Goal: Information Seeking & Learning: Find specific fact

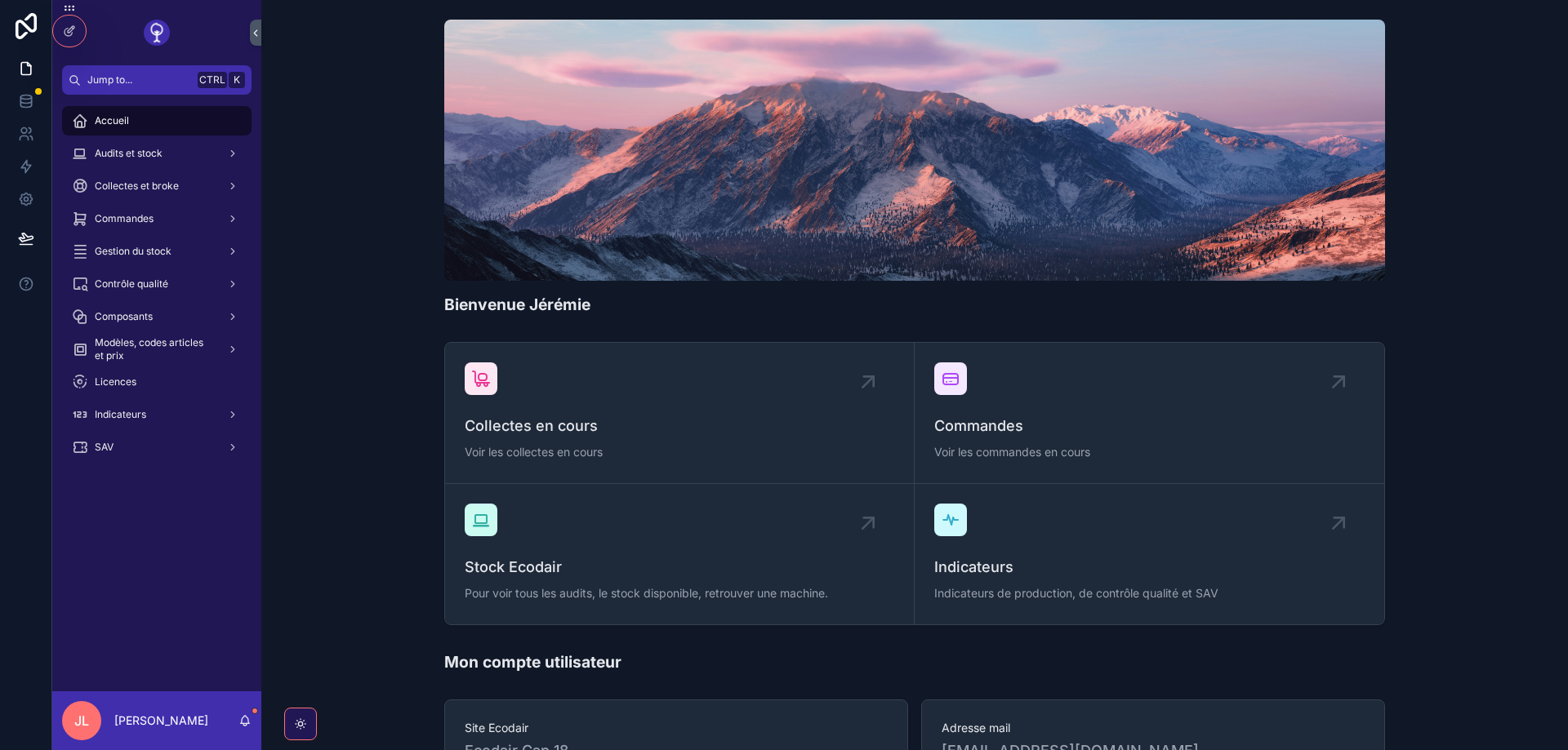
click at [144, 159] on span "Audits et stock" at bounding box center [128, 154] width 68 height 13
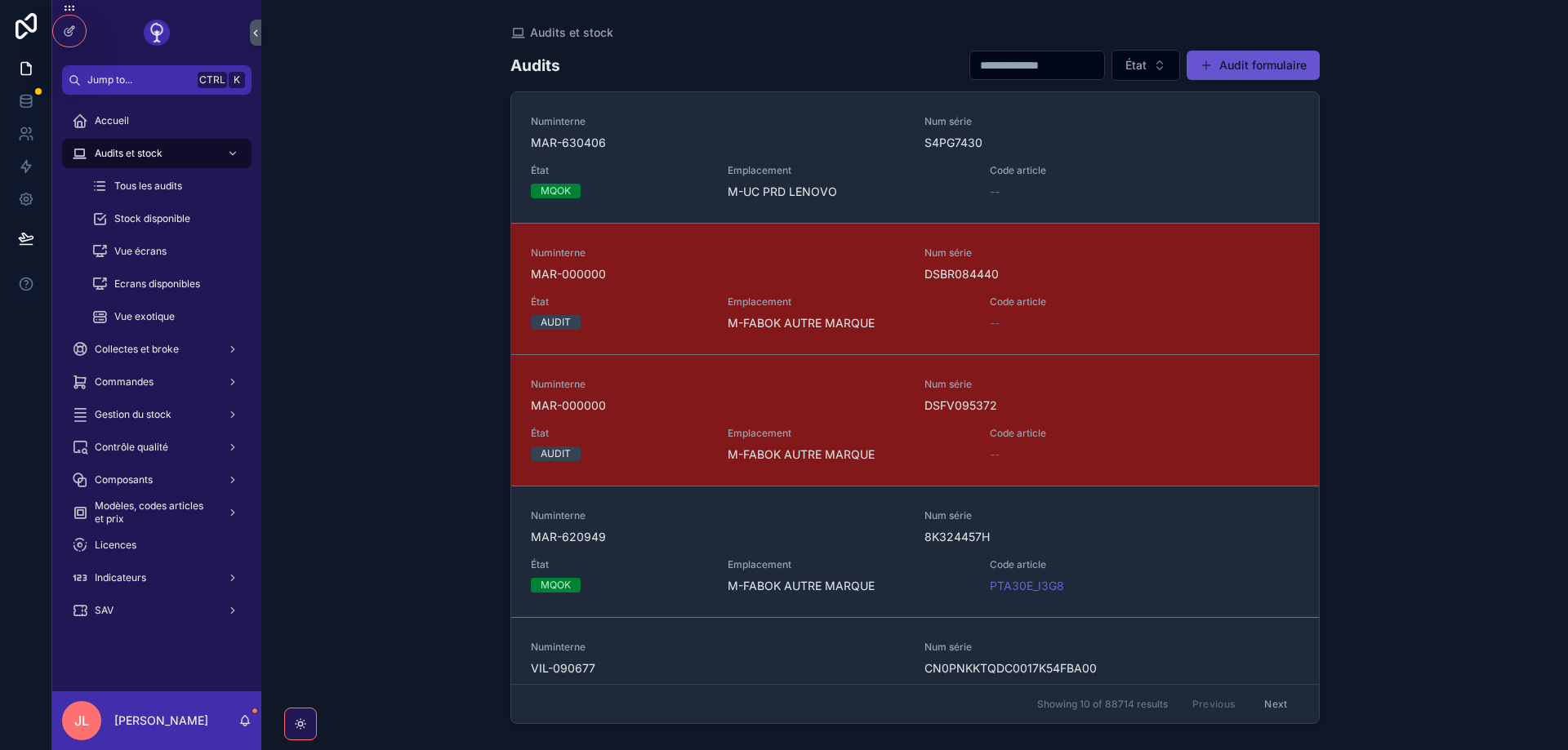
click at [1244, 60] on button "Audit formulaire" at bounding box center [1253, 65] width 133 height 30
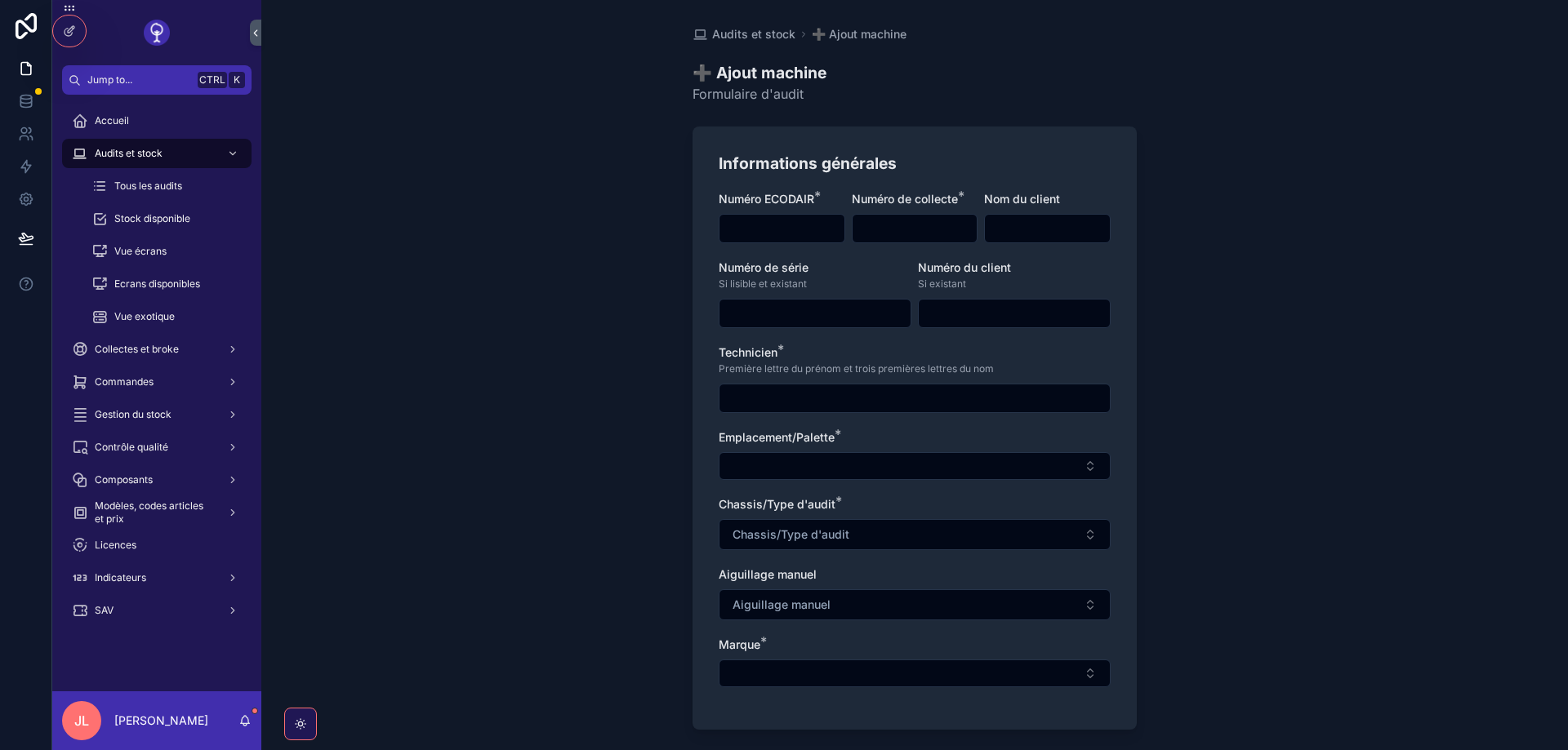
click at [67, 31] on icon at bounding box center [70, 31] width 13 height 13
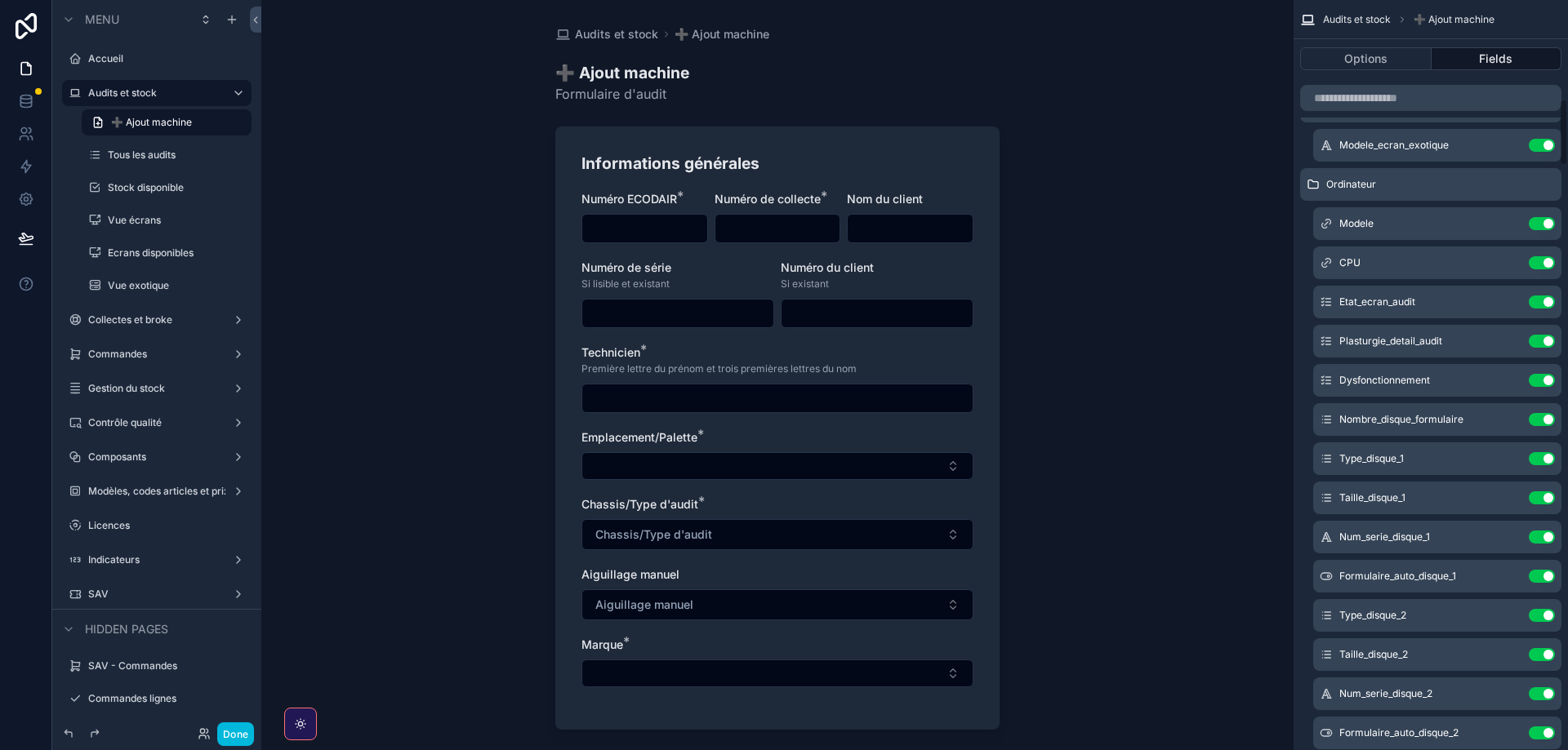
scroll to position [1101, 0]
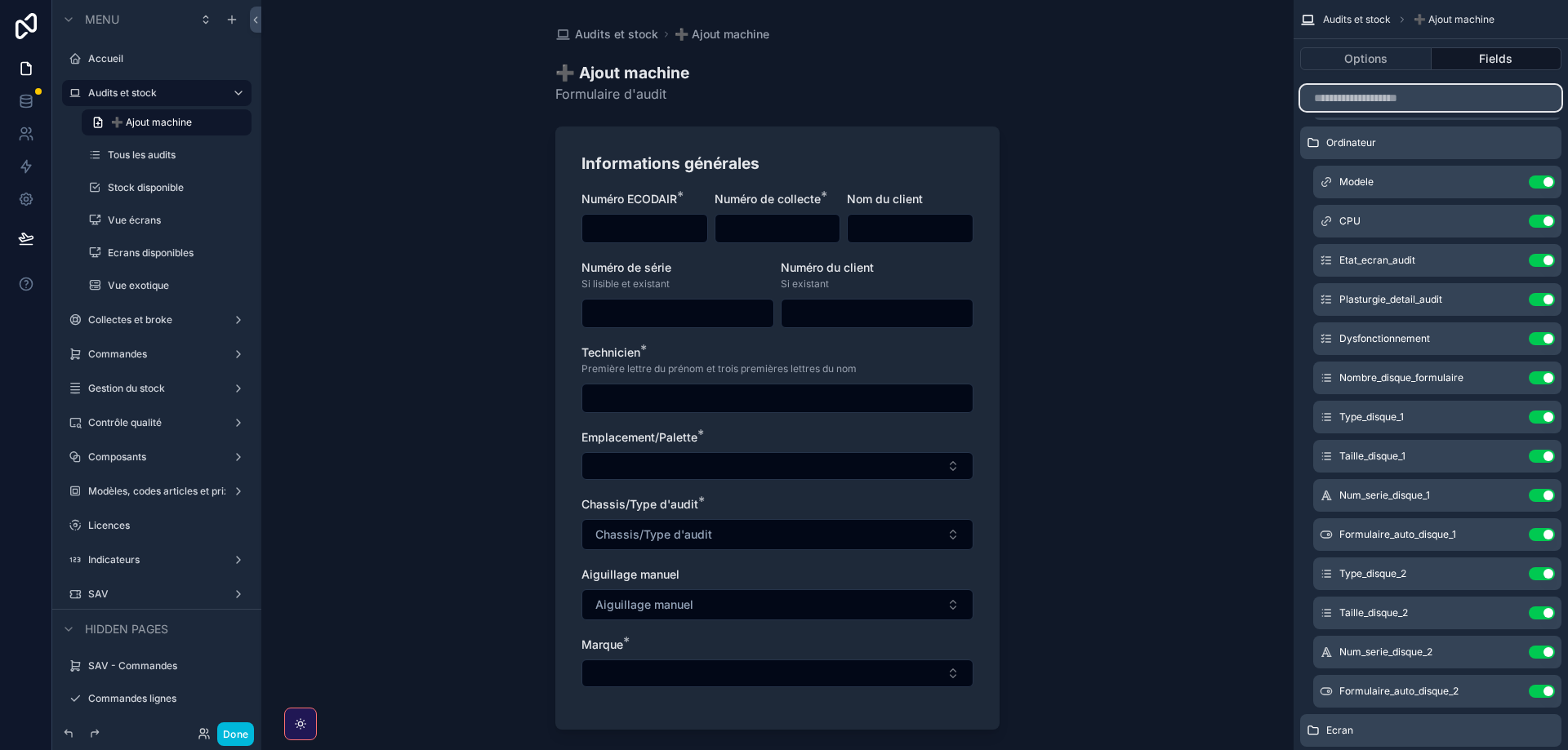
click at [1359, 93] on input "scrollable content" at bounding box center [1431, 98] width 261 height 26
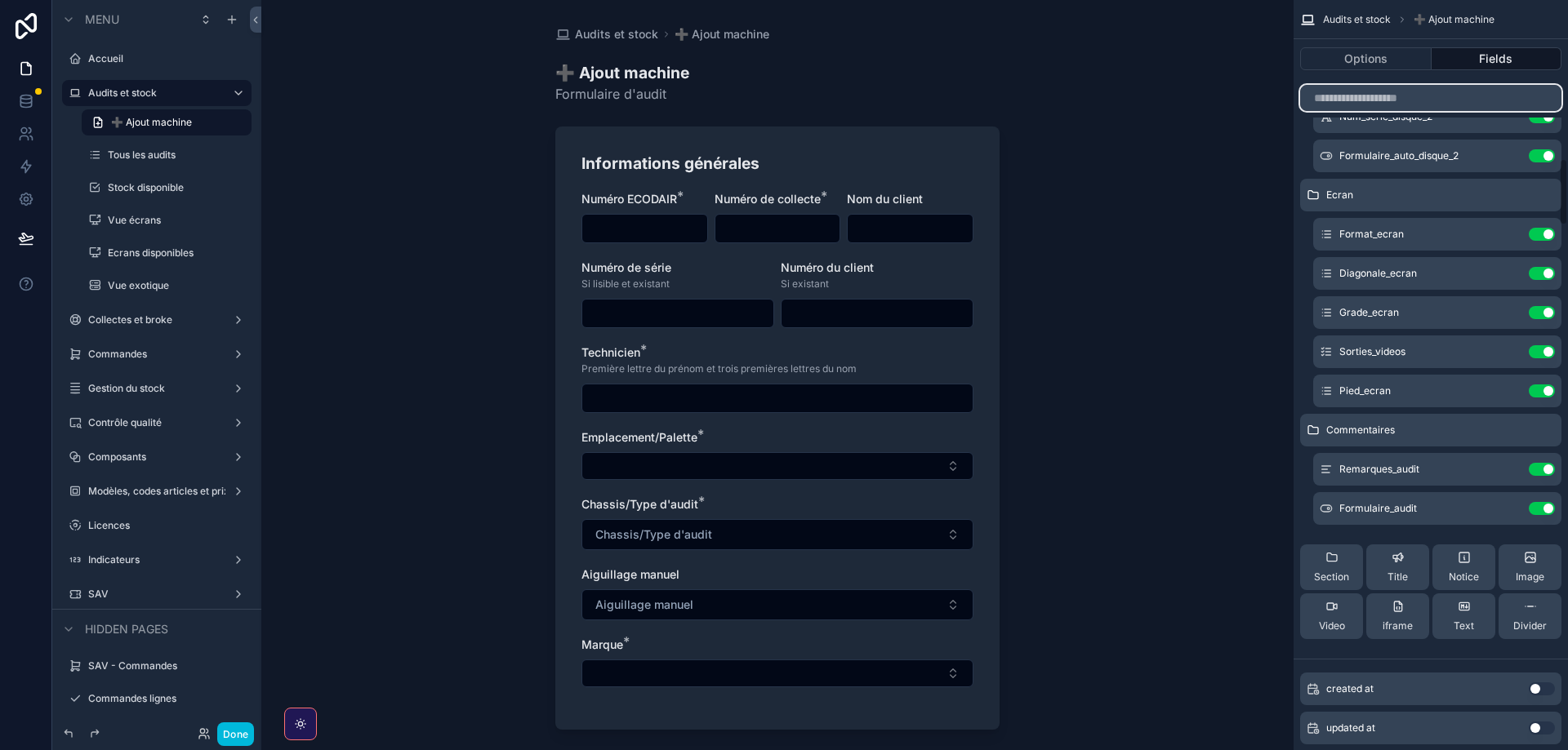
scroll to position [1616, 0]
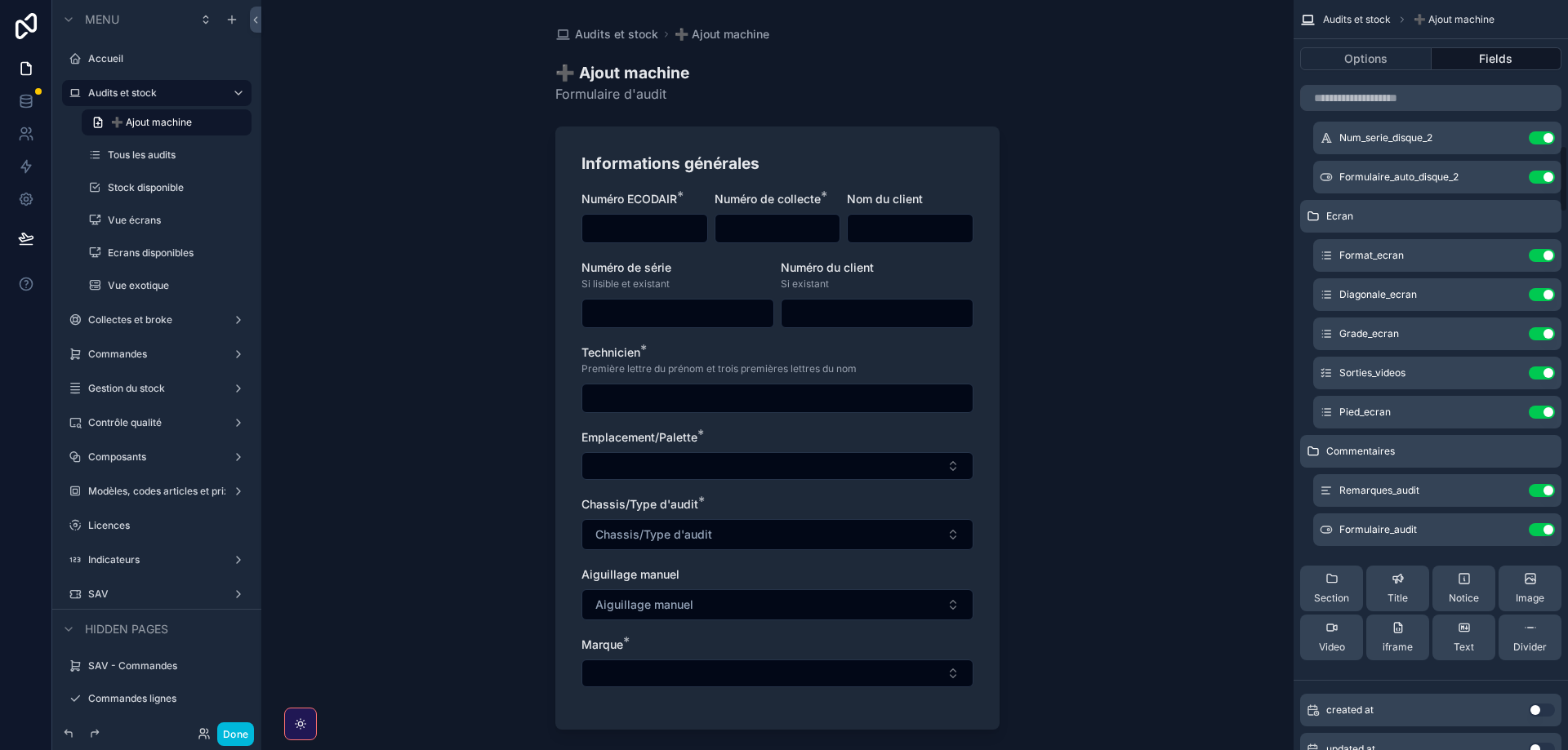
click at [1322, 606] on button "Section" at bounding box center [1331, 588] width 63 height 45
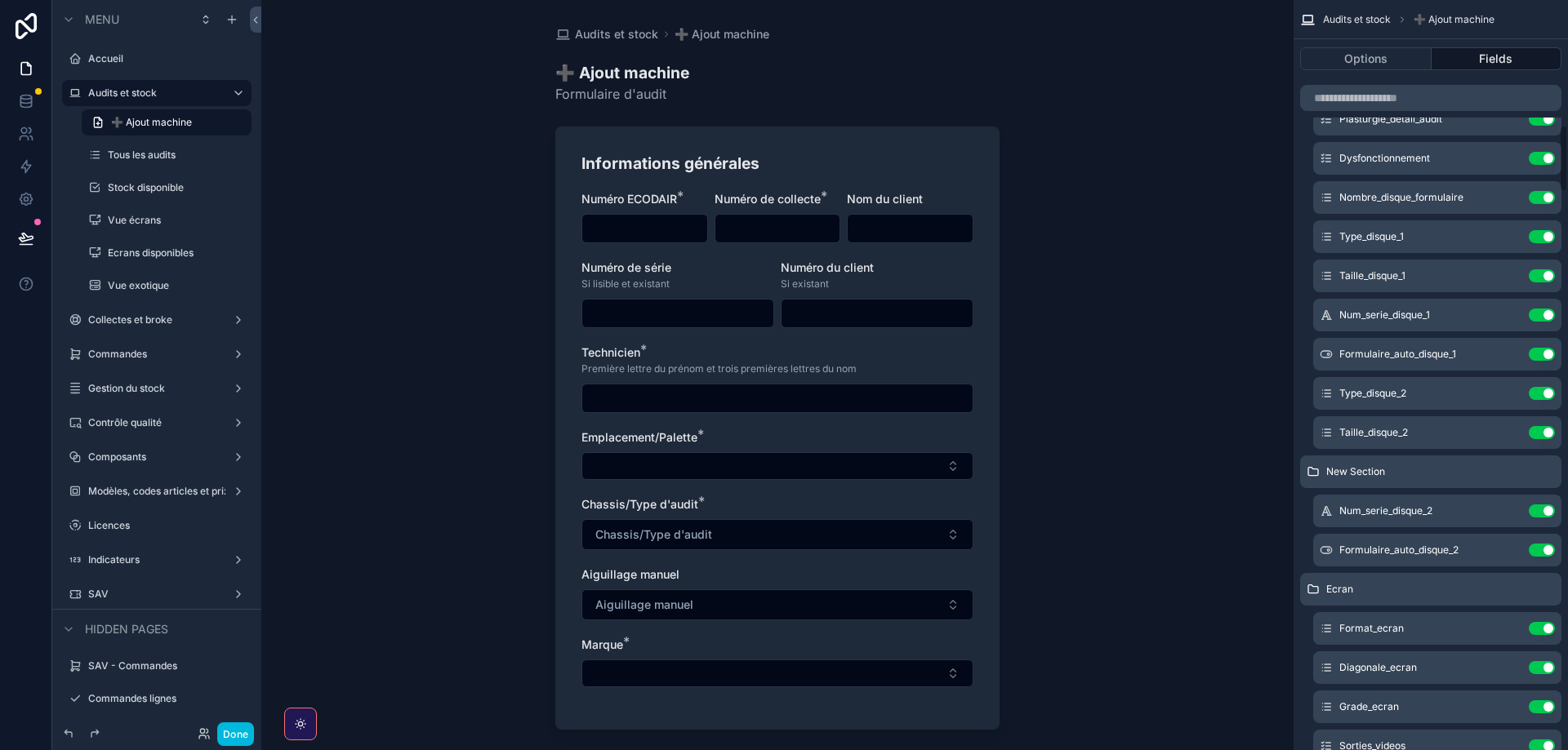
scroll to position [1101, 0]
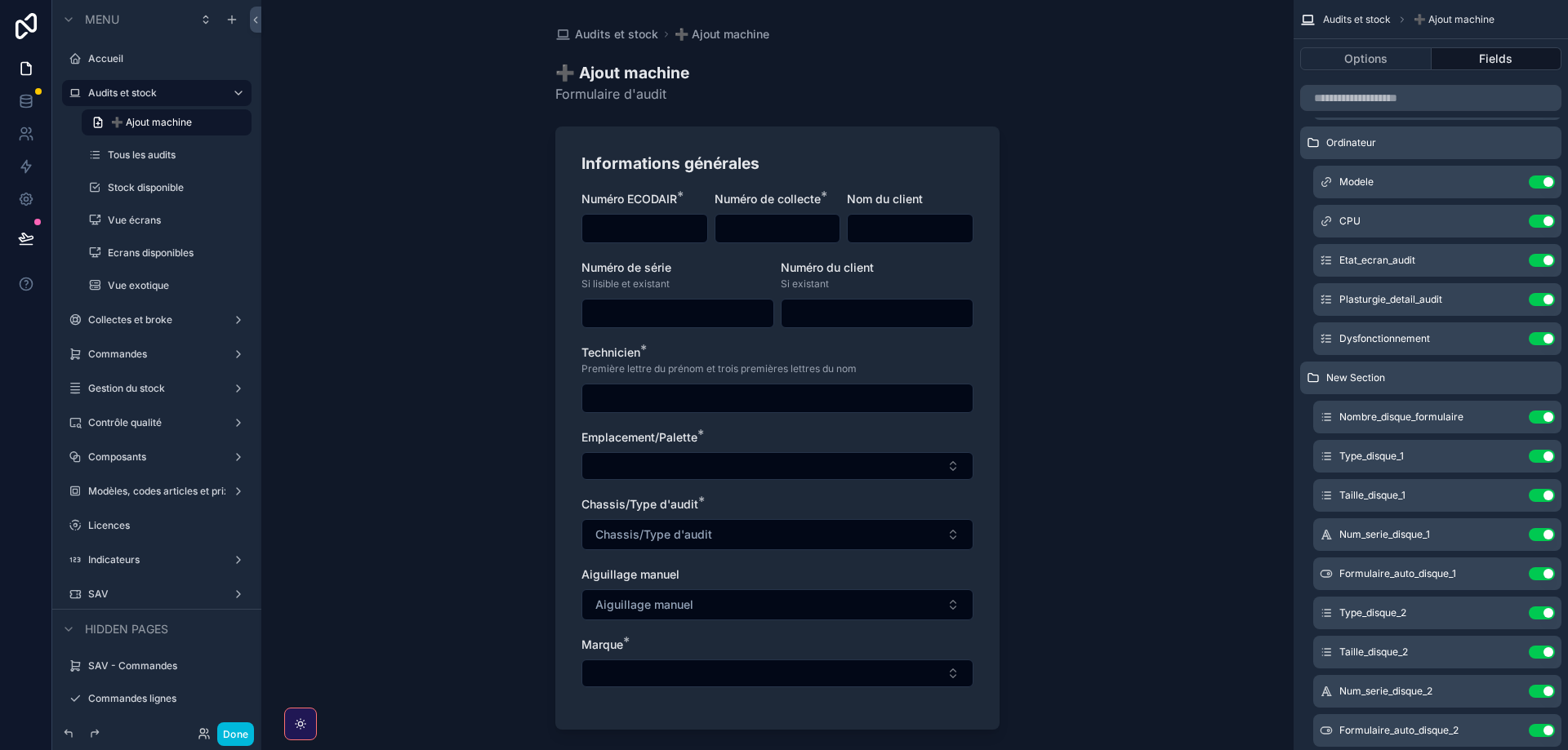
click at [1502, 375] on div "New Section" at bounding box center [1431, 377] width 261 height 32
click at [0, 0] on icon "scrollable content" at bounding box center [0, 0] width 0 height 0
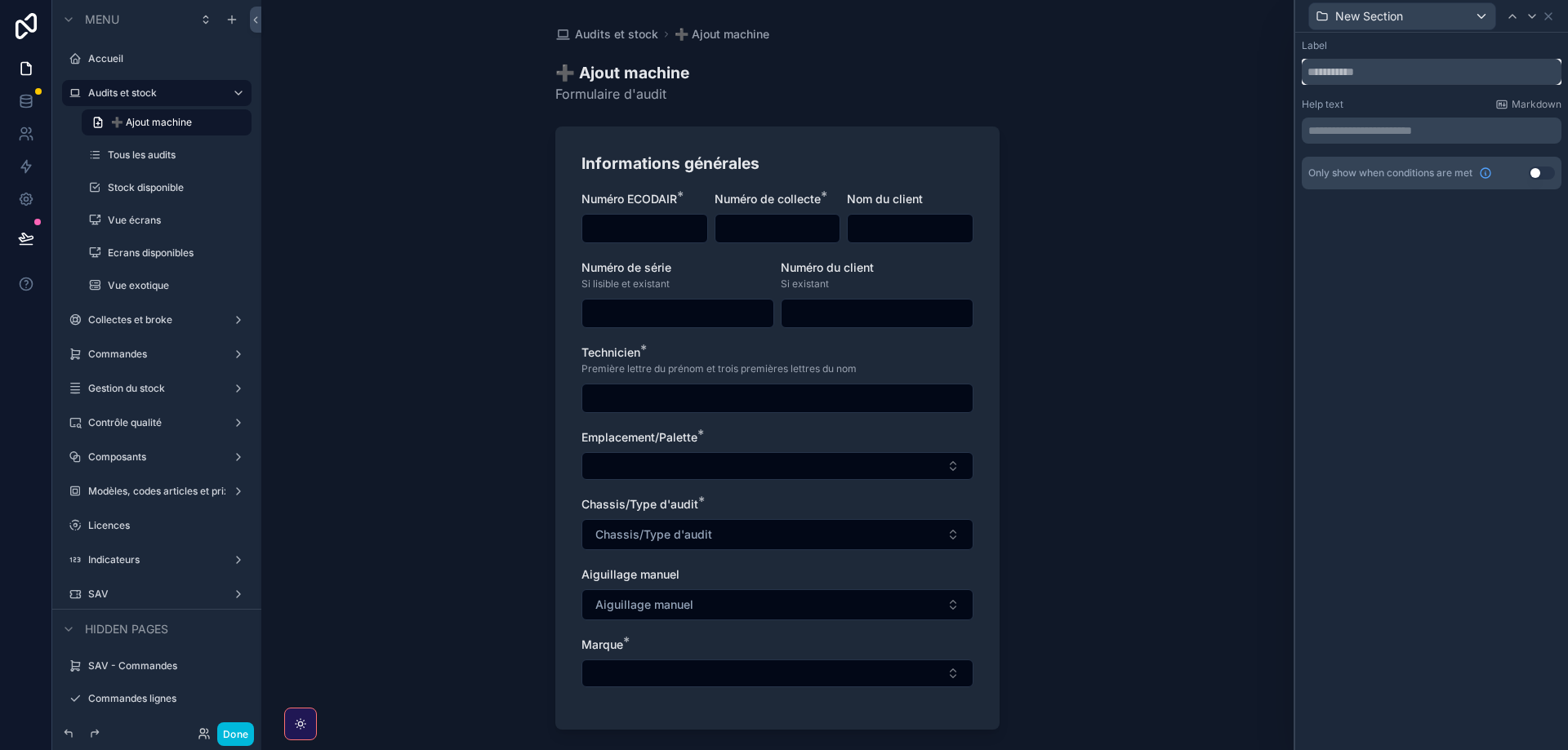
click at [1379, 69] on input "text" at bounding box center [1431, 72] width 260 height 26
type input "*******"
click at [1540, 172] on button "Use setting" at bounding box center [1542, 173] width 26 height 13
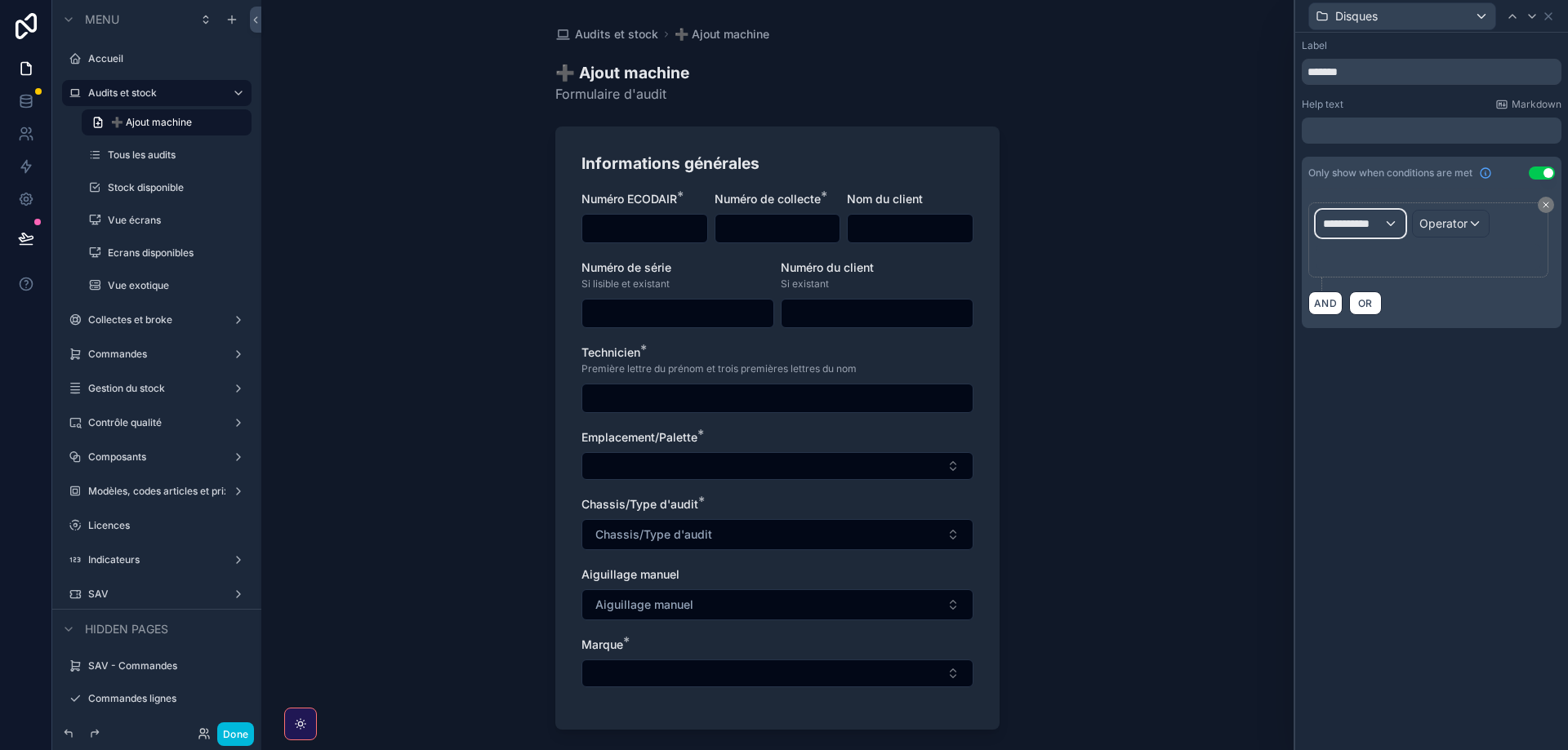
click at [1353, 222] on span "**********" at bounding box center [1353, 224] width 60 height 17
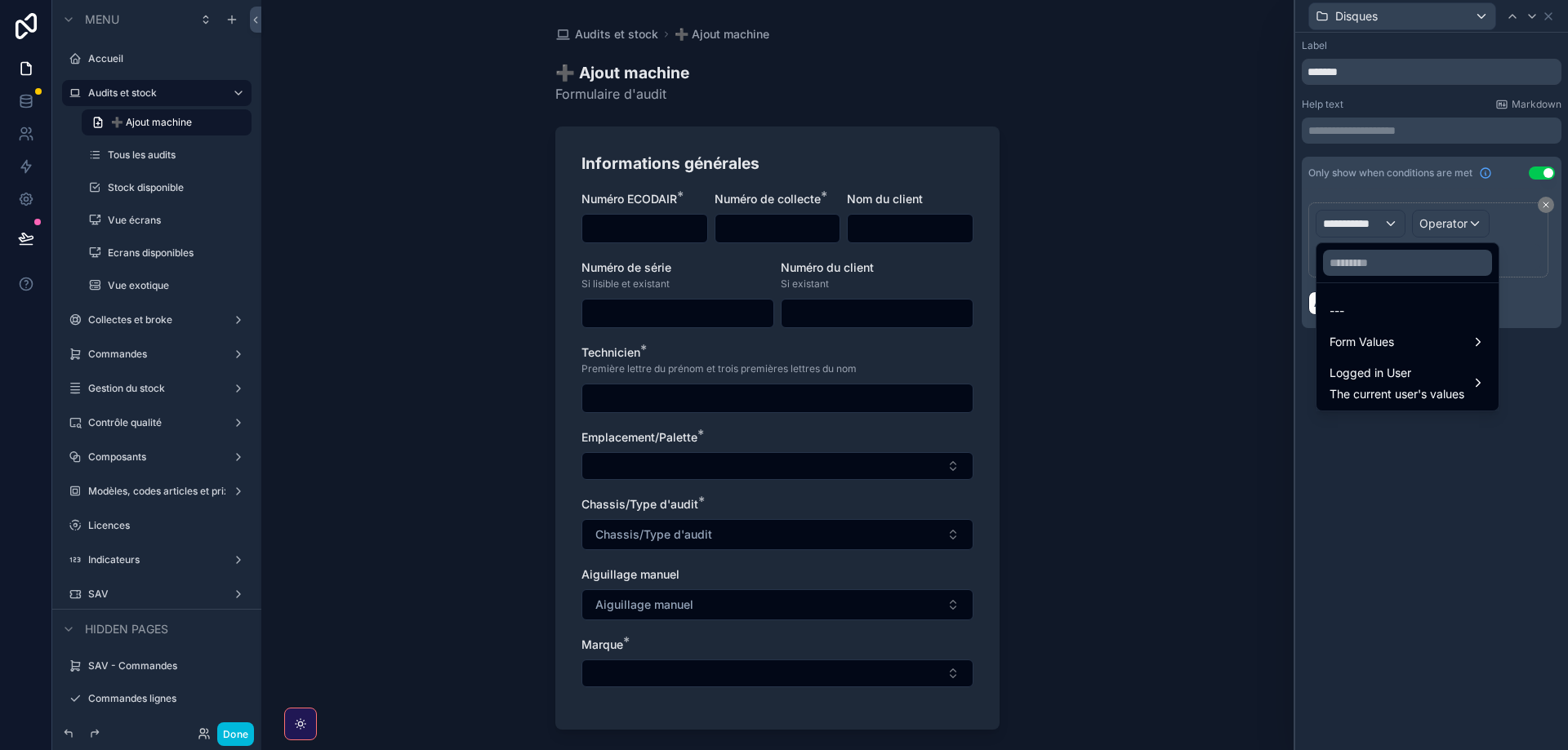
click at [1358, 346] on span "Form Values" at bounding box center [1362, 342] width 65 height 20
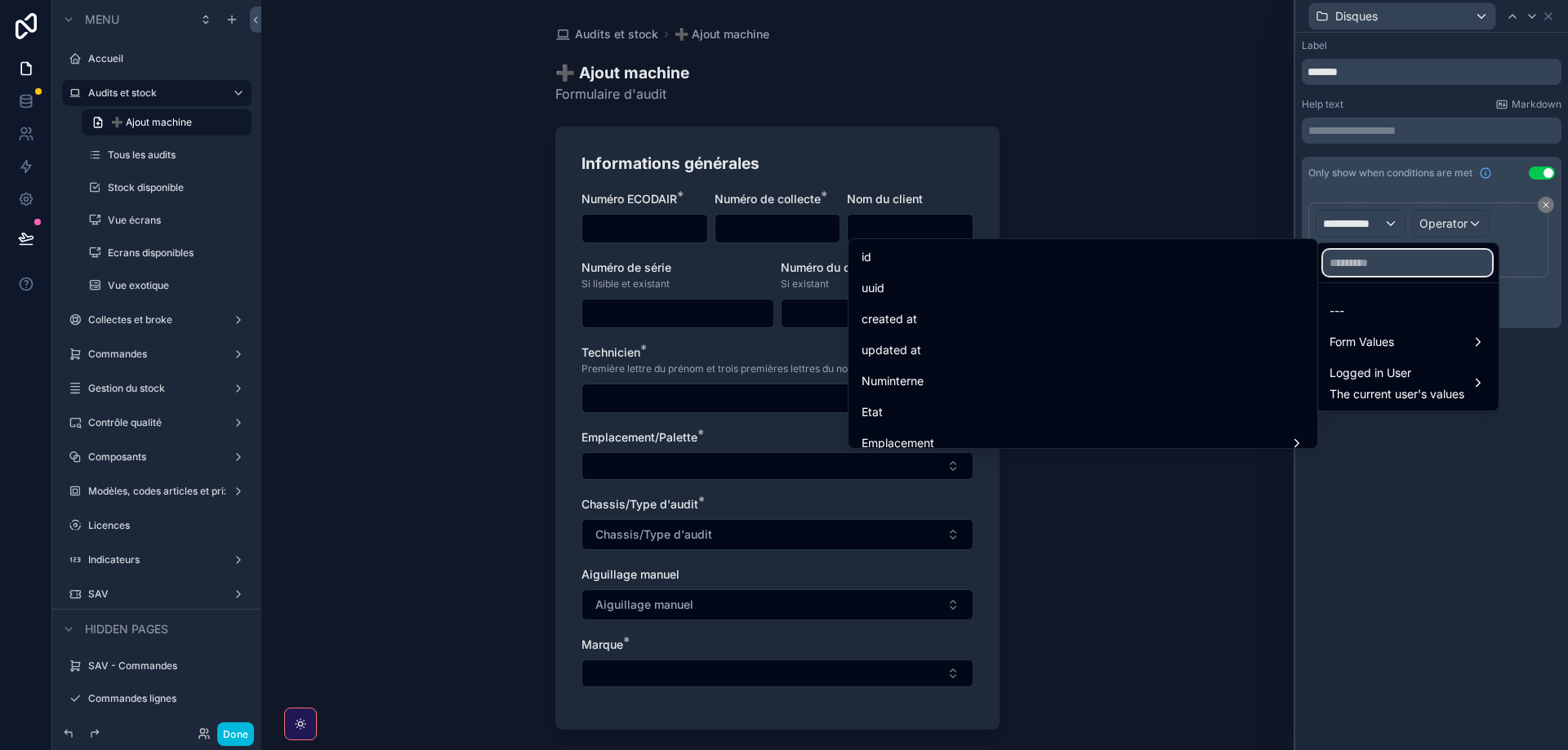
click at [1393, 264] on input "text" at bounding box center [1407, 263] width 169 height 26
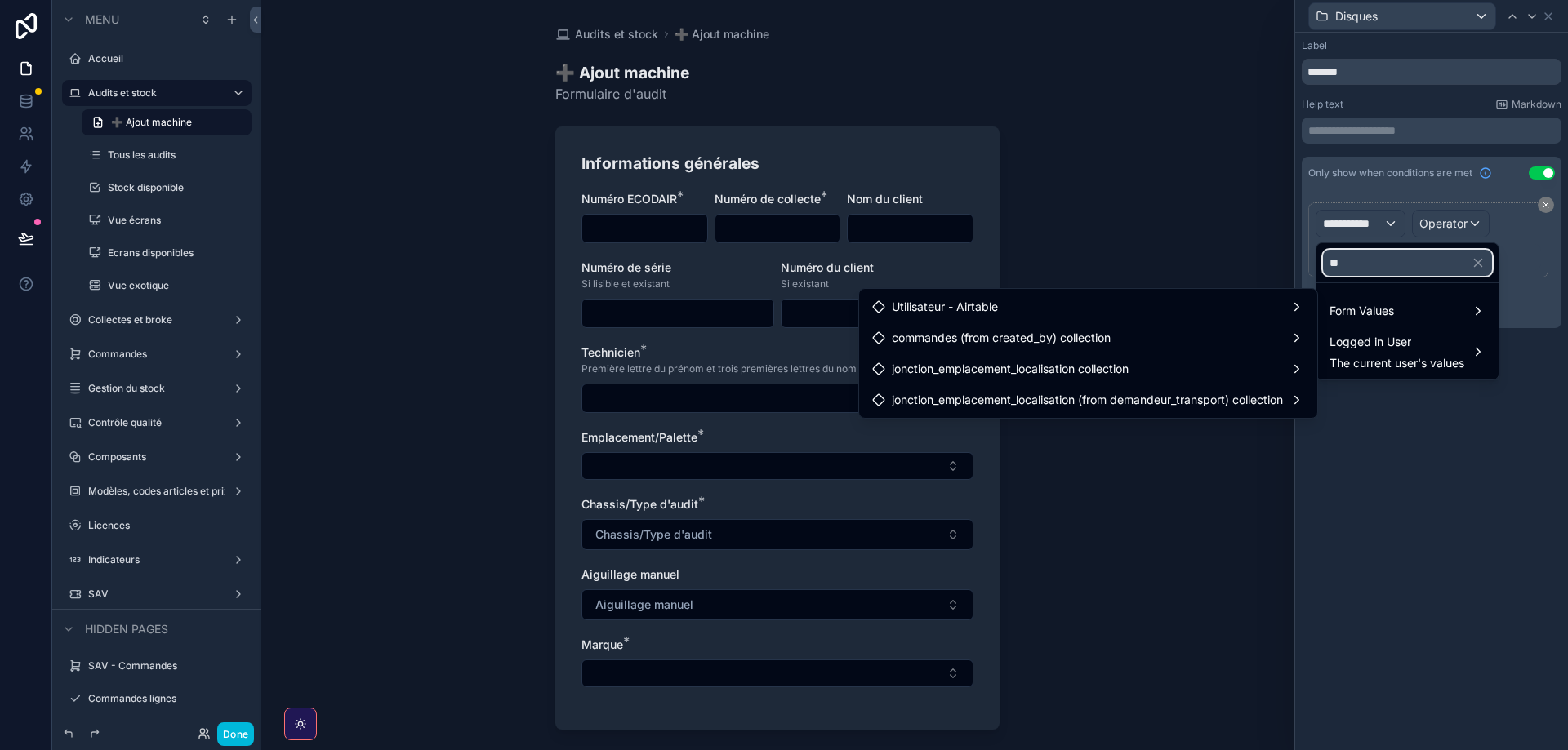
type input "*"
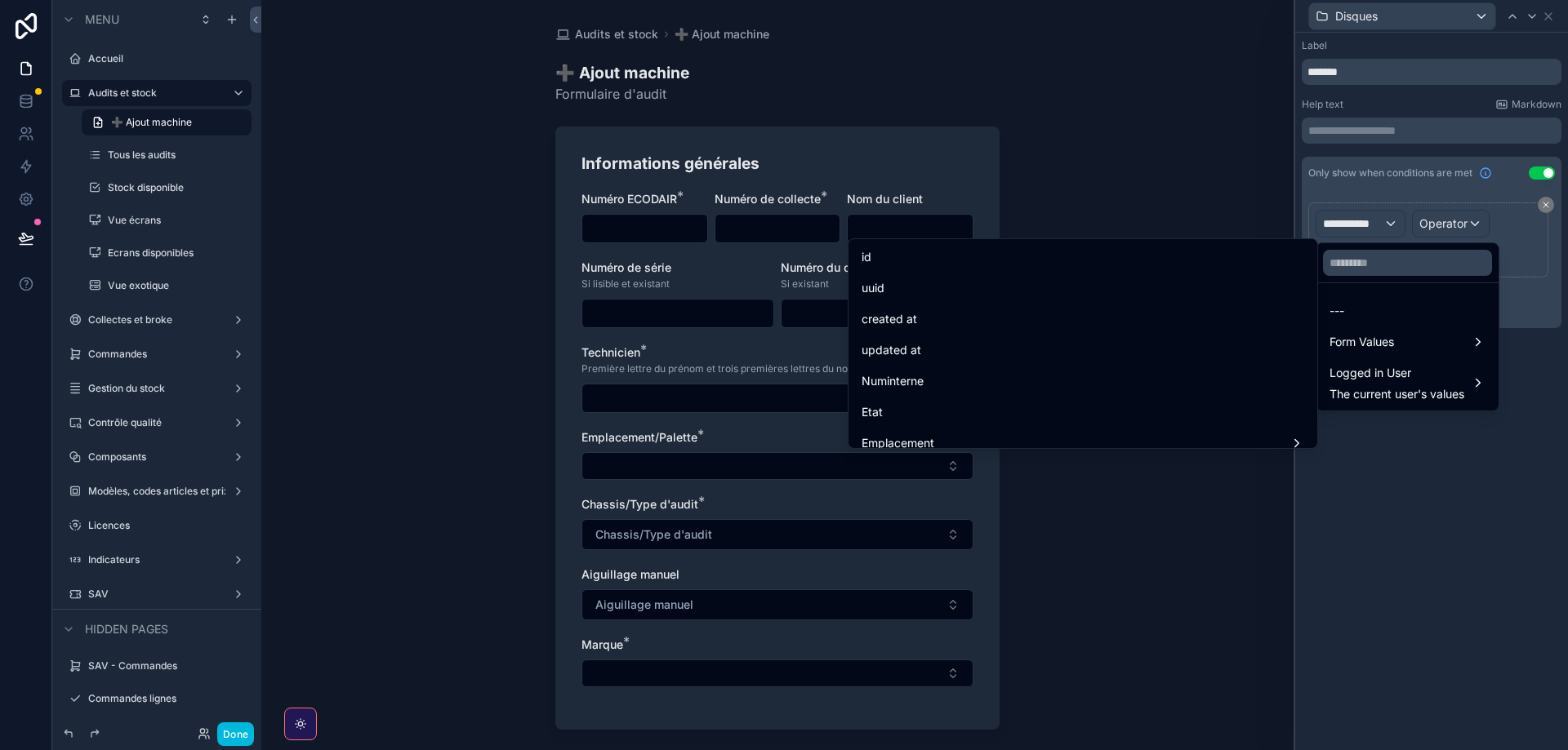
click at [1342, 354] on div "Form Values" at bounding box center [1407, 342] width 175 height 30
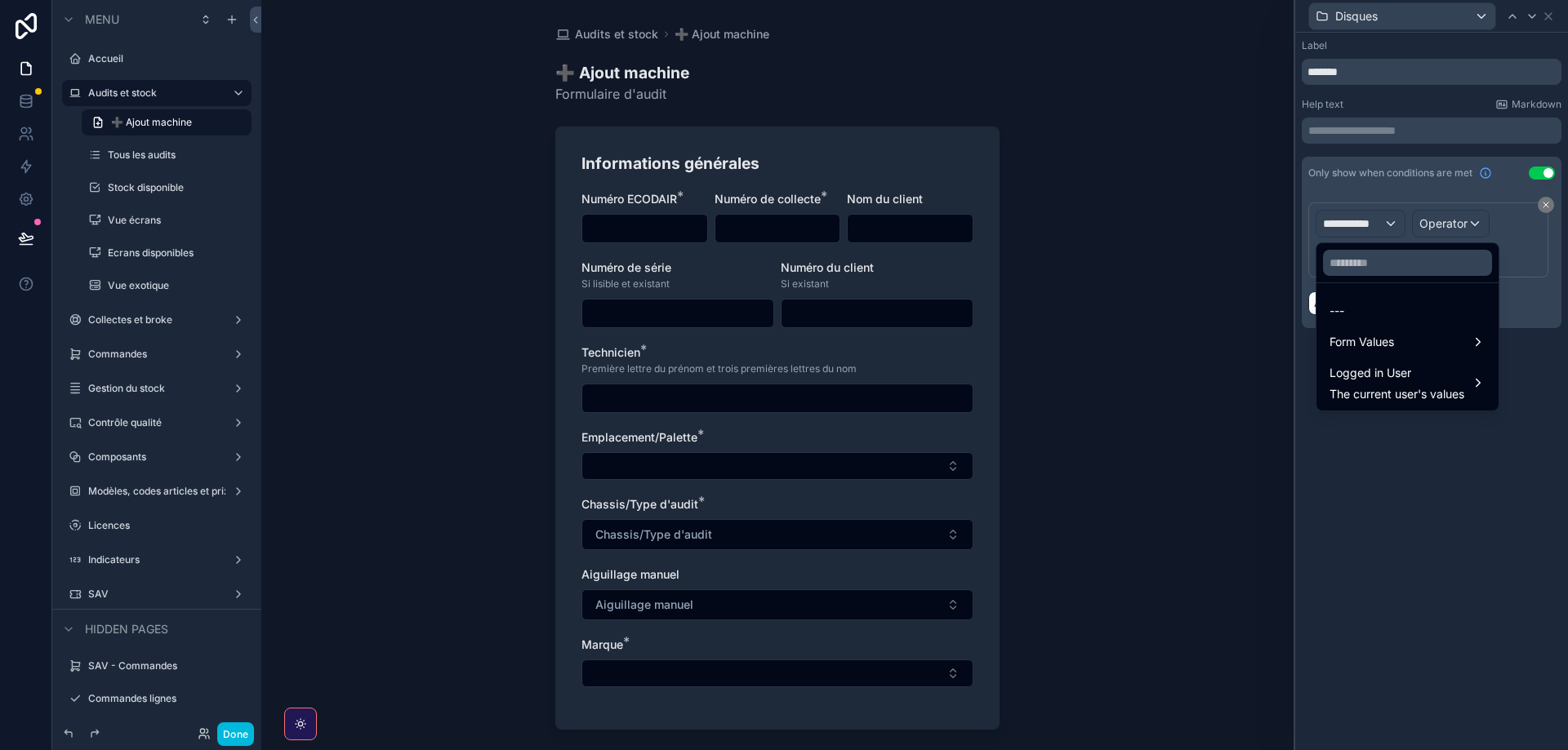
click at [1351, 354] on div "Form Values" at bounding box center [1407, 342] width 175 height 30
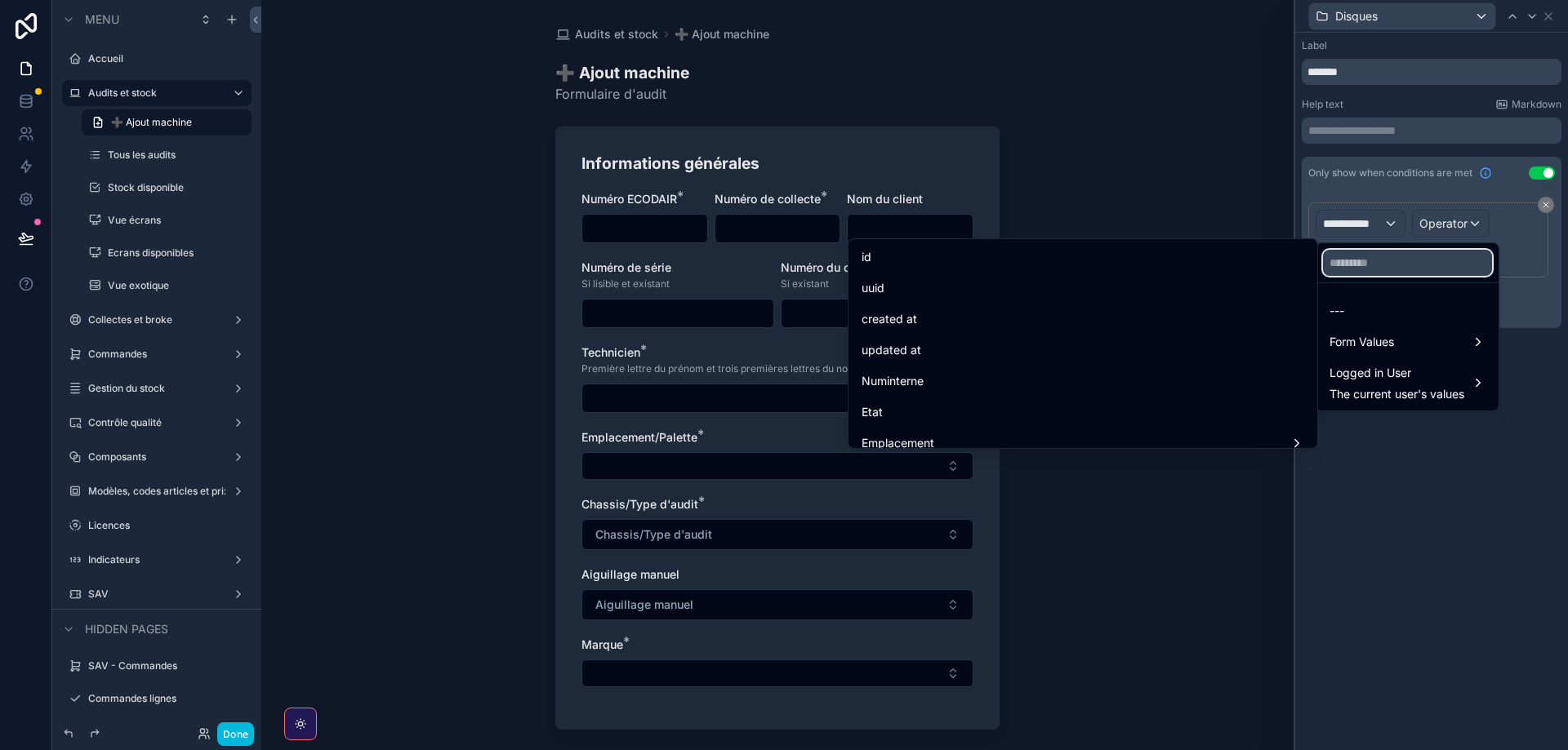
click at [1373, 260] on input "text" at bounding box center [1407, 263] width 169 height 26
click at [1374, 265] on input "text" at bounding box center [1407, 263] width 169 height 26
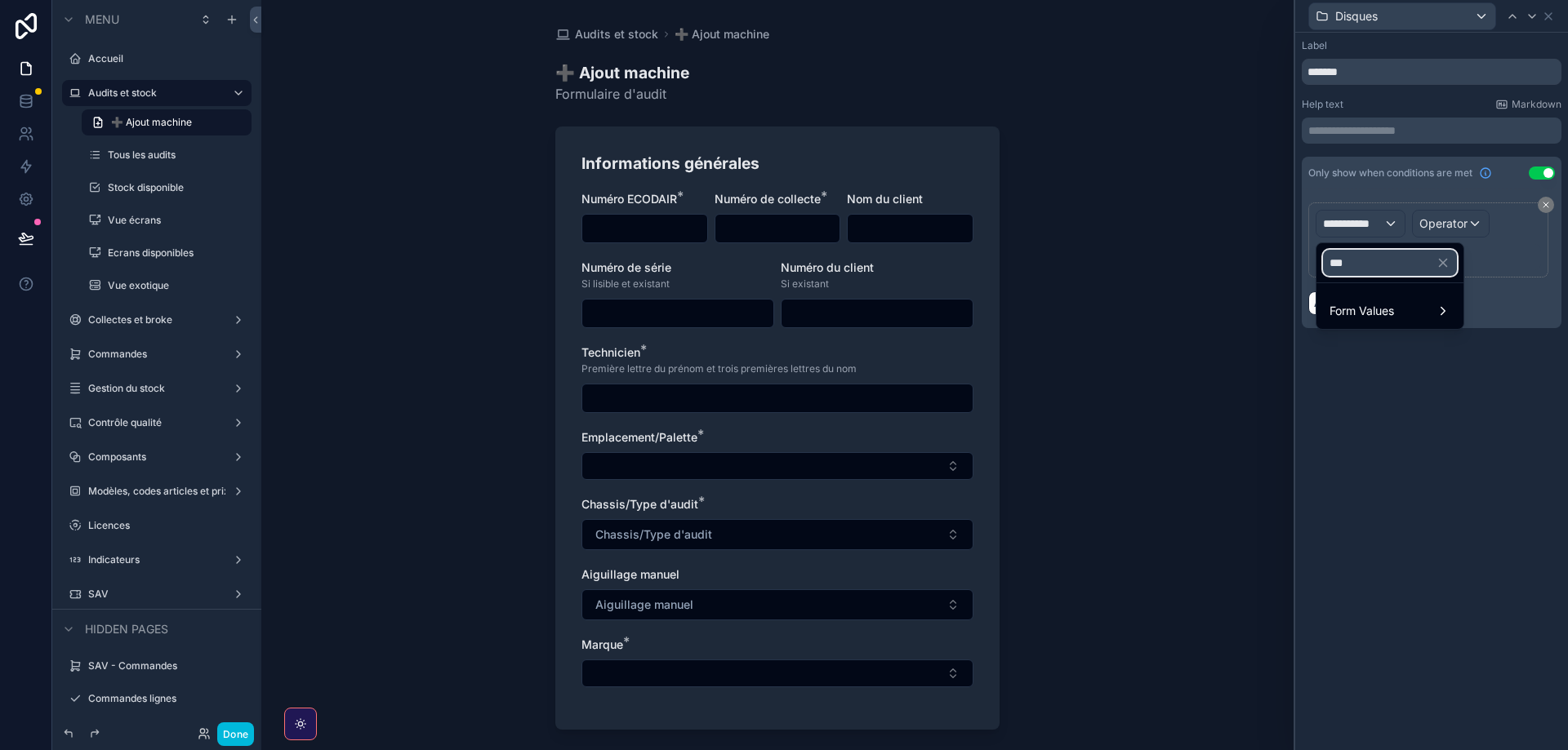
type input "****"
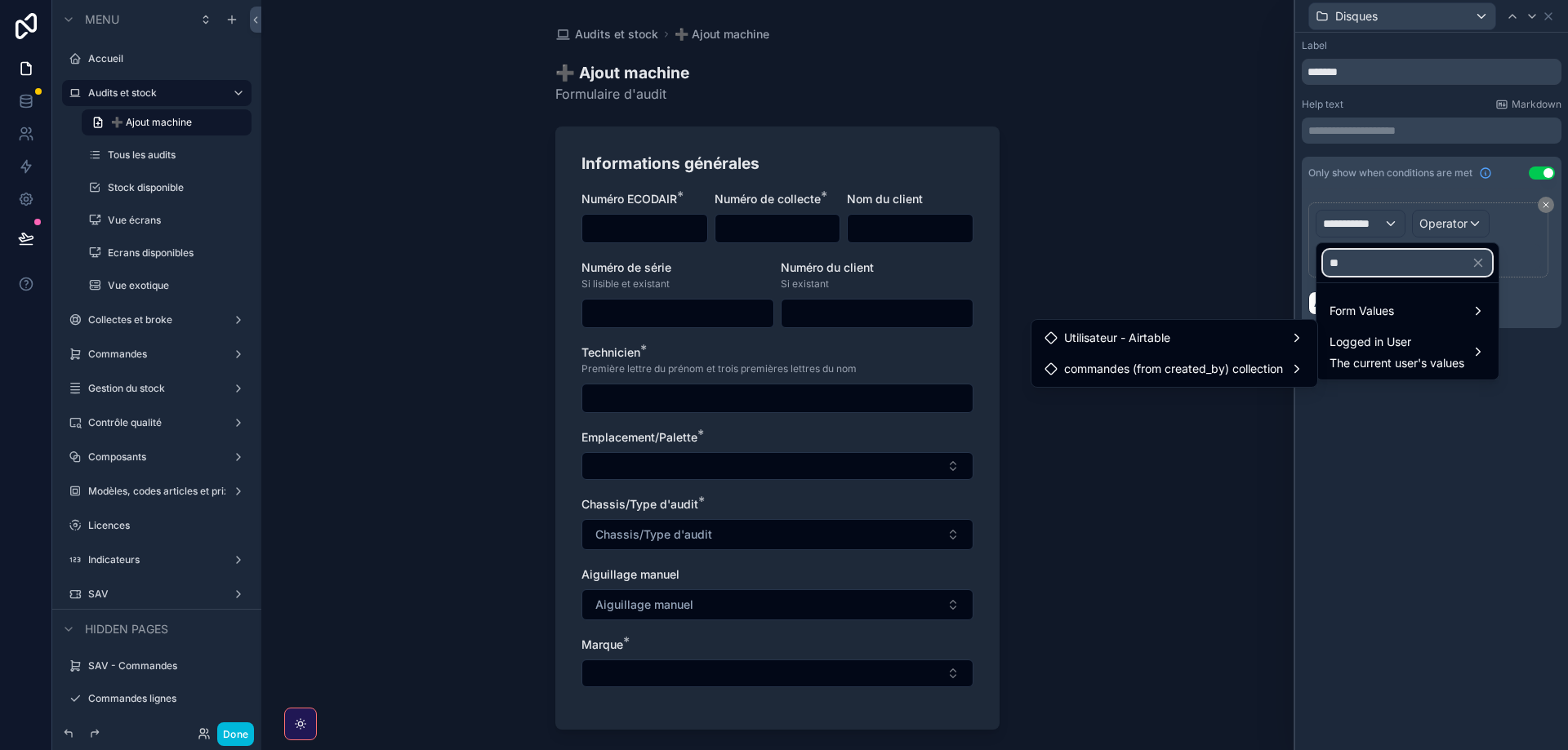
type input "*"
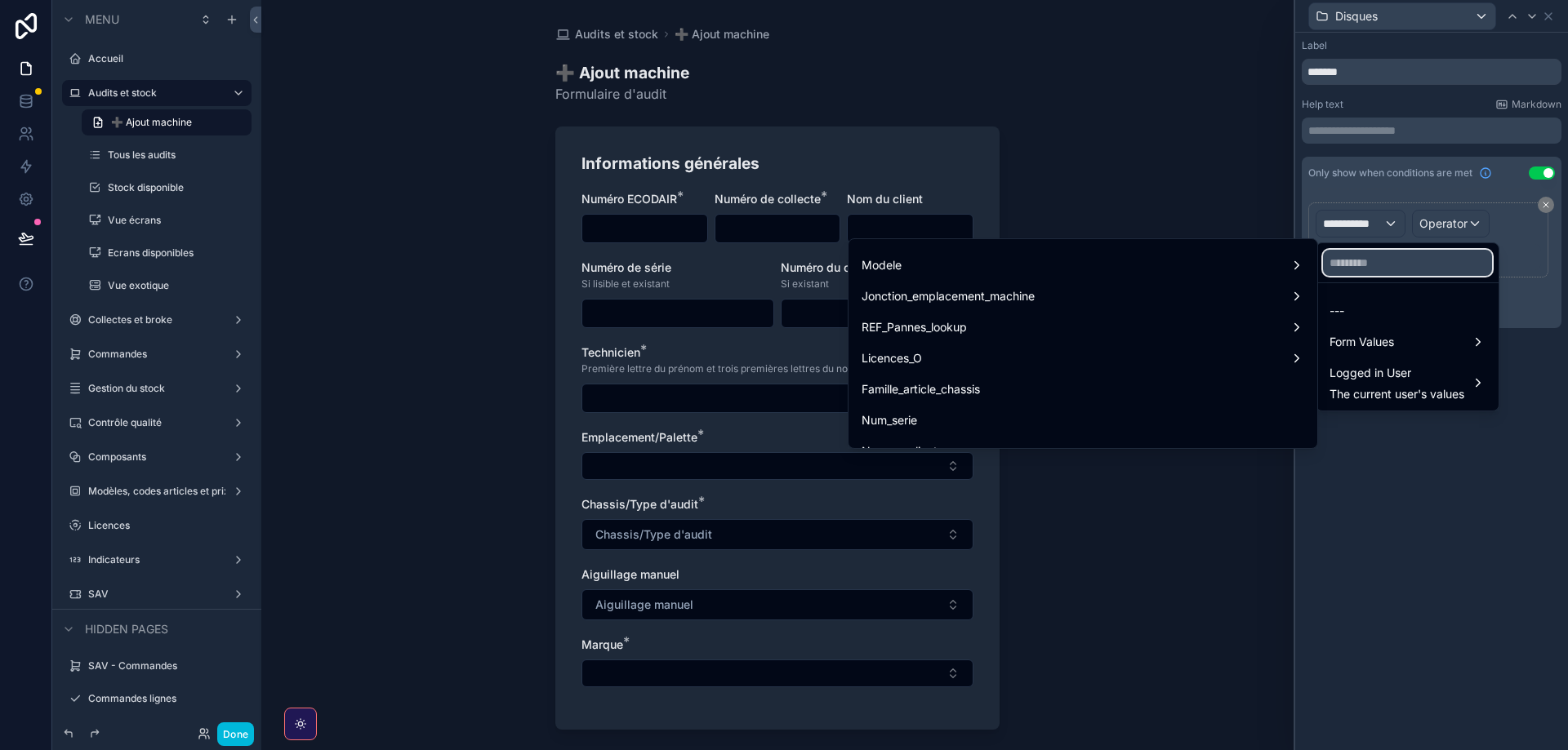
scroll to position [416, 0]
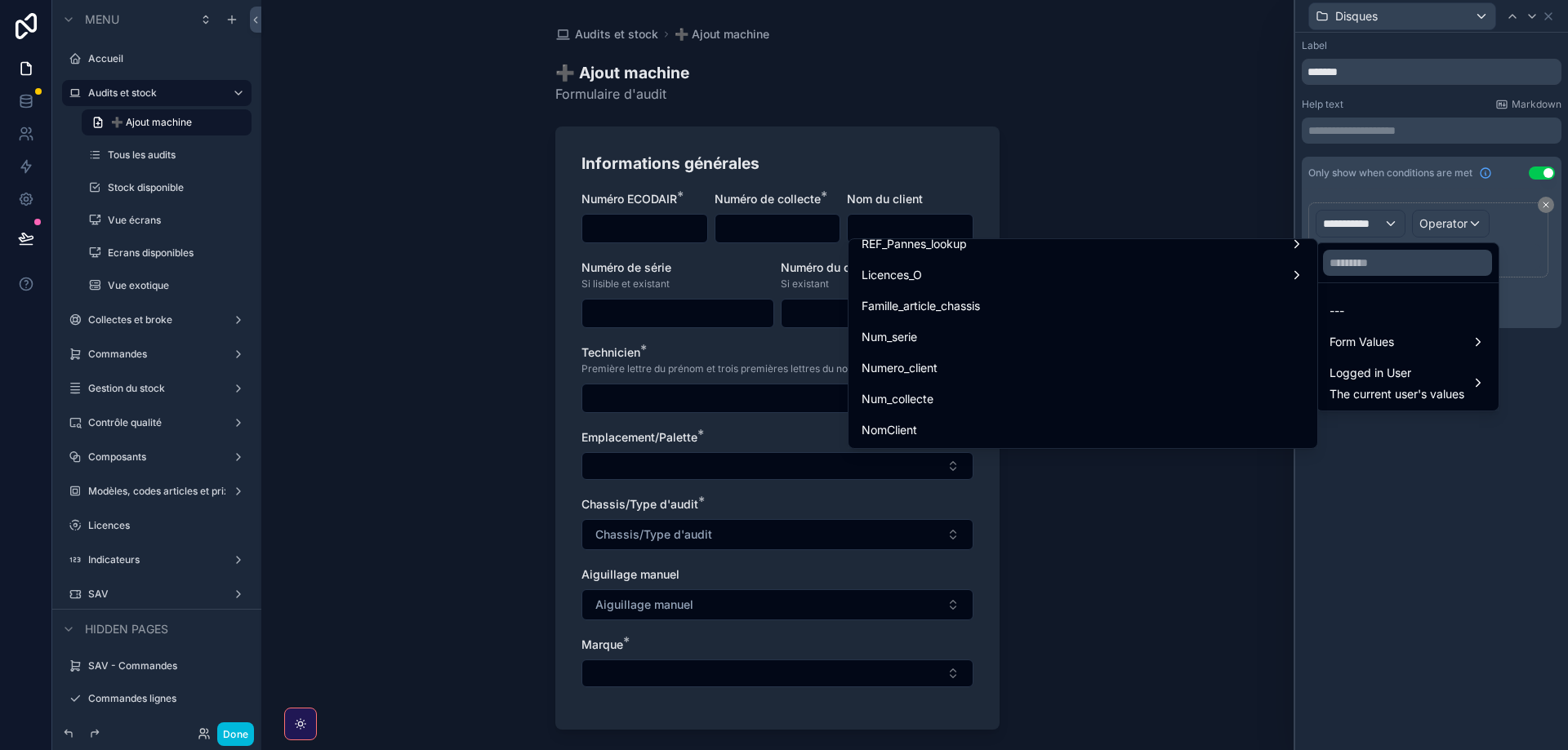
click at [938, 310] on span "Famille_article_chassis" at bounding box center [920, 306] width 118 height 20
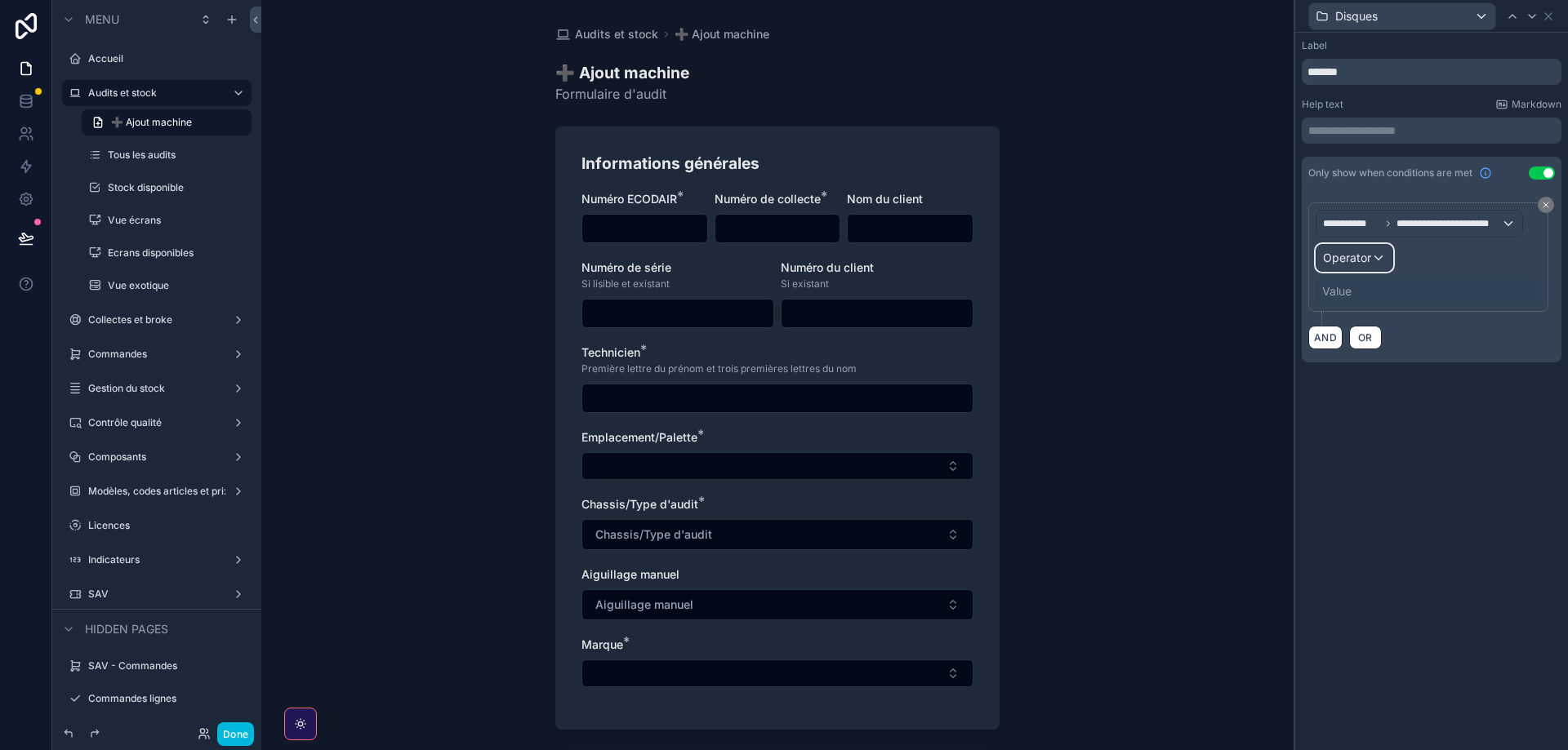
click at [1331, 259] on span "Operator" at bounding box center [1347, 257] width 48 height 14
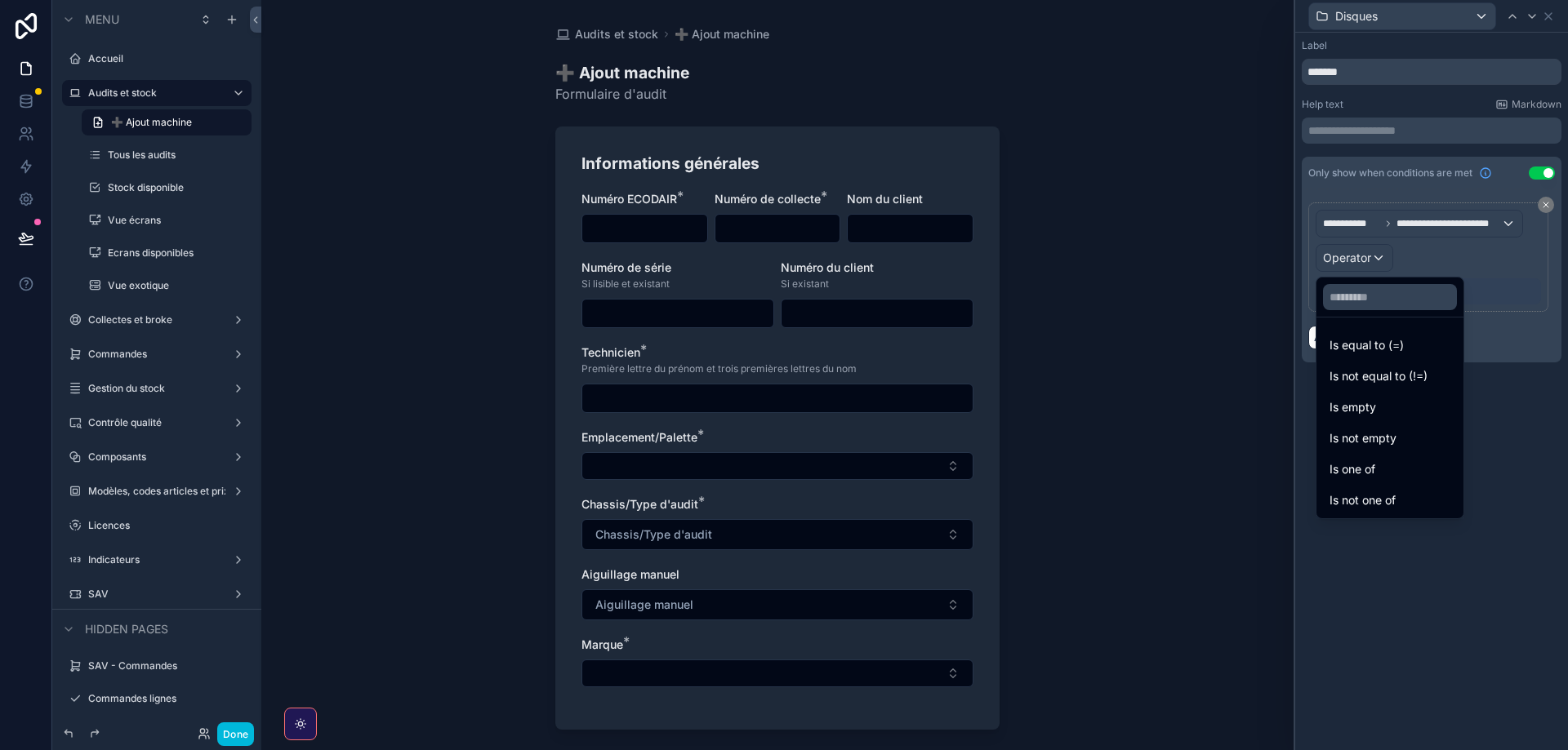
click at [1362, 328] on ul "Is equal to (=) Is not equal to (!=) Is empty Is not empty Is one of Is not one…" at bounding box center [1390, 418] width 147 height 201
click at [1362, 344] on span "Is equal to (=)" at bounding box center [1367, 346] width 74 height 20
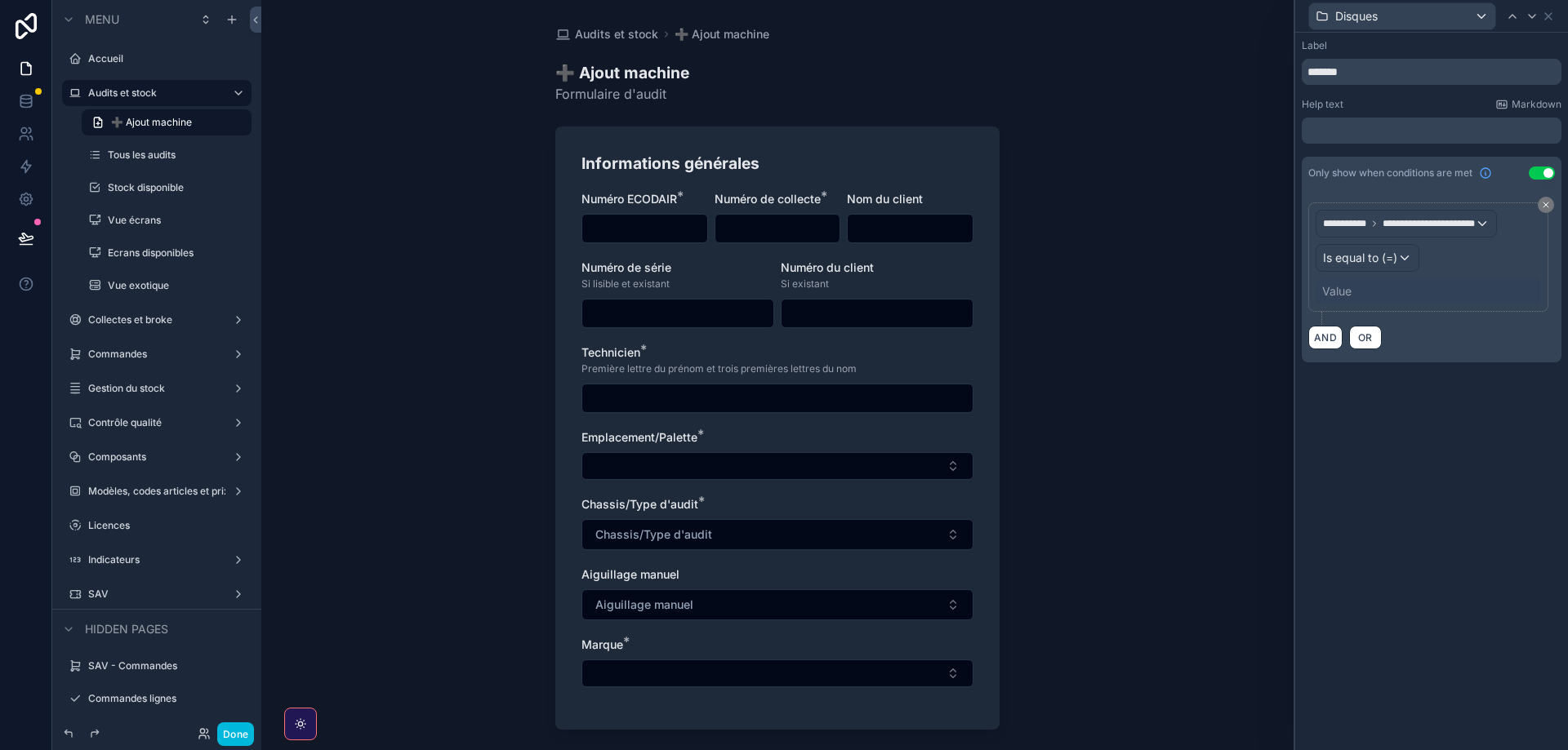
click at [1342, 299] on div "Value" at bounding box center [1428, 292] width 225 height 26
click at [1350, 280] on div "Value" at bounding box center [1428, 292] width 225 height 26
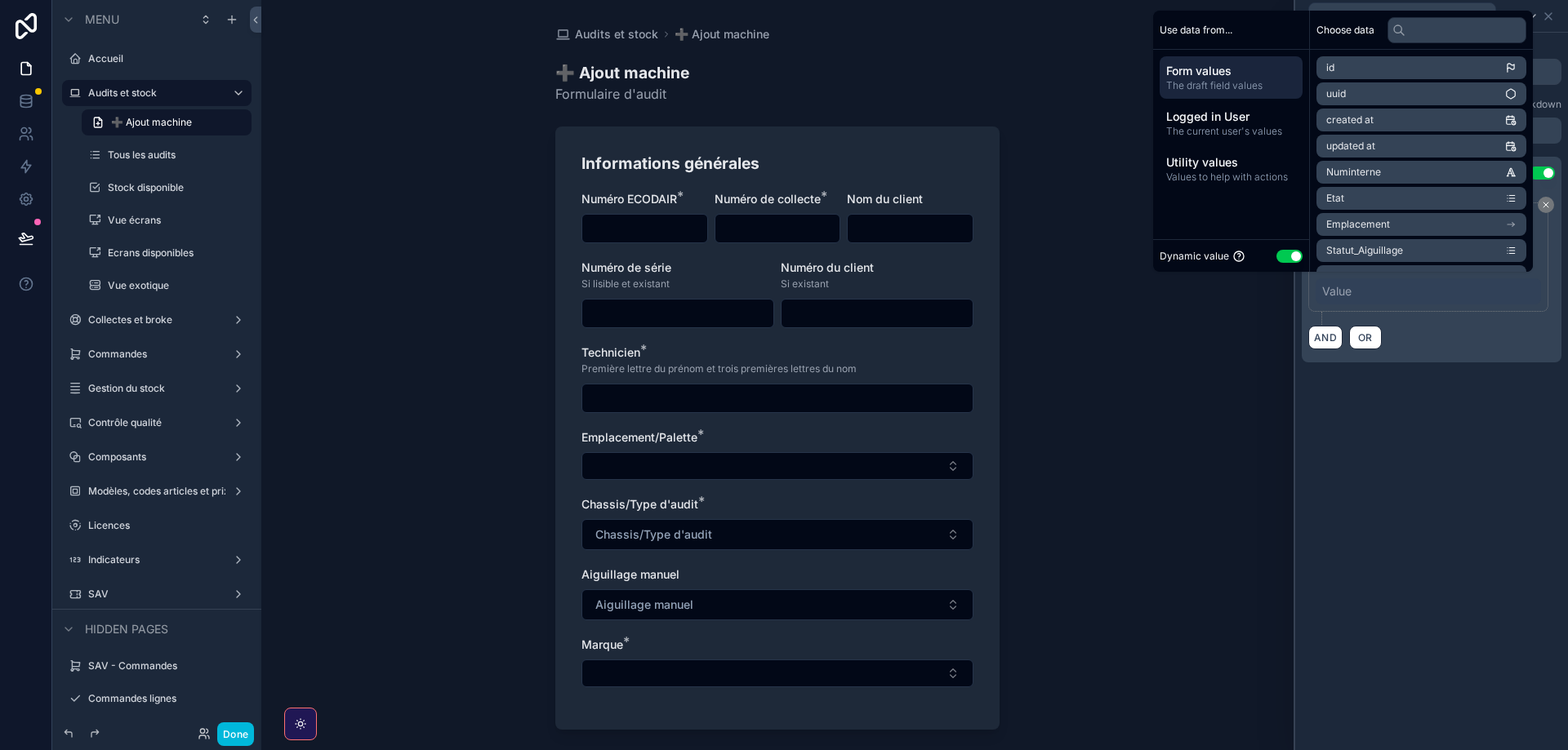
click at [1346, 290] on div "Value" at bounding box center [1337, 291] width 30 height 17
click at [1441, 362] on div "**********" at bounding box center [1431, 217] width 273 height 369
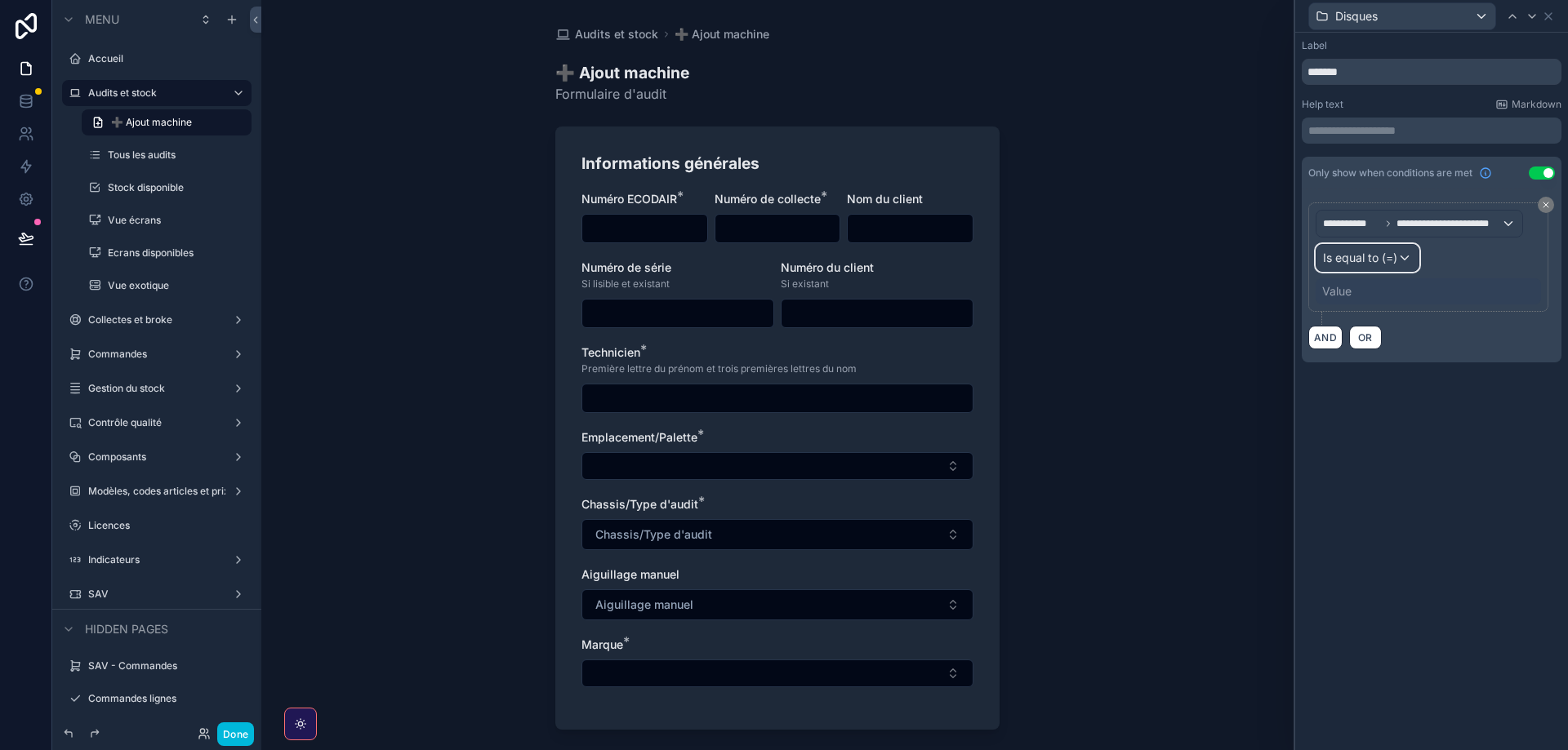
click at [1372, 245] on div "Is equal to (=)" at bounding box center [1367, 258] width 102 height 26
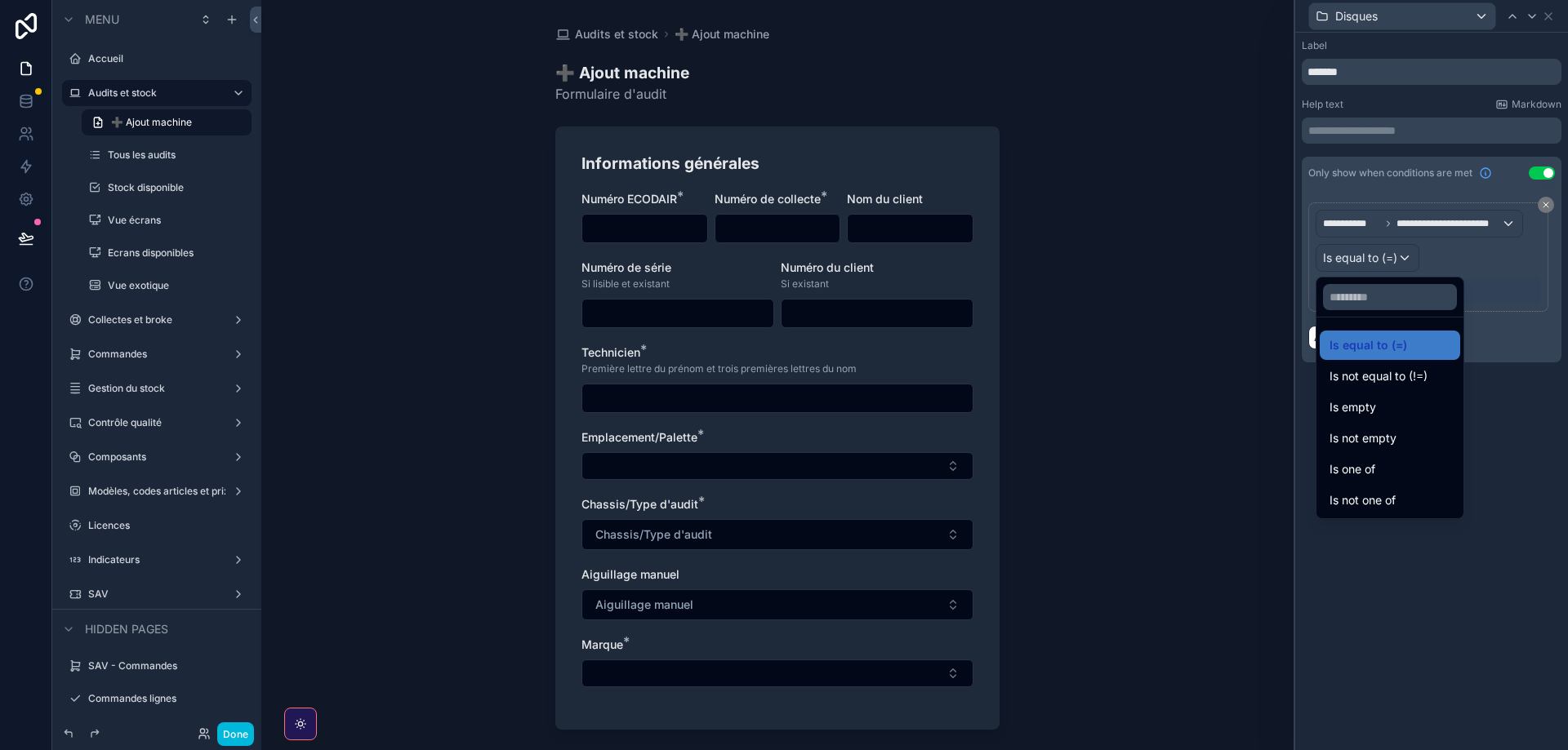
click at [1375, 460] on span "Is one of" at bounding box center [1352, 470] width 46 height 20
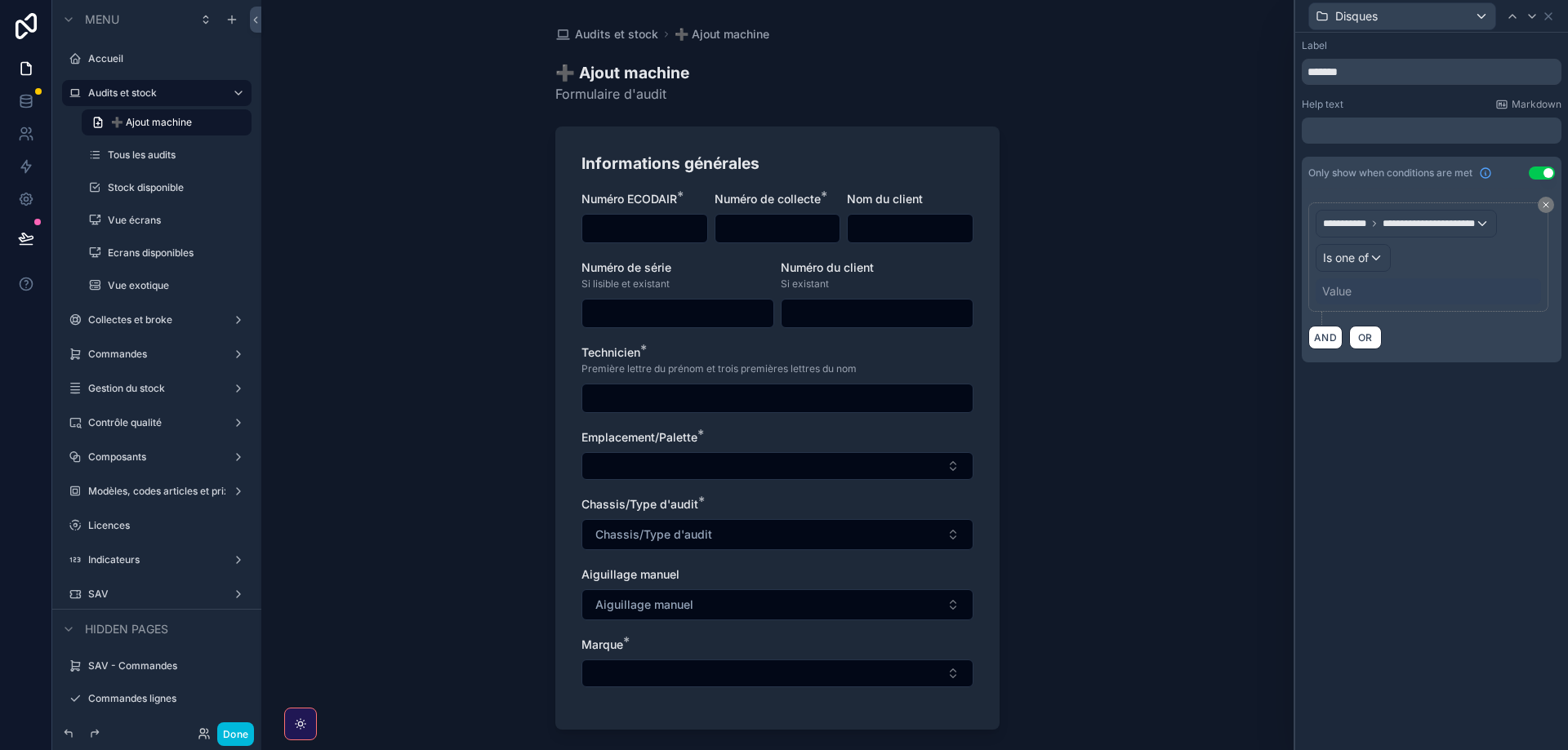
click at [1377, 294] on div "Value" at bounding box center [1428, 292] width 225 height 26
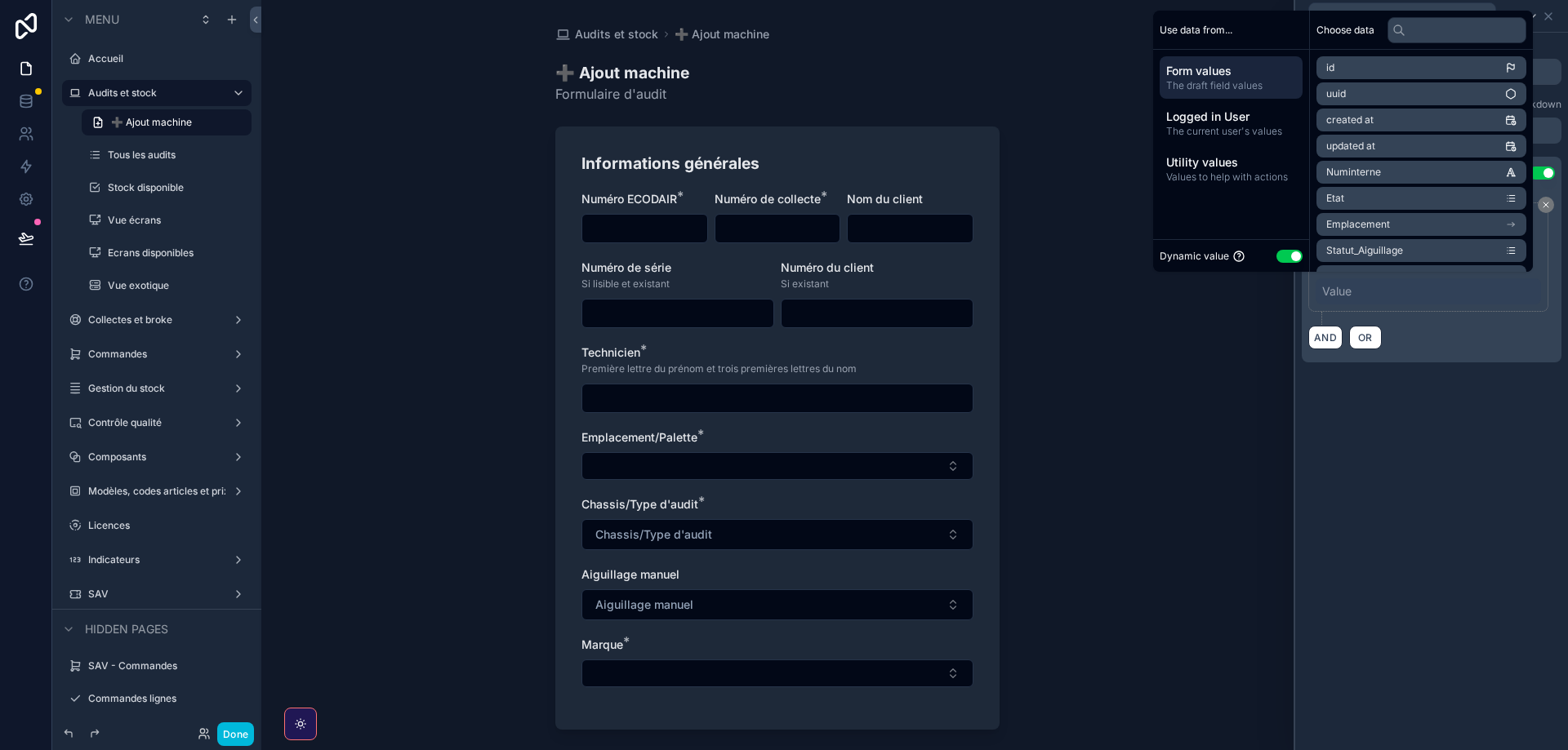
click at [1282, 257] on button "Use setting" at bounding box center [1290, 256] width 26 height 13
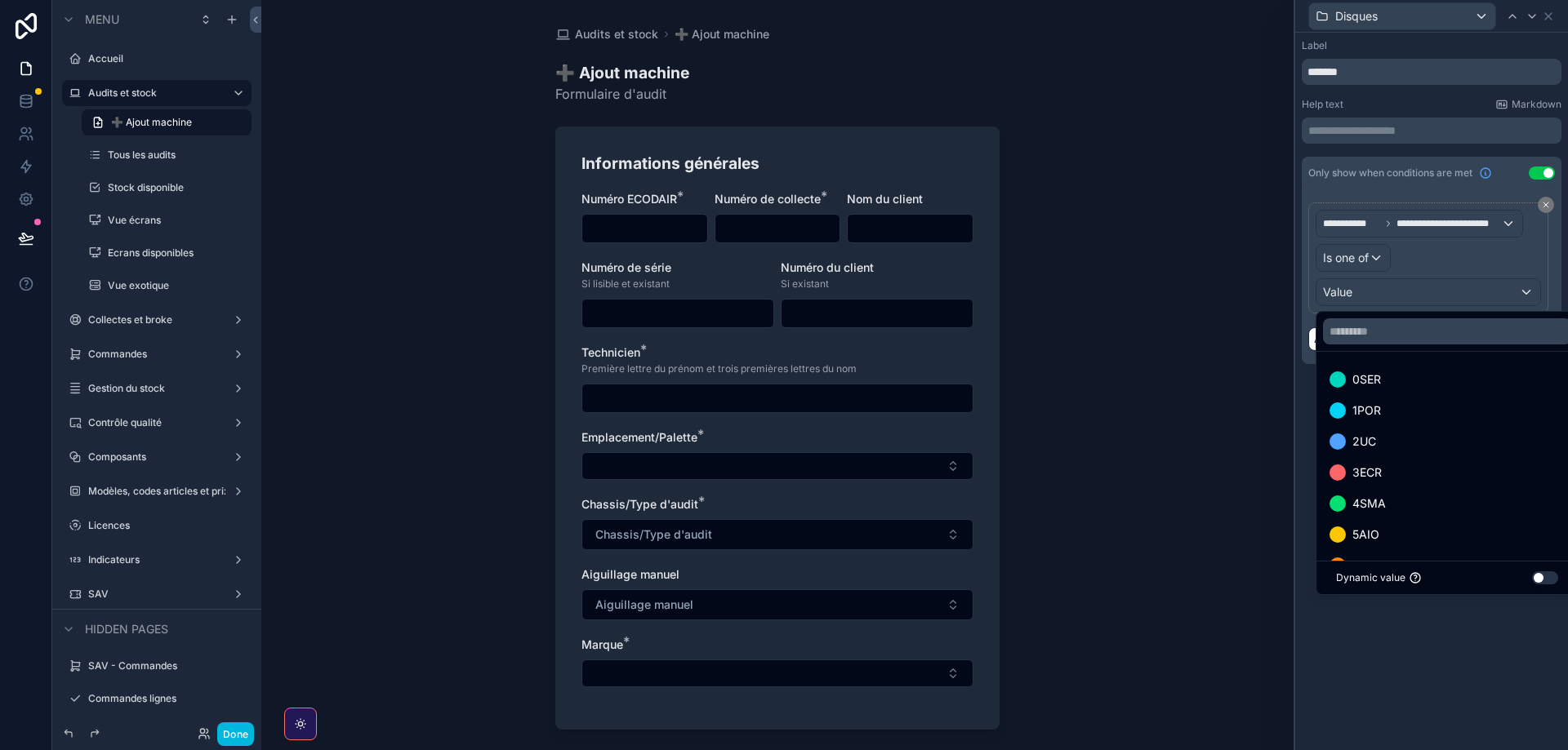
click at [1384, 399] on div "1POR" at bounding box center [1447, 411] width 255 height 30
click at [1374, 379] on span "0SER" at bounding box center [1366, 380] width 29 height 20
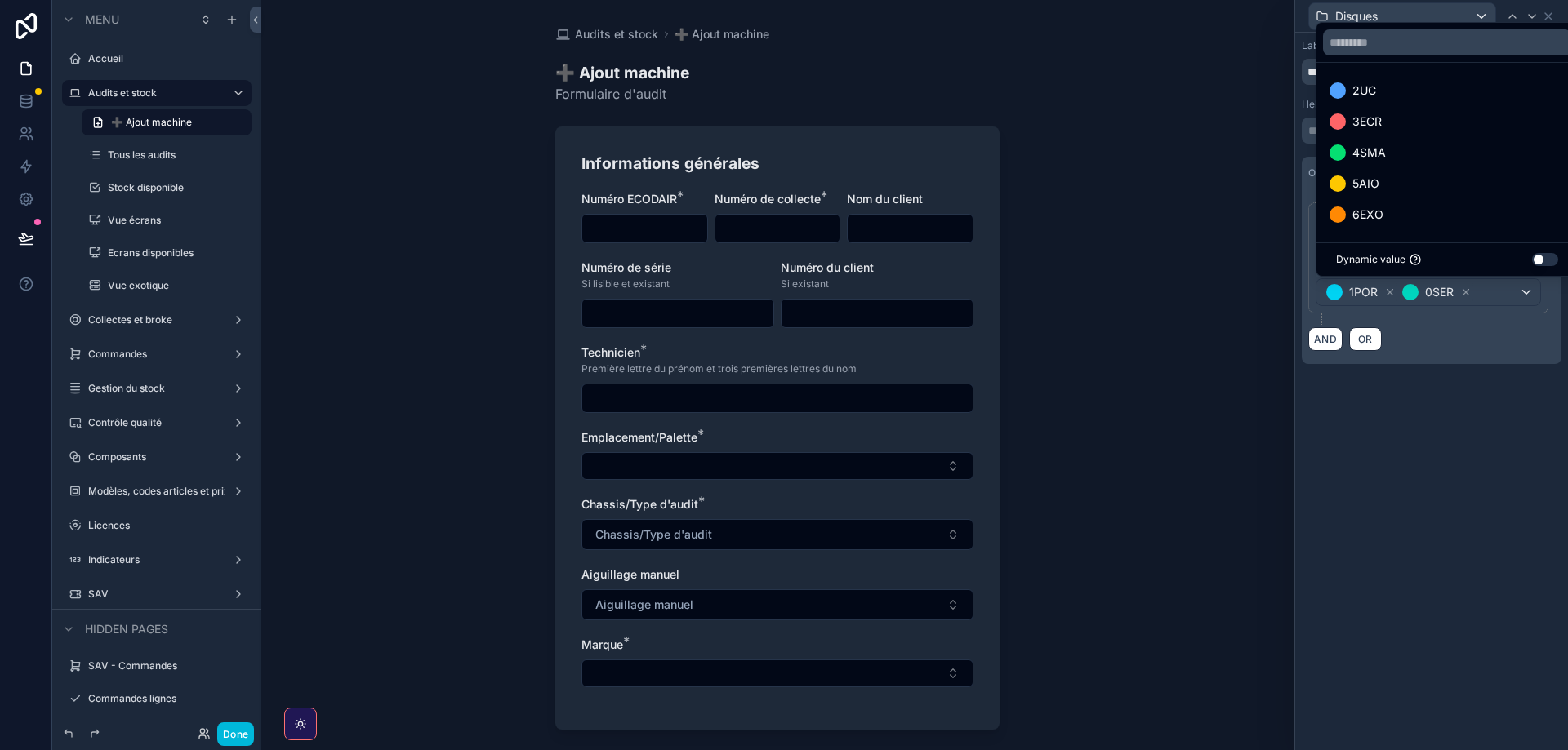
click at [1367, 91] on span "2UC" at bounding box center [1364, 91] width 24 height 20
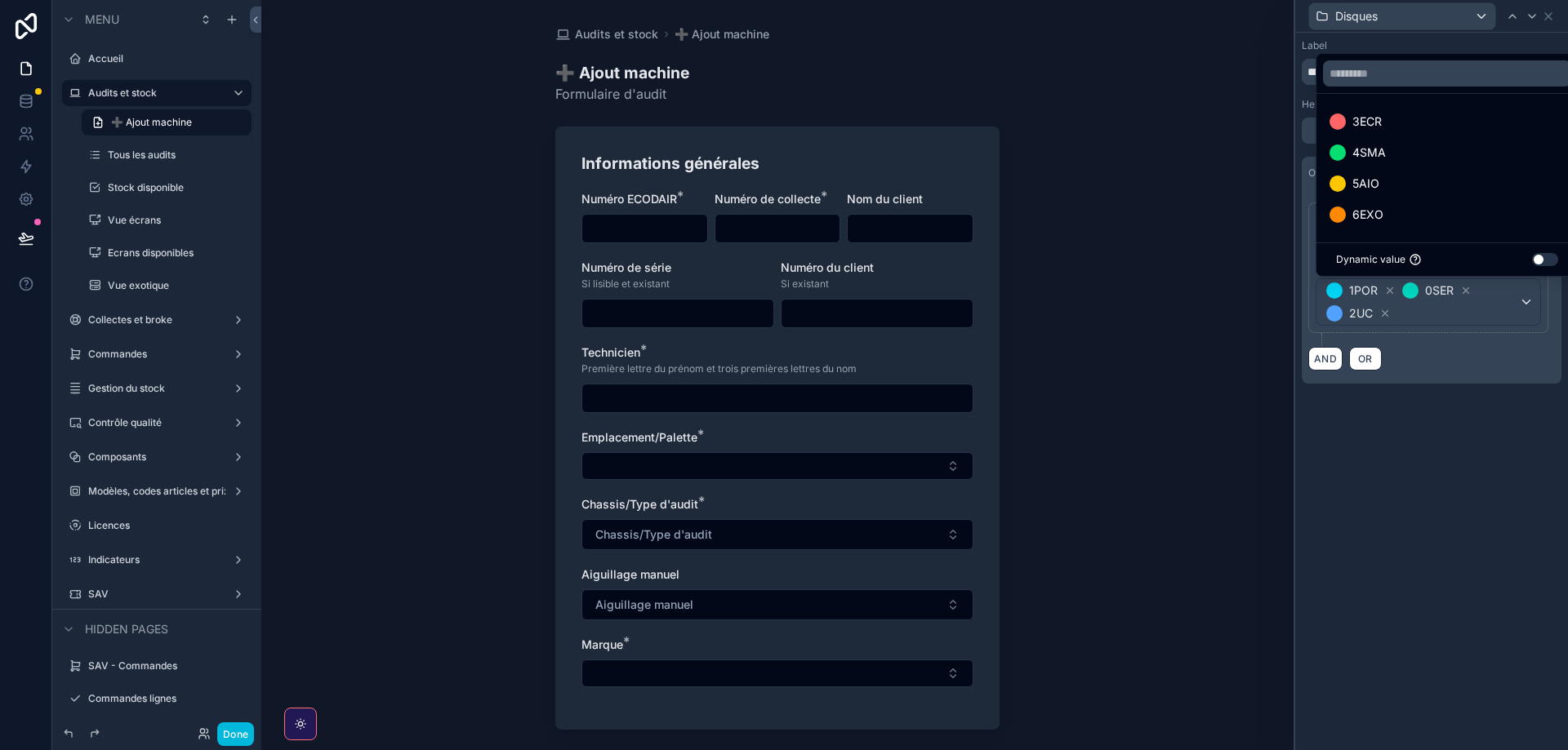
click at [1364, 184] on span "5AIO" at bounding box center [1365, 184] width 27 height 20
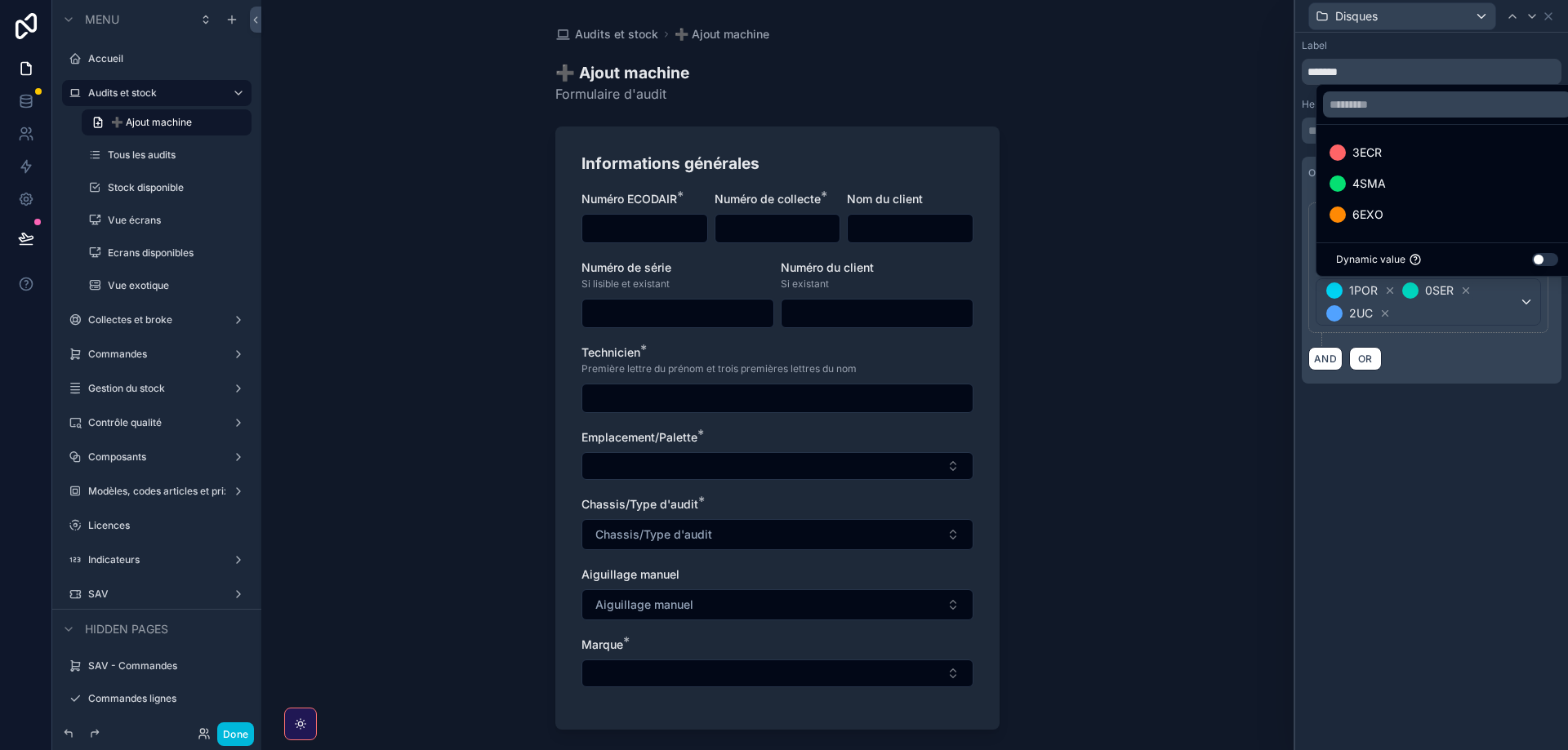
click at [1382, 518] on div "**********" at bounding box center [1431, 391] width 273 height 718
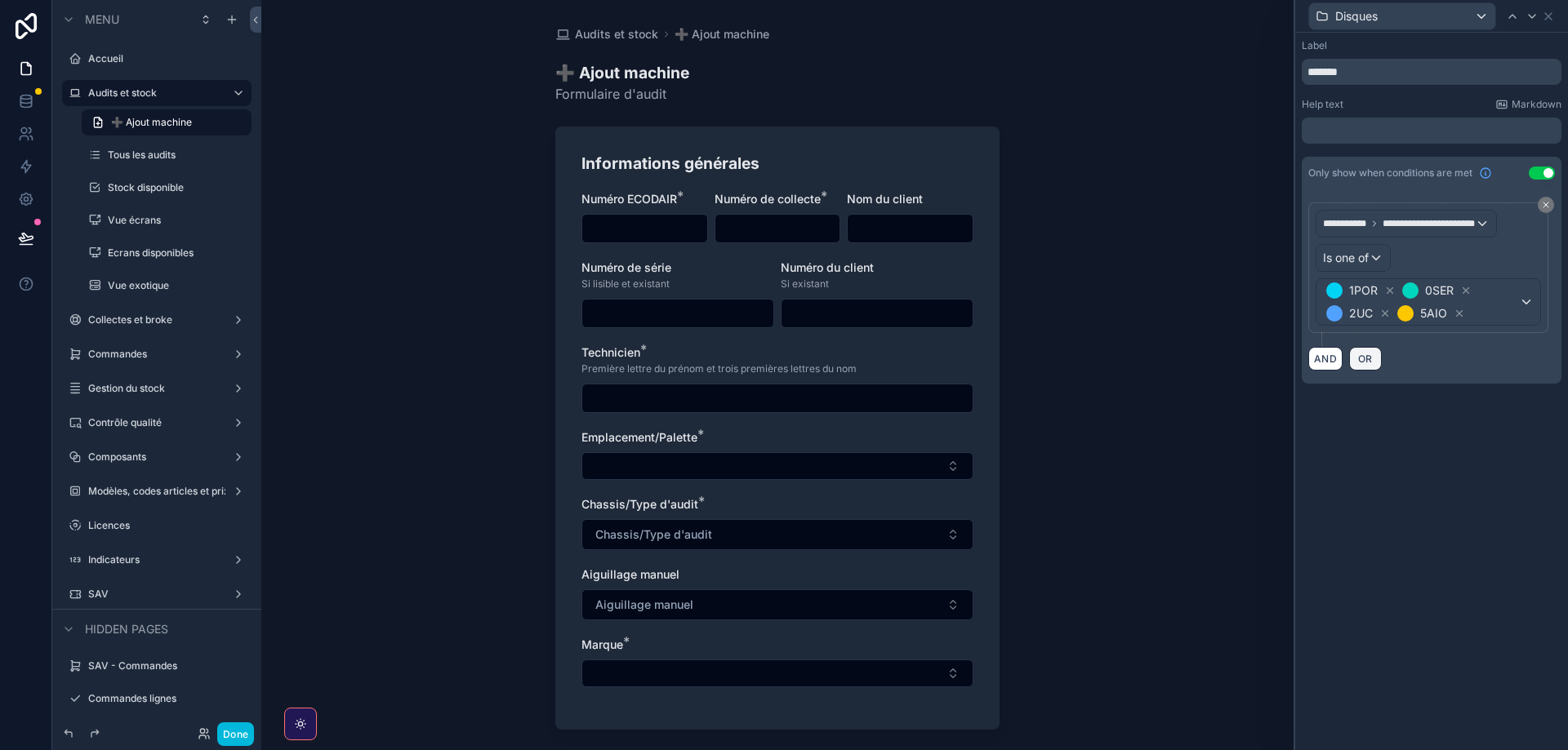
click at [1369, 359] on span "OR" at bounding box center [1365, 358] width 22 height 12
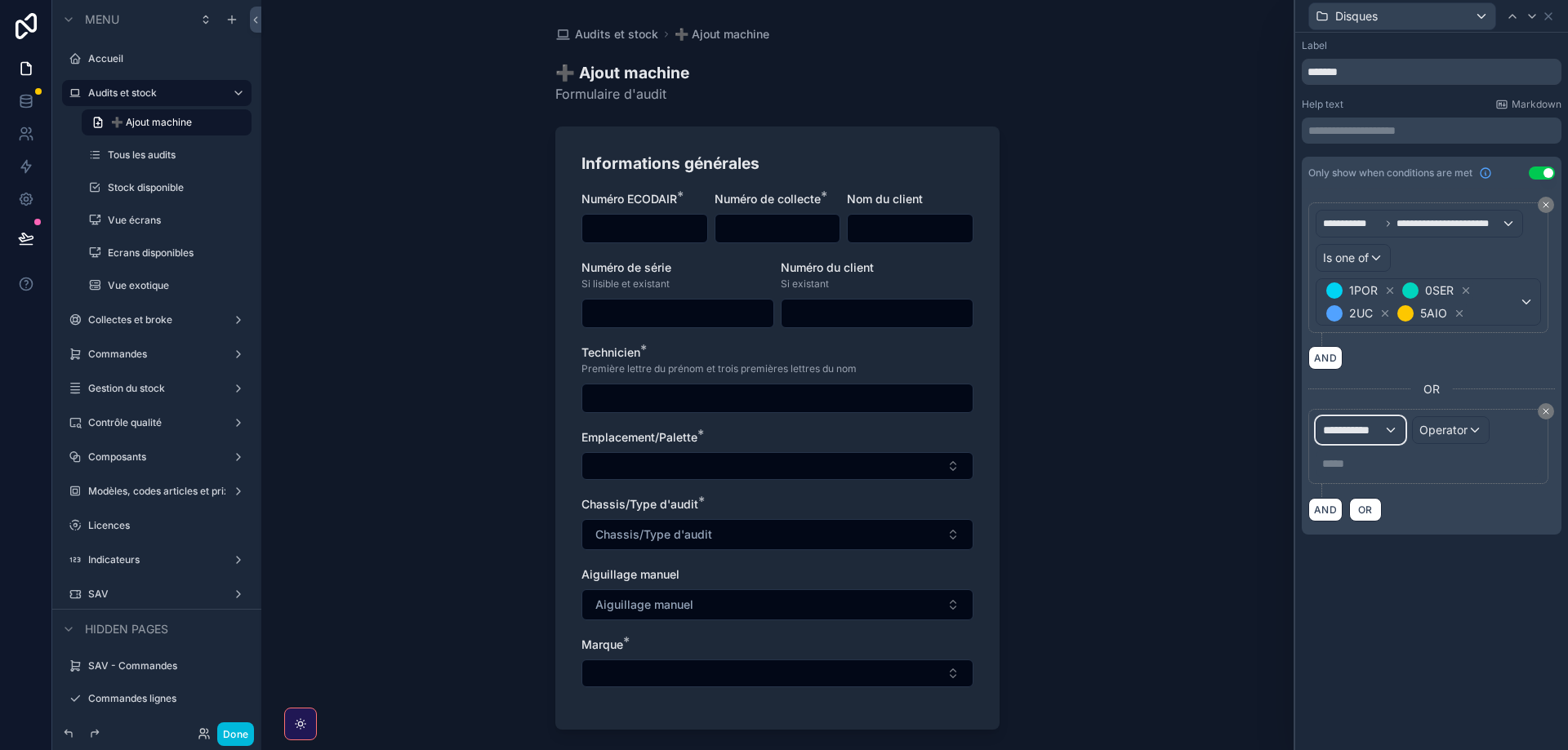
click at [1360, 436] on span "**********" at bounding box center [1353, 430] width 60 height 17
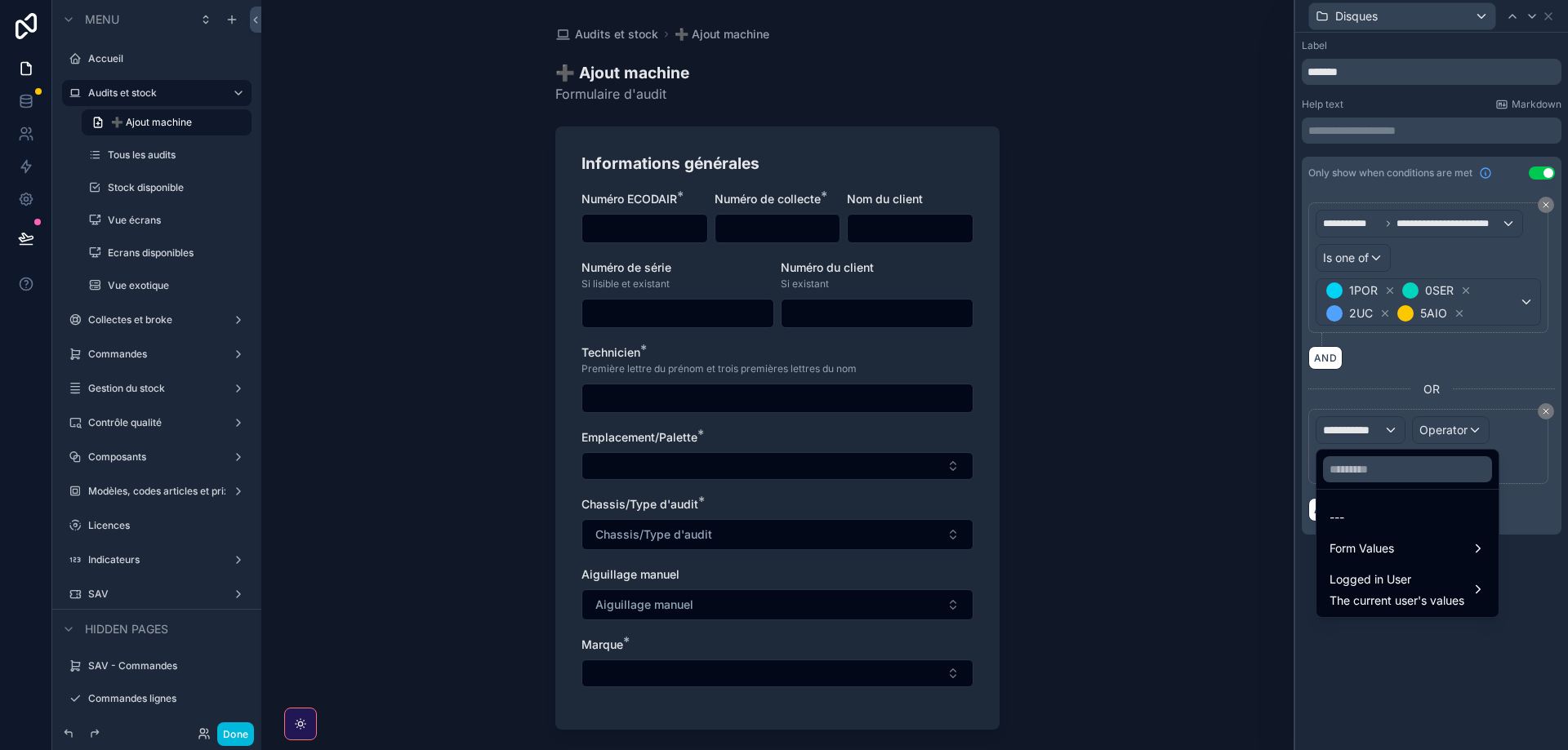
click at [1347, 482] on div at bounding box center [1407, 469] width 182 height 39
click at [1350, 473] on input "text" at bounding box center [1407, 470] width 169 height 26
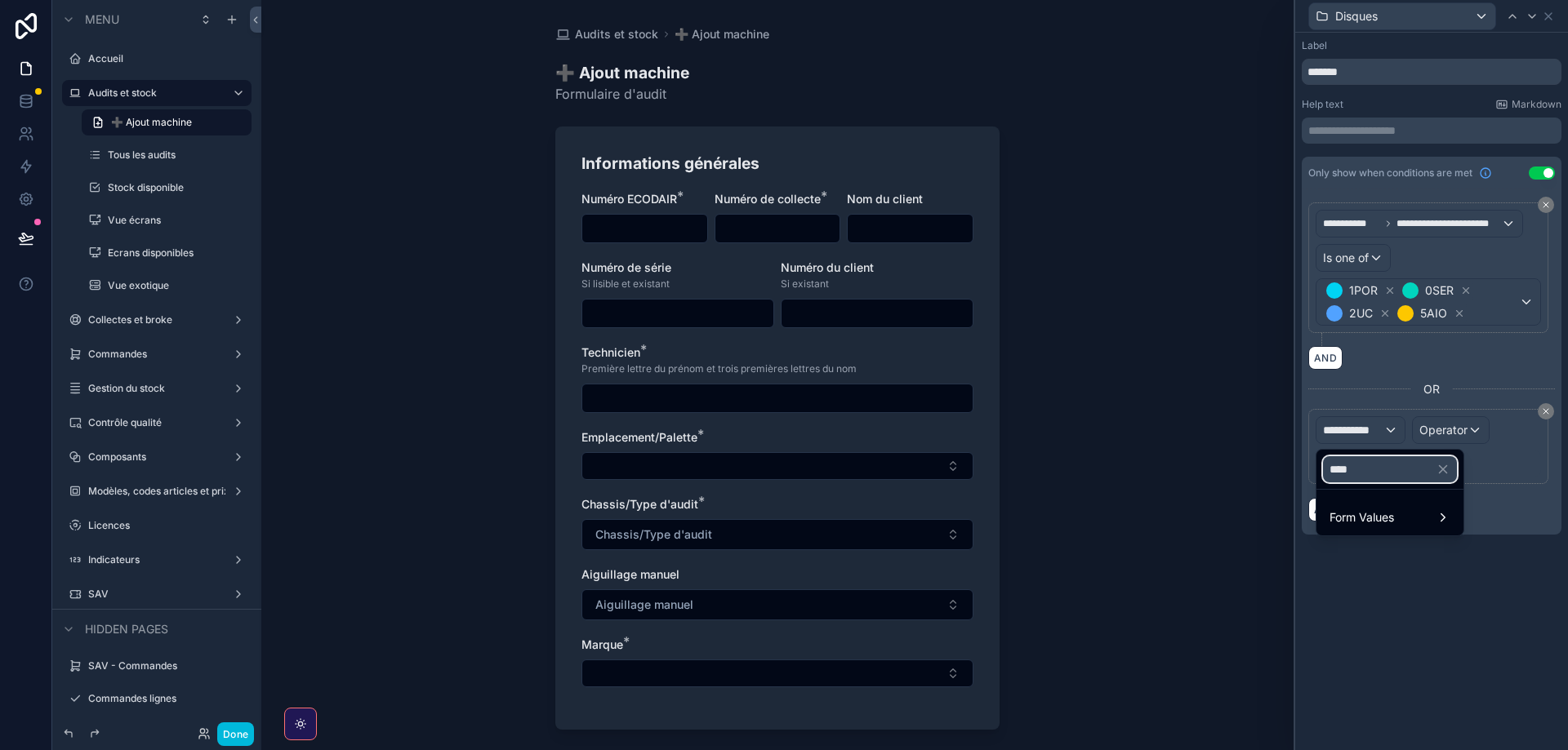
type input "*****"
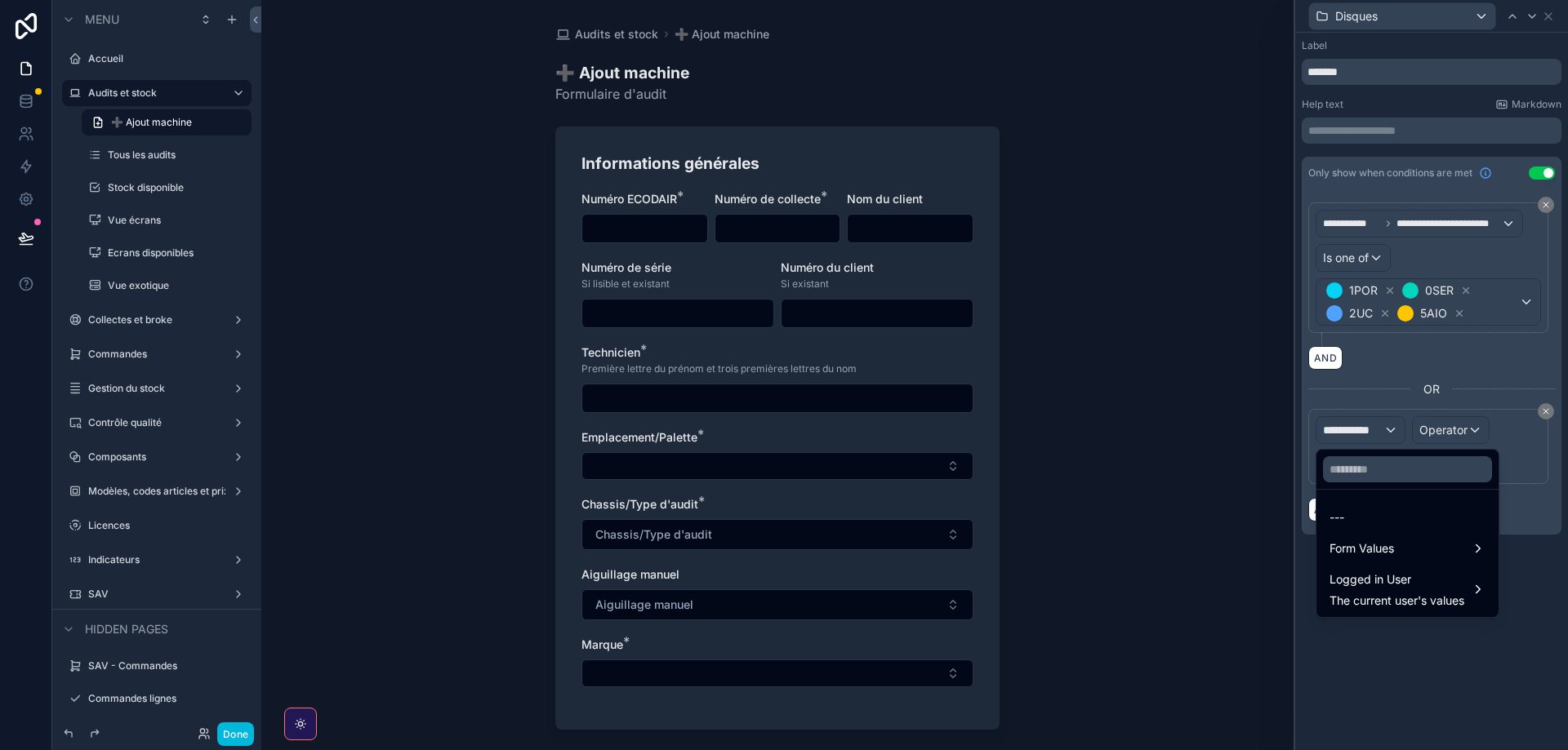
click at [1367, 583] on span "Logged in User" at bounding box center [1397, 580] width 135 height 20
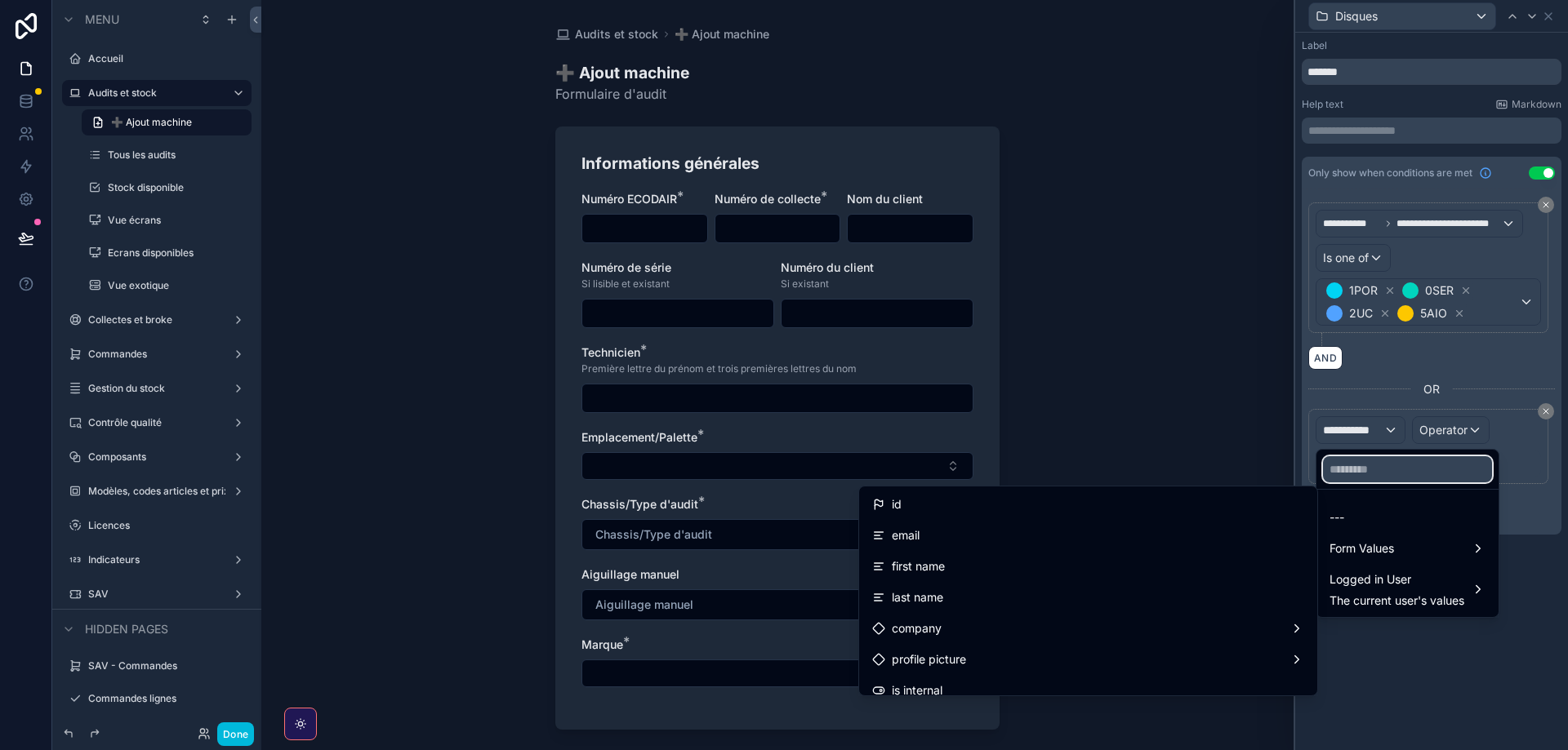
click at [1359, 471] on input "text" at bounding box center [1407, 470] width 169 height 26
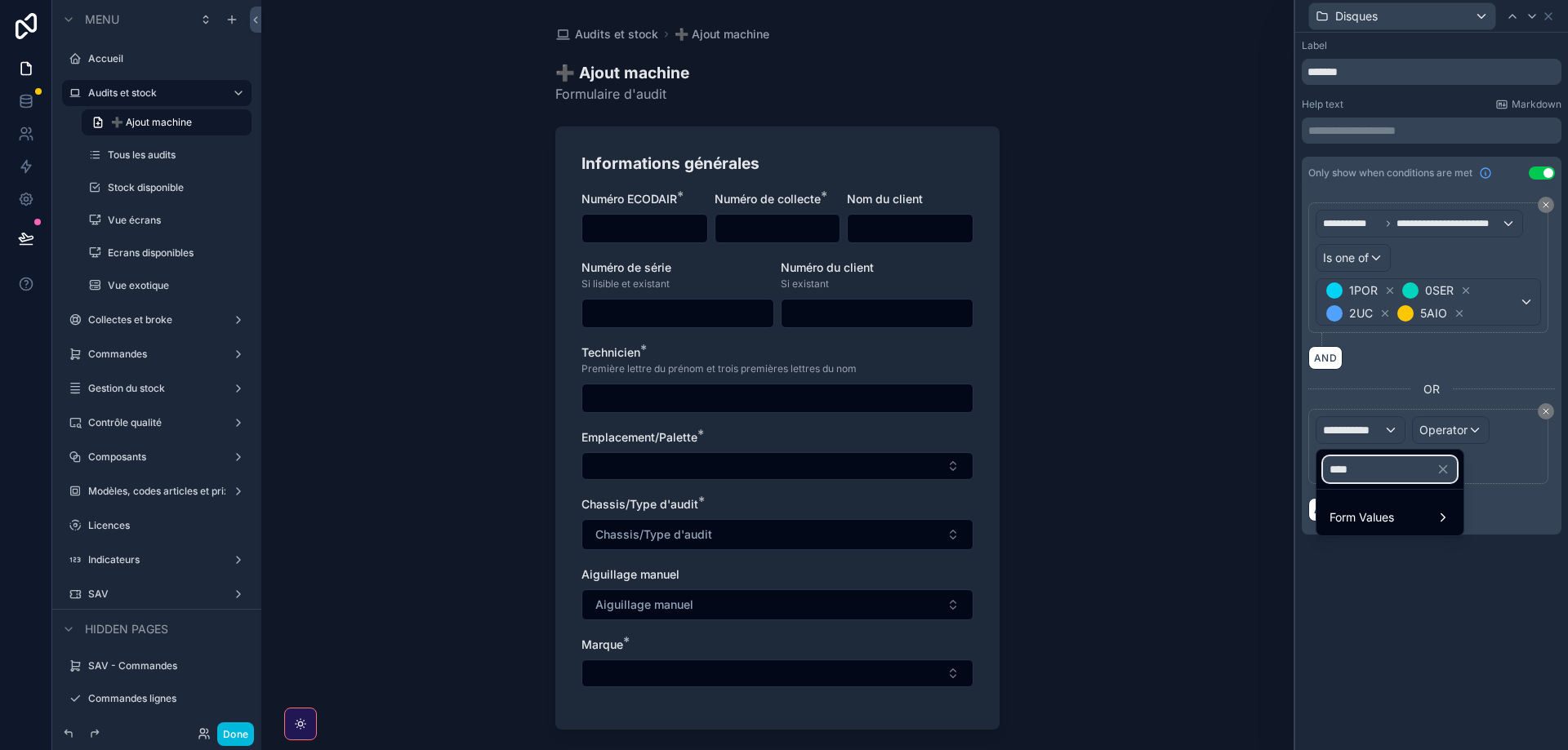
type input "****"
click at [1369, 518] on span "Form Values" at bounding box center [1362, 518] width 65 height 20
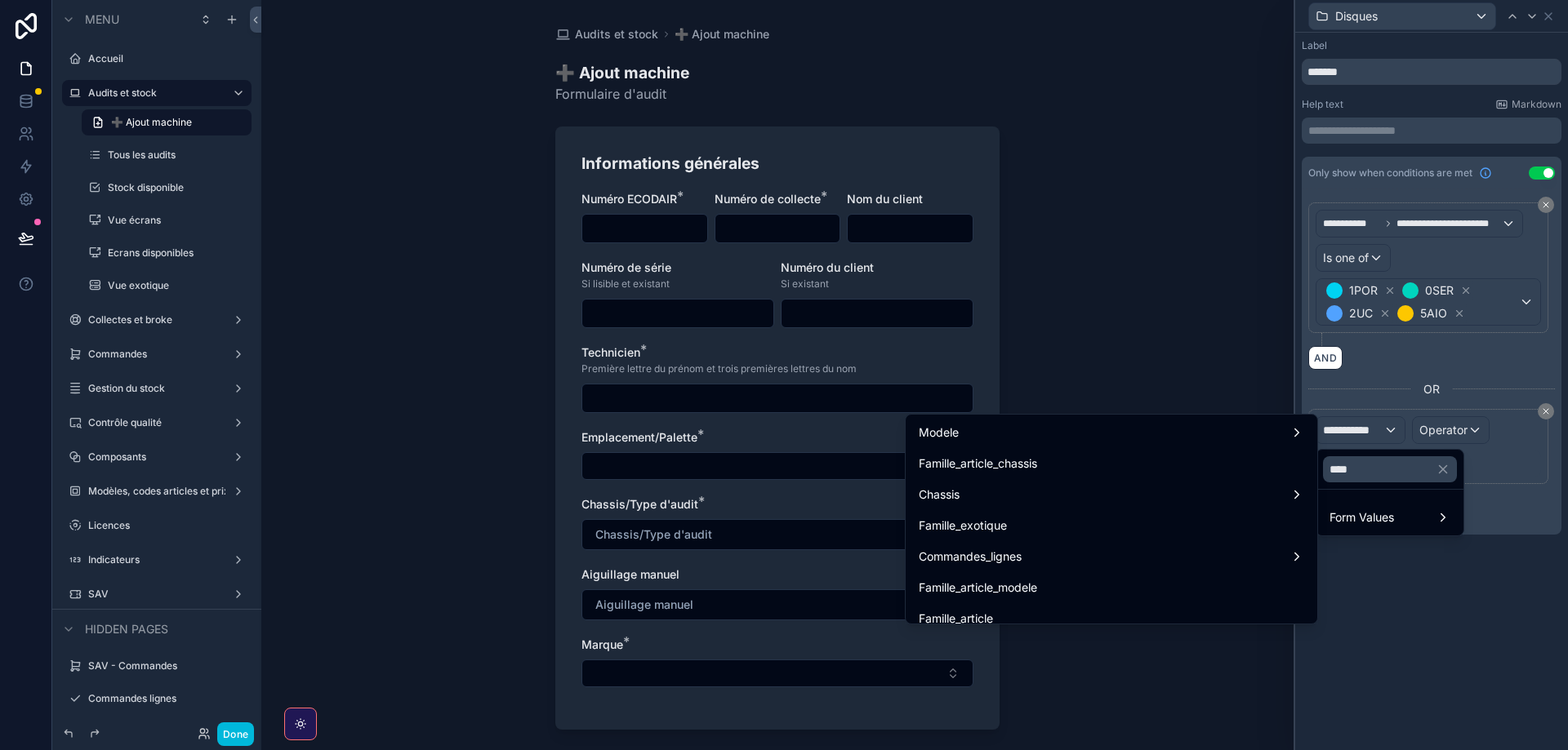
click at [1033, 529] on div "Famille_exotique" at bounding box center [1111, 526] width 386 height 20
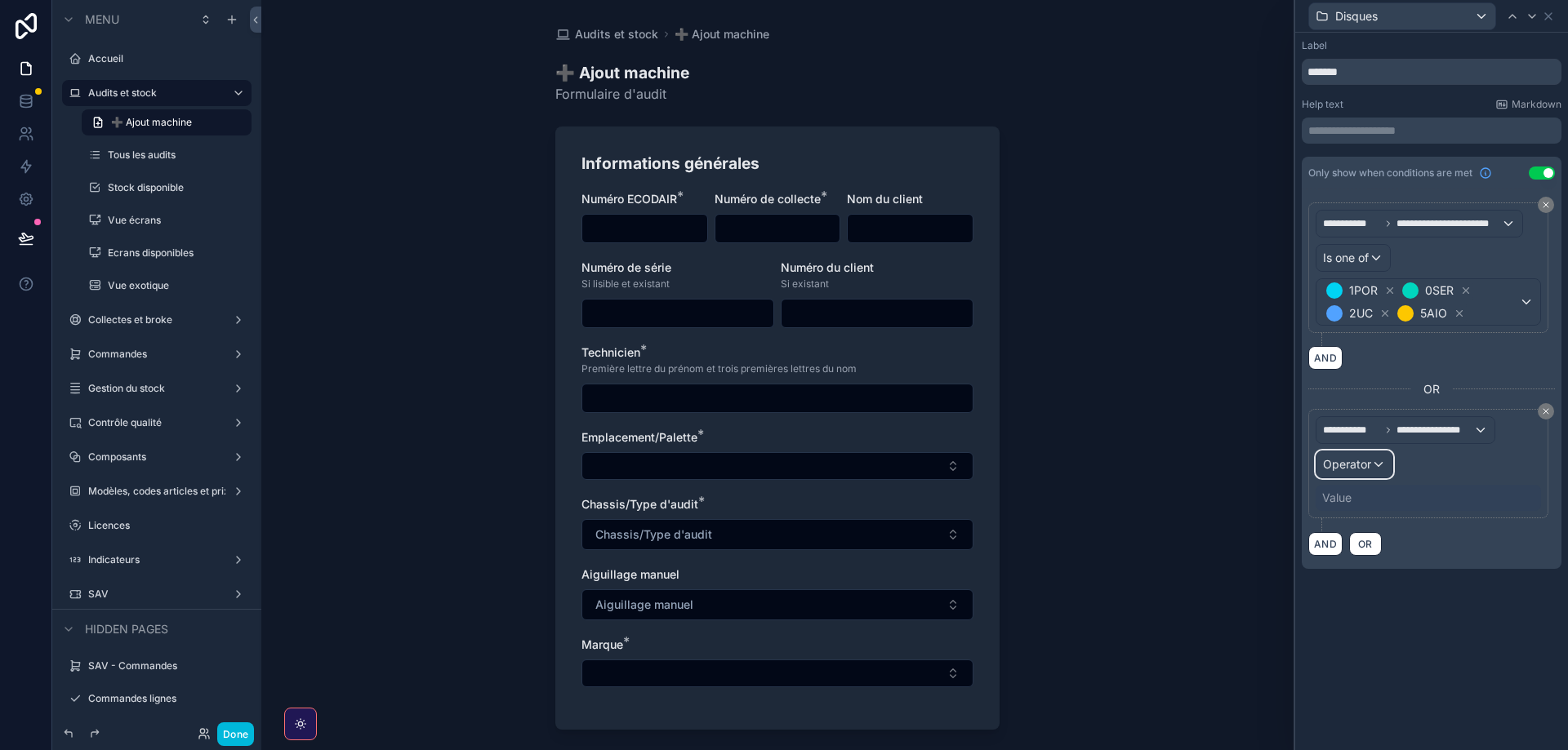
click at [1345, 470] on span "Operator" at bounding box center [1347, 464] width 48 height 14
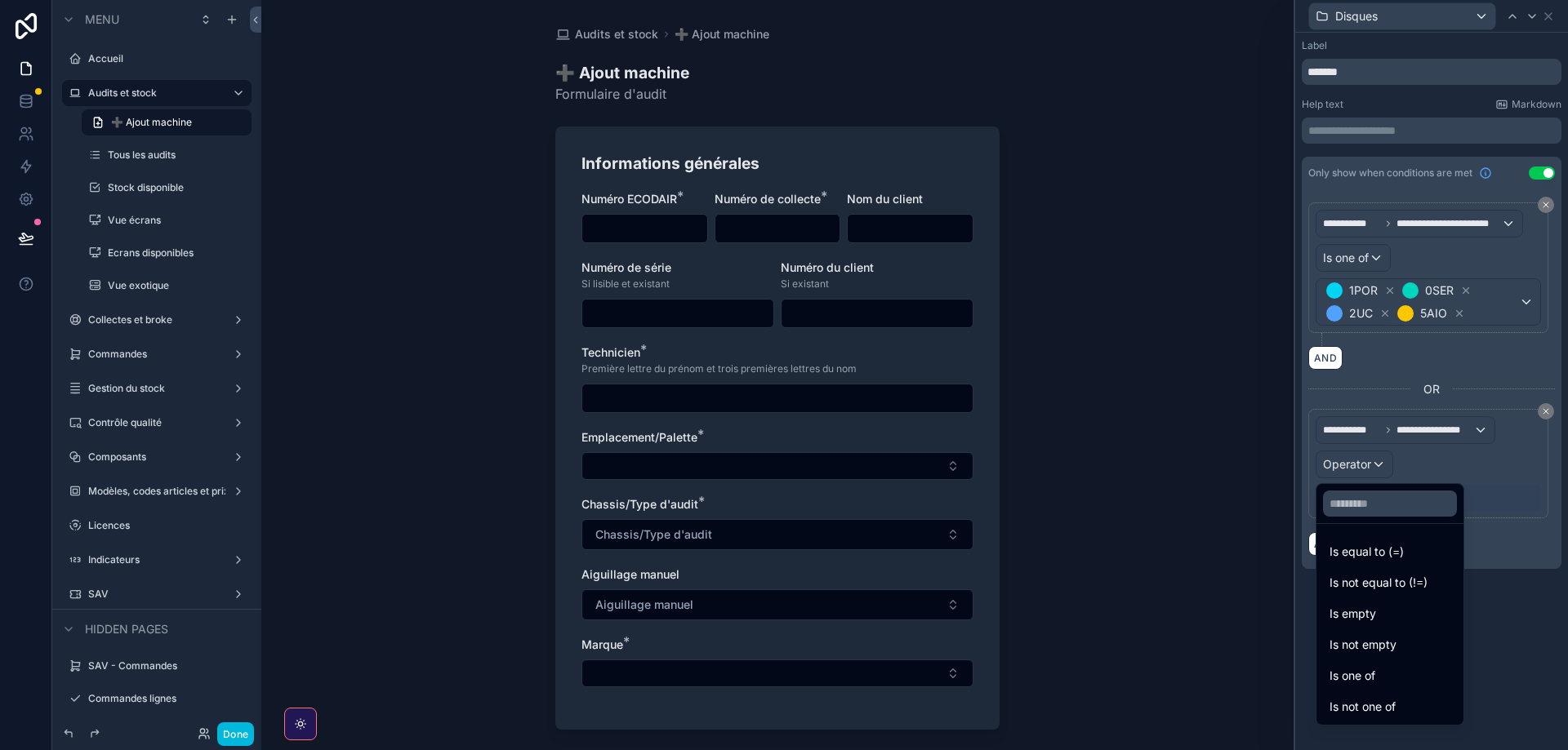
click at [1357, 675] on span "Is one of" at bounding box center [1352, 676] width 46 height 20
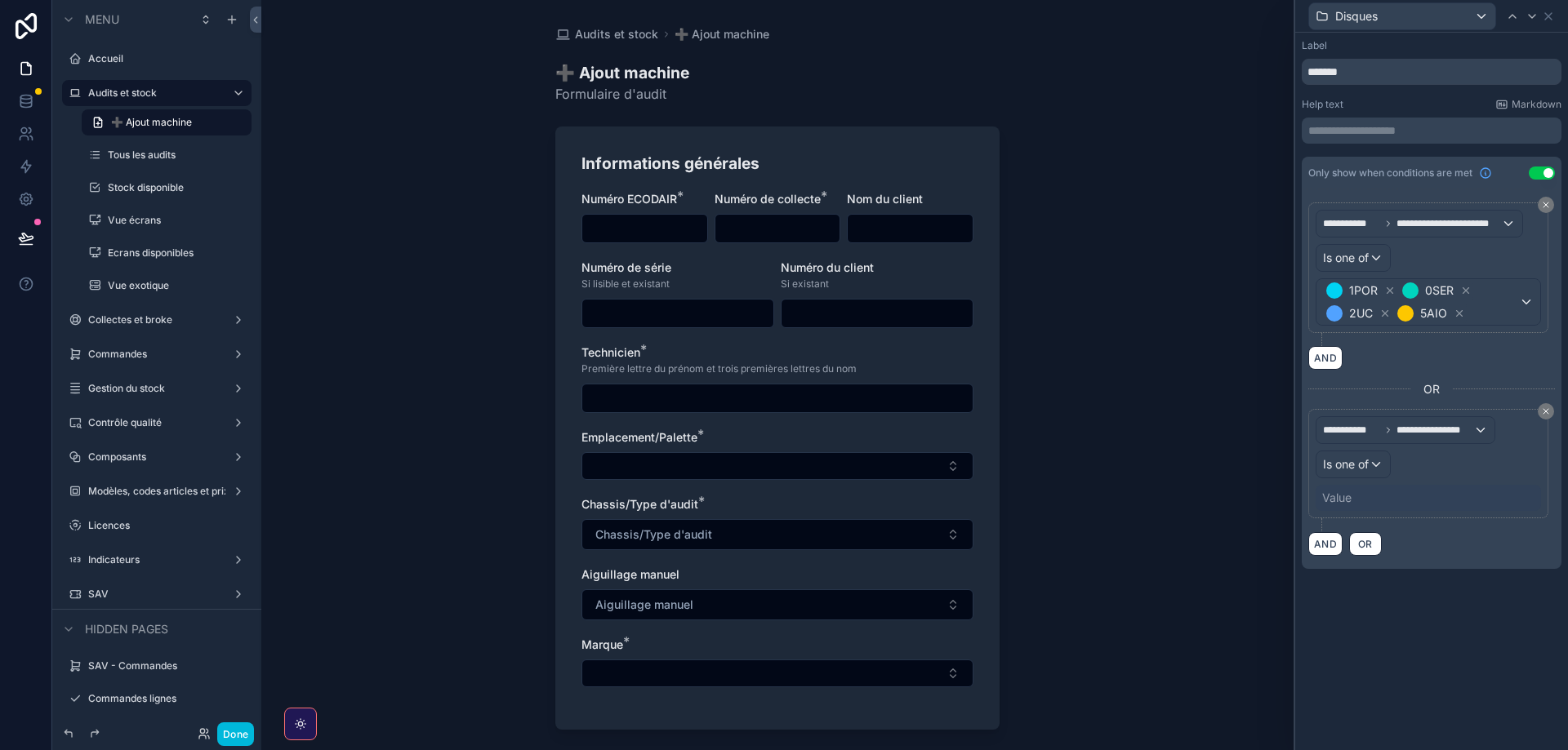
click at [1346, 485] on div "Value" at bounding box center [1428, 498] width 225 height 26
click at [1346, 501] on div "Value" at bounding box center [1337, 498] width 30 height 17
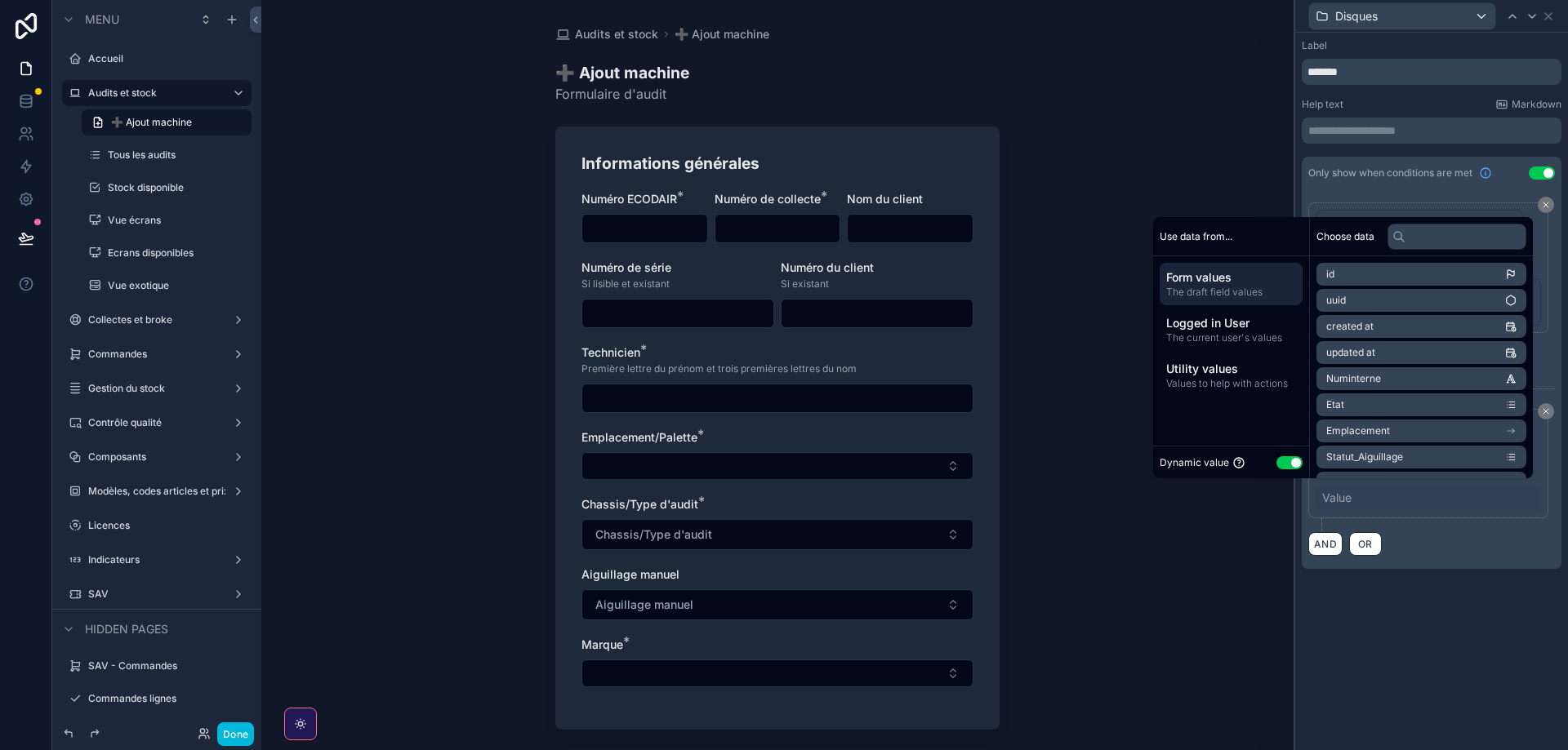
click at [1346, 501] on div "Value" at bounding box center [1337, 498] width 30 height 17
click at [1456, 555] on div "AND OR" at bounding box center [1431, 544] width 247 height 25
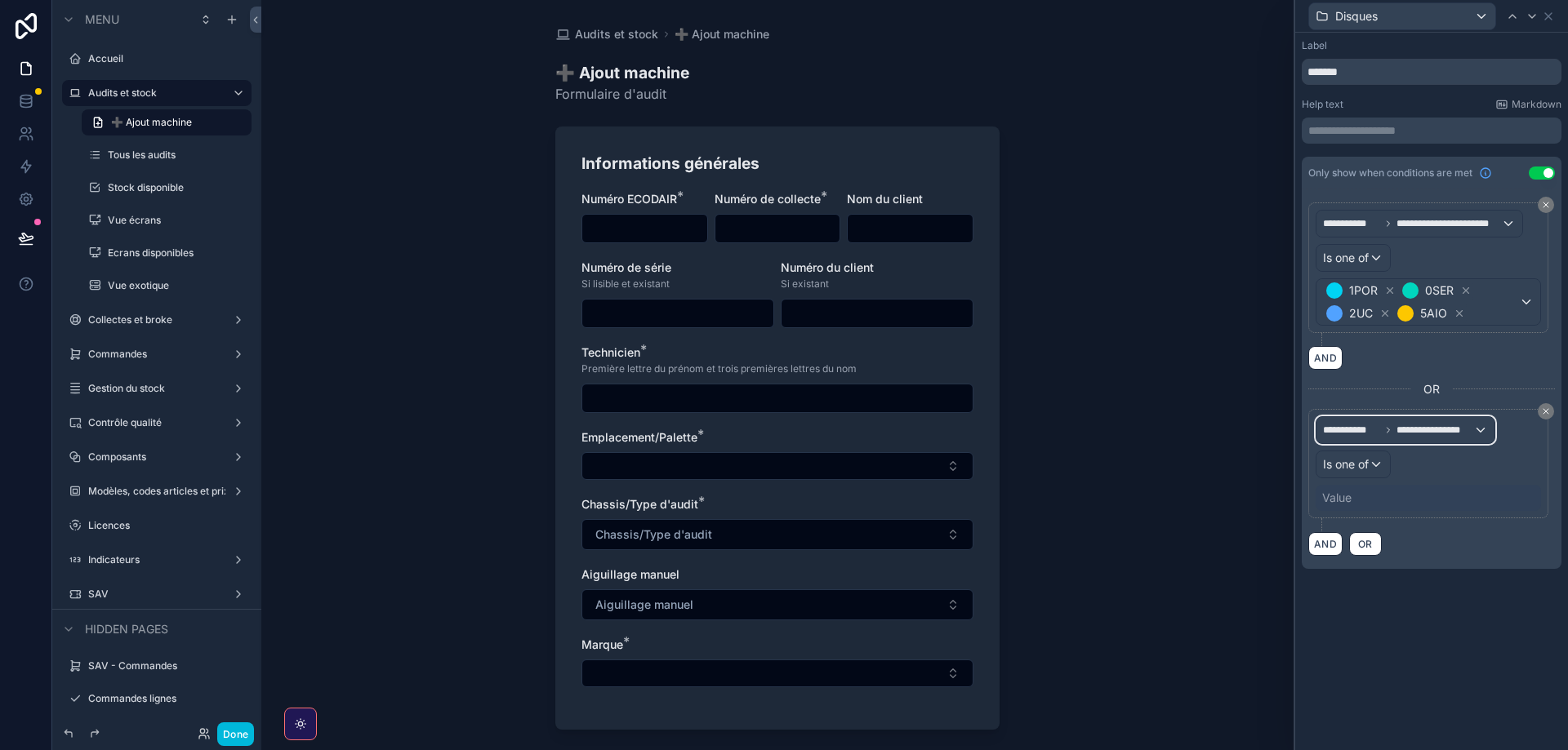
click at [1352, 429] on span "**********" at bounding box center [1351, 430] width 57 height 13
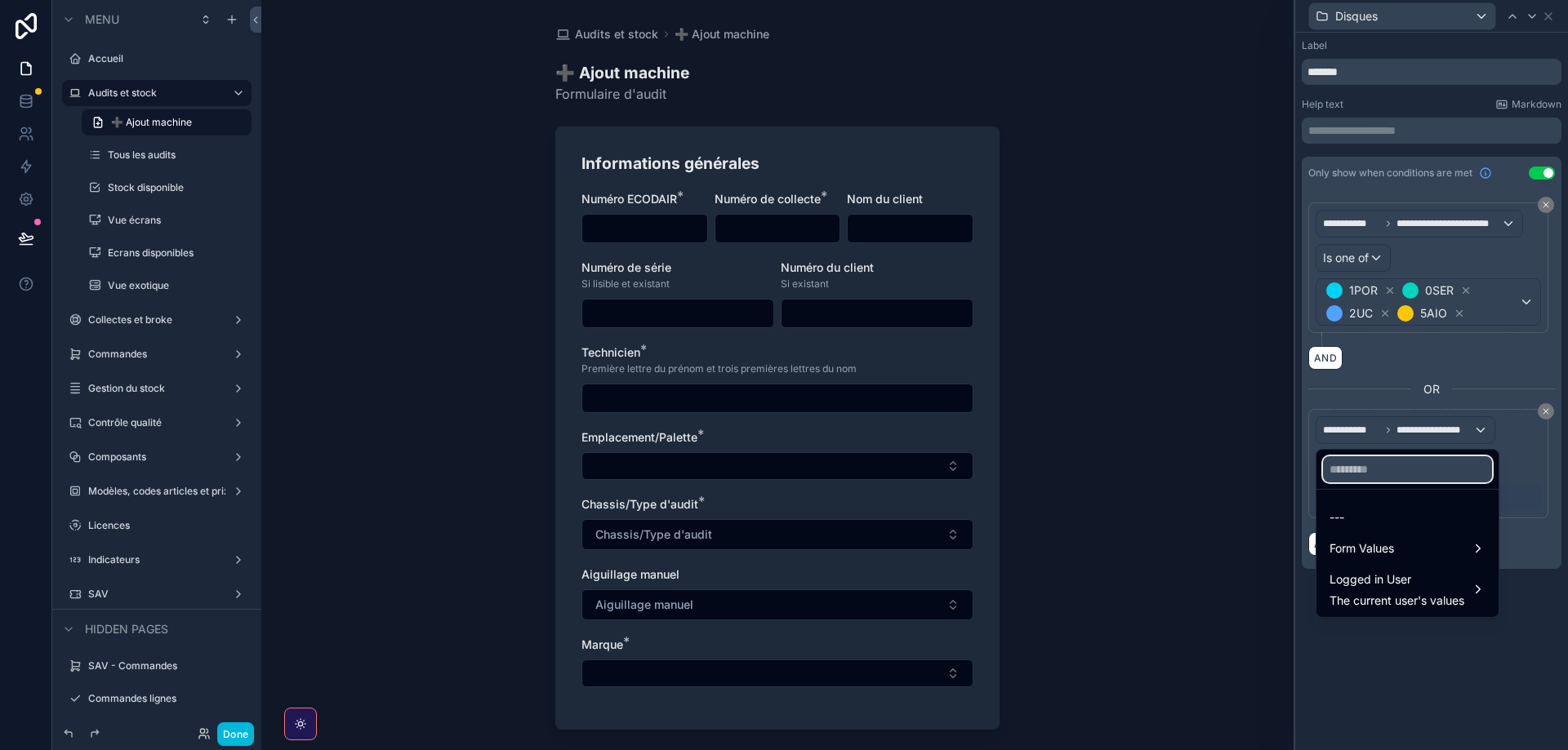
click at [1352, 470] on input "text" at bounding box center [1407, 470] width 169 height 26
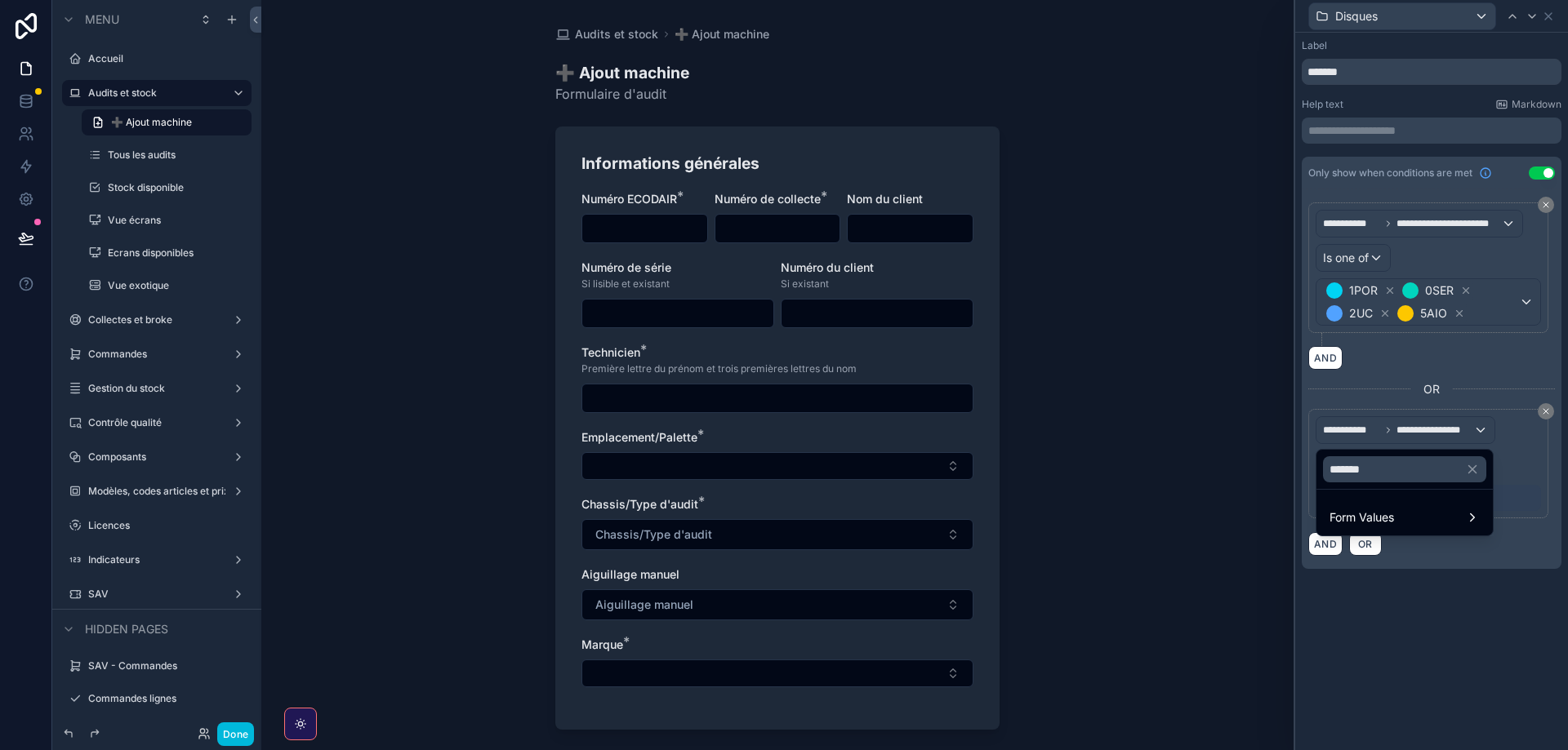
click at [1378, 519] on span "Form Values" at bounding box center [1362, 518] width 65 height 20
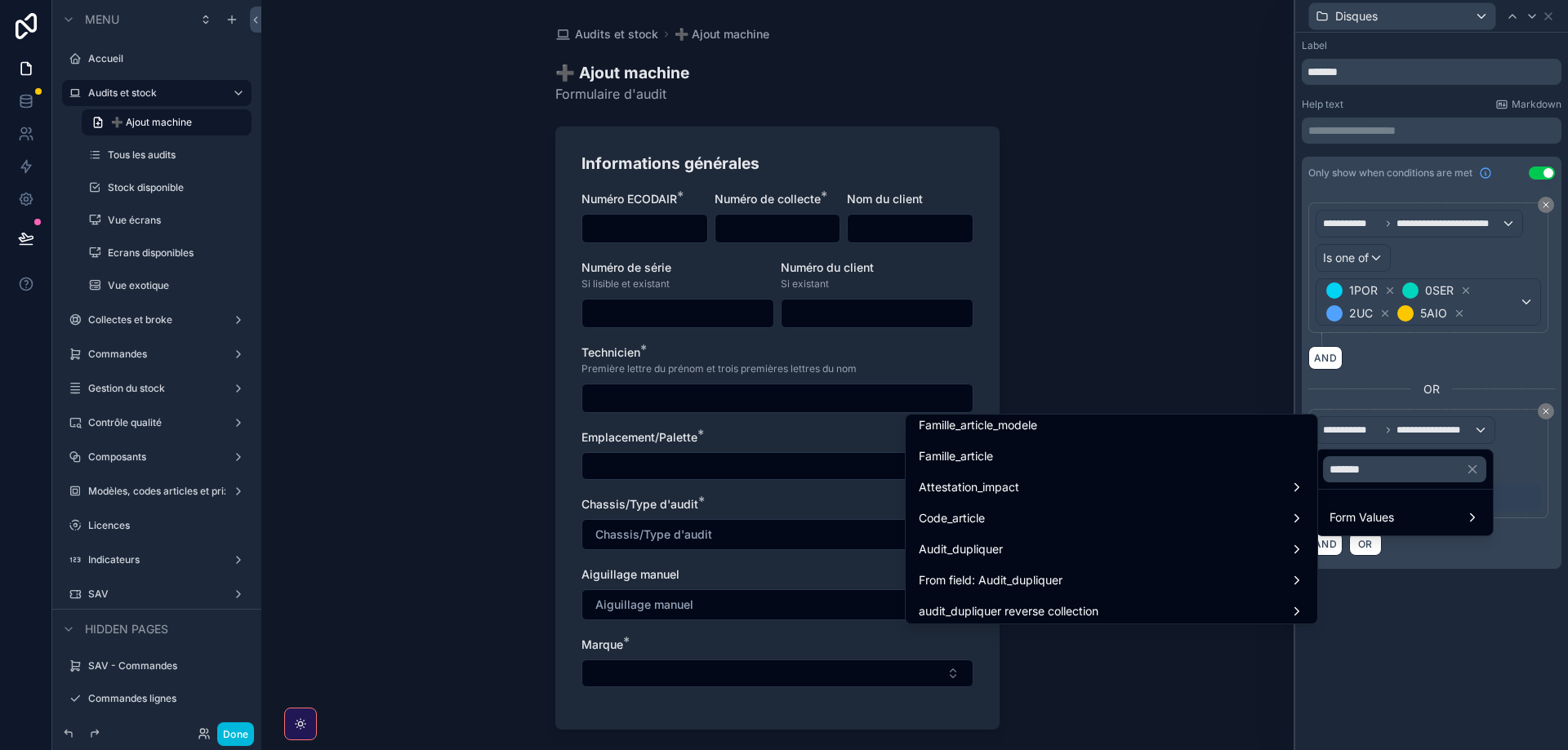
scroll to position [166, 0]
click at [1403, 466] on input "*******" at bounding box center [1404, 470] width 163 height 26
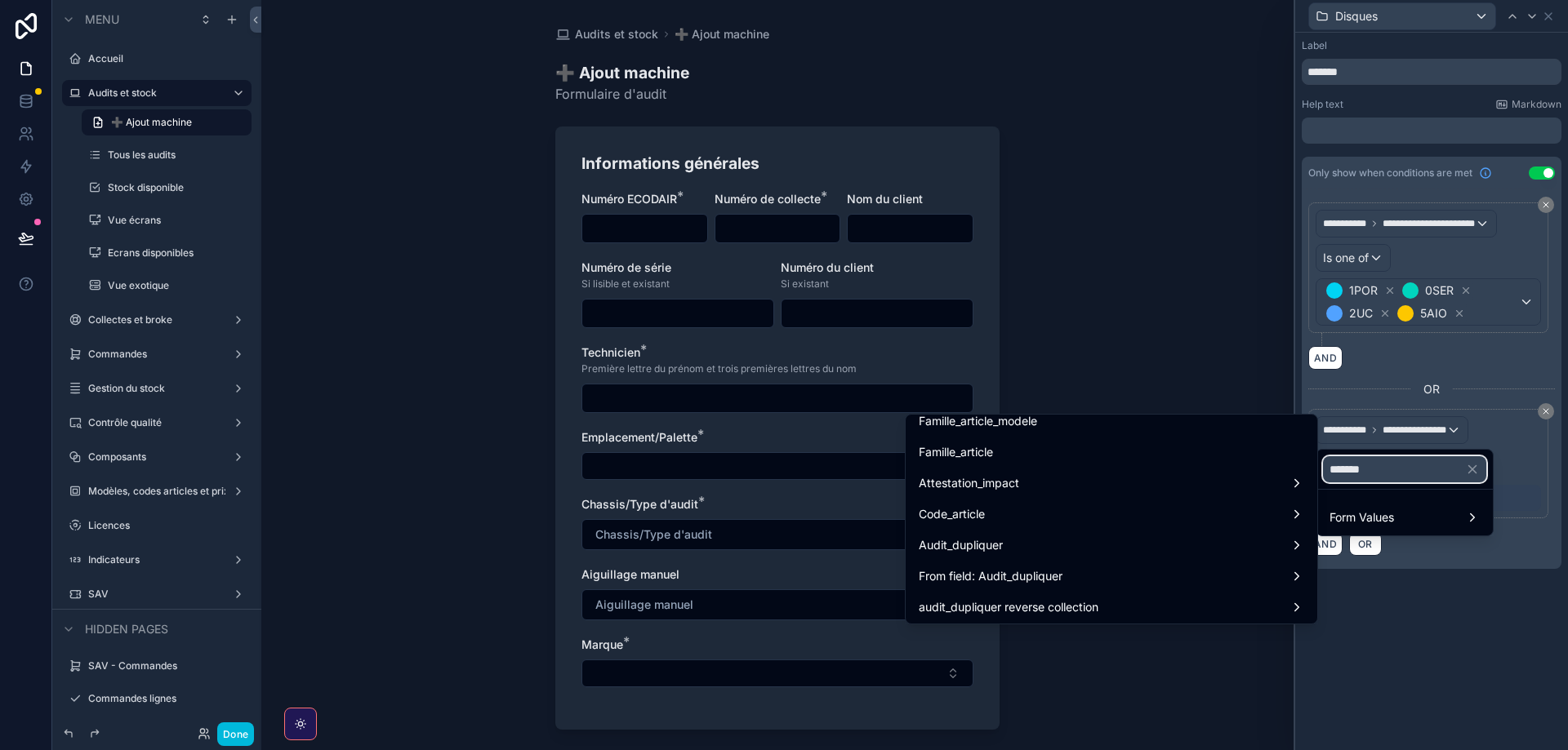
click at [1323, 457] on input "*******" at bounding box center [1404, 470] width 163 height 26
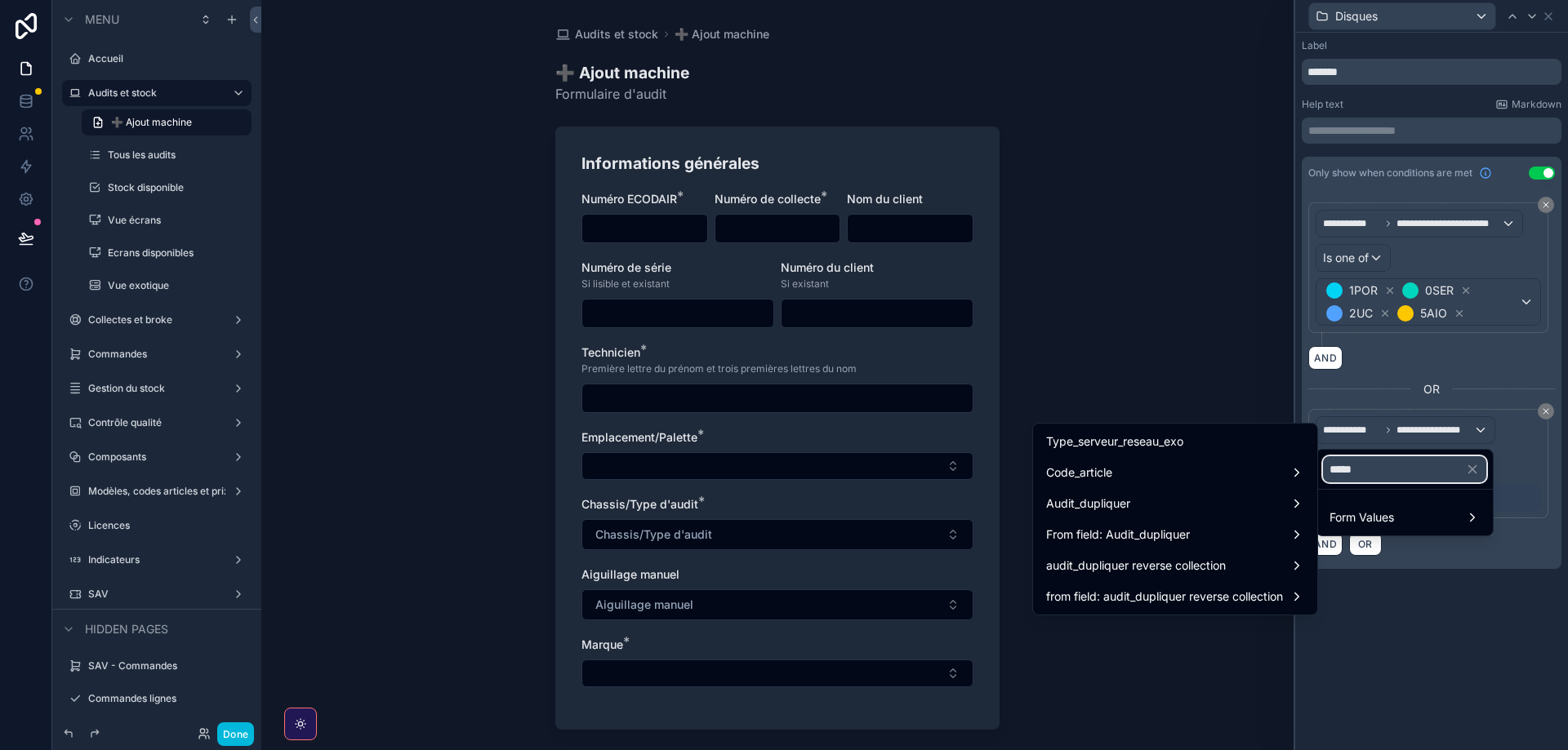
scroll to position [0, 0]
type input "*****"
click at [1121, 445] on span "Type_serveur_reseau_exo" at bounding box center [1115, 442] width 137 height 20
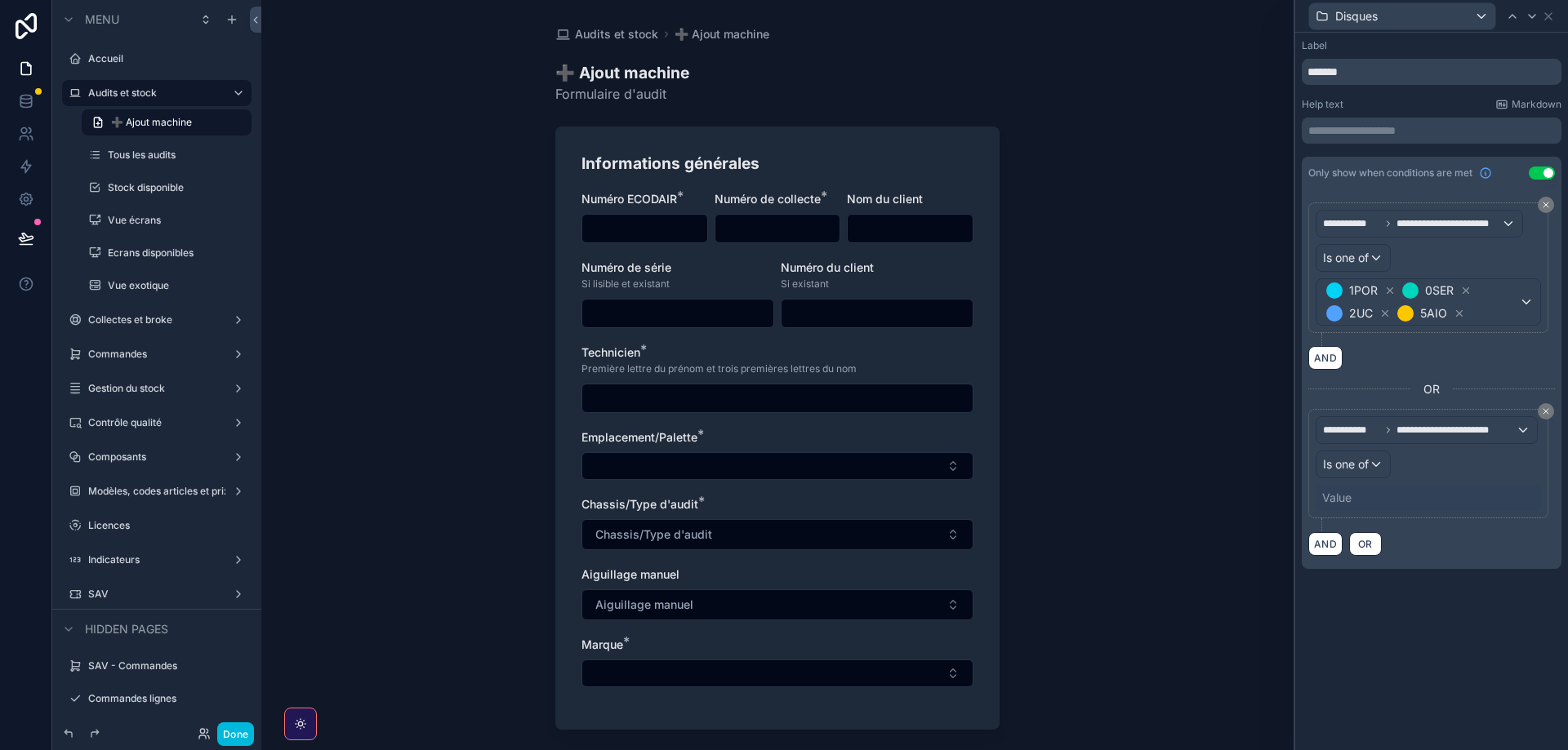
click at [1340, 495] on div "Value" at bounding box center [1337, 498] width 30 height 17
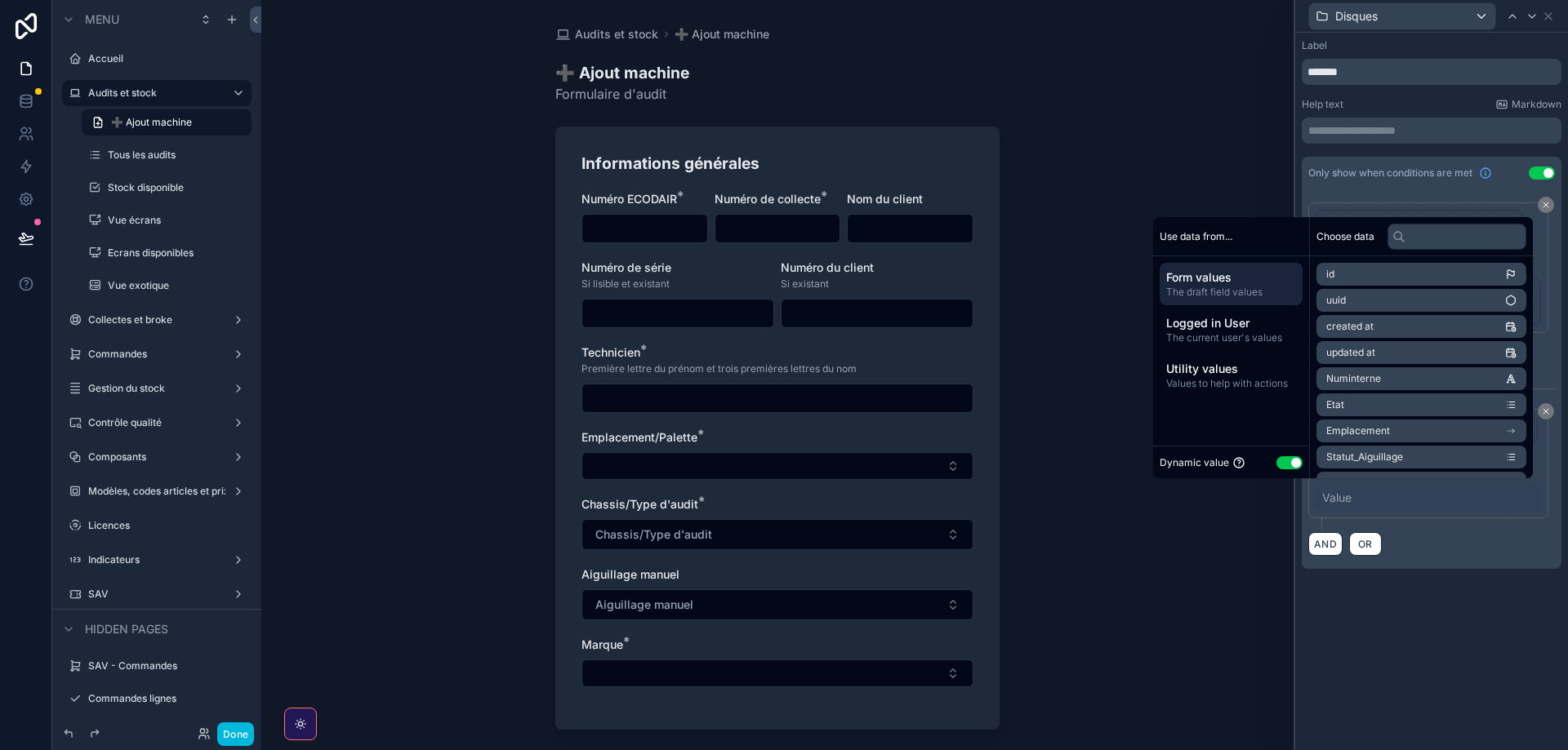
click at [1277, 461] on button "Use setting" at bounding box center [1290, 463] width 26 height 13
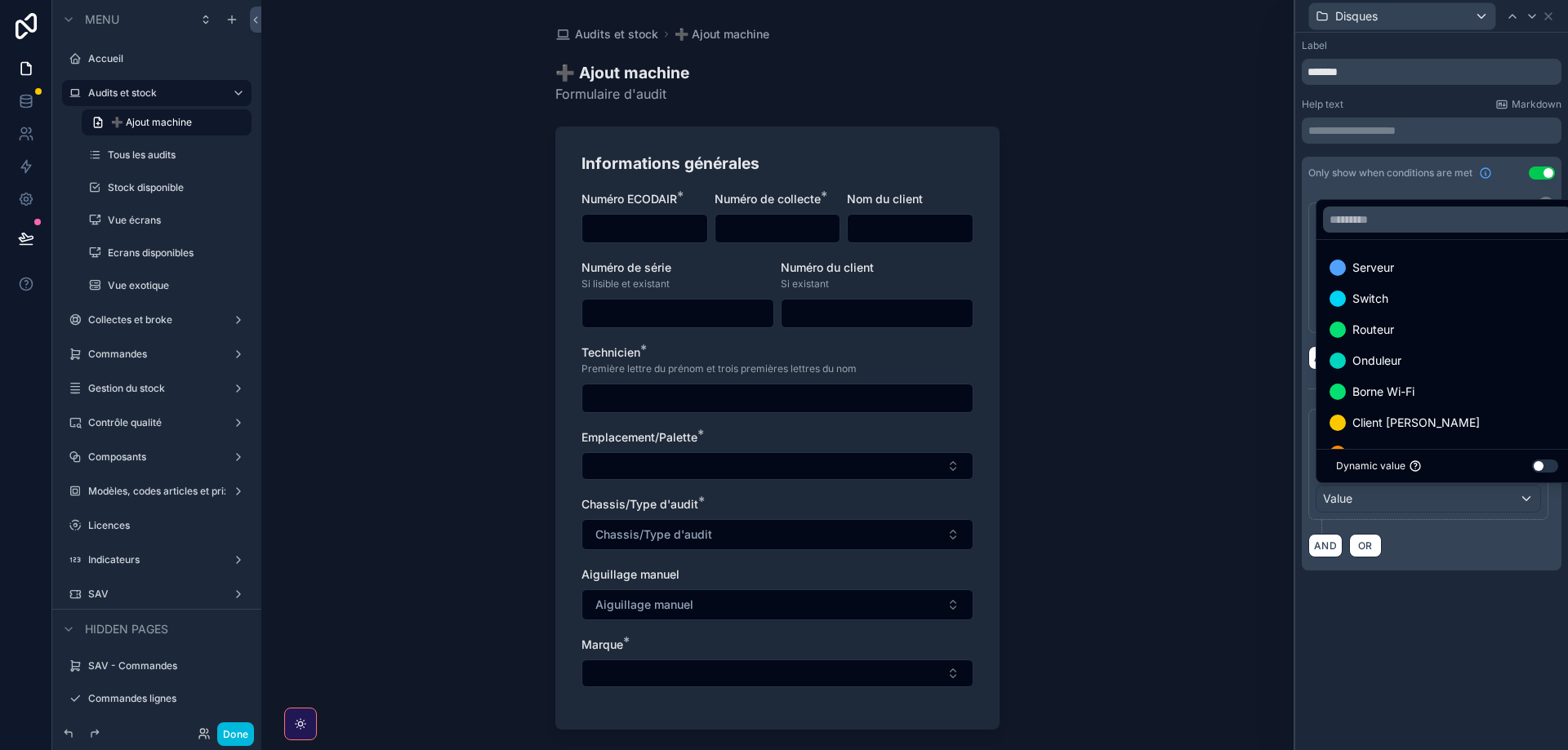
click at [1393, 271] on span "Serveur" at bounding box center [1373, 268] width 41 height 20
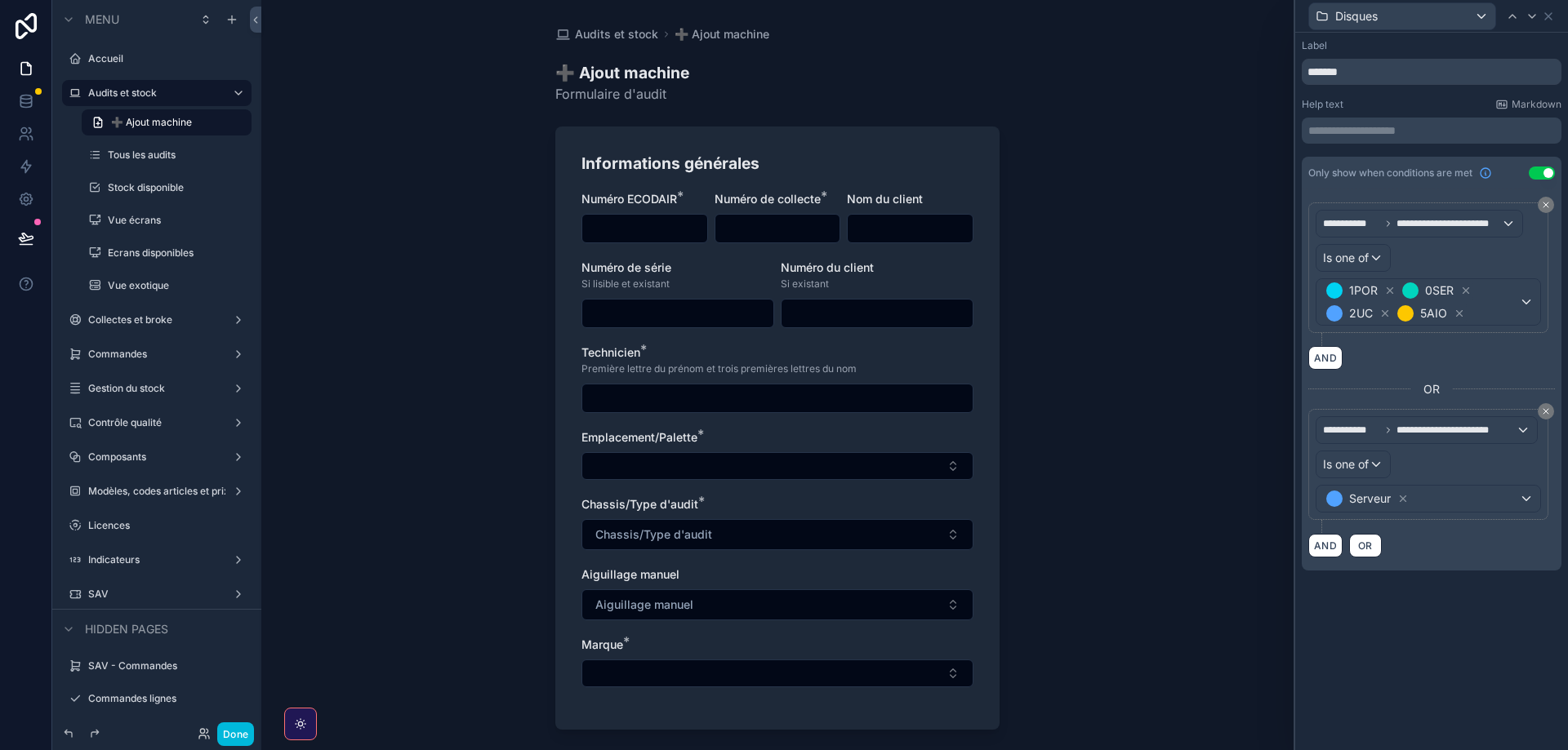
click at [1416, 561] on div "**********" at bounding box center [1431, 380] width 260 height 381
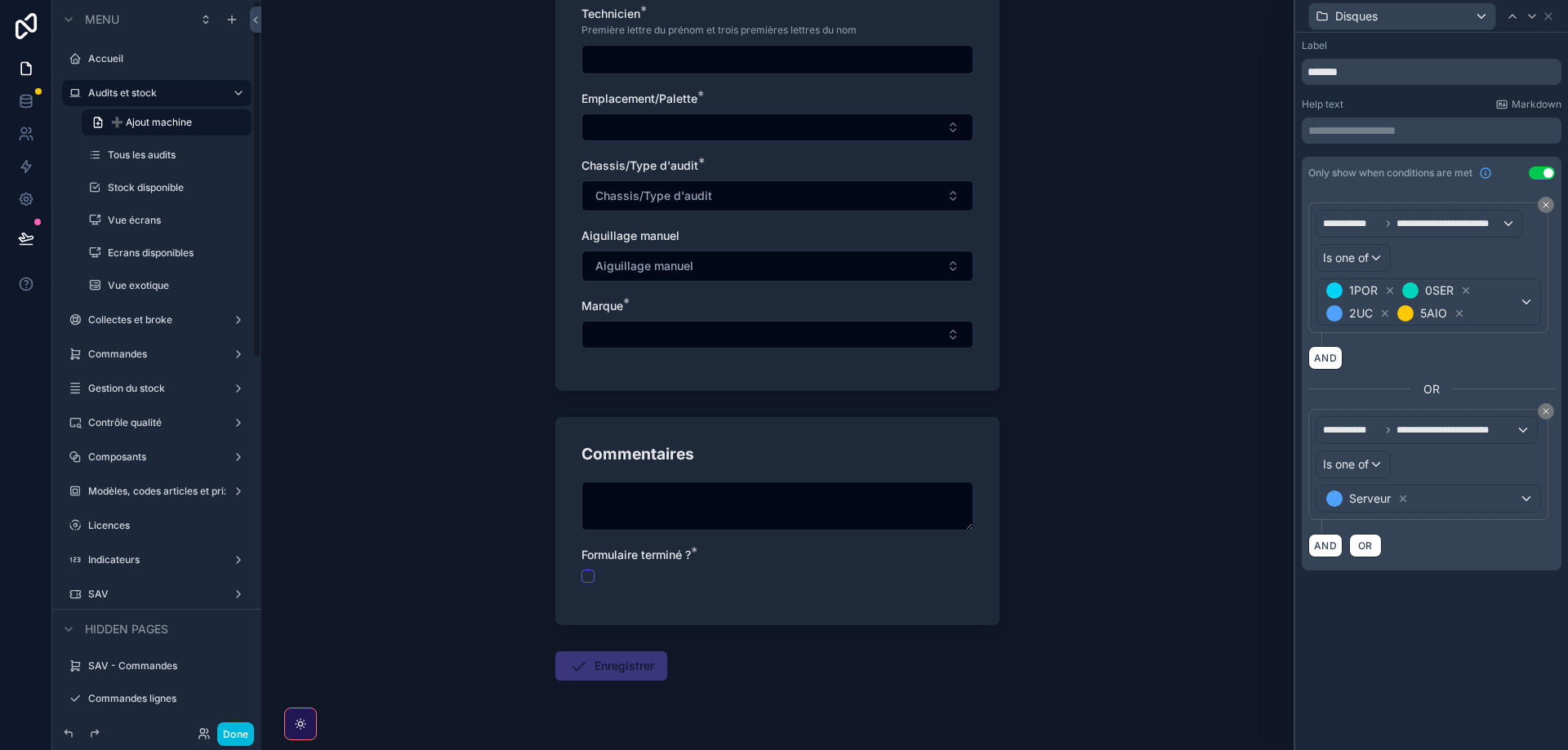
scroll to position [374, 0]
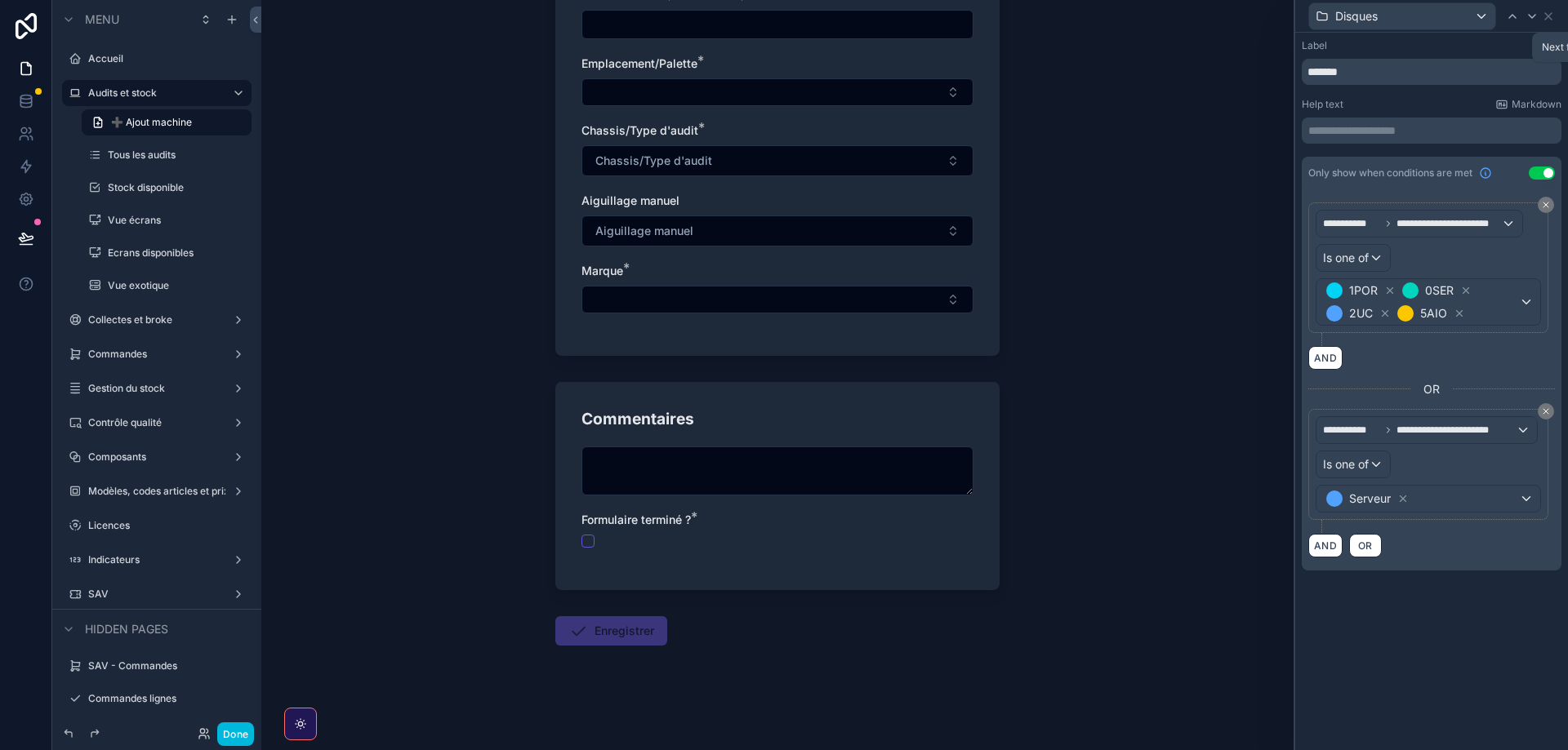
click at [1531, 22] on icon at bounding box center [1532, 17] width 13 height 13
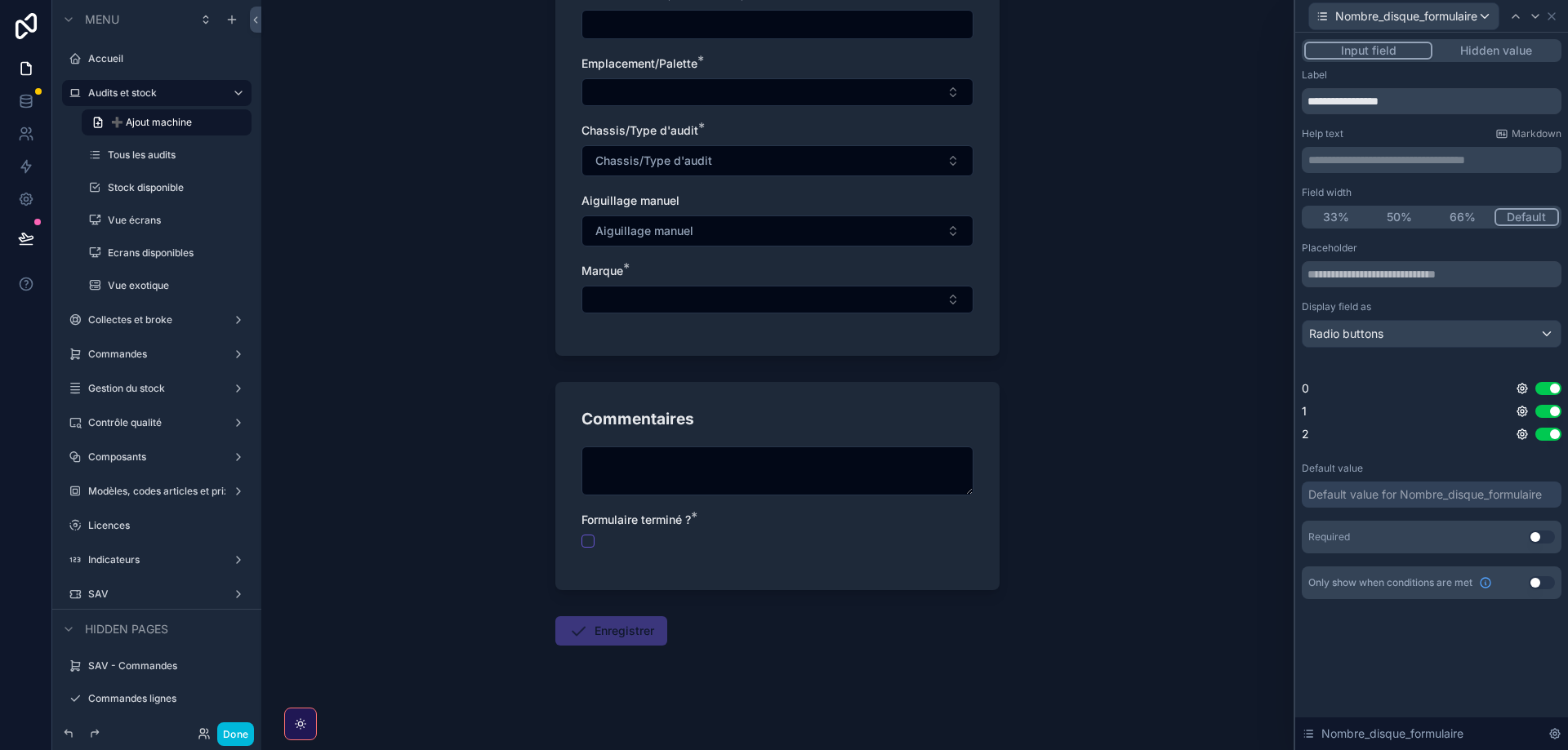
click at [238, 732] on button "Done" at bounding box center [236, 734] width 36 height 24
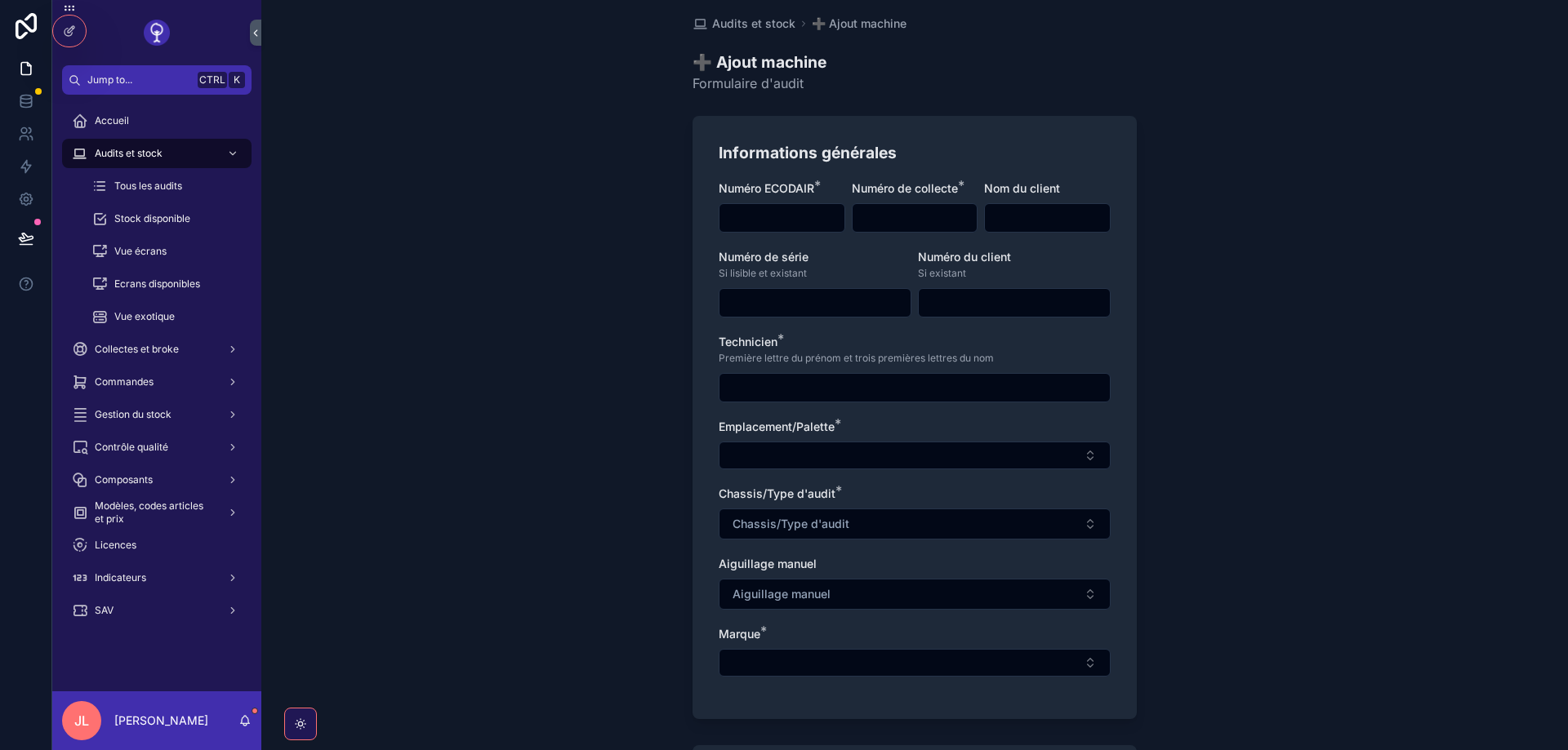
scroll to position [0, 0]
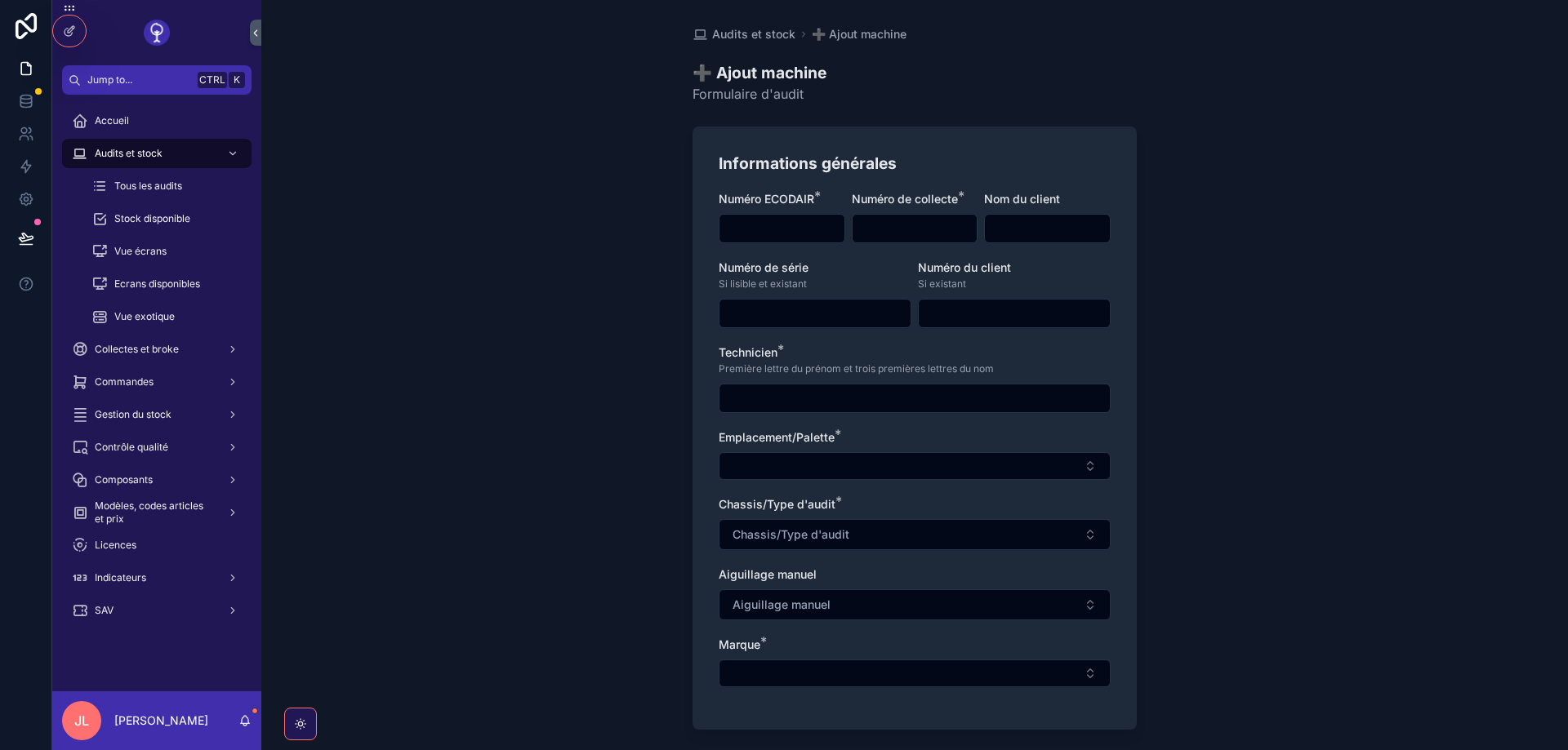
click at [80, 22] on div at bounding box center [69, 31] width 32 height 31
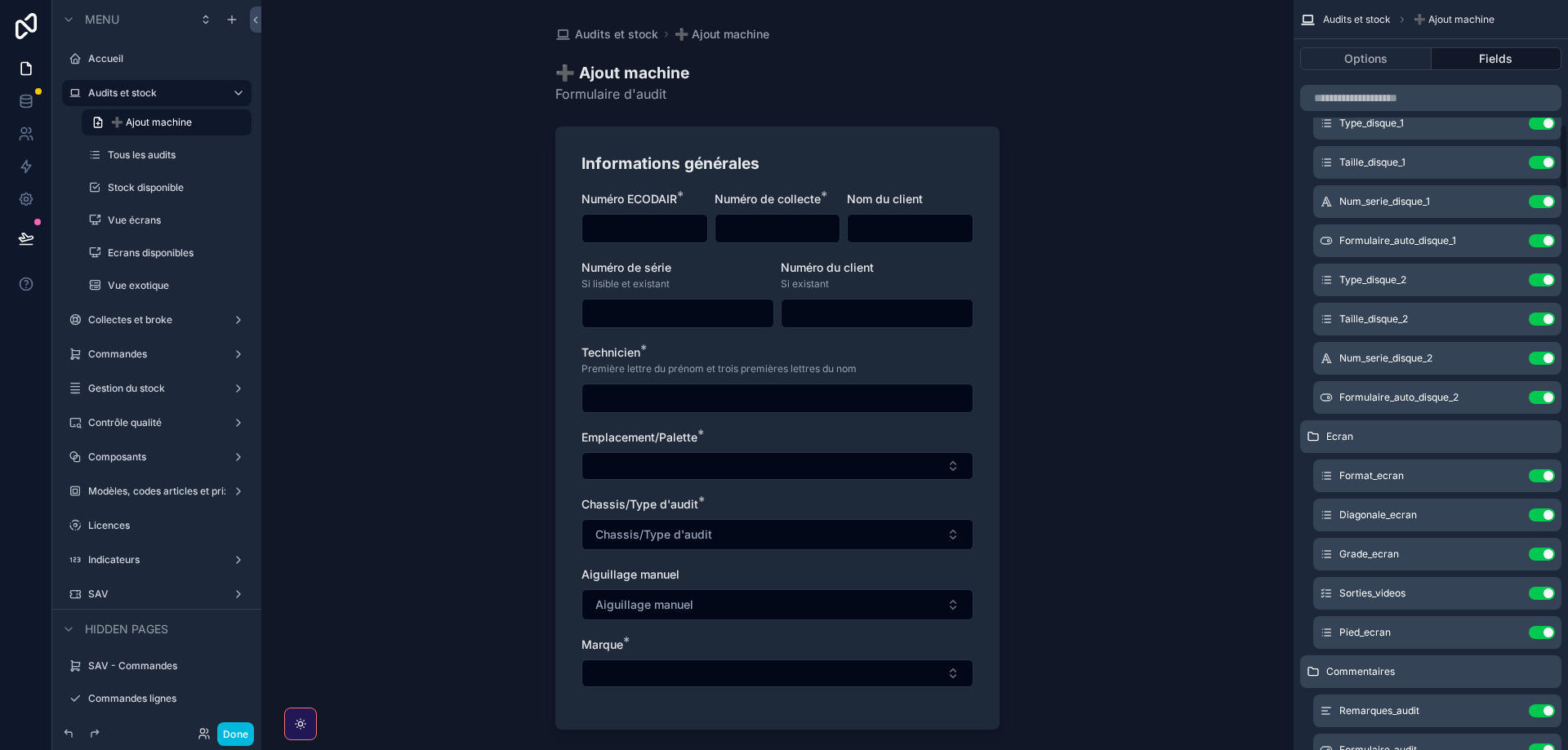
scroll to position [1396, 0]
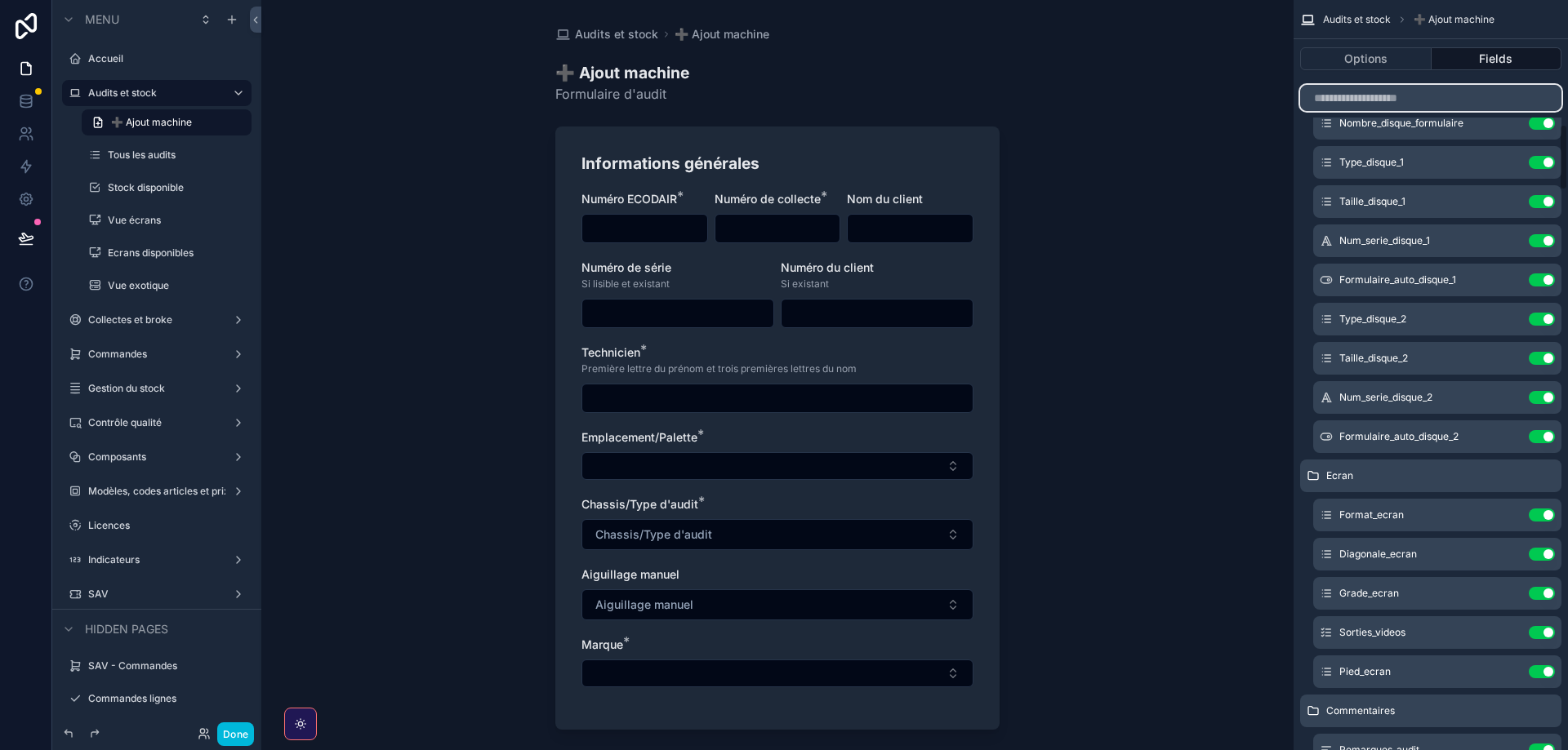
click at [1359, 94] on input "scrollable content" at bounding box center [1431, 98] width 261 height 26
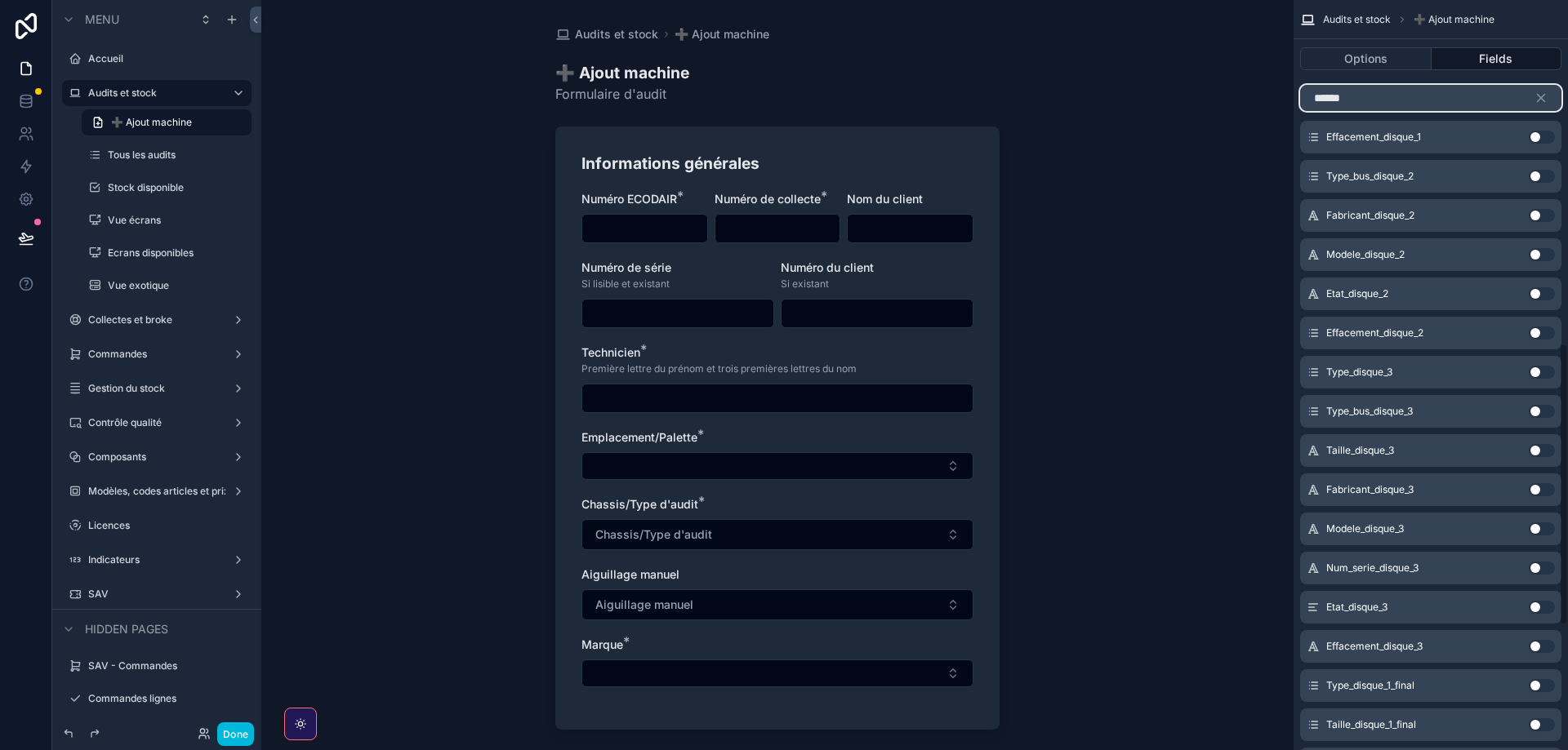
scroll to position [920, 0]
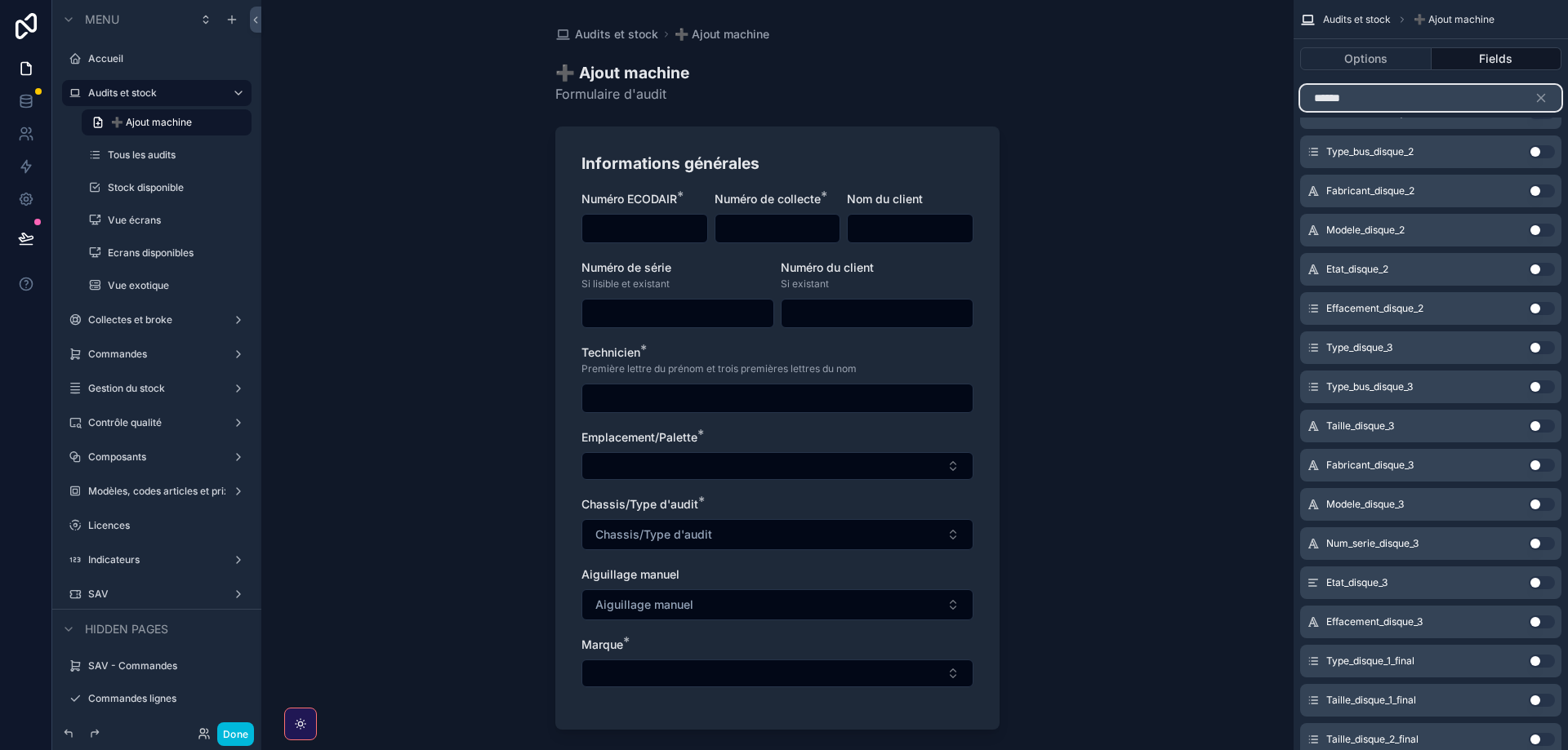
type input "******"
click at [1537, 348] on button "Use setting" at bounding box center [1542, 348] width 26 height 13
click at [1536, 428] on button "Use setting" at bounding box center [1542, 426] width 26 height 13
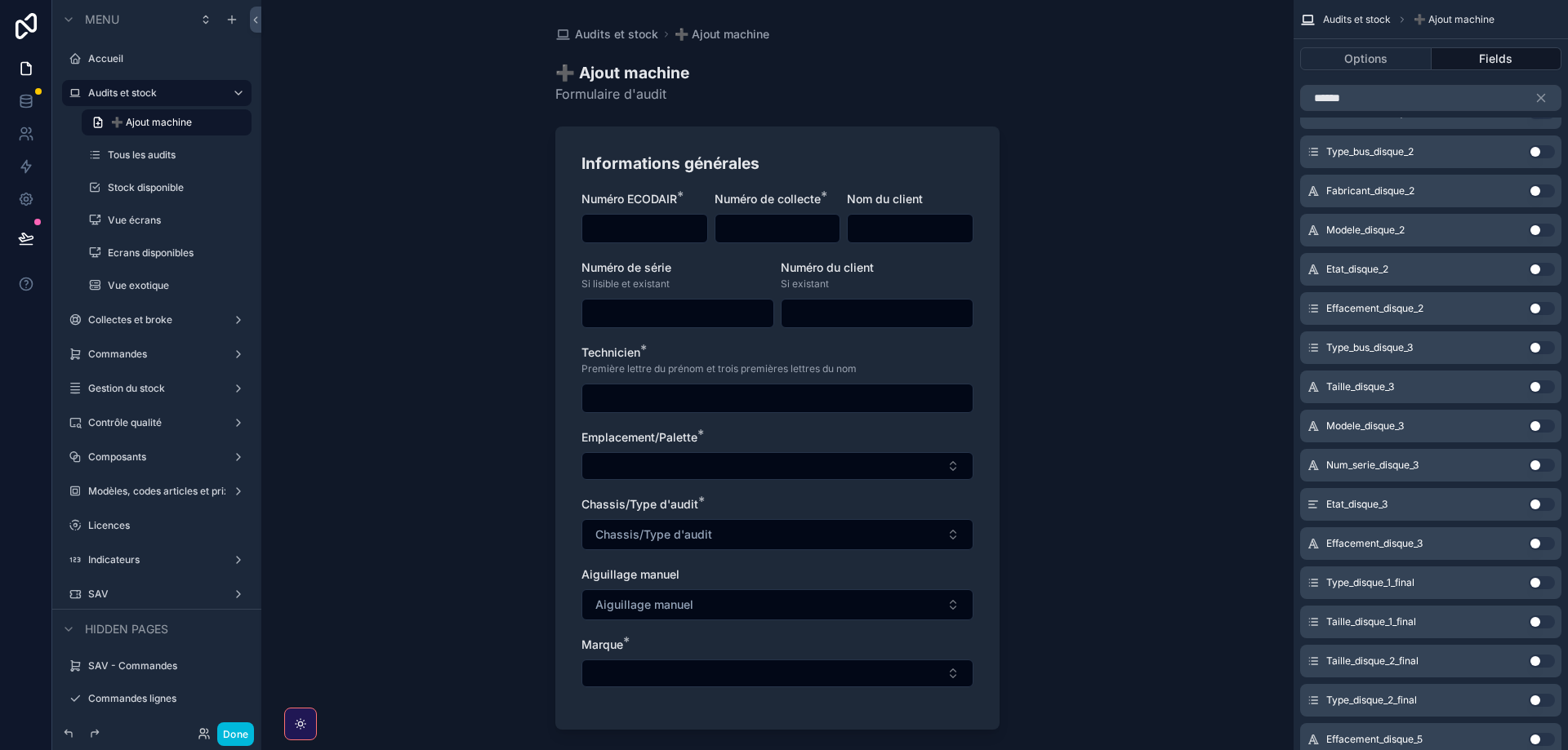
click at [1534, 464] on button "Use setting" at bounding box center [1542, 466] width 26 height 13
click at [1539, 385] on button "Use setting" at bounding box center [1542, 387] width 26 height 13
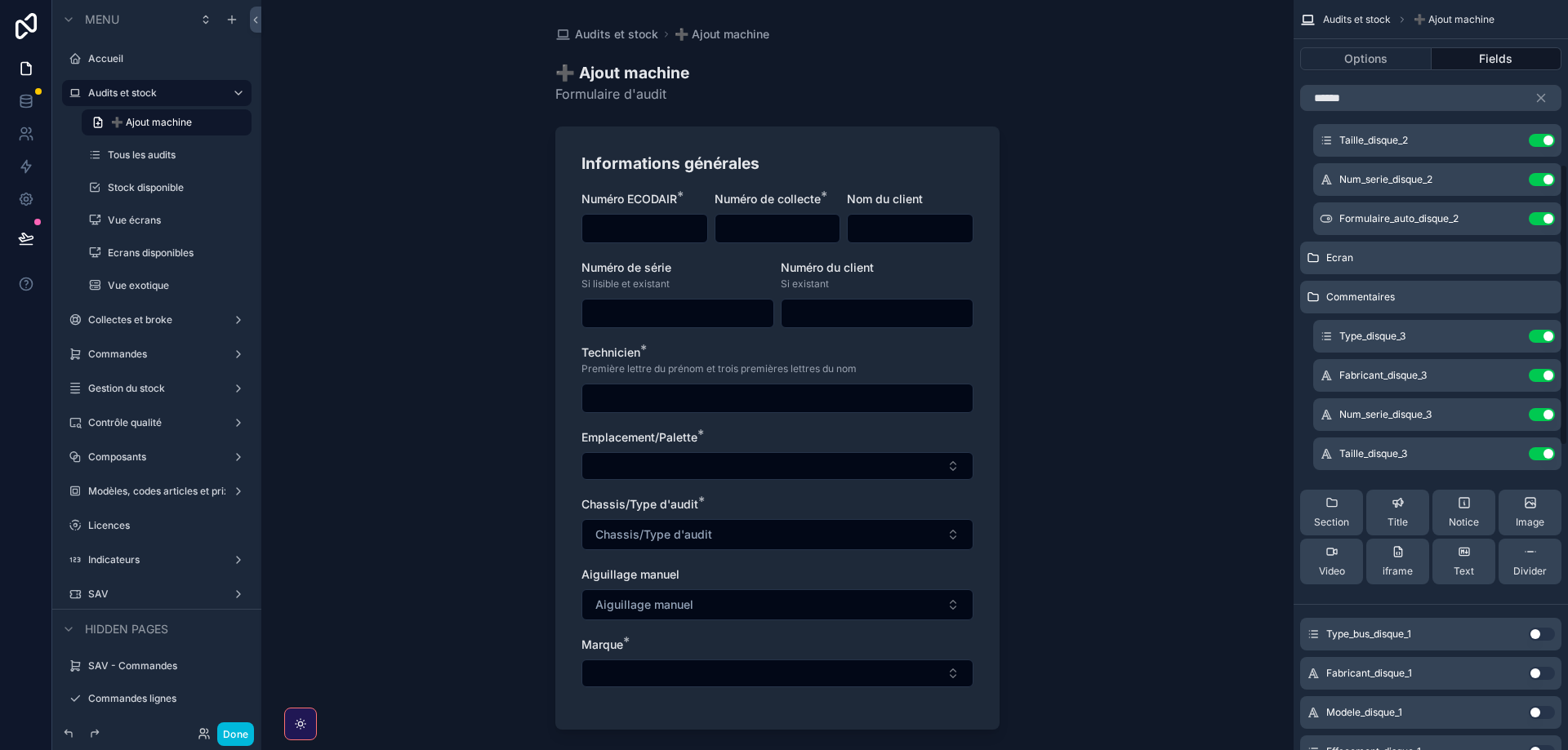
scroll to position [365, 0]
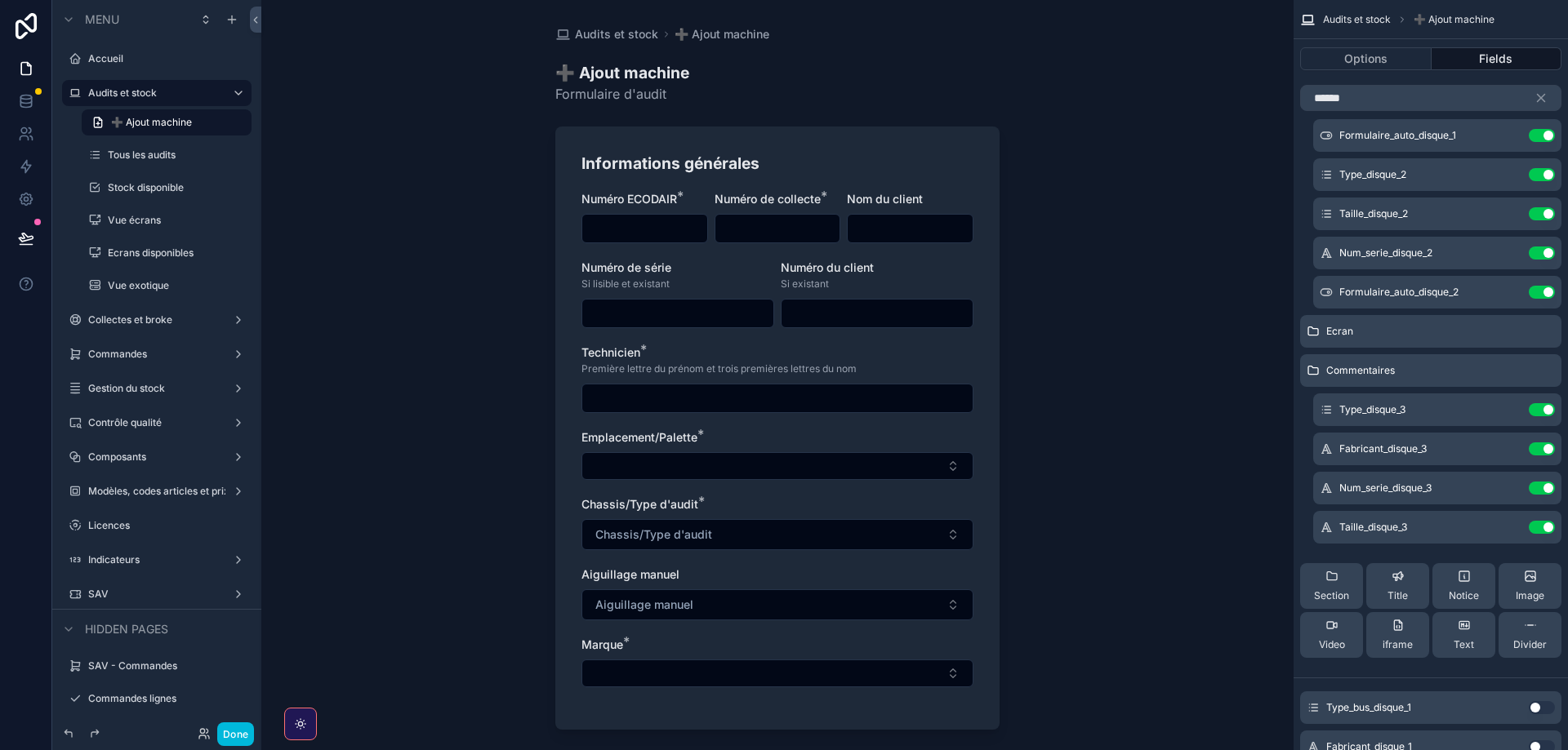
click at [1543, 449] on button "Use setting" at bounding box center [1542, 449] width 26 height 13
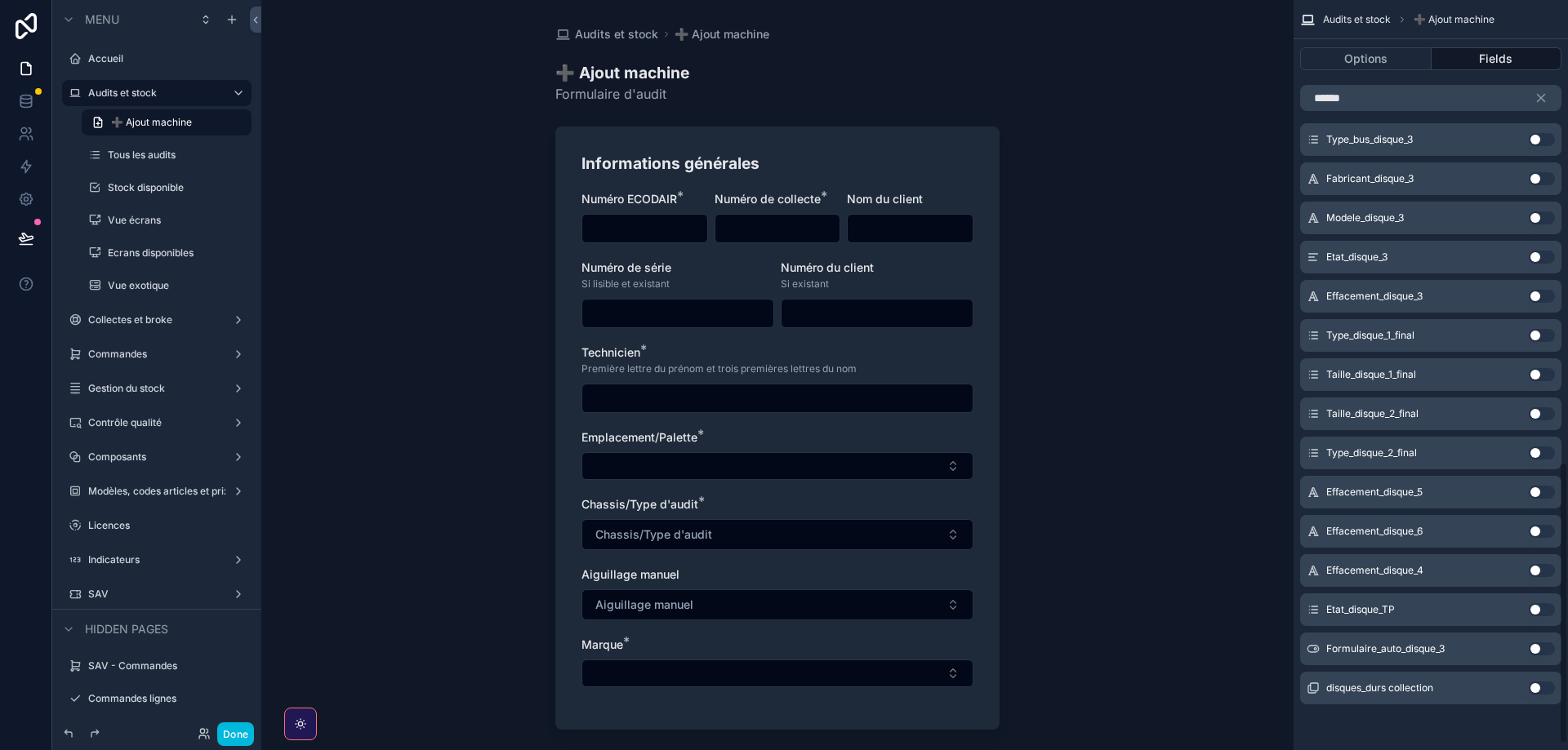
scroll to position [1246, 0]
click at [237, 745] on button "Done" at bounding box center [236, 734] width 36 height 24
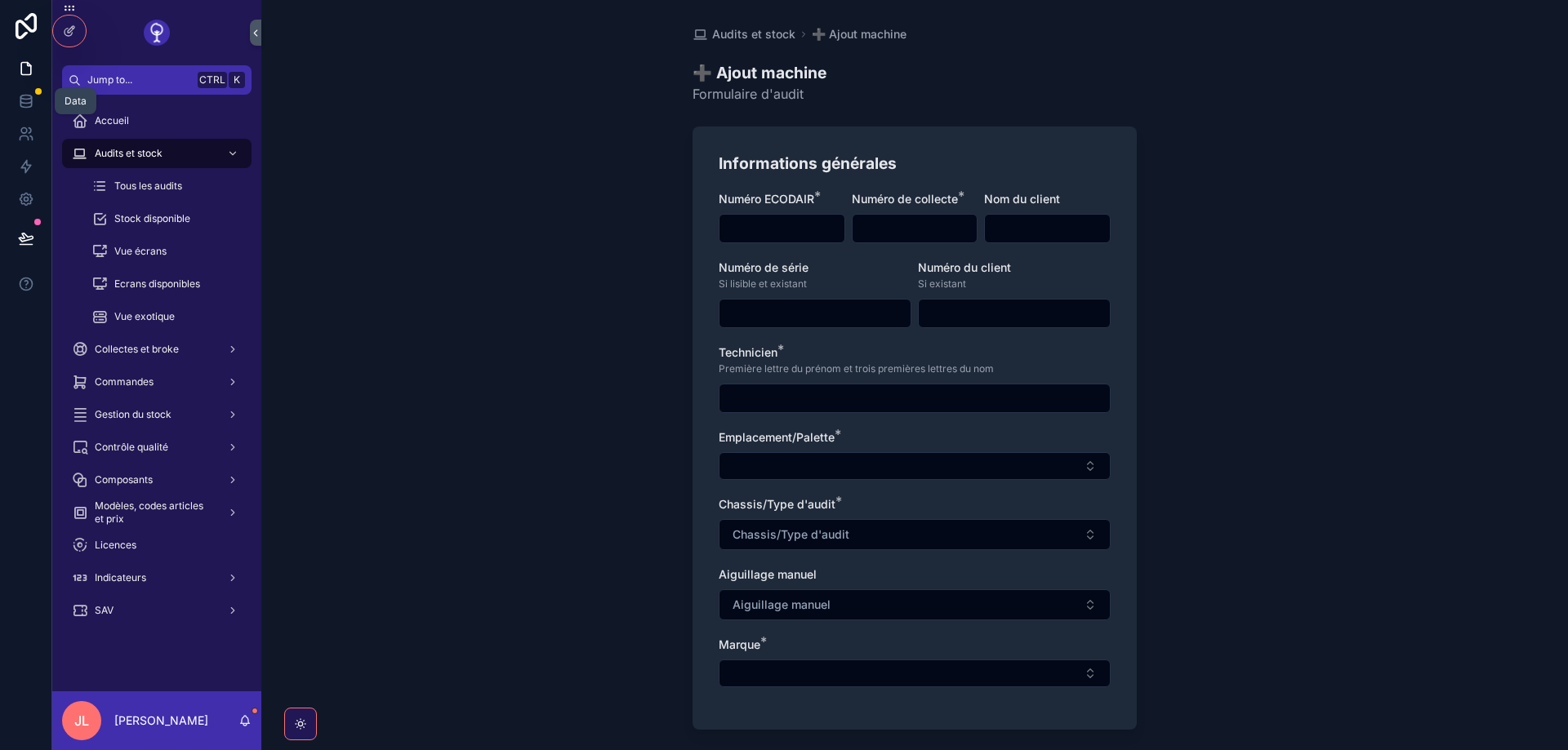
click at [19, 107] on icon at bounding box center [26, 102] width 17 height 17
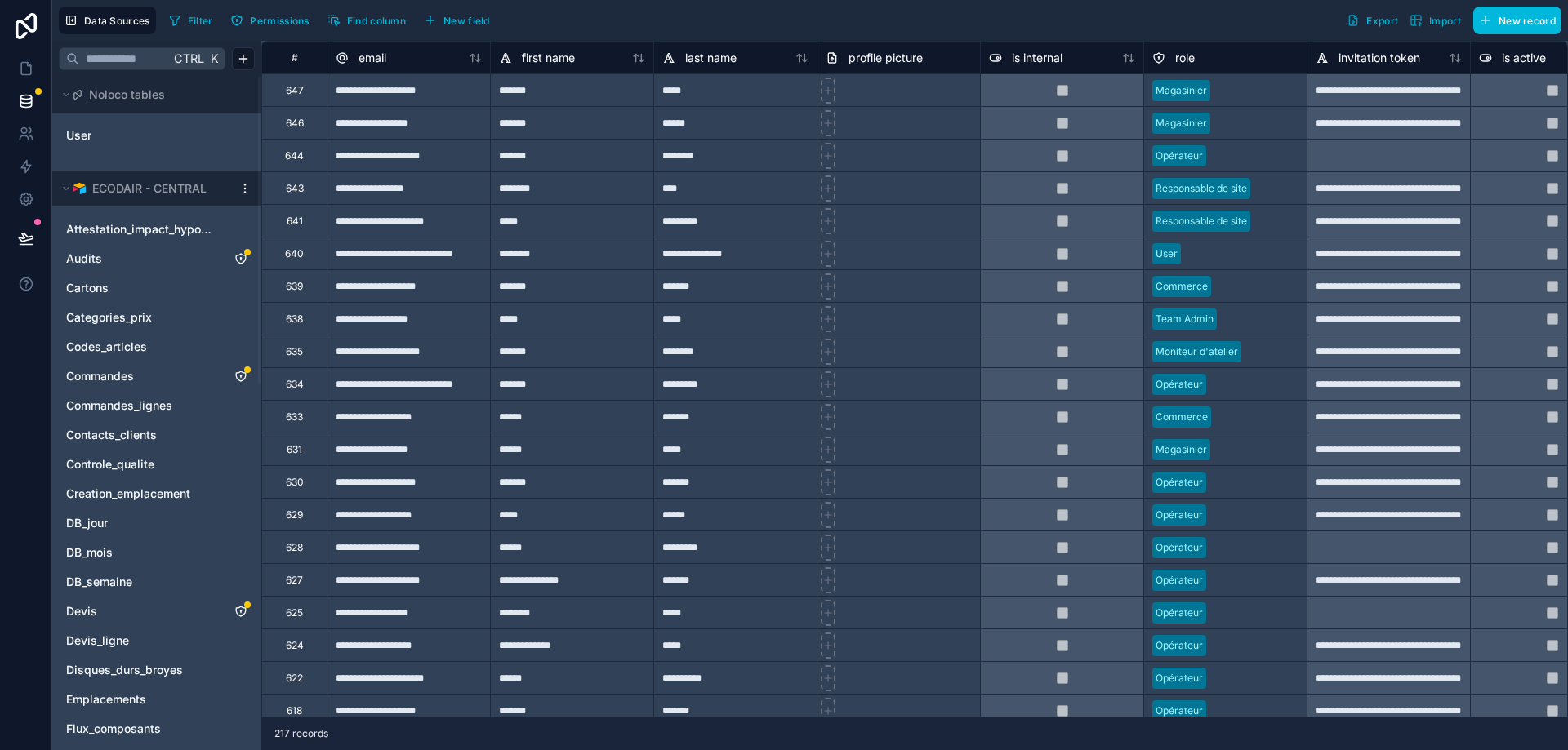
click at [158, 251] on link "Audits" at bounding box center [141, 259] width 149 height 17
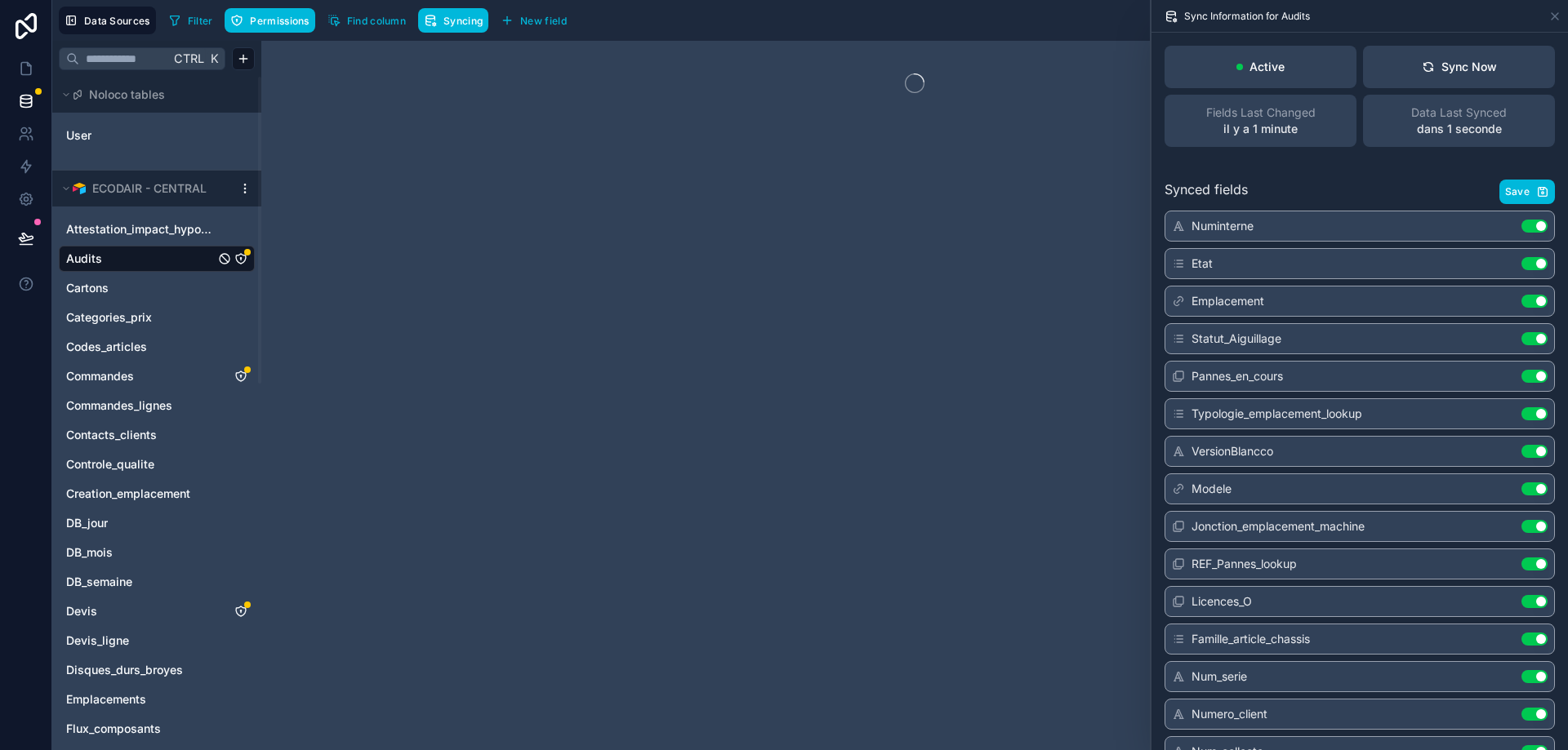
click at [1383, 189] on div "Synced fields Save" at bounding box center [1359, 192] width 391 height 25
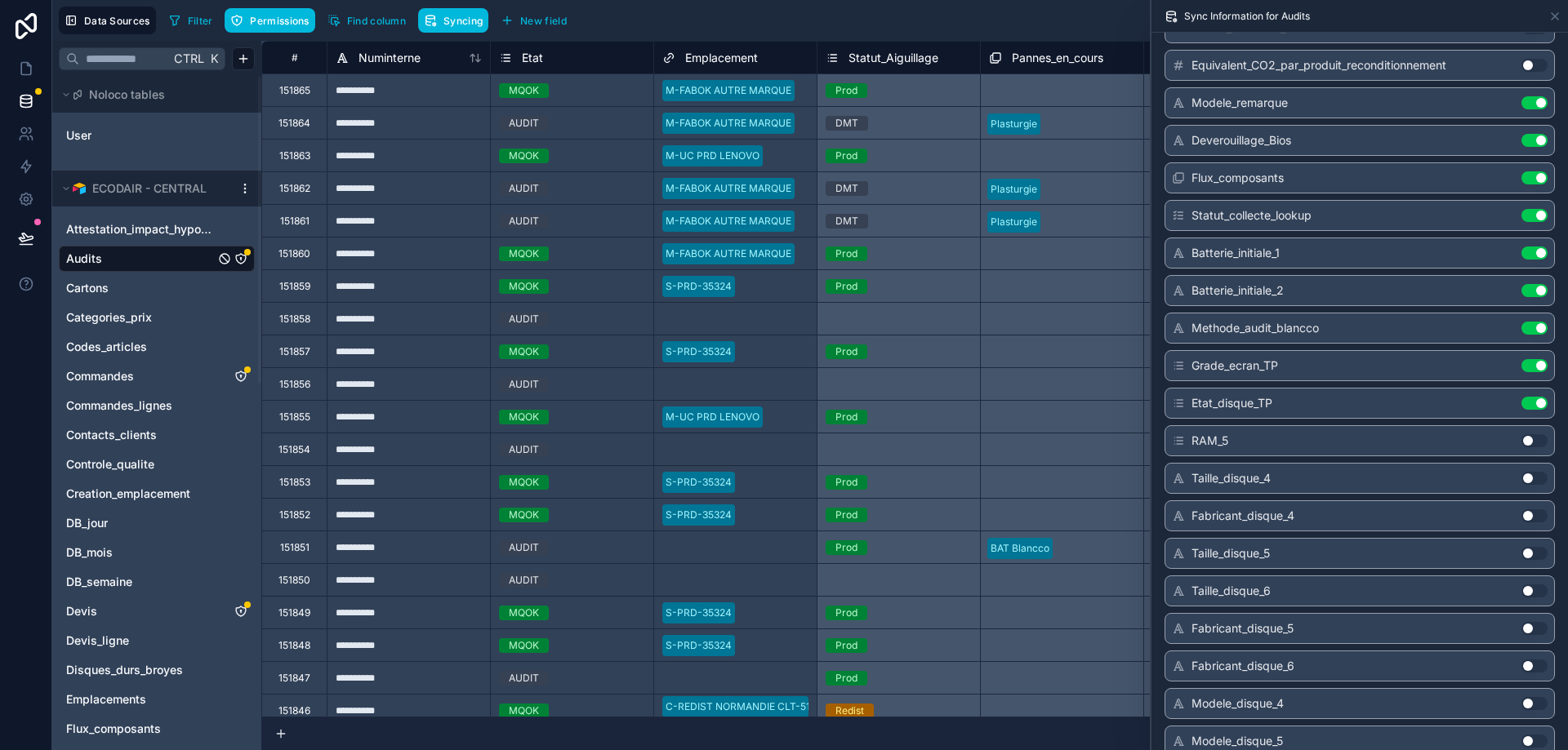
scroll to position [8815, 0]
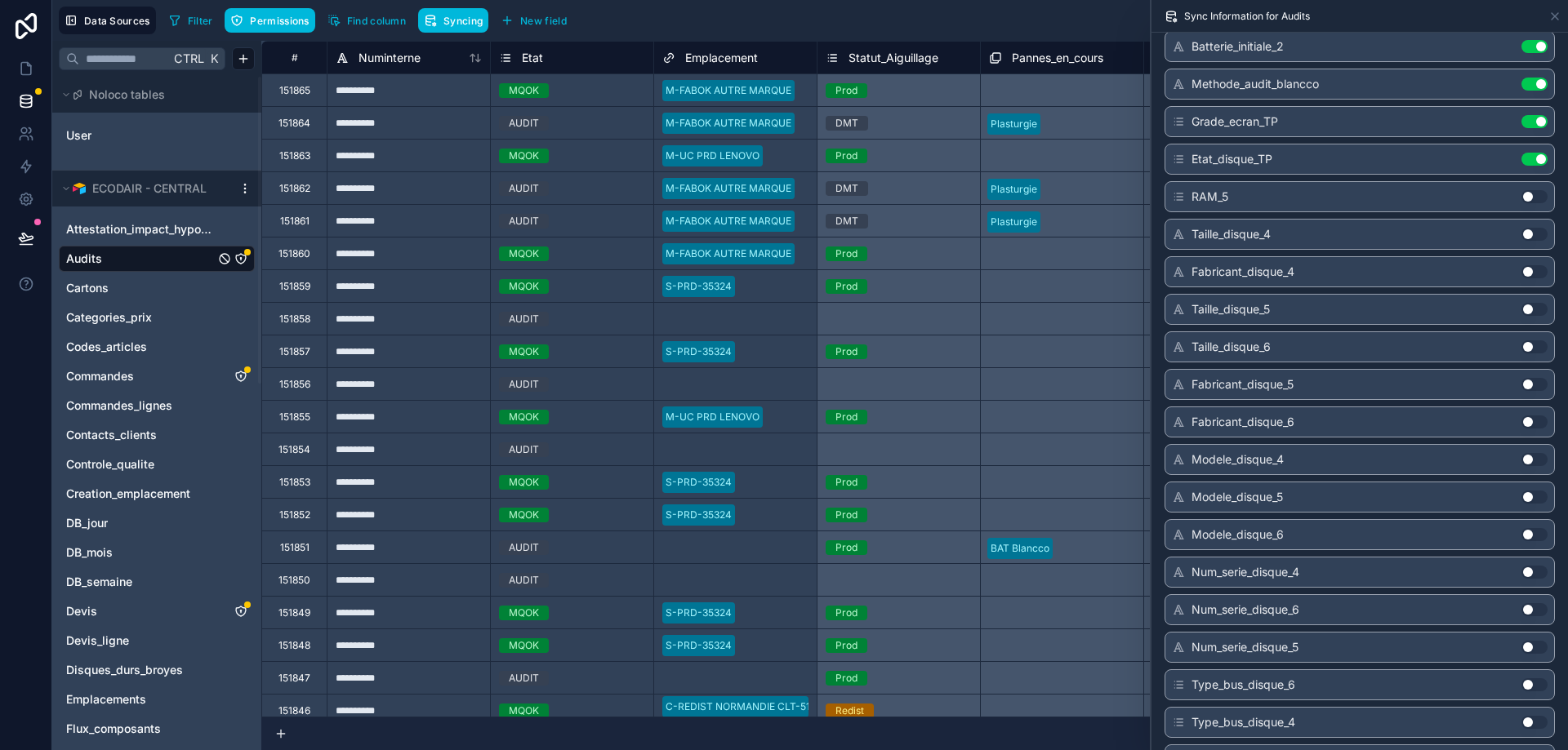
click at [1528, 234] on button "Use setting" at bounding box center [1535, 234] width 26 height 13
click at [1533, 273] on button "Use setting" at bounding box center [1535, 272] width 26 height 13
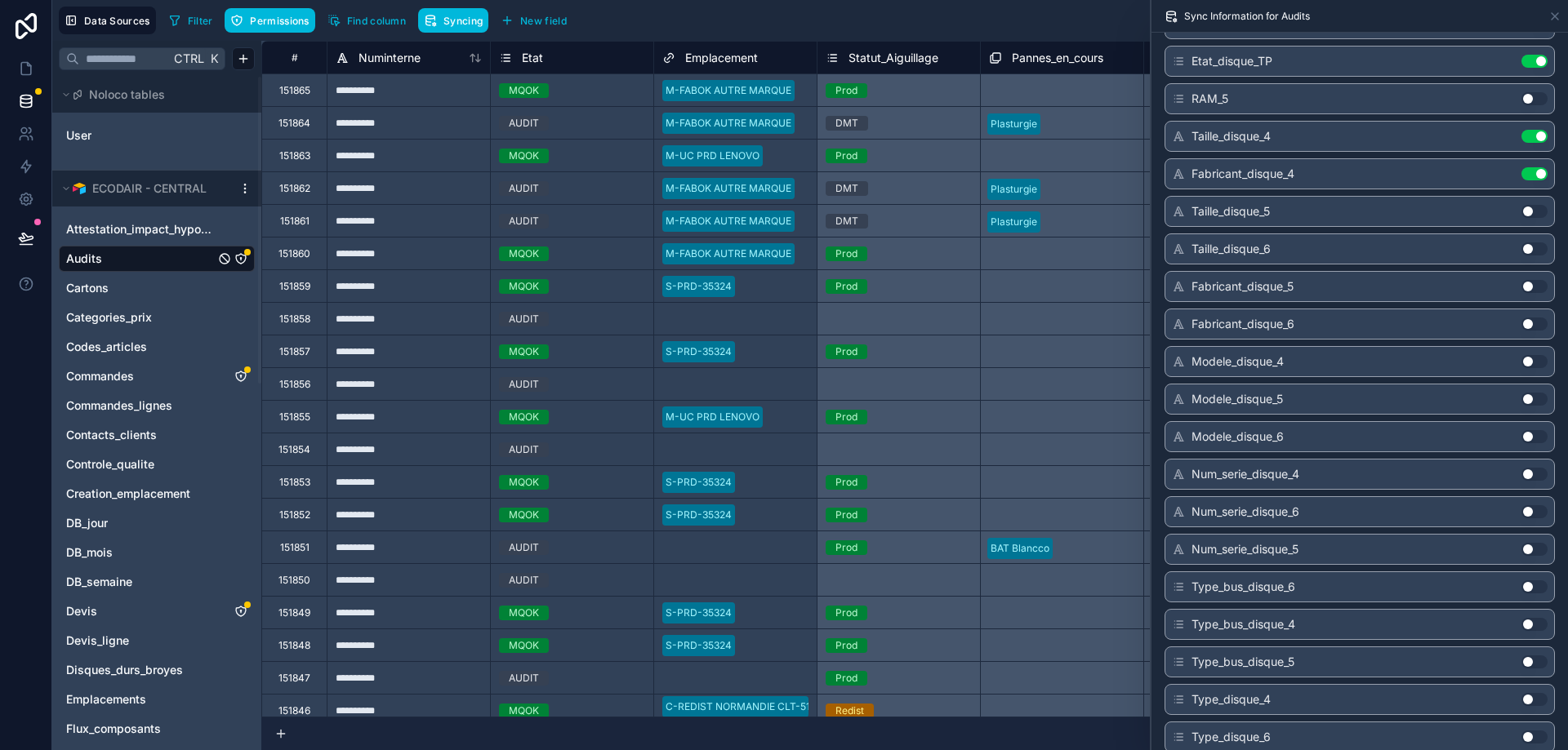
click at [1530, 471] on button "Use setting" at bounding box center [1535, 475] width 26 height 13
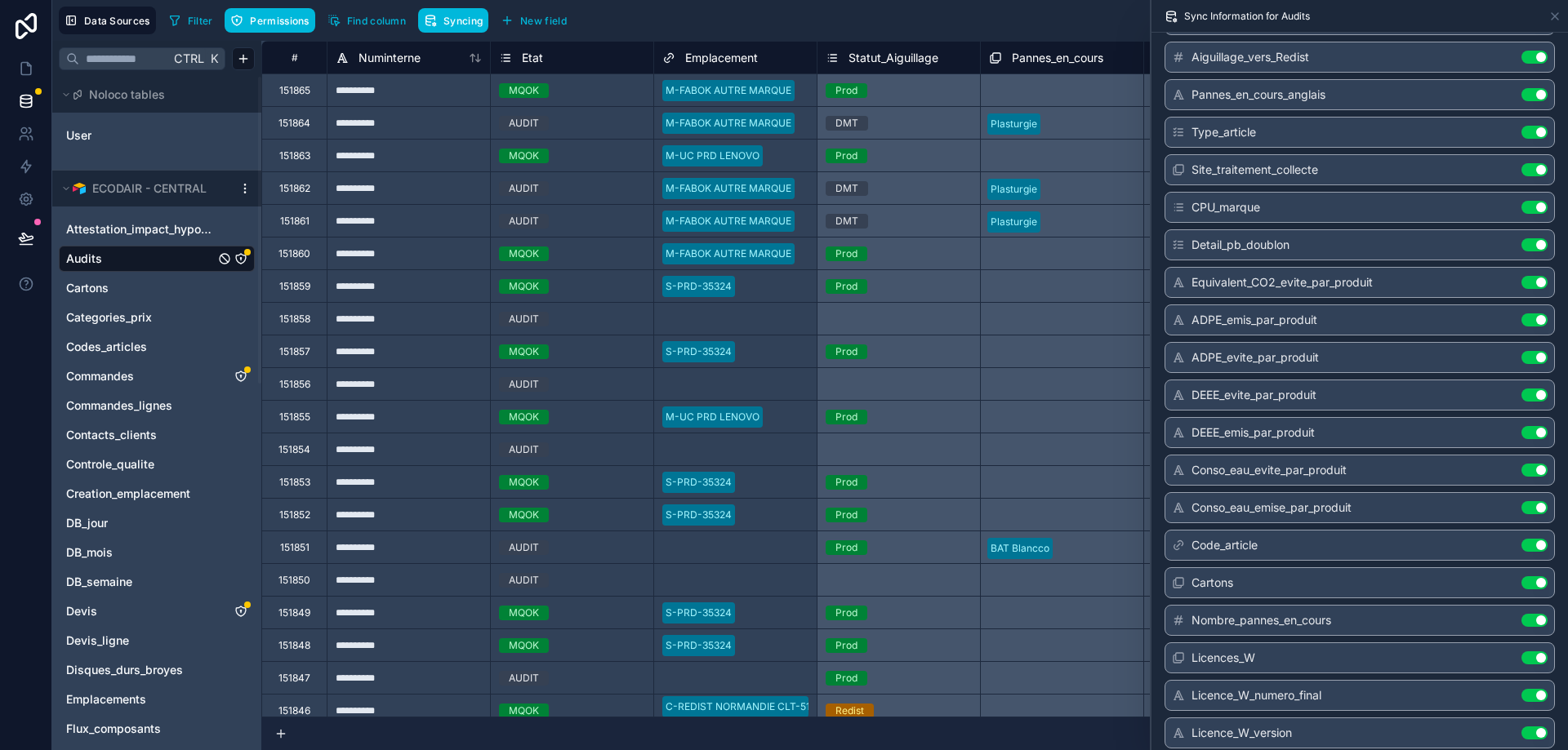
scroll to position [12145, 0]
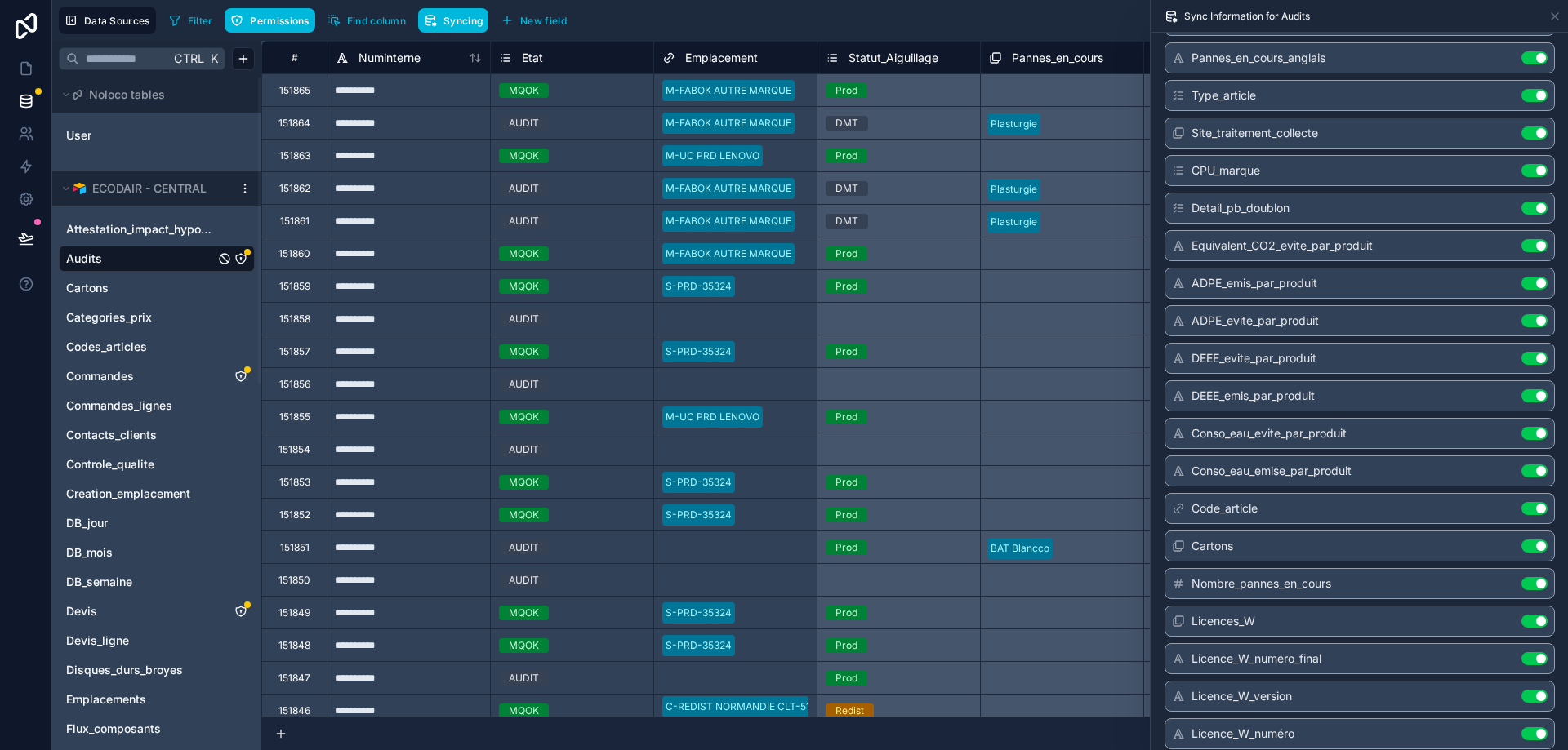
click at [1532, 283] on button "Use setting" at bounding box center [1535, 284] width 26 height 13
click at [1528, 245] on button "Use setting" at bounding box center [1535, 246] width 26 height 13
click at [1536, 322] on button "Use setting" at bounding box center [1535, 321] width 26 height 13
click at [1531, 358] on button "Use setting" at bounding box center [1535, 358] width 26 height 13
click at [1531, 403] on div "DEEE_emis_par_produit Use setting" at bounding box center [1359, 396] width 391 height 31
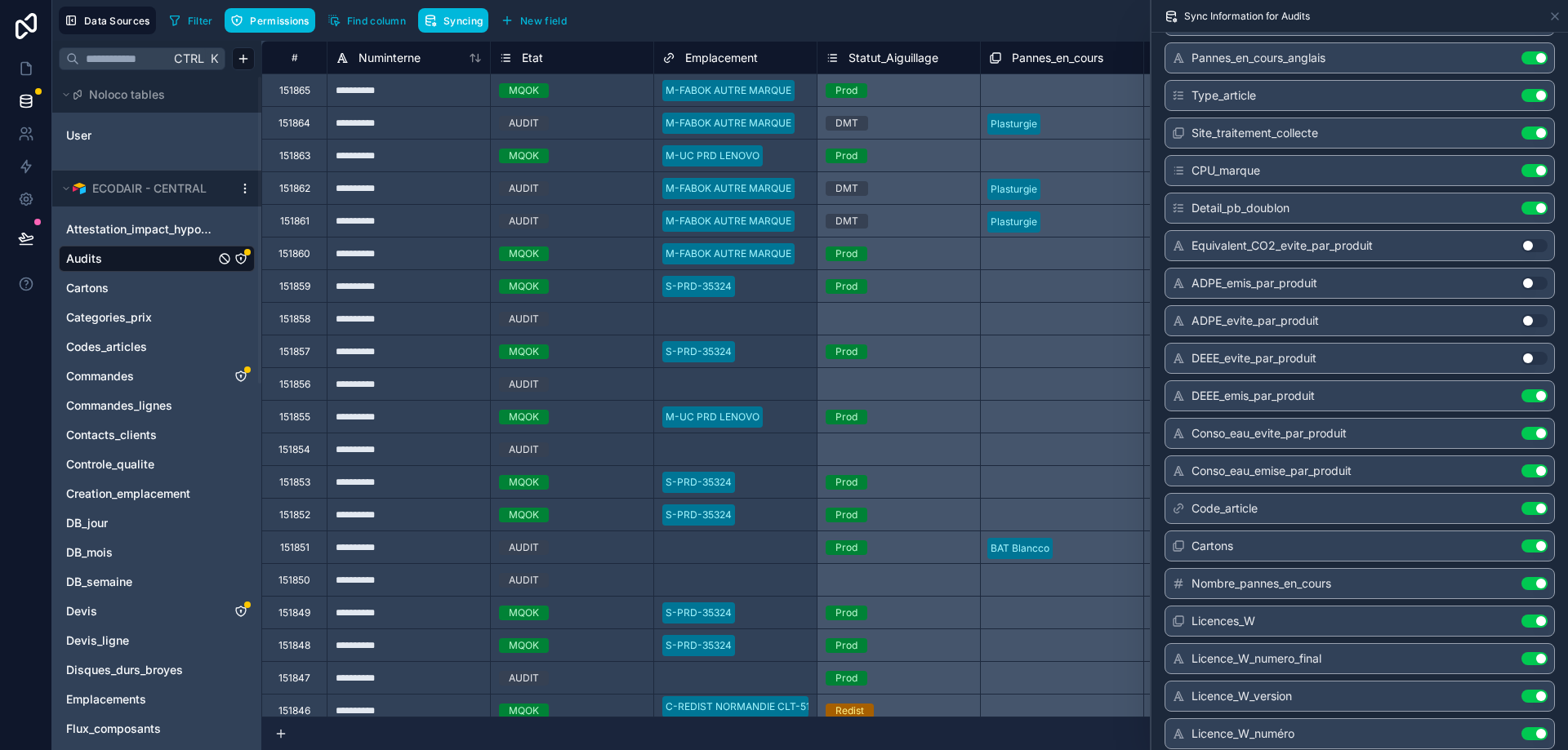
click at [1533, 394] on button "Use setting" at bounding box center [1535, 396] width 26 height 13
click at [1536, 433] on button "Use setting" at bounding box center [1535, 433] width 26 height 13
click at [1534, 469] on button "Use setting" at bounding box center [1535, 471] width 26 height 13
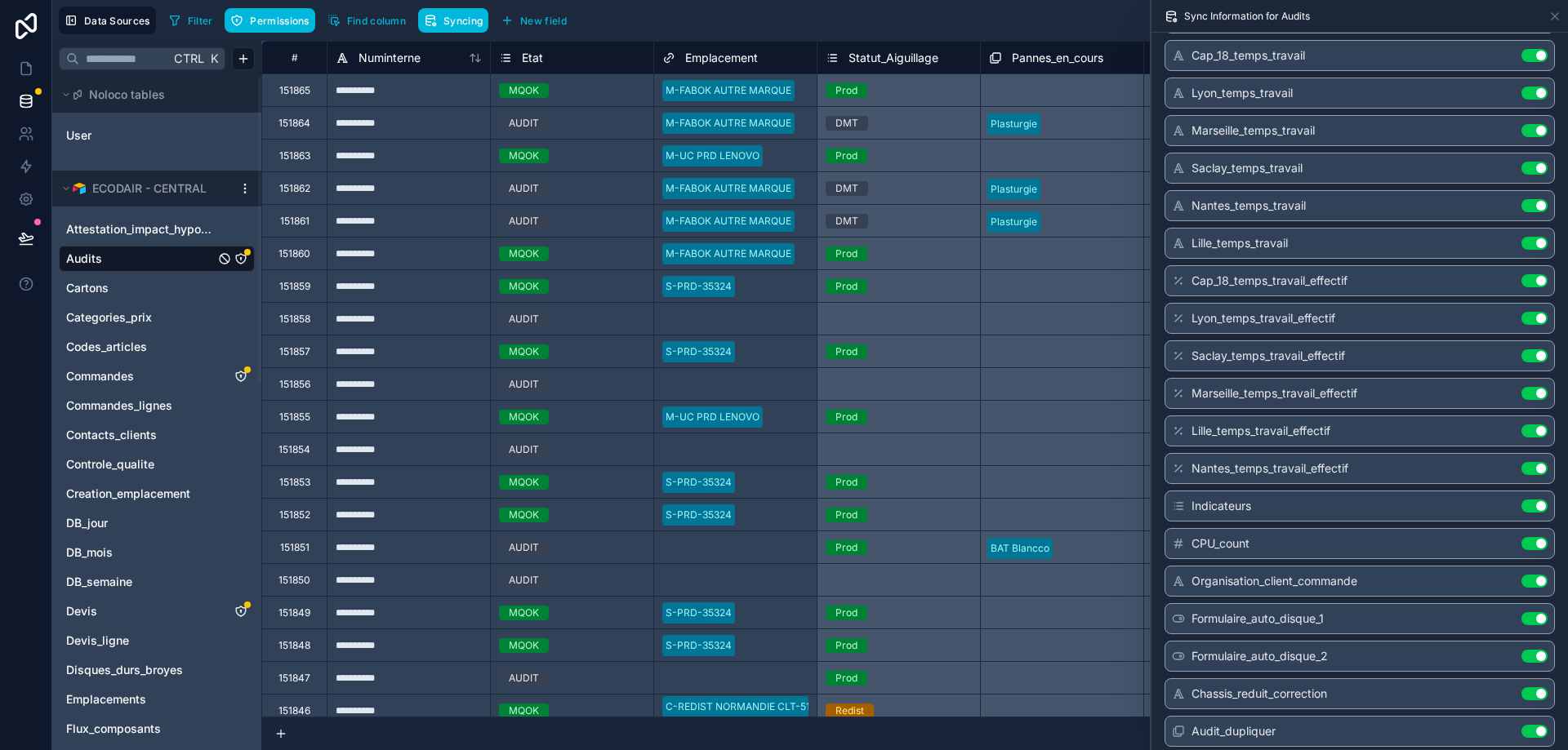
scroll to position [12928, 0]
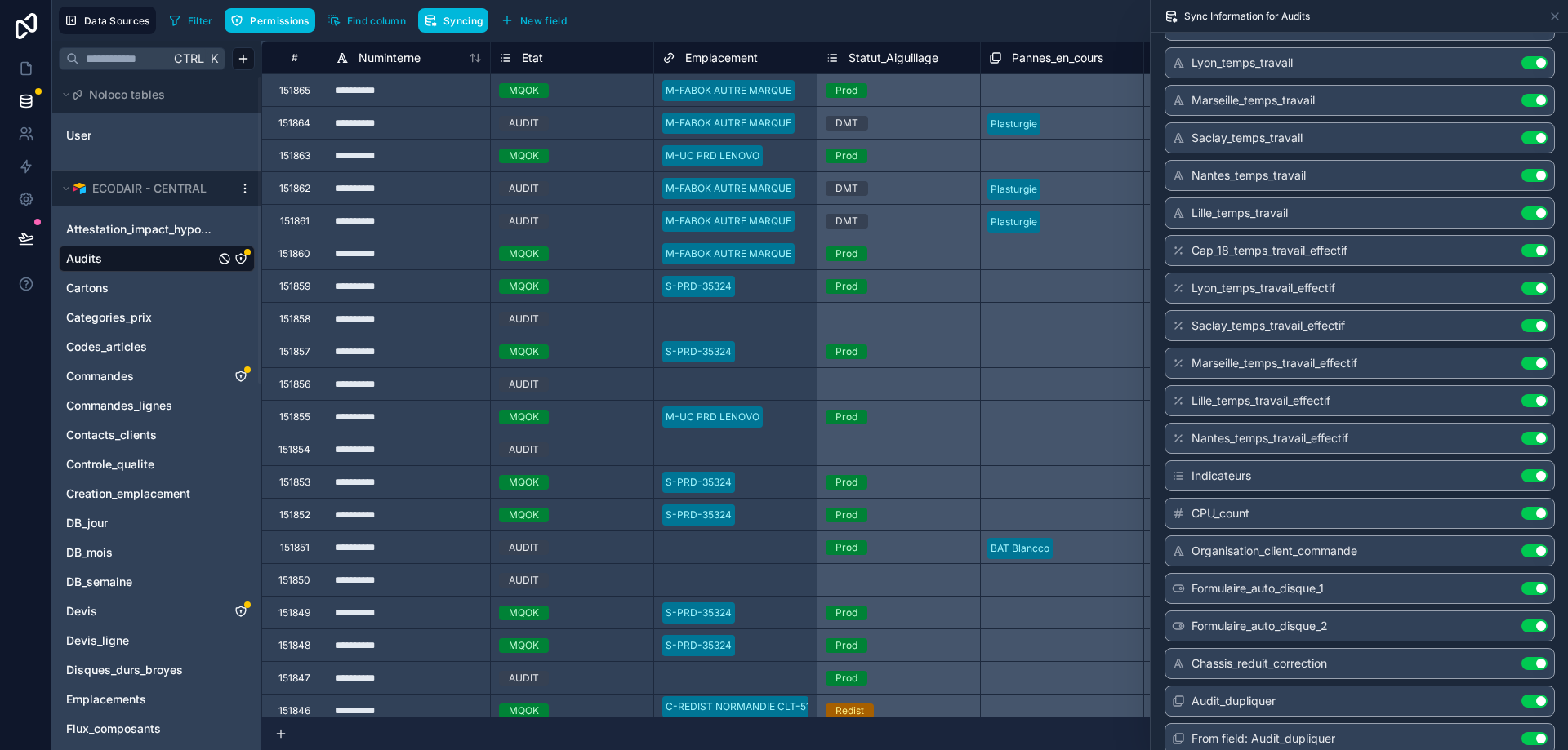
click at [1537, 252] on button "Use setting" at bounding box center [1535, 251] width 26 height 13
click at [1540, 289] on button "Use setting" at bounding box center [1535, 289] width 26 height 13
click at [1529, 327] on button "Use setting" at bounding box center [1535, 326] width 26 height 13
click at [1532, 361] on button "Use setting" at bounding box center [1535, 363] width 26 height 13
click at [1532, 405] on button "Use setting" at bounding box center [1535, 401] width 26 height 13
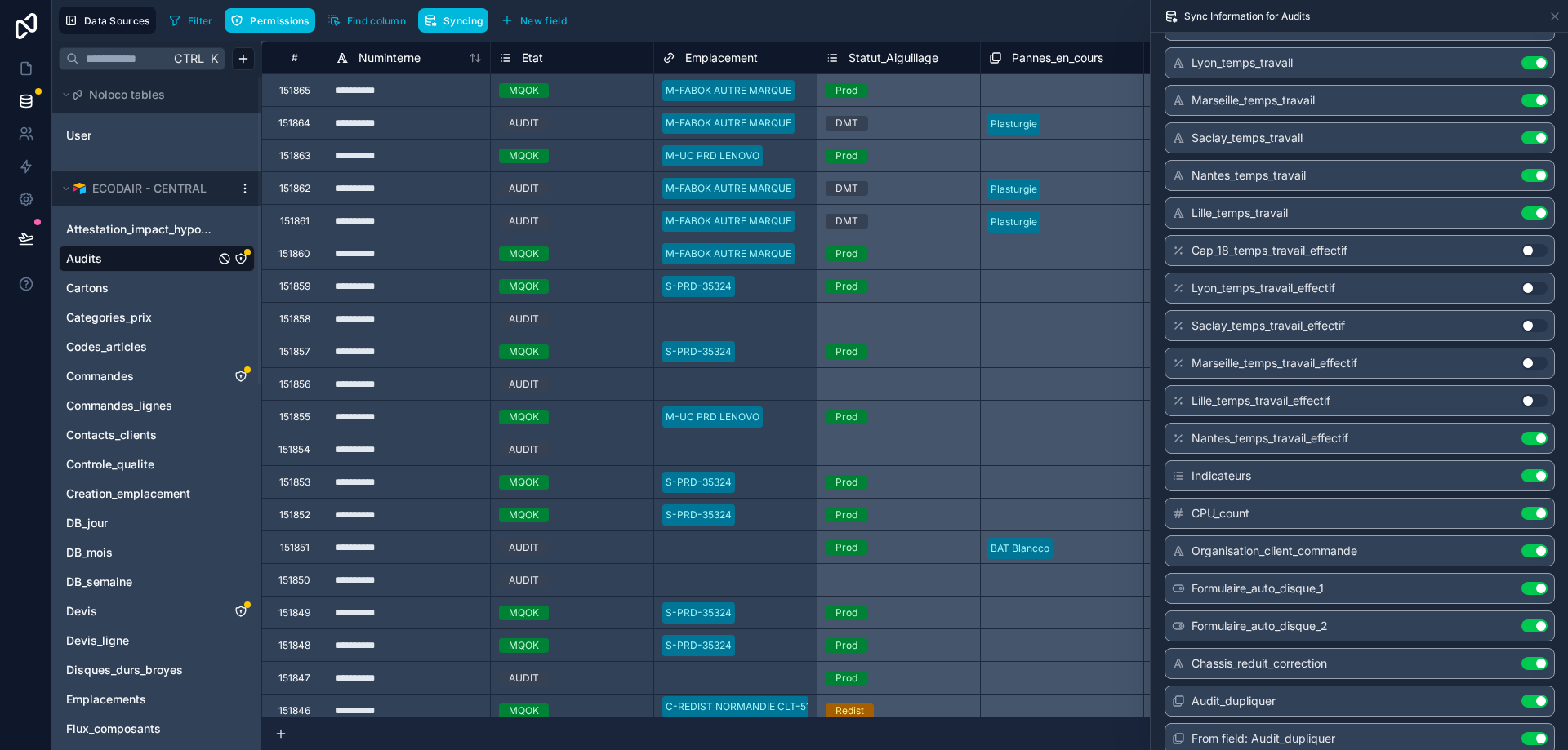
click at [1532, 437] on button "Use setting" at bounding box center [1535, 438] width 26 height 13
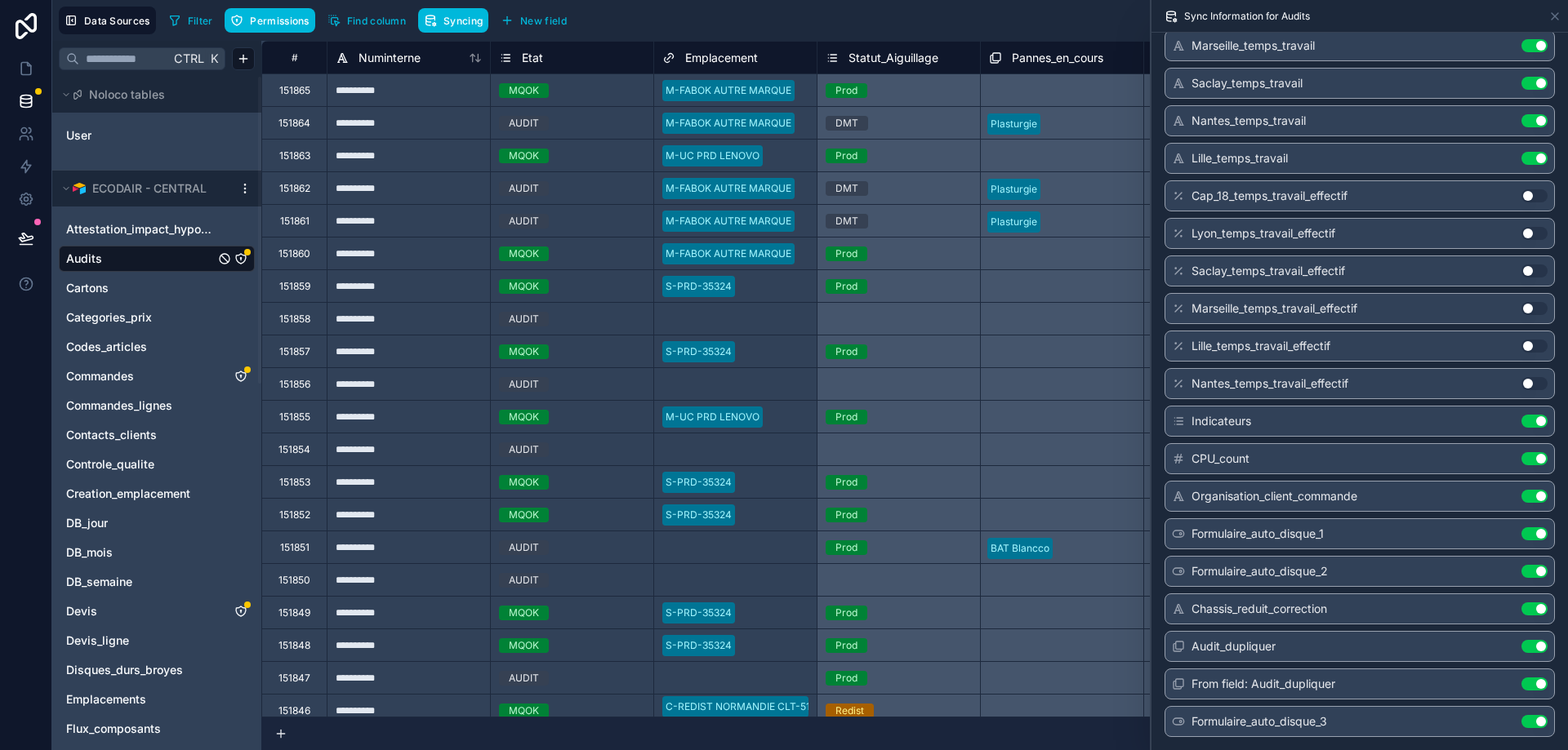
click at [1530, 608] on button "Use setting" at bounding box center [1535, 609] width 26 height 13
click at [1558, 19] on icon at bounding box center [1555, 17] width 13 height 13
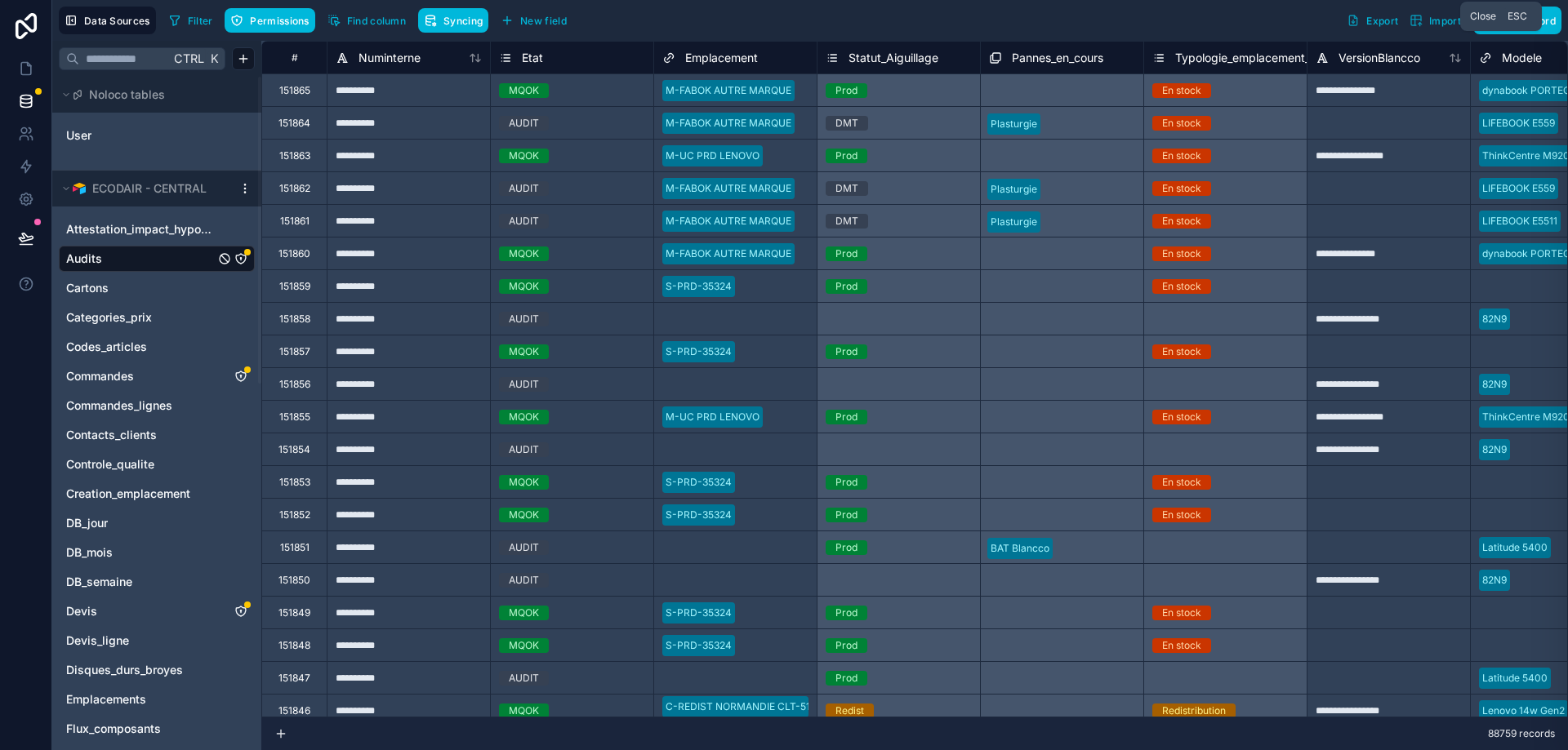
click at [241, 258] on icon "Audits" at bounding box center [240, 258] width 1 height 1
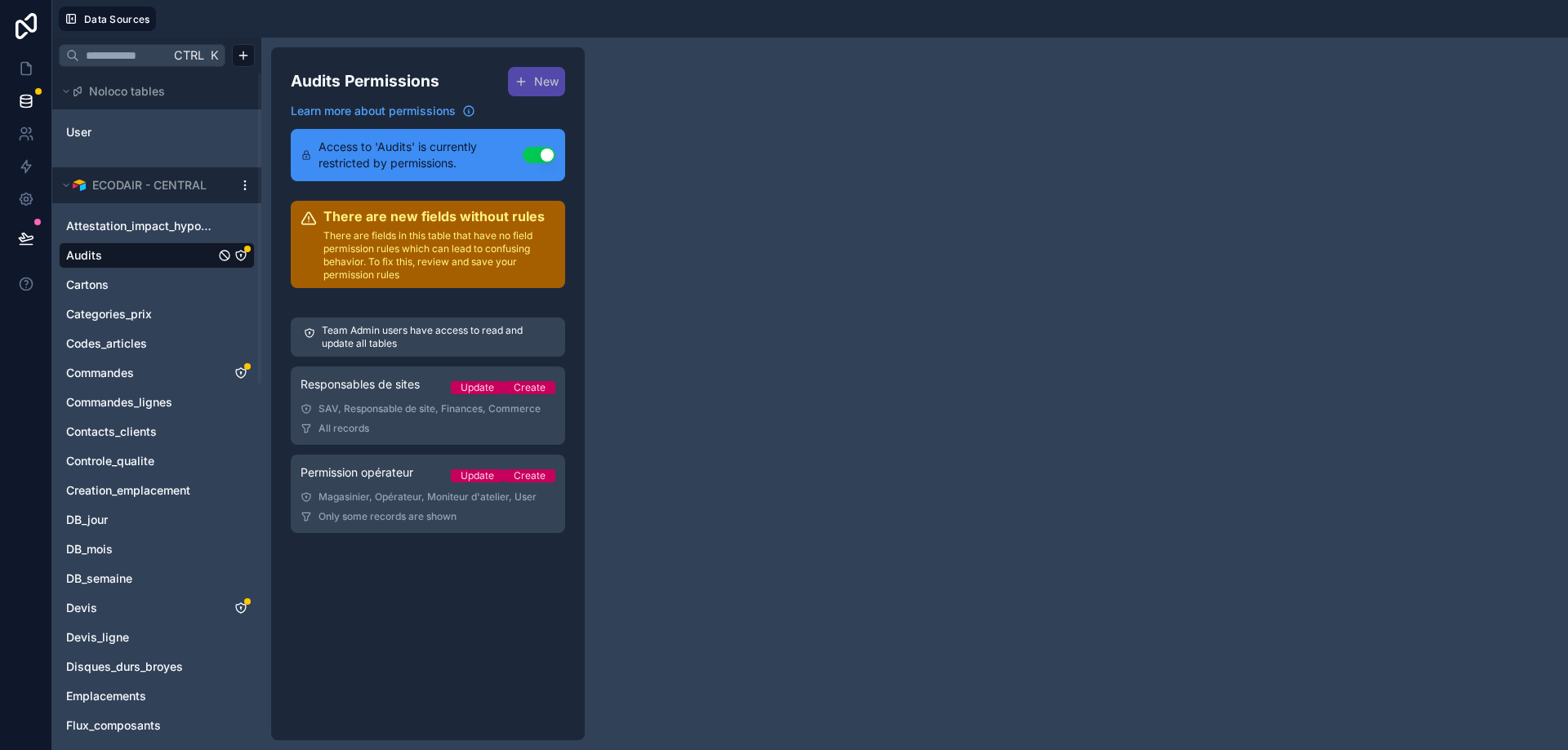
click at [388, 505] on link "Permission opérateur Update Create Magasinier, Opérateur, Moniteur d'atelier, U…" at bounding box center [428, 494] width 275 height 79
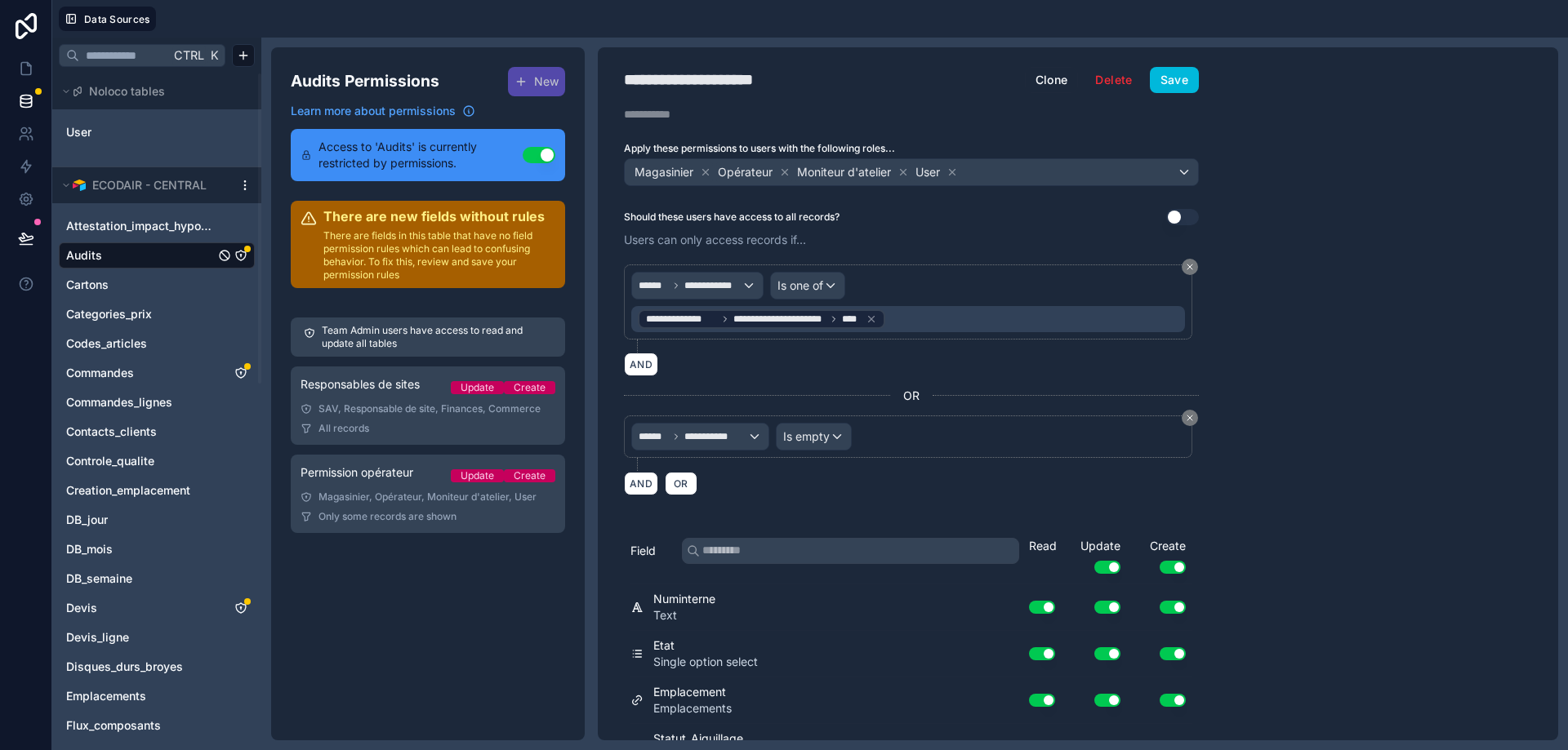
click at [1375, 174] on div "**********" at bounding box center [1077, 394] width 961 height 693
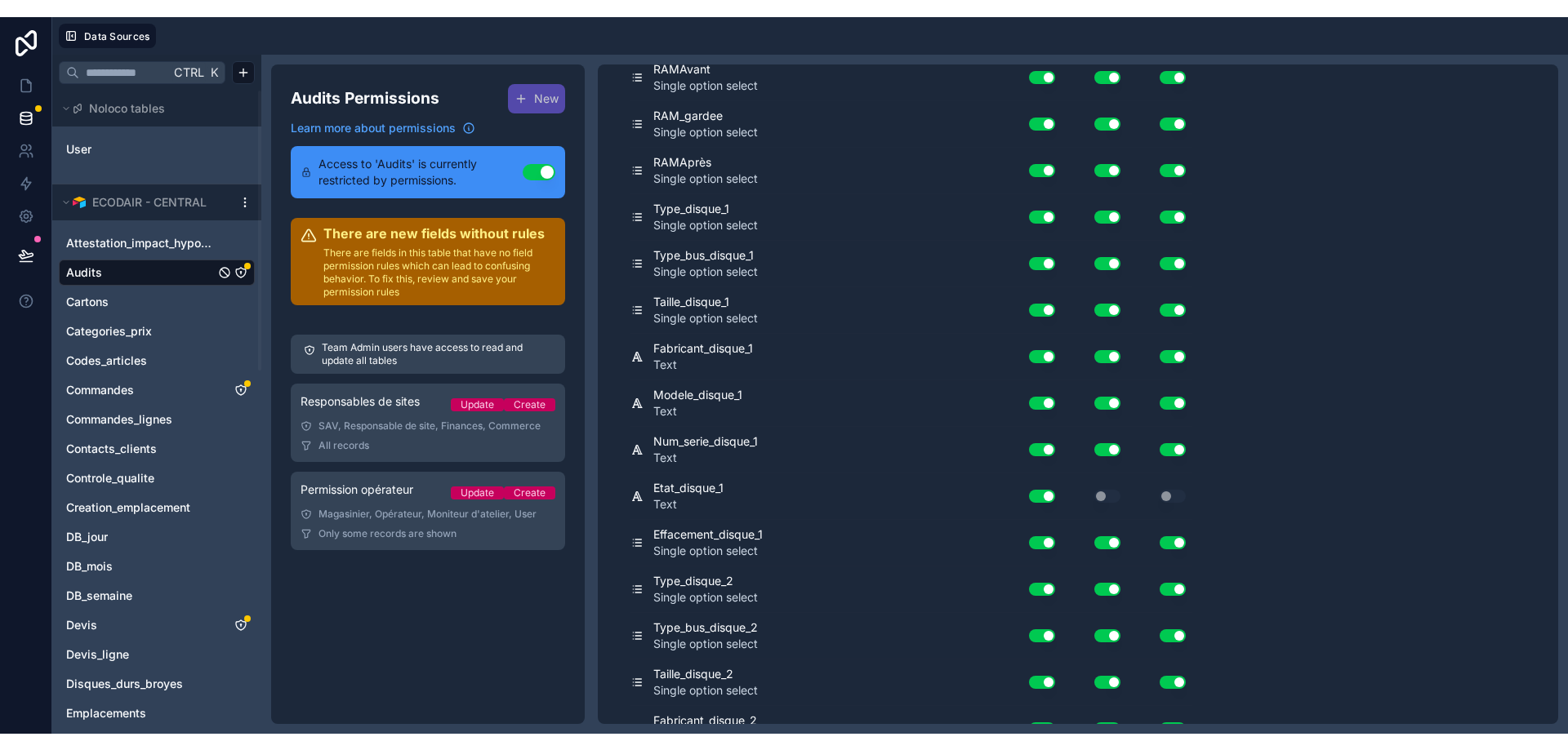
scroll to position [9061, 0]
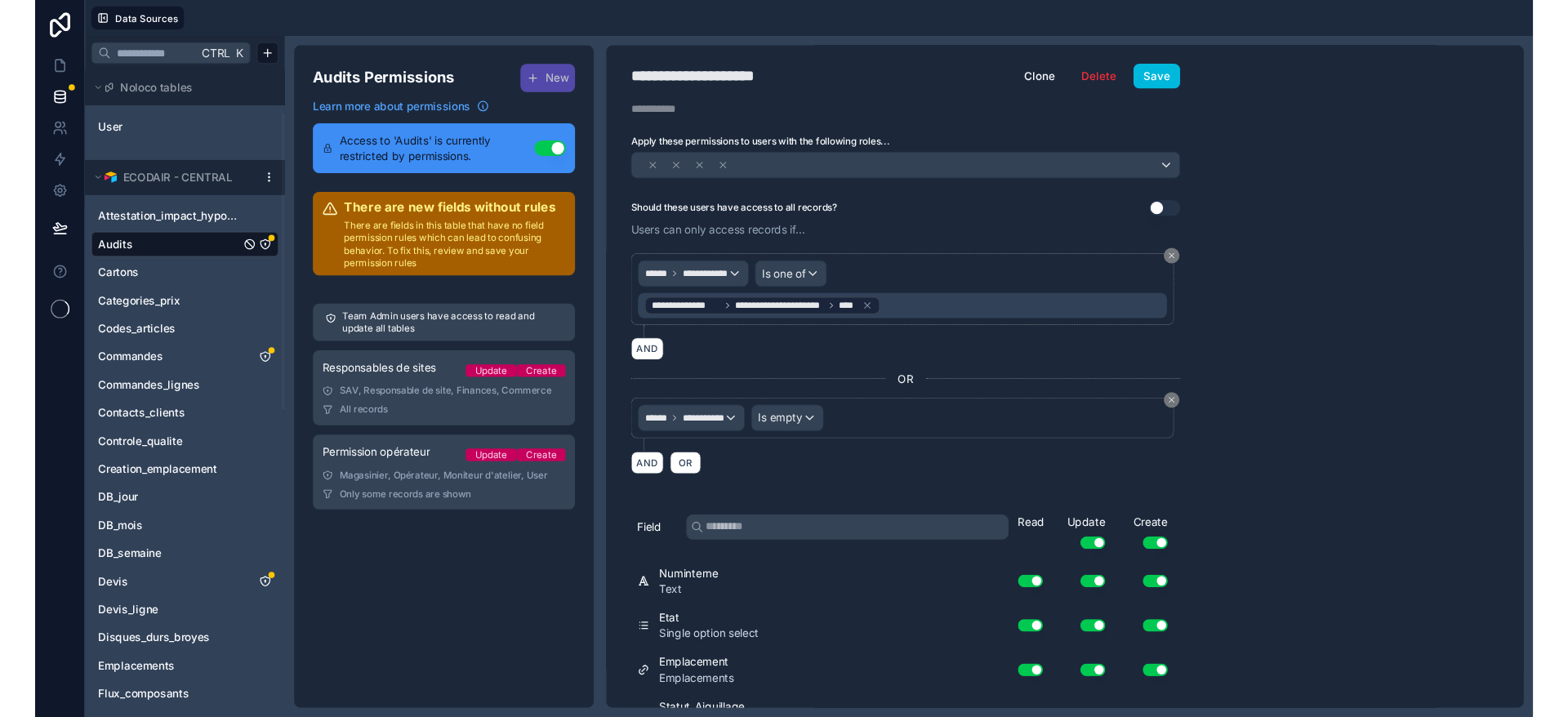
scroll to position [98, 0]
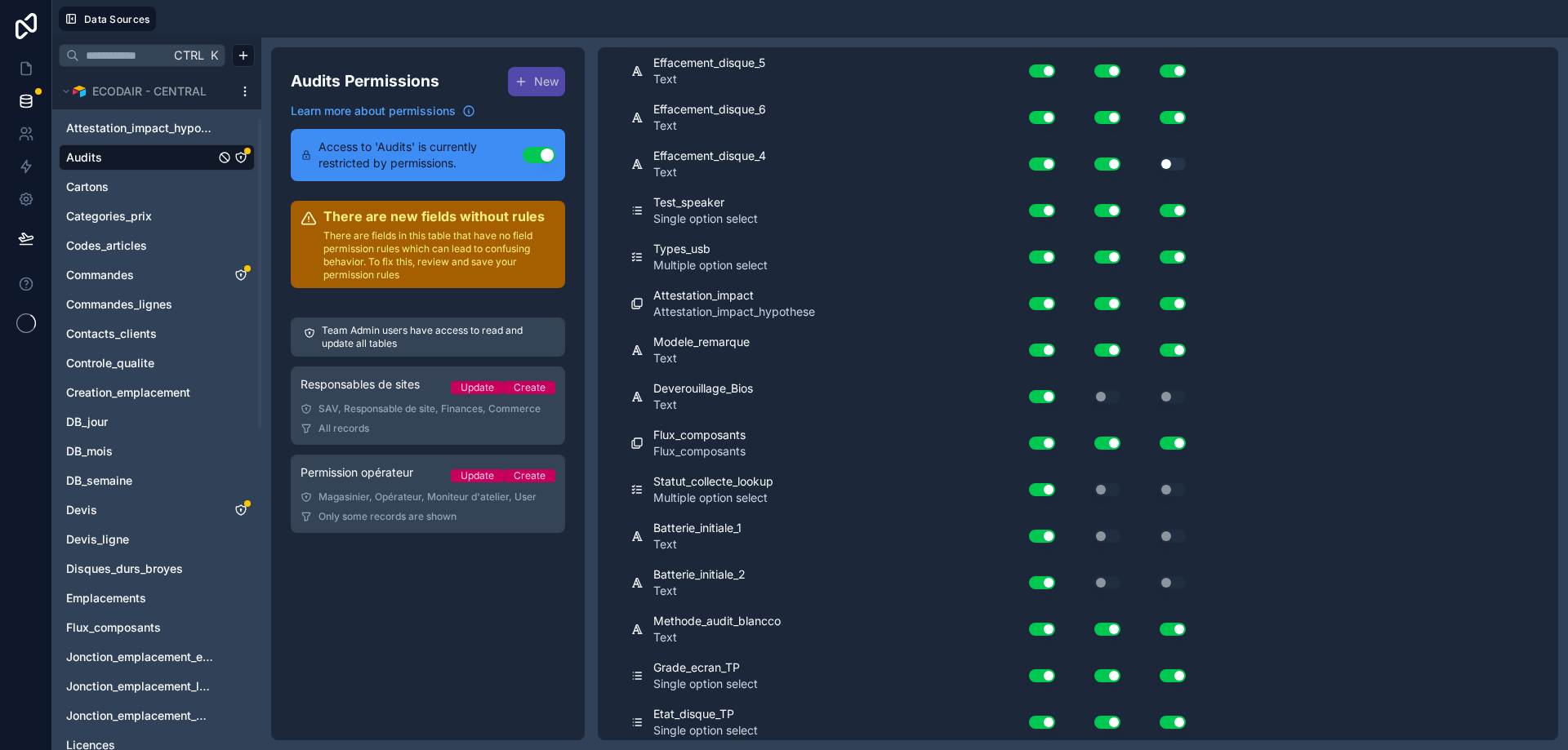
click at [1445, 387] on div "**********" at bounding box center [1077, 394] width 961 height 693
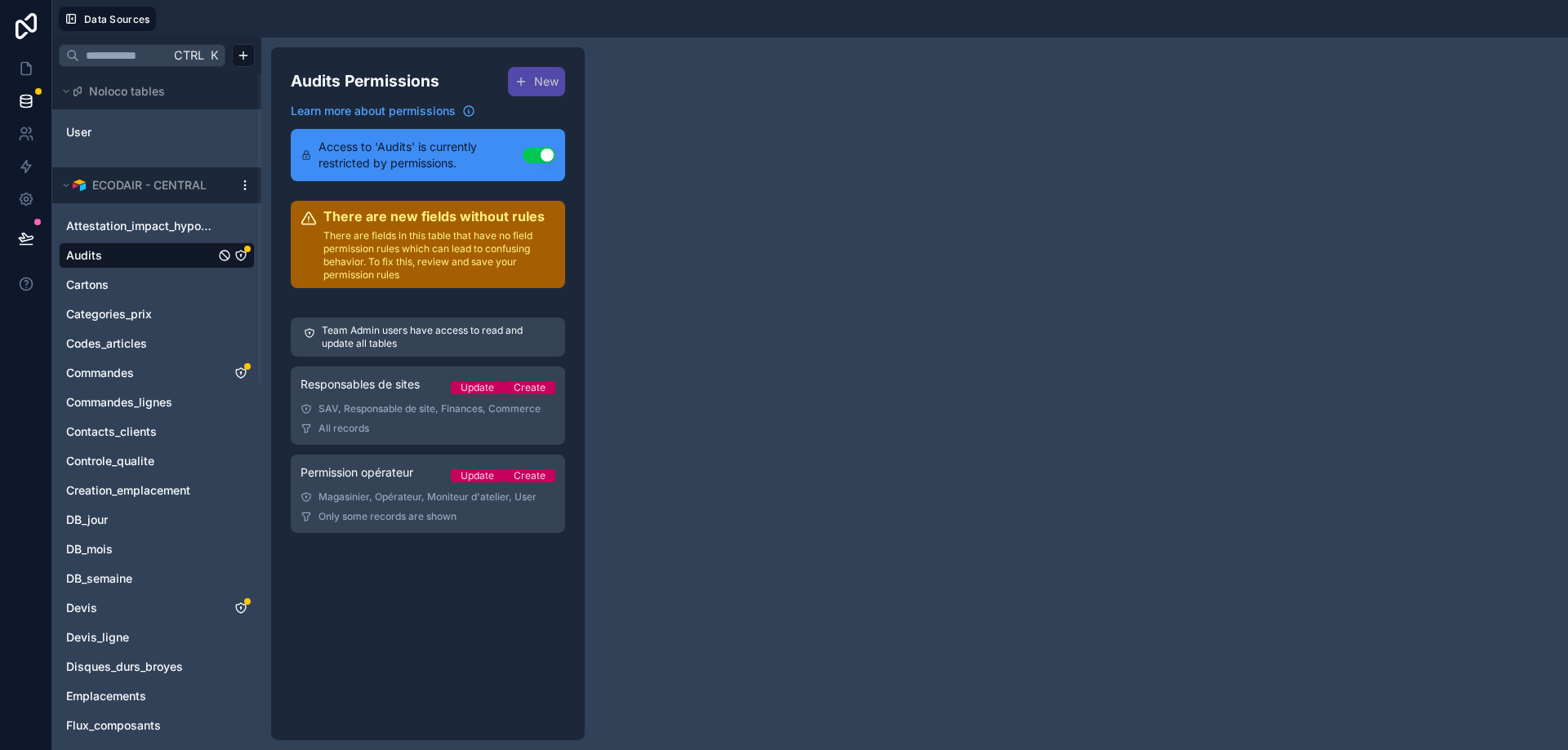
click at [375, 481] on div "Permission opérateur Update Create" at bounding box center [428, 476] width 255 height 23
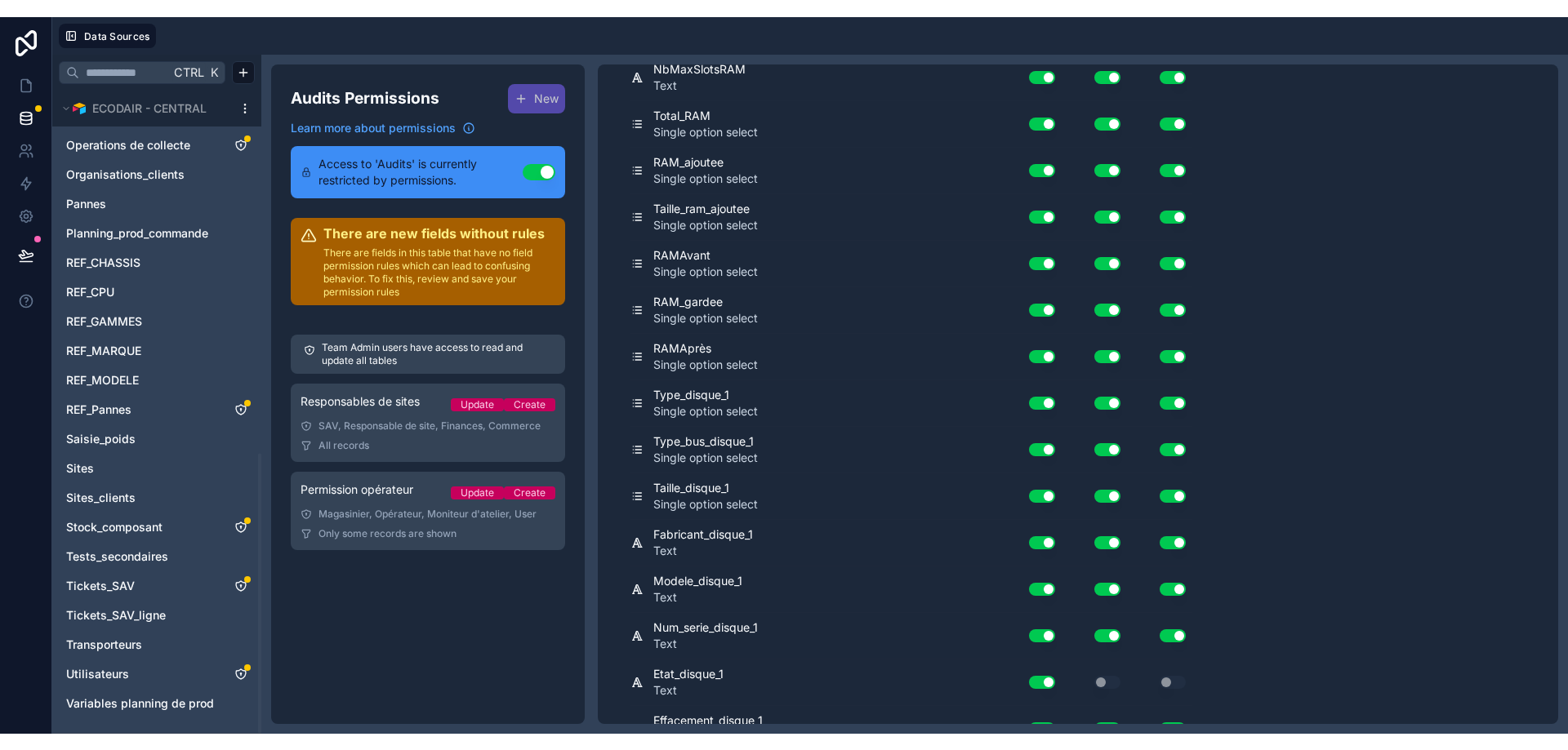
scroll to position [9061, 0]
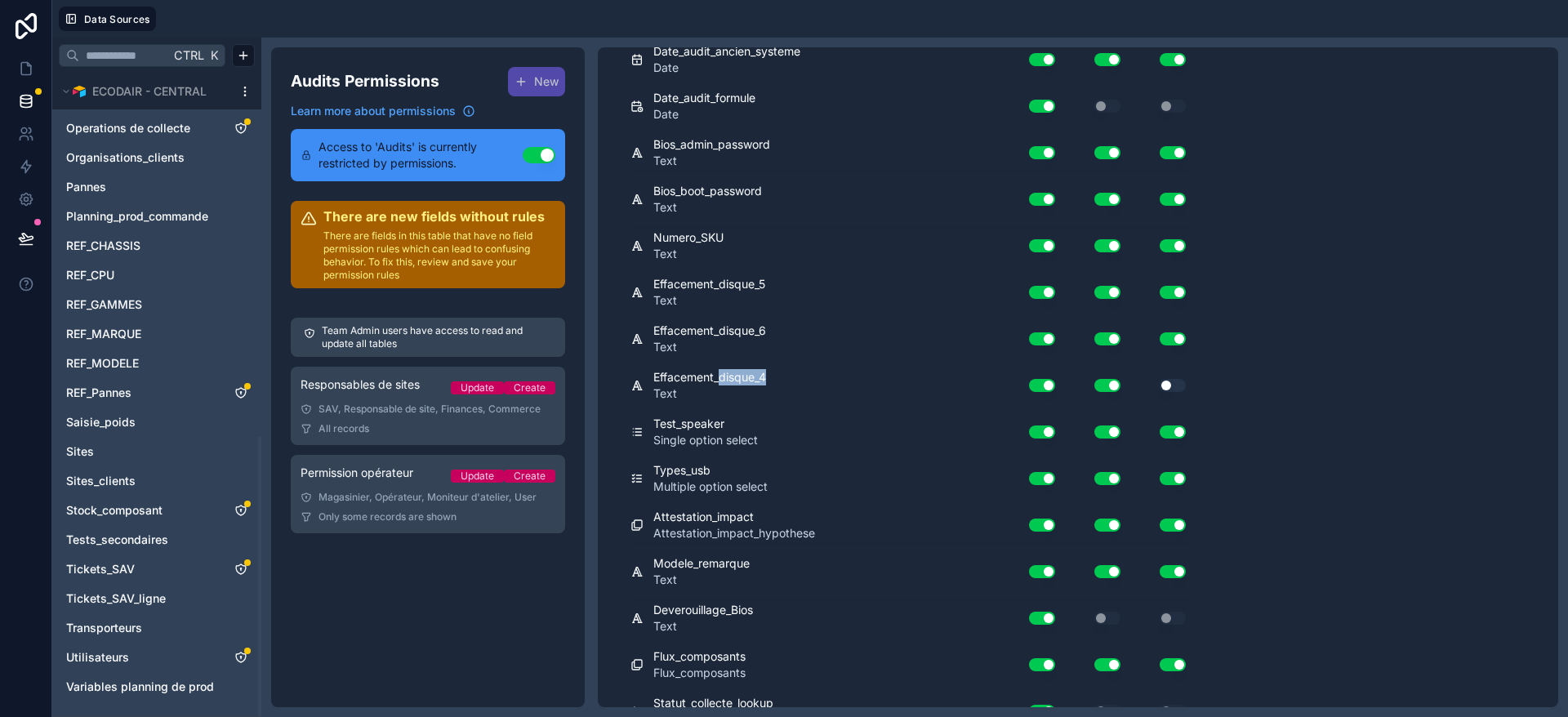
click at [116, 127] on span "Operations de collecte" at bounding box center [128, 128] width 124 height 17
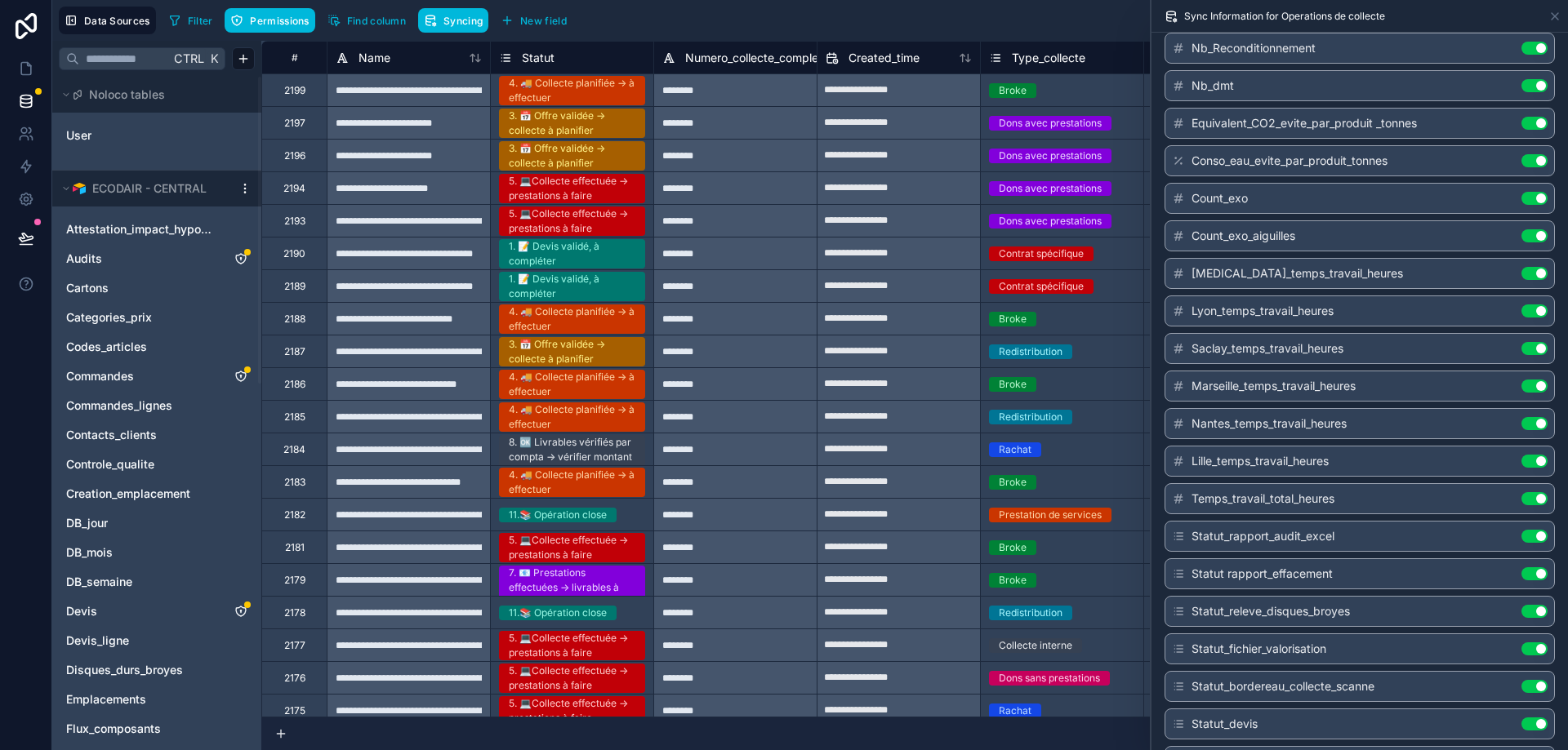
scroll to position [8477, 0]
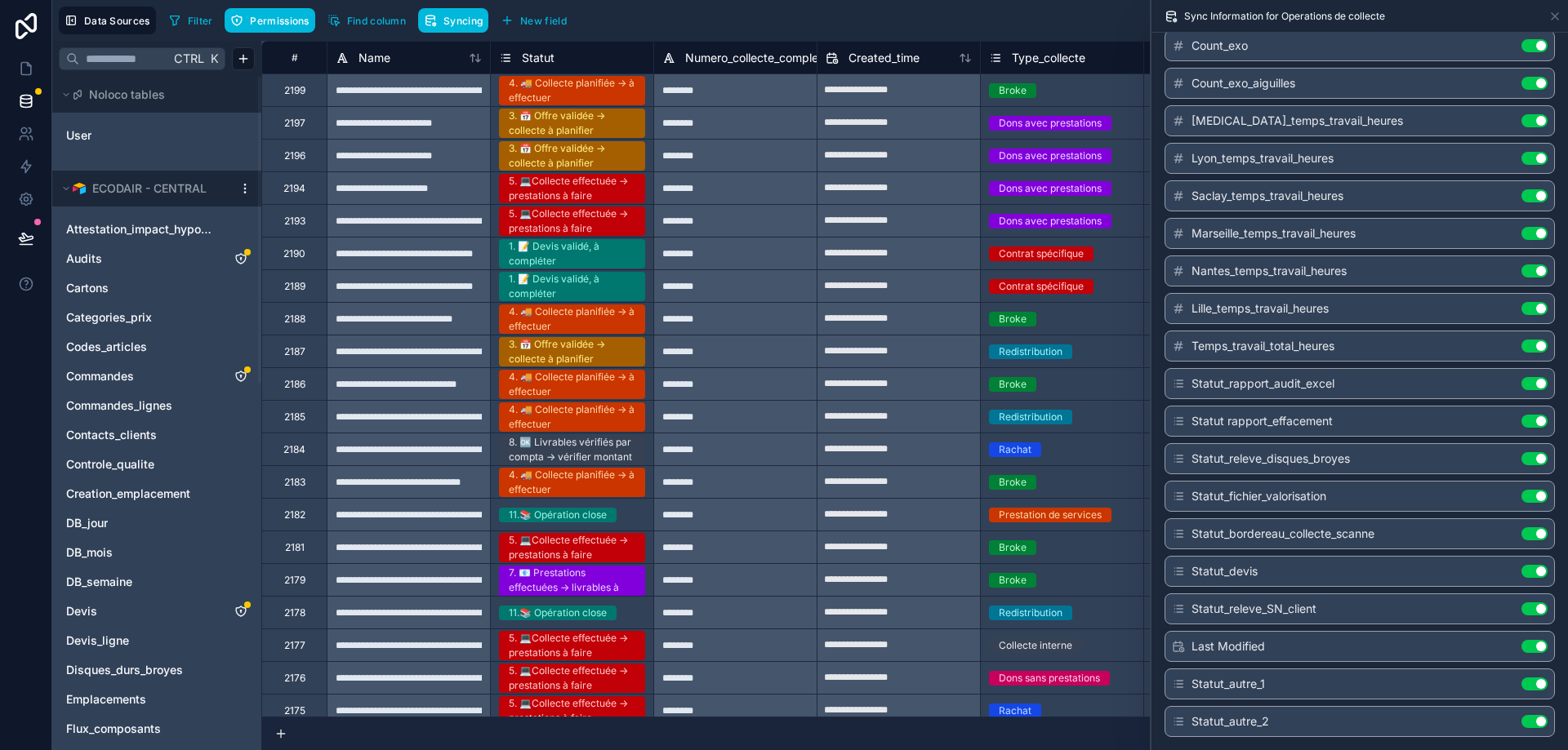
click at [1536, 117] on button "Use setting" at bounding box center [1535, 121] width 26 height 13
click at [1528, 157] on button "Use setting" at bounding box center [1535, 159] width 26 height 13
click at [1532, 193] on button "Use setting" at bounding box center [1535, 196] width 26 height 13
click at [1534, 234] on button "Use setting" at bounding box center [1535, 233] width 26 height 13
click at [1533, 275] on button "Use setting" at bounding box center [1535, 271] width 26 height 13
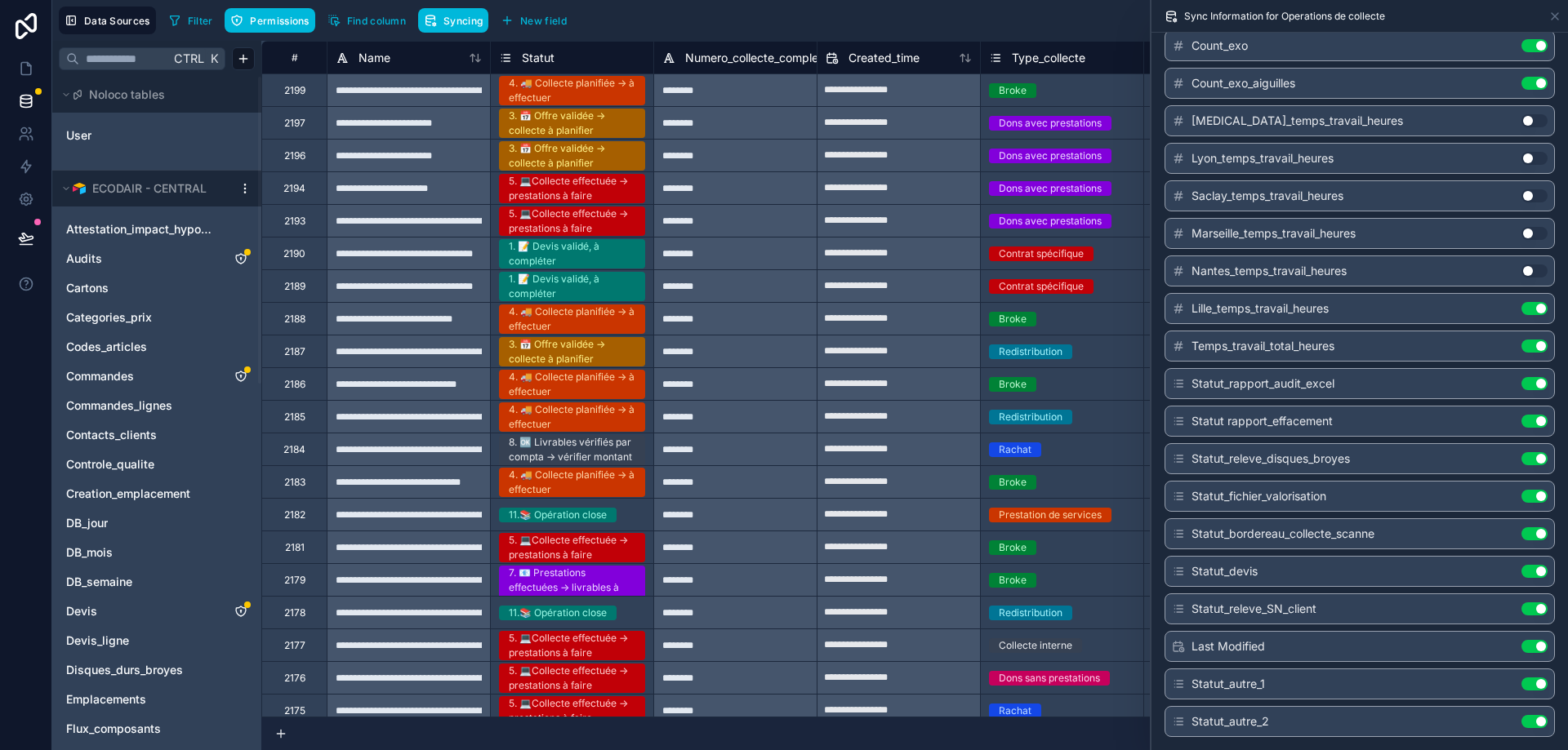
click at [1533, 306] on button "Use setting" at bounding box center [1535, 308] width 26 height 13
click at [1529, 337] on div "Temps_travail_total_heures Use setting" at bounding box center [1359, 346] width 391 height 31
click at [1532, 346] on button "Use setting" at bounding box center [1535, 346] width 26 height 13
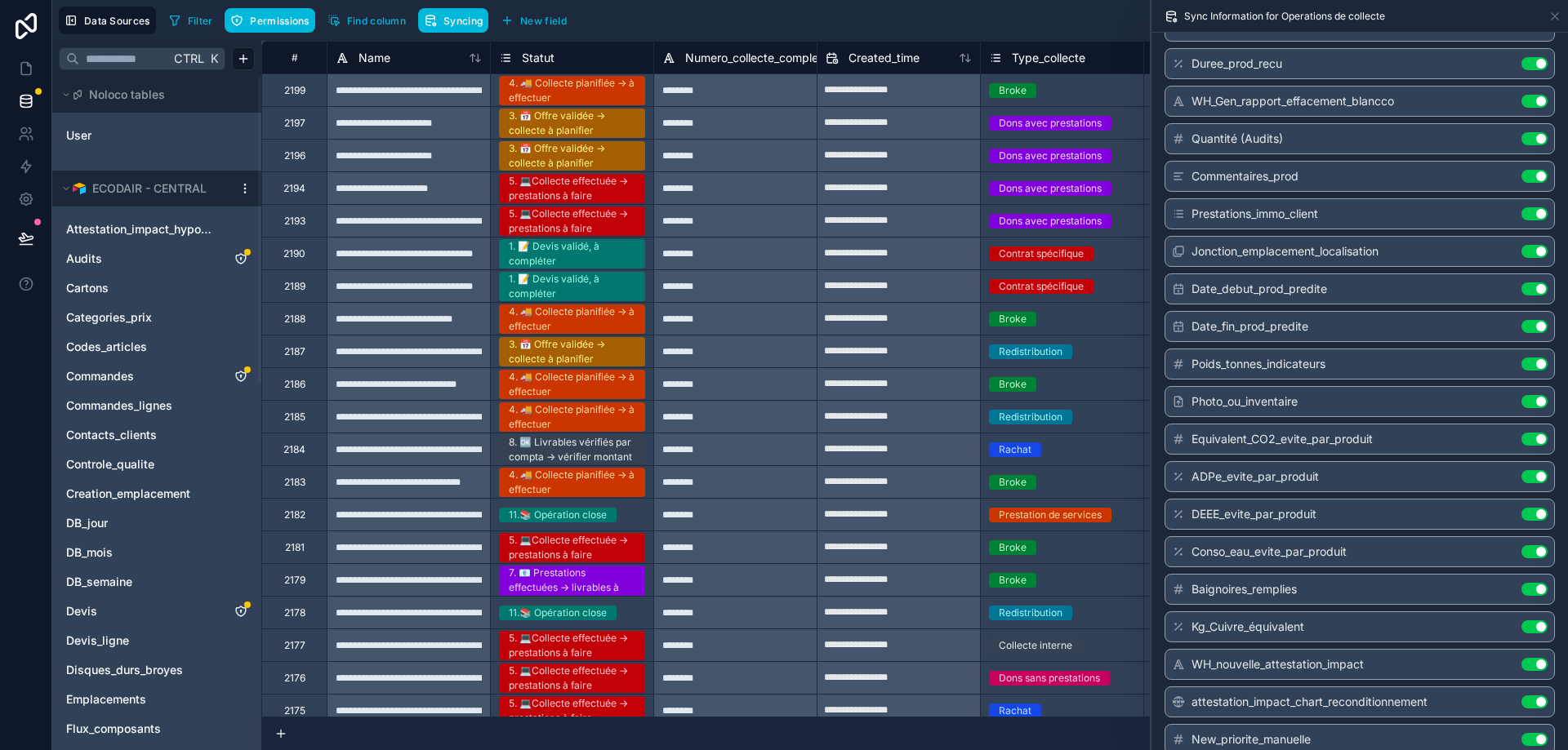
scroll to position [7106, 0]
drag, startPoint x: 1525, startPoint y: 481, endPoint x: 1527, endPoint y: 506, distance: 25.1
click at [1526, 480] on button "Use setting" at bounding box center [1535, 478] width 26 height 13
click at [1527, 518] on button "Use setting" at bounding box center [1535, 516] width 26 height 13
click at [1528, 547] on button "Use setting" at bounding box center [1535, 553] width 26 height 13
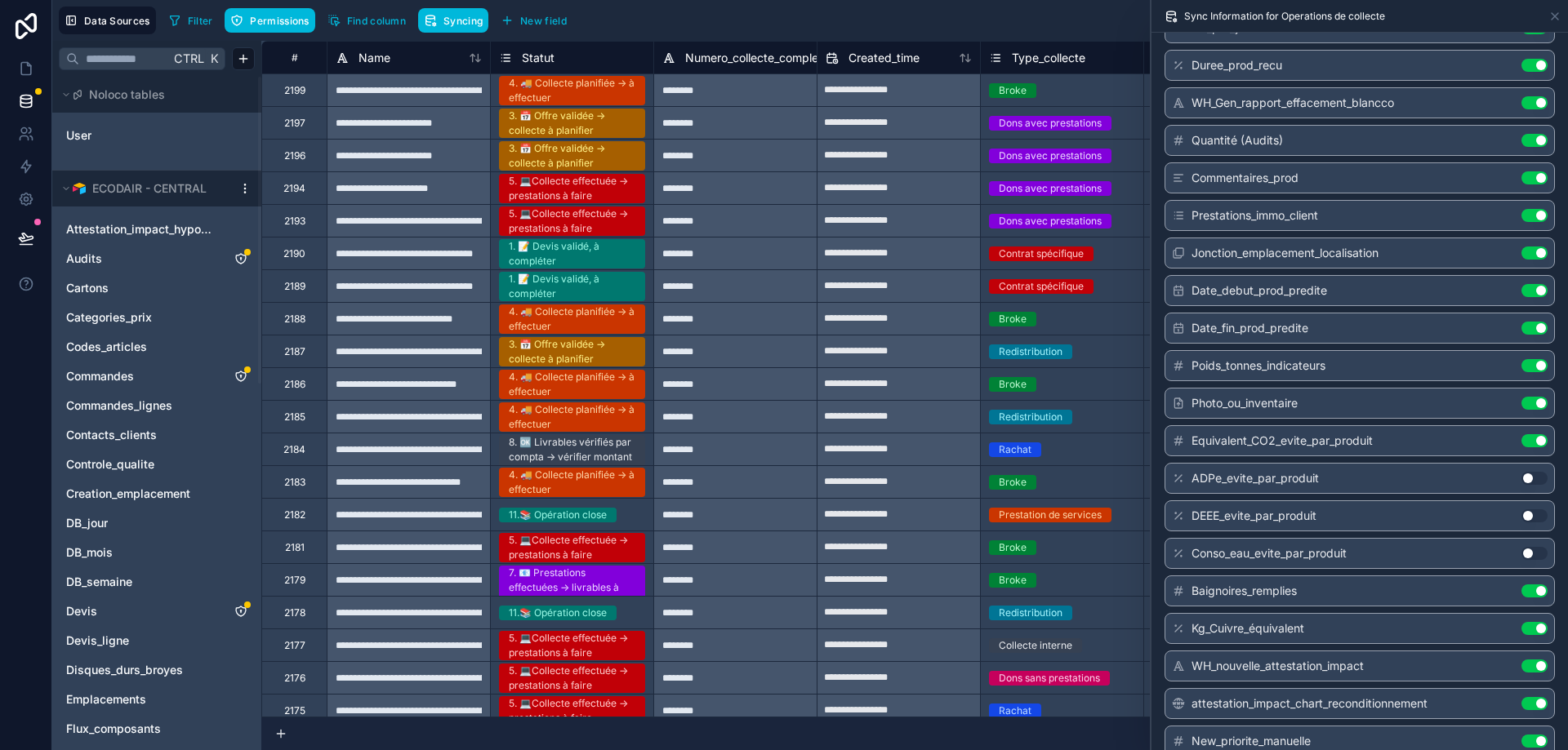
click at [1536, 363] on button "Use setting" at bounding box center [1535, 365] width 26 height 13
click at [1534, 595] on button "Use setting" at bounding box center [1535, 591] width 26 height 13
click at [1532, 624] on button "Use setting" at bounding box center [1535, 628] width 26 height 13
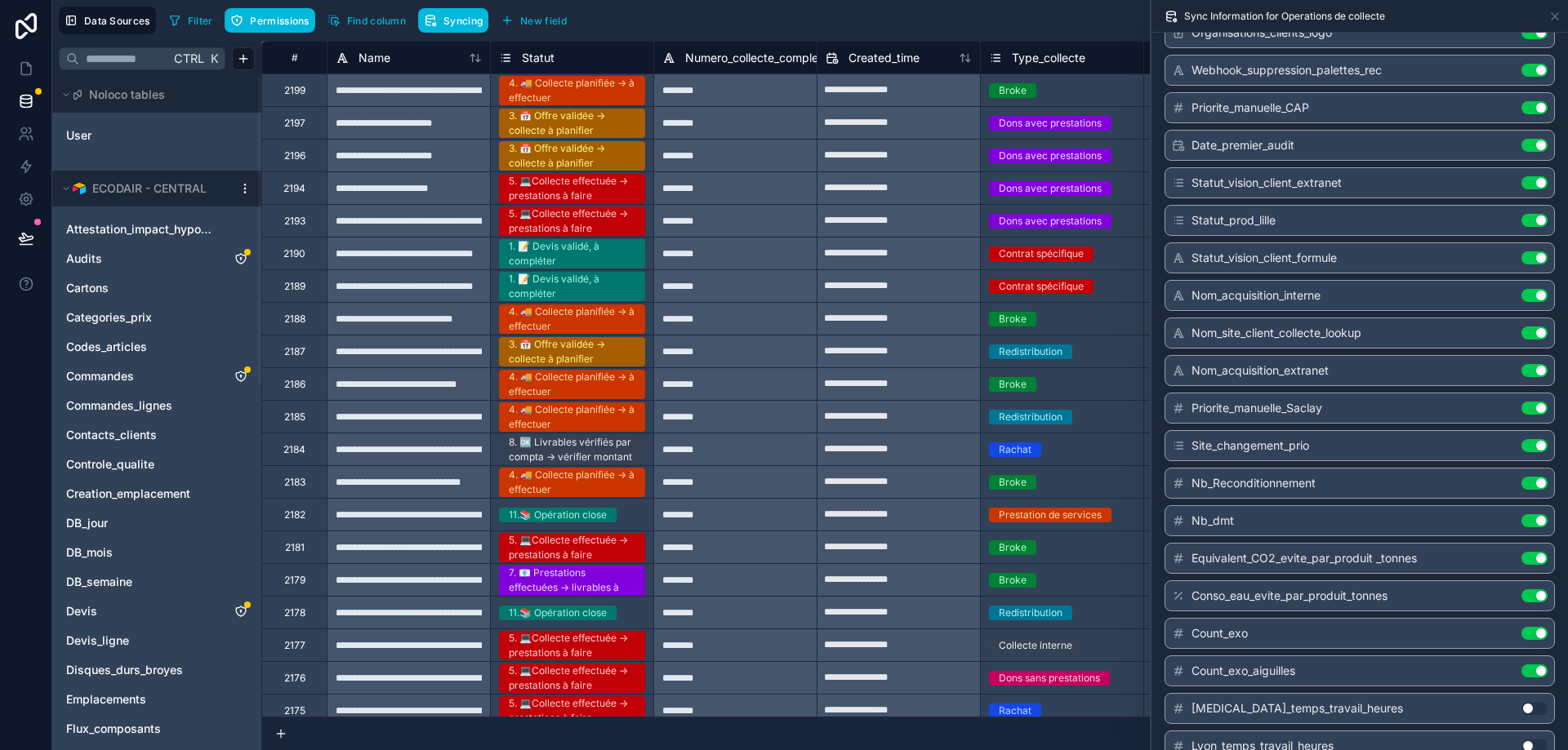
scroll to position [8380, 0]
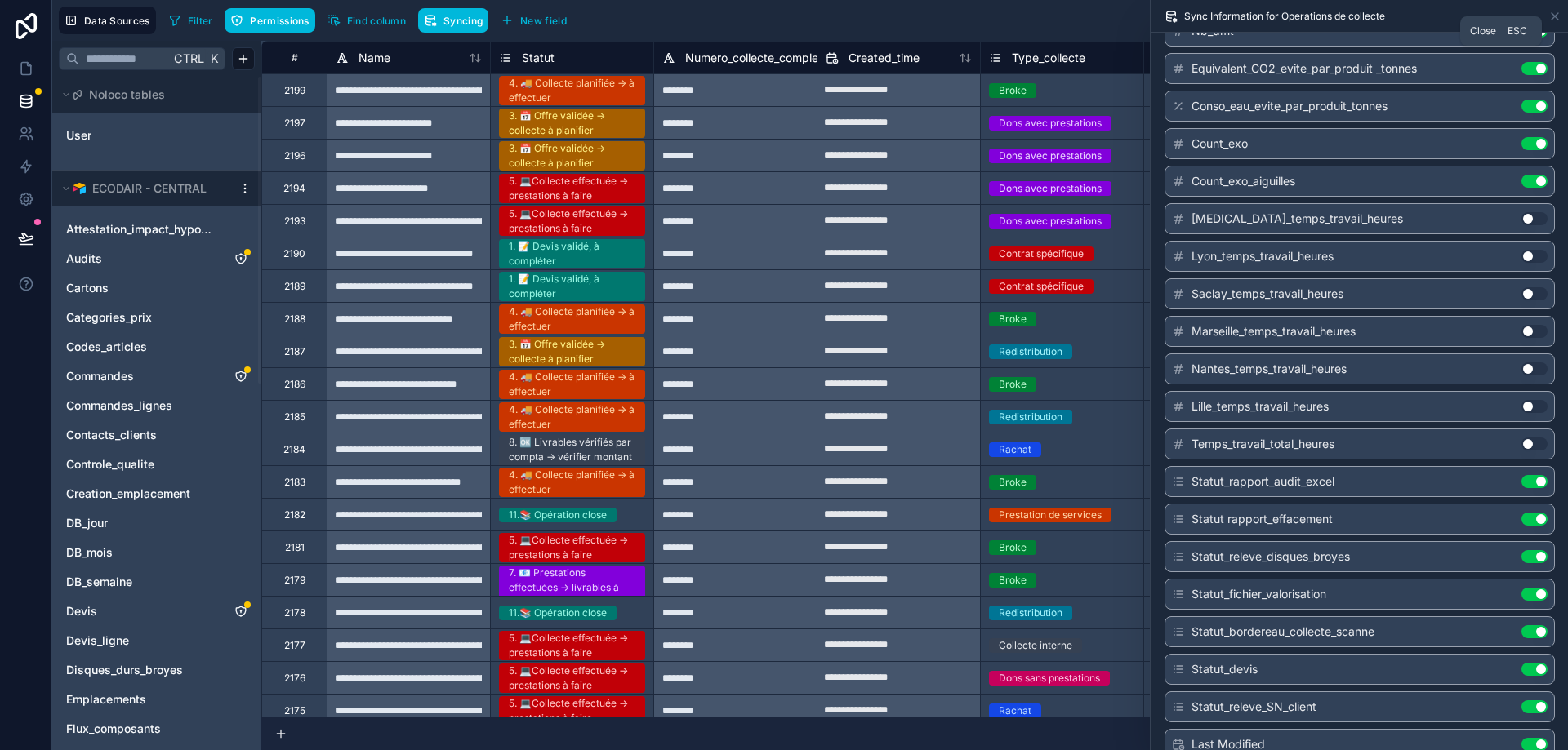
click at [1552, 20] on icon at bounding box center [1555, 17] width 13 height 13
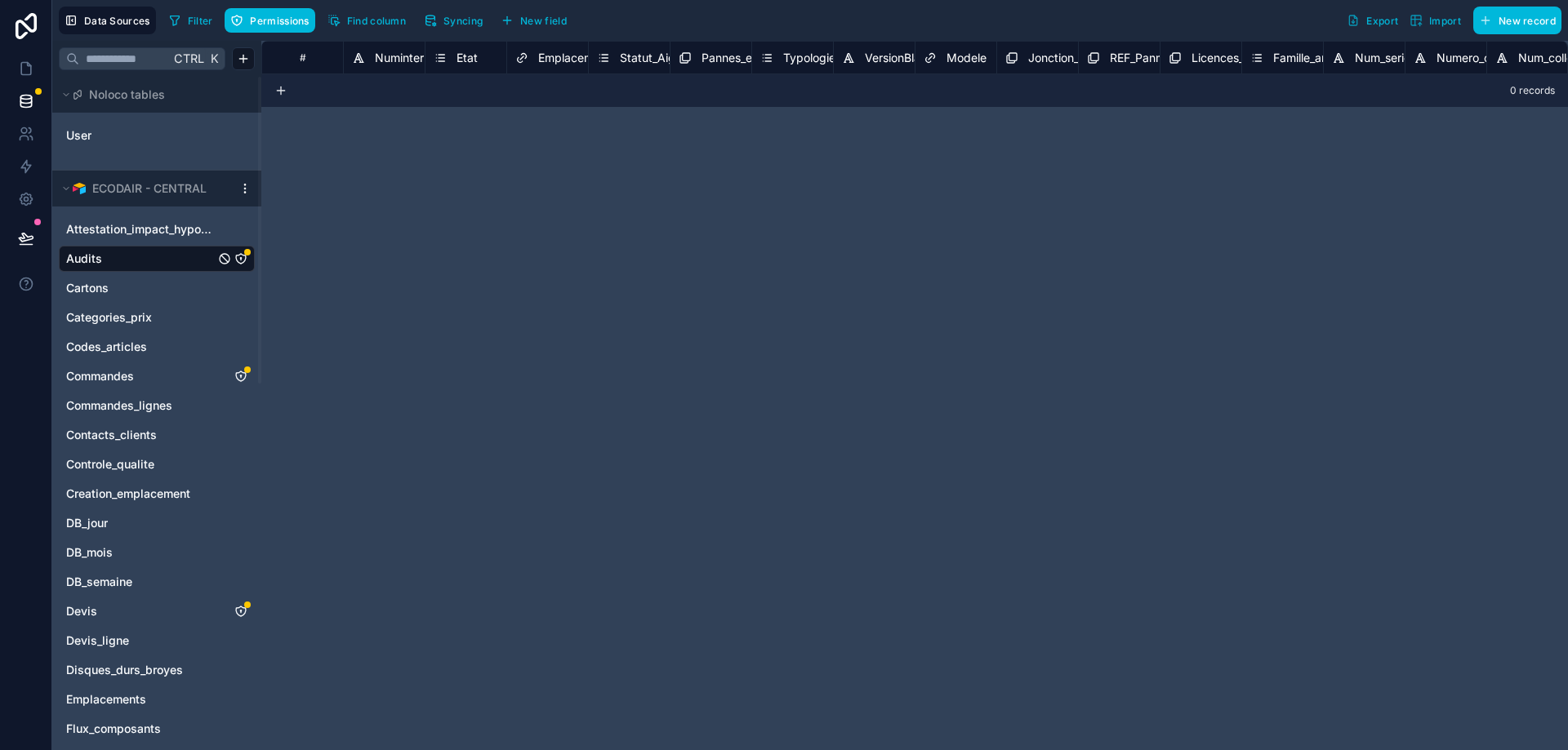
click at [93, 251] on span "Audits" at bounding box center [84, 259] width 36 height 17
click at [465, 25] on span "Syncing" at bounding box center [463, 21] width 39 height 12
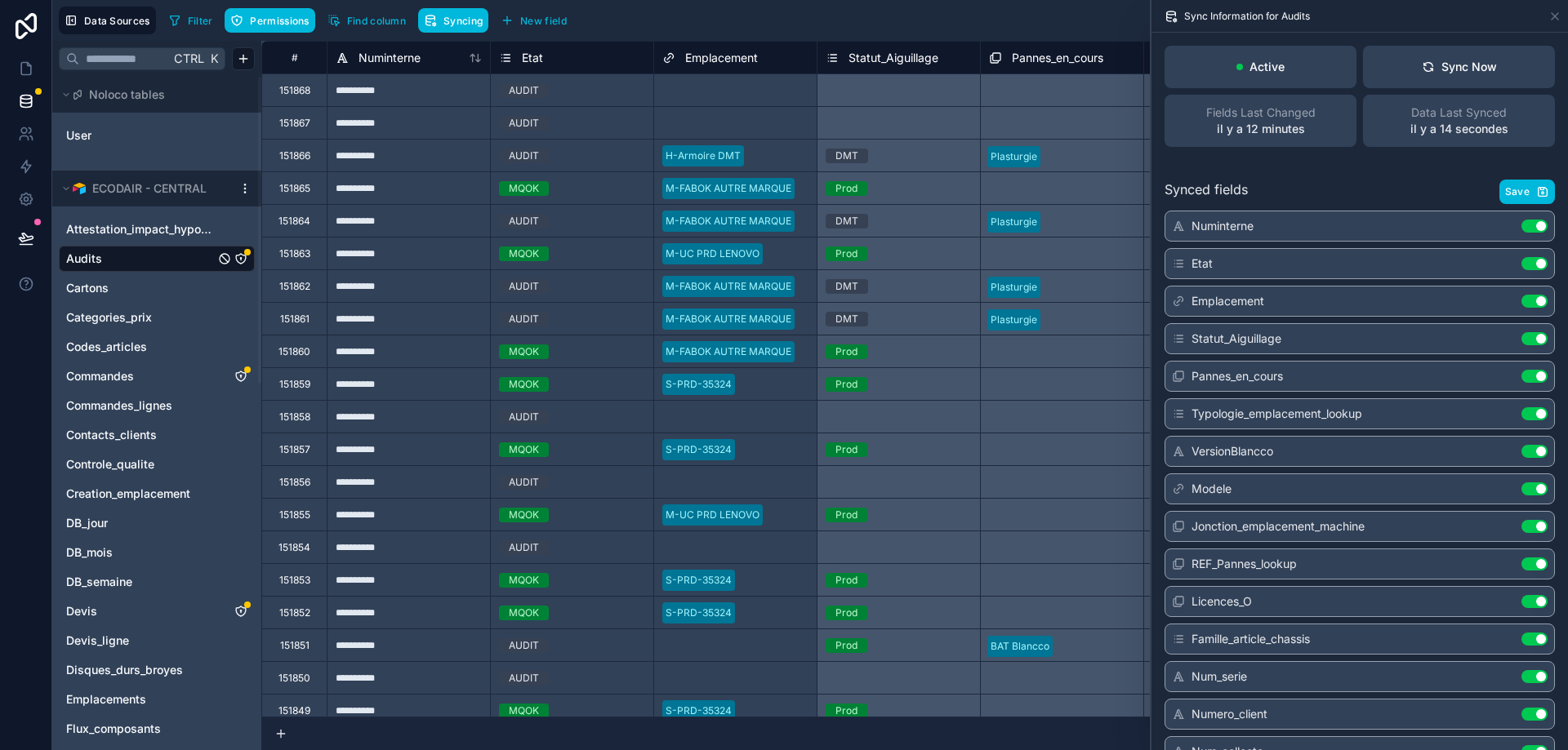
scroll to position [1371, 0]
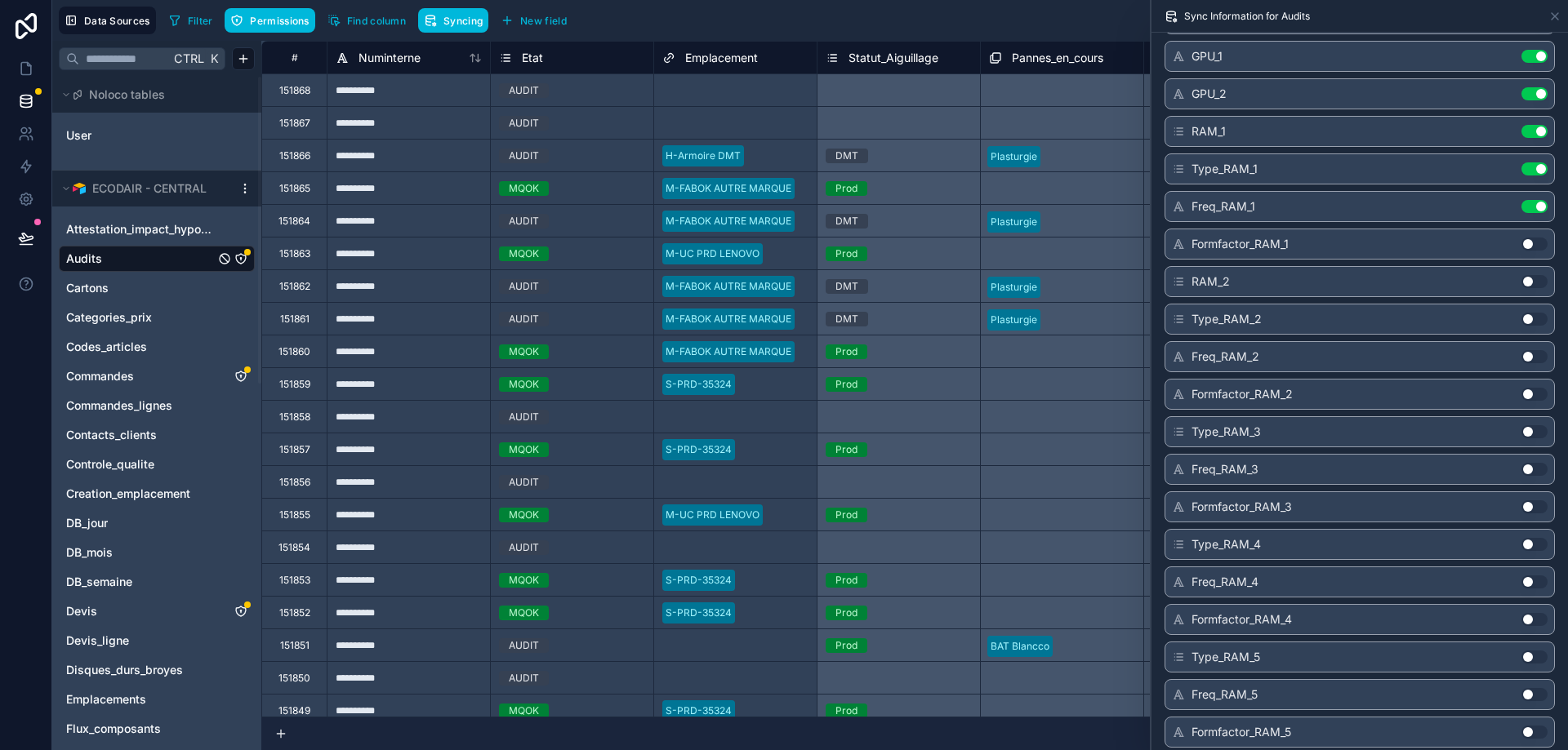
click at [1346, 367] on div "Freq_RAM_2 Use setting" at bounding box center [1359, 357] width 391 height 31
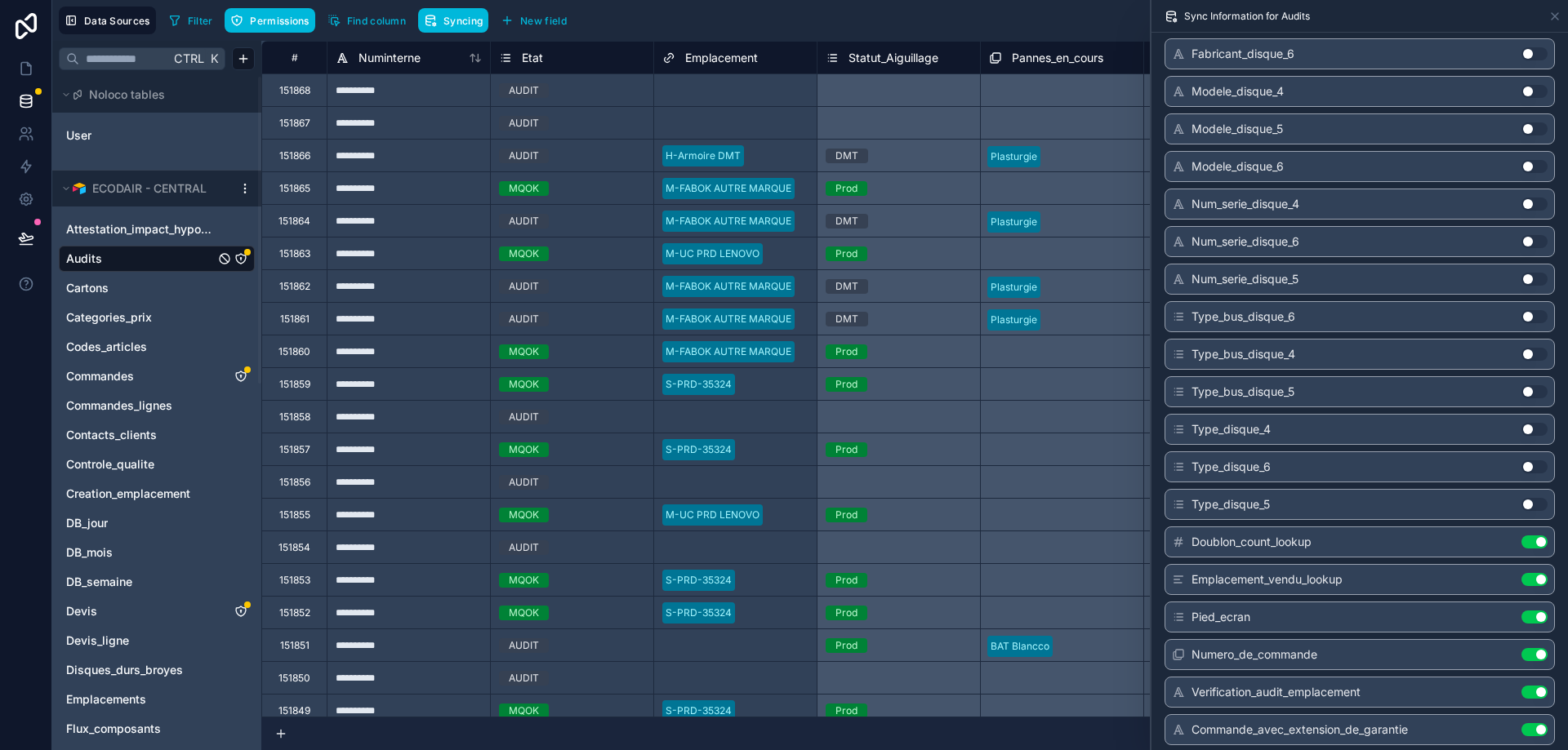
scroll to position [9108, 0]
click at [1532, 161] on button "Use setting" at bounding box center [1535, 165] width 26 height 13
click at [1355, 240] on div "Modele_disque_6 Use setting" at bounding box center [1359, 241] width 391 height 31
click at [1532, 274] on button "Use setting" at bounding box center [1535, 279] width 26 height 13
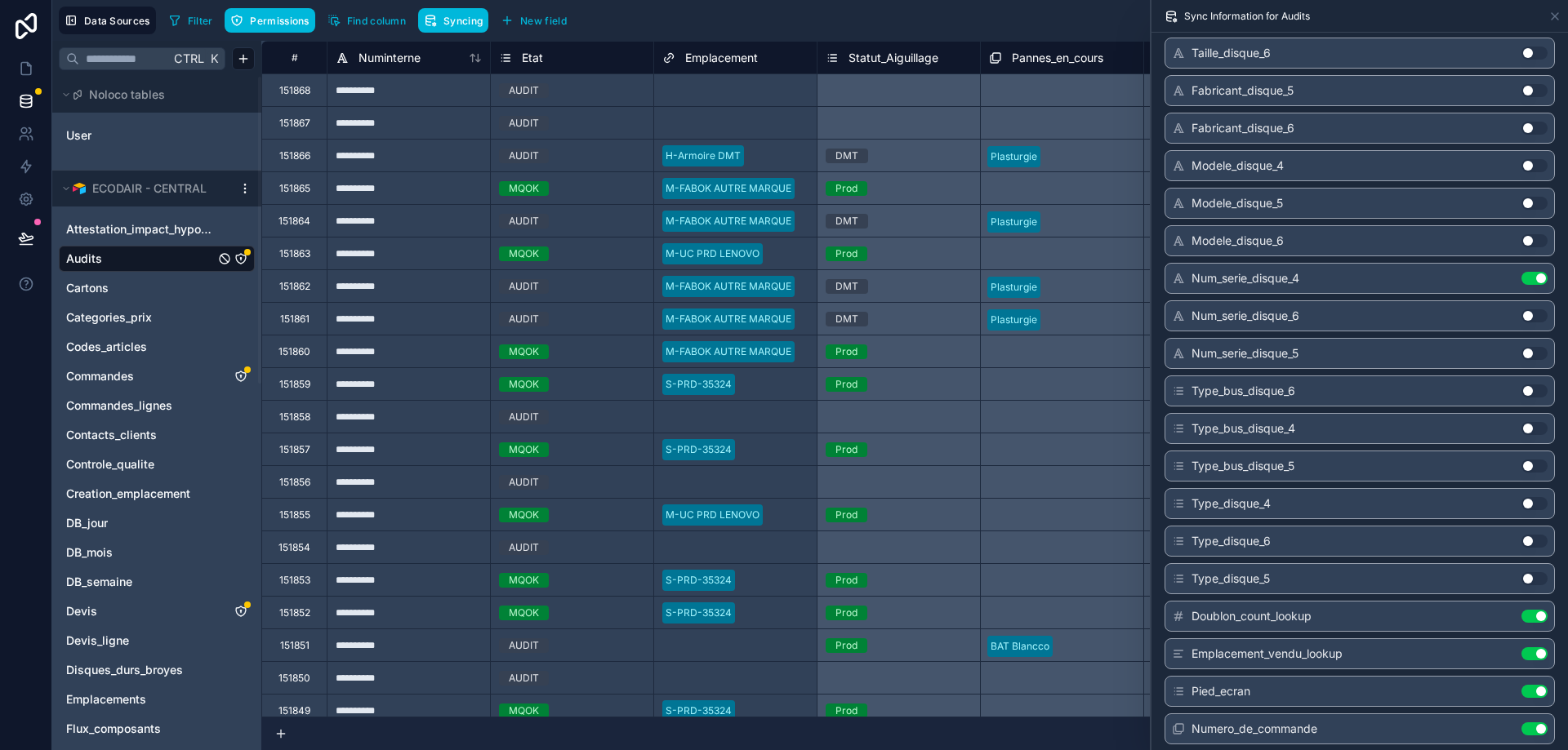
click at [1281, 424] on span "Type_bus_disque_4" at bounding box center [1243, 428] width 103 height 17
click at [1538, 503] on button "Use setting" at bounding box center [1535, 504] width 26 height 13
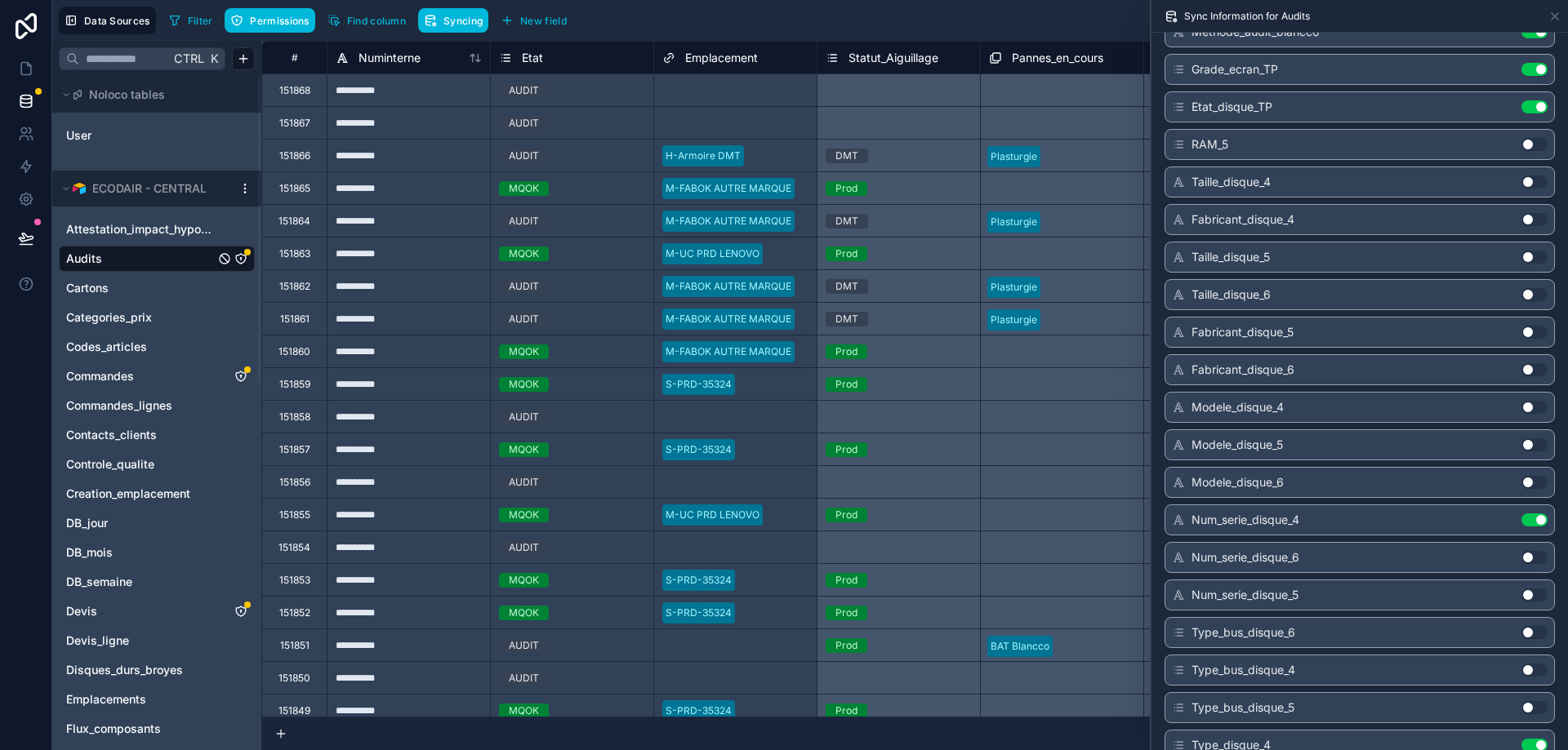
scroll to position [8815, 0]
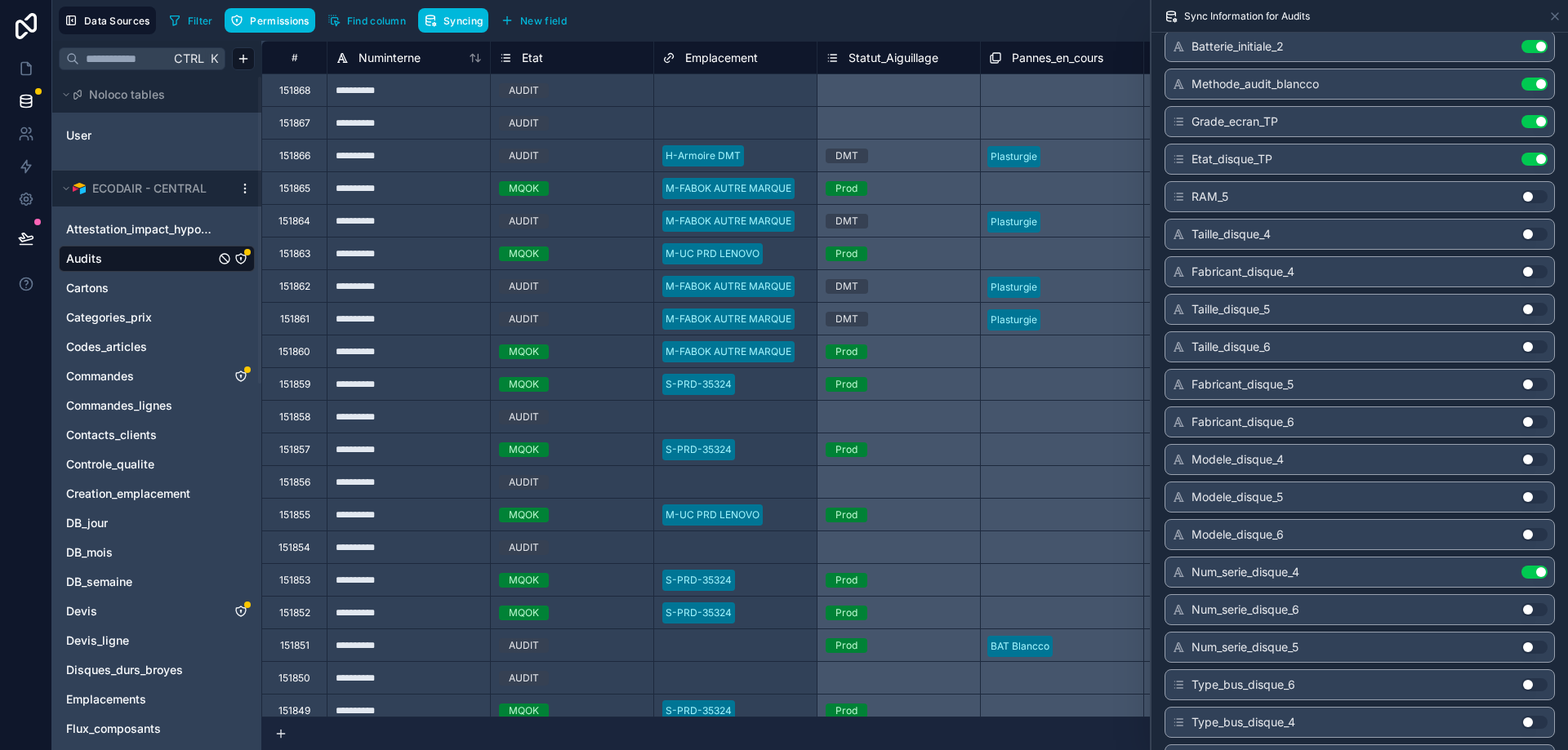
click at [1534, 231] on button "Use setting" at bounding box center [1535, 234] width 26 height 13
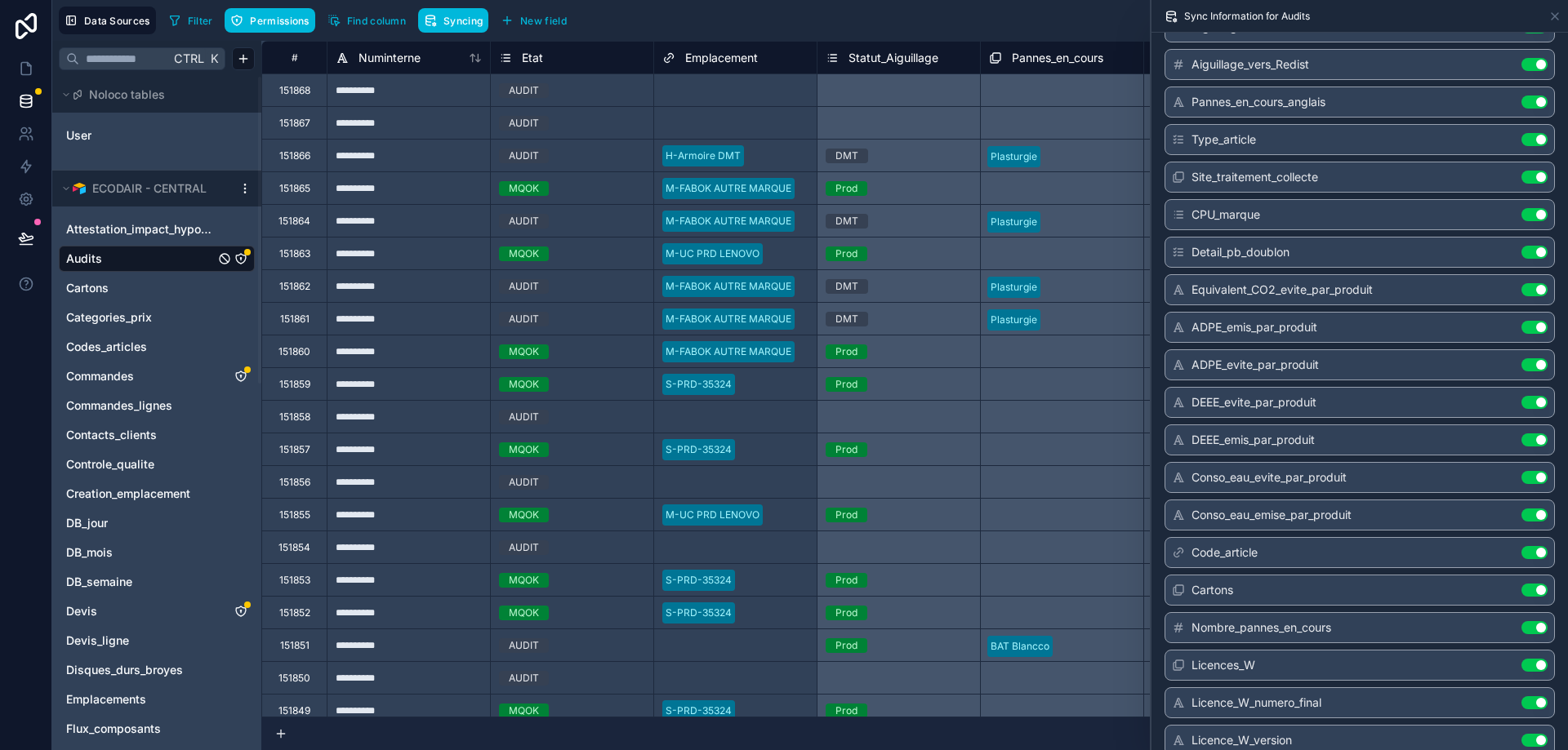
scroll to position [12145, 0]
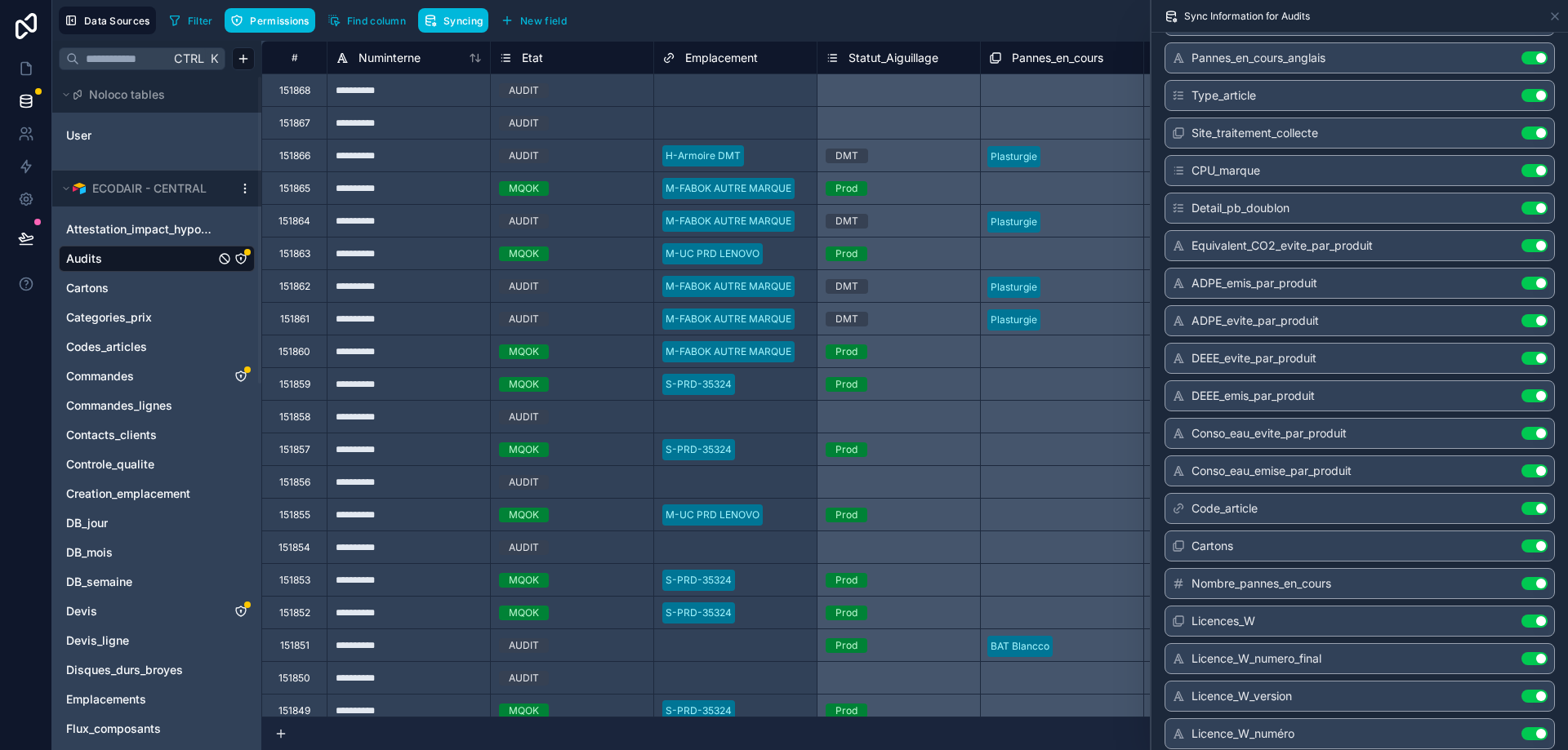
click at [1536, 283] on button "Use setting" at bounding box center [1535, 284] width 26 height 13
click at [1533, 329] on div "ADPE_evite_par_produit Use setting" at bounding box center [1359, 321] width 391 height 31
click at [1539, 321] on button "Use setting" at bounding box center [1535, 321] width 26 height 13
click at [1532, 353] on button "Use setting" at bounding box center [1535, 358] width 26 height 13
click at [1529, 394] on button "Use setting" at bounding box center [1535, 396] width 26 height 13
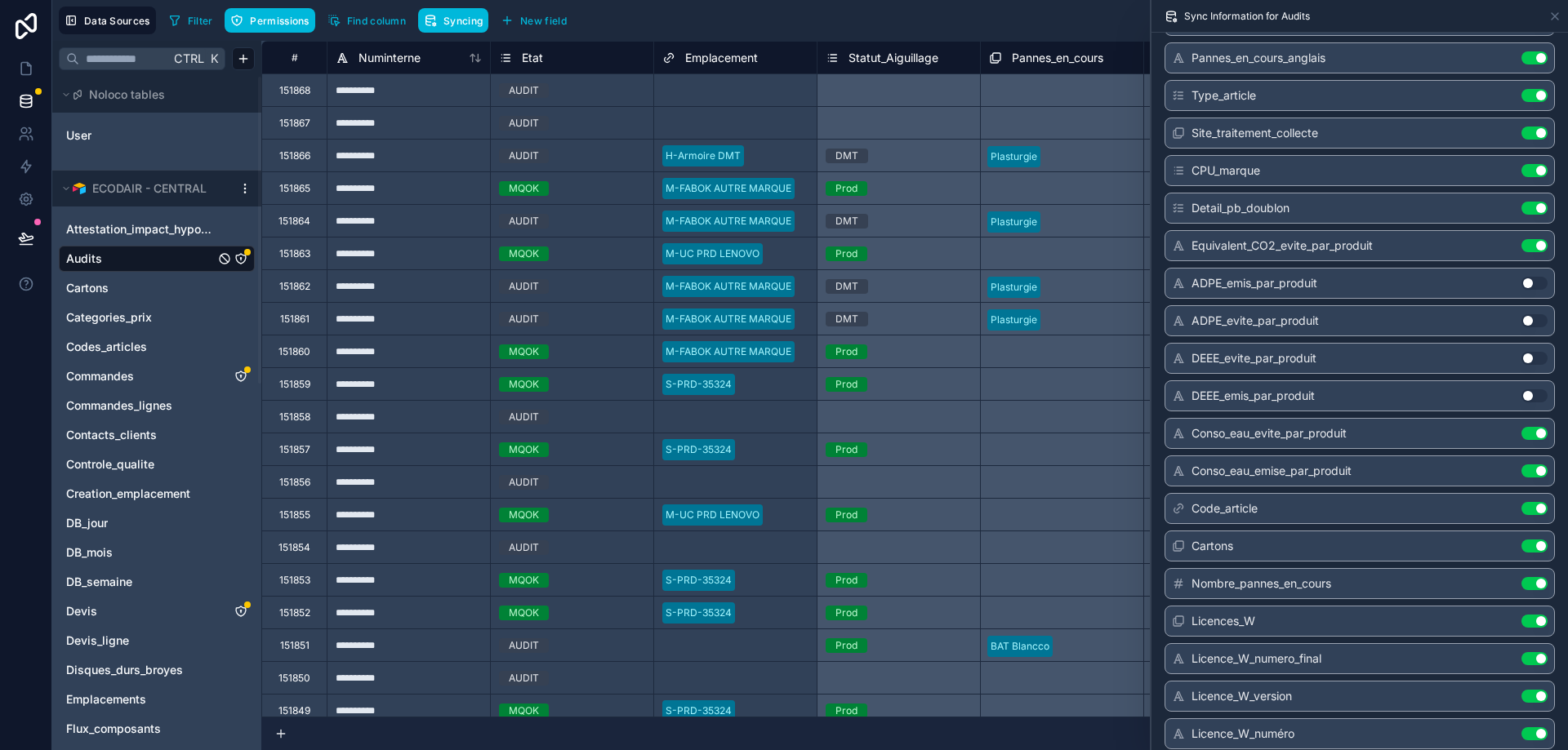
click at [1530, 434] on button "Use setting" at bounding box center [1535, 433] width 26 height 13
click at [1532, 466] on button "Use setting" at bounding box center [1535, 471] width 26 height 13
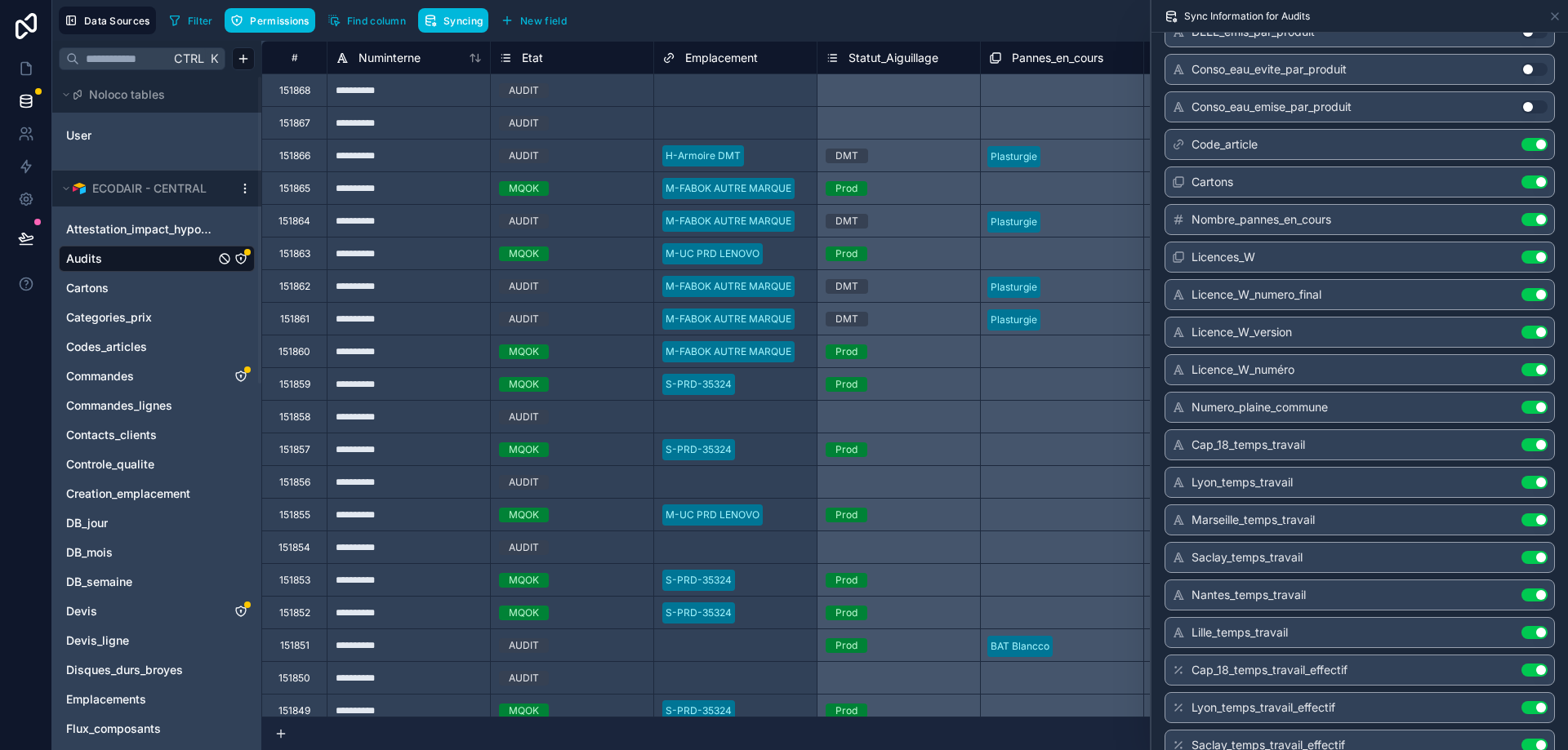
scroll to position [12537, 0]
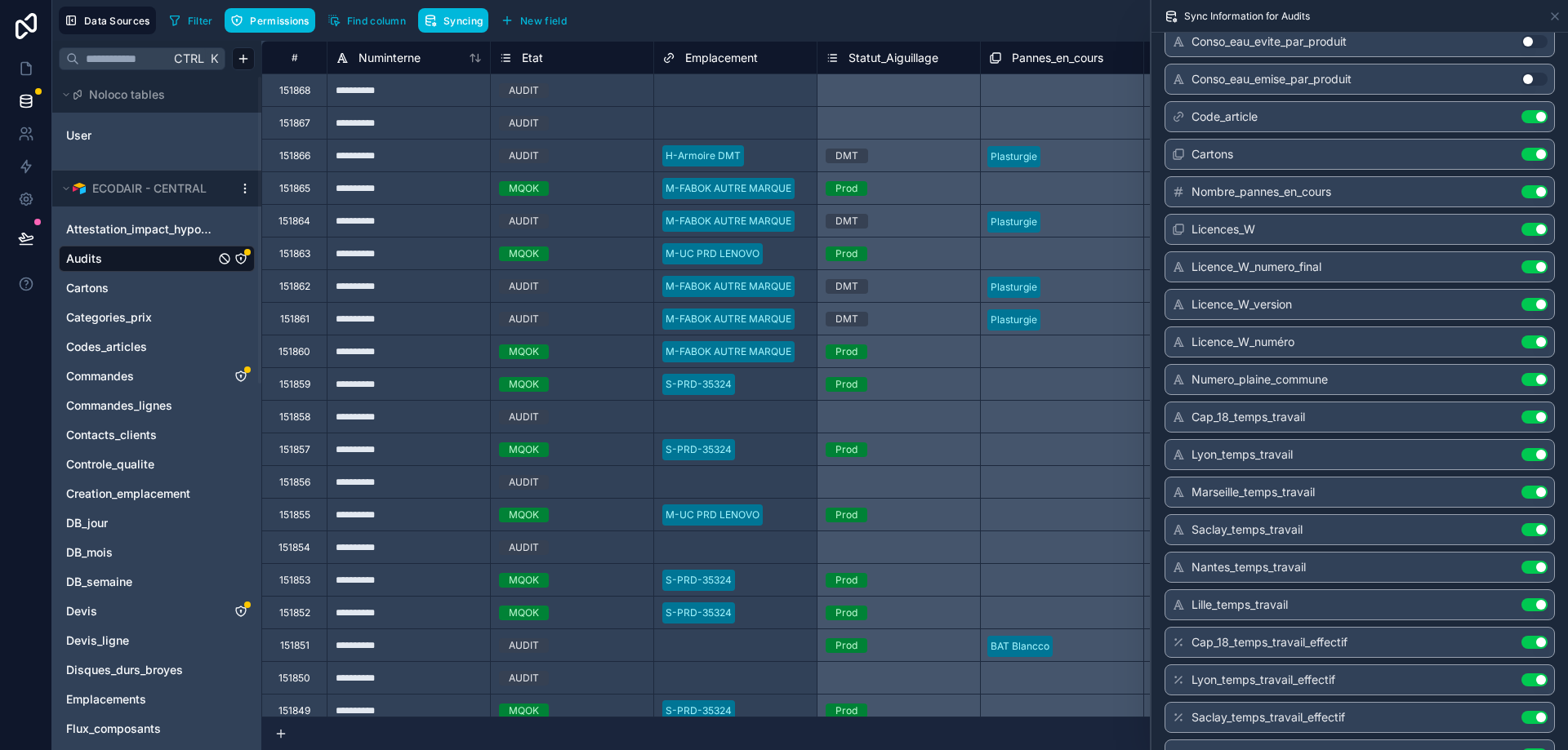
click at [1529, 346] on button "Use setting" at bounding box center [1535, 342] width 26 height 13
click at [1532, 673] on button "Use setting" at bounding box center [1535, 680] width 26 height 13
click at [1538, 636] on button "Use setting" at bounding box center [1535, 643] width 26 height 13
click at [1534, 739] on div "Marseille_temps_travail_effectif Use setting" at bounding box center [1359, 755] width 391 height 31
click at [1535, 711] on button "Use setting" at bounding box center [1535, 718] width 26 height 13
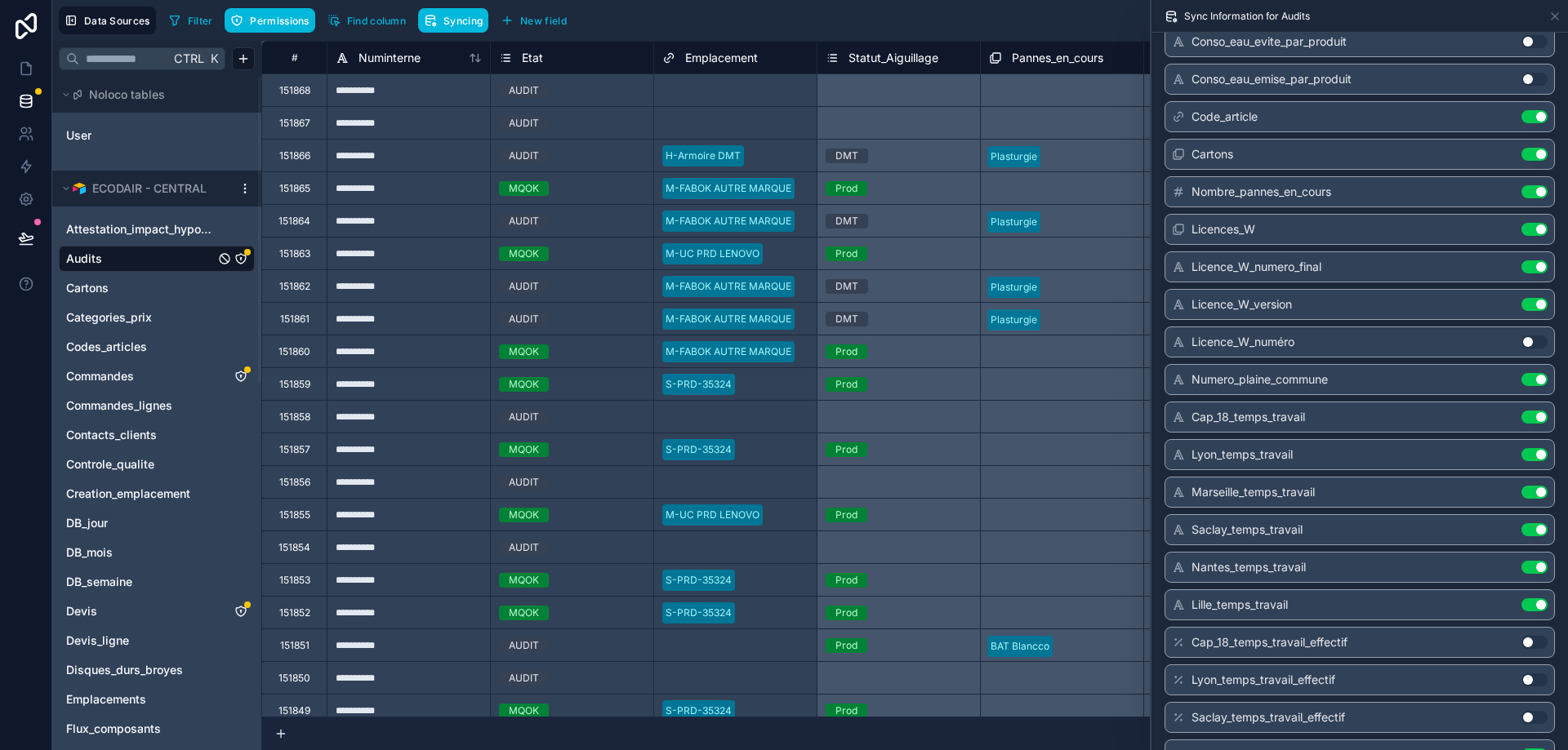
scroll to position [12830, 0]
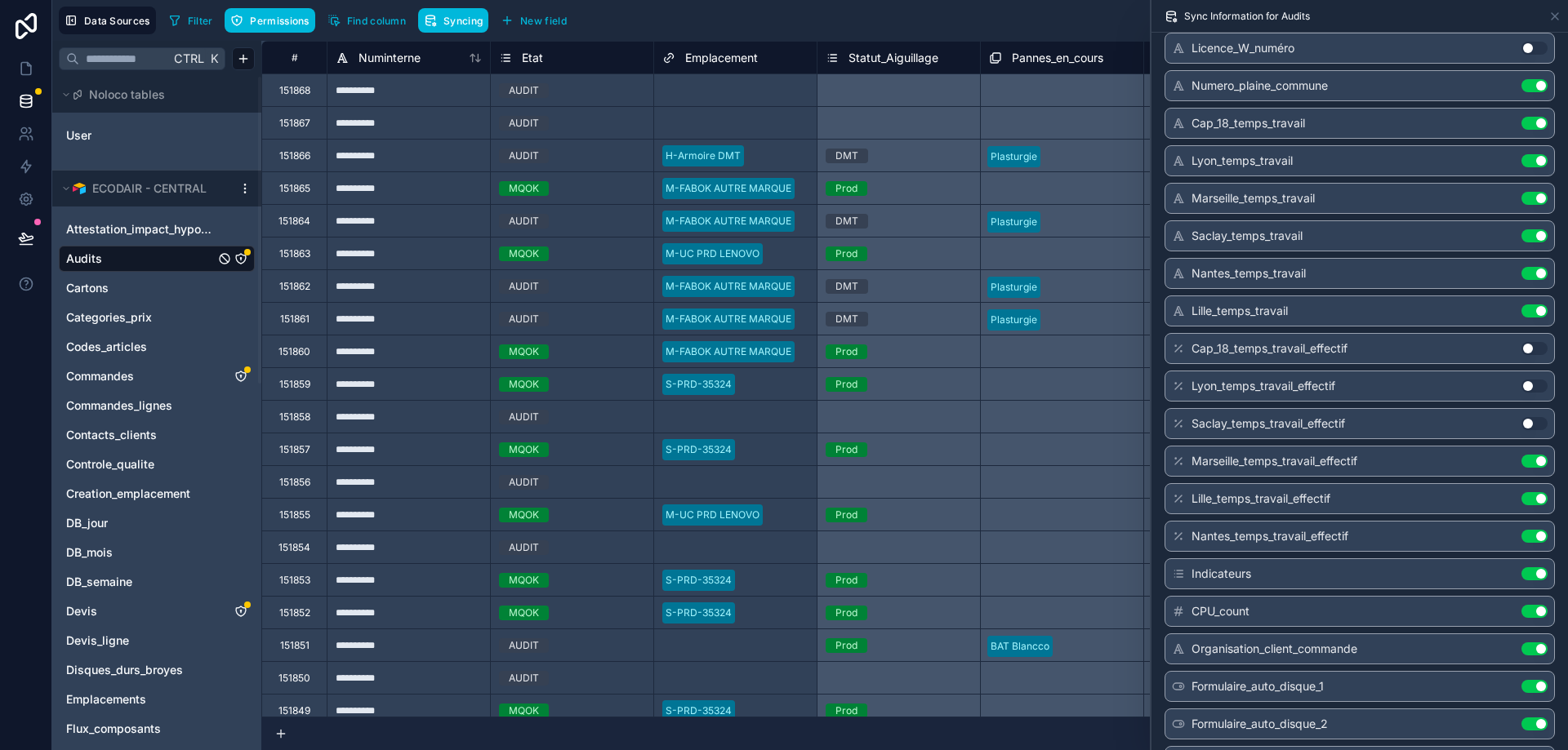
click at [1535, 463] on button "Use setting" at bounding box center [1535, 461] width 26 height 13
click at [1535, 497] on button "Use setting" at bounding box center [1535, 499] width 26 height 13
click at [1534, 538] on button "Use setting" at bounding box center [1535, 537] width 26 height 13
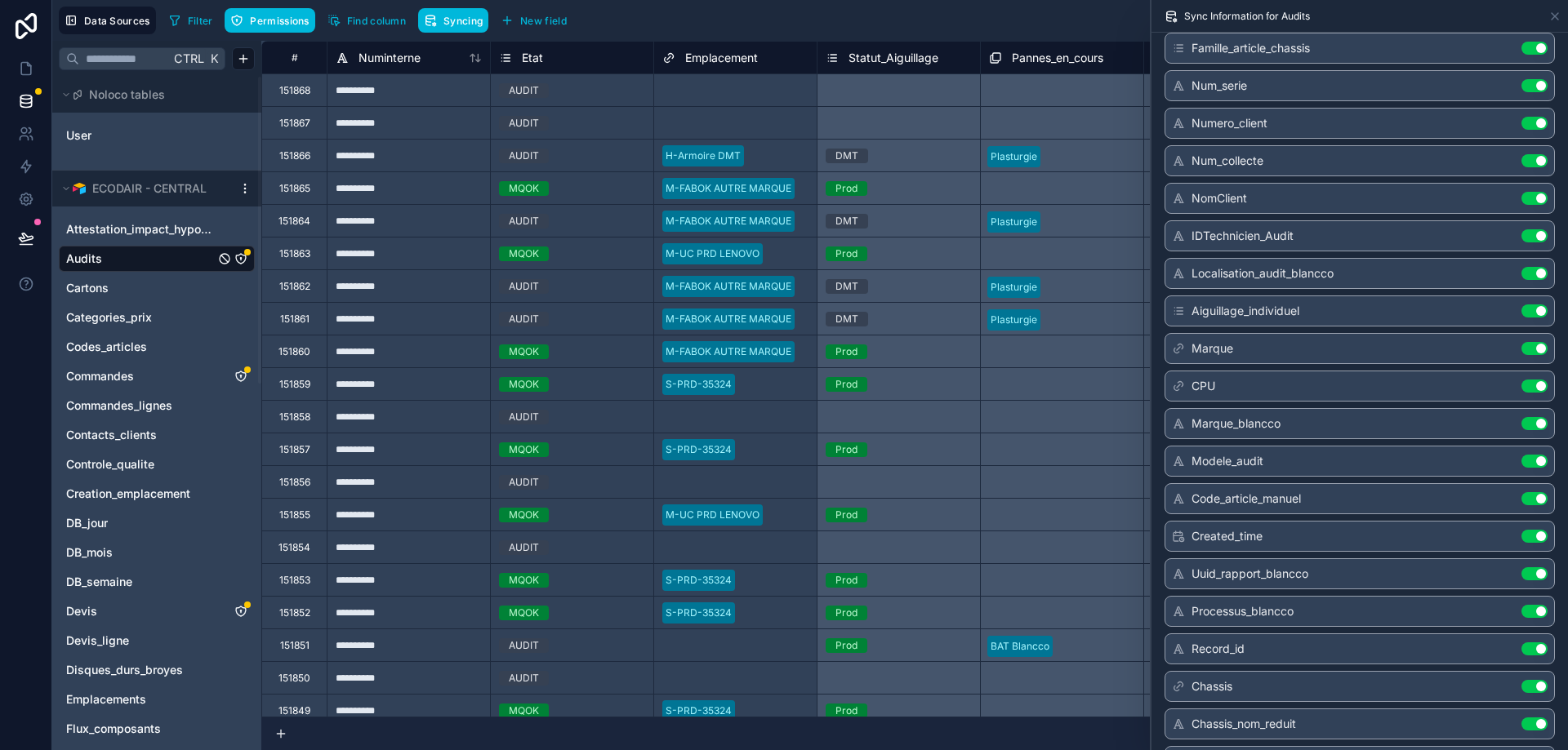
scroll to position [0, 0]
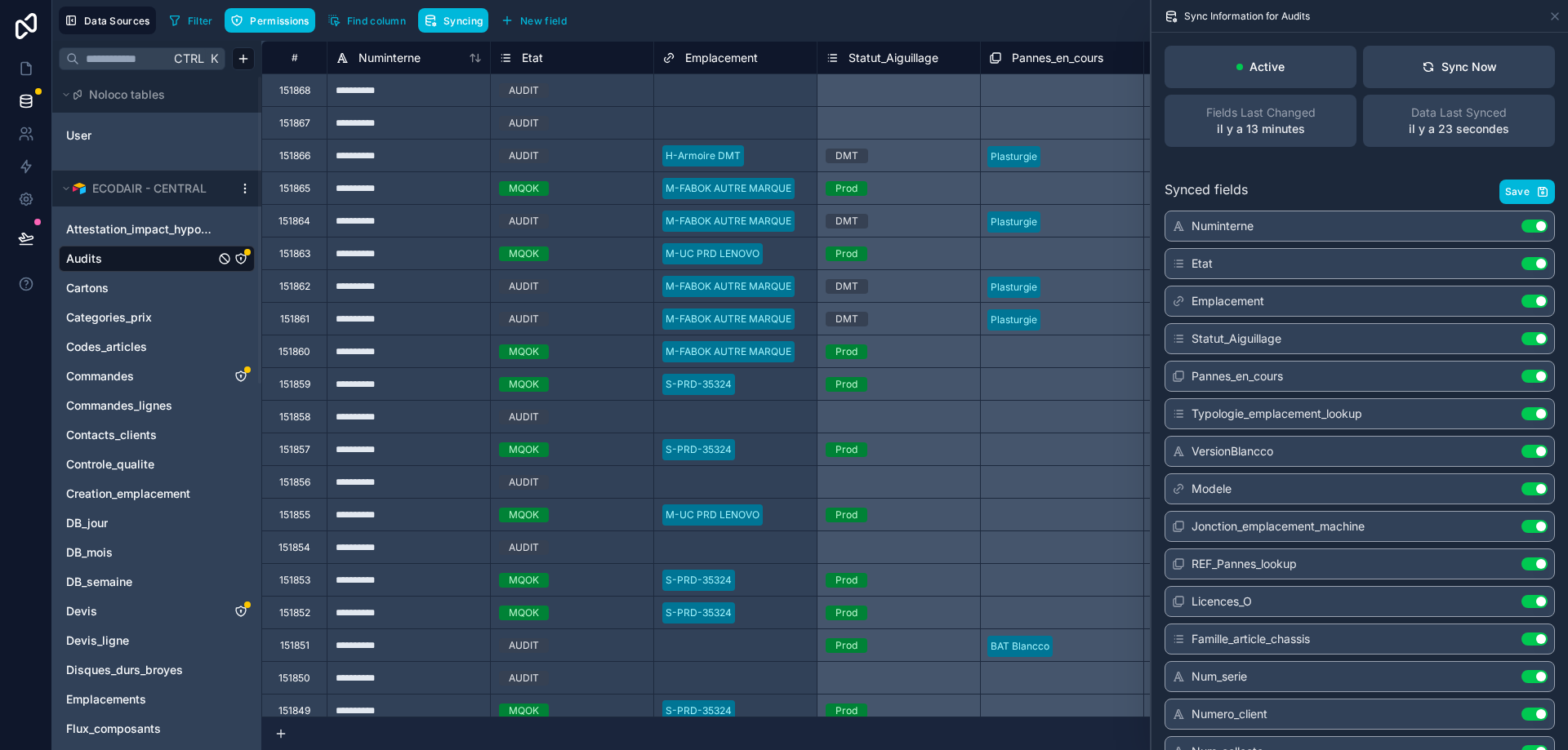
click at [1512, 189] on span "Save" at bounding box center [1518, 192] width 25 height 13
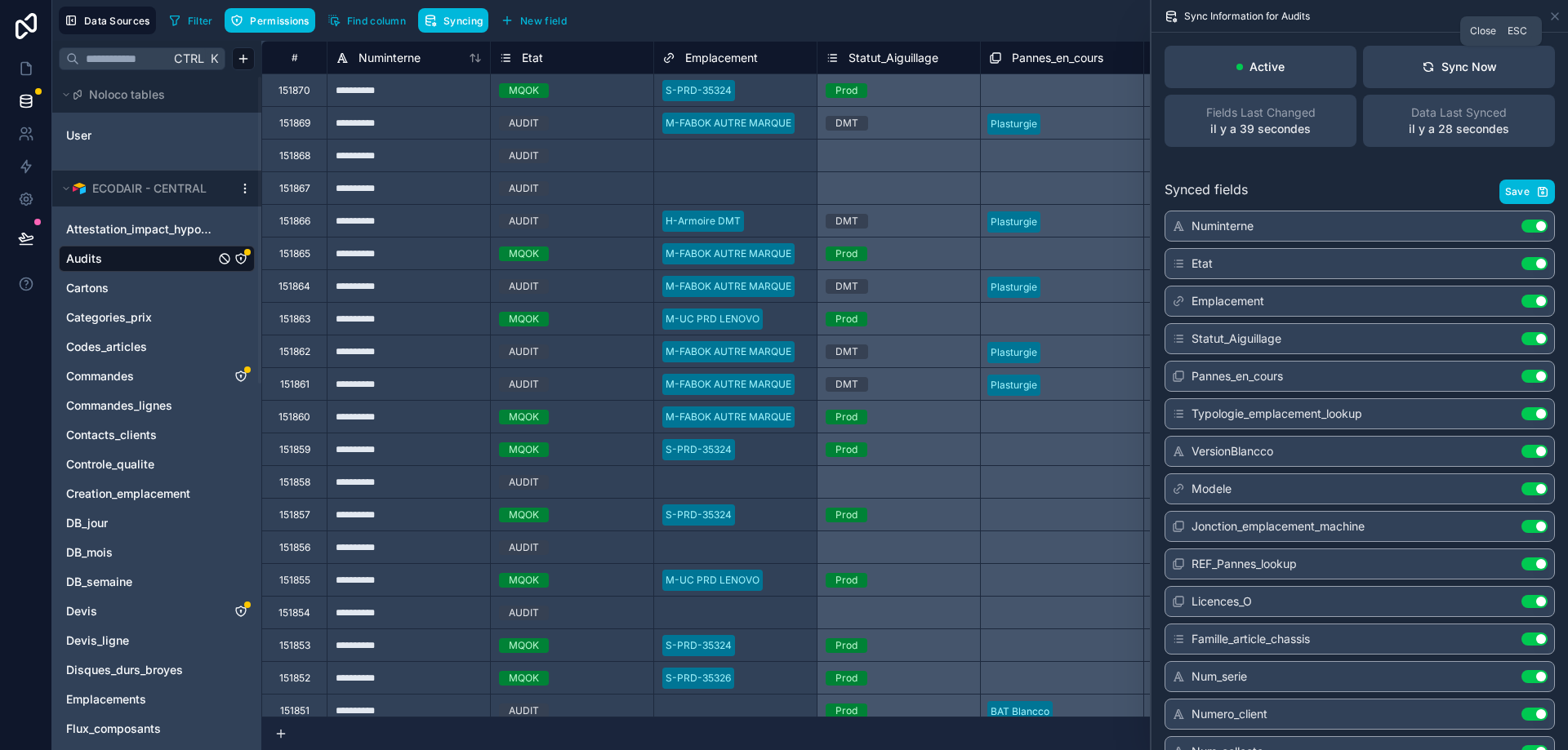
click at [1556, 14] on icon at bounding box center [1555, 17] width 13 height 13
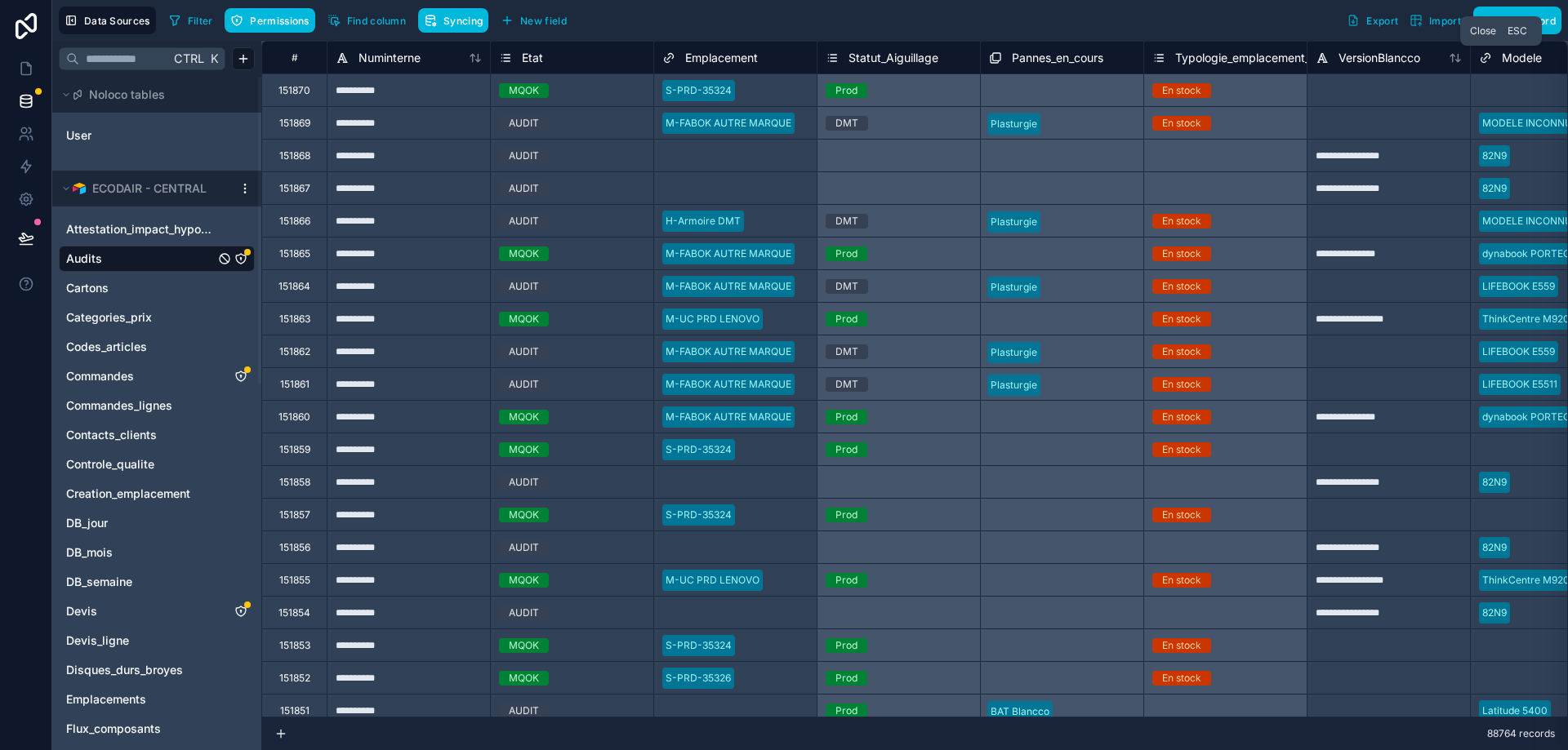
click at [20, 199] on icon at bounding box center [26, 199] width 12 height 12
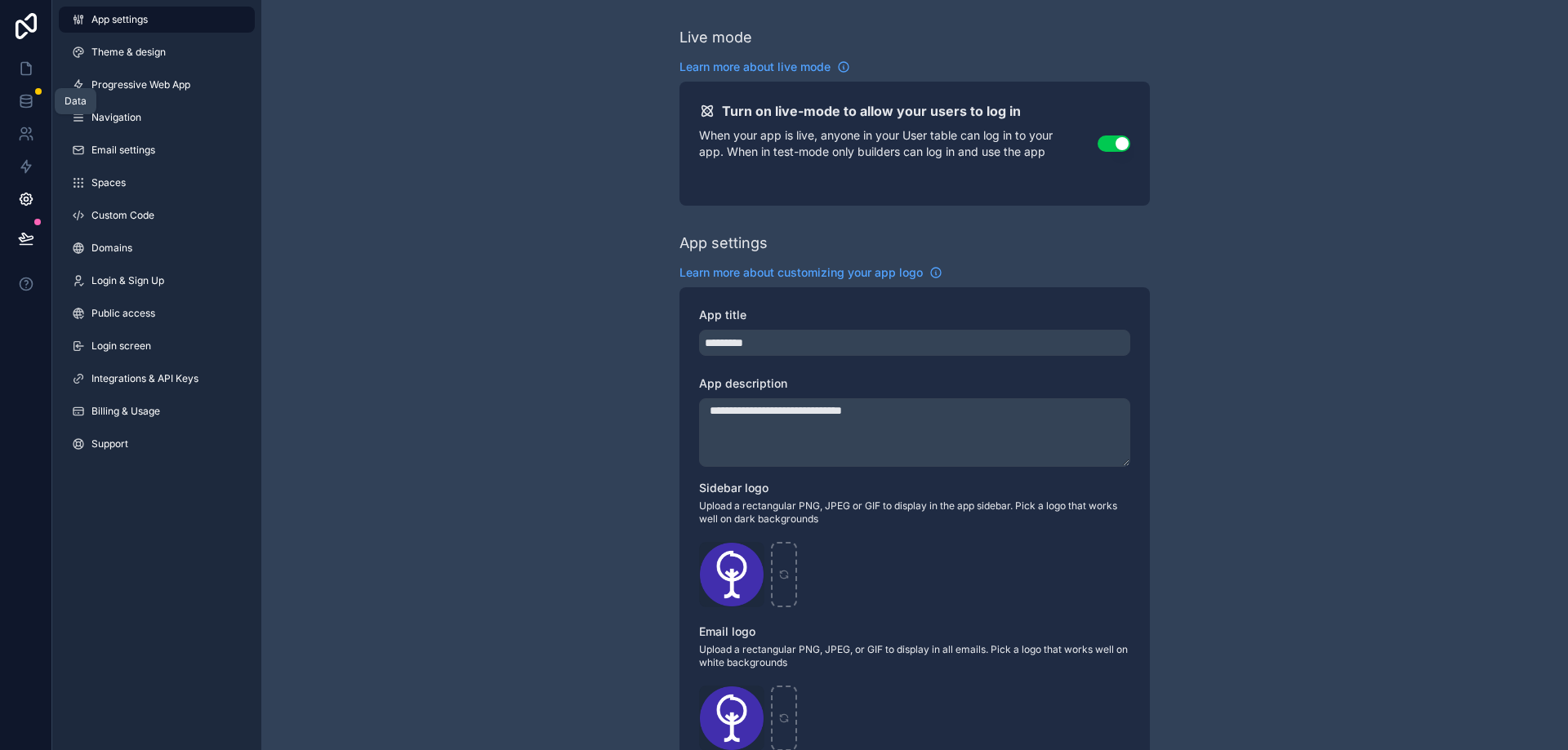
click at [28, 98] on icon at bounding box center [26, 97] width 11 height 4
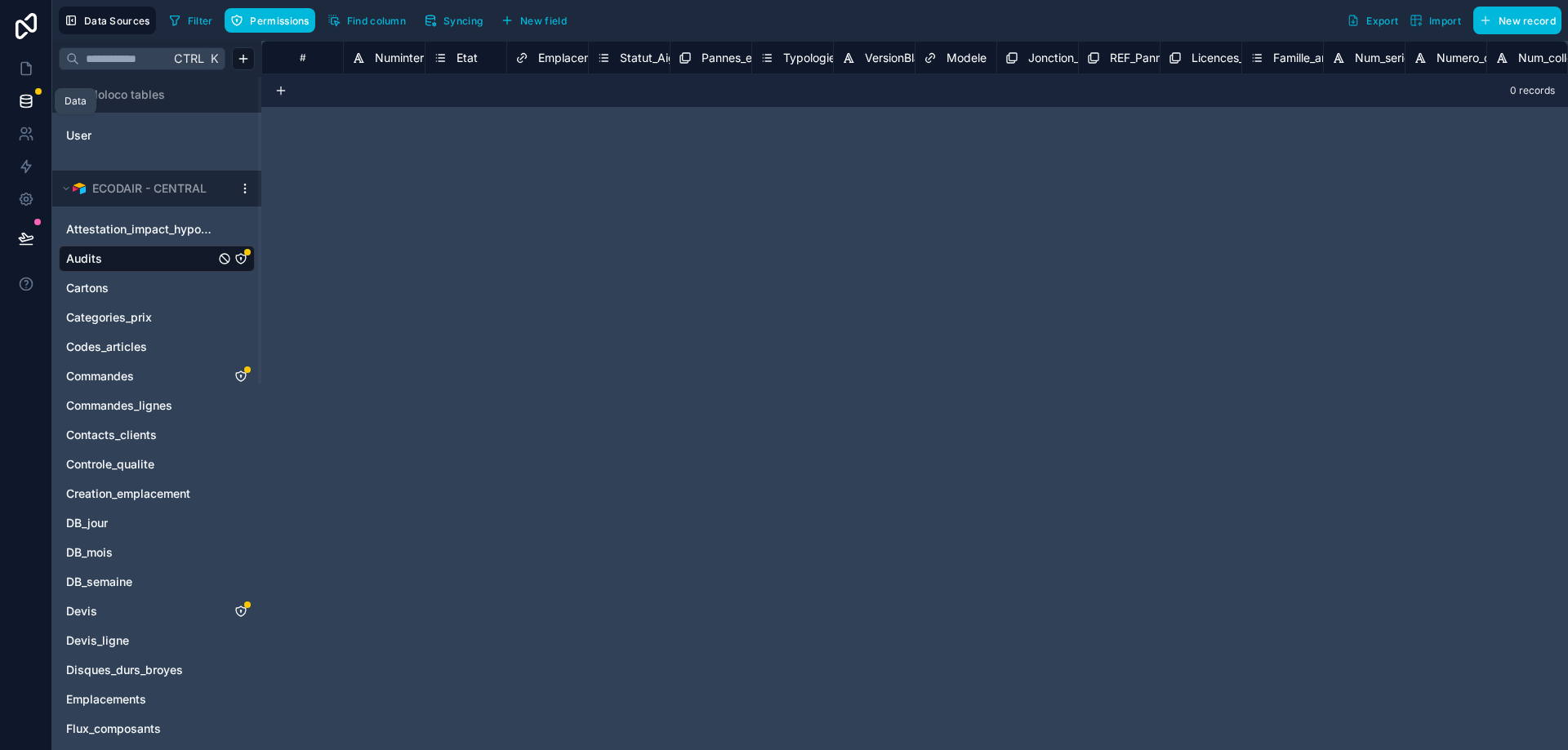
click at [270, 18] on span "Permissions" at bounding box center [279, 21] width 59 height 12
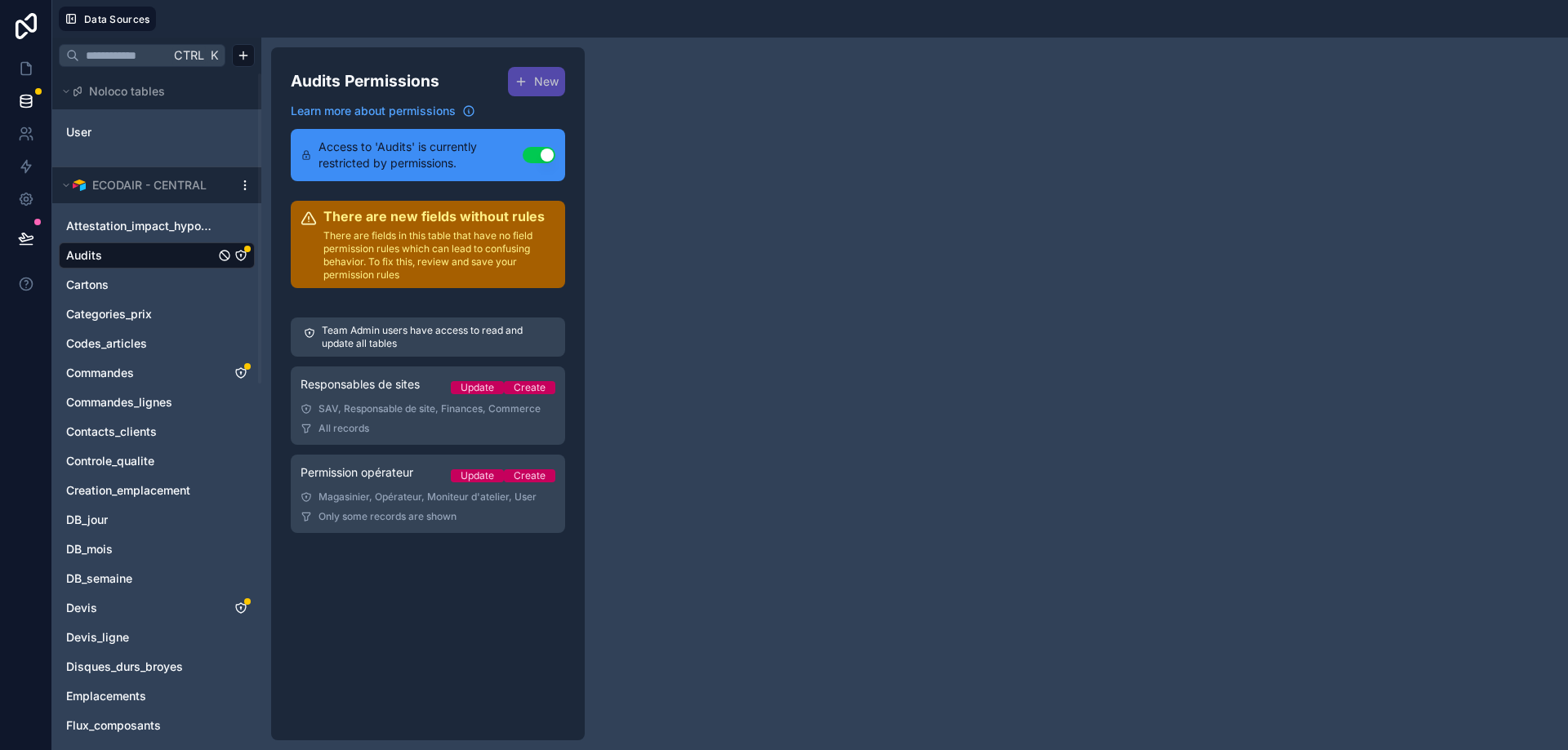
click at [372, 475] on span "Permission opérateur" at bounding box center [357, 473] width 113 height 17
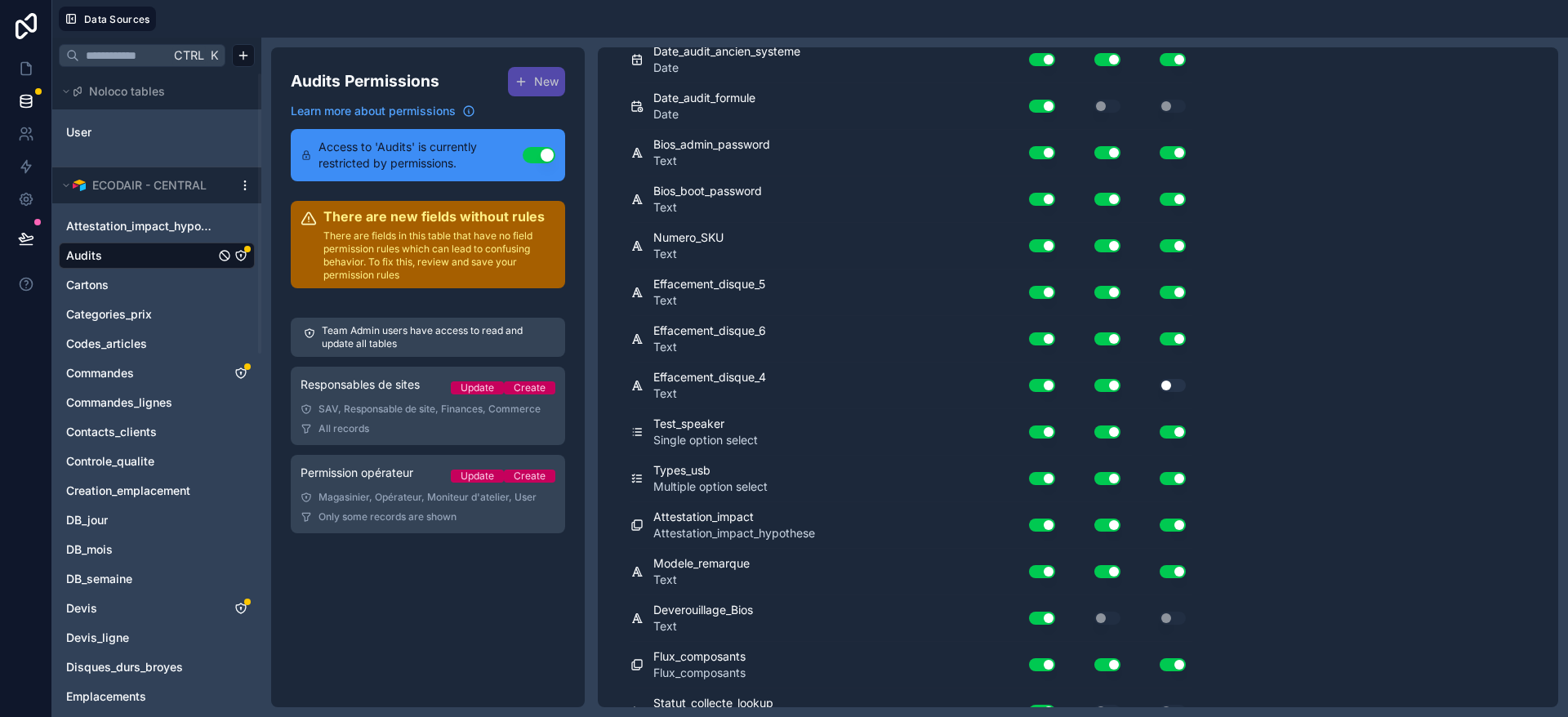
scroll to position [9667, 0]
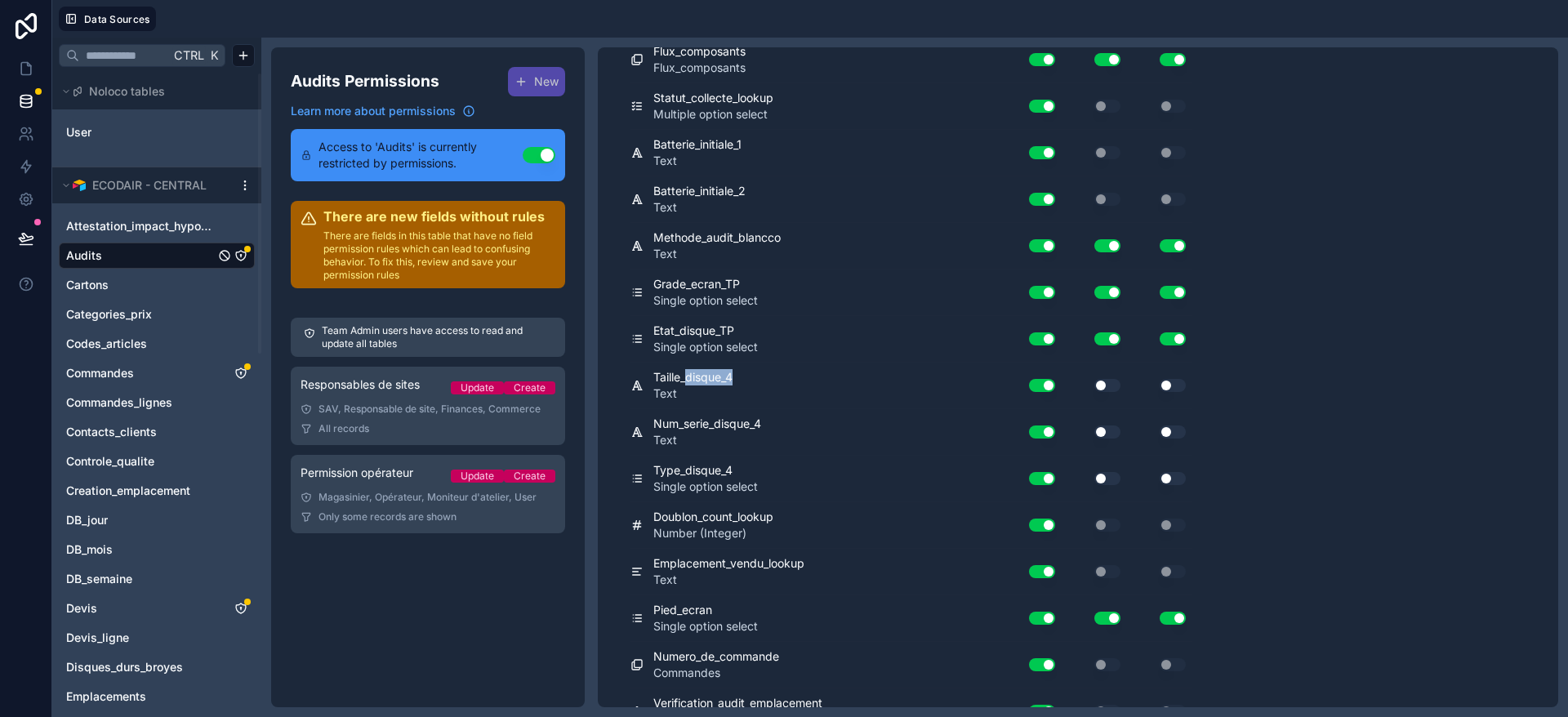
click at [1109, 388] on button "Use setting" at bounding box center [1108, 385] width 26 height 13
click at [1172, 379] on button "Use setting" at bounding box center [1173, 385] width 26 height 13
click at [1104, 436] on button "Use setting" at bounding box center [1108, 432] width 26 height 13
click at [1175, 437] on button "Use setting" at bounding box center [1173, 432] width 26 height 13
click at [1105, 478] on button "Use setting" at bounding box center [1108, 478] width 26 height 13
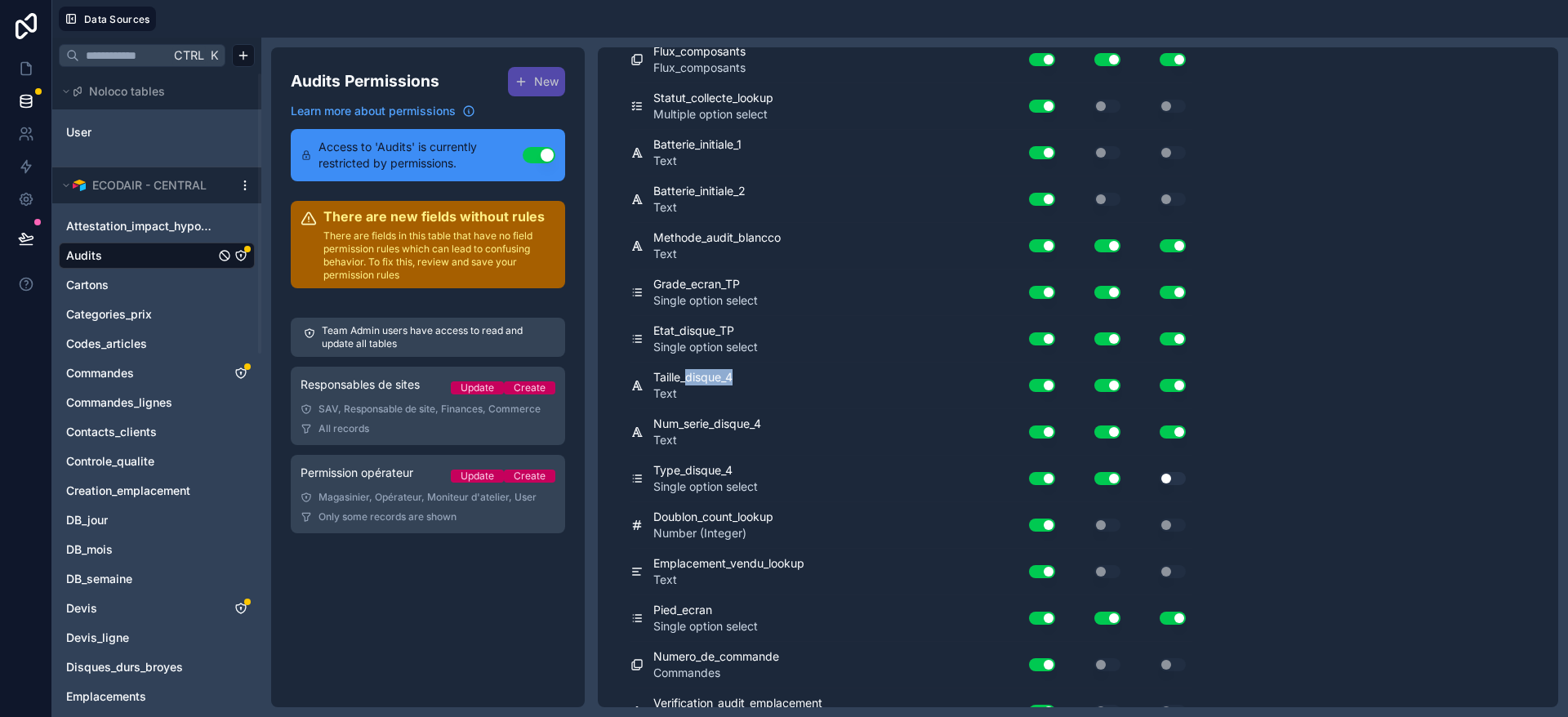
click at [1177, 478] on button "Use setting" at bounding box center [1173, 478] width 26 height 13
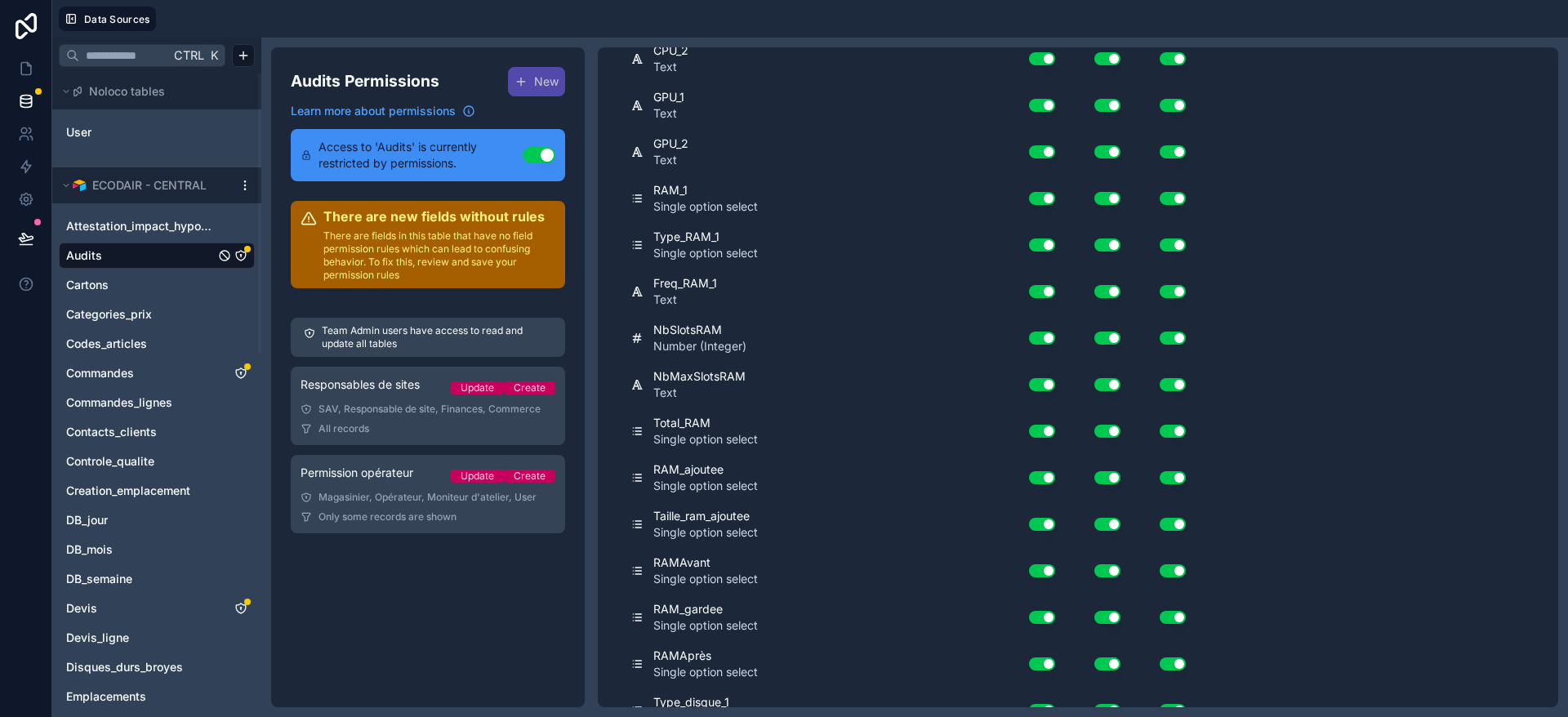
scroll to position [0, 0]
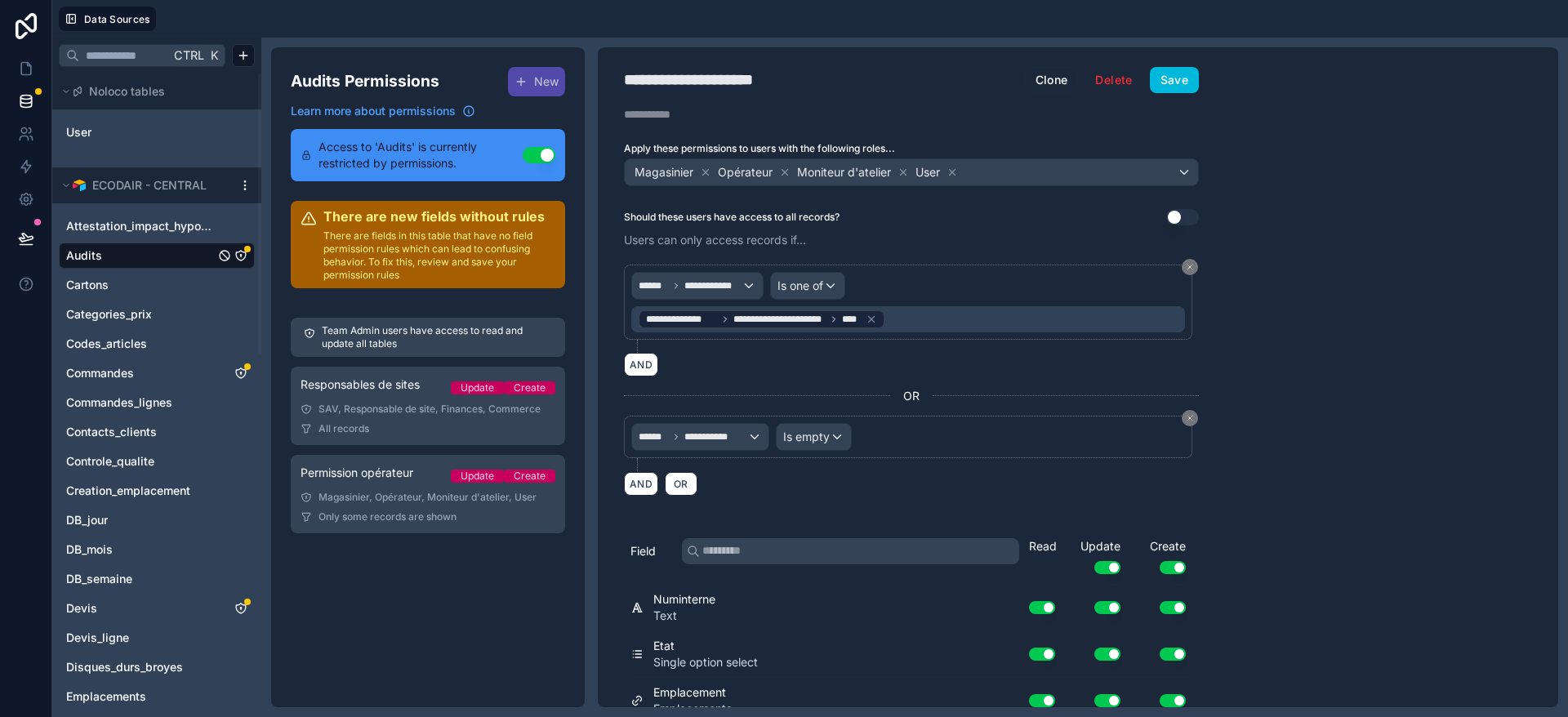
click at [1188, 84] on button "Save" at bounding box center [1174, 80] width 49 height 26
click at [353, 504] on link "Permission opérateur Update Create Magasinier, Opérateur, Moniteur d'atelier, U…" at bounding box center [428, 494] width 275 height 79
click at [412, 513] on span "Only some records are shown" at bounding box center [387, 517] width 138 height 13
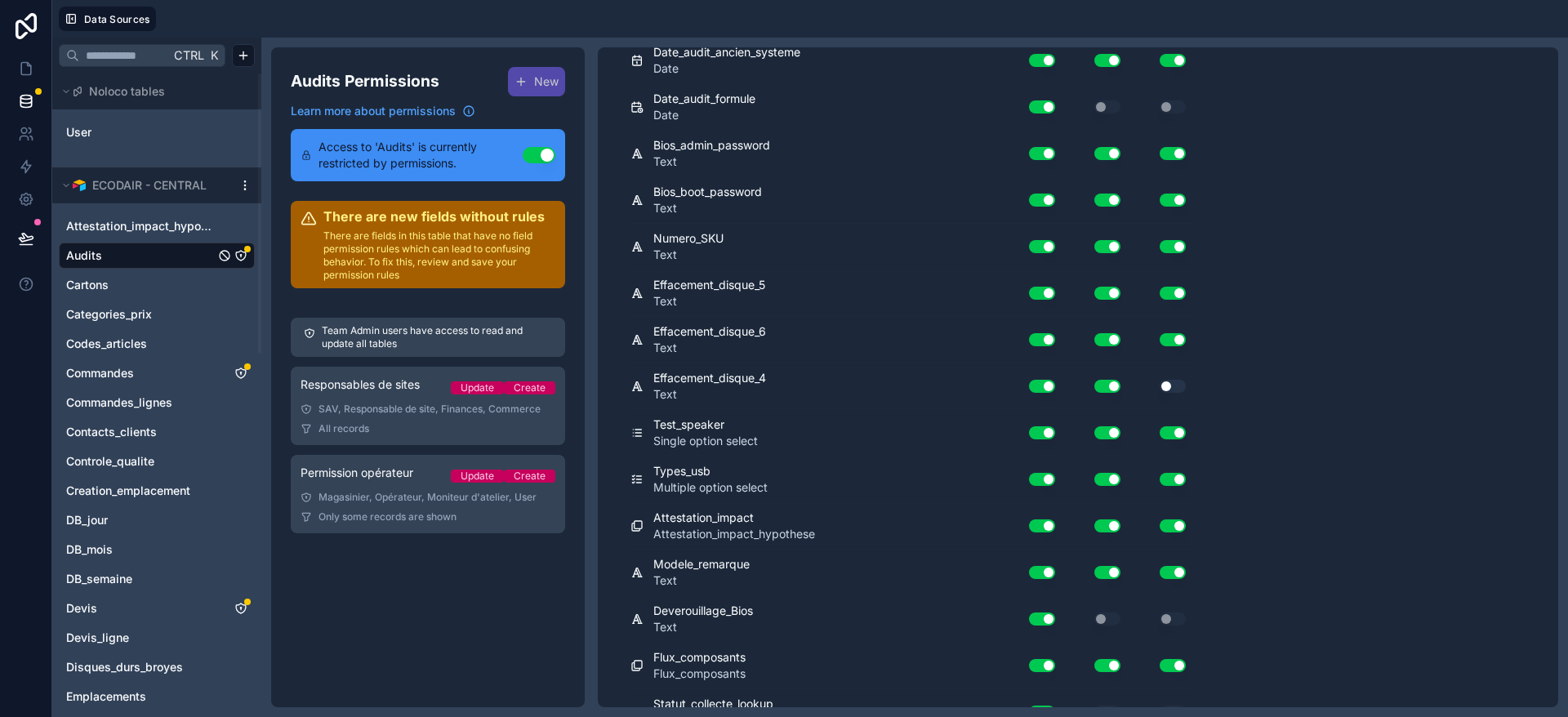
scroll to position [9667, 0]
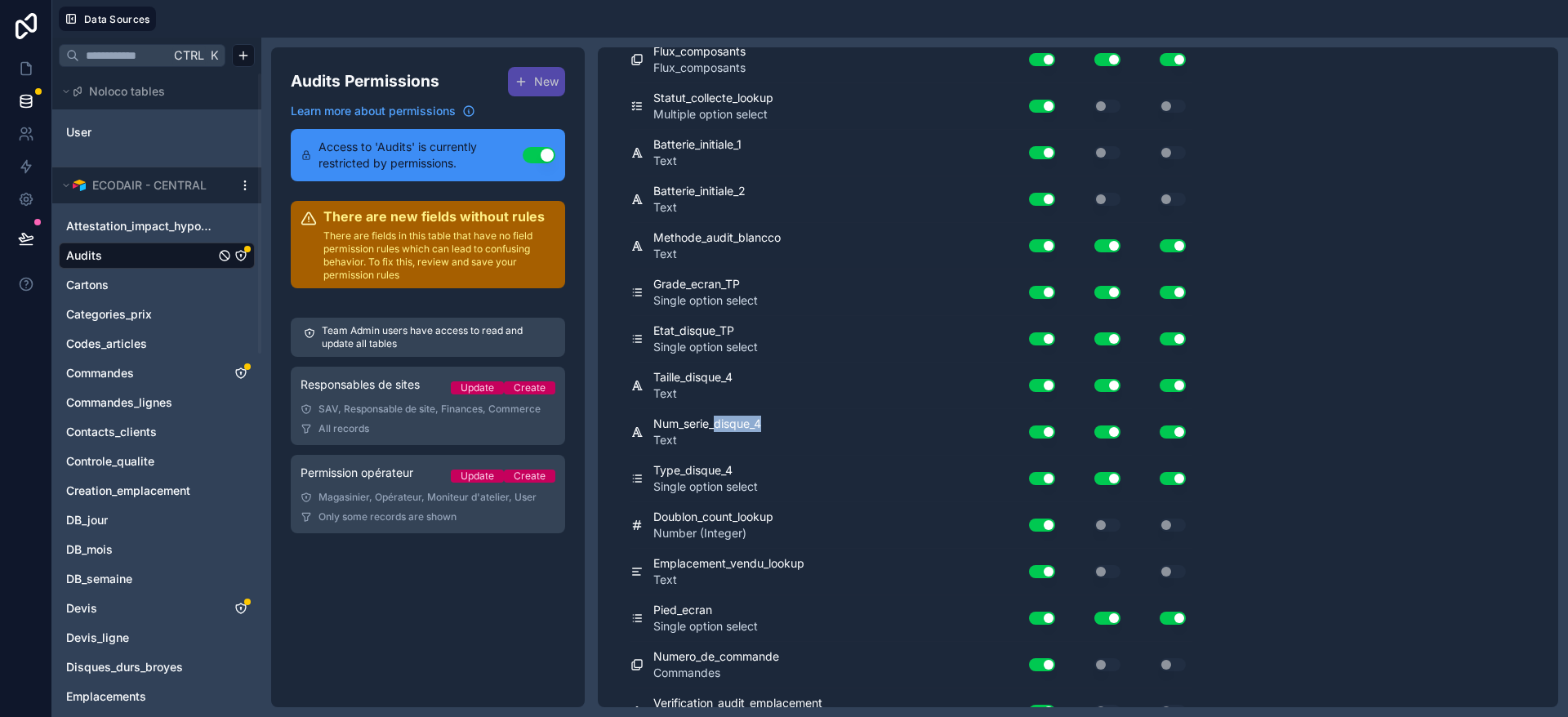
click at [387, 423] on div "All records" at bounding box center [428, 428] width 255 height 13
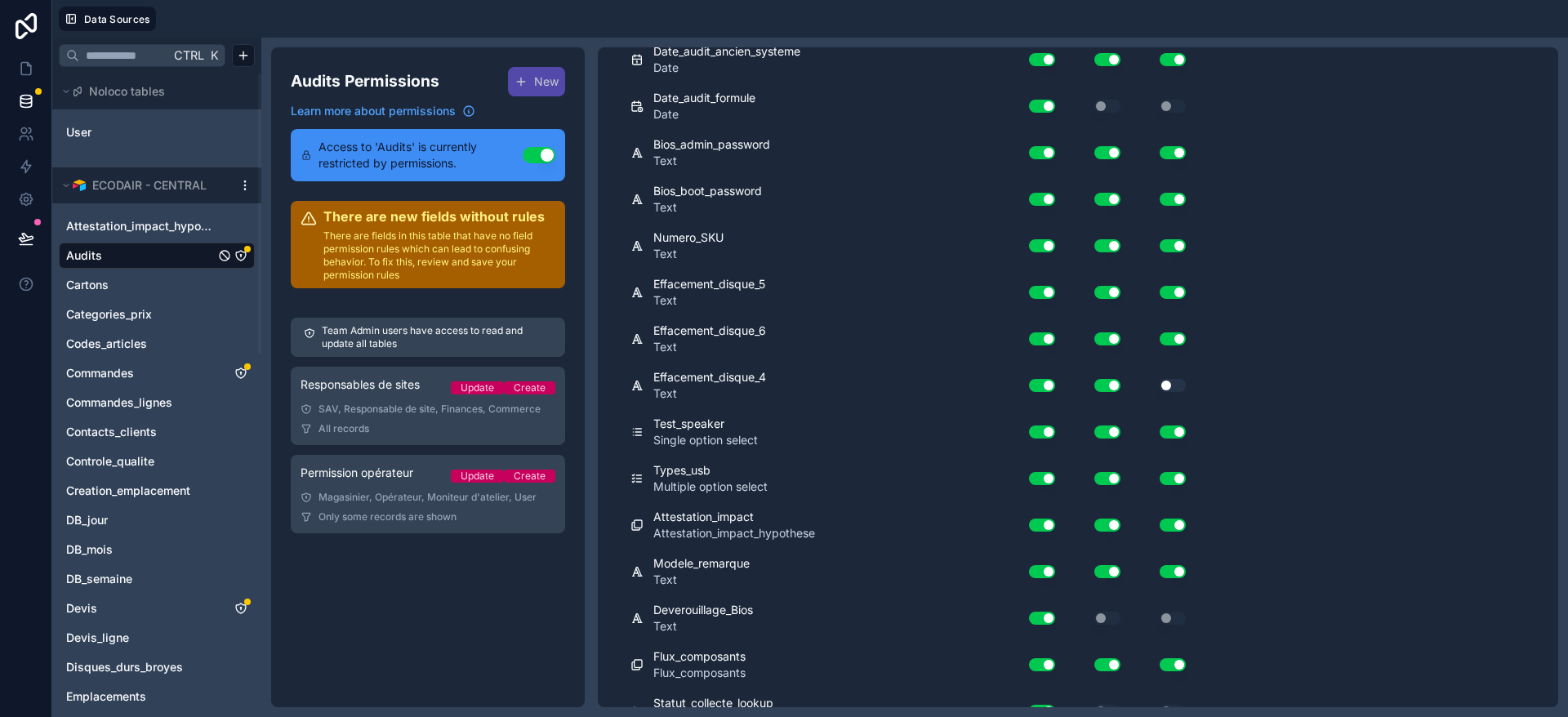
scroll to position [9409, 0]
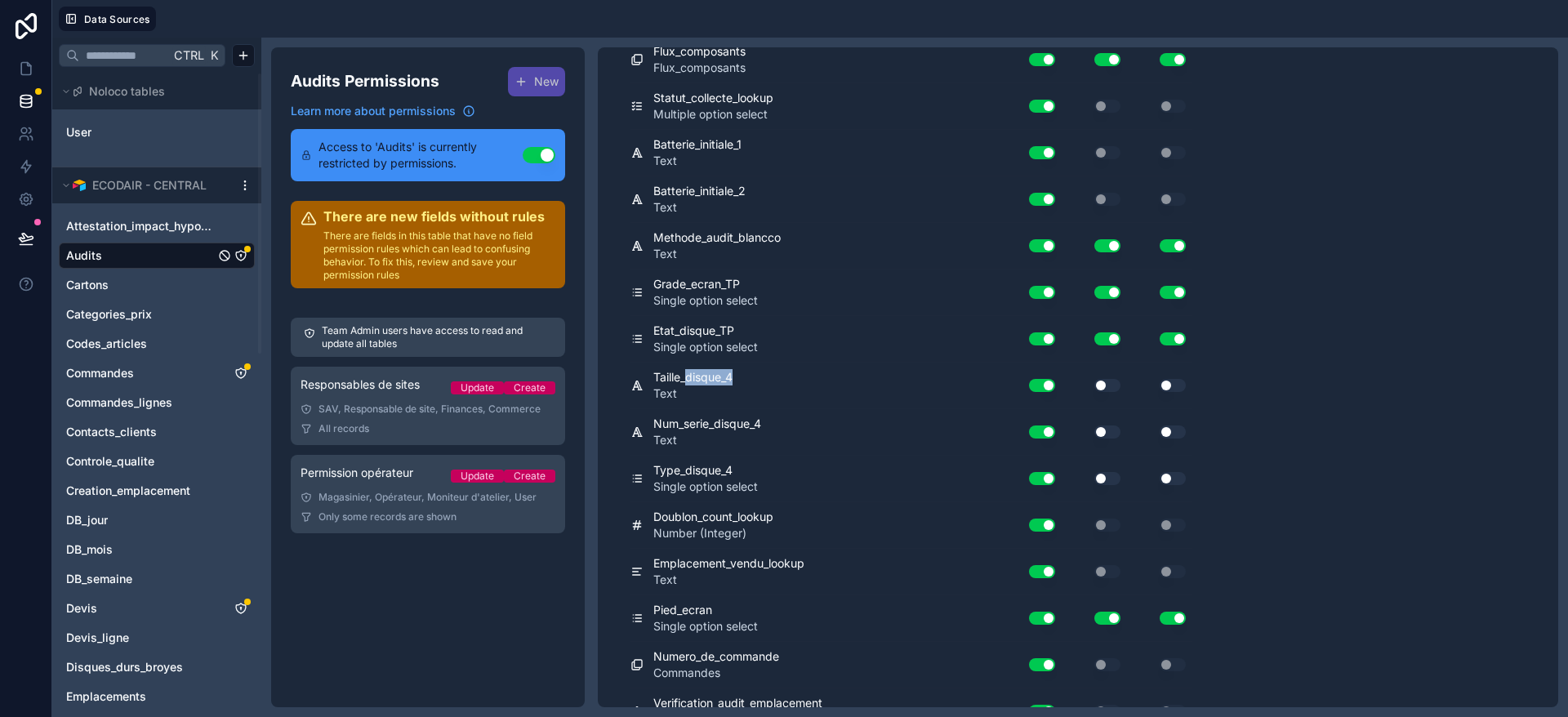
click at [1105, 380] on button "Use setting" at bounding box center [1108, 385] width 26 height 13
click at [1180, 382] on button "Use setting" at bounding box center [1173, 385] width 26 height 13
click at [1105, 429] on button "Use setting" at bounding box center [1108, 432] width 26 height 13
click at [1183, 428] on button "Use setting" at bounding box center [1173, 432] width 26 height 13
click at [1105, 476] on button "Use setting" at bounding box center [1108, 478] width 26 height 13
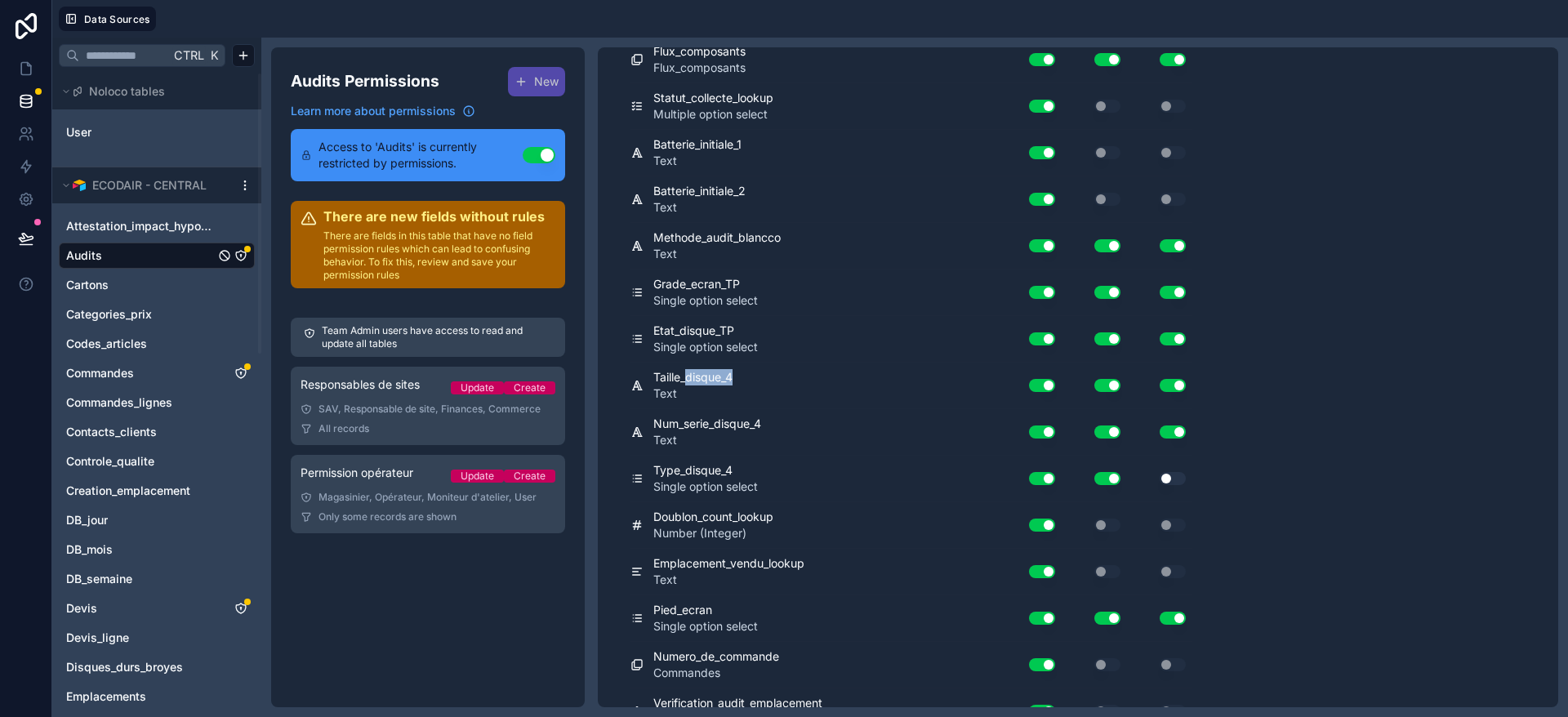
click at [1173, 482] on button "Use setting" at bounding box center [1173, 478] width 26 height 13
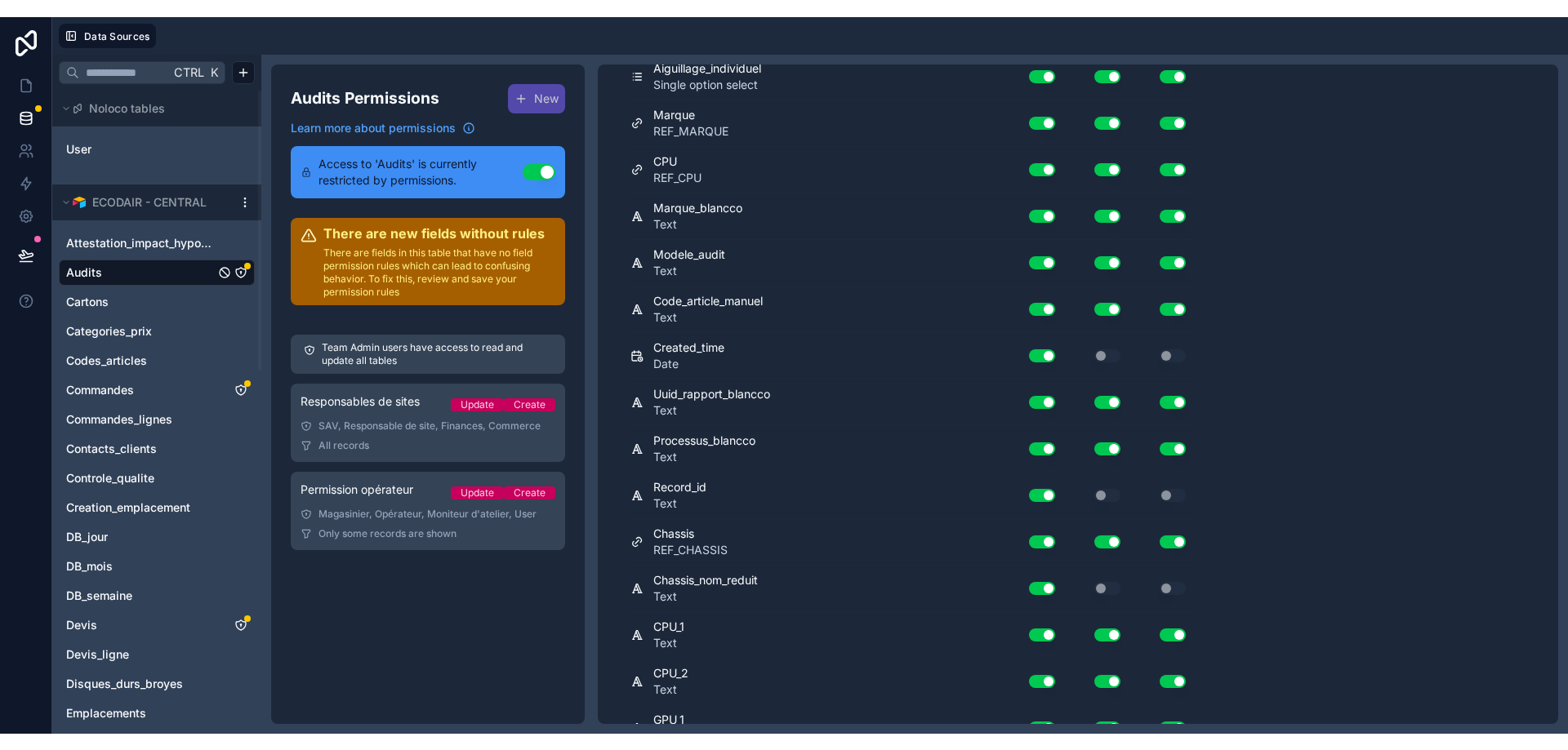
scroll to position [0, 0]
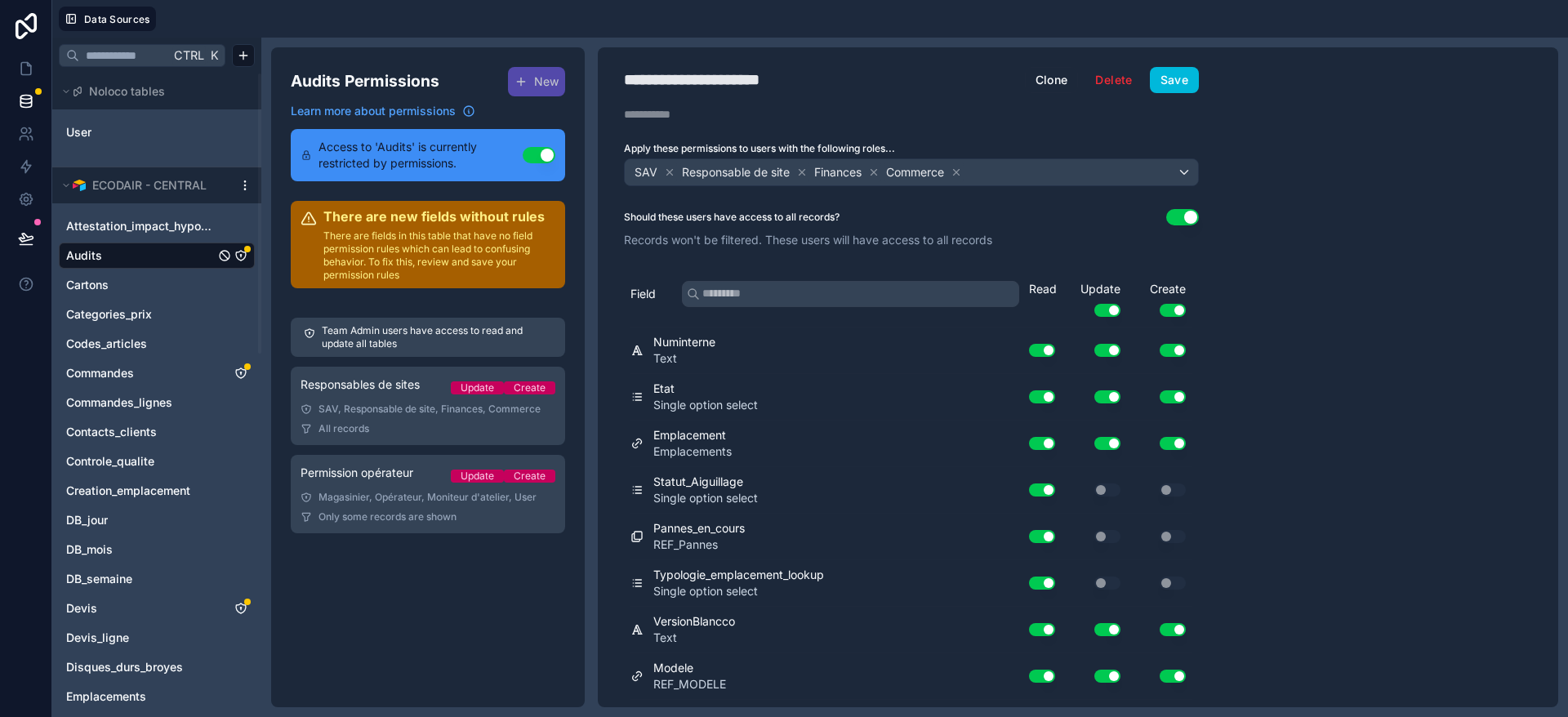
click at [1170, 85] on button "Save" at bounding box center [1174, 80] width 49 height 26
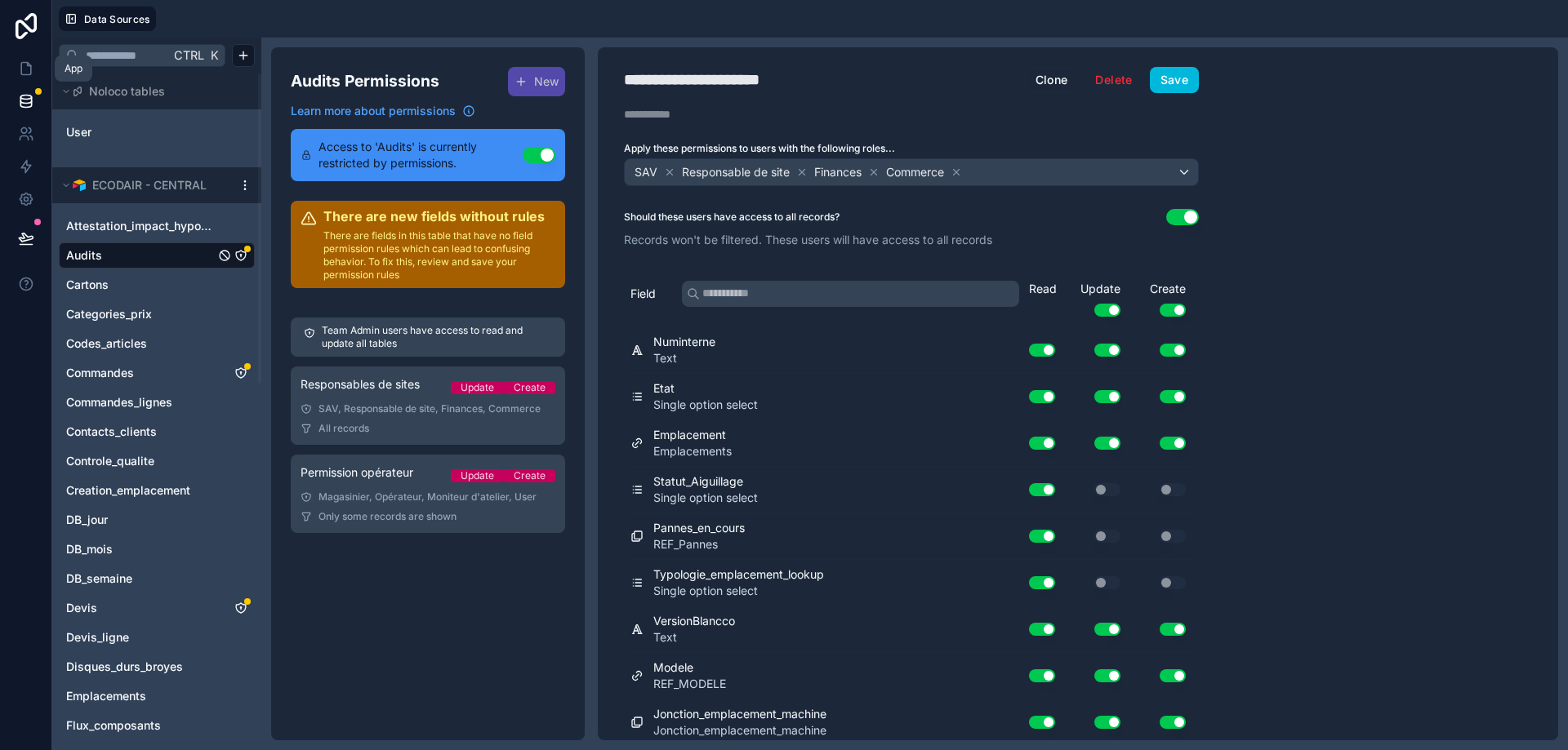
click at [22, 69] on icon at bounding box center [26, 69] width 10 height 12
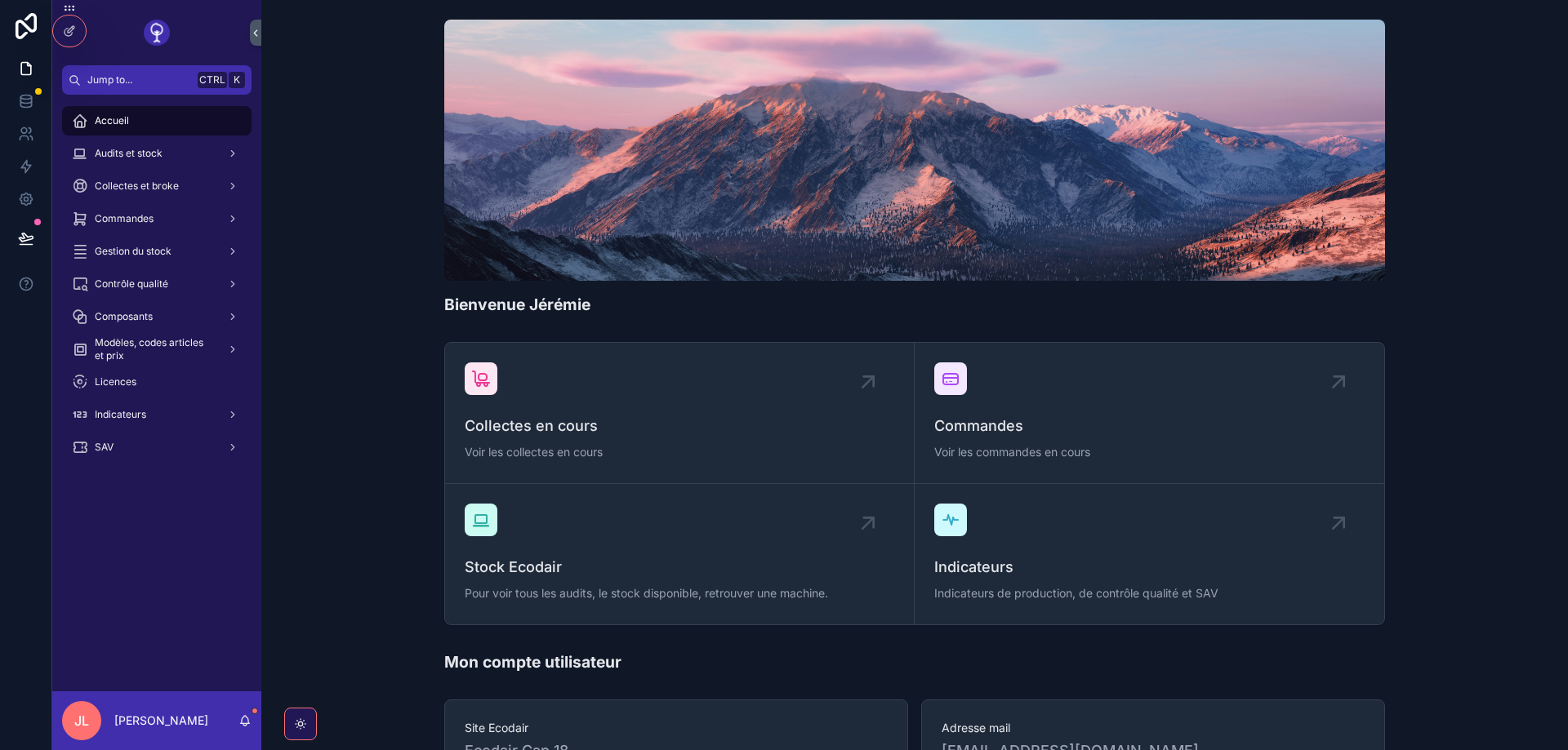
click at [70, 33] on icon at bounding box center [70, 31] width 13 height 13
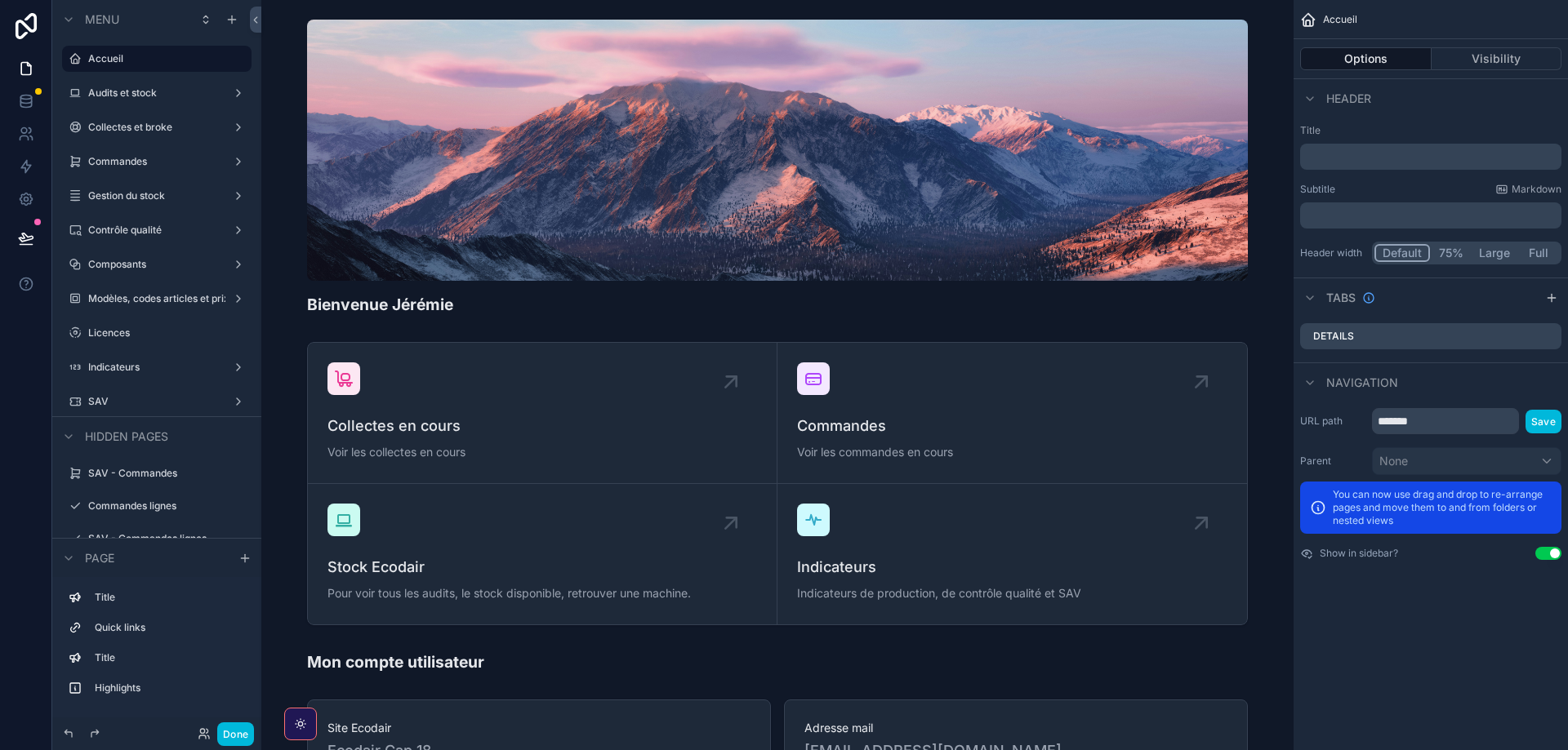
click at [139, 98] on label "Audits et stock" at bounding box center [154, 93] width 131 height 13
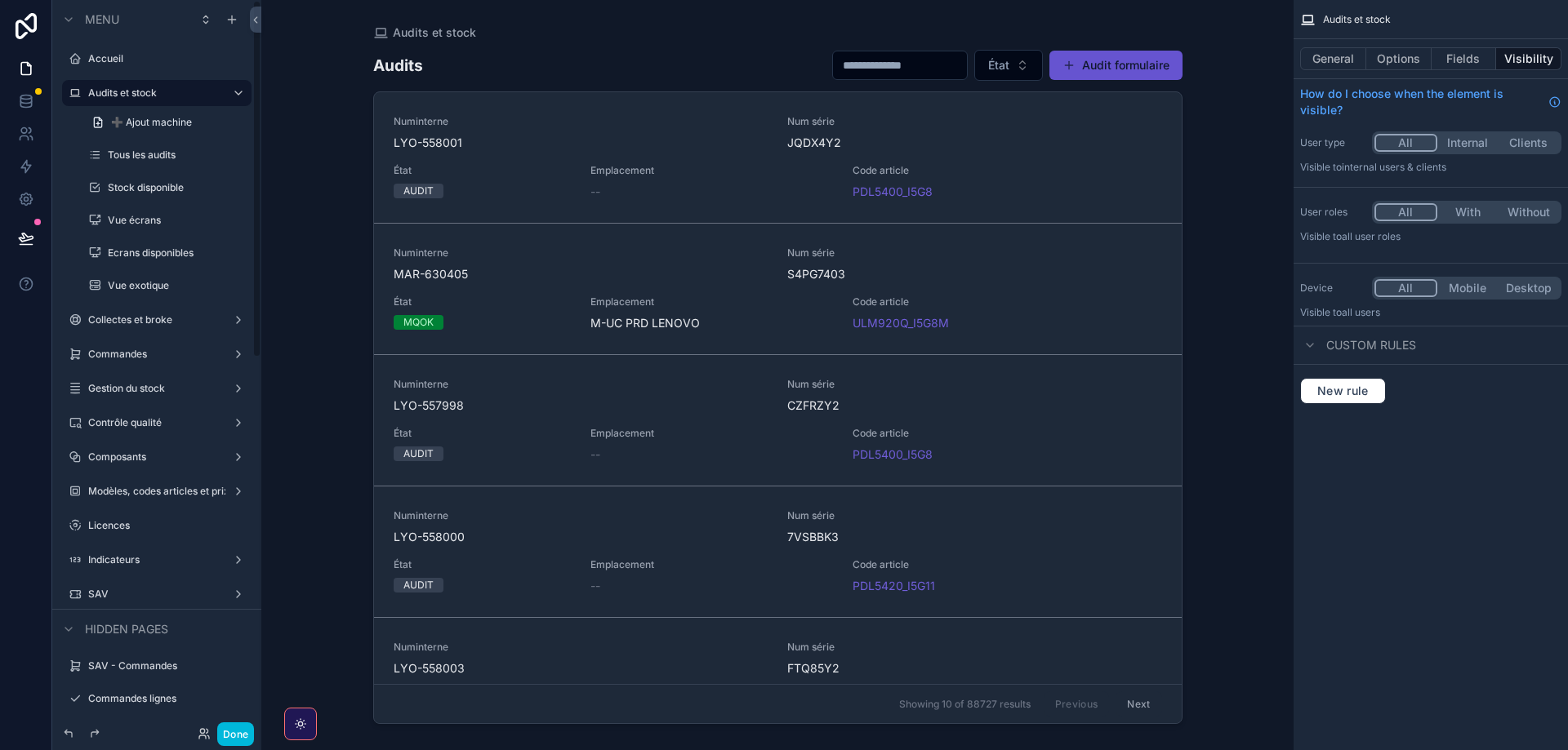
click at [1087, 67] on div "scrollable content" at bounding box center [778, 365] width 836 height 730
click at [1086, 67] on button "Audit formulaire" at bounding box center [1115, 65] width 133 height 30
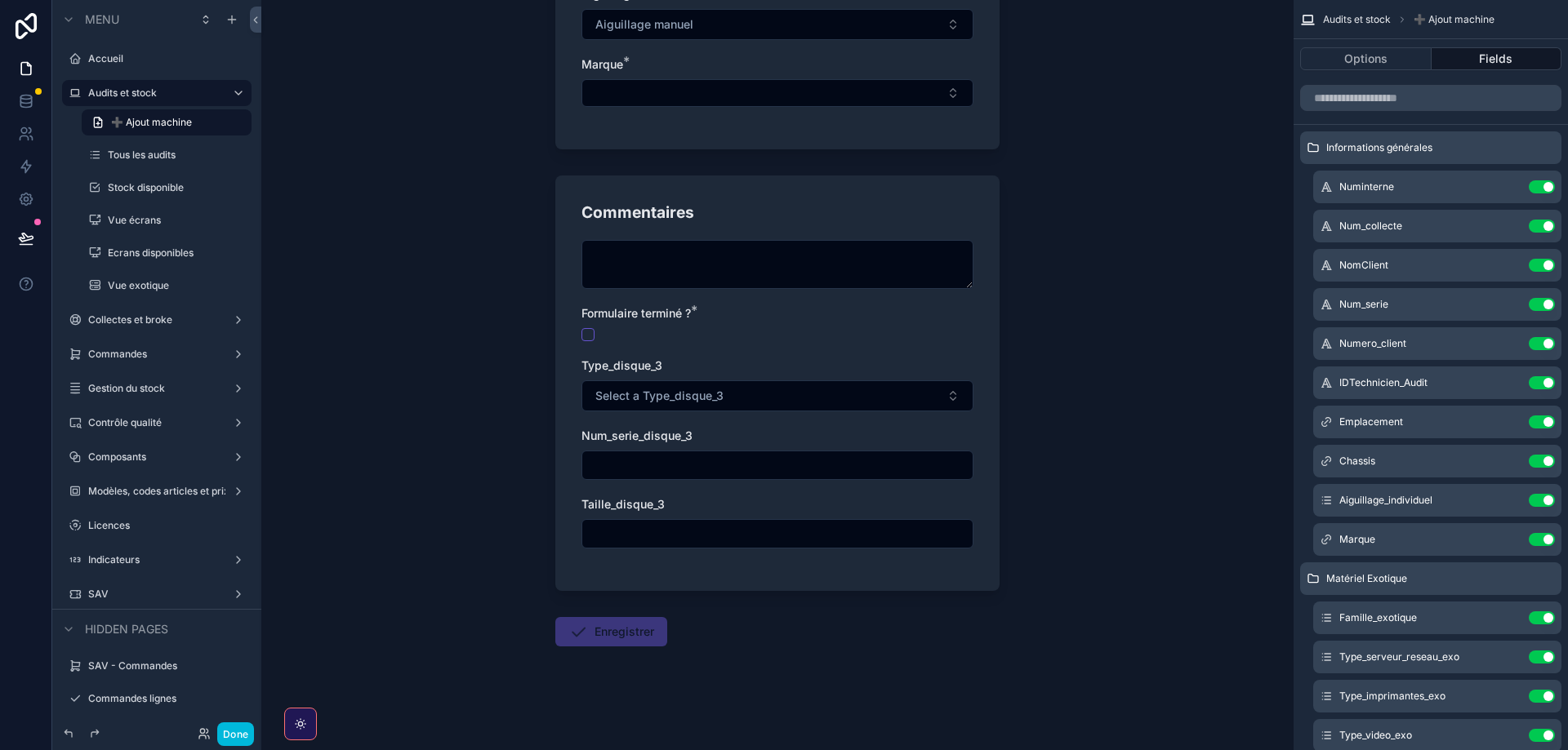
scroll to position [581, 0]
click at [769, 203] on div "Commentaires" at bounding box center [778, 212] width 392 height 22
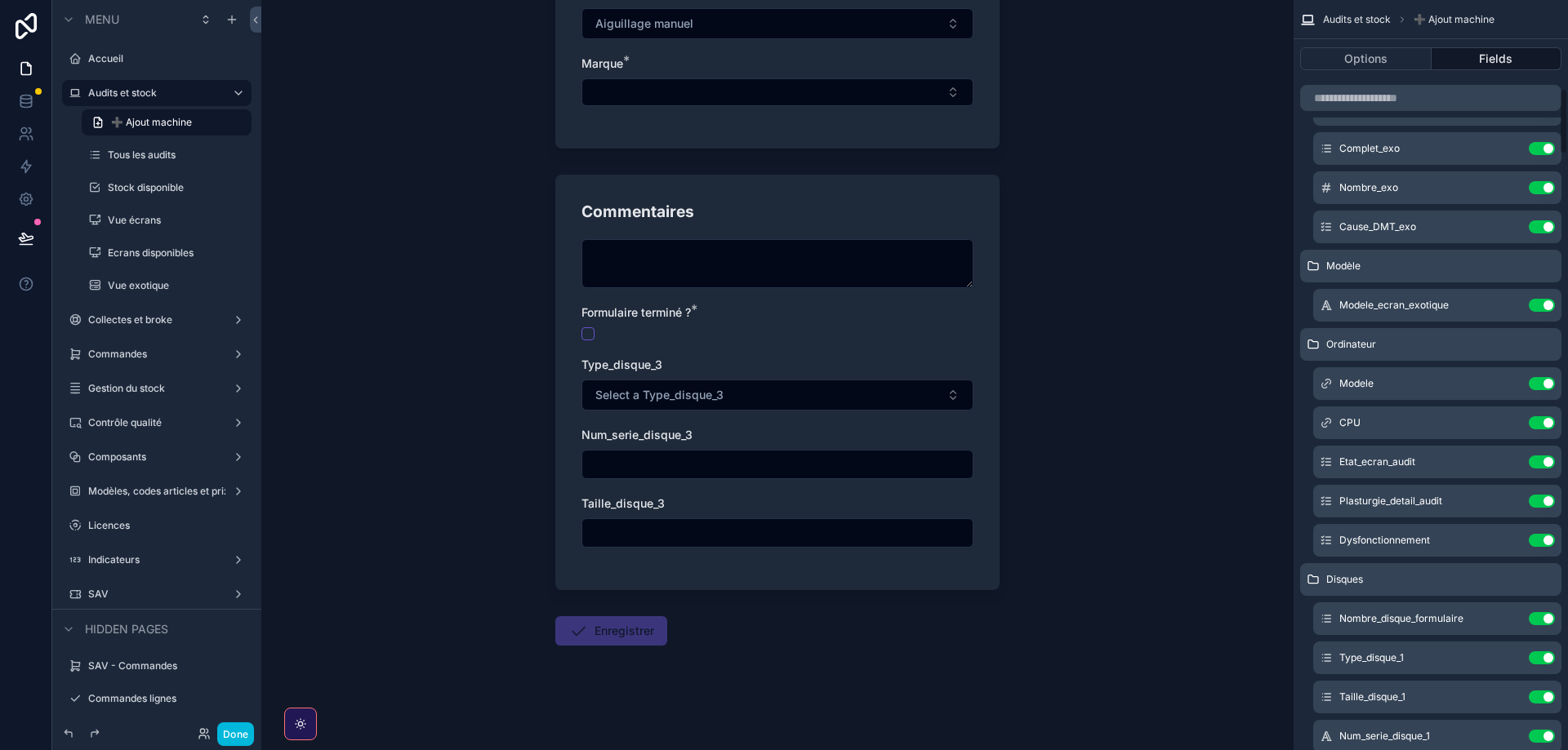
scroll to position [1029, 0]
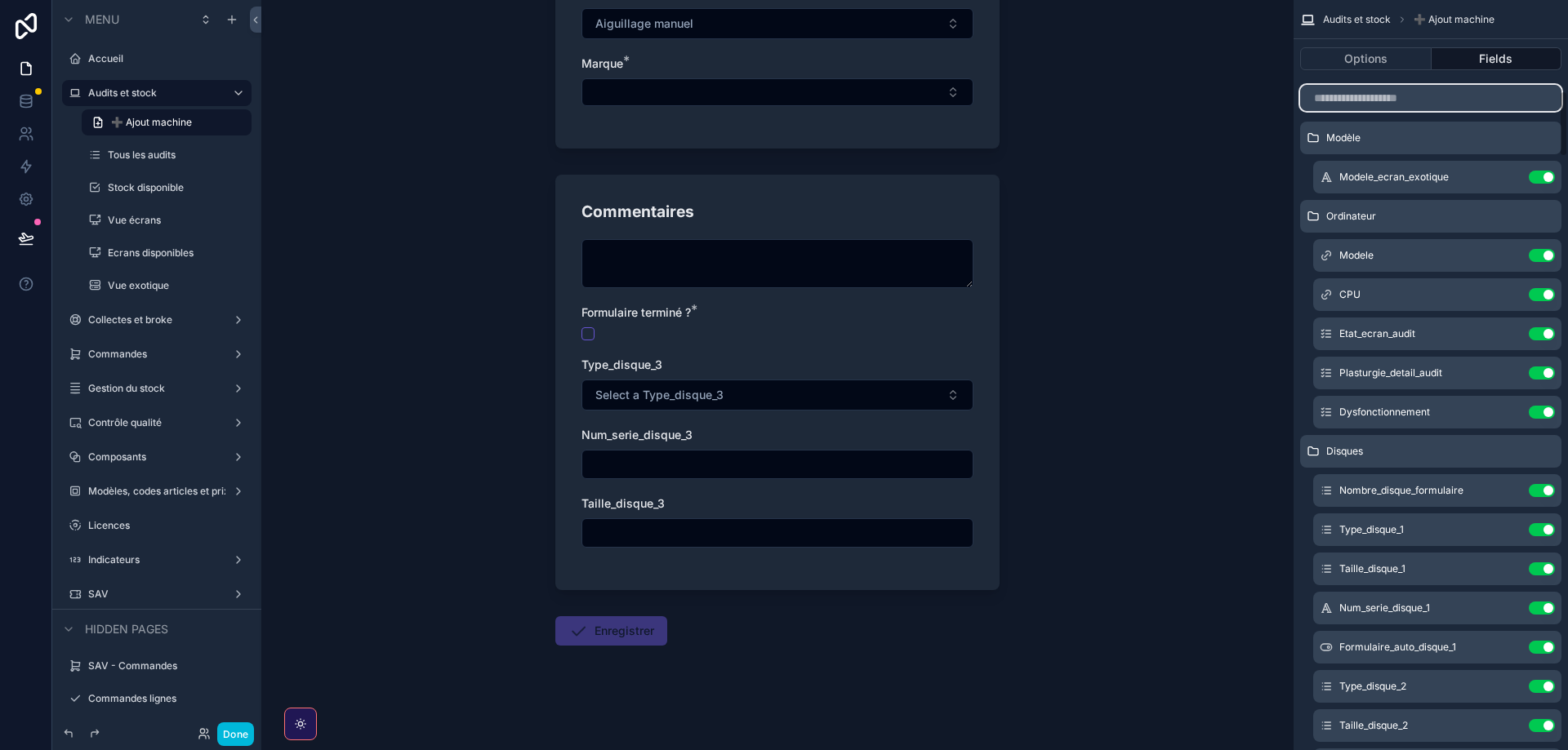
click at [1342, 103] on input "scrollable content" at bounding box center [1431, 98] width 261 height 26
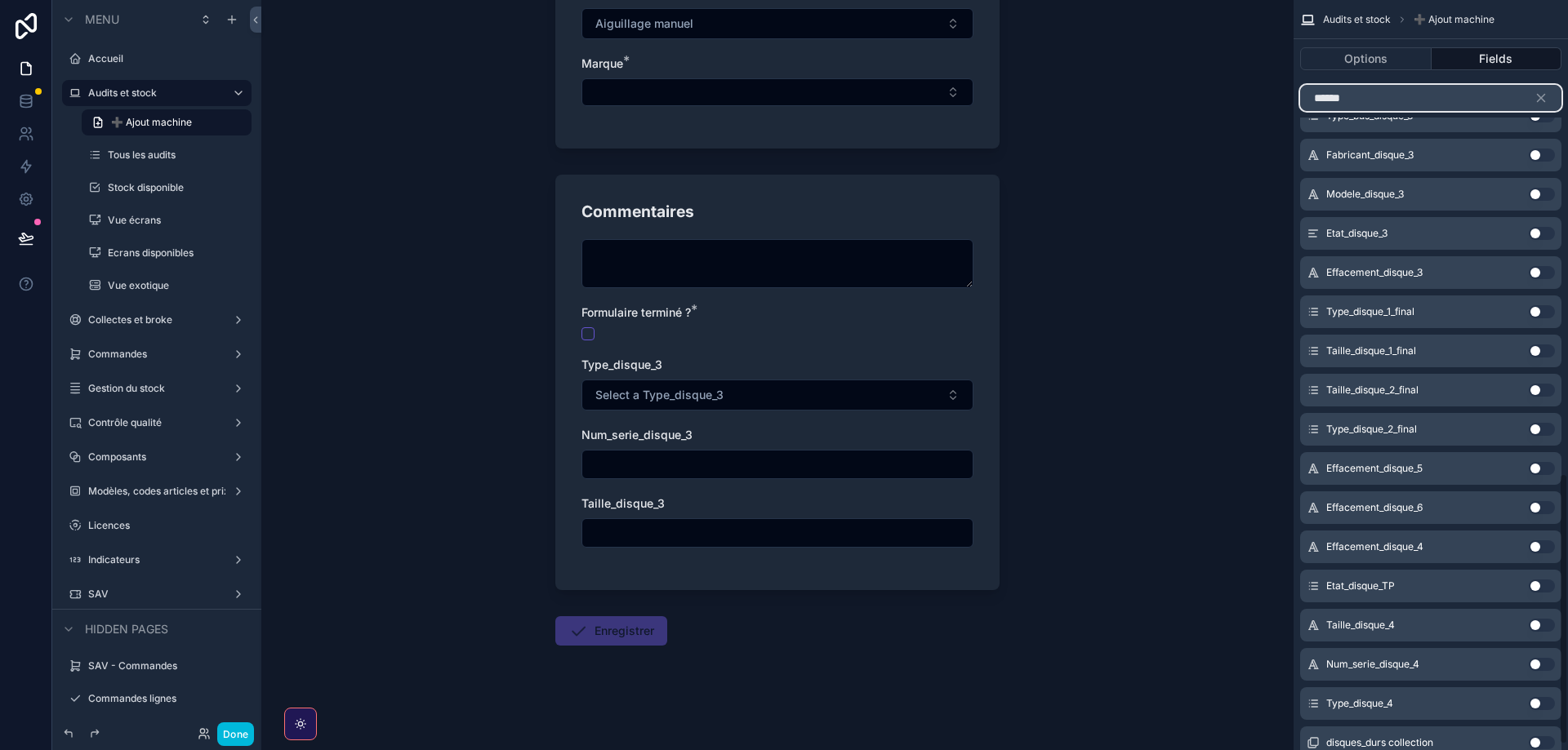
scroll to position [1325, 0]
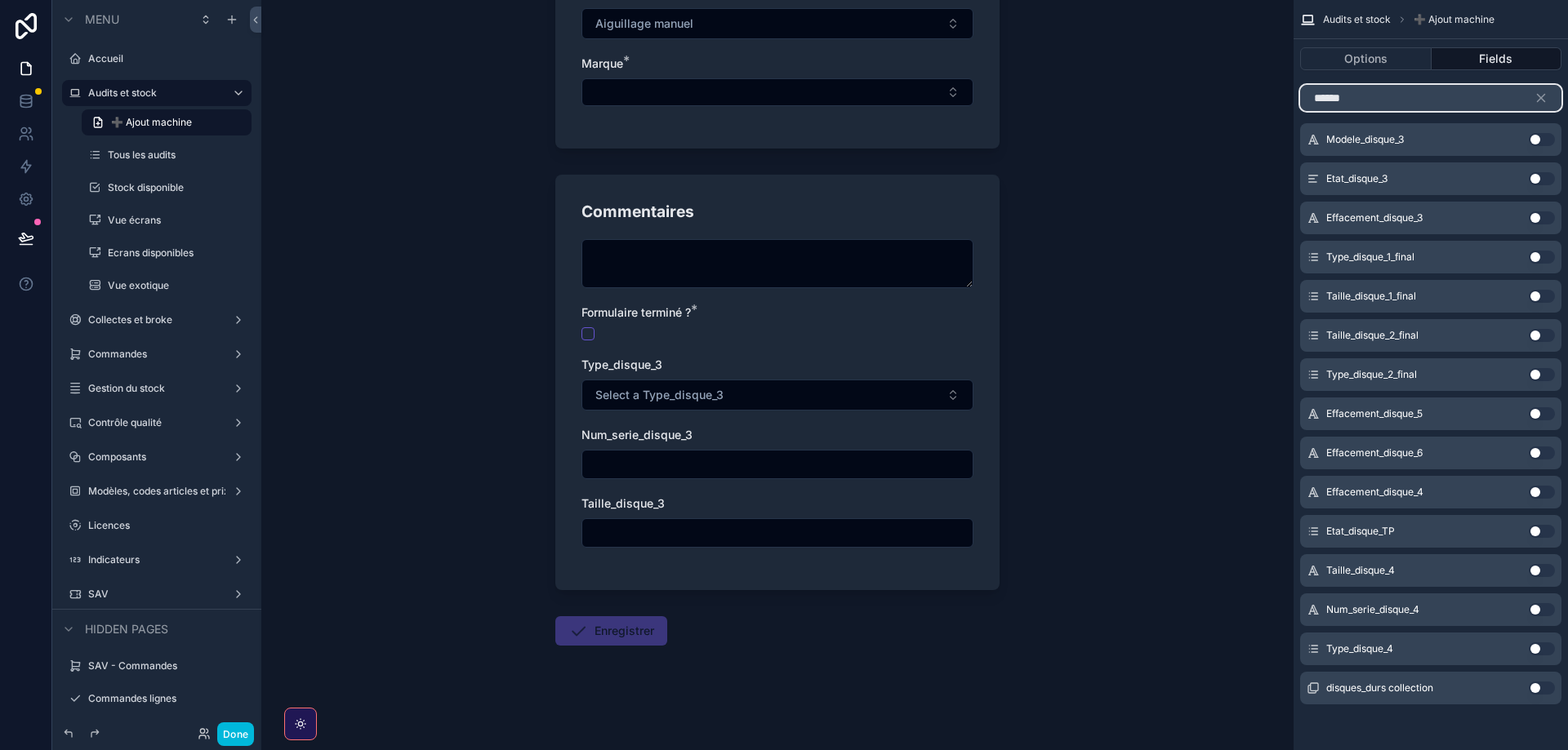
type input "******"
click at [1541, 569] on button "Use setting" at bounding box center [1542, 571] width 26 height 13
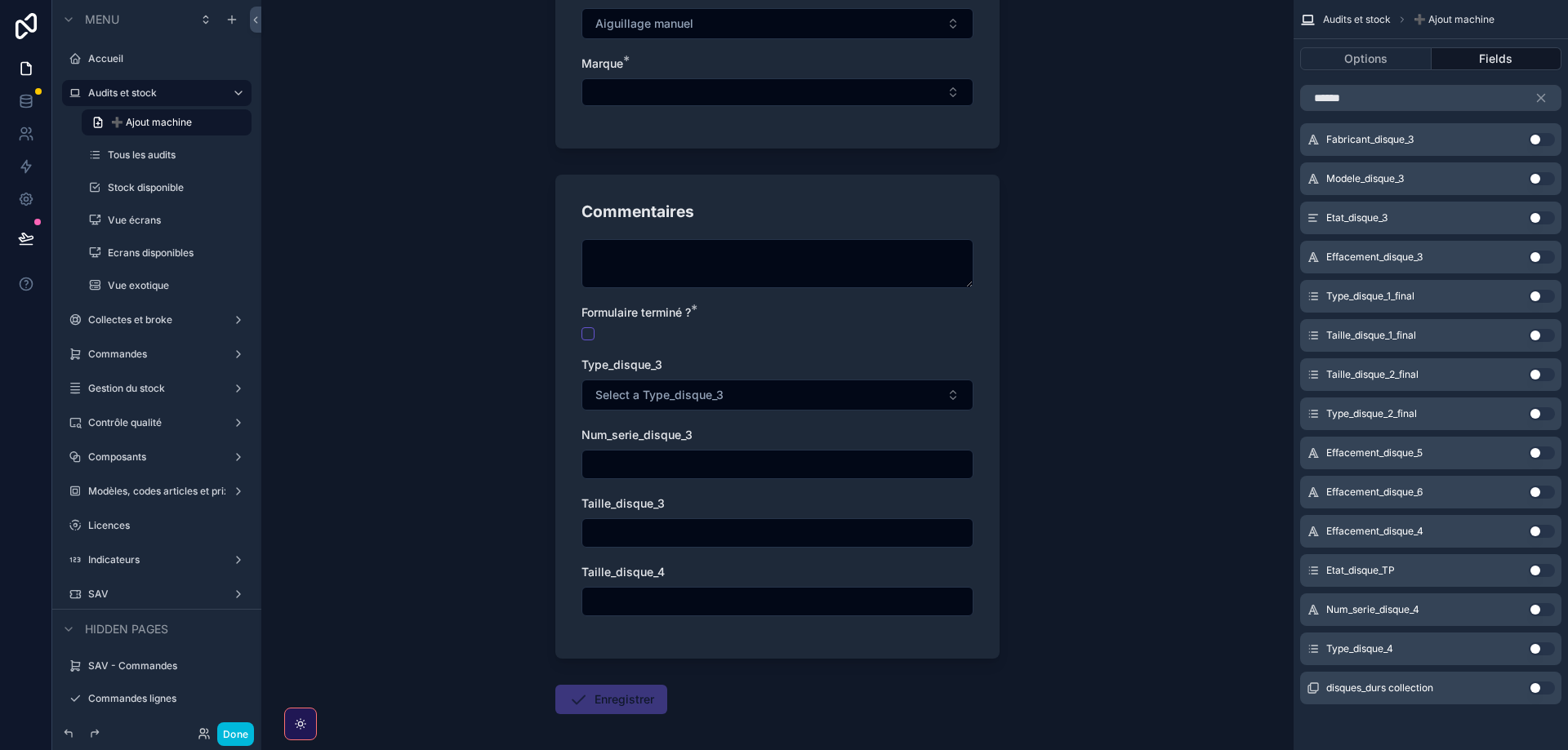
scroll to position [0, 0]
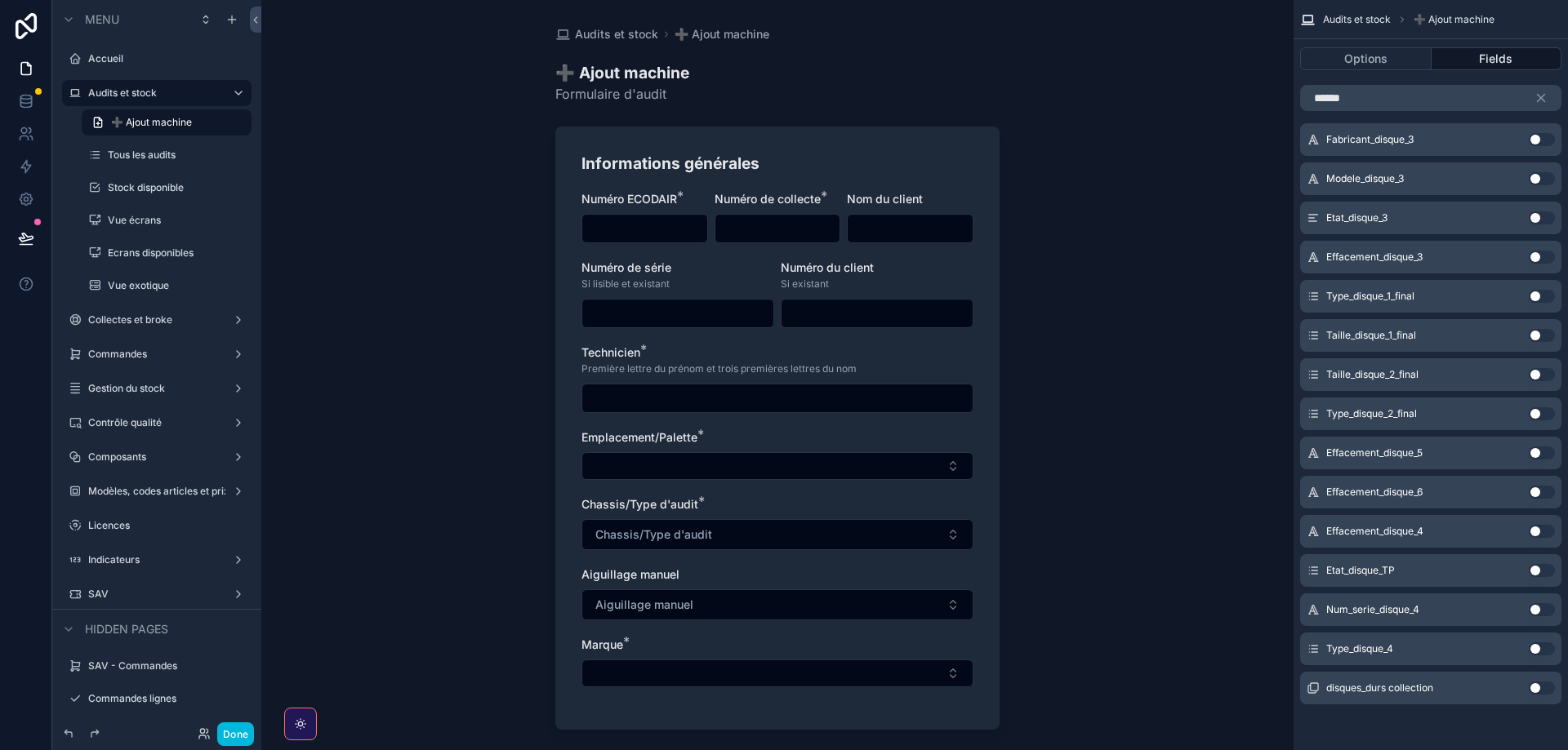
click at [1536, 647] on button "Use setting" at bounding box center [1542, 649] width 26 height 13
click at [1540, 650] on button "Use setting" at bounding box center [1542, 649] width 26 height 13
click at [1540, 96] on icon "scrollable content" at bounding box center [1542, 98] width 7 height 7
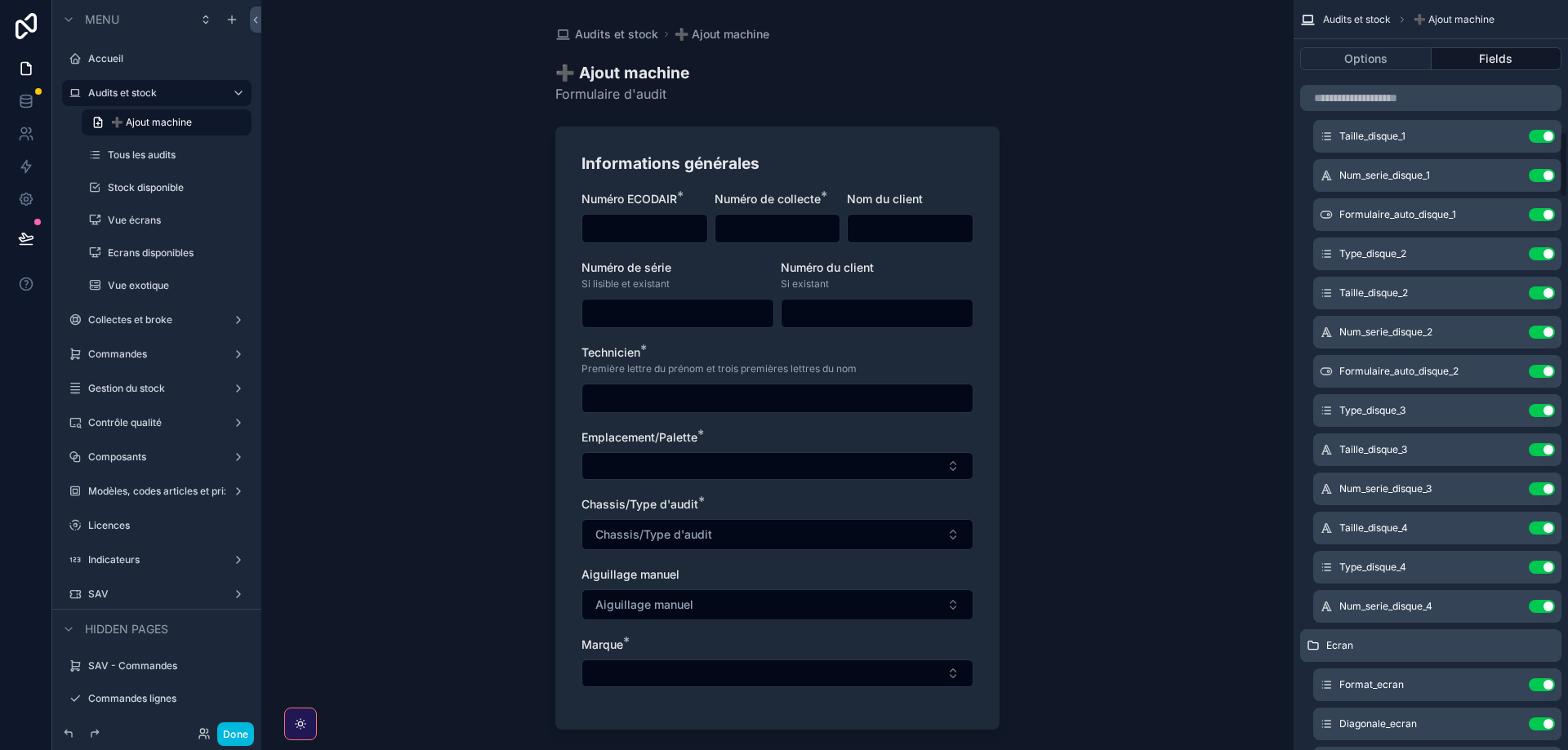
scroll to position [1481, 0]
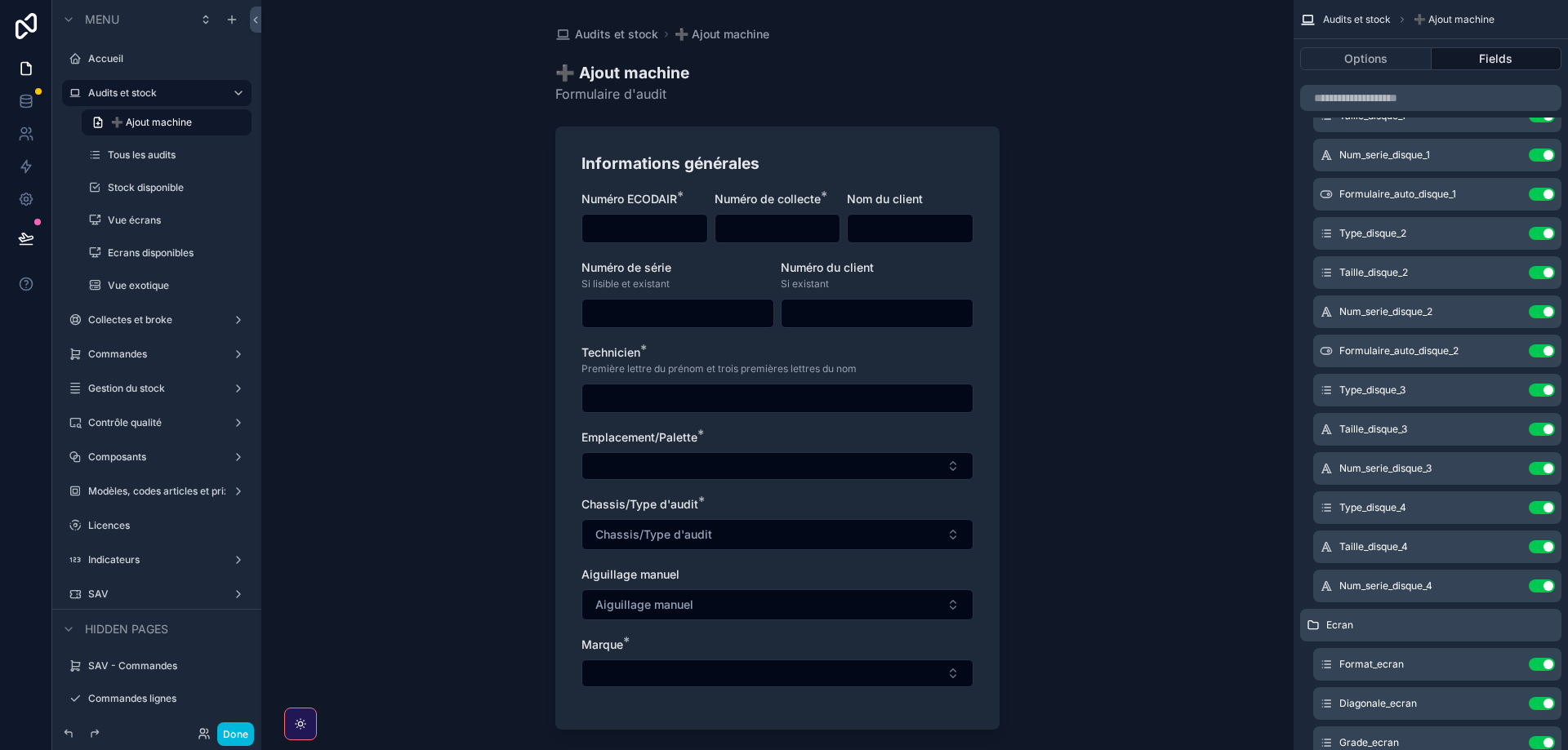
click at [0, 0] on icon "scrollable content" at bounding box center [0, 0] width 0 height 0
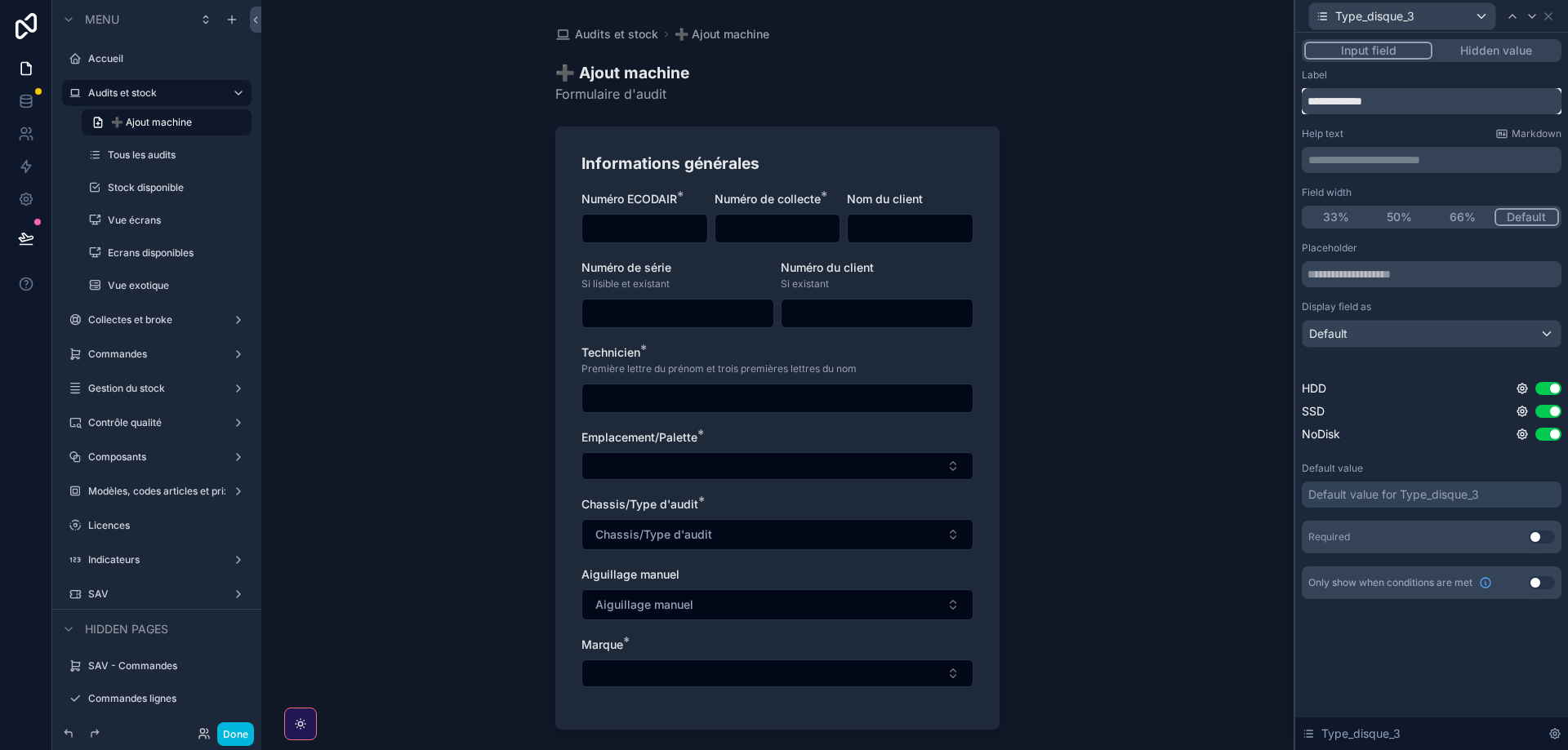
drag, startPoint x: 1425, startPoint y: 107, endPoint x: 1303, endPoint y: 107, distance: 122.0
click at [1303, 107] on input "**********" at bounding box center [1431, 102] width 260 height 26
type input "**********"
click at [1342, 494] on div "Default value for Type_disque_3" at bounding box center [1393, 494] width 170 height 17
click at [1383, 651] on div "**********" at bounding box center [1431, 391] width 273 height 718
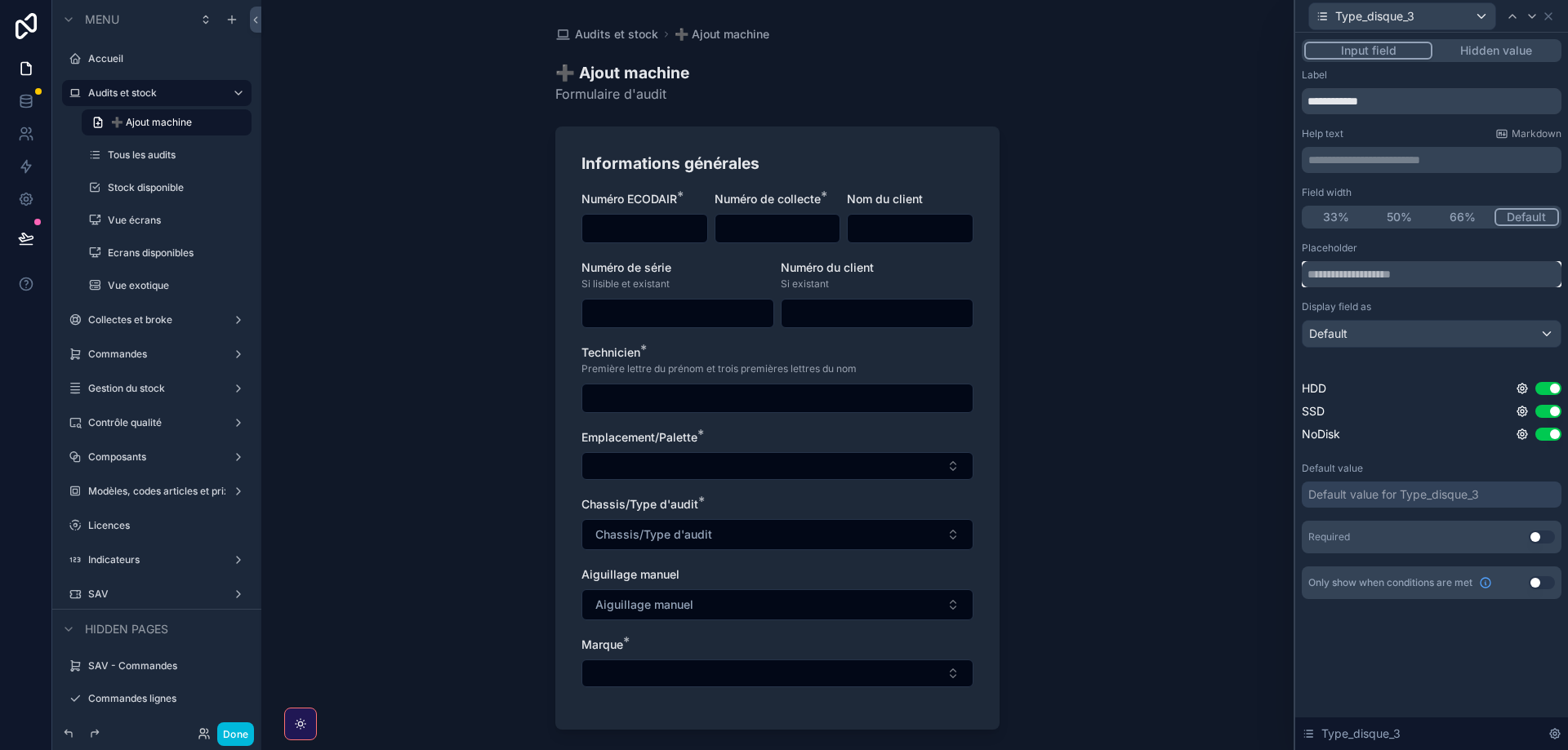
click at [1359, 279] on input "text" at bounding box center [1431, 275] width 260 height 26
click at [1433, 625] on div "**********" at bounding box center [1431, 335] width 273 height 605
click at [1535, 590] on div "Only show when conditions are met Use setting" at bounding box center [1431, 582] width 260 height 32
click at [1537, 586] on button "Use setting" at bounding box center [1542, 583] width 26 height 13
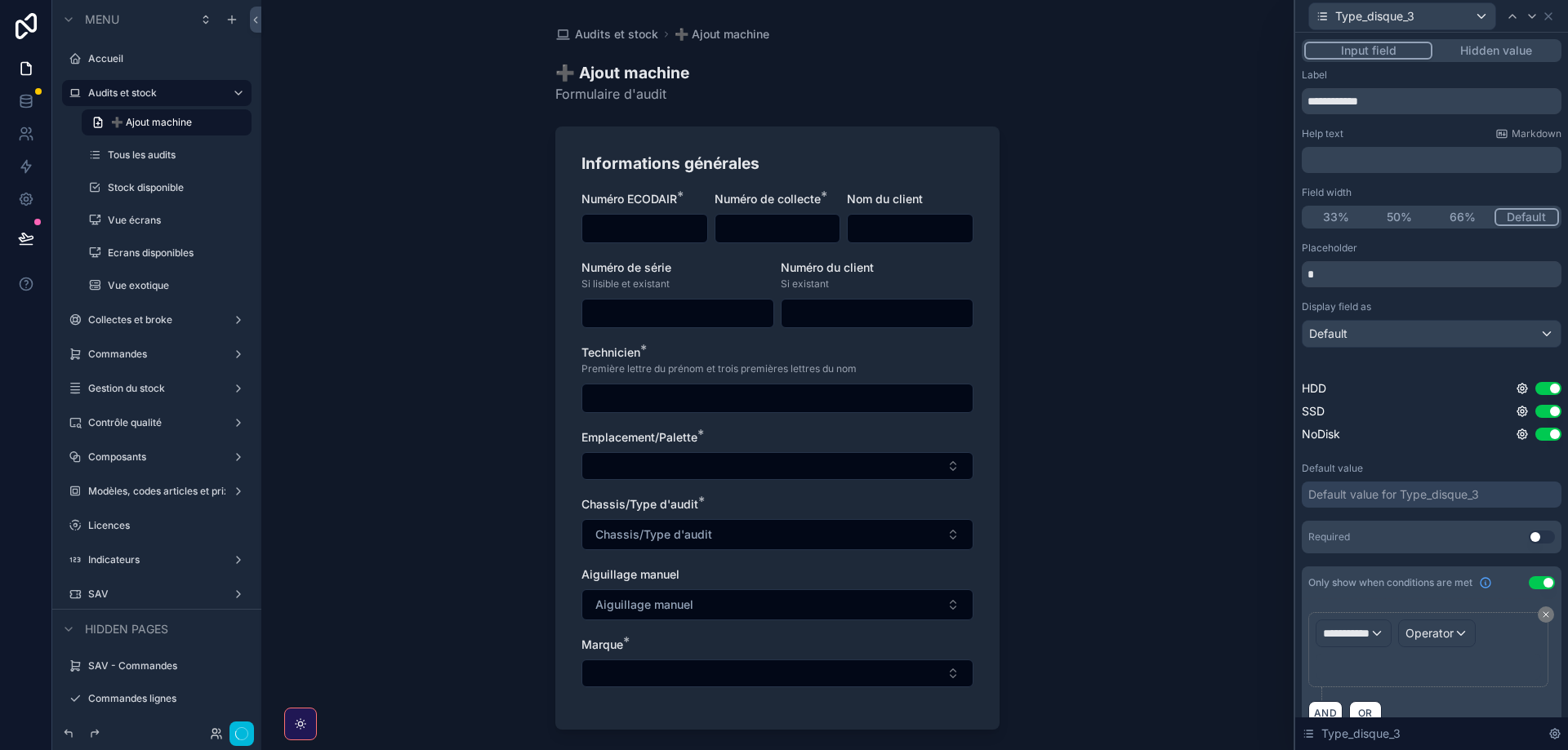
click at [1537, 583] on button "Use setting" at bounding box center [1542, 583] width 26 height 13
click at [1359, 638] on div "**********" at bounding box center [1431, 404] width 273 height 744
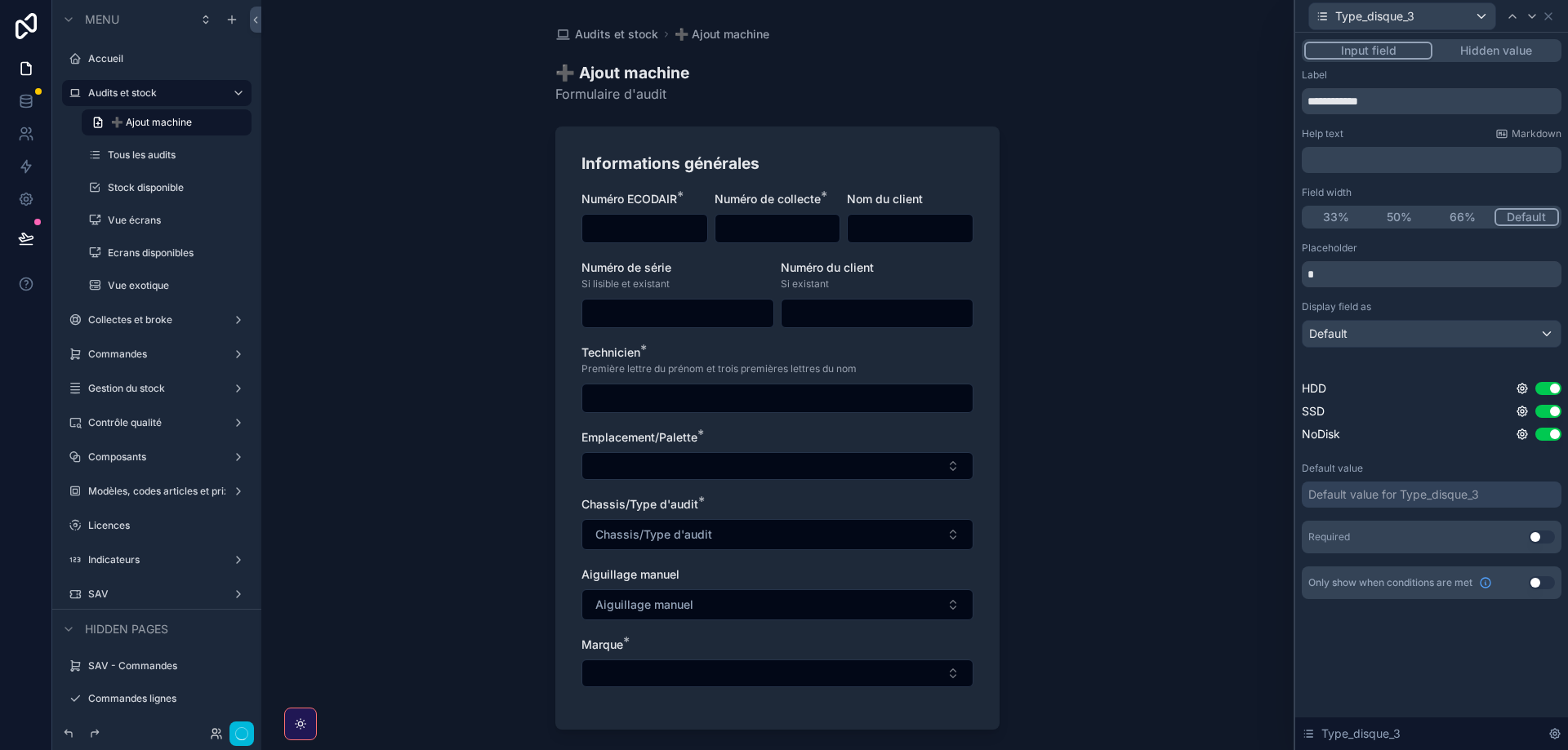
click at [1396, 580] on span "Only show when conditions are met" at bounding box center [1390, 583] width 164 height 13
click at [1536, 583] on button "Use setting" at bounding box center [1542, 583] width 26 height 13
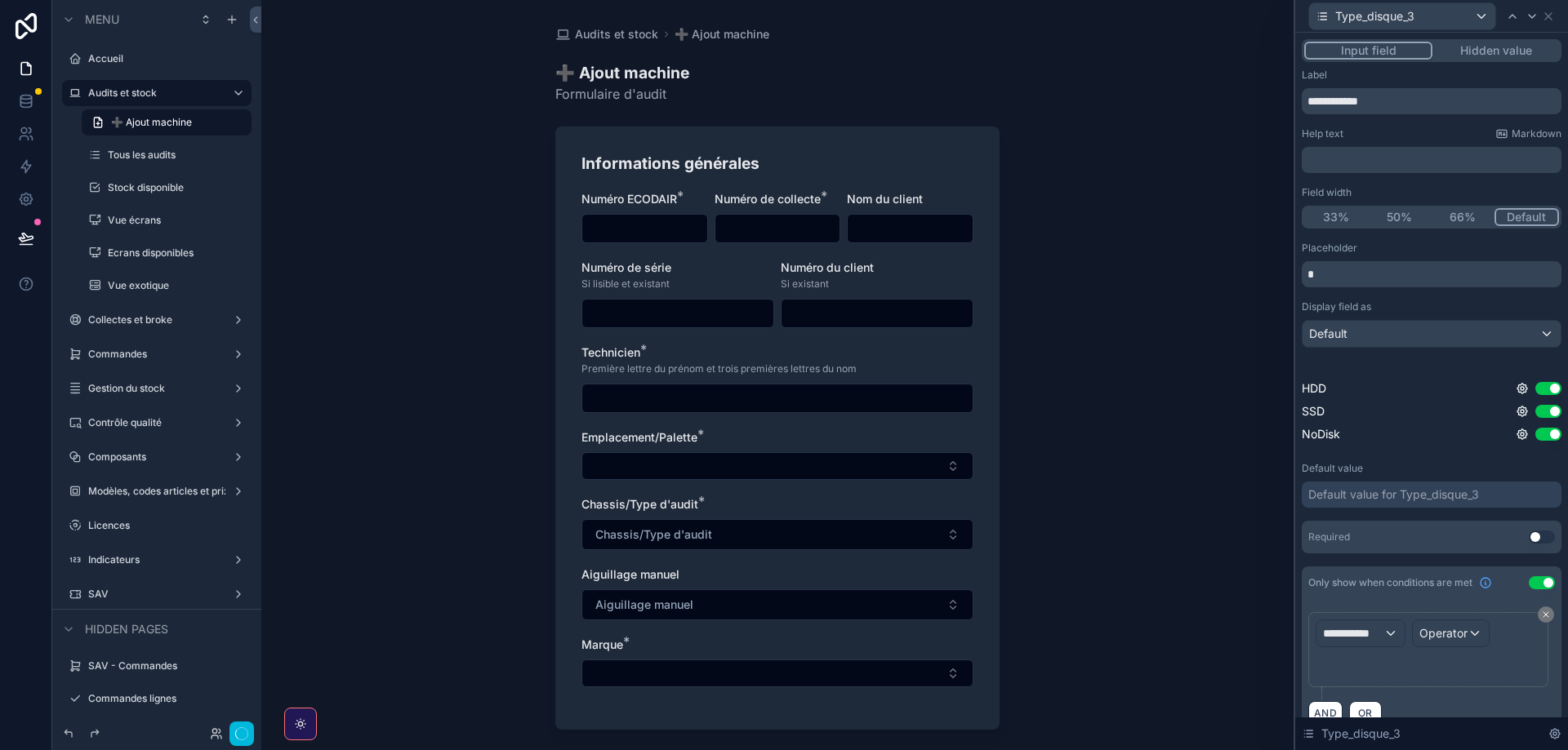
click at [1352, 633] on div "**********" at bounding box center [1428, 649] width 225 height 60
click at [1355, 620] on div "**********" at bounding box center [1354, 633] width 74 height 26
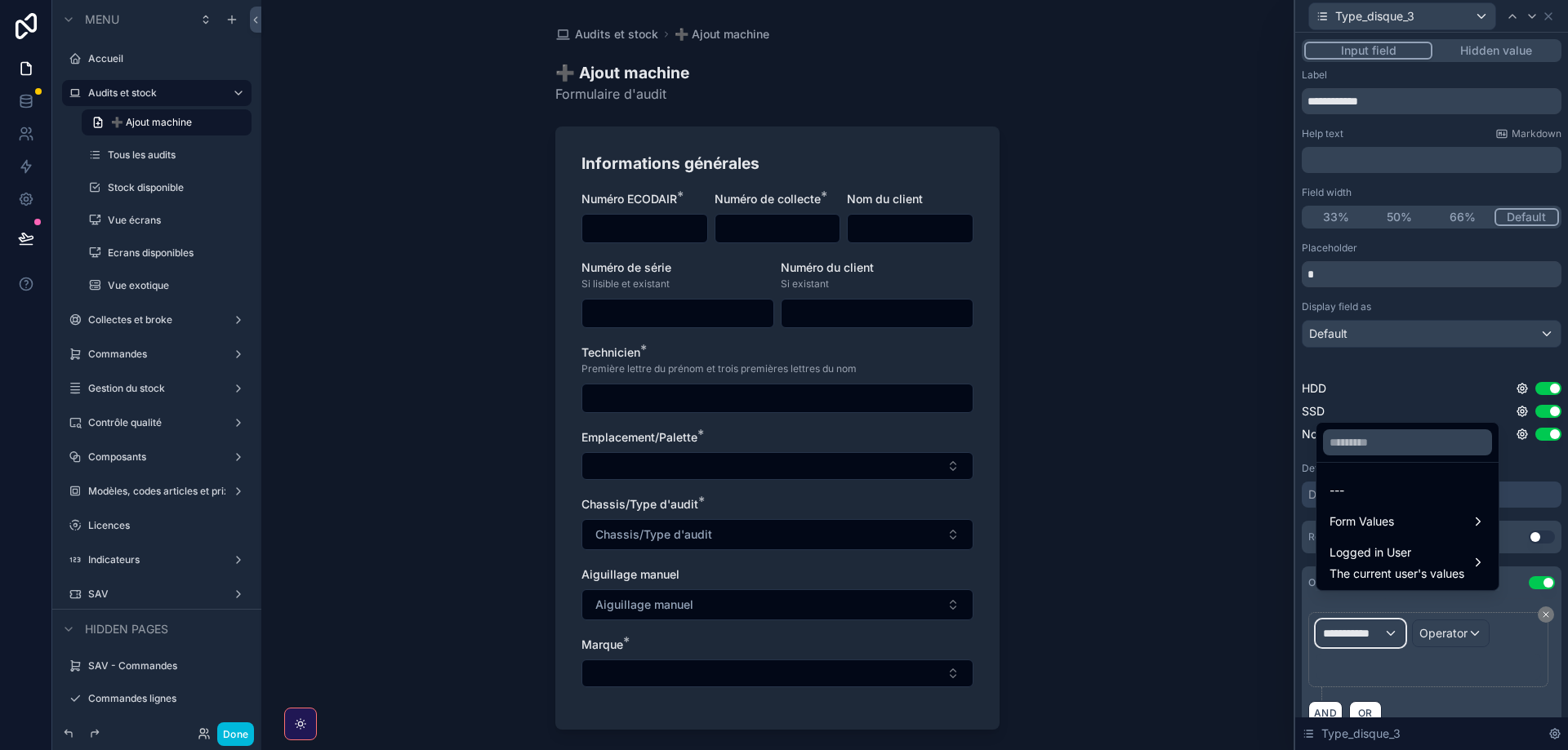
scroll to position [27, 0]
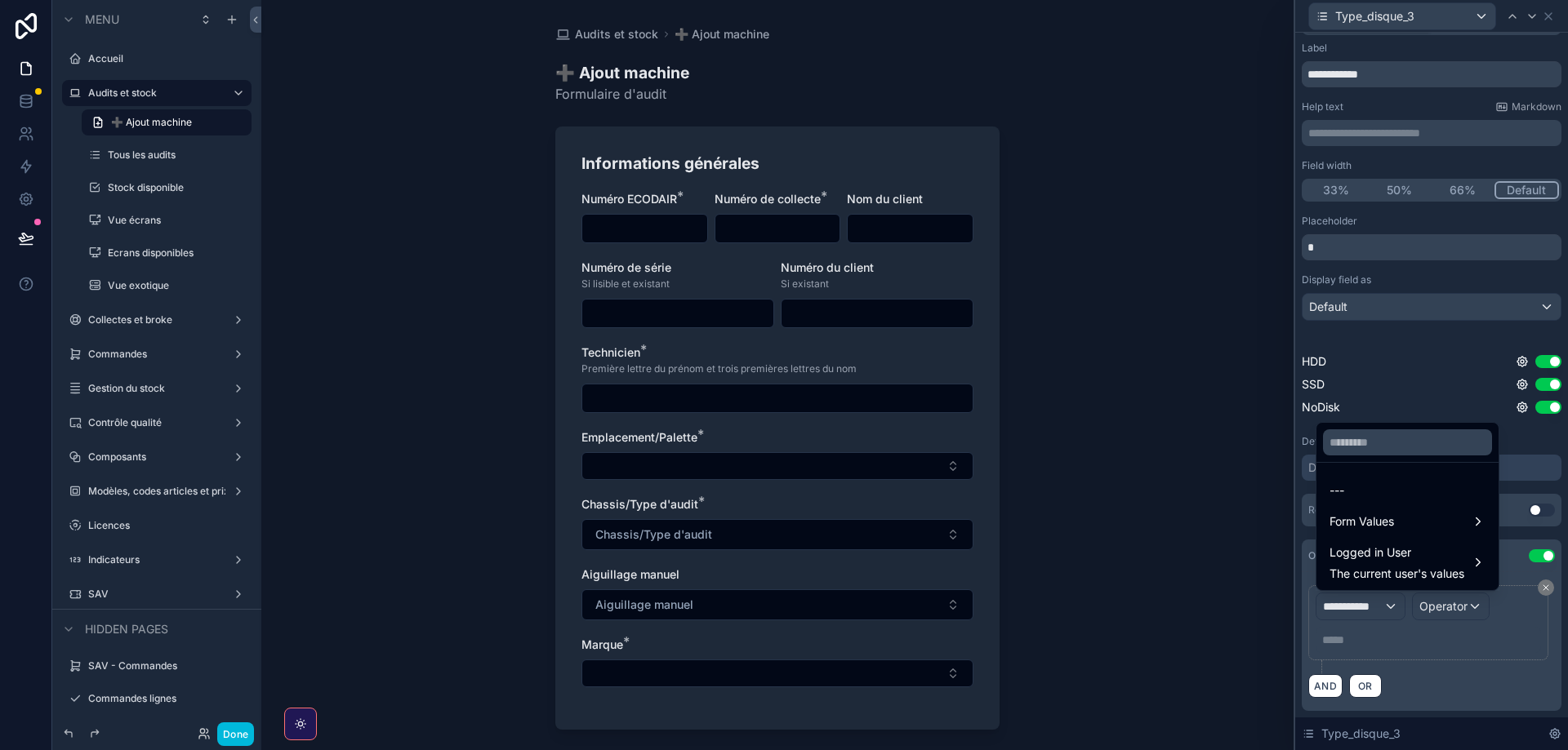
click at [1364, 524] on span "Form Values" at bounding box center [1362, 522] width 65 height 20
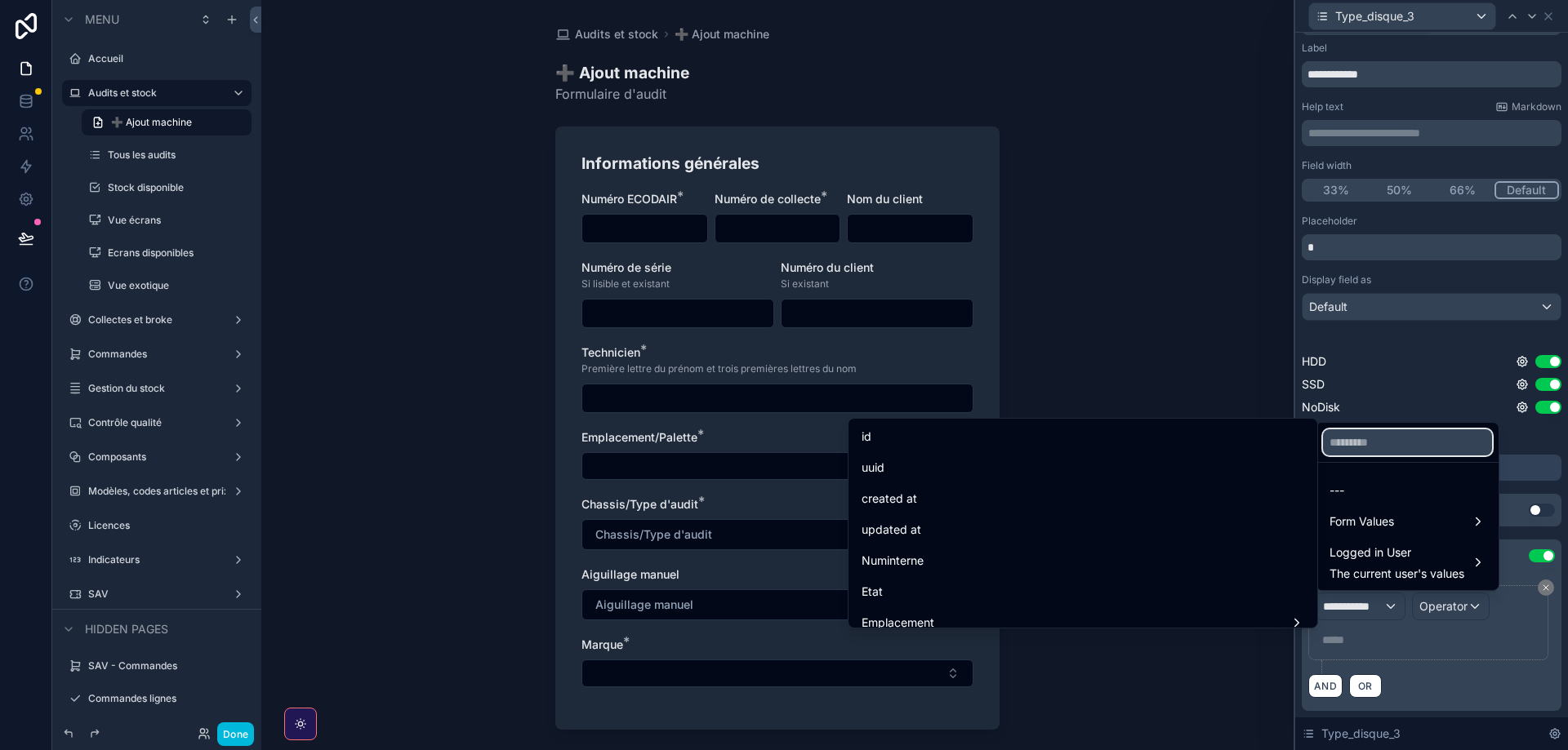
click at [1379, 449] on input "text" at bounding box center [1407, 442] width 169 height 26
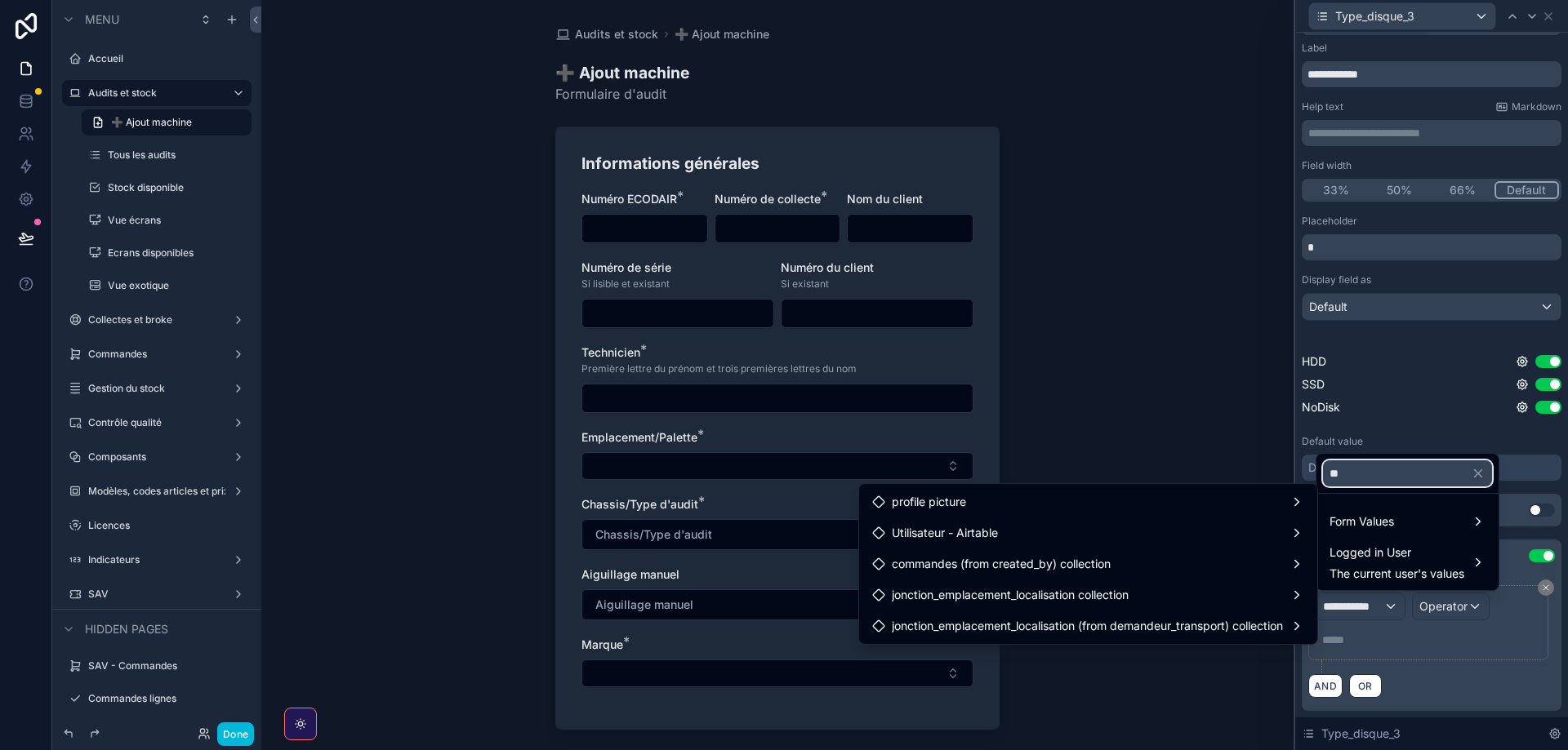
type input "*"
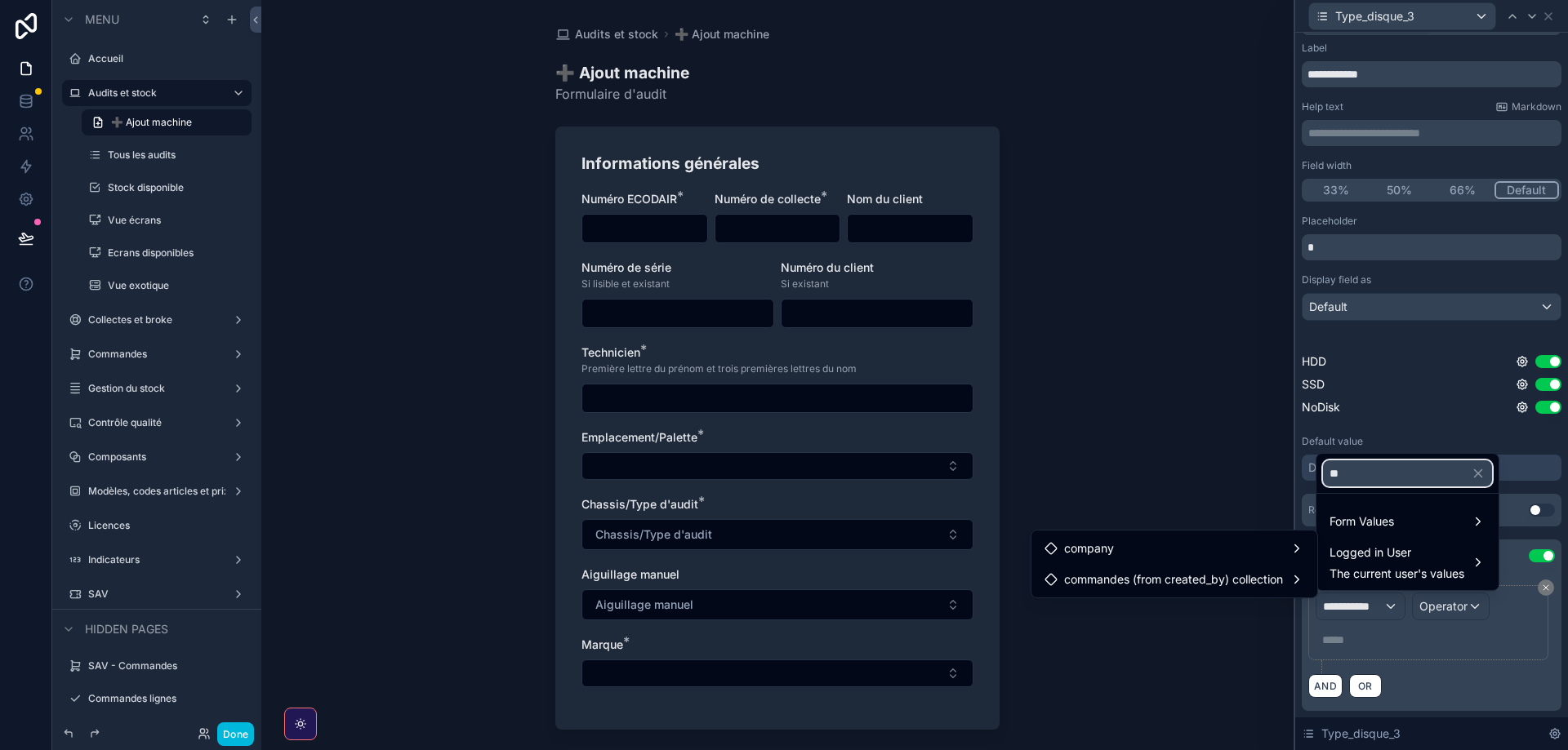
type input "*"
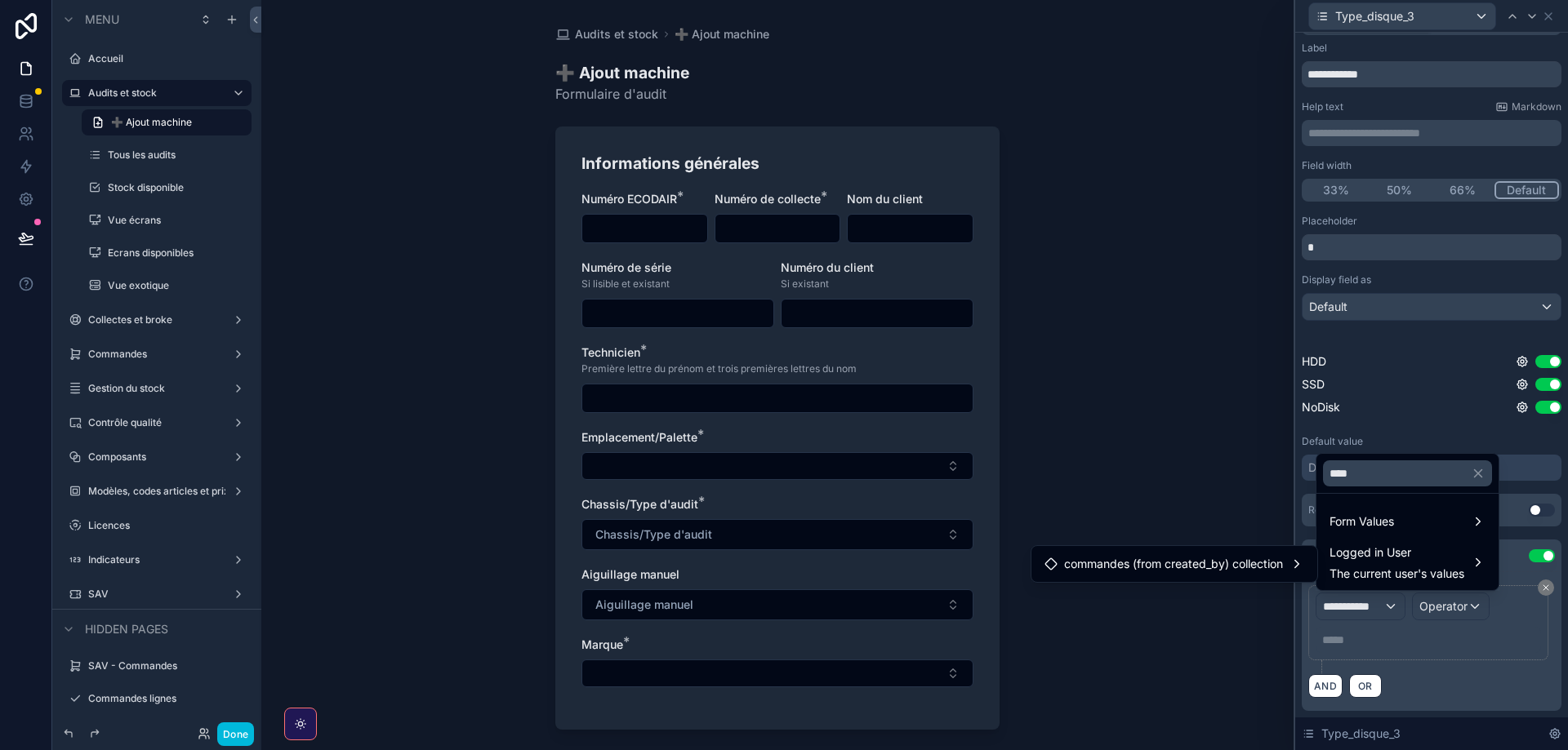
click at [1362, 518] on span "Form Values" at bounding box center [1362, 522] width 65 height 20
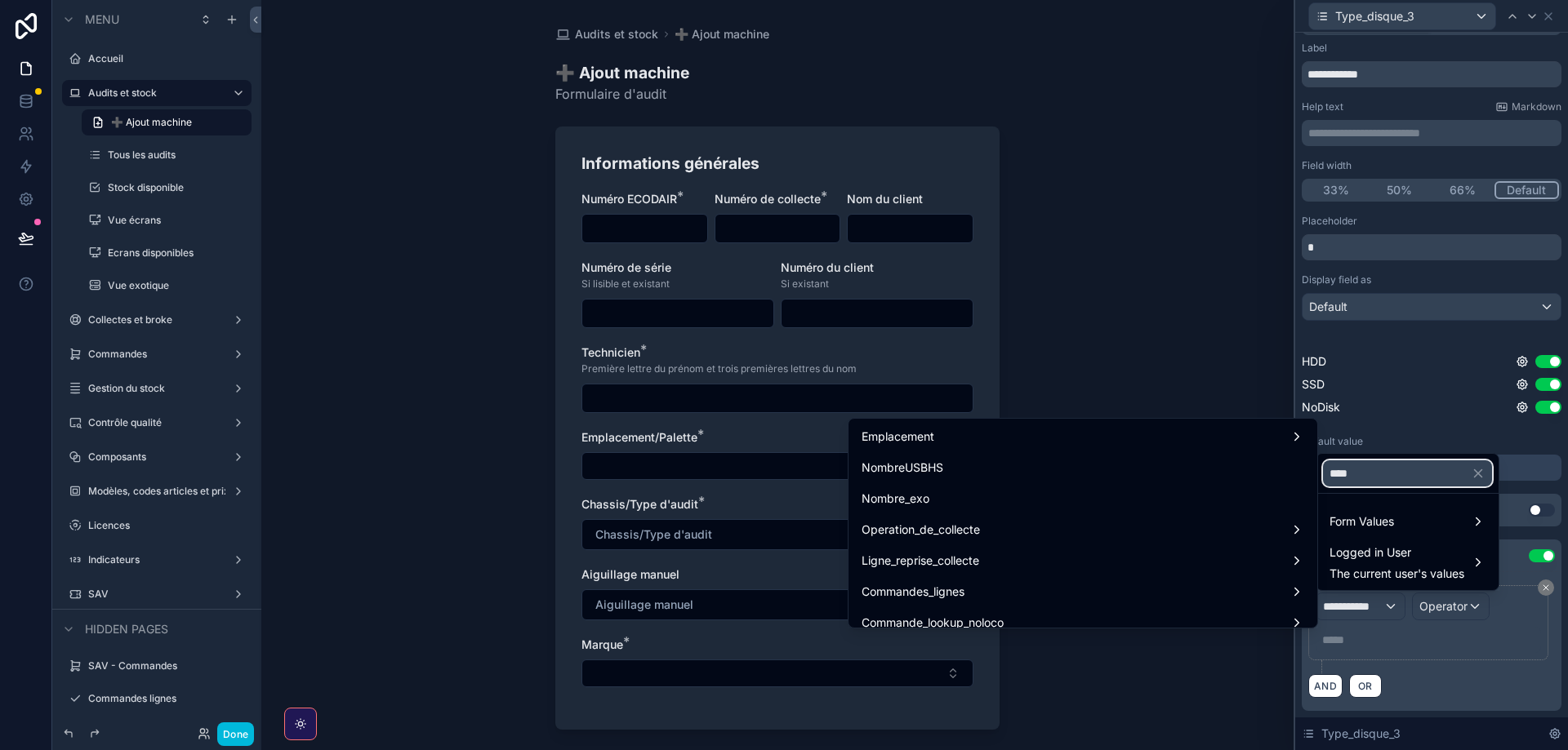
click at [1364, 469] on input "****" at bounding box center [1407, 474] width 169 height 26
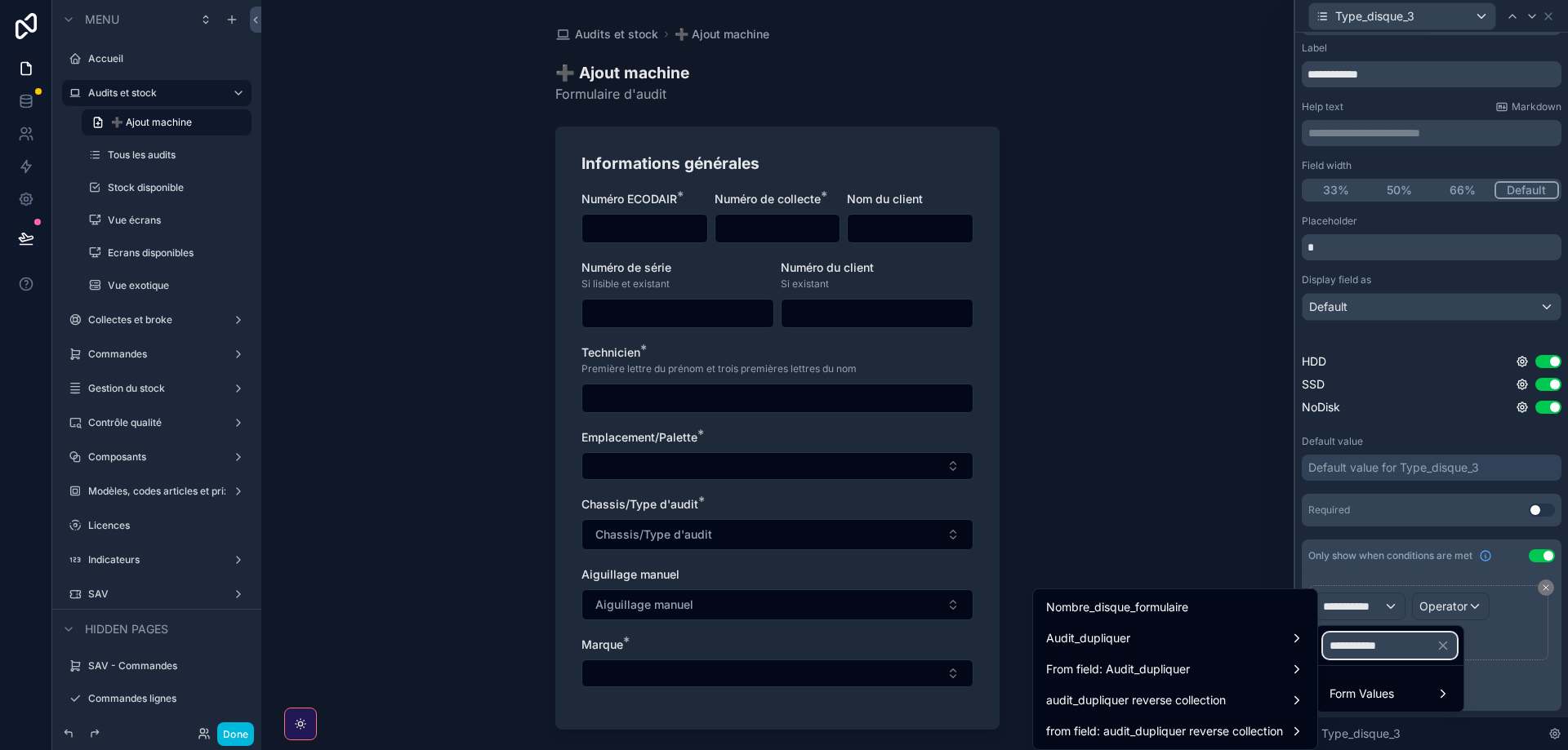
type input "**********"
click at [1134, 597] on span "Nombre_disque_formulaire" at bounding box center [1117, 607] width 142 height 20
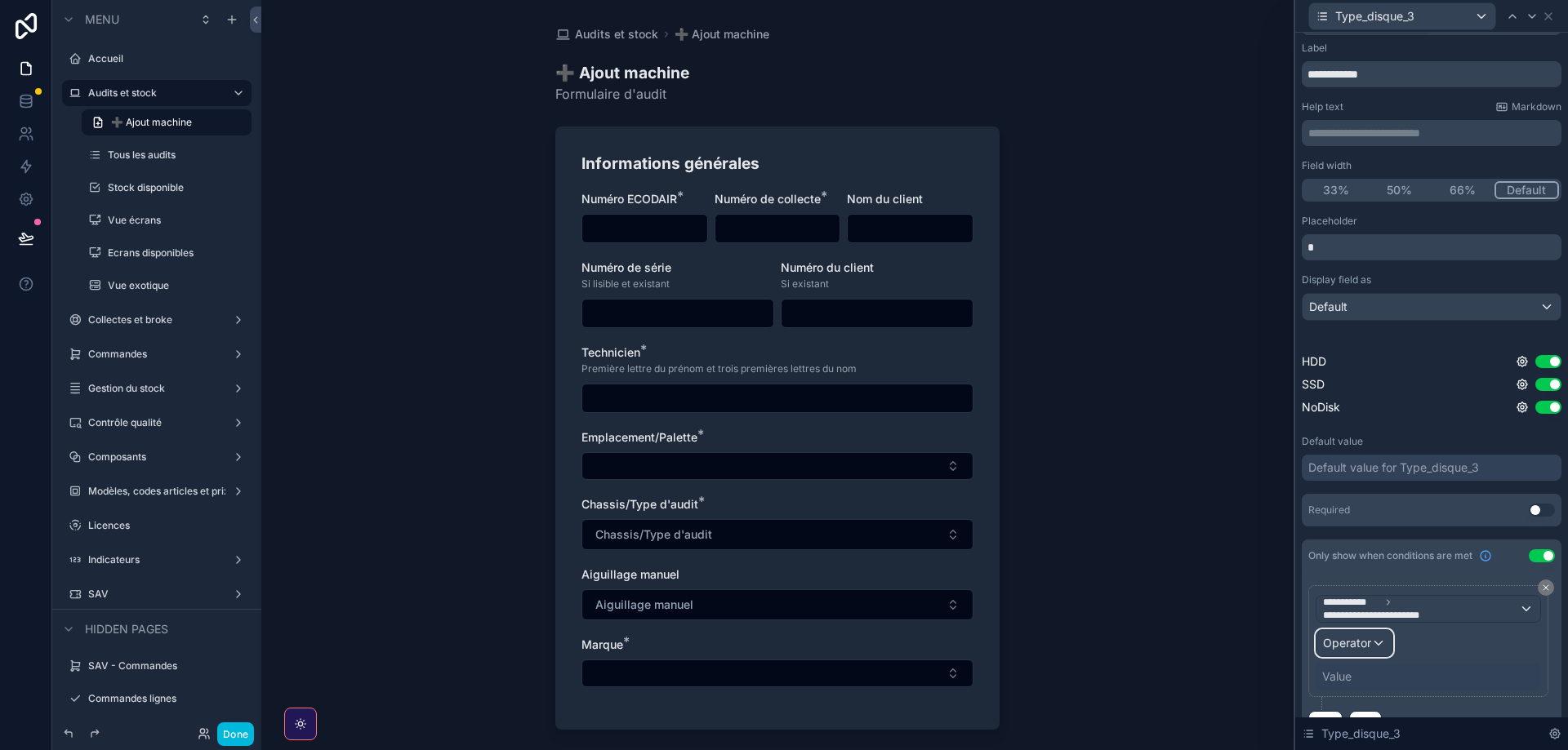
click at [1355, 648] on span "Operator" at bounding box center [1347, 643] width 48 height 14
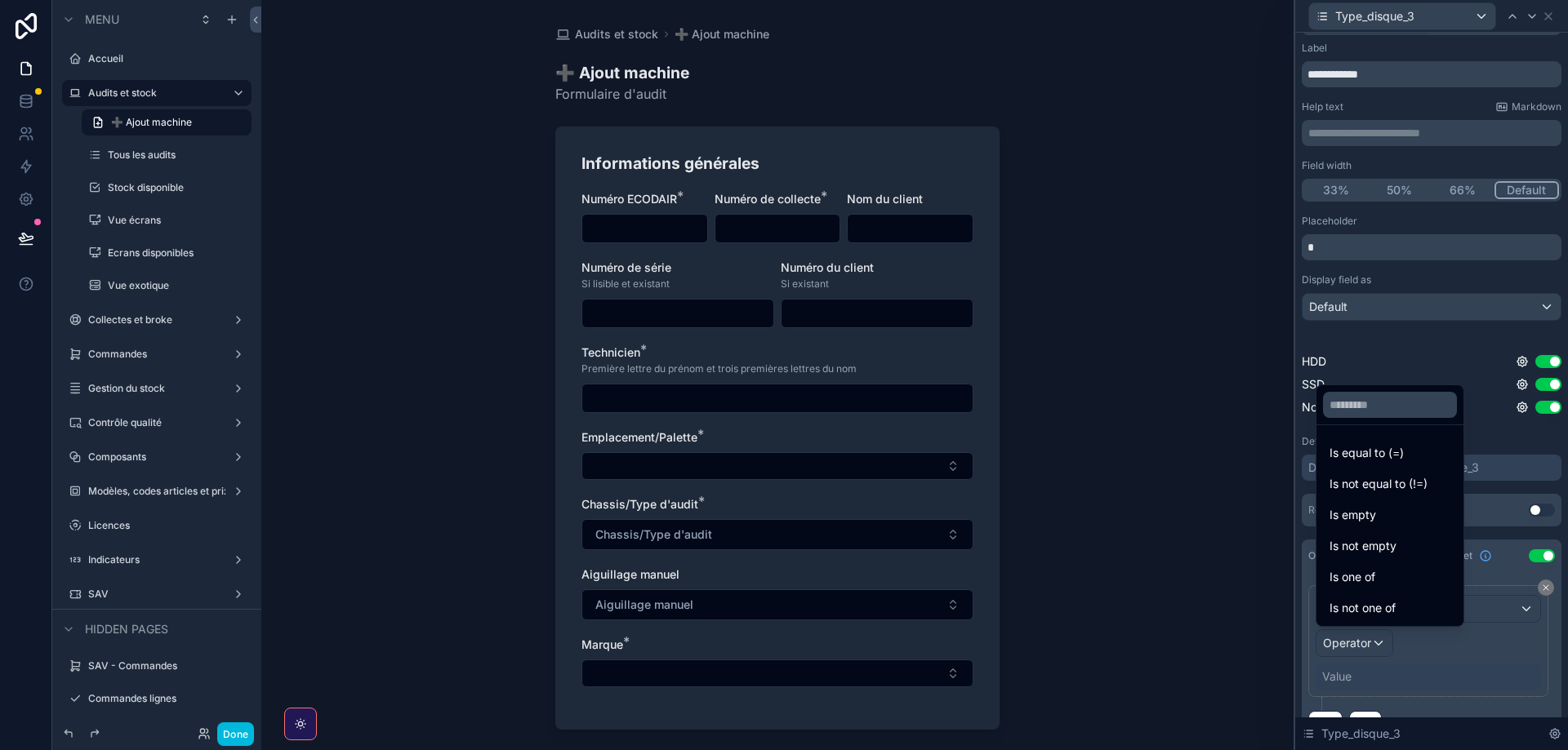
click at [1370, 456] on span "Is equal to (=)" at bounding box center [1367, 453] width 74 height 20
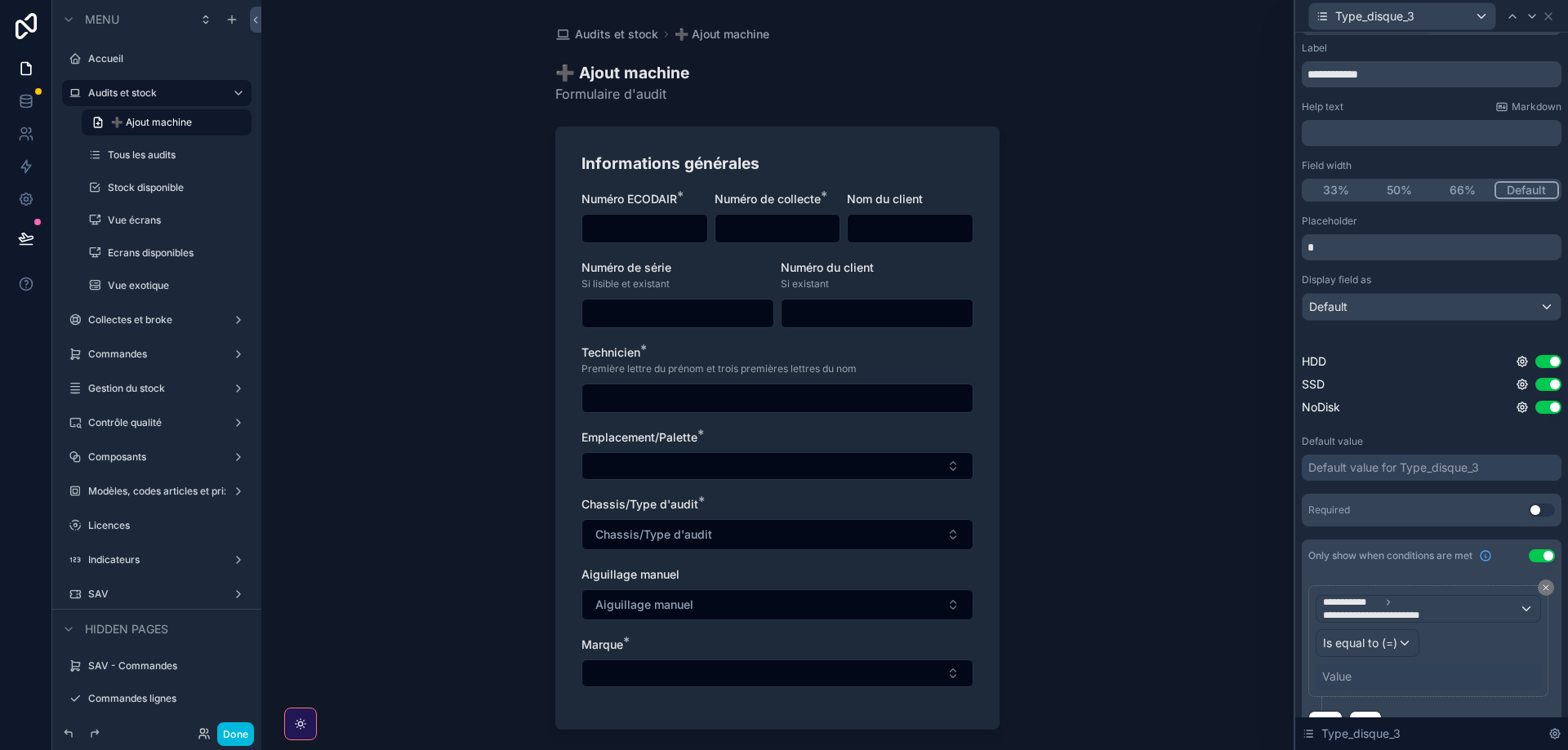
scroll to position [63, 0]
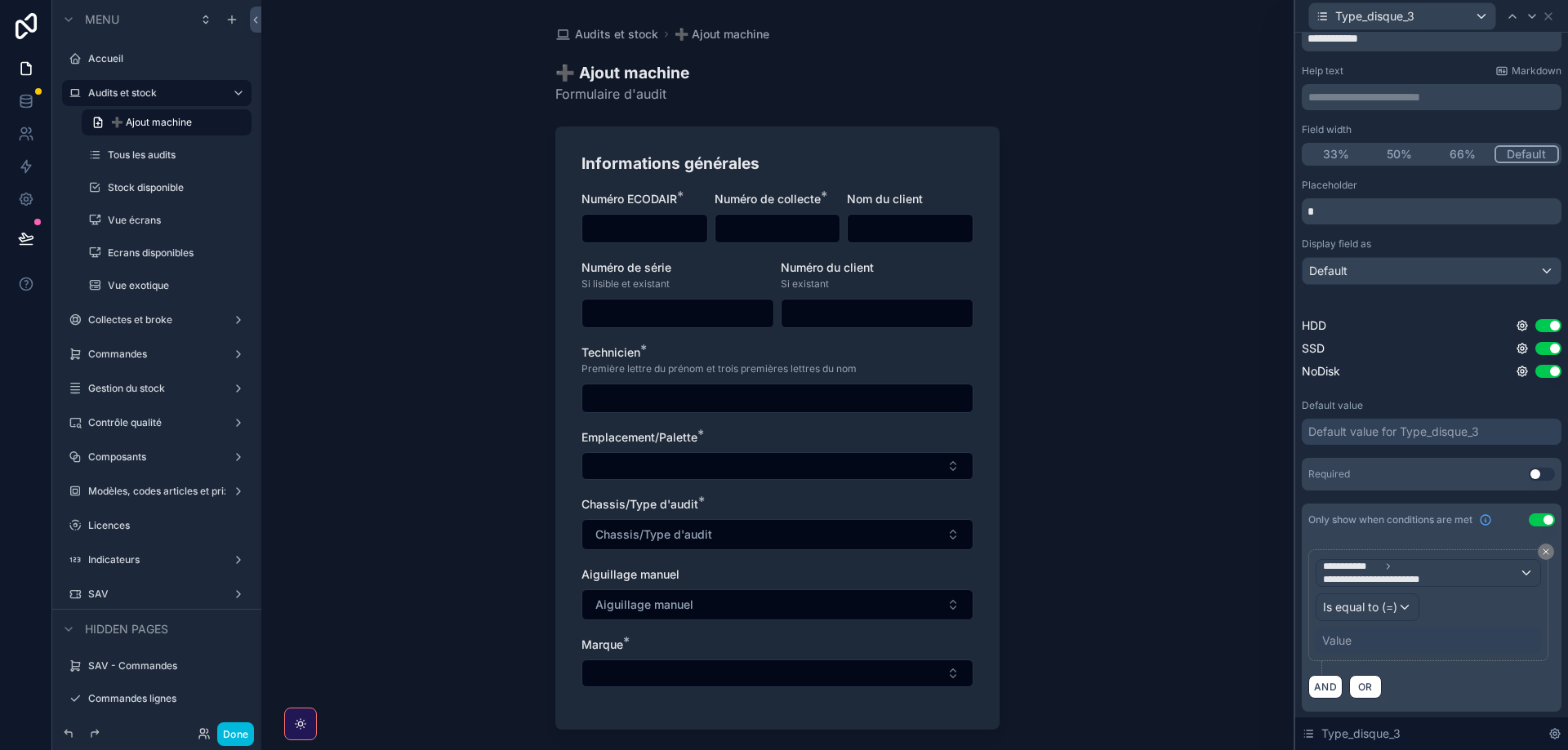
click at [1350, 642] on div "Value" at bounding box center [1337, 641] width 30 height 17
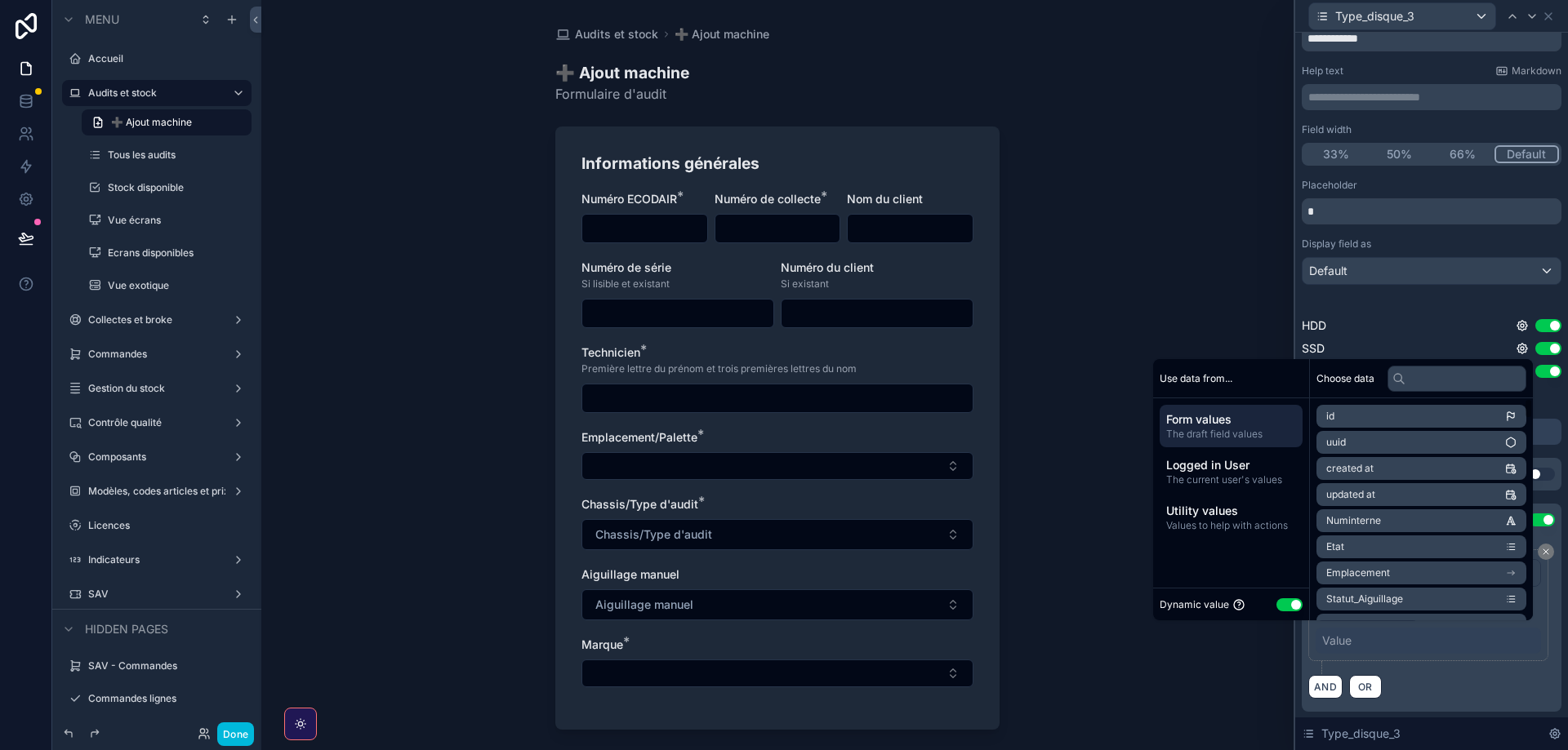
click at [1281, 607] on button "Use setting" at bounding box center [1290, 604] width 26 height 13
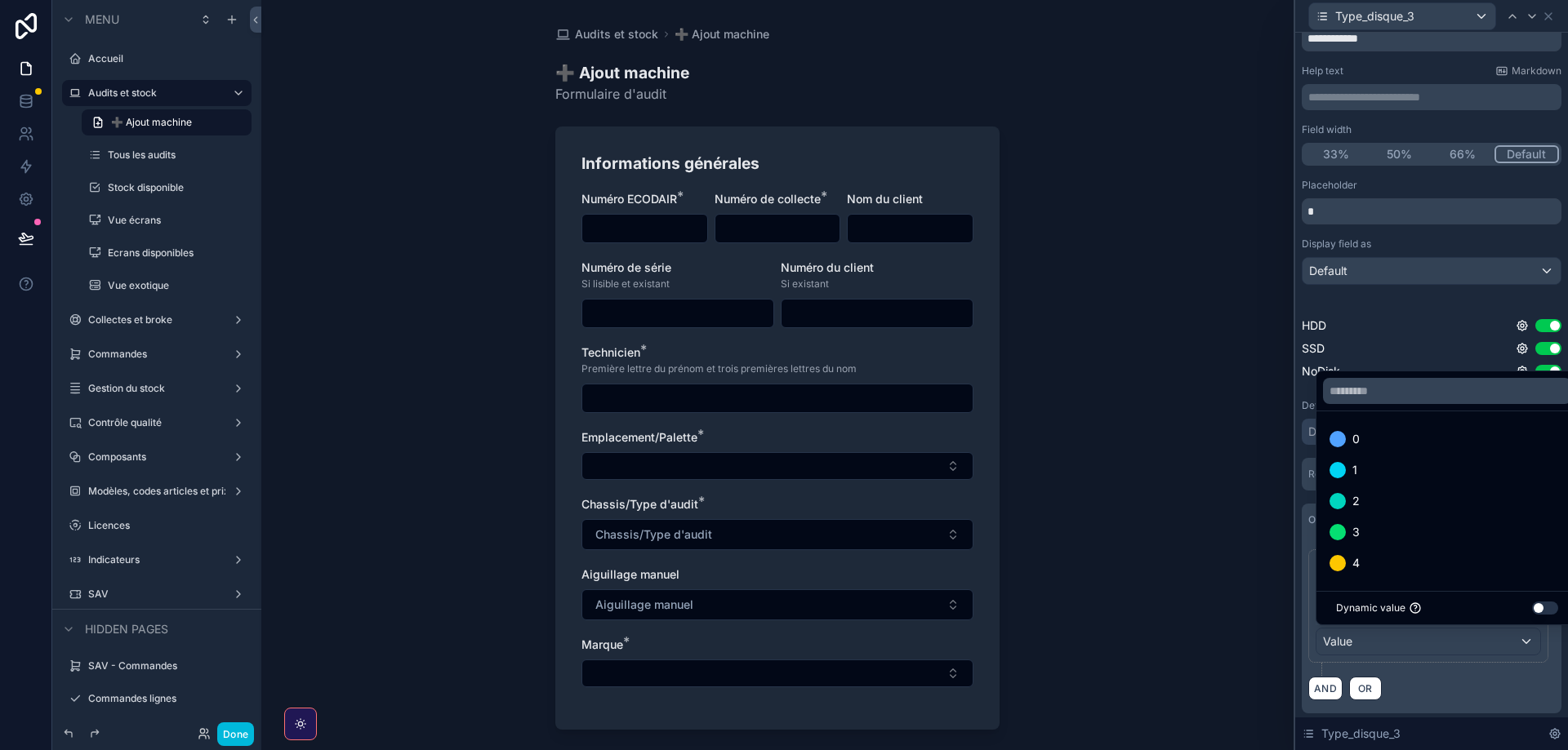
click at [1366, 531] on div "3" at bounding box center [1447, 533] width 235 height 20
click at [1370, 565] on div "4" at bounding box center [1447, 563] width 235 height 20
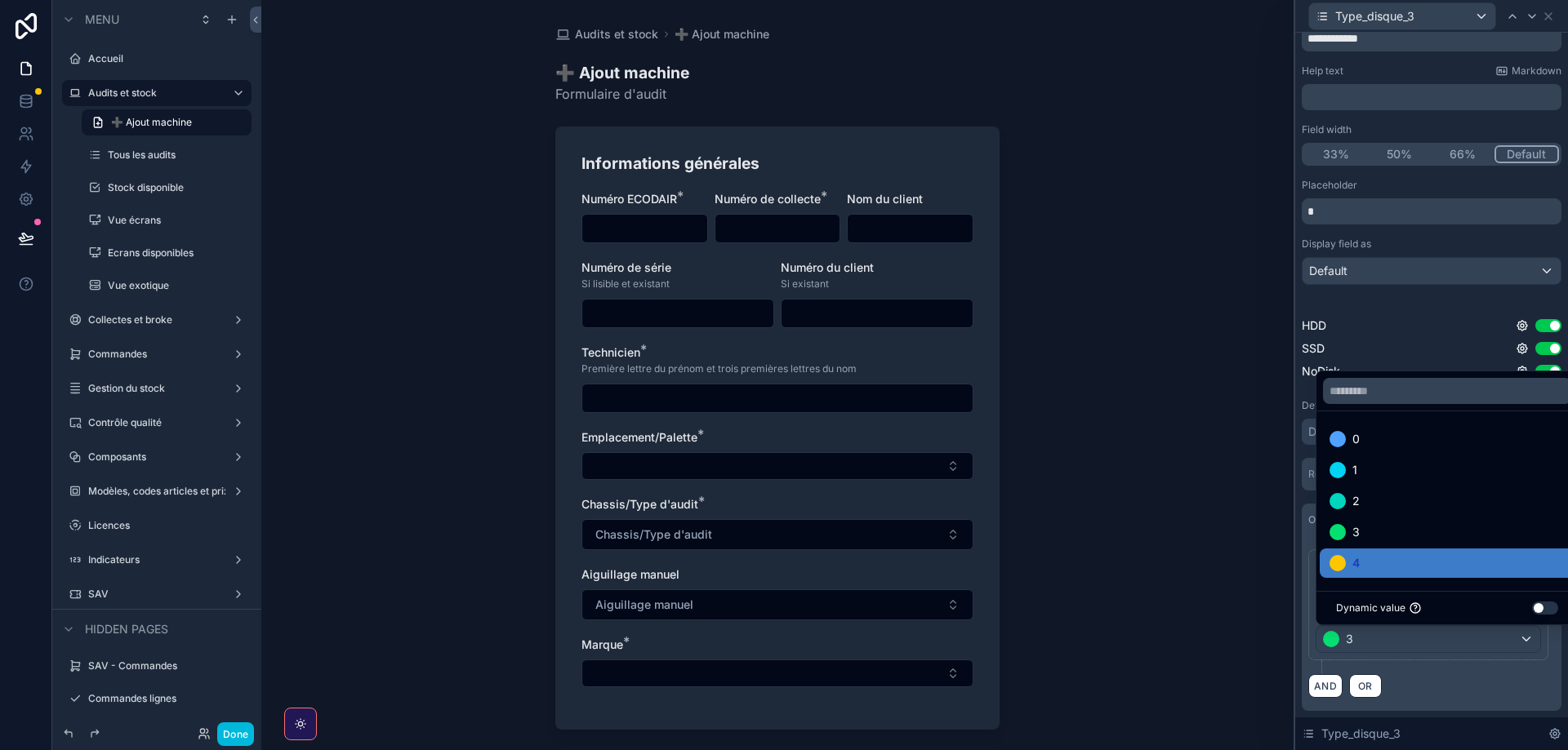
click at [1361, 524] on div "3" at bounding box center [1447, 533] width 235 height 20
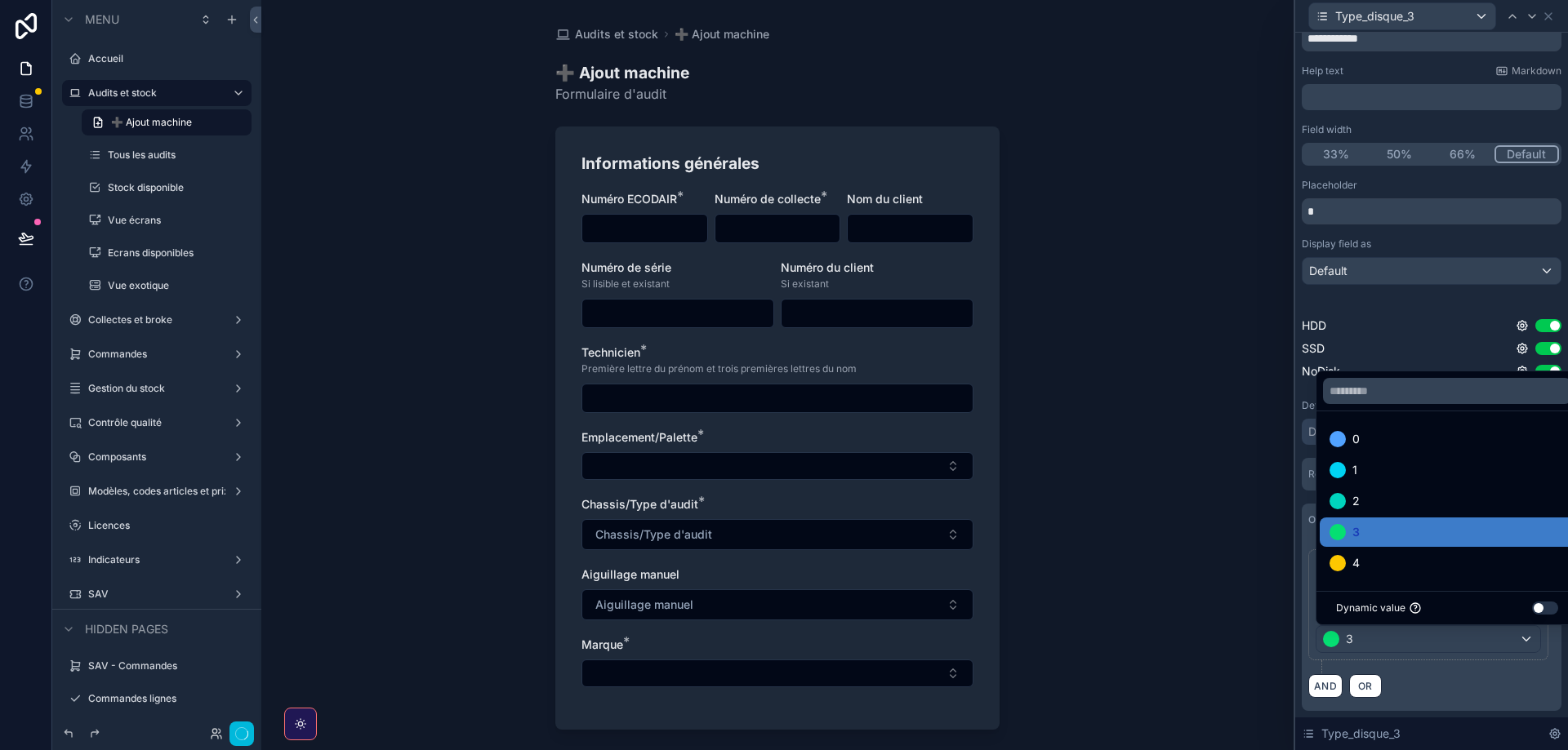
click at [1439, 681] on div "AND OR" at bounding box center [1431, 686] width 247 height 25
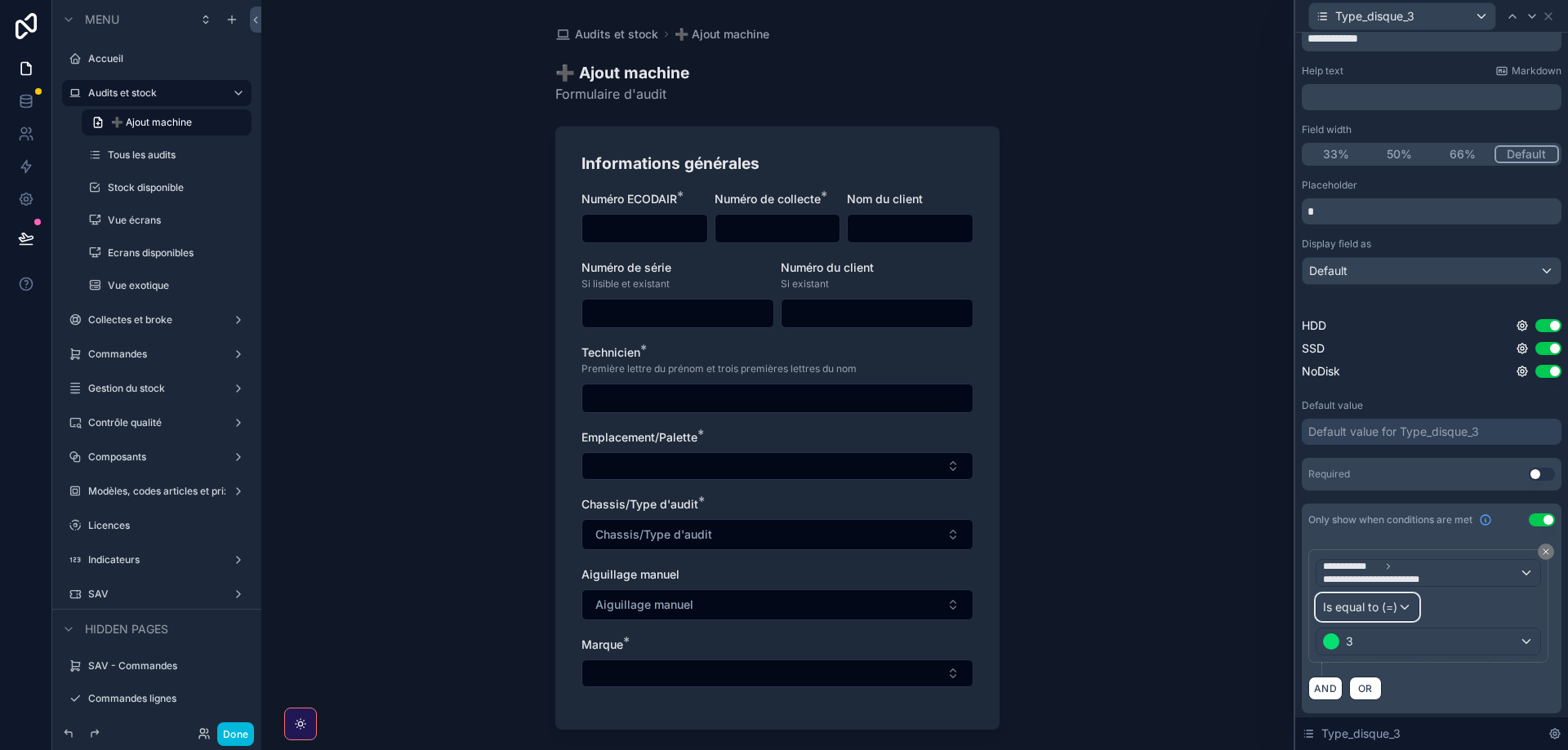
click at [1363, 609] on span "Is equal to (=)" at bounding box center [1360, 607] width 74 height 17
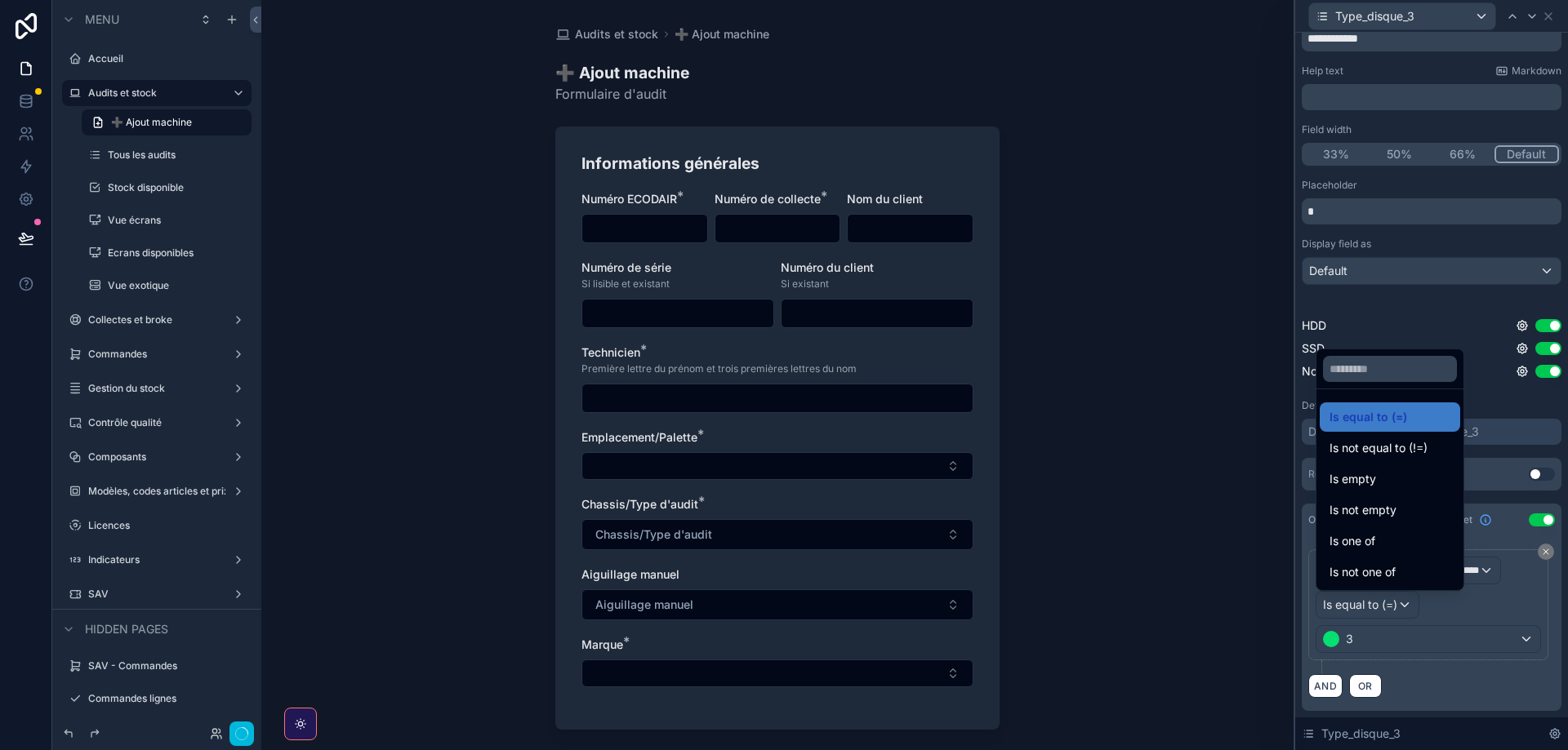
click at [1358, 543] on span "Is one of" at bounding box center [1352, 542] width 46 height 20
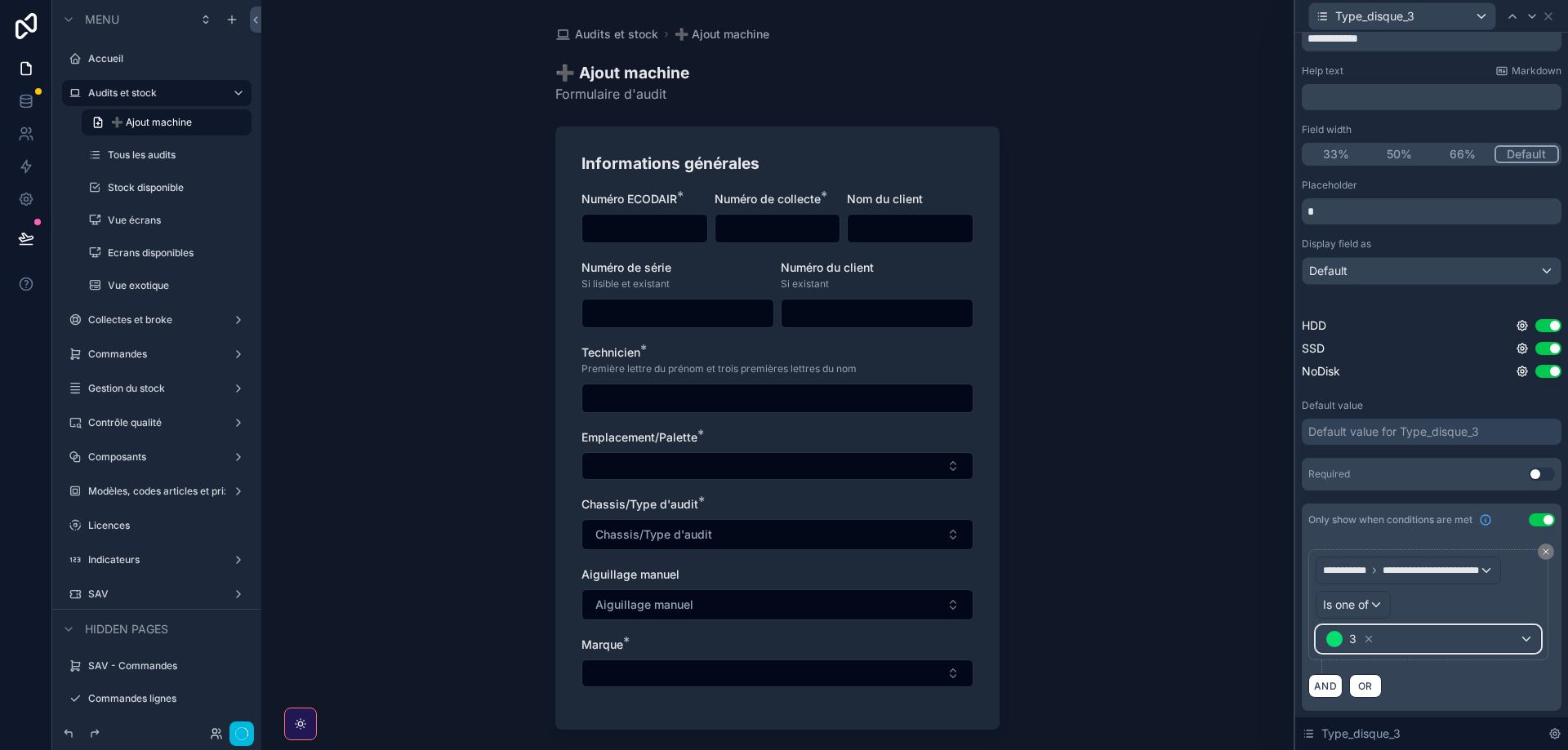
click at [1436, 642] on div "3" at bounding box center [1428, 639] width 223 height 26
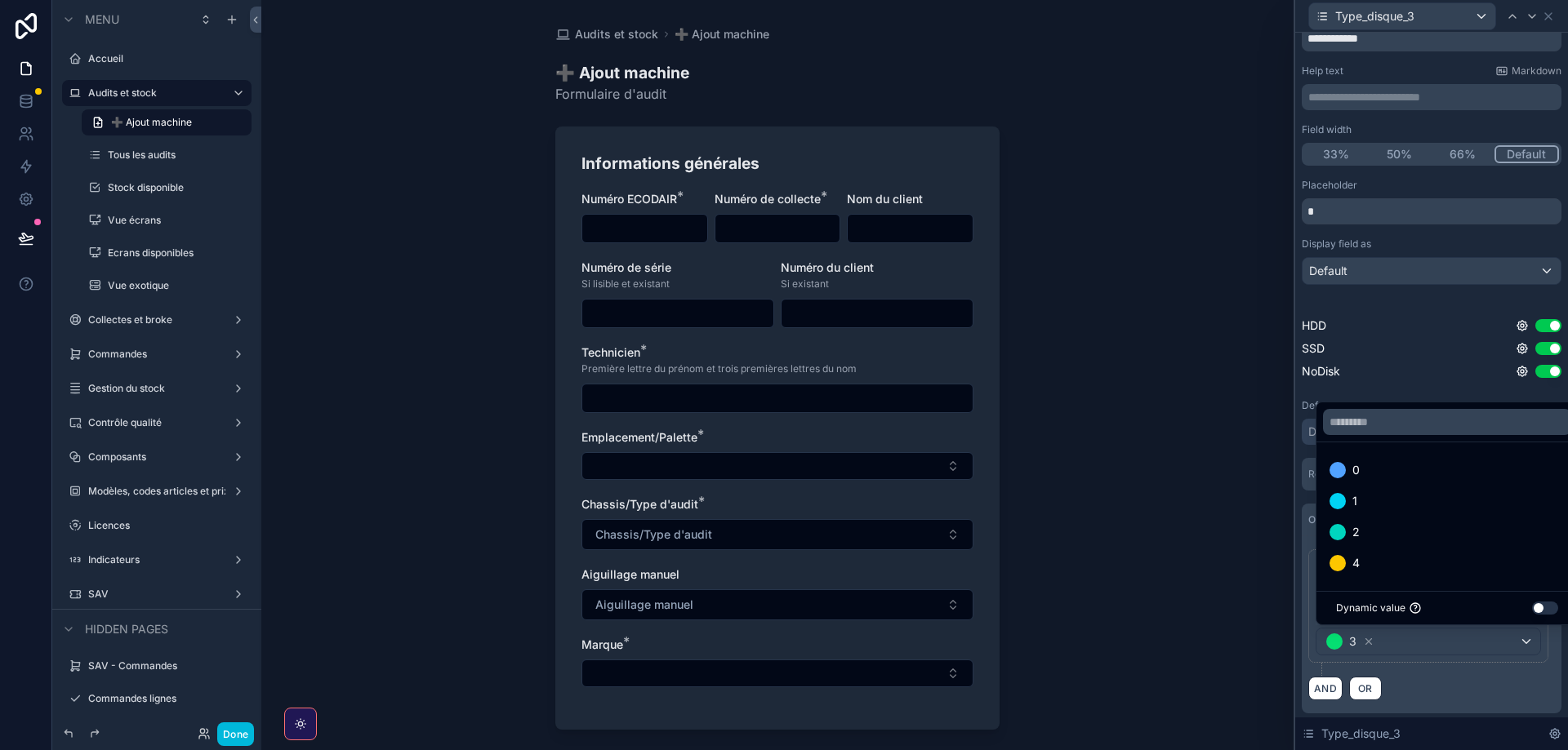
click at [1372, 558] on div "4" at bounding box center [1447, 563] width 235 height 20
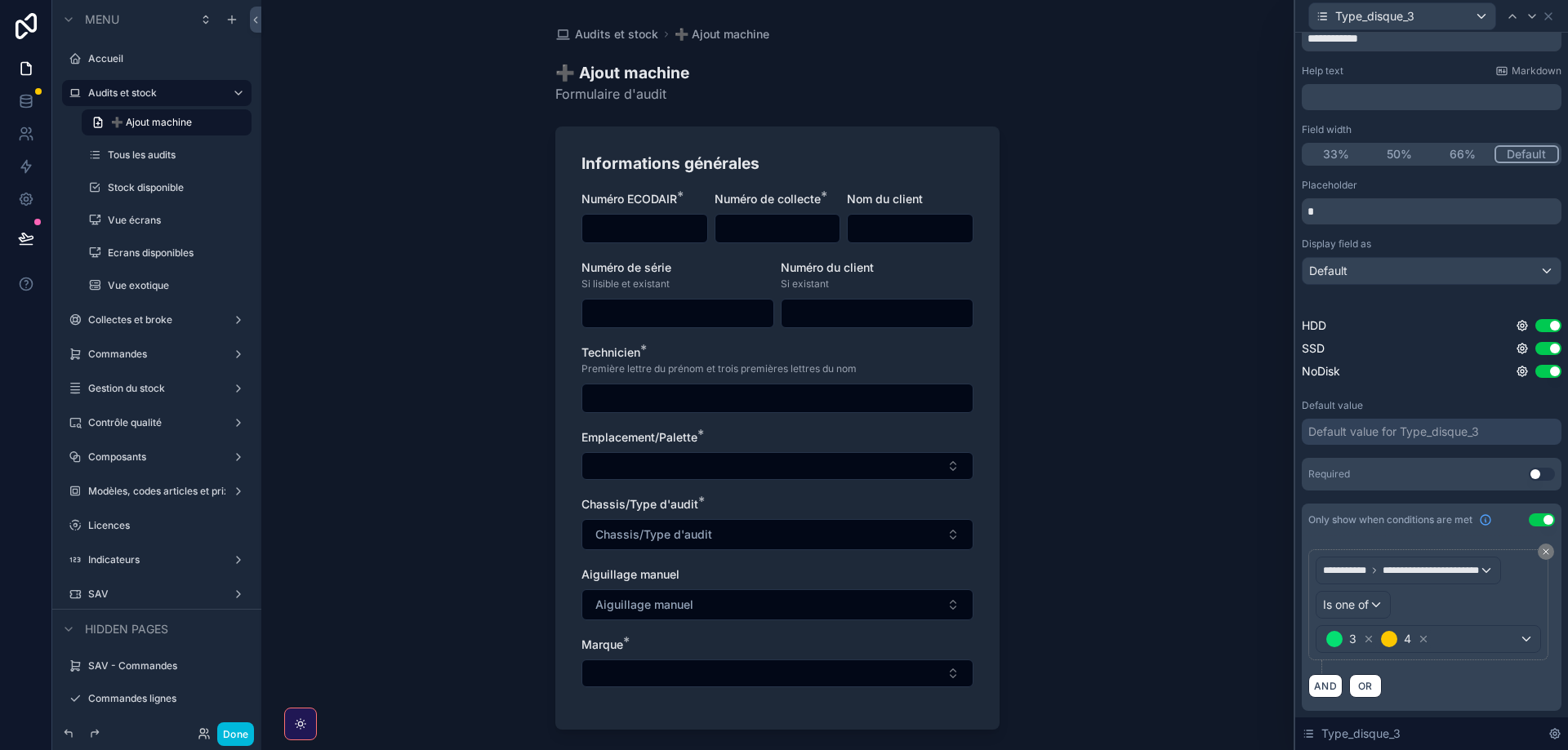
click at [1455, 676] on div "AND OR" at bounding box center [1431, 686] width 247 height 25
click at [1533, 17] on icon at bounding box center [1532, 17] width 7 height 3
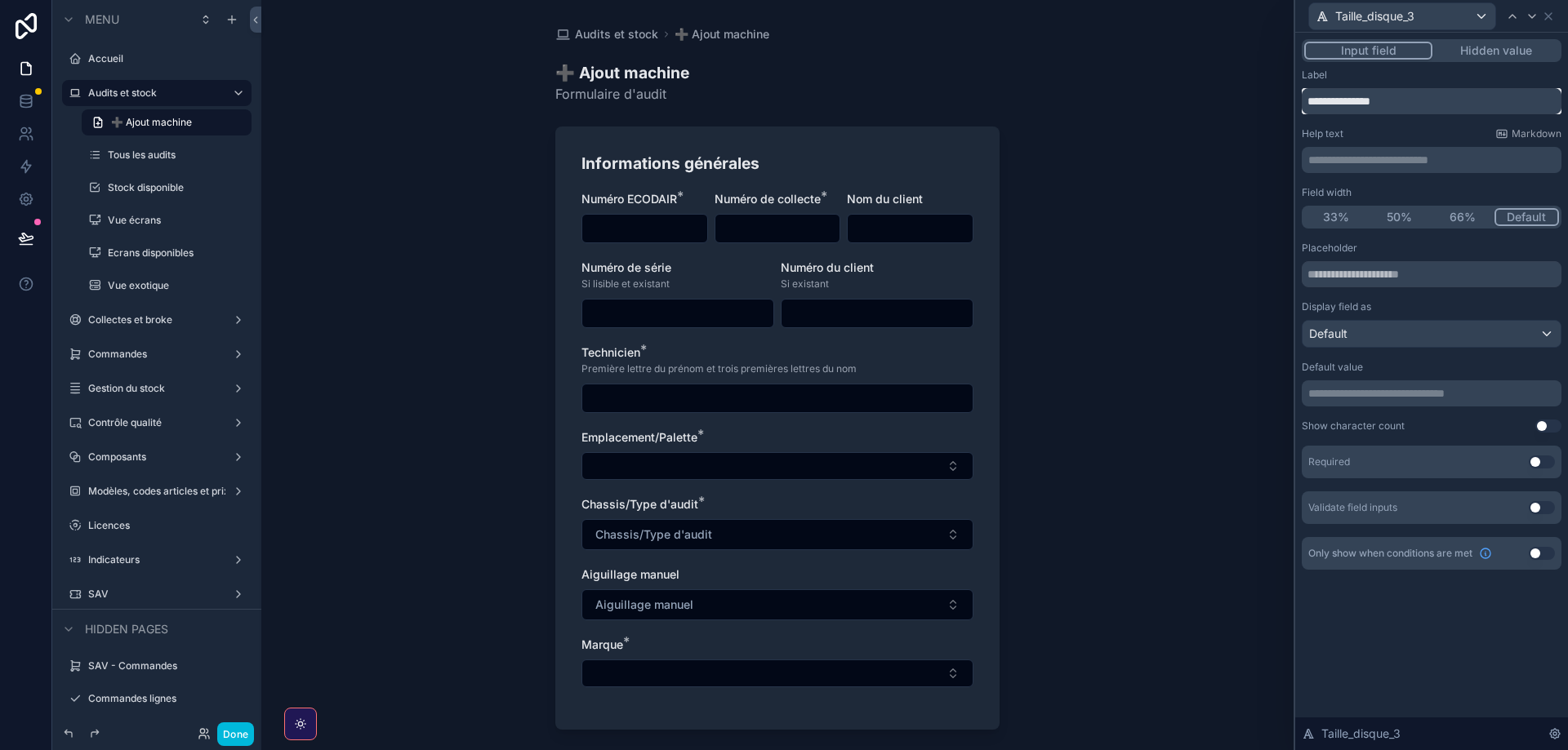
drag, startPoint x: 1403, startPoint y: 101, endPoint x: 1296, endPoint y: 105, distance: 107.1
click at [1302, 105] on input "**********" at bounding box center [1431, 102] width 260 height 26
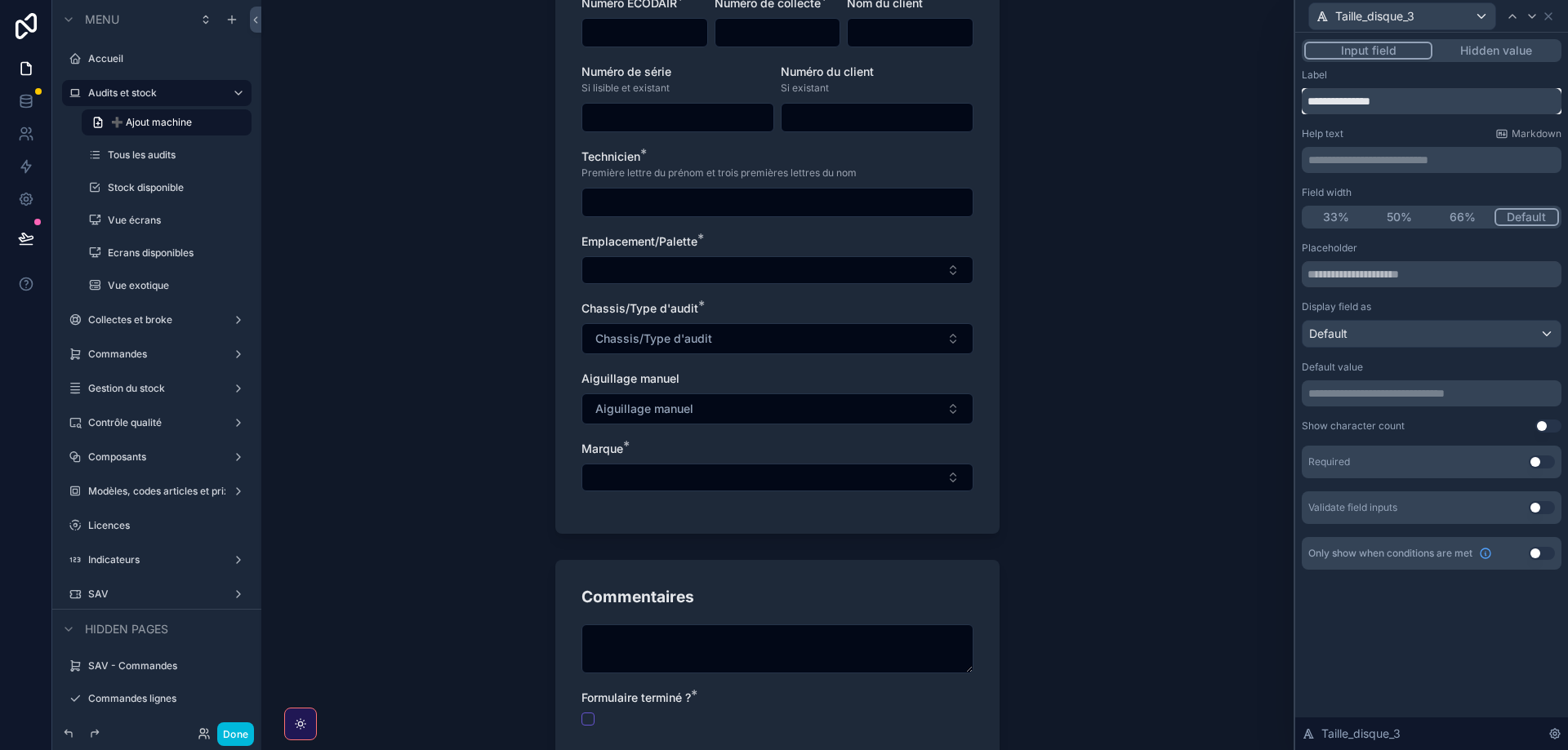
scroll to position [374, 0]
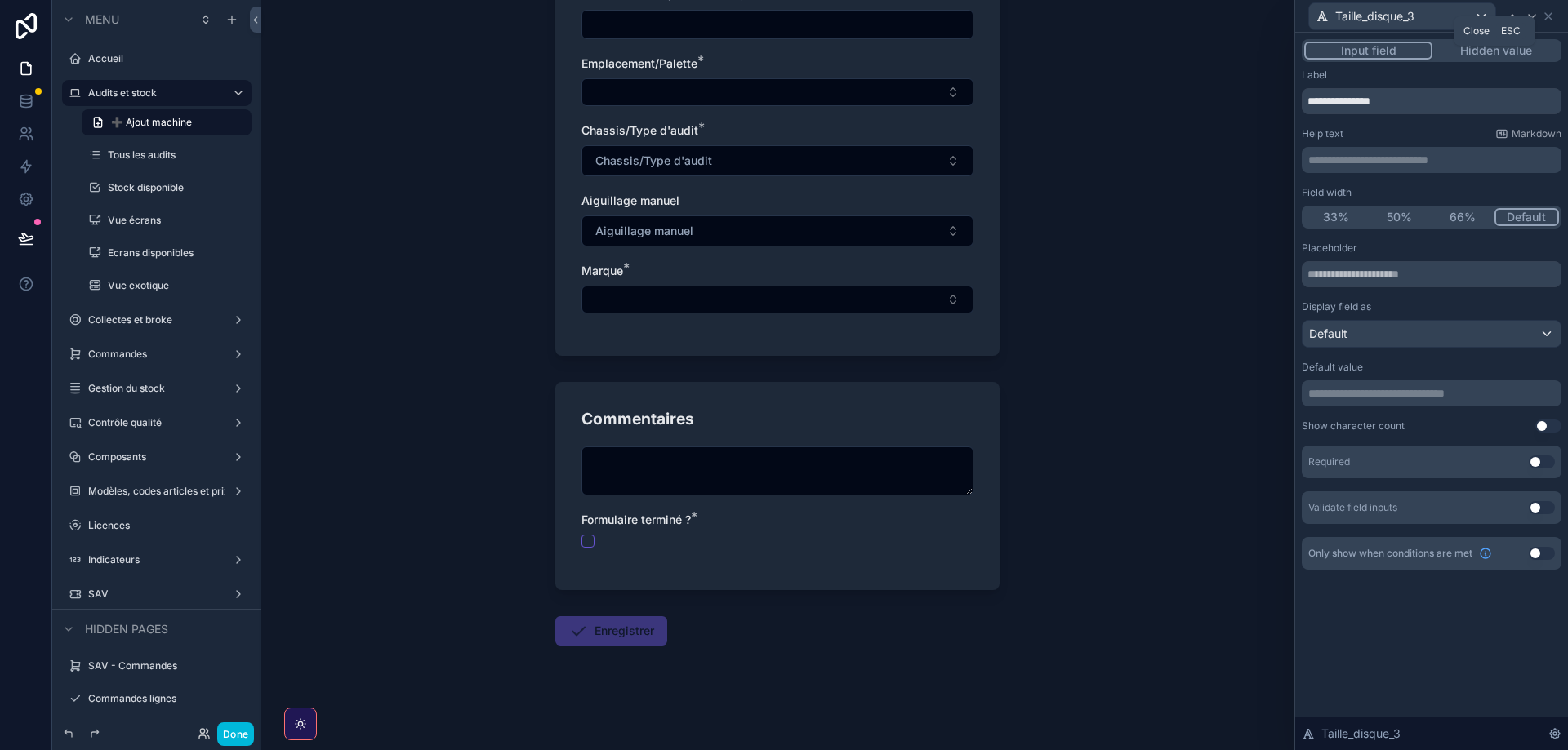
click at [1546, 17] on icon at bounding box center [1548, 17] width 13 height 13
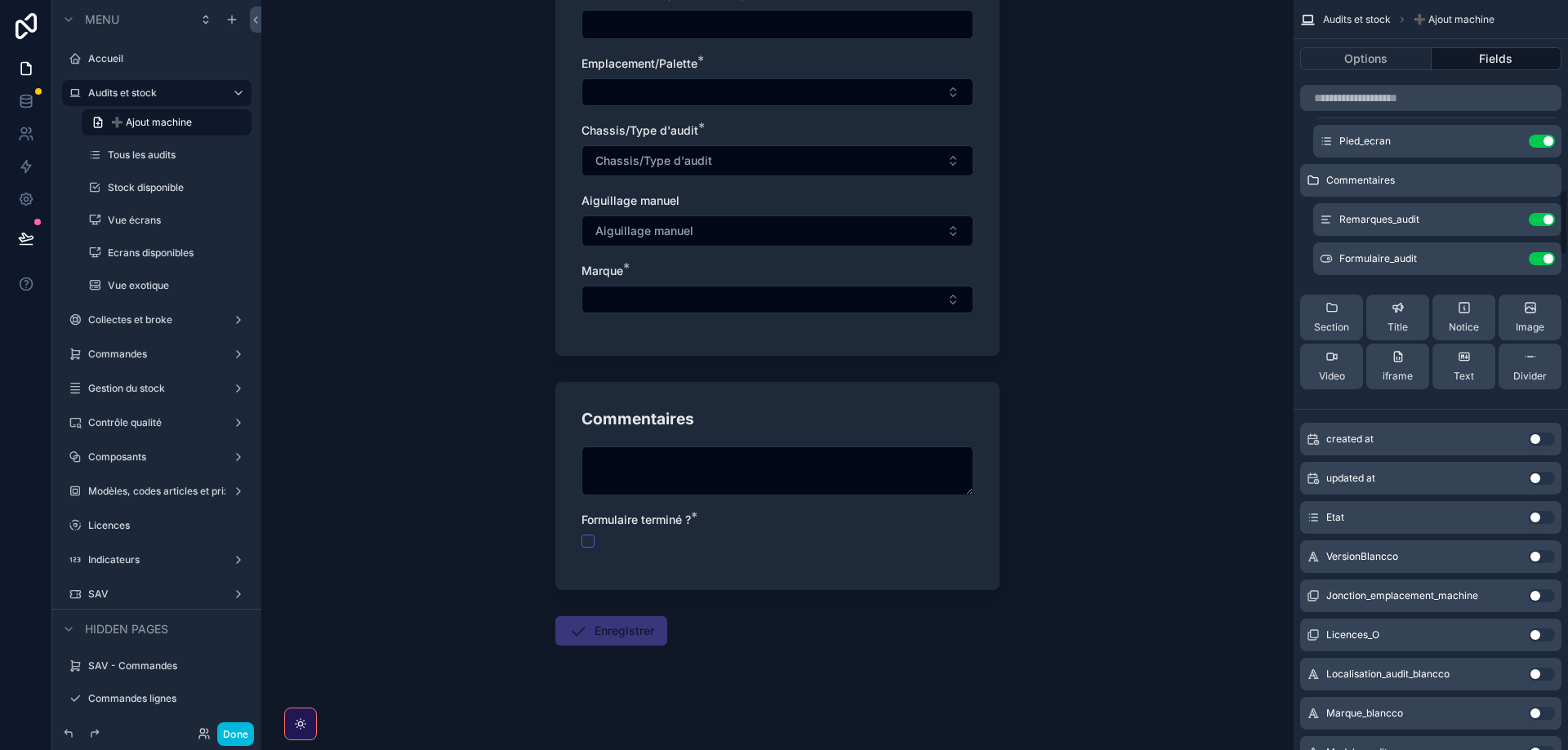
scroll to position [2216, 0]
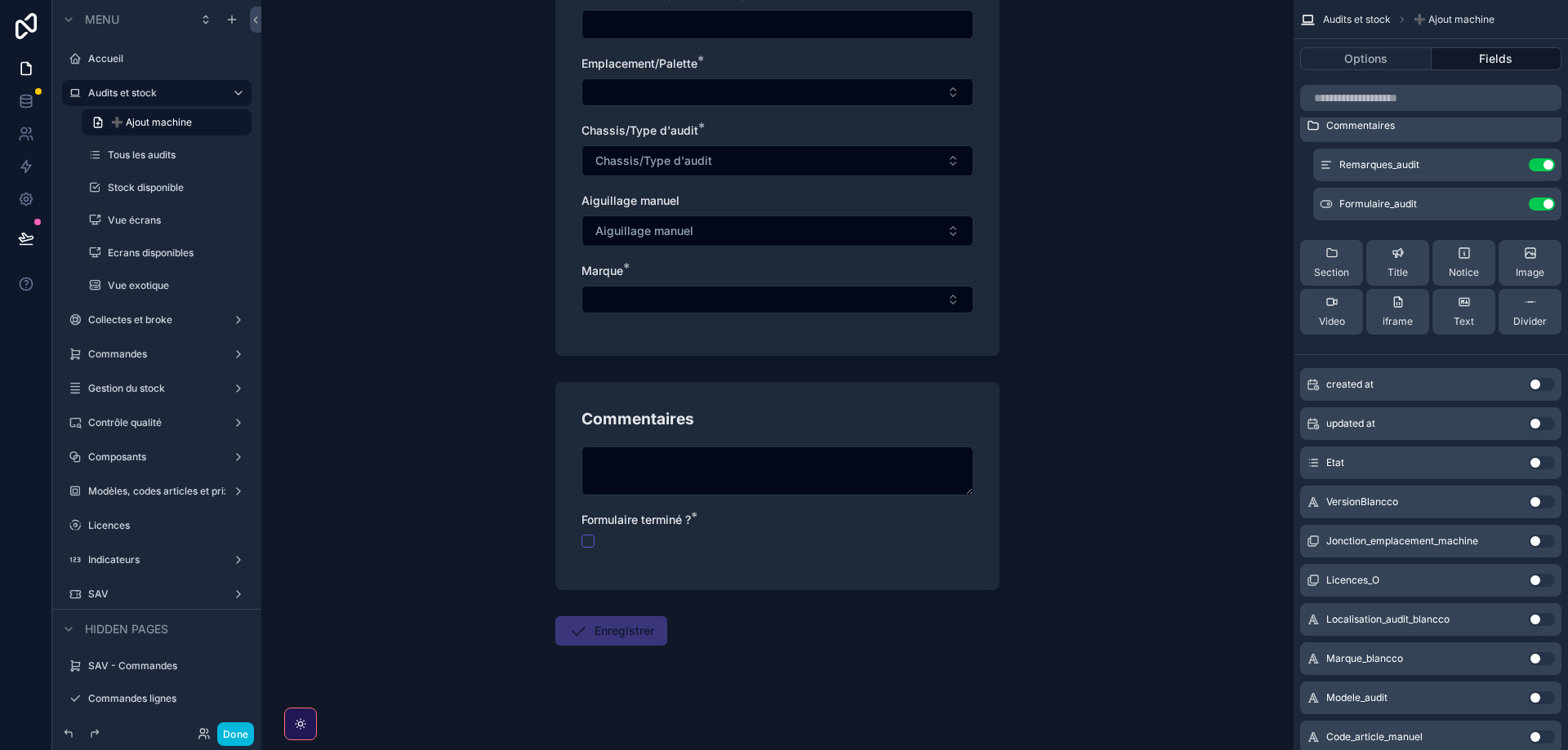
click at [1333, 271] on span "Section" at bounding box center [1331, 273] width 35 height 13
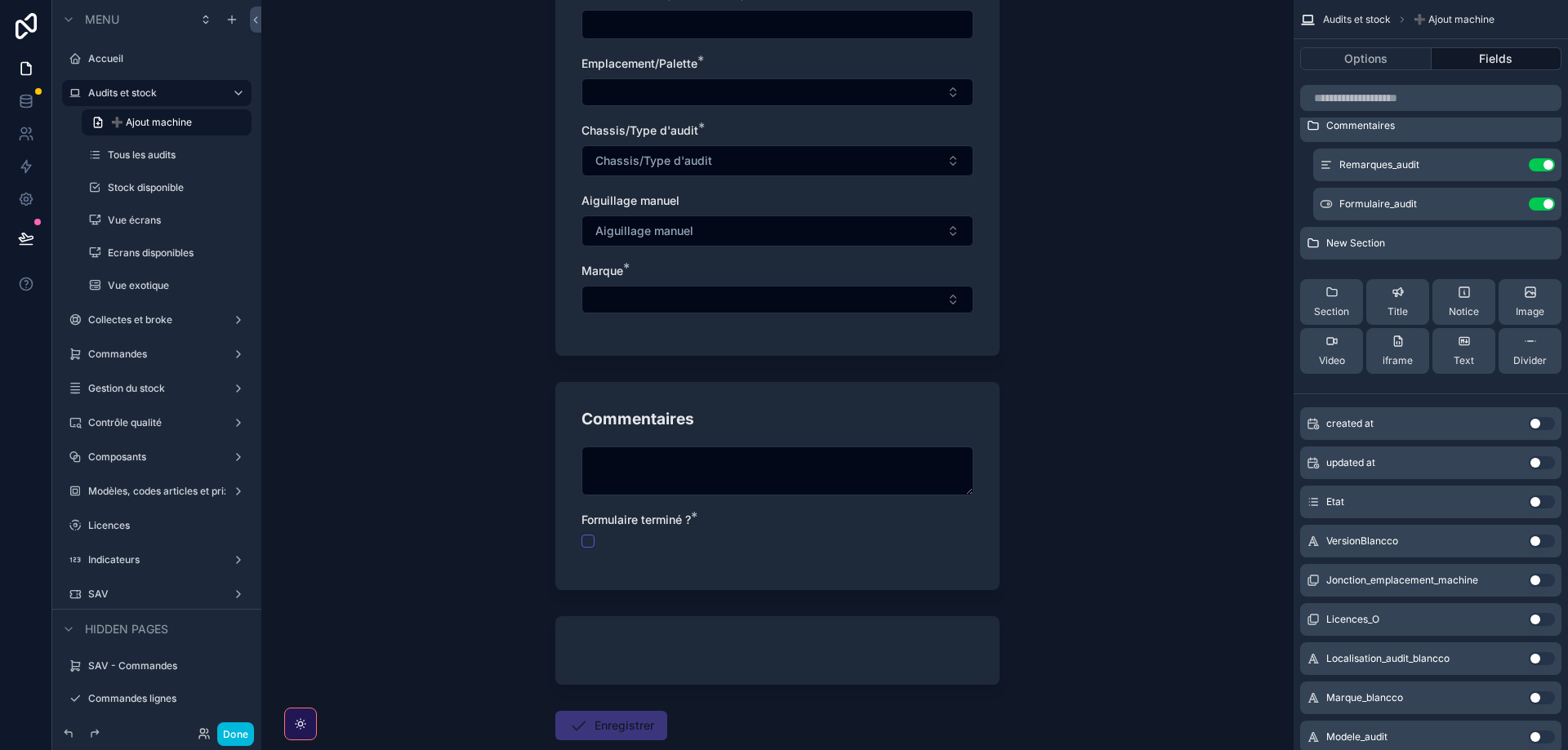
scroll to position [0, 0]
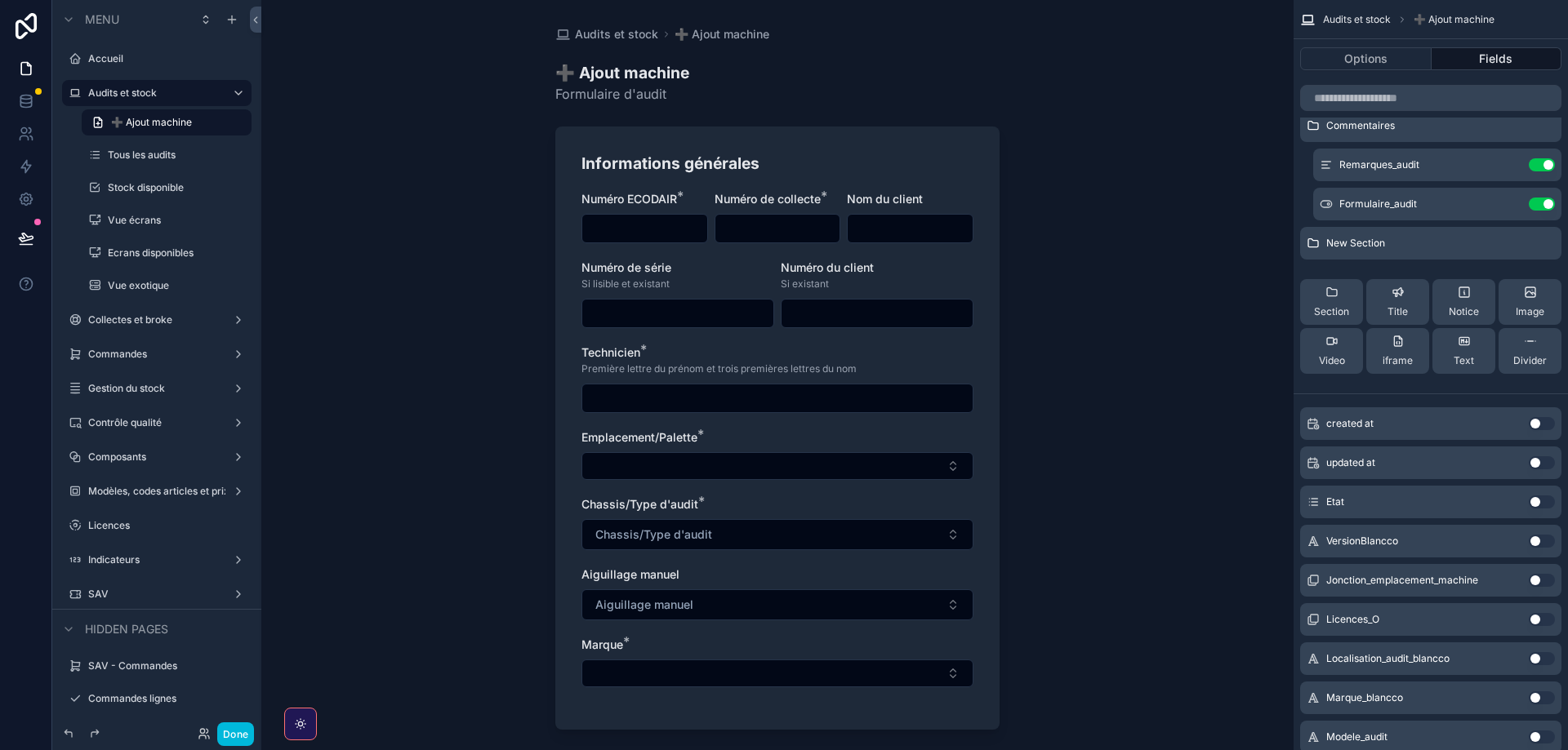
click at [1331, 291] on icon "scrollable content" at bounding box center [1332, 292] width 13 height 13
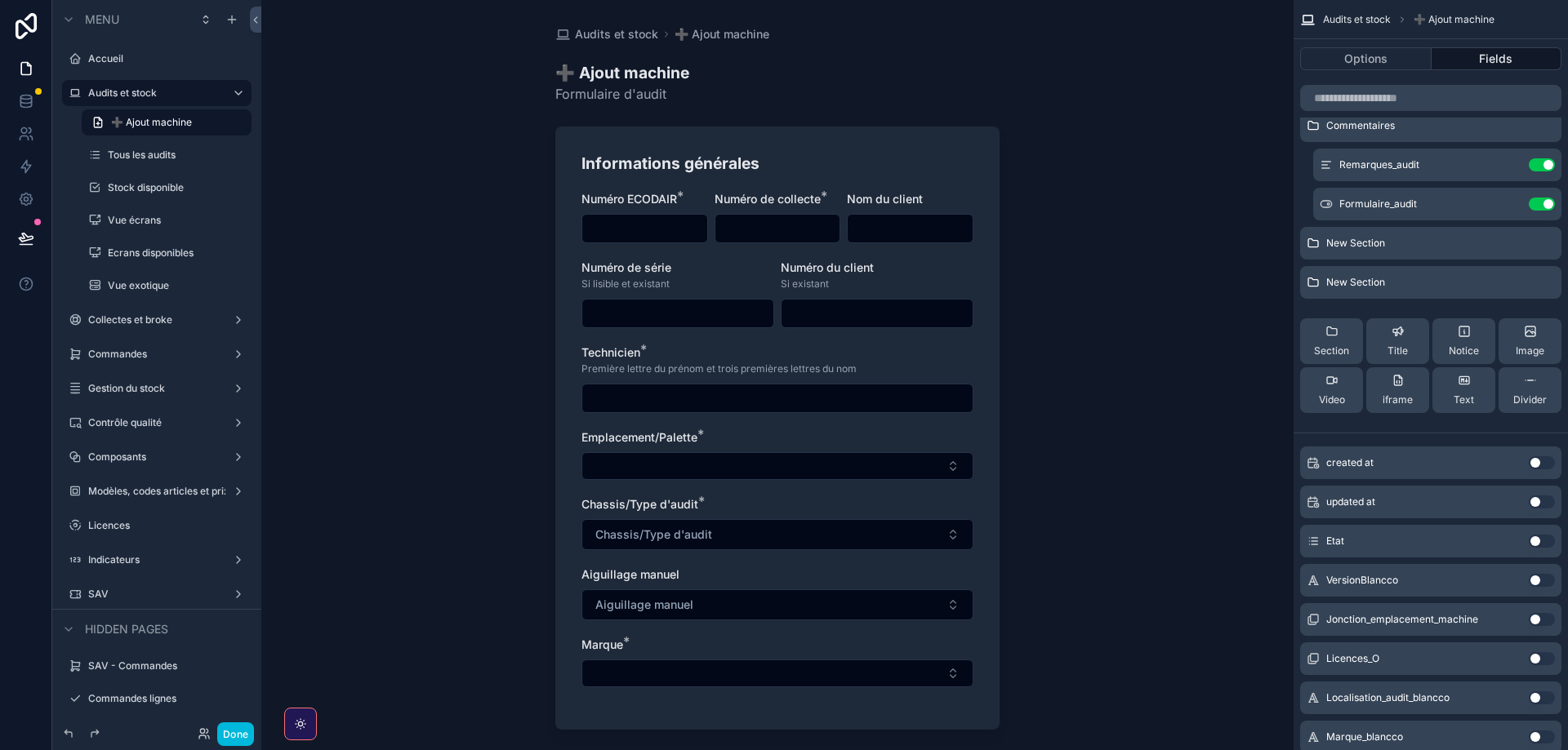
click at [1332, 346] on span "Section" at bounding box center [1331, 351] width 35 height 13
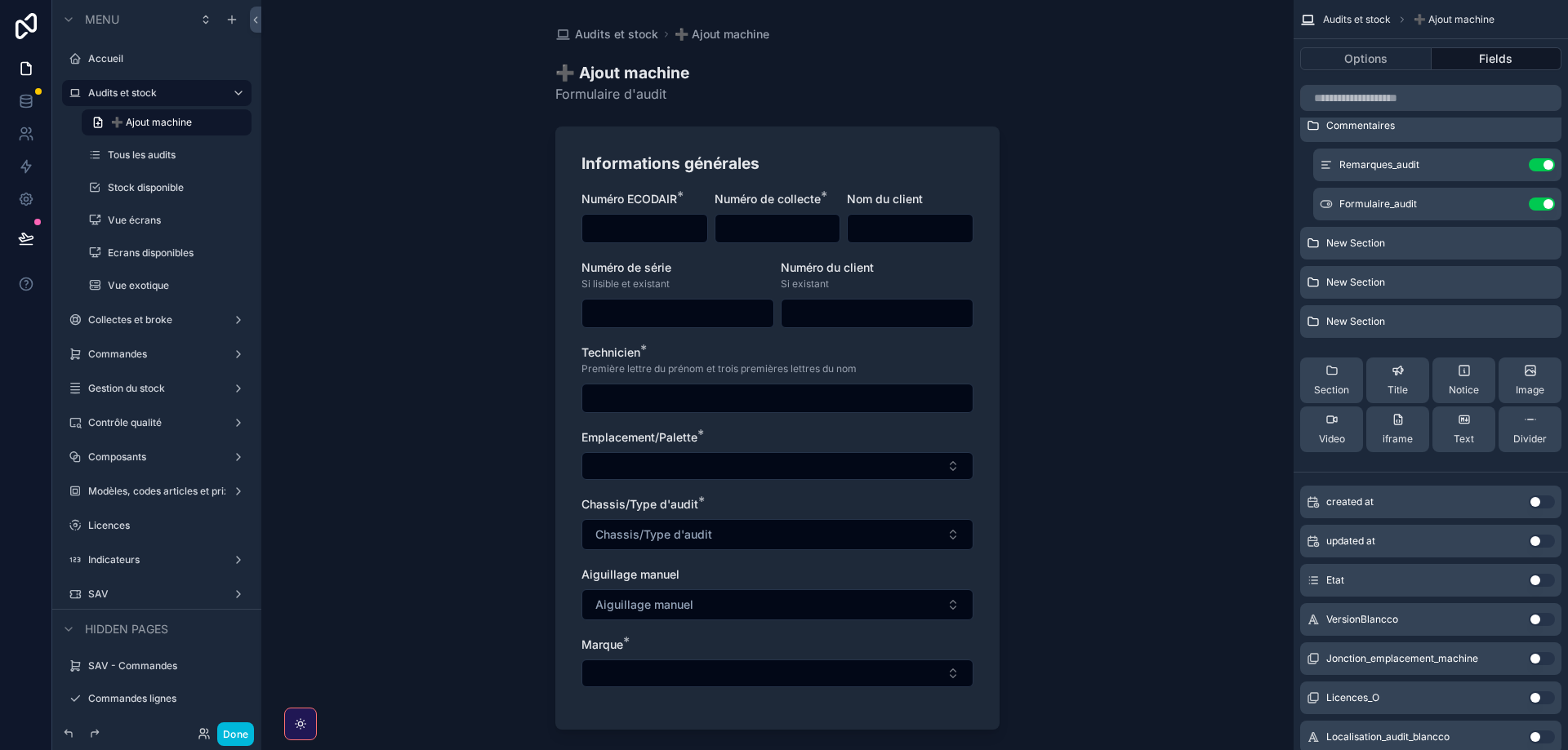
click at [1326, 376] on icon "scrollable content" at bounding box center [1332, 370] width 13 height 13
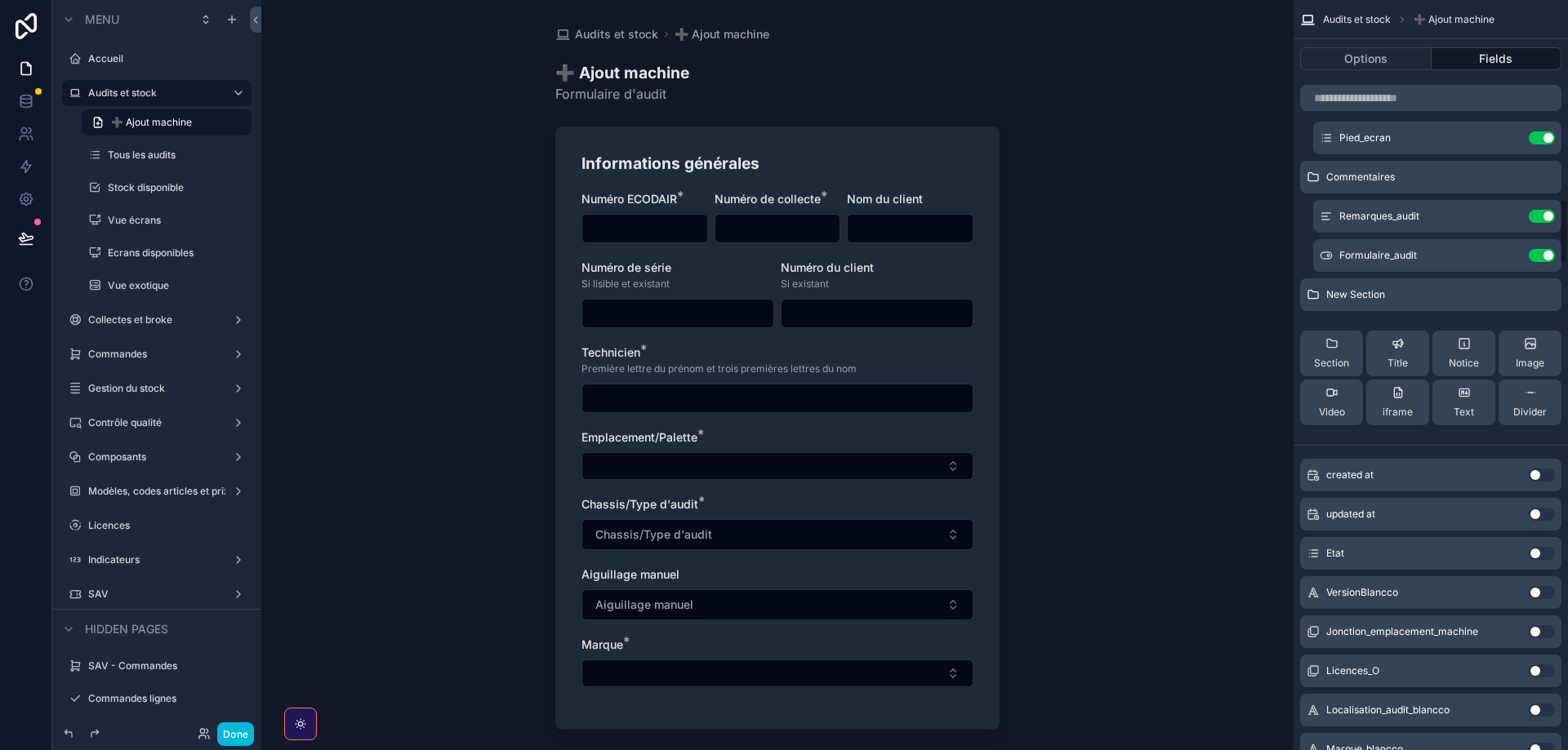
scroll to position [2290, 0]
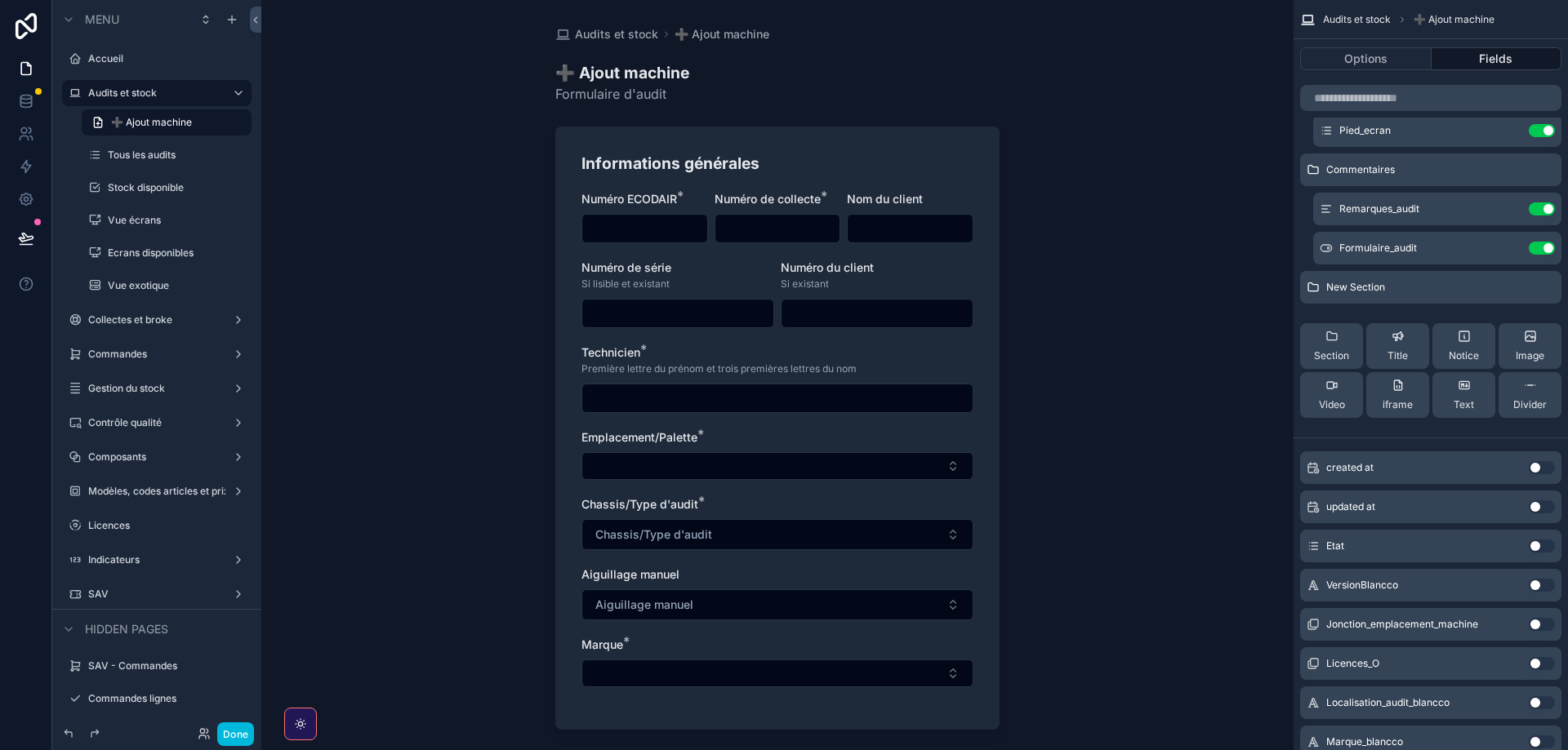
click at [1542, 294] on div "New Section" at bounding box center [1431, 287] width 261 height 32
click at [0, 0] on icon "scrollable content" at bounding box center [0, 0] width 0 height 0
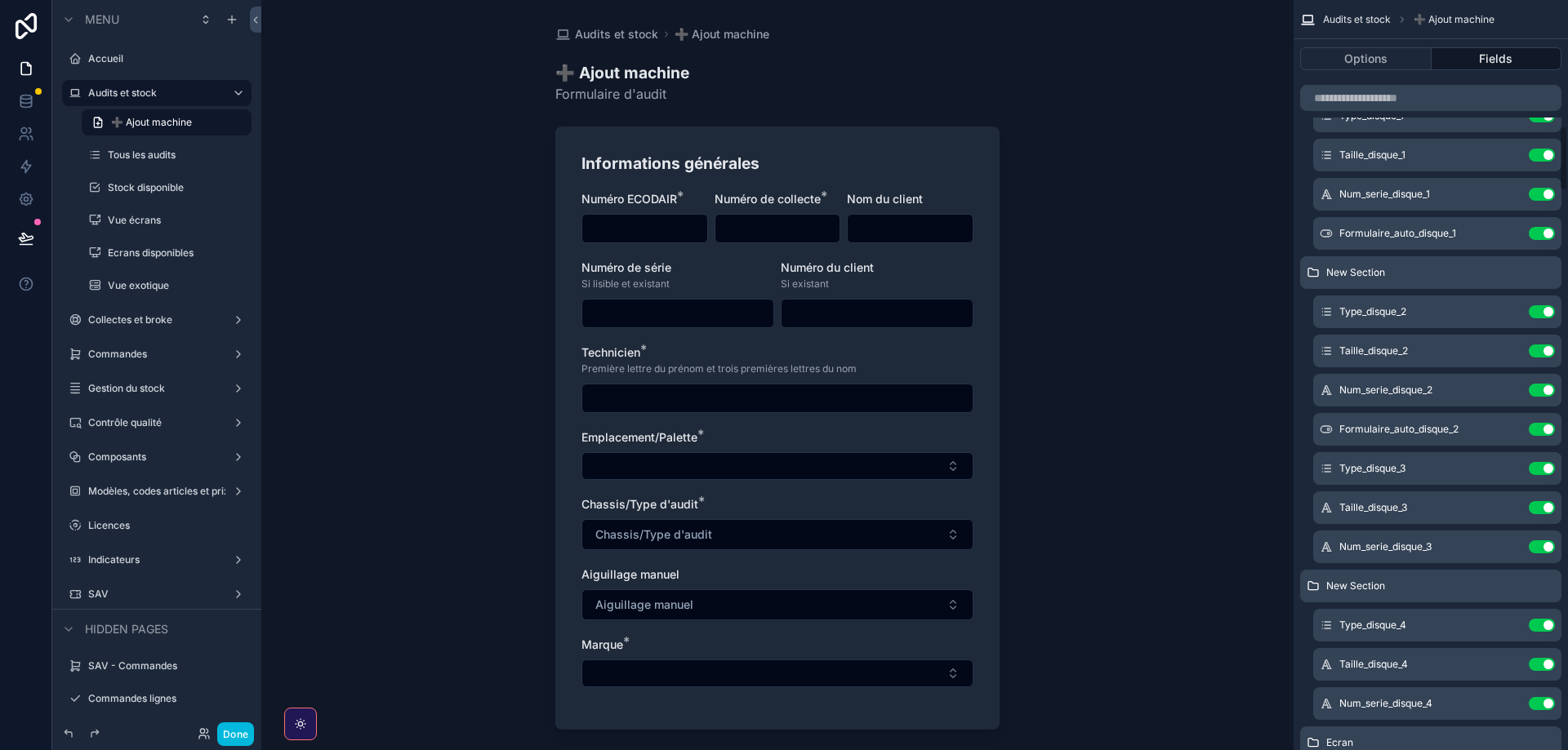
scroll to position [1261, 0]
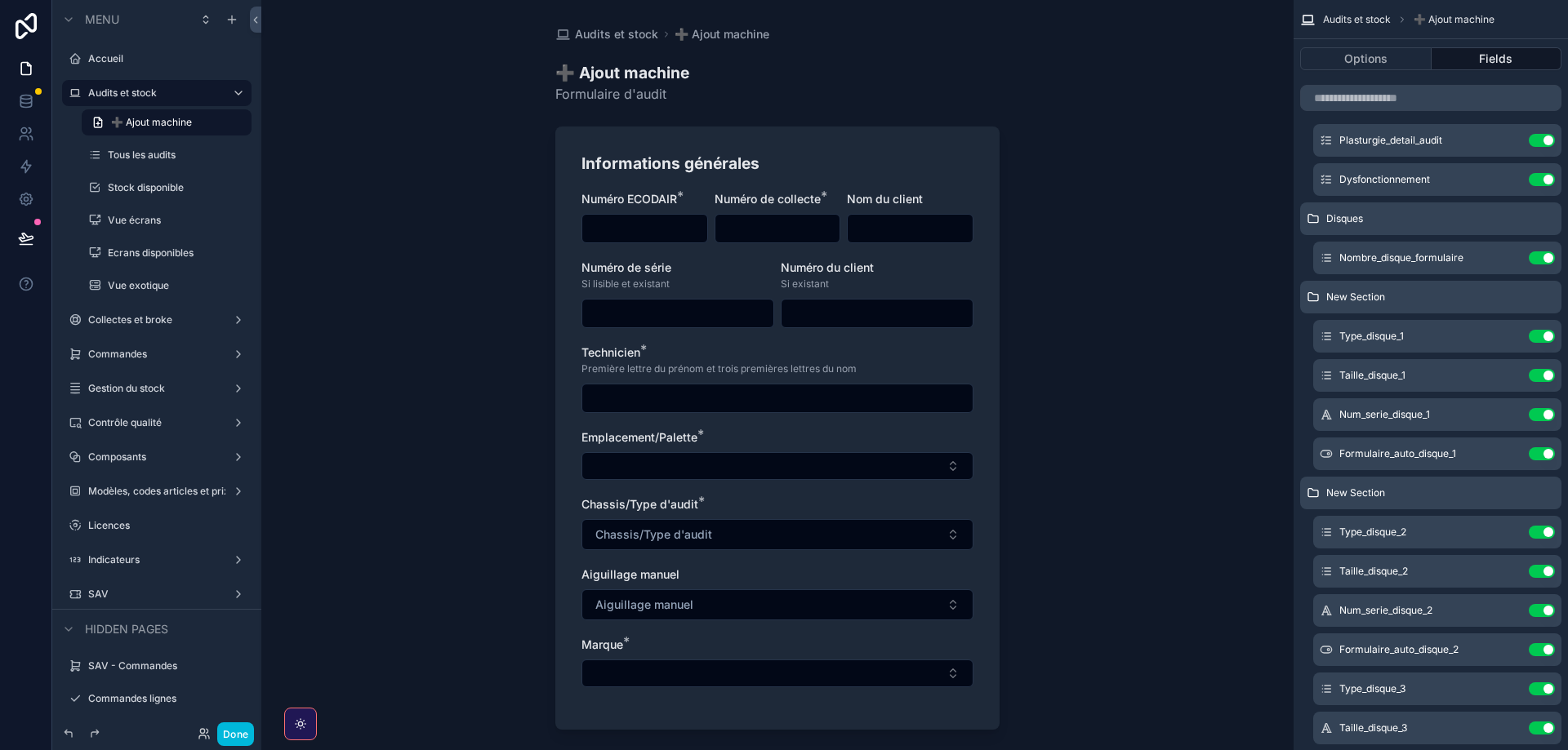
click at [0, 0] on icon "scrollable content" at bounding box center [0, 0] width 0 height 0
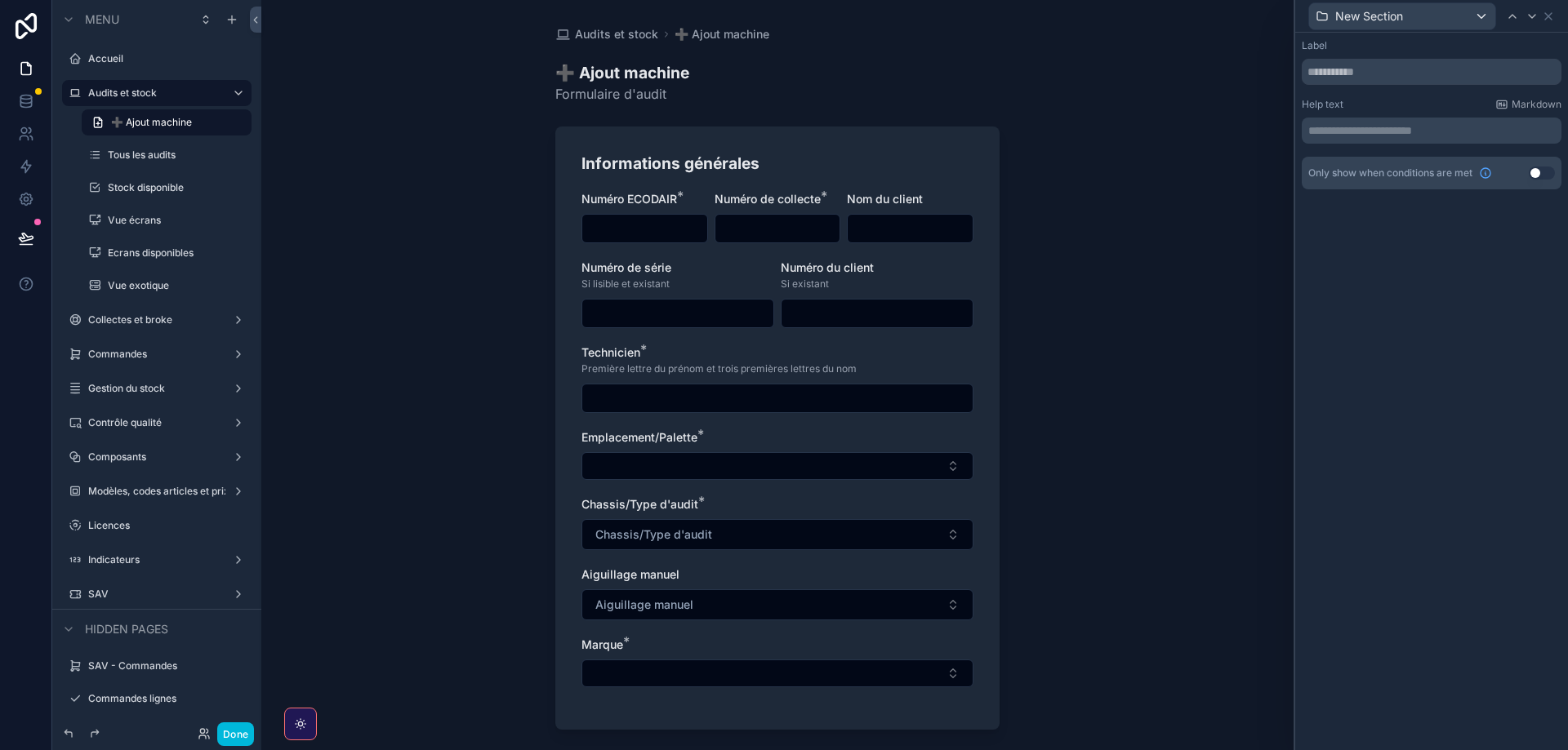
click at [1543, 171] on button "Use setting" at bounding box center [1542, 173] width 26 height 13
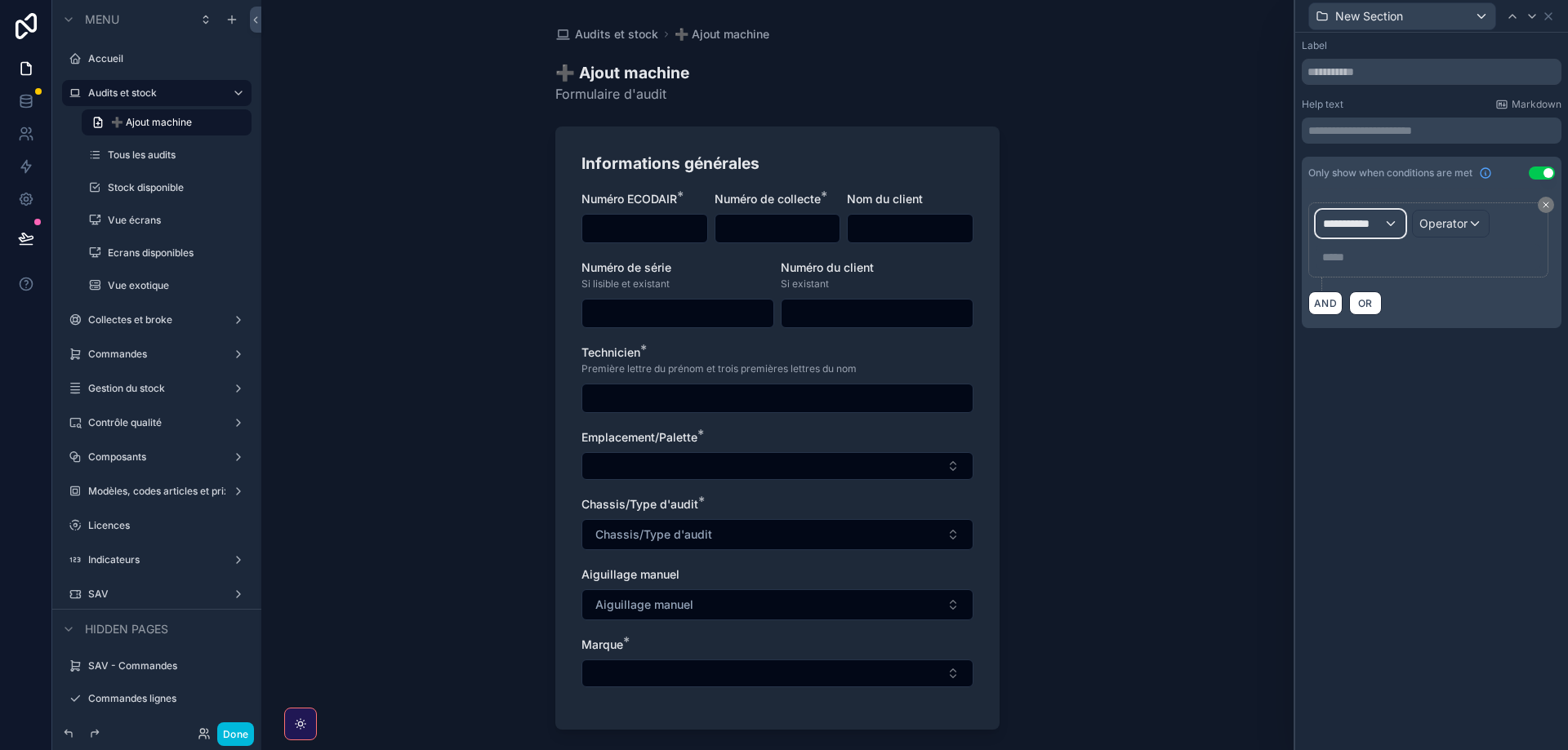
click at [1376, 224] on span "**********" at bounding box center [1353, 224] width 60 height 17
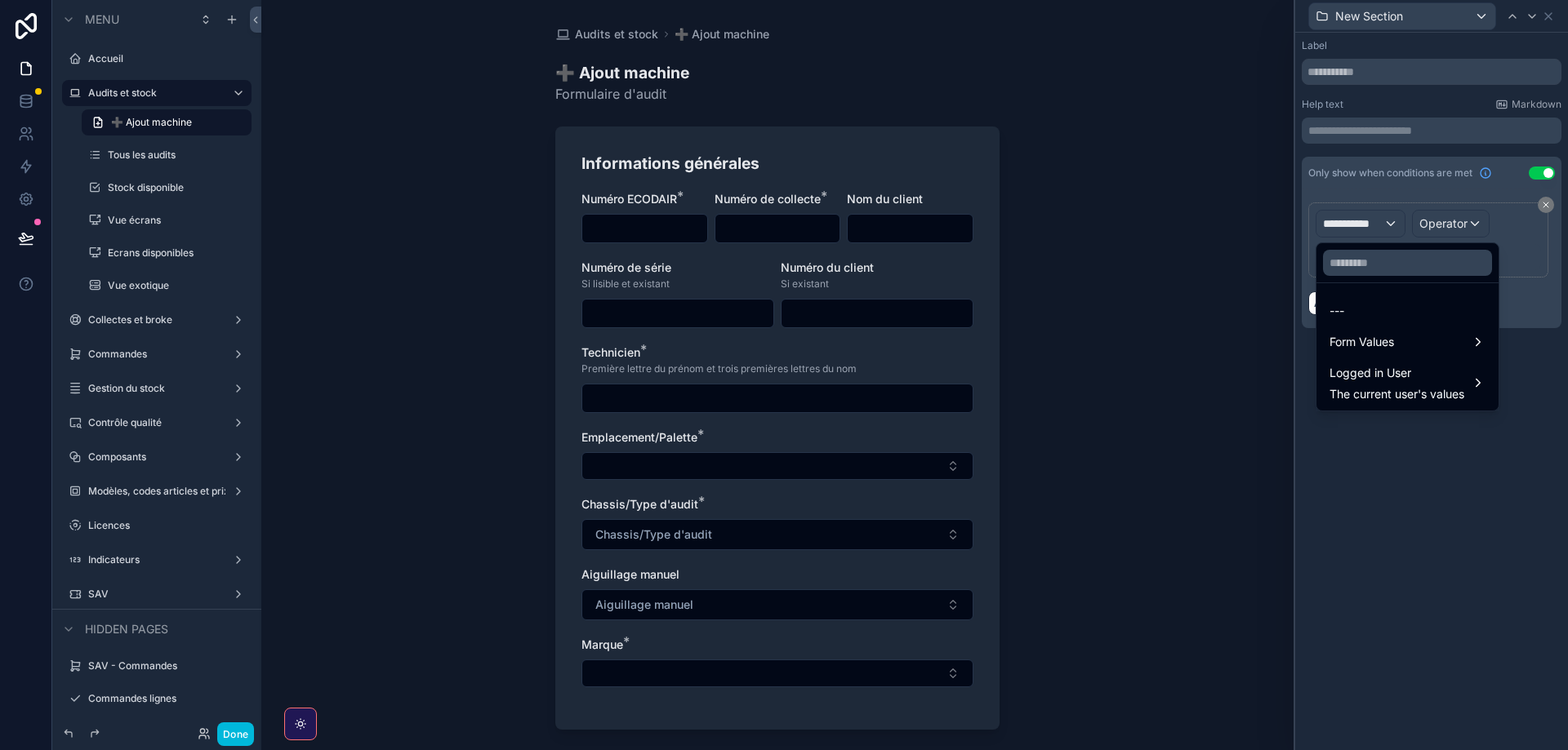
click at [1368, 337] on span "Form Values" at bounding box center [1362, 342] width 65 height 20
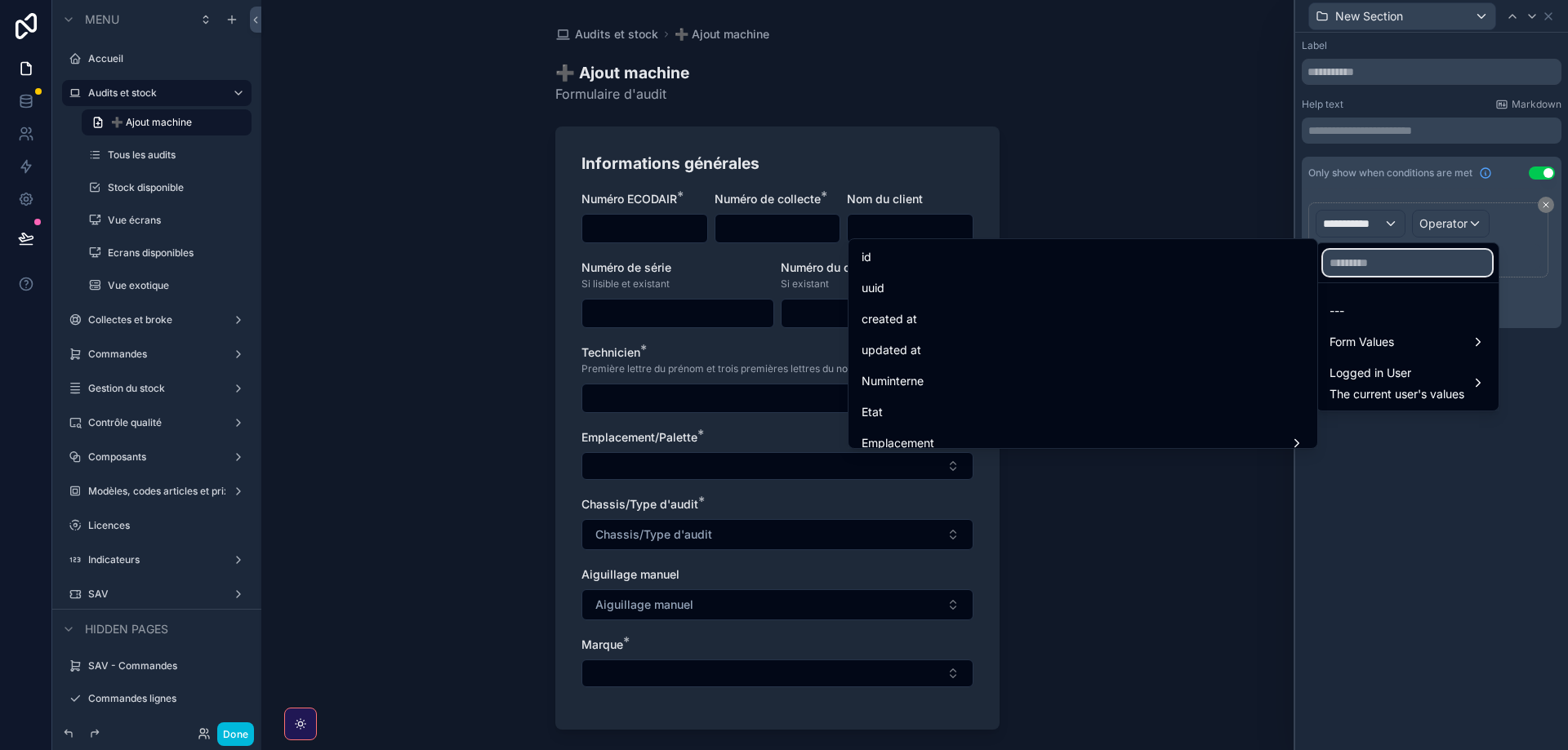
click at [1360, 262] on input "text" at bounding box center [1407, 263] width 169 height 26
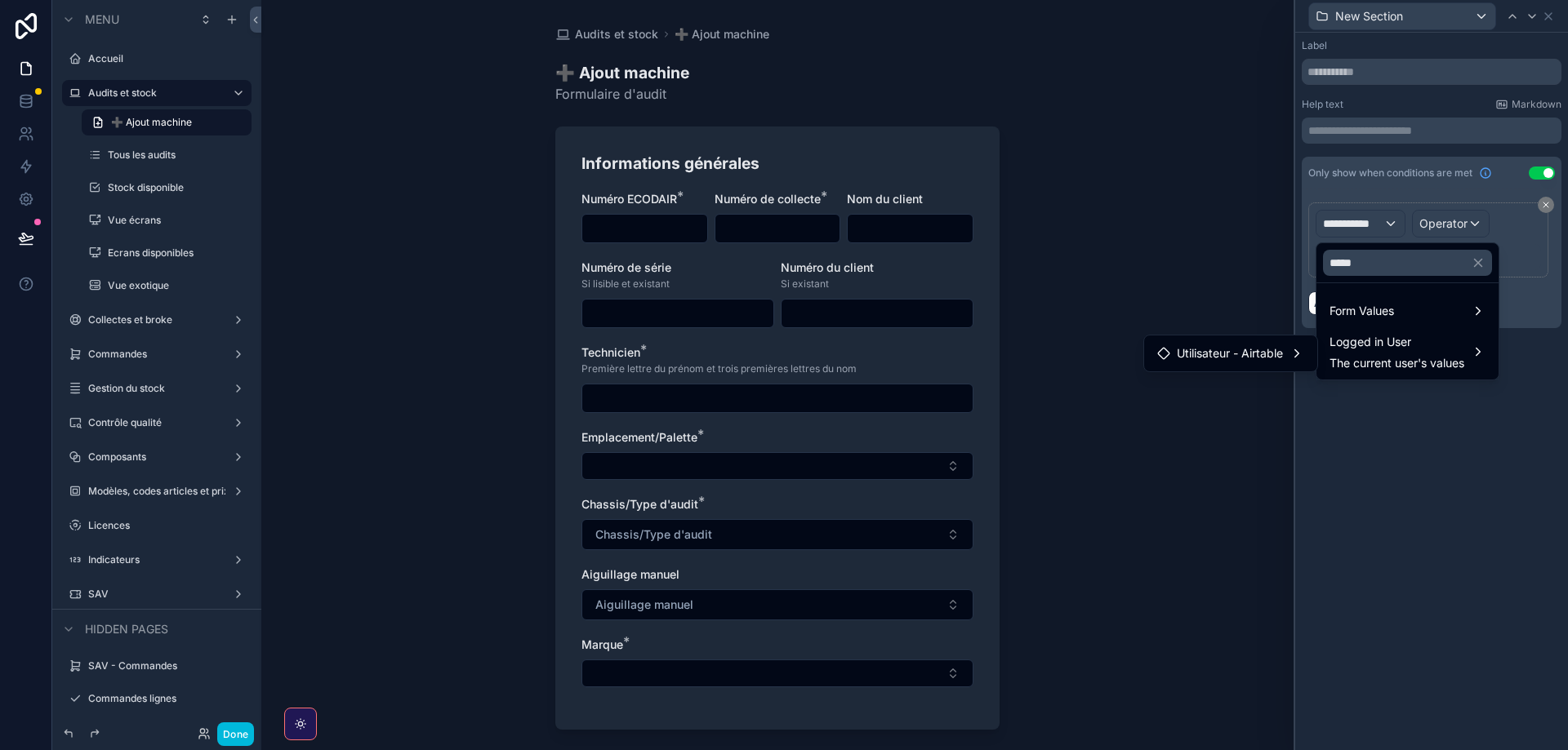
click at [1368, 318] on span "Form Values" at bounding box center [1362, 311] width 65 height 20
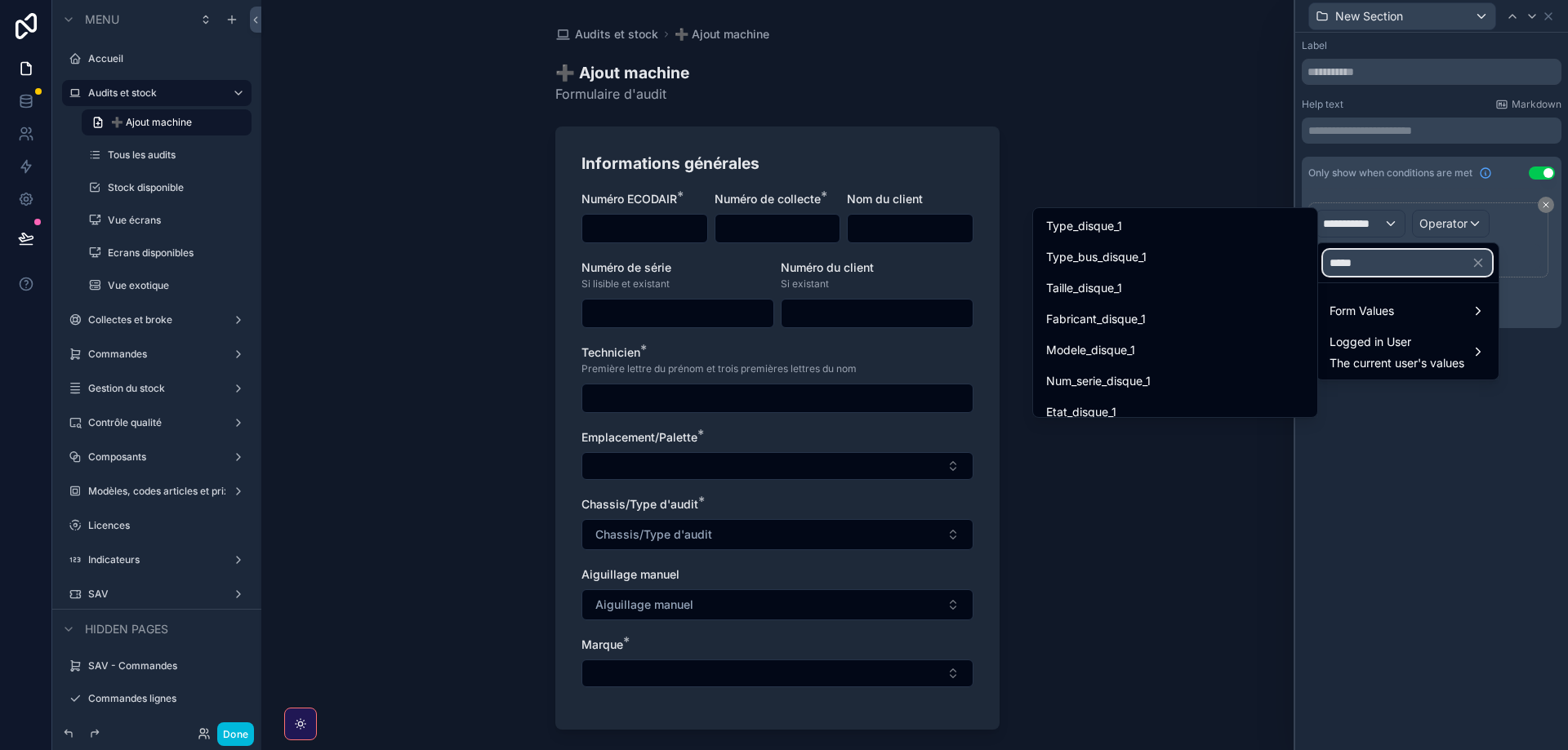
click at [1331, 267] on input "*****" at bounding box center [1407, 263] width 169 height 26
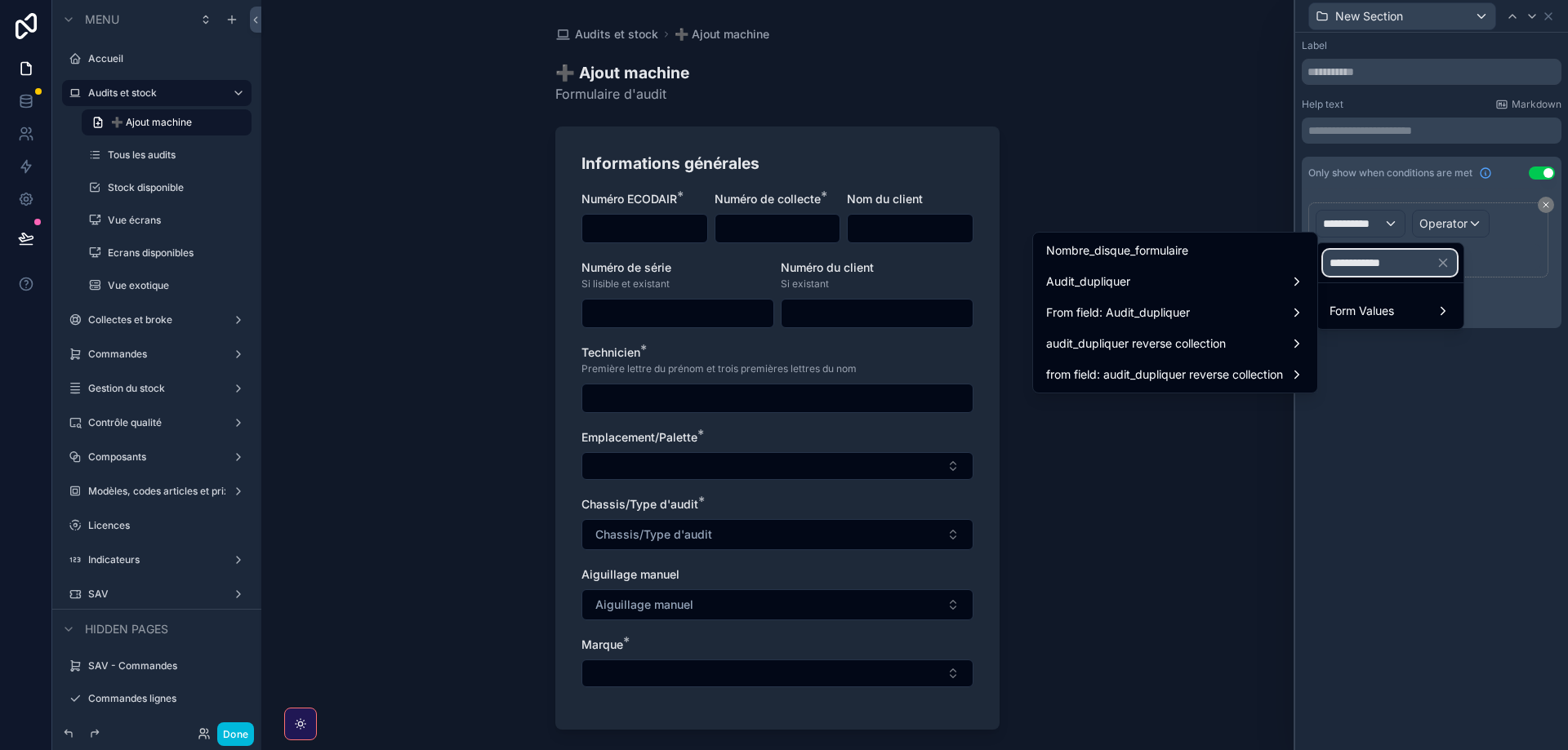
type input "**********"
click at [1188, 240] on div "Nombre_disque_formulaire" at bounding box center [1176, 251] width 278 height 30
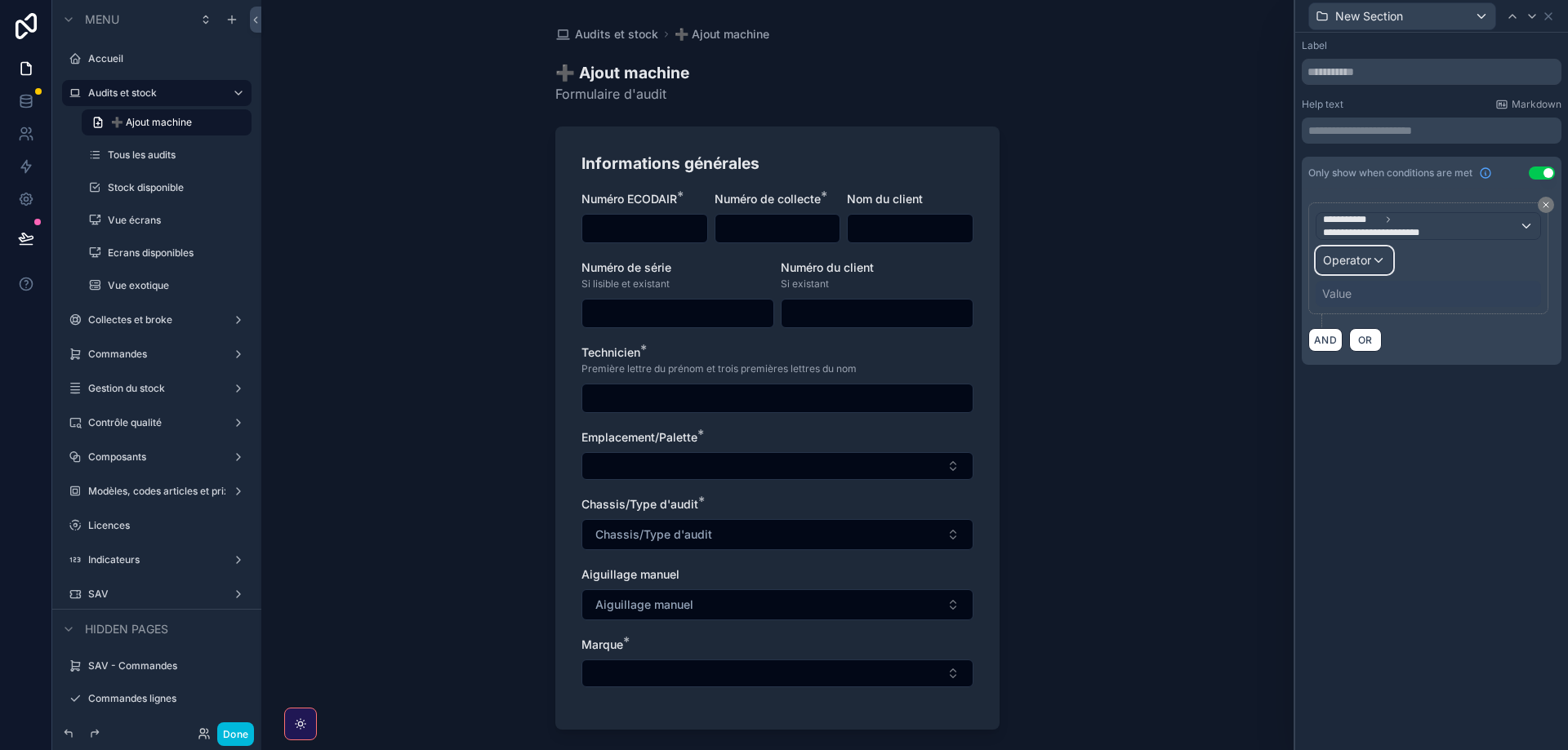
click at [1357, 266] on span "Operator" at bounding box center [1347, 260] width 48 height 14
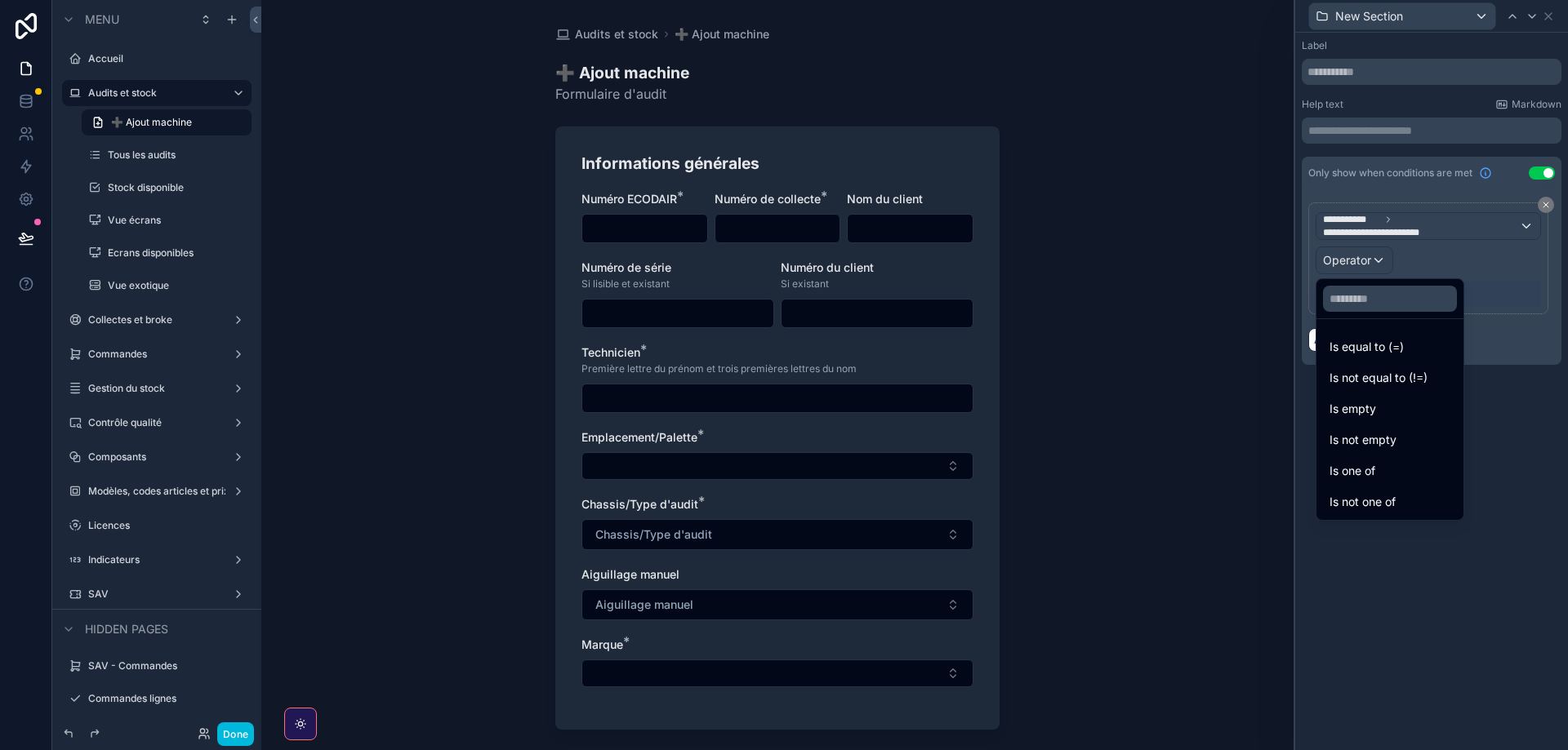
click at [1365, 356] on span "Is equal to (=)" at bounding box center [1367, 347] width 74 height 20
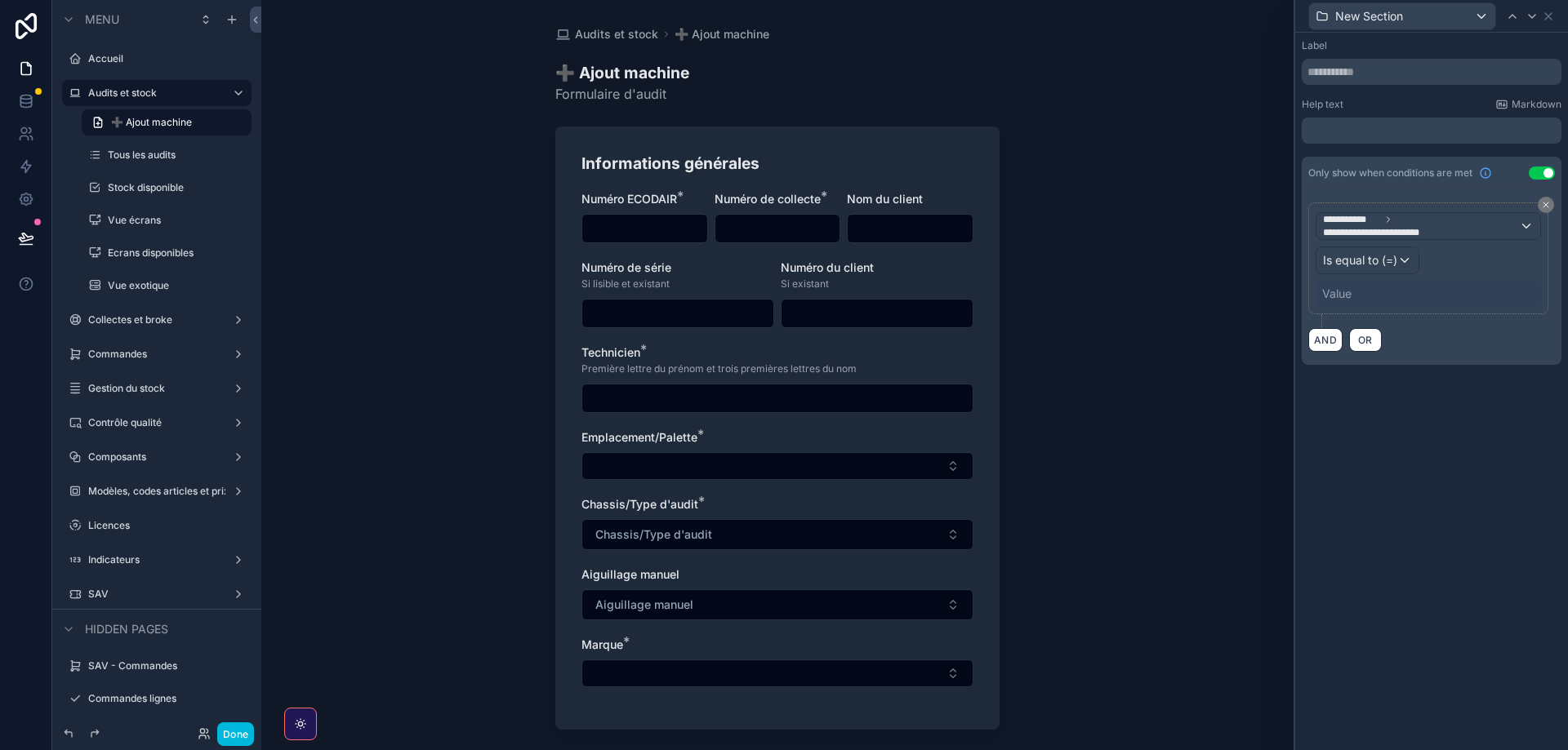
click at [1373, 303] on div "Value" at bounding box center [1428, 294] width 225 height 26
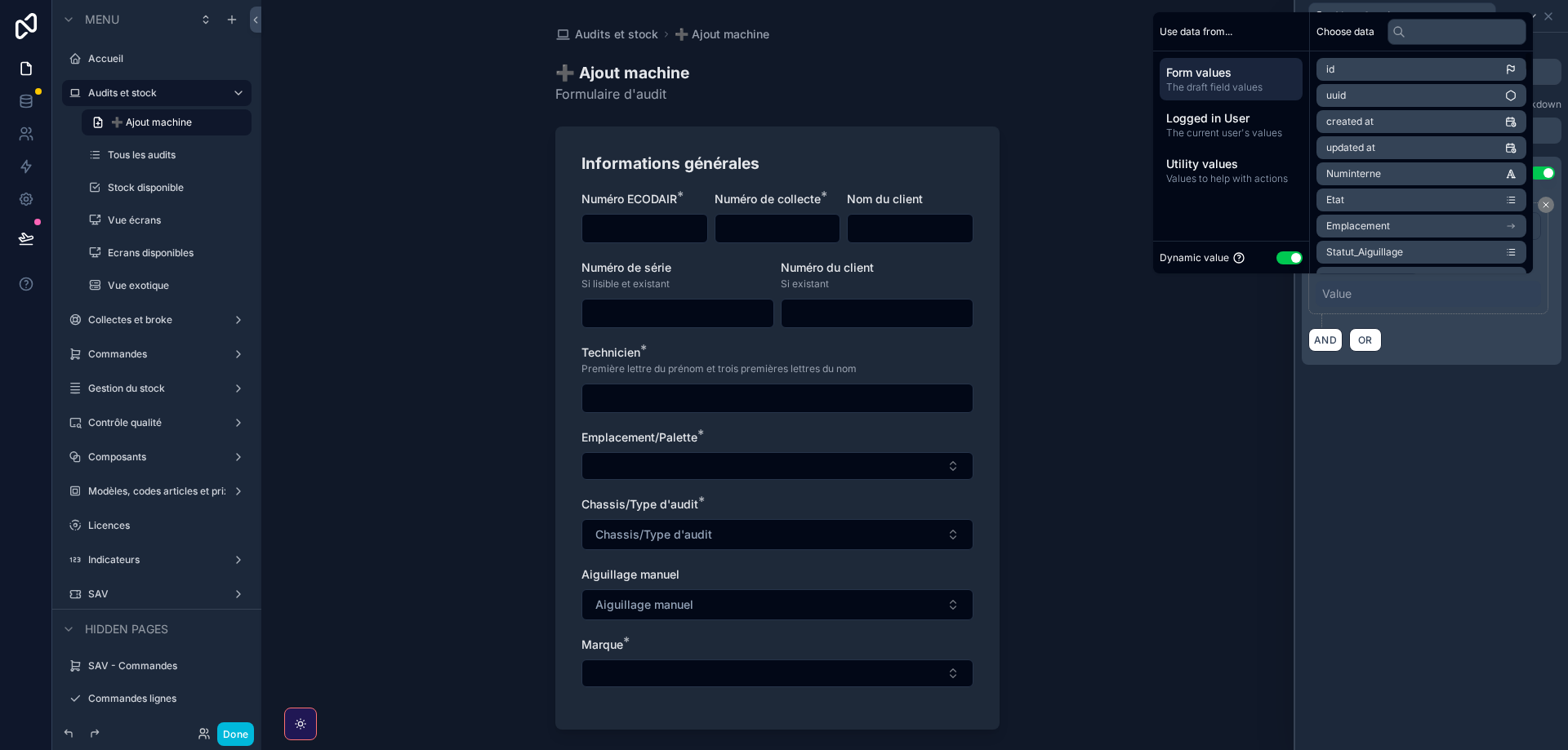
click at [1455, 342] on div "AND OR" at bounding box center [1431, 340] width 247 height 25
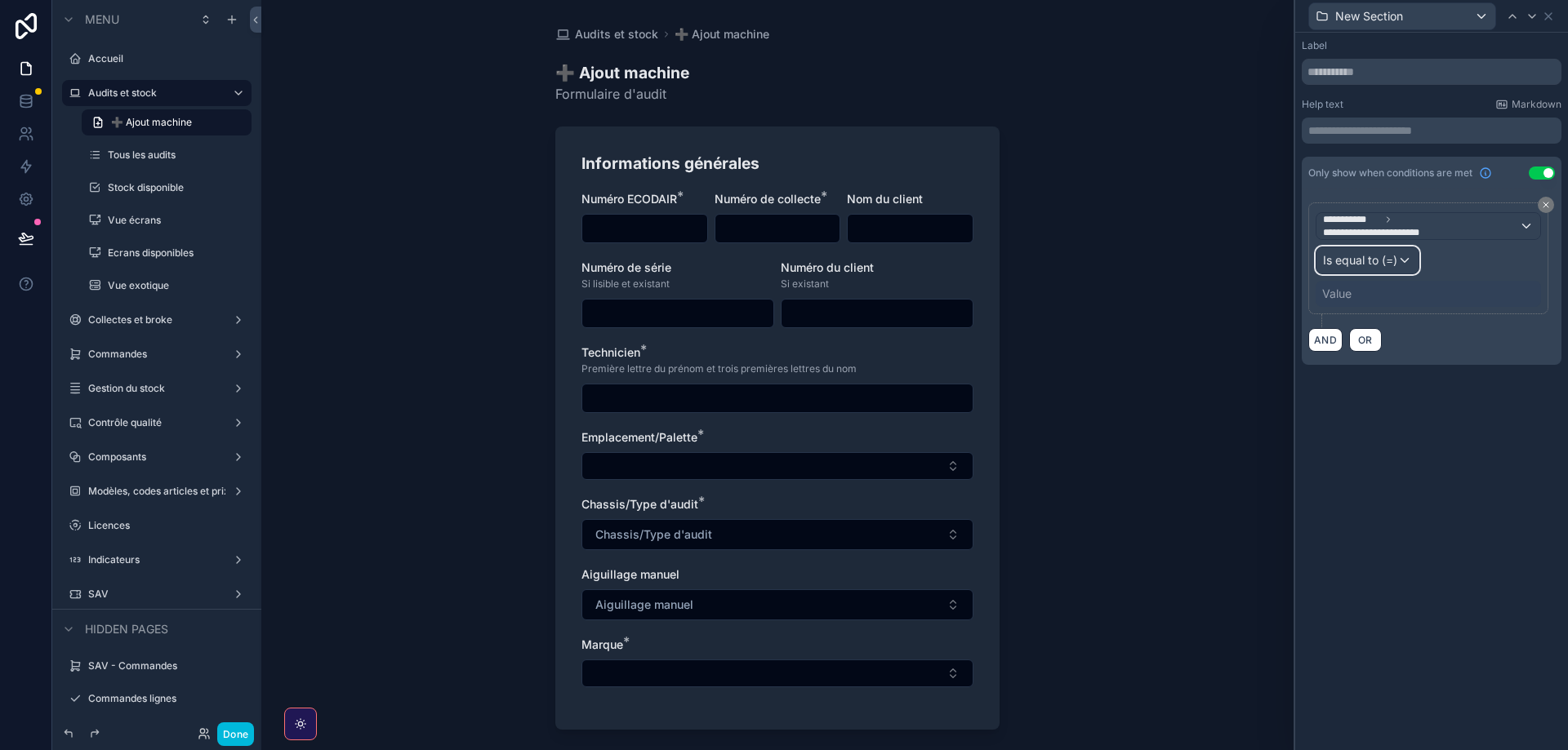
click at [1365, 270] on div "Is equal to (=)" at bounding box center [1367, 260] width 102 height 26
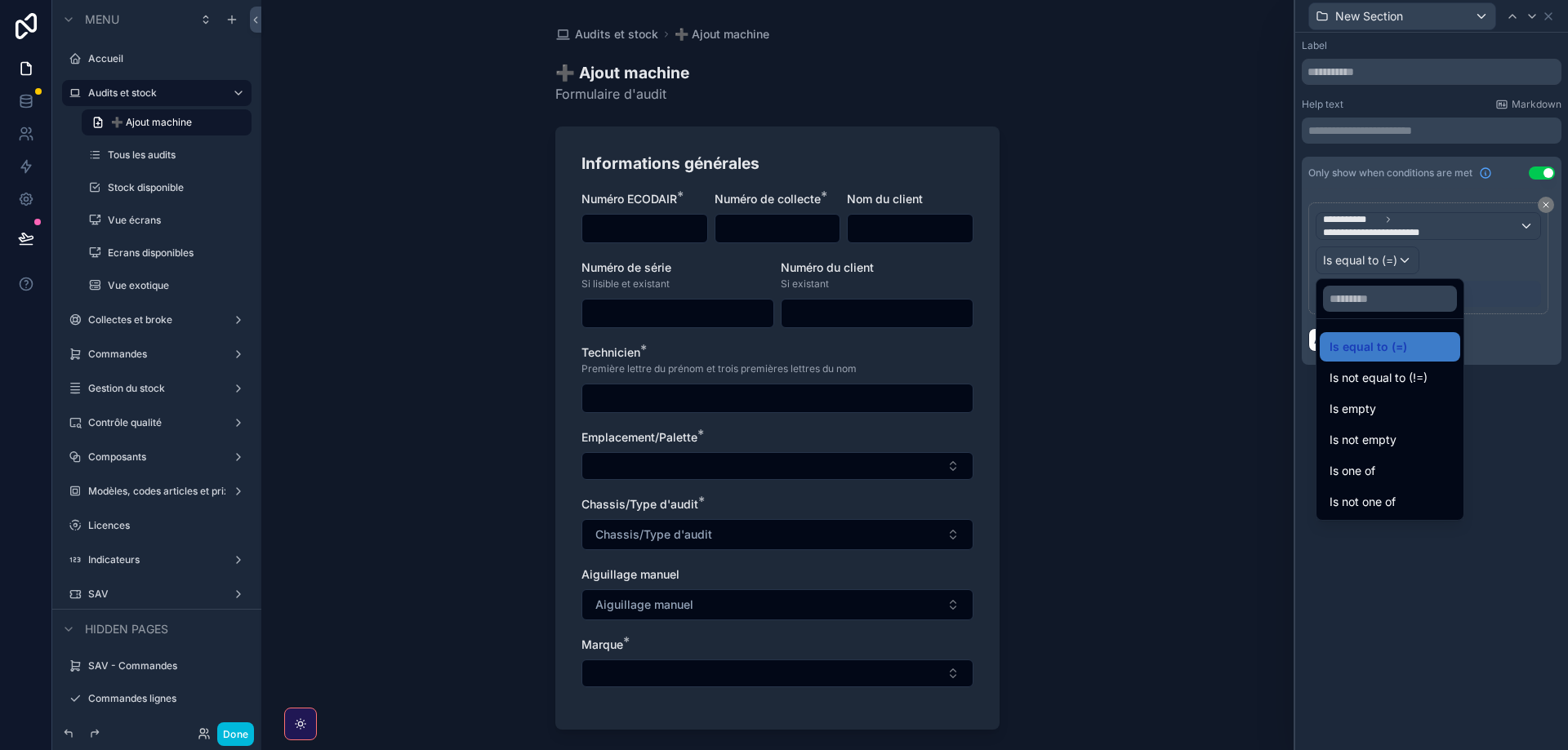
click at [1382, 467] on div "Is one of" at bounding box center [1390, 471] width 121 height 20
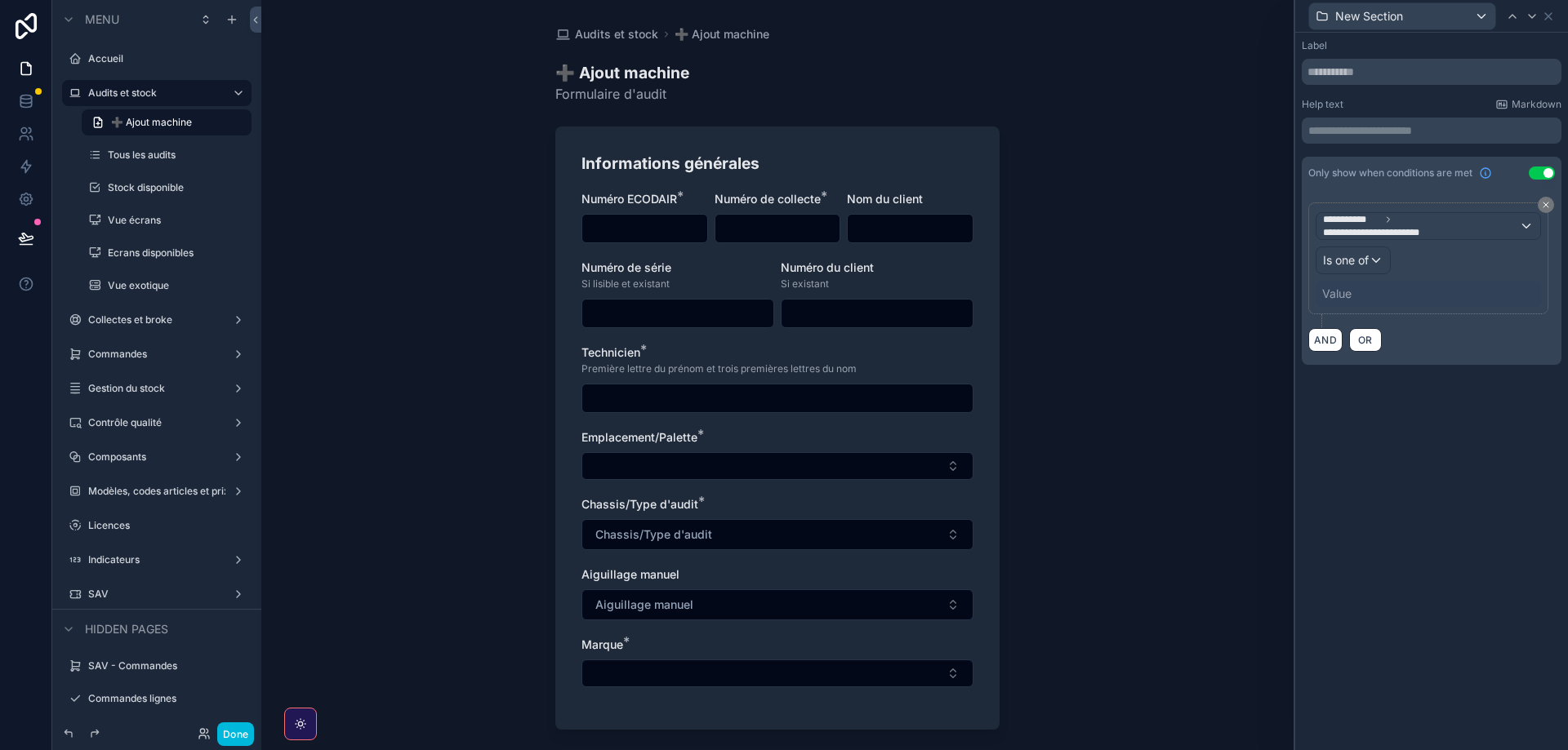
click at [1355, 290] on div "Value" at bounding box center [1428, 294] width 225 height 26
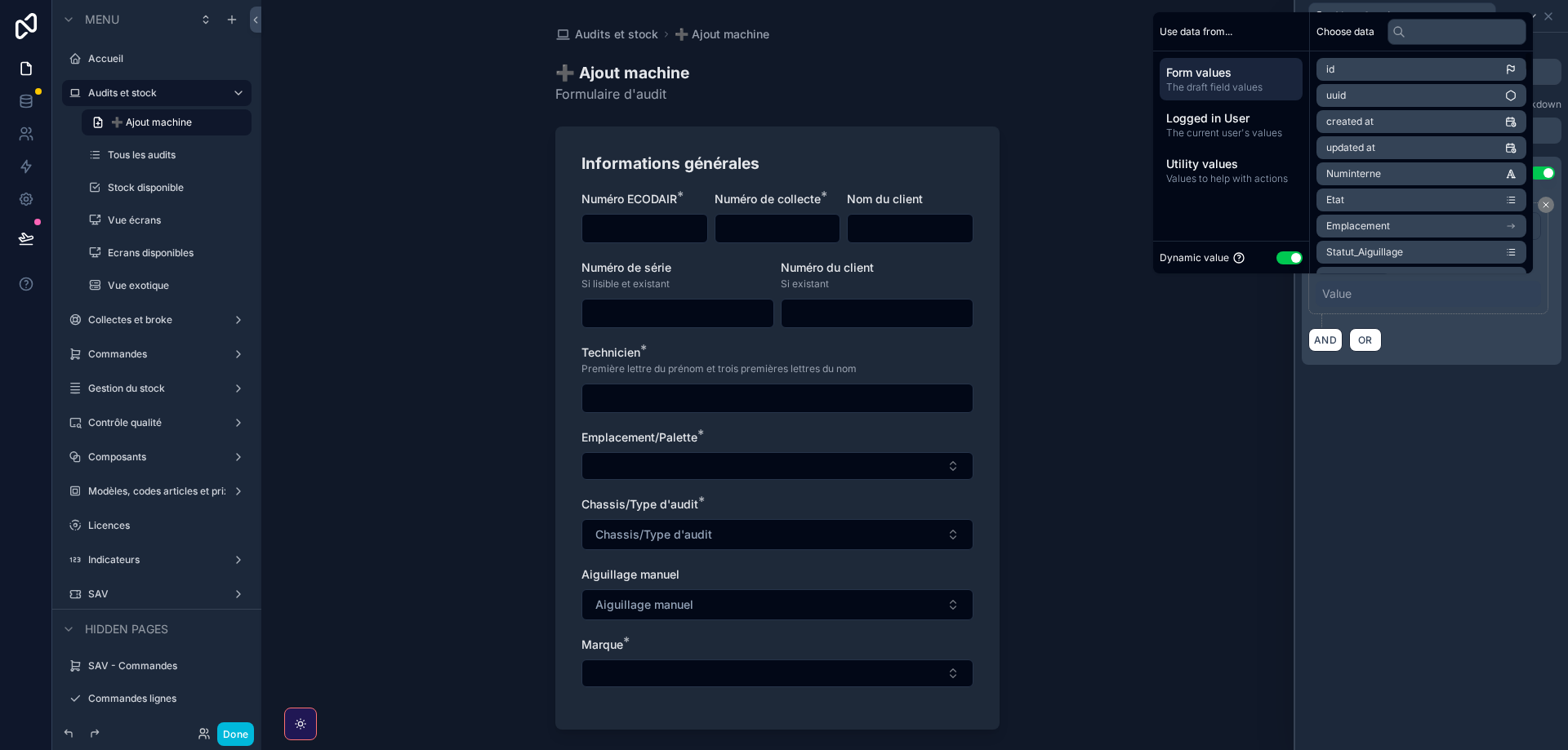
click at [1278, 247] on div "Dynamic value Use setting" at bounding box center [1231, 256] width 156 height 32
click at [1278, 256] on button "Use setting" at bounding box center [1290, 258] width 26 height 13
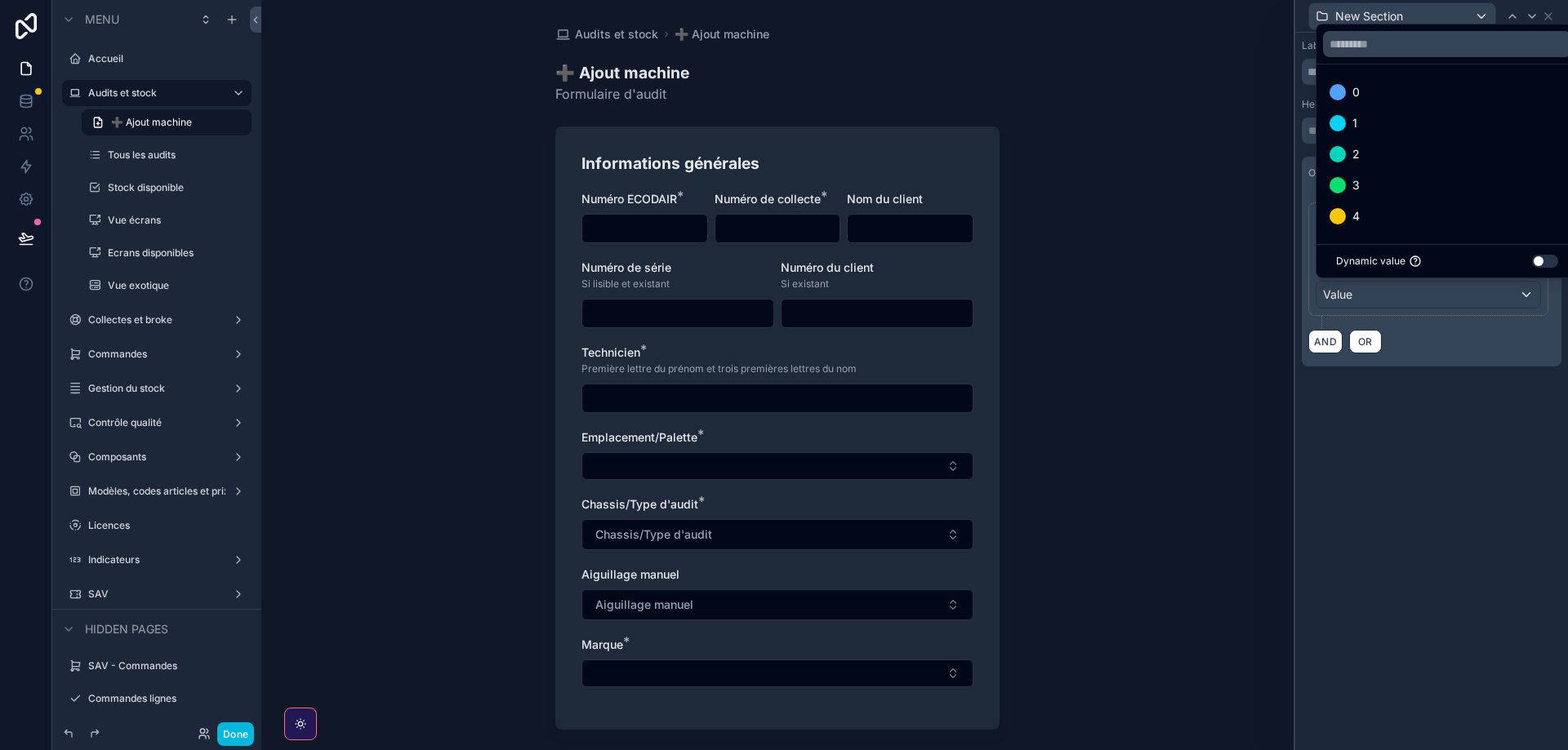
click at [1368, 100] on div "0" at bounding box center [1447, 93] width 235 height 20
click at [1364, 121] on div "1" at bounding box center [1447, 123] width 235 height 20
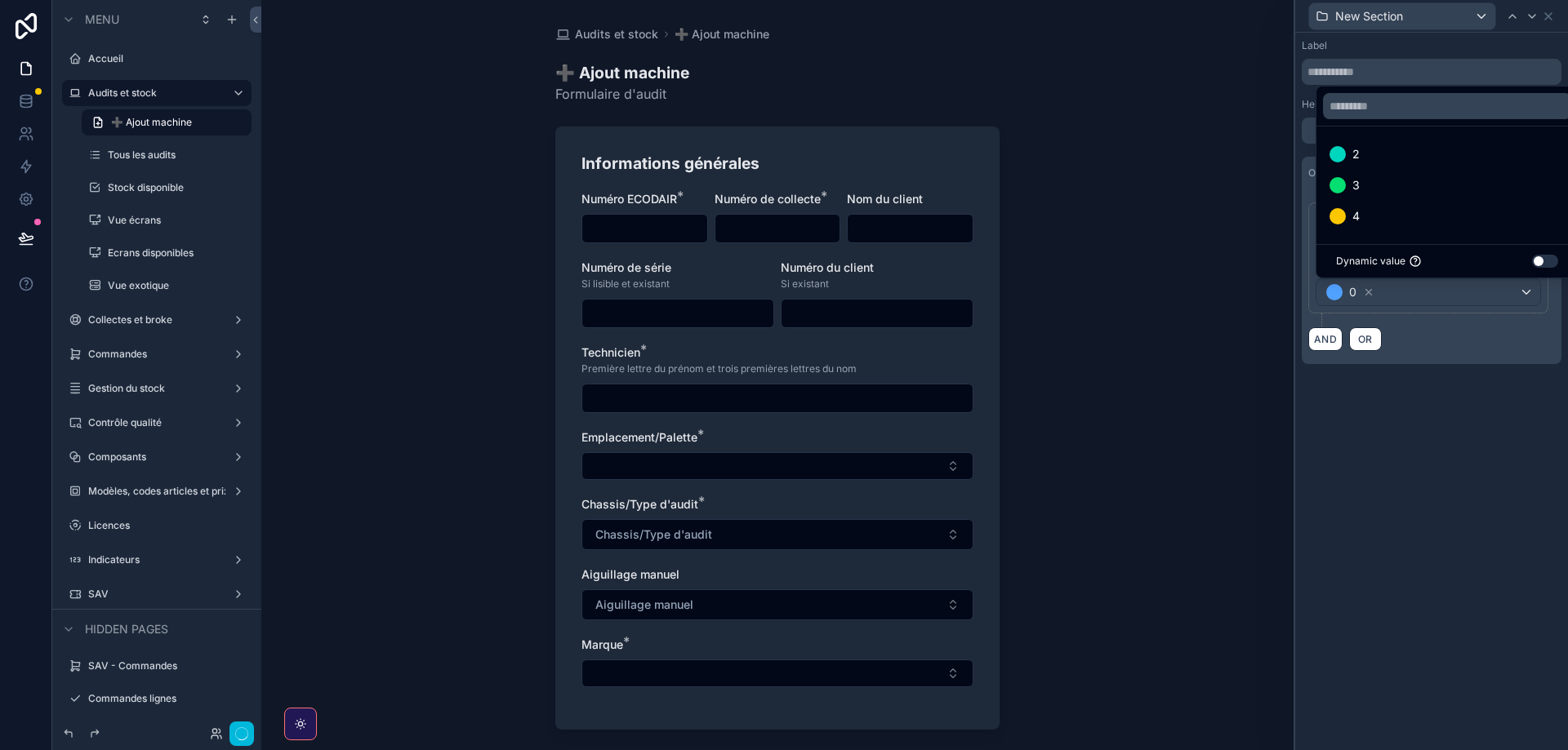
click at [1368, 292] on icon at bounding box center [1369, 292] width 12 height 12
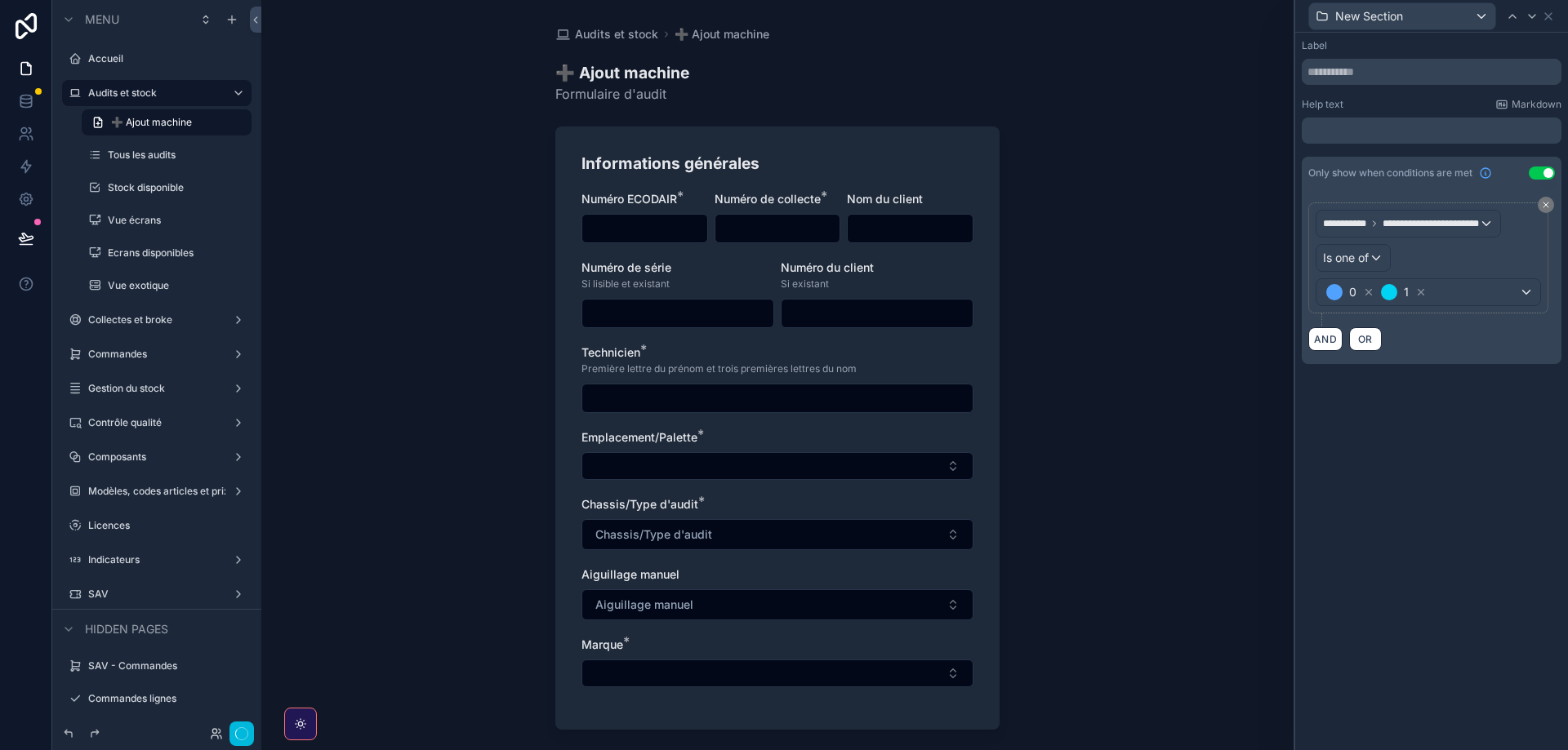
click at [1366, 289] on icon at bounding box center [1369, 292] width 12 height 12
click at [1528, 17] on icon at bounding box center [1532, 17] width 13 height 13
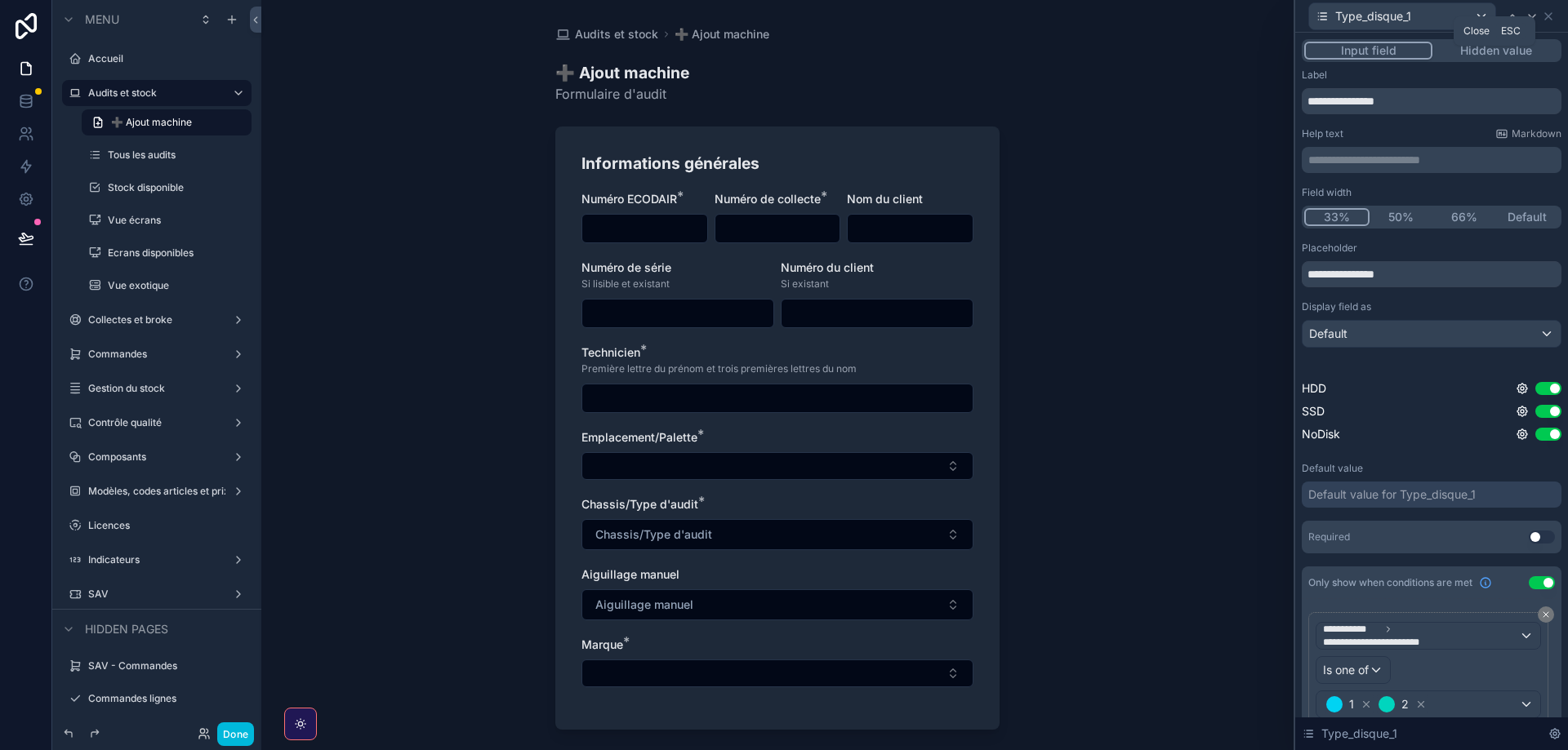
click at [1549, 17] on icon at bounding box center [1548, 17] width 7 height 7
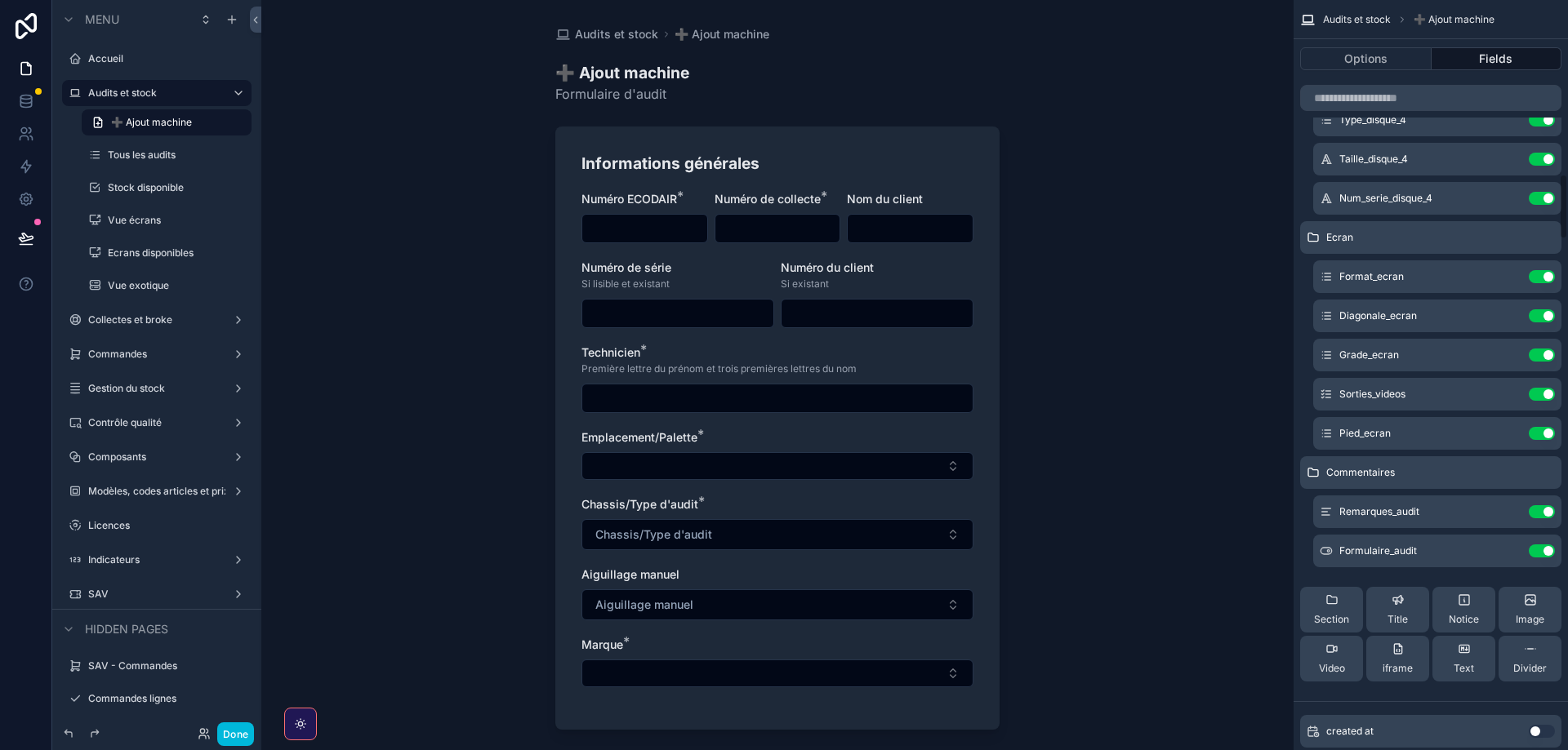
scroll to position [1995, 0]
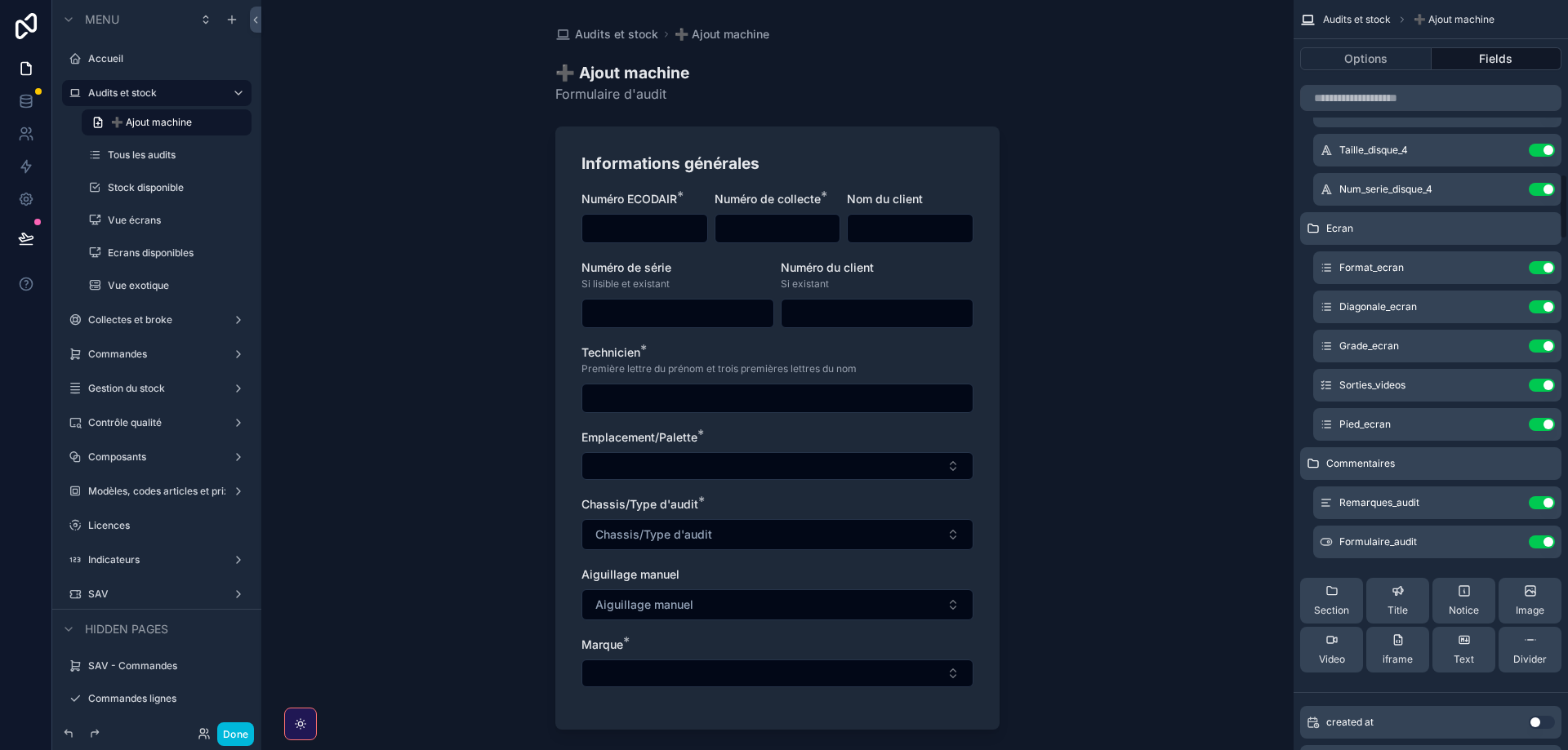
click at [1331, 602] on div "Section" at bounding box center [1331, 600] width 35 height 32
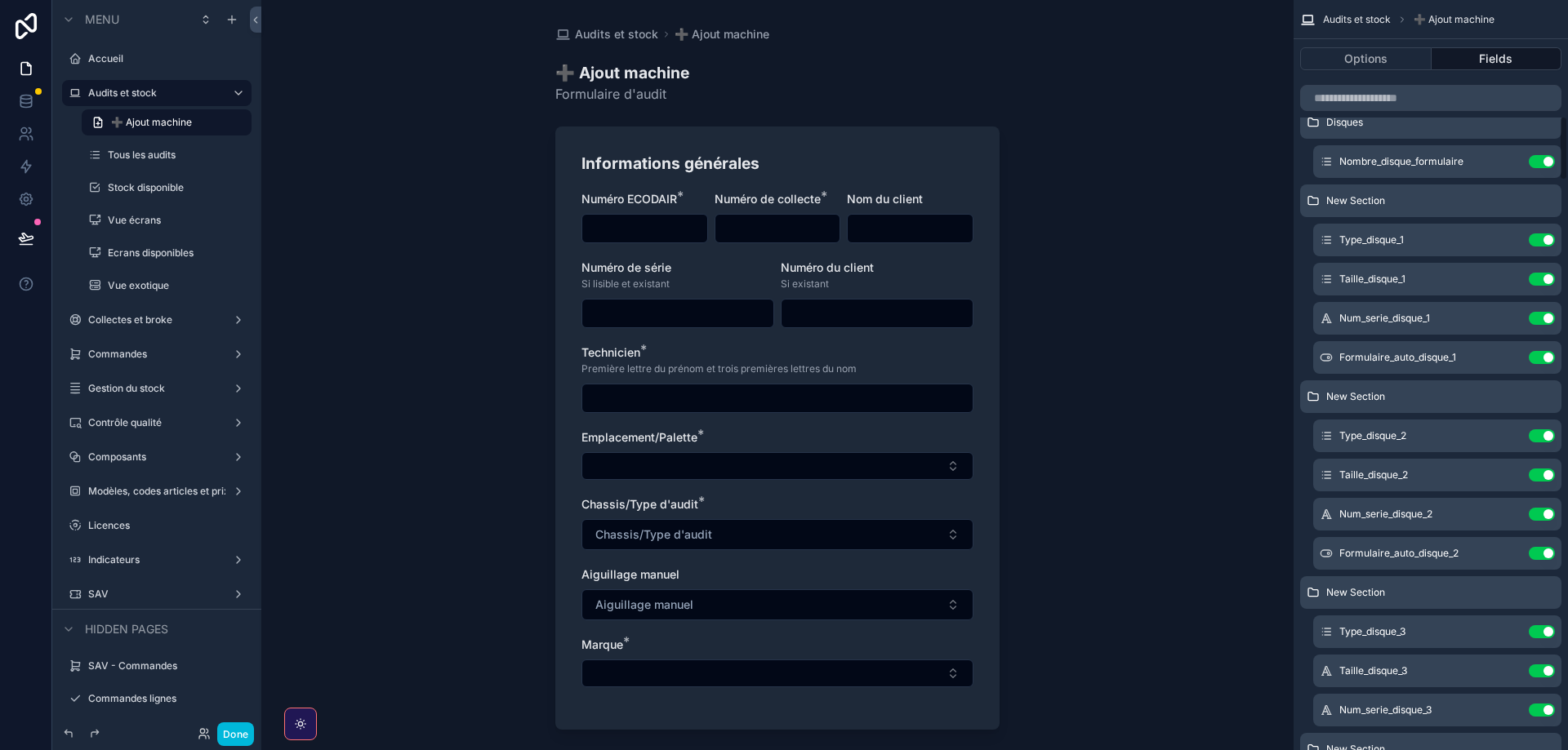
scroll to position [1335, 0]
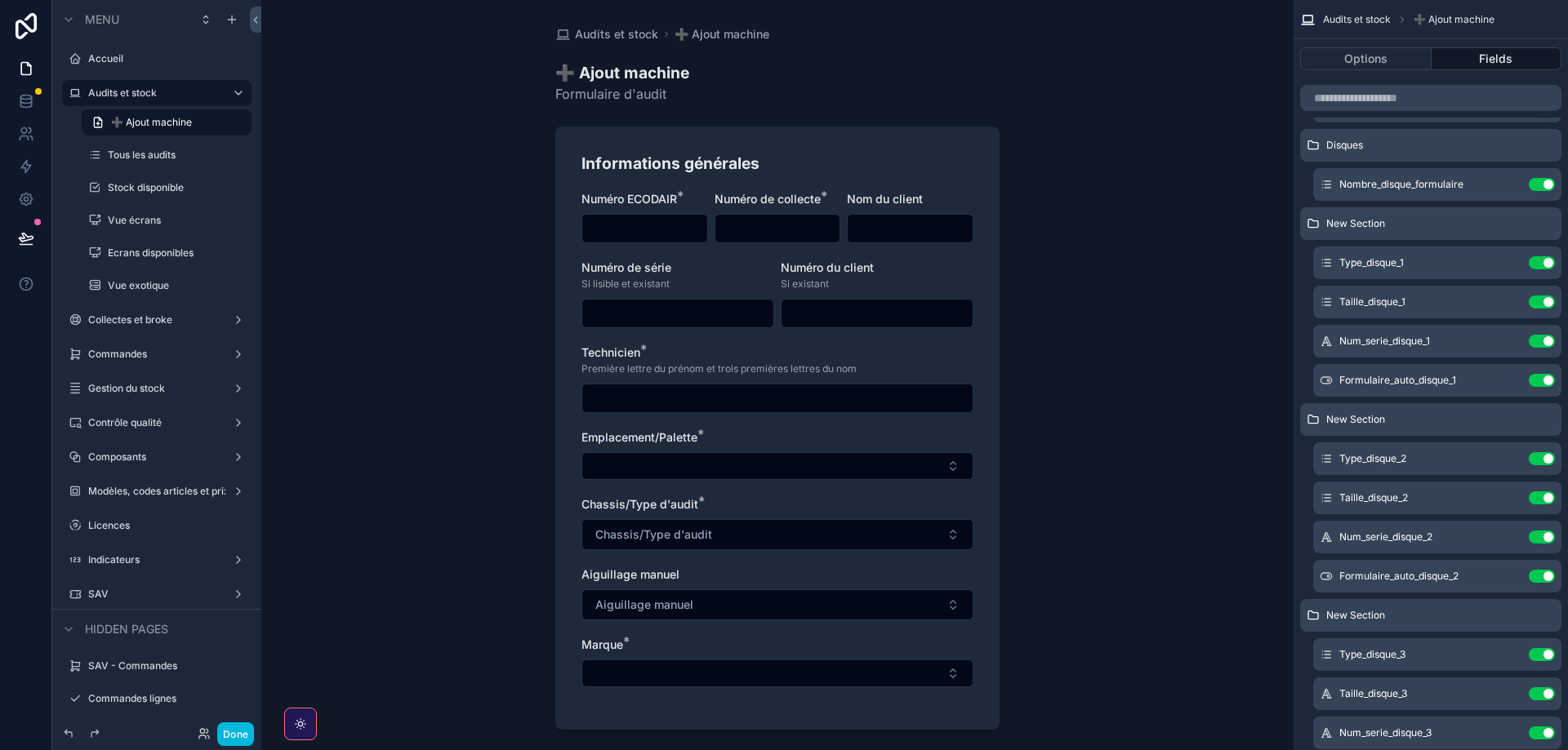
click at [0, 0] on icon "scrollable content" at bounding box center [0, 0] width 0 height 0
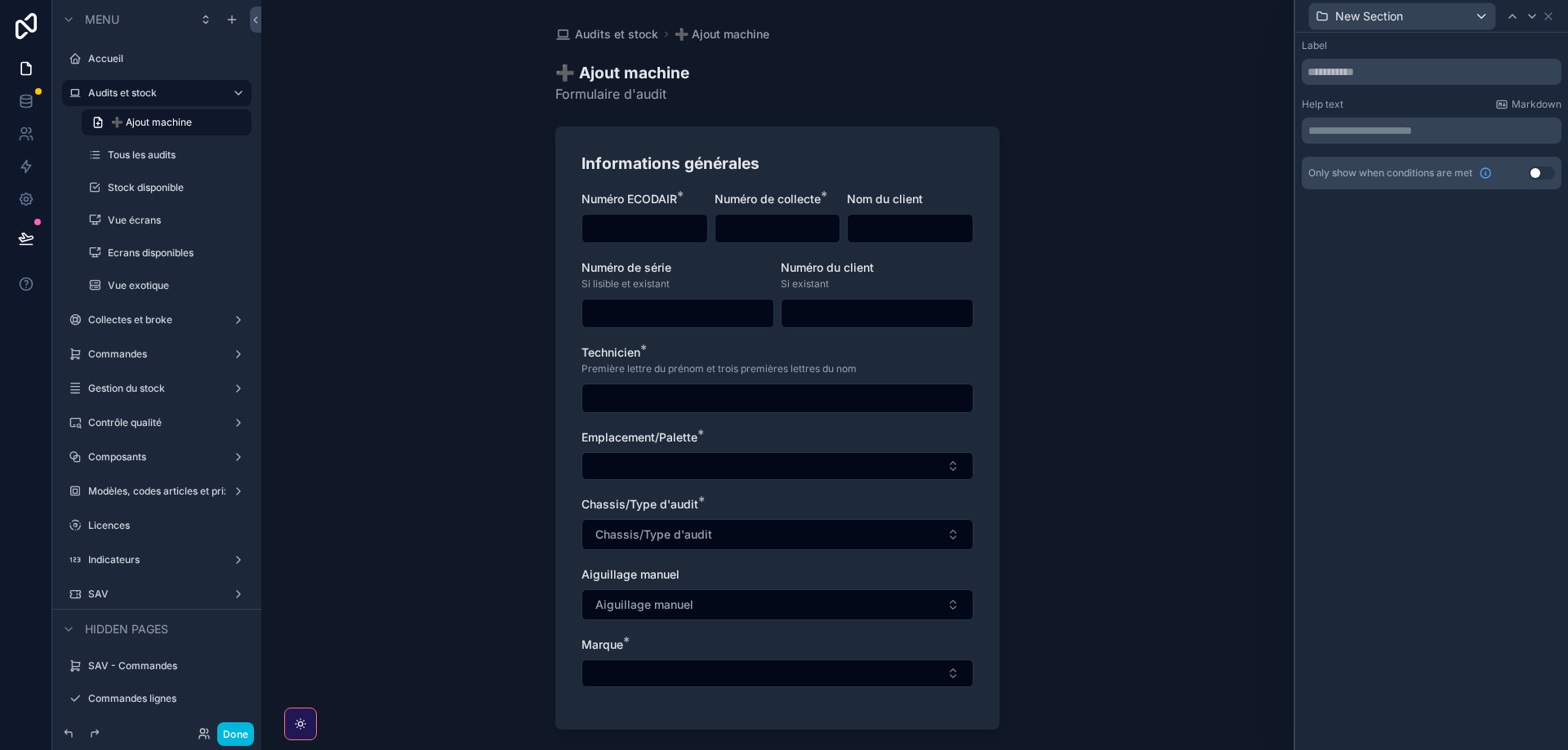
click at [1528, 170] on div "Only show when conditions are met Use setting" at bounding box center [1431, 173] width 260 height 32
click at [1533, 173] on button "Use setting" at bounding box center [1542, 173] width 26 height 13
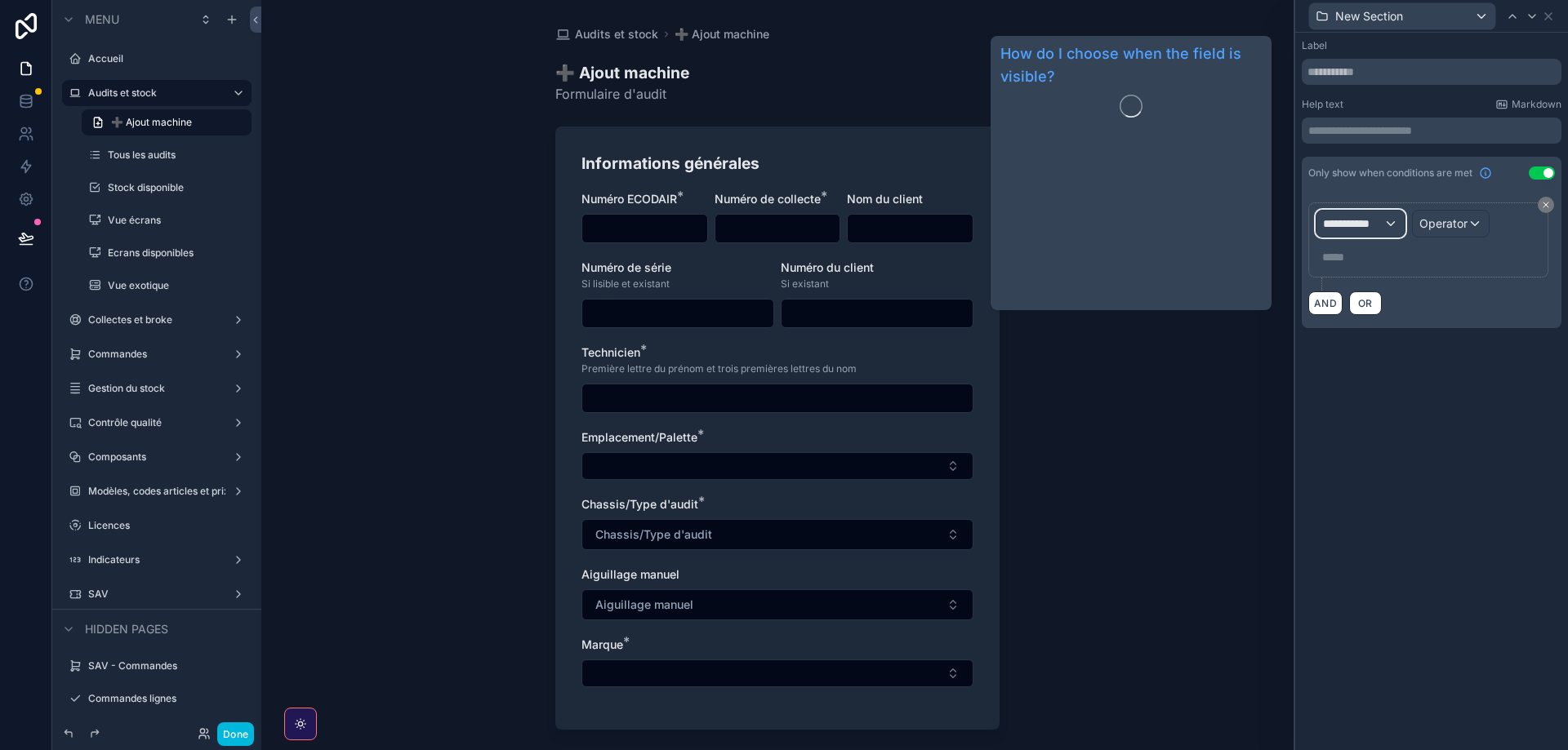
click at [1358, 231] on div "**********" at bounding box center [1360, 224] width 89 height 26
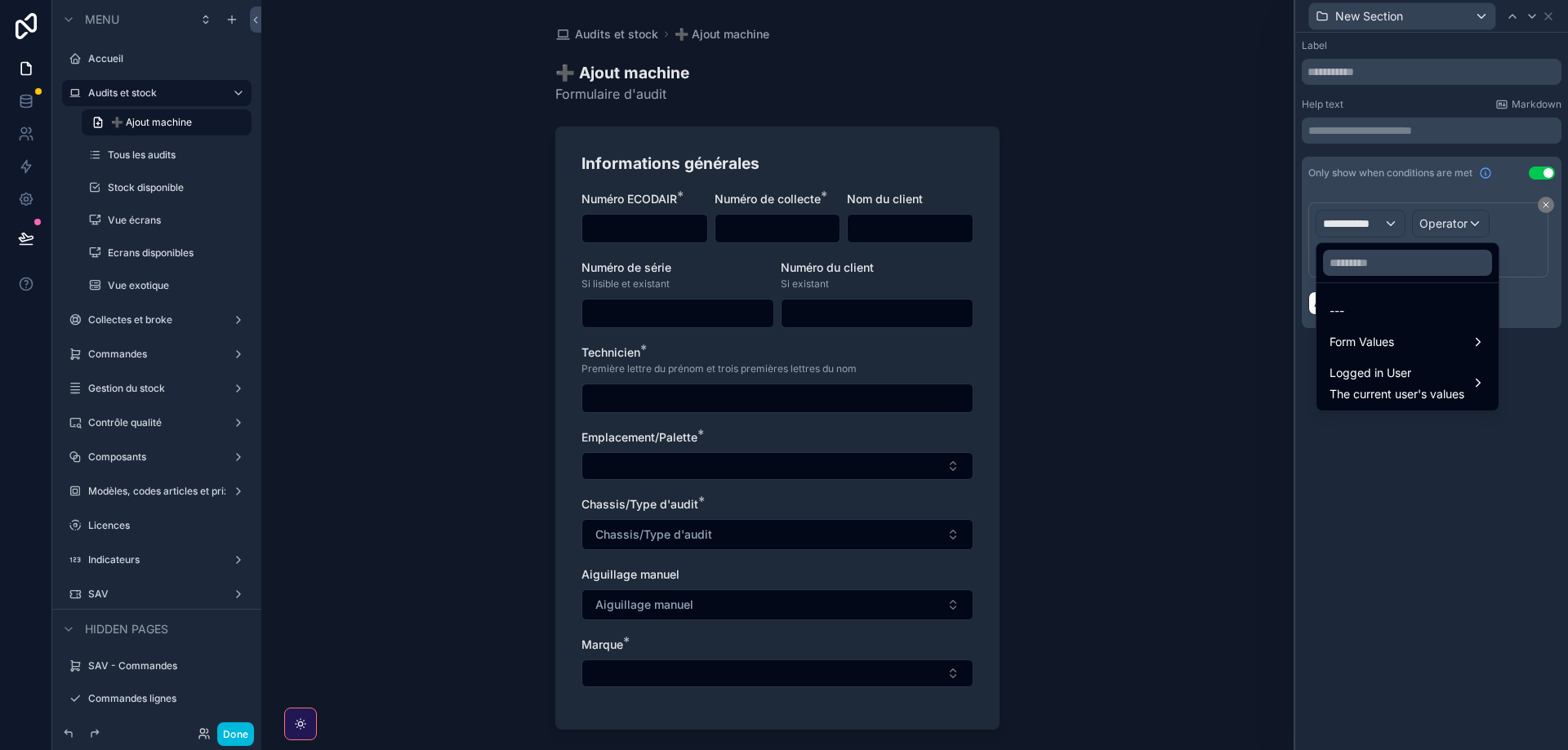
click at [1370, 342] on span "Form Values" at bounding box center [1362, 342] width 65 height 20
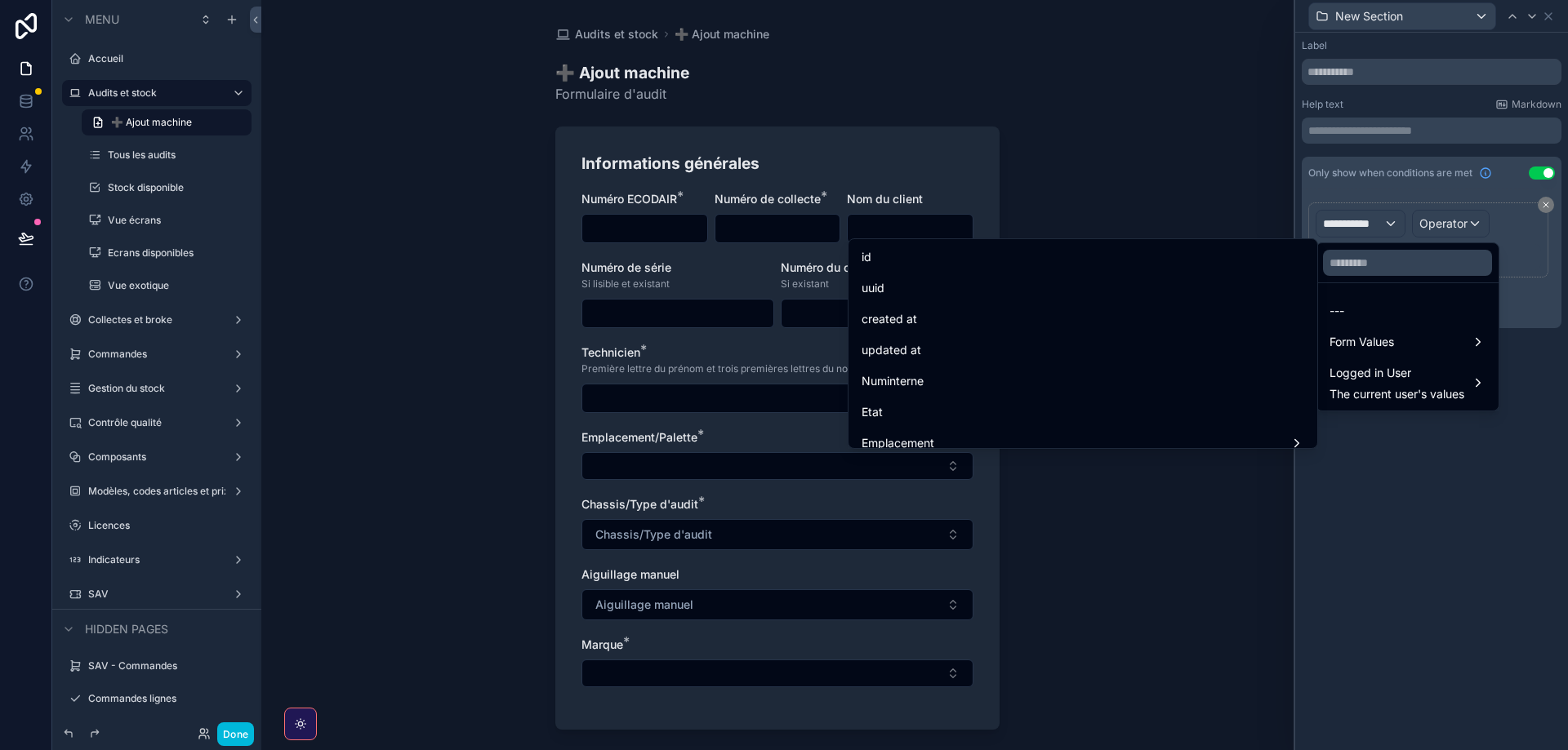
click at [1366, 248] on div at bounding box center [1407, 262] width 182 height 39
click at [1367, 263] on input "text" at bounding box center [1407, 263] width 169 height 26
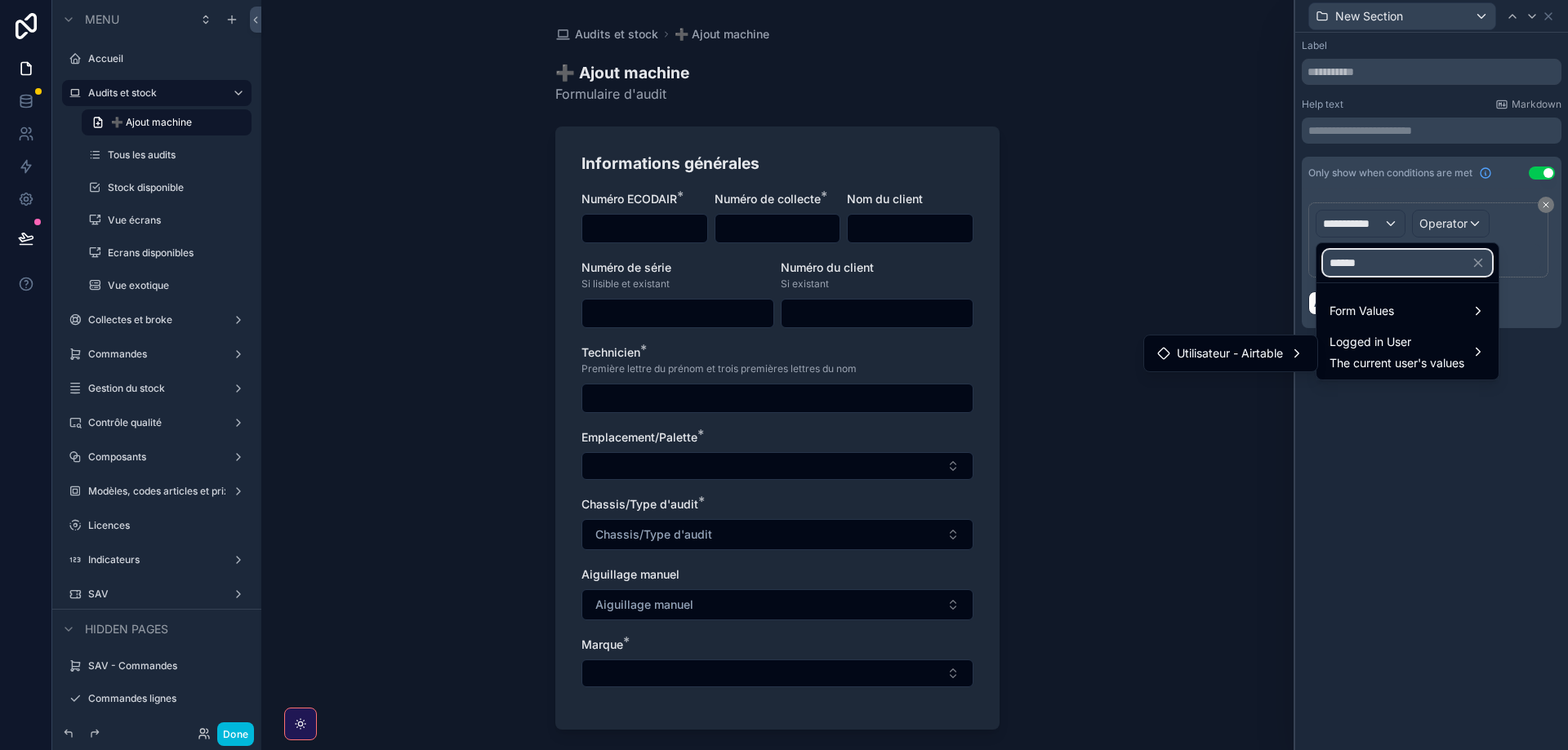
type input "******"
click at [1336, 322] on div "Form Values" at bounding box center [1407, 311] width 175 height 30
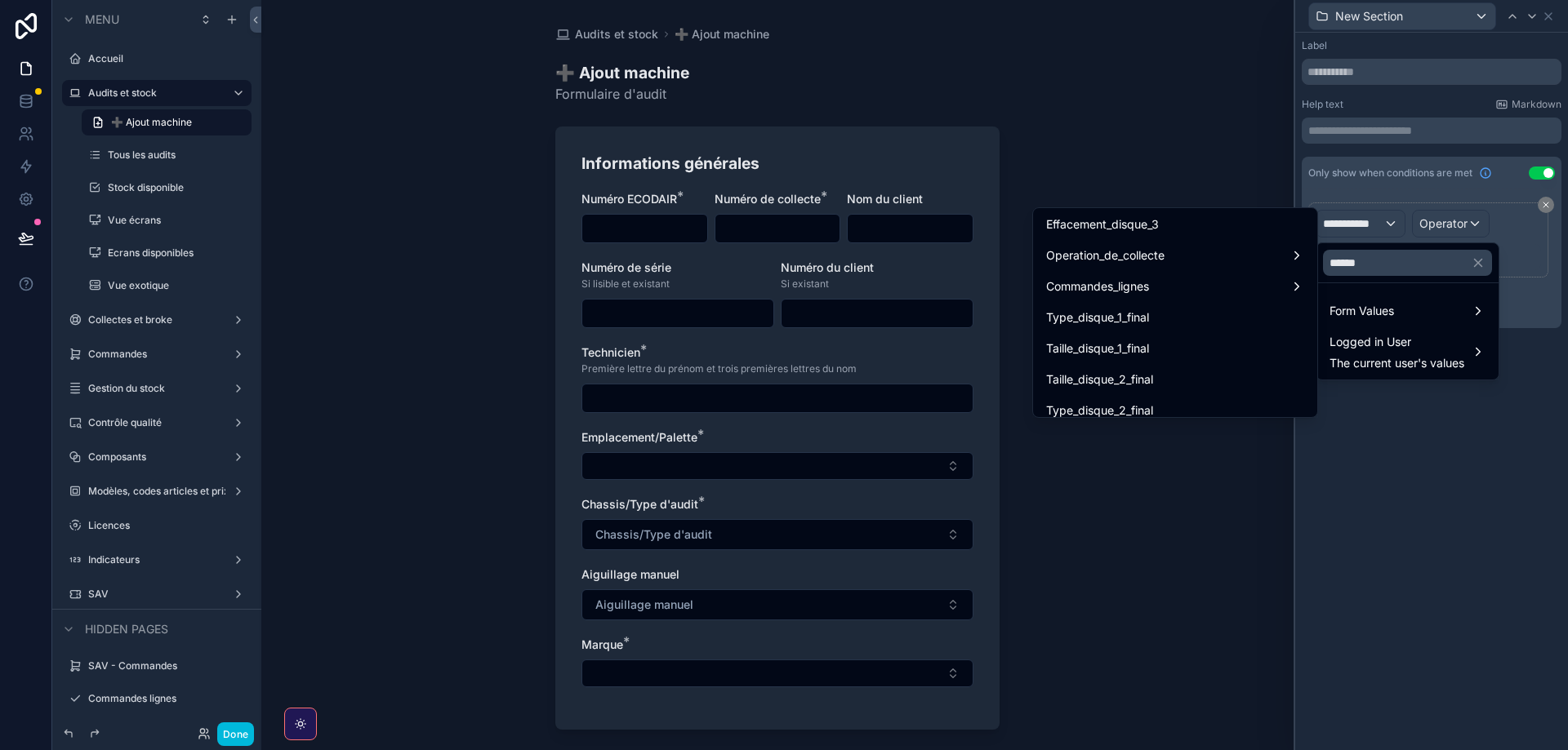
scroll to position [833, 0]
click at [1148, 351] on span "Nombre_disque_formulaire" at bounding box center [1117, 356] width 142 height 20
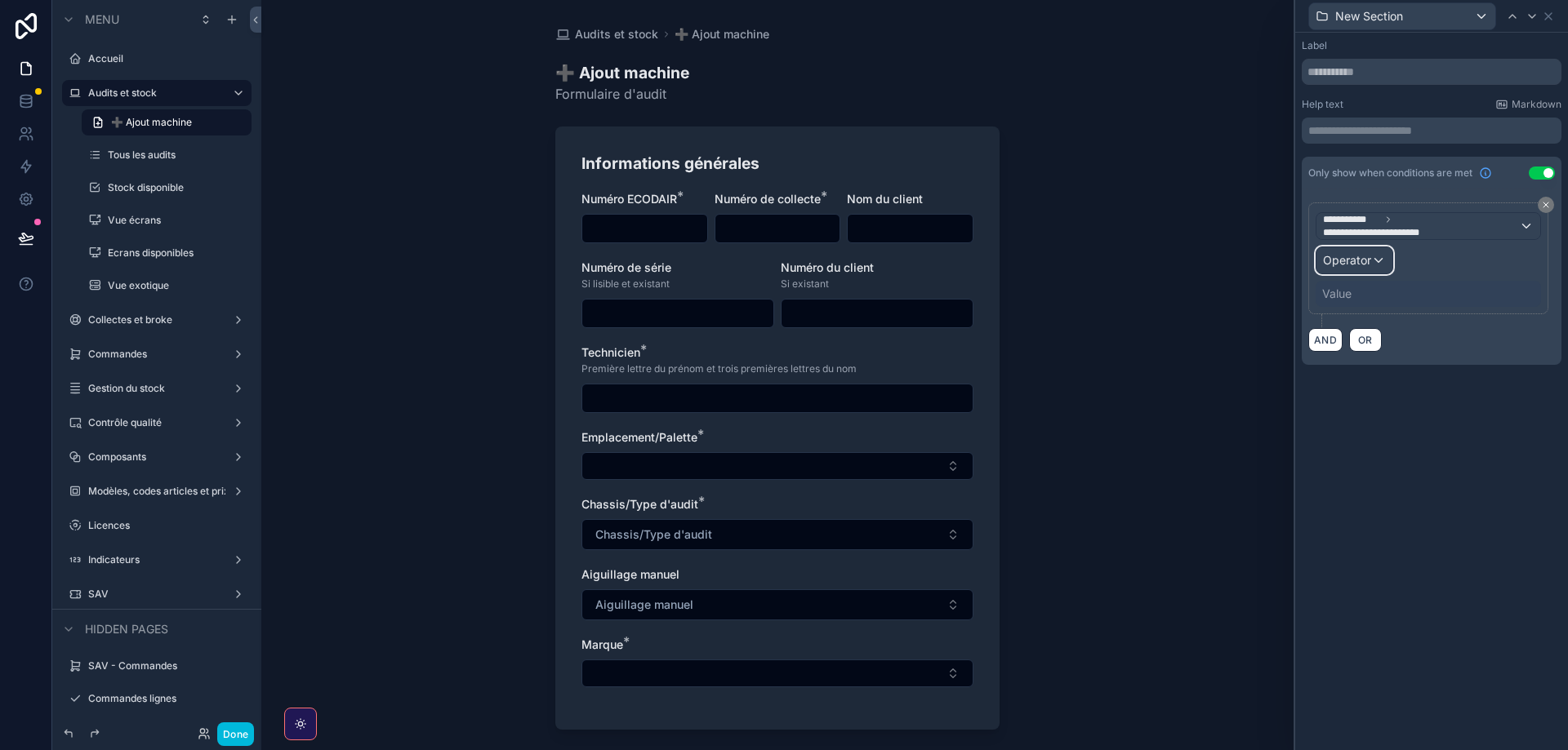
click at [1369, 257] on span "Operator" at bounding box center [1347, 260] width 48 height 14
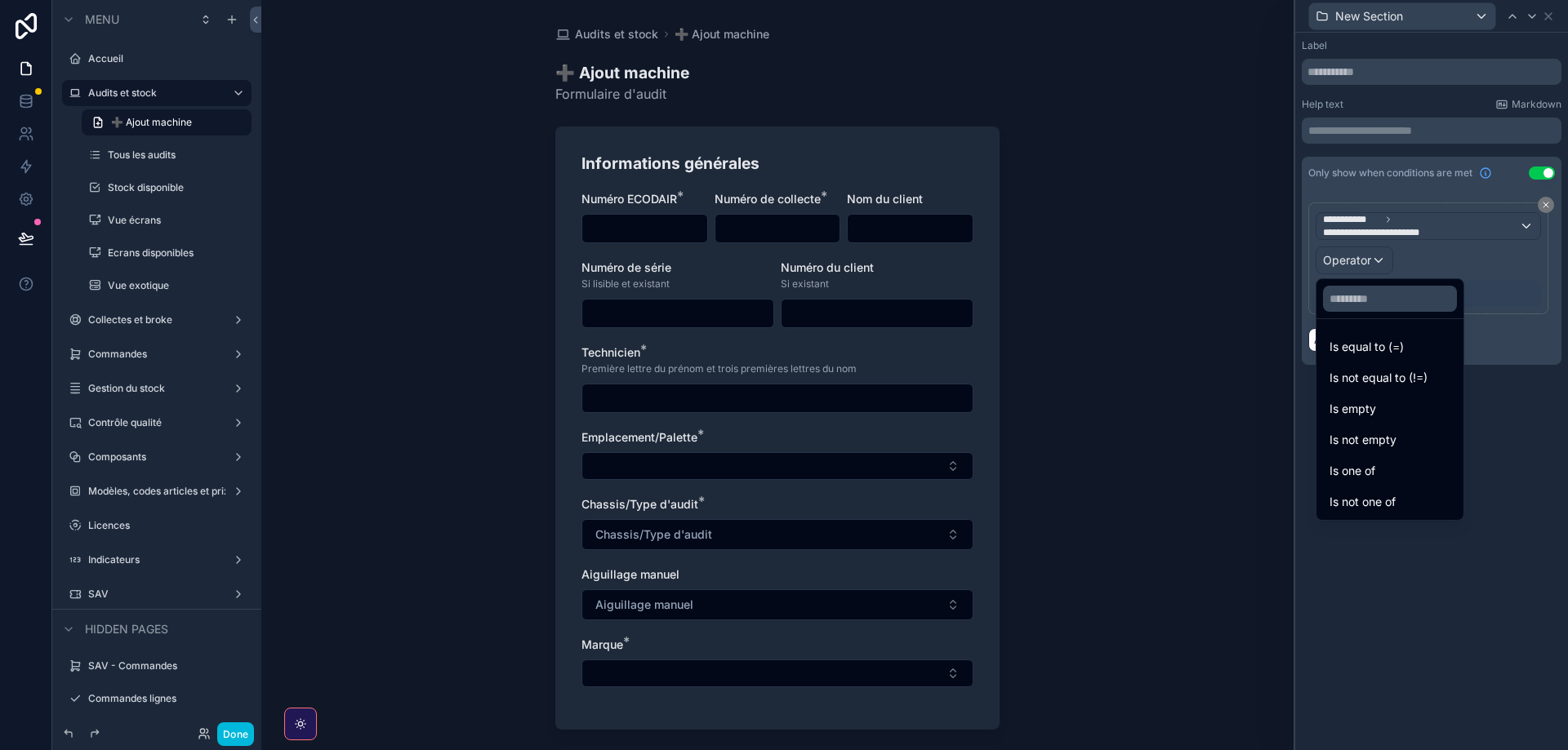
click at [1358, 466] on span "Is one of" at bounding box center [1352, 471] width 46 height 20
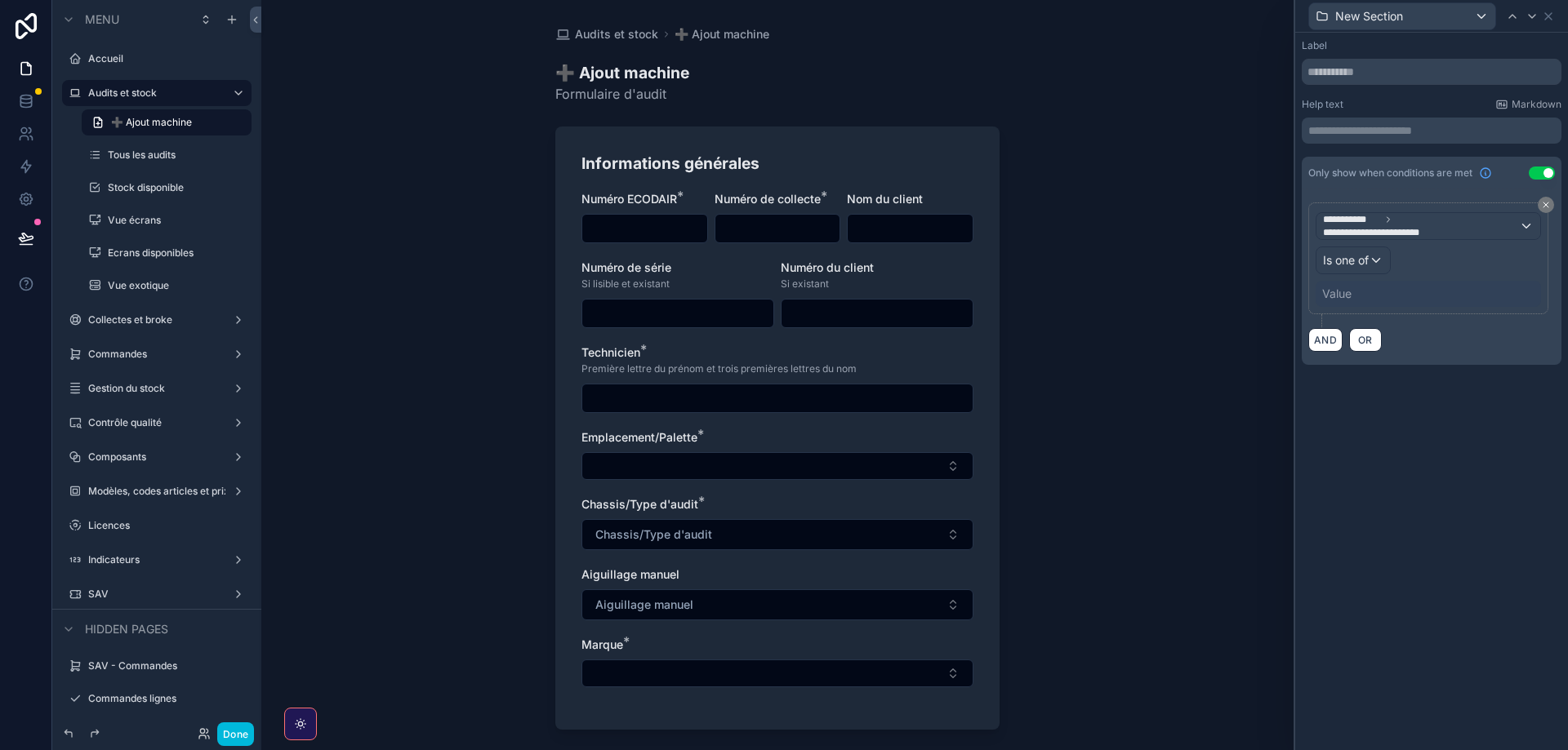
click at [1346, 281] on div "Value" at bounding box center [1428, 294] width 225 height 26
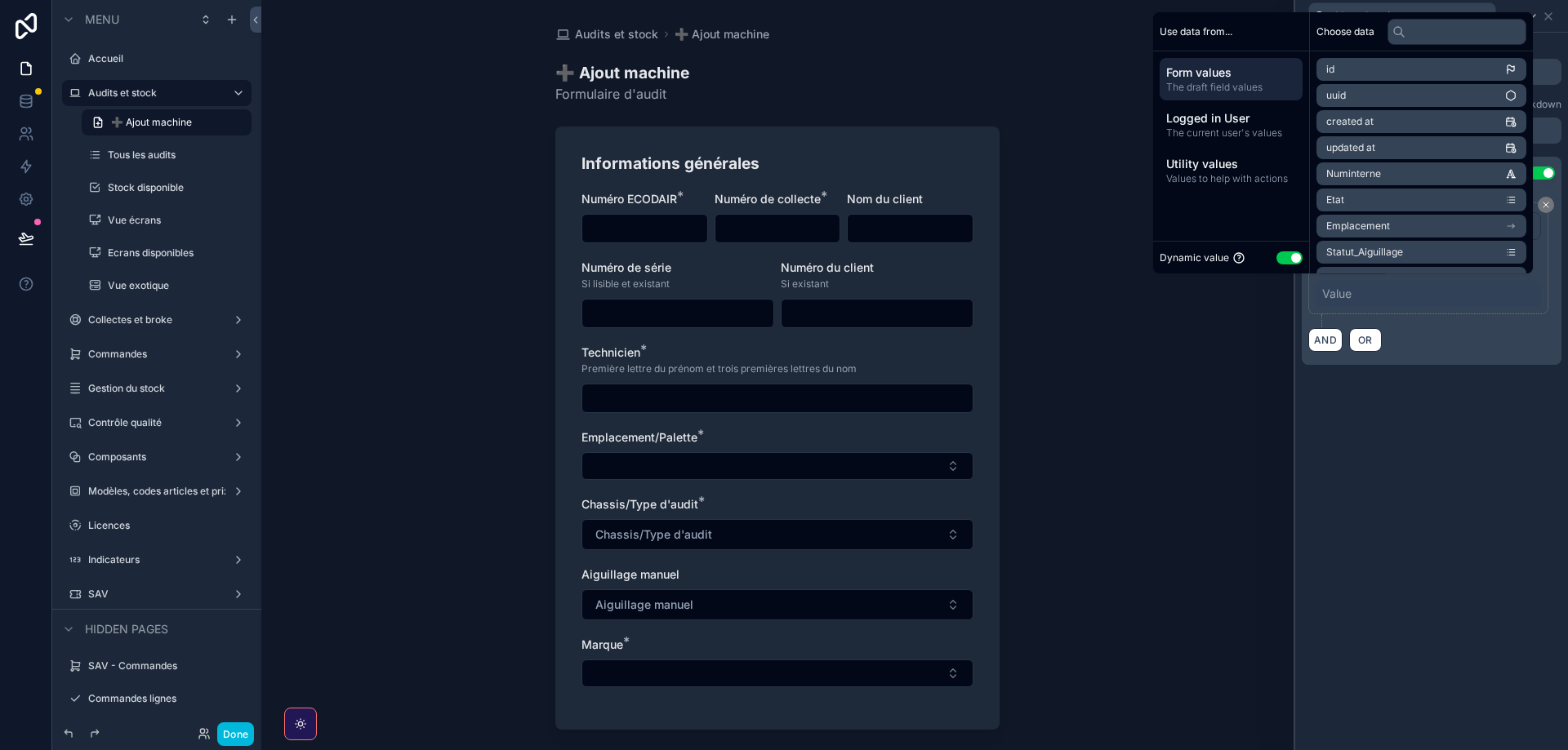
click at [1277, 255] on button "Use setting" at bounding box center [1290, 258] width 26 height 13
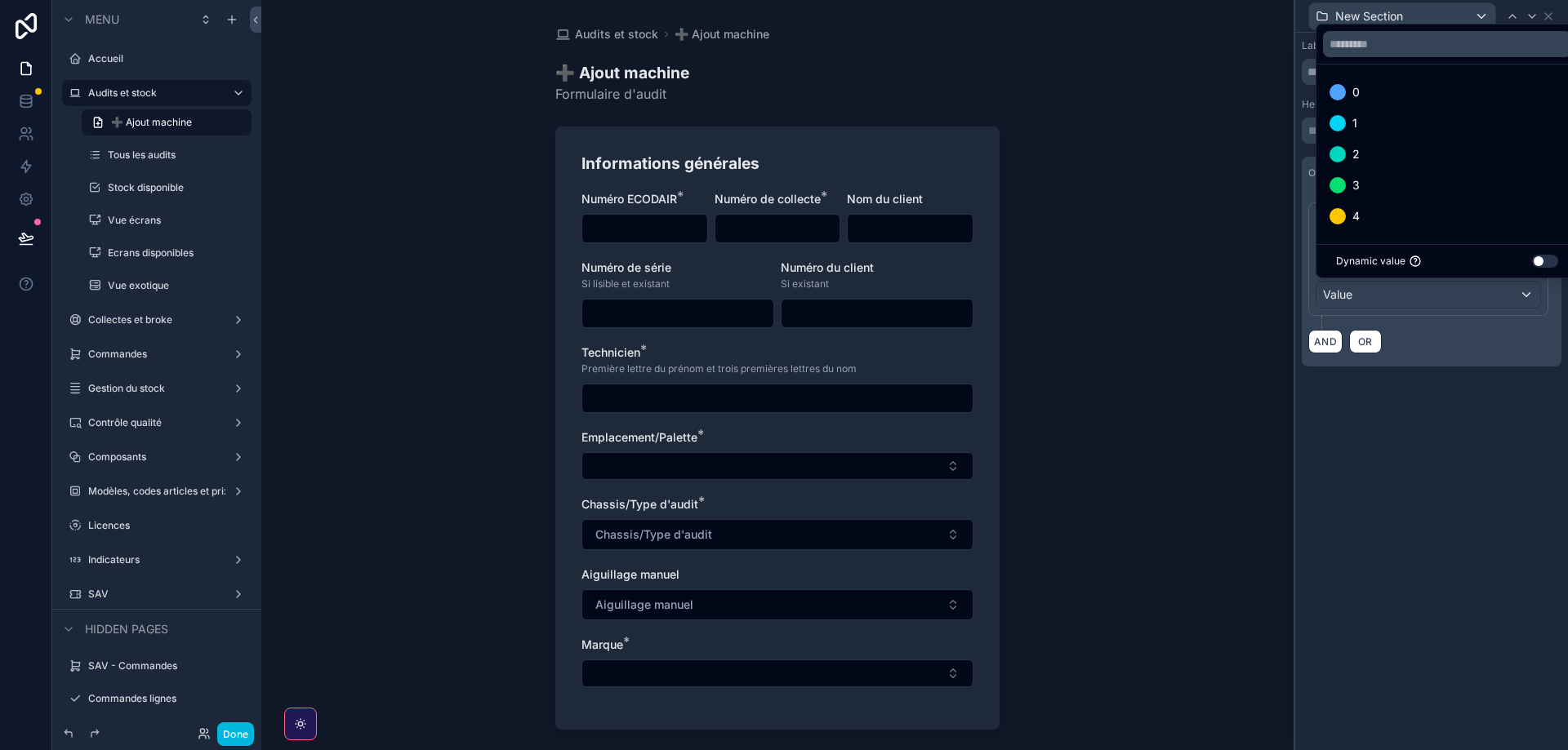
click at [1355, 157] on span "2" at bounding box center [1355, 155] width 7 height 20
click at [1355, 188] on span "3" at bounding box center [1355, 185] width 7 height 20
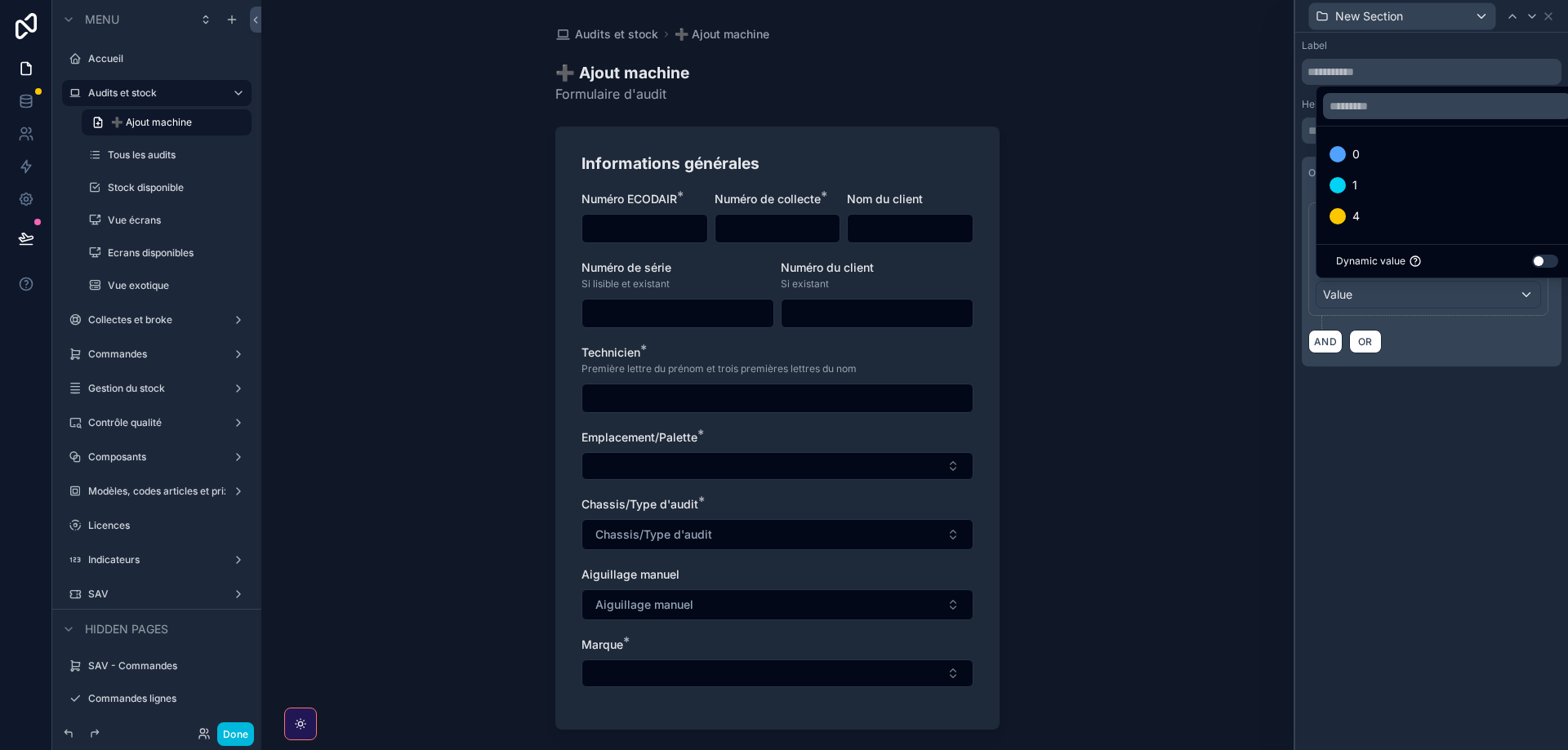
click at [1351, 210] on div "4" at bounding box center [1345, 217] width 31 height 20
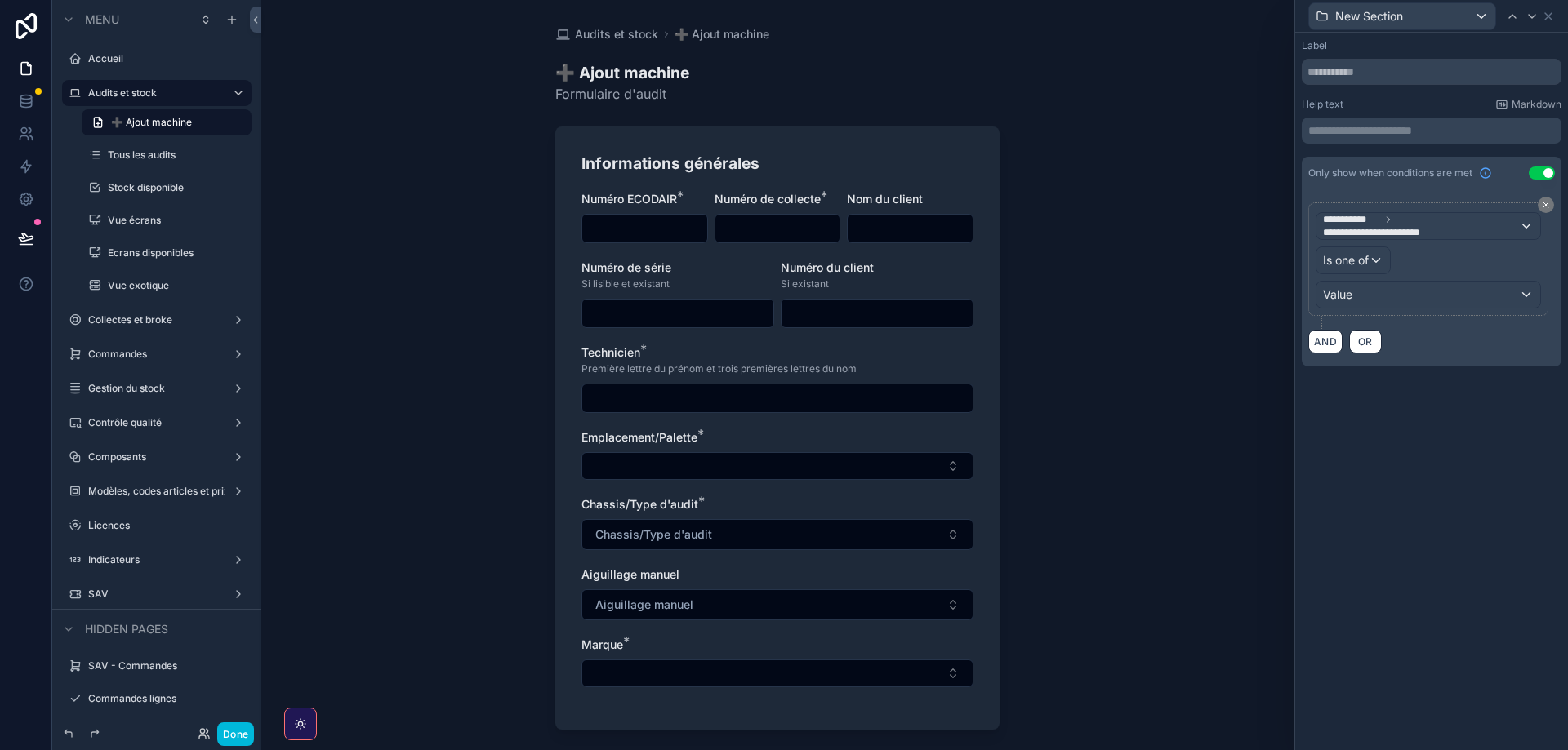
click at [1424, 366] on div "**********" at bounding box center [1431, 218] width 273 height 373
click at [1546, 17] on icon at bounding box center [1548, 17] width 13 height 13
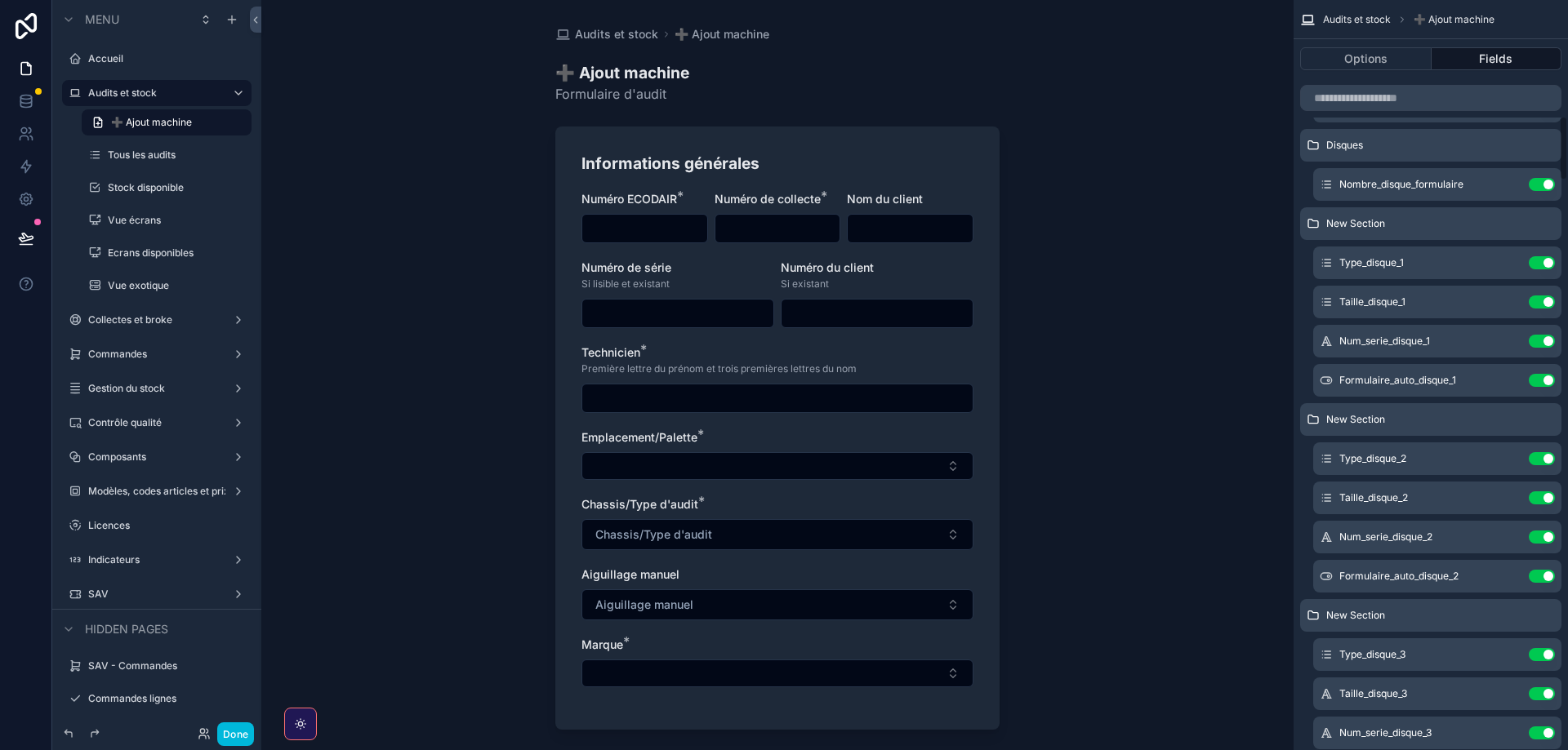
drag, startPoint x: 1508, startPoint y: 222, endPoint x: 1458, endPoint y: 246, distance: 55.5
click at [0, 0] on icon "scrollable content" at bounding box center [0, 0] width 0 height 0
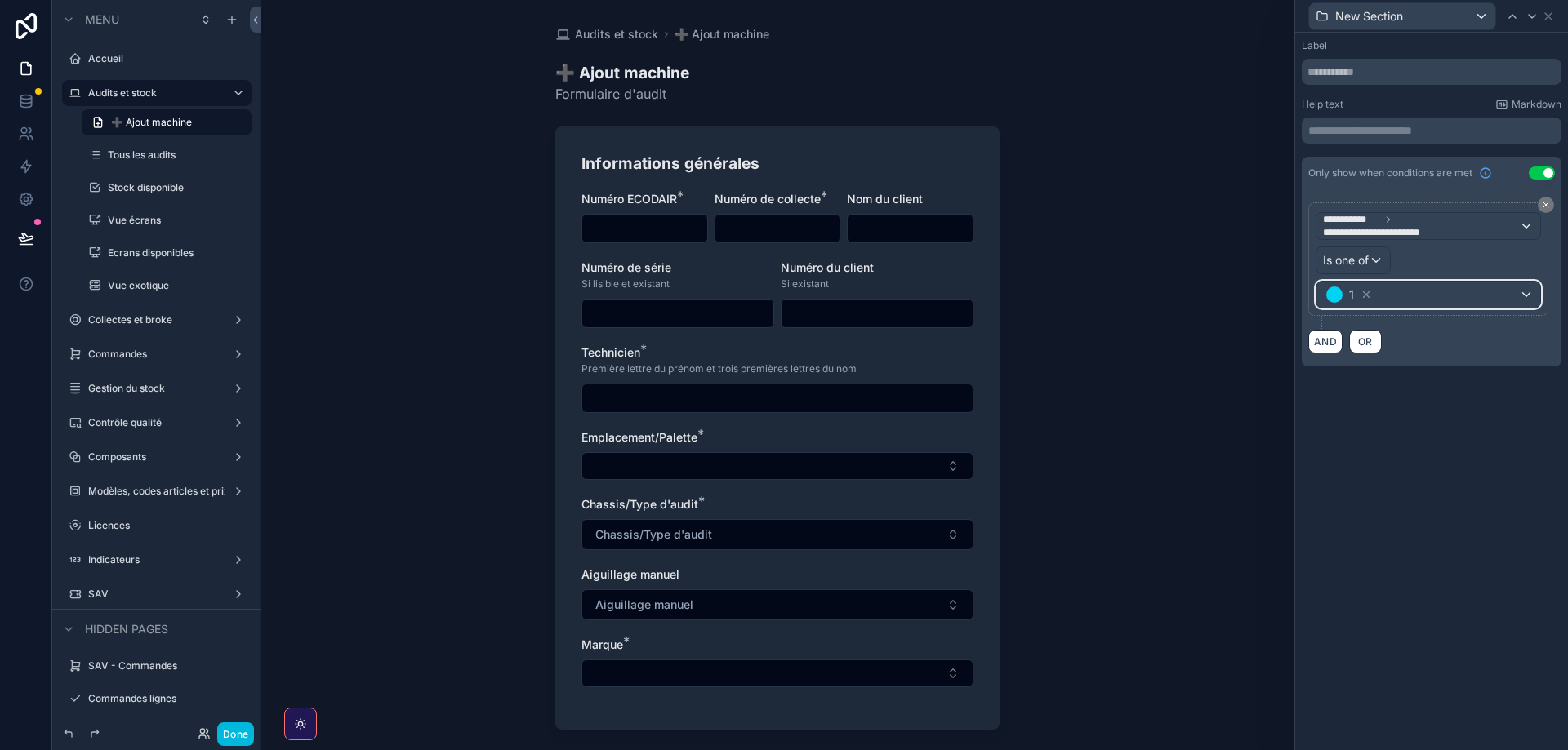
click at [1410, 293] on div "1" at bounding box center [1428, 295] width 223 height 26
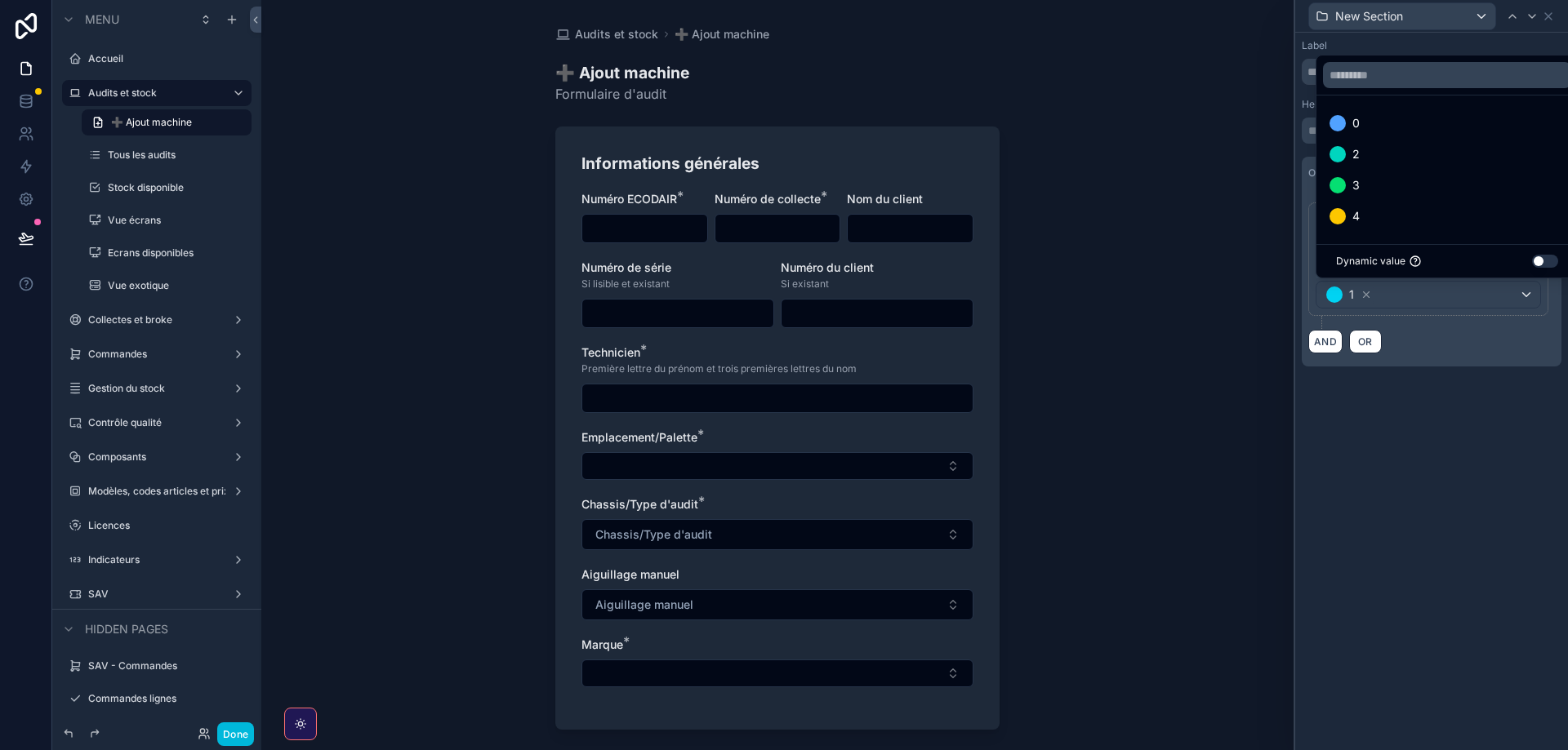
click at [1369, 155] on div "2" at bounding box center [1447, 155] width 235 height 20
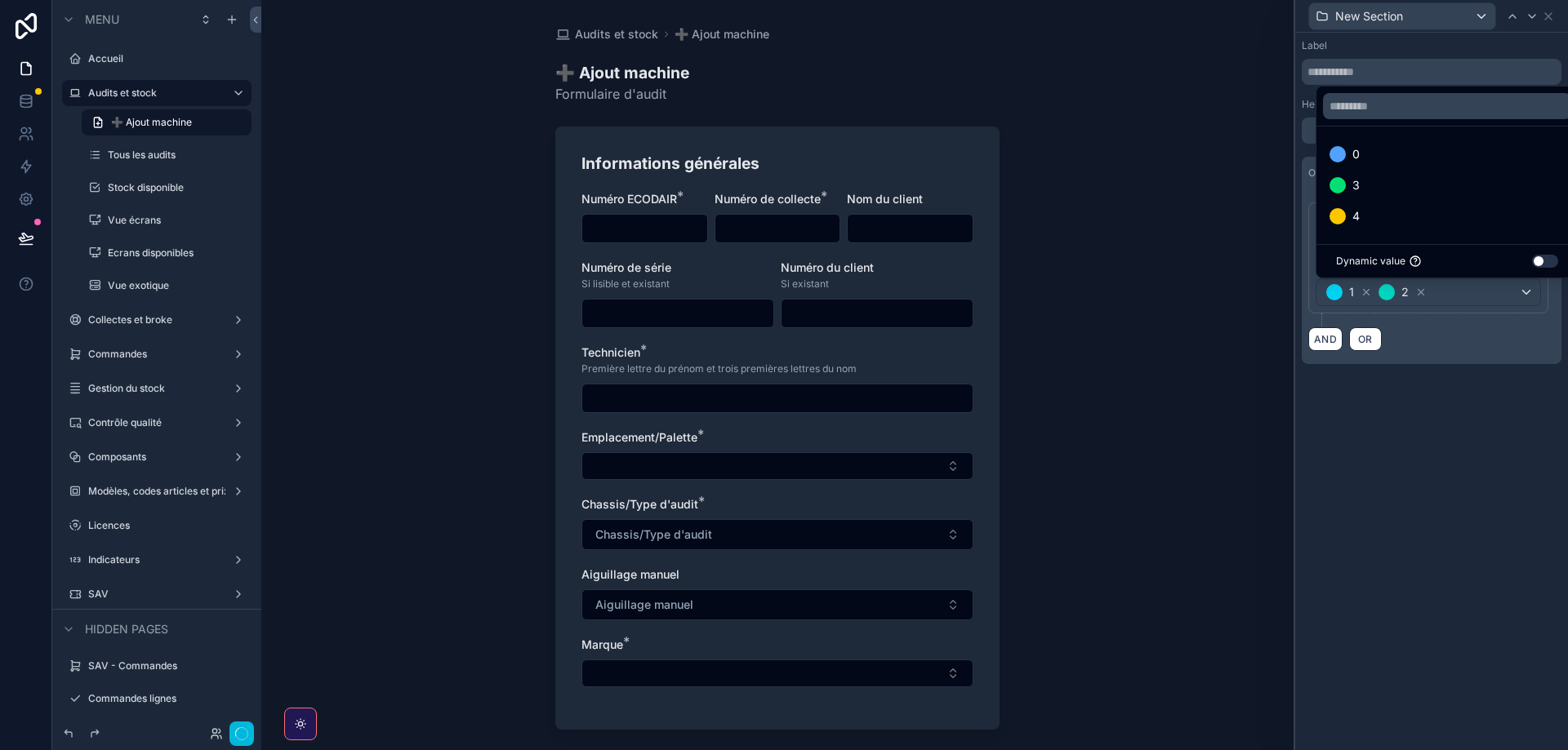
click at [1374, 190] on div "3" at bounding box center [1447, 185] width 235 height 20
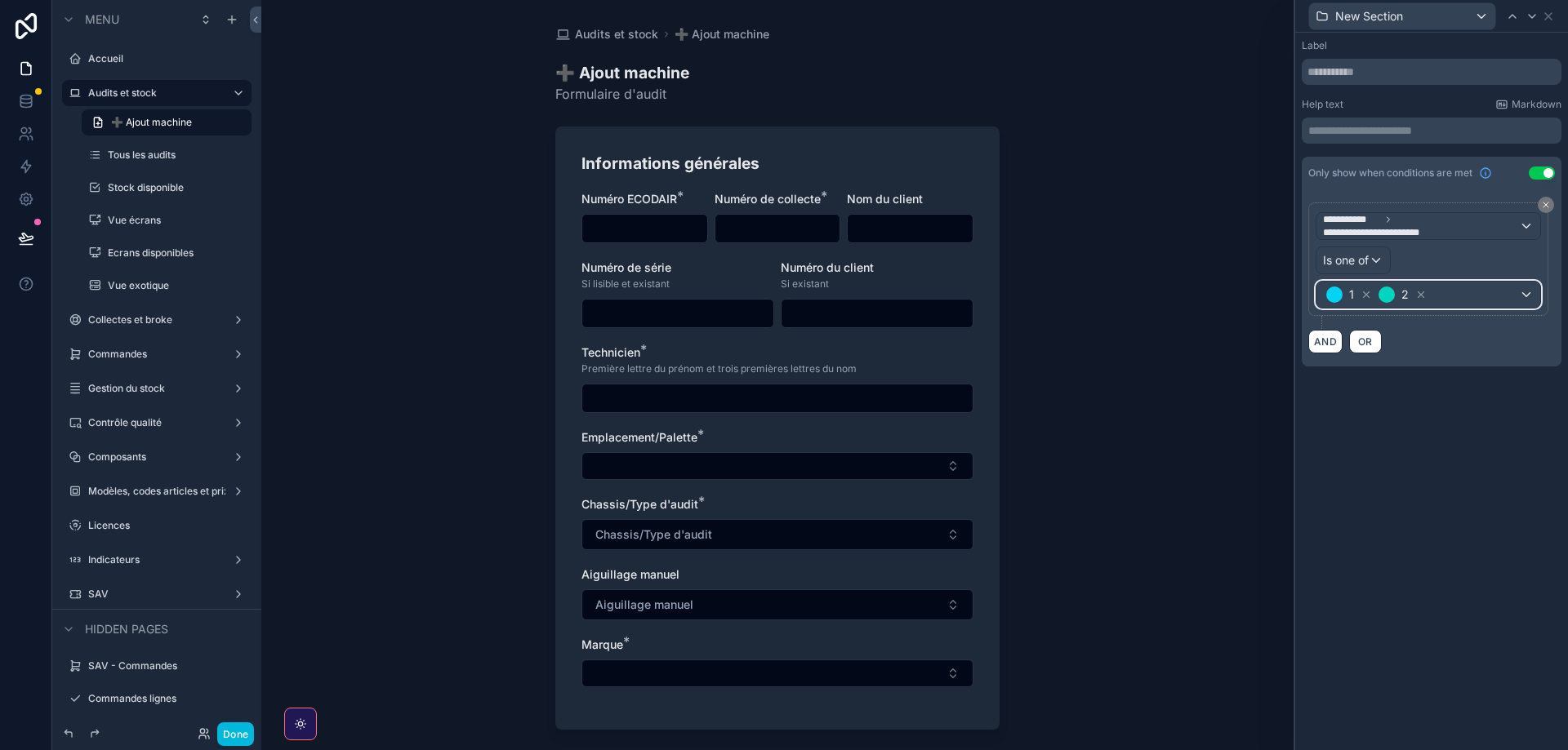
click at [1484, 289] on div "1 2" at bounding box center [1428, 295] width 223 height 26
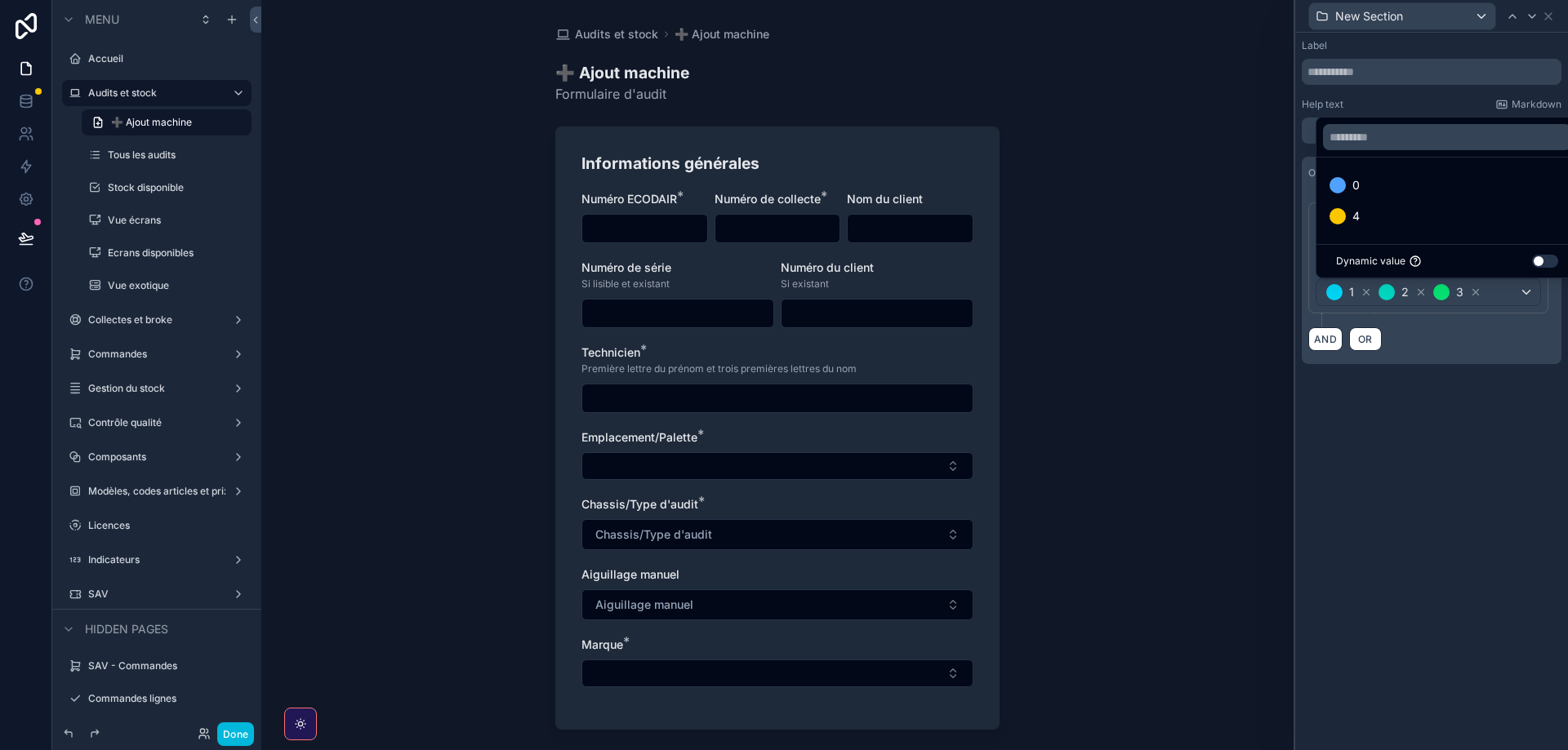
click at [1359, 213] on span "4" at bounding box center [1355, 217] width 7 height 20
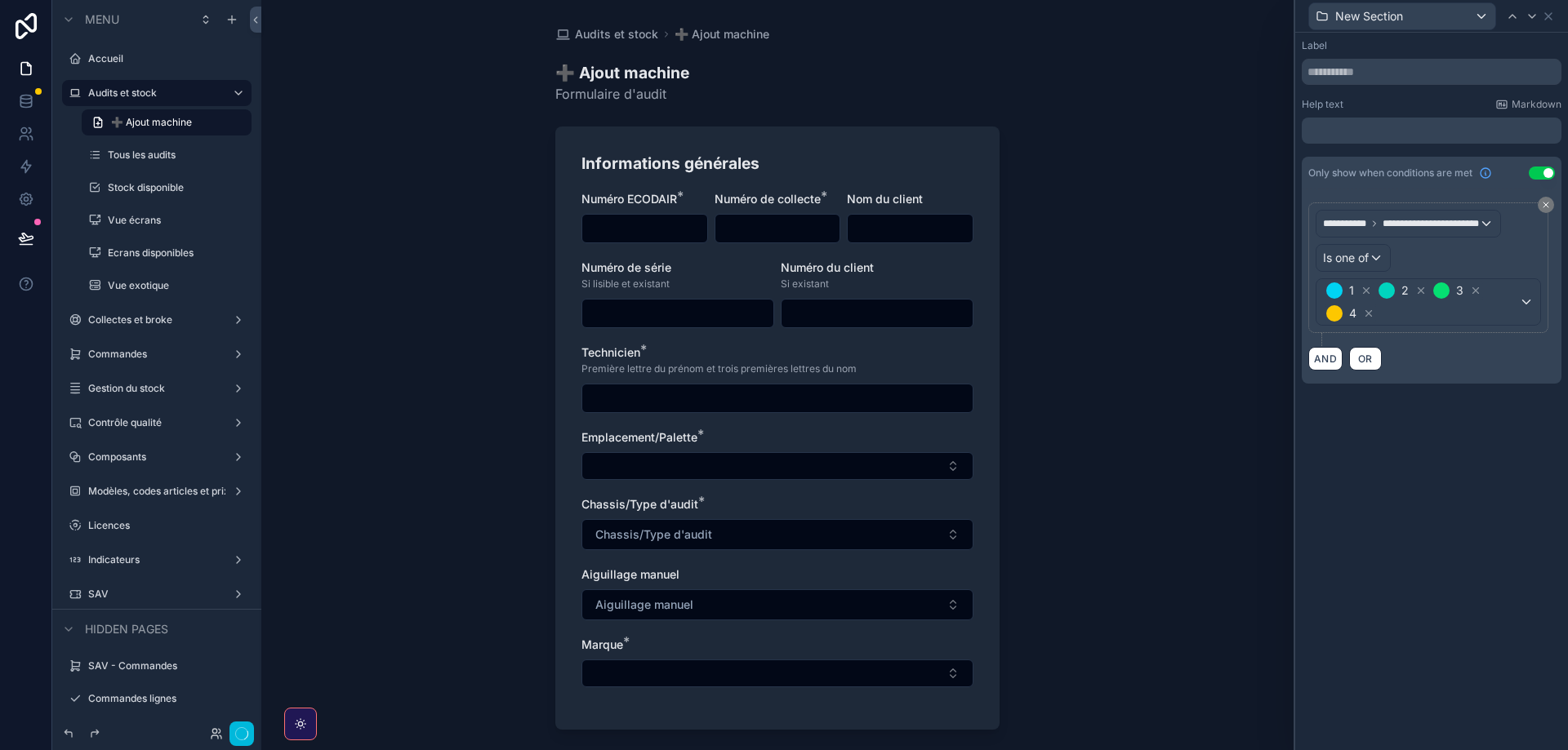
click at [1529, 15] on icon at bounding box center [1532, 17] width 7 height 3
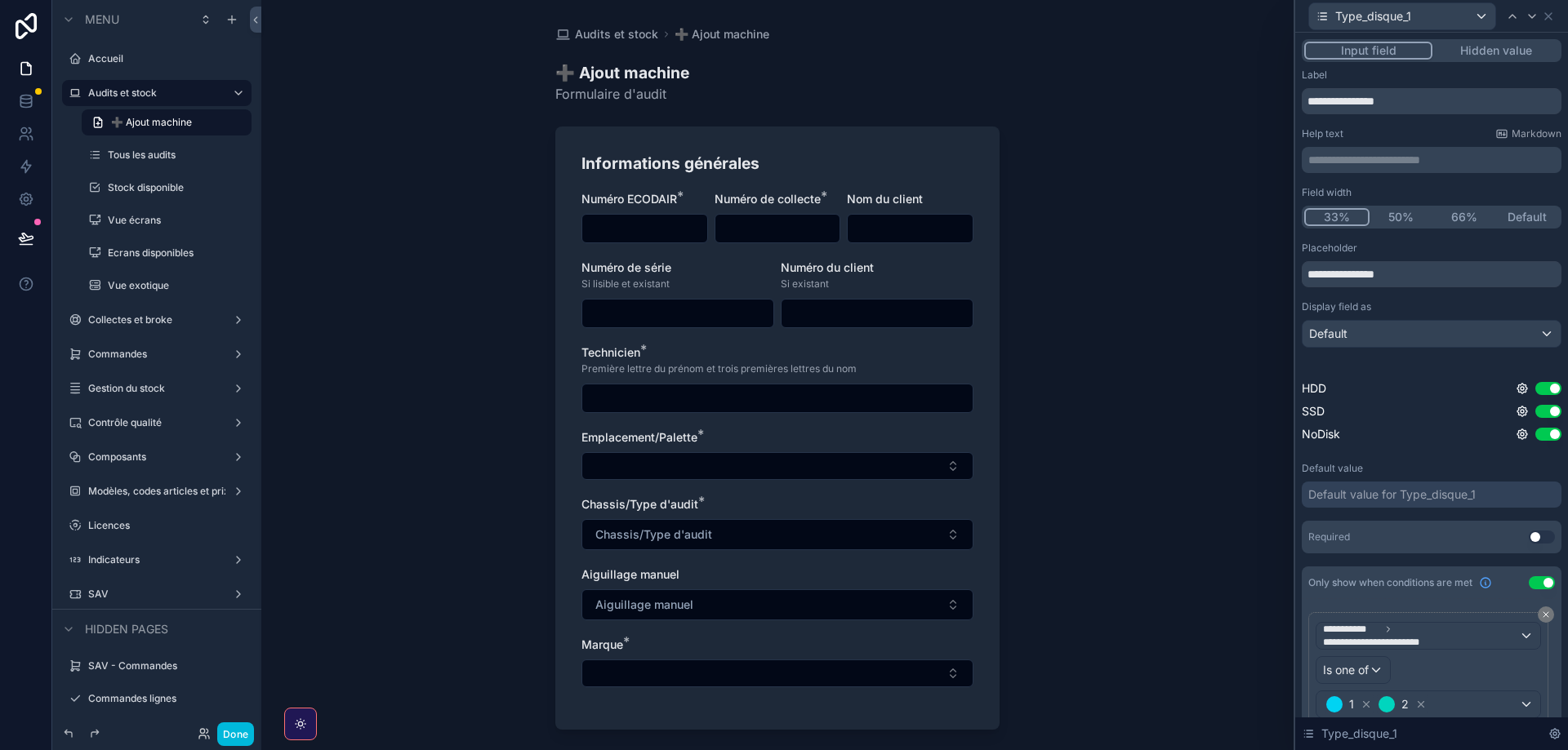
click at [1548, 18] on icon at bounding box center [1548, 17] width 13 height 13
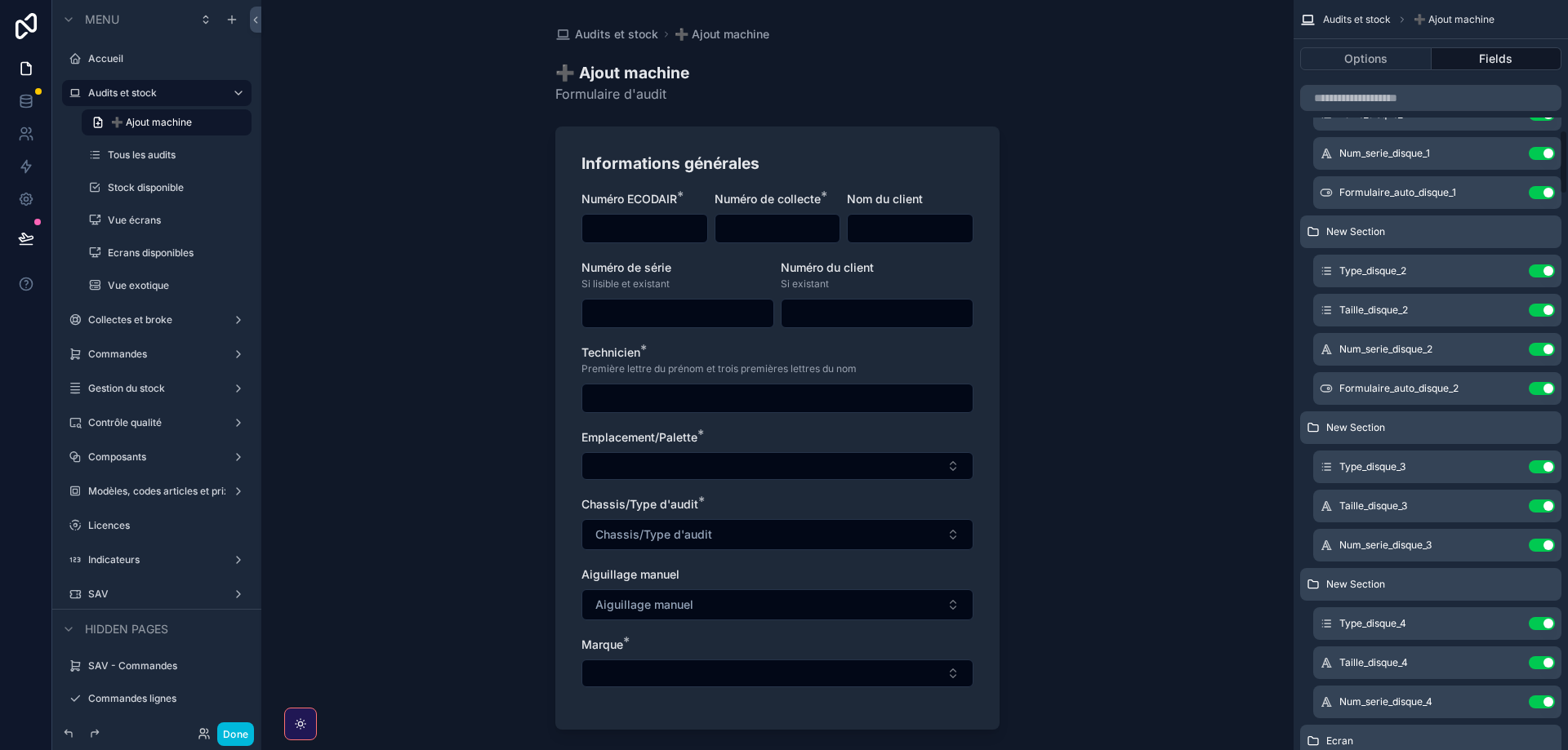
scroll to position [1555, 0]
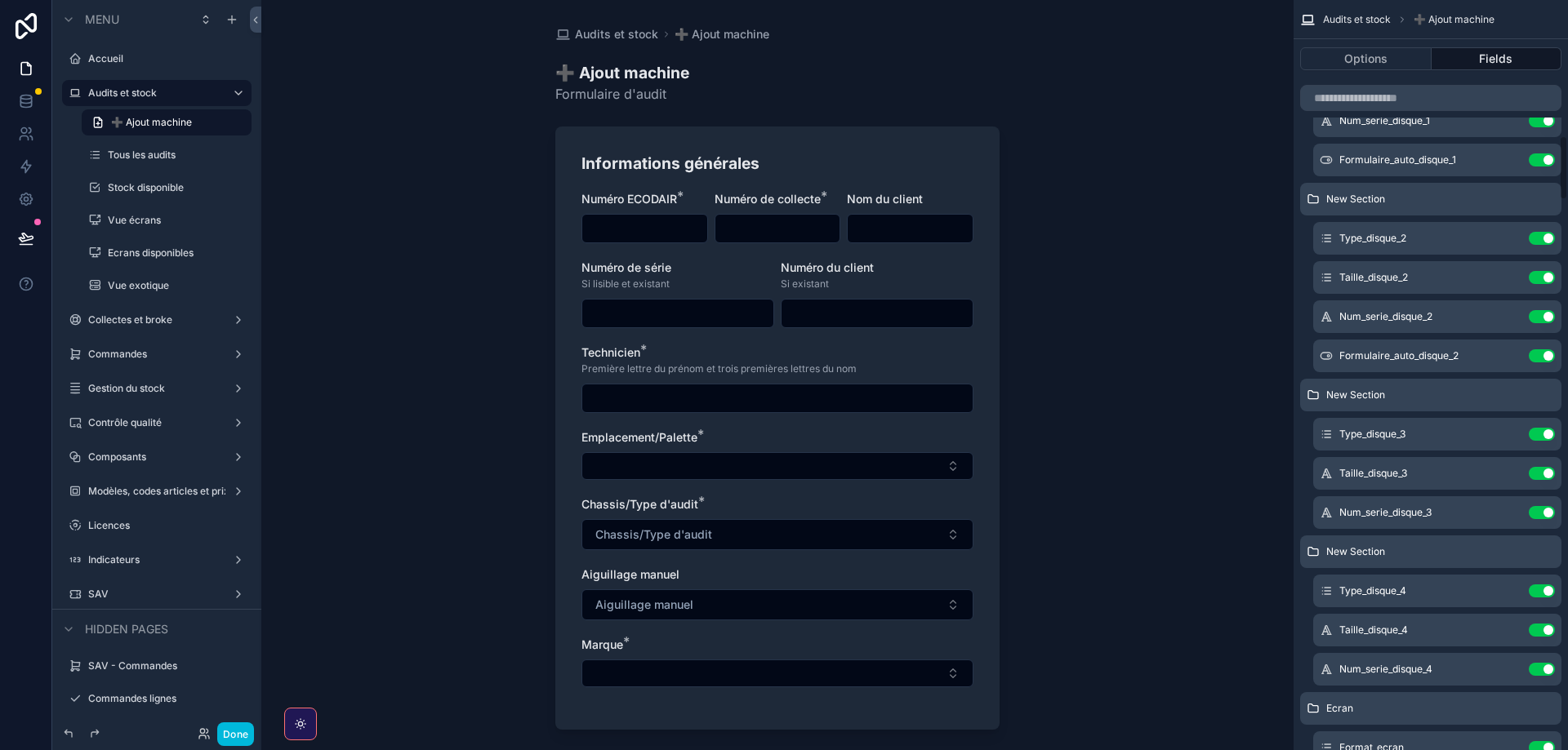
click at [0, 0] on icon "scrollable content" at bounding box center [0, 0] width 0 height 0
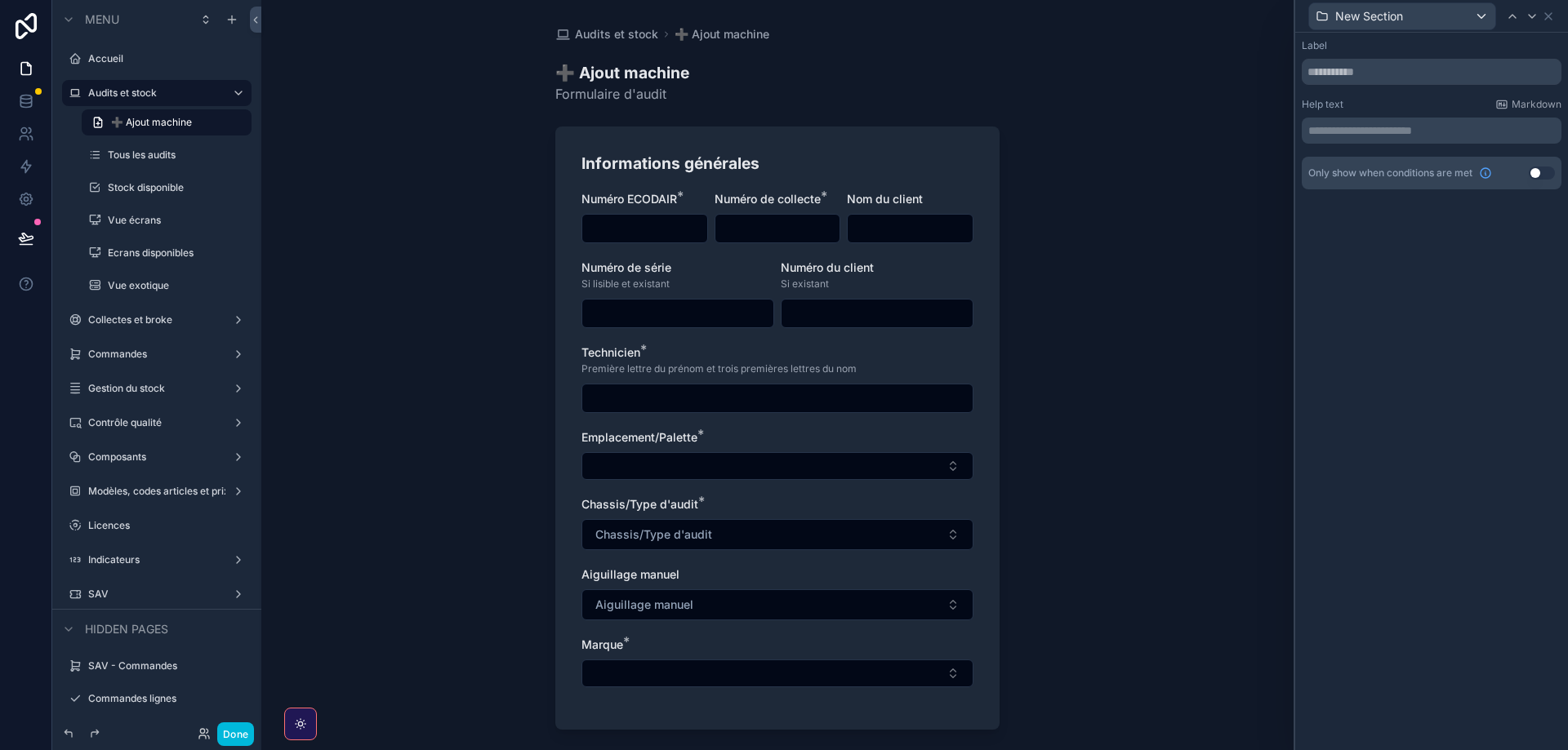
click at [1541, 170] on button "Use setting" at bounding box center [1542, 173] width 26 height 13
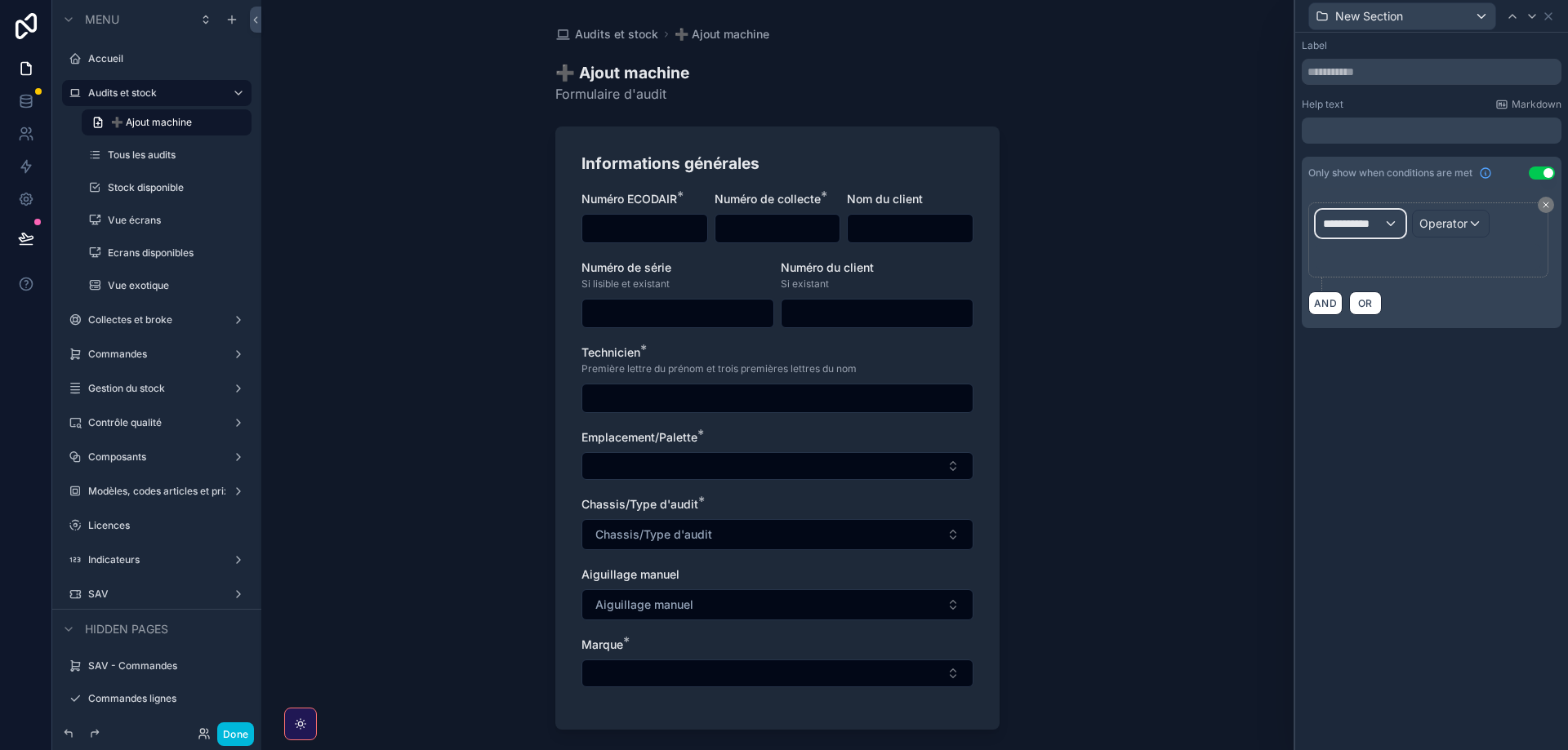
click at [1352, 222] on span "**********" at bounding box center [1353, 224] width 60 height 17
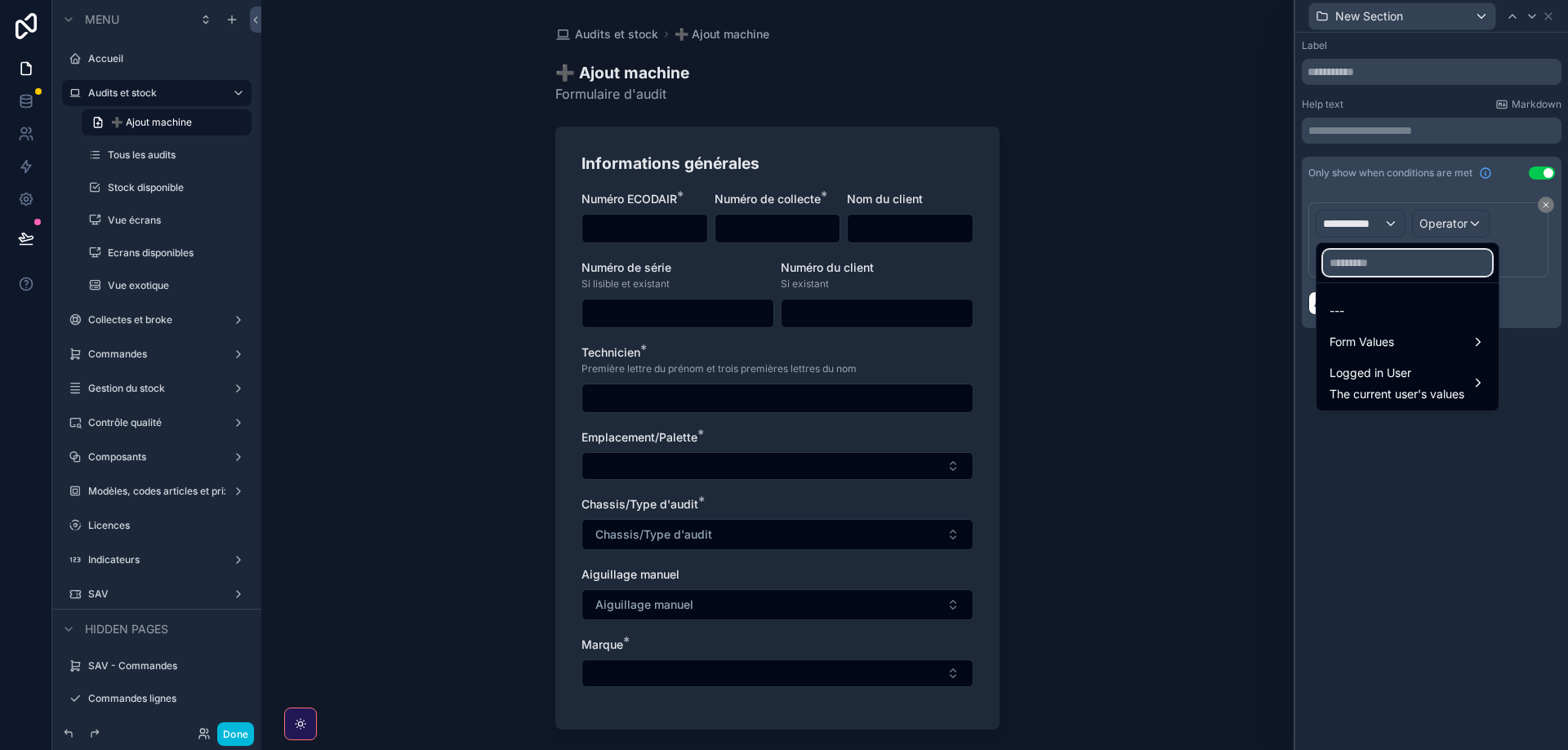
click at [1360, 274] on input "text" at bounding box center [1407, 263] width 169 height 26
click at [1372, 346] on span "Form Values" at bounding box center [1362, 342] width 65 height 20
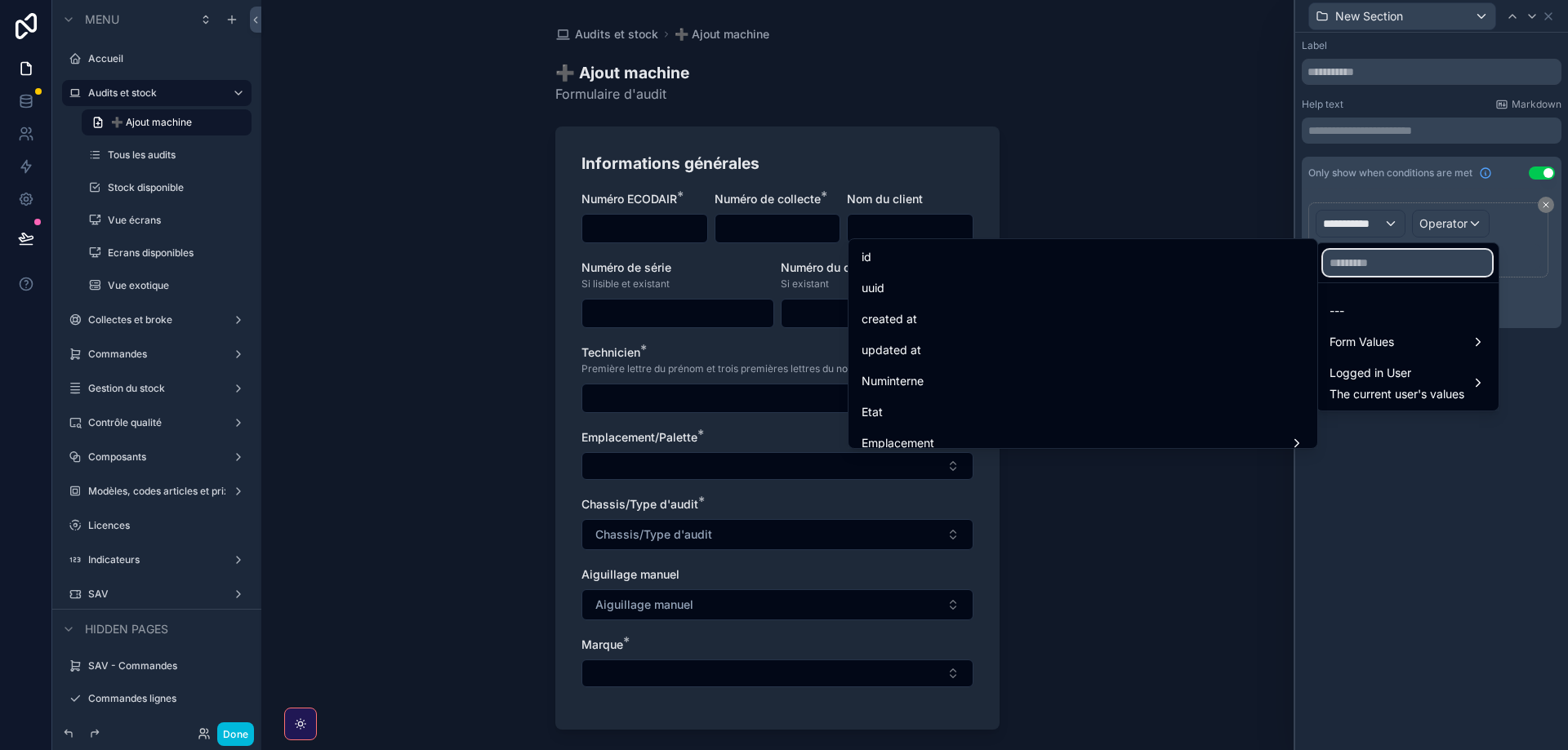
click at [1374, 265] on input "text" at bounding box center [1407, 263] width 169 height 26
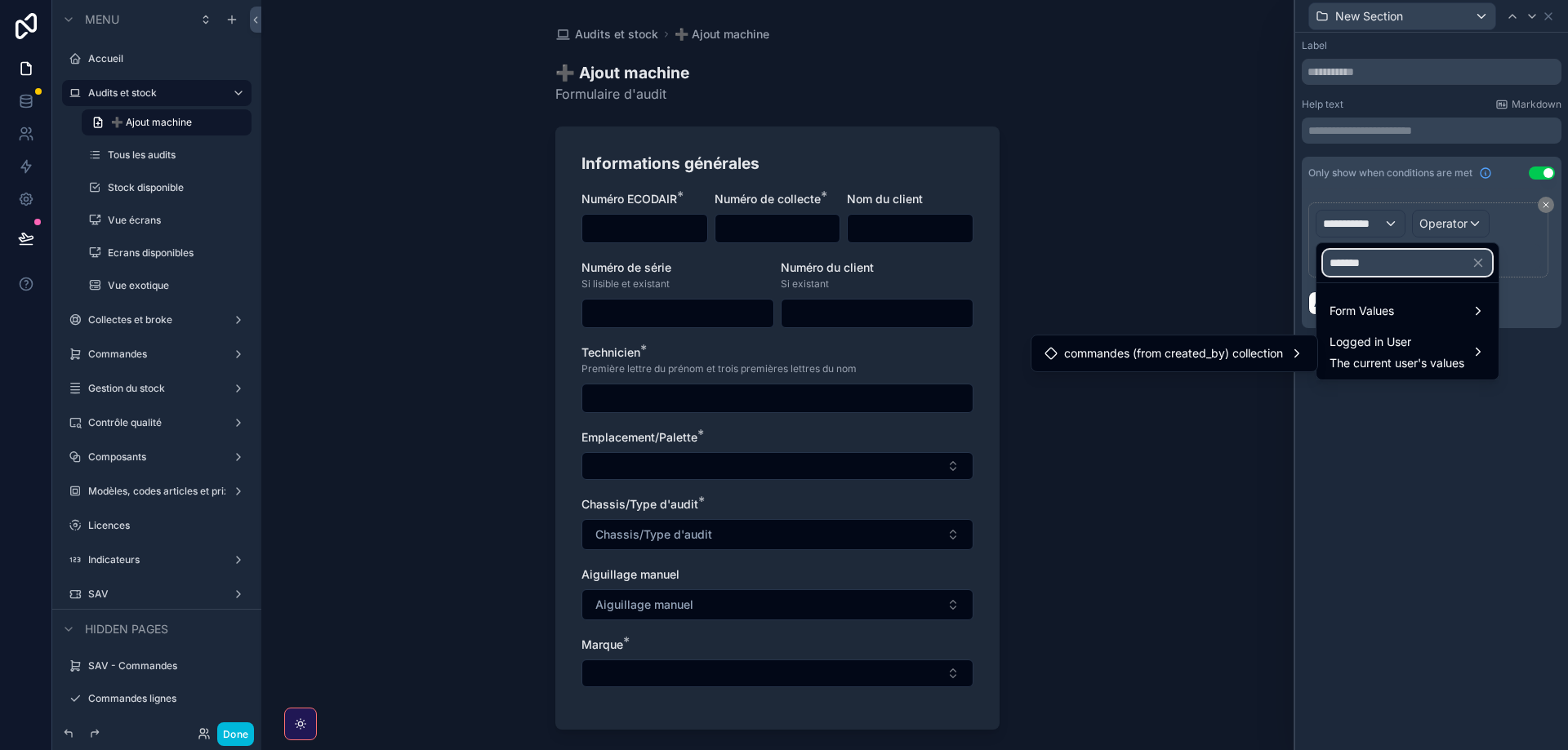
type input "*******"
click at [1362, 314] on span "Form Values" at bounding box center [1362, 311] width 65 height 20
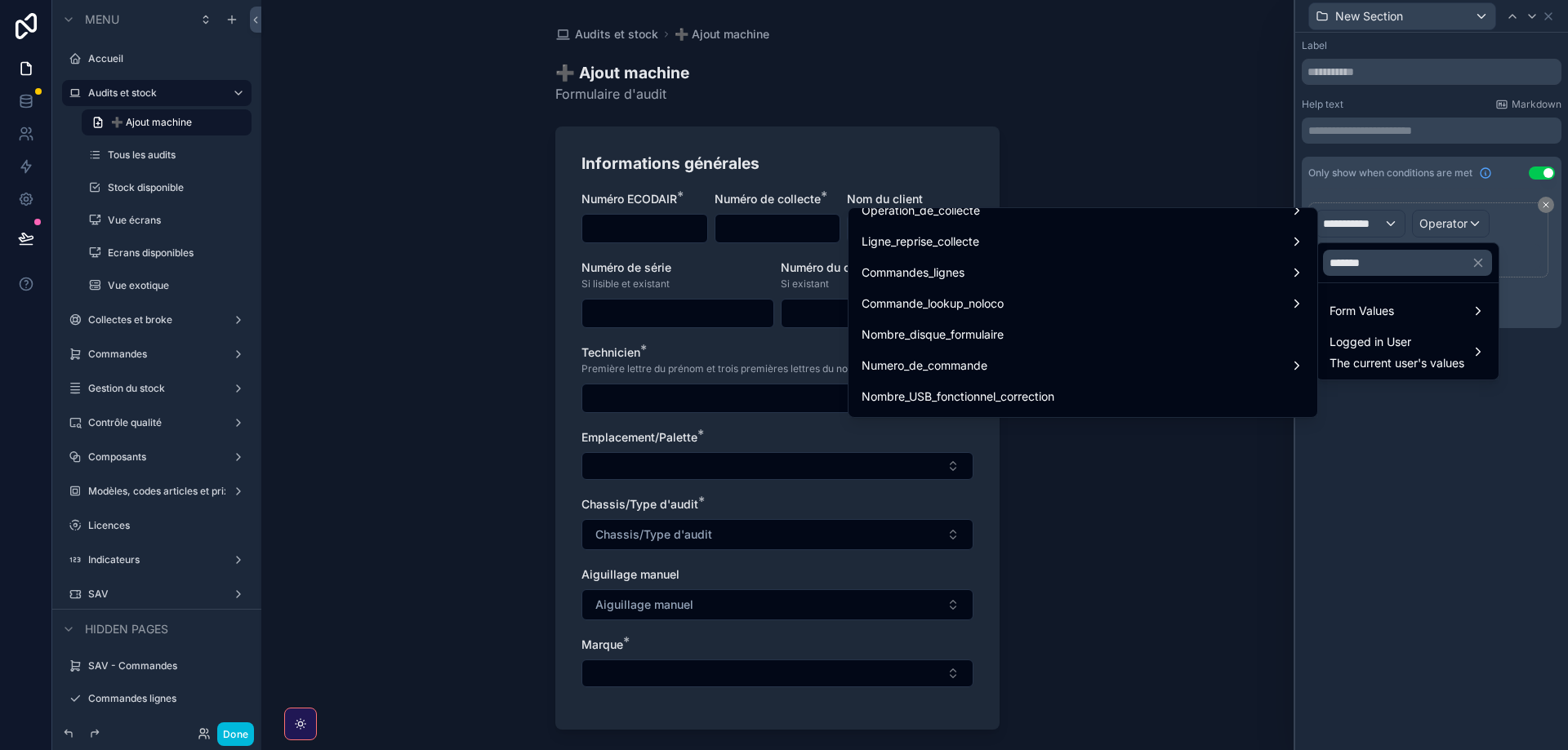
scroll to position [166, 0]
click at [961, 246] on span "Nombre_disque_formulaire" at bounding box center [933, 246] width 142 height 20
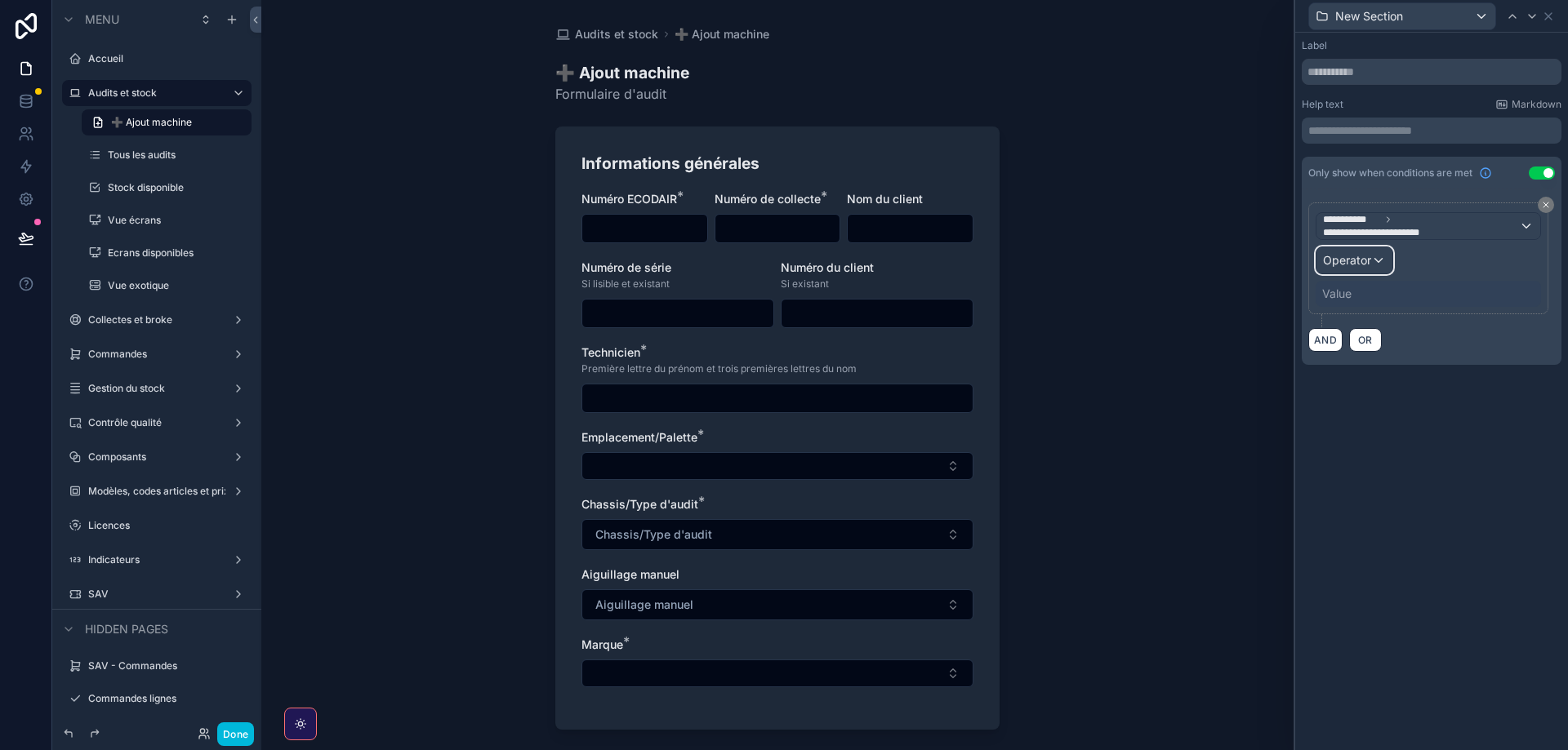
click at [1364, 256] on span "Operator" at bounding box center [1347, 260] width 48 height 14
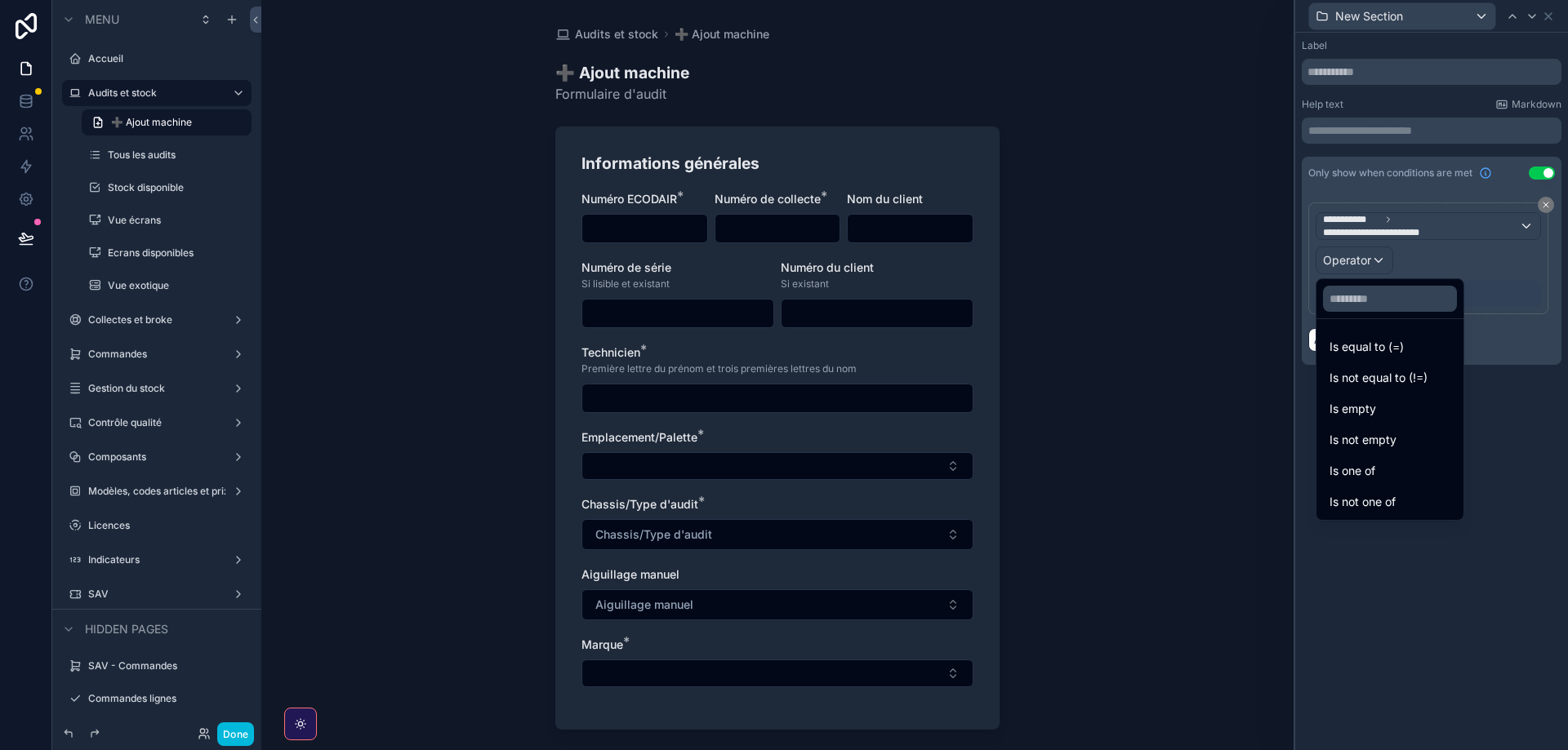
click at [1361, 472] on span "Is one of" at bounding box center [1352, 471] width 46 height 20
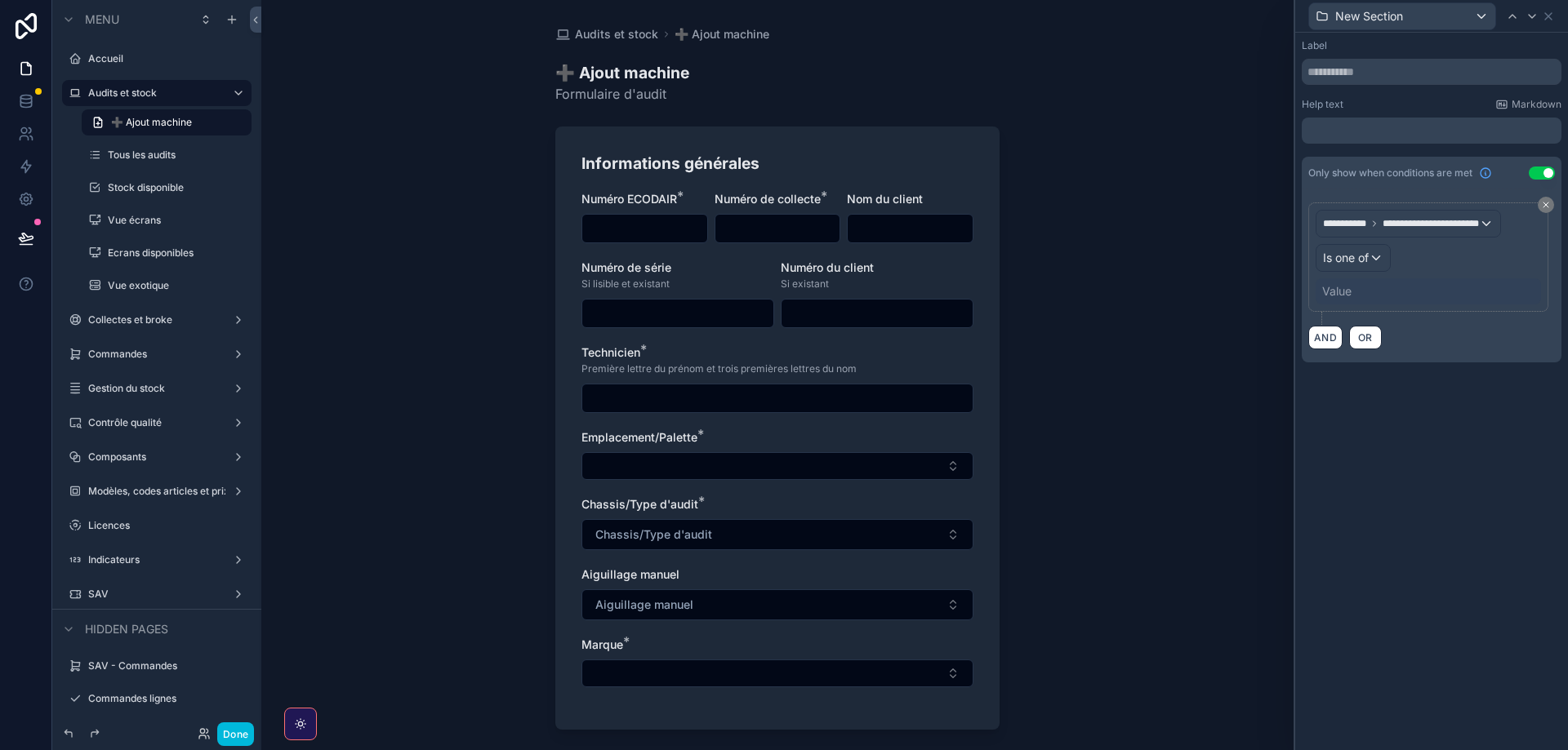
click at [1416, 300] on div "Value" at bounding box center [1428, 292] width 225 height 26
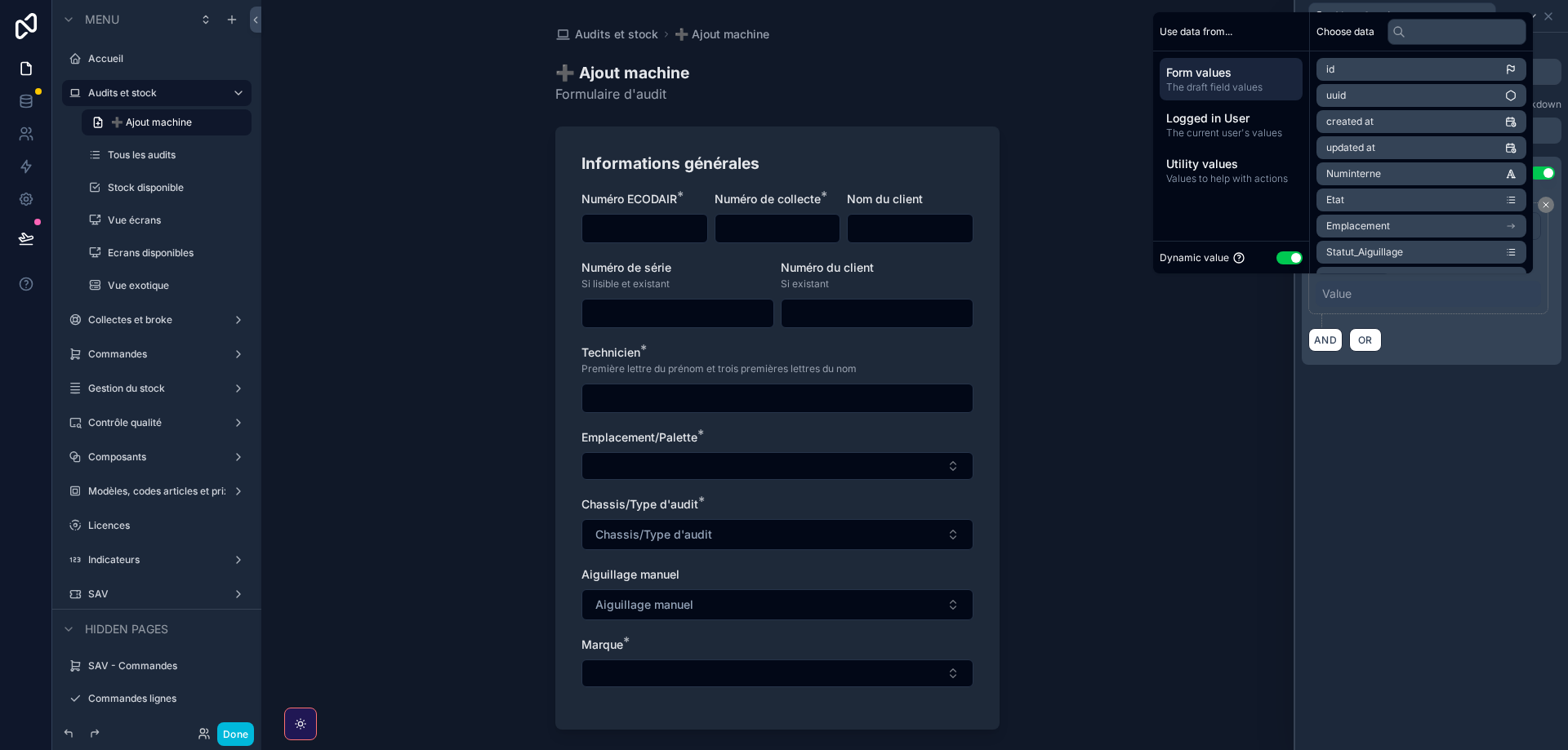
click at [1281, 260] on button "Use setting" at bounding box center [1290, 258] width 26 height 13
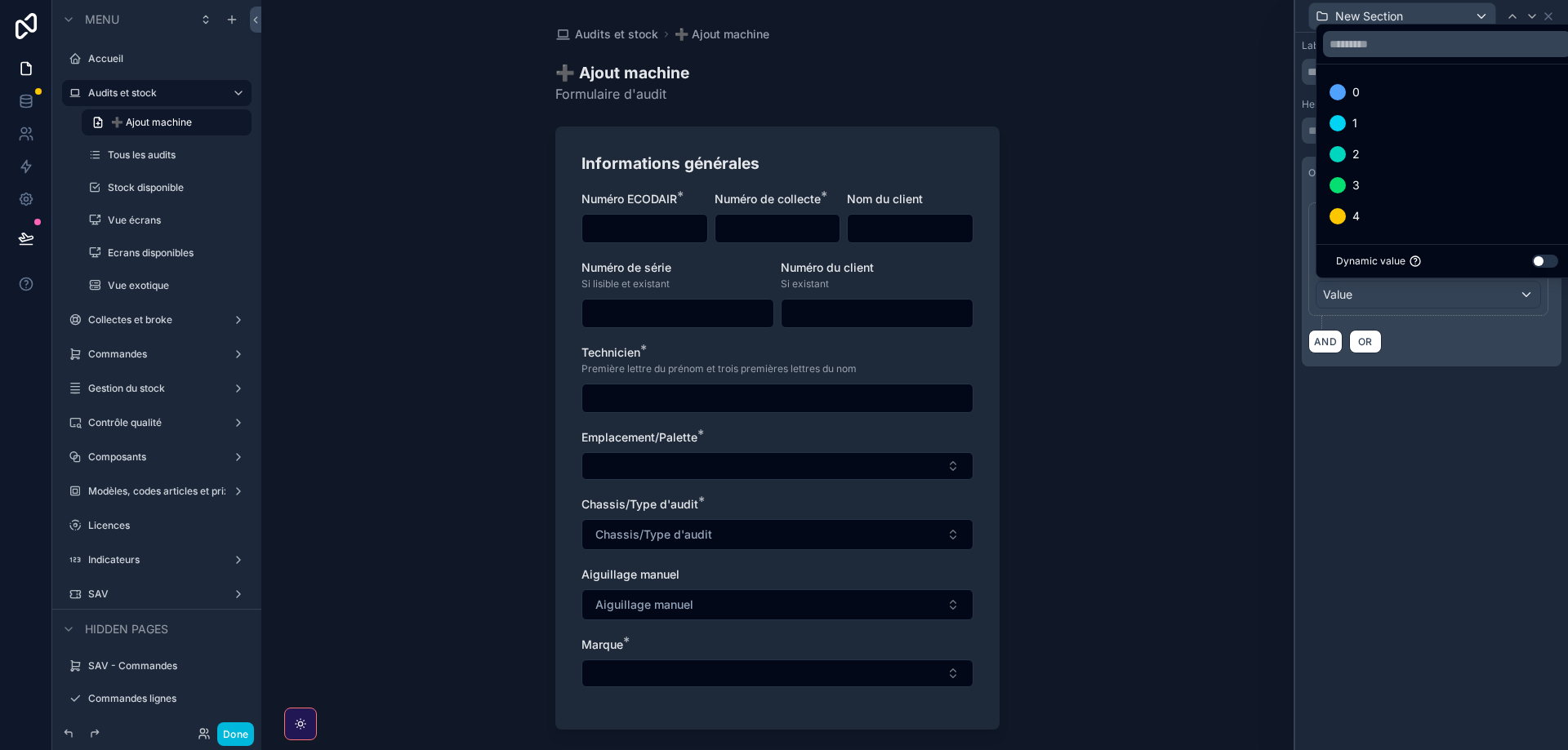
click at [1351, 197] on div "3" at bounding box center [1447, 185] width 255 height 30
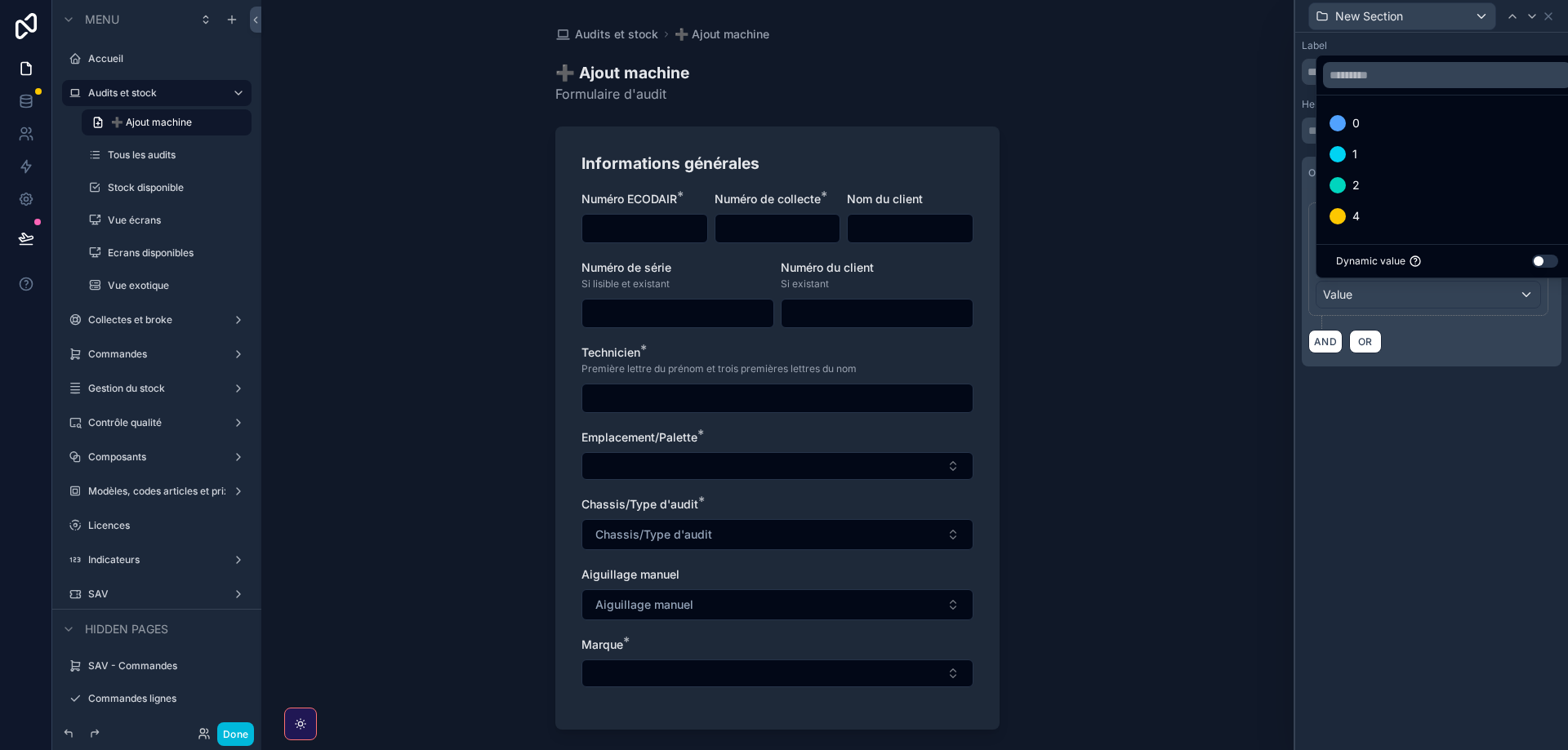
click at [1351, 223] on div "4" at bounding box center [1345, 217] width 31 height 20
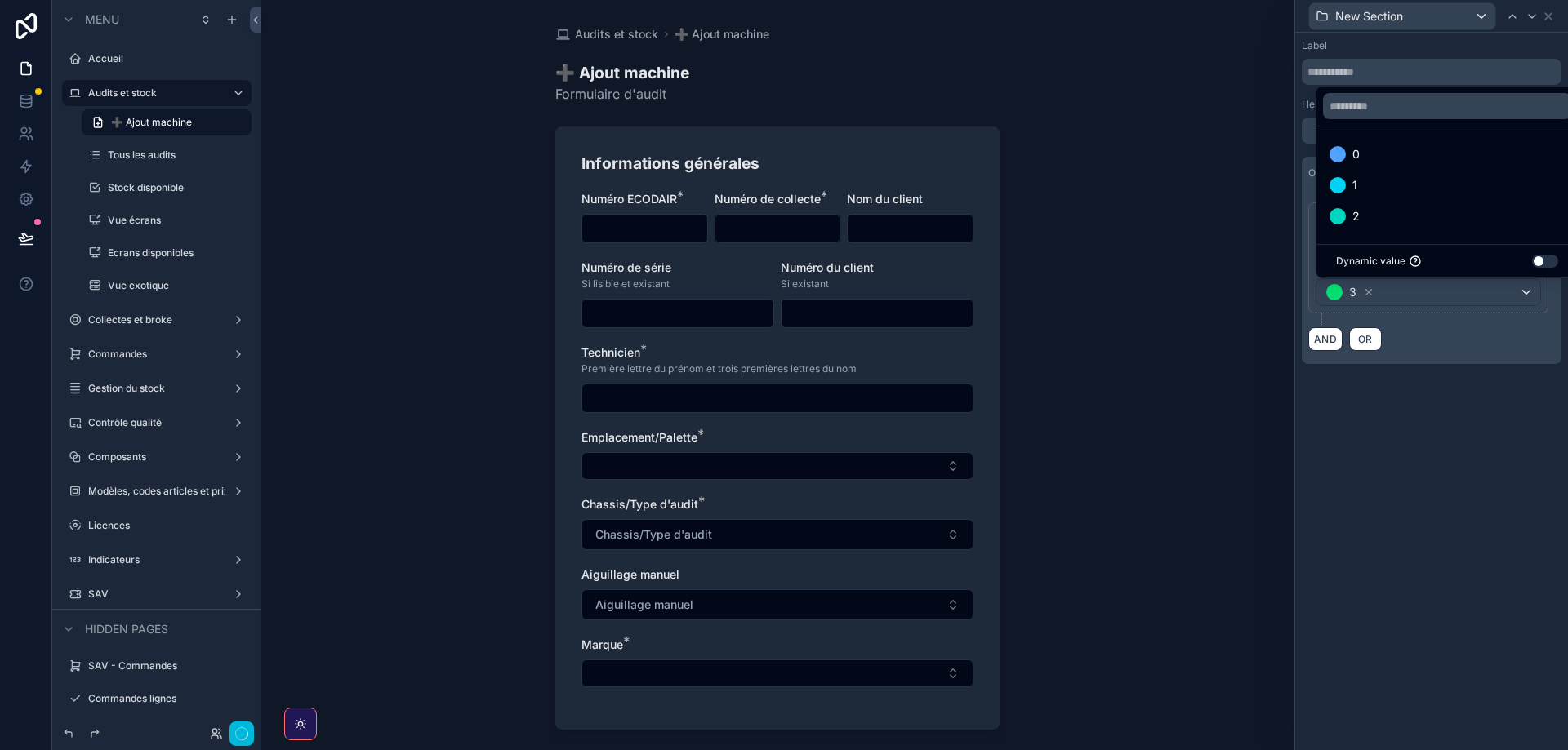
click at [1379, 422] on div "**********" at bounding box center [1431, 391] width 273 height 718
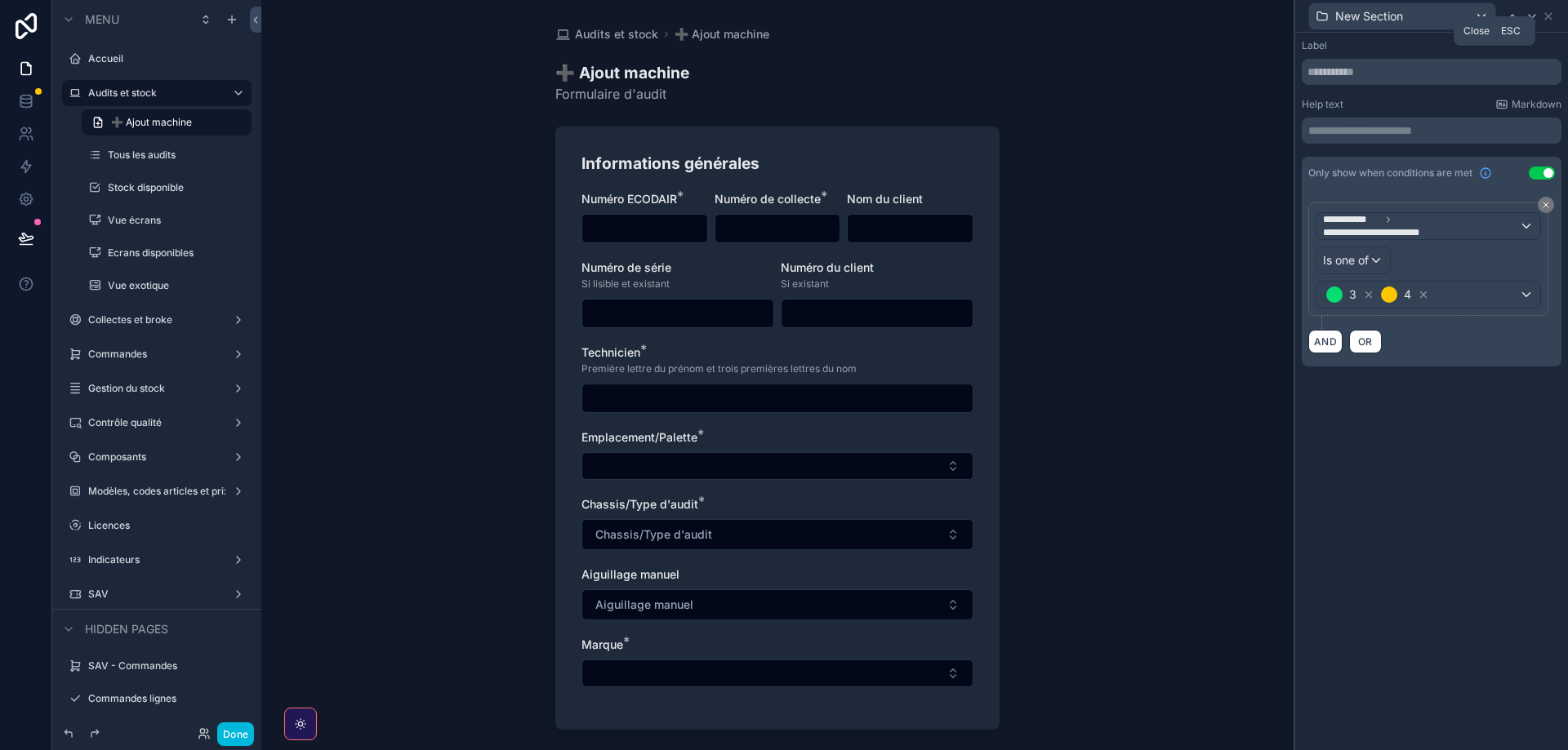
click at [1551, 13] on icon at bounding box center [1548, 17] width 13 height 13
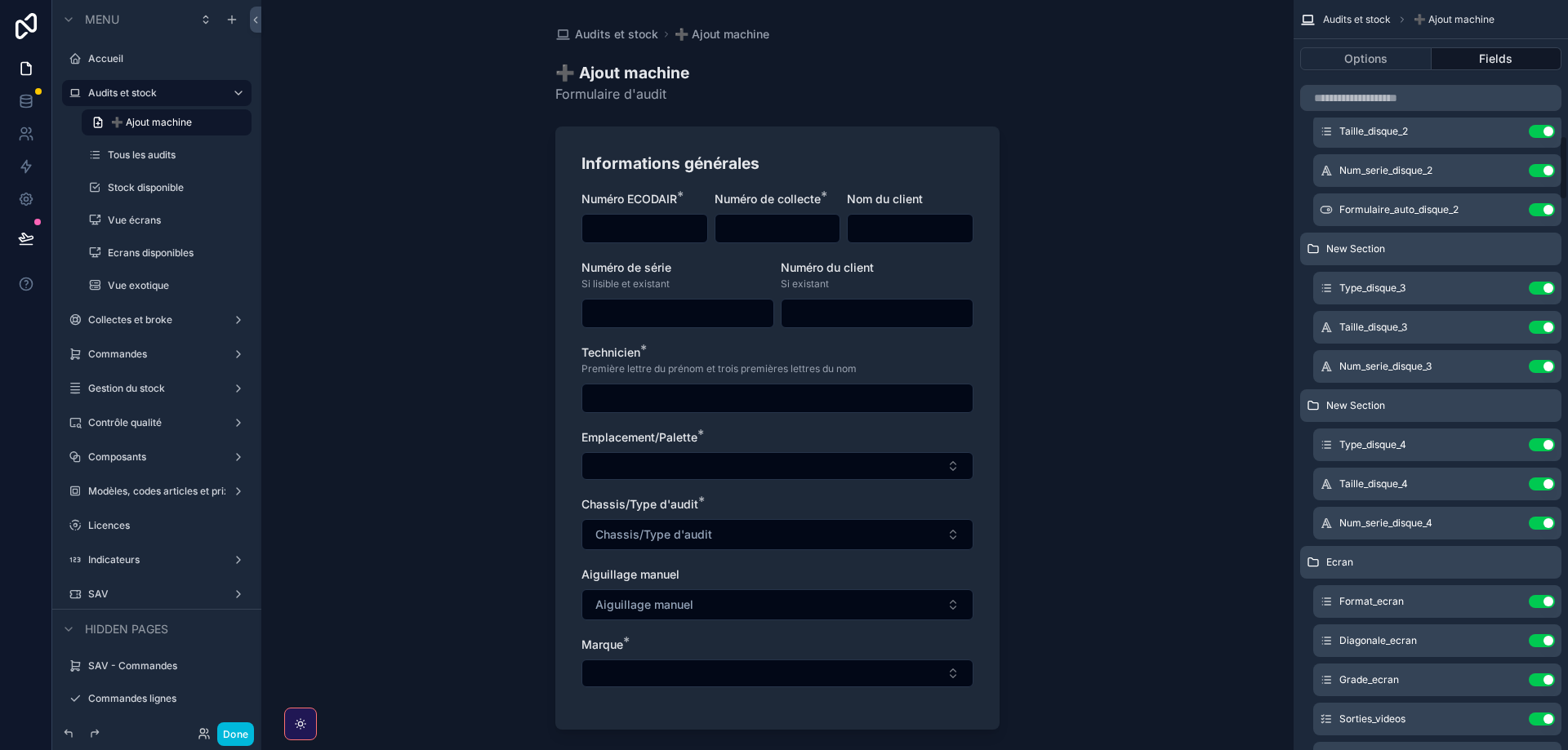
scroll to position [1702, 0]
click at [0, 0] on icon "scrollable content" at bounding box center [0, 0] width 0 height 0
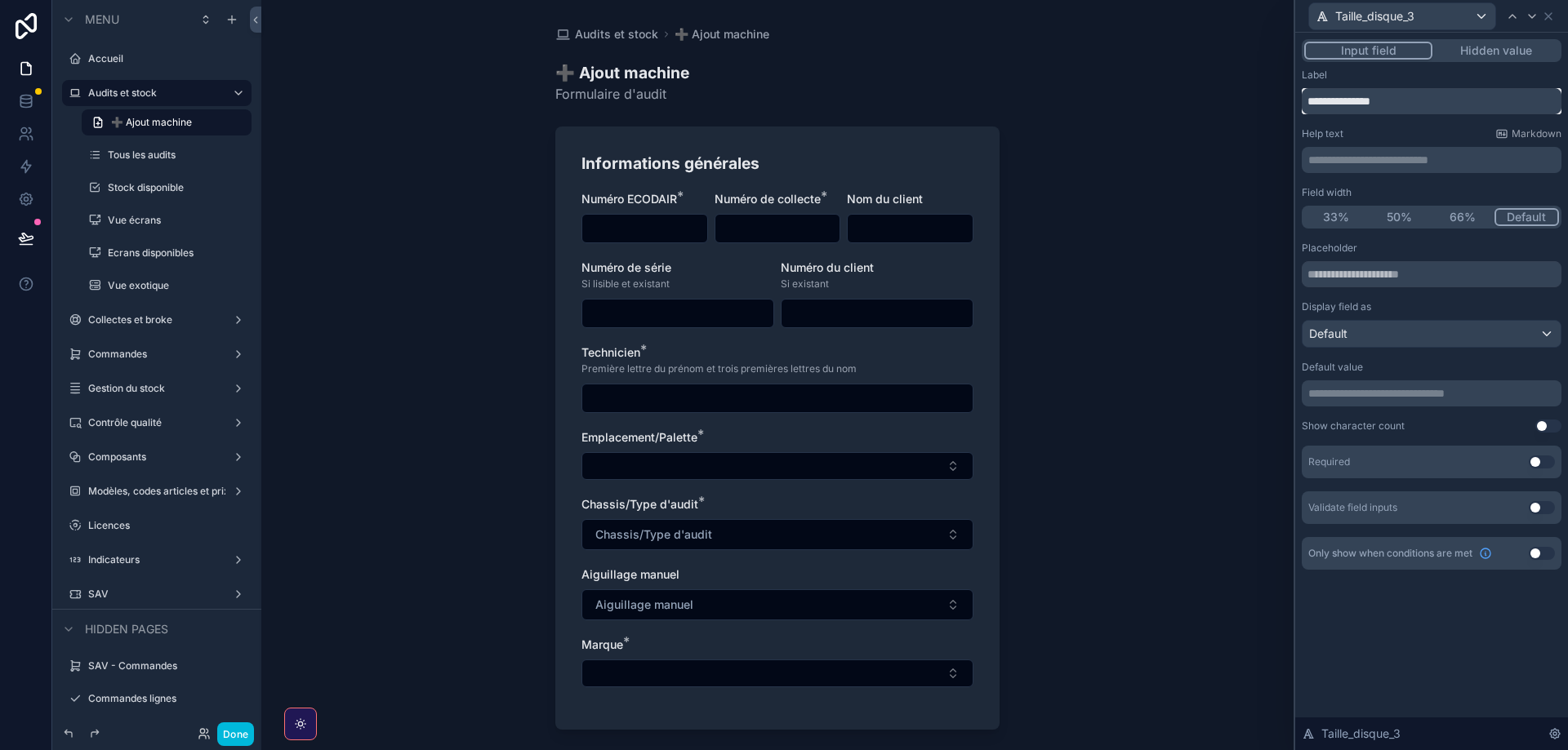
click at [1379, 98] on input "**********" at bounding box center [1431, 102] width 260 height 26
type input "**********"
click at [1339, 277] on input "text" at bounding box center [1431, 275] width 260 height 26
click at [1391, 254] on div "Placeholder" at bounding box center [1431, 248] width 260 height 13
click at [1531, 15] on icon at bounding box center [1532, 17] width 13 height 13
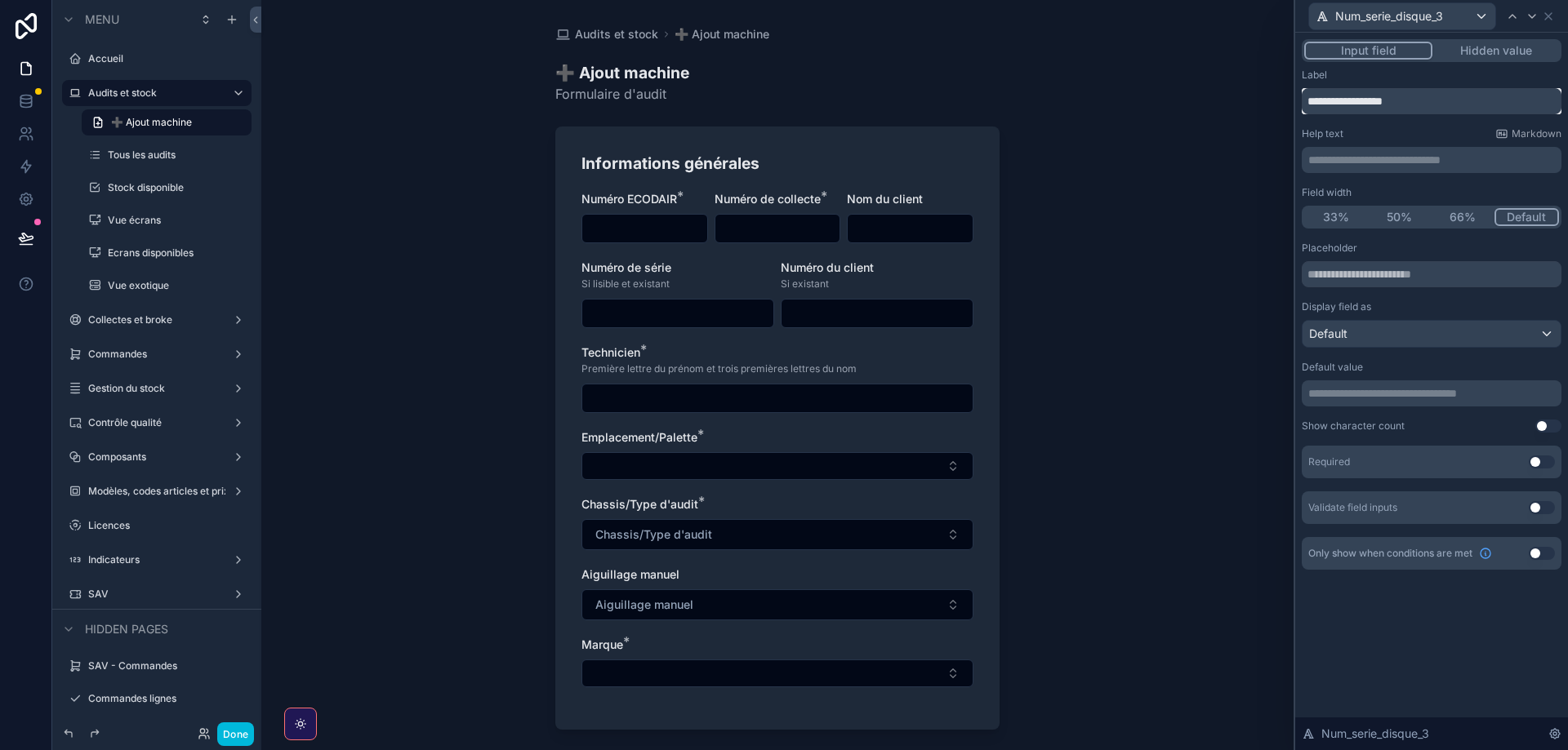
click at [1331, 99] on input "**********" at bounding box center [1431, 102] width 260 height 26
click at [1361, 99] on input "**********" at bounding box center [1431, 102] width 260 height 26
click at [1405, 105] on input "**********" at bounding box center [1431, 102] width 260 height 26
type input "**********"
click at [1382, 276] on input "text" at bounding box center [1431, 275] width 260 height 26
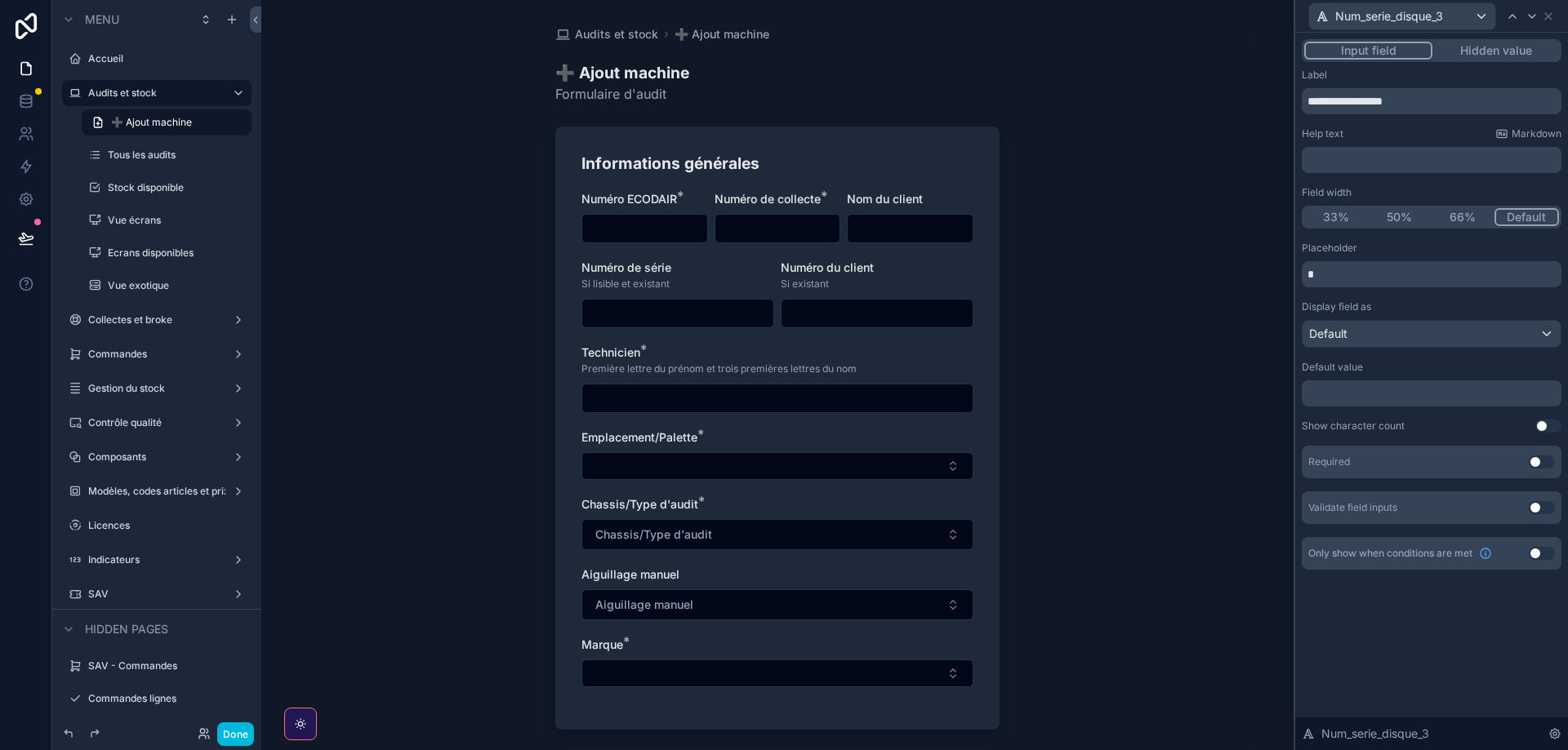
click at [1527, 17] on icon at bounding box center [1532, 17] width 13 height 13
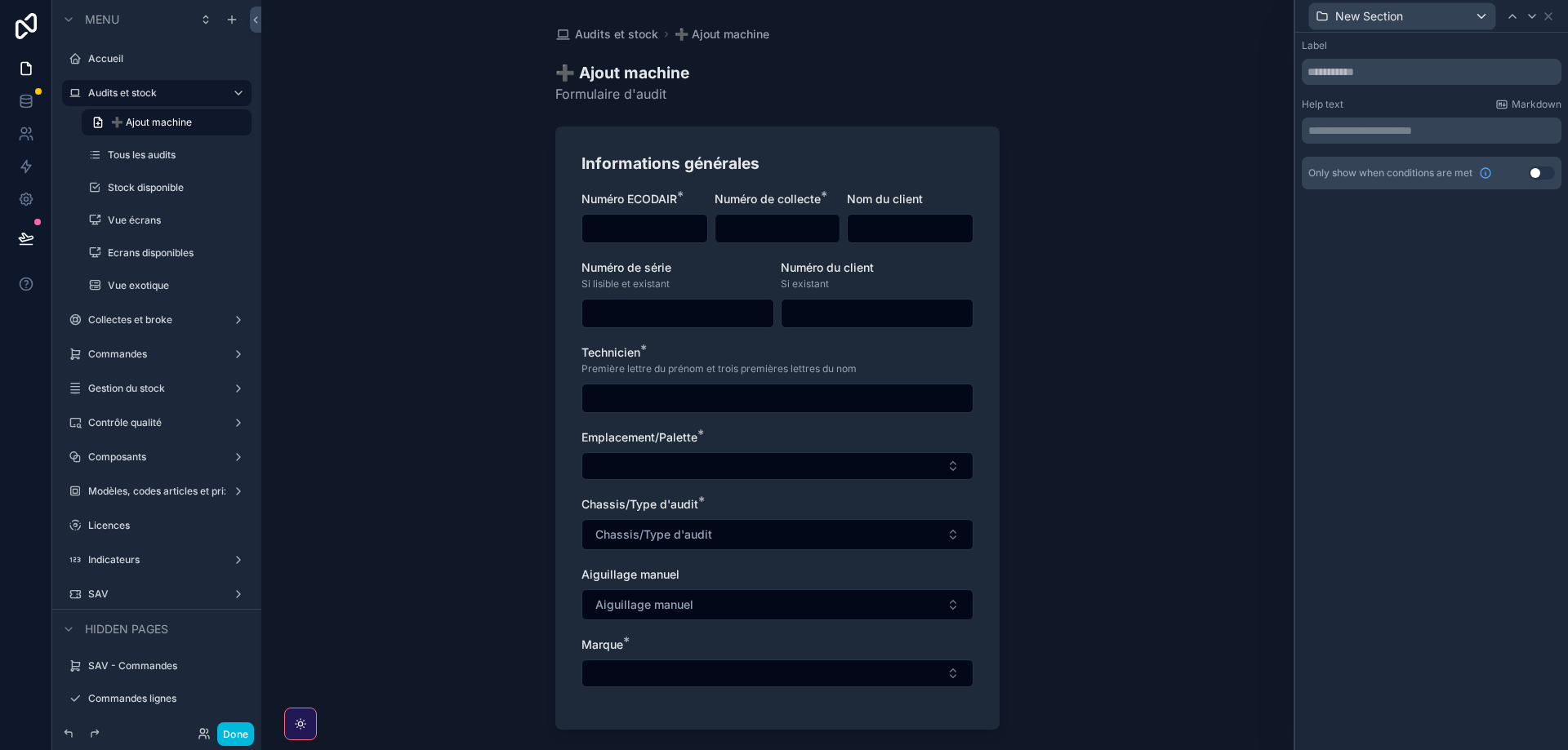
click at [1541, 169] on button "Use setting" at bounding box center [1542, 173] width 26 height 13
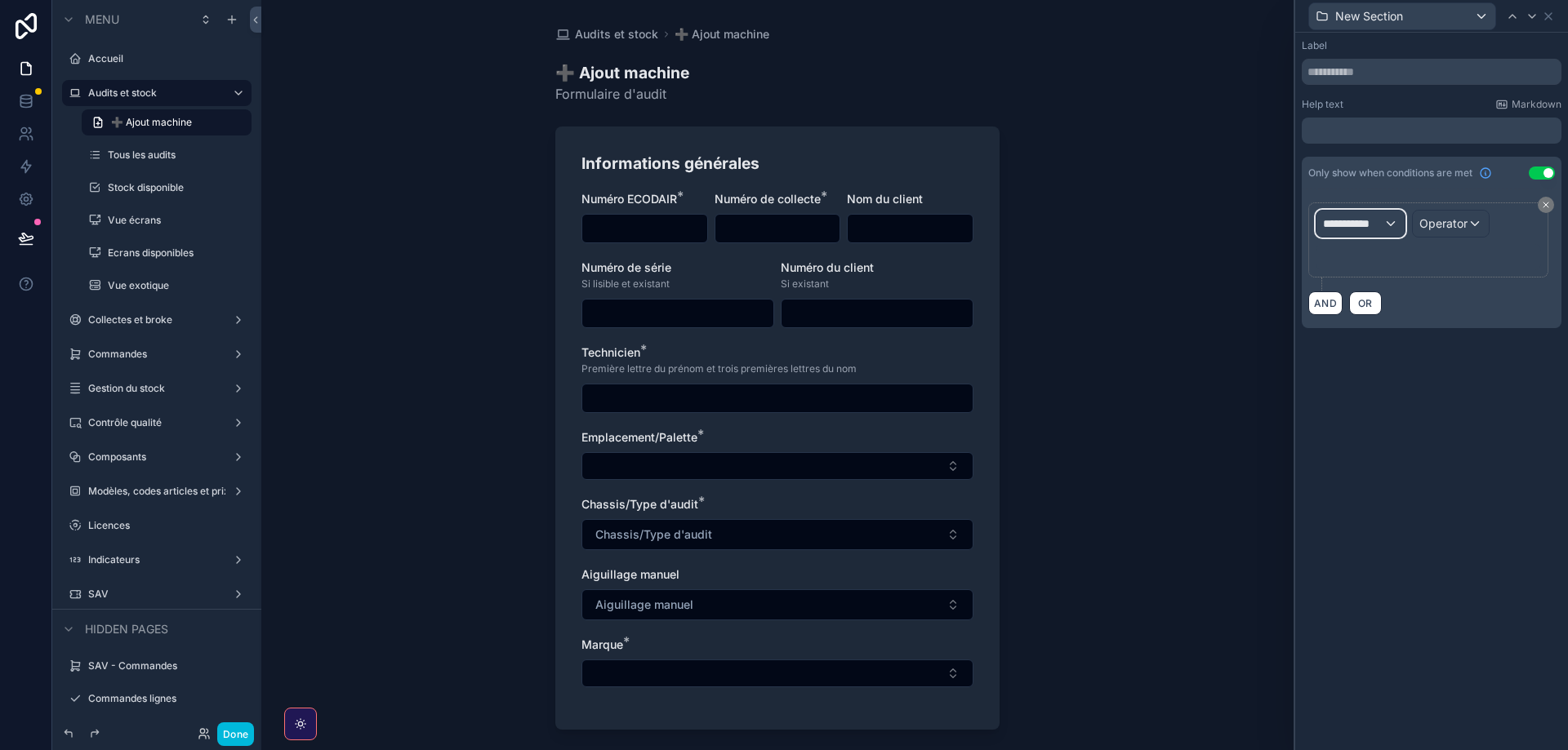
click at [1342, 221] on span "**********" at bounding box center [1353, 224] width 60 height 17
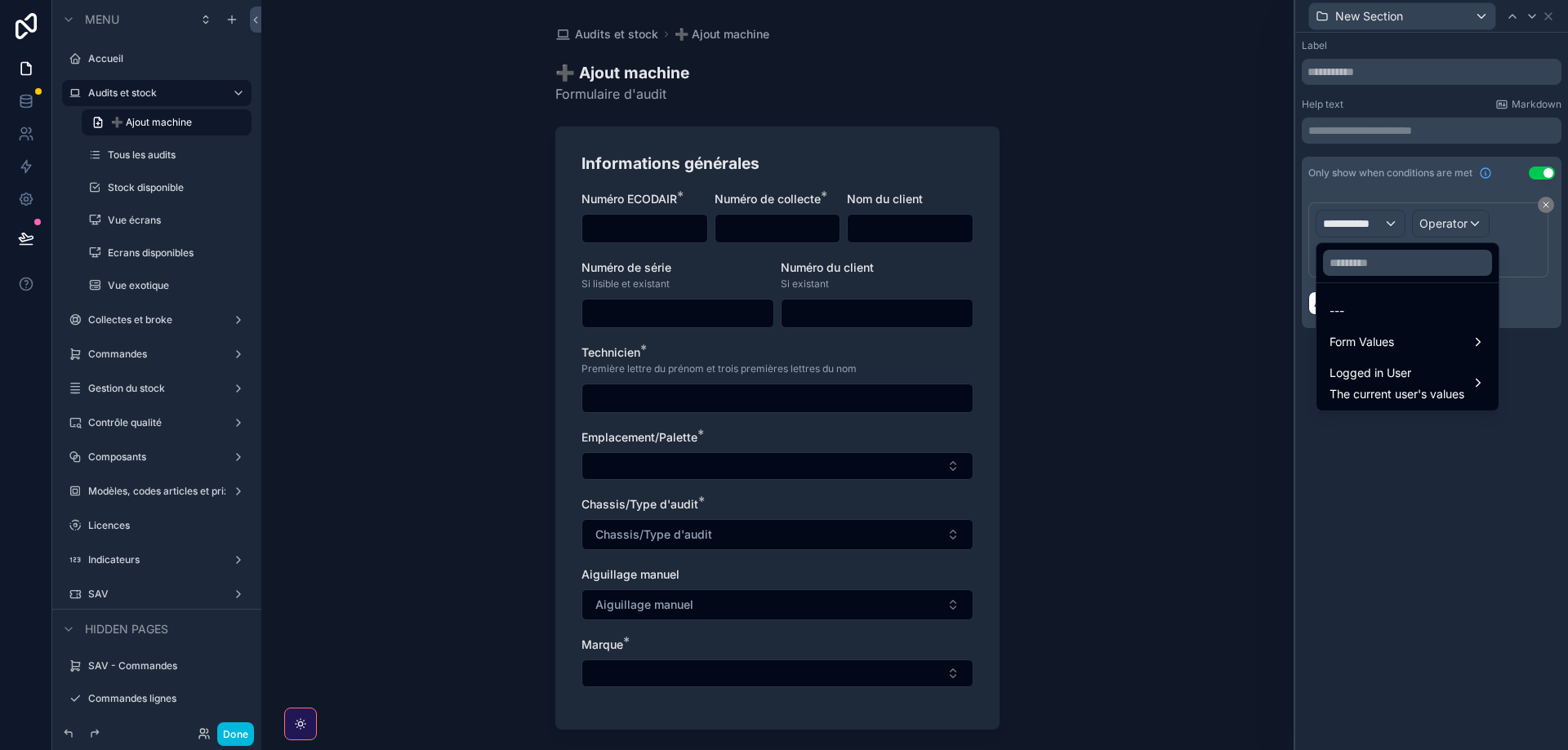
click at [1365, 342] on span "Form Values" at bounding box center [1362, 342] width 65 height 20
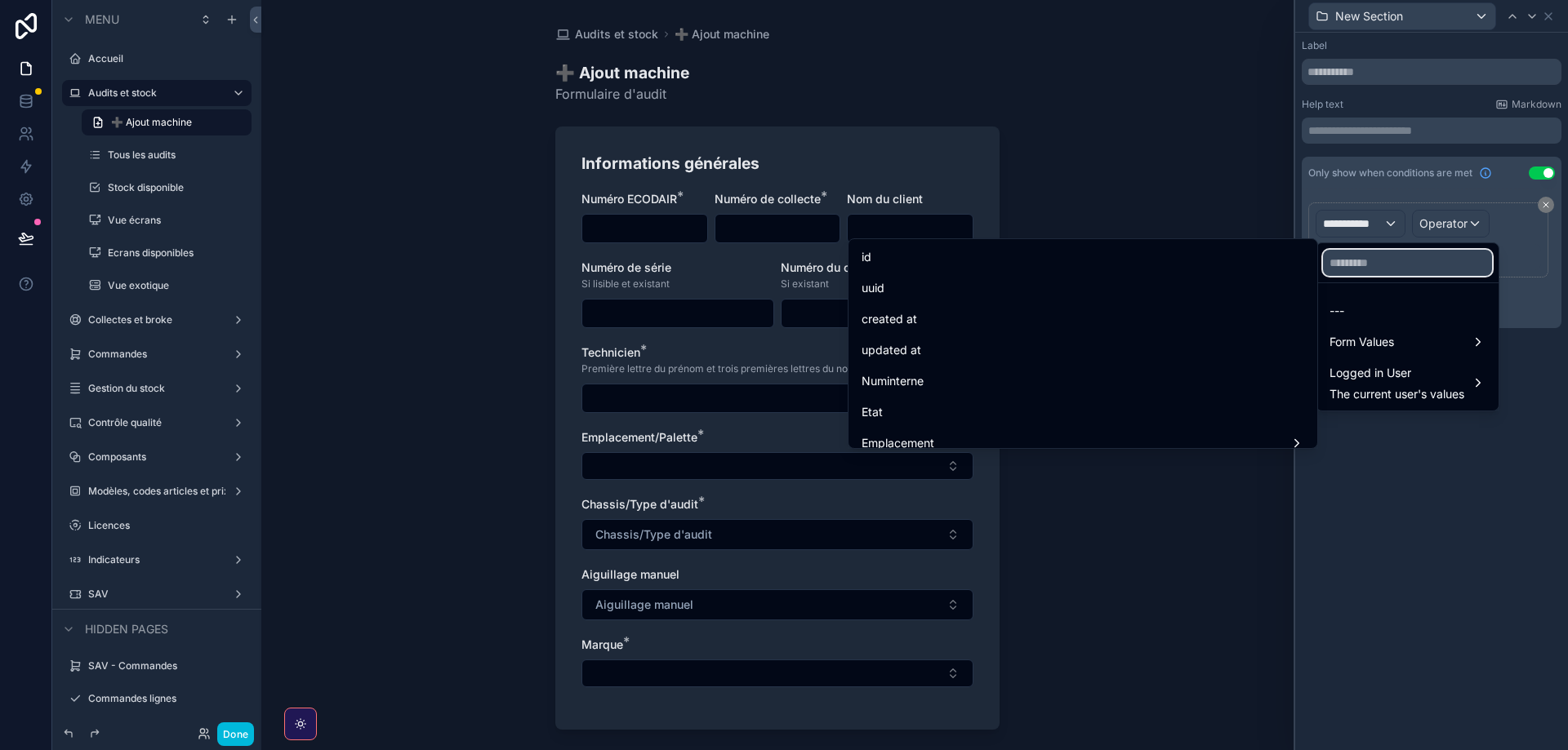
click at [1370, 261] on input "text" at bounding box center [1407, 263] width 169 height 26
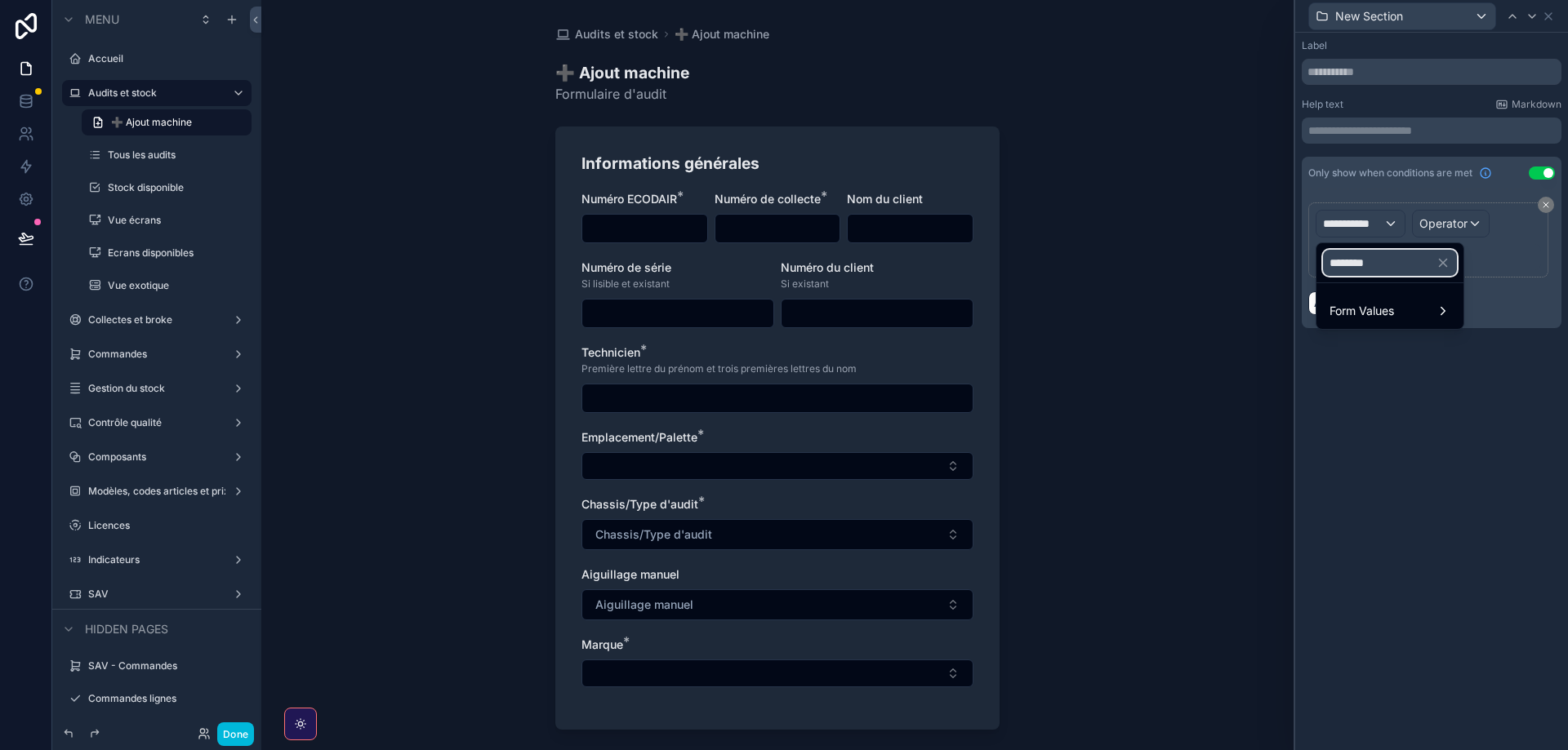
type input "********"
click at [1351, 317] on span "Form Values" at bounding box center [1362, 311] width 65 height 20
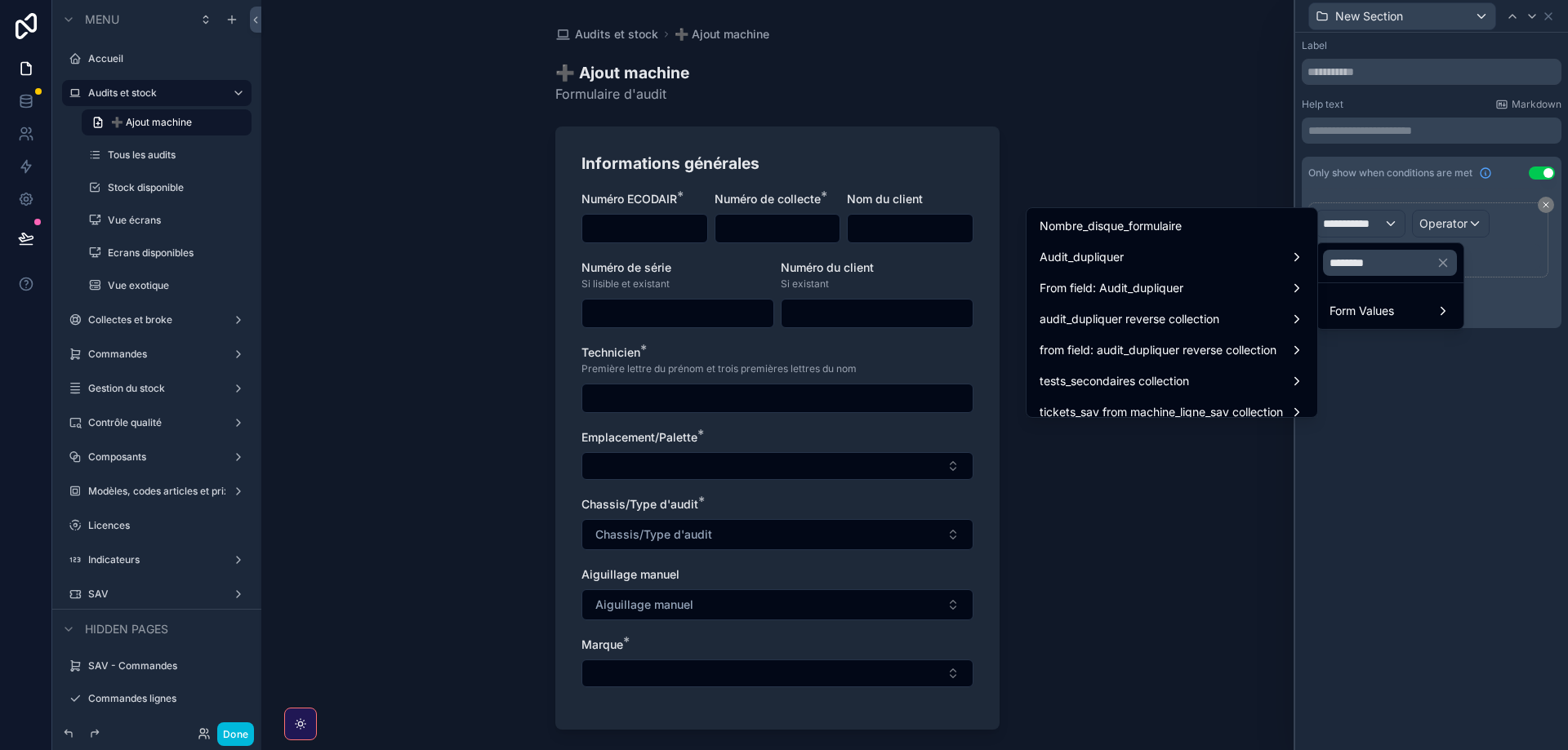
click at [1156, 233] on span "Nombre_disque_formulaire" at bounding box center [1110, 227] width 142 height 20
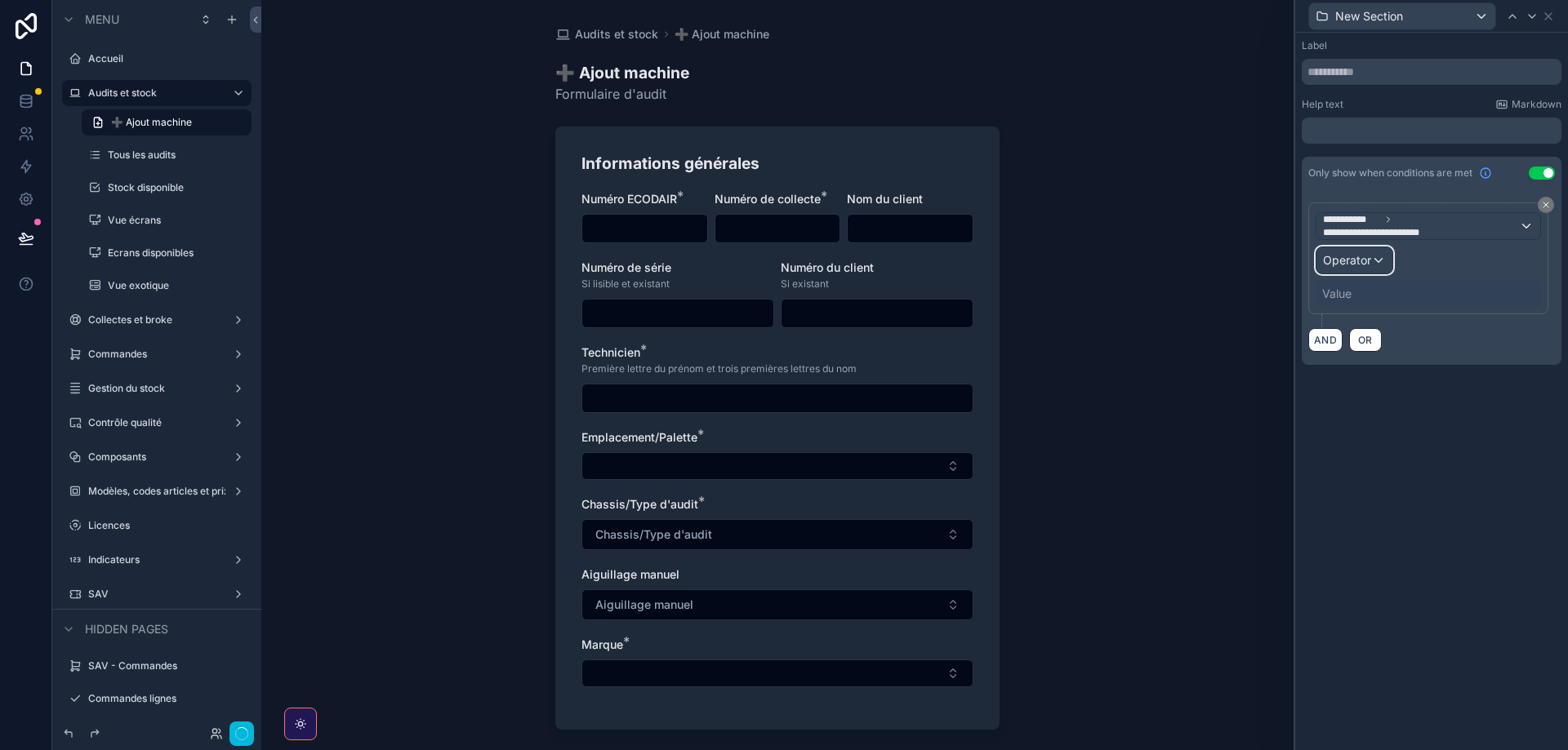
click at [1366, 269] on div "Operator" at bounding box center [1355, 260] width 76 height 26
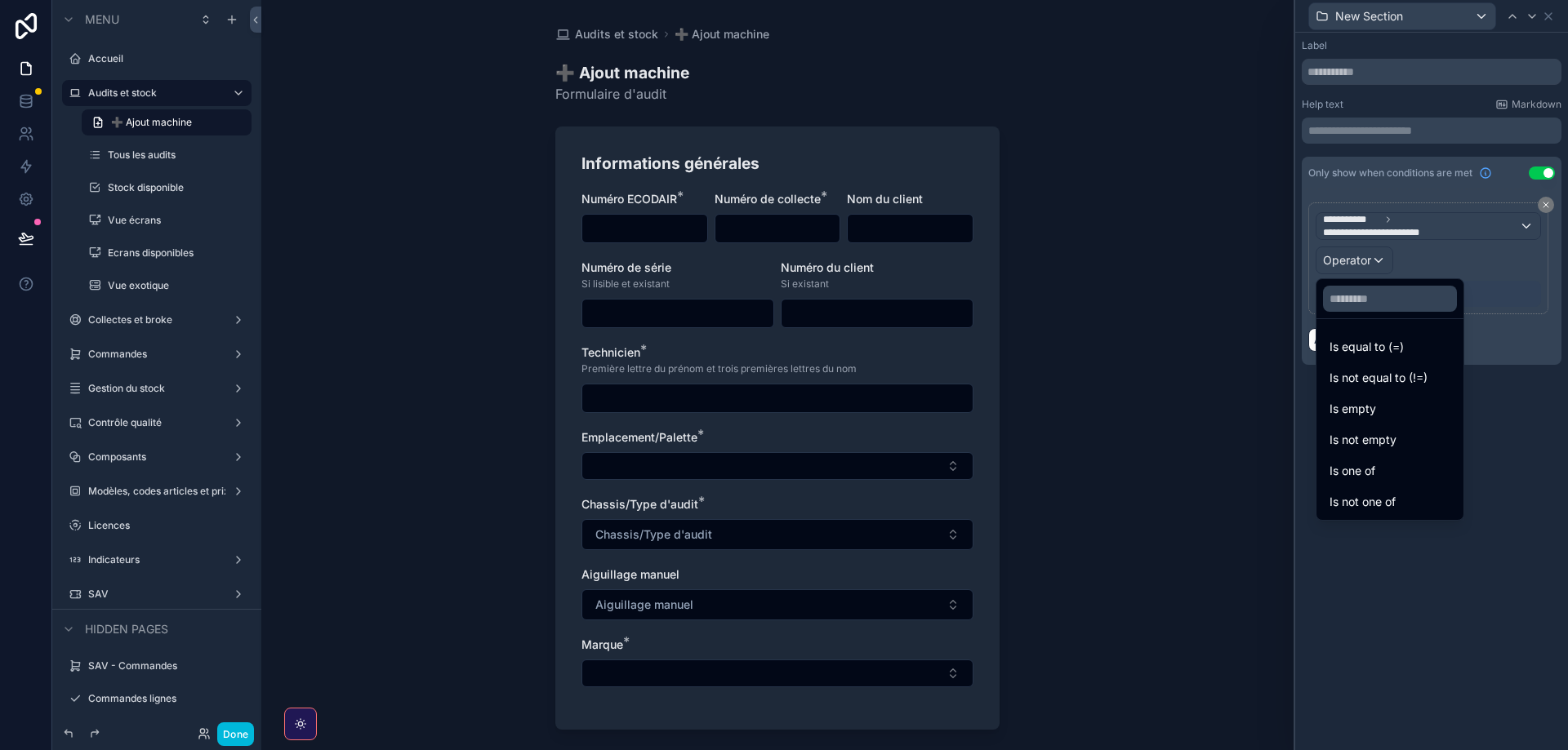
click at [1370, 466] on span "Is one of" at bounding box center [1352, 471] width 46 height 20
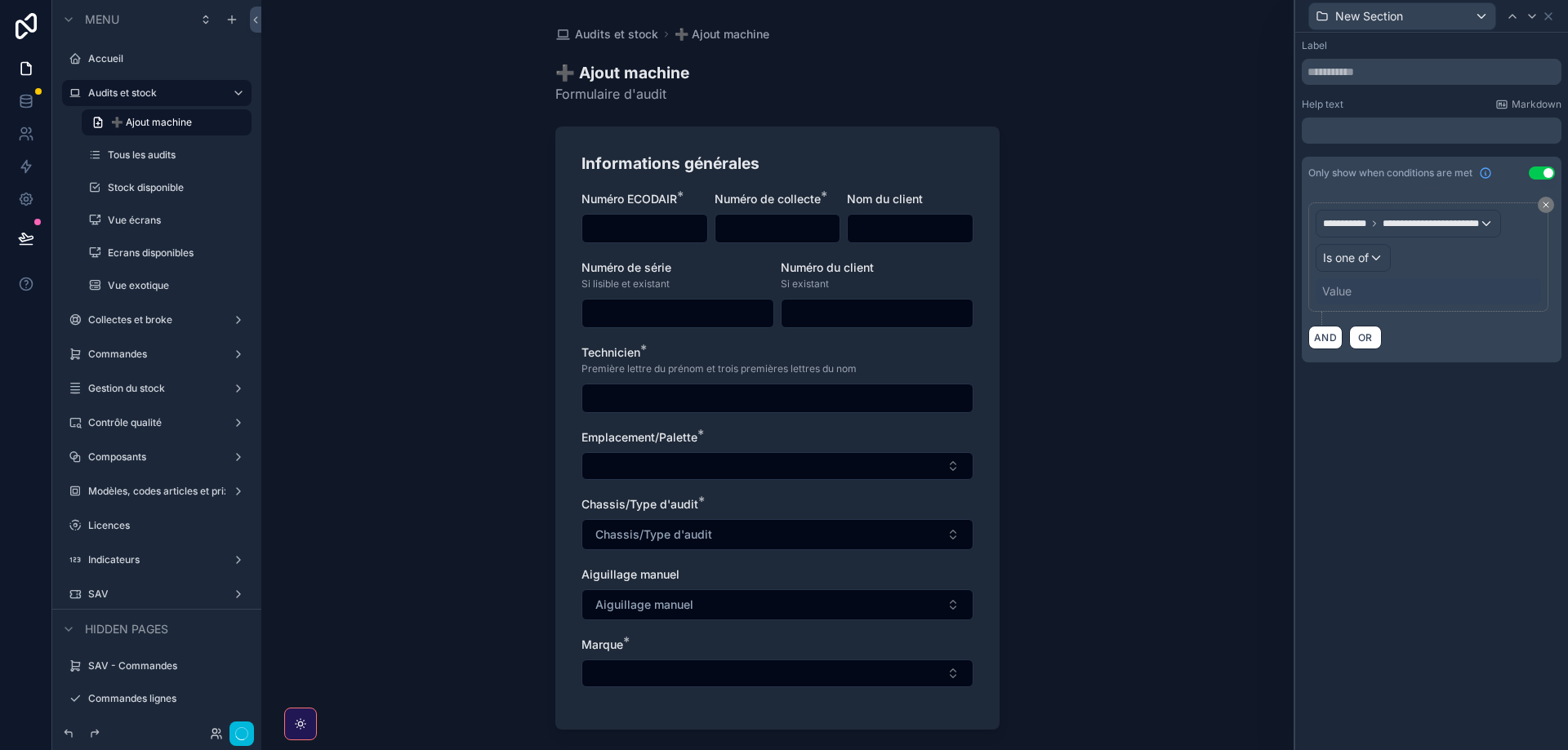
click at [1390, 299] on div "Value" at bounding box center [1428, 292] width 225 height 26
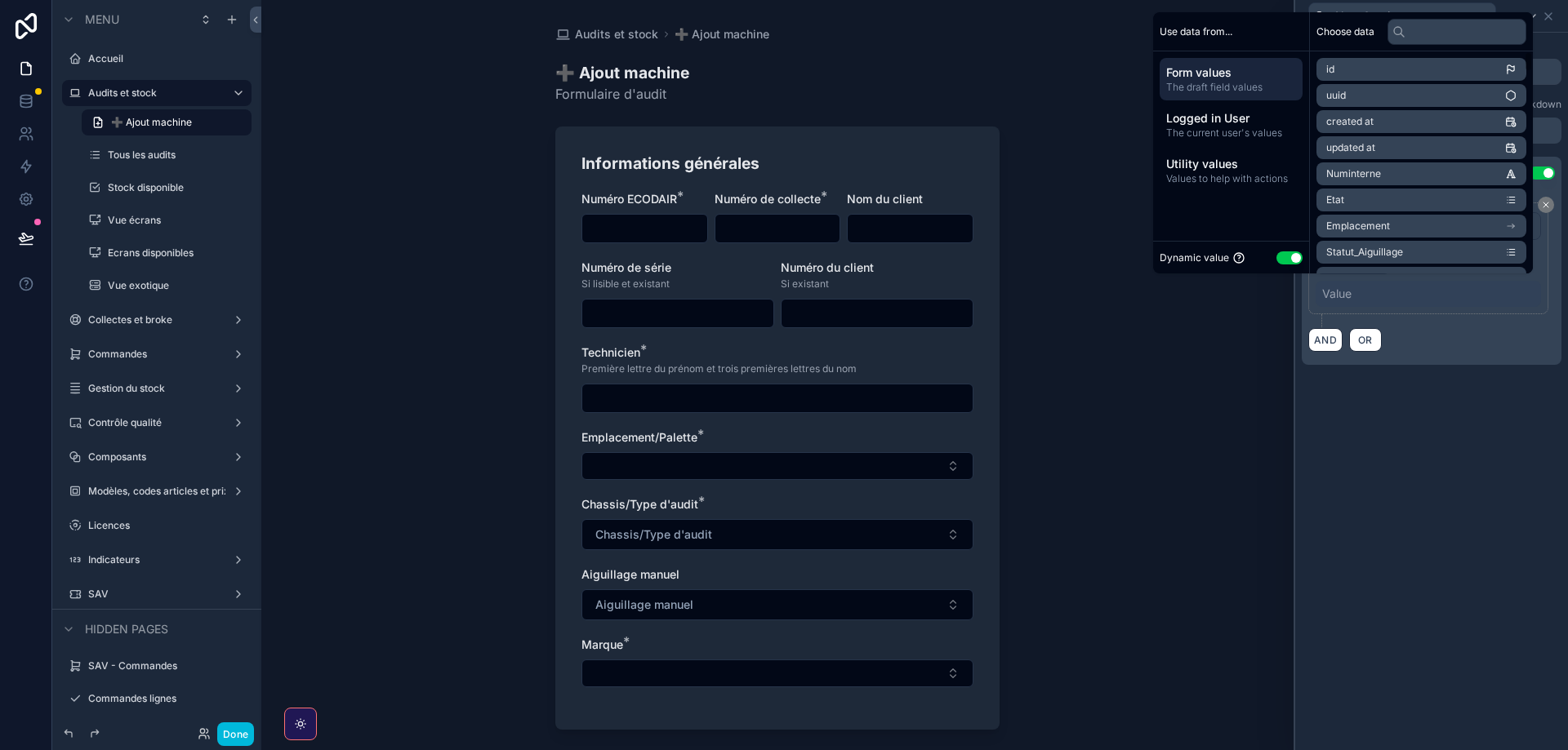
click at [1277, 256] on button "Use setting" at bounding box center [1290, 258] width 26 height 13
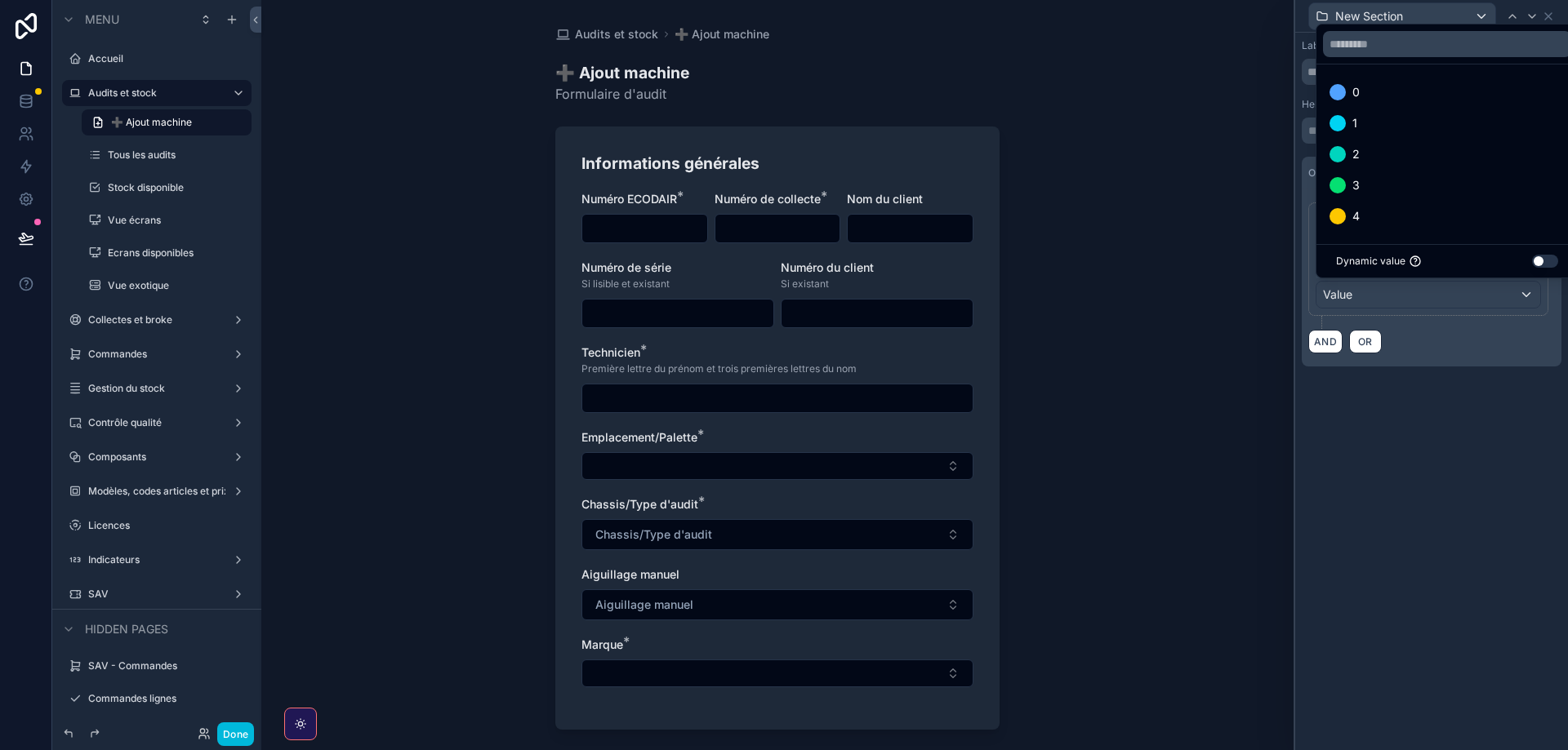
click at [1357, 223] on span "4" at bounding box center [1355, 217] width 7 height 20
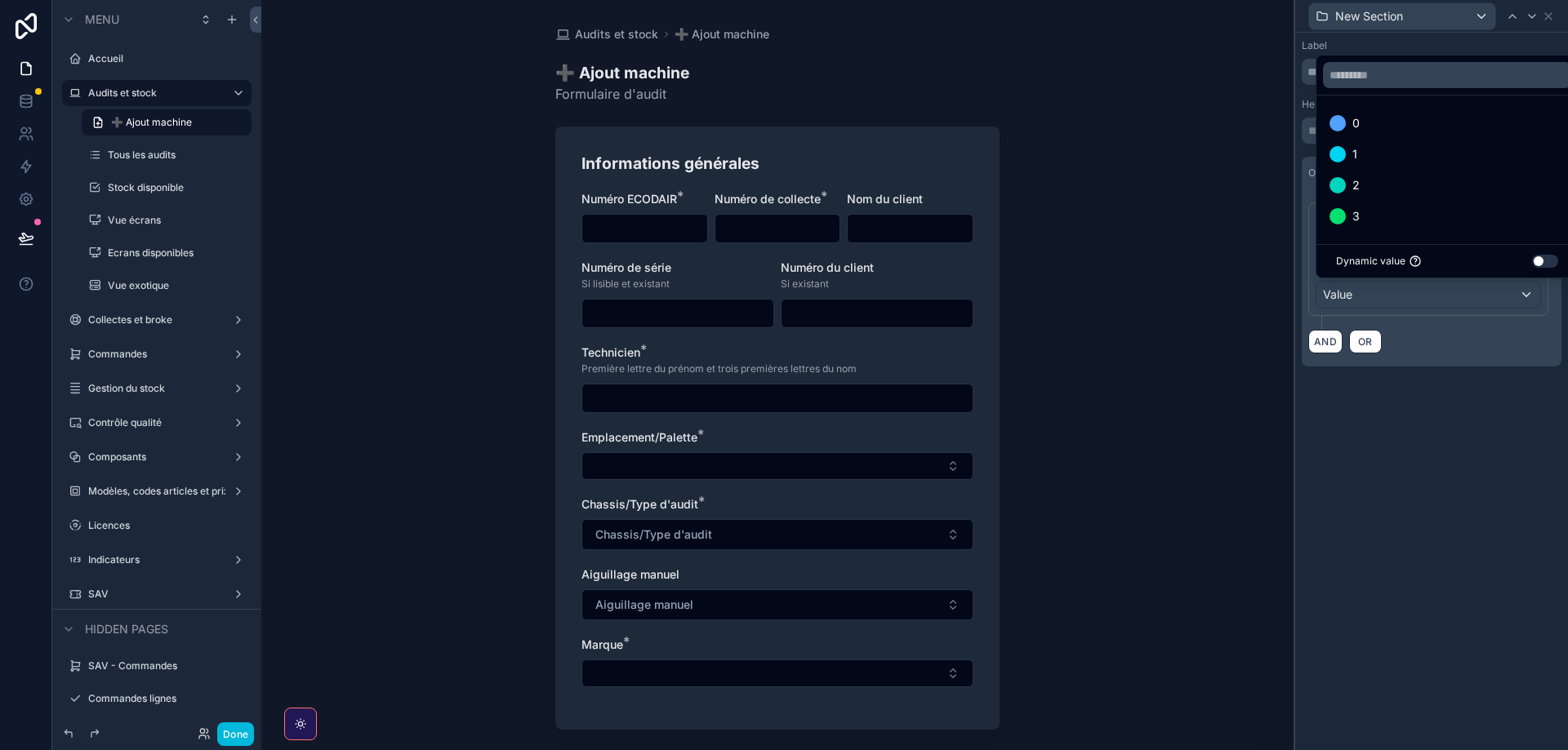
click at [1431, 461] on div "**********" at bounding box center [1431, 391] width 273 height 718
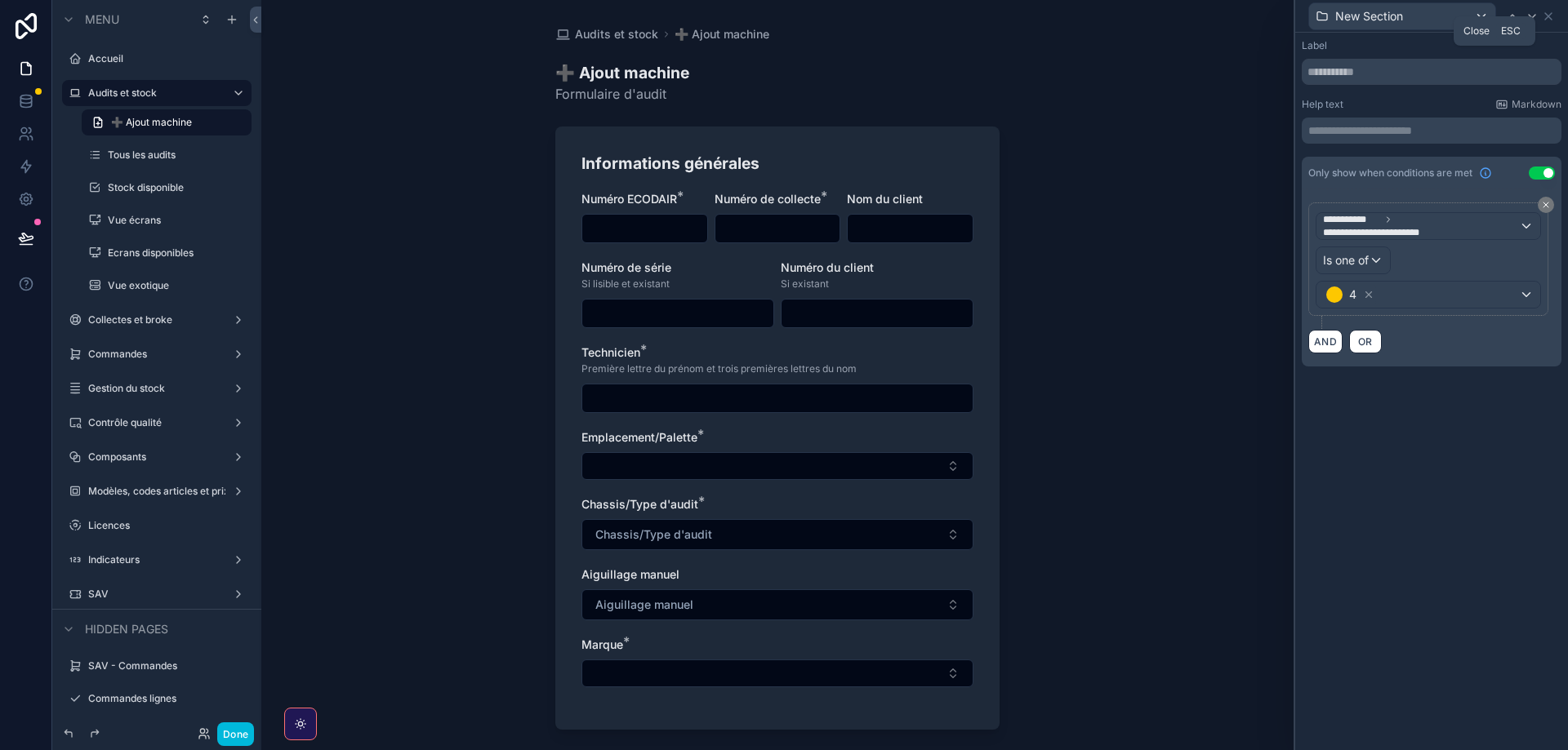
click at [1550, 15] on icon at bounding box center [1548, 17] width 7 height 7
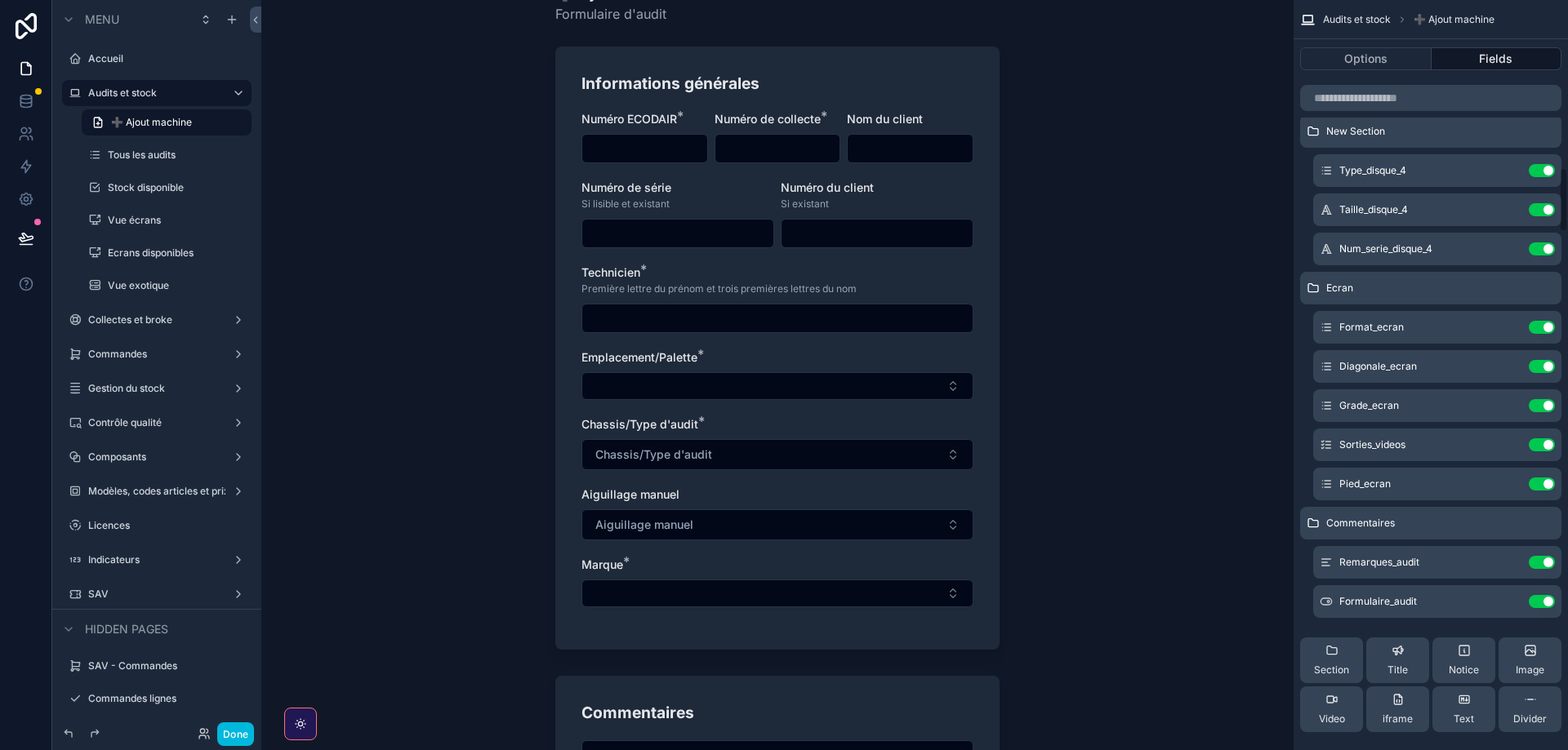
scroll to position [1922, 0]
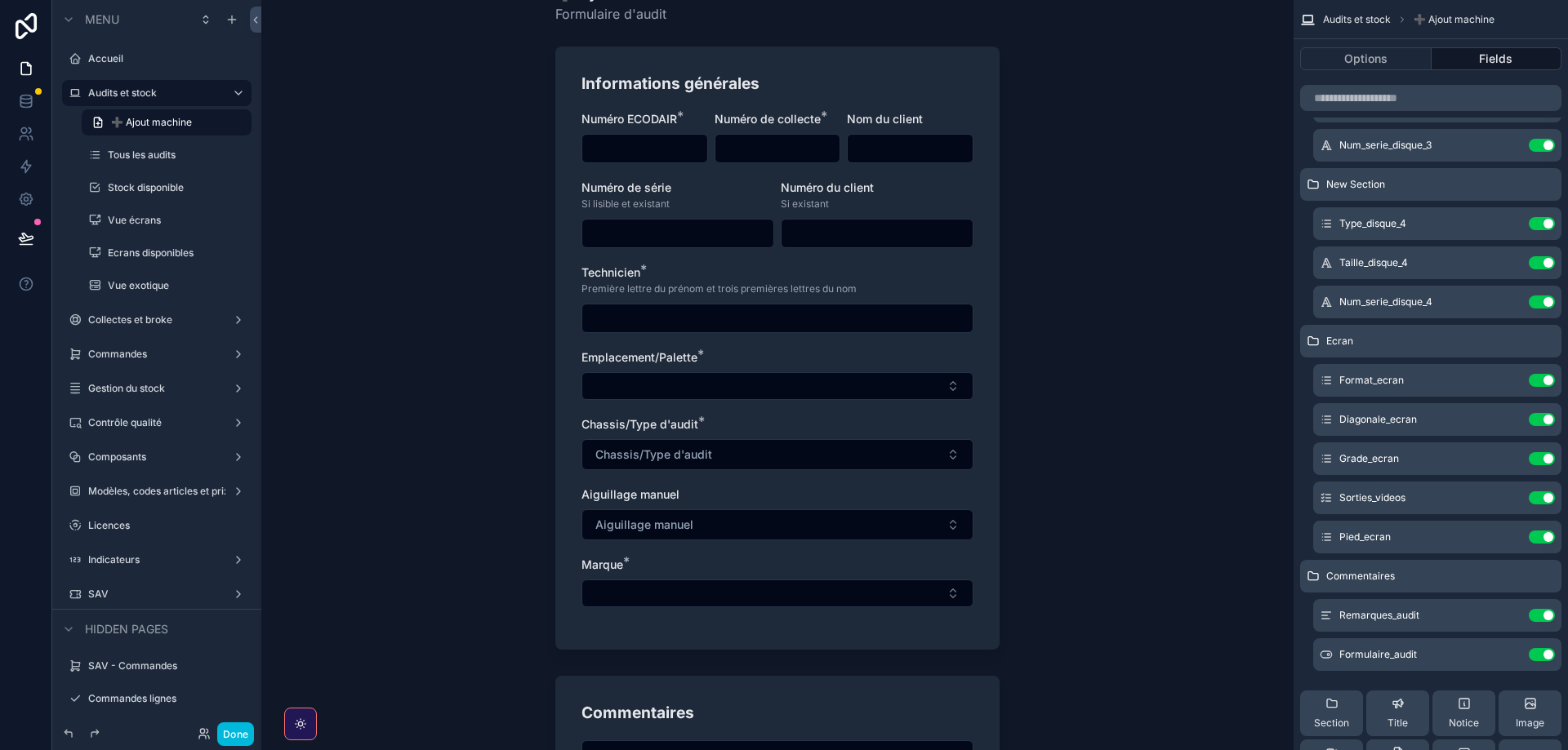
click at [0, 0] on icon "scrollable content" at bounding box center [0, 0] width 0 height 0
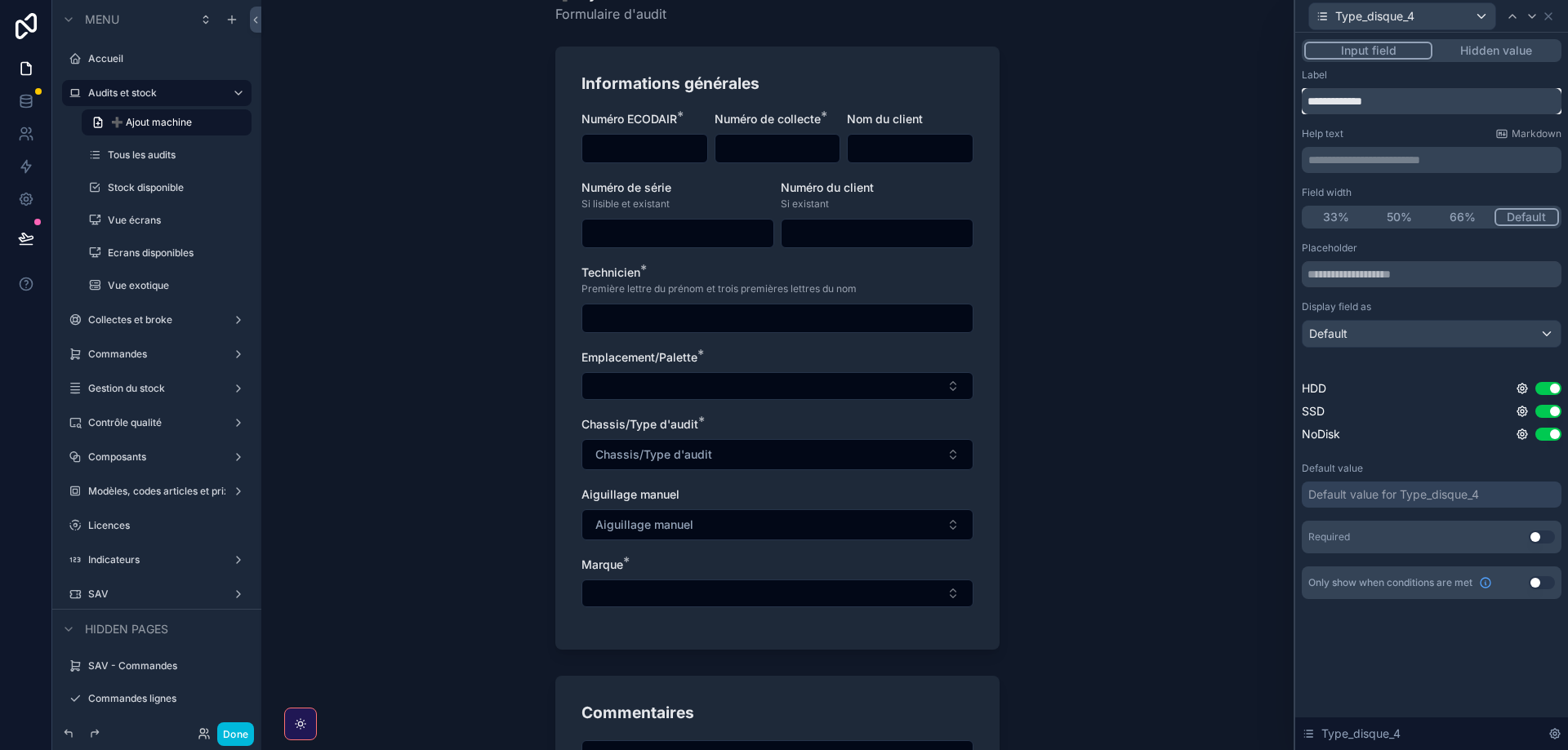
click at [1335, 94] on input "**********" at bounding box center [1431, 102] width 260 height 26
click at [1379, 97] on input "**********" at bounding box center [1431, 102] width 260 height 26
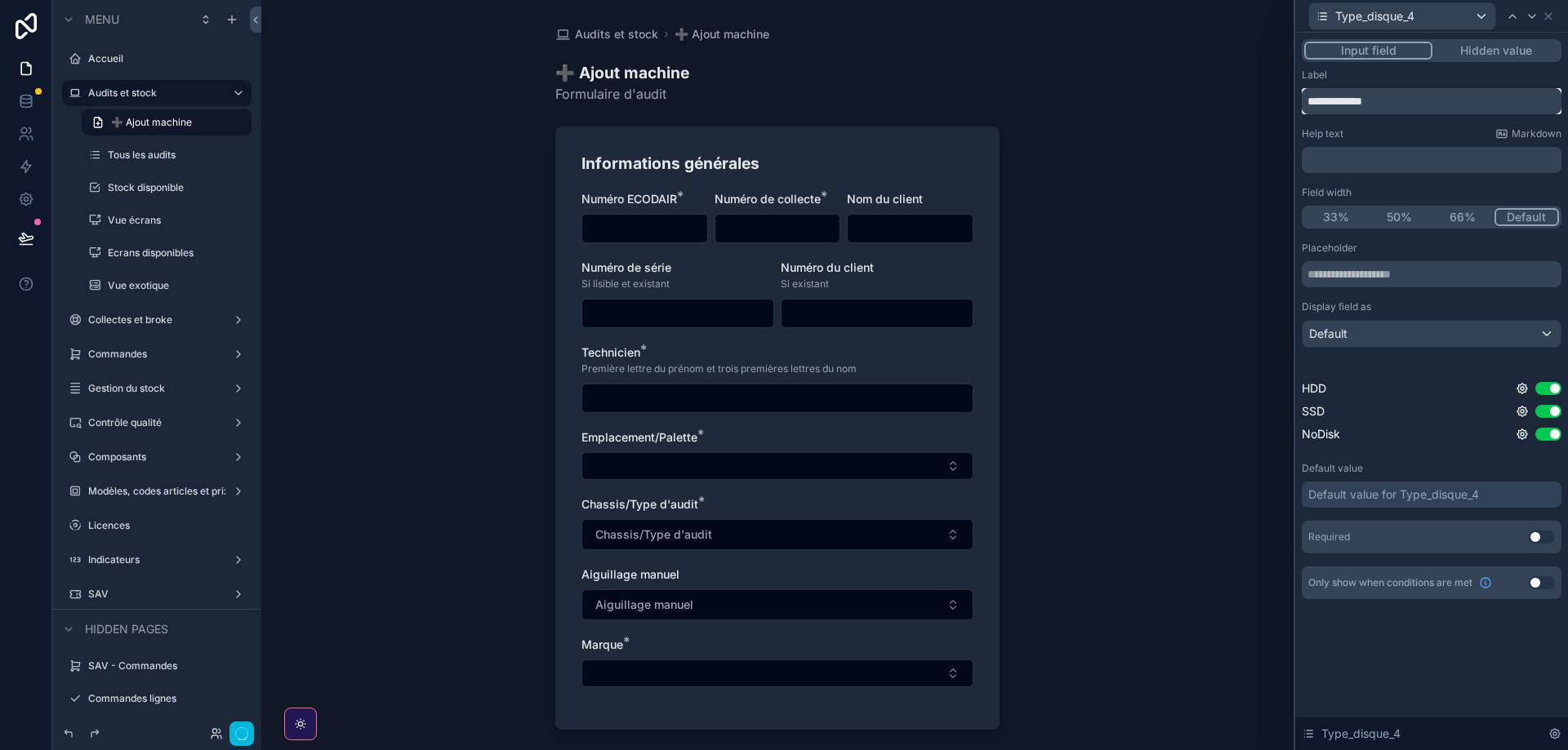
type input "**********"
click at [1332, 260] on div "Placeholder" at bounding box center [1431, 264] width 260 height 45
click at [1332, 274] on input "text" at bounding box center [1431, 275] width 260 height 26
click at [1529, 17] on icon at bounding box center [1532, 17] width 13 height 13
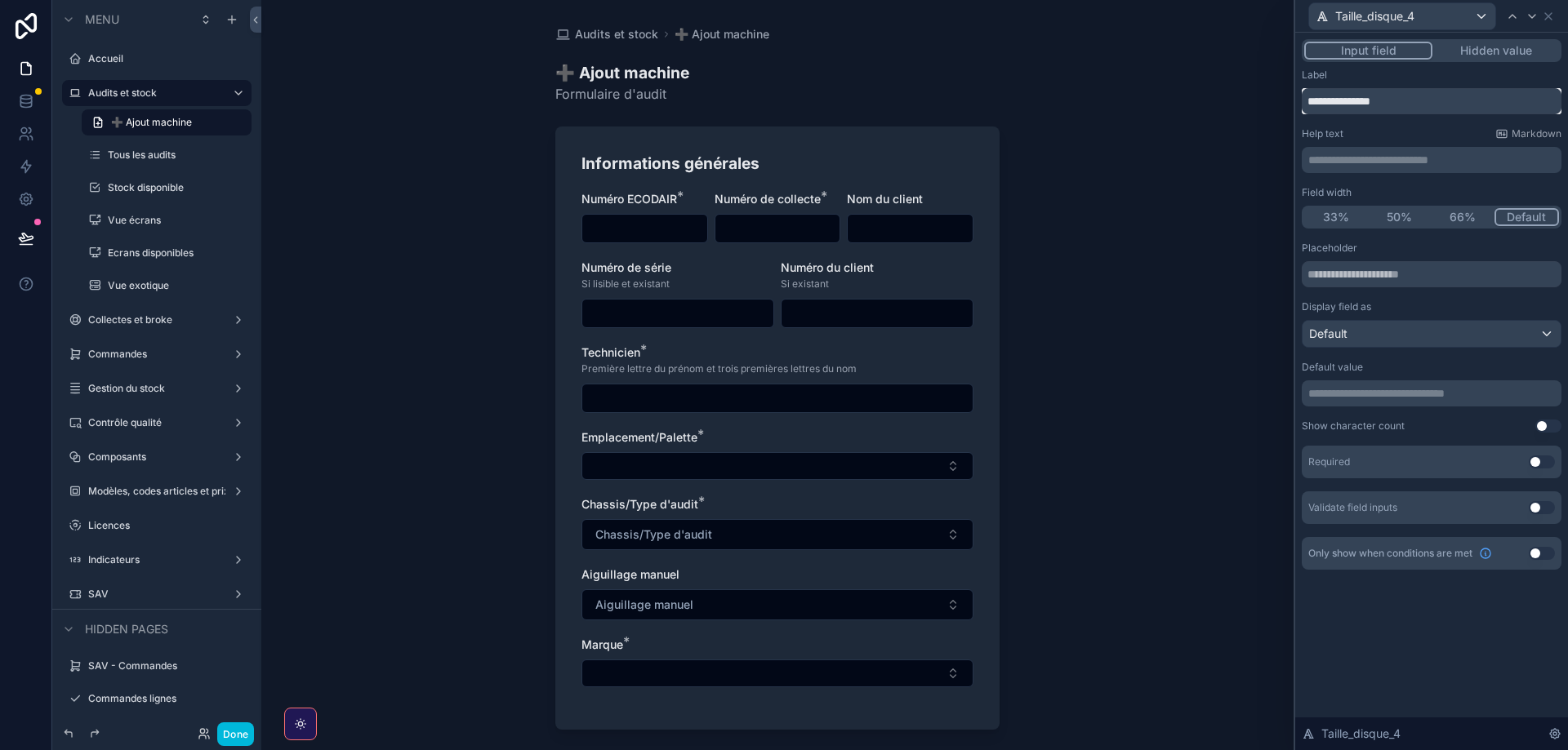
click at [1338, 101] on input "**********" at bounding box center [1431, 102] width 260 height 26
click at [1382, 99] on input "**********" at bounding box center [1431, 102] width 260 height 26
type input "**********"
click at [1348, 283] on input "text" at bounding box center [1431, 275] width 260 height 26
click at [1533, 12] on icon at bounding box center [1532, 17] width 13 height 13
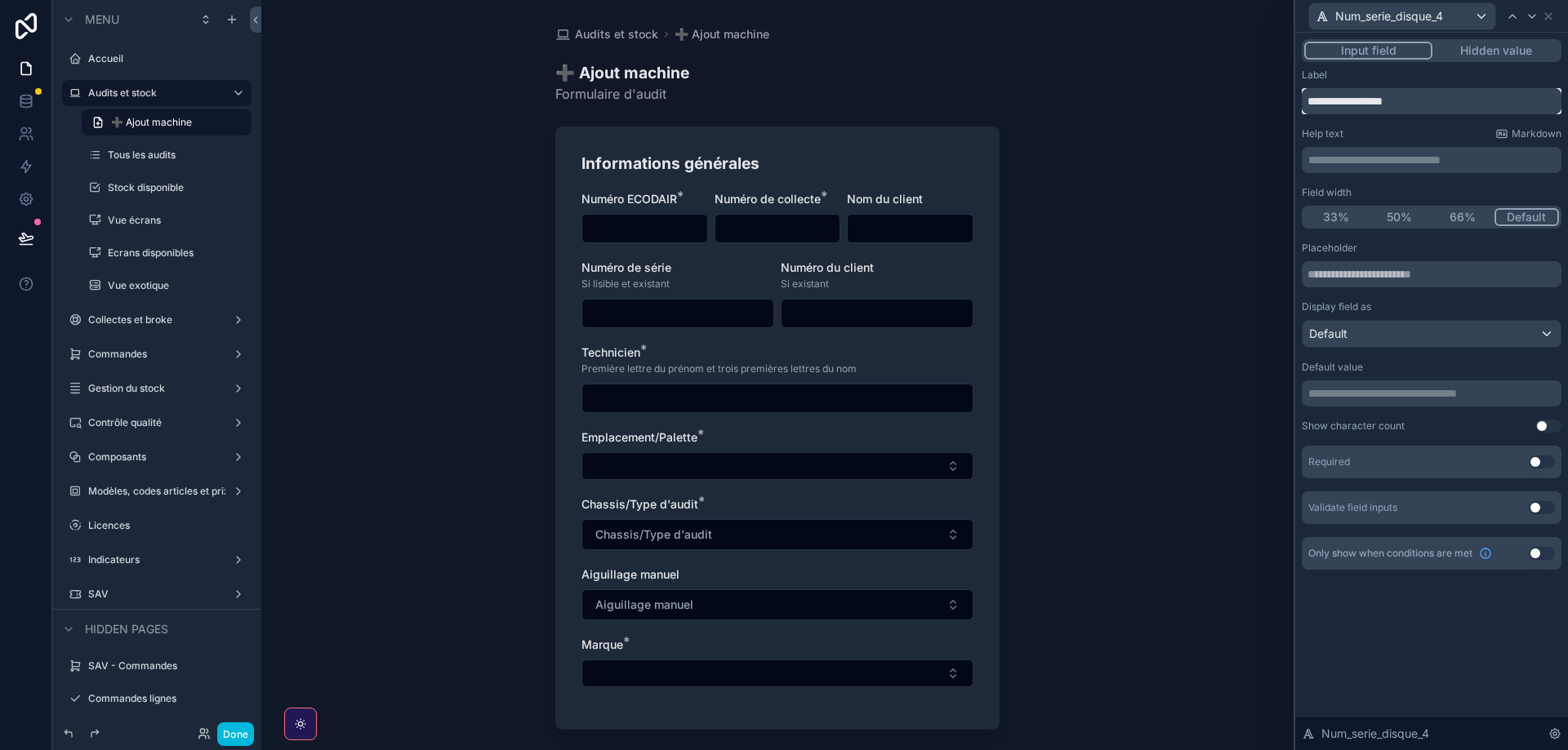
click at [1334, 100] on input "**********" at bounding box center [1431, 102] width 260 height 26
click at [1365, 109] on input "**********" at bounding box center [1431, 102] width 260 height 26
click at [1404, 100] on input "**********" at bounding box center [1431, 102] width 260 height 26
click at [1410, 100] on input "**********" at bounding box center [1431, 102] width 260 height 26
click at [1406, 100] on input "**********" at bounding box center [1431, 102] width 260 height 26
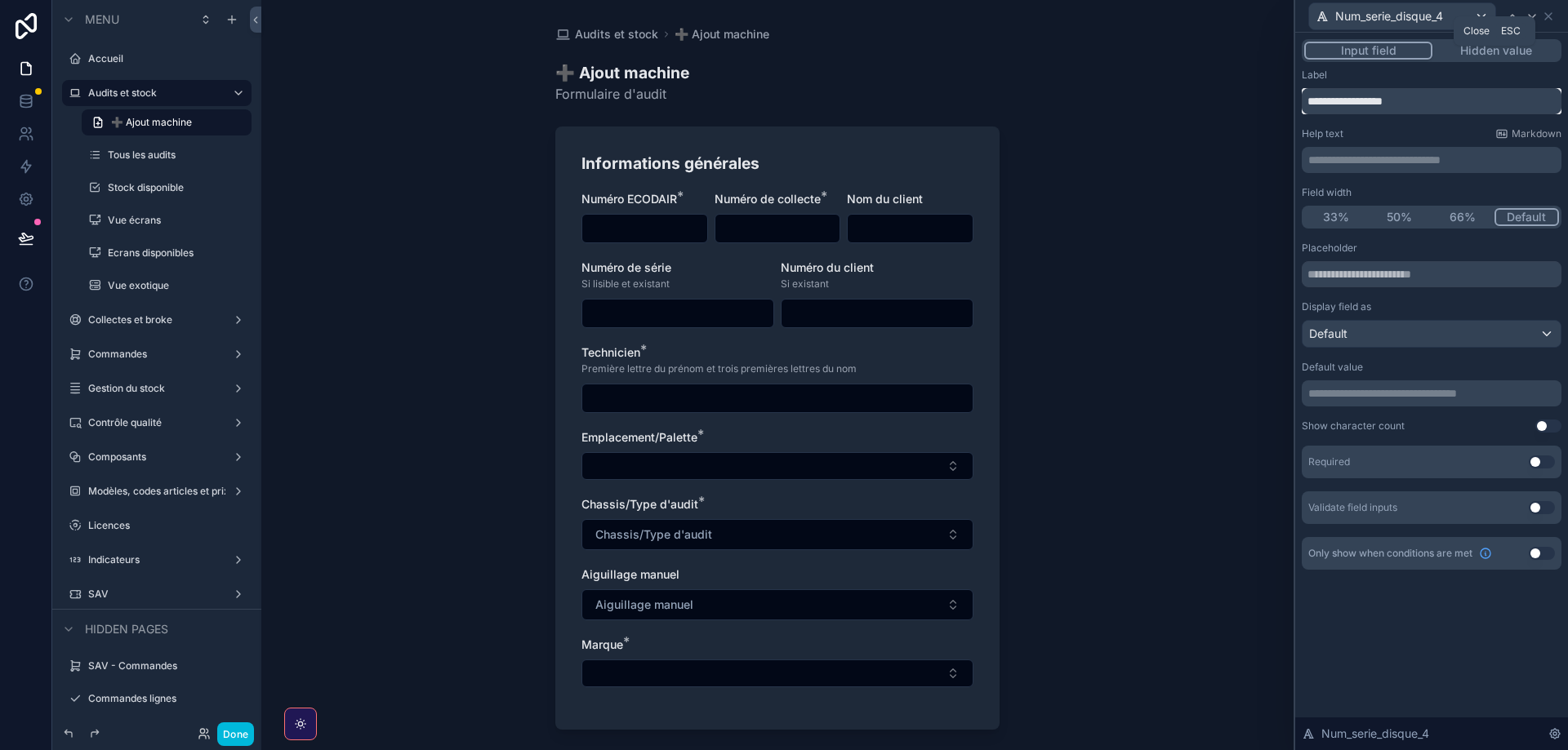
type input "**********"
click at [1546, 17] on icon at bounding box center [1548, 17] width 13 height 13
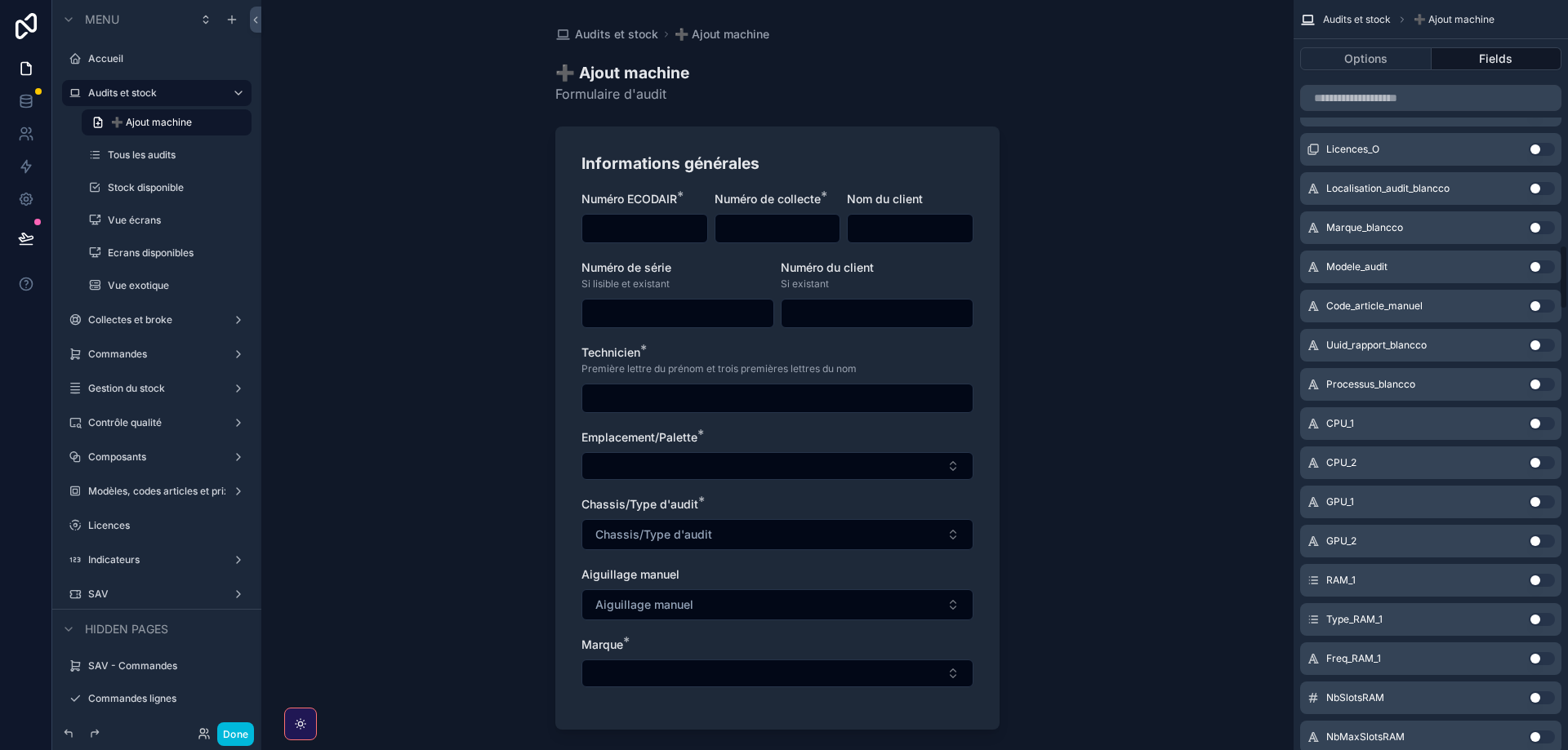
scroll to position [3024, 0]
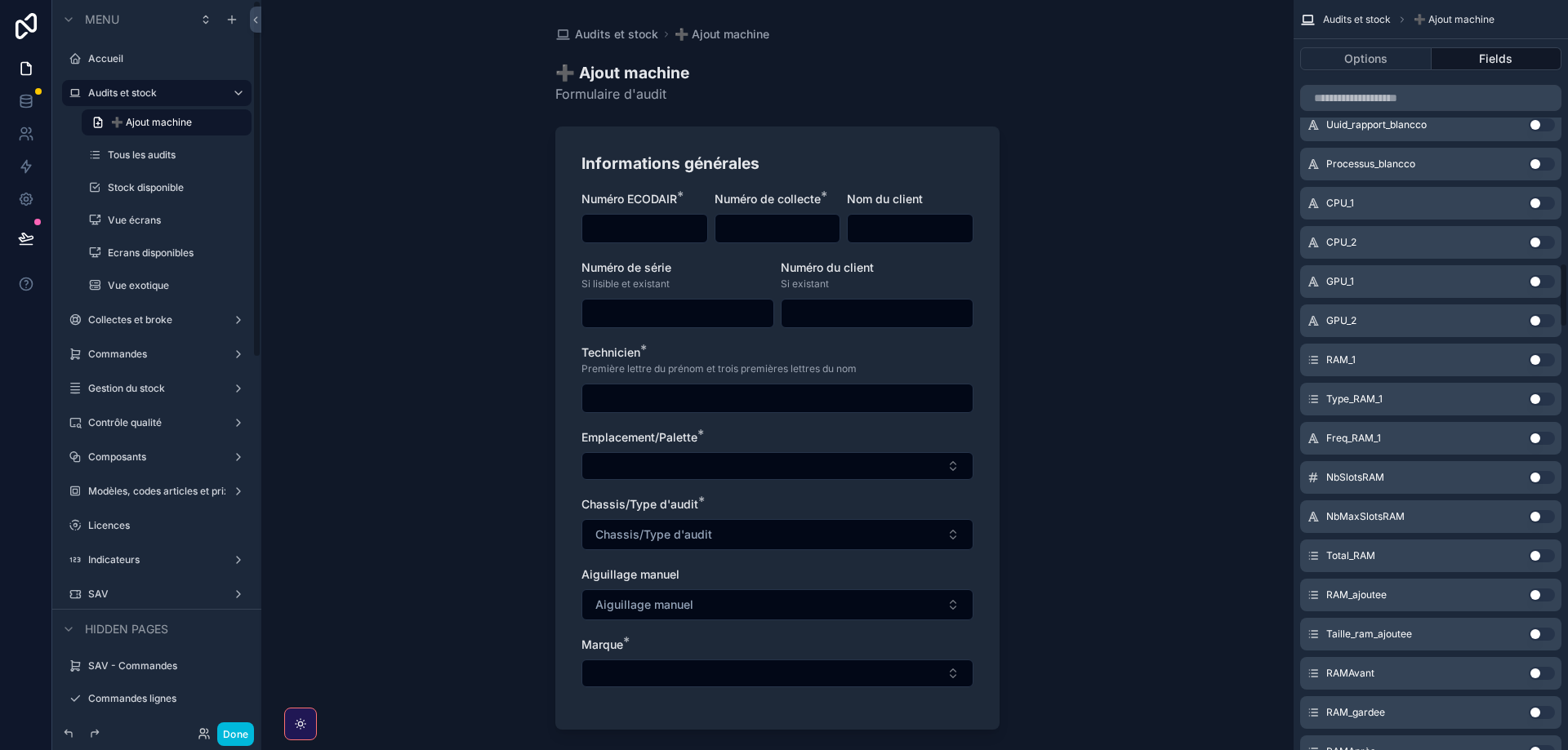
click at [233, 742] on button "Done" at bounding box center [236, 734] width 36 height 24
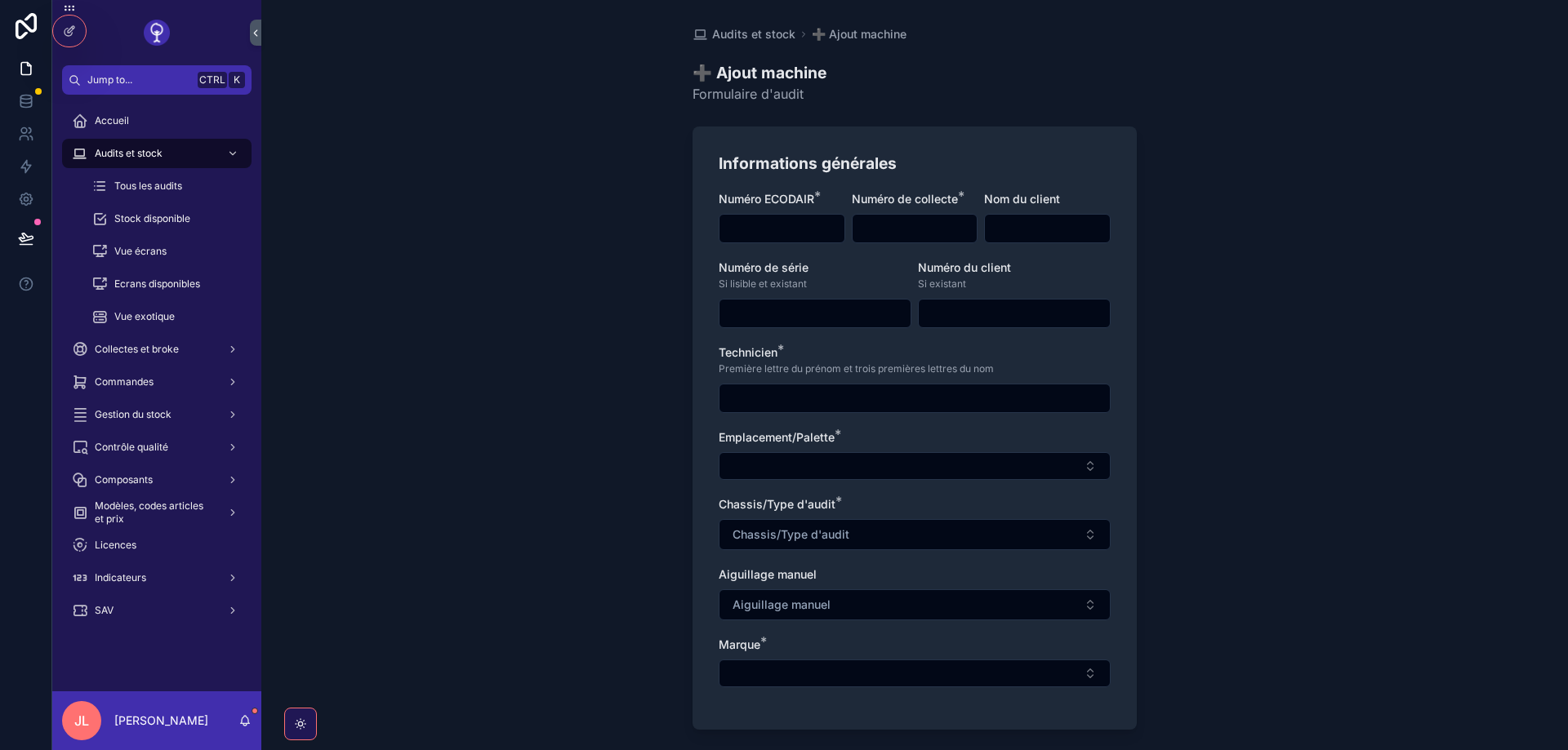
click at [802, 523] on button "Chassis/Type d'audit" at bounding box center [915, 535] width 392 height 31
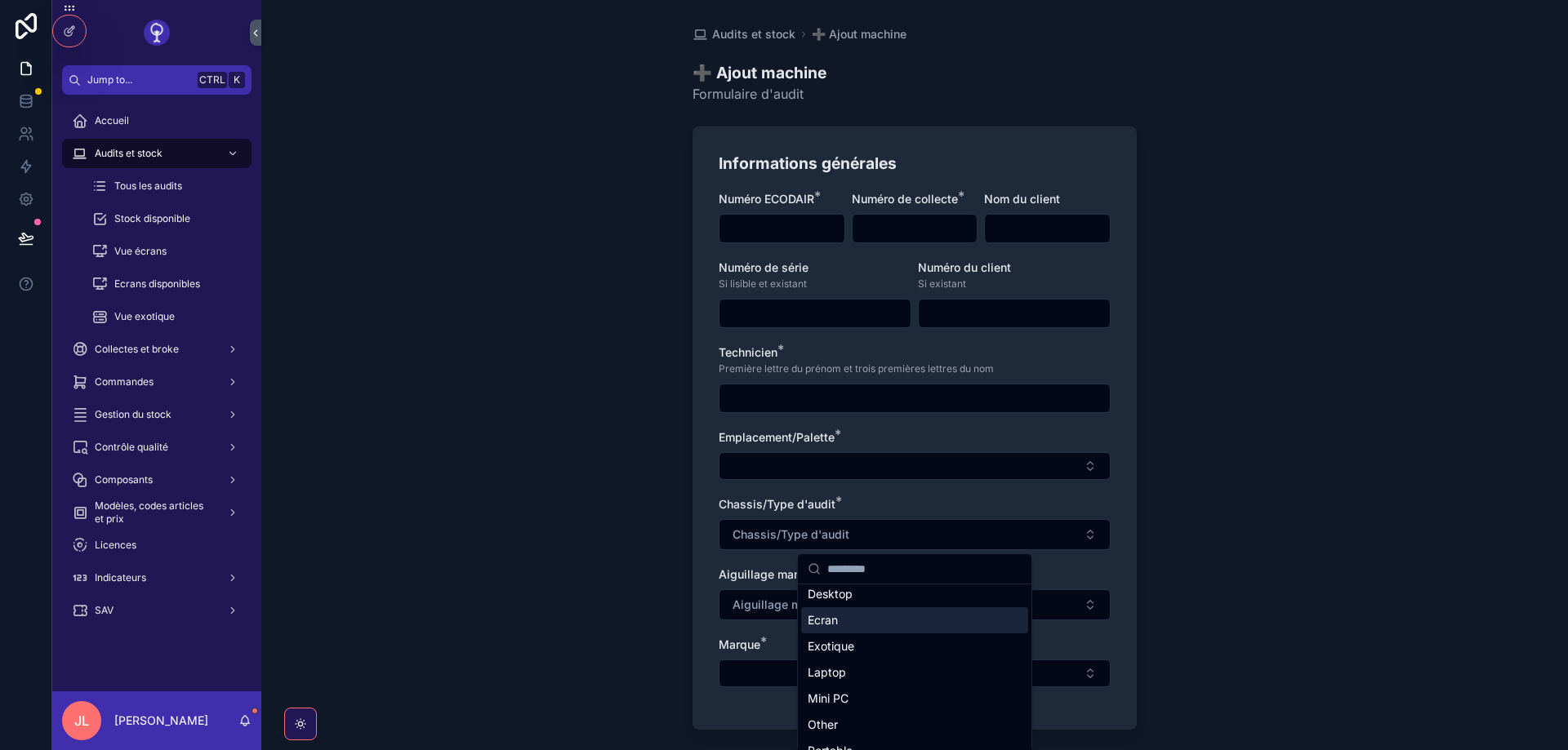
scroll to position [49, 0]
click at [763, 501] on span "Chassis/Type d'audit" at bounding box center [777, 504] width 117 height 14
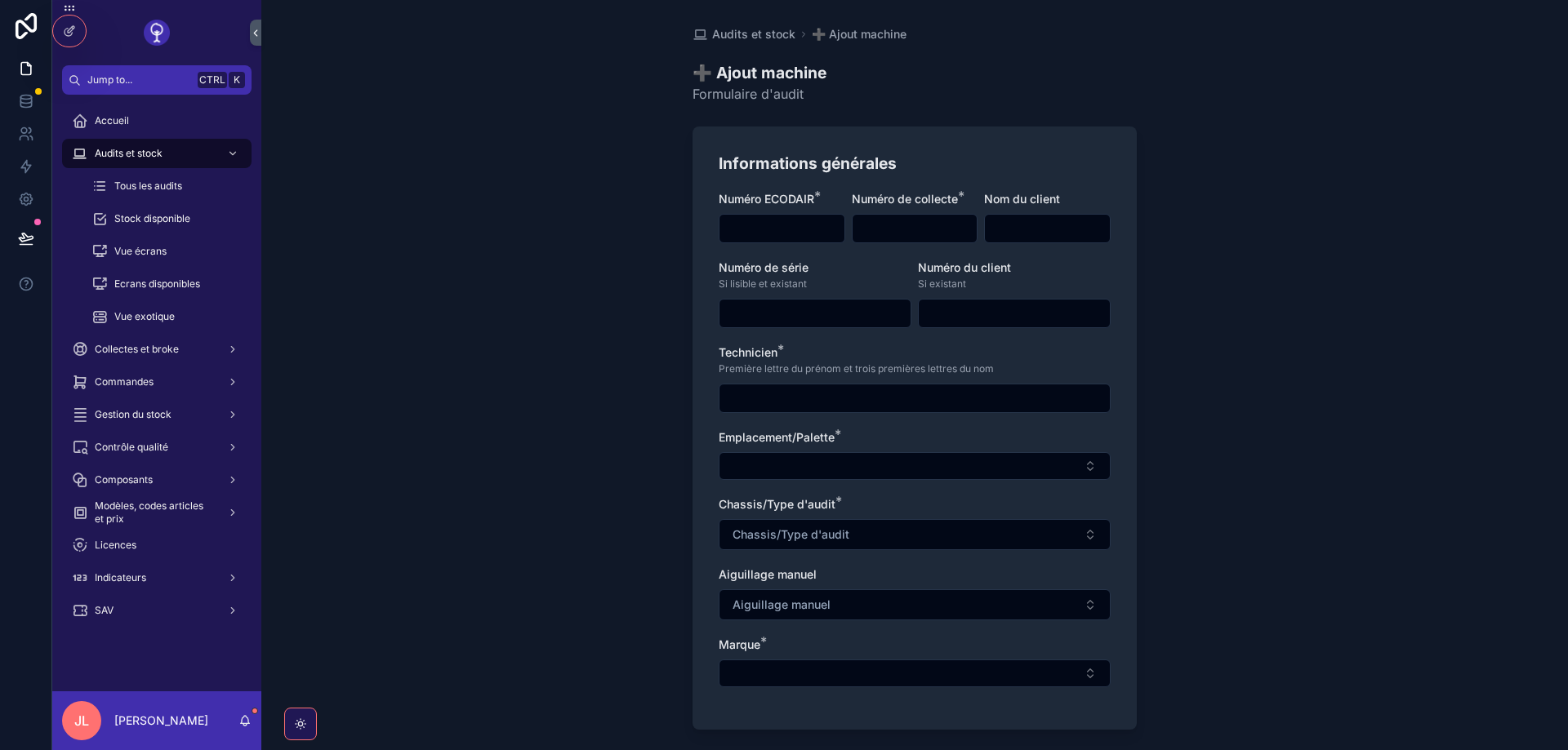
scroll to position [196, 0]
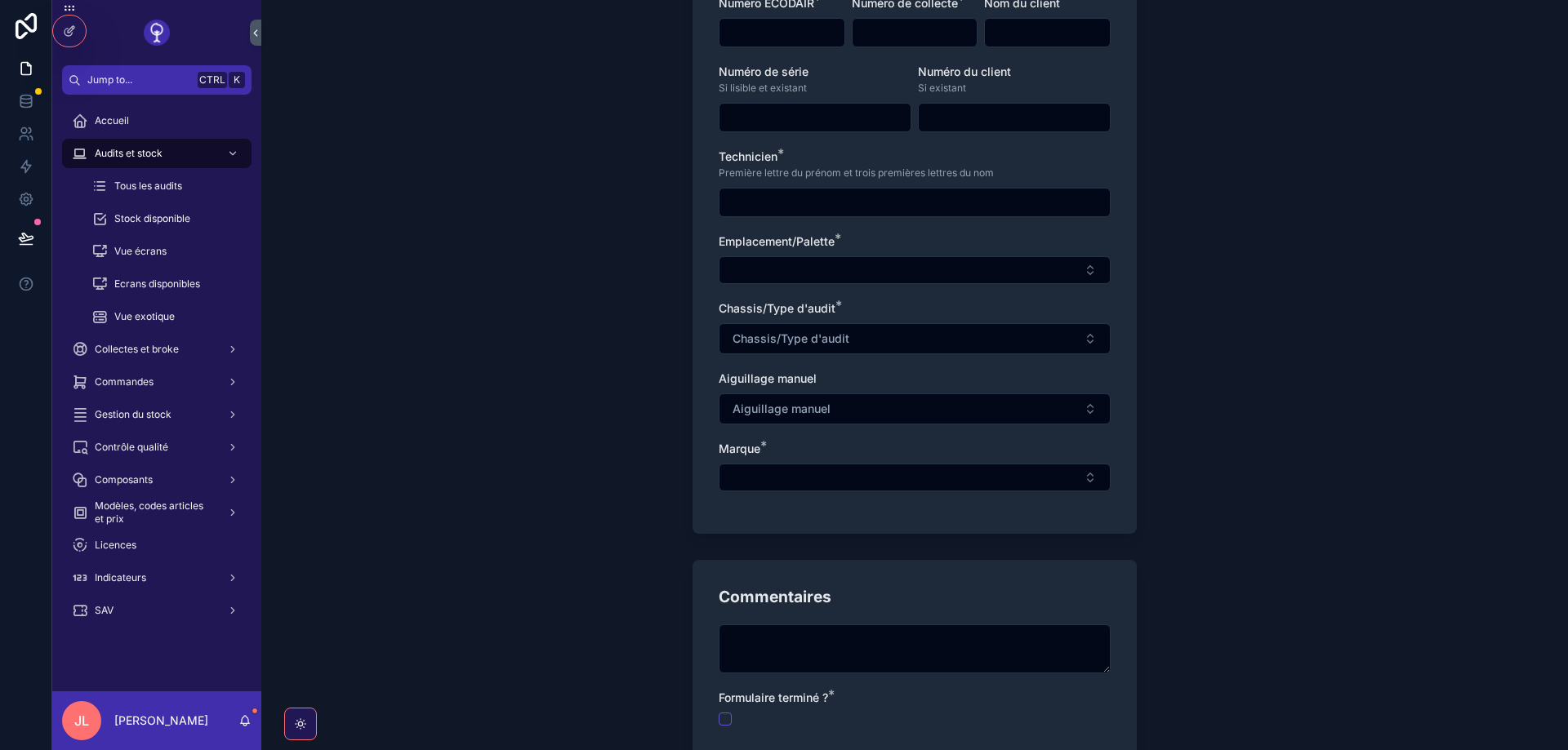
click at [765, 320] on div "Chassis/Type d'audit * Chassis/Type d'audit" at bounding box center [915, 327] width 392 height 54
click at [758, 332] on span "Chassis/Type d'audit" at bounding box center [790, 339] width 117 height 17
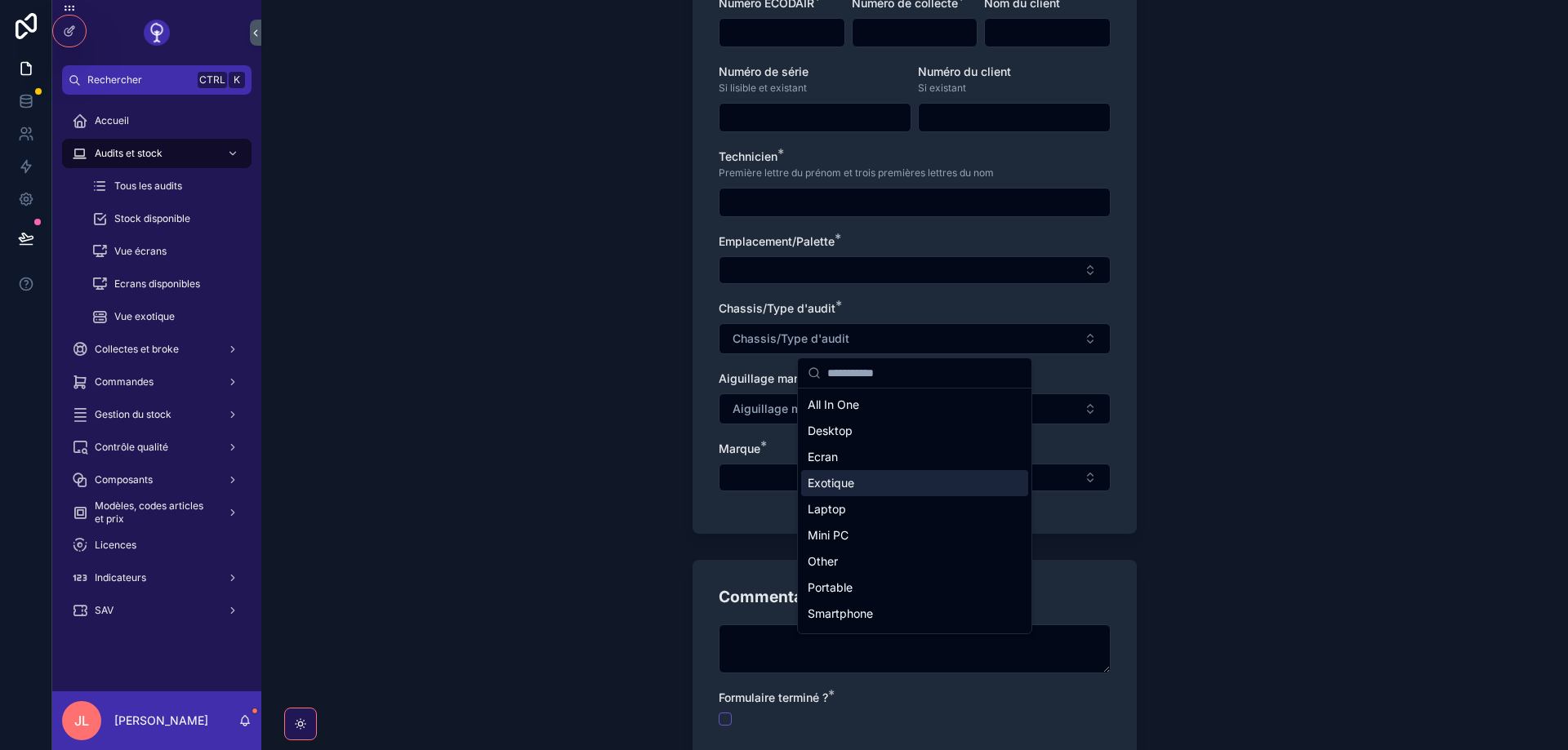
click at [839, 475] on span "Exotique" at bounding box center [831, 483] width 46 height 17
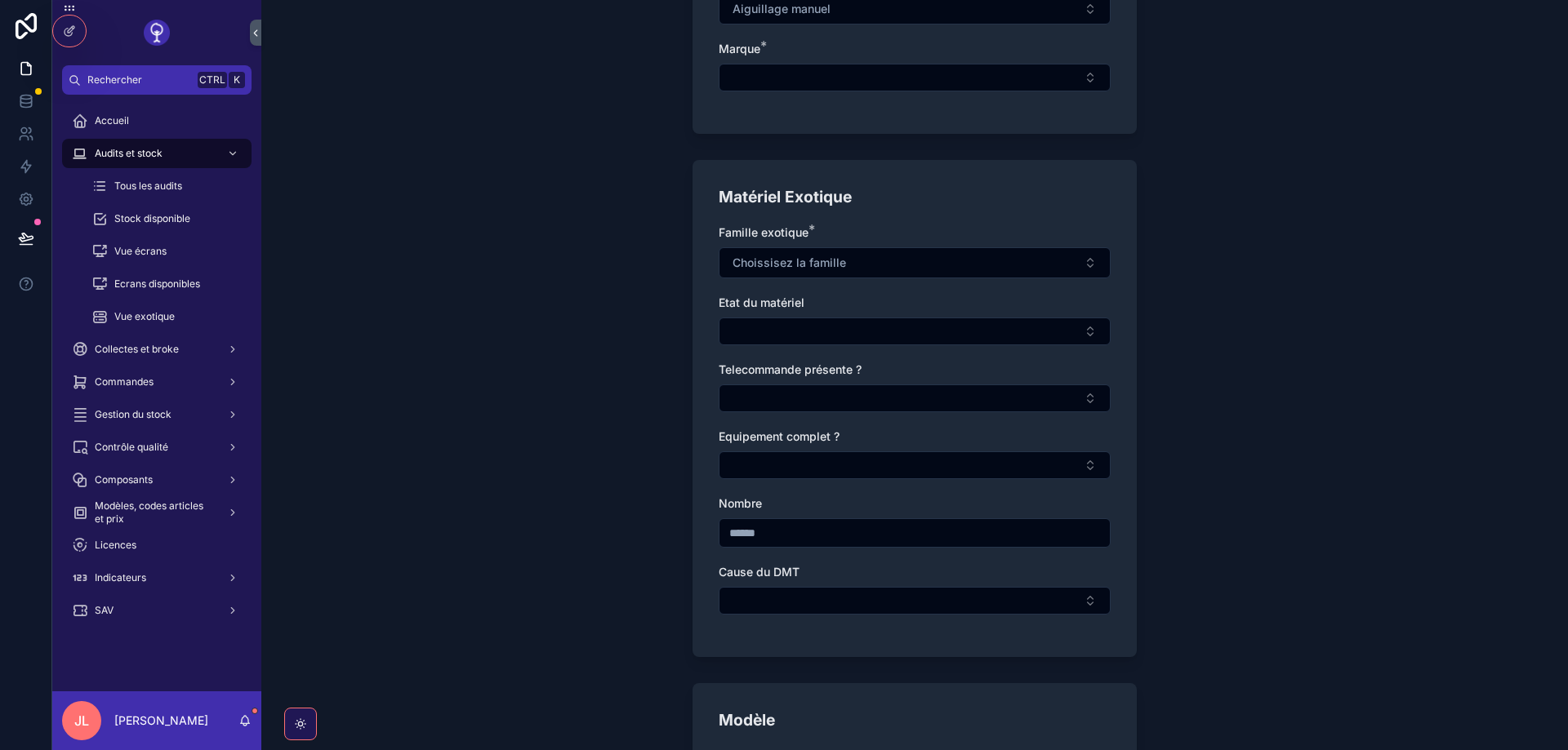
scroll to position [588, 0]
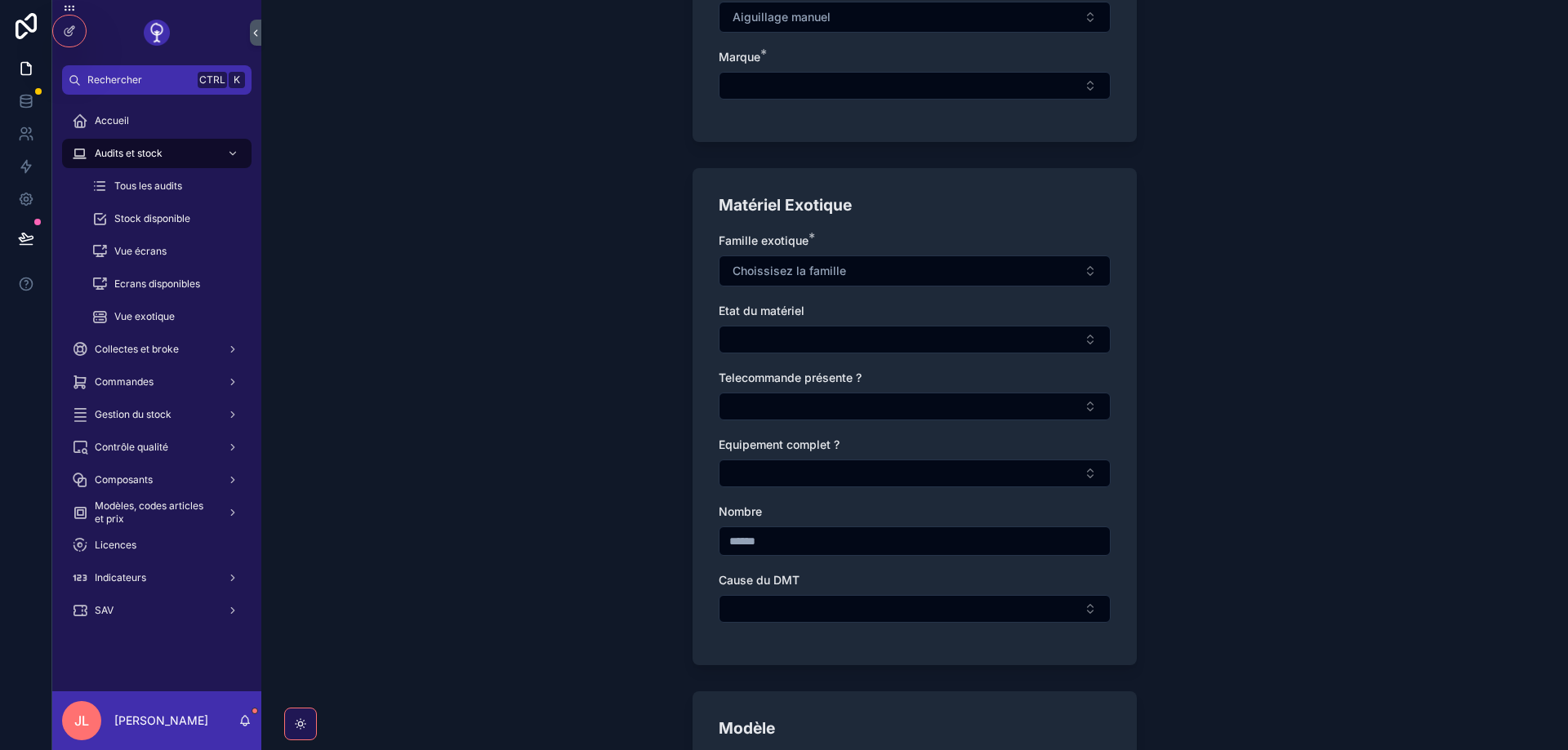
click at [784, 283] on button "Choissisez la famille" at bounding box center [915, 271] width 392 height 31
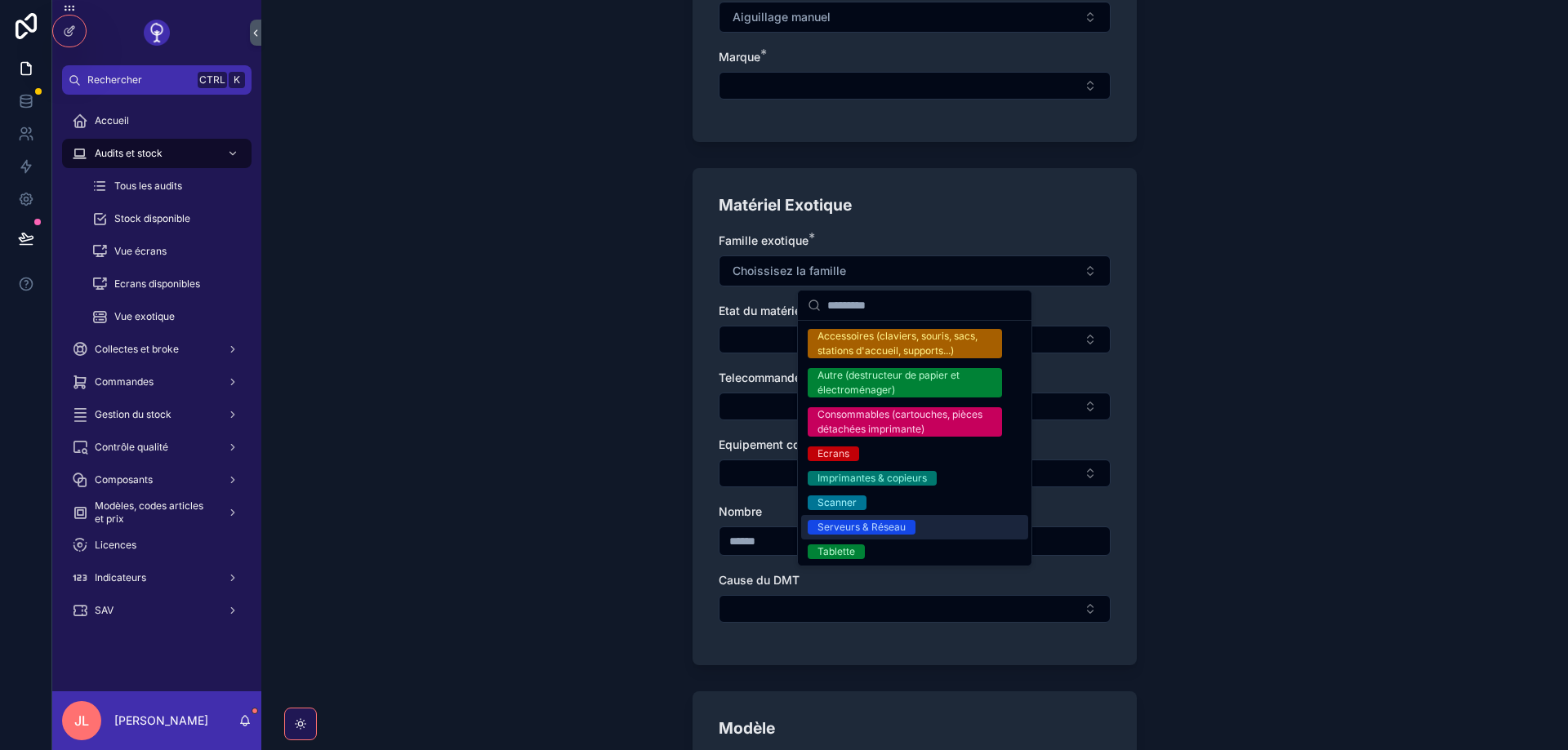
click at [863, 524] on div "Serveurs & Réseau" at bounding box center [861, 528] width 89 height 15
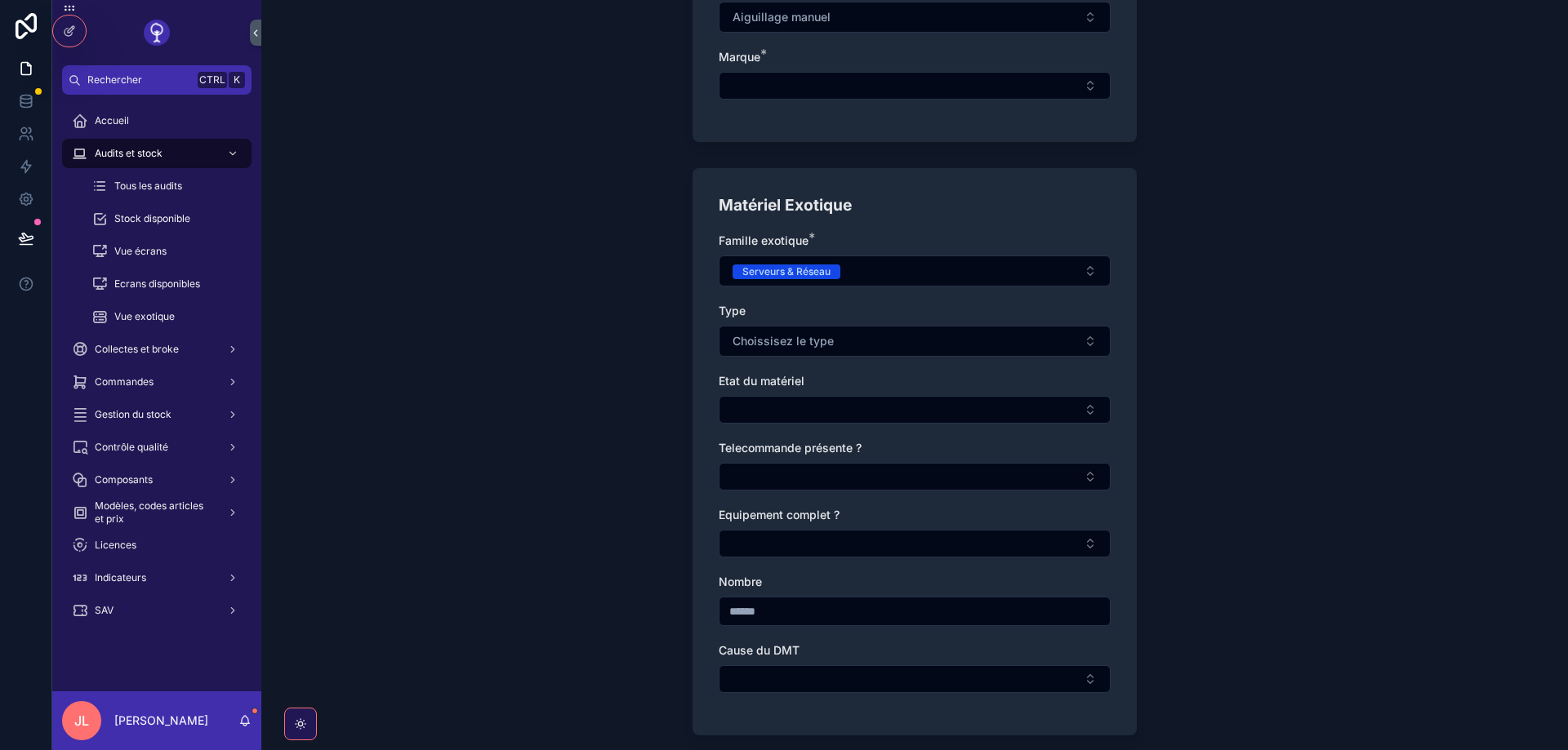
click at [774, 345] on span "Choissisez le type" at bounding box center [783, 342] width 101 height 17
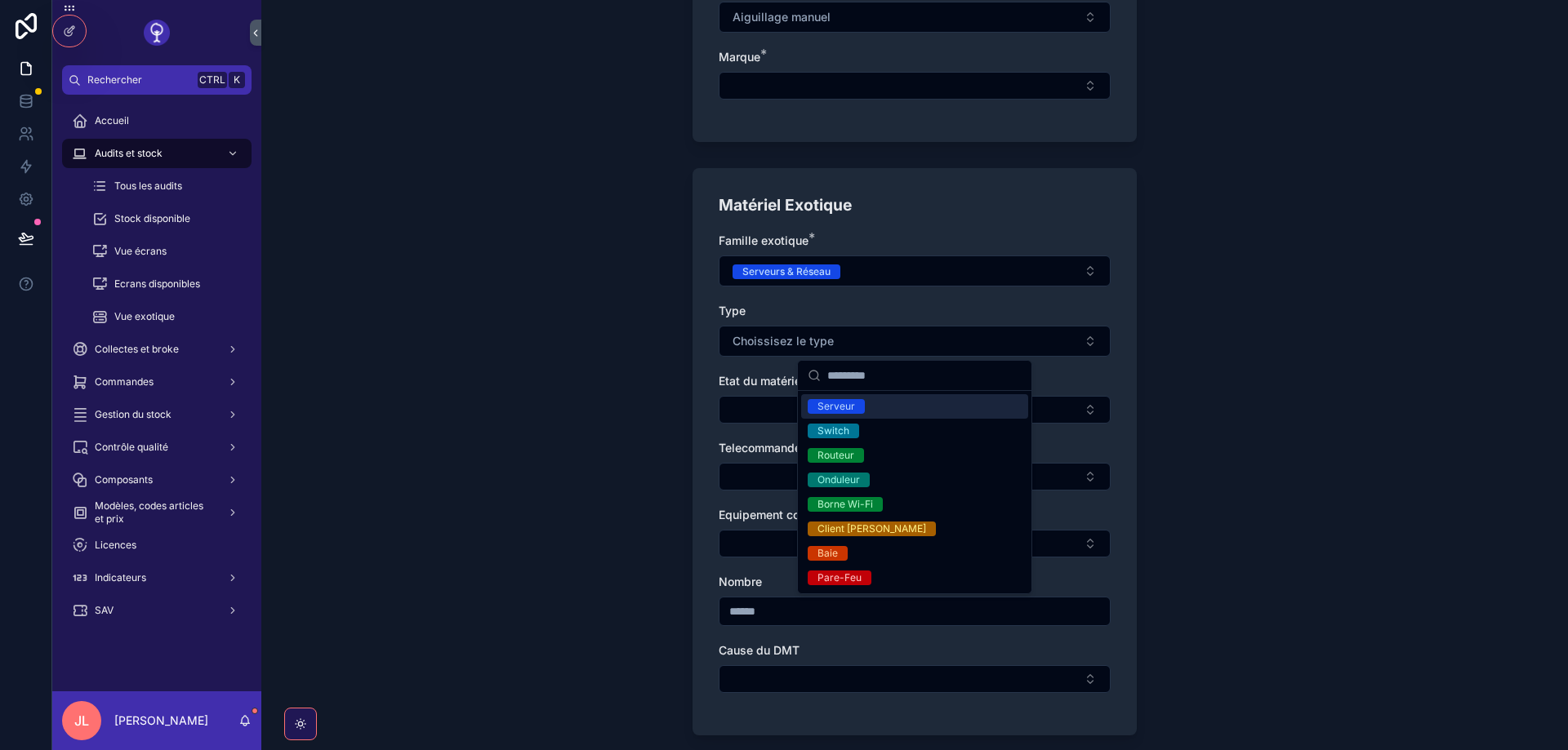
click at [848, 412] on div "Serveur" at bounding box center [836, 407] width 37 height 15
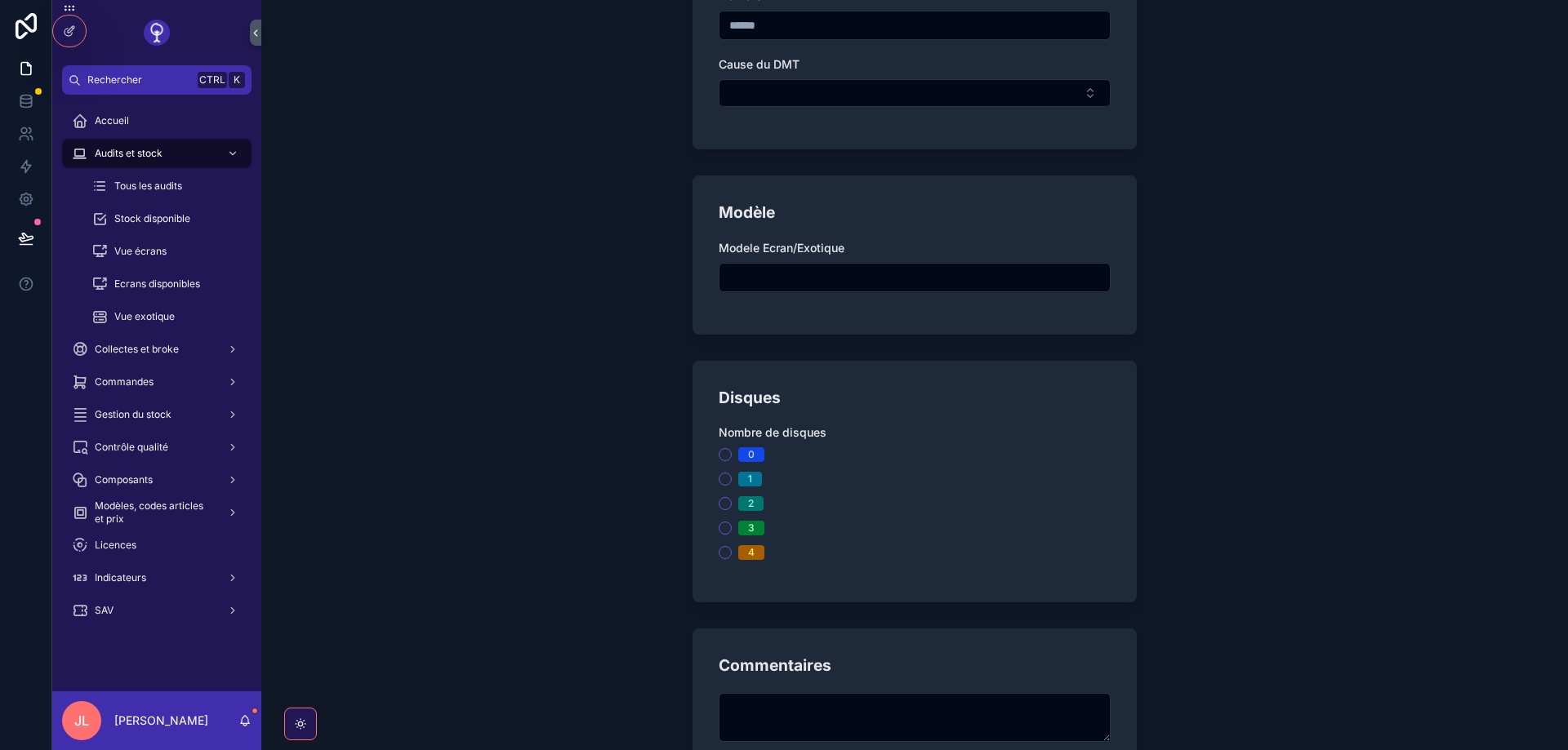
scroll to position [1175, 0]
click at [722, 475] on button "1" at bounding box center [726, 478] width 13 height 13
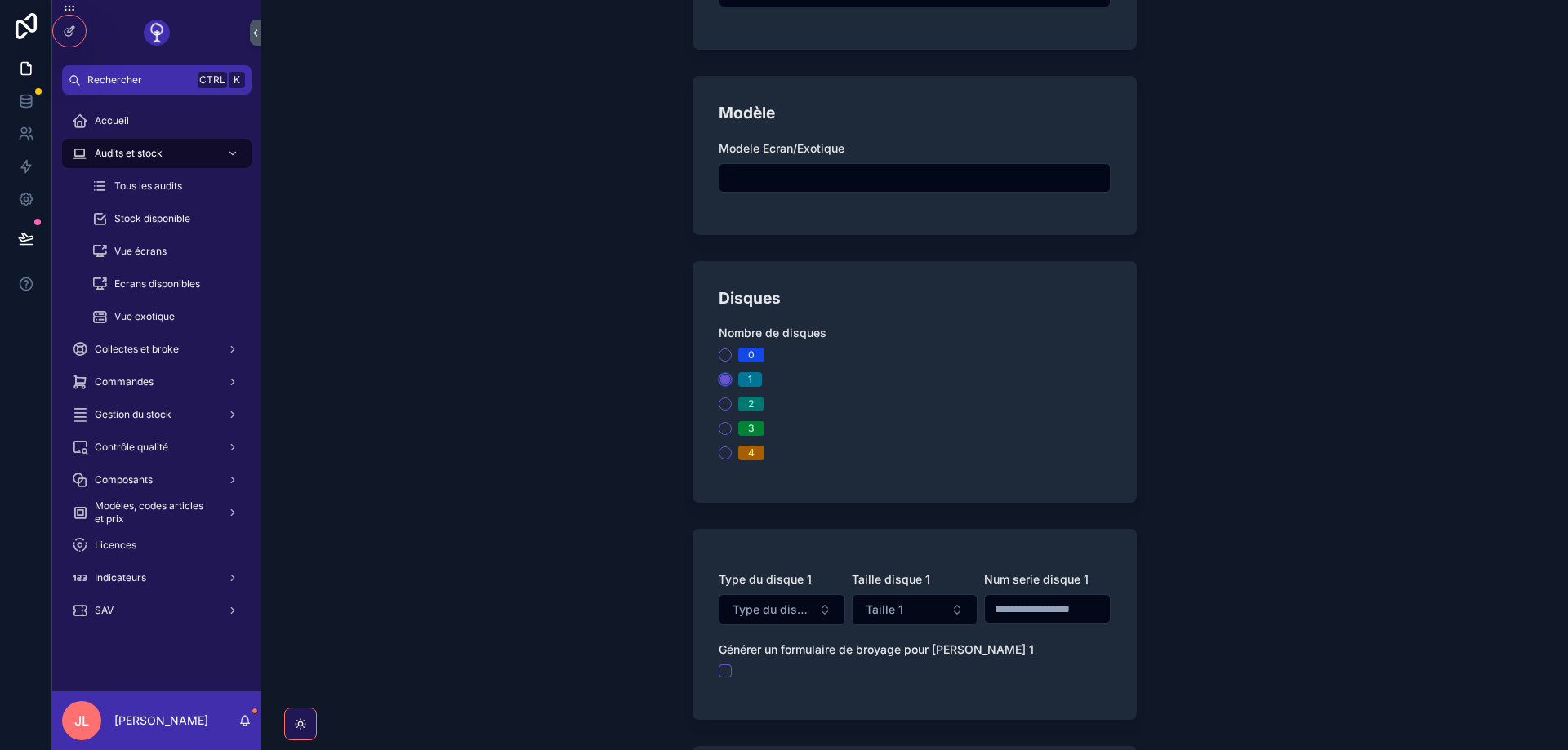
scroll to position [1469, 0]
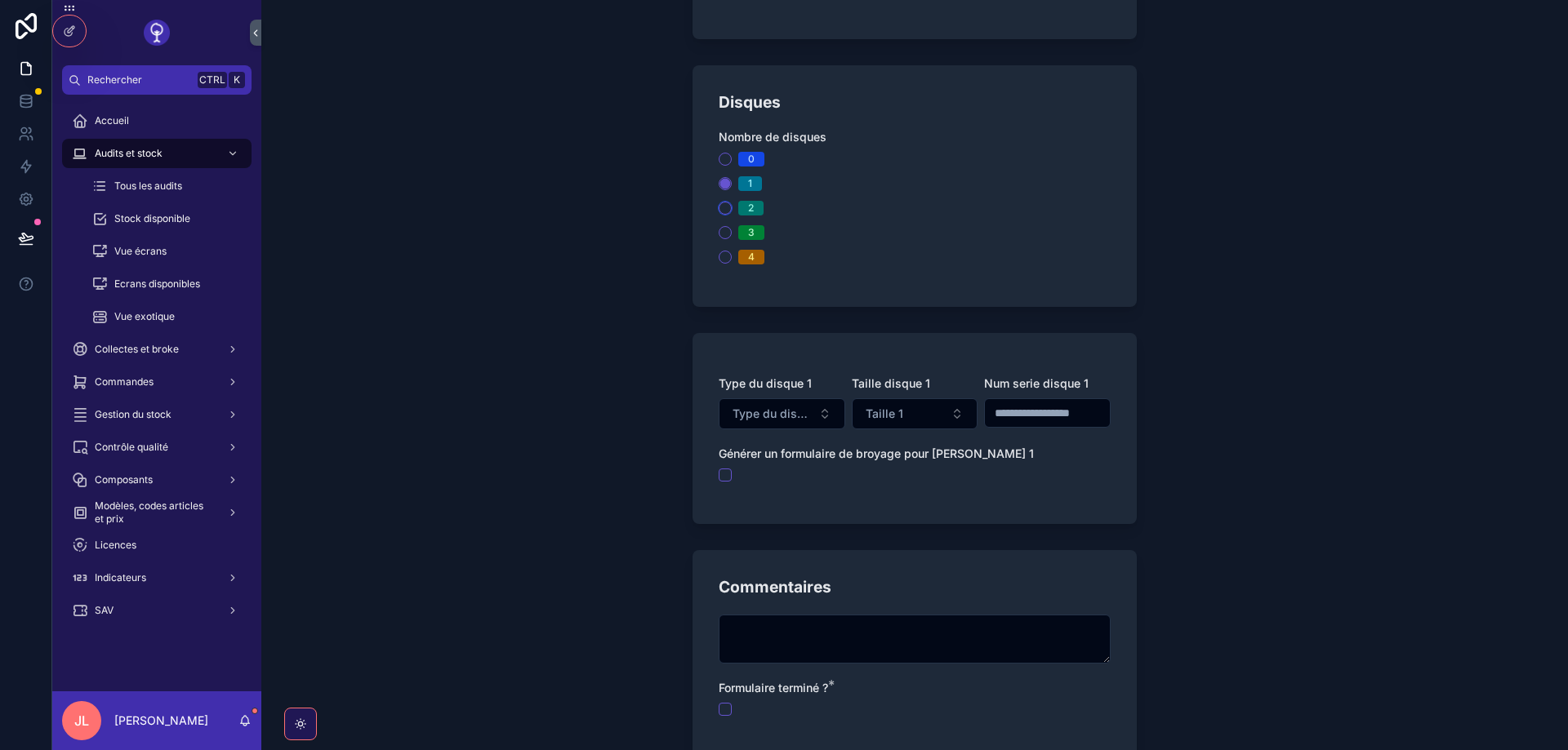
click at [727, 206] on button "2" at bounding box center [726, 208] width 13 height 13
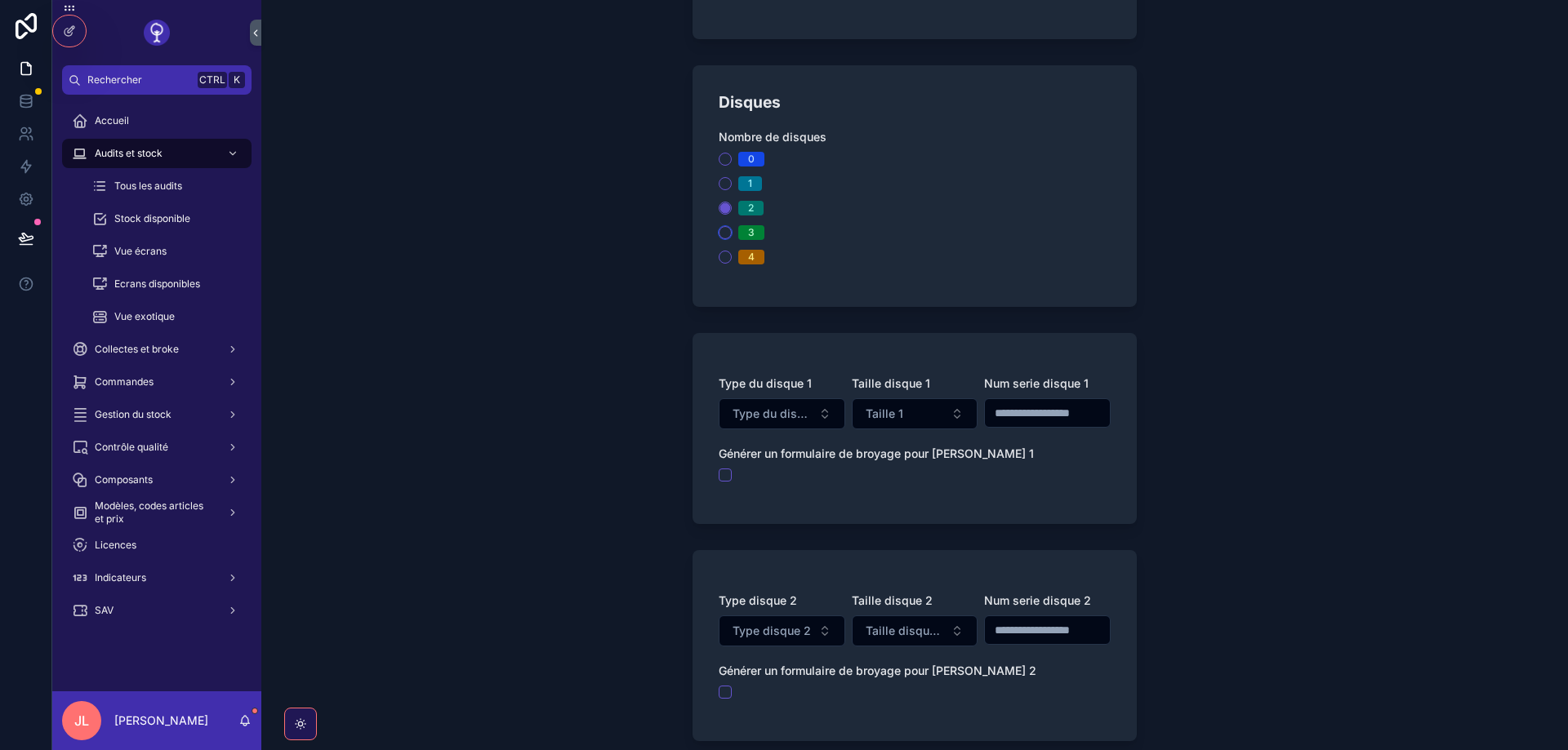
click at [723, 239] on button "3" at bounding box center [726, 232] width 13 height 13
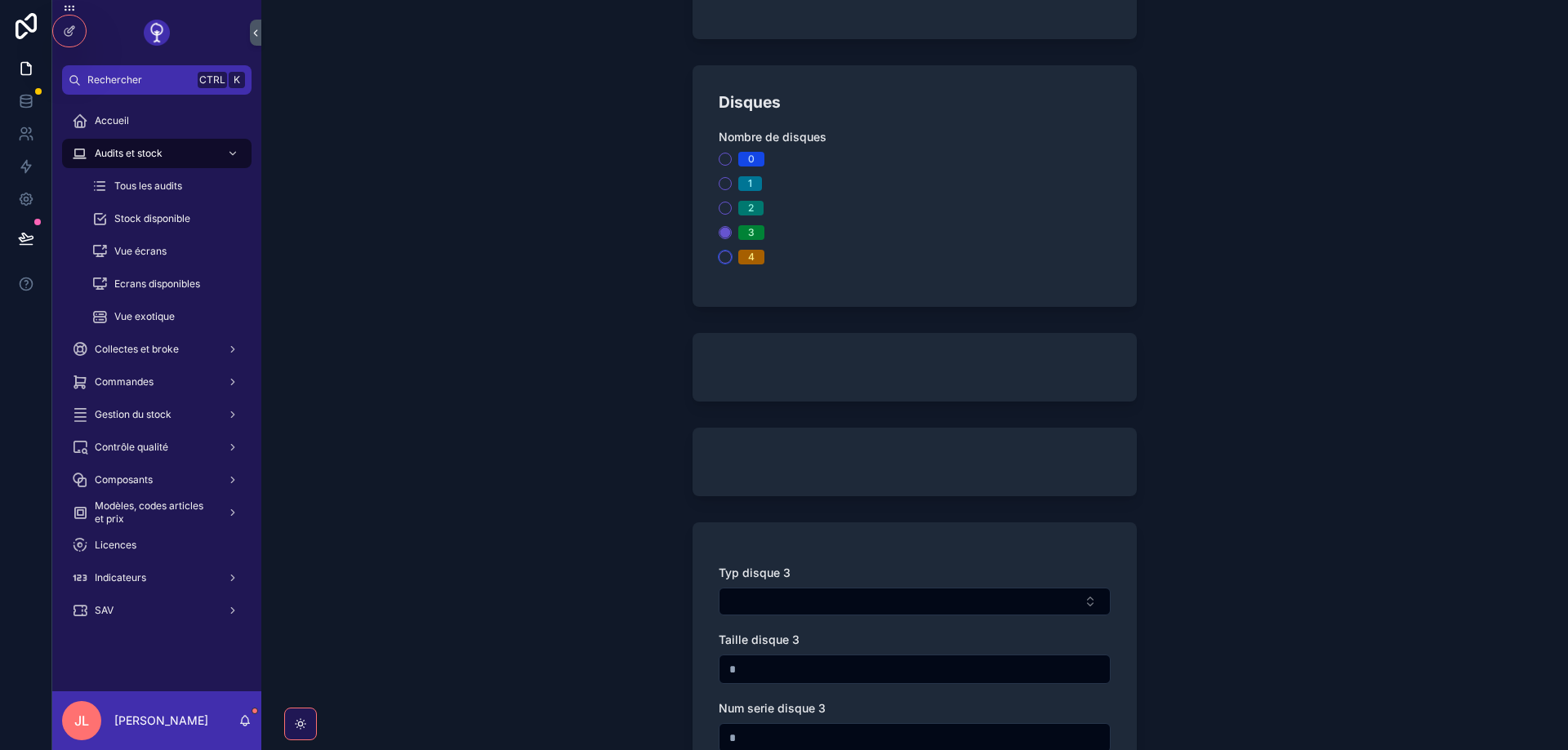
click at [725, 255] on button "4" at bounding box center [726, 257] width 13 height 13
click at [725, 236] on button "3" at bounding box center [726, 232] width 13 height 13
click at [728, 260] on button "4" at bounding box center [726, 257] width 13 height 13
click at [726, 233] on button "3" at bounding box center [726, 232] width 13 height 13
click at [726, 251] on div "4" at bounding box center [915, 257] width 392 height 15
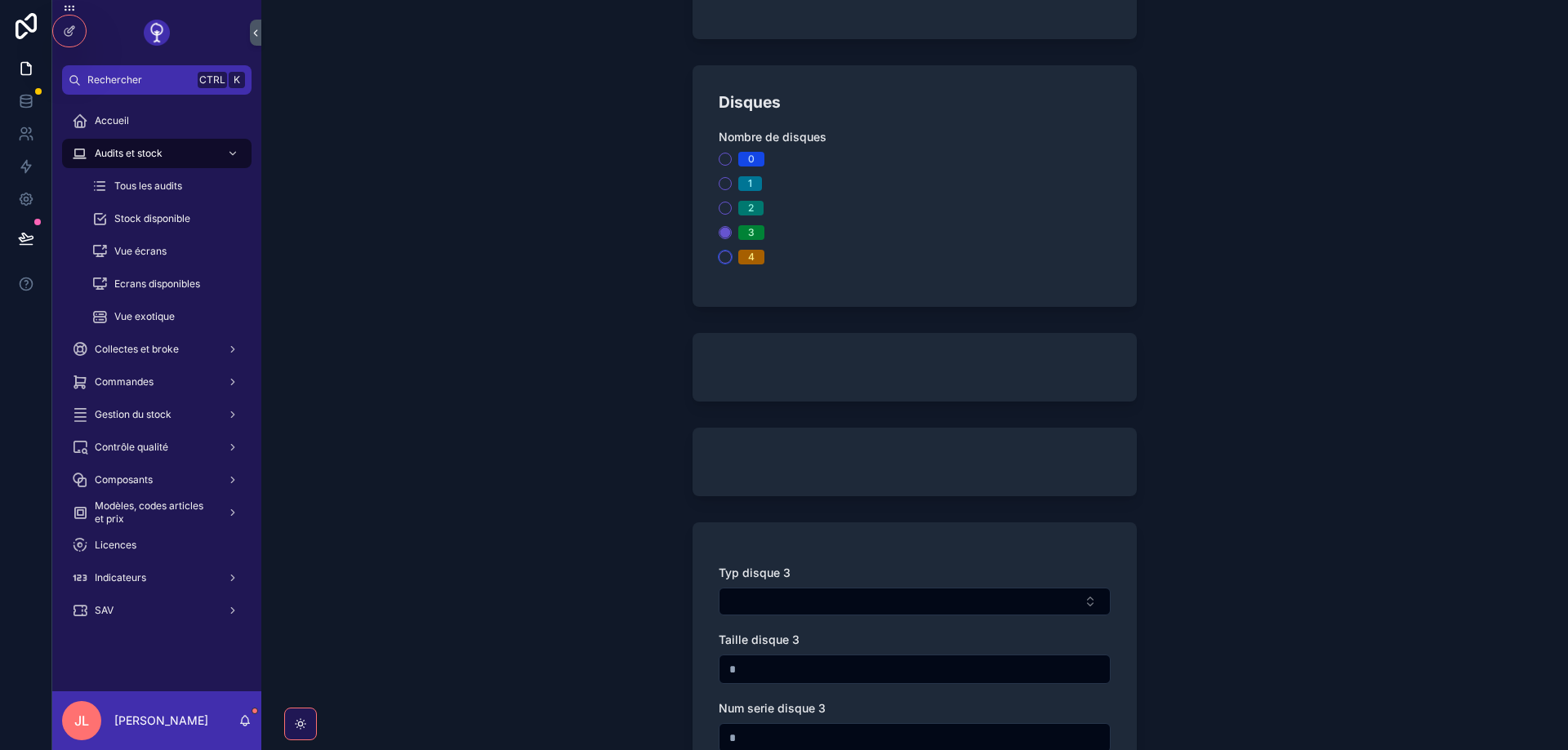
click at [728, 255] on button "4" at bounding box center [726, 257] width 13 height 13
click at [723, 236] on button "3" at bounding box center [726, 232] width 13 height 13
drag, startPoint x: 728, startPoint y: 262, endPoint x: 726, endPoint y: 213, distance: 49.0
click at [726, 262] on button "4" at bounding box center [726, 257] width 13 height 13
click at [727, 208] on button "2" at bounding box center [726, 208] width 13 height 13
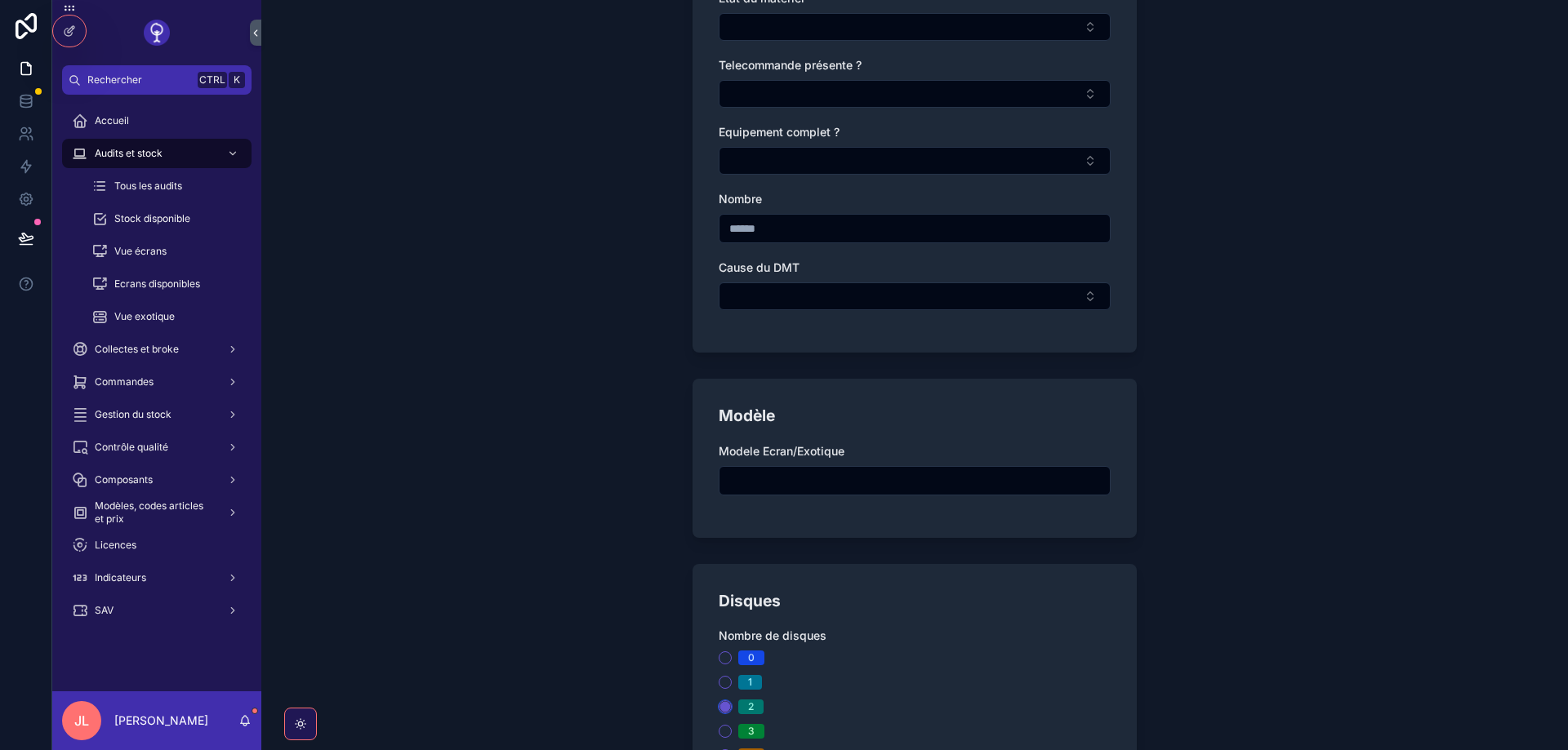
scroll to position [875, 0]
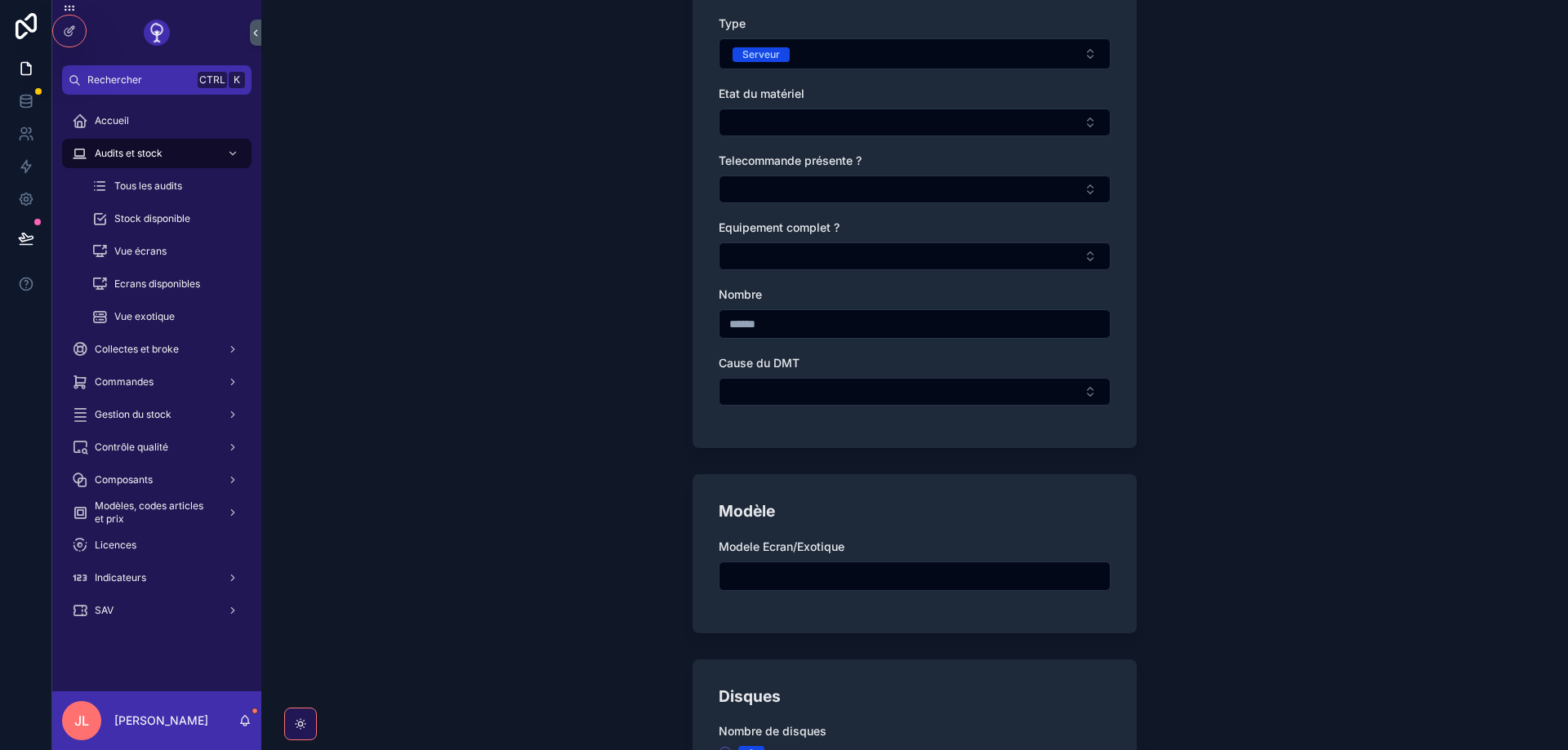
click at [67, 27] on icon at bounding box center [70, 31] width 13 height 13
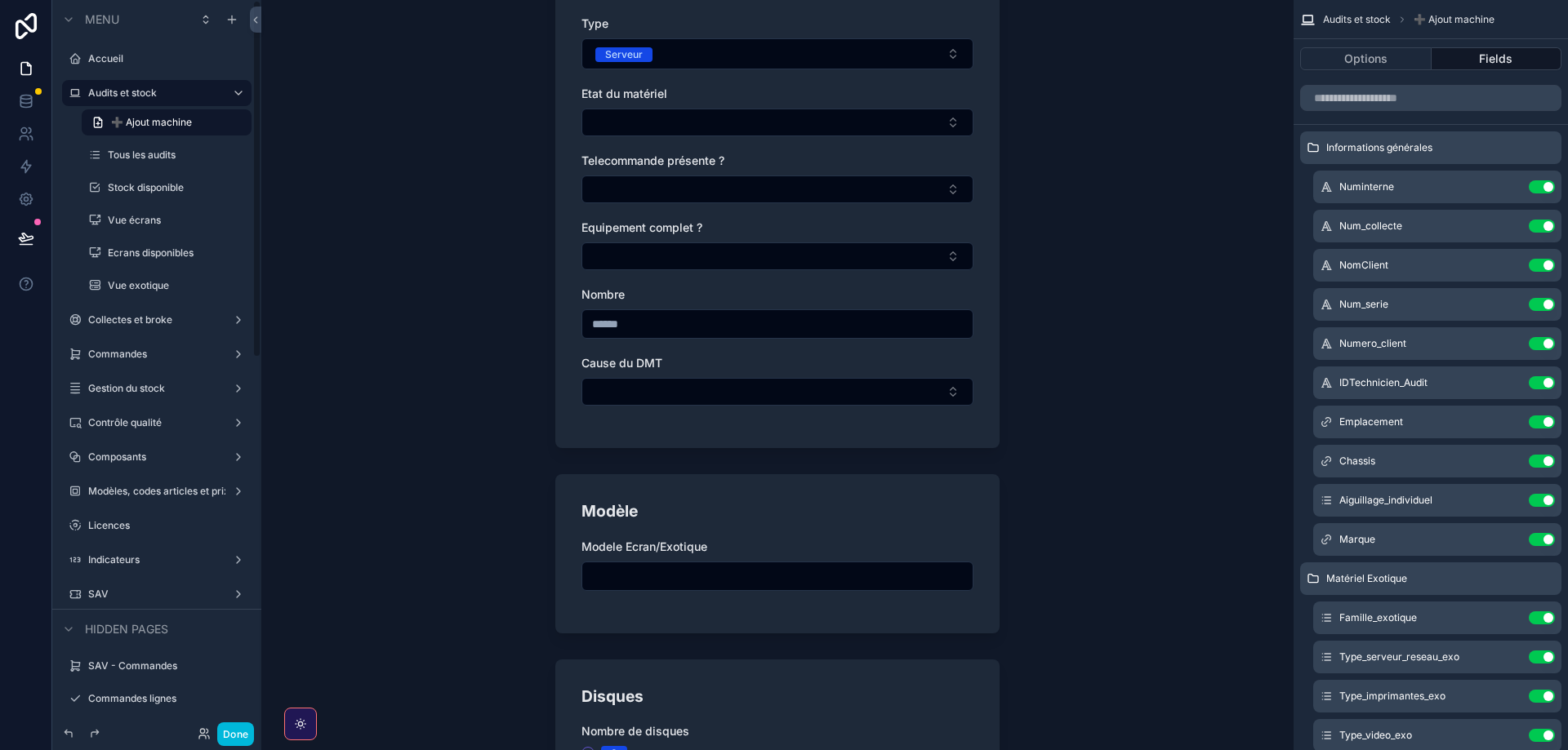
scroll to position [0, 0]
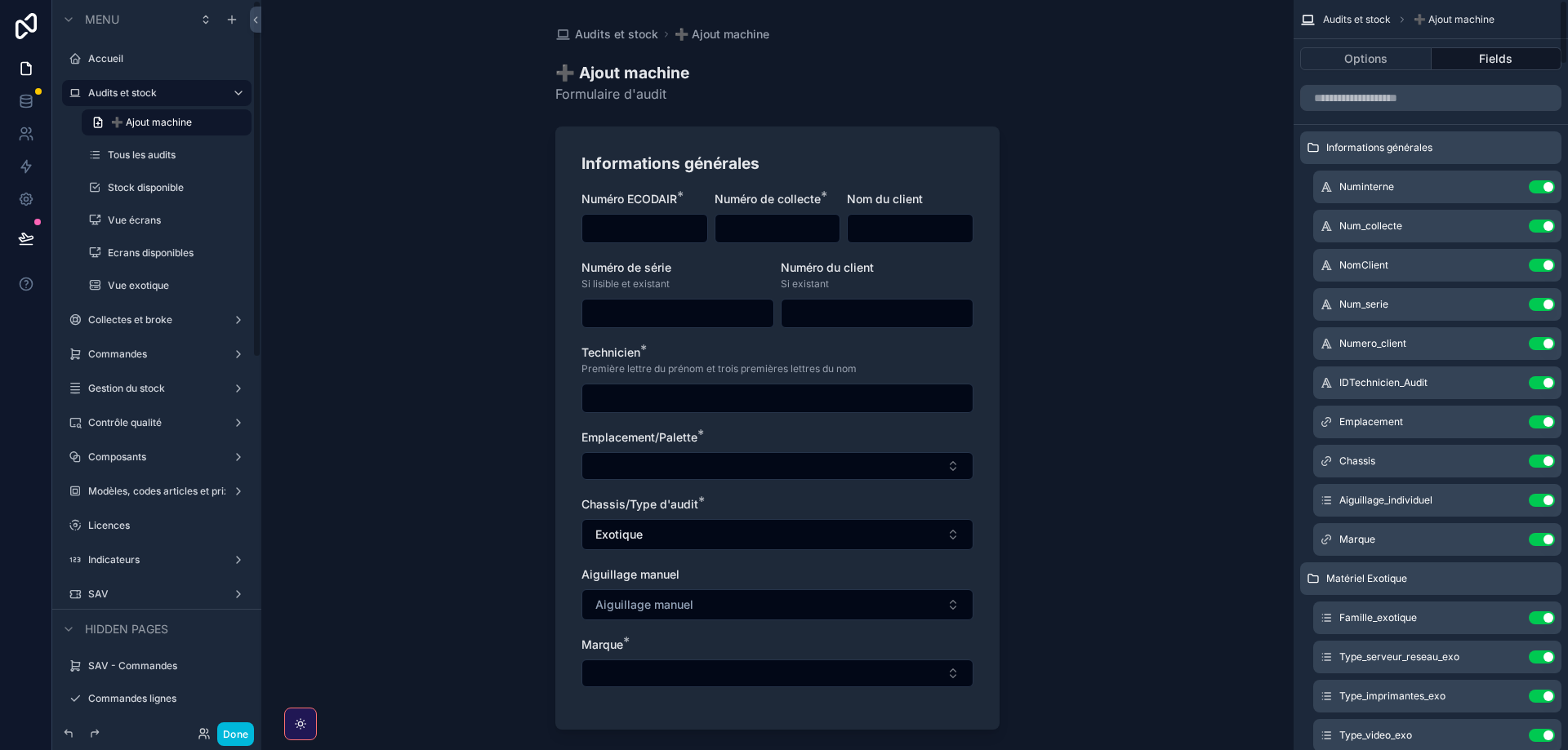
click at [1396, 398] on div "IDTechnicien_Audit Use setting" at bounding box center [1437, 382] width 248 height 32
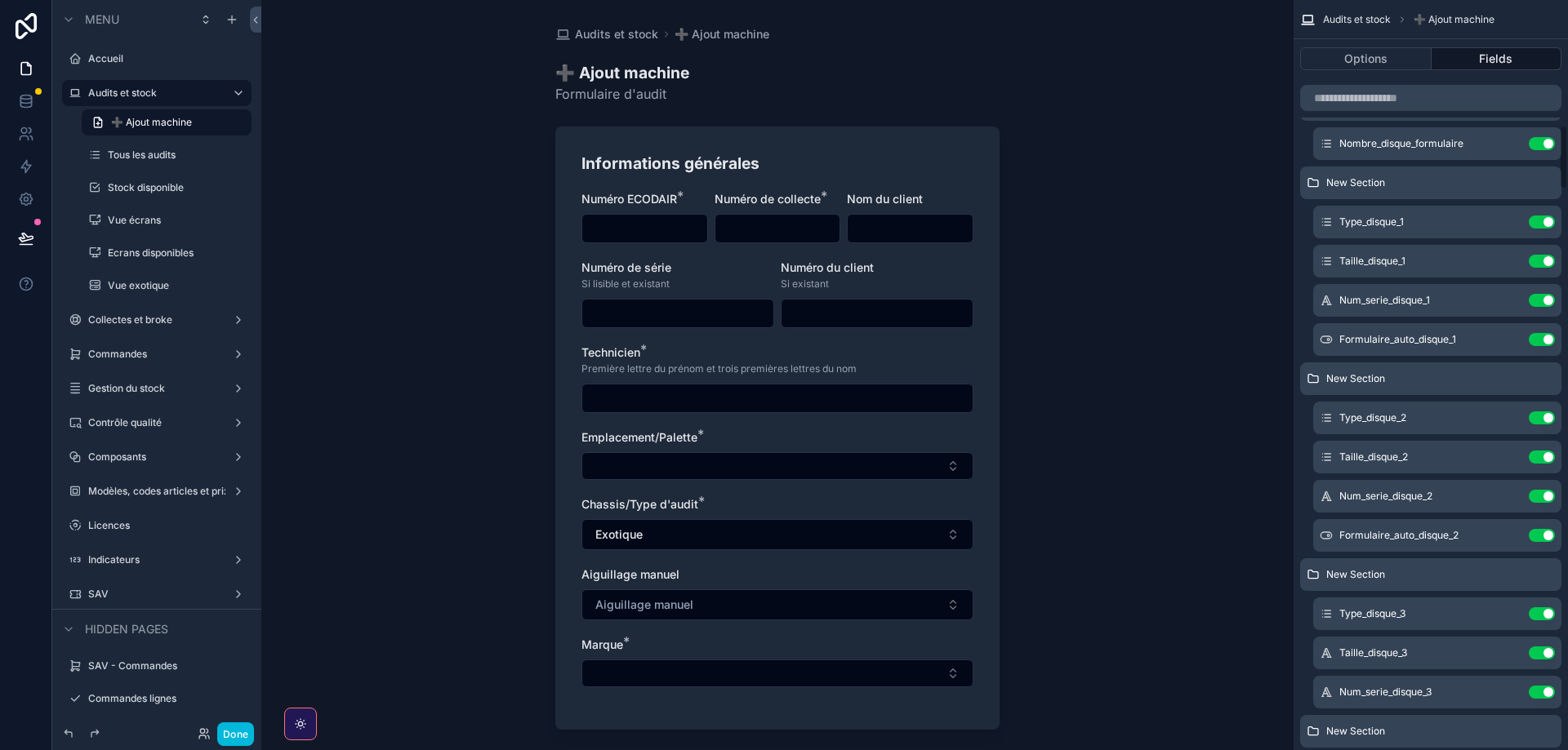
scroll to position [1542, 0]
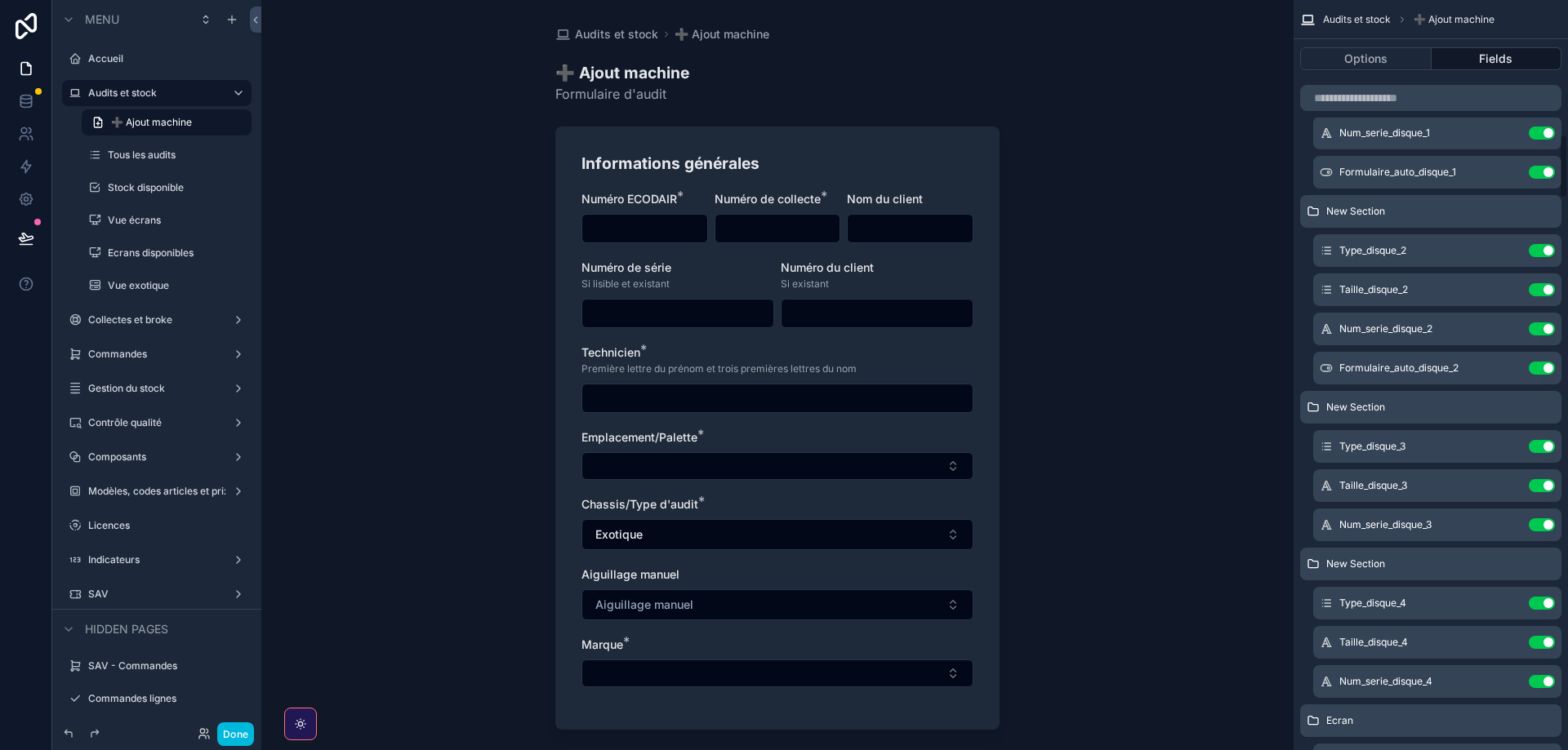
click at [0, 0] on icon "scrollable content" at bounding box center [0, 0] width 0 height 0
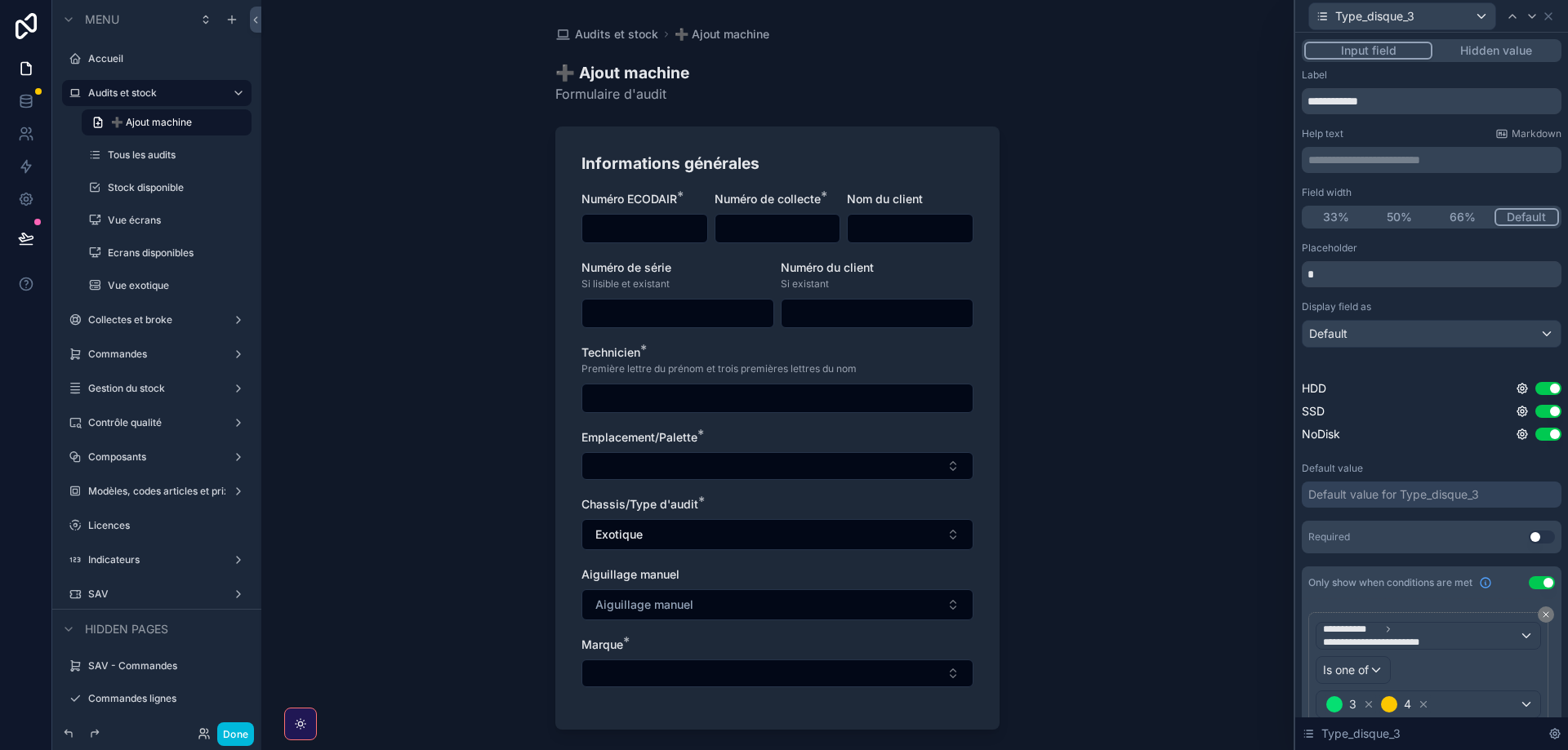
scroll to position [64, 0]
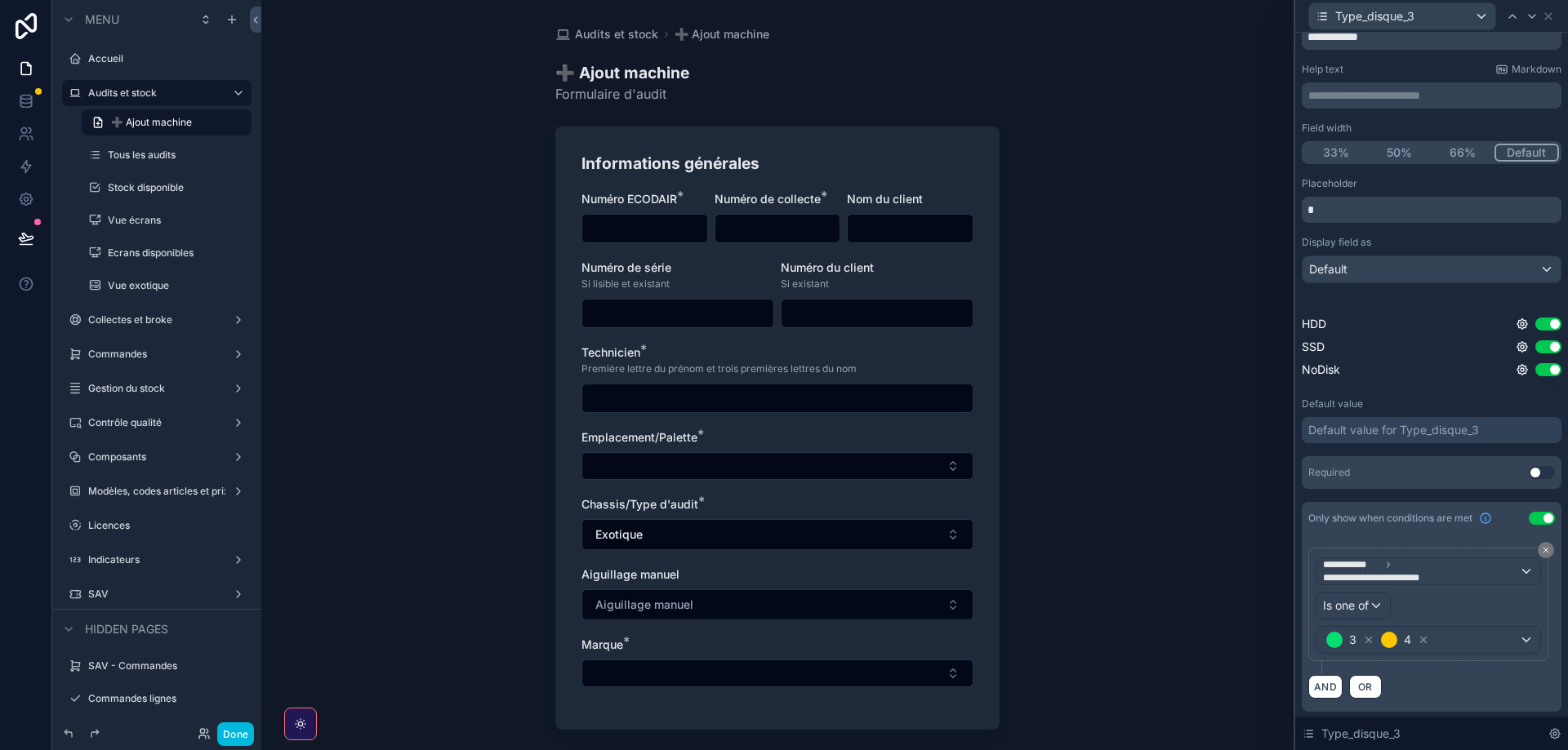
click at [1544, 515] on button "Use setting" at bounding box center [1542, 518] width 26 height 13
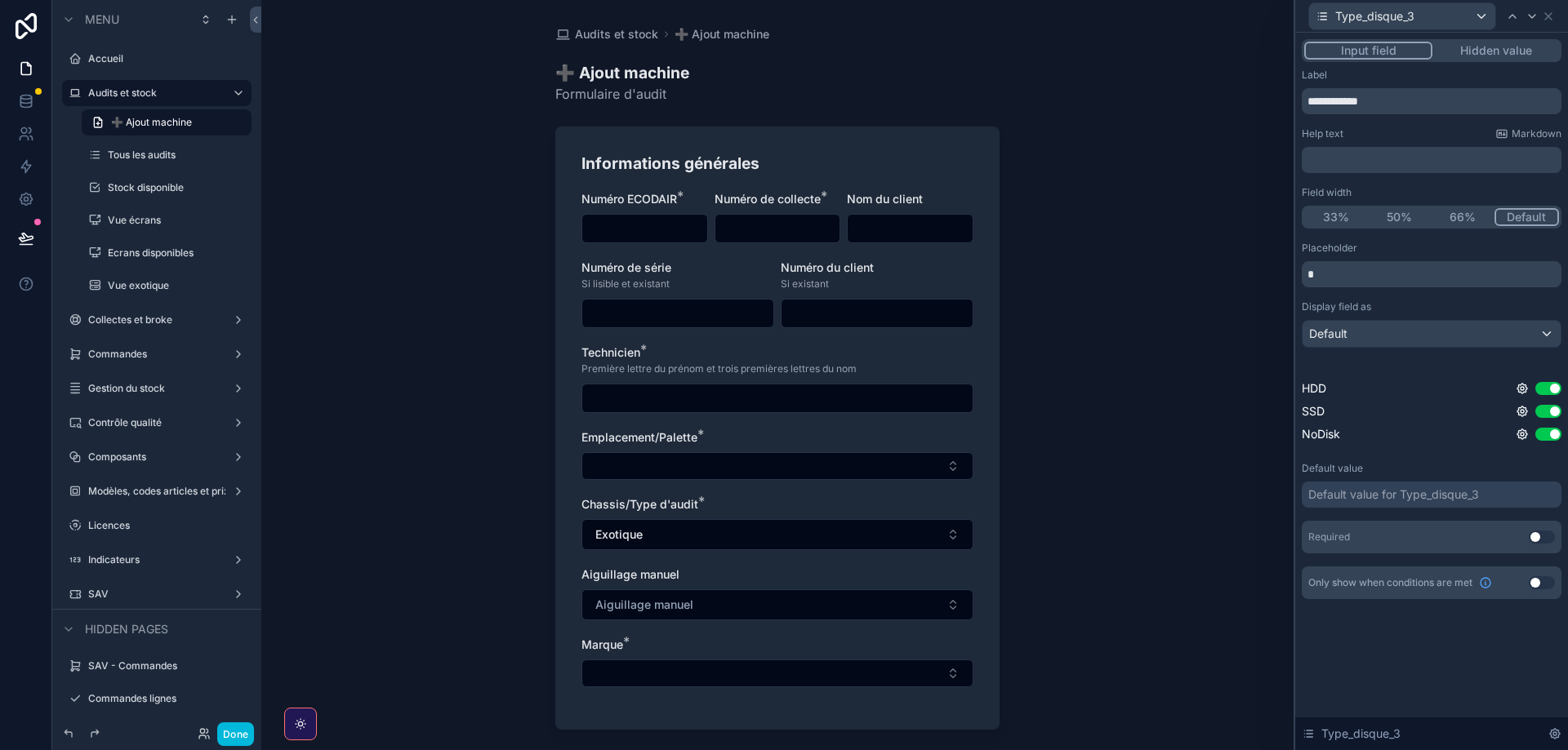
scroll to position [0, 0]
click at [1526, 14] on icon at bounding box center [1532, 17] width 13 height 13
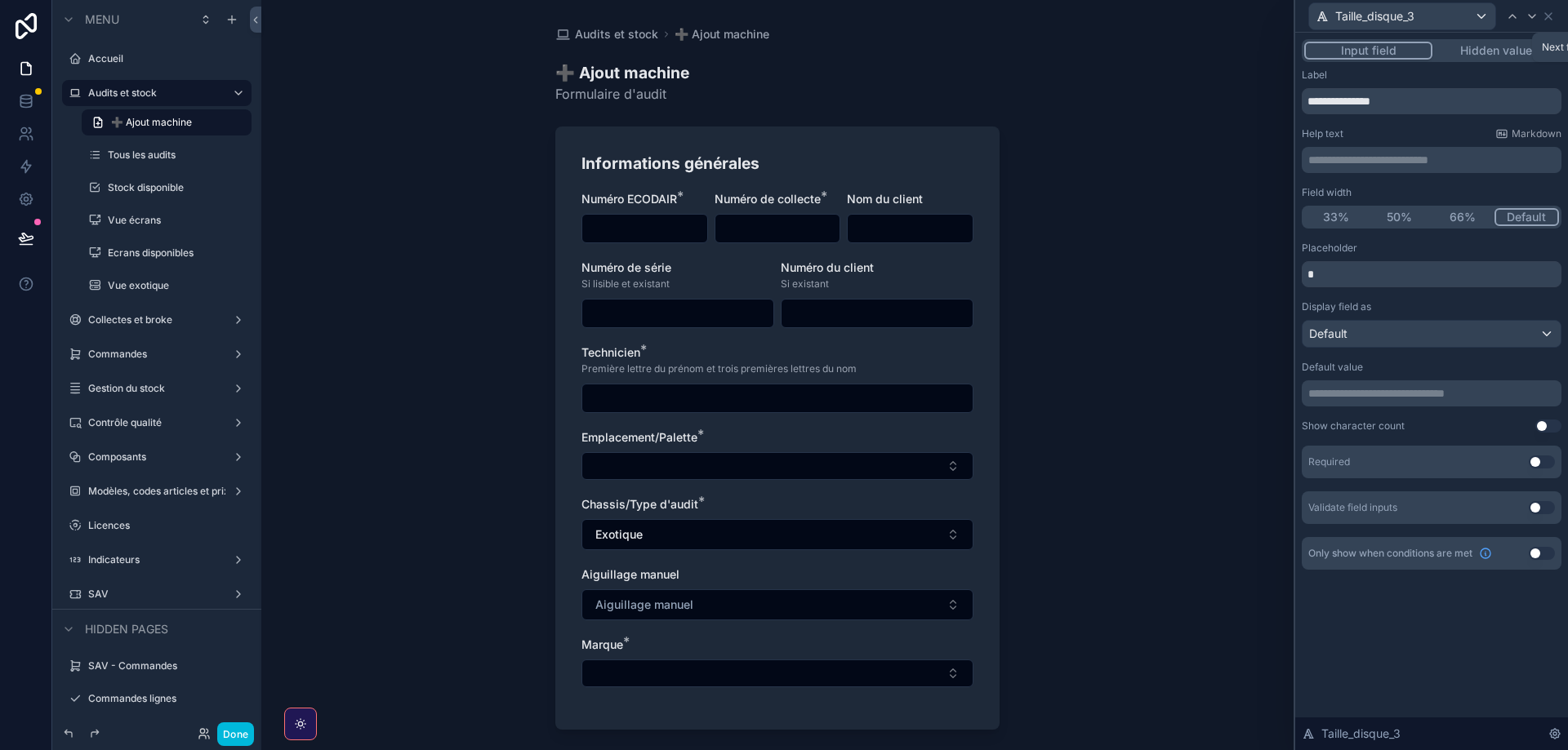
click at [1526, 14] on icon at bounding box center [1532, 17] width 13 height 13
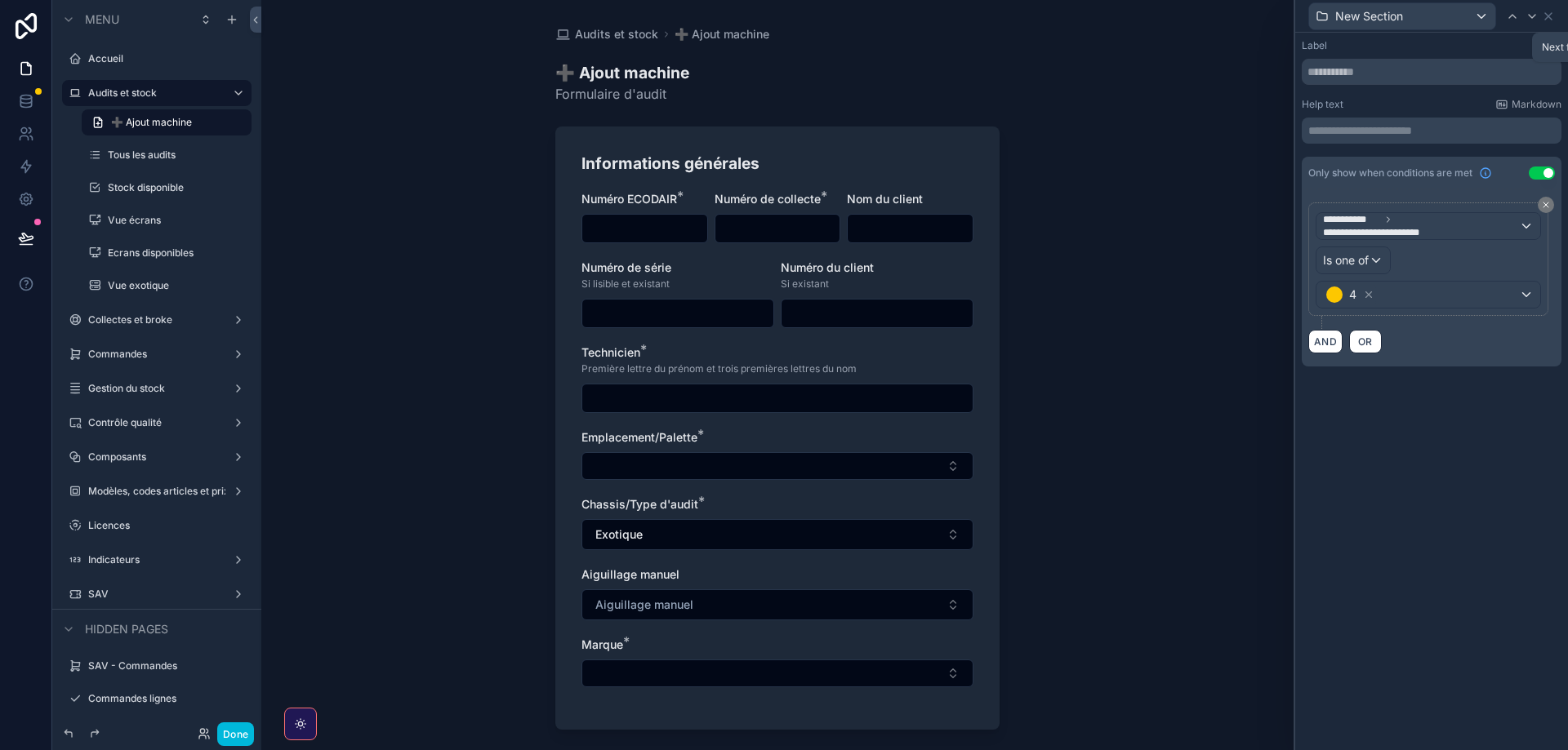
click at [1526, 14] on icon at bounding box center [1532, 17] width 13 height 13
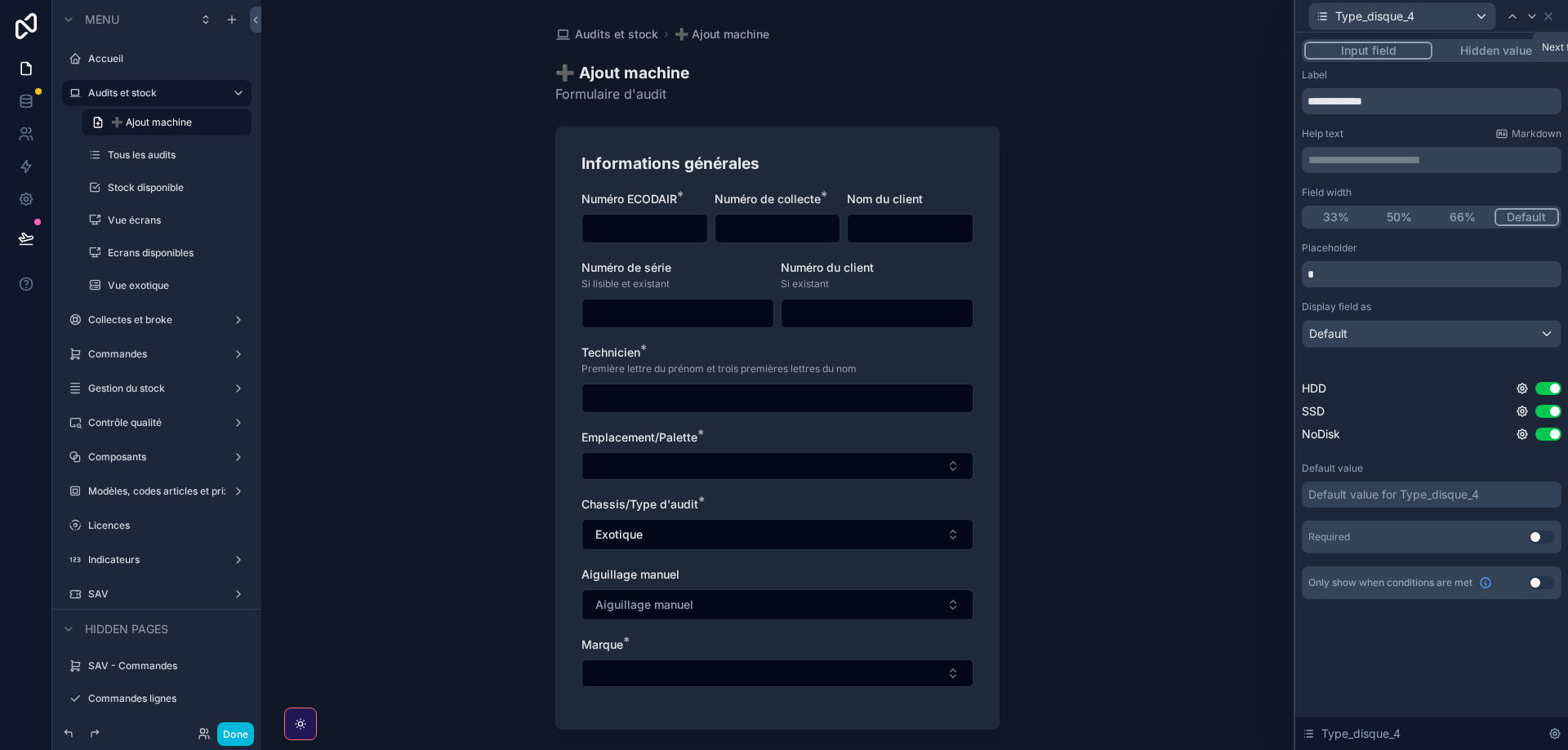
click at [1526, 14] on icon at bounding box center [1532, 17] width 13 height 13
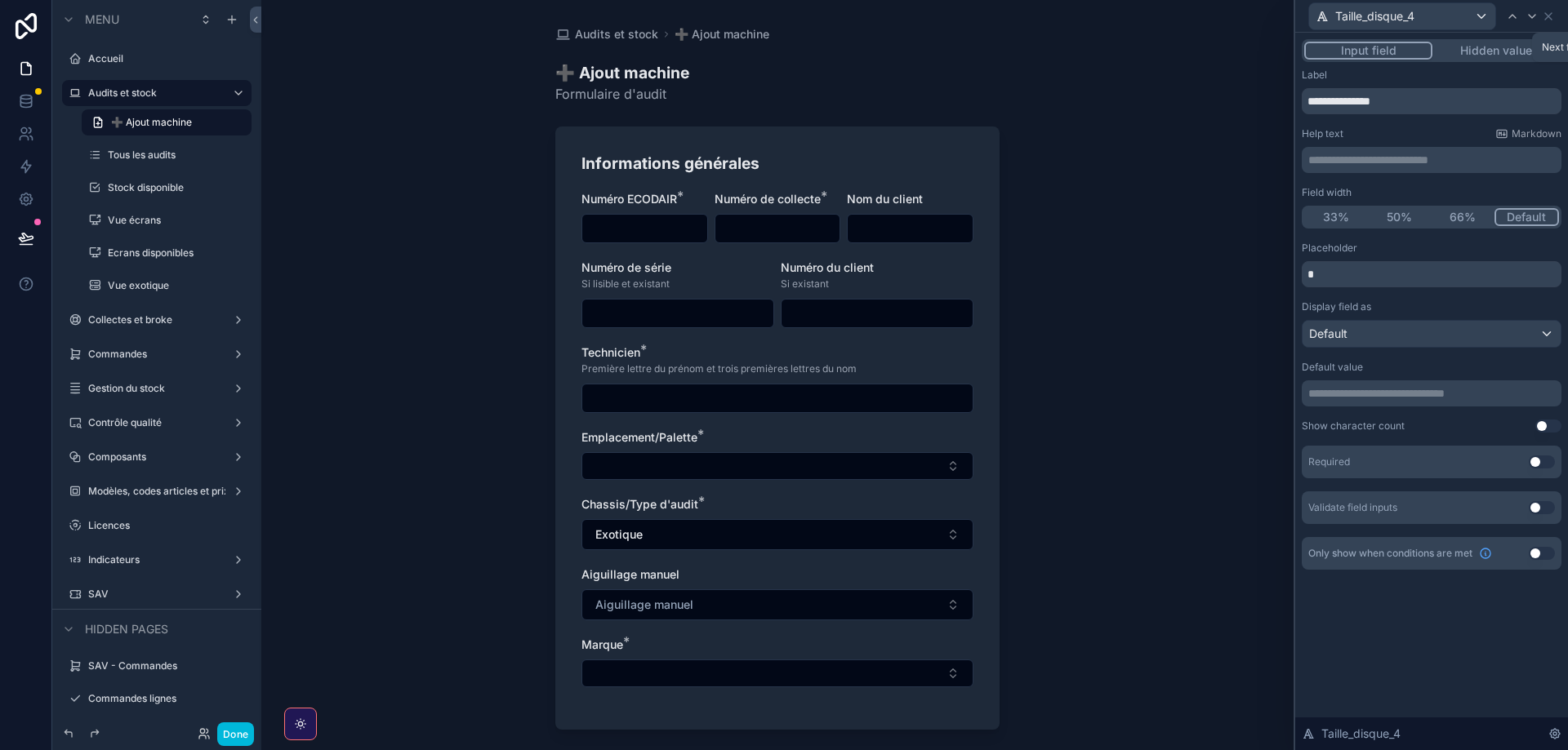
click at [1526, 14] on icon at bounding box center [1532, 17] width 13 height 13
click at [1543, 18] on icon at bounding box center [1548, 17] width 13 height 13
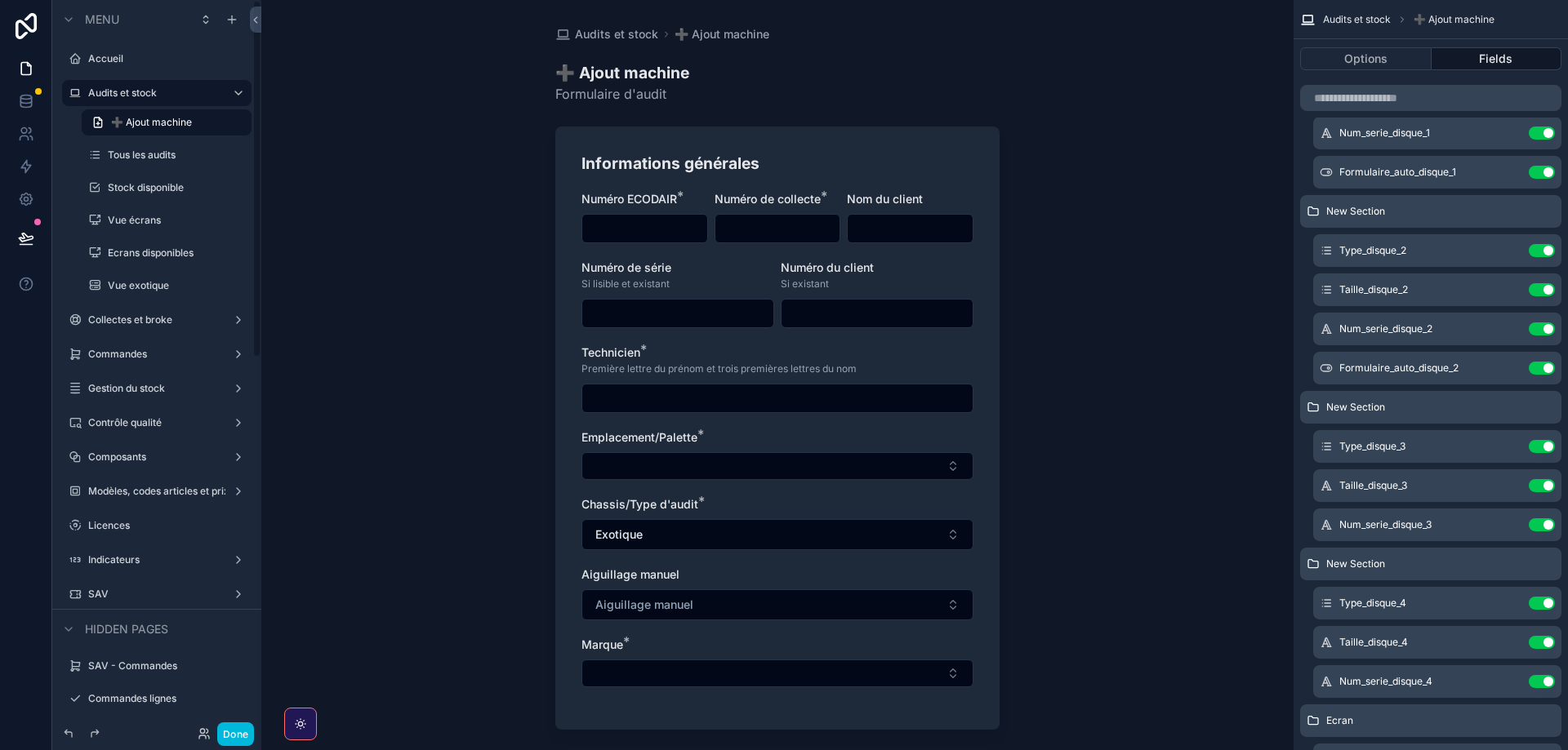
click at [242, 736] on button "Done" at bounding box center [236, 734] width 36 height 24
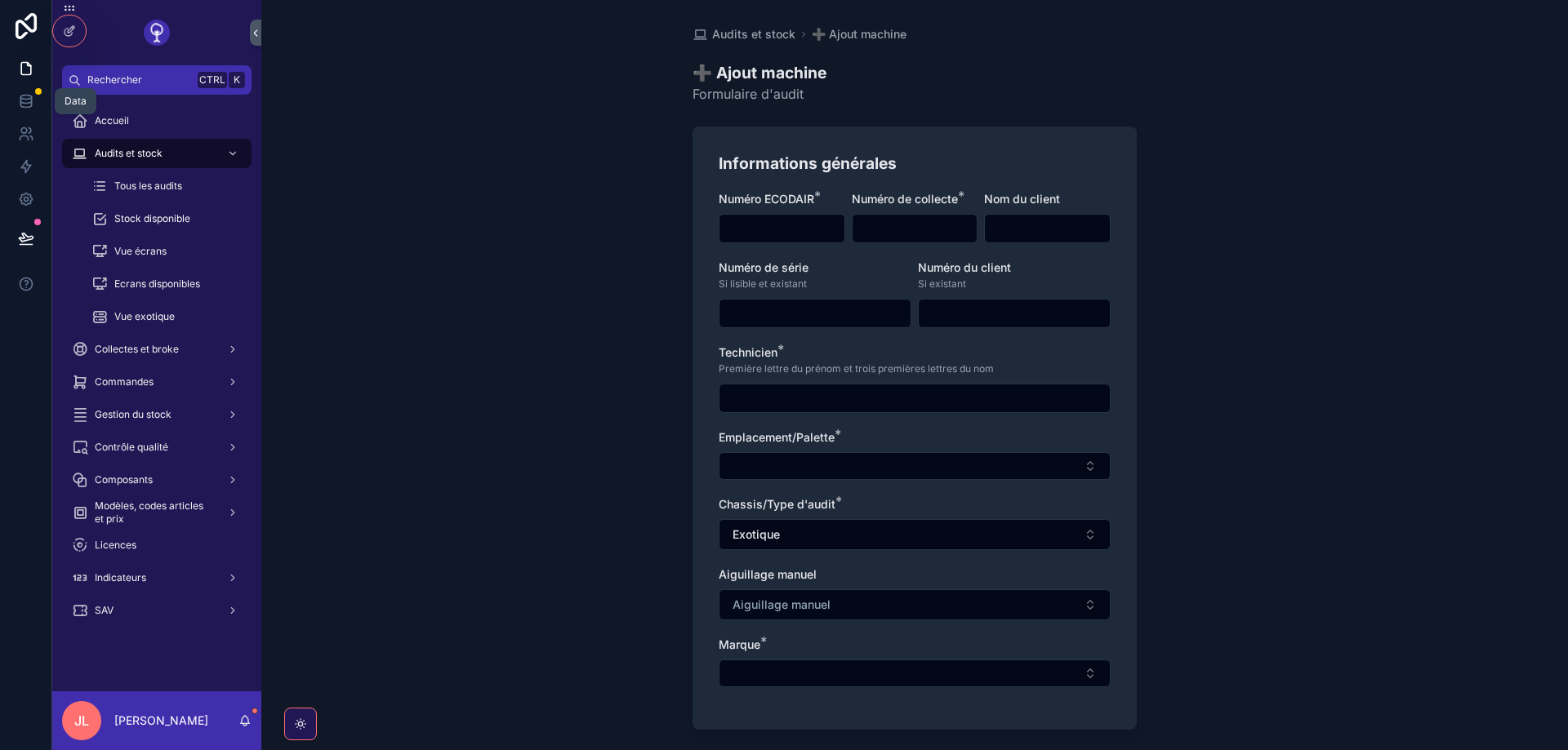
click at [34, 112] on link at bounding box center [26, 101] width 51 height 32
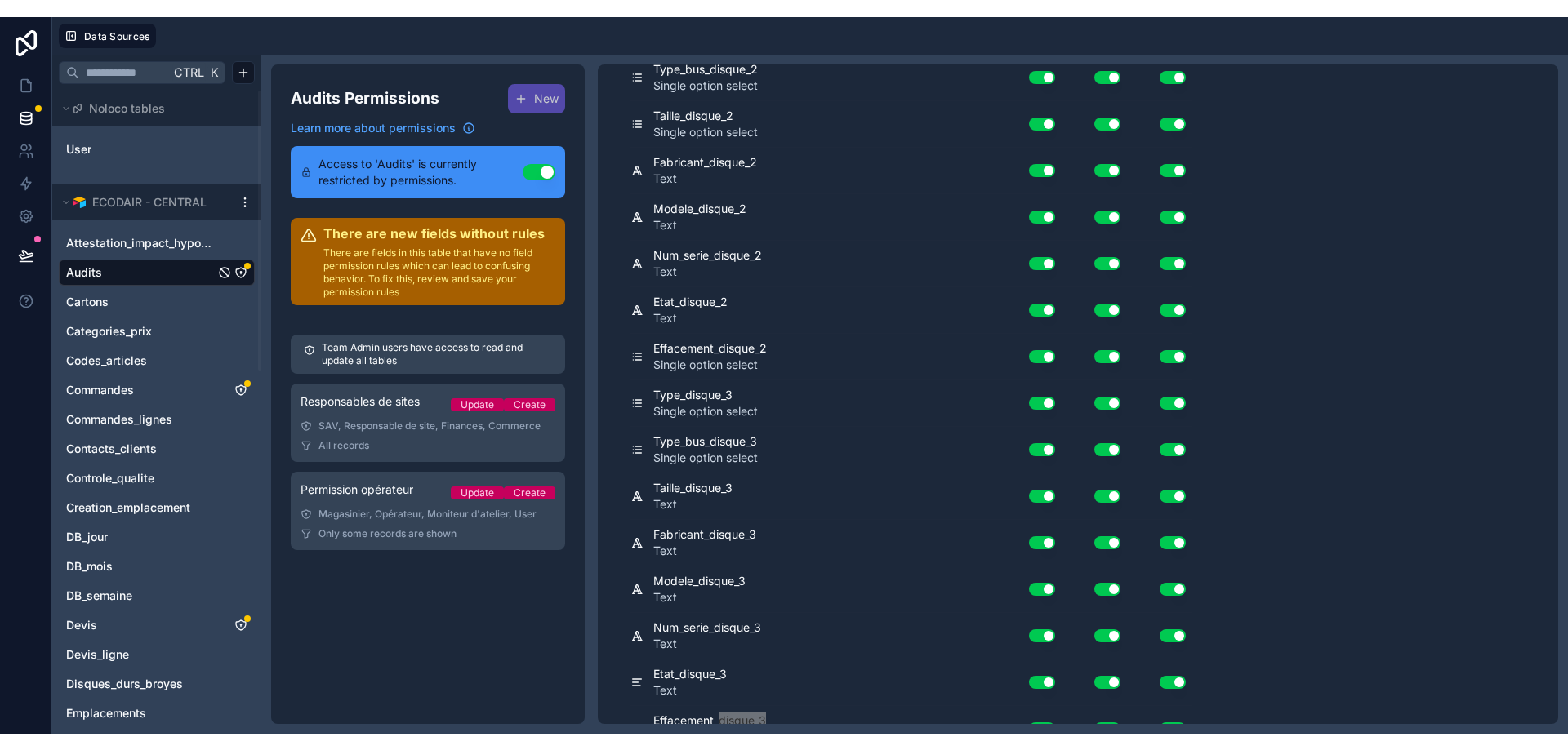
scroll to position [3128, 0]
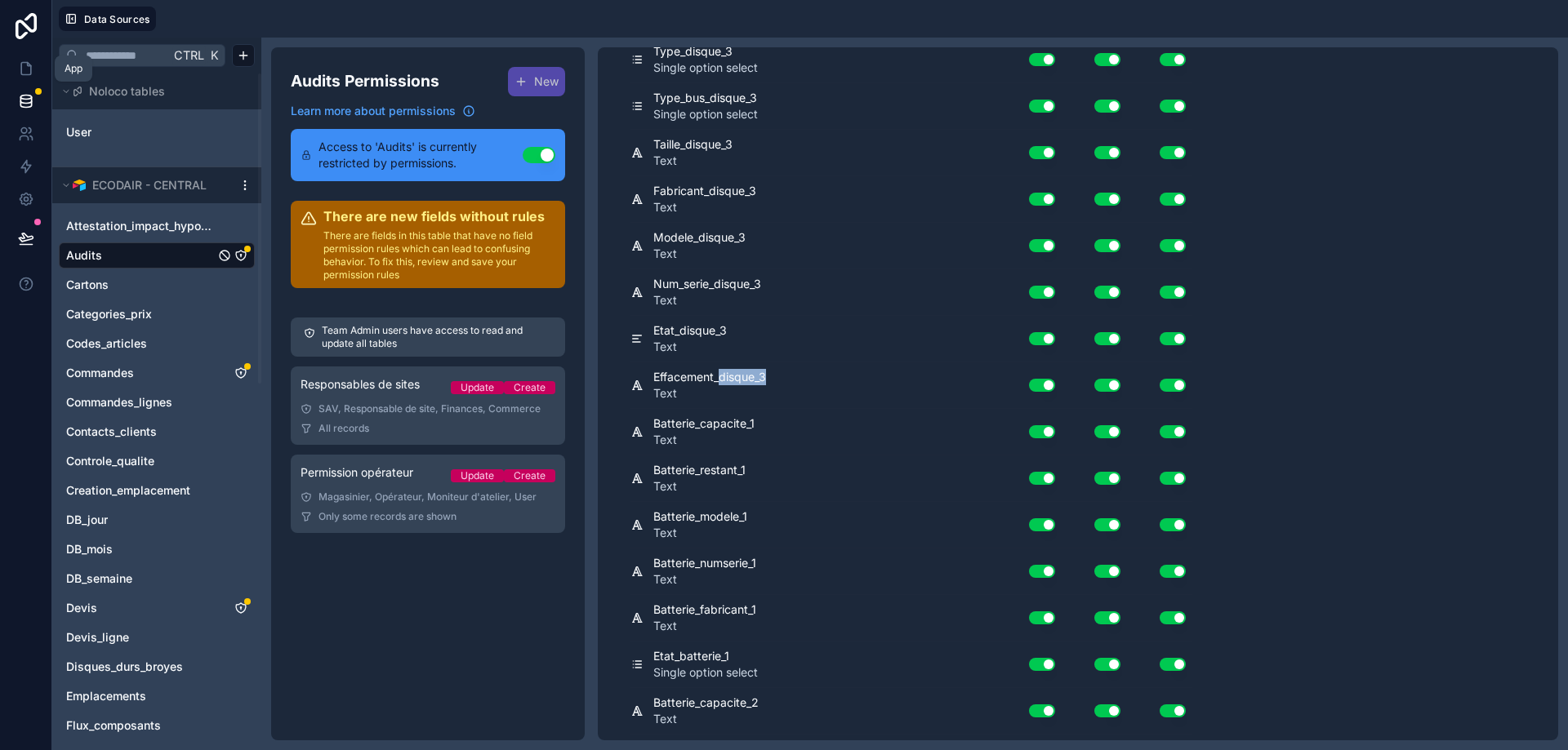
click at [30, 65] on icon at bounding box center [26, 69] width 10 height 12
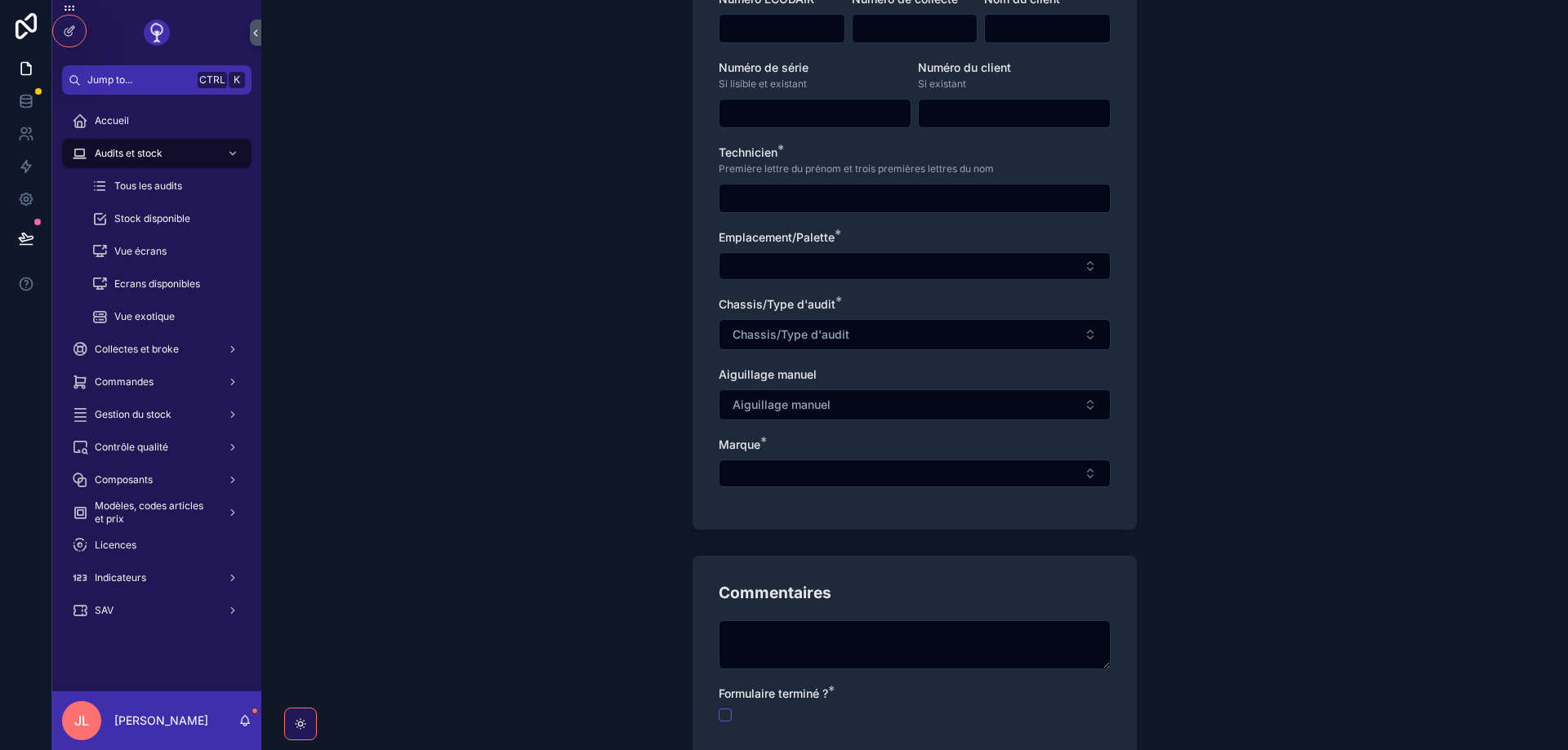
scroll to position [80, 0]
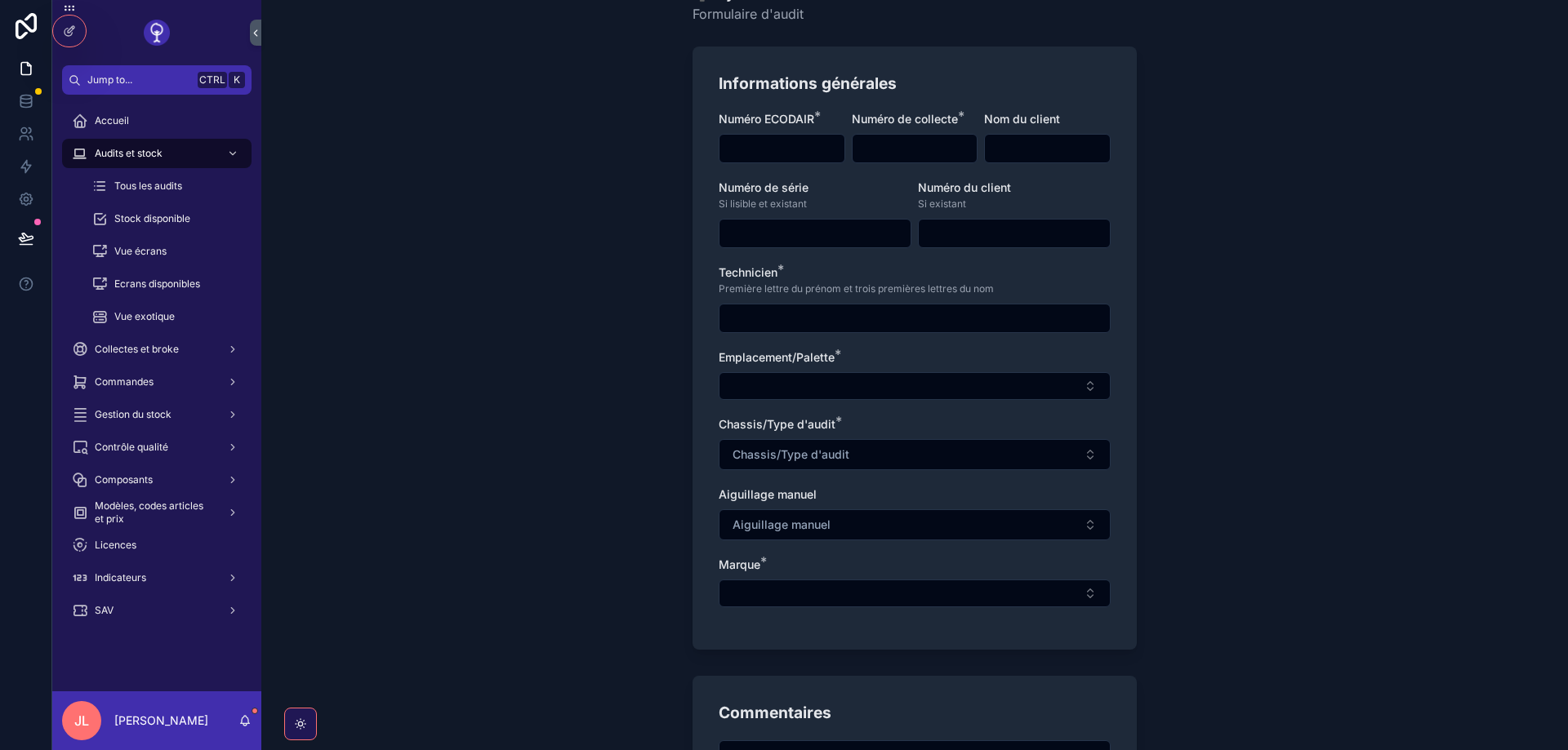
click at [772, 456] on span "Chassis/Type d'audit" at bounding box center [790, 455] width 117 height 17
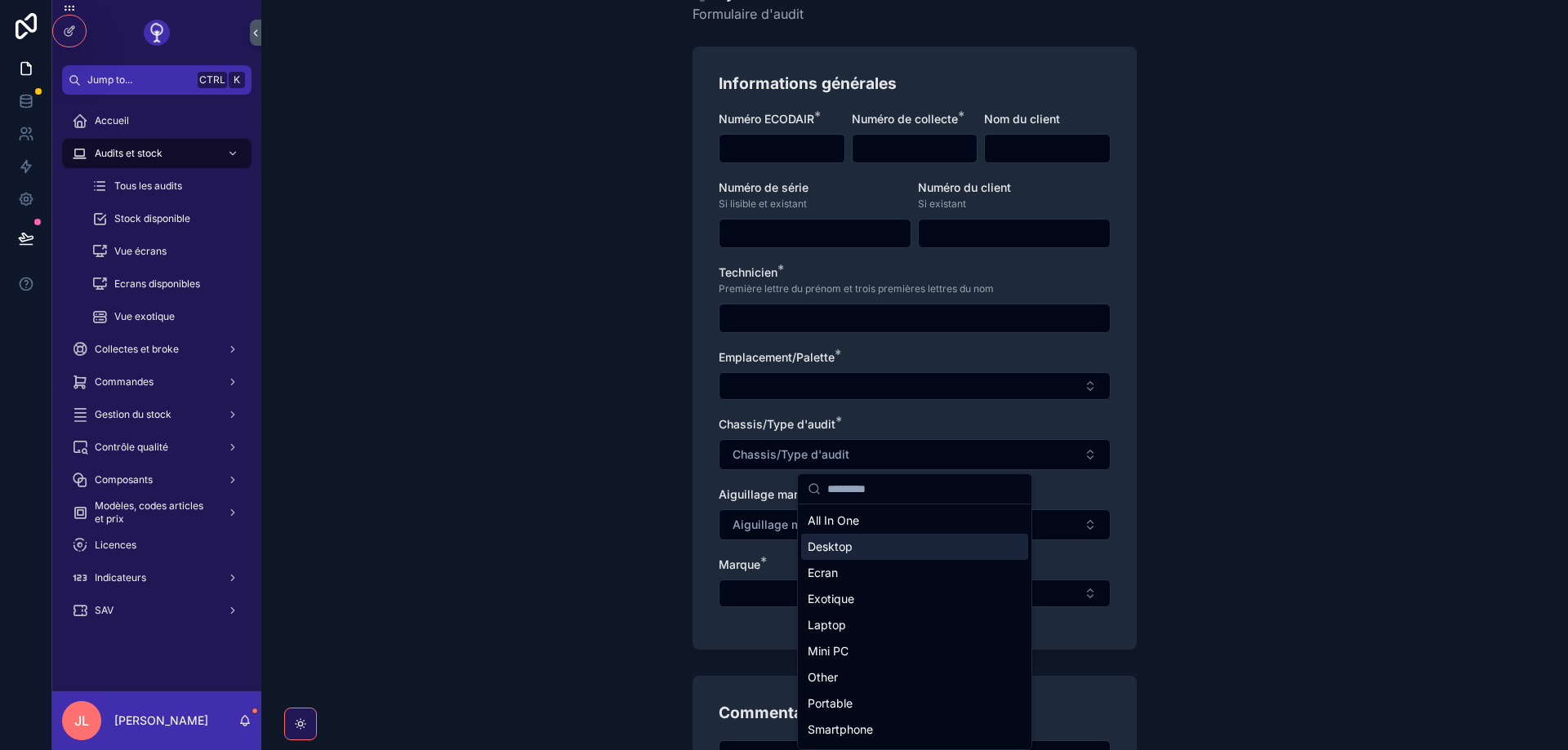
click at [839, 547] on span "Desktop" at bounding box center [830, 547] width 45 height 17
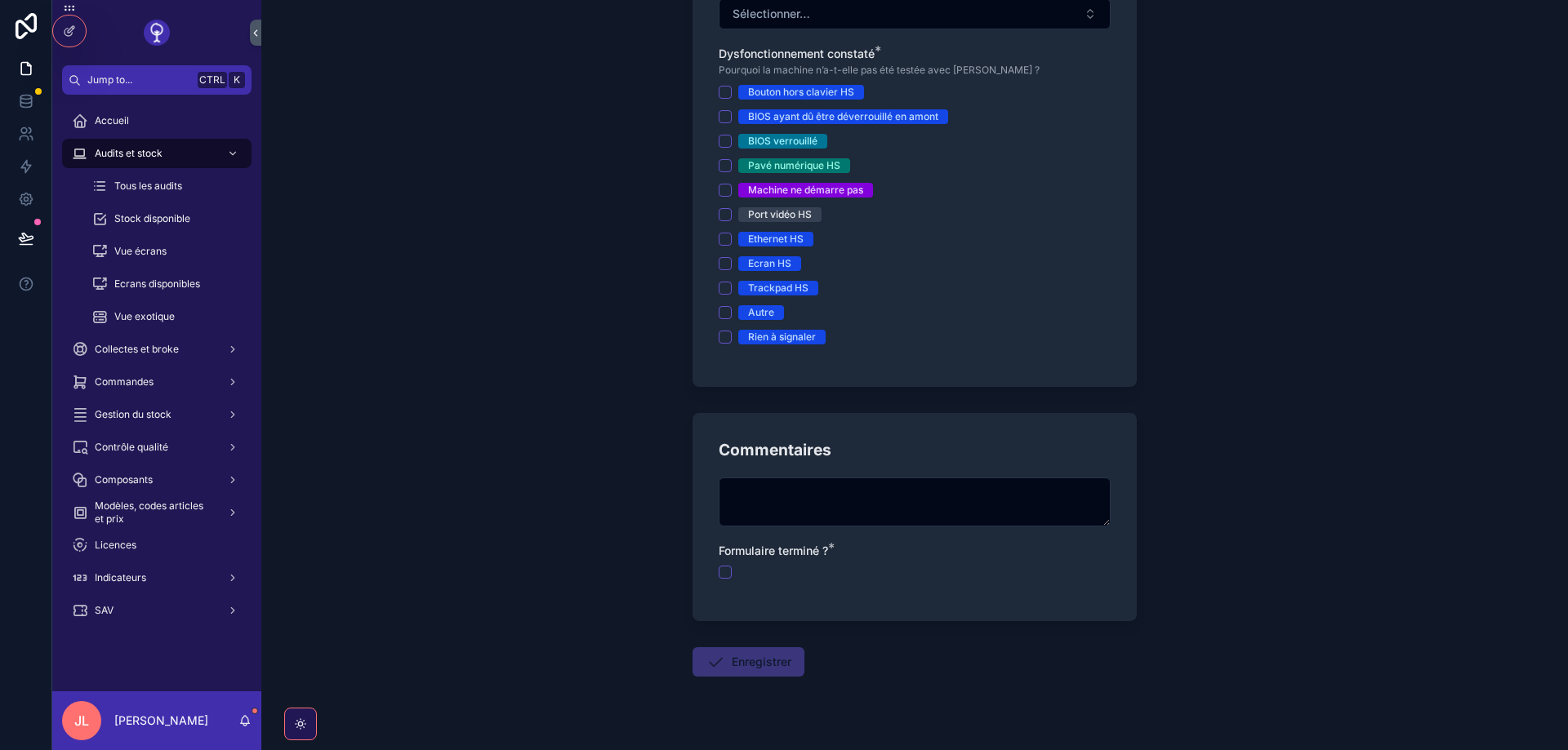
scroll to position [1102, 0]
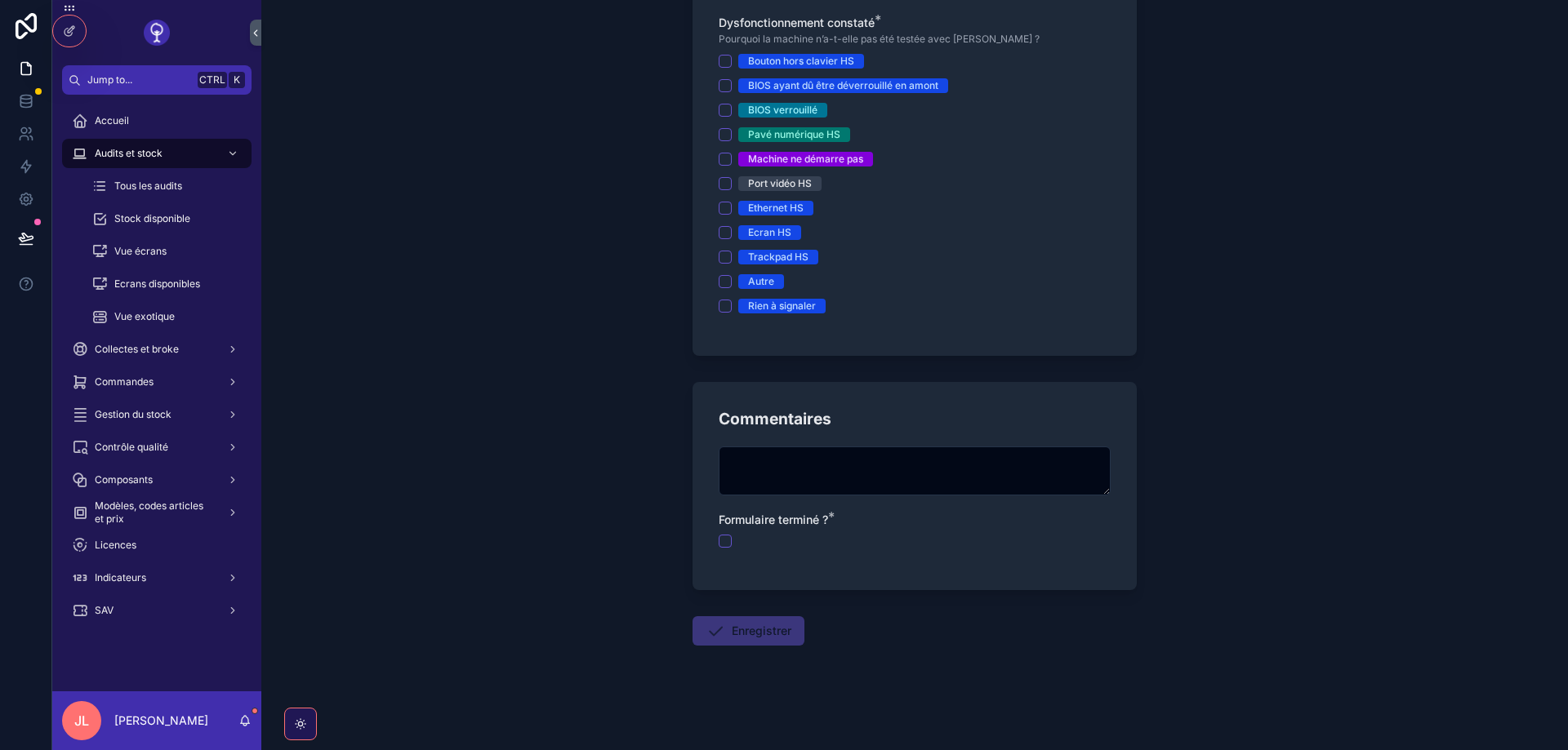
click at [138, 184] on span "Tous les audits" at bounding box center [148, 186] width 68 height 13
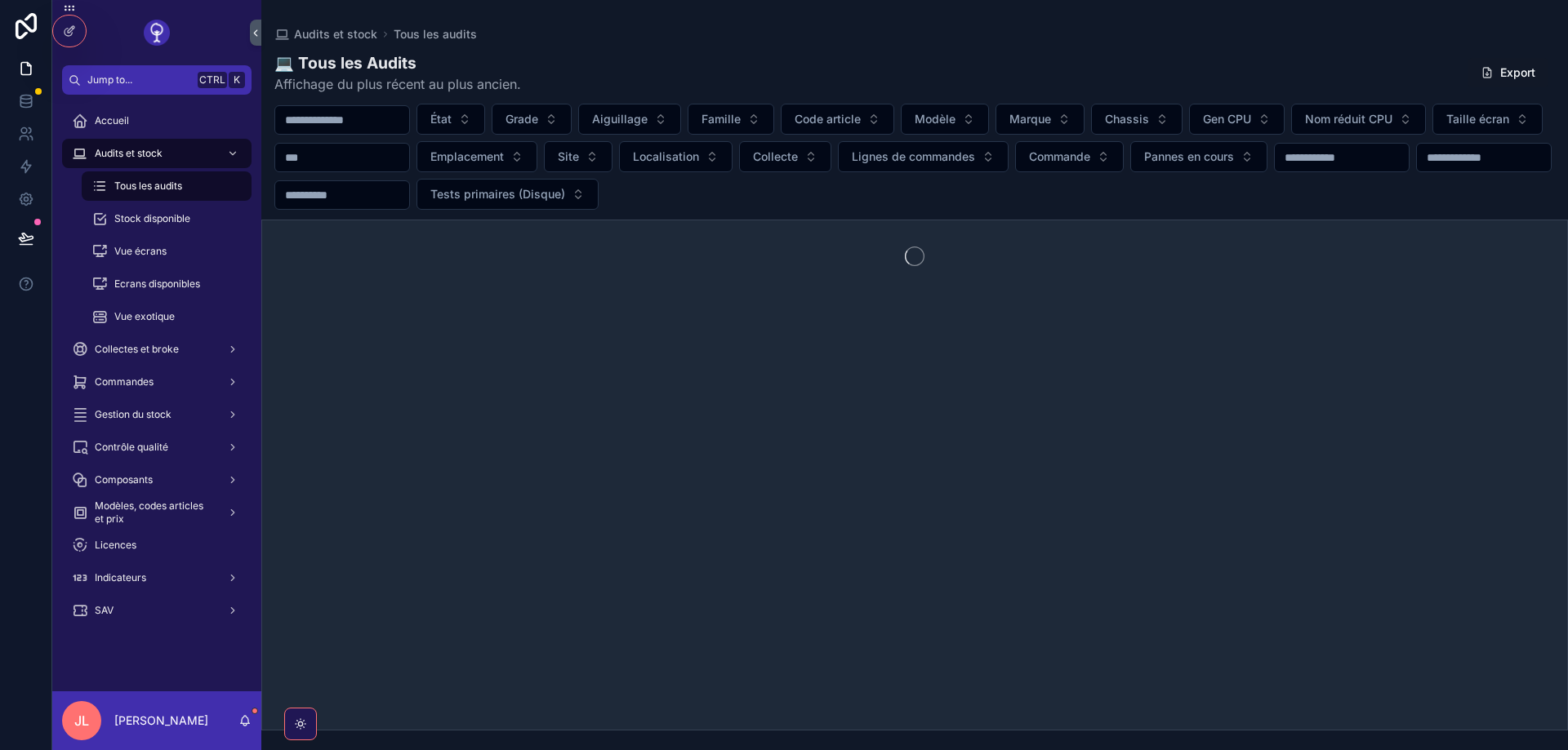
click at [139, 155] on span "Audits et stock" at bounding box center [128, 154] width 68 height 13
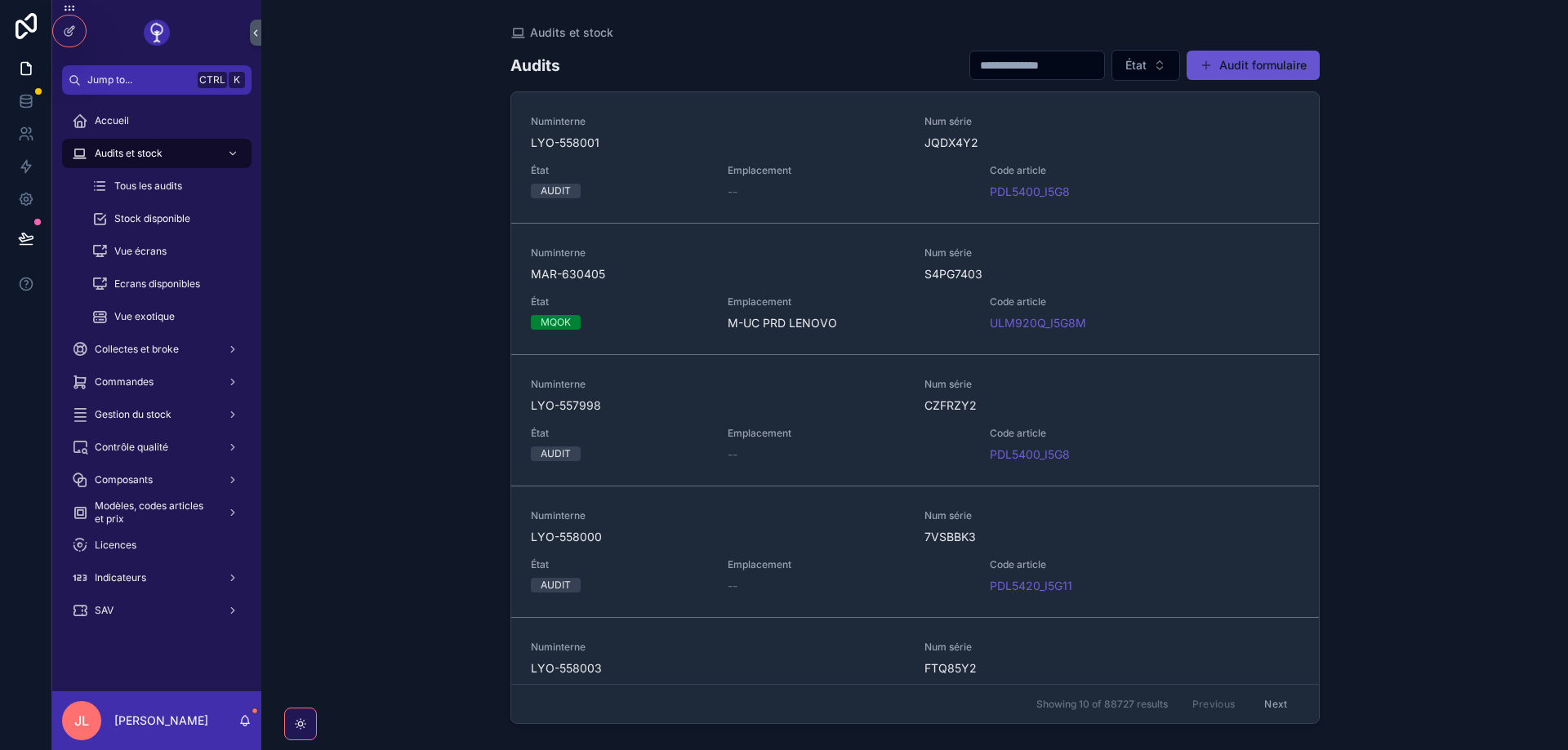
click at [126, 146] on div "Audits et stock" at bounding box center [156, 154] width 170 height 26
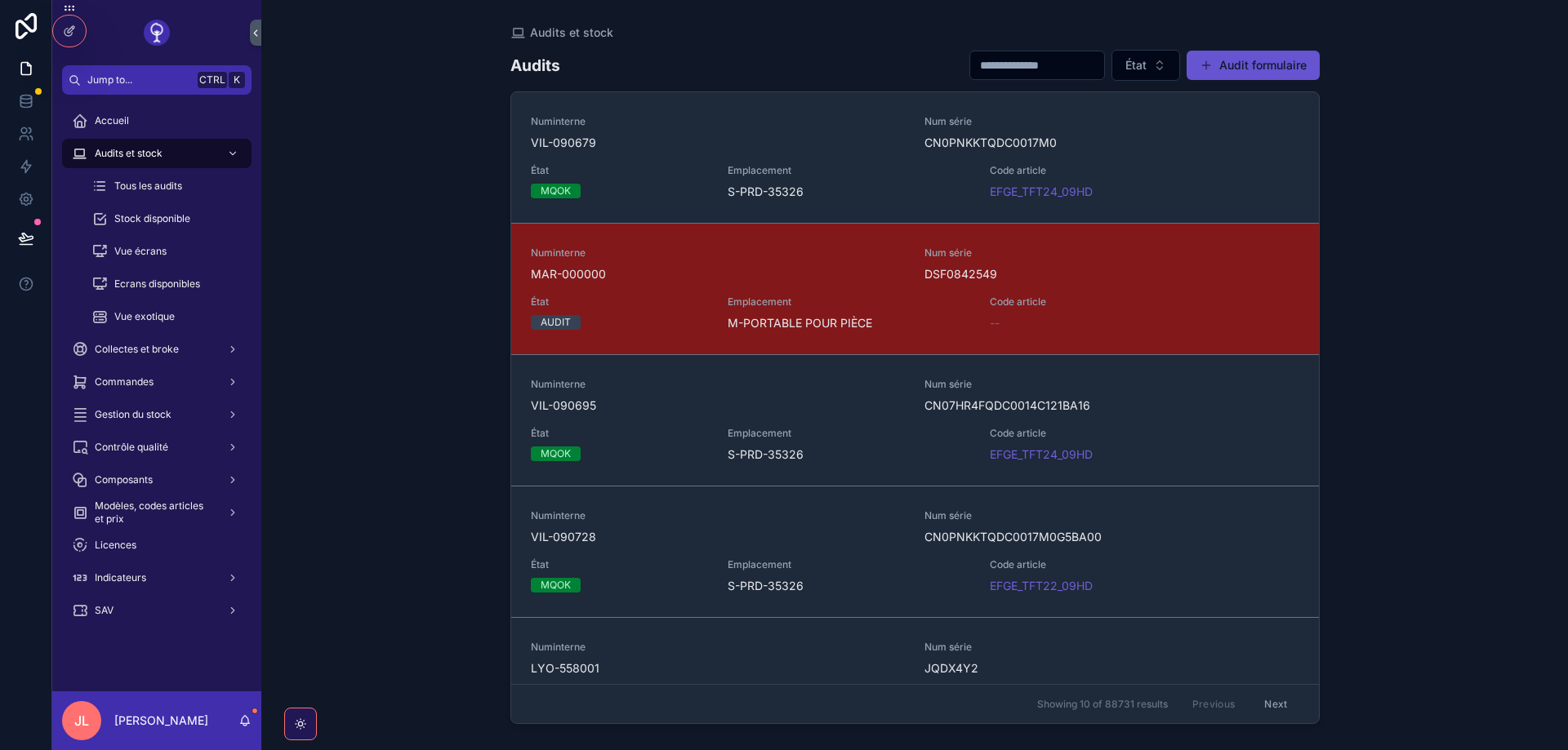
click at [1257, 68] on button "Audit formulaire" at bounding box center [1253, 65] width 133 height 30
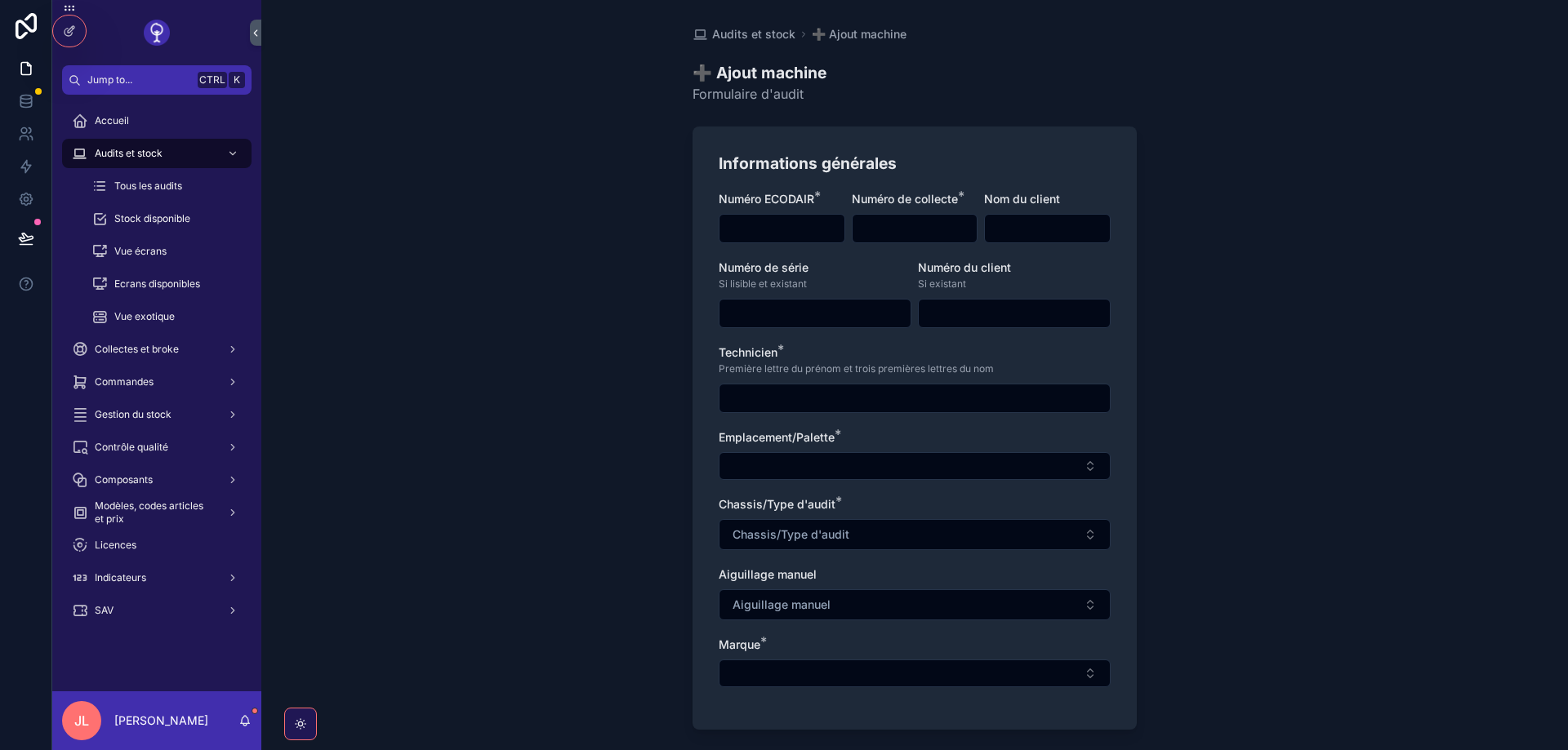
click at [68, 26] on icon at bounding box center [70, 31] width 13 height 13
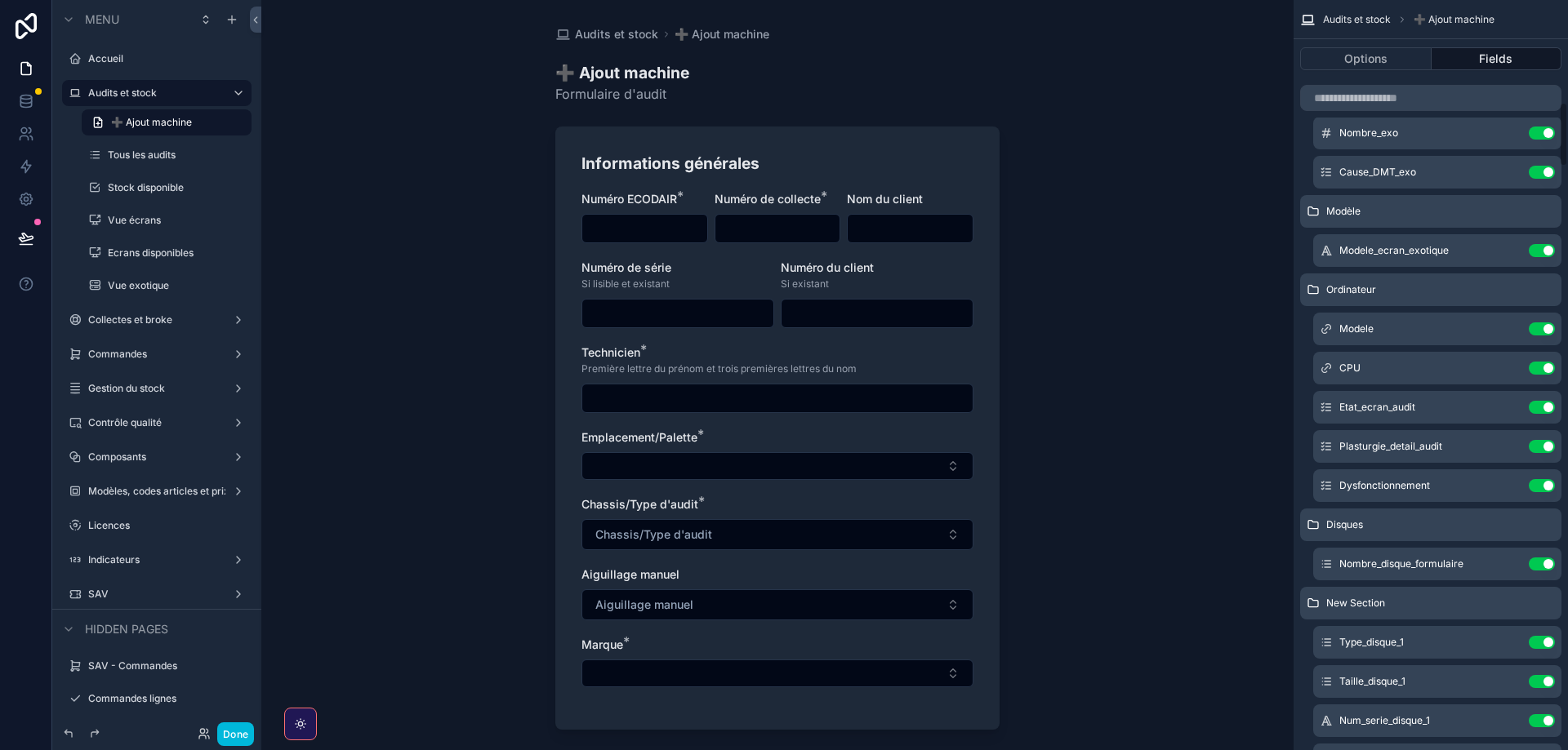
scroll to position [1175, 0]
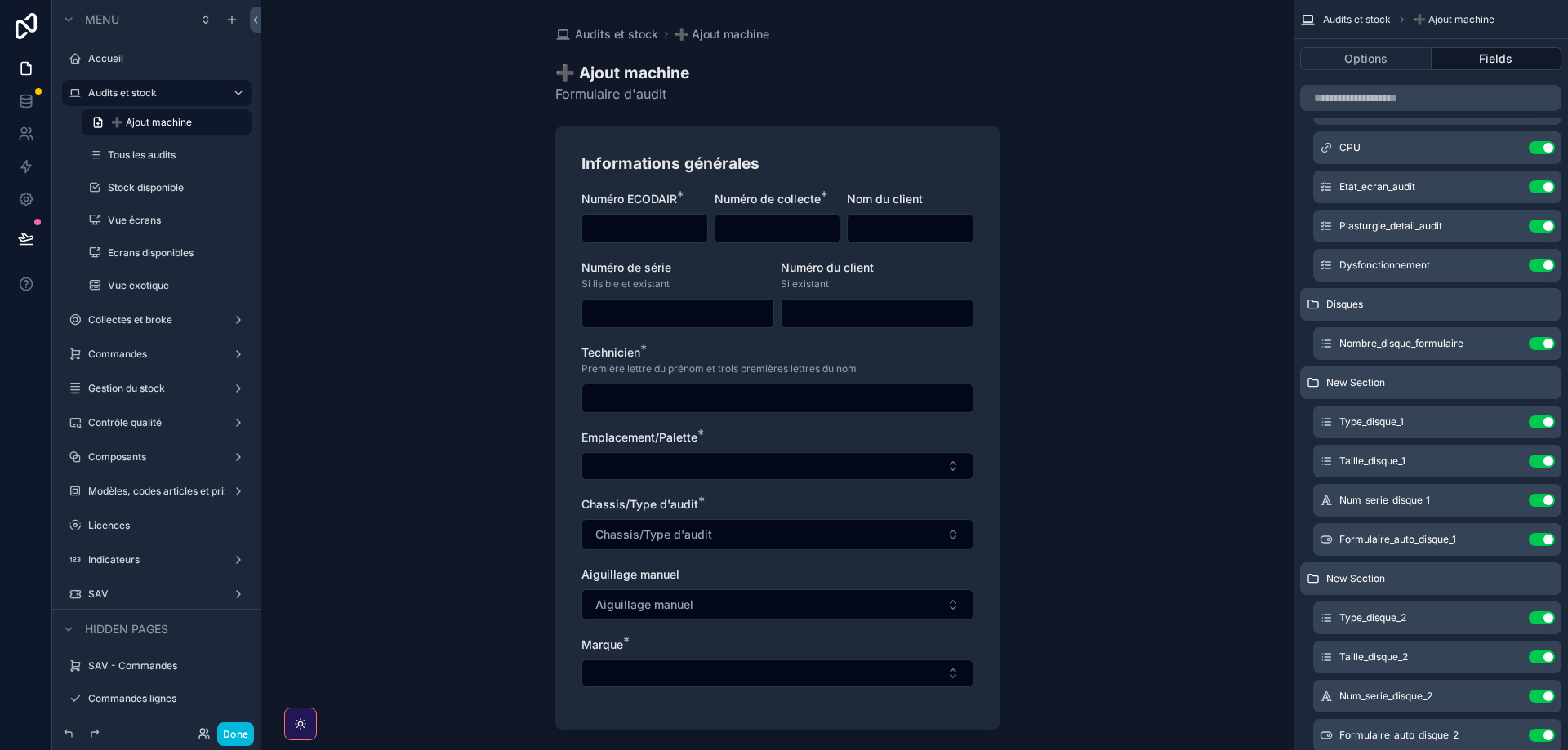
click at [0, 0] on icon "scrollable content" at bounding box center [0, 0] width 0 height 0
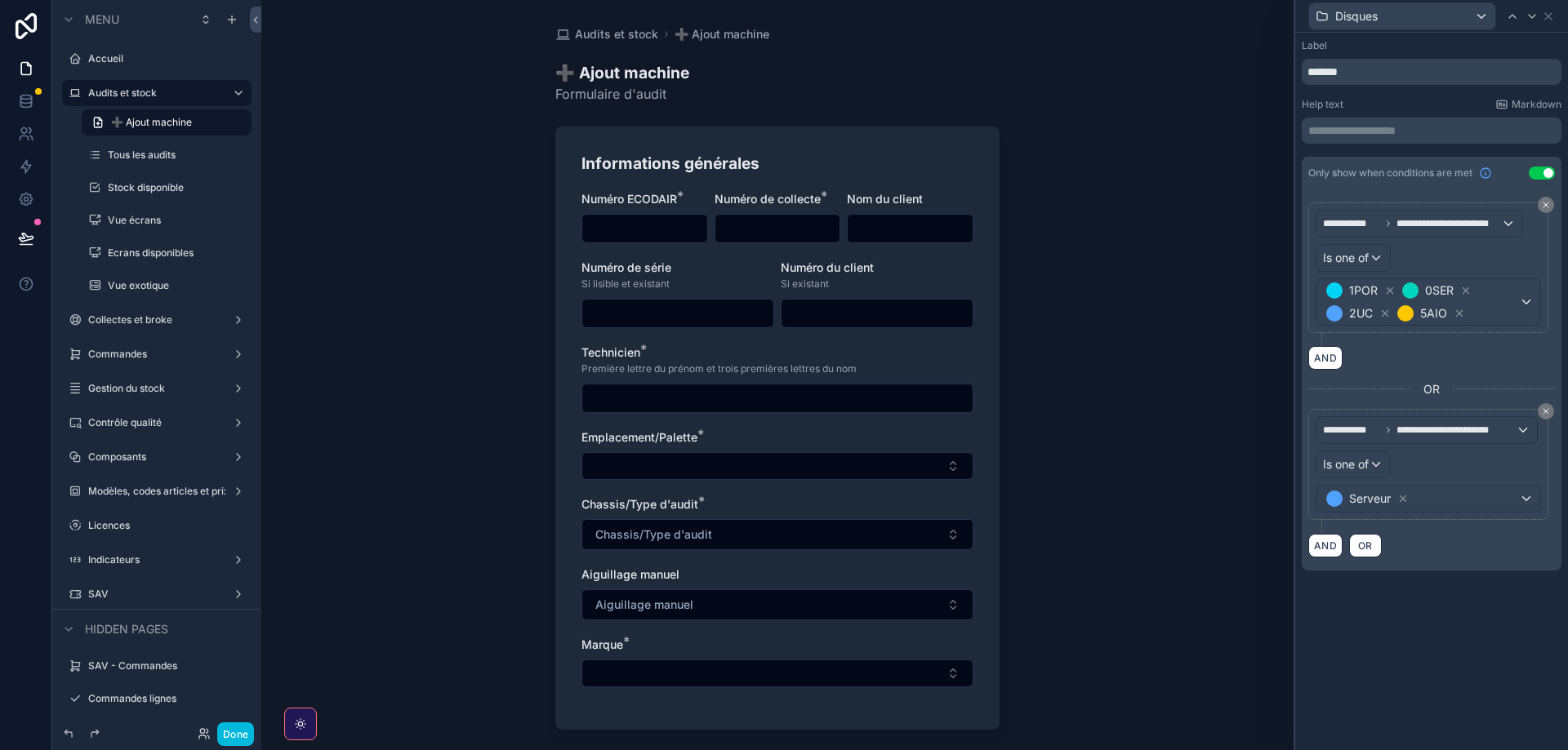
click at [781, 532] on button "Chassis/Type d'audit" at bounding box center [778, 535] width 392 height 31
click at [1505, 306] on span "1POR 0SER 2UC 5AIO" at bounding box center [1421, 302] width 196 height 45
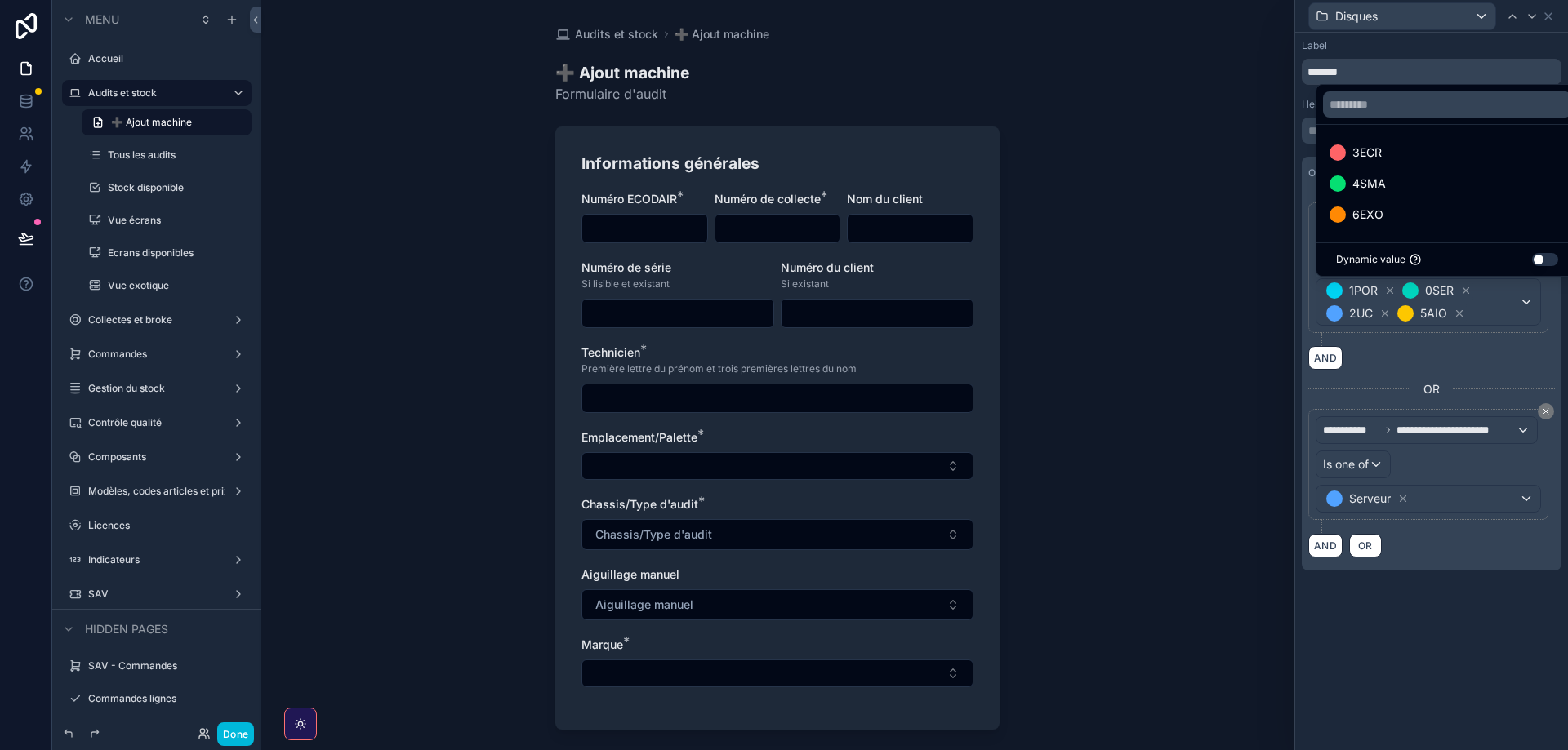
click at [1505, 306] on div at bounding box center [1431, 375] width 273 height 750
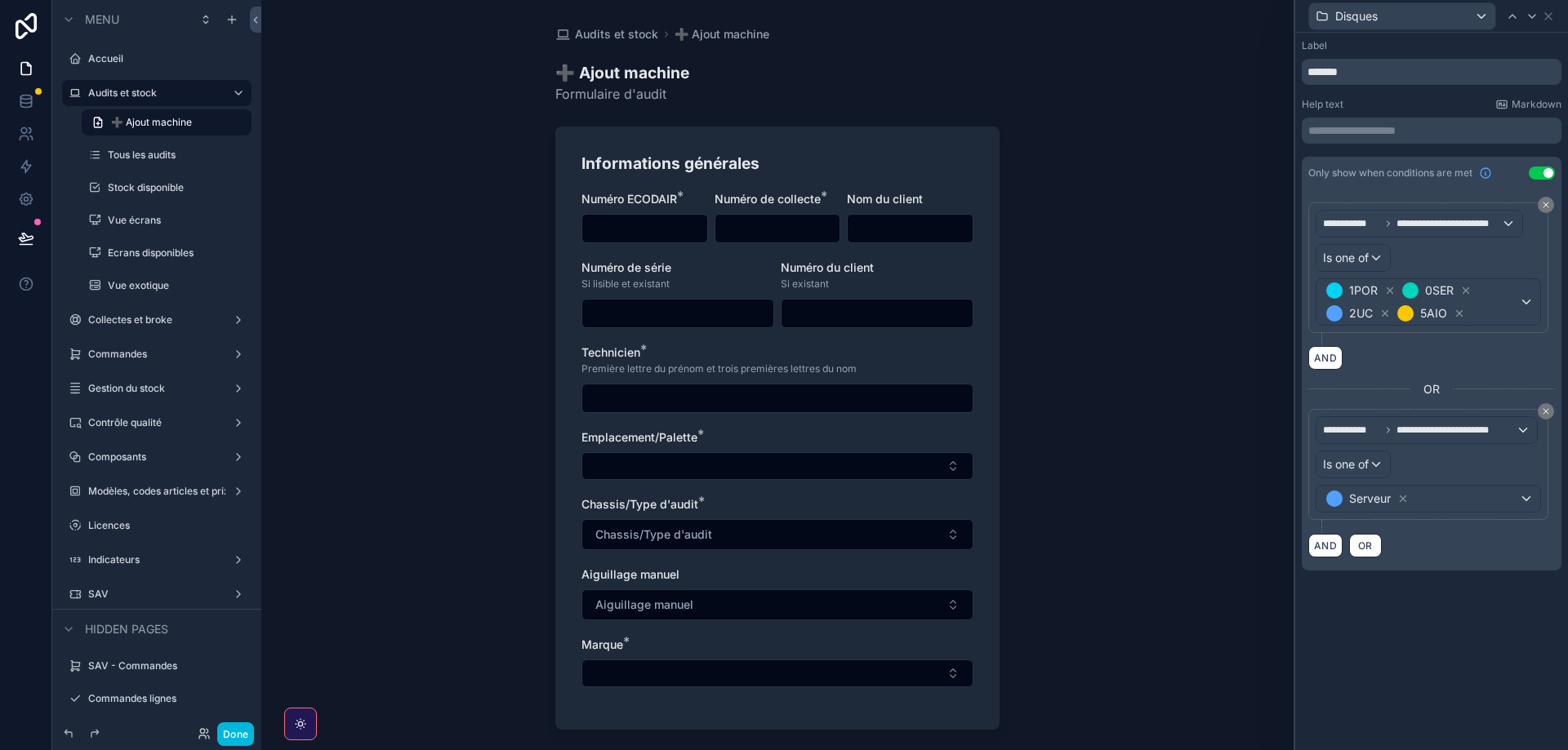
click at [626, 535] on span "Chassis/Type d'audit" at bounding box center [654, 535] width 117 height 17
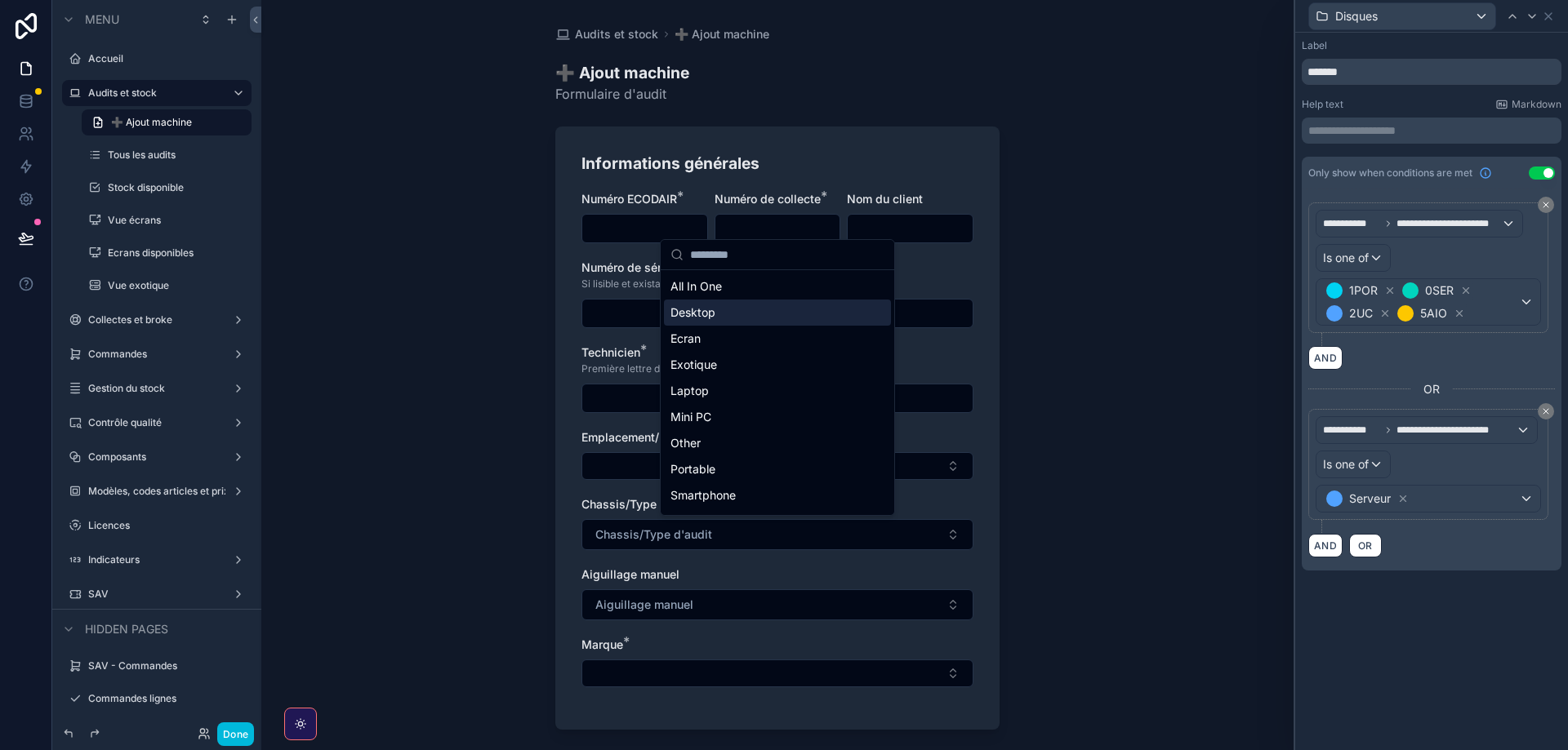
click at [703, 311] on span "Desktop" at bounding box center [693, 313] width 45 height 17
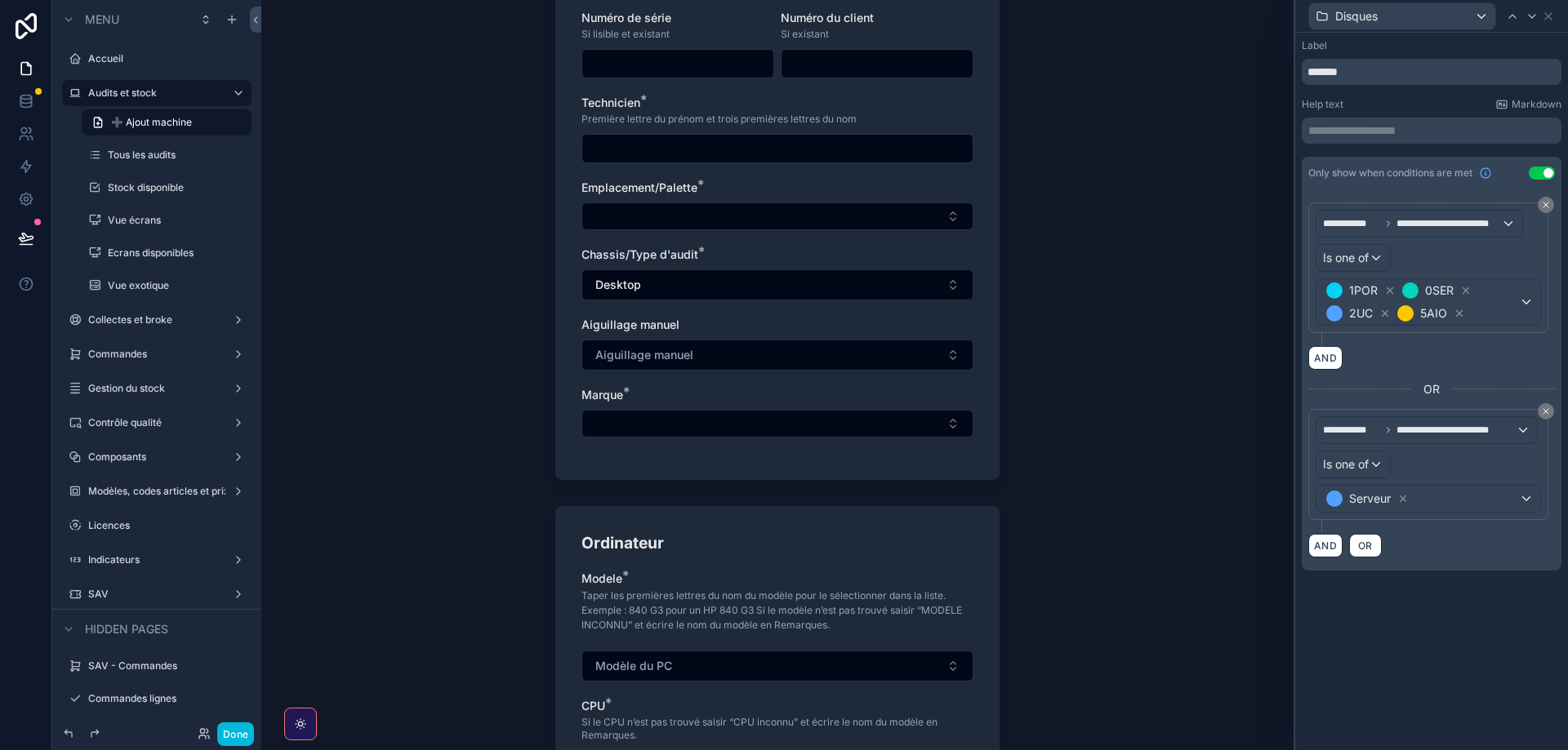
scroll to position [221, 0]
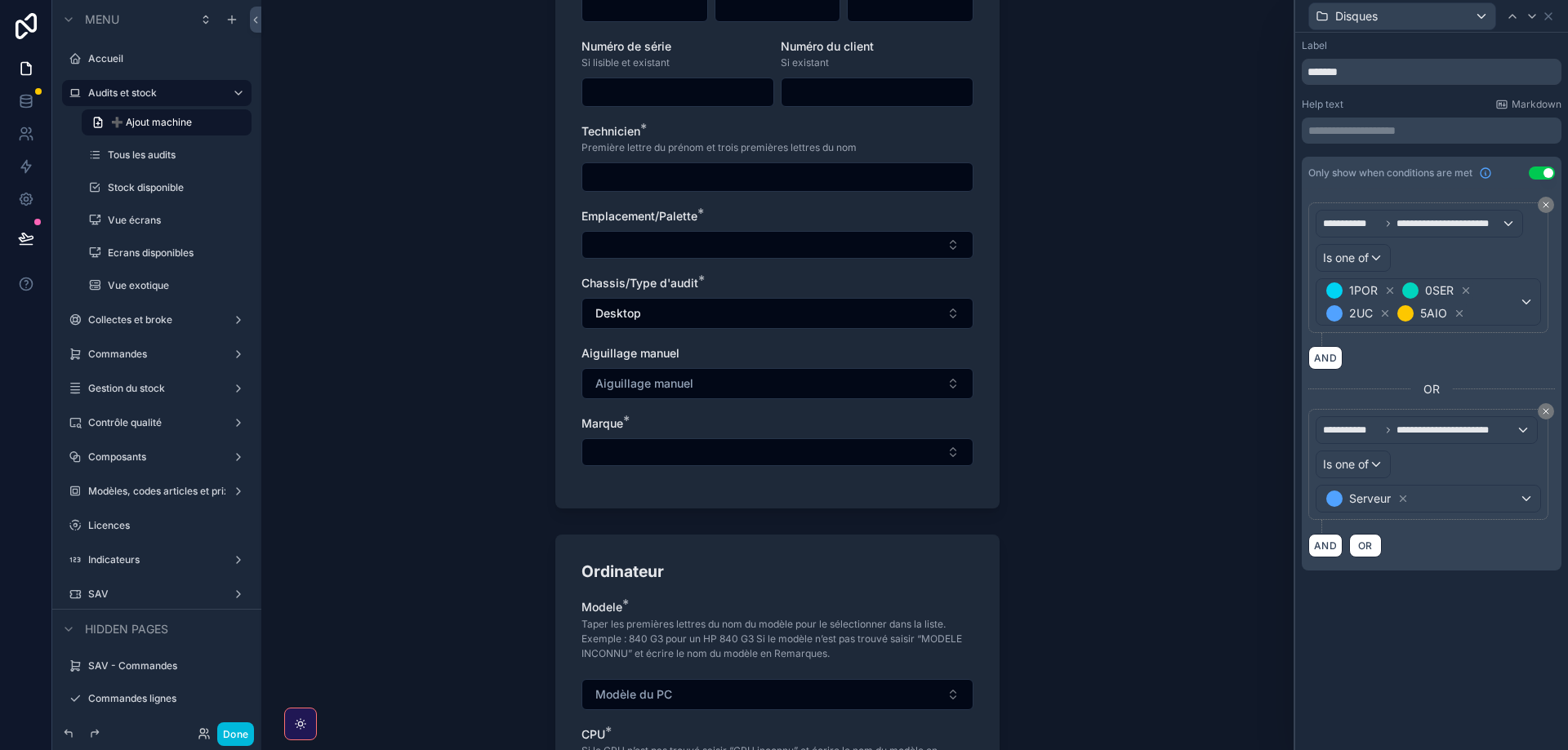
click at [726, 374] on button "Aiguillage manuel" at bounding box center [778, 384] width 392 height 31
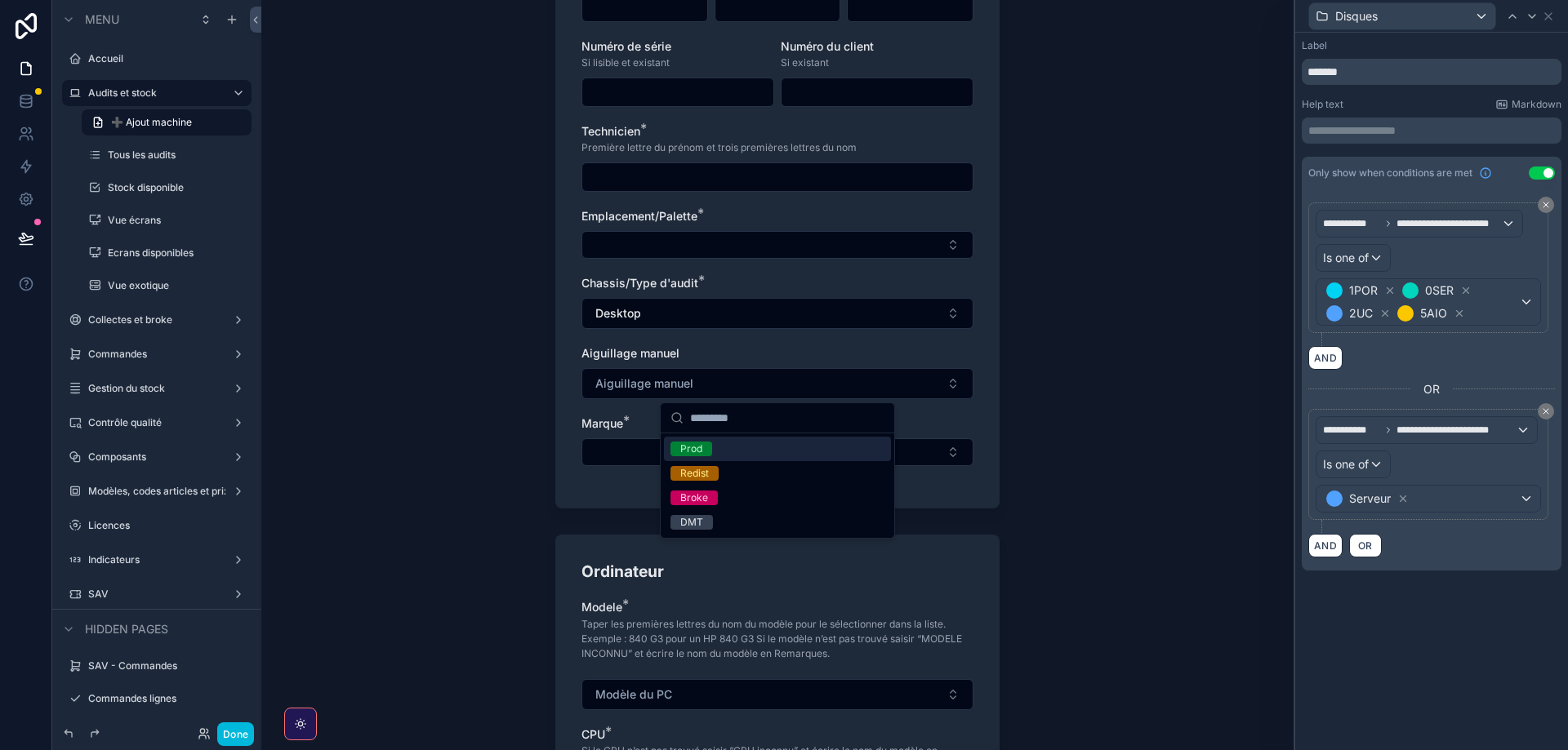
click at [726, 374] on button "Aiguillage manuel" at bounding box center [778, 384] width 392 height 31
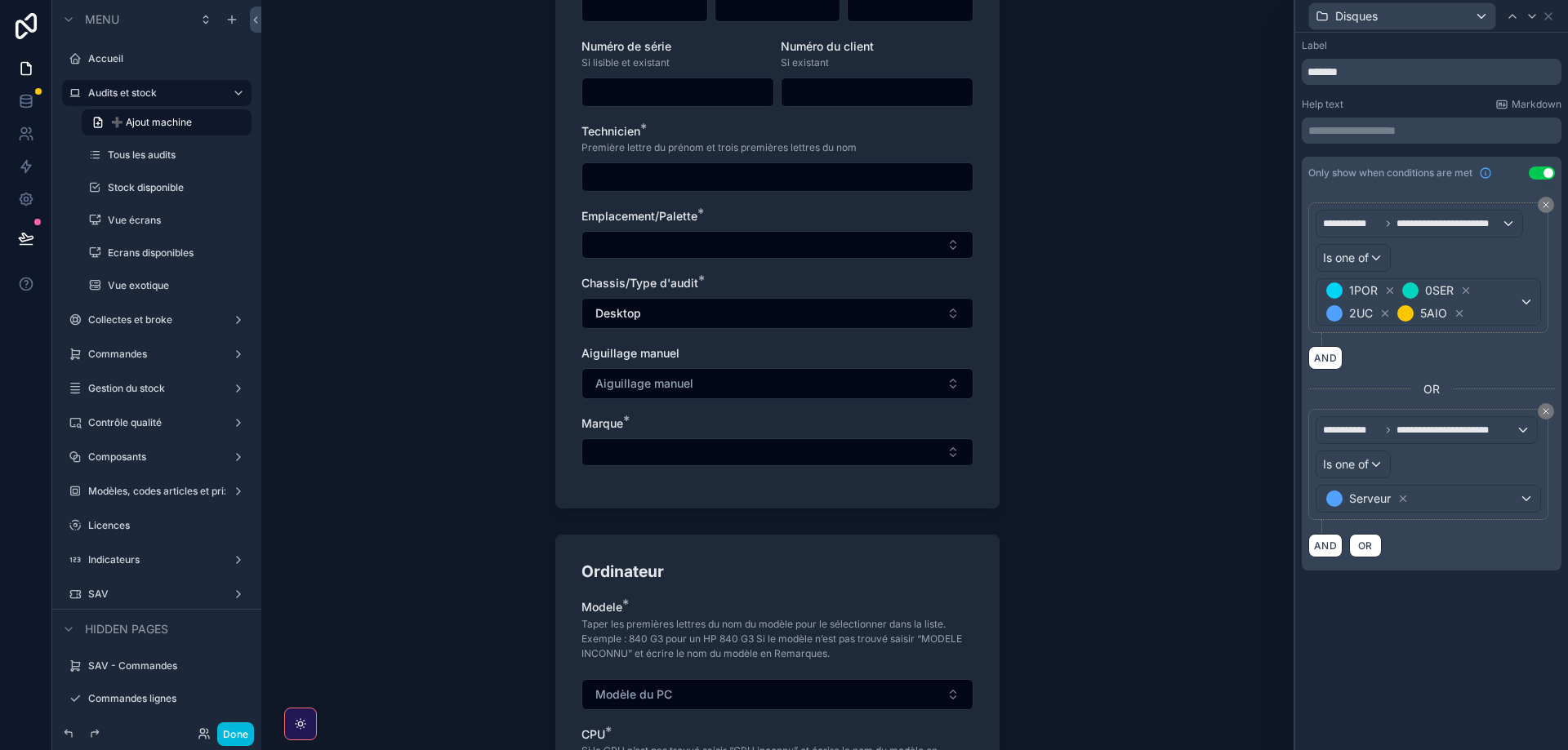
click at [636, 251] on button "Select Button" at bounding box center [778, 245] width 392 height 28
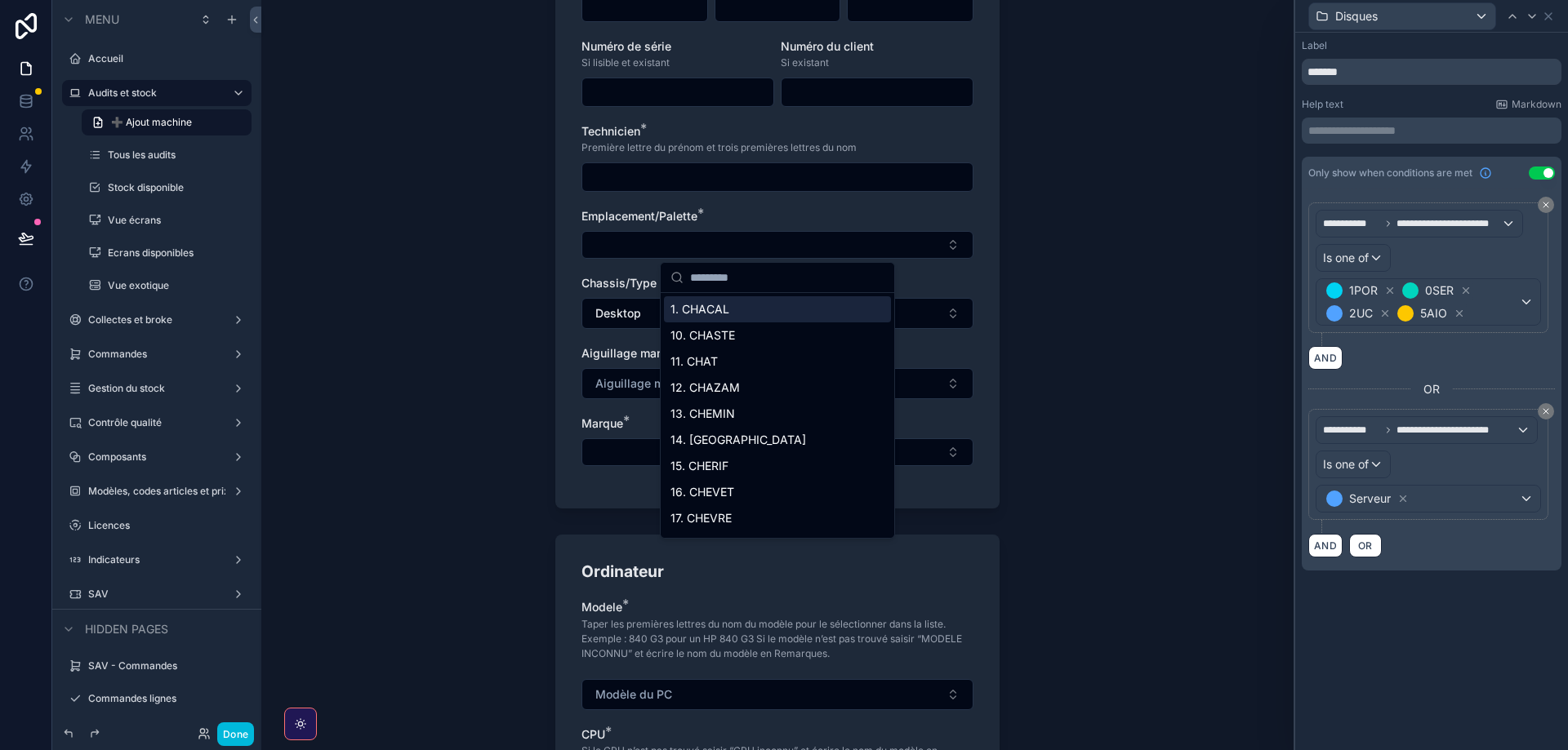
click at [636, 251] on button "Select Button" at bounding box center [778, 245] width 392 height 28
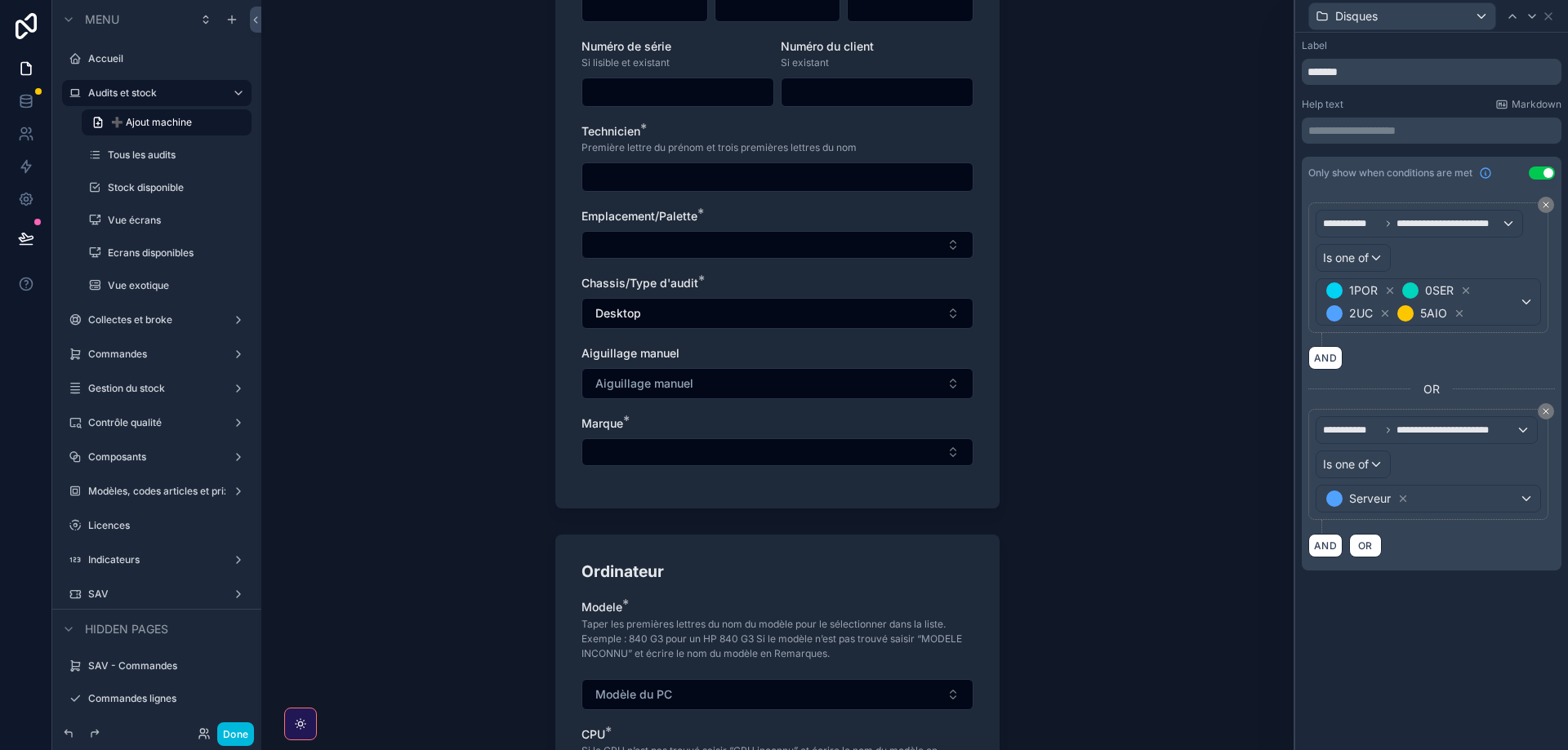
click at [682, 307] on button "Desktop" at bounding box center [778, 313] width 392 height 31
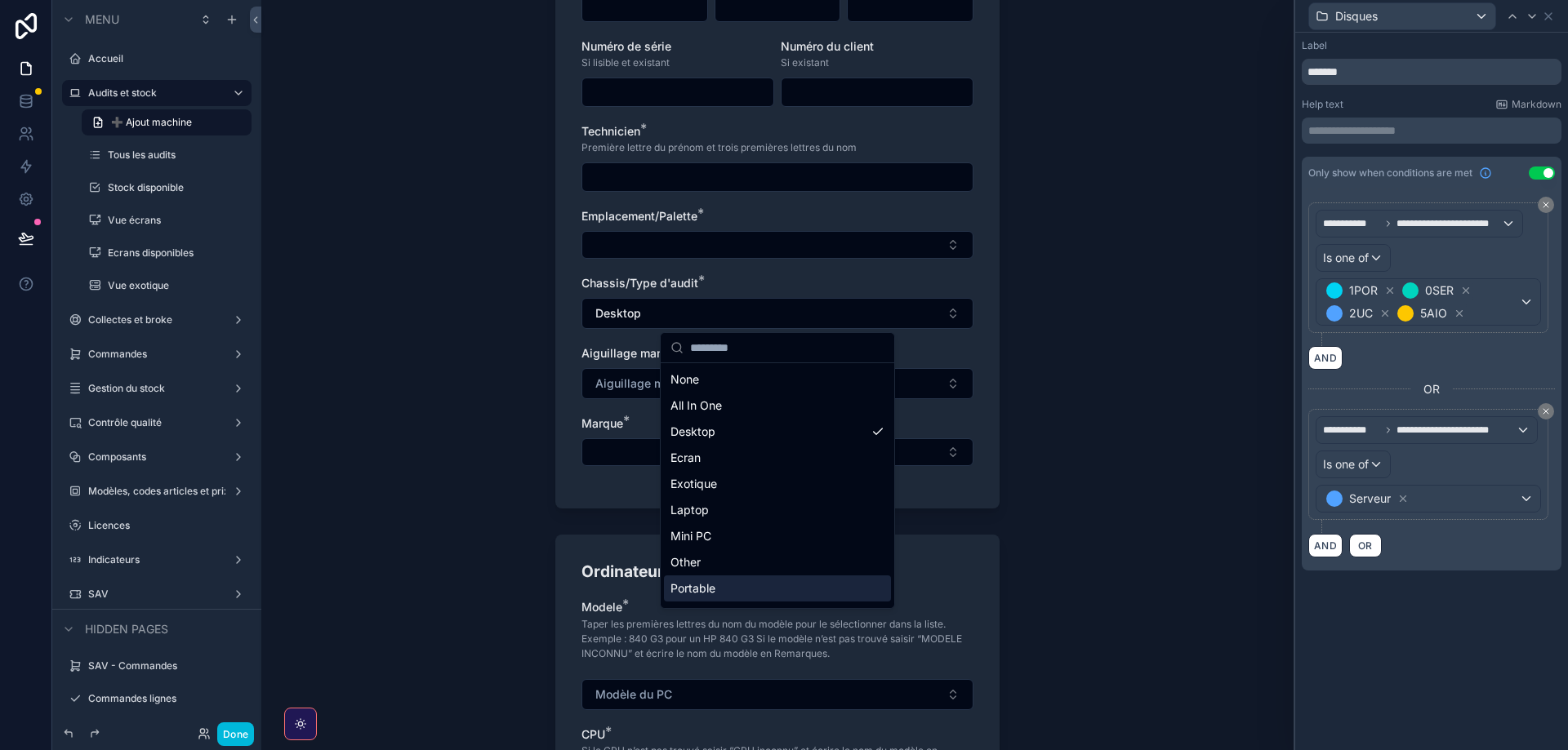
click at [702, 594] on span "Portable" at bounding box center [693, 589] width 45 height 17
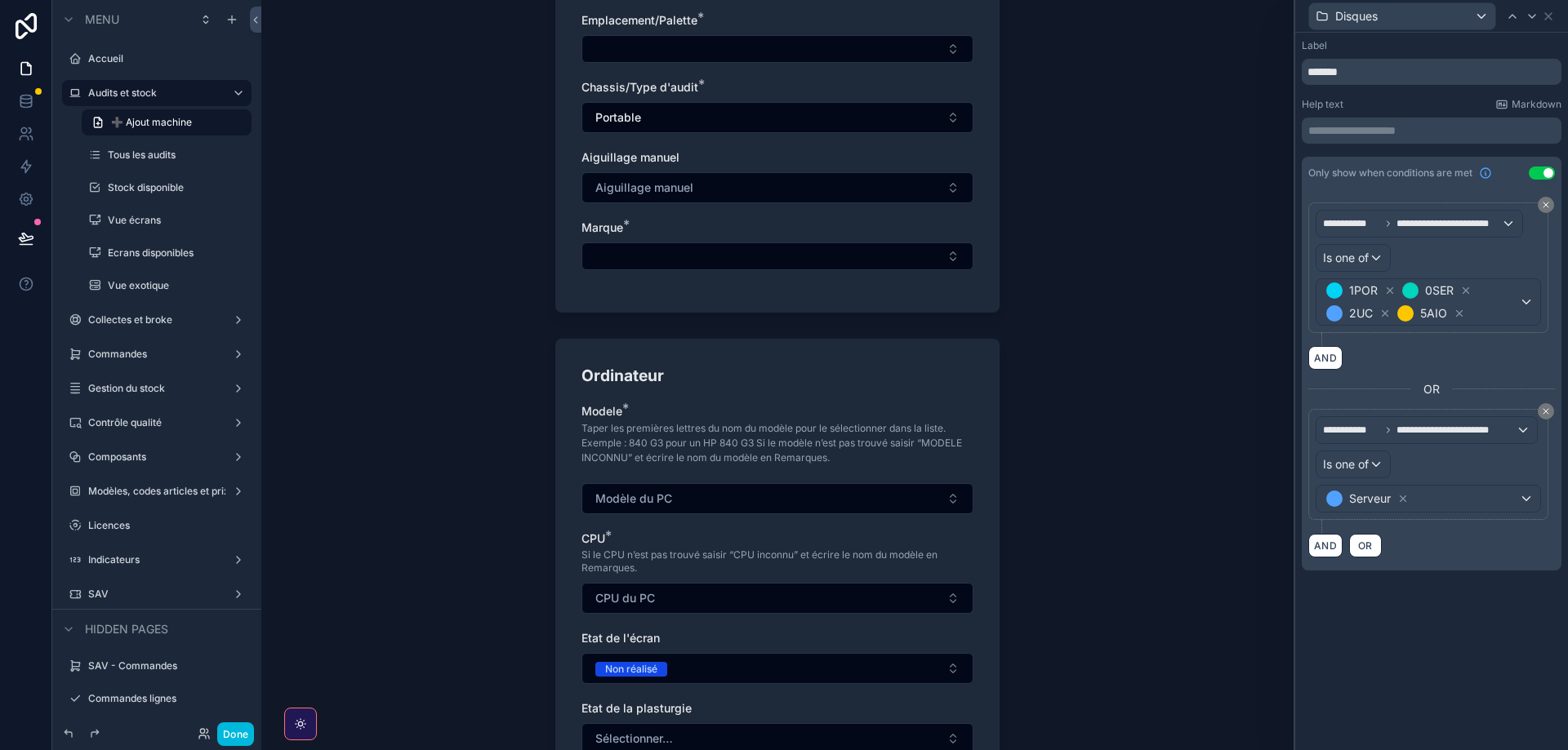
scroll to position [319, 0]
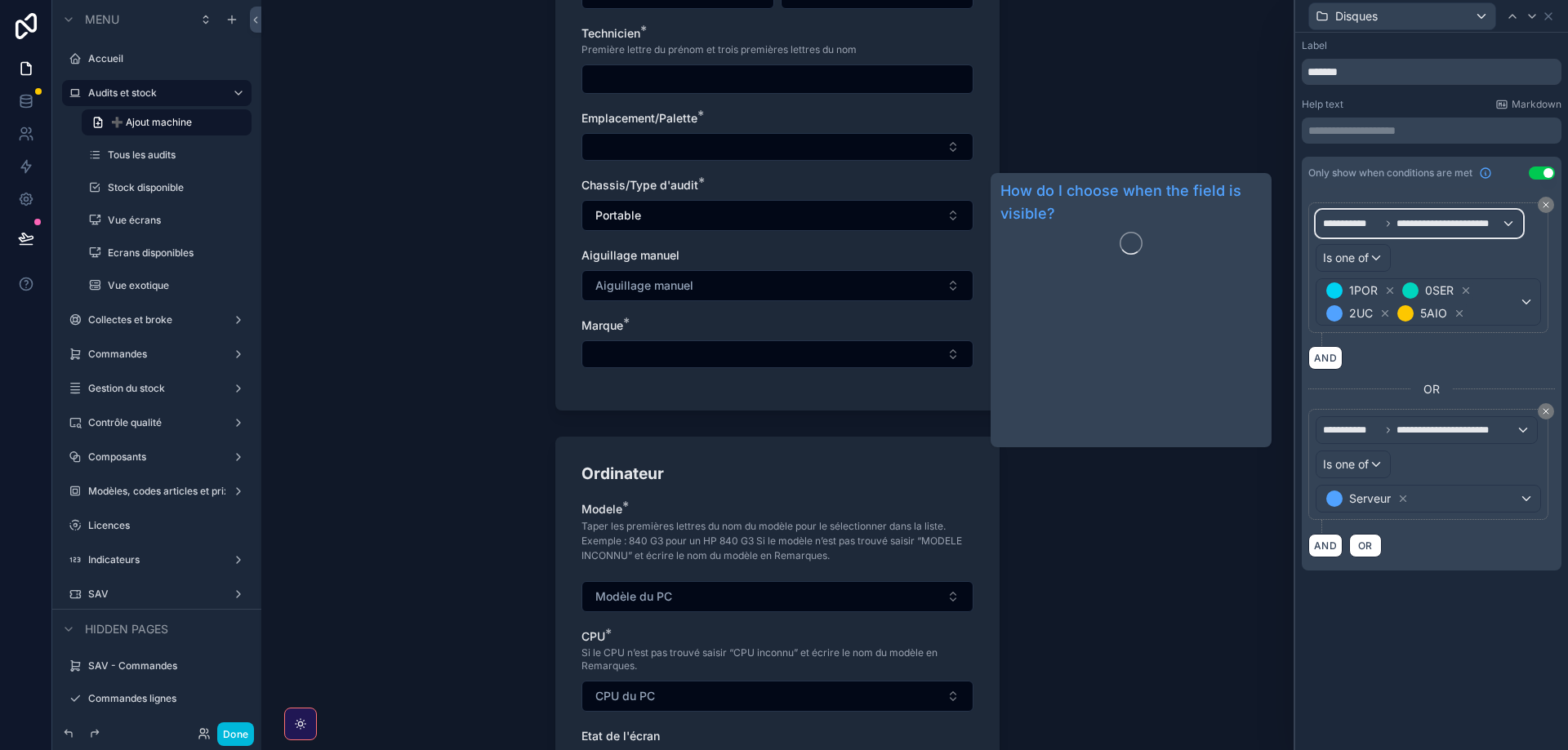
click at [1425, 222] on span "**********" at bounding box center [1449, 224] width 104 height 13
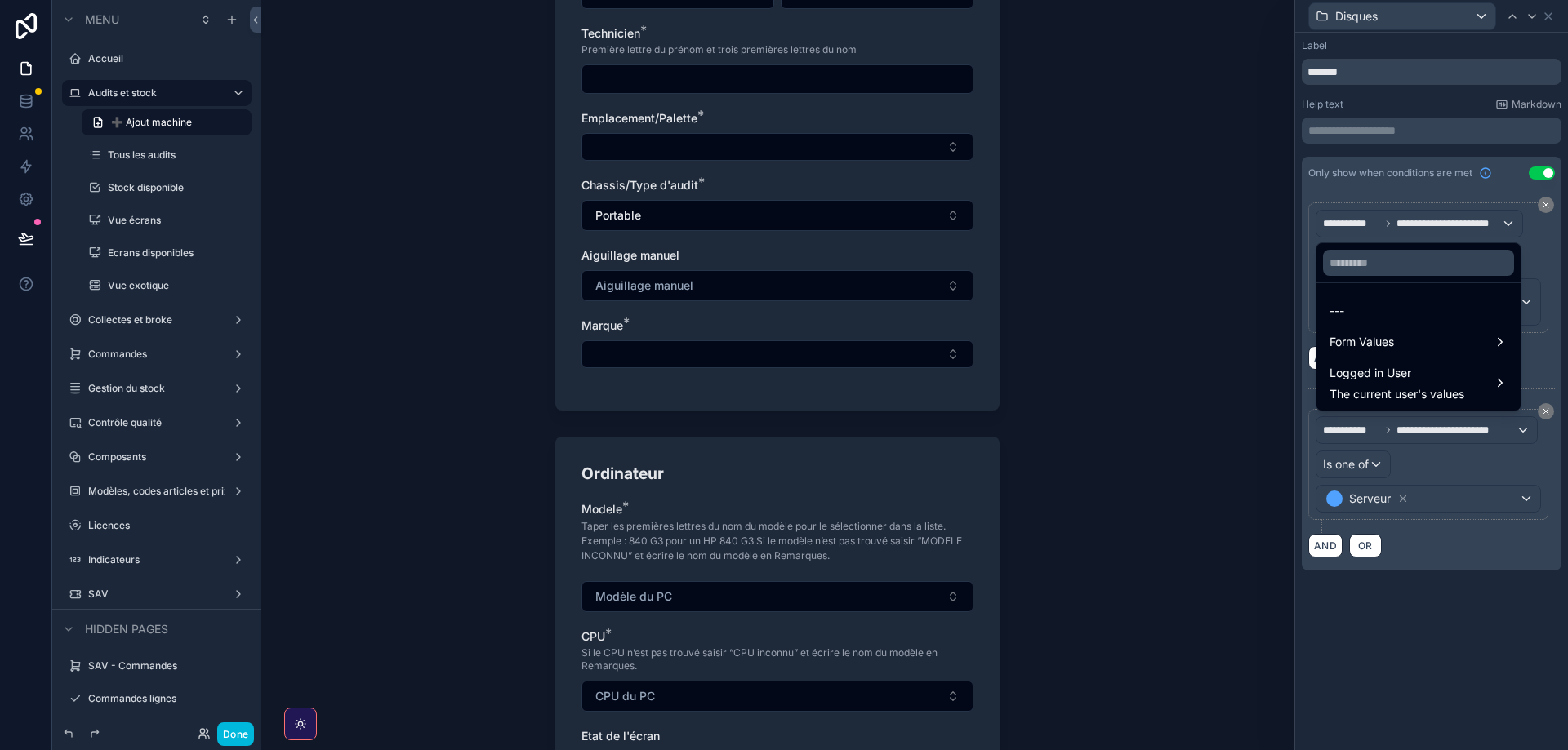
click at [1360, 343] on span "Form Values" at bounding box center [1362, 342] width 65 height 20
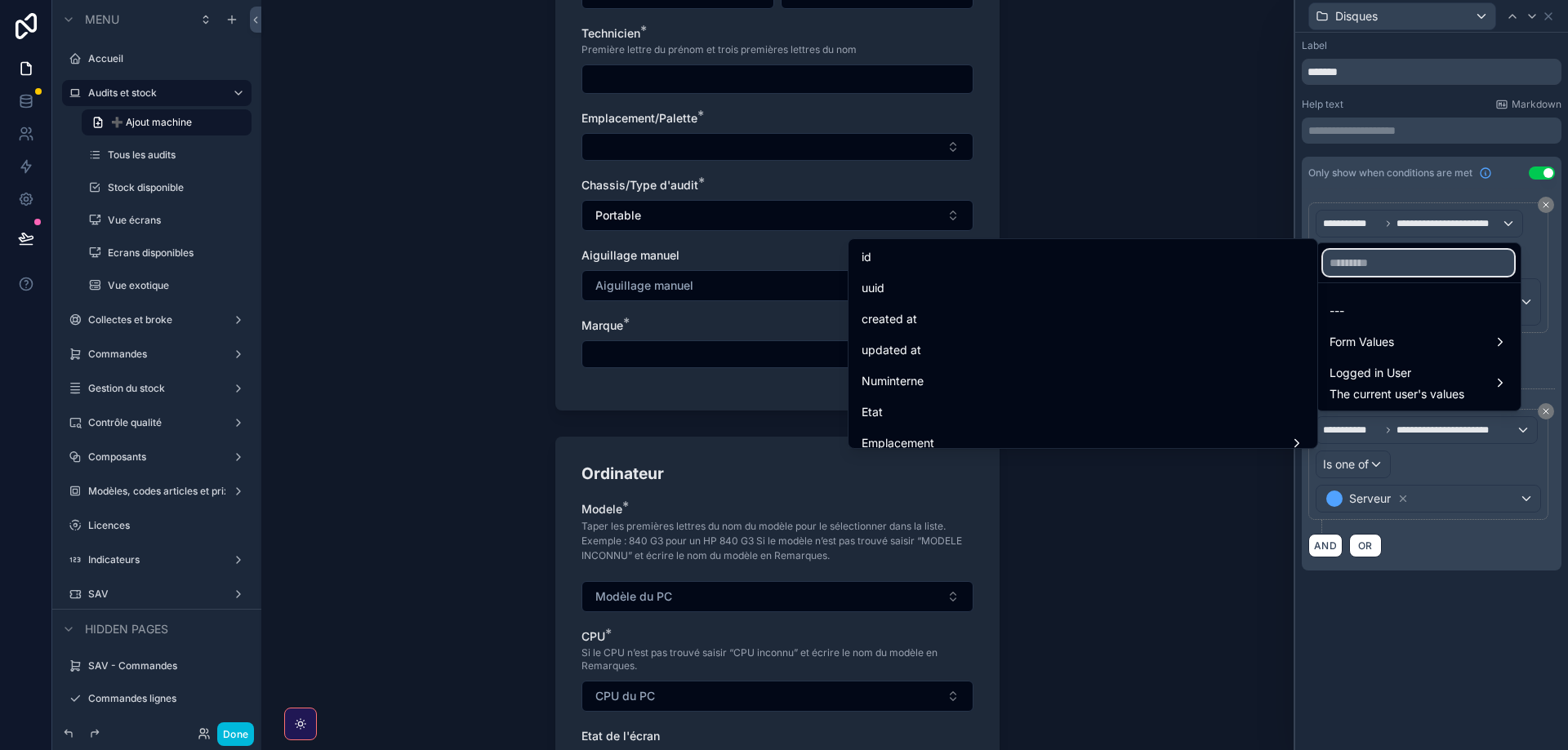
click at [1344, 270] on input "text" at bounding box center [1418, 263] width 191 height 26
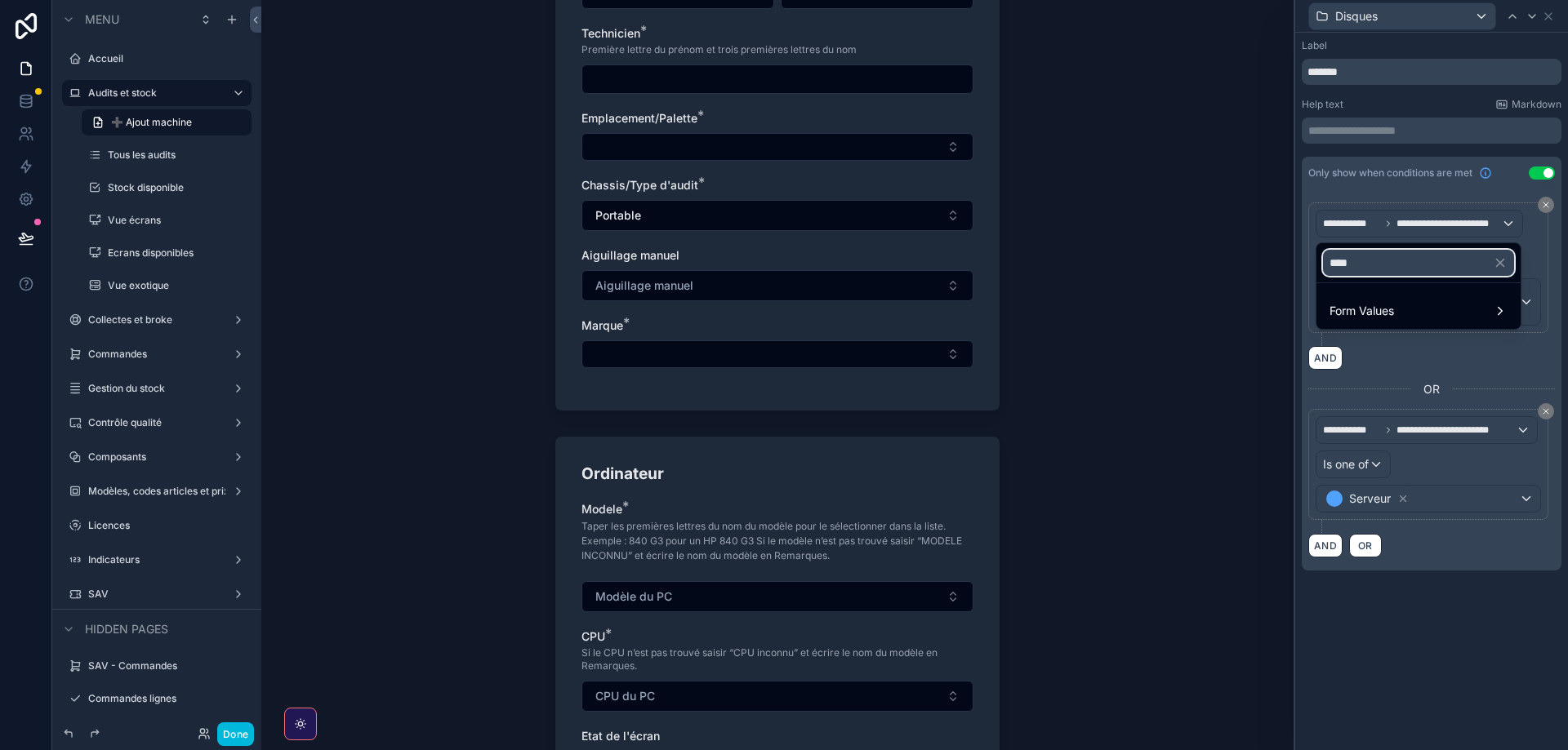
type input "*****"
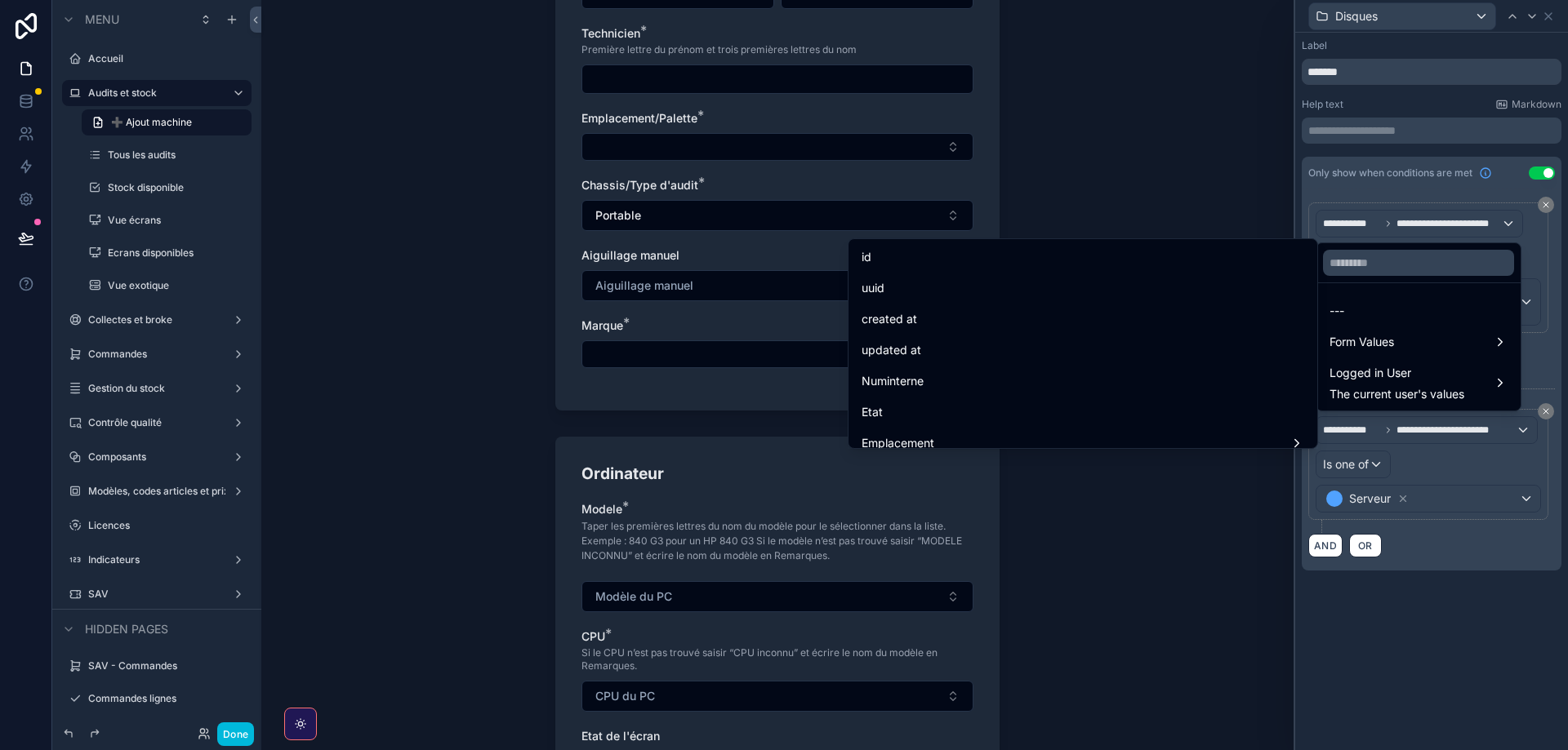
click at [1374, 339] on span "Form Values" at bounding box center [1362, 342] width 65 height 20
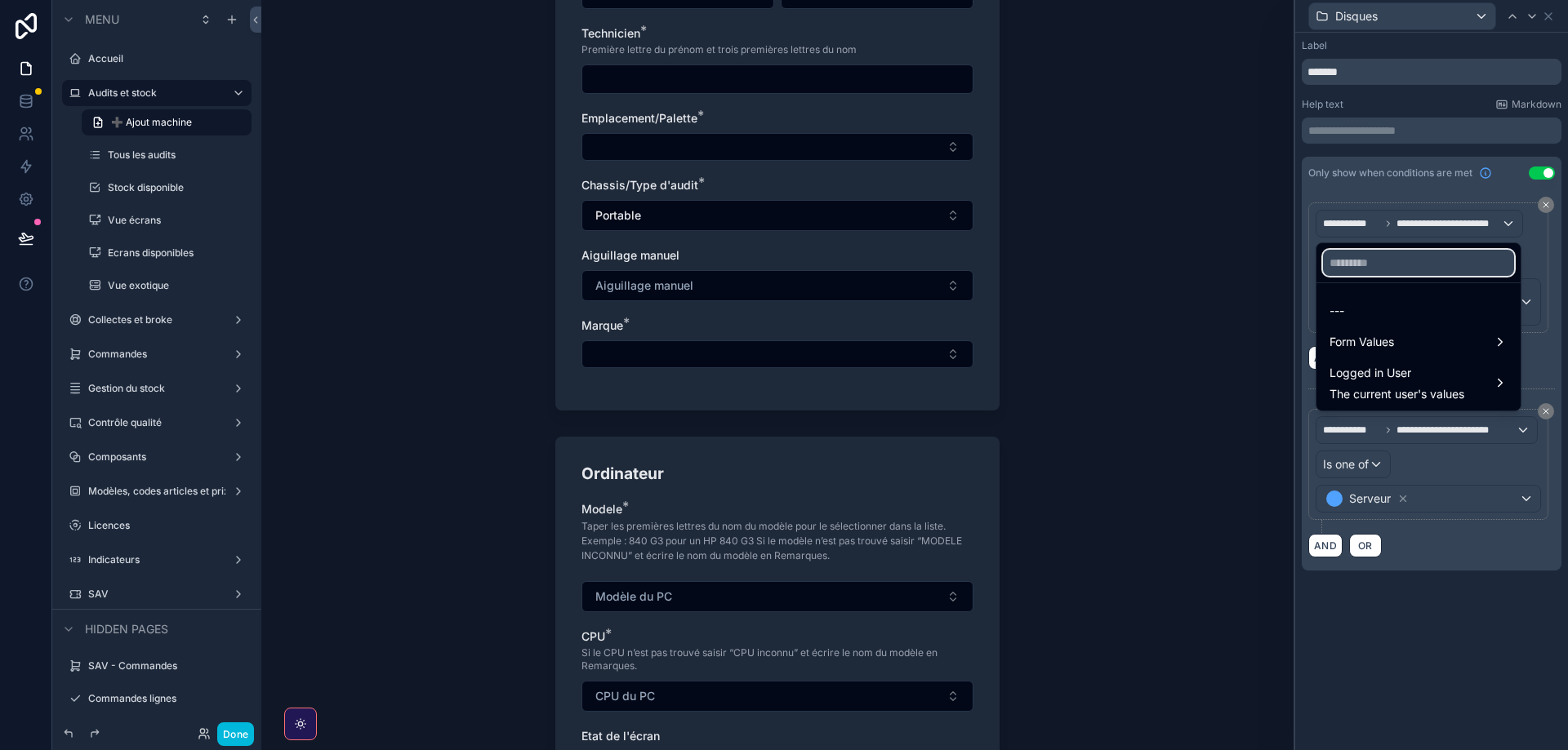
click at [1360, 268] on input "text" at bounding box center [1418, 263] width 191 height 26
type input "***"
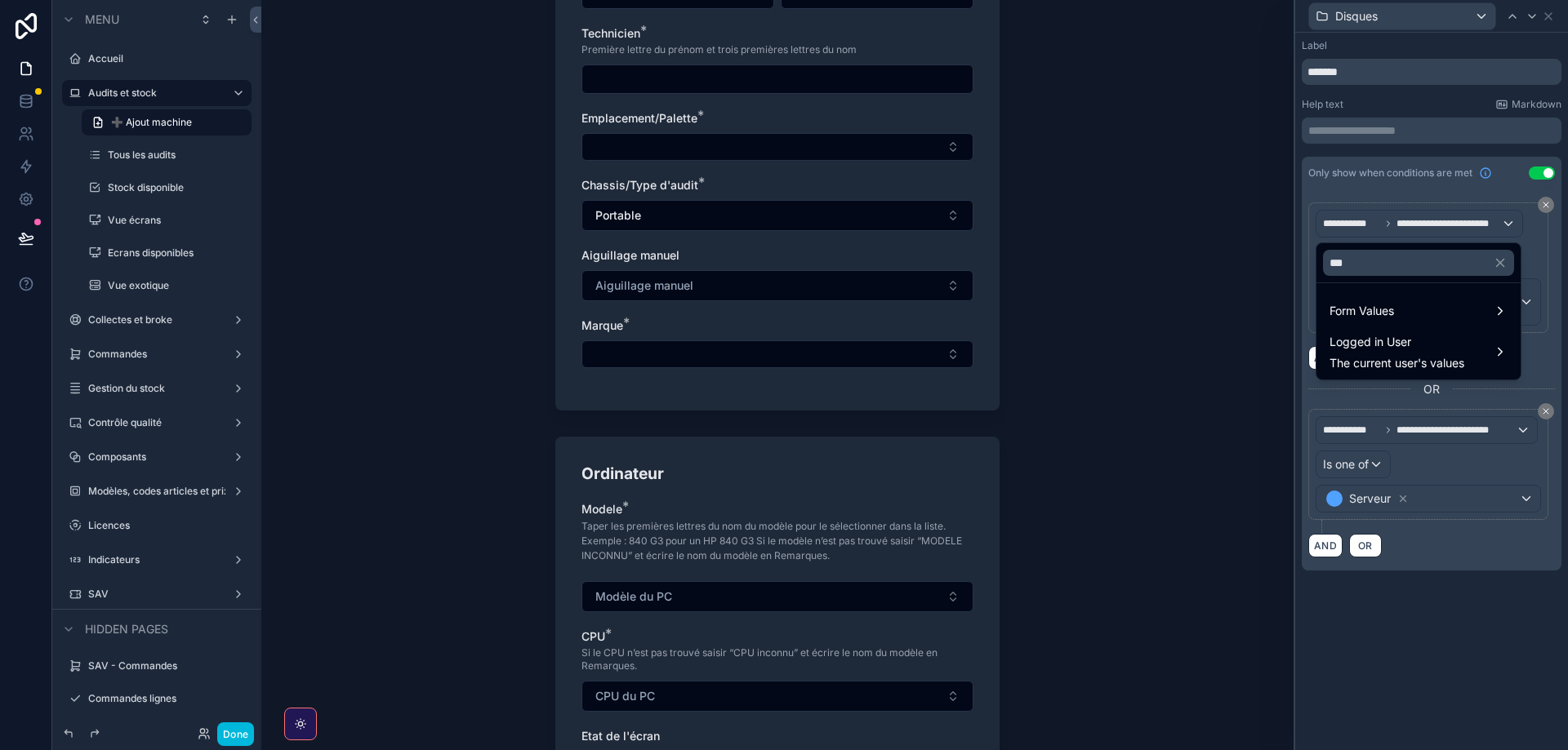
click at [1379, 309] on span "Form Values" at bounding box center [1362, 311] width 65 height 20
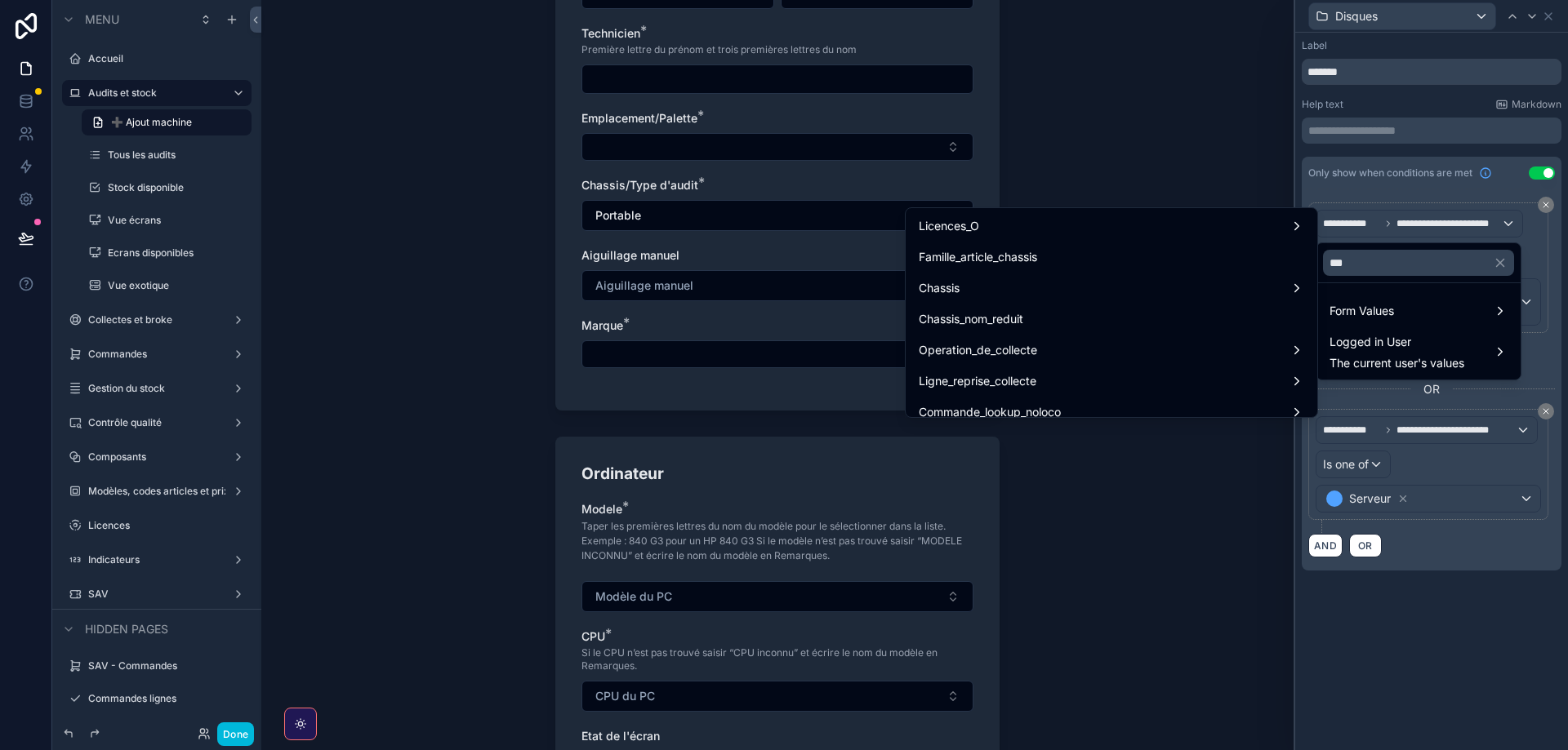
click at [1047, 288] on div "Chassis" at bounding box center [1111, 289] width 386 height 20
click at [1354, 284] on span "Chassis" at bounding box center [1350, 290] width 41 height 20
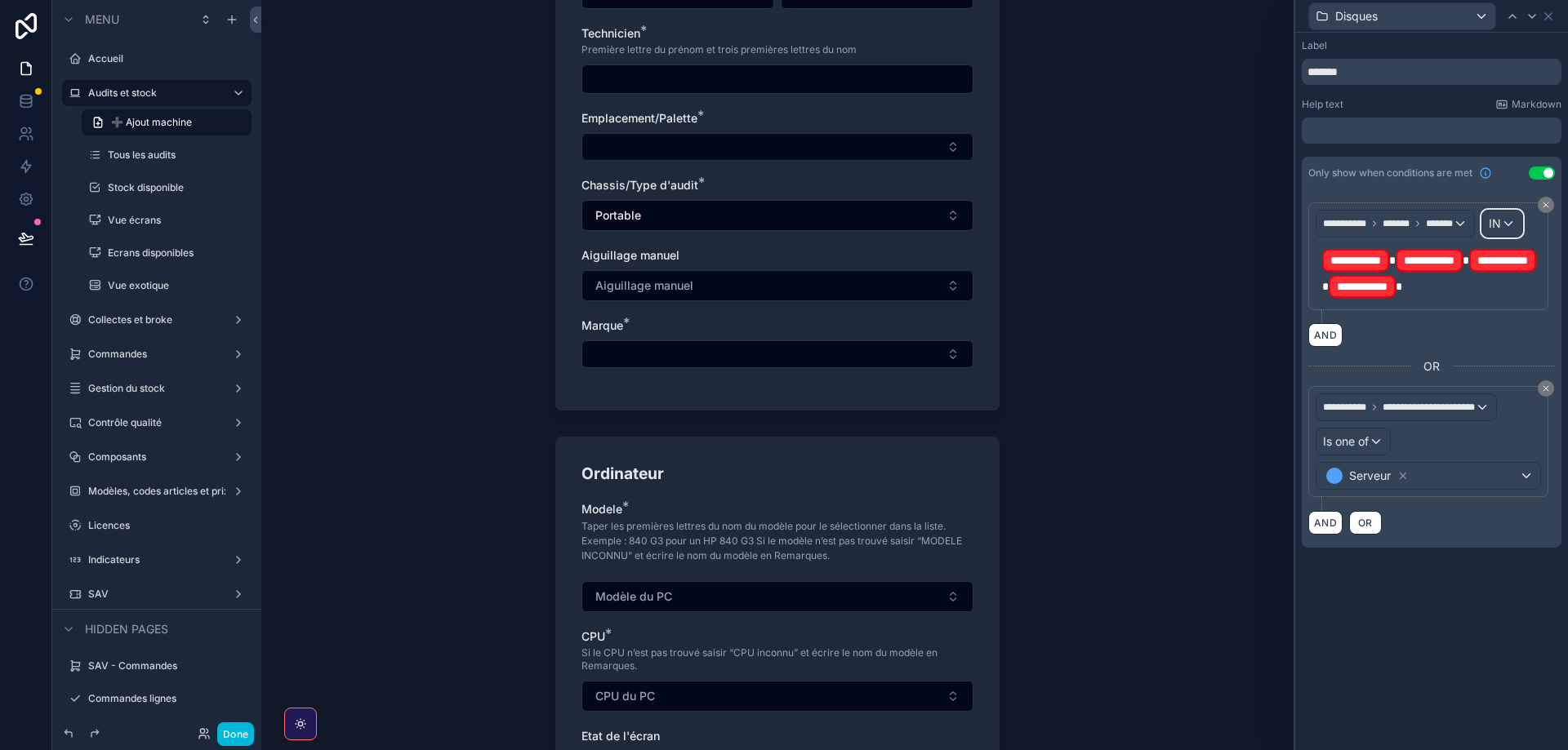
click at [1489, 232] on span "IN" at bounding box center [1494, 224] width 12 height 17
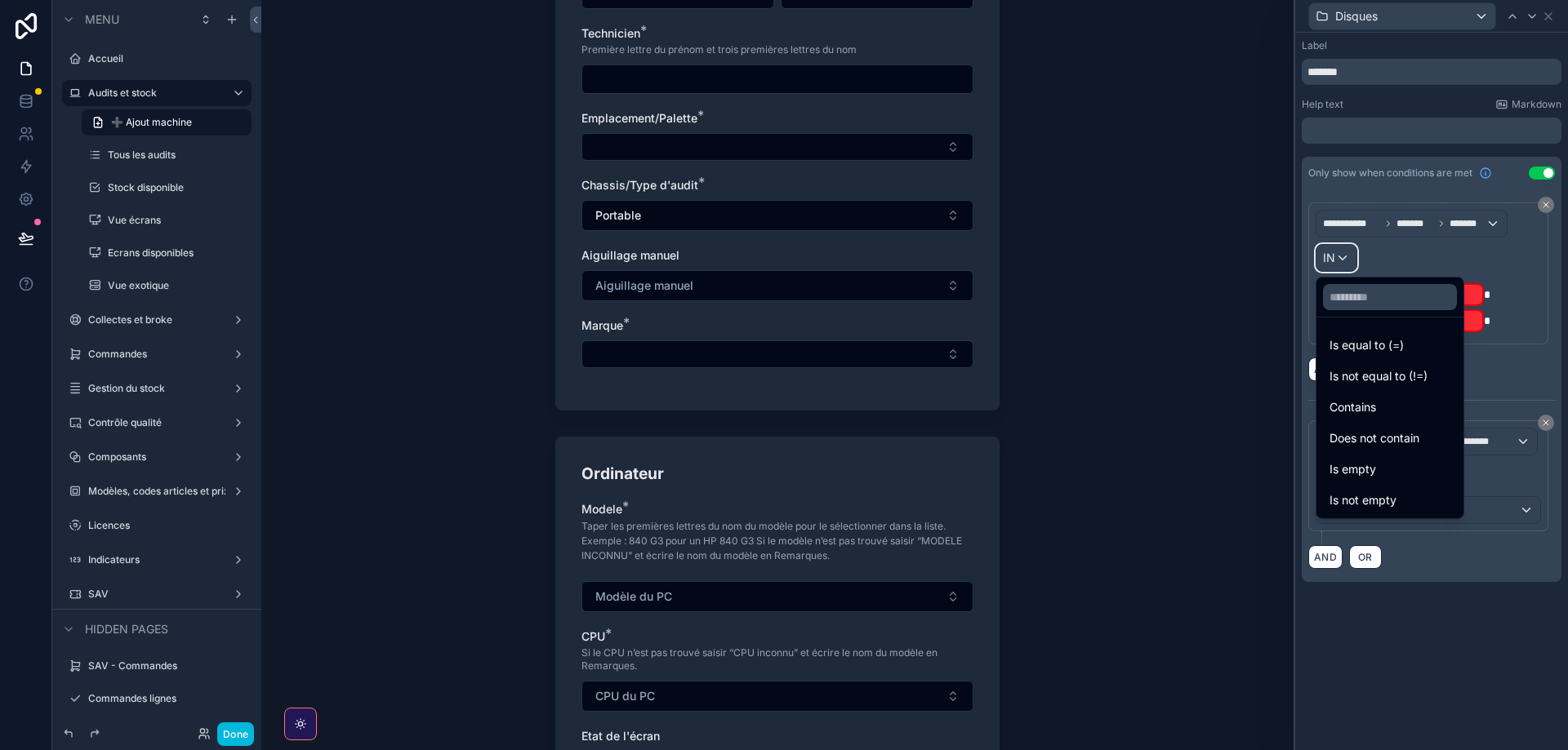
scroll to position [0, 0]
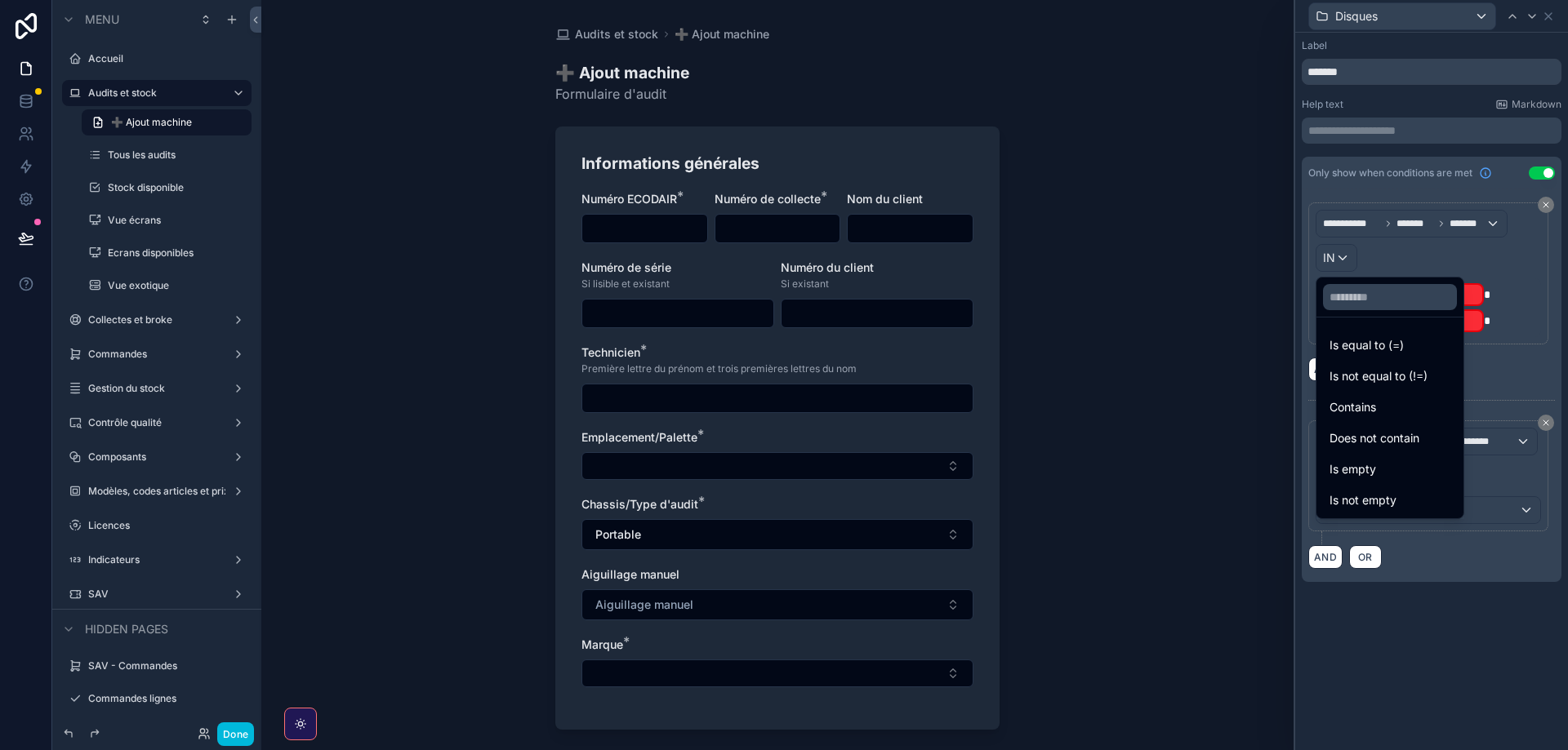
click at [1364, 406] on span "Contains" at bounding box center [1353, 408] width 46 height 20
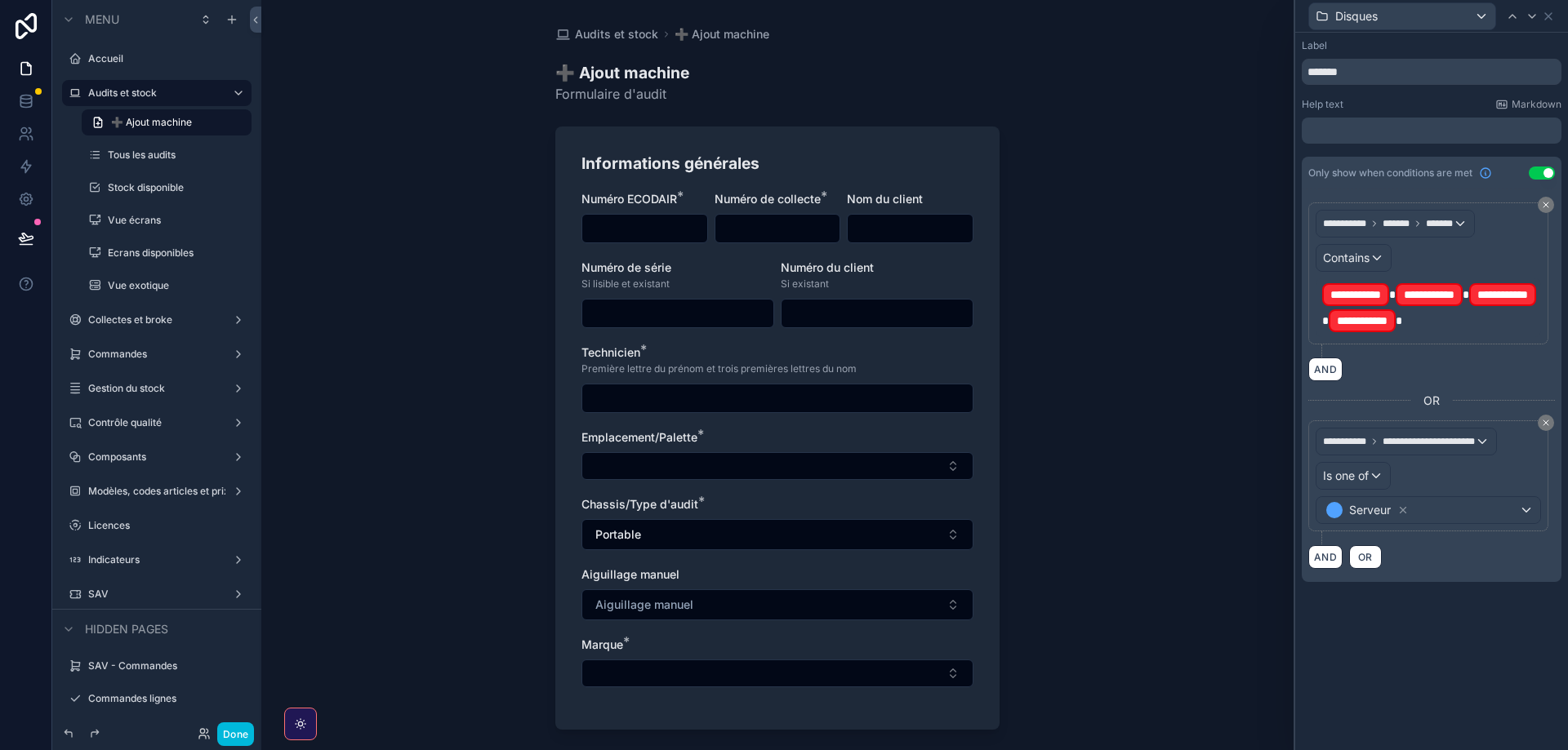
click at [1407, 283] on p "**********" at bounding box center [1430, 308] width 216 height 52
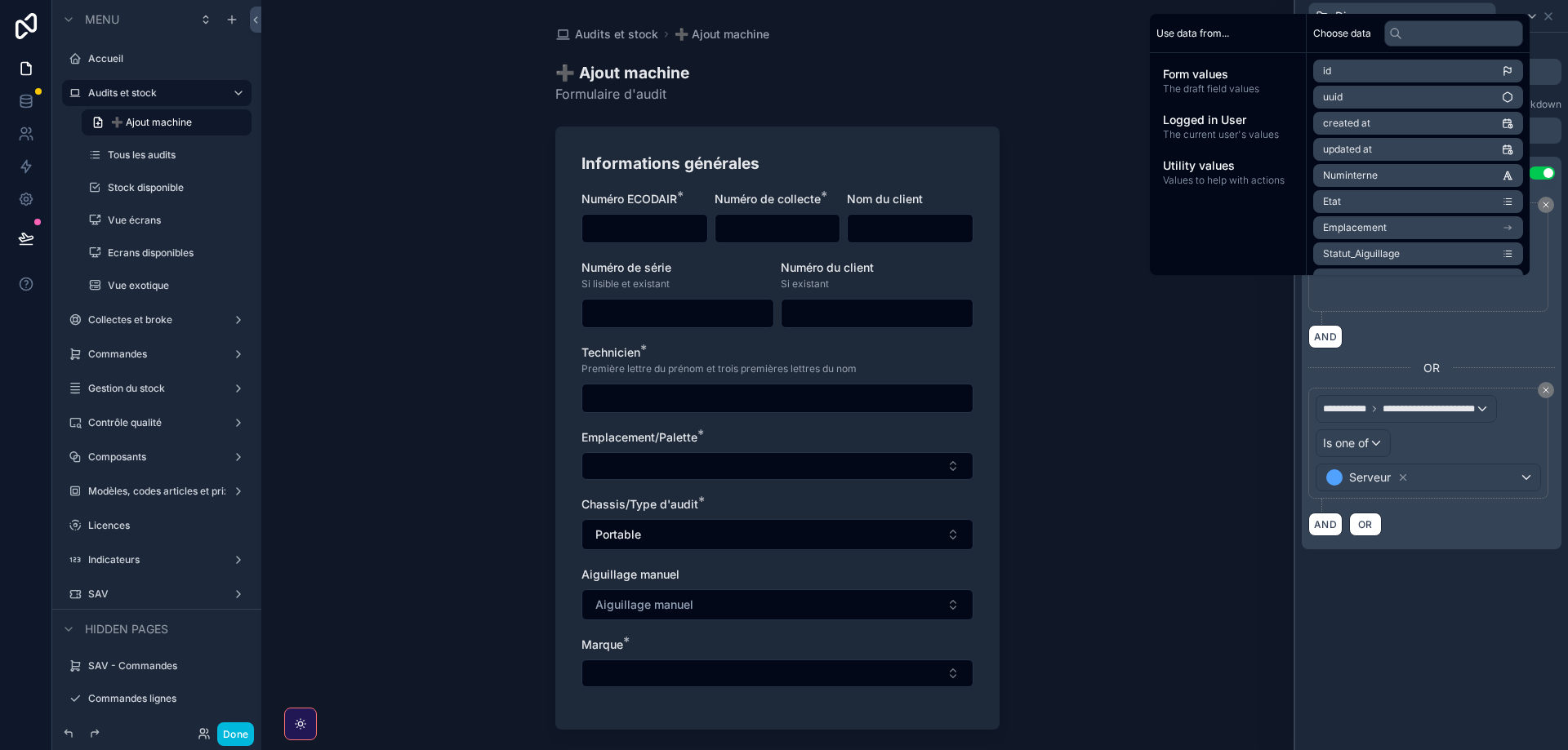
click at [1426, 341] on div "AND" at bounding box center [1431, 337] width 247 height 24
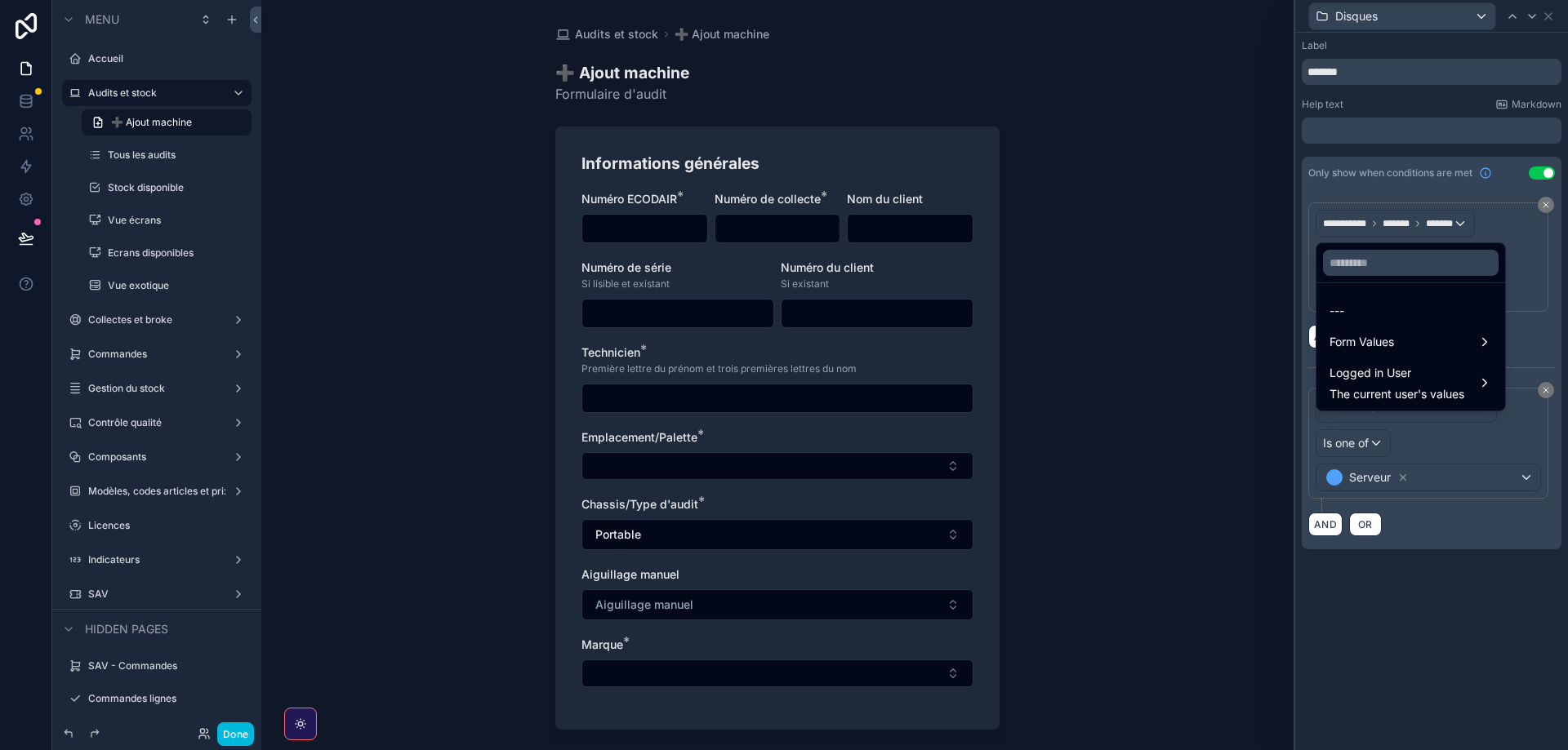
click at [1484, 216] on div at bounding box center [1431, 375] width 273 height 750
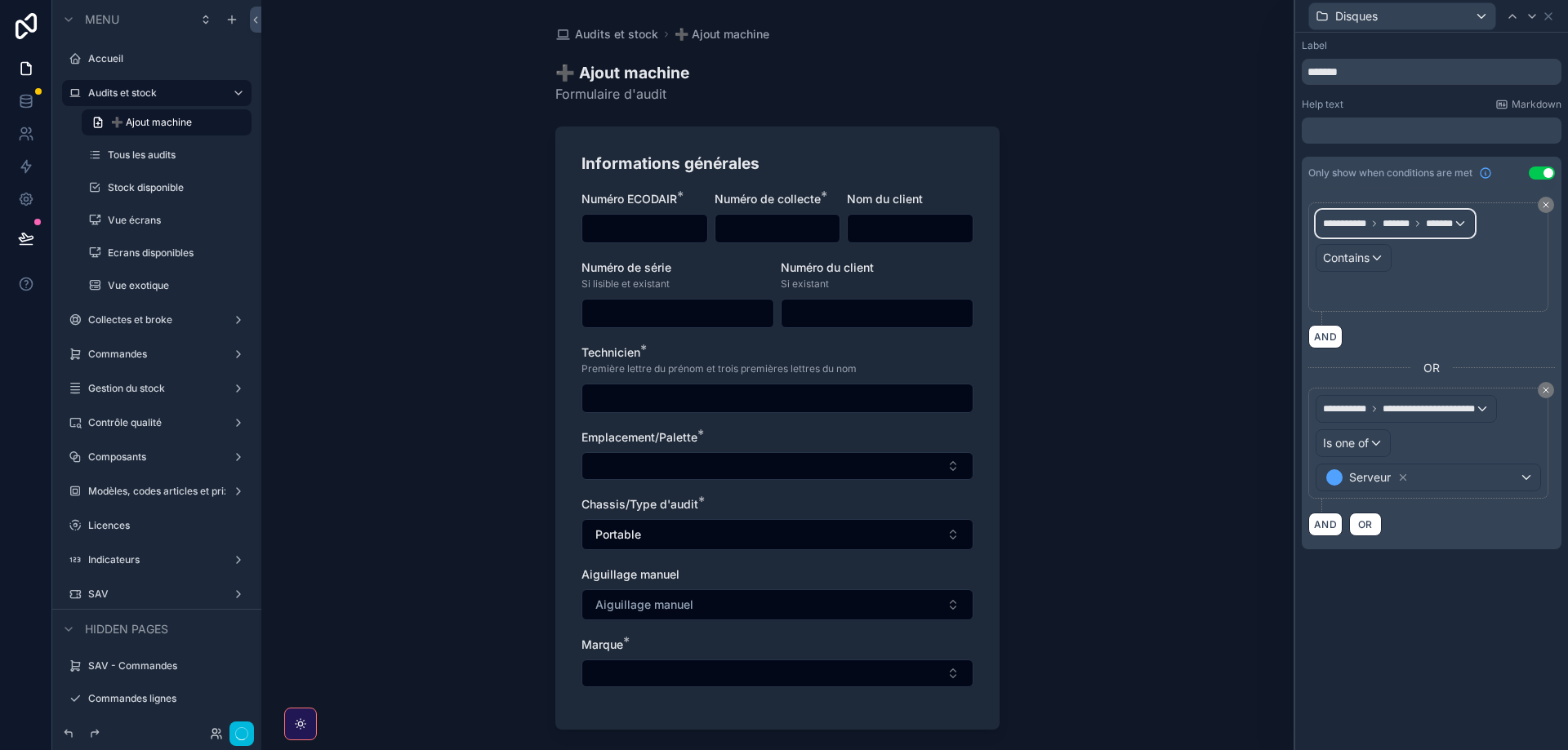
click at [1473, 236] on div "**********" at bounding box center [1395, 224] width 157 height 26
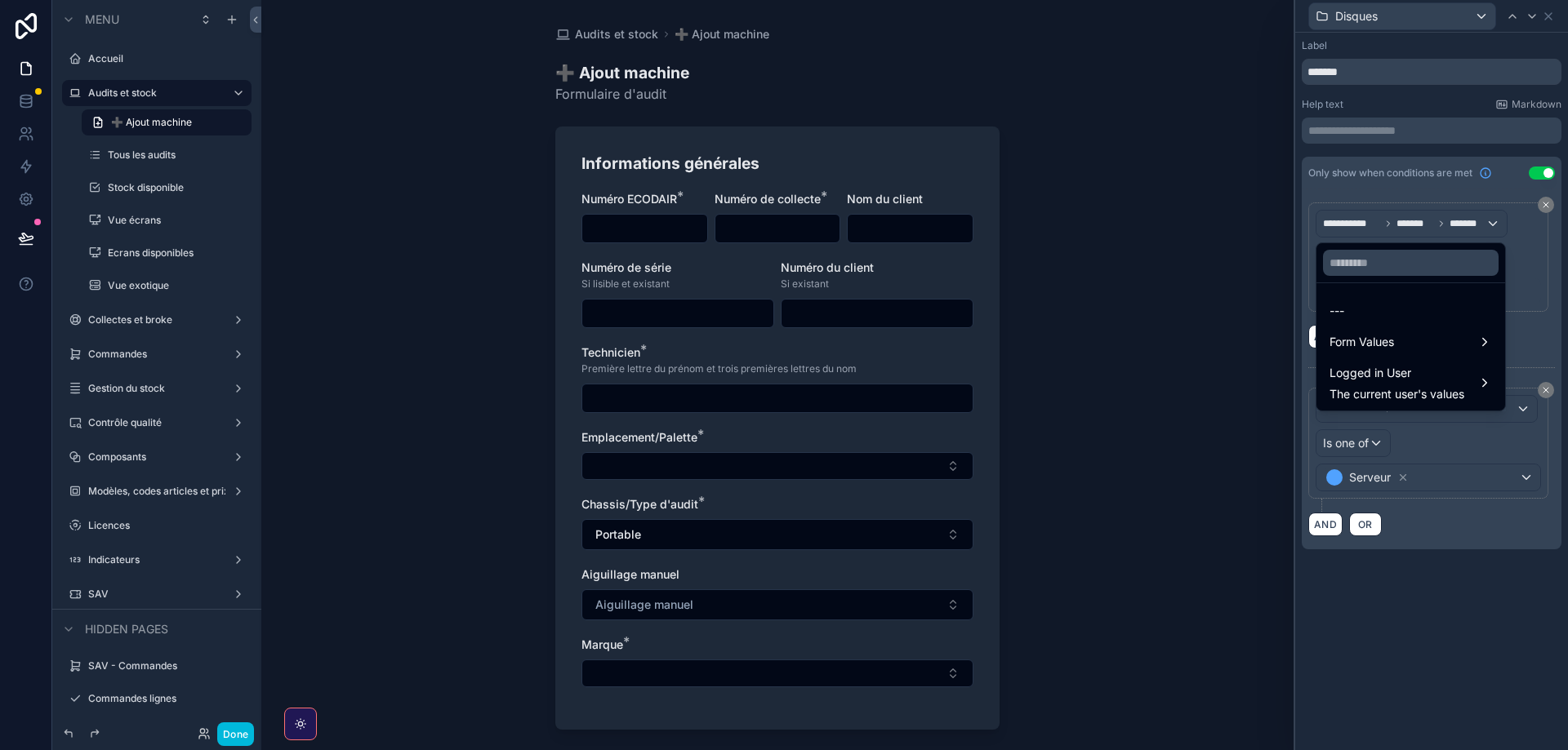
click at [1398, 351] on div "Form Values" at bounding box center [1411, 342] width 162 height 20
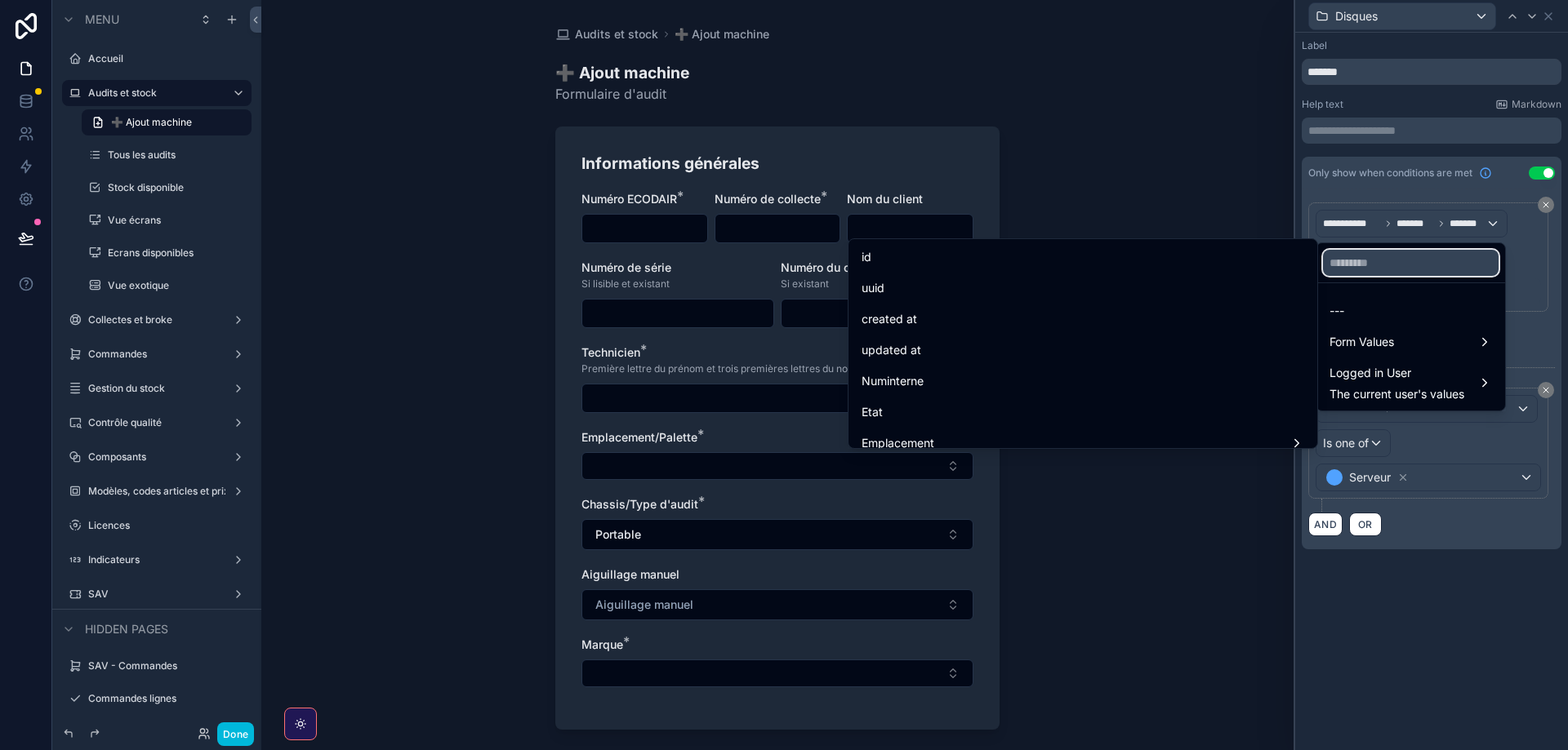
click at [1345, 265] on input "text" at bounding box center [1411, 263] width 175 height 26
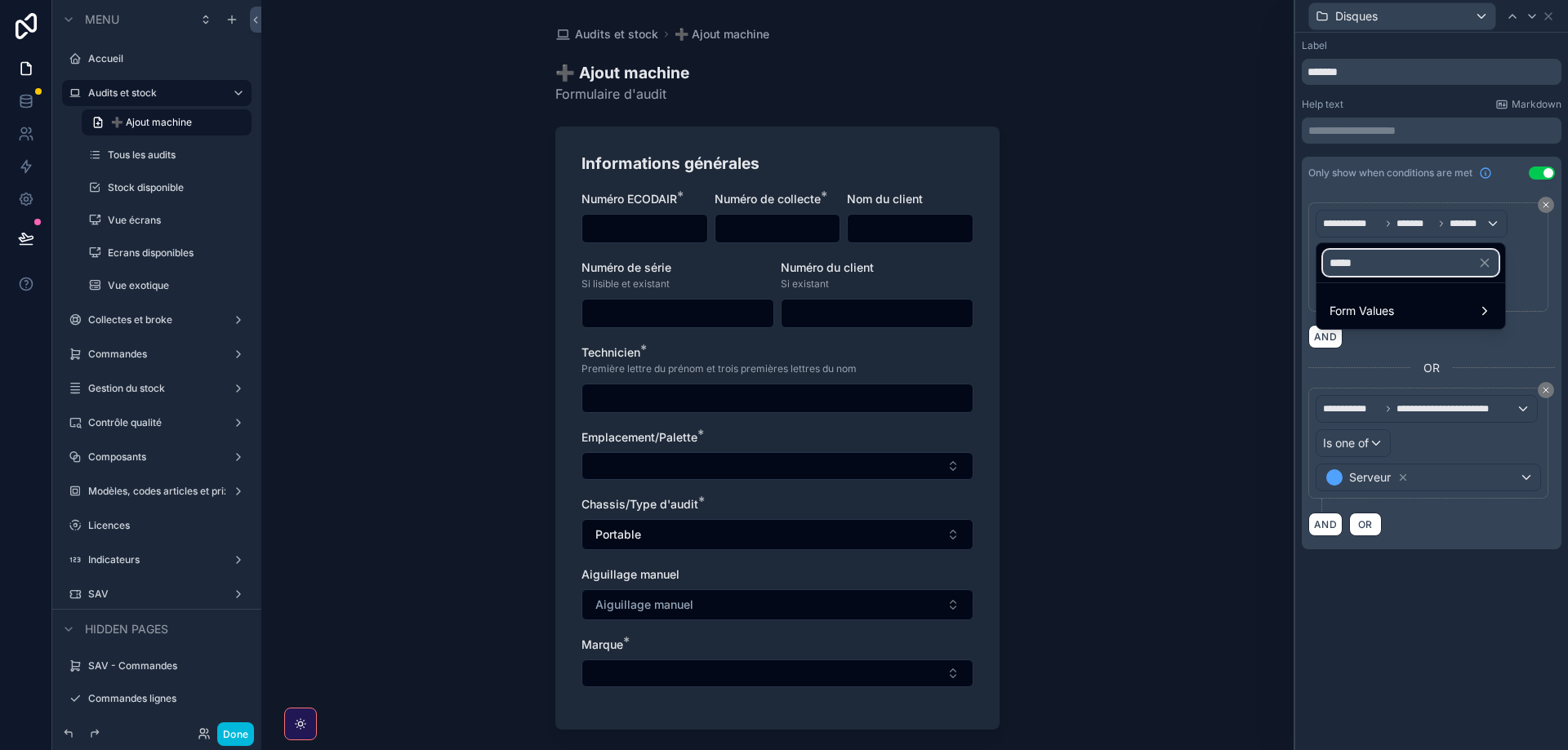
type input "*****"
click at [1331, 305] on span "Form Values" at bounding box center [1362, 311] width 65 height 20
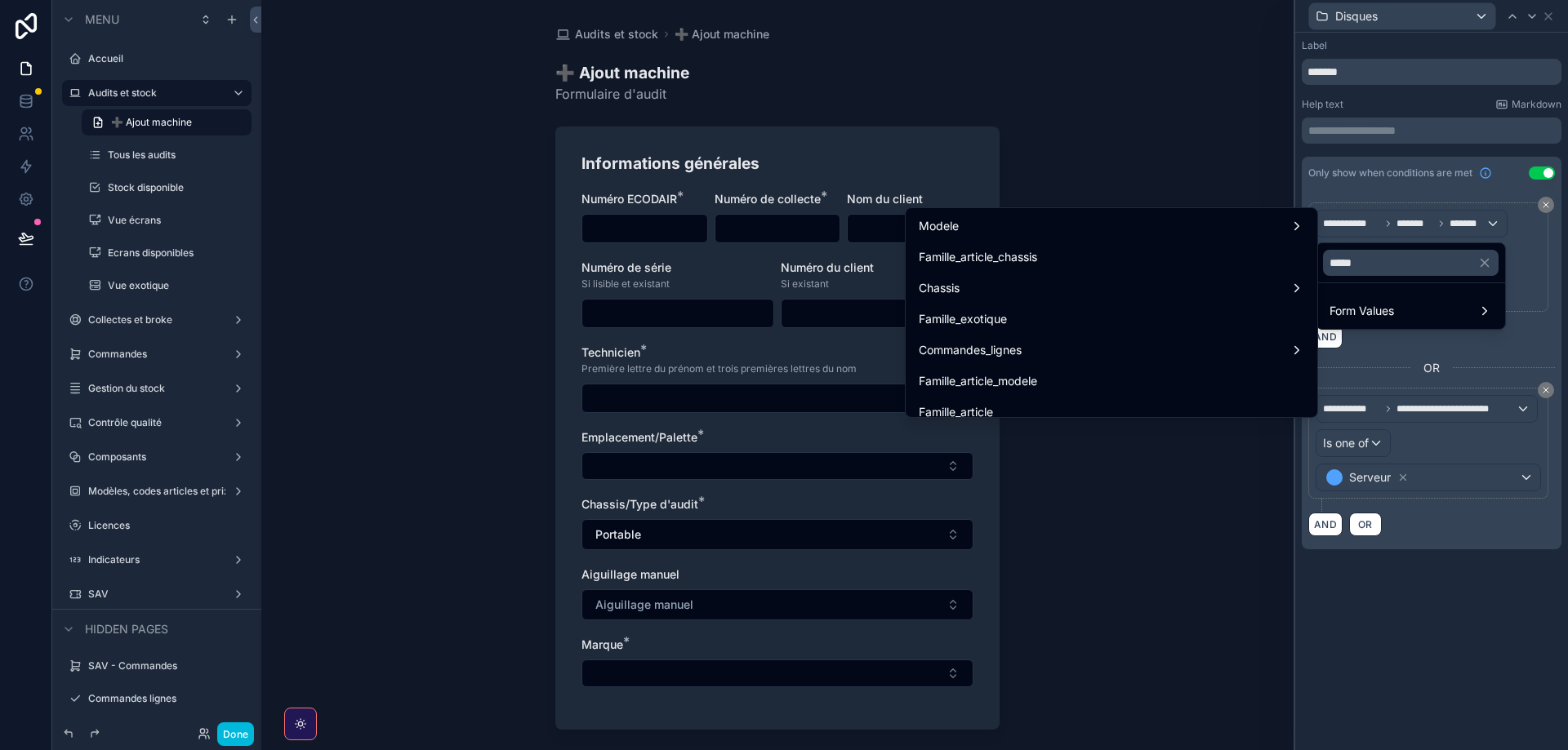
scroll to position [84, 0]
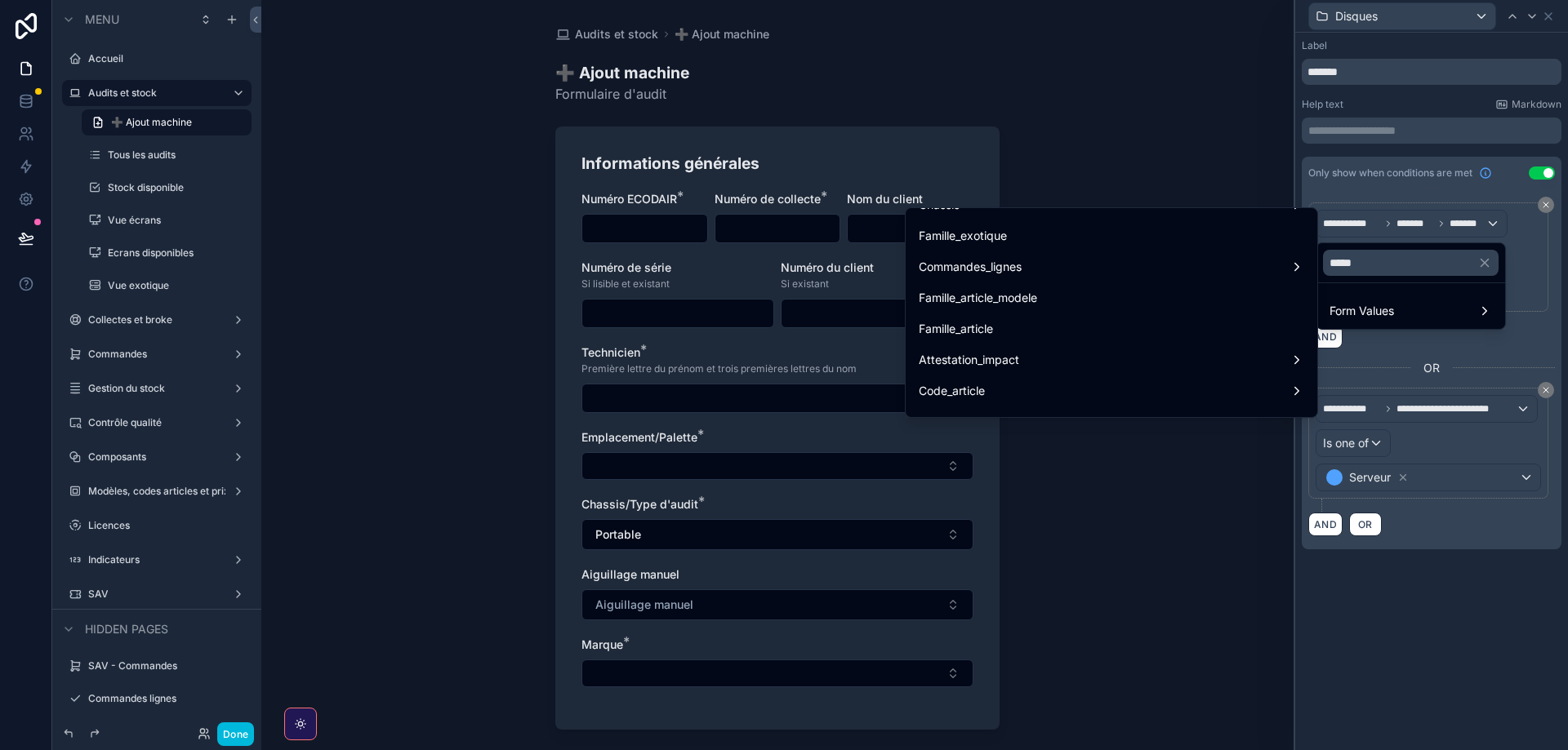
click at [1009, 329] on div "Famille_article" at bounding box center [1111, 329] width 386 height 20
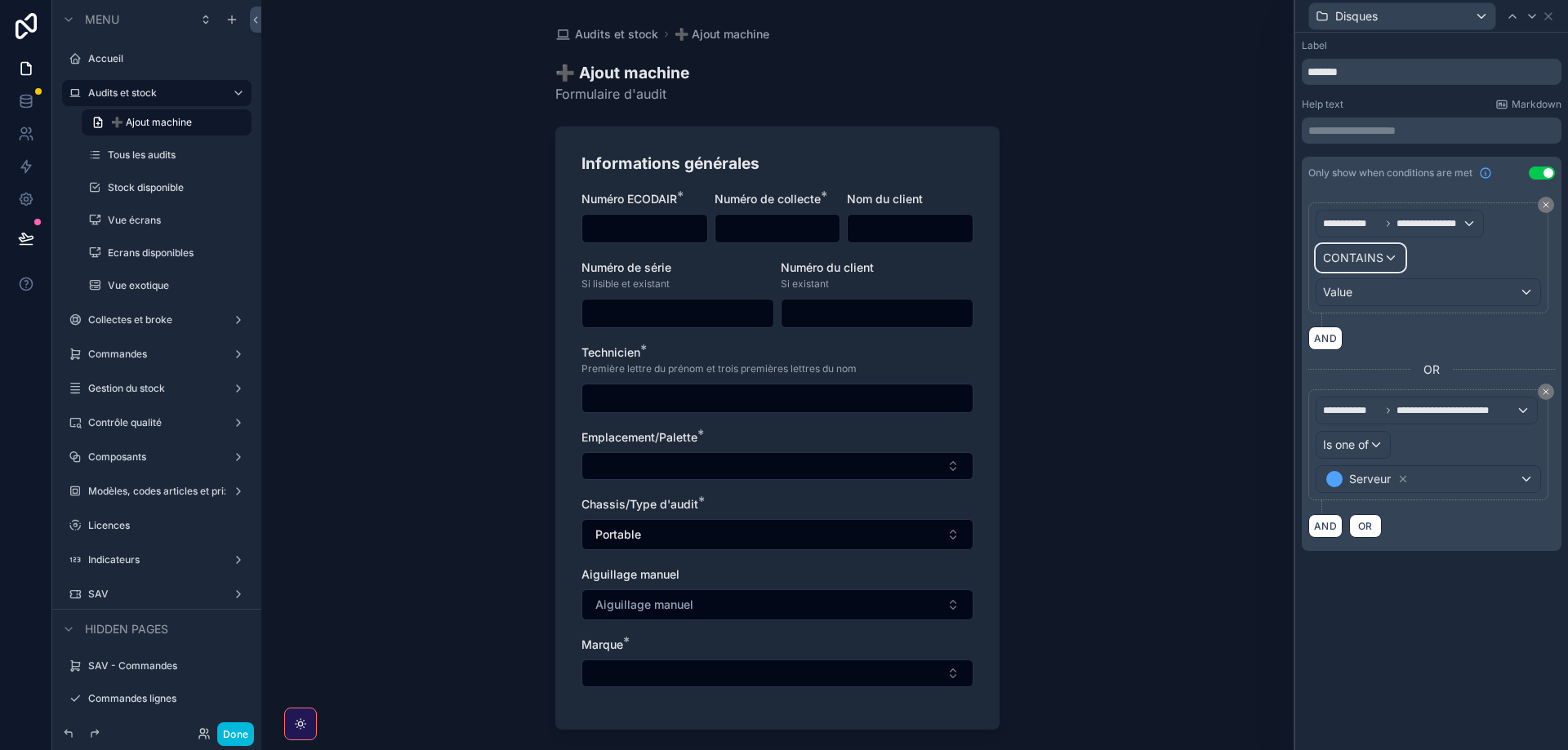
click at [1380, 260] on span "CONTAINS" at bounding box center [1353, 258] width 60 height 17
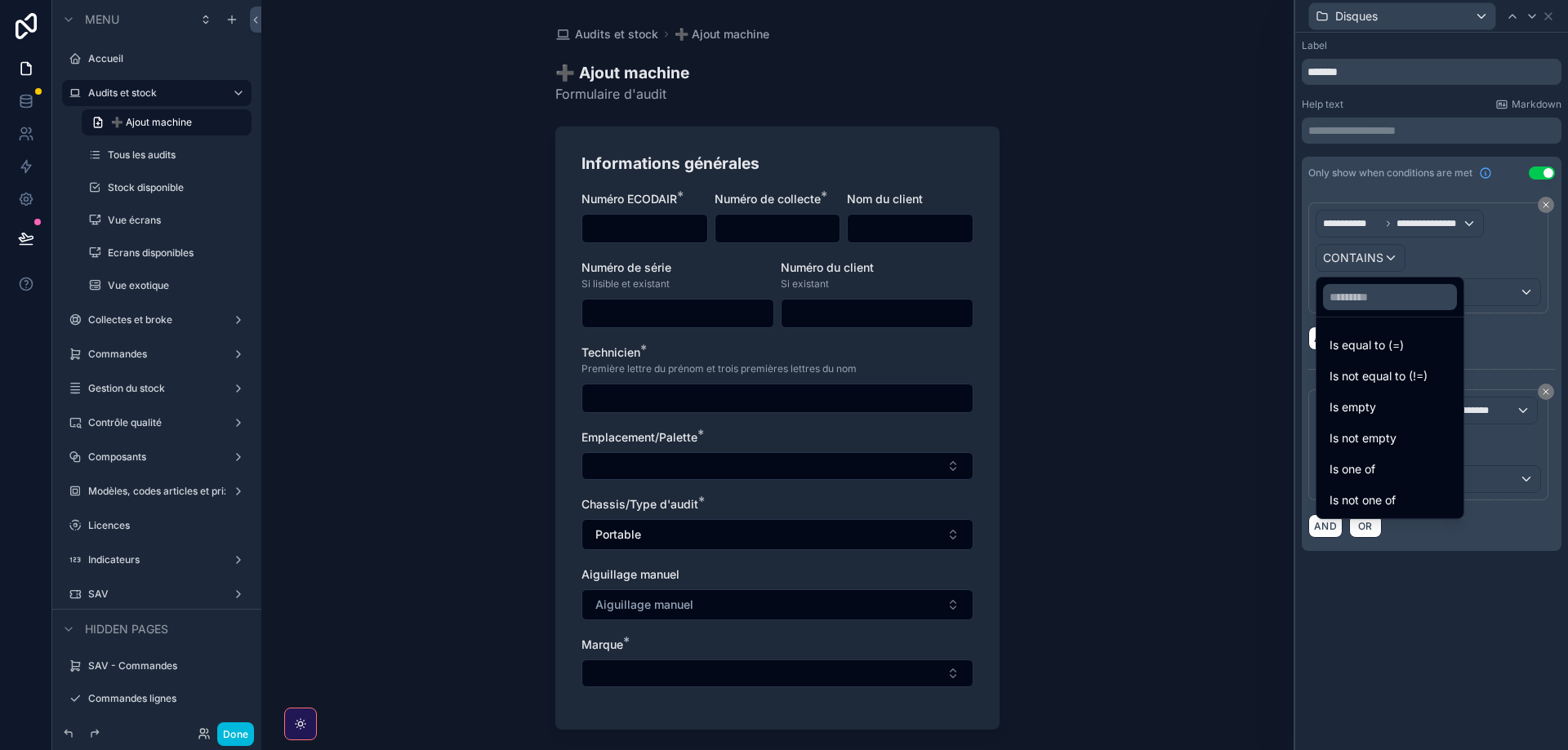
click at [1359, 471] on span "Is one of" at bounding box center [1352, 470] width 46 height 20
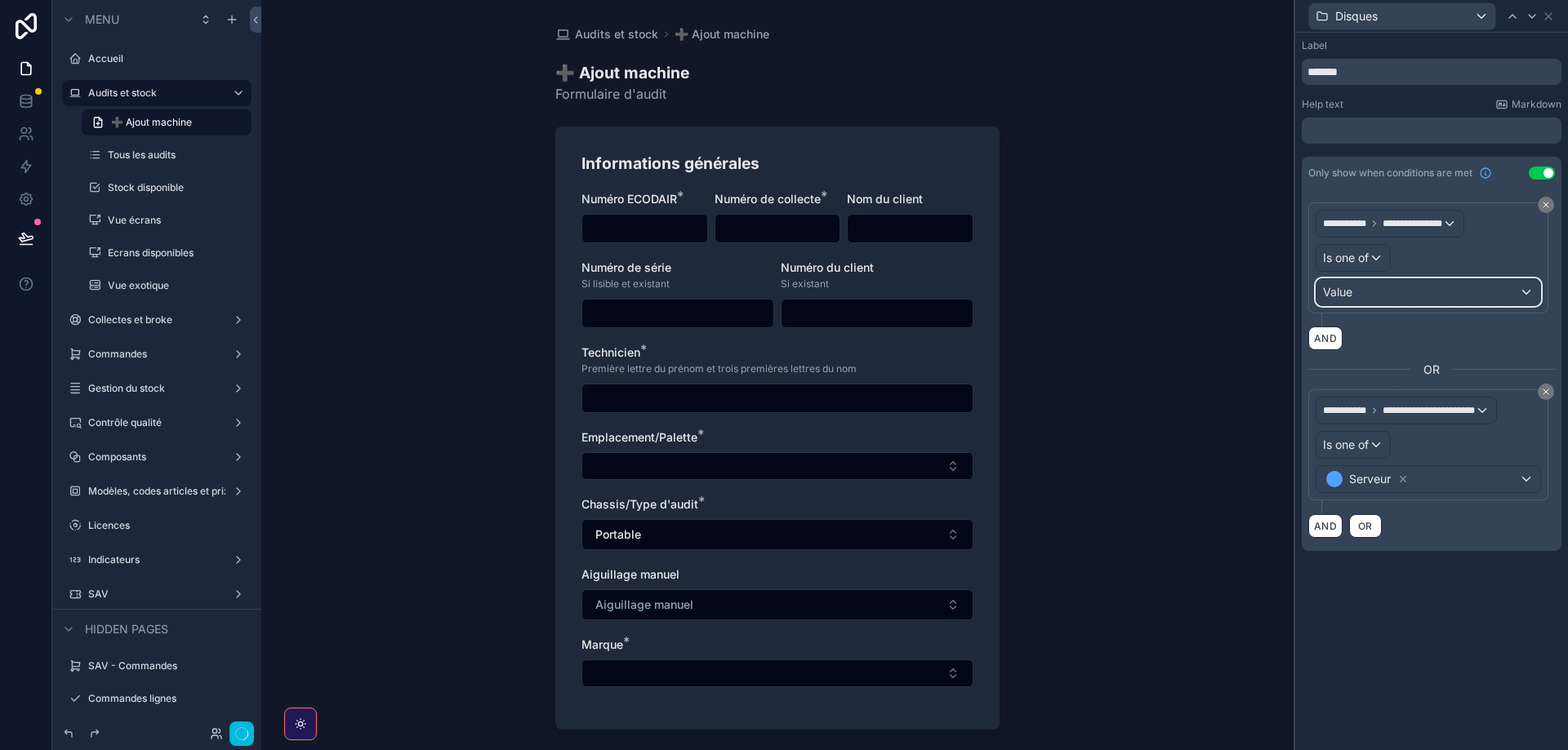
click at [1369, 285] on div "Value" at bounding box center [1428, 293] width 223 height 26
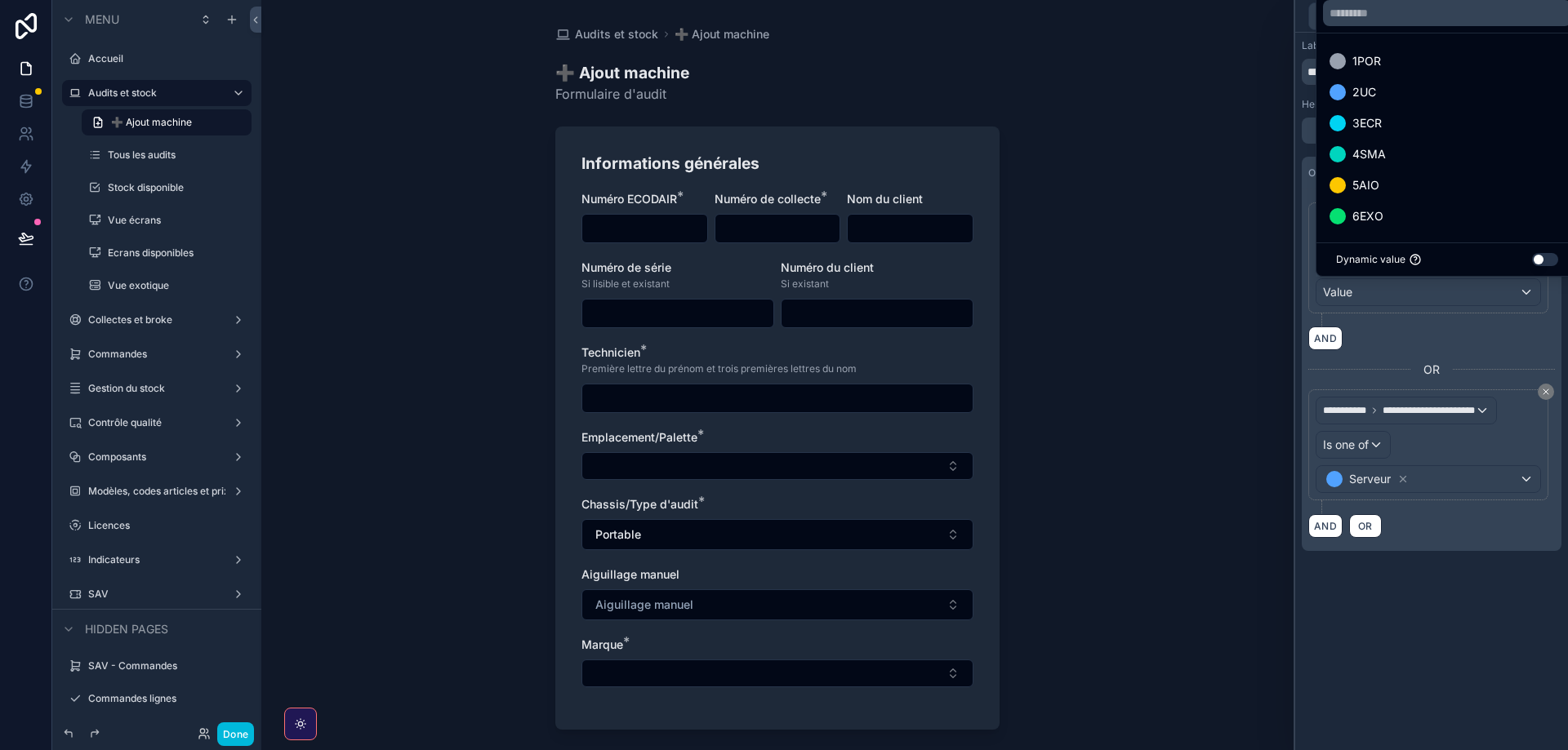
click at [1366, 299] on div at bounding box center [1431, 375] width 273 height 750
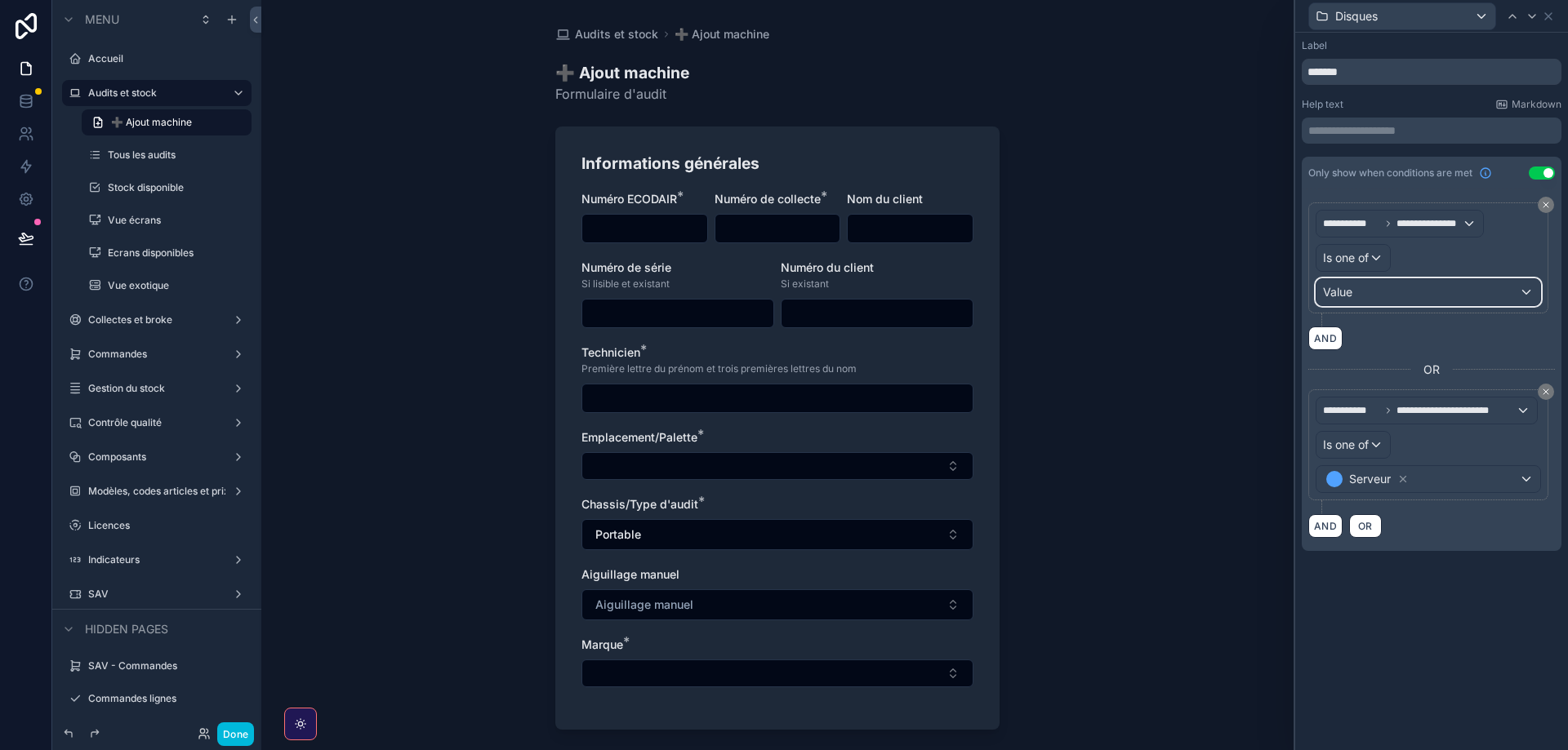
click at [1366, 299] on div "Value" at bounding box center [1428, 293] width 223 height 26
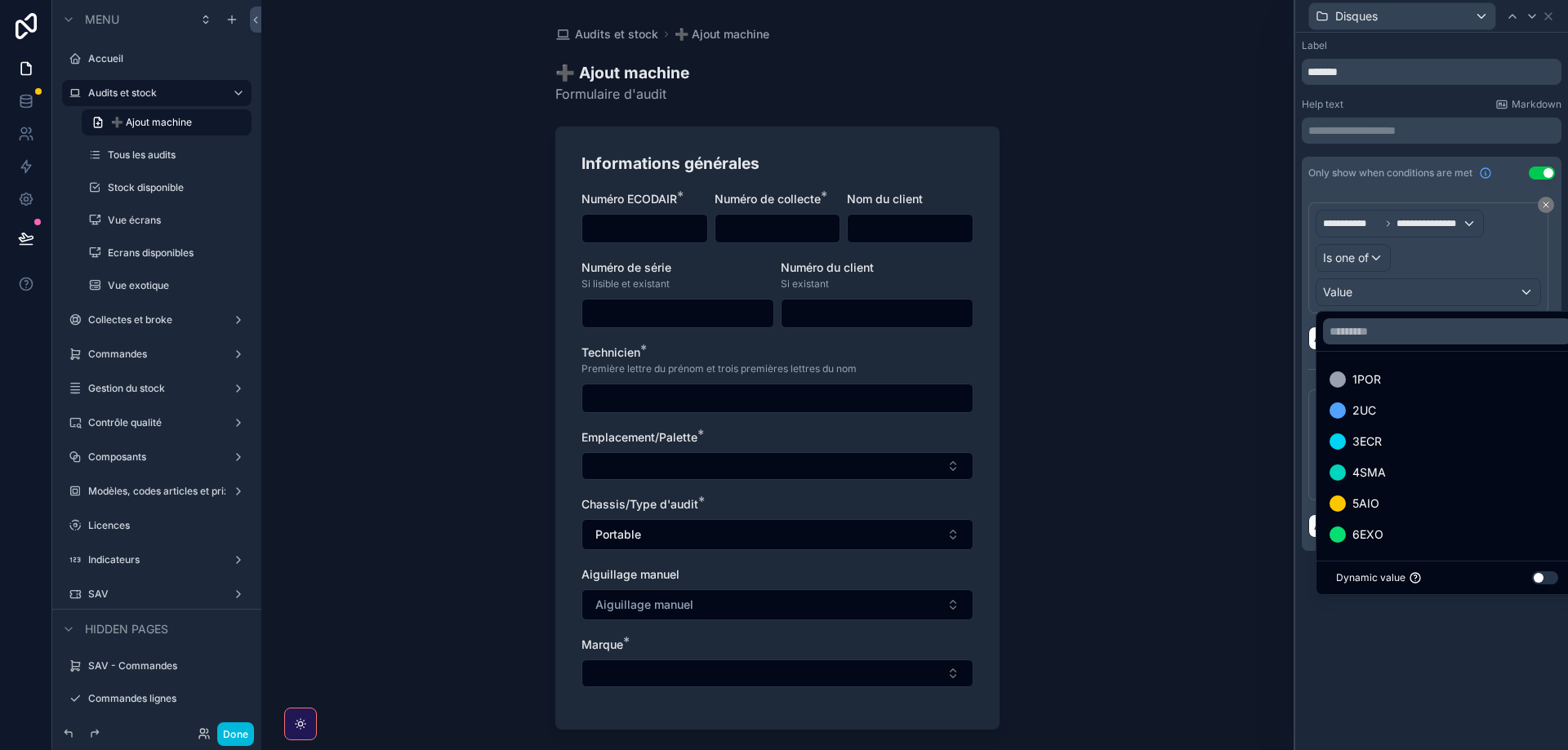
click at [1364, 386] on span "1POR" at bounding box center [1366, 380] width 29 height 20
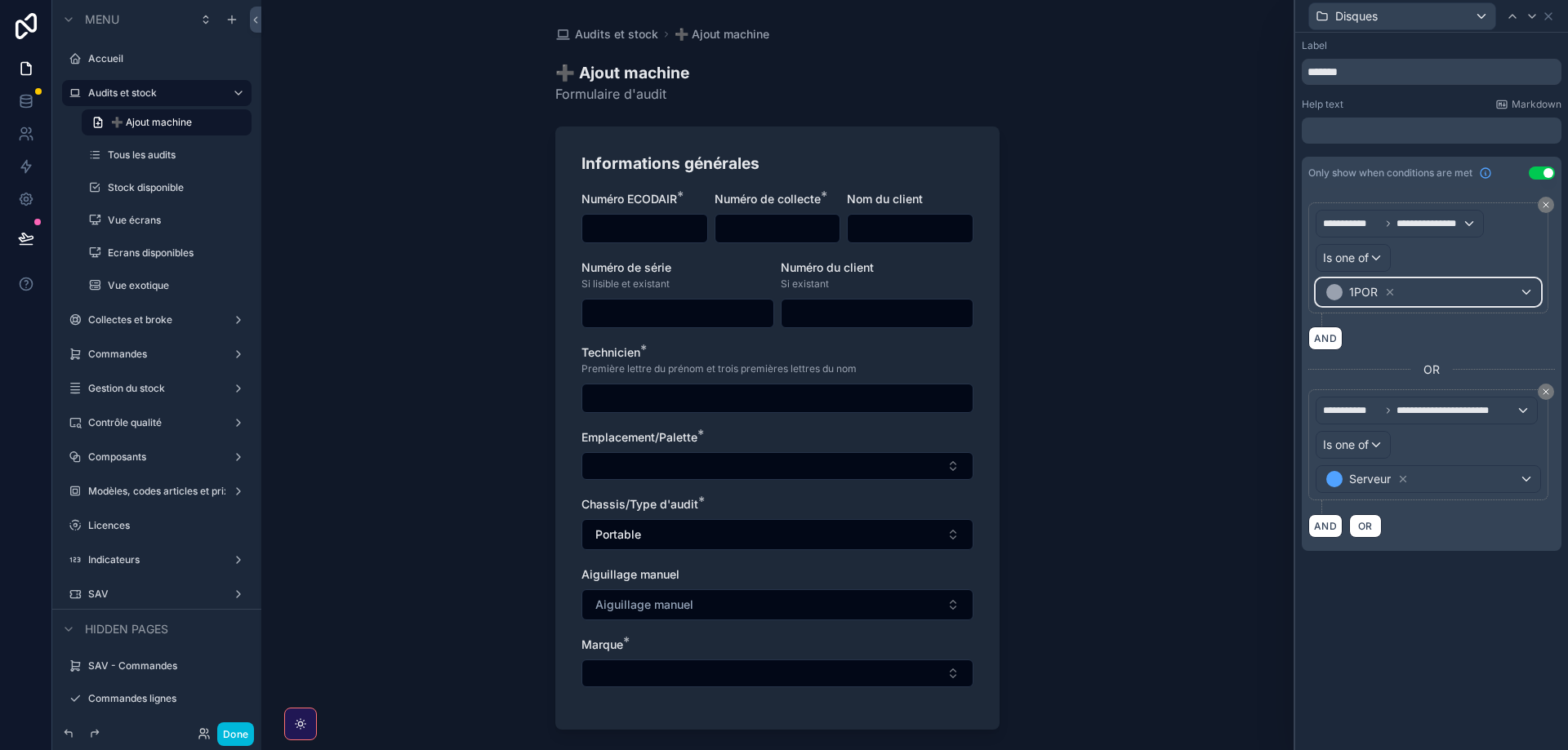
click at [1451, 294] on div "1POR" at bounding box center [1428, 293] width 223 height 26
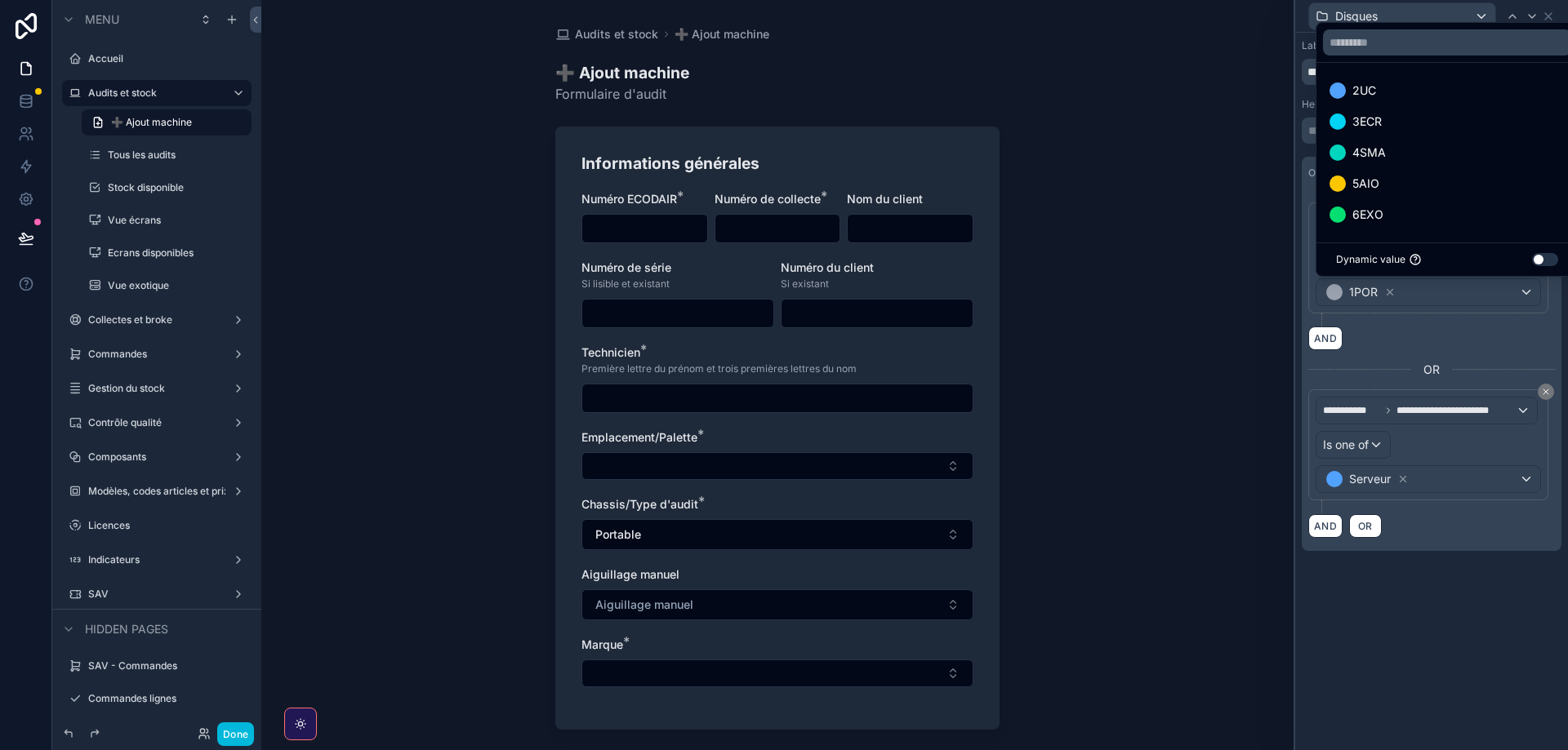
click at [1376, 82] on span "2UC" at bounding box center [1364, 91] width 24 height 20
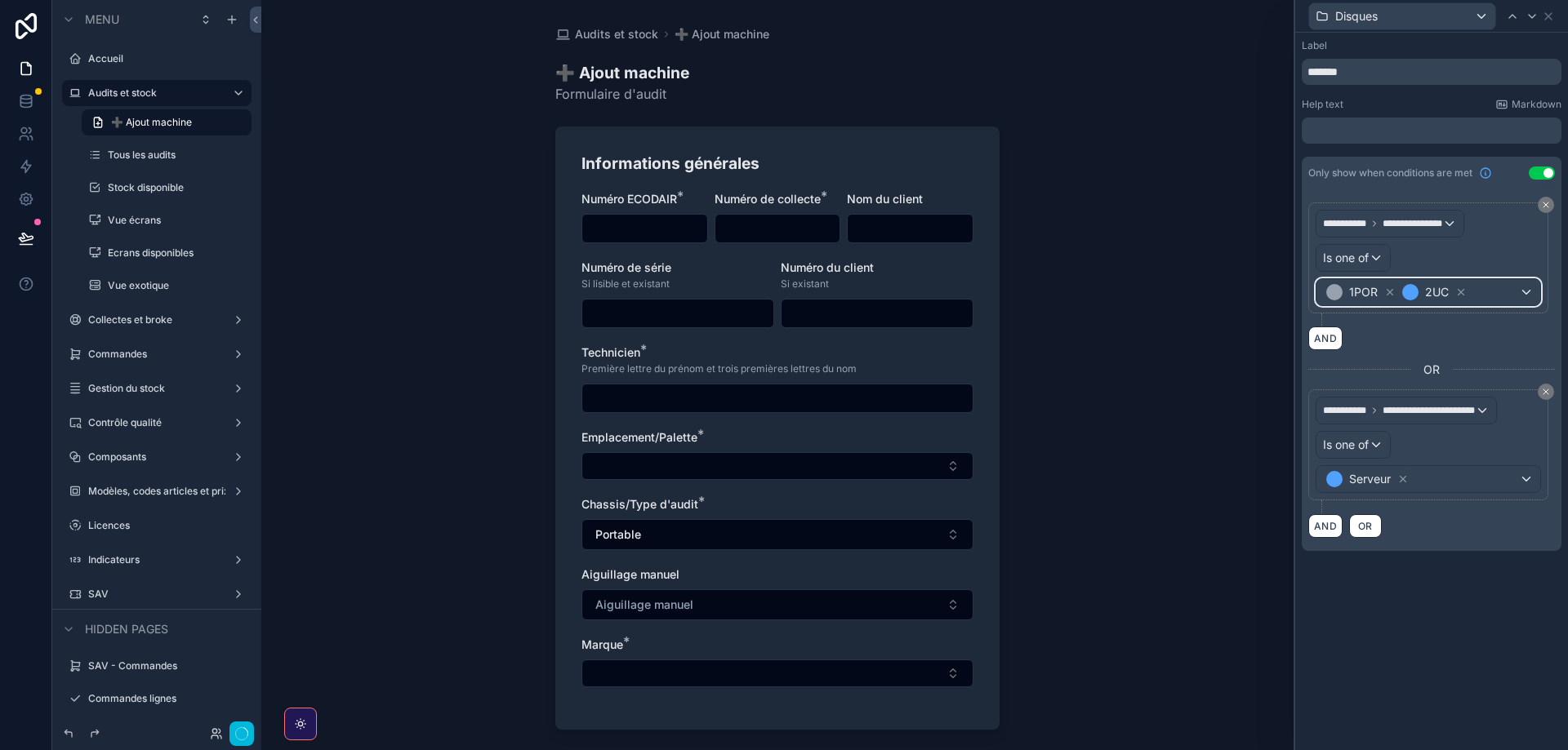
click at [1503, 289] on div "1POR 2UC" at bounding box center [1428, 293] width 223 height 26
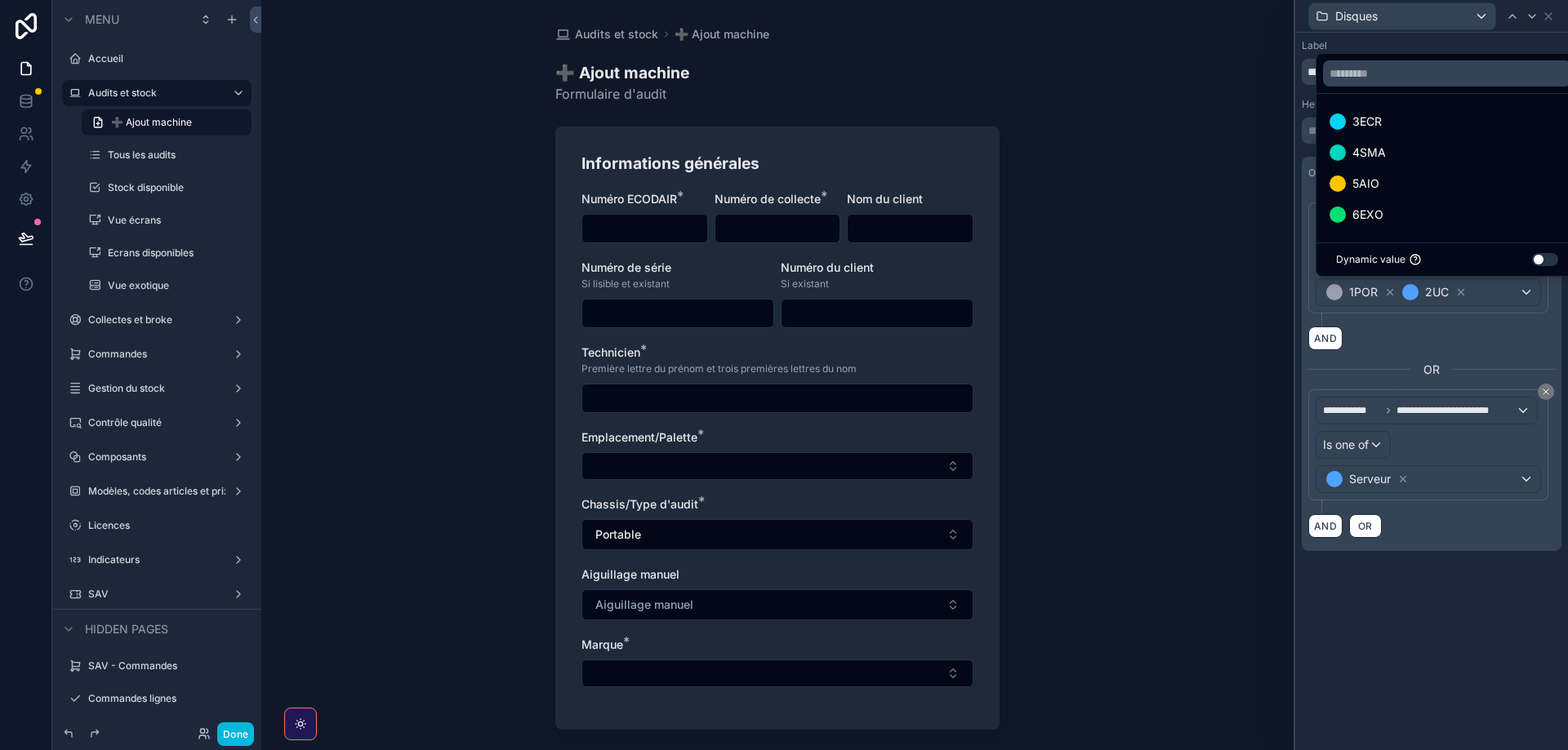
click at [1363, 179] on span "5AIO" at bounding box center [1365, 184] width 27 height 20
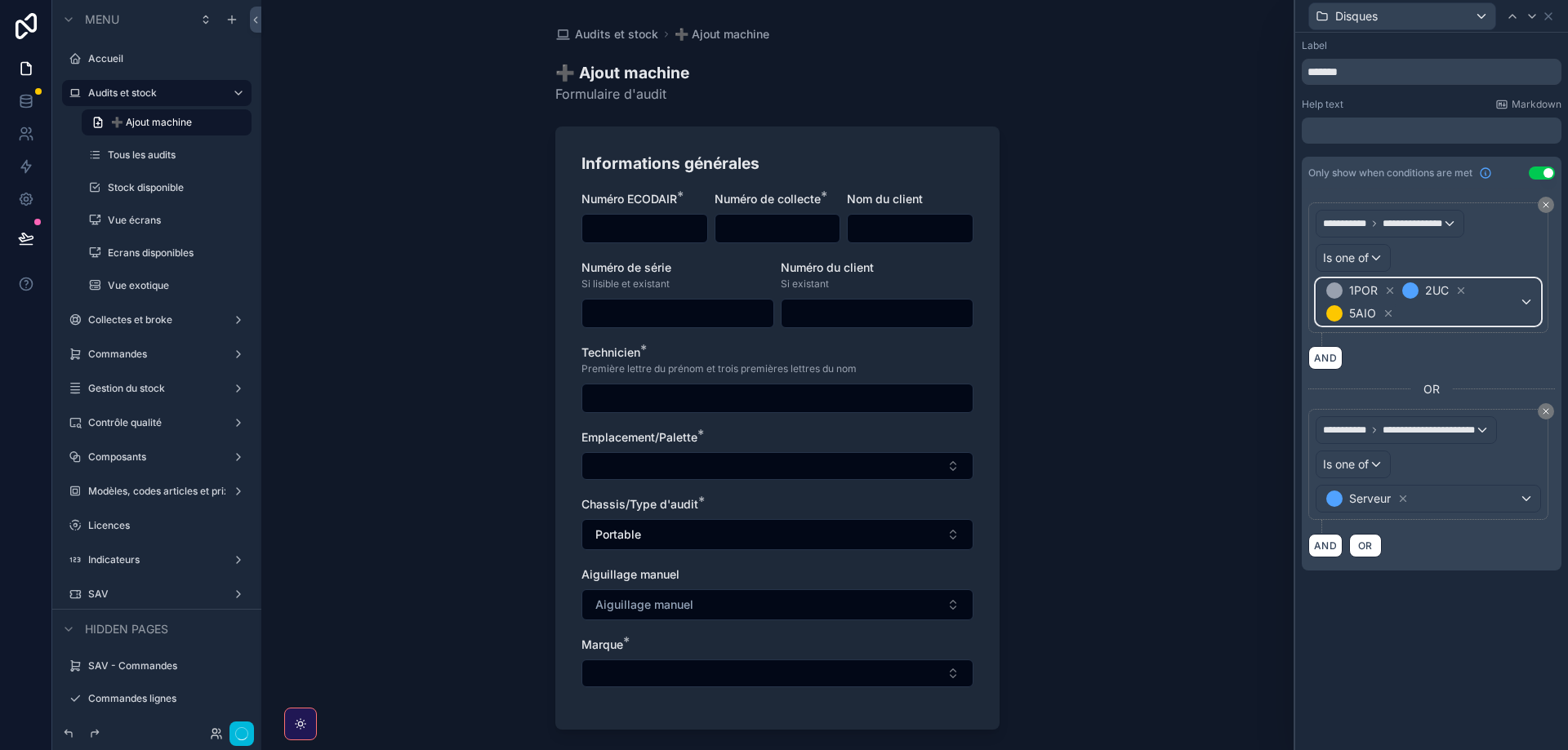
click at [1495, 299] on span "1POR 2UC 5AIO" at bounding box center [1421, 302] width 196 height 45
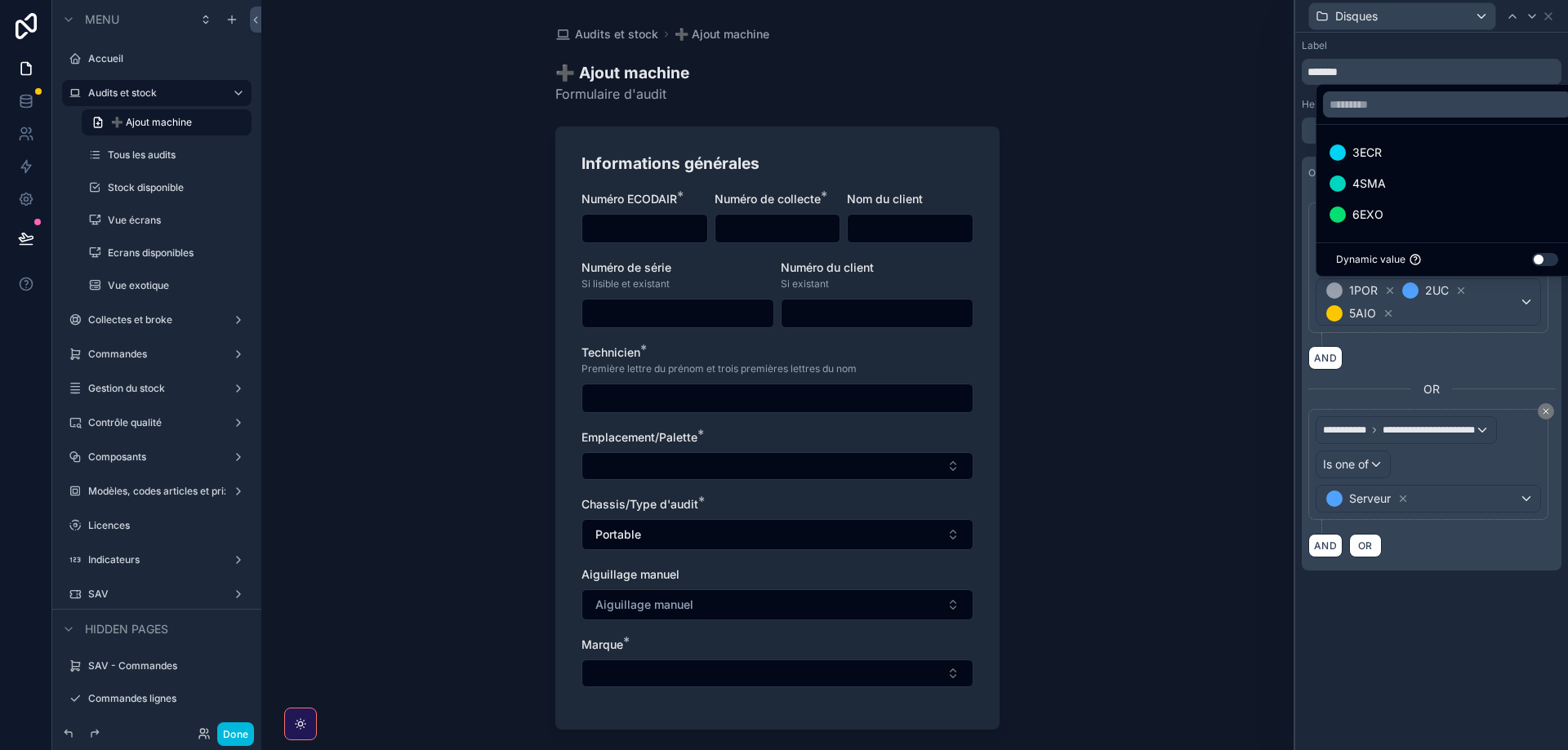
click at [1506, 309] on div at bounding box center [1431, 375] width 273 height 750
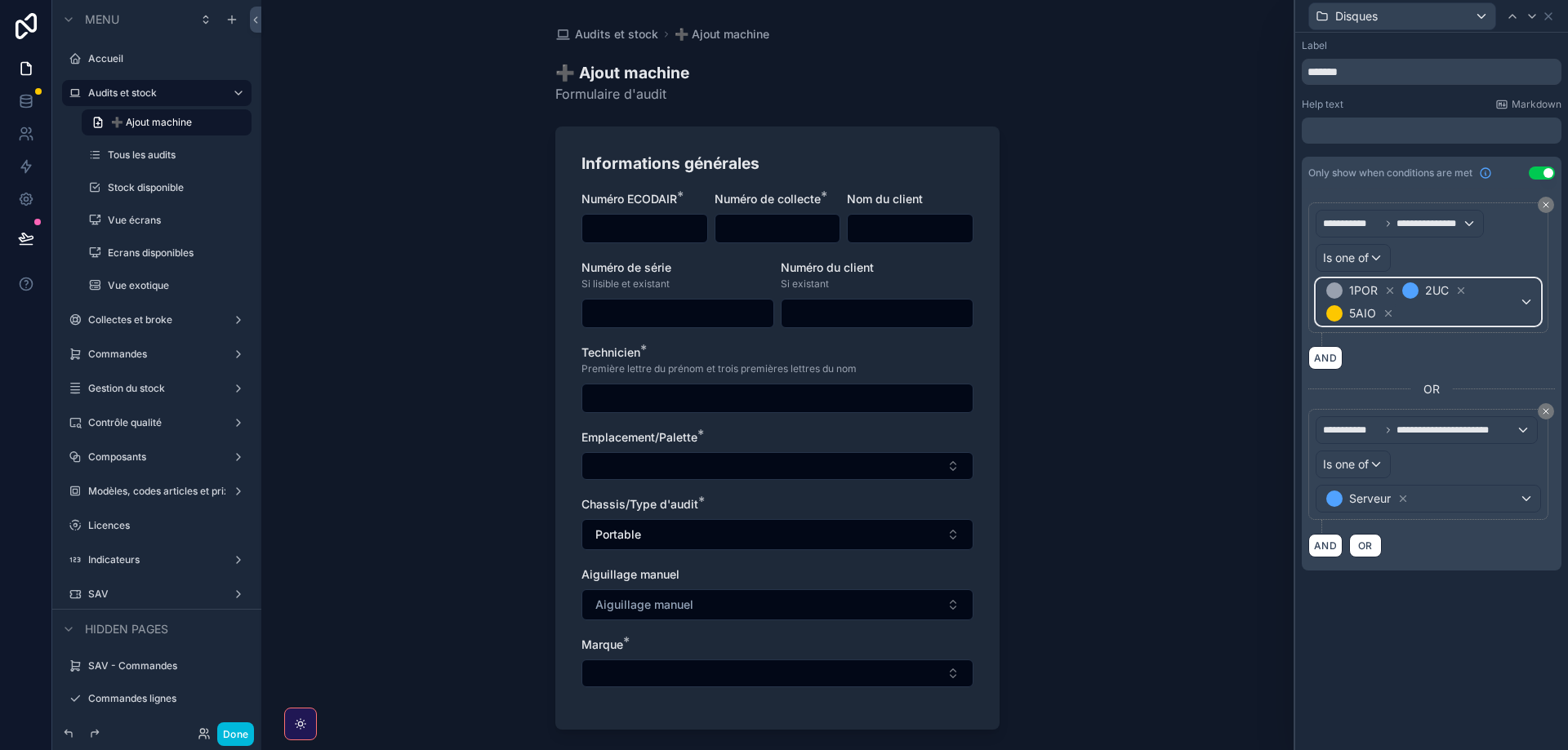
click at [1531, 301] on div "1POR 2UC 5AIO" at bounding box center [1428, 302] width 223 height 45
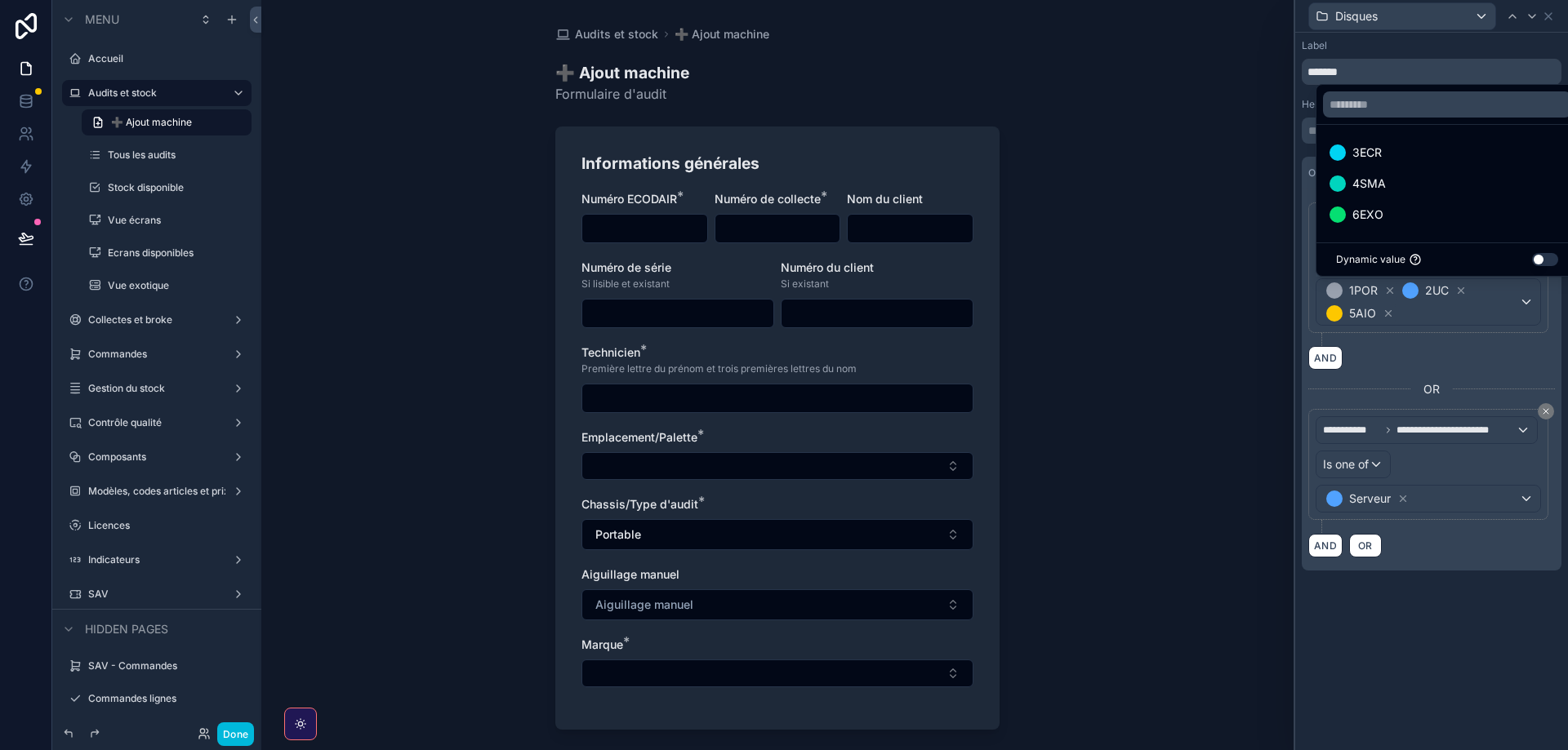
click at [1513, 310] on div at bounding box center [1431, 375] width 273 height 750
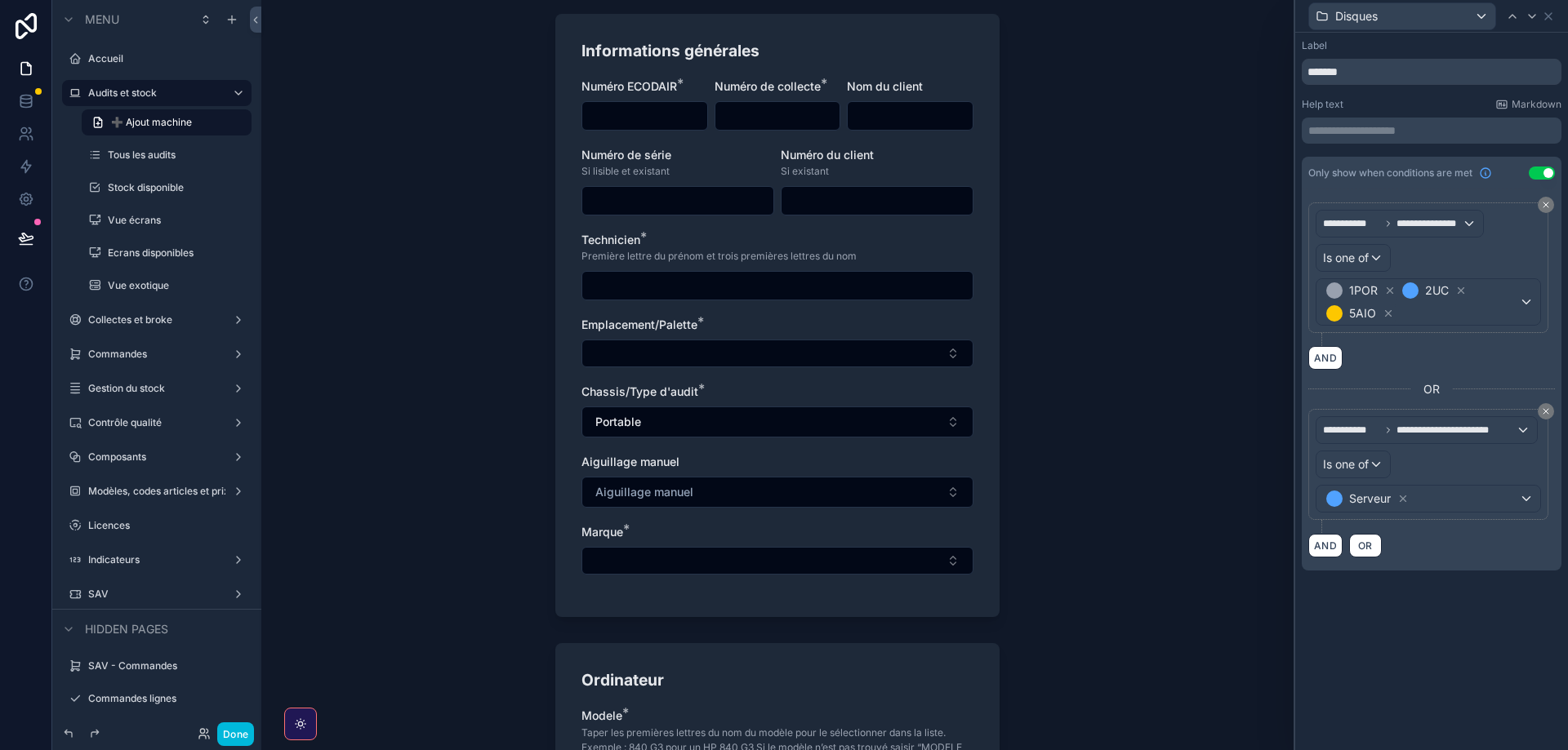
scroll to position [98, 0]
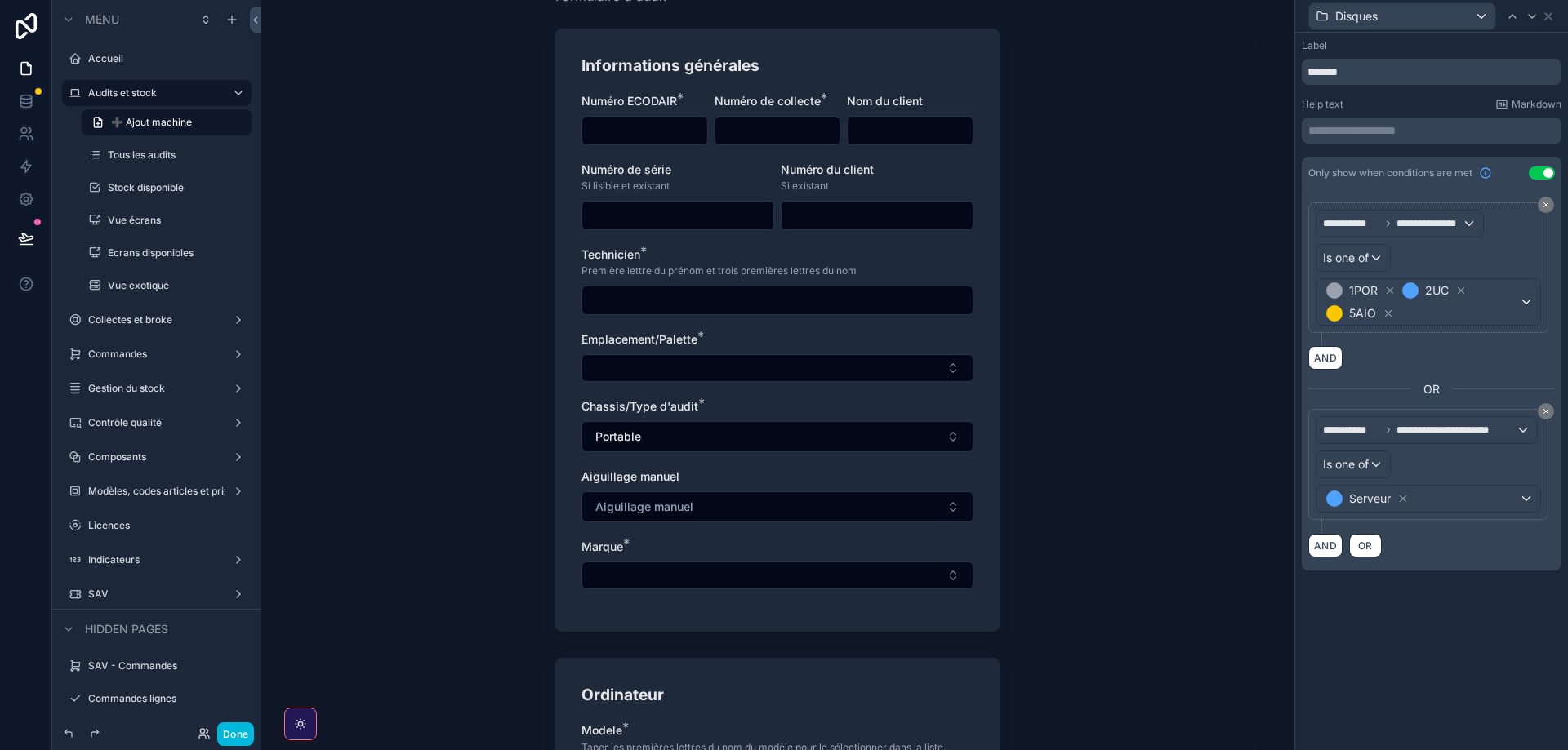
click at [646, 434] on button "Portable" at bounding box center [778, 437] width 392 height 31
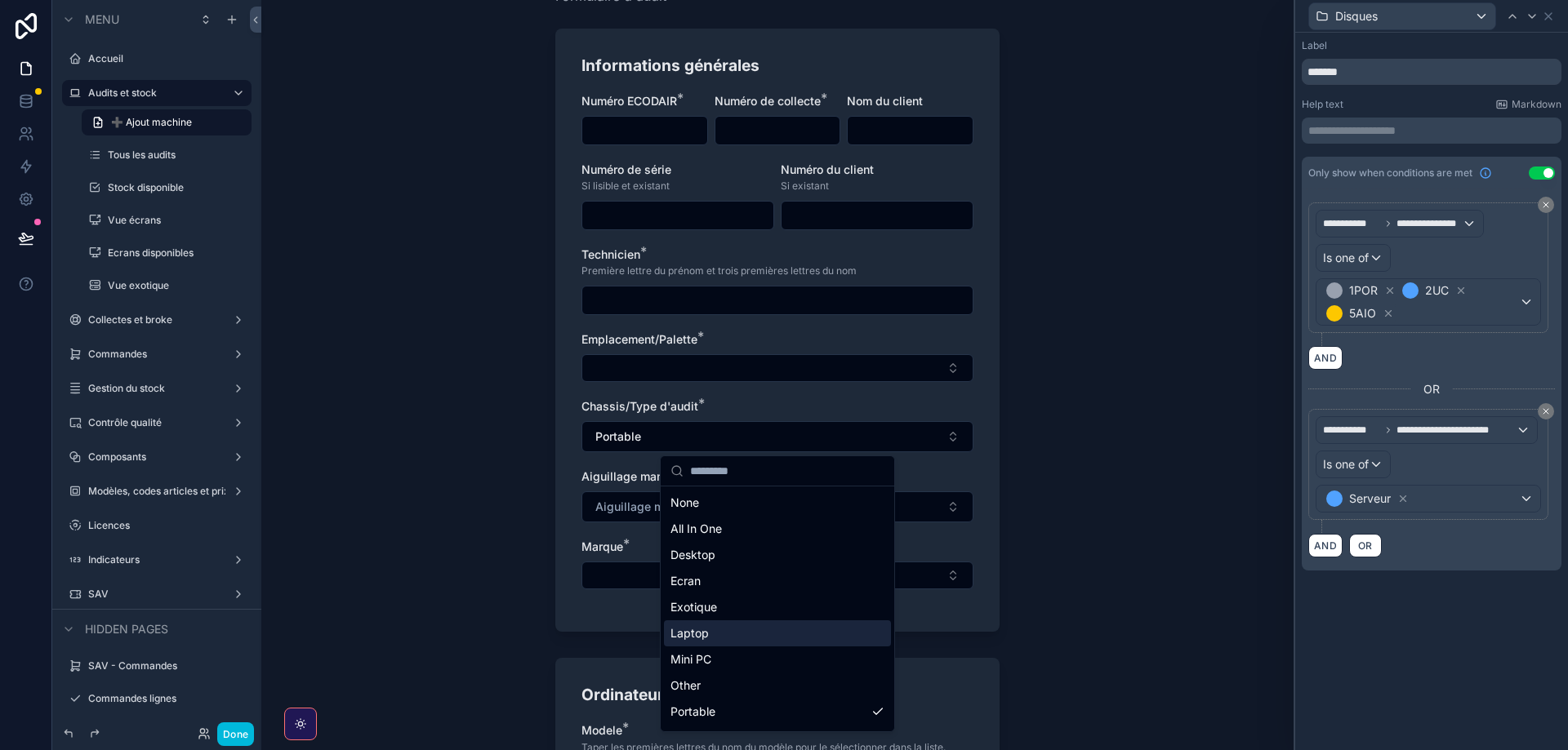
click at [700, 632] on span "Laptop" at bounding box center [689, 633] width 38 height 17
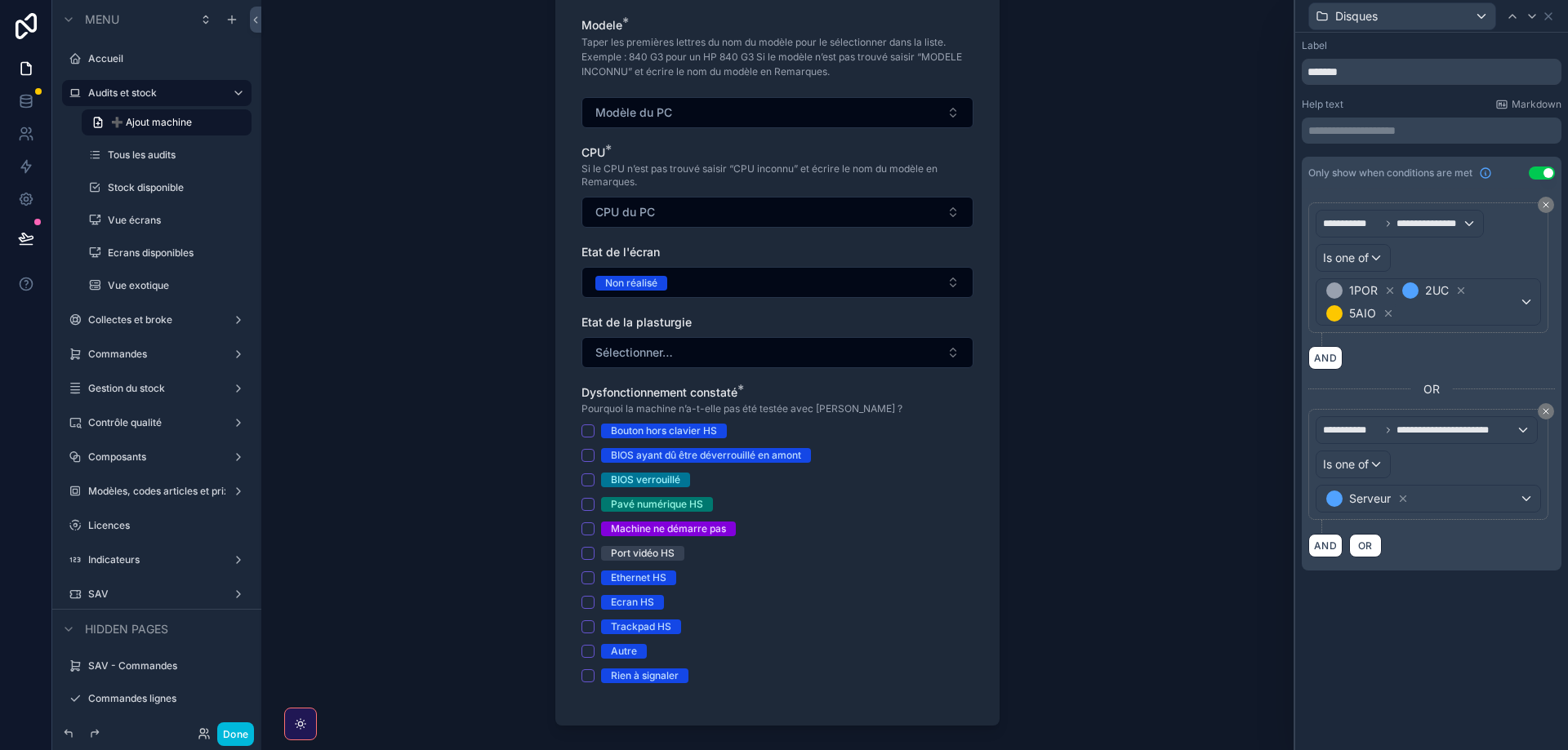
scroll to position [881, 0]
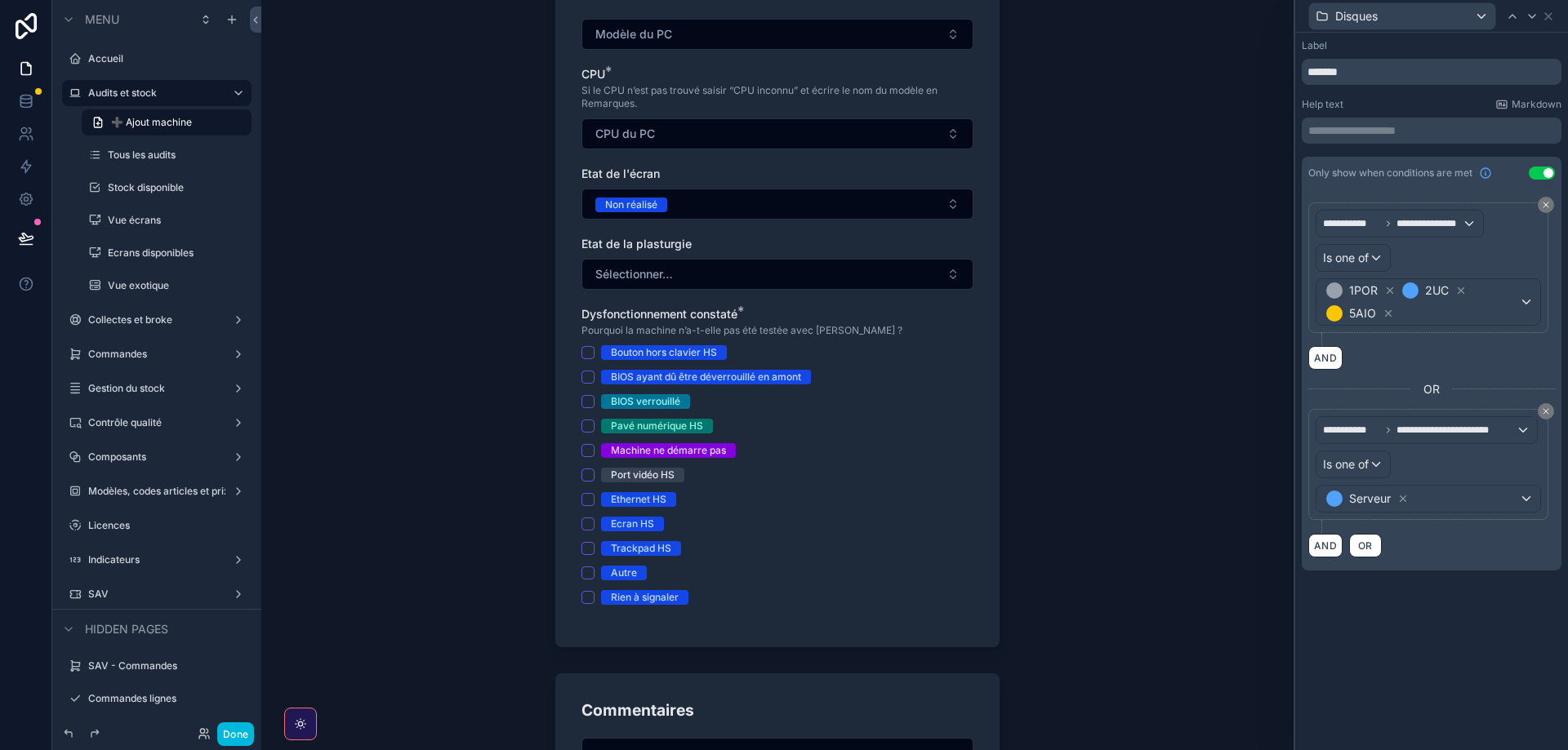
click at [233, 733] on button "Done" at bounding box center [236, 734] width 36 height 24
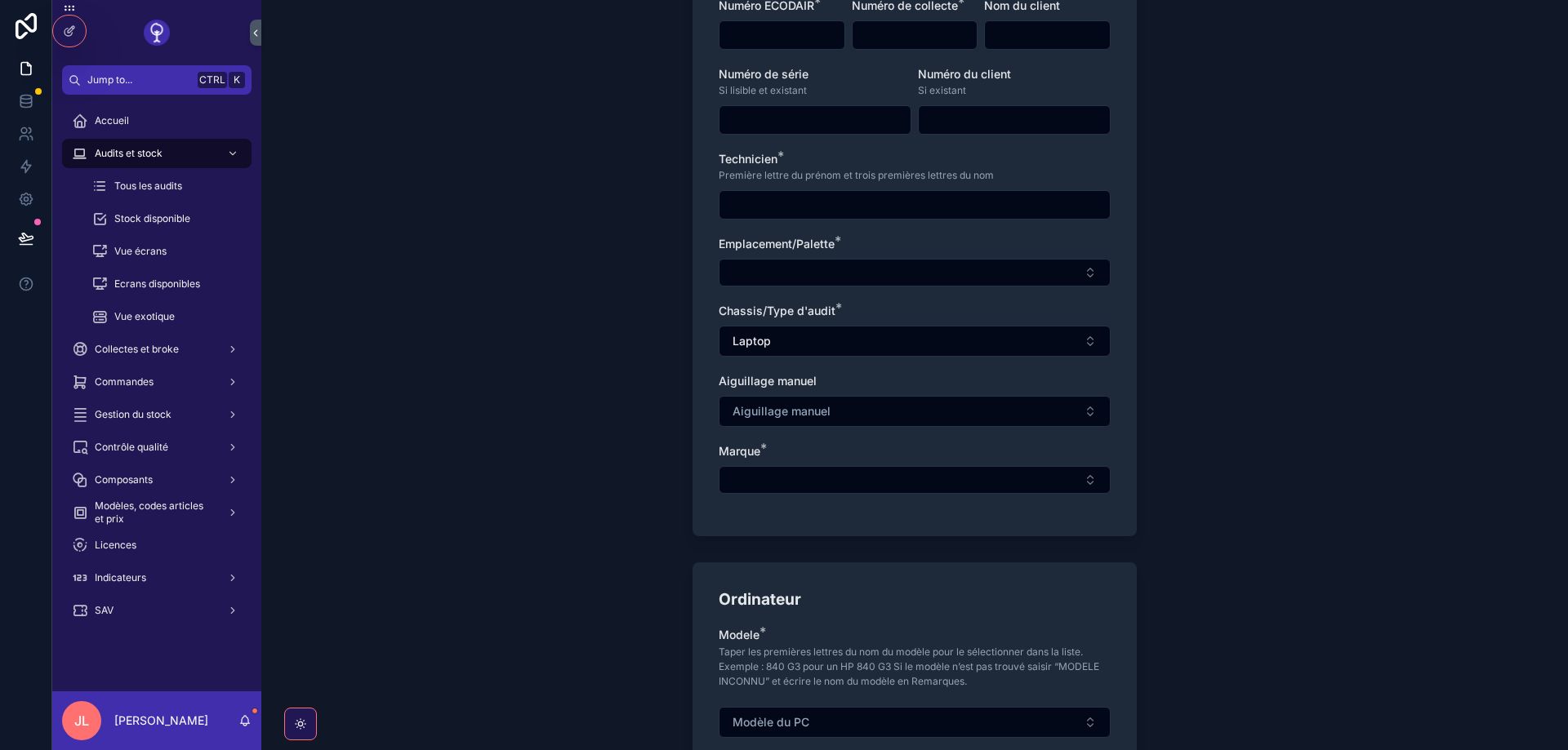
scroll to position [0, 0]
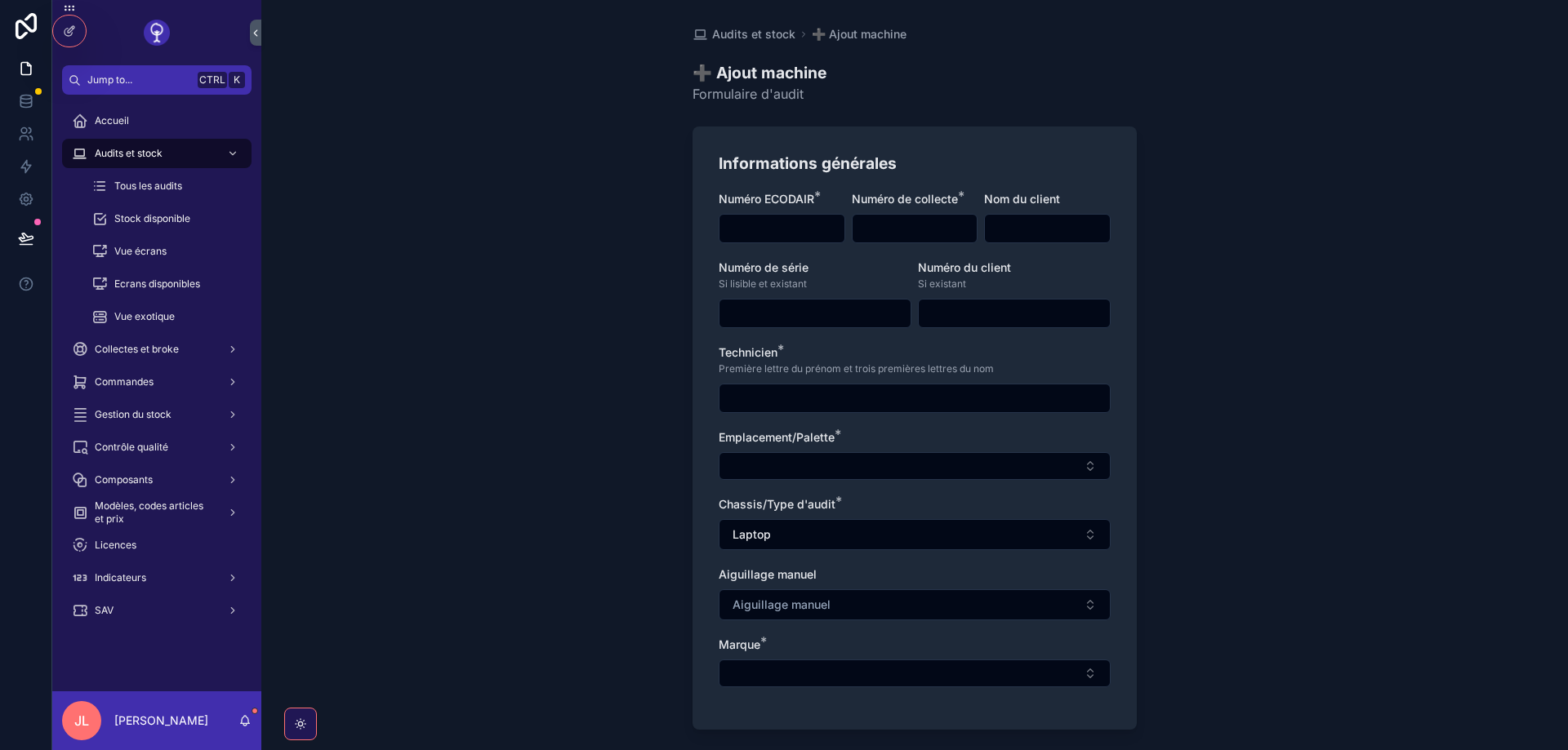
click at [67, 31] on icon at bounding box center [70, 31] width 13 height 13
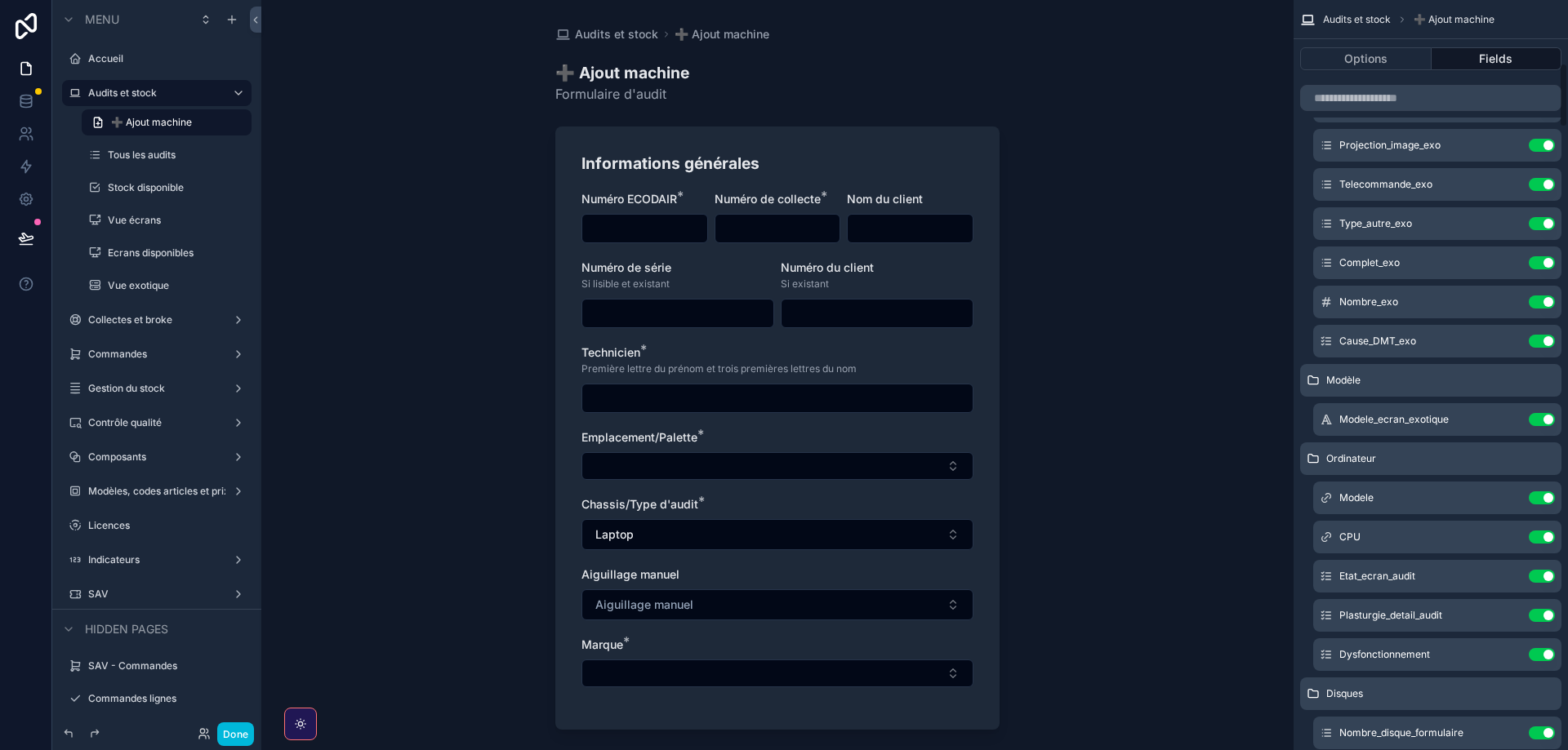
scroll to position [808, 0]
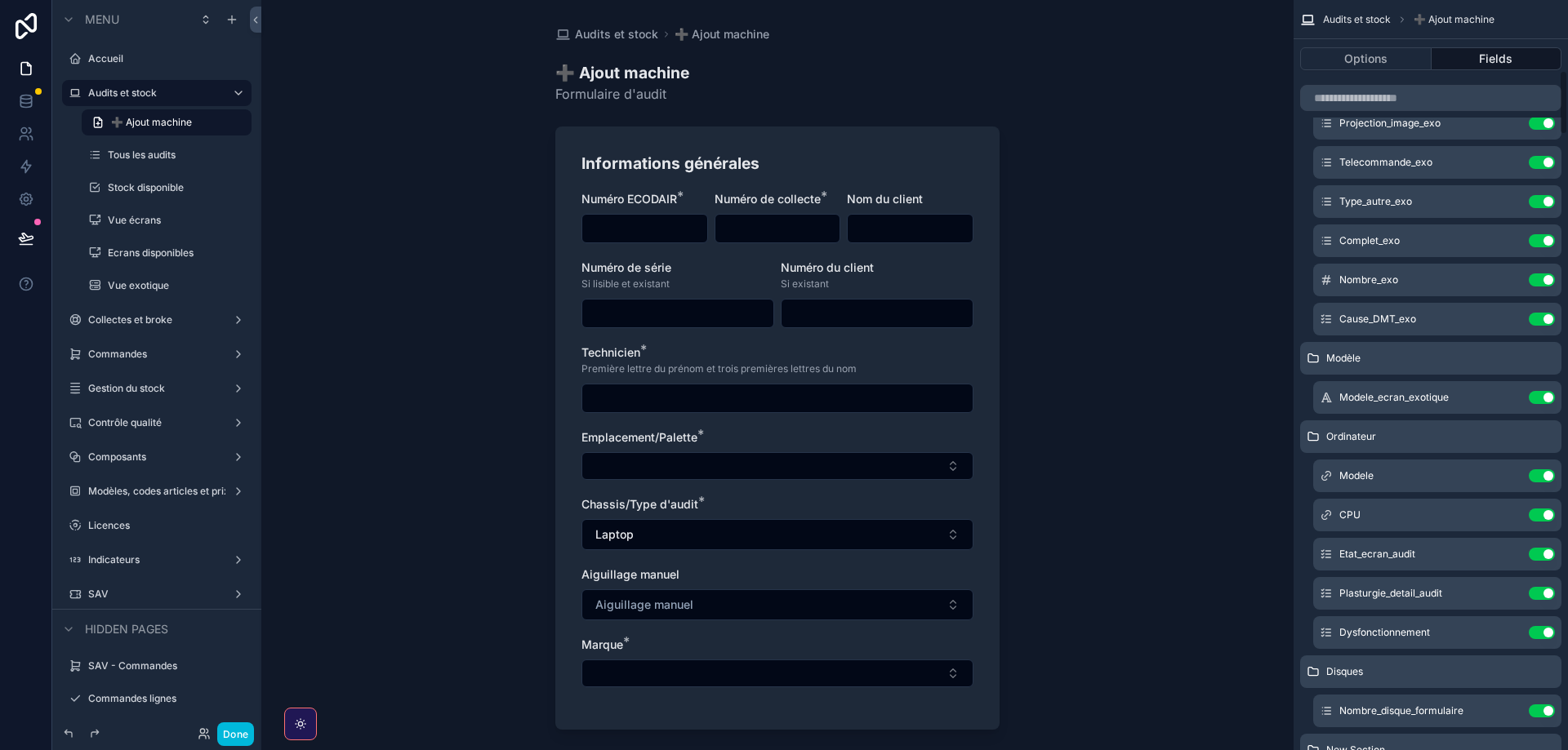
click at [0, 0] on icon "scrollable content" at bounding box center [0, 0] width 0 height 0
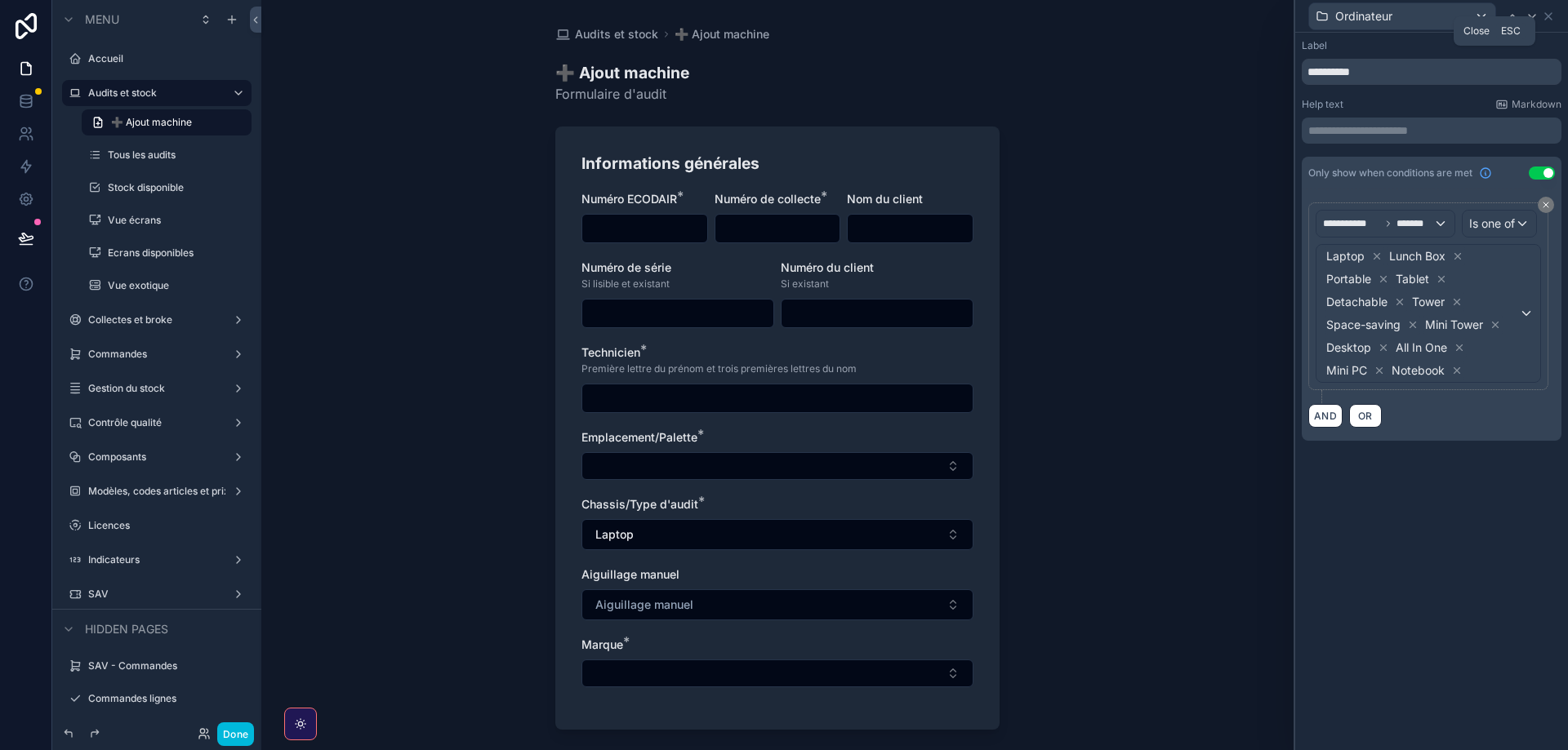
click at [1546, 14] on icon at bounding box center [1548, 17] width 7 height 7
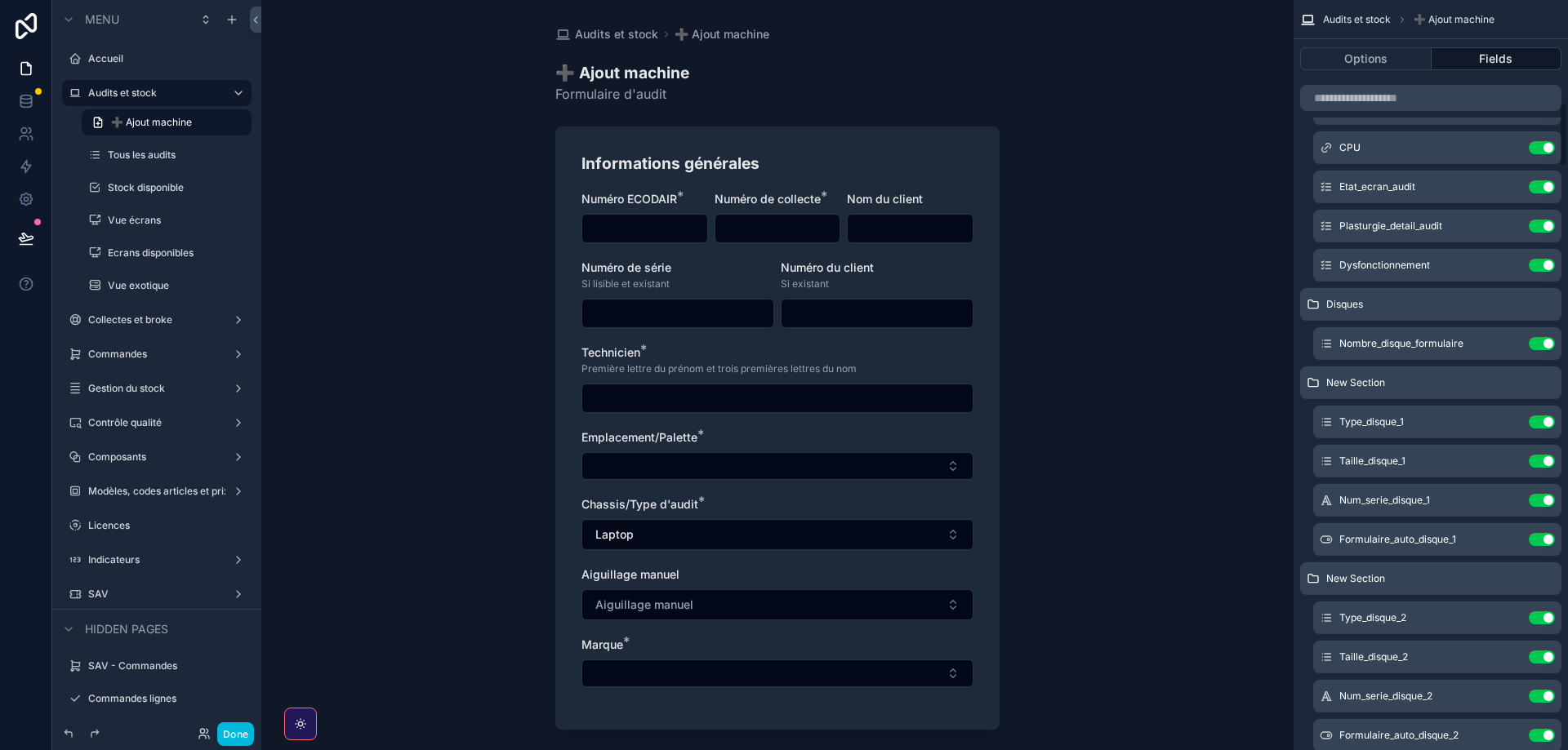
scroll to position [1249, 0]
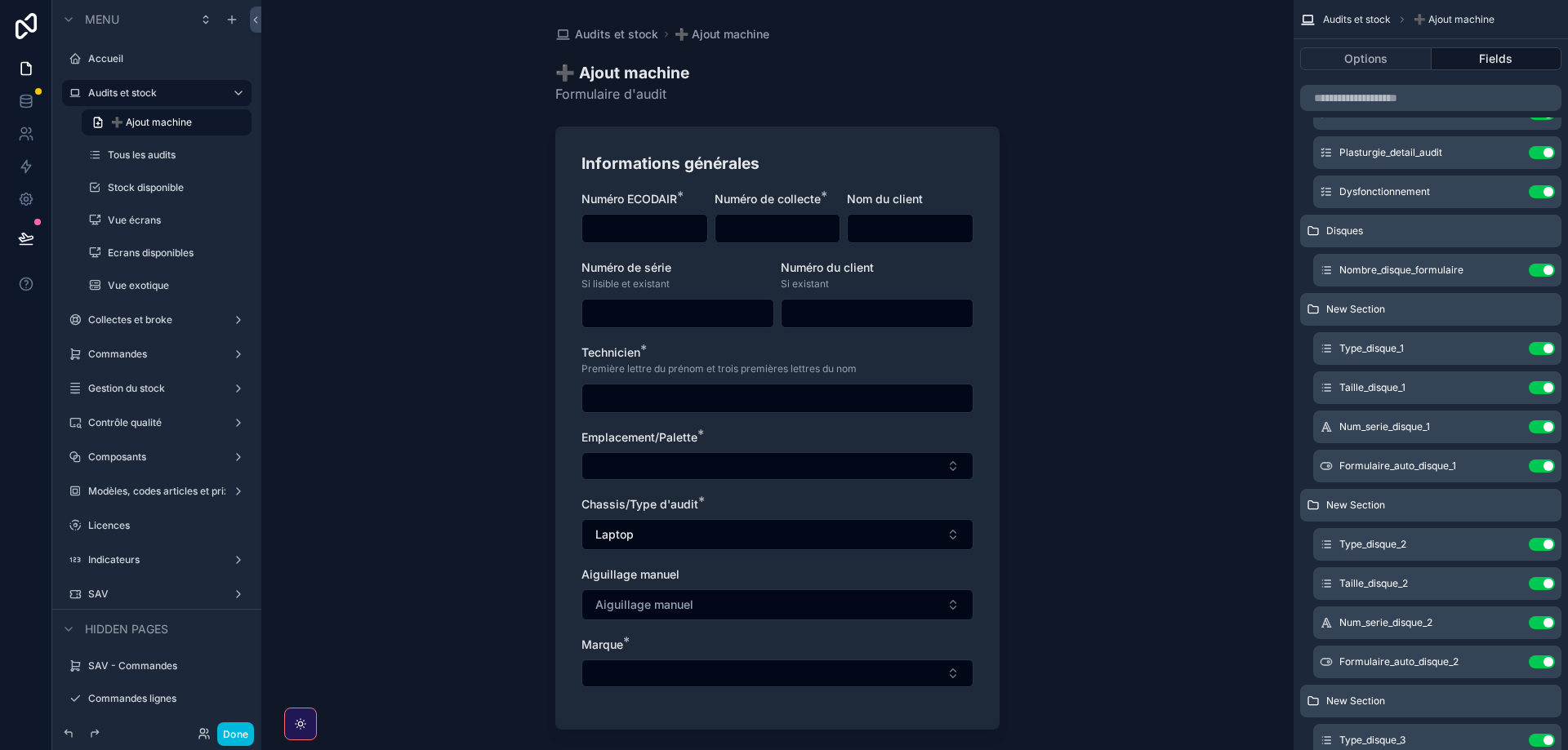
click at [0, 0] on icon "scrollable content" at bounding box center [0, 0] width 0 height 0
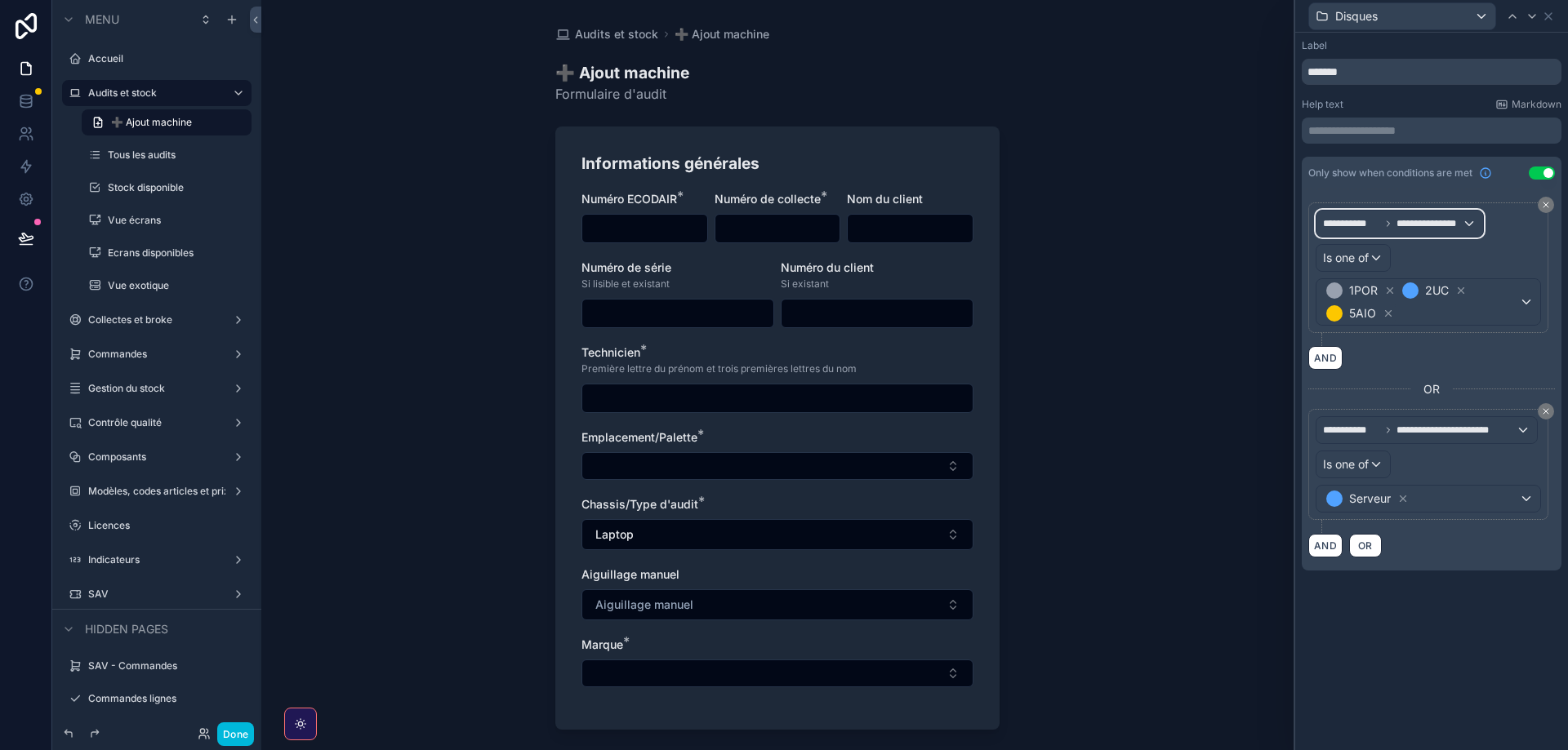
click at [1352, 227] on span "**********" at bounding box center [1351, 224] width 57 height 13
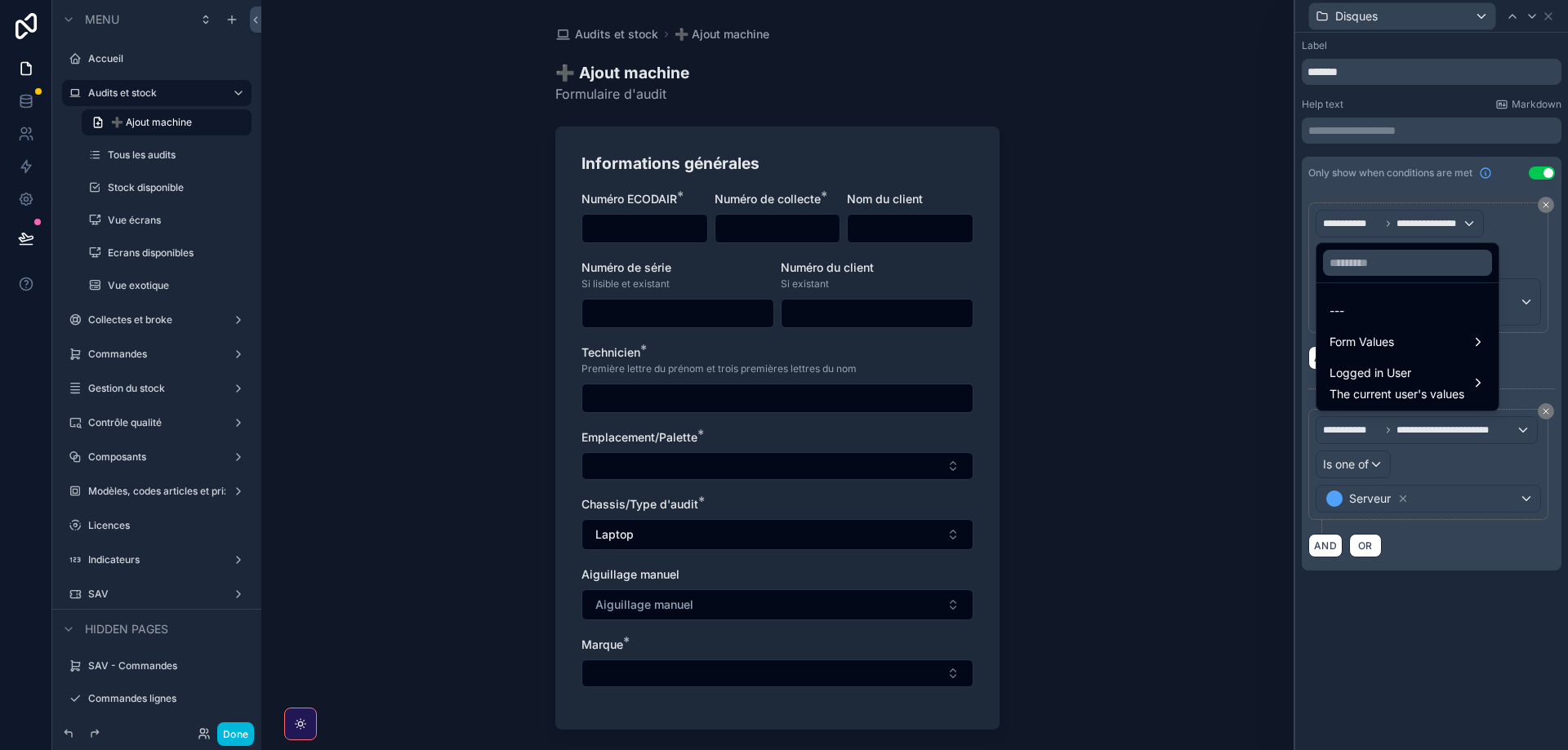
click at [1366, 337] on span "Form Values" at bounding box center [1362, 342] width 65 height 20
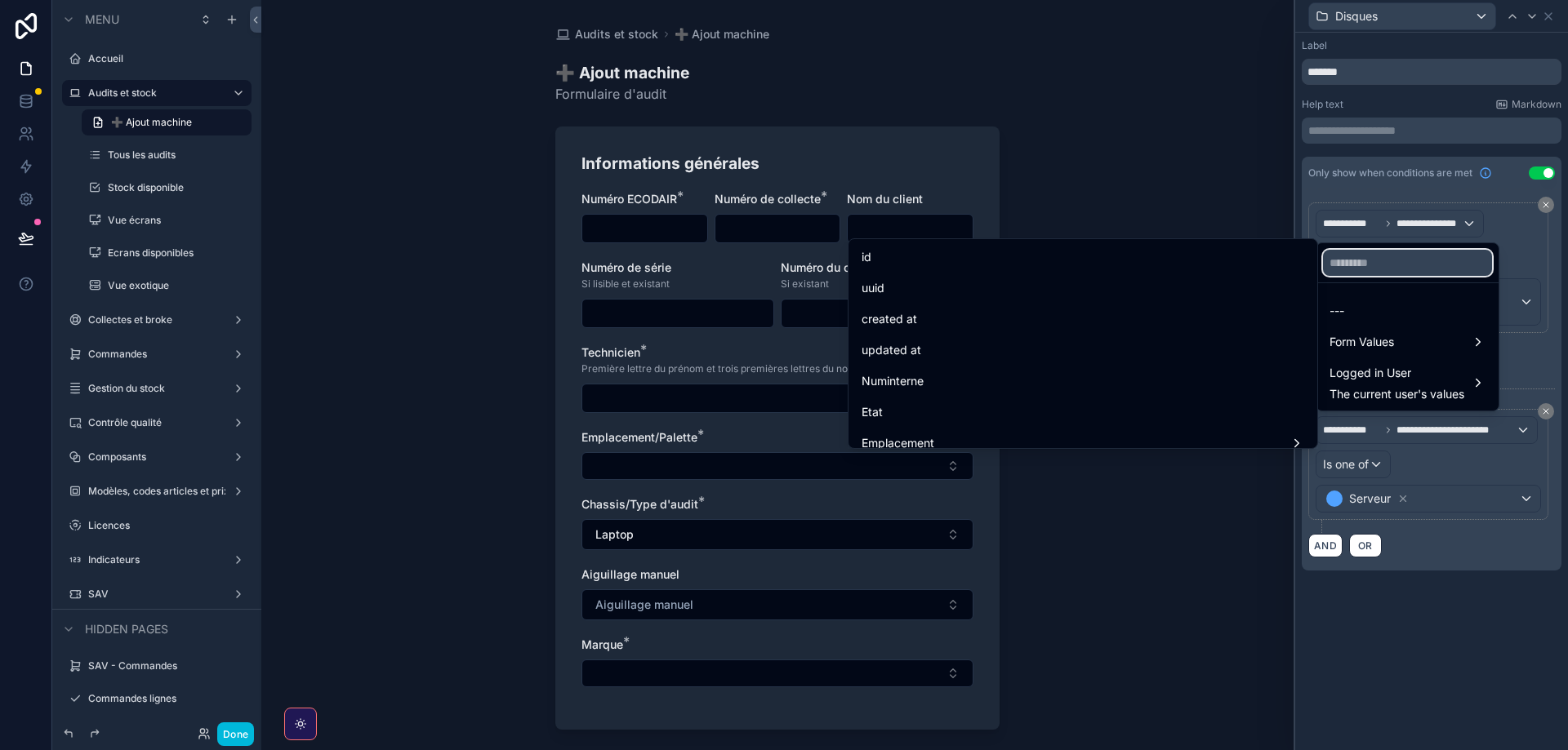
click at [1338, 260] on input "text" at bounding box center [1407, 263] width 169 height 26
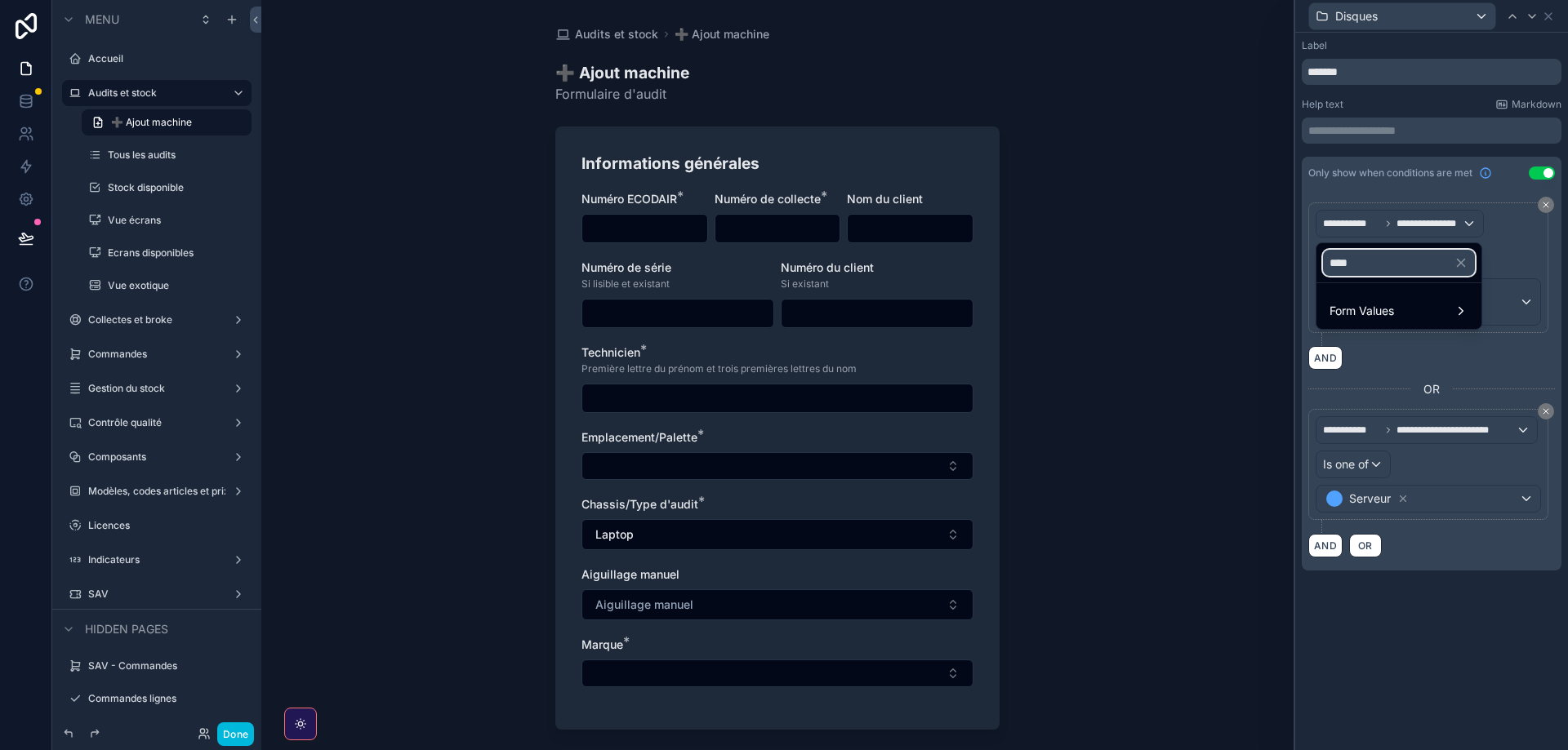
type input "****"
click at [1399, 318] on div "Form Values" at bounding box center [1399, 311] width 139 height 20
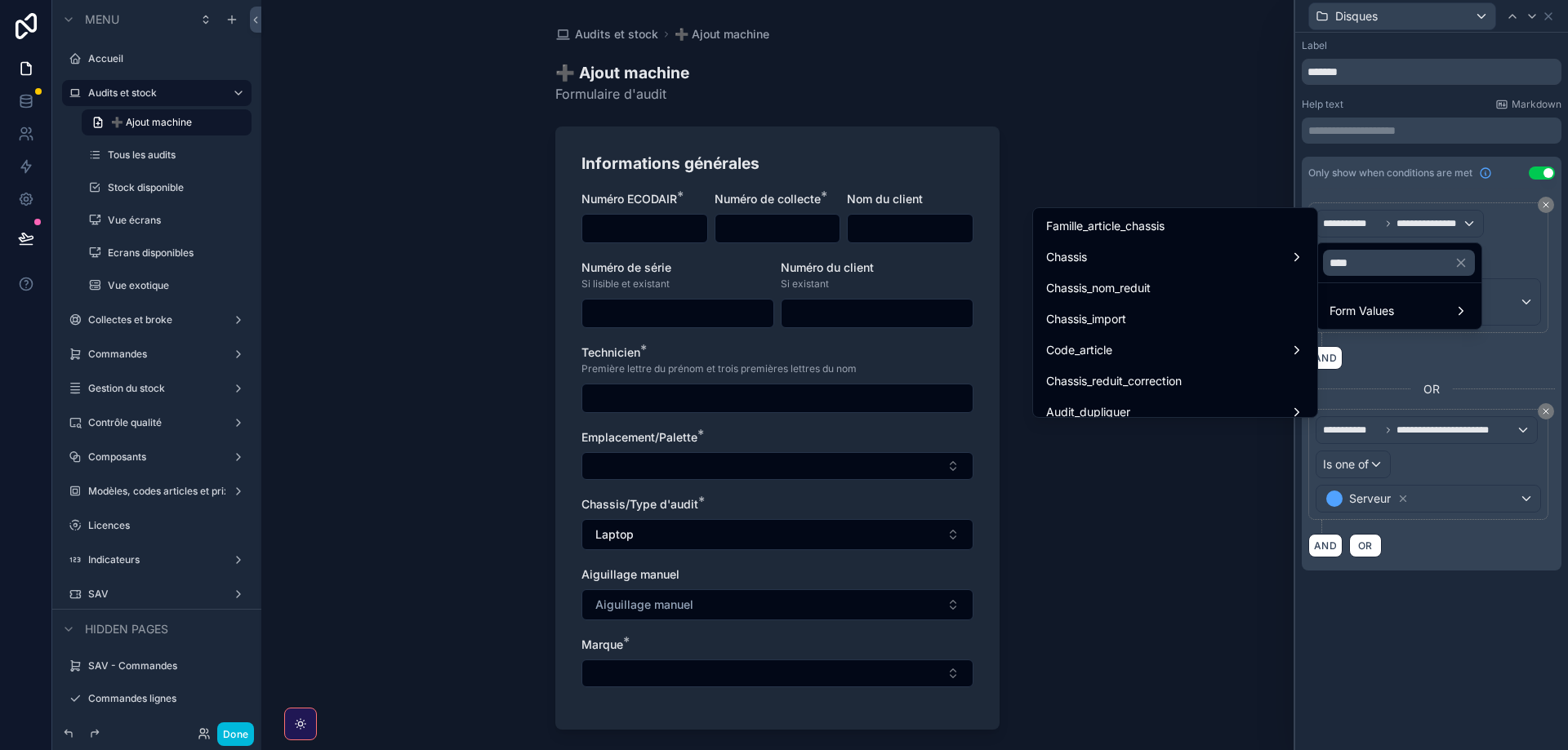
click at [1139, 251] on div "Chassis" at bounding box center [1175, 257] width 258 height 20
click at [1339, 253] on span "Chassis" at bounding box center [1350, 259] width 41 height 20
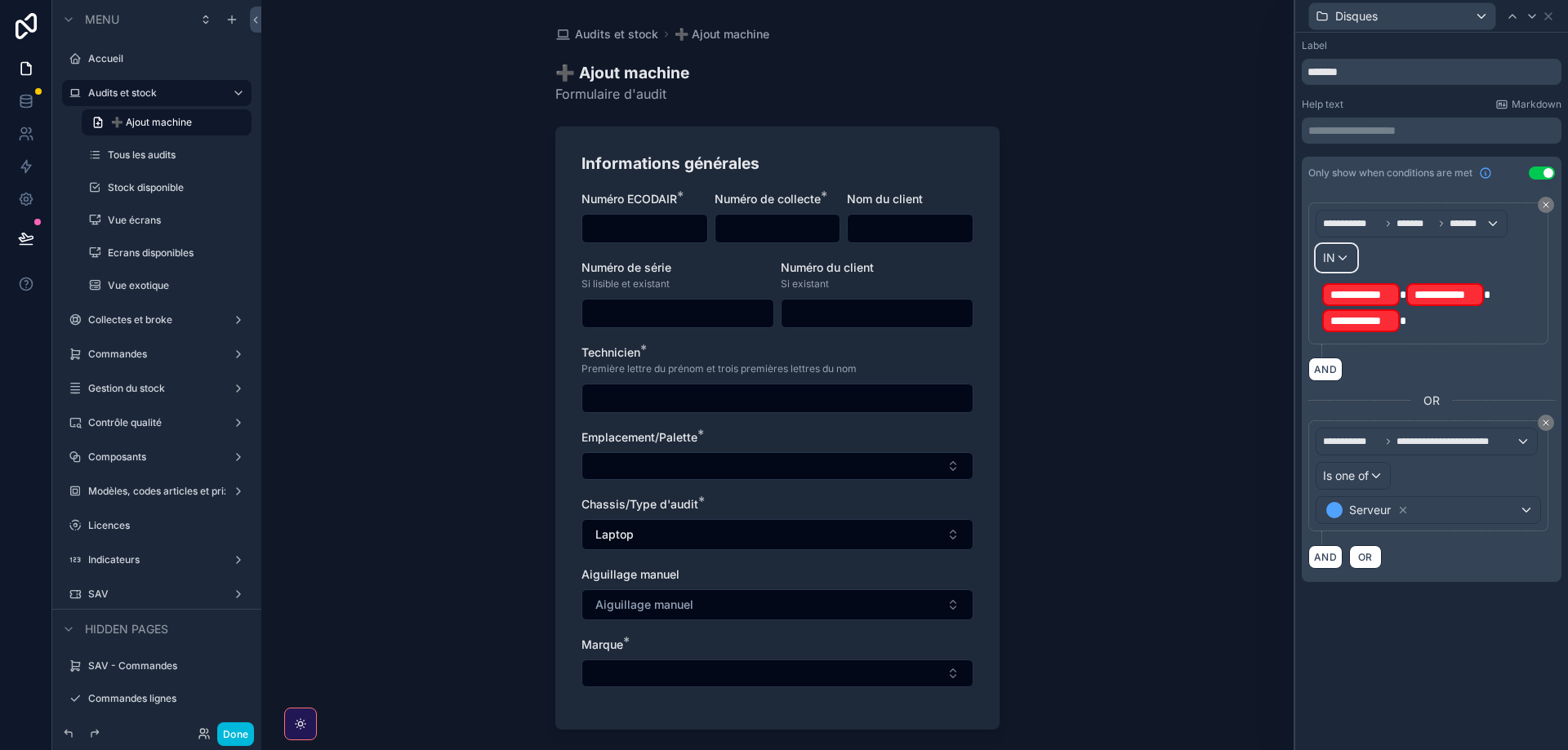
click at [1333, 260] on span "IN" at bounding box center [1329, 258] width 12 height 17
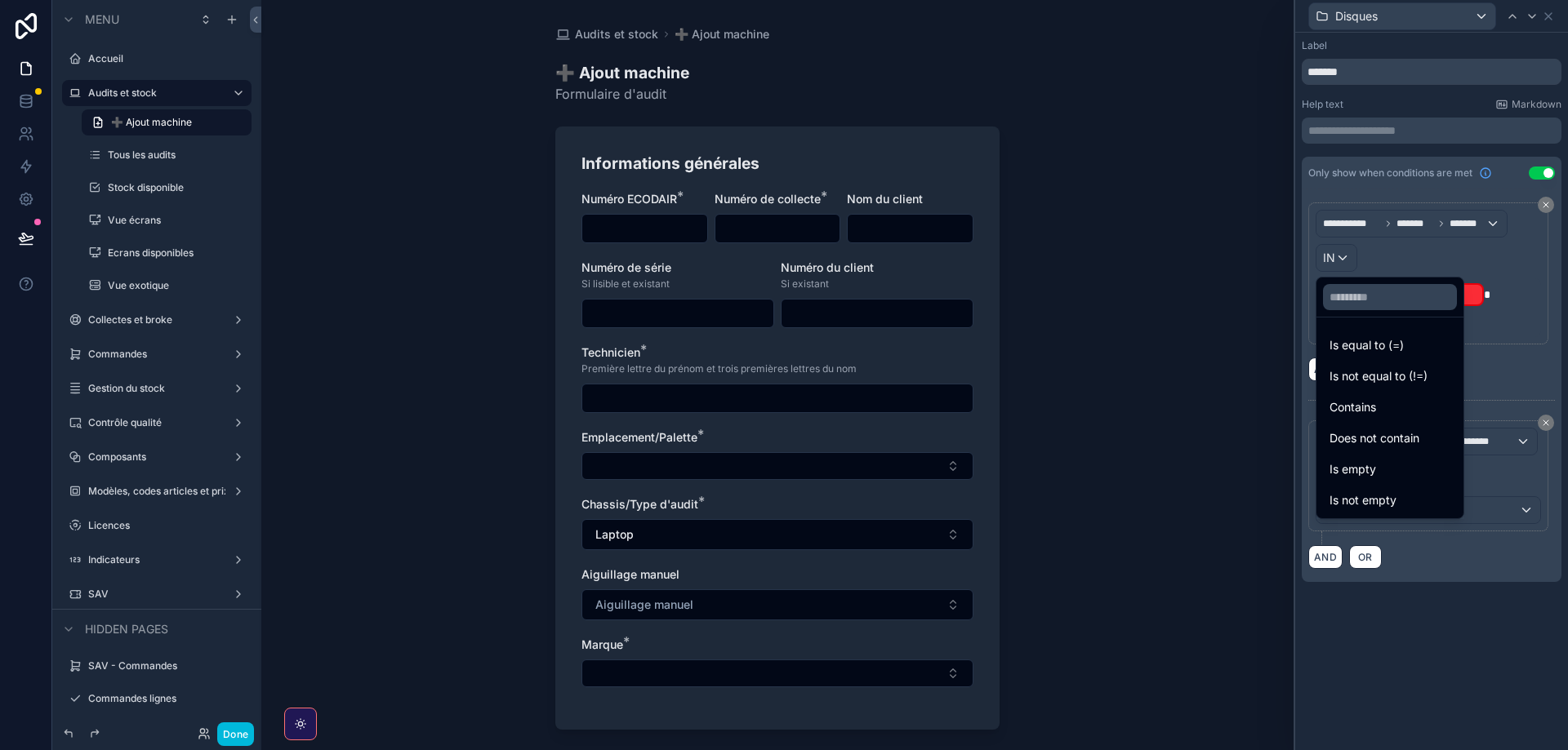
click at [1372, 344] on span "Is equal to (=)" at bounding box center [1367, 346] width 74 height 20
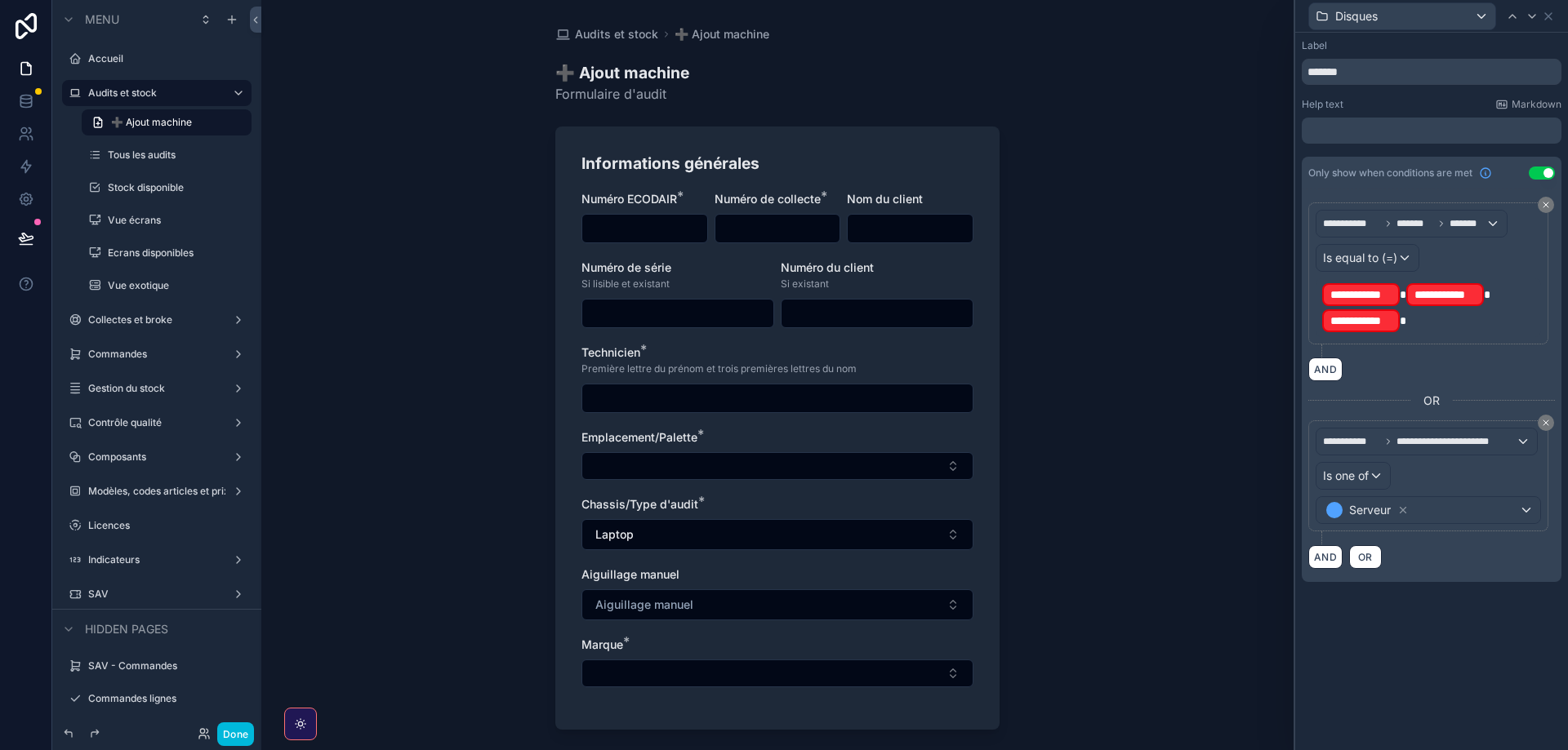
click at [1417, 337] on div "**********" at bounding box center [1428, 308] width 225 height 59
click at [1409, 327] on p "**********" at bounding box center [1430, 308] width 216 height 52
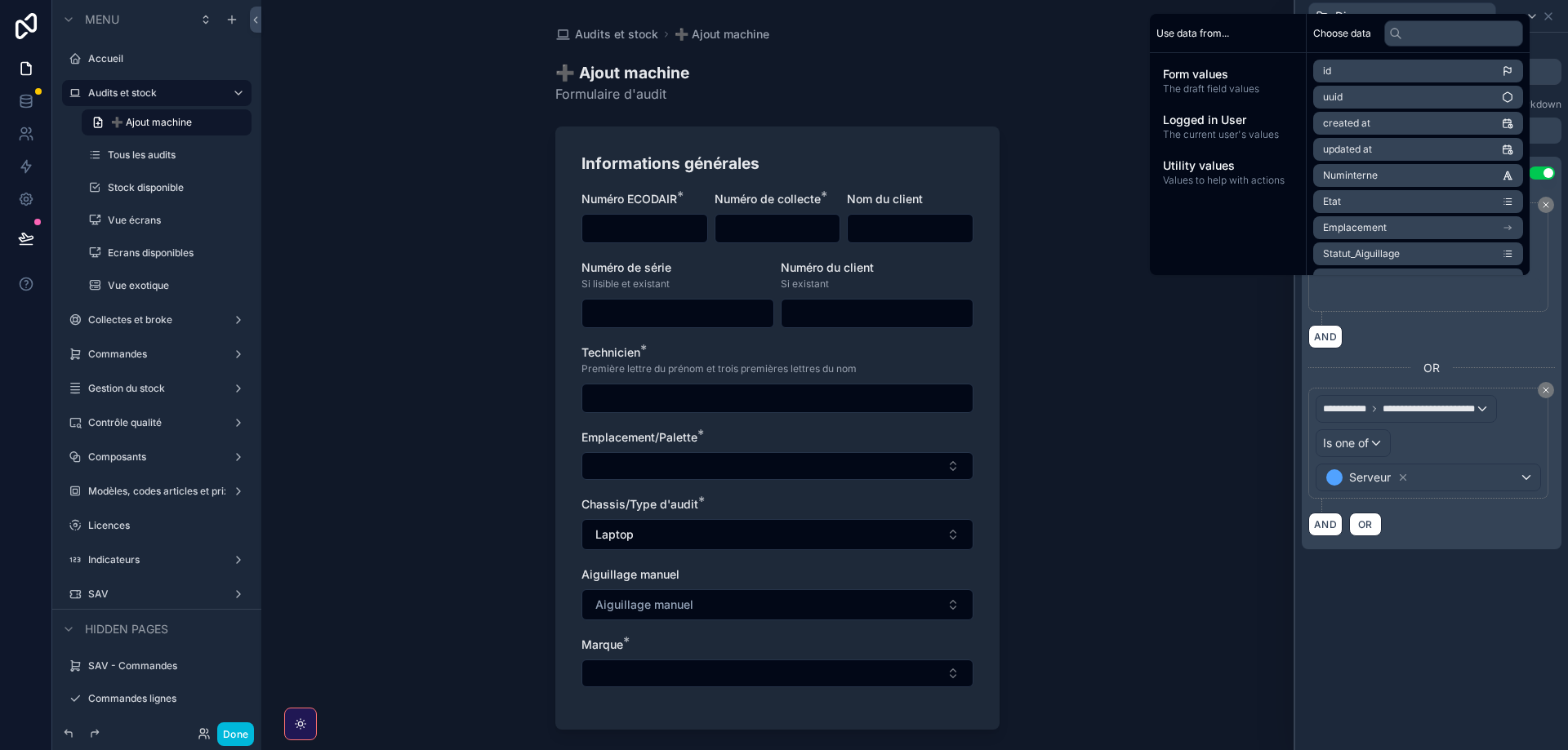
click at [1416, 341] on div "AND" at bounding box center [1431, 337] width 247 height 24
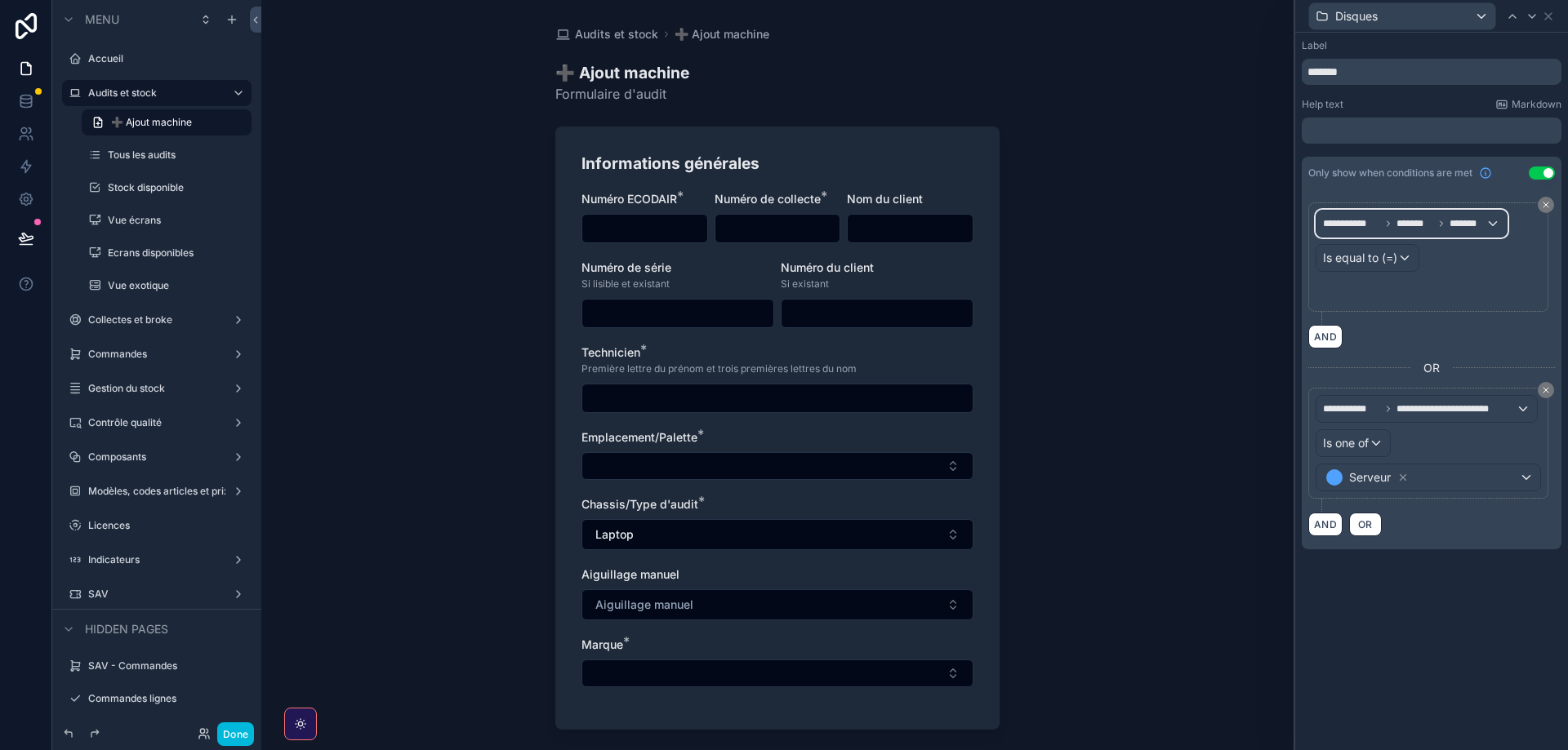
click at [1474, 228] on span "*******" at bounding box center [1468, 224] width 36 height 13
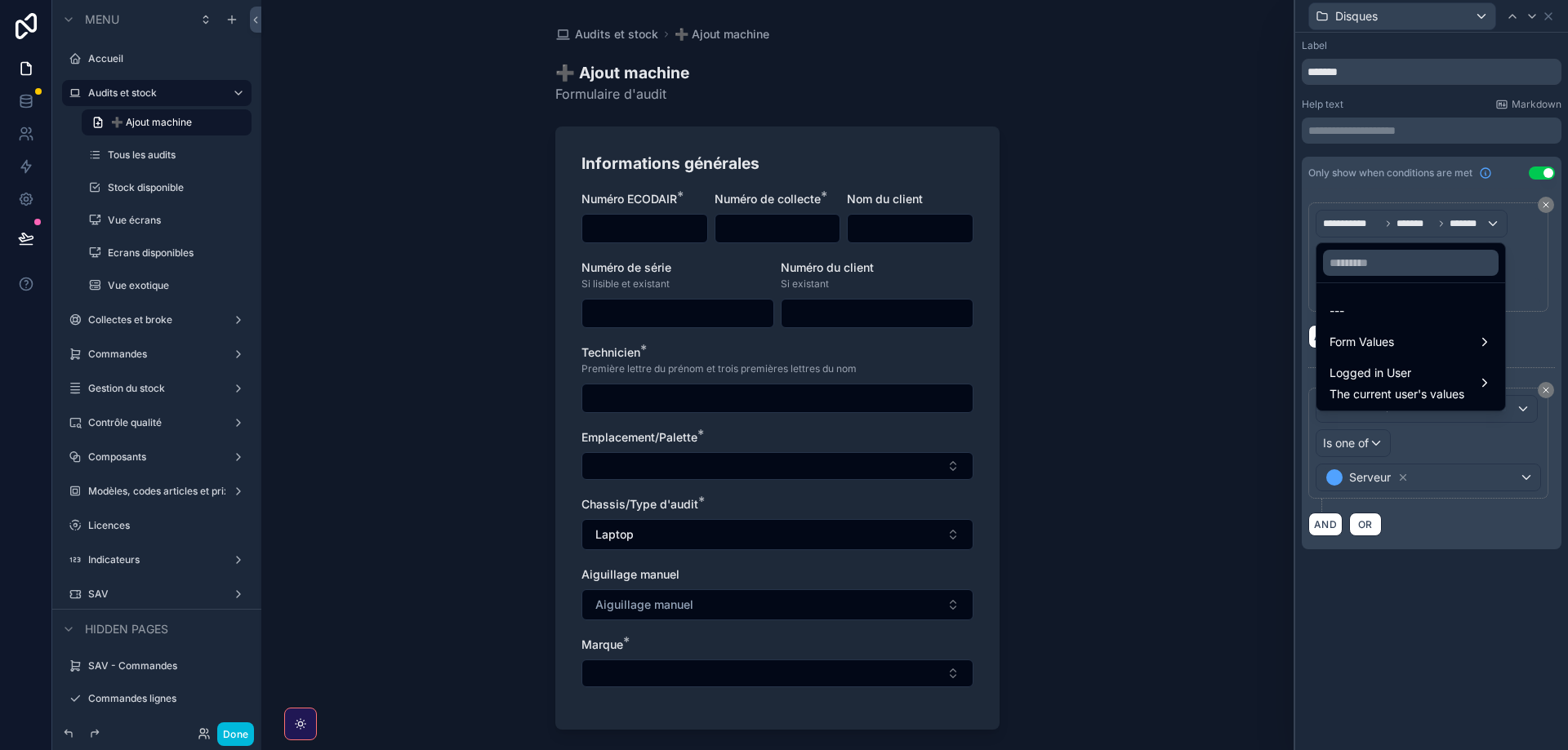
click at [1403, 356] on div "Form Values" at bounding box center [1411, 342] width 182 height 30
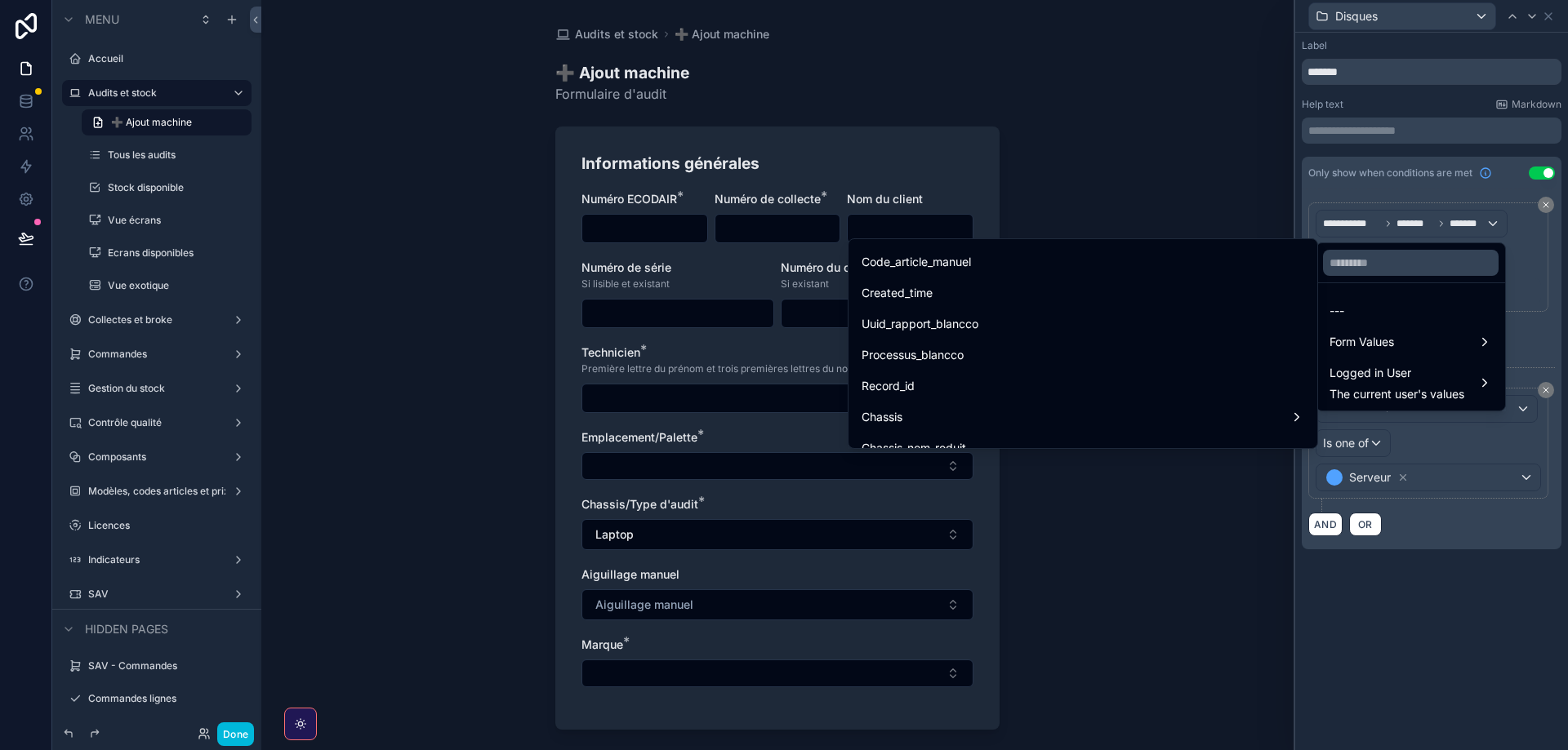
scroll to position [915, 0]
click at [923, 332] on div "Chassis" at bounding box center [1082, 334] width 443 height 20
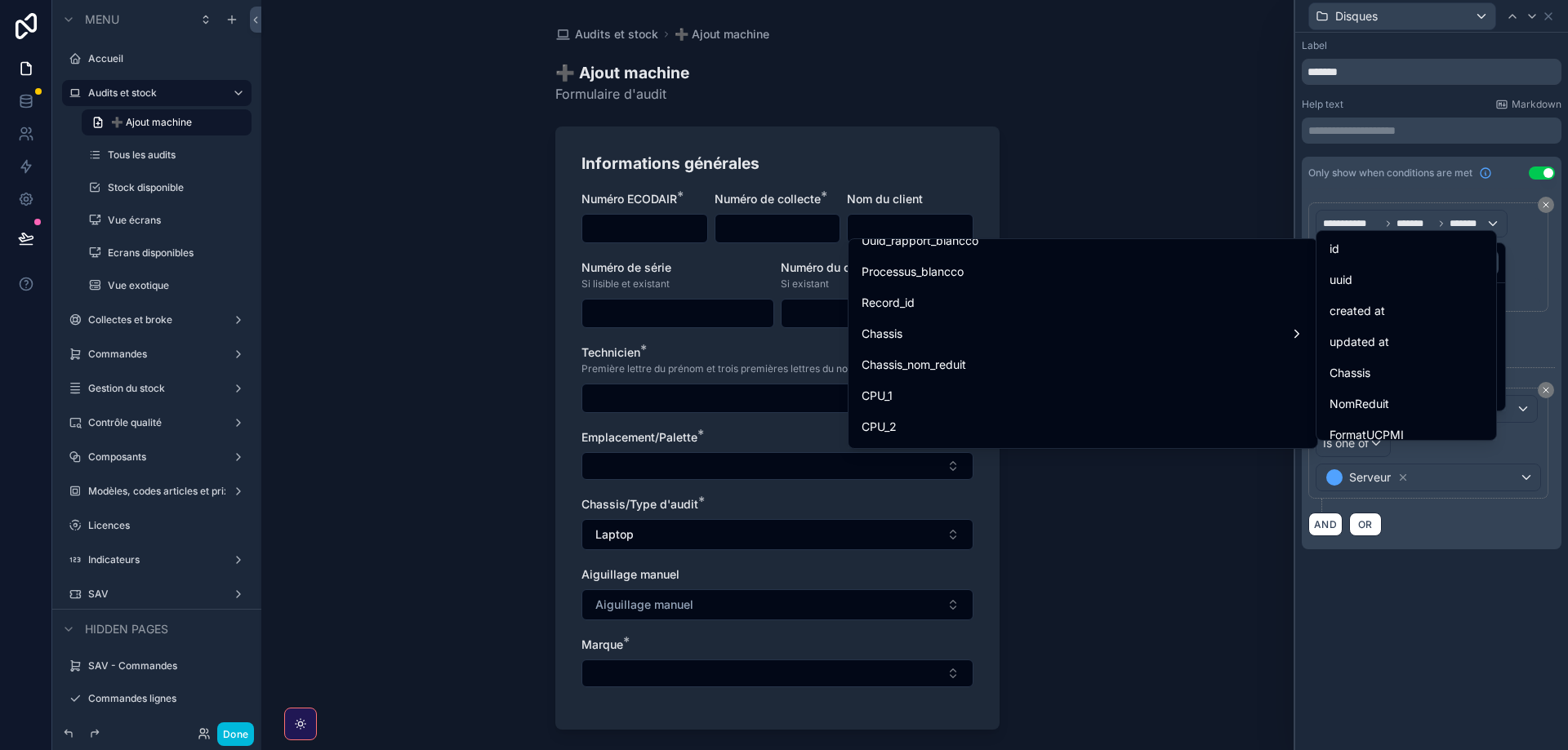
click at [1355, 246] on div "id" at bounding box center [1407, 249] width 154 height 20
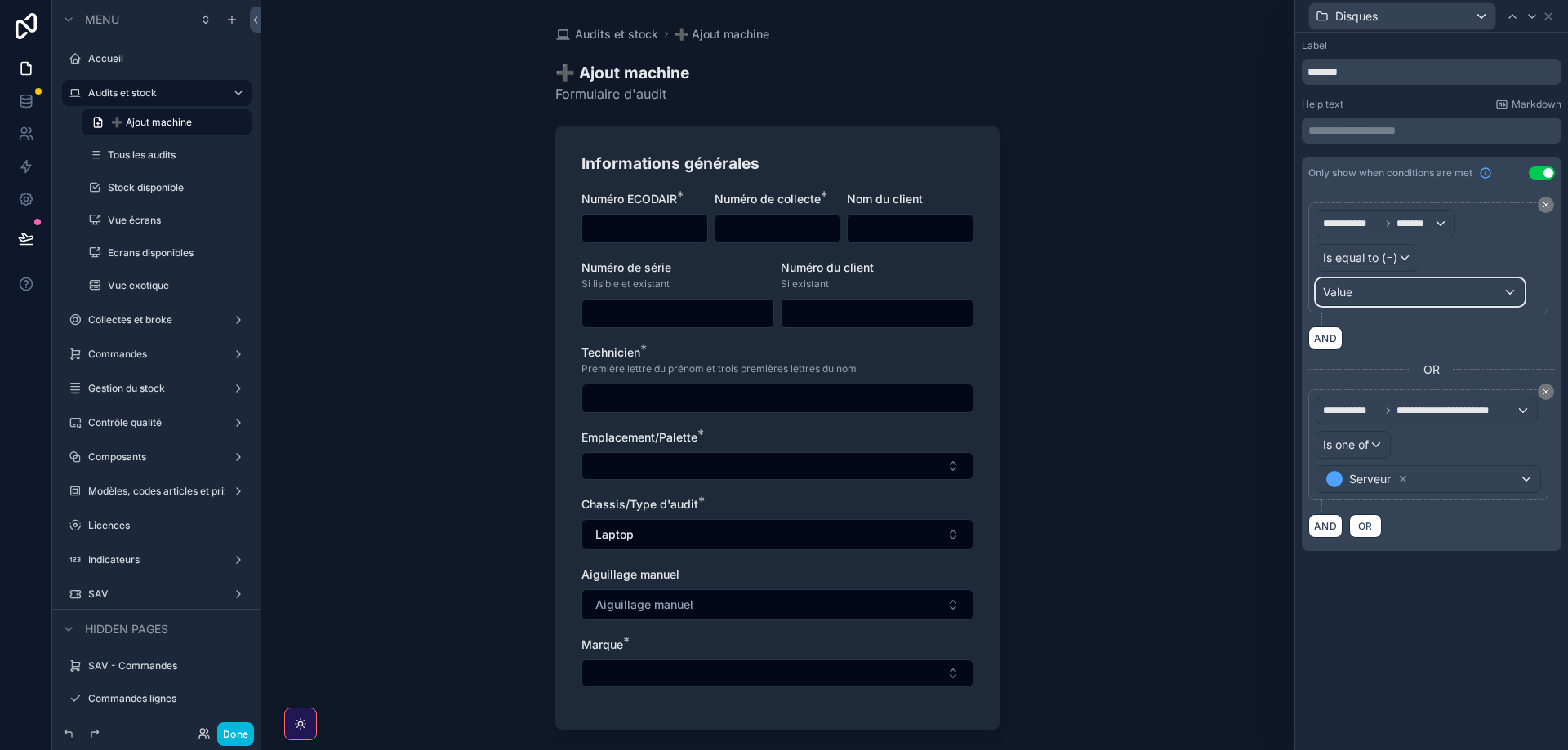
click at [1353, 297] on div "Value" at bounding box center [1420, 293] width 208 height 26
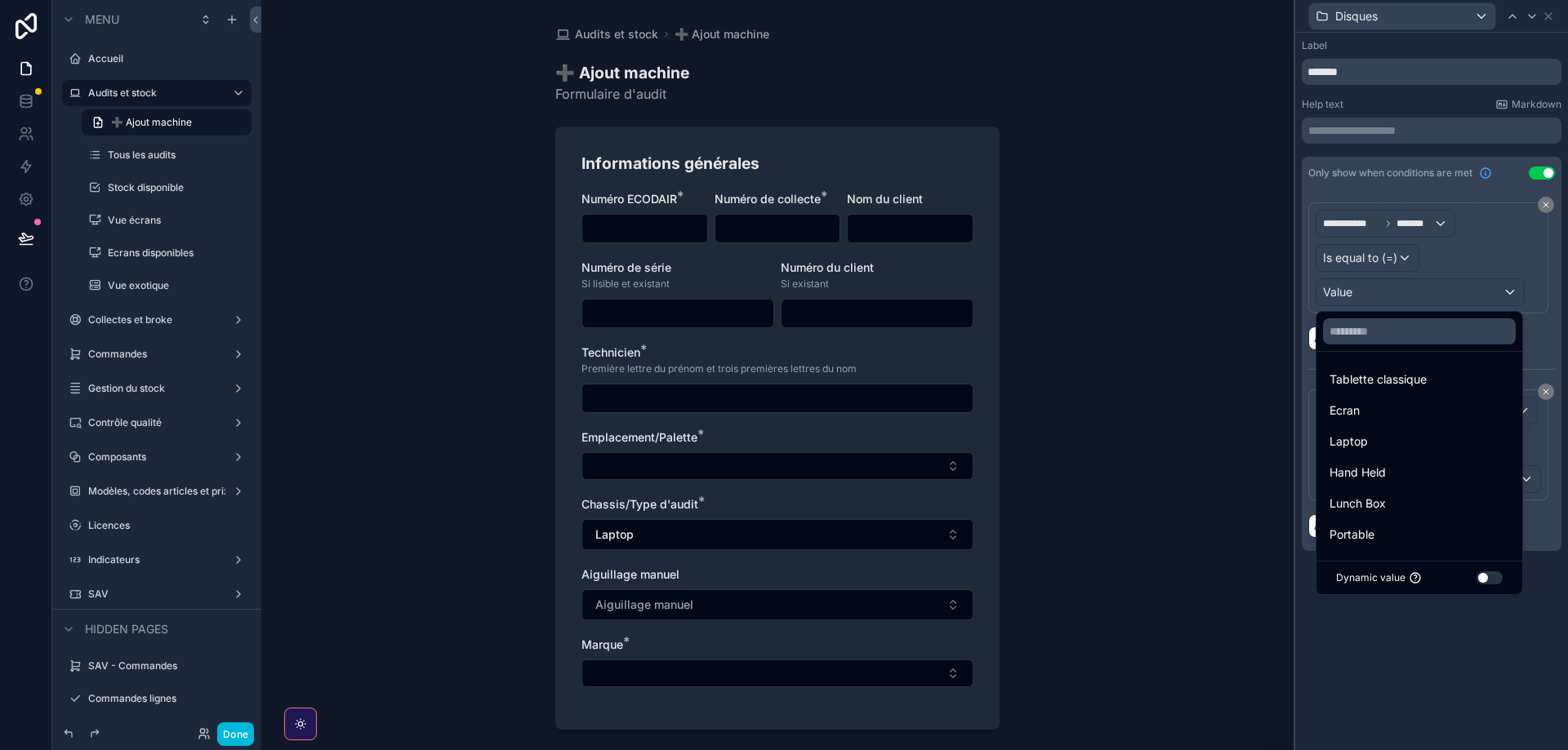
click at [1365, 439] on span "Laptop" at bounding box center [1349, 442] width 38 height 20
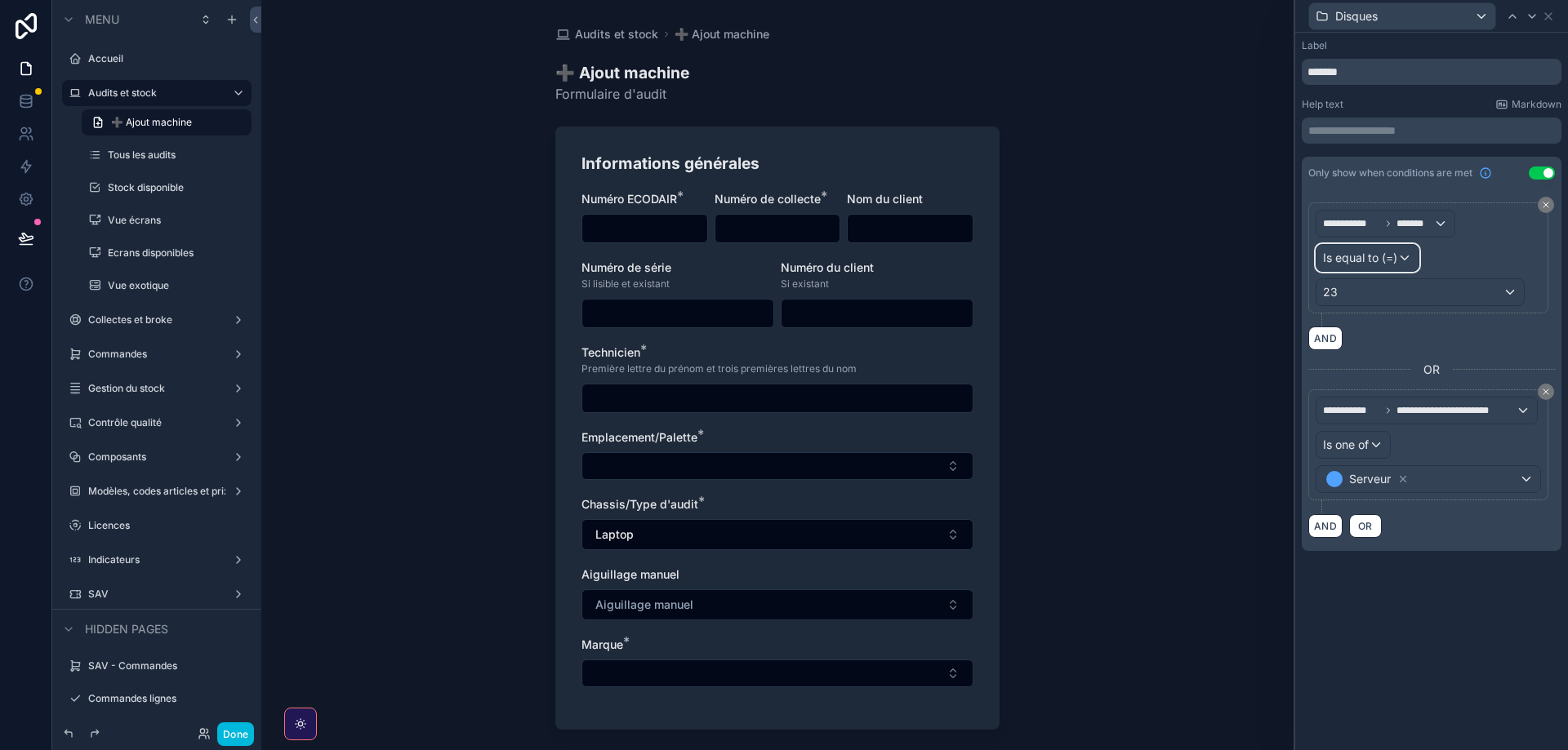
click at [1366, 246] on div "Is equal to (=)" at bounding box center [1367, 258] width 102 height 26
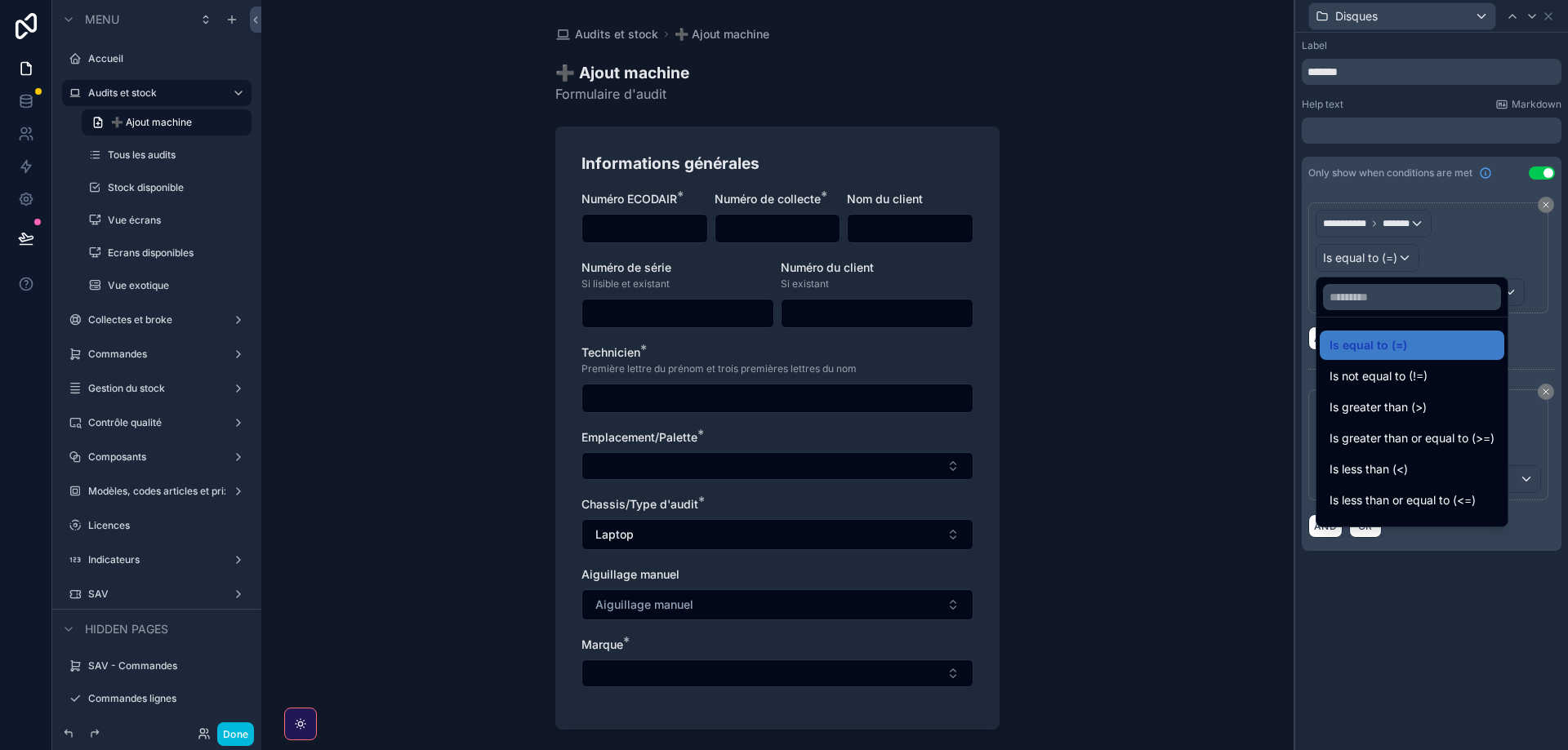
click at [1364, 260] on div at bounding box center [1431, 375] width 273 height 750
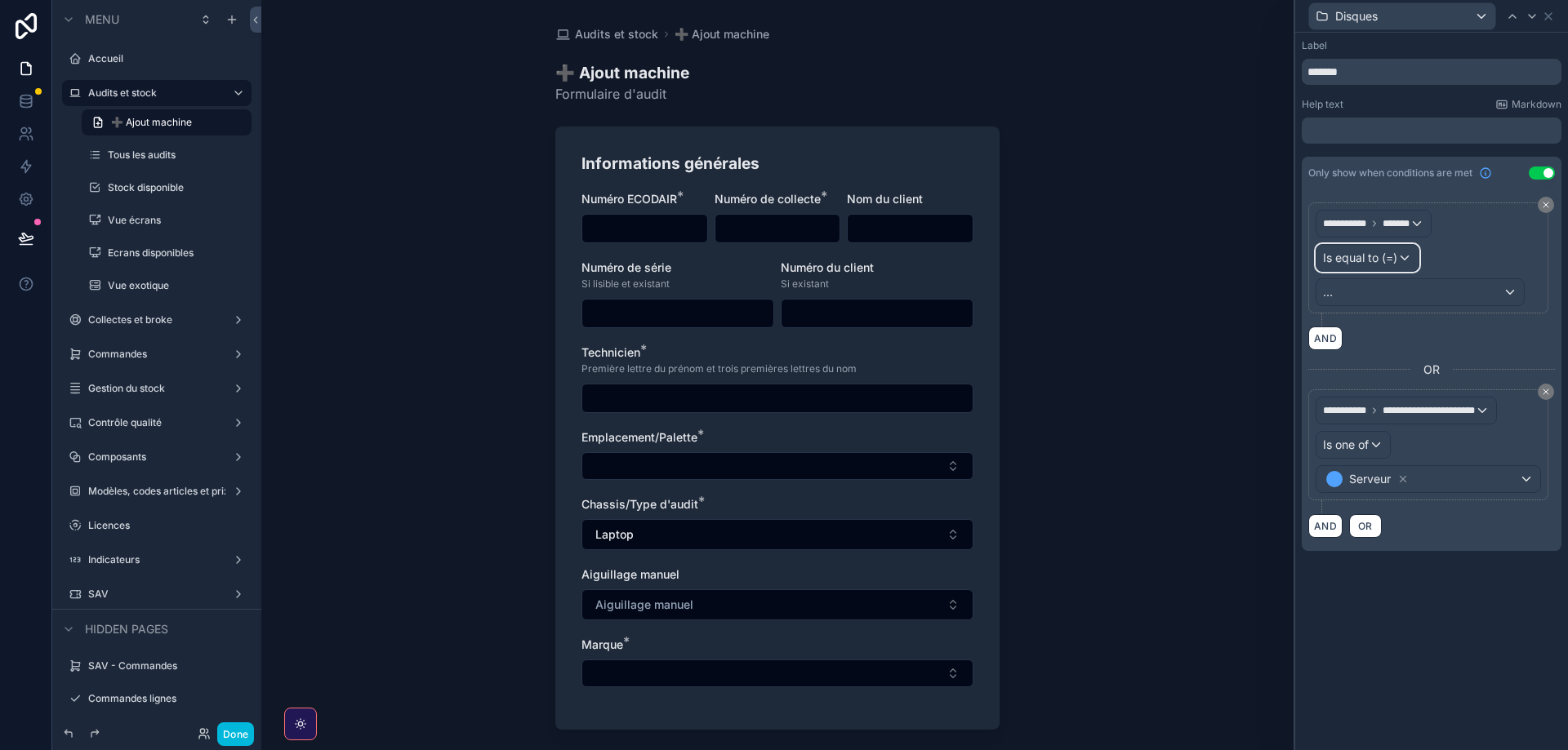
click at [1364, 260] on span "Is equal to (=)" at bounding box center [1360, 258] width 74 height 17
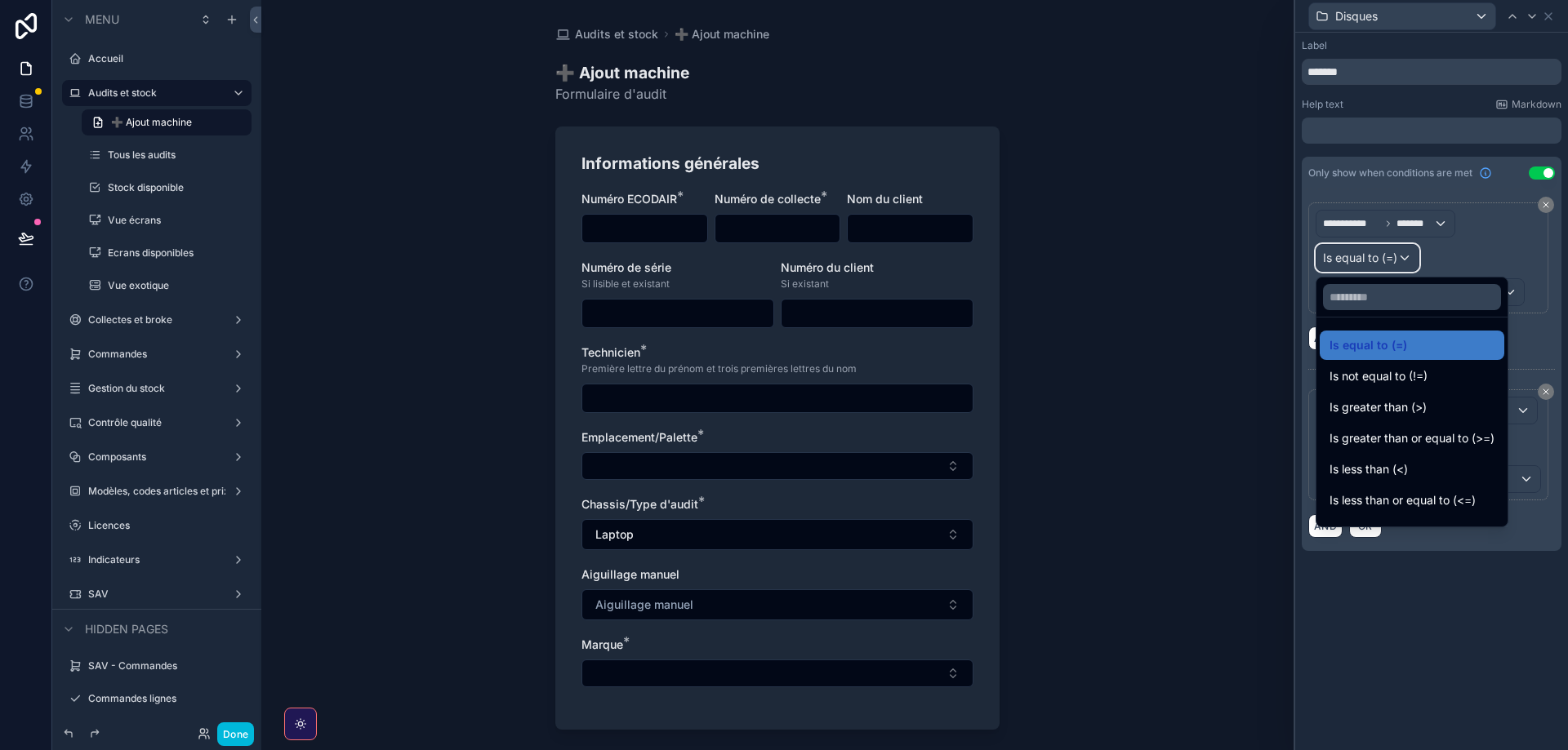
scroll to position [116, 0]
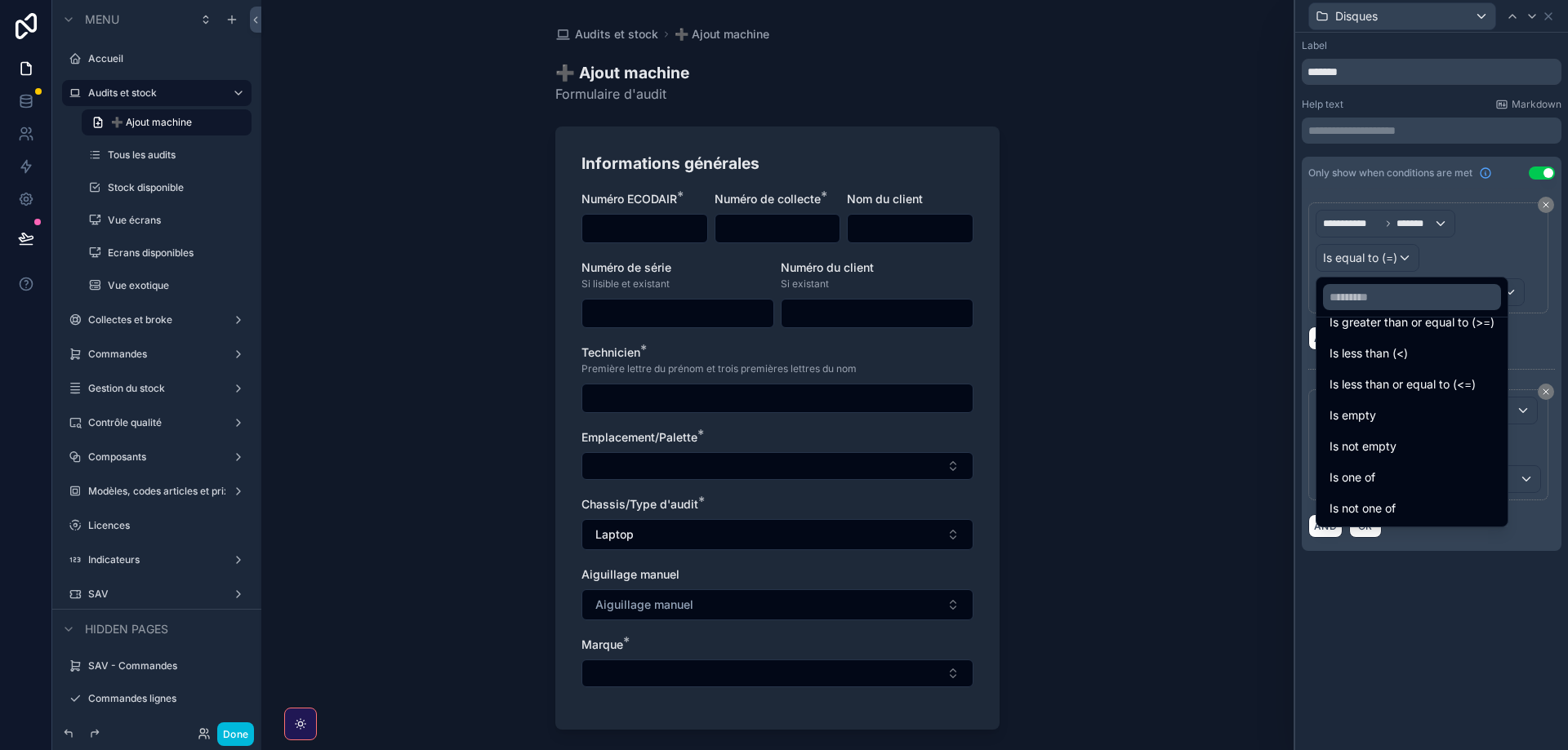
click at [1371, 475] on span "Is one of" at bounding box center [1352, 478] width 46 height 20
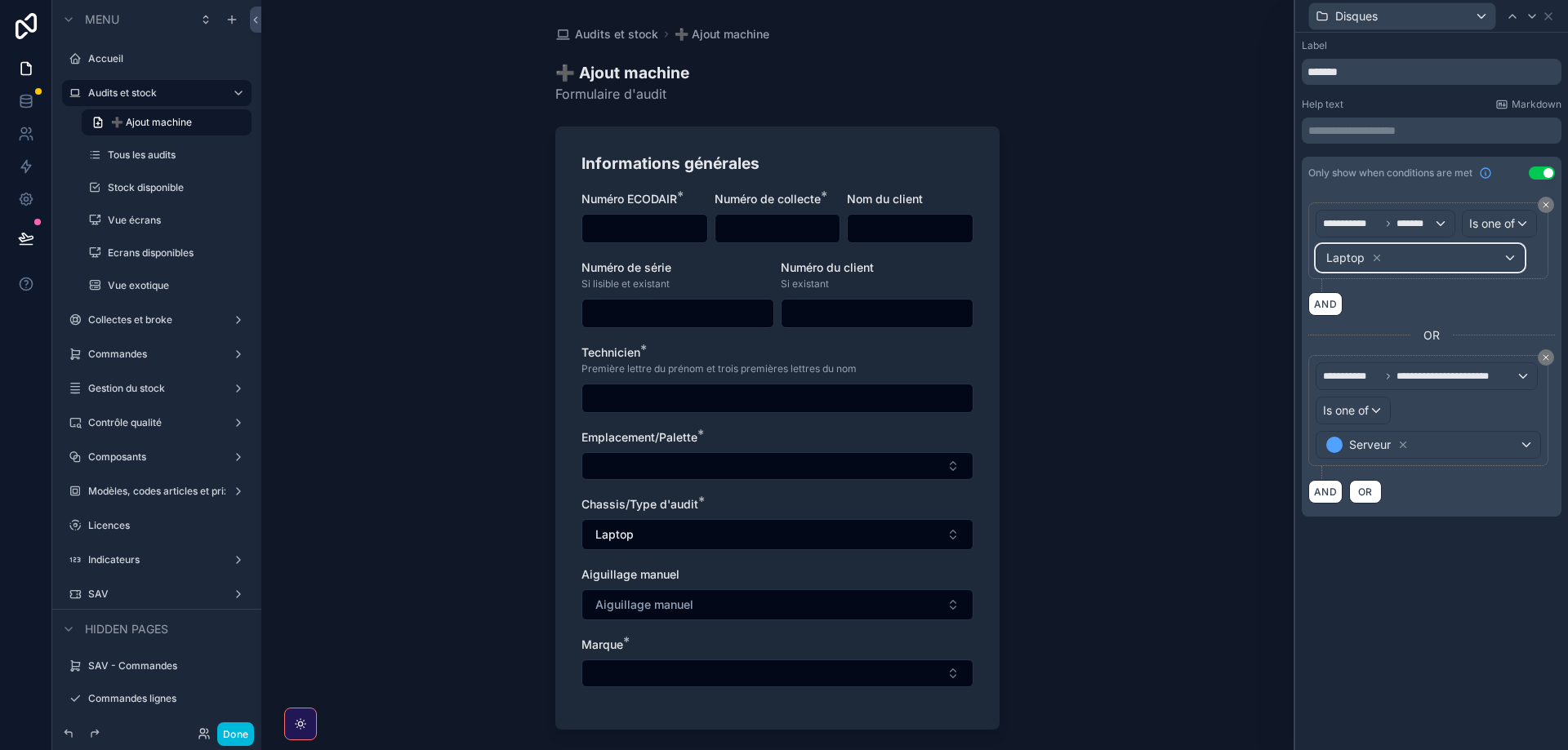
click at [1436, 253] on div "Laptop" at bounding box center [1420, 258] width 208 height 26
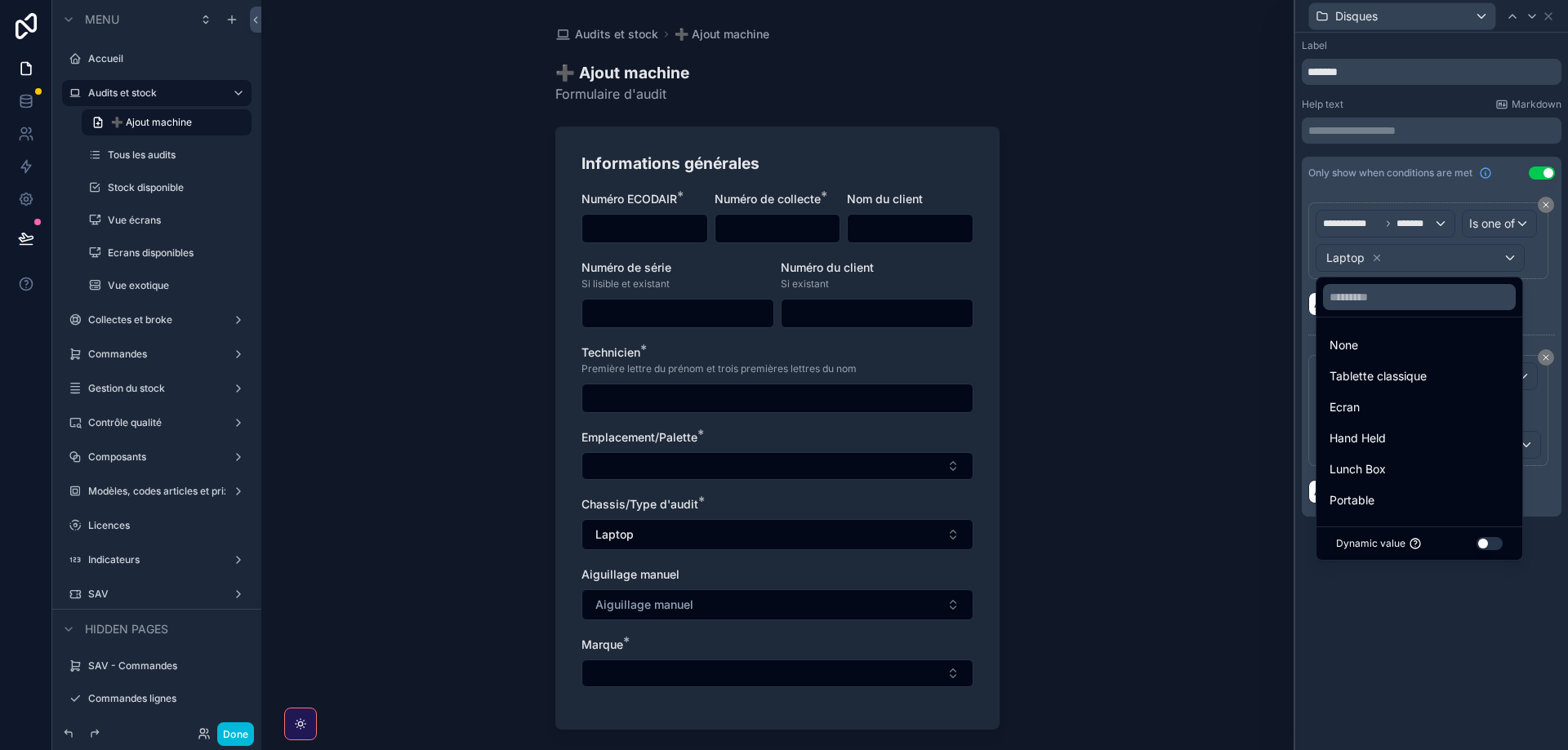
click at [1369, 464] on span "Lunch Box" at bounding box center [1358, 470] width 56 height 20
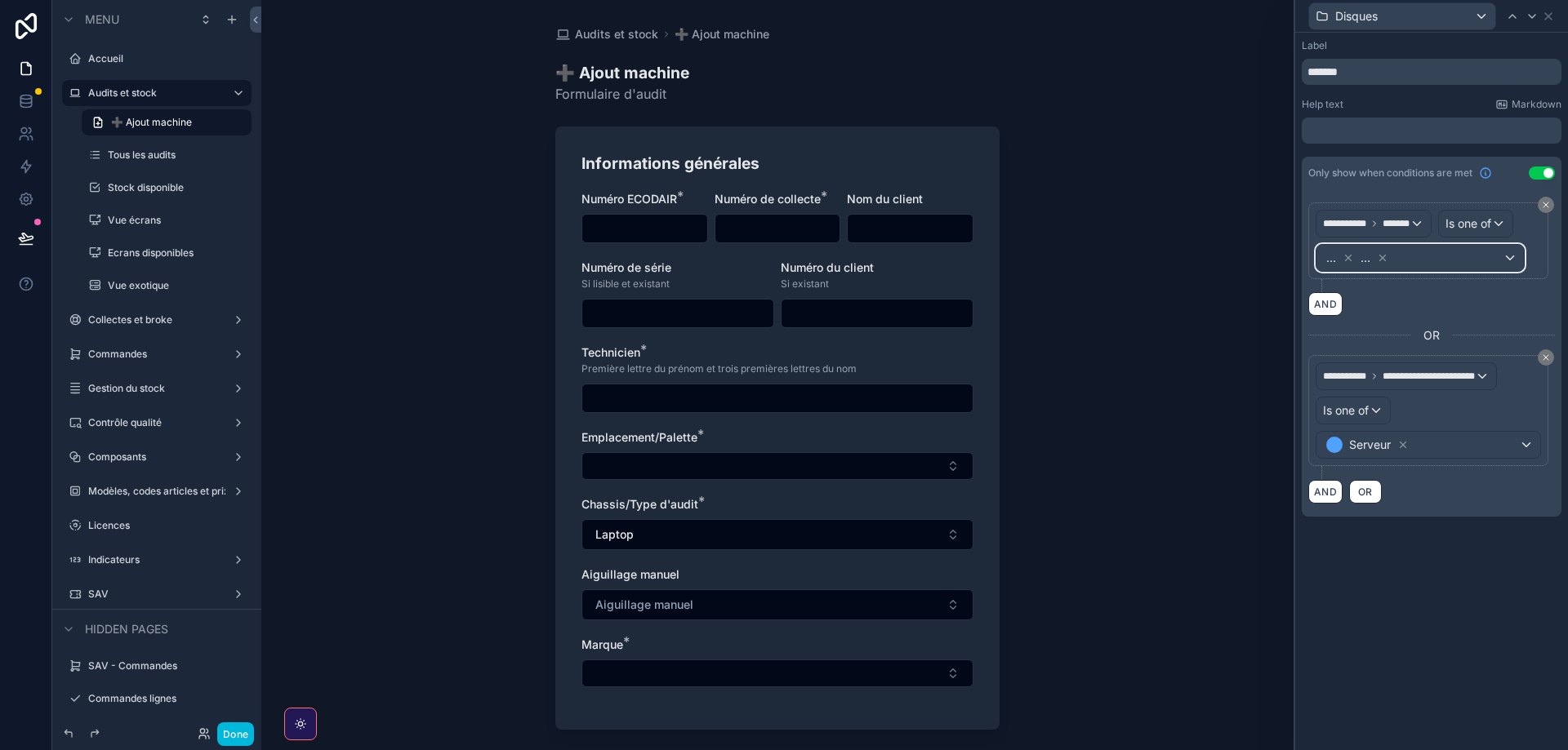
click at [1476, 254] on div "... ..." at bounding box center [1420, 258] width 208 height 26
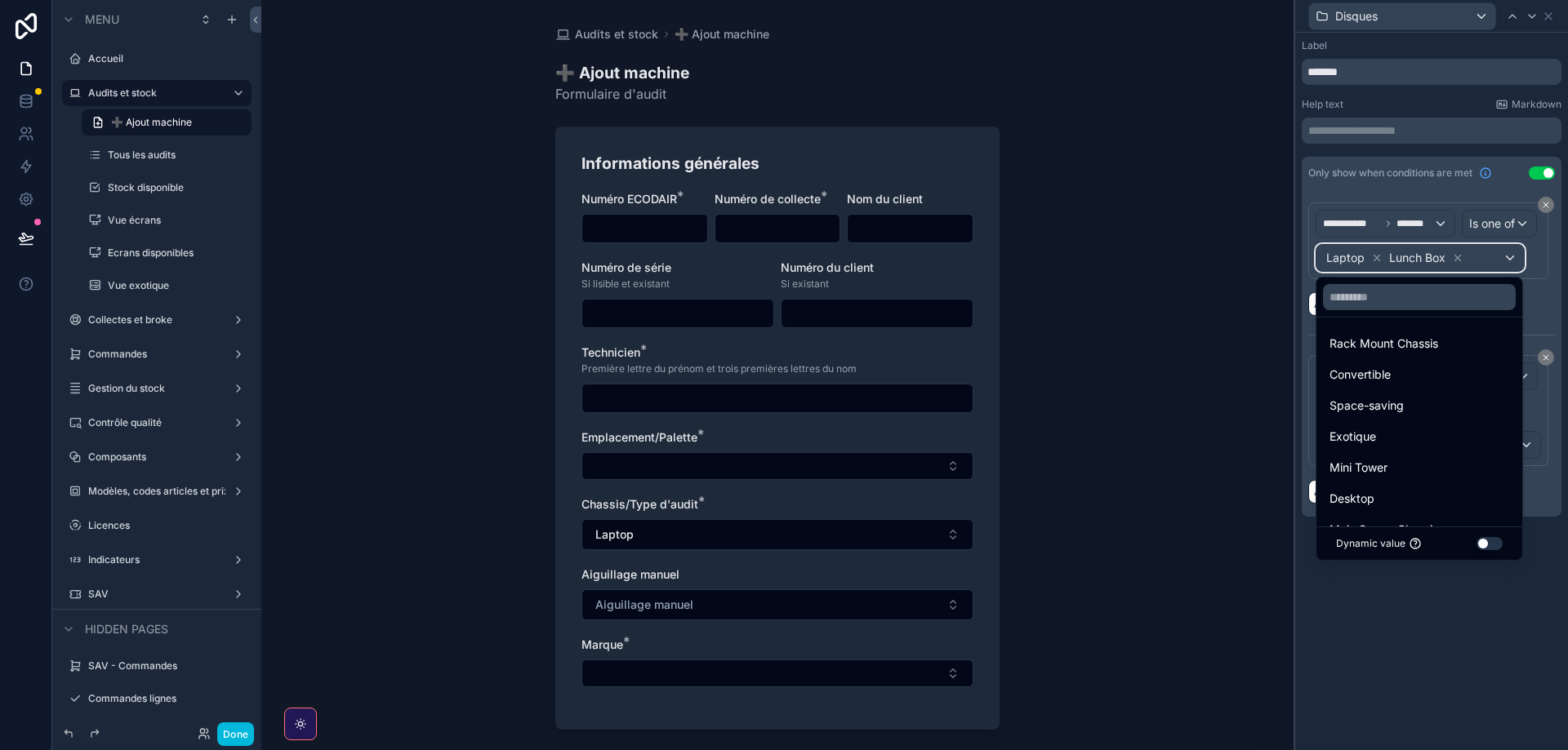
scroll to position [333, 0]
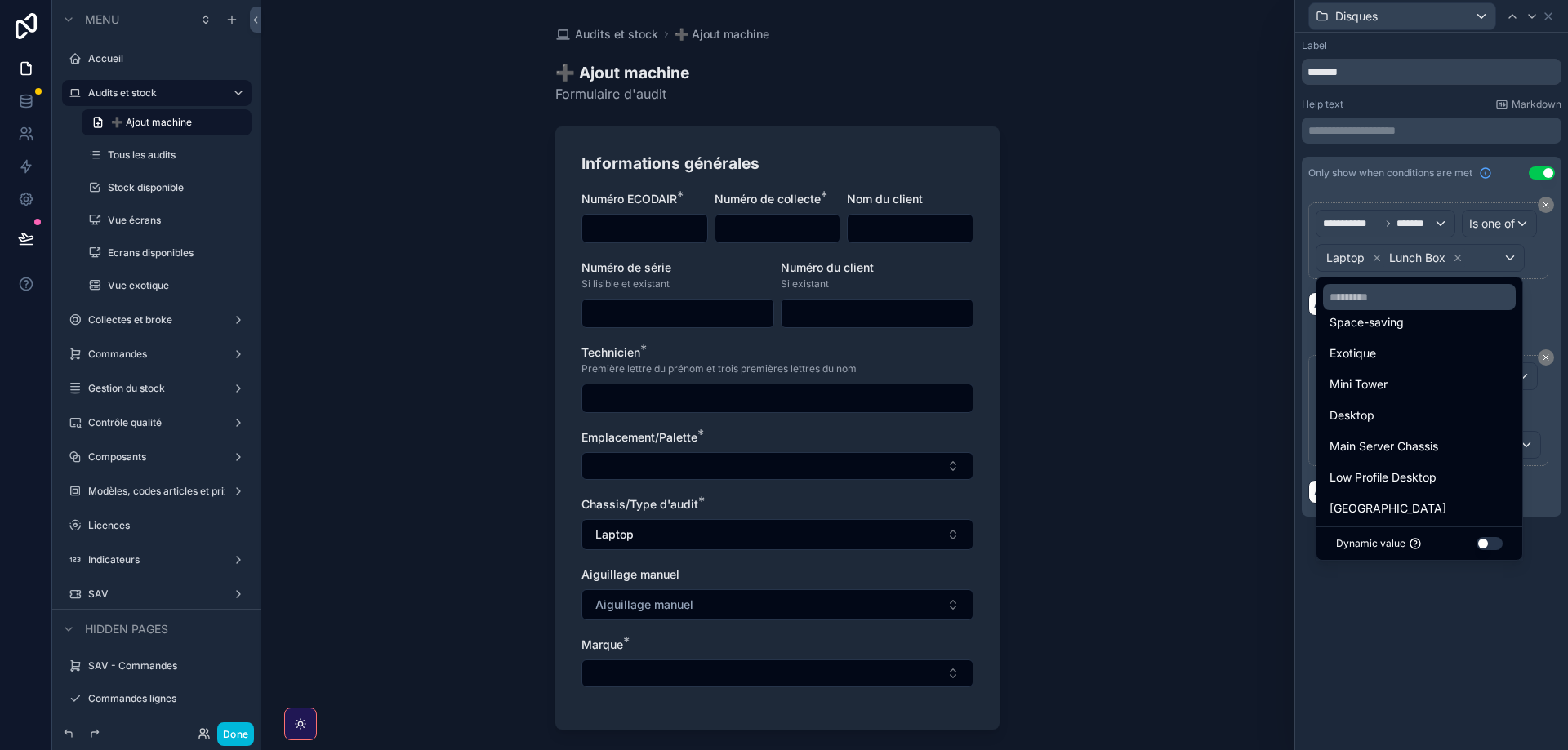
click at [1356, 382] on span "Mini Tower" at bounding box center [1359, 385] width 58 height 20
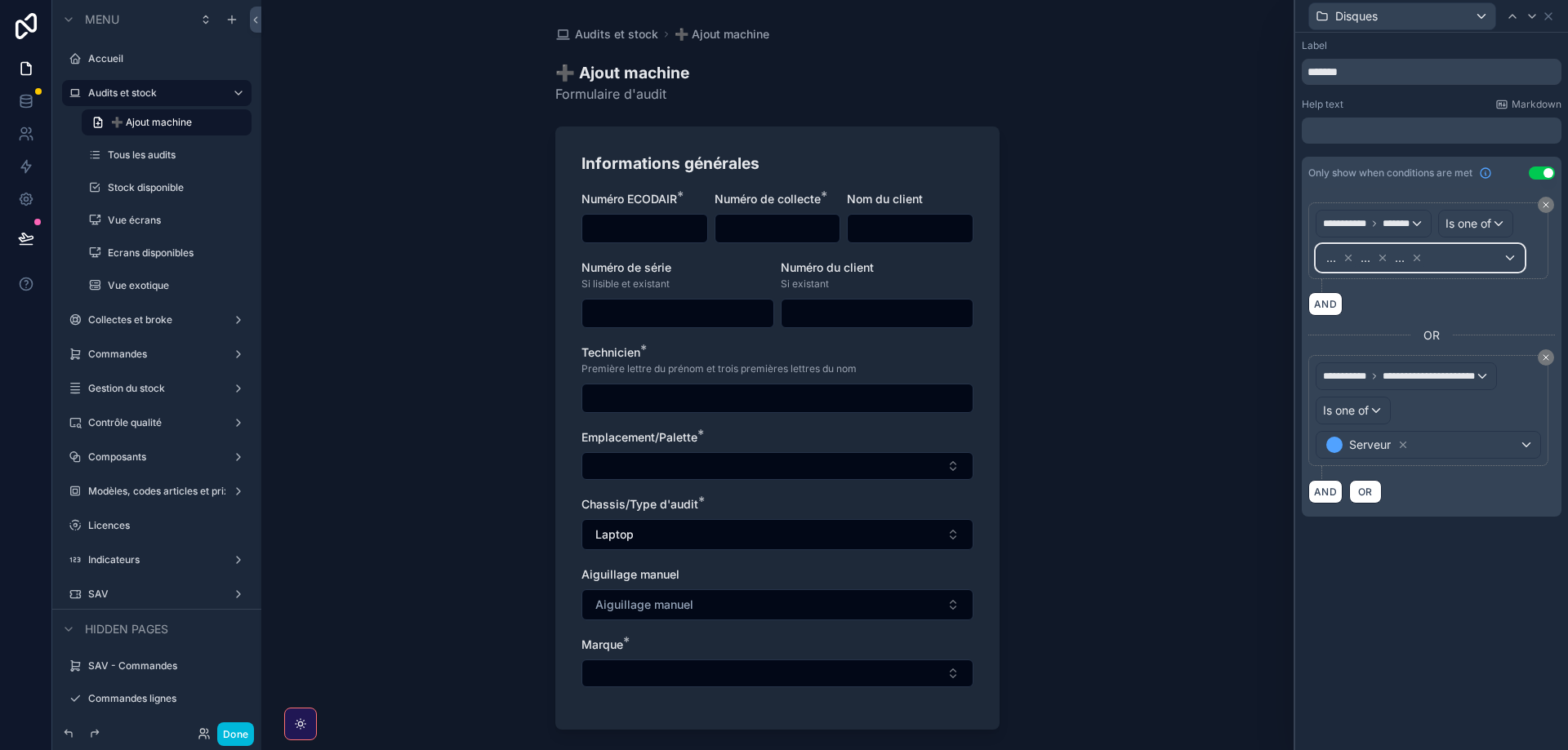
click at [1503, 257] on div "... ... ..." at bounding box center [1420, 258] width 208 height 26
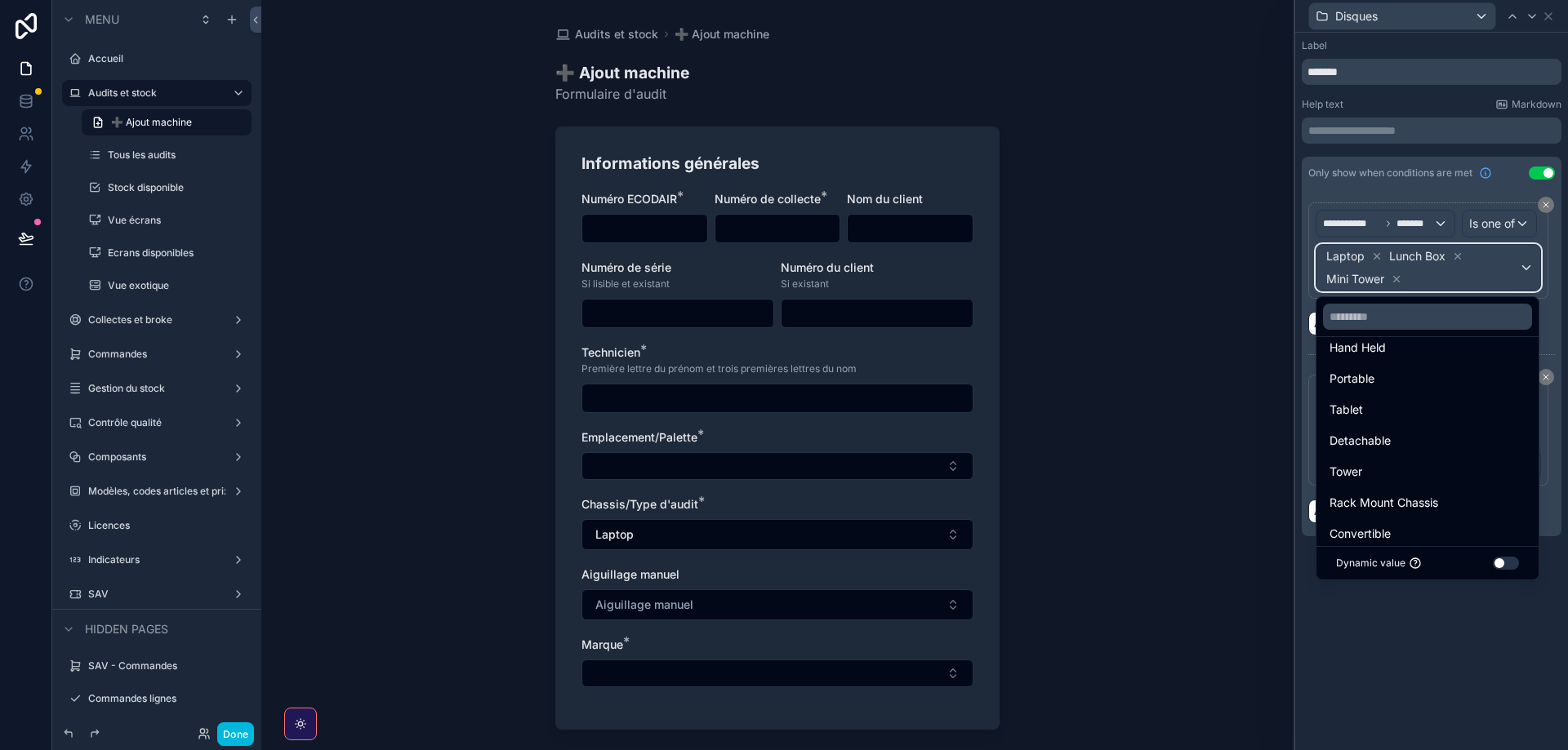
scroll to position [84, 0]
click at [1362, 407] on span "Portable" at bounding box center [1352, 406] width 45 height 20
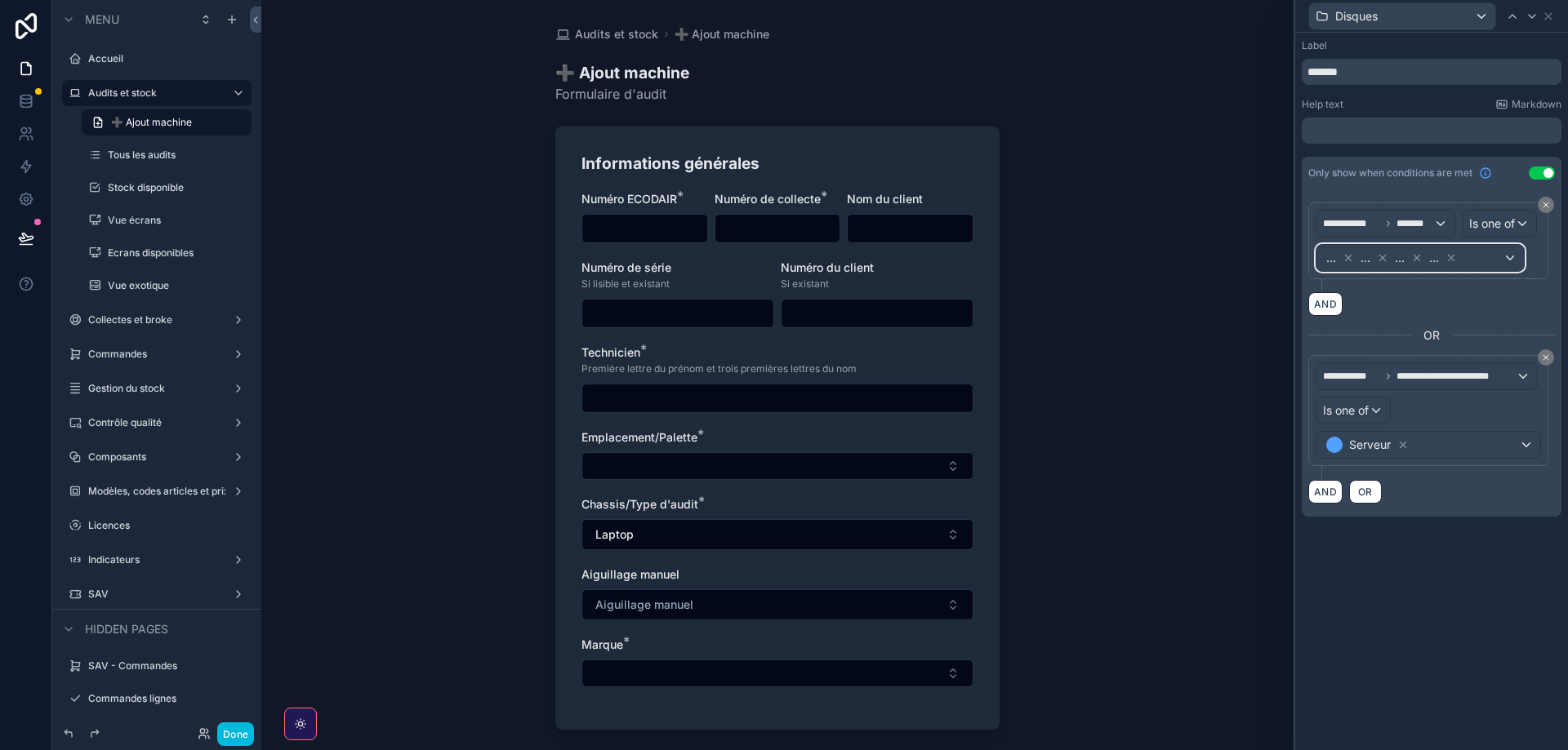
click at [1508, 256] on div "... ... ... ..." at bounding box center [1420, 258] width 208 height 26
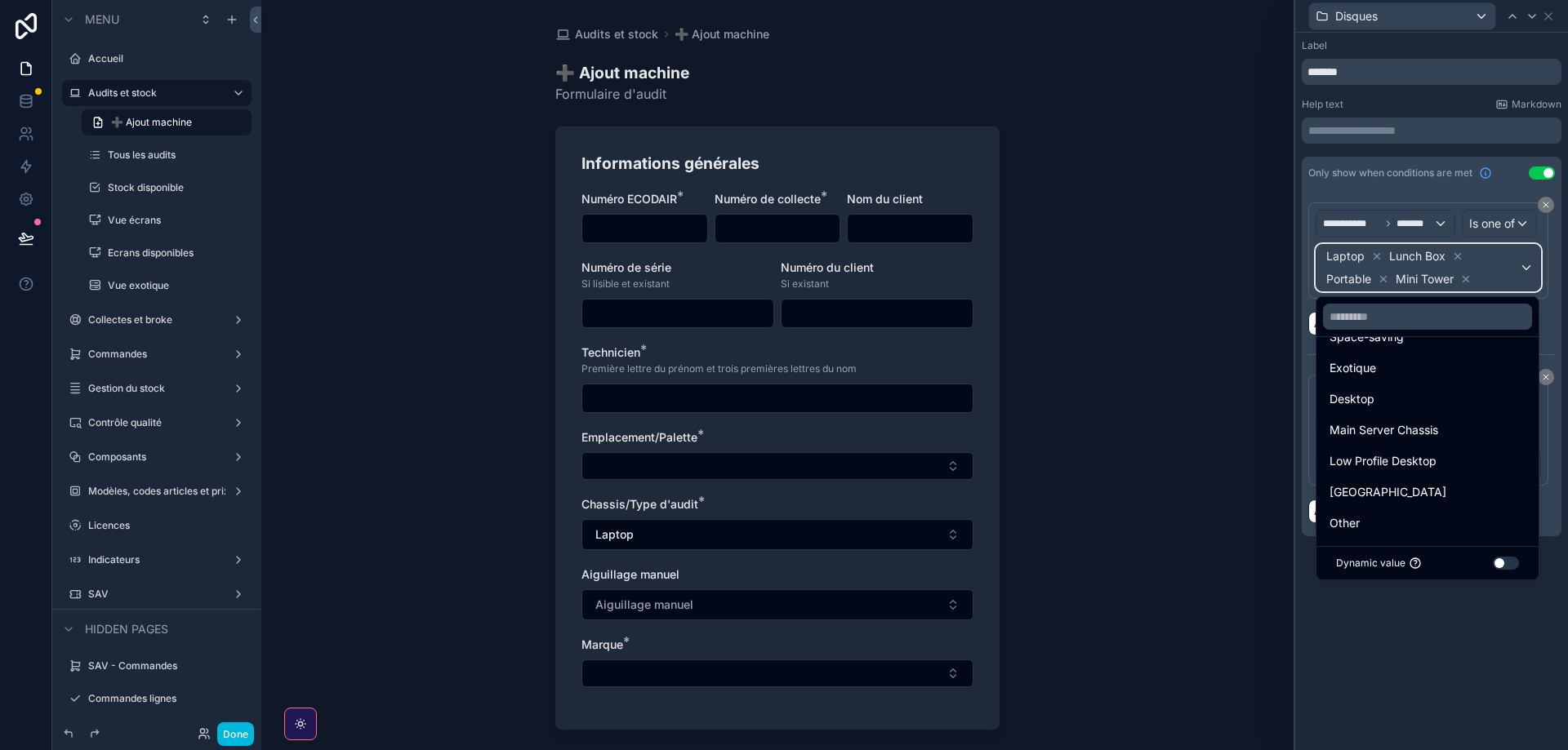
scroll to position [333, 0]
click at [1363, 373] on span "Desktop" at bounding box center [1352, 373] width 45 height 20
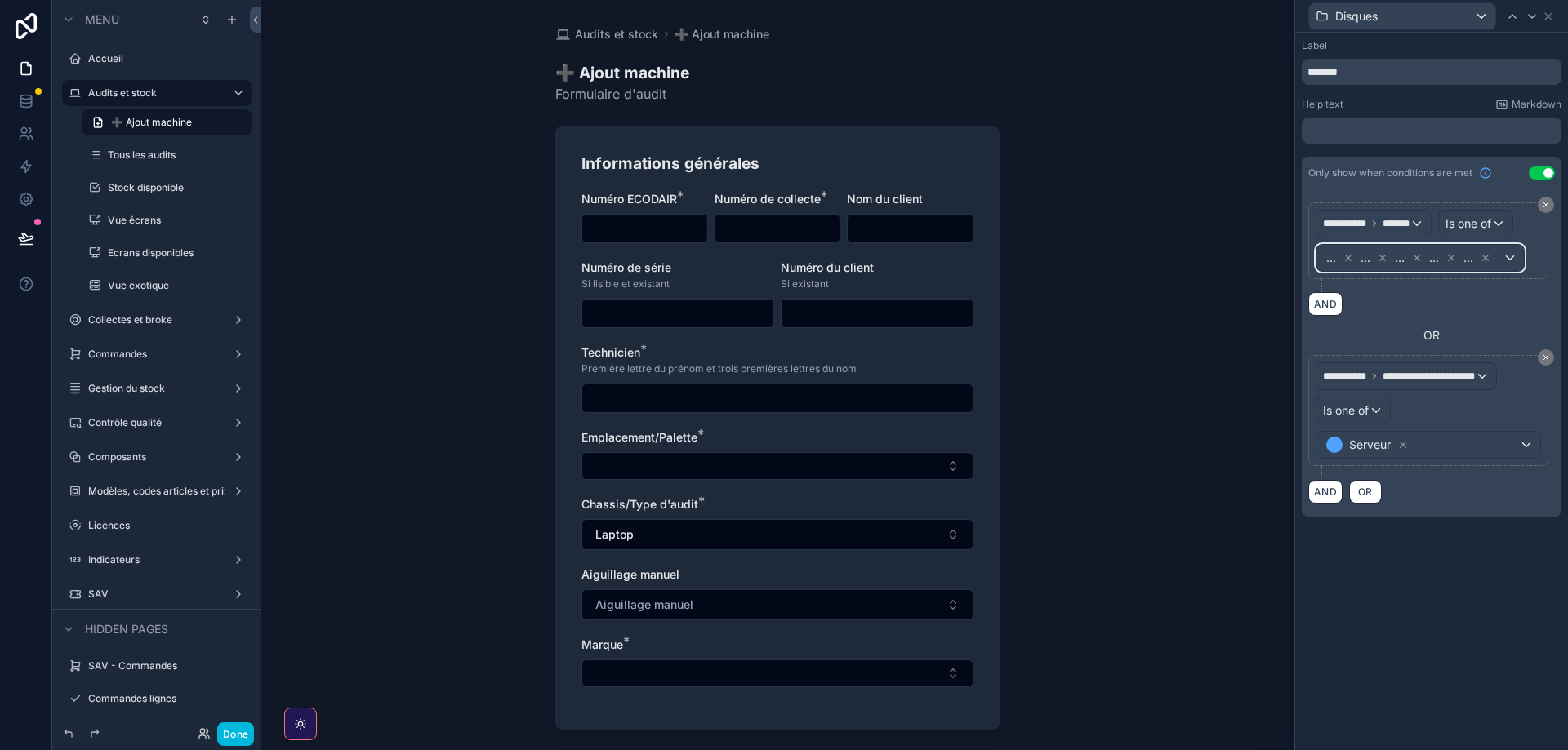
click at [1508, 257] on div "... ... ... ... ..." at bounding box center [1420, 258] width 208 height 26
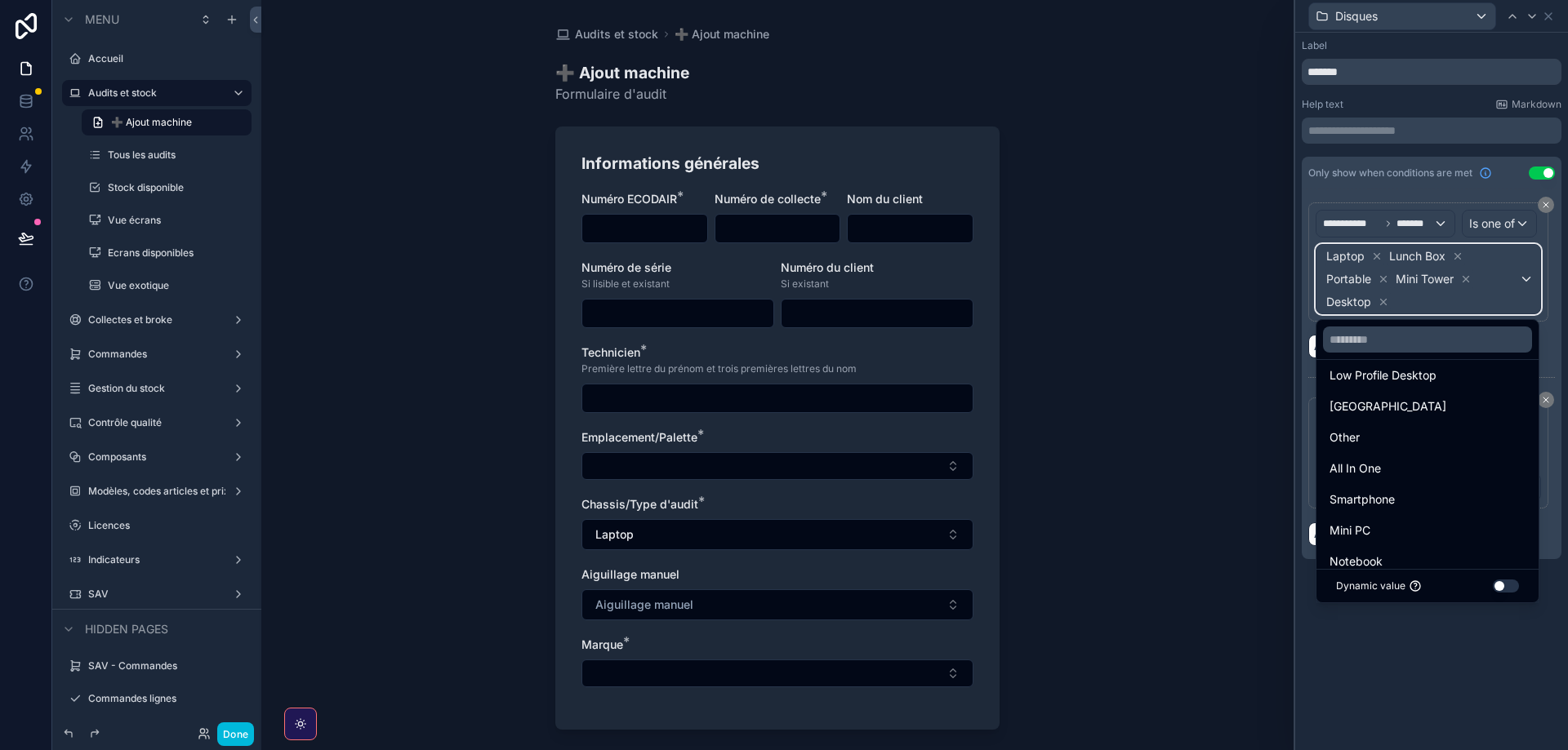
scroll to position [405, 0]
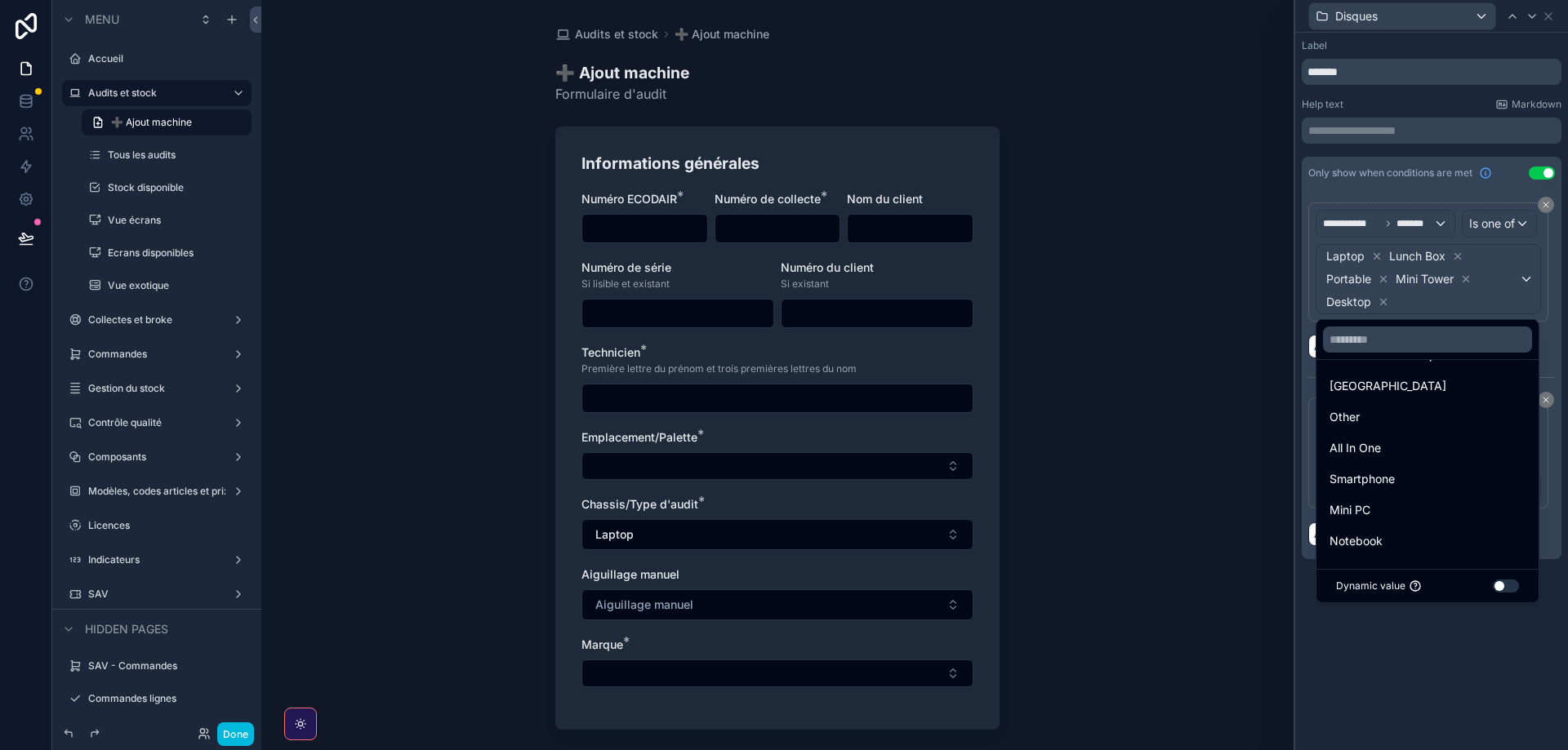
click at [1377, 445] on span "All In One" at bounding box center [1355, 448] width 51 height 20
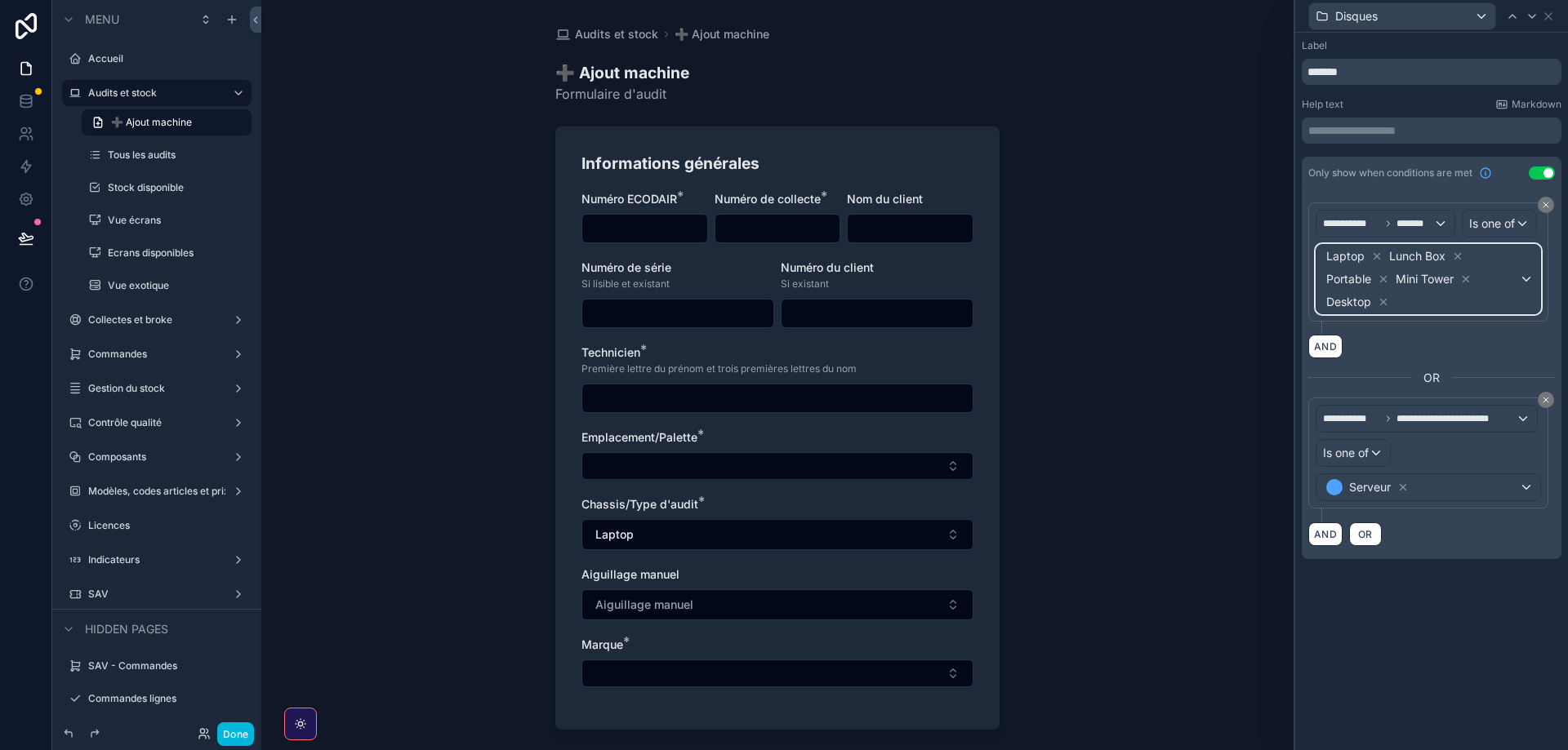
click at [1503, 290] on button "Laptop Lunch Box Portable Mini Tower Desktop" at bounding box center [1428, 279] width 225 height 70
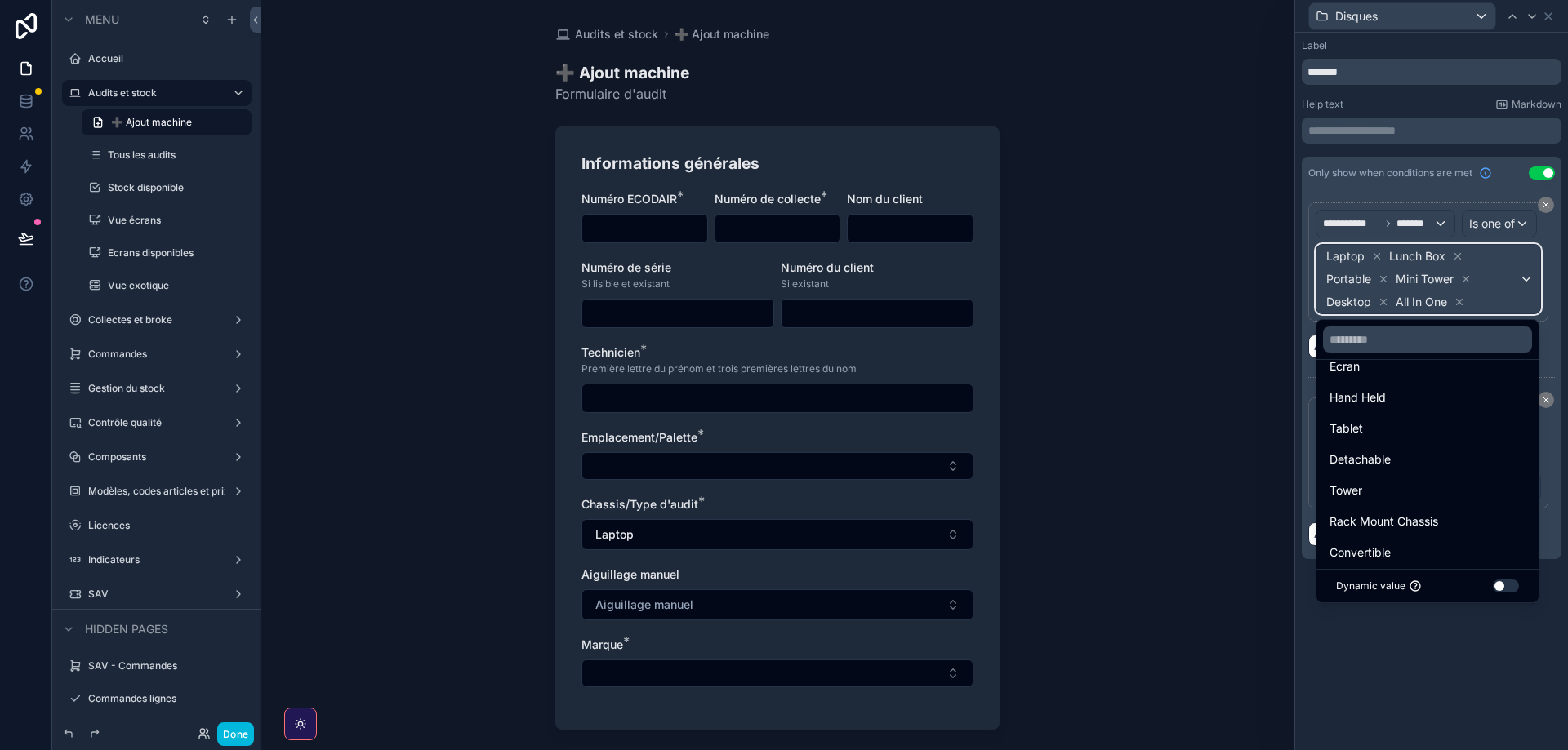
scroll to position [166, 0]
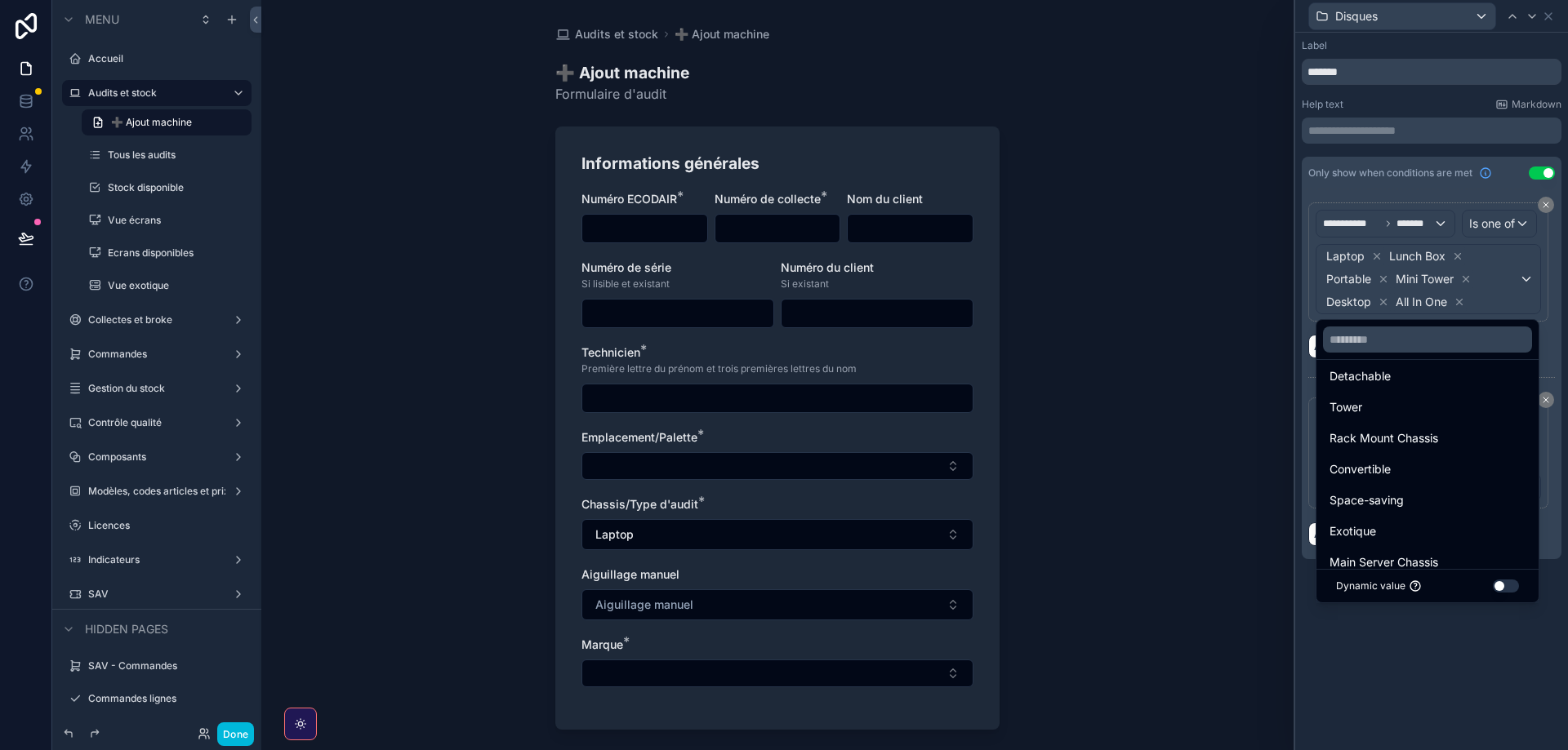
click at [1335, 413] on span "Tower" at bounding box center [1345, 408] width 32 height 20
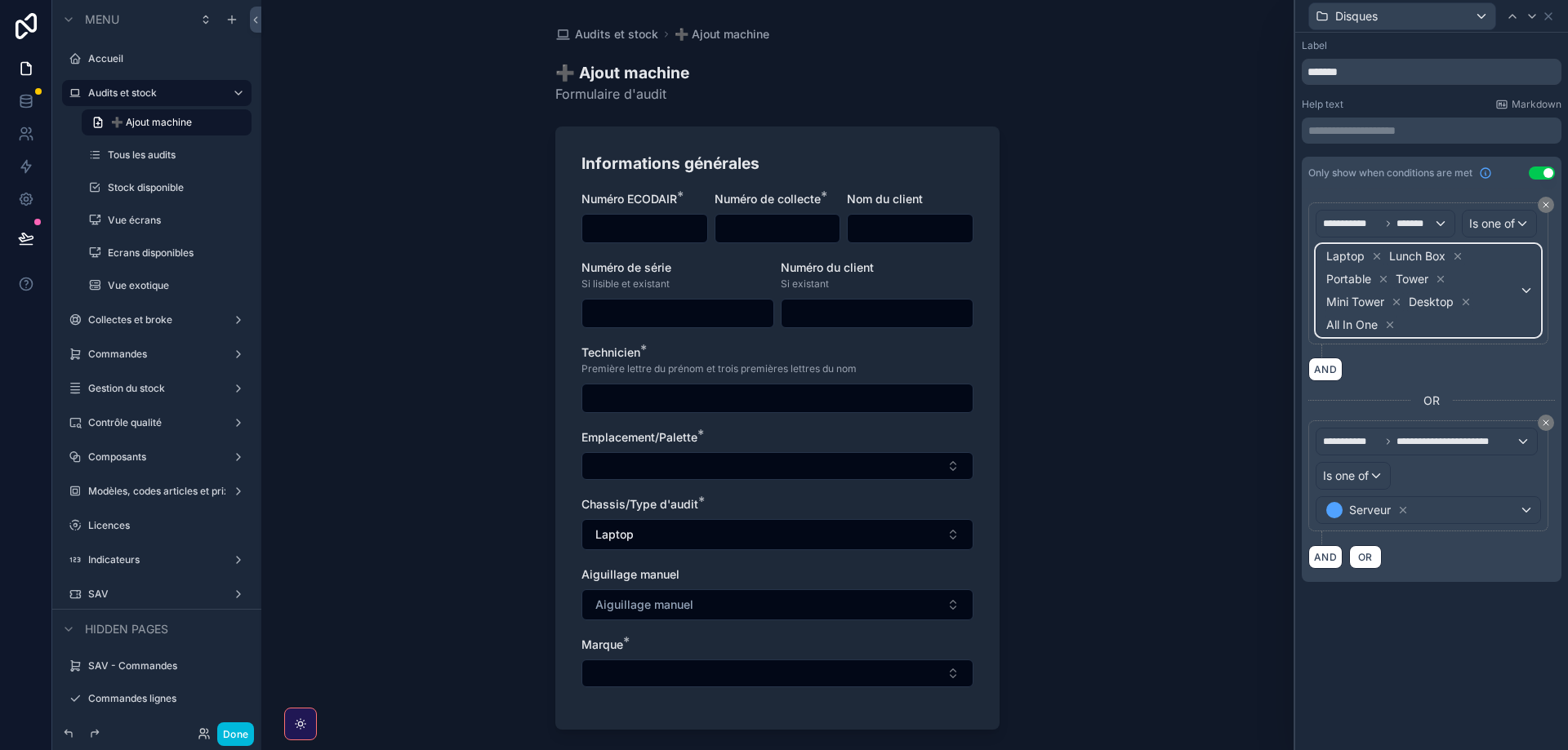
click at [1530, 259] on div "Laptop Lunch Box Portable Tower Mini Tower Desktop All In One" at bounding box center [1428, 290] width 223 height 92
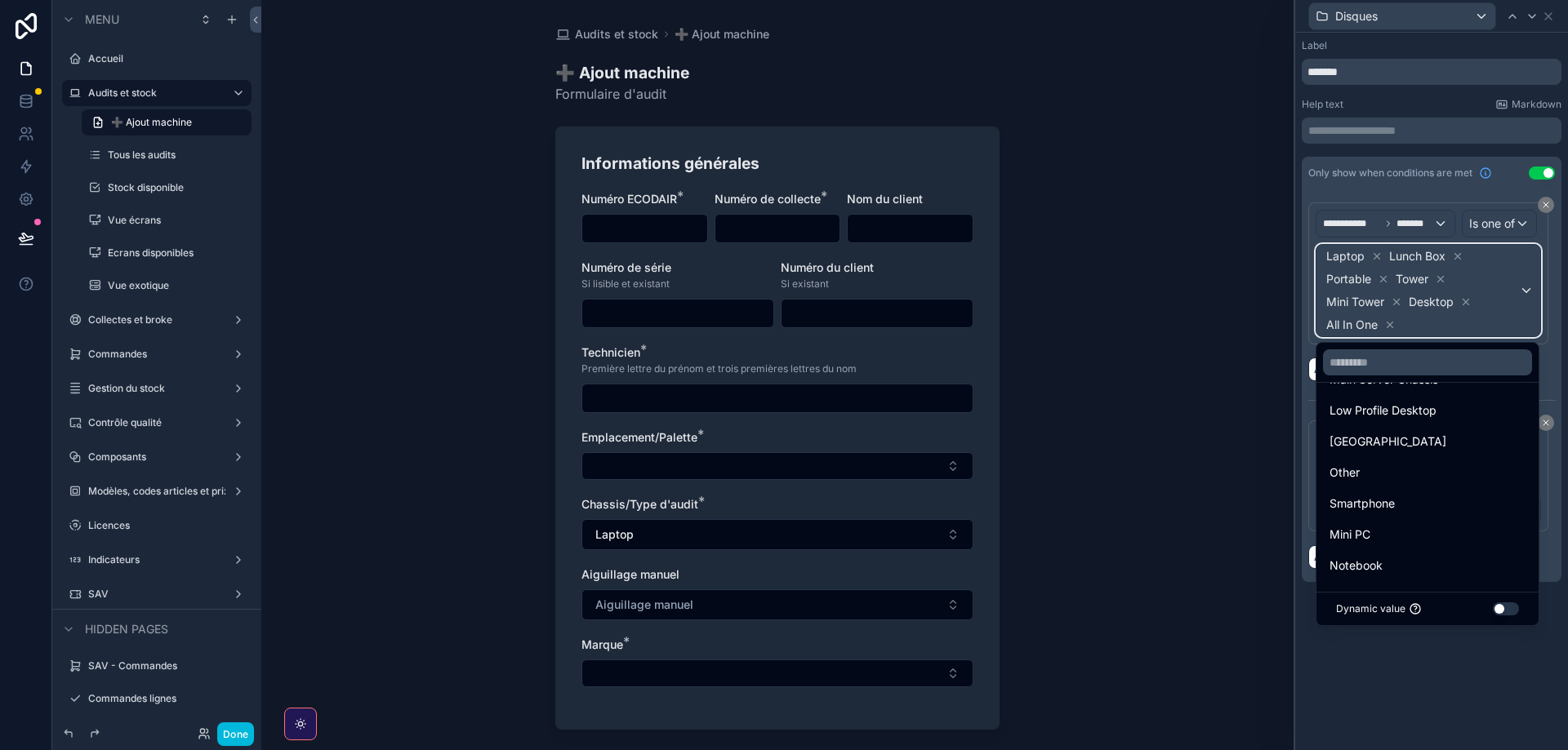
scroll to position [343, 0]
click at [1379, 558] on span "Notebook" at bounding box center [1356, 564] width 53 height 20
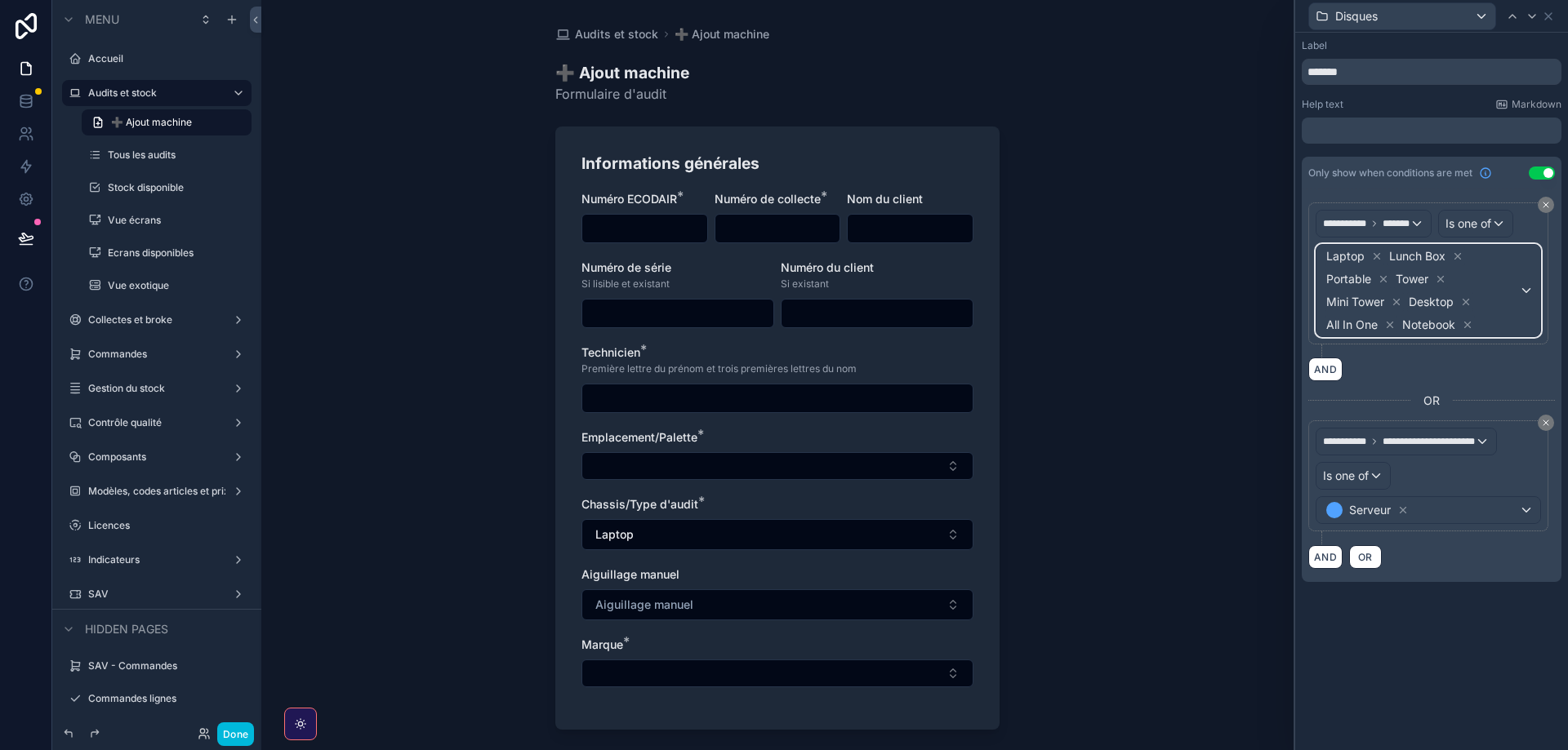
click at [1515, 284] on span "Laptop Lunch Box Portable Tower Mini Tower Desktop All In One Notebook" at bounding box center [1421, 290] width 196 height 92
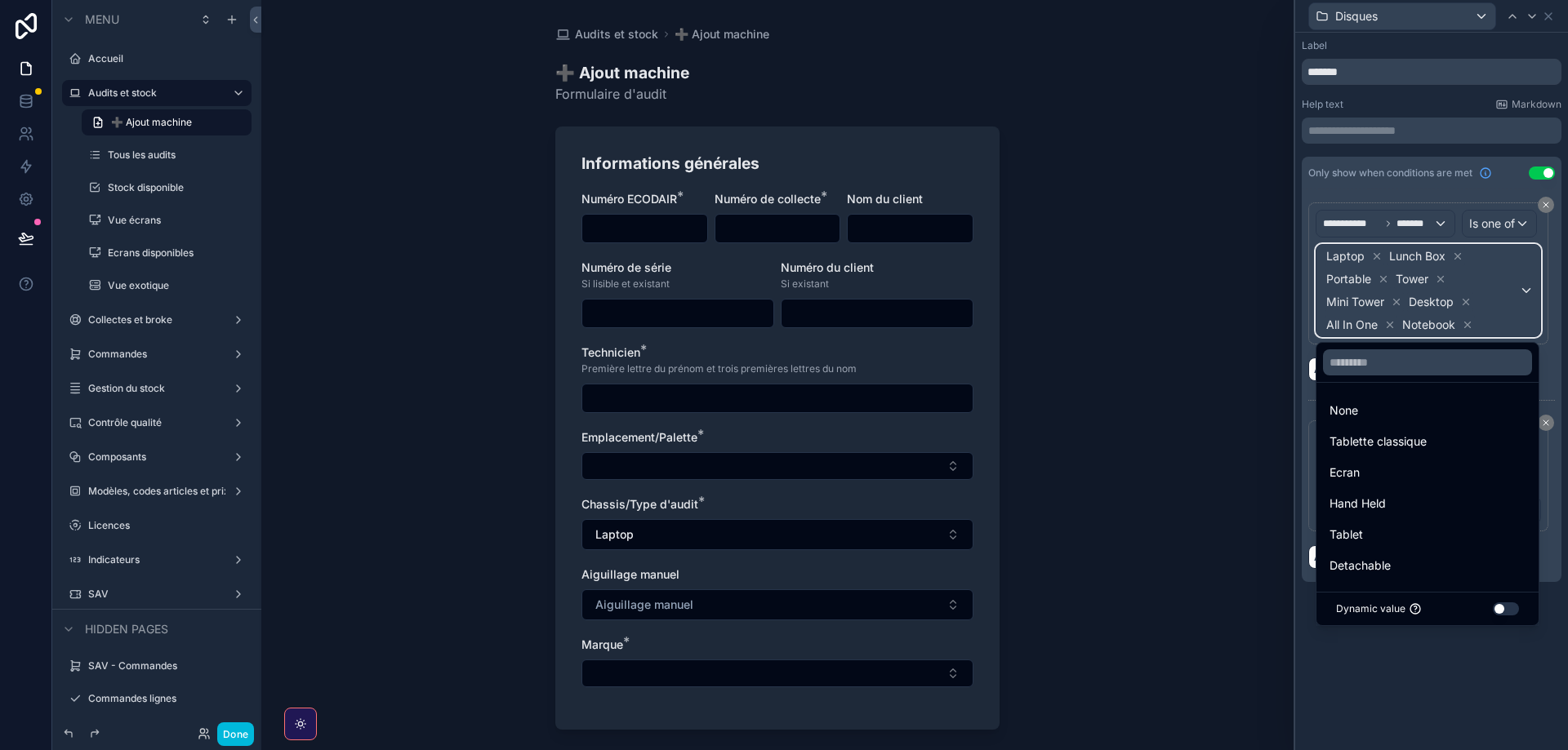
scroll to position [82, 0]
click at [1376, 443] on span "Tablette classique" at bounding box center [1378, 442] width 97 height 20
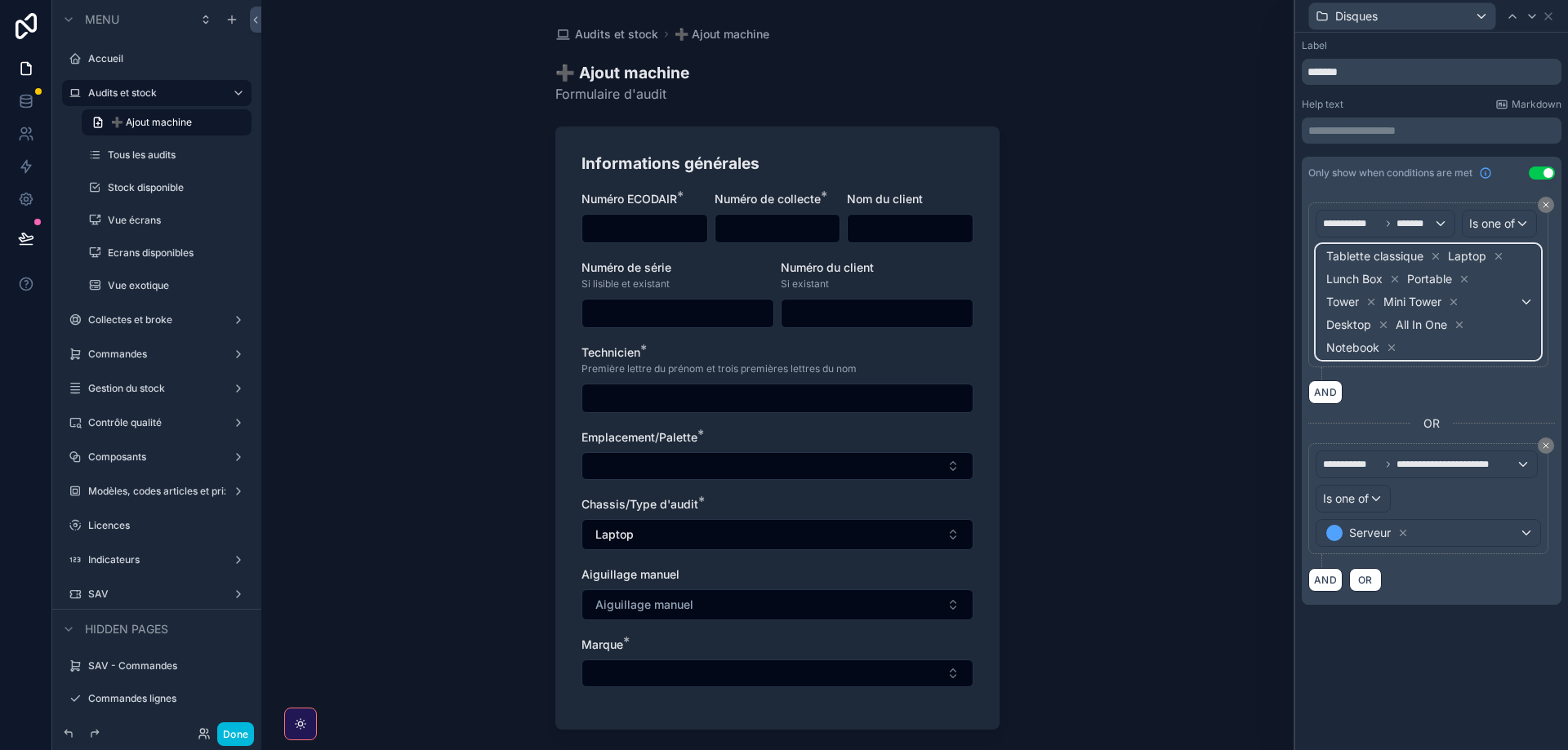
click at [1511, 317] on span "Tablette classique Laptop Lunch Box Portable Tower Mini Tower Desktop All In On…" at bounding box center [1421, 302] width 196 height 114
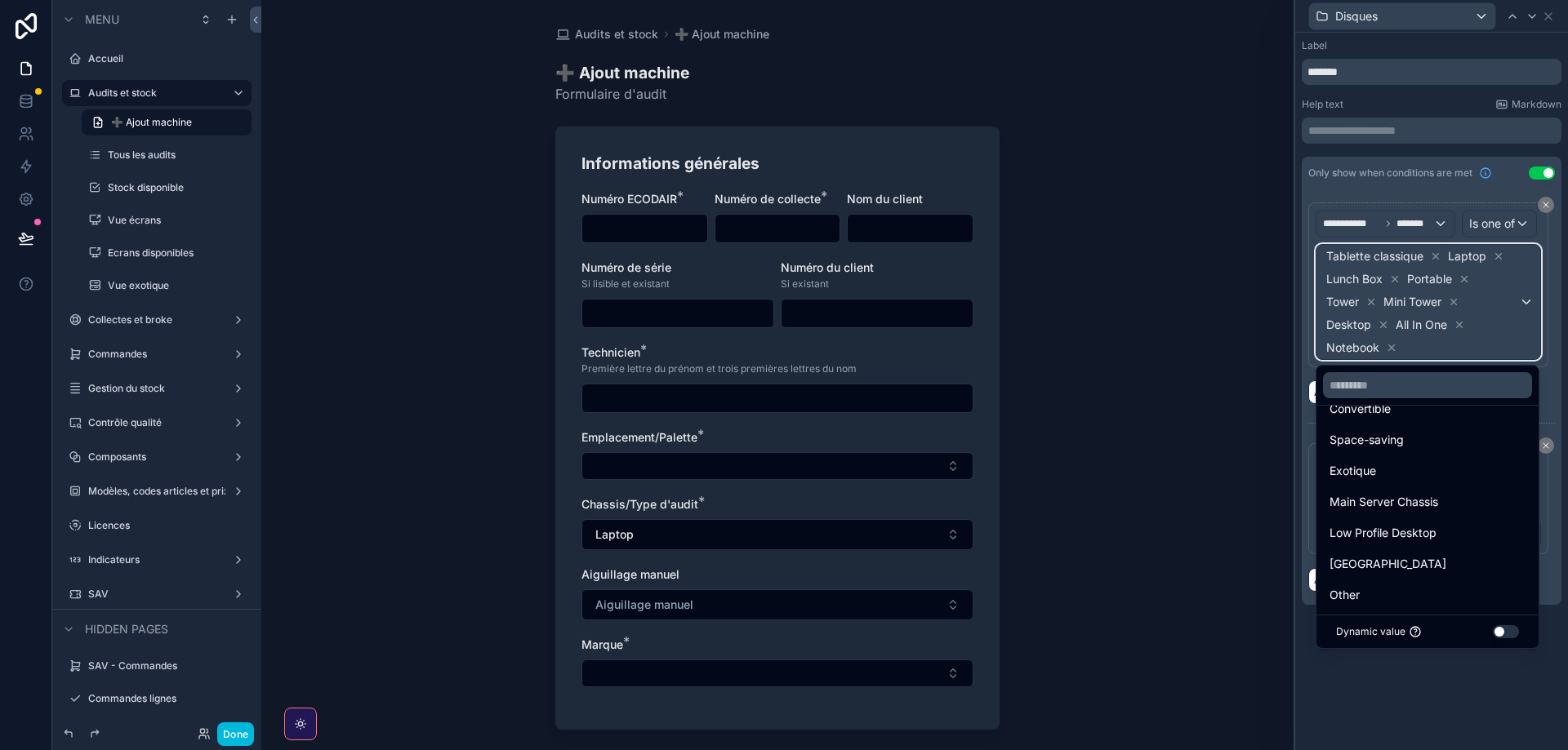
scroll to position [281, 0]
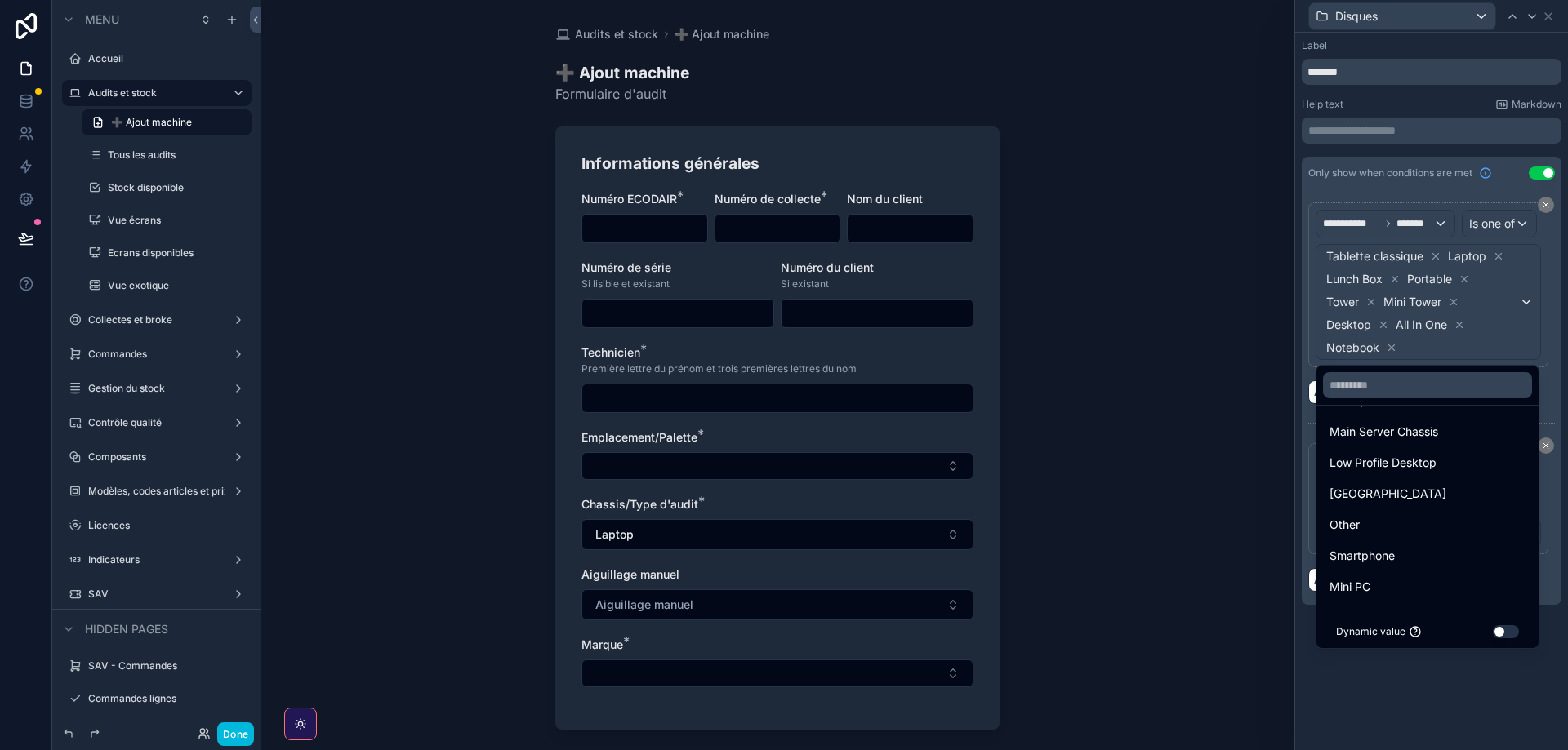
click at [1394, 582] on div "Mini PC" at bounding box center [1427, 587] width 196 height 20
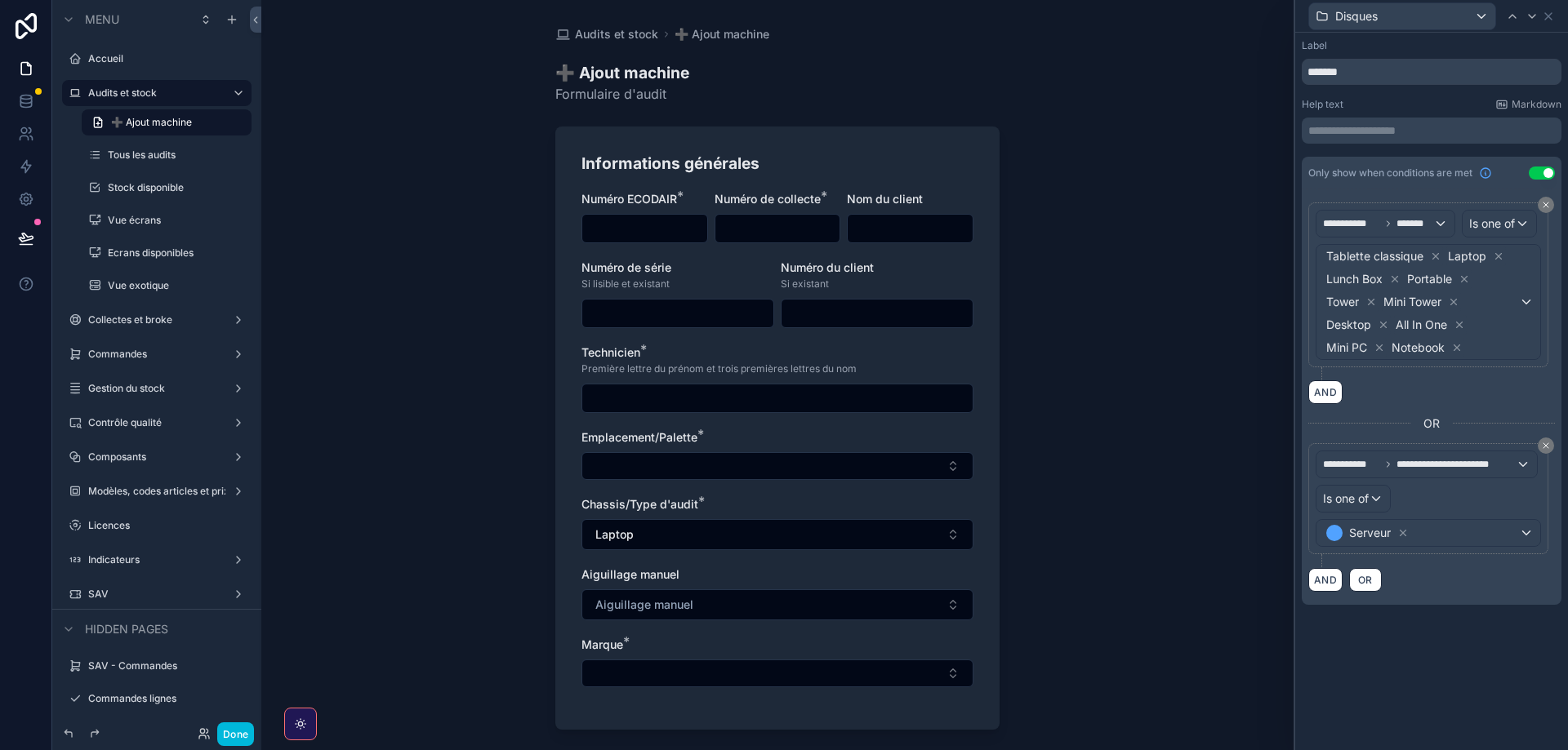
click at [229, 733] on button "Done" at bounding box center [236, 734] width 36 height 24
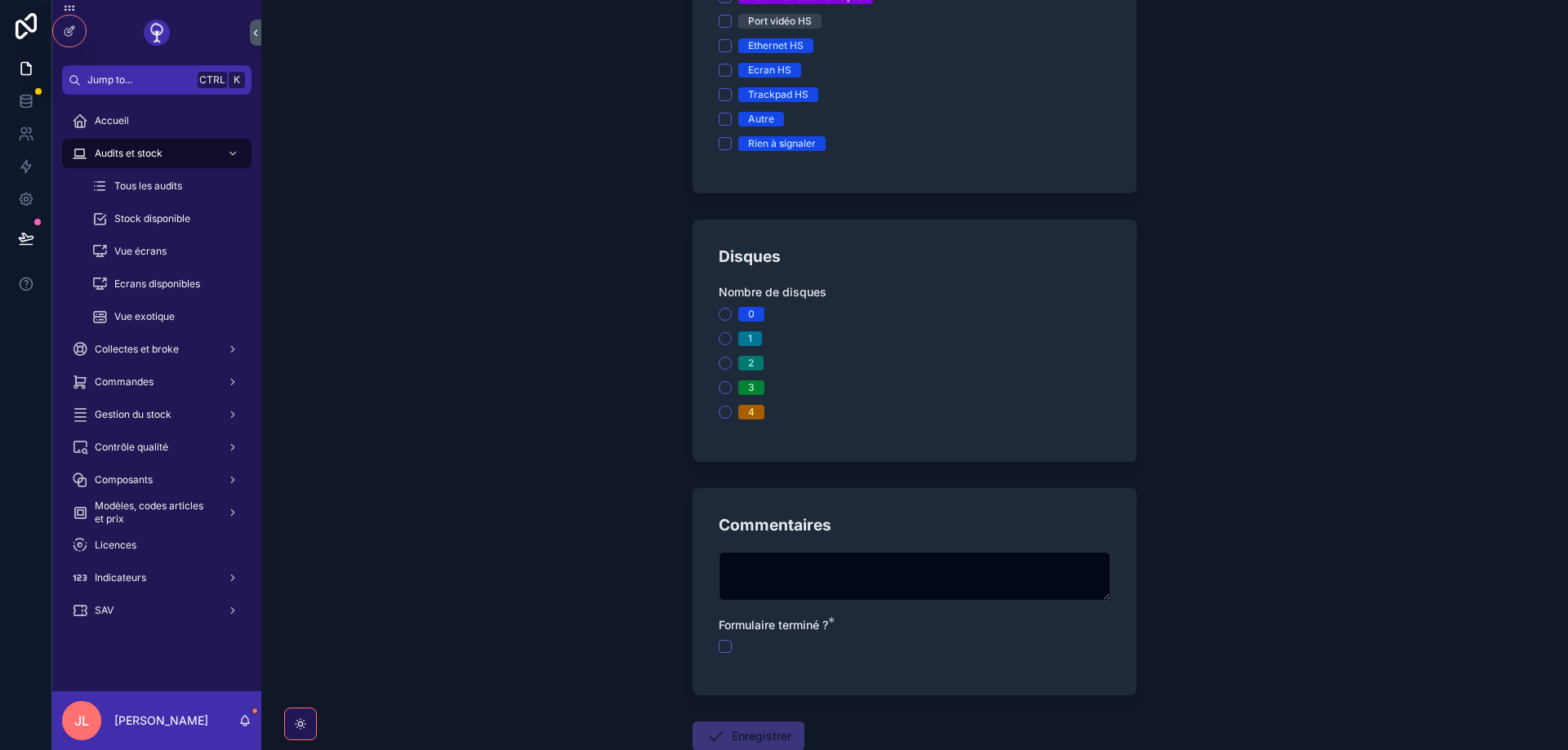
scroll to position [1371, 0]
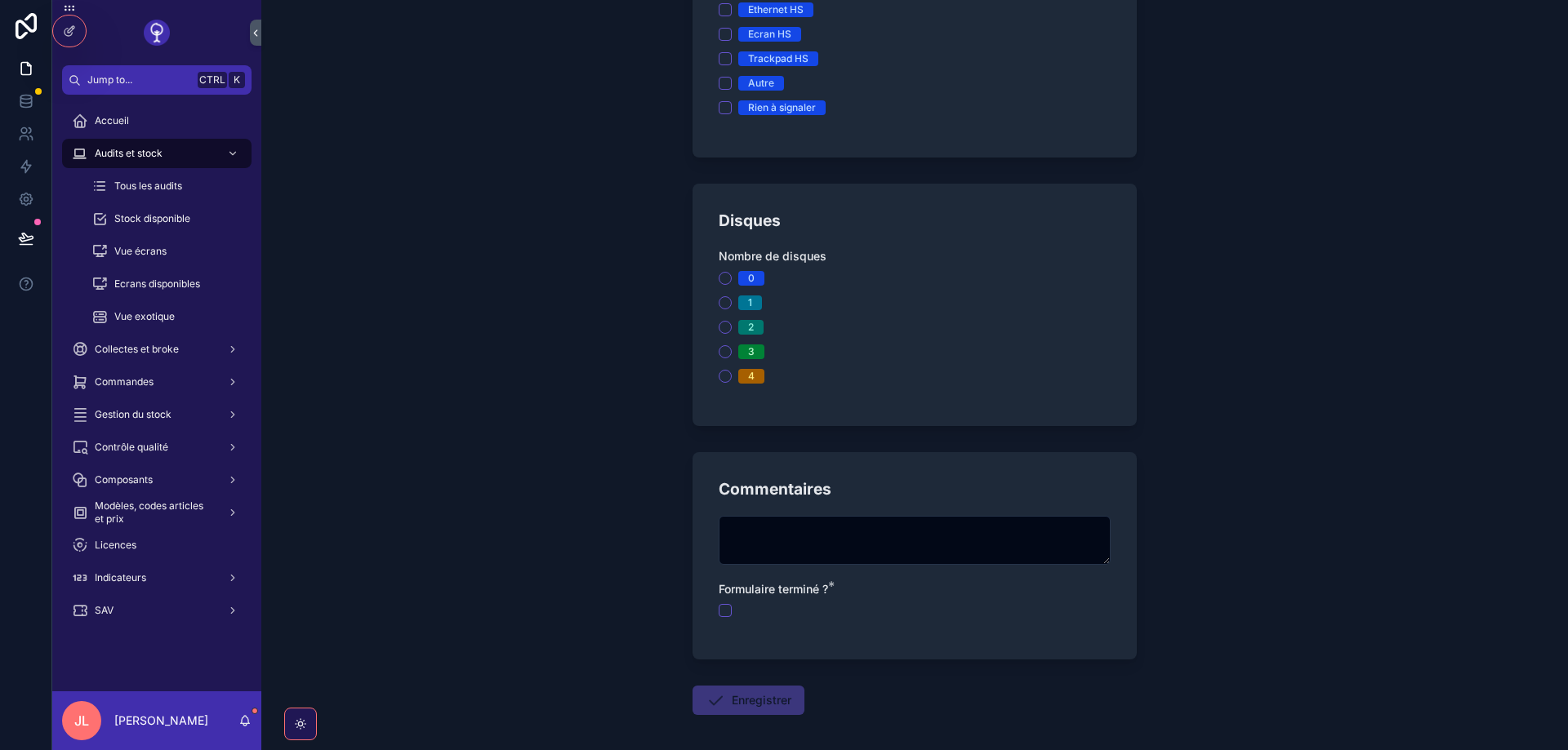
click at [726, 316] on div "0 1 2 3 4" at bounding box center [915, 327] width 392 height 112
click at [724, 323] on button "2" at bounding box center [726, 327] width 13 height 13
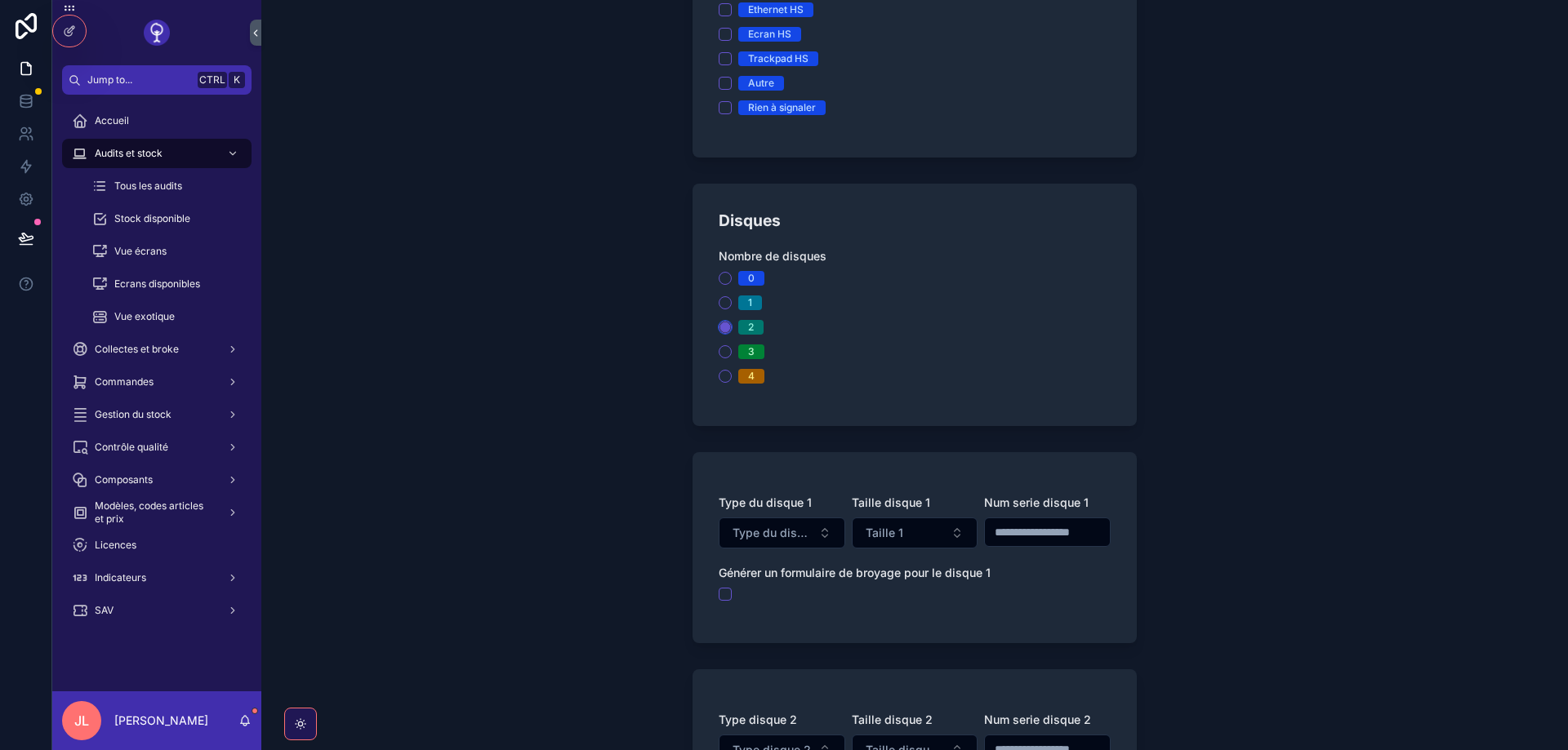
click at [724, 323] on circle "scrollable content" at bounding box center [726, 327] width 10 height 10
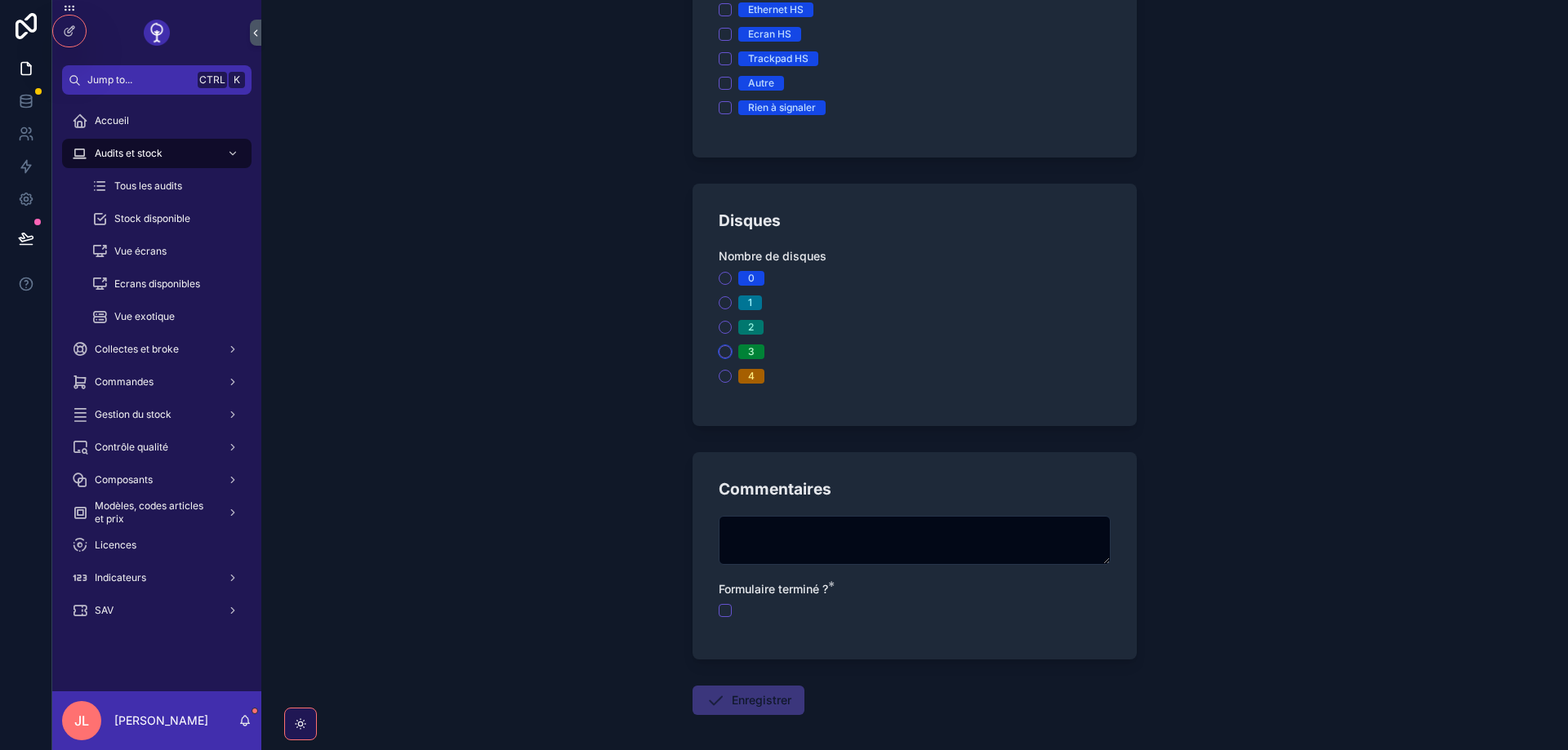
click at [725, 354] on button "3" at bounding box center [726, 352] width 13 height 13
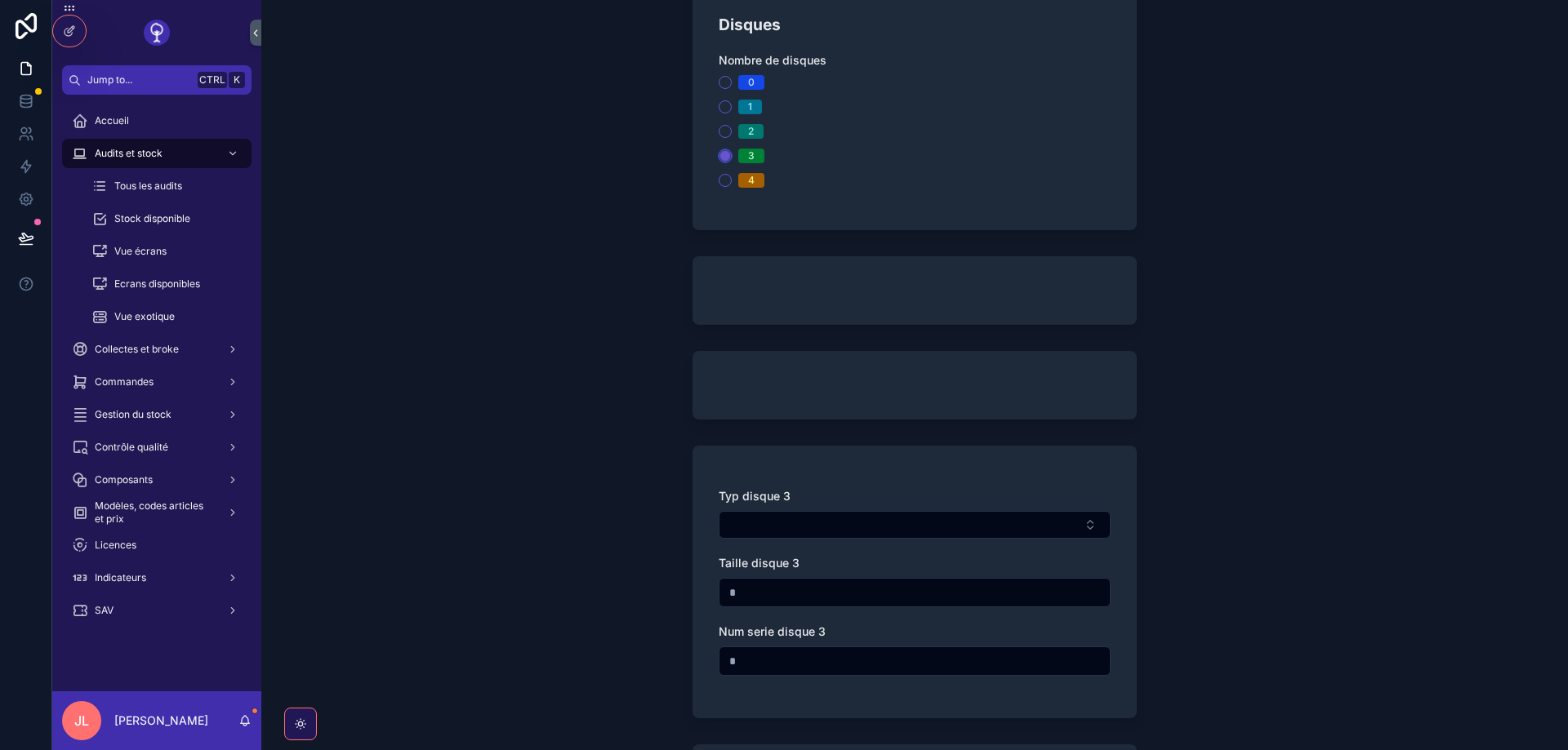
scroll to position [1469, 0]
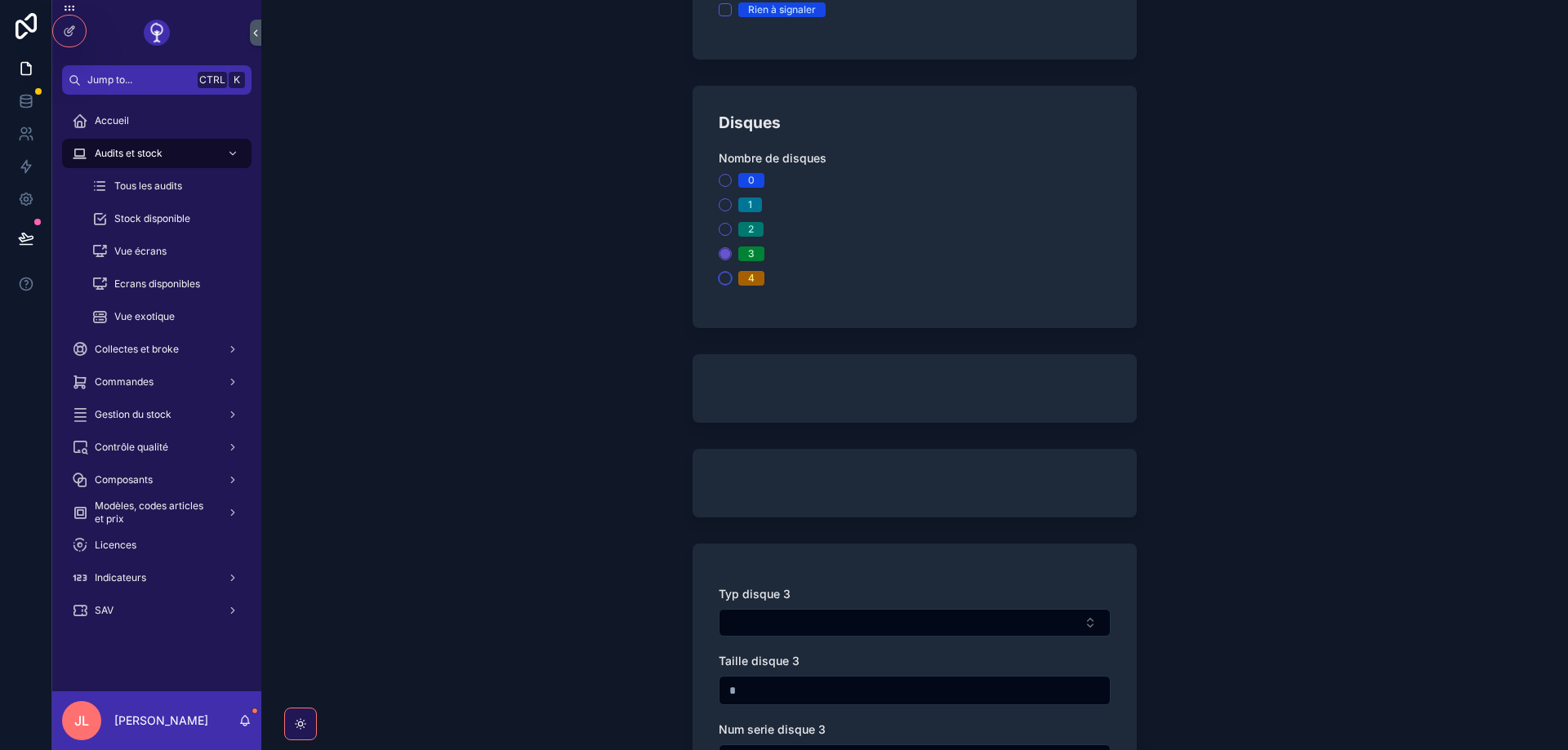
click at [729, 277] on button "4" at bounding box center [726, 279] width 13 height 13
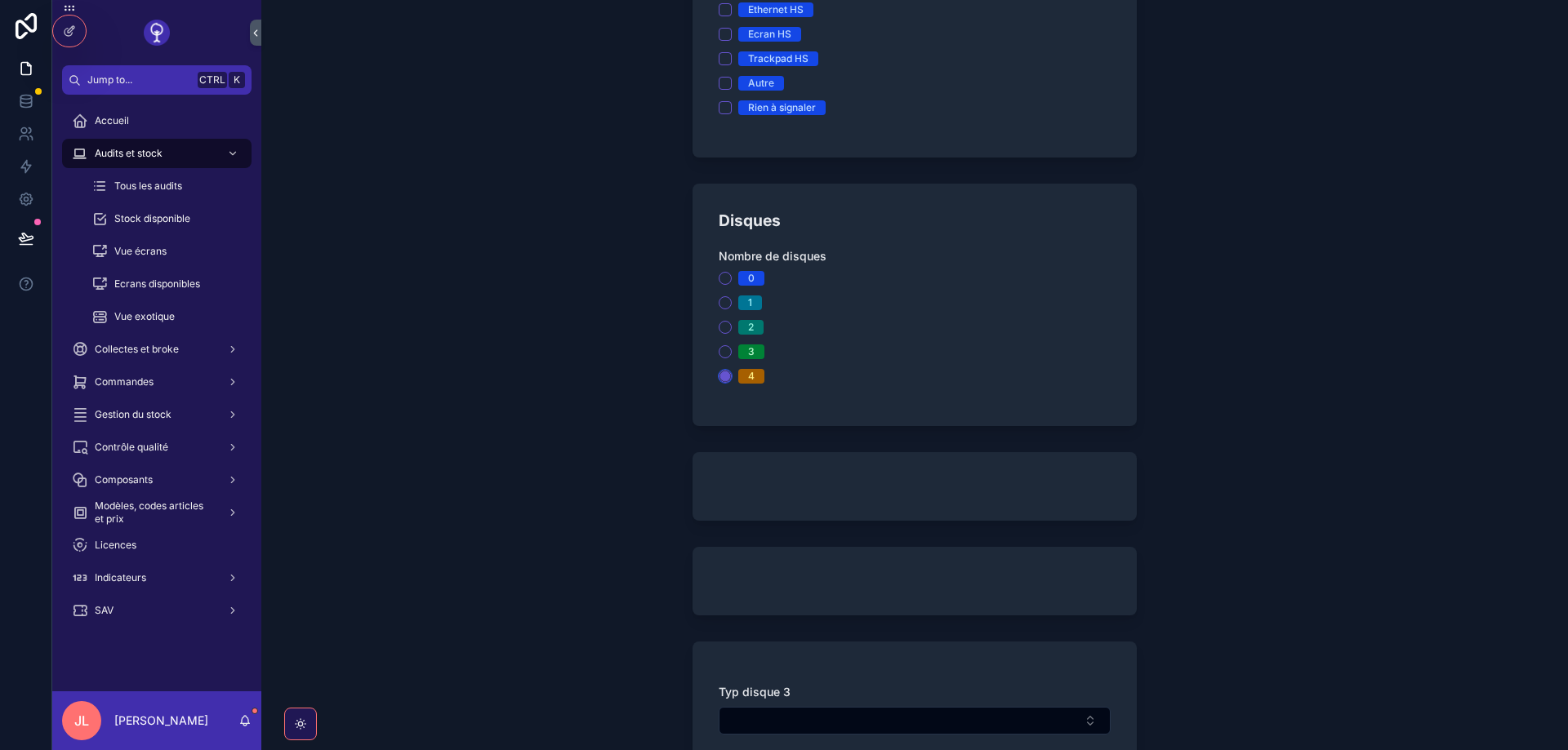
scroll to position [1665, 0]
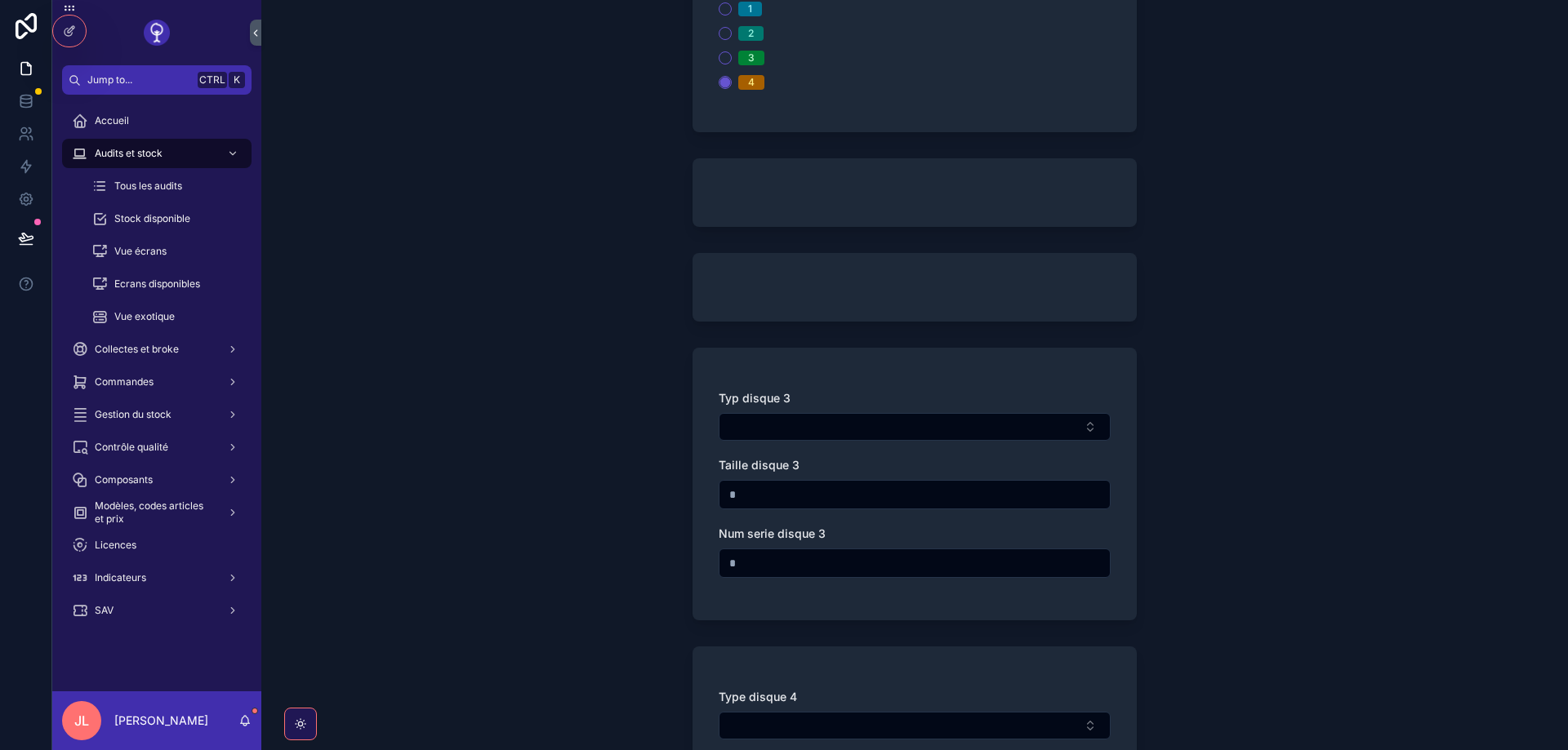
click at [76, 36] on div at bounding box center [69, 31] width 32 height 31
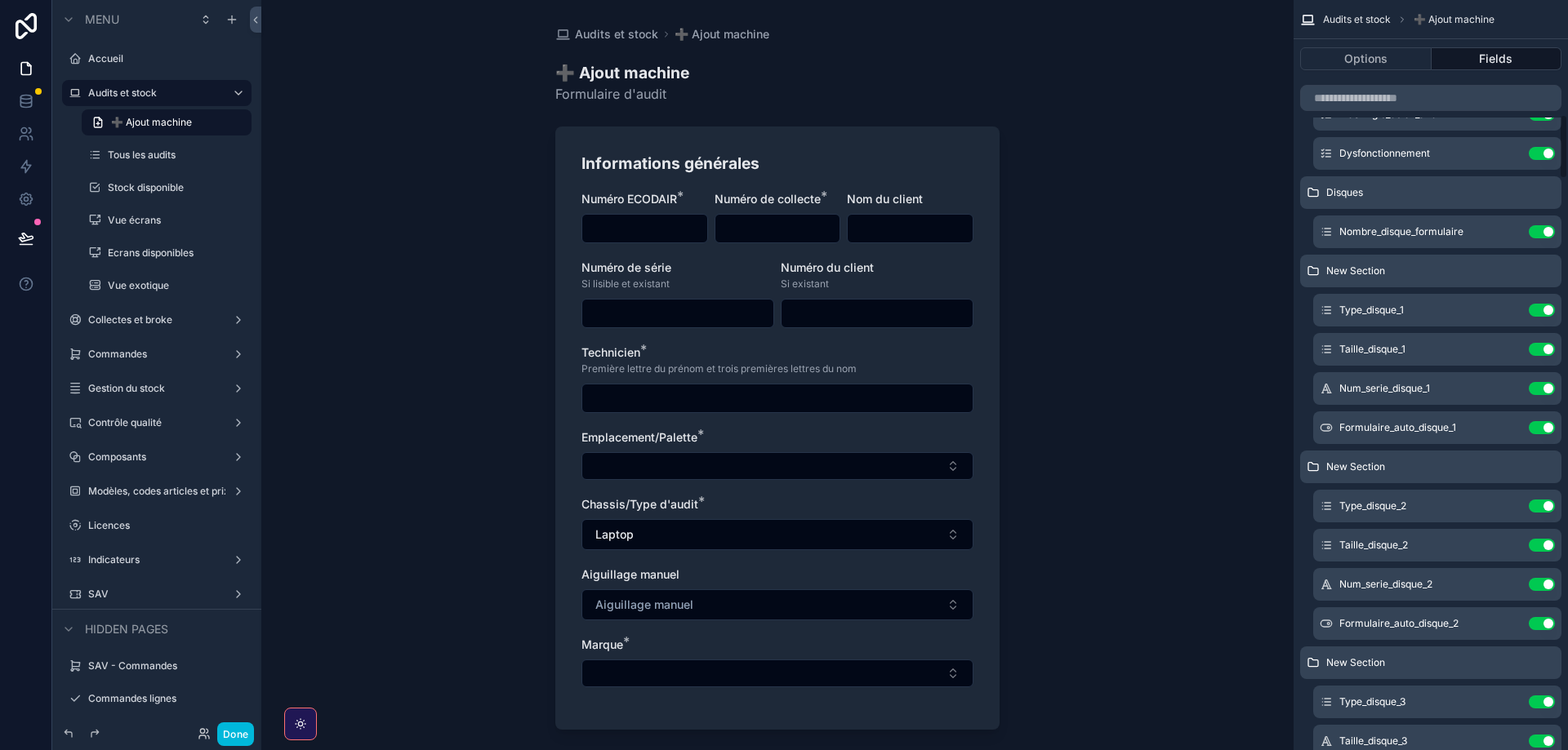
scroll to position [1322, 0]
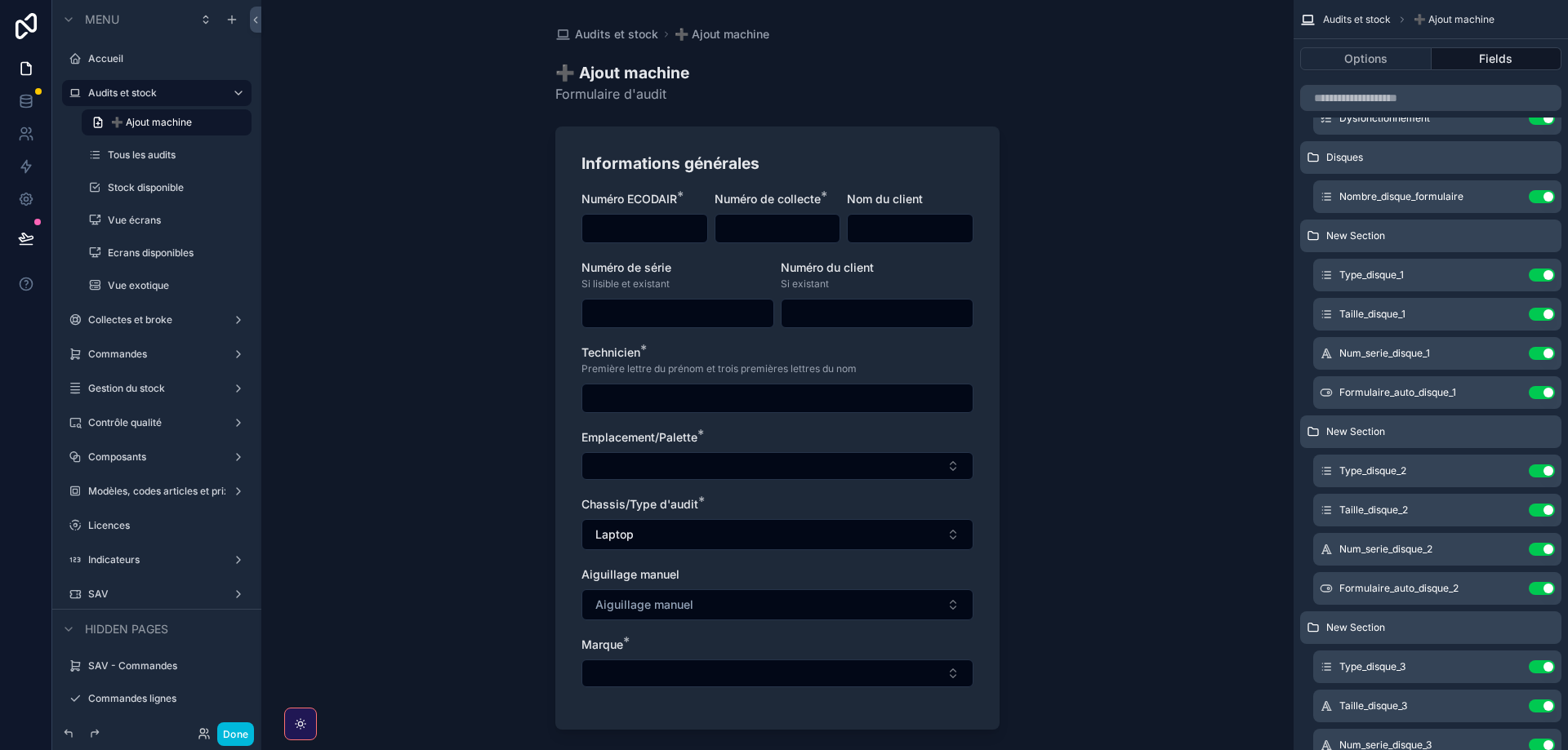
click at [0, 0] on icon "scrollable content" at bounding box center [0, 0] width 0 height 0
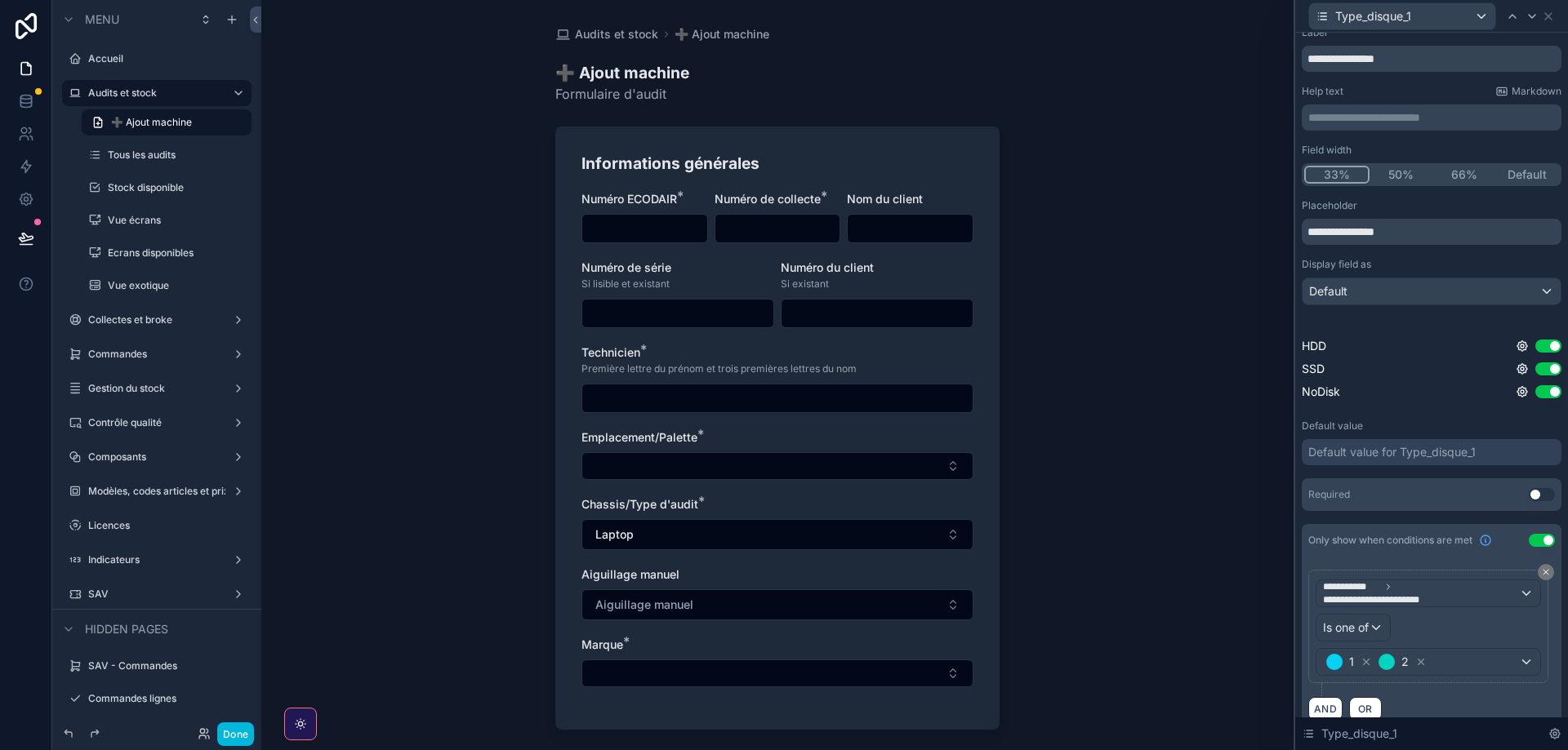
scroll to position [64, 0]
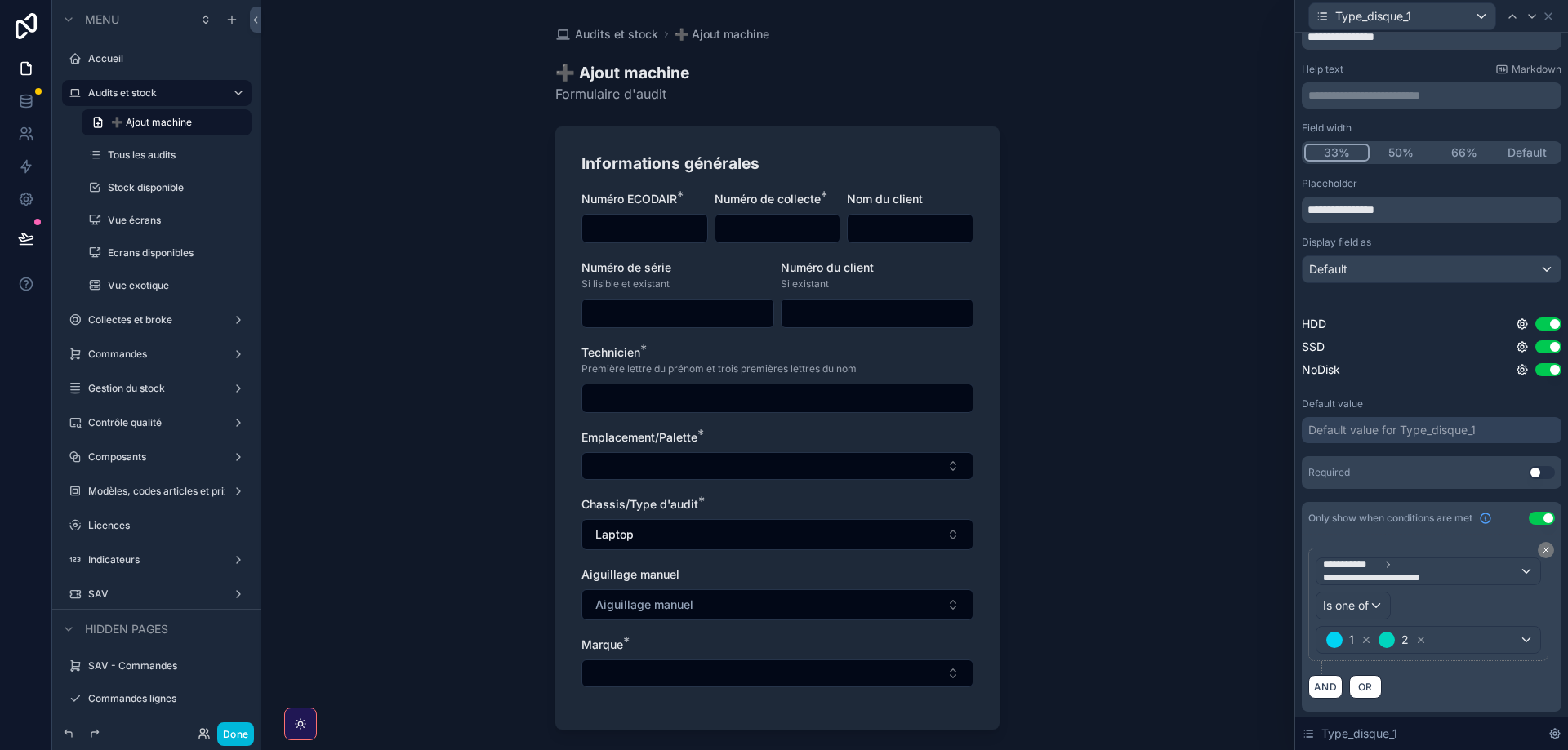
click at [1538, 511] on div "Only show when conditions are met Use setting" at bounding box center [1431, 518] width 260 height 32
click at [1537, 516] on button "Use setting" at bounding box center [1542, 518] width 26 height 13
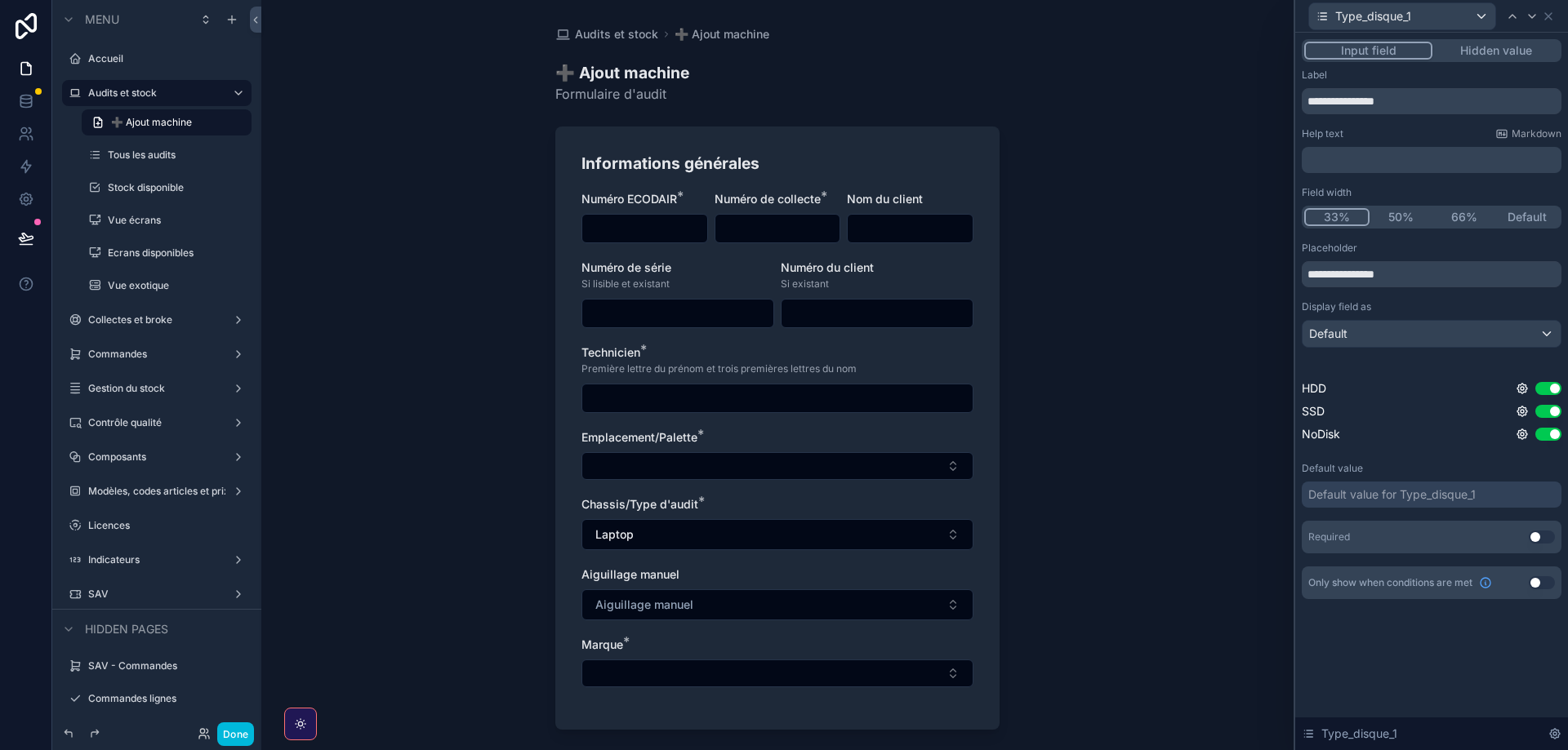
scroll to position [0, 0]
click at [1528, 14] on icon at bounding box center [1532, 17] width 13 height 13
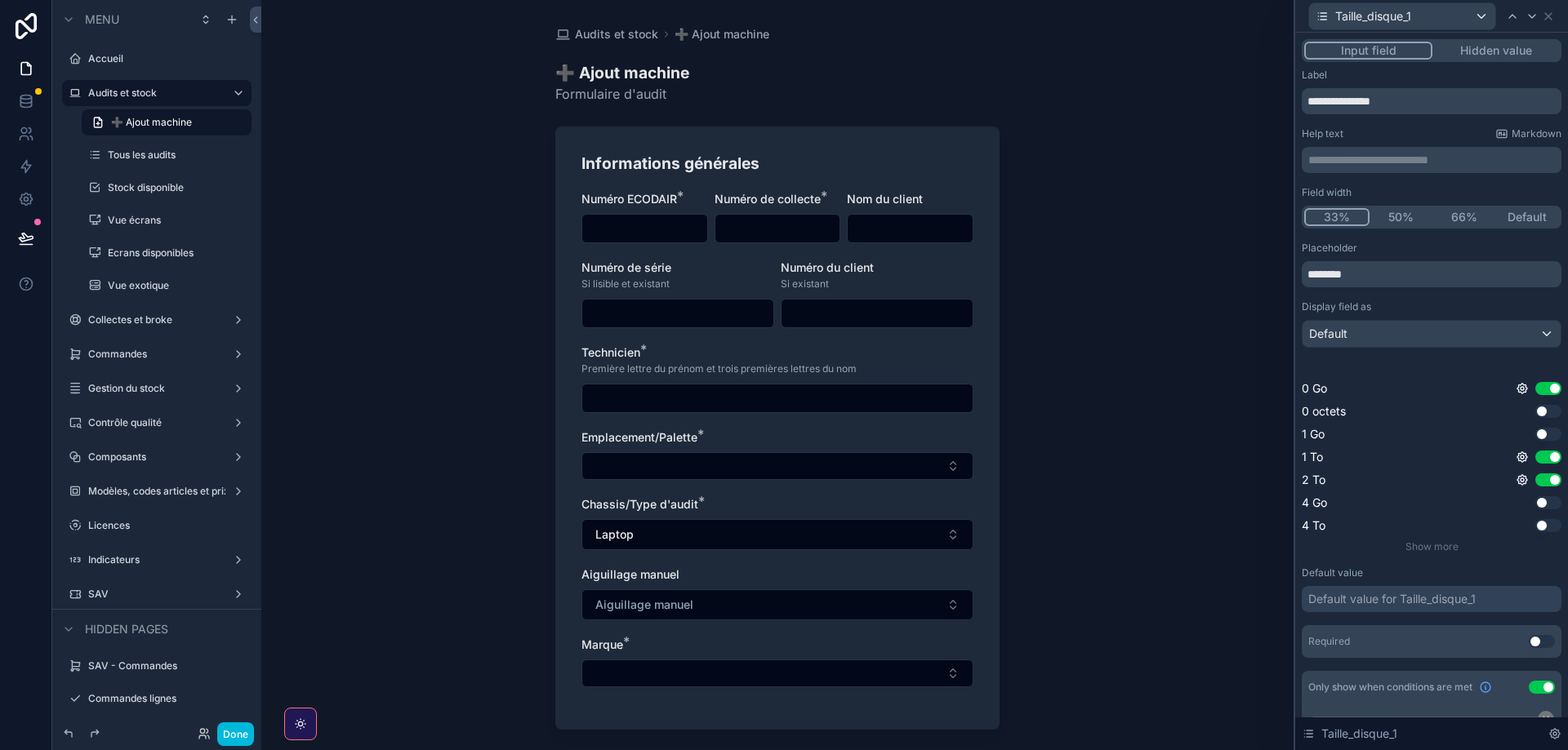
click at [1535, 687] on button "Use setting" at bounding box center [1542, 687] width 26 height 13
click at [1531, 19] on icon at bounding box center [1532, 17] width 13 height 13
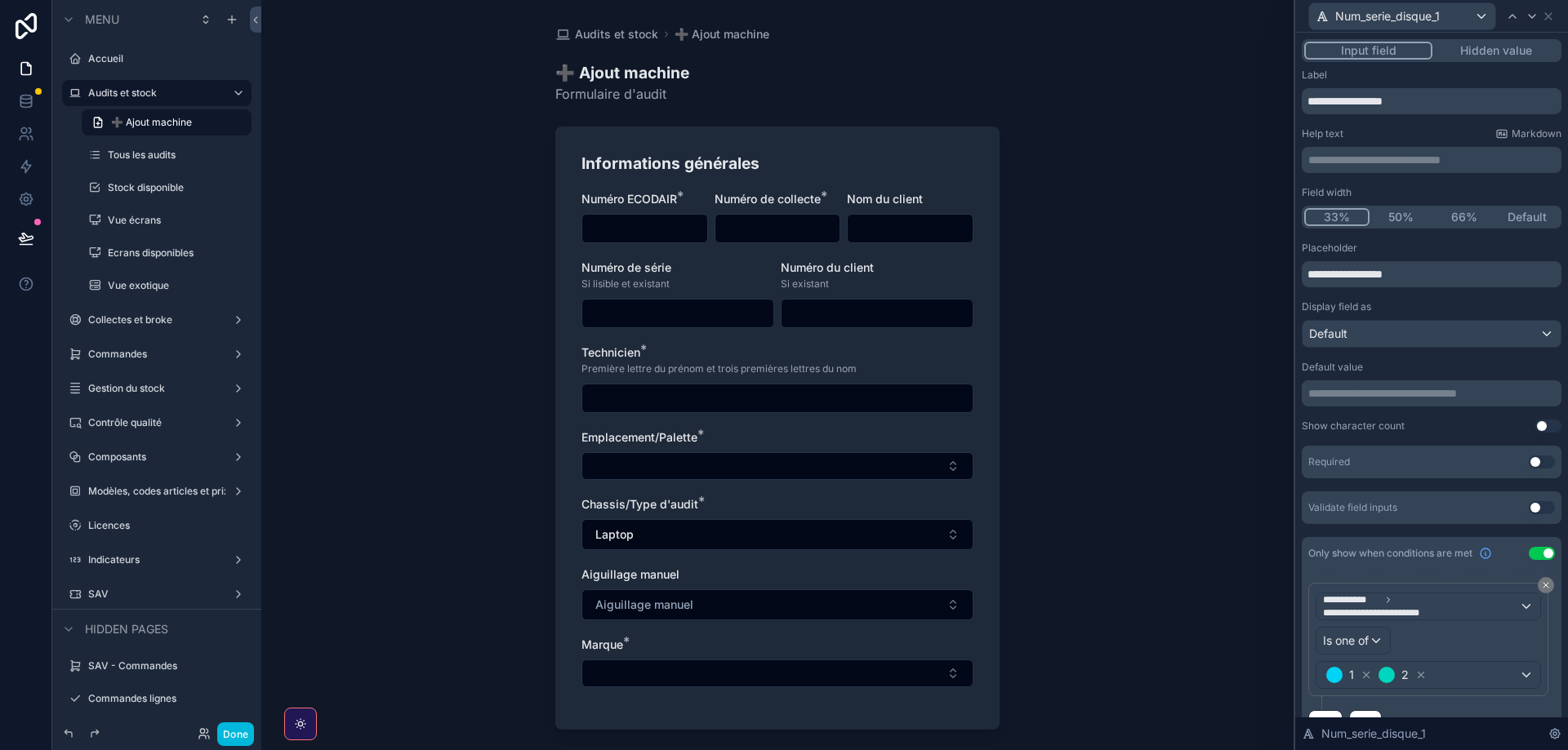
click at [1540, 556] on button "Use setting" at bounding box center [1542, 553] width 26 height 13
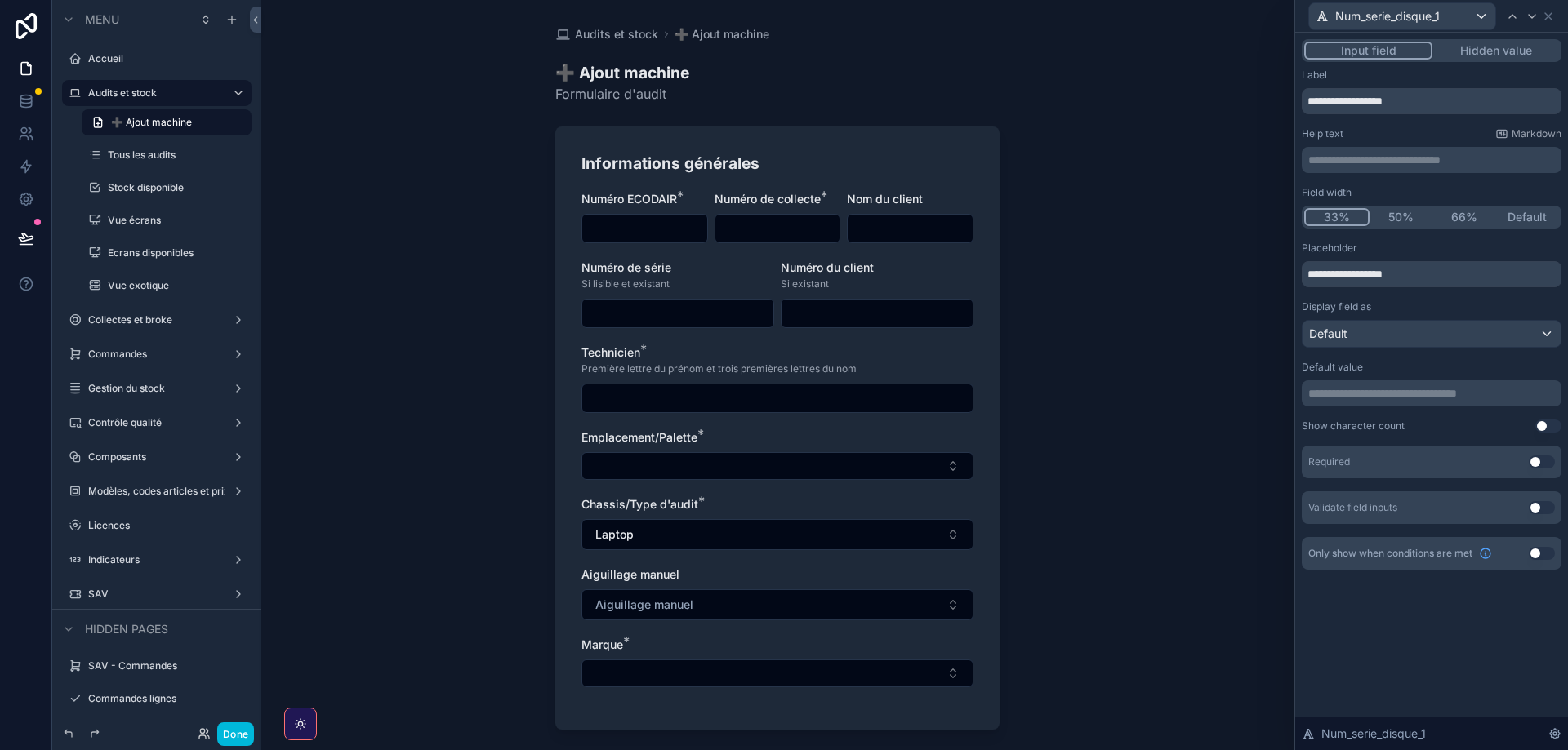
click at [1529, 17] on icon at bounding box center [1532, 17] width 13 height 13
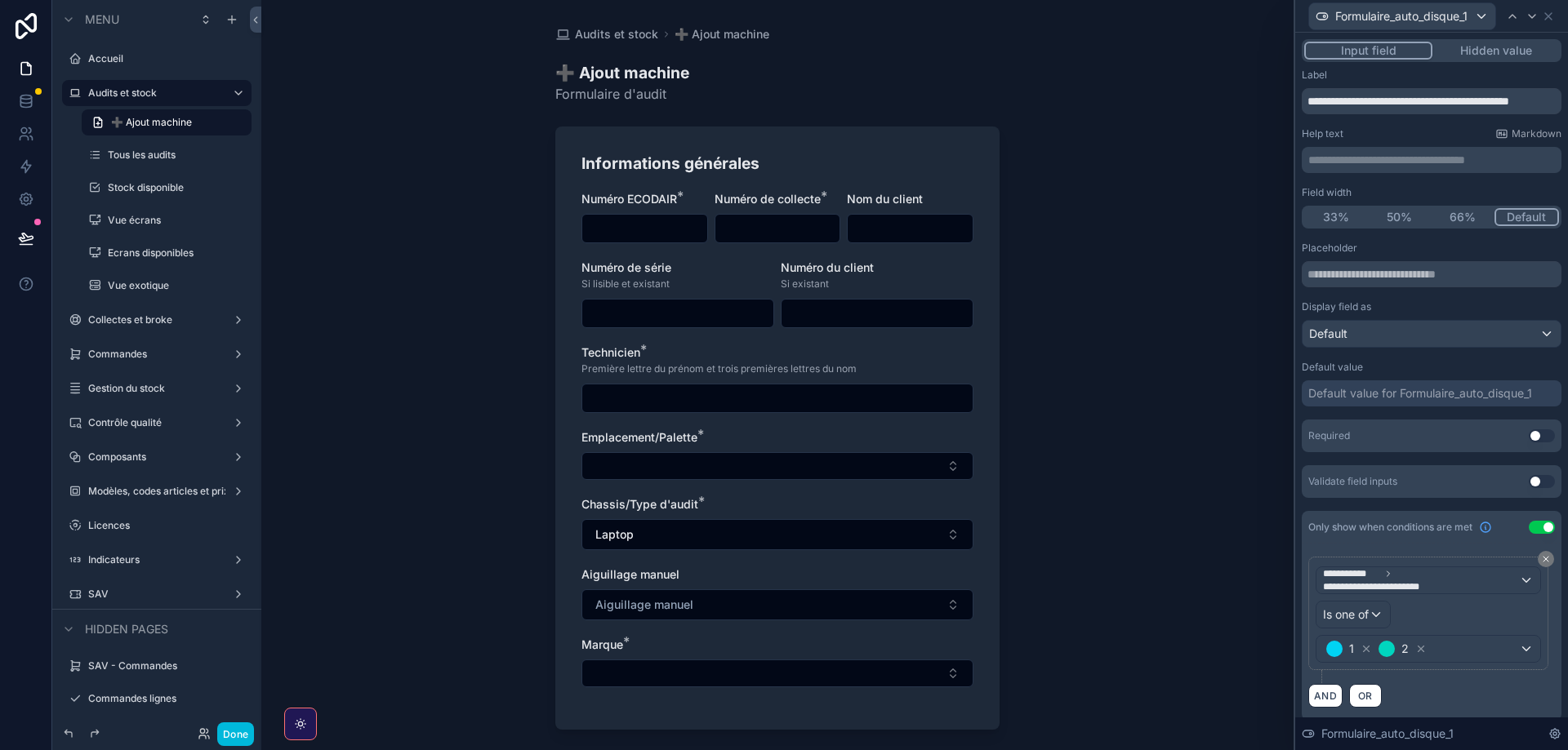
click at [1539, 526] on button "Use setting" at bounding box center [1542, 528] width 26 height 13
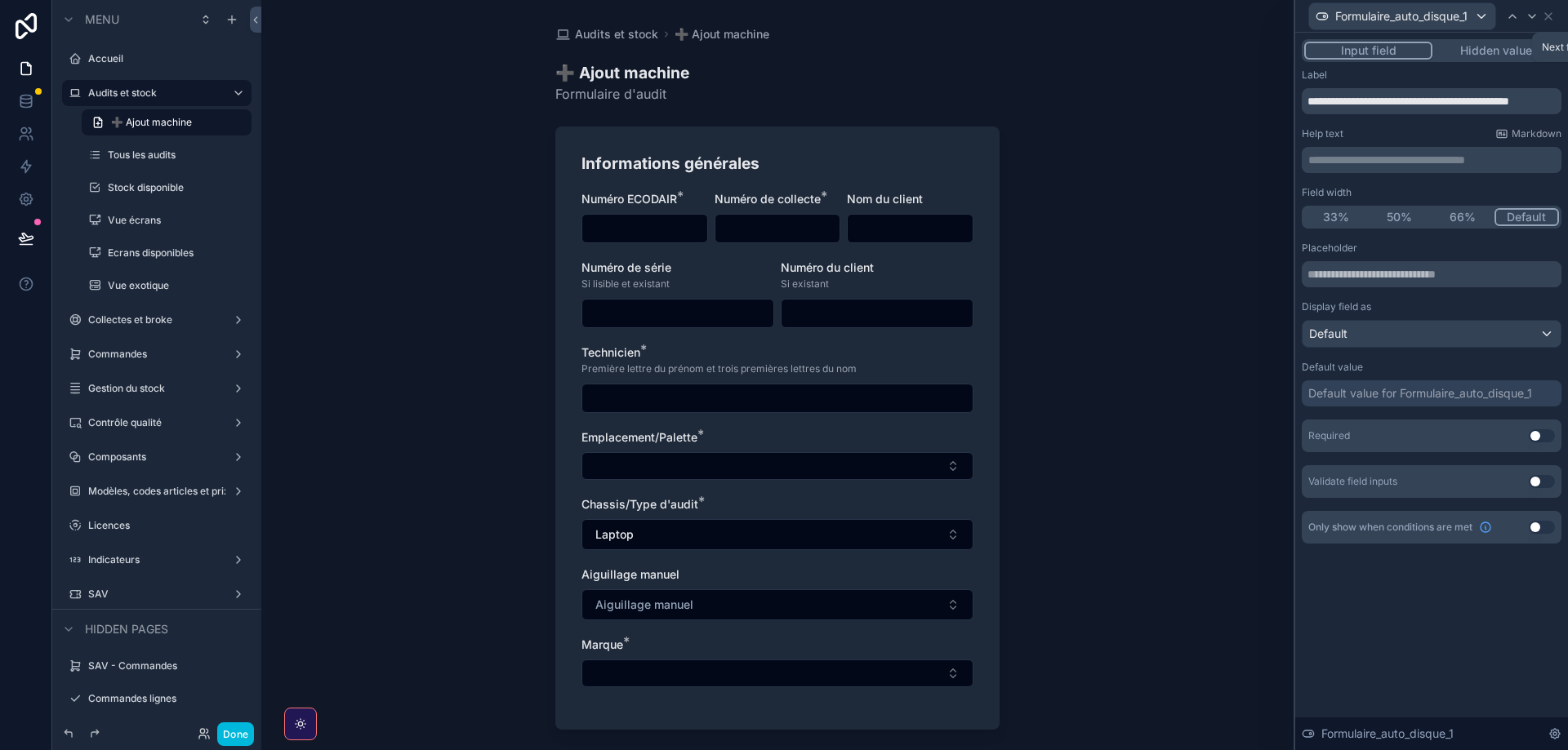
click at [1532, 17] on icon at bounding box center [1532, 17] width 13 height 13
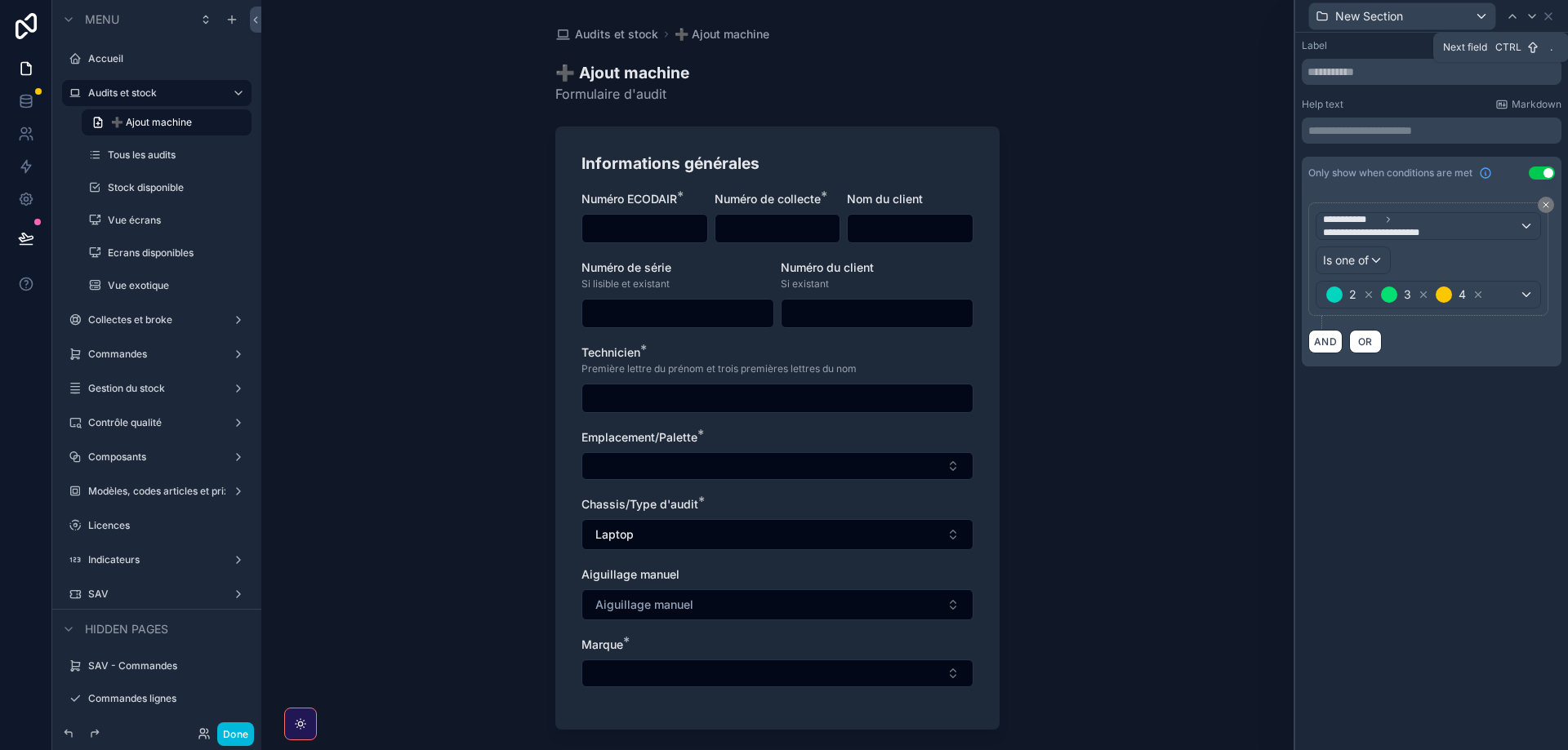
click at [1527, 16] on icon at bounding box center [1532, 17] width 13 height 13
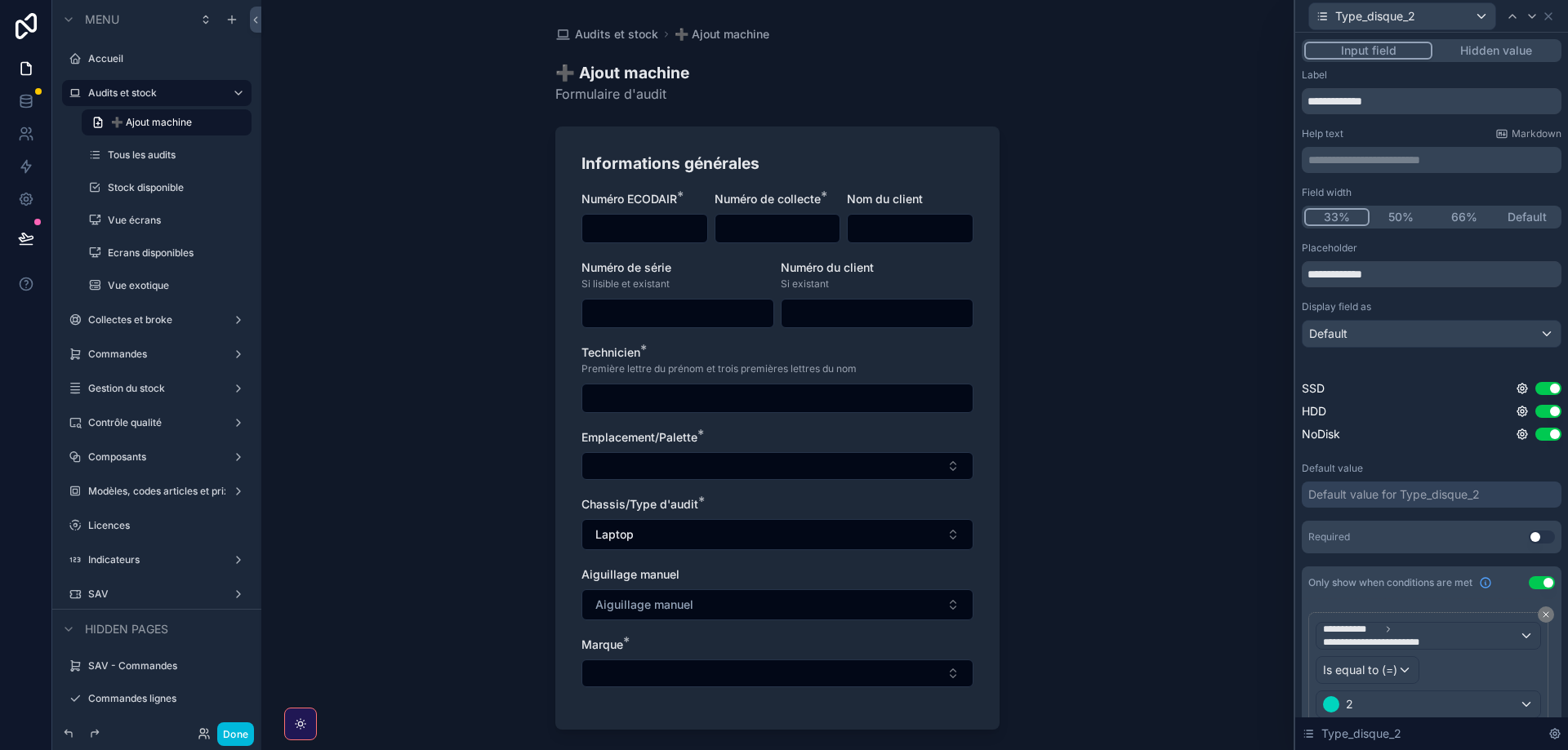
click at [1536, 582] on button "Use setting" at bounding box center [1542, 583] width 26 height 13
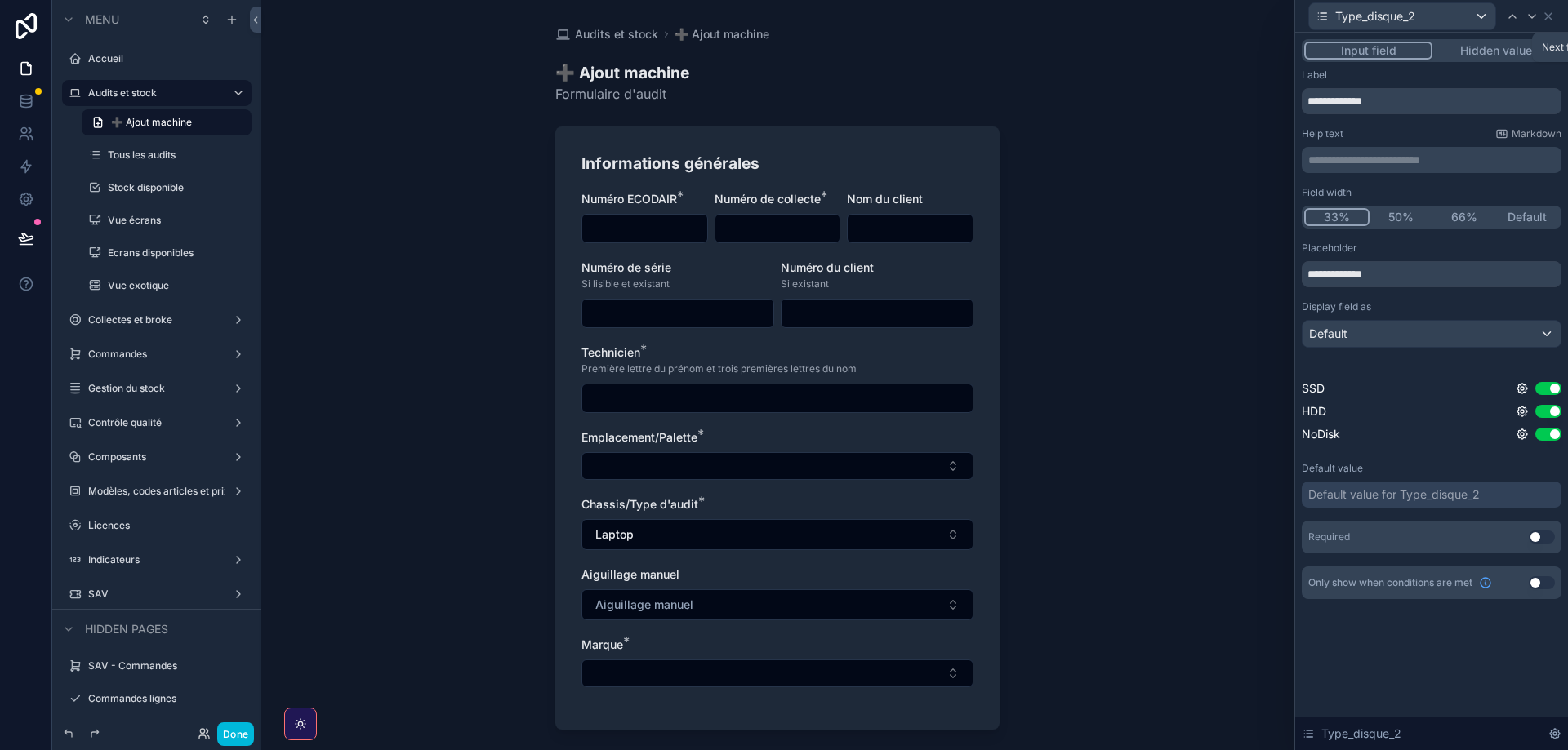
click at [1528, 13] on icon at bounding box center [1532, 17] width 13 height 13
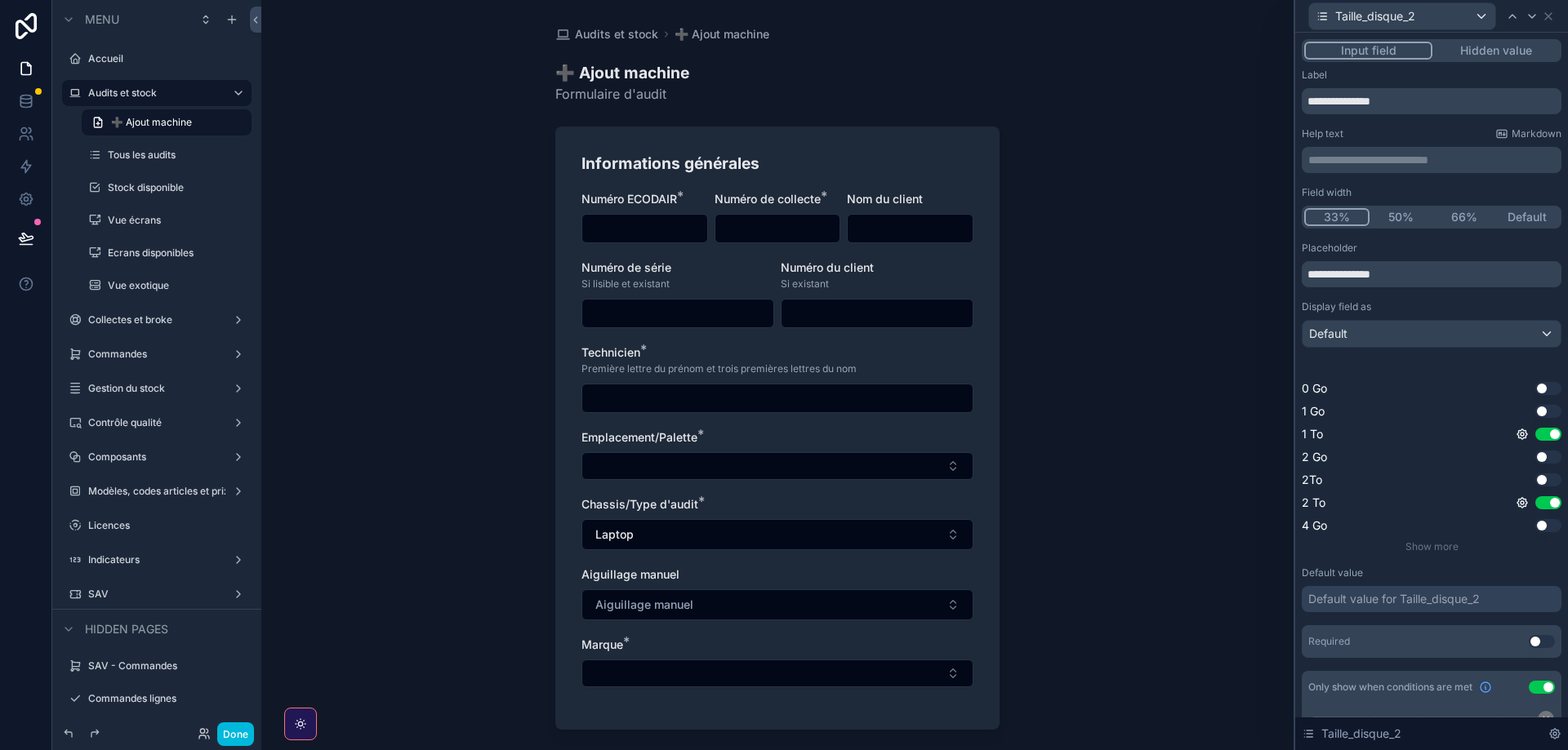
click at [1540, 685] on button "Use setting" at bounding box center [1542, 687] width 26 height 13
click at [1530, 20] on icon at bounding box center [1532, 17] width 13 height 13
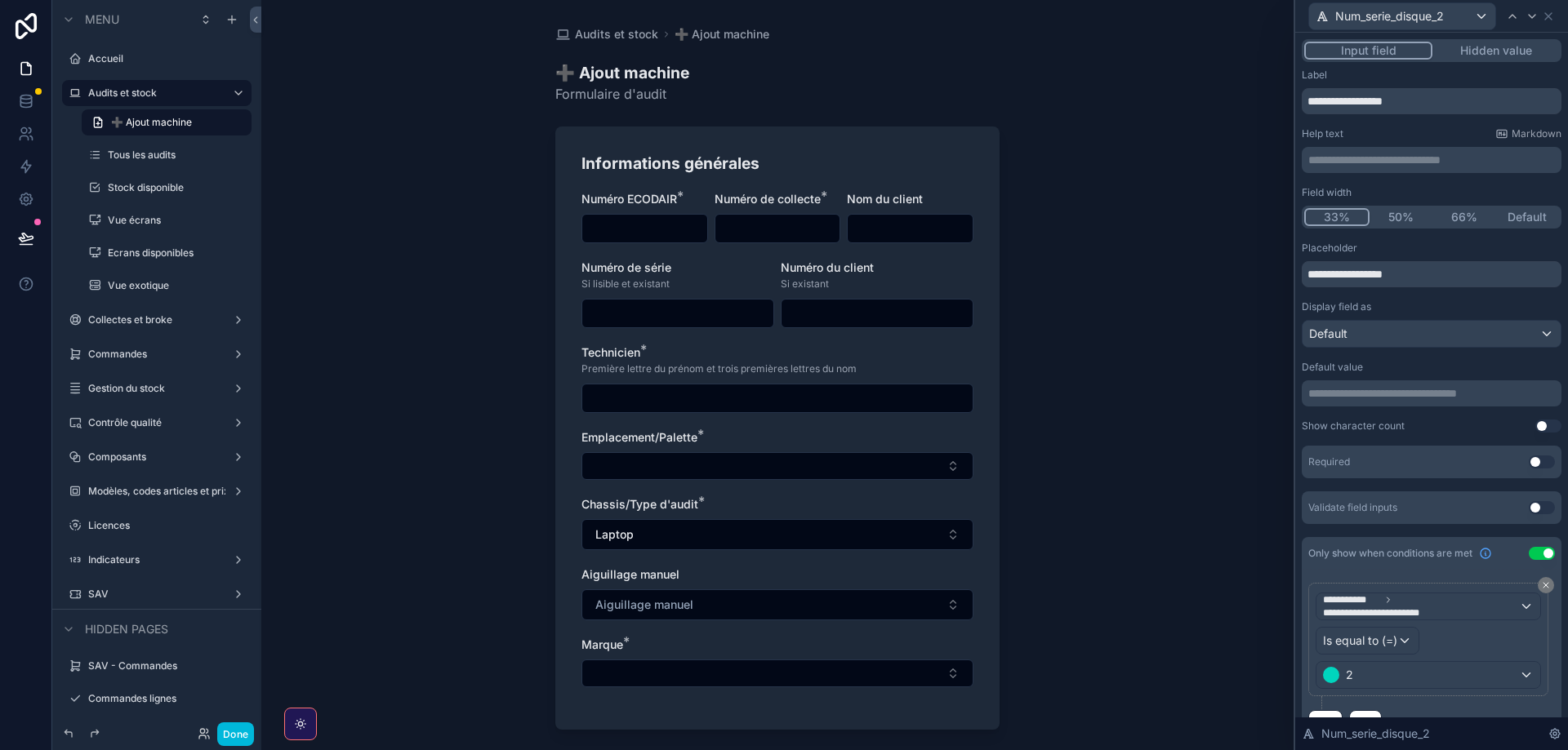
click at [1542, 558] on button "Use setting" at bounding box center [1542, 553] width 26 height 13
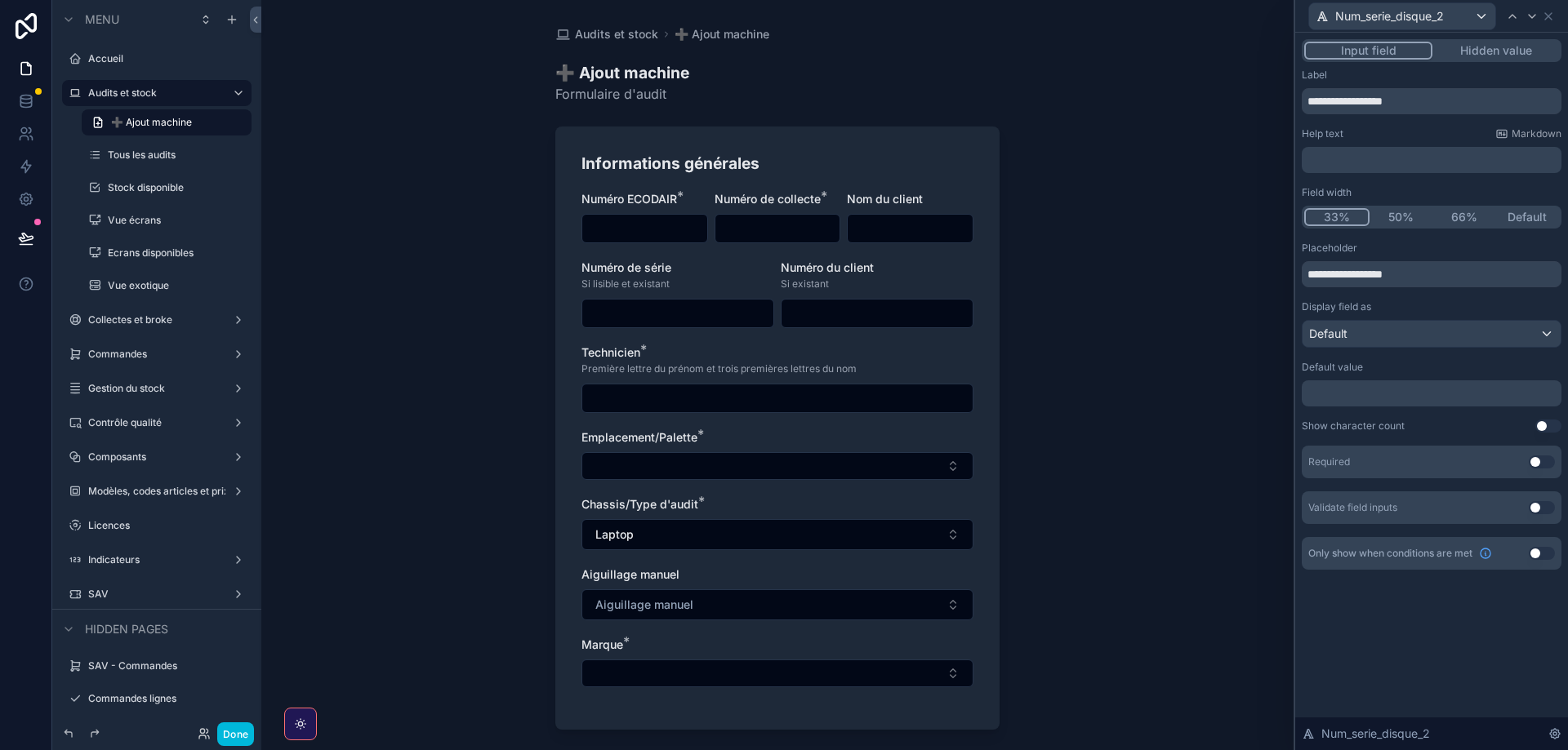
click at [1531, 15] on icon at bounding box center [1532, 17] width 13 height 13
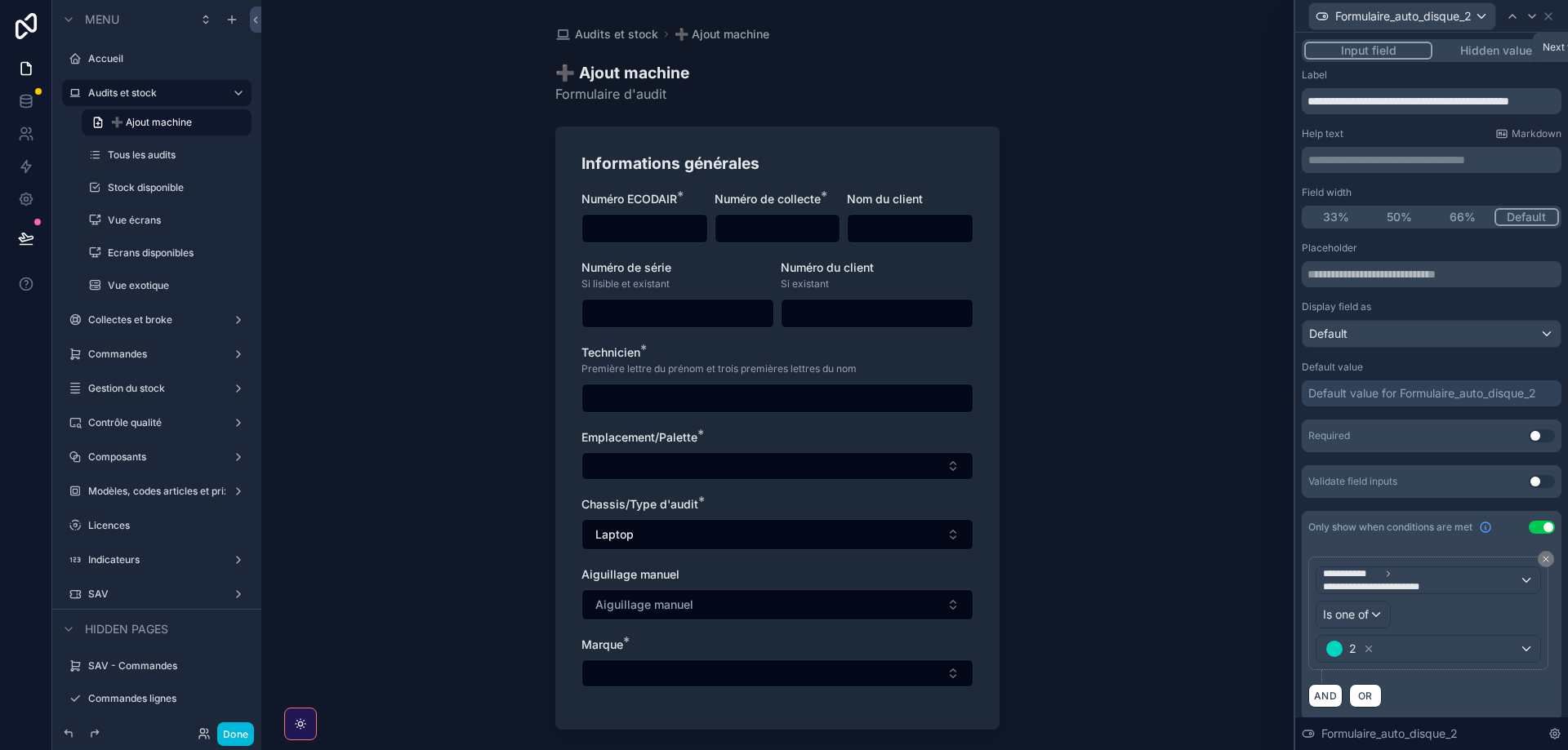
click at [1532, 21] on icon at bounding box center [1532, 17] width 13 height 13
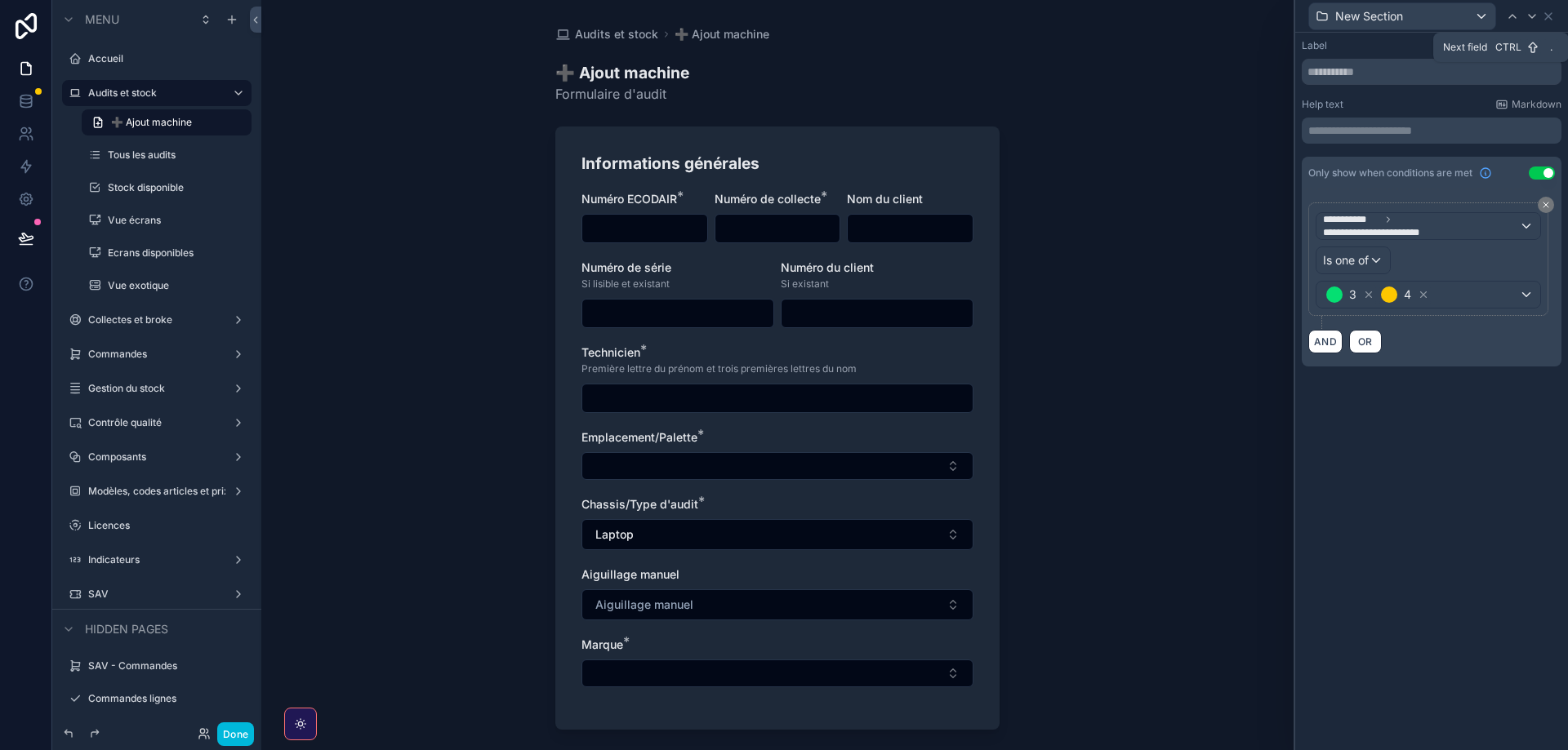
click at [1528, 15] on icon at bounding box center [1532, 17] width 13 height 13
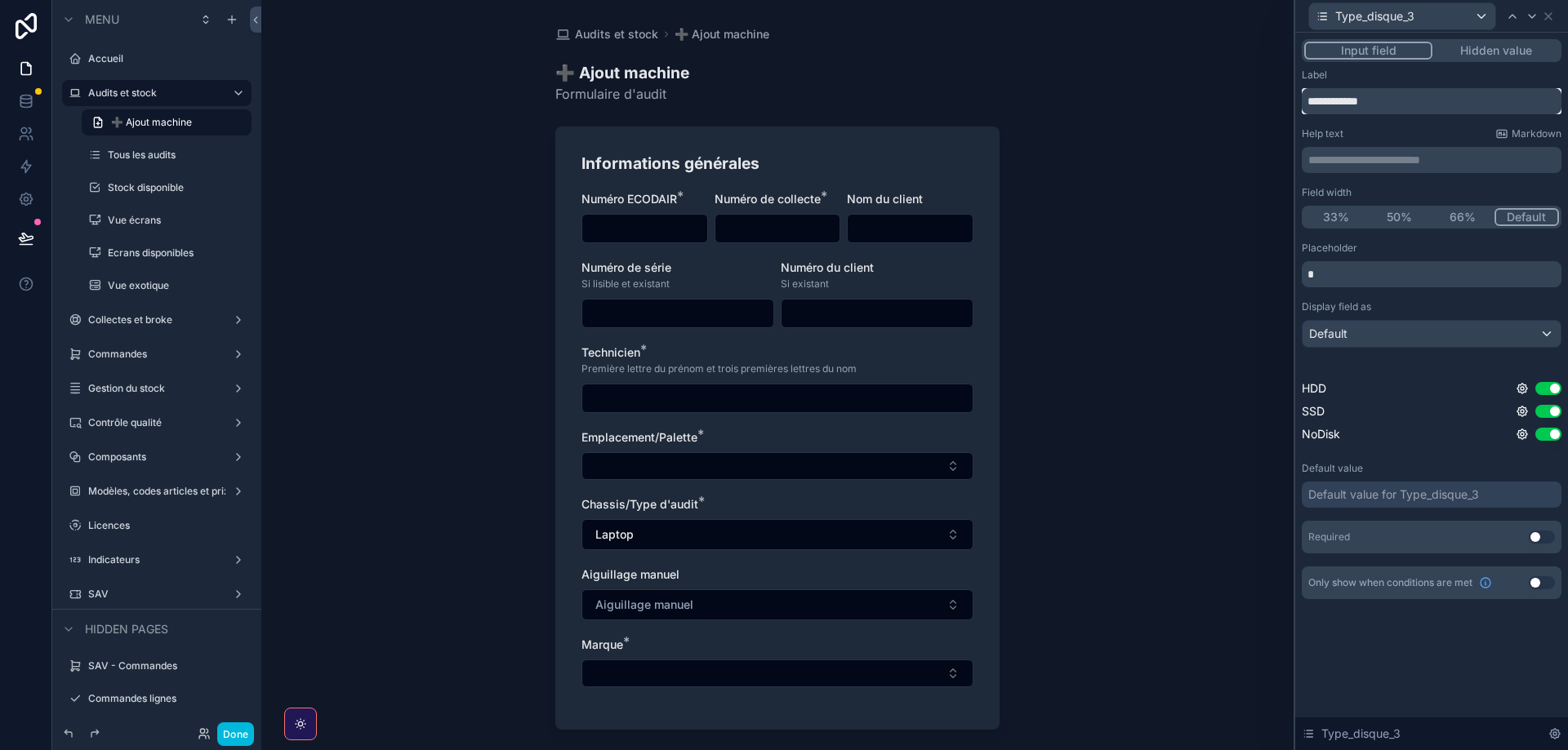
click at [1329, 95] on input "**********" at bounding box center [1431, 102] width 260 height 26
type input "**********"
click at [1315, 220] on button "33%" at bounding box center [1335, 217] width 64 height 18
click at [1533, 18] on icon at bounding box center [1532, 17] width 13 height 13
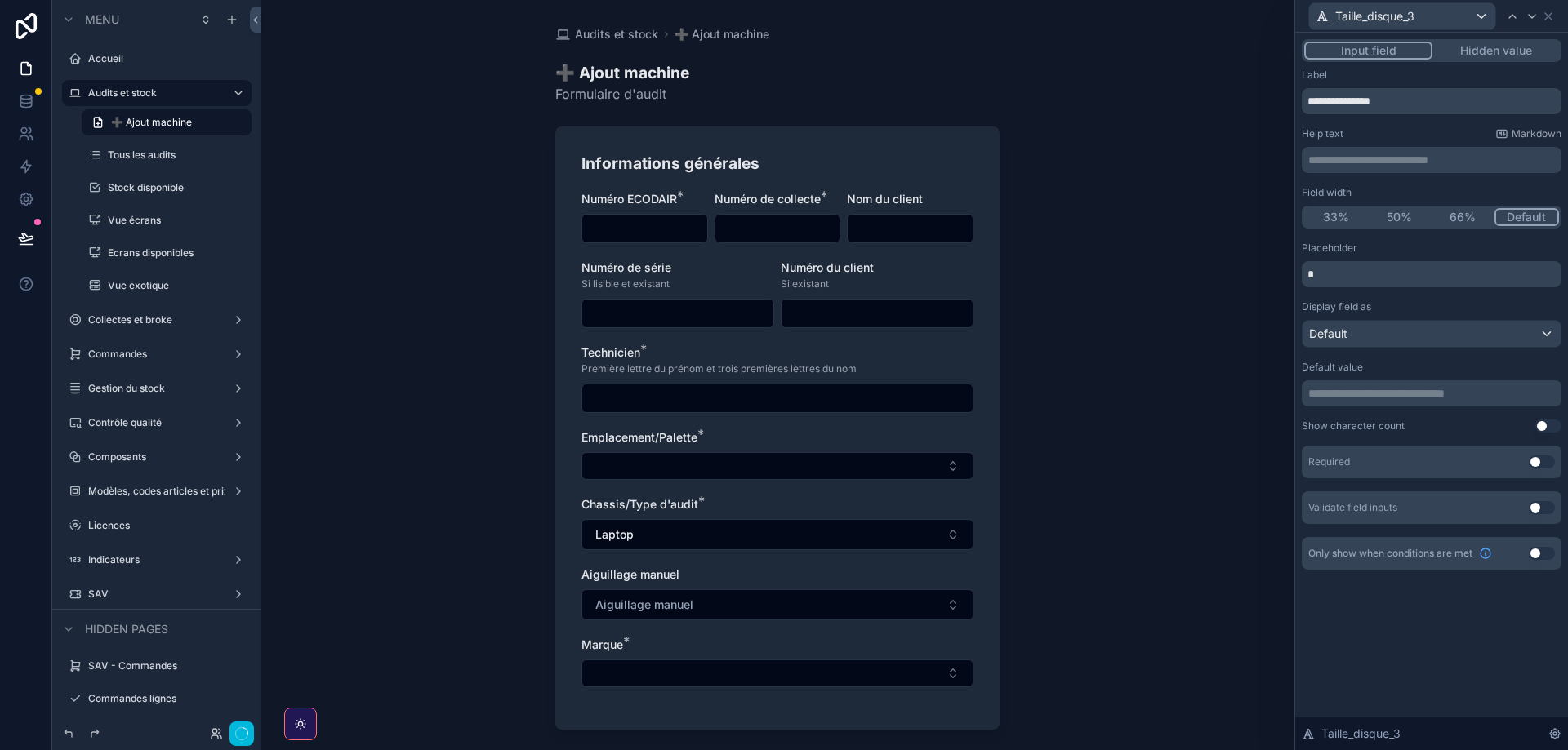
click at [1335, 221] on button "33%" at bounding box center [1335, 217] width 64 height 18
click at [1532, 17] on icon at bounding box center [1532, 17] width 13 height 13
click at [1330, 216] on button "33%" at bounding box center [1335, 217] width 64 height 18
click at [1532, 18] on icon at bounding box center [1532, 17] width 13 height 13
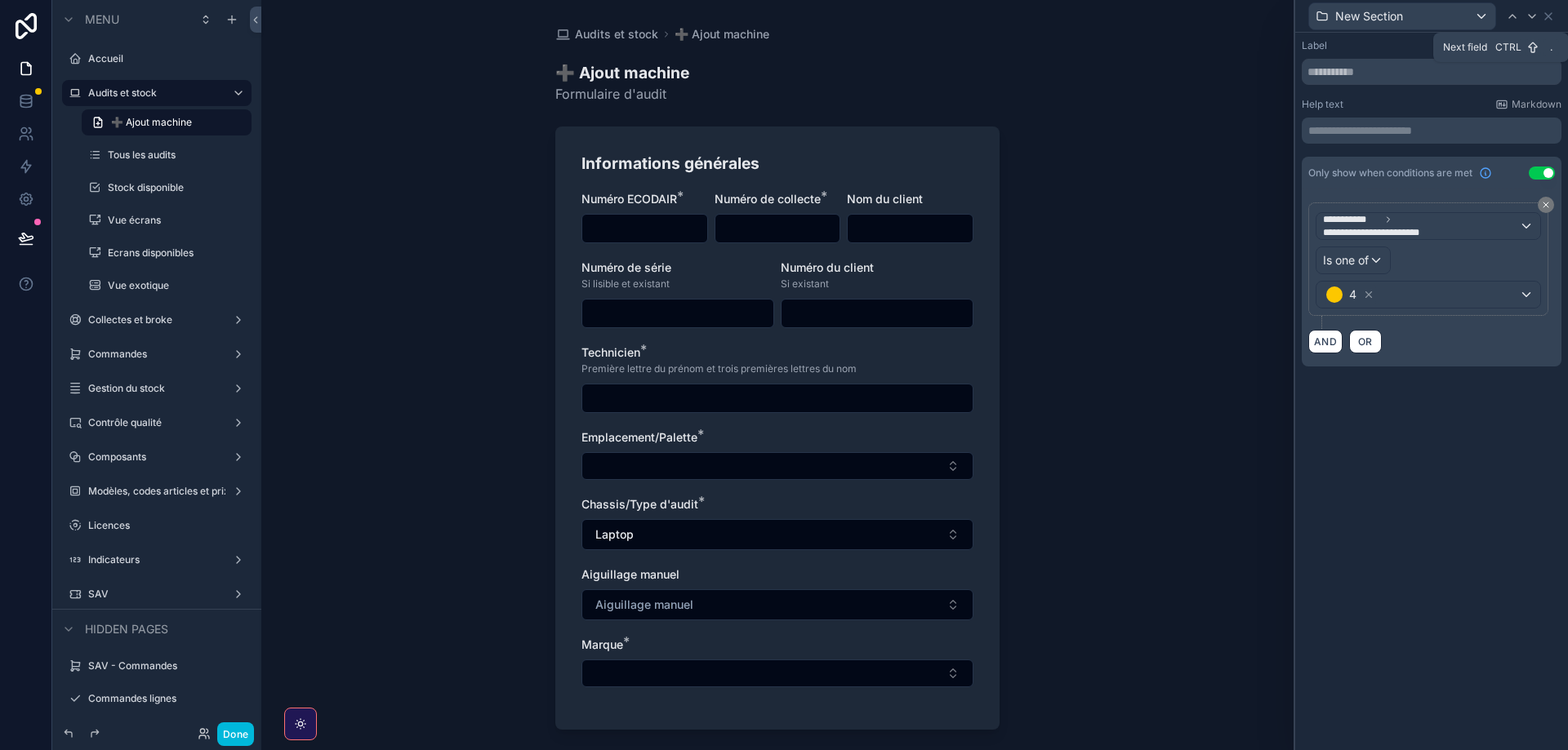
click at [1532, 17] on icon at bounding box center [1532, 17] width 13 height 13
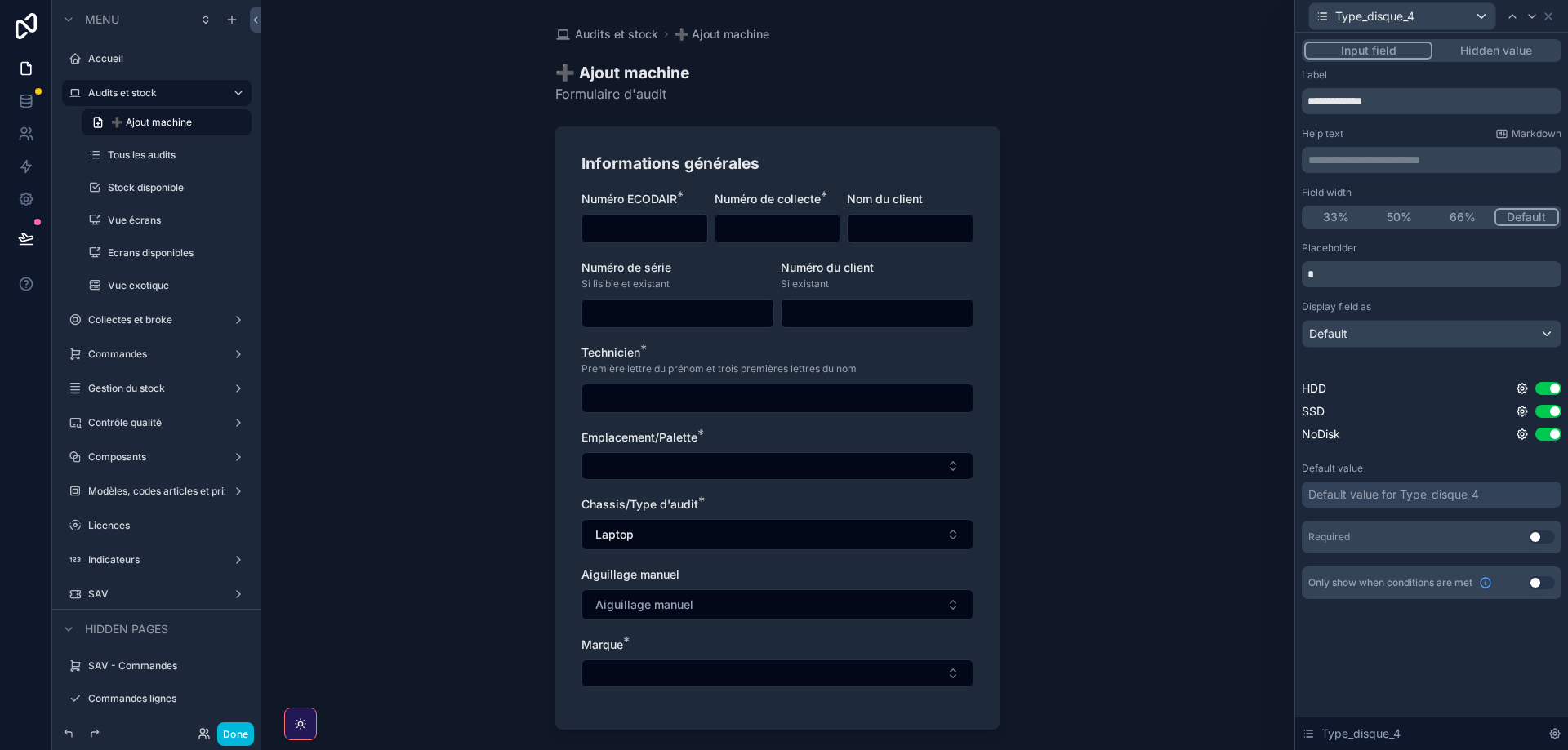
click at [1333, 208] on button "33%" at bounding box center [1335, 217] width 64 height 18
click at [1531, 17] on icon at bounding box center [1532, 17] width 7 height 3
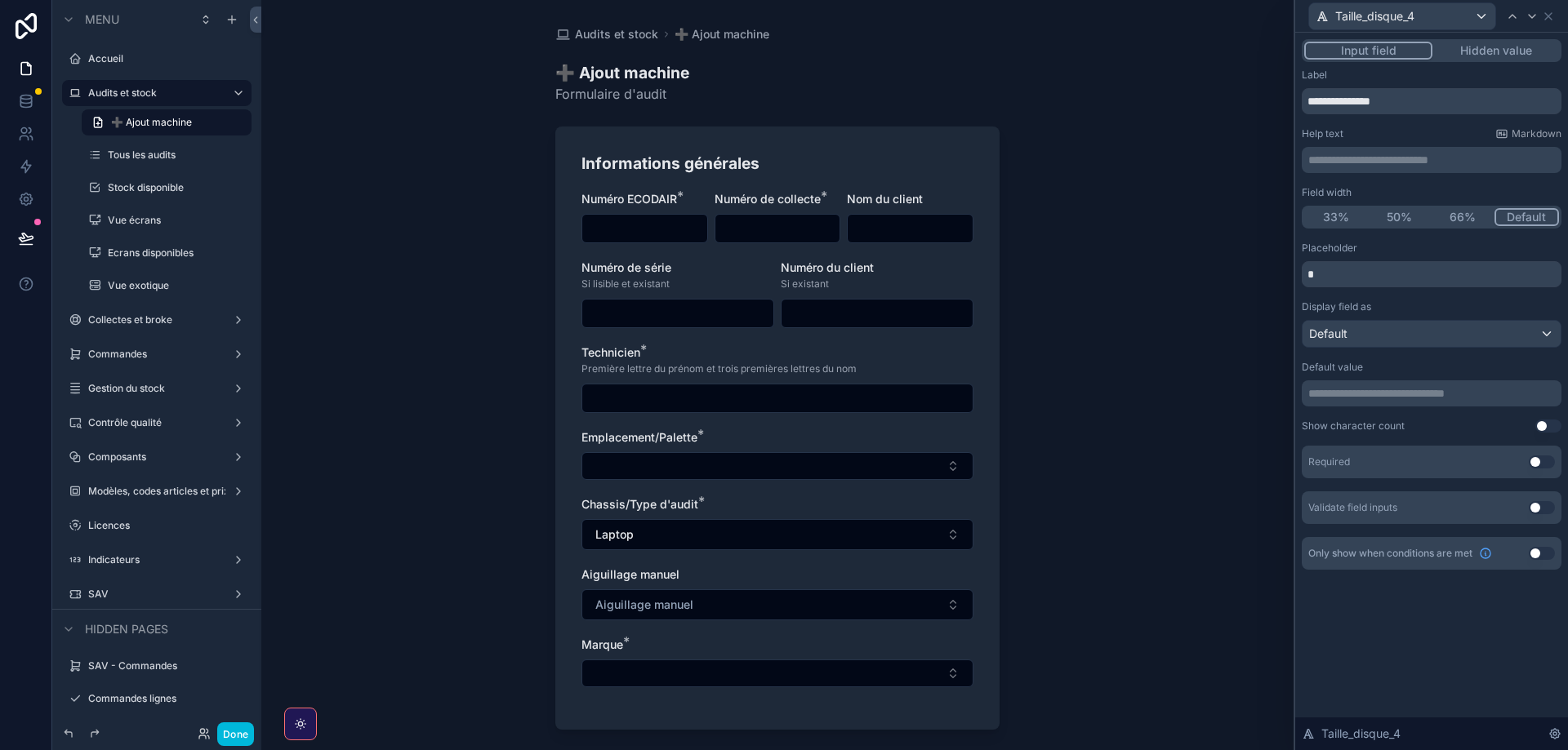
click at [1327, 216] on button "33%" at bounding box center [1335, 217] width 64 height 18
click at [1534, 12] on icon at bounding box center [1532, 17] width 13 height 13
click at [1322, 217] on button "33%" at bounding box center [1335, 217] width 64 height 18
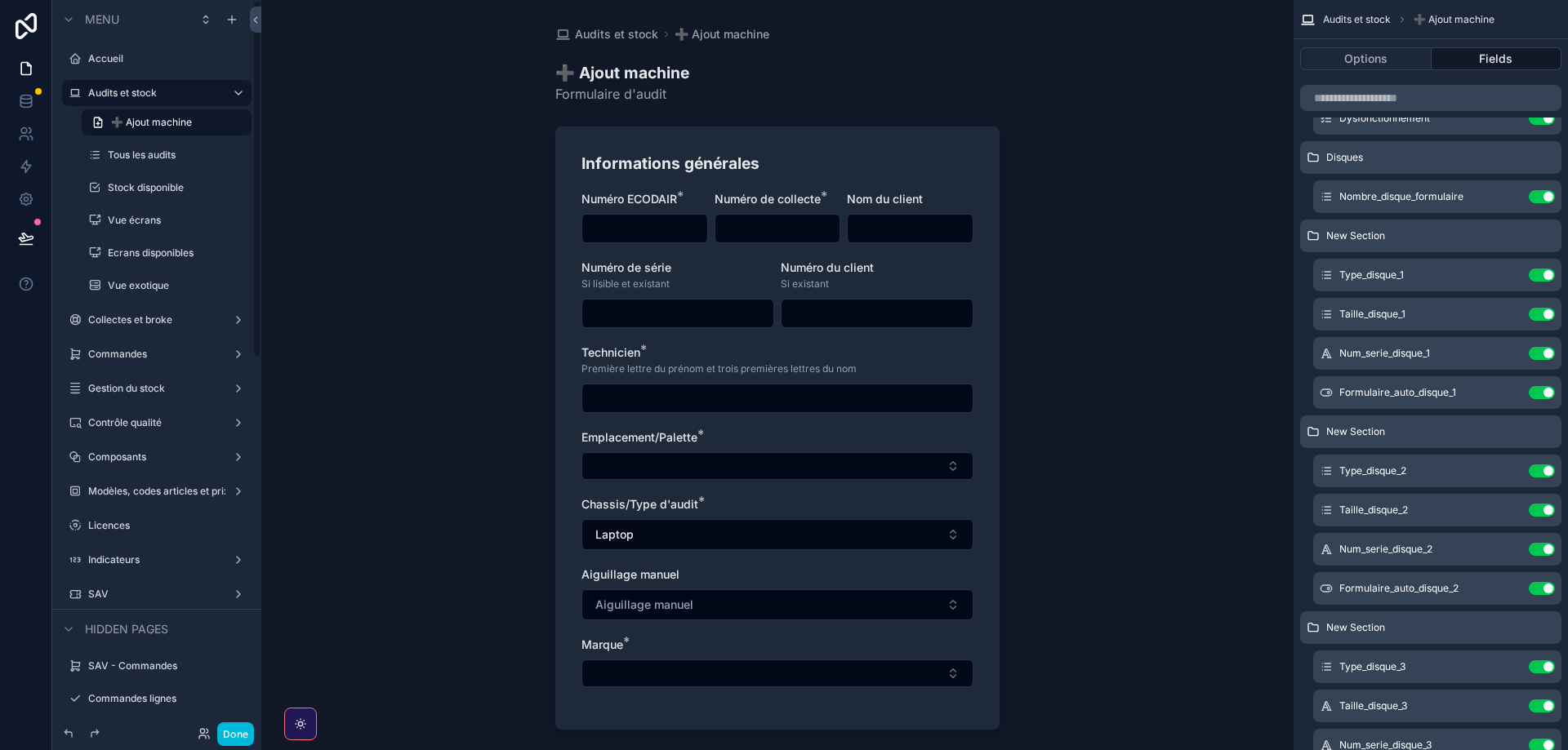
click at [229, 735] on button "Done" at bounding box center [236, 734] width 36 height 24
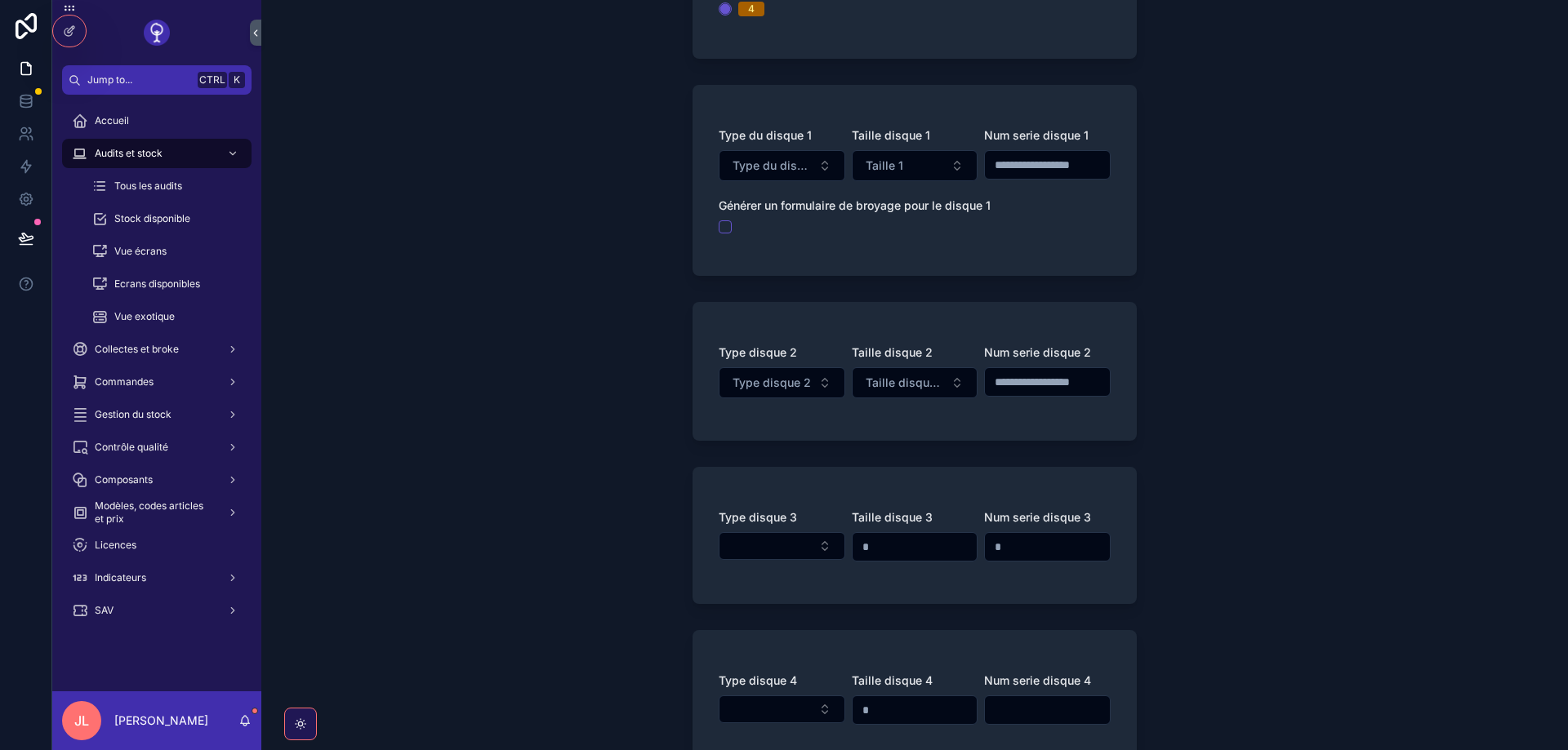
scroll to position [1567, 0]
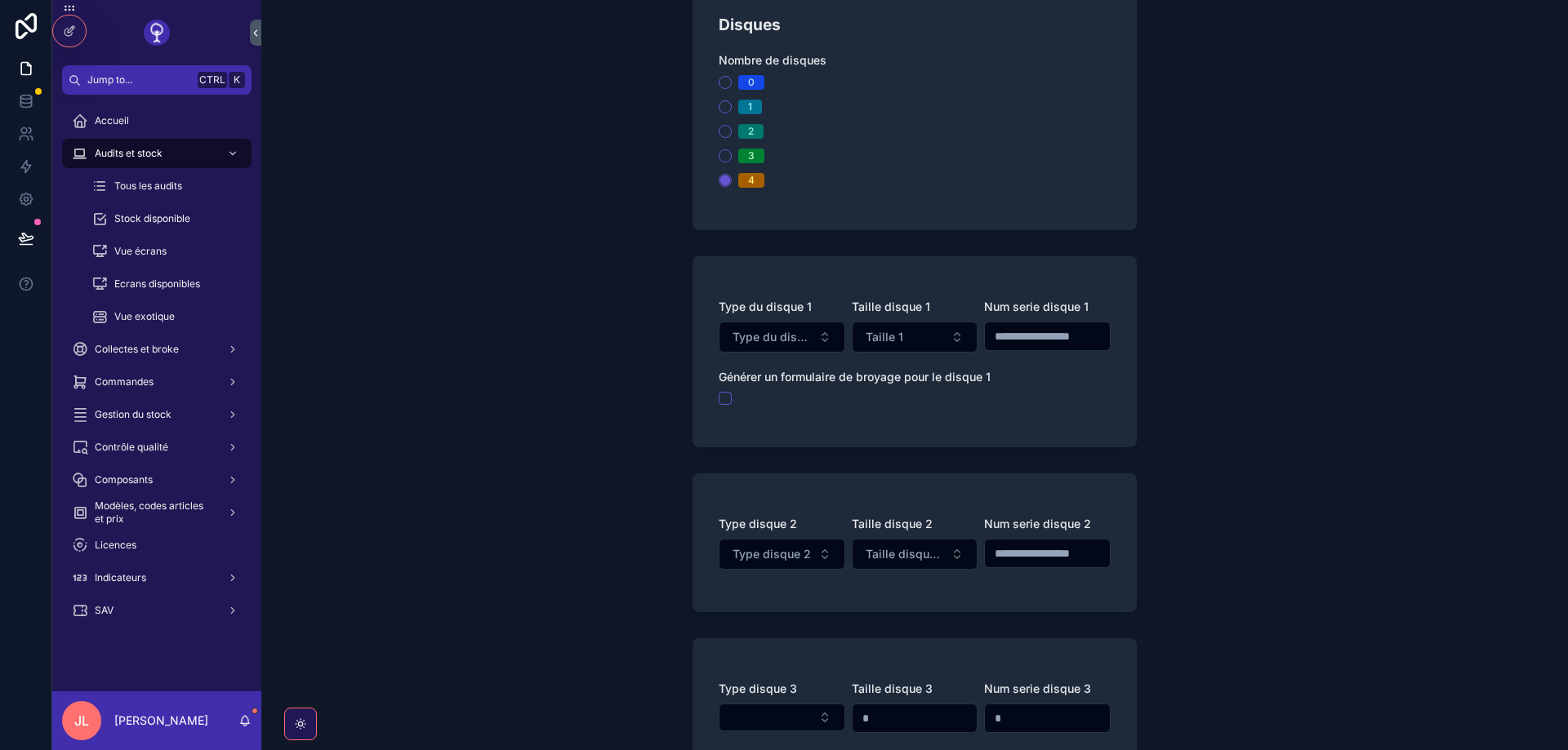
click at [67, 31] on icon at bounding box center [70, 31] width 13 height 13
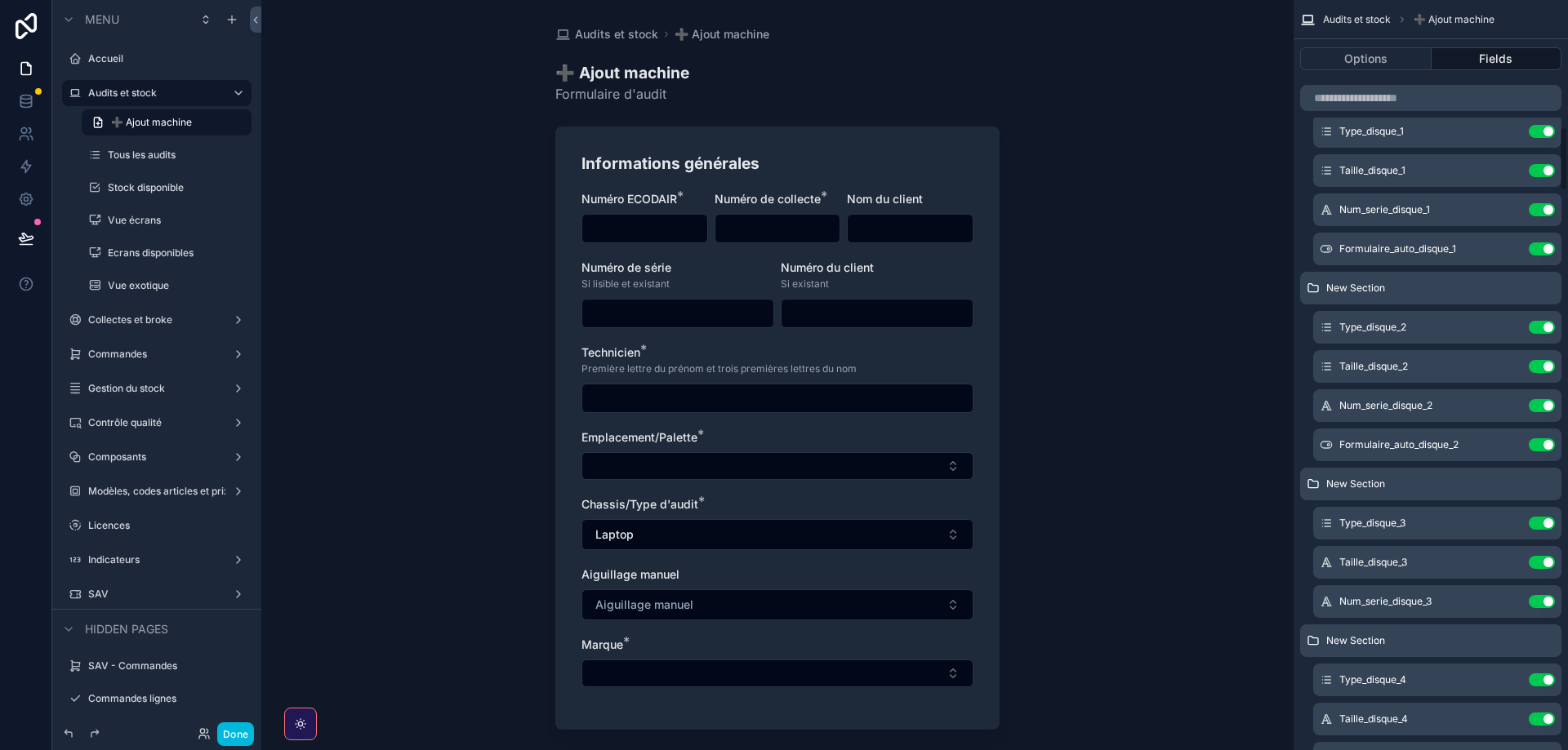
scroll to position [1469, 0]
click at [0, 0] on icon "scrollable content" at bounding box center [0, 0] width 0 height 0
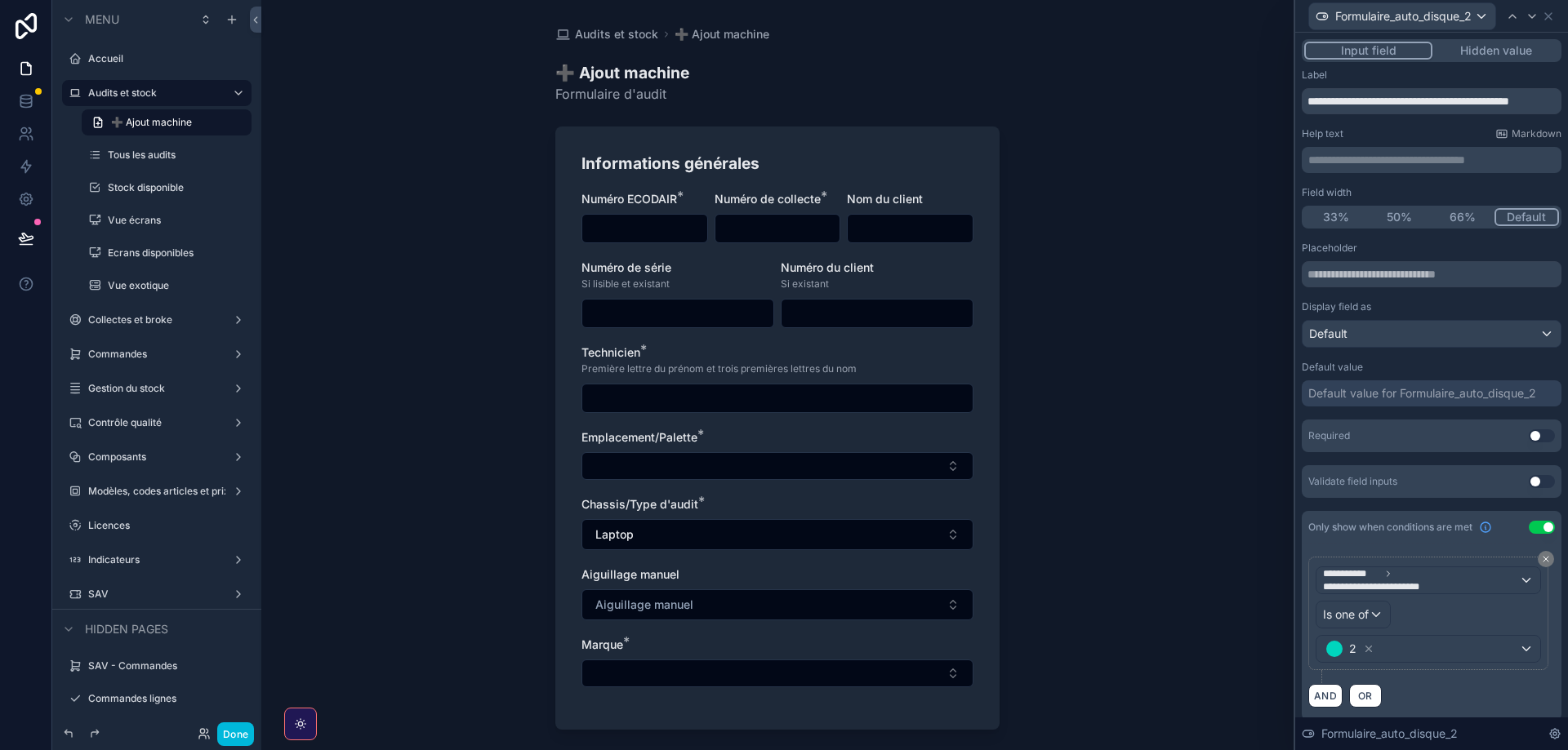
click at [1540, 526] on button "Use setting" at bounding box center [1542, 528] width 26 height 13
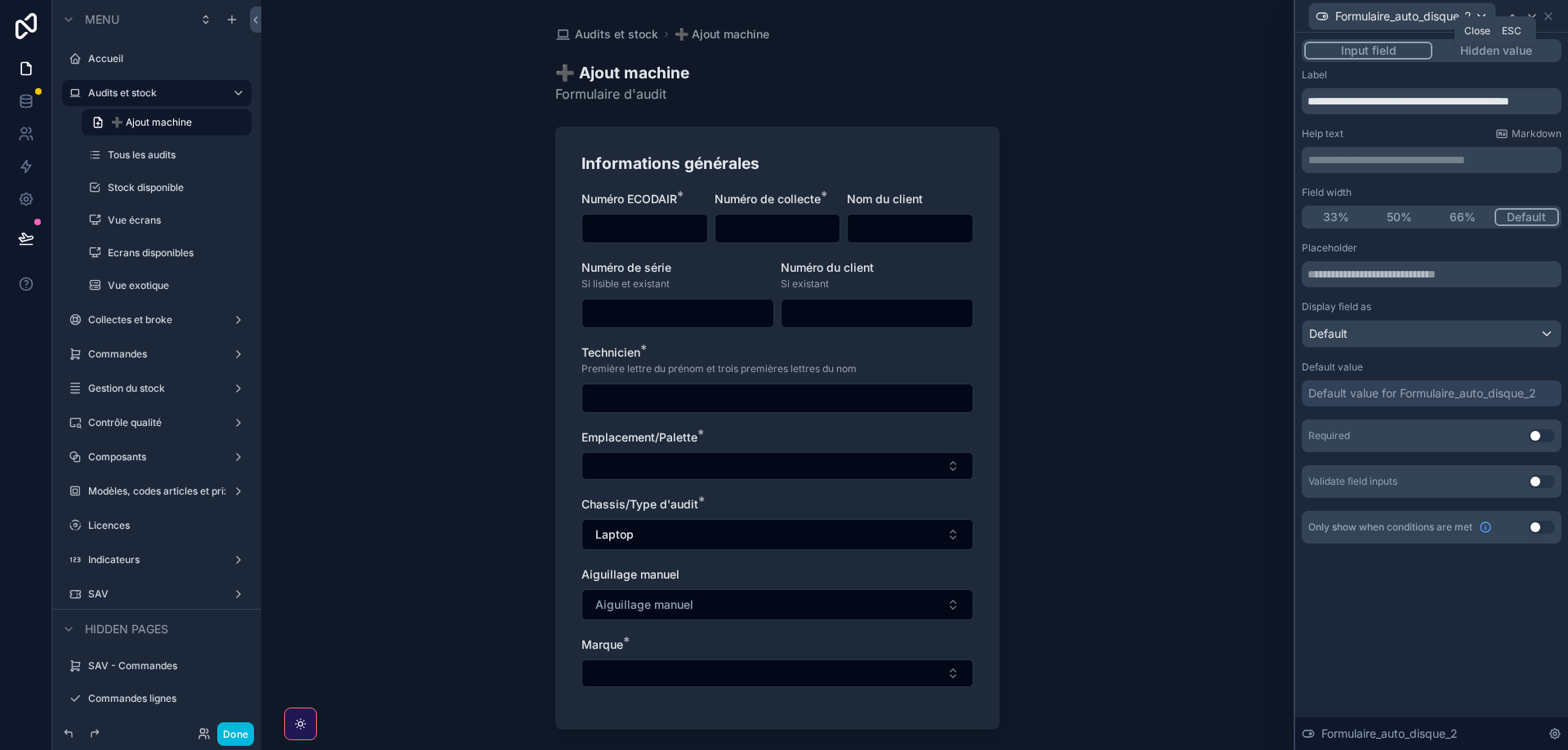
click at [1550, 17] on icon at bounding box center [1548, 17] width 7 height 7
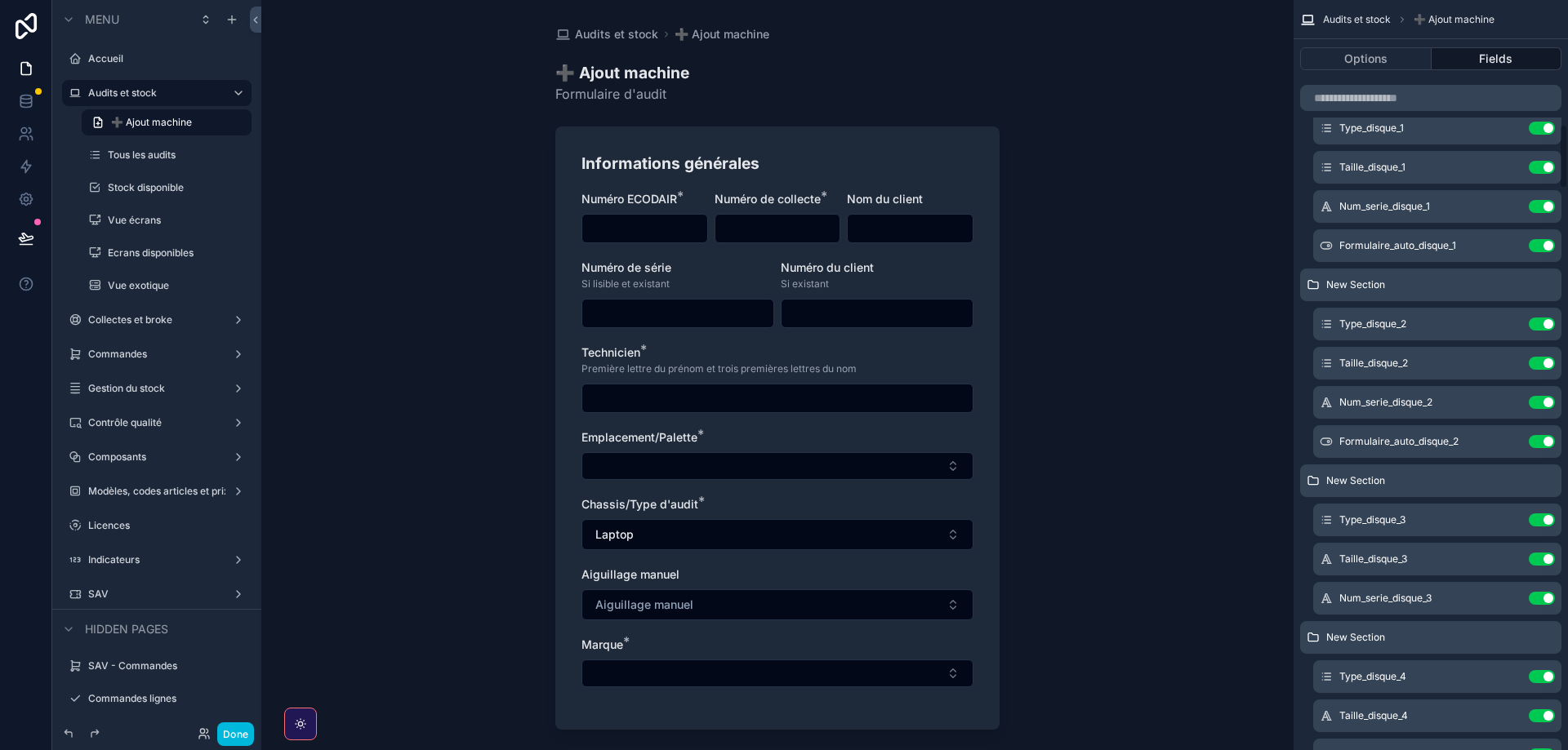
scroll to position [1175, 0]
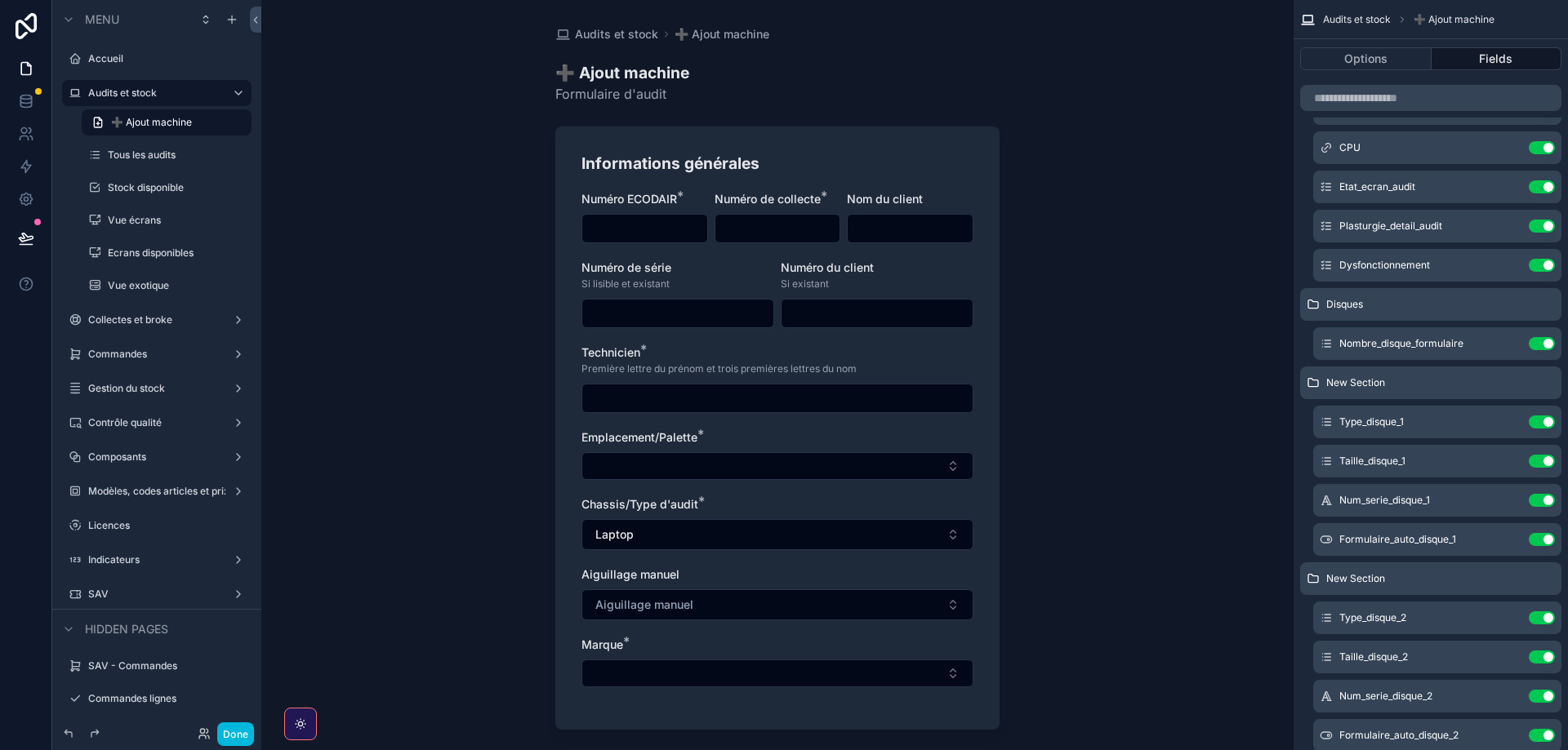
click at [238, 738] on button "Done" at bounding box center [236, 734] width 36 height 24
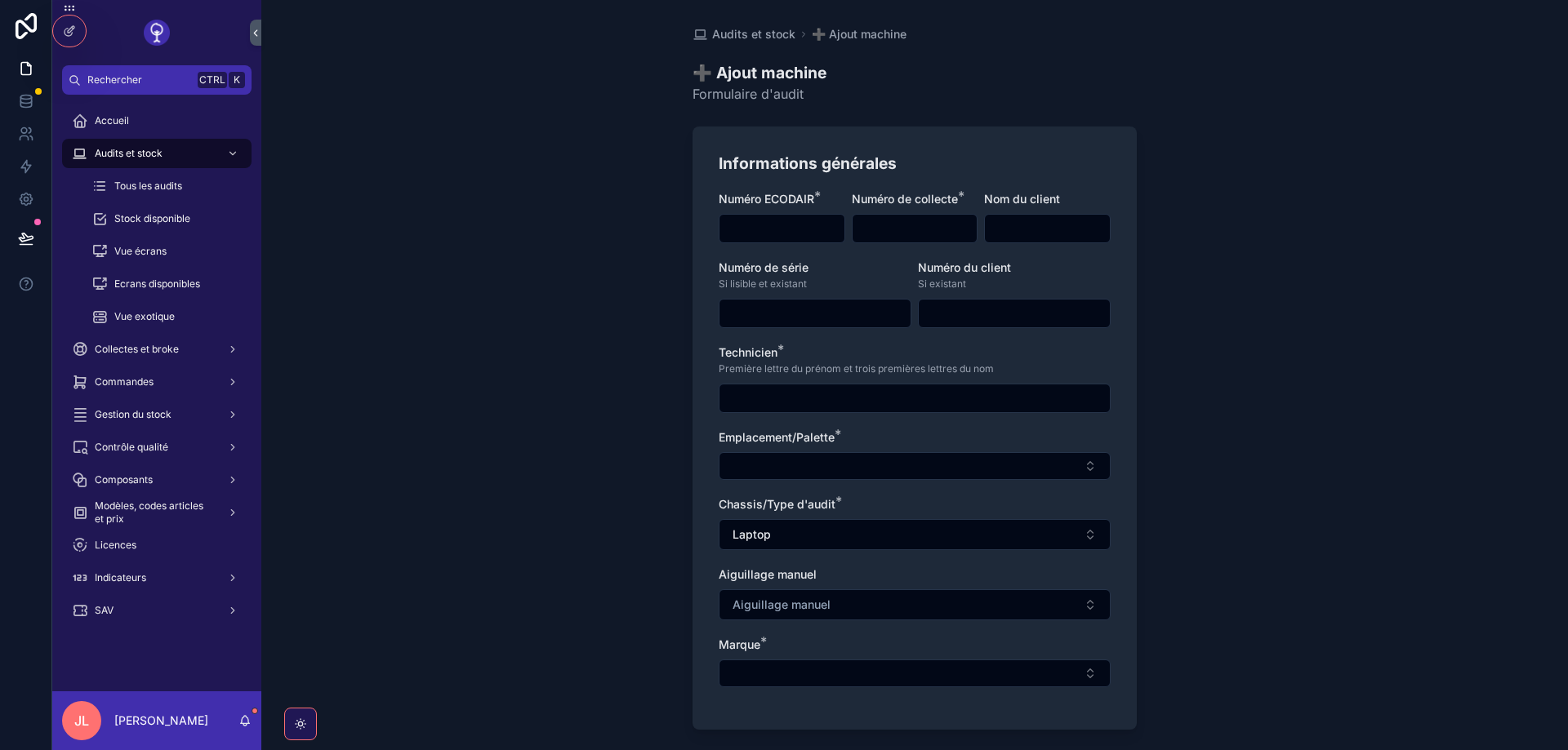
click at [141, 220] on span "Stock disponible" at bounding box center [152, 219] width 76 height 13
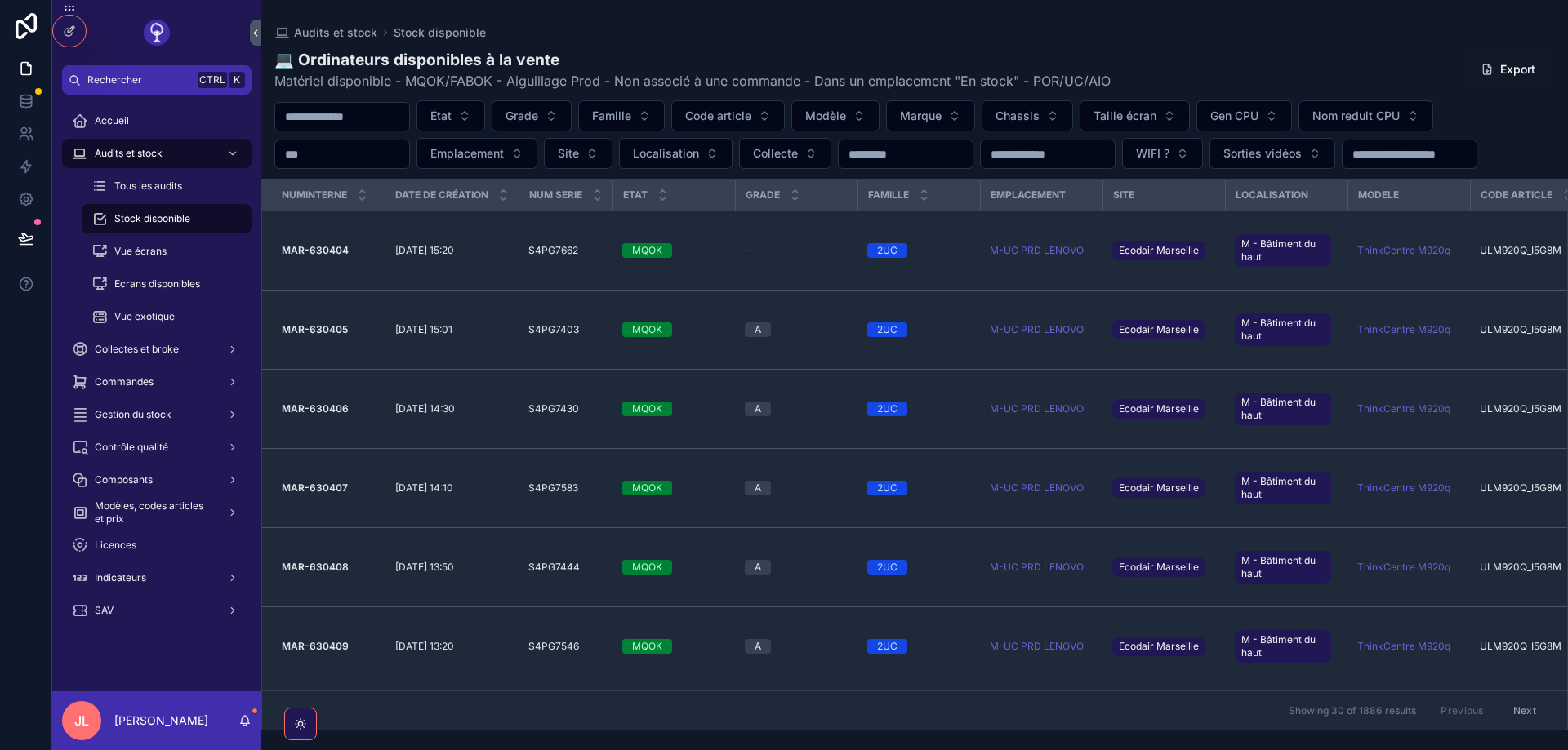
click at [751, 119] on span "Code article" at bounding box center [718, 116] width 66 height 17
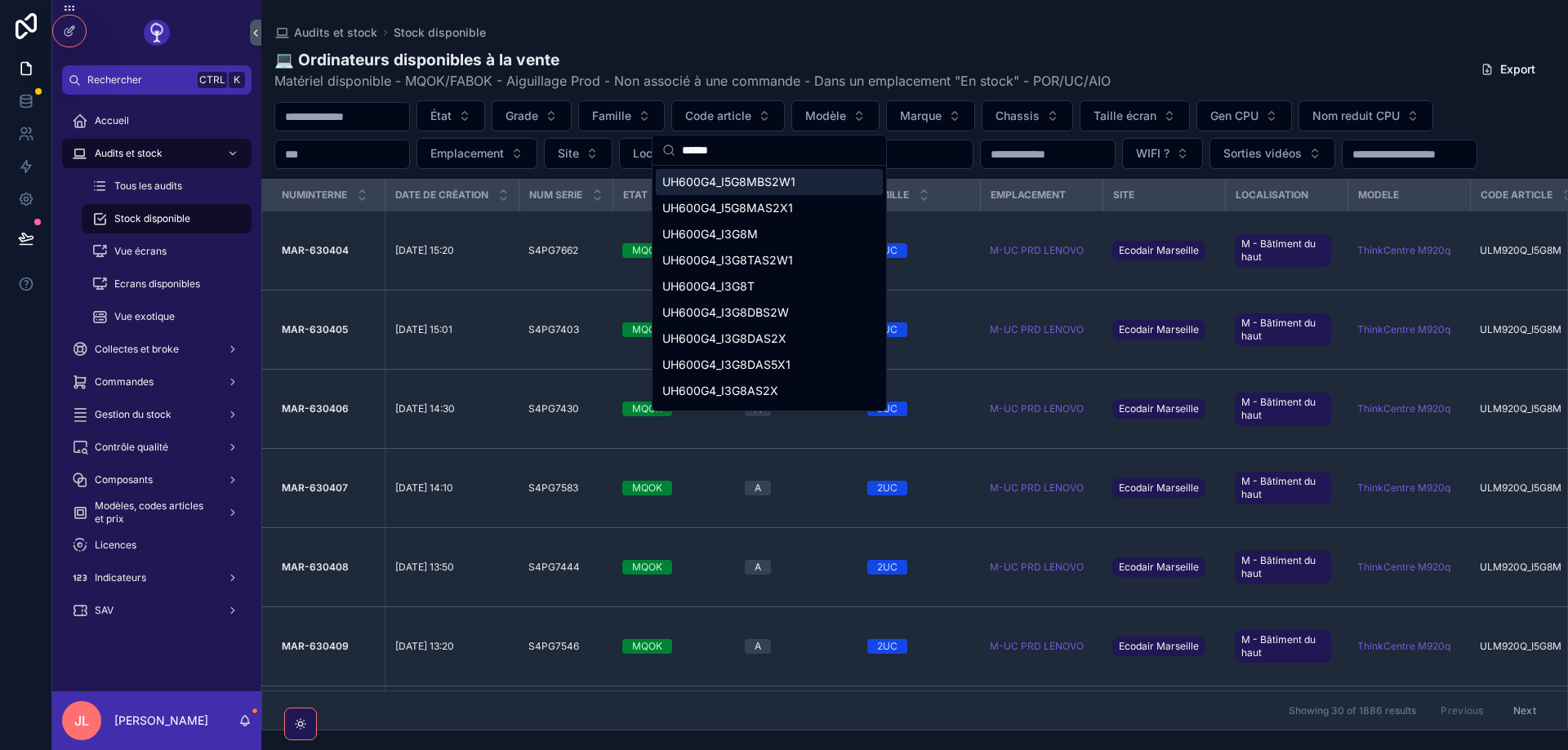
click at [757, 148] on input "******" at bounding box center [779, 150] width 194 height 30
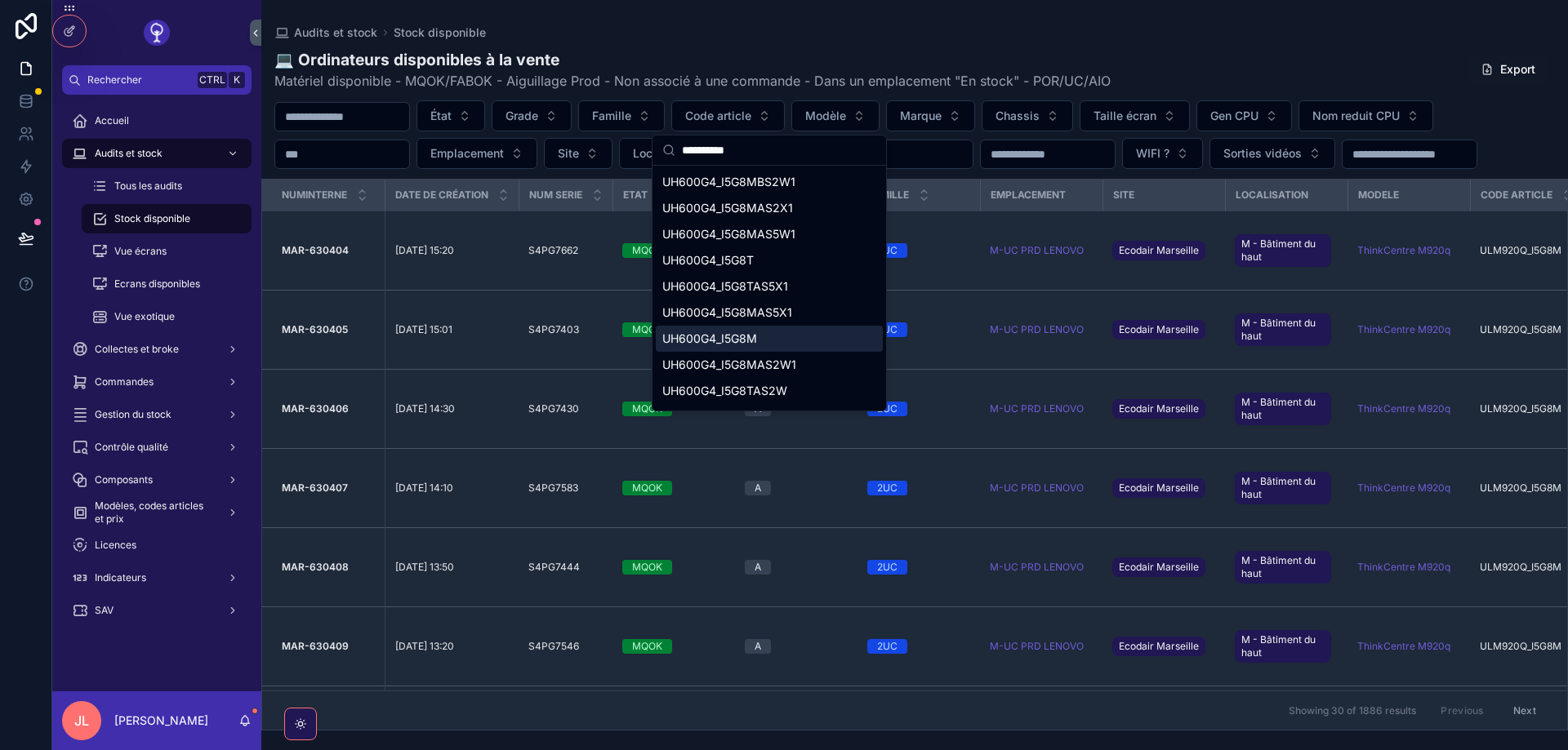
type input "**********"
click at [749, 337] on span "UH600G4_I5G8M" at bounding box center [709, 339] width 94 height 17
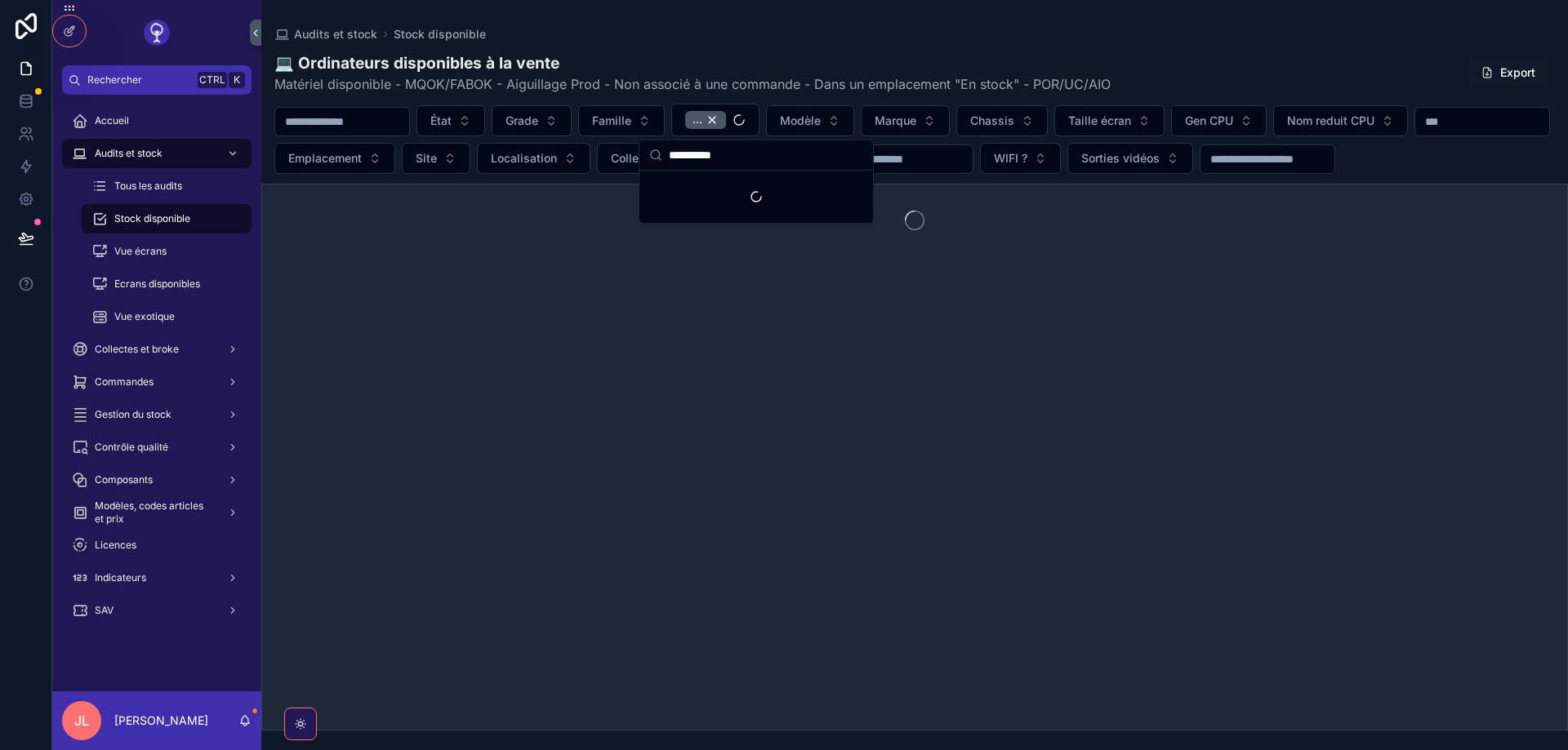
click at [587, 174] on div "État Grade Famille ... Modèle Marque Chassis Taille écran Gen CPU Nom reduit CP…" at bounding box center [914, 138] width 1307 height 70
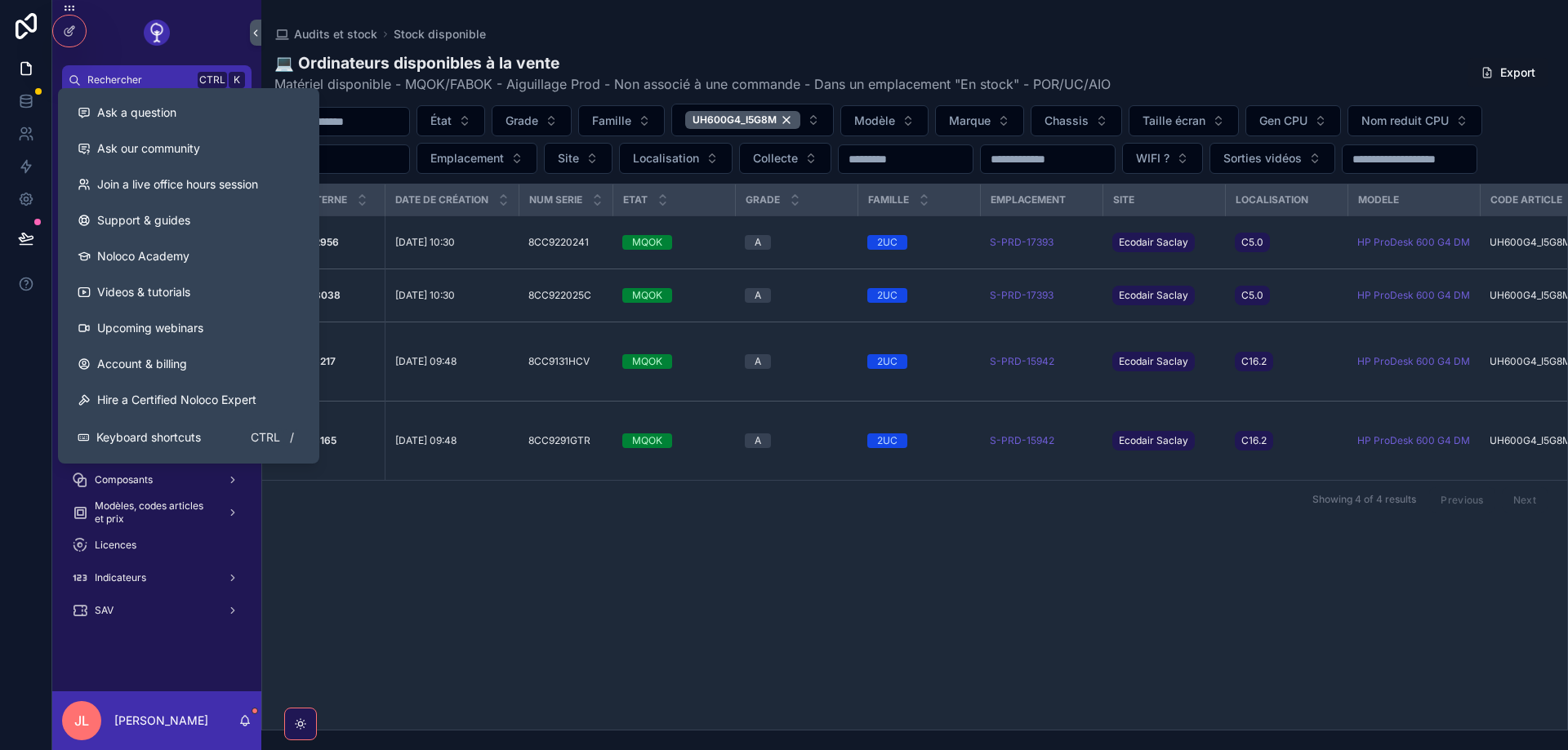
click at [389, 621] on div "Numinterne Date de création Num serie Etat Grade Famille Emplacement Site Local…" at bounding box center [914, 456] width 1305 height 545
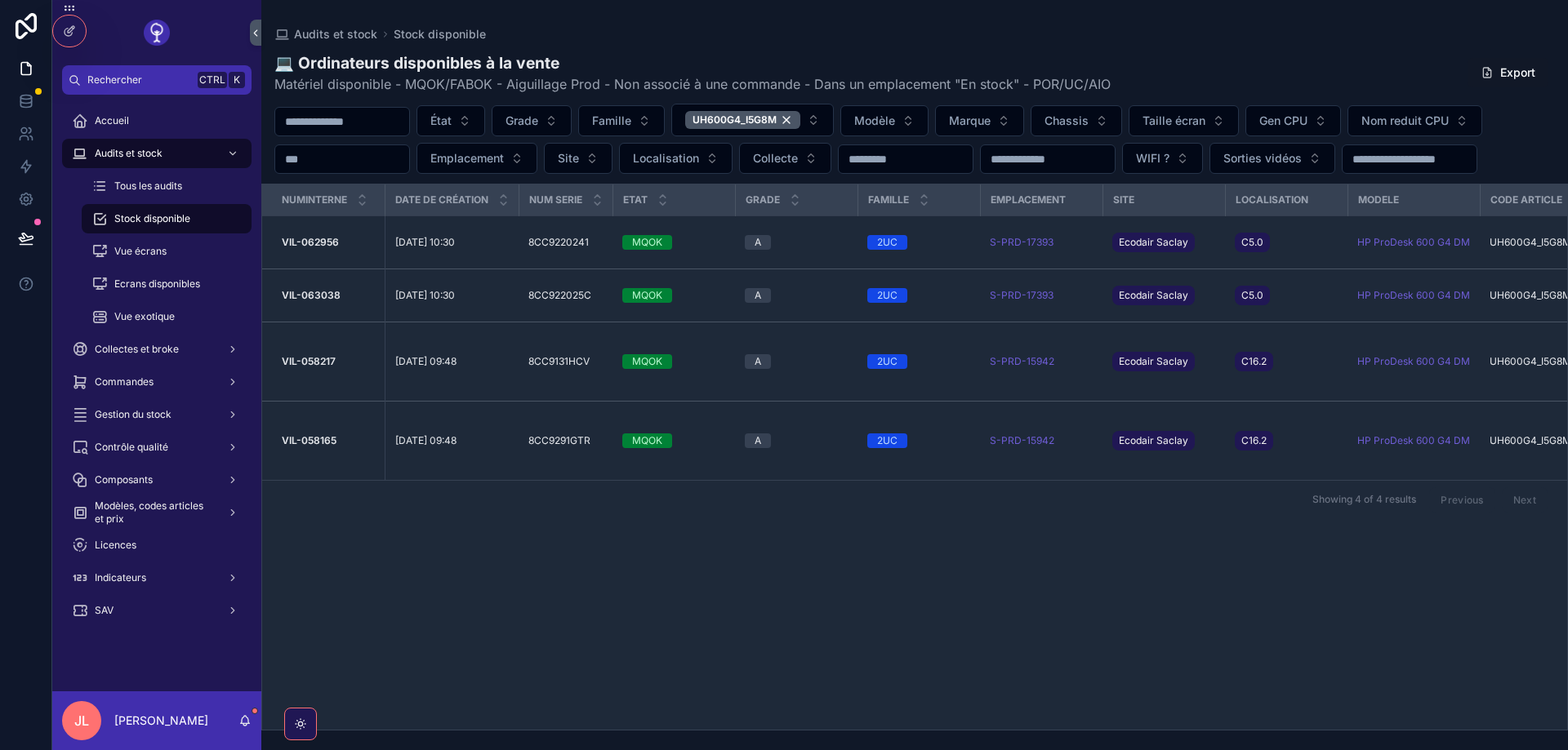
click at [136, 384] on span "Commandes" at bounding box center [123, 382] width 59 height 13
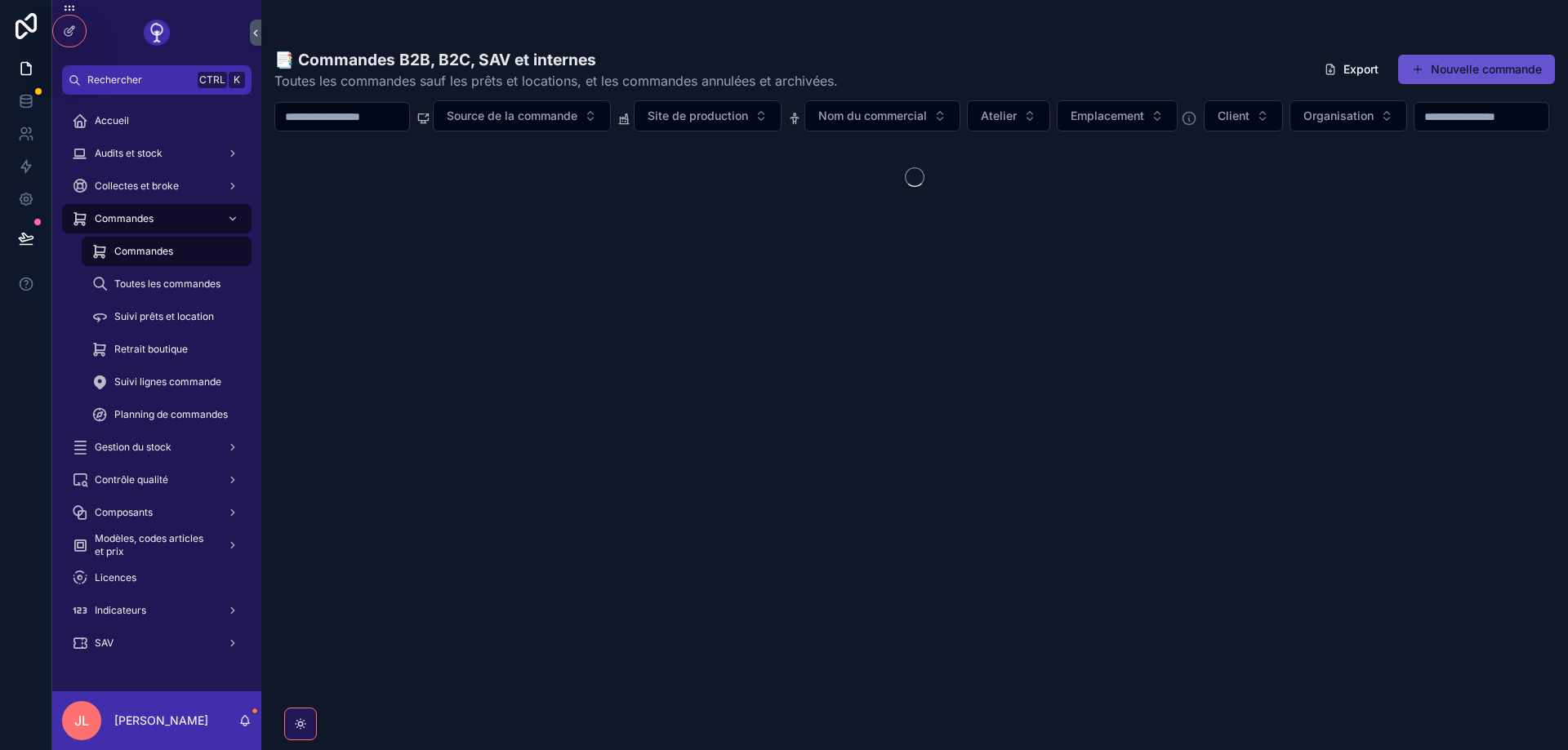
click at [145, 534] on span "Modèles, codes articles et prix" at bounding box center [154, 546] width 119 height 26
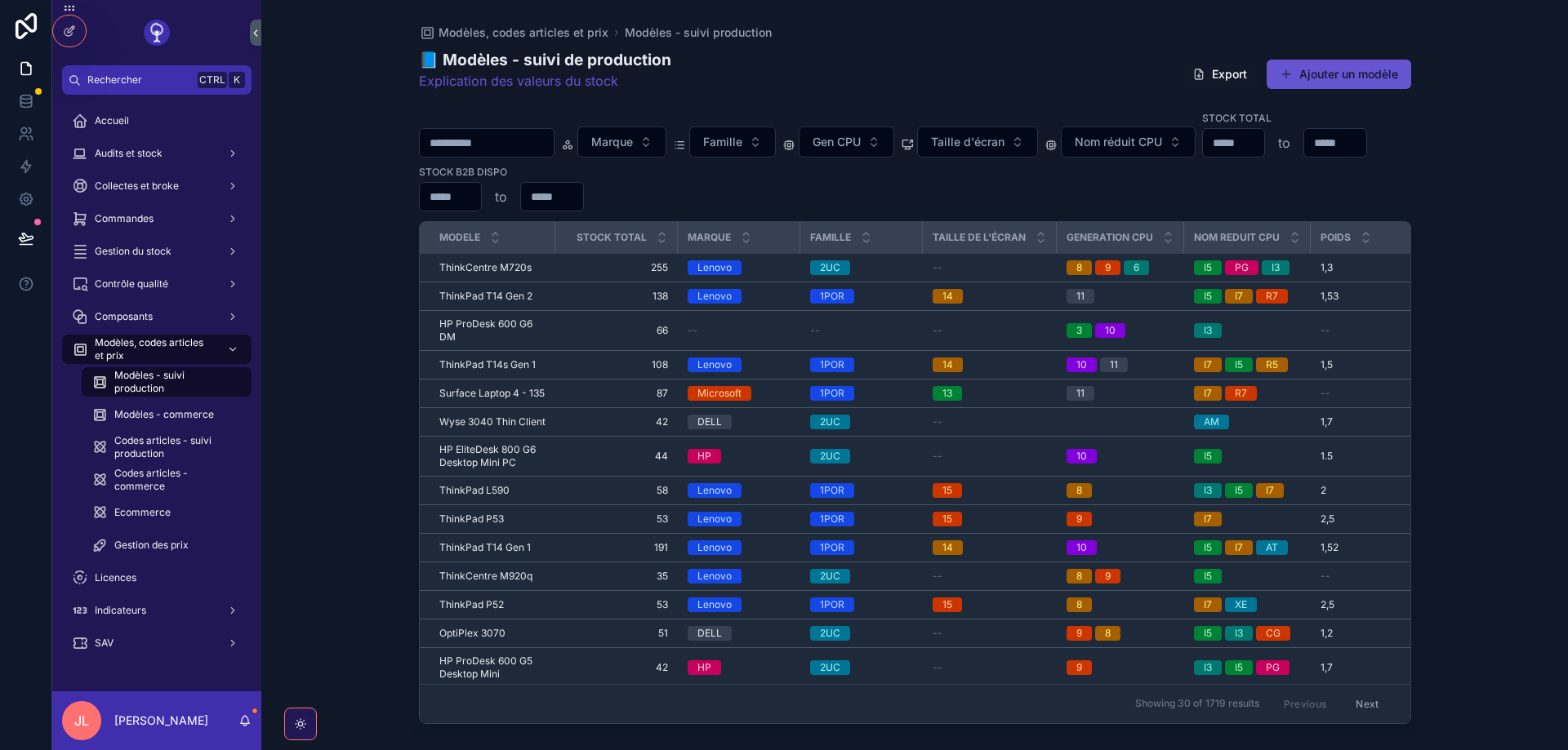
click at [144, 480] on span "Codes articles - commerce" at bounding box center [175, 480] width 121 height 26
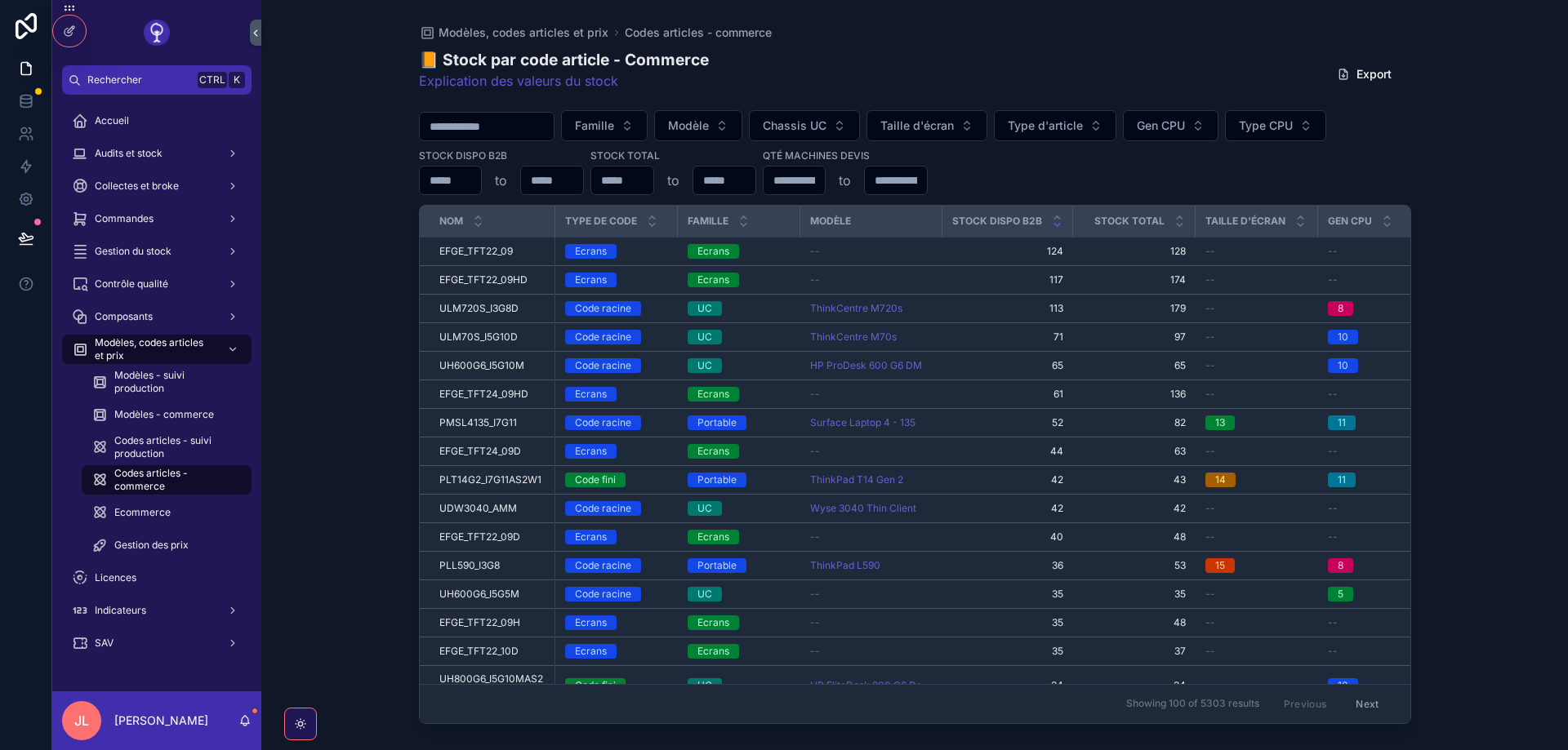
click at [466, 134] on input "scrollable content" at bounding box center [487, 127] width 134 height 23
type input "******"
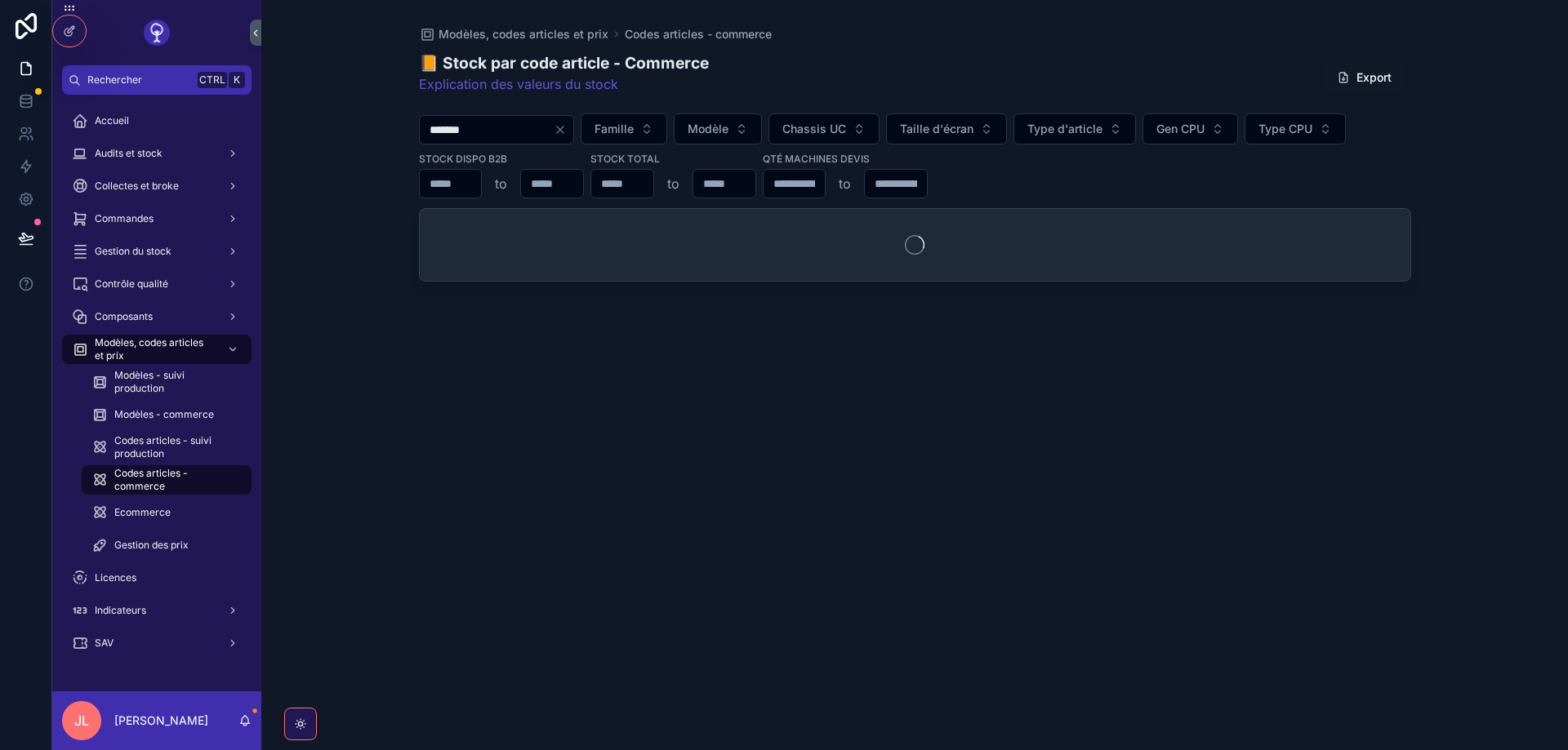
type input "********"
type input "**********"
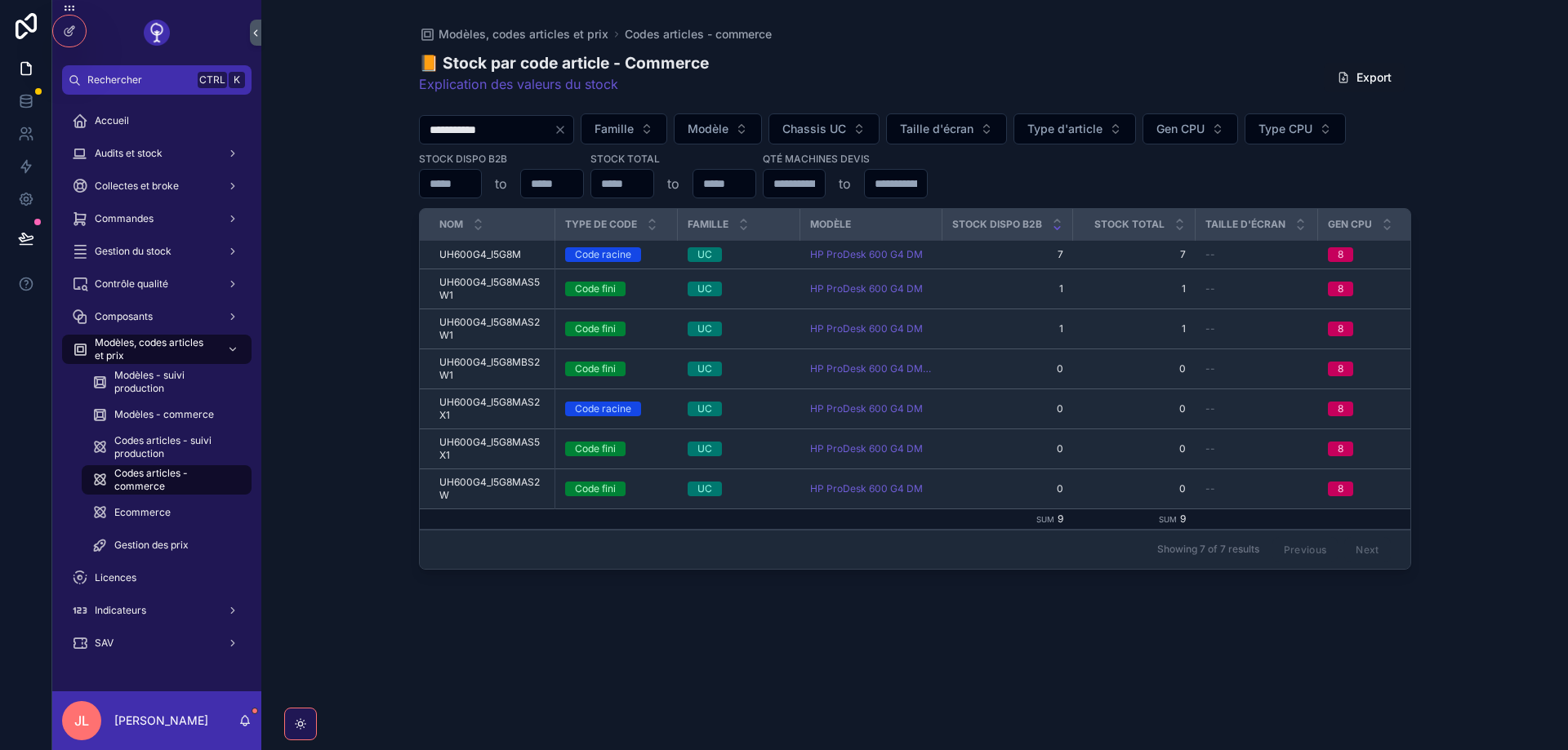
type input "**********"
click at [986, 257] on span "7" at bounding box center [1008, 255] width 111 height 13
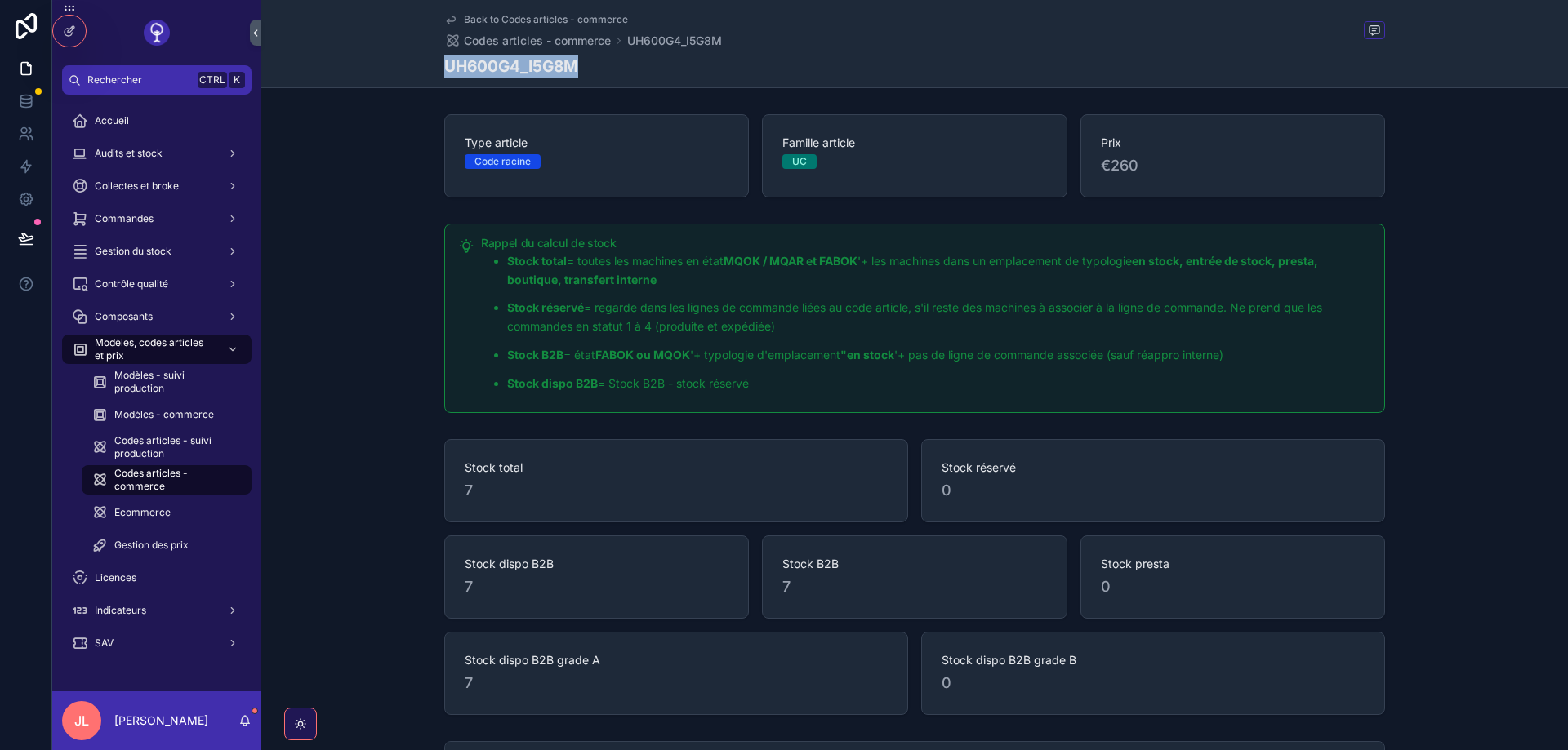
drag, startPoint x: 600, startPoint y: 74, endPoint x: 435, endPoint y: 60, distance: 165.6
click at [435, 60] on div "Back to Codes articles - commerce Codes articles - commerce UH600G4_I5G8M UH600…" at bounding box center [914, 44] width 1307 height 88
copy h1 "UH600G4_I5G8M"
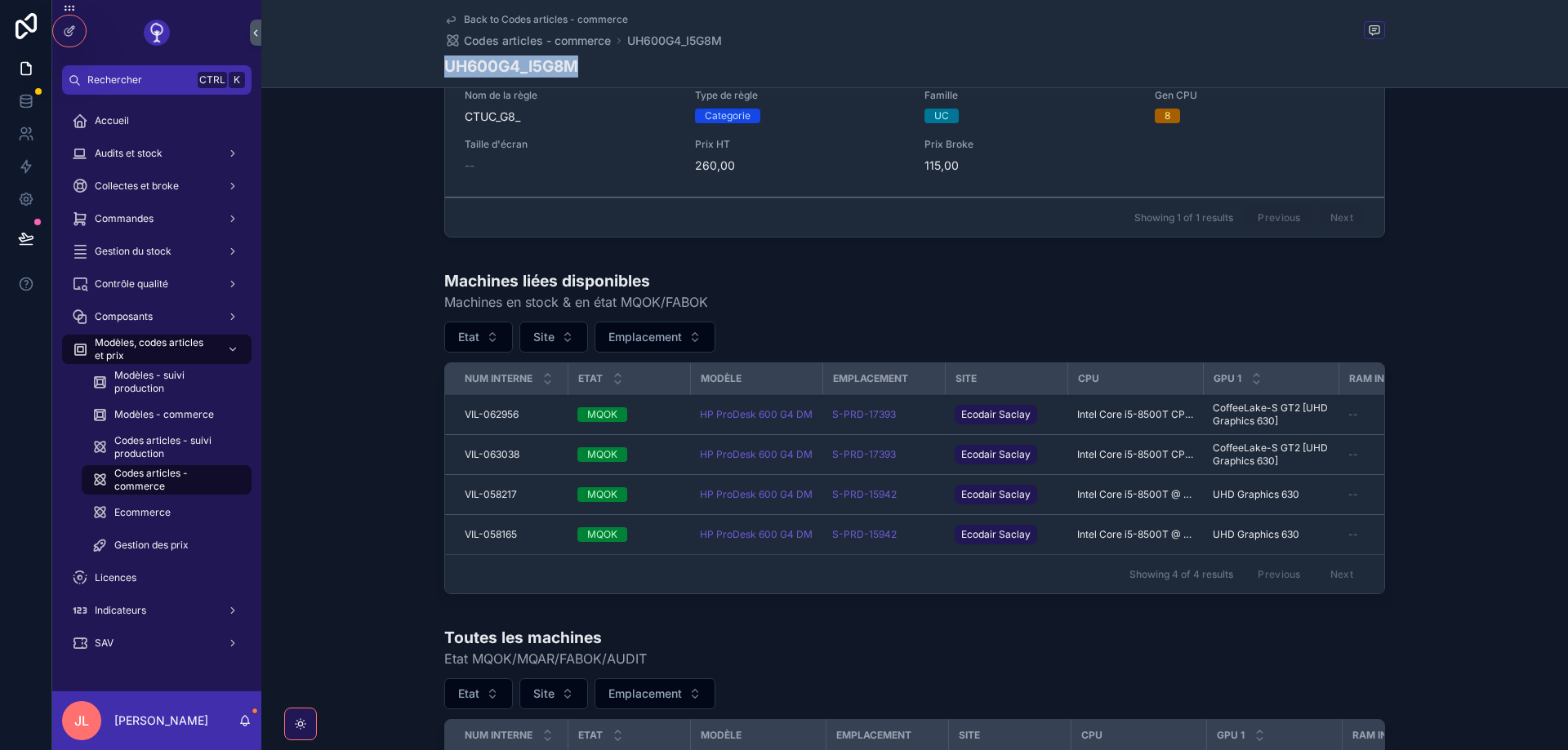
scroll to position [1077, 0]
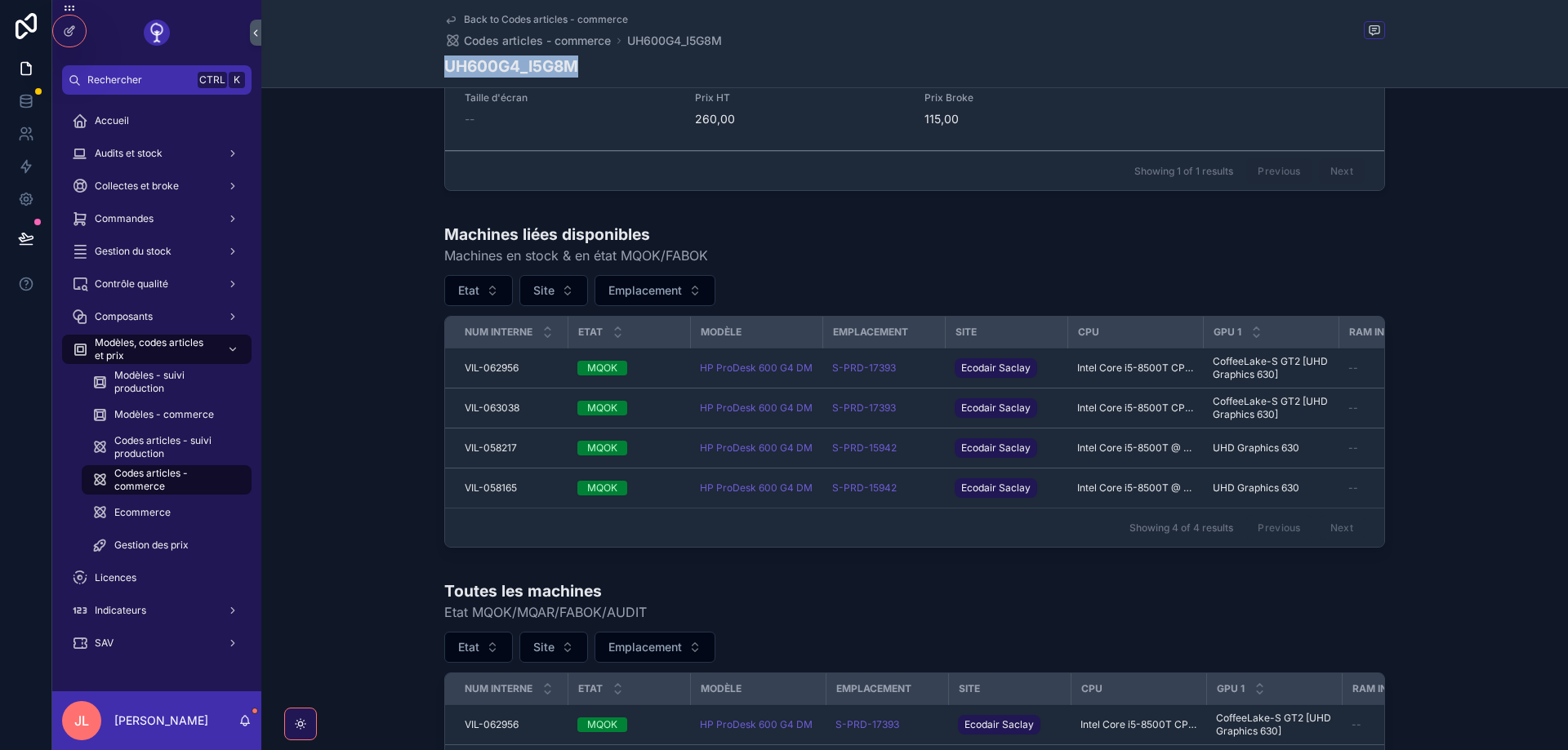
click at [67, 31] on icon at bounding box center [70, 31] width 13 height 13
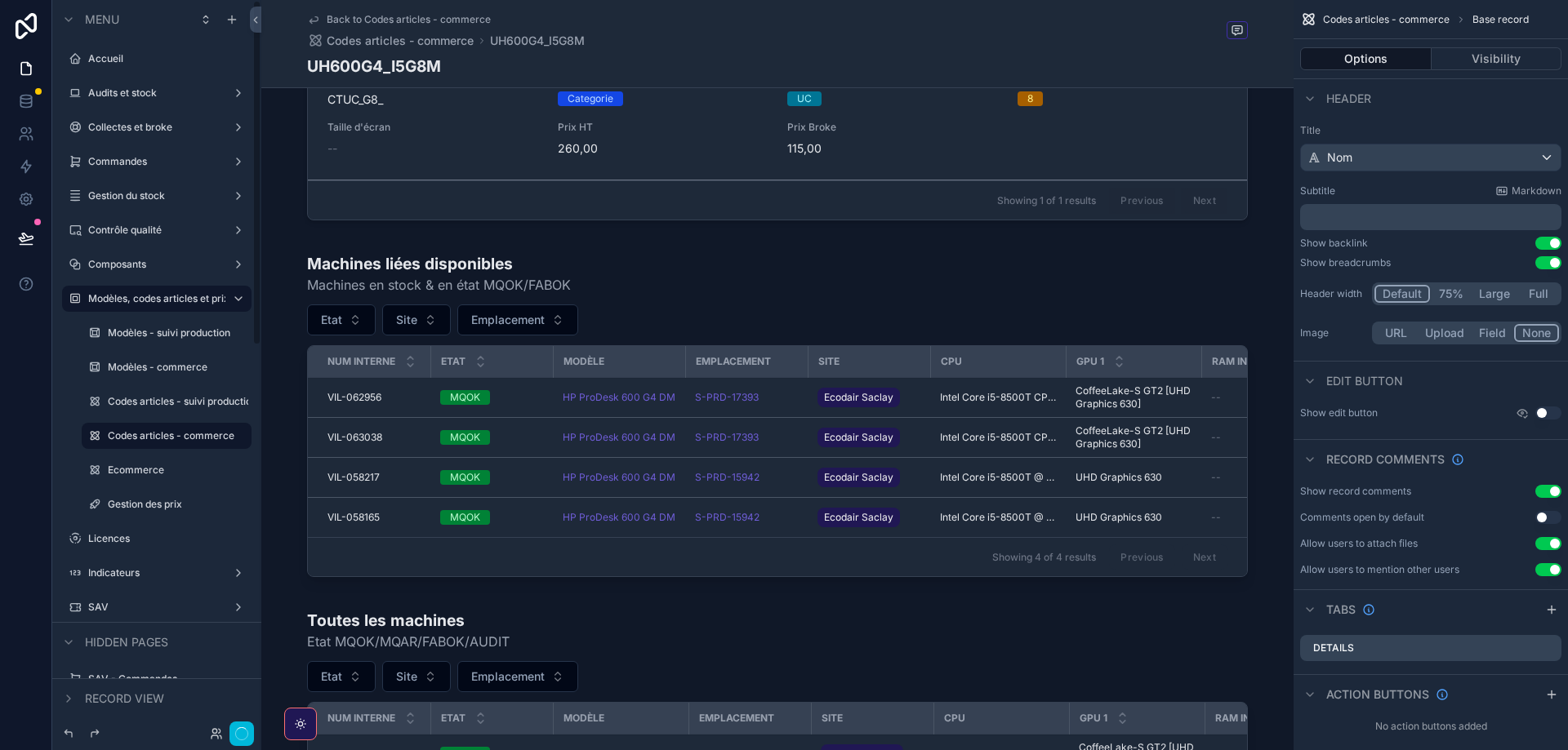
click at [636, 316] on div "scrollable content" at bounding box center [778, 418] width 1033 height 344
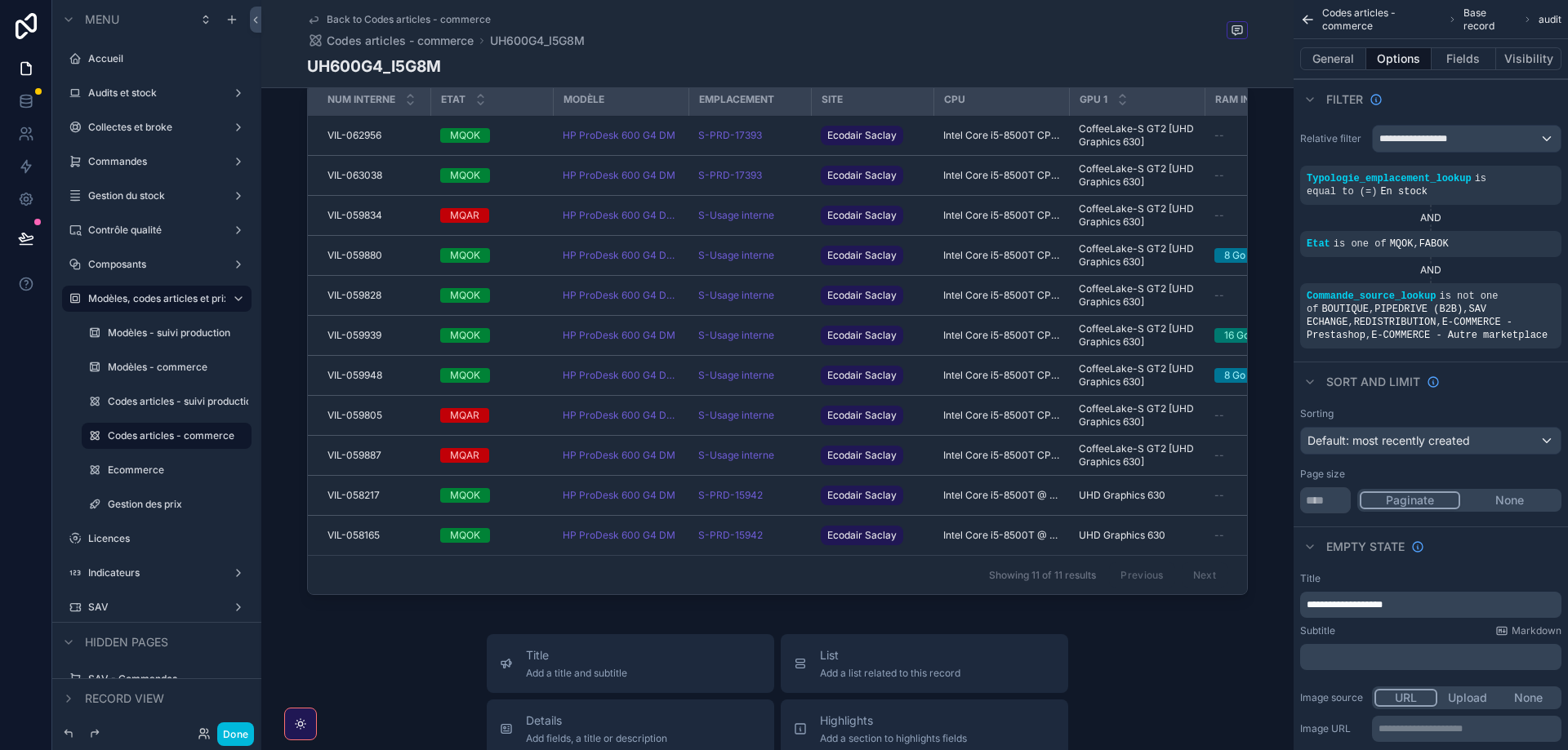
scroll to position [1665, 0]
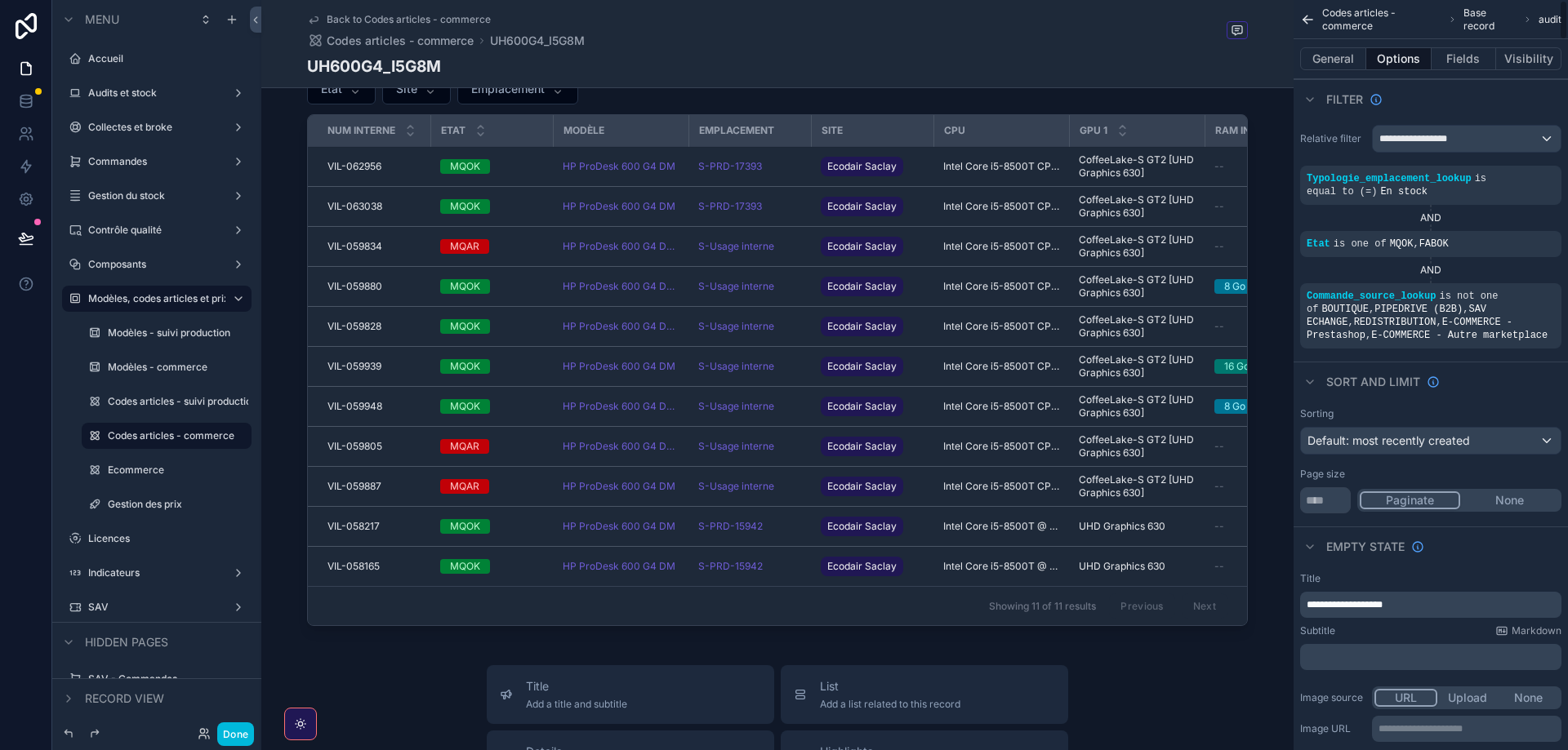
click at [1303, 24] on icon "scrollable content" at bounding box center [1307, 20] width 16 height 17
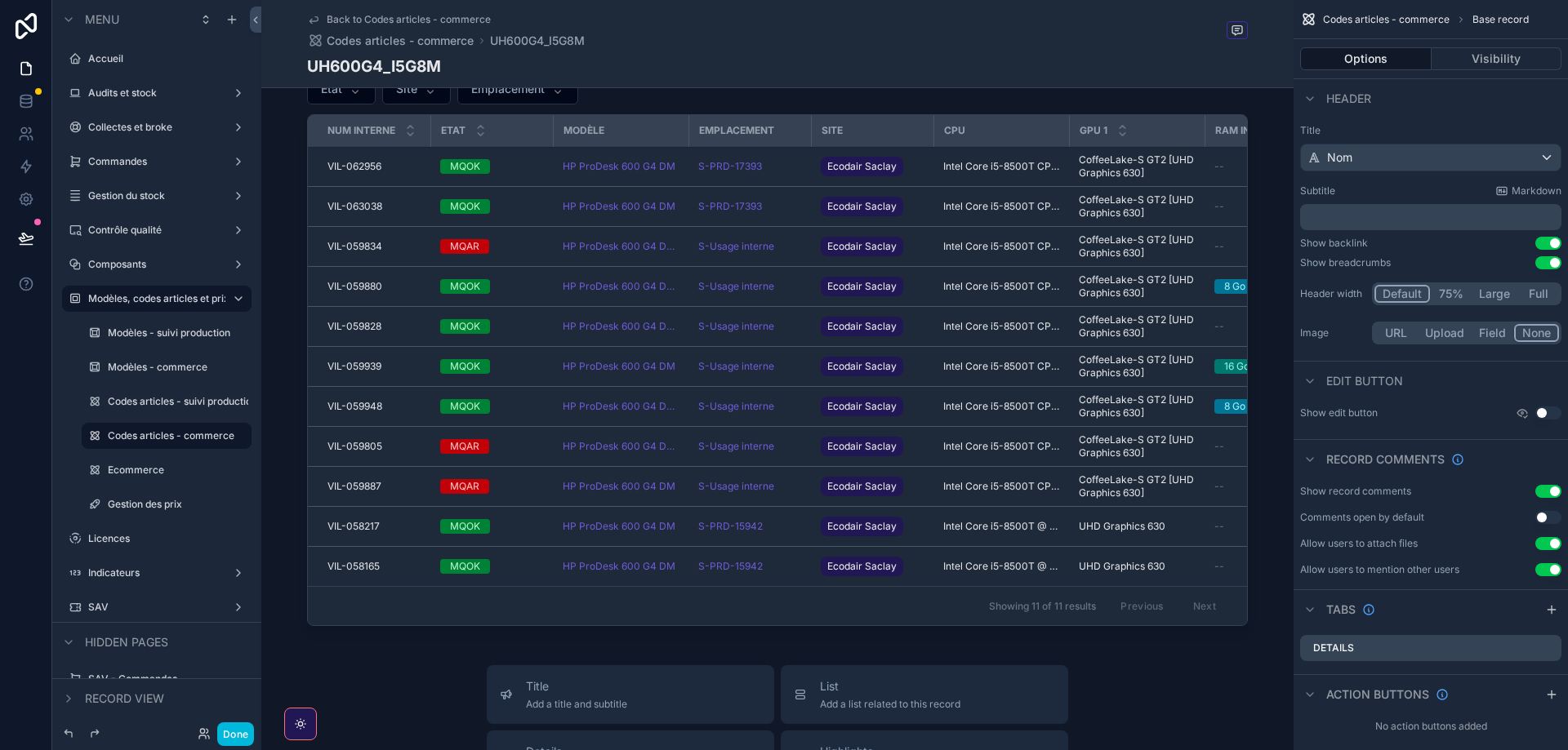
click at [427, 607] on div "Showing 11 of 11 results Previous Next" at bounding box center [777, 605] width 939 height 39
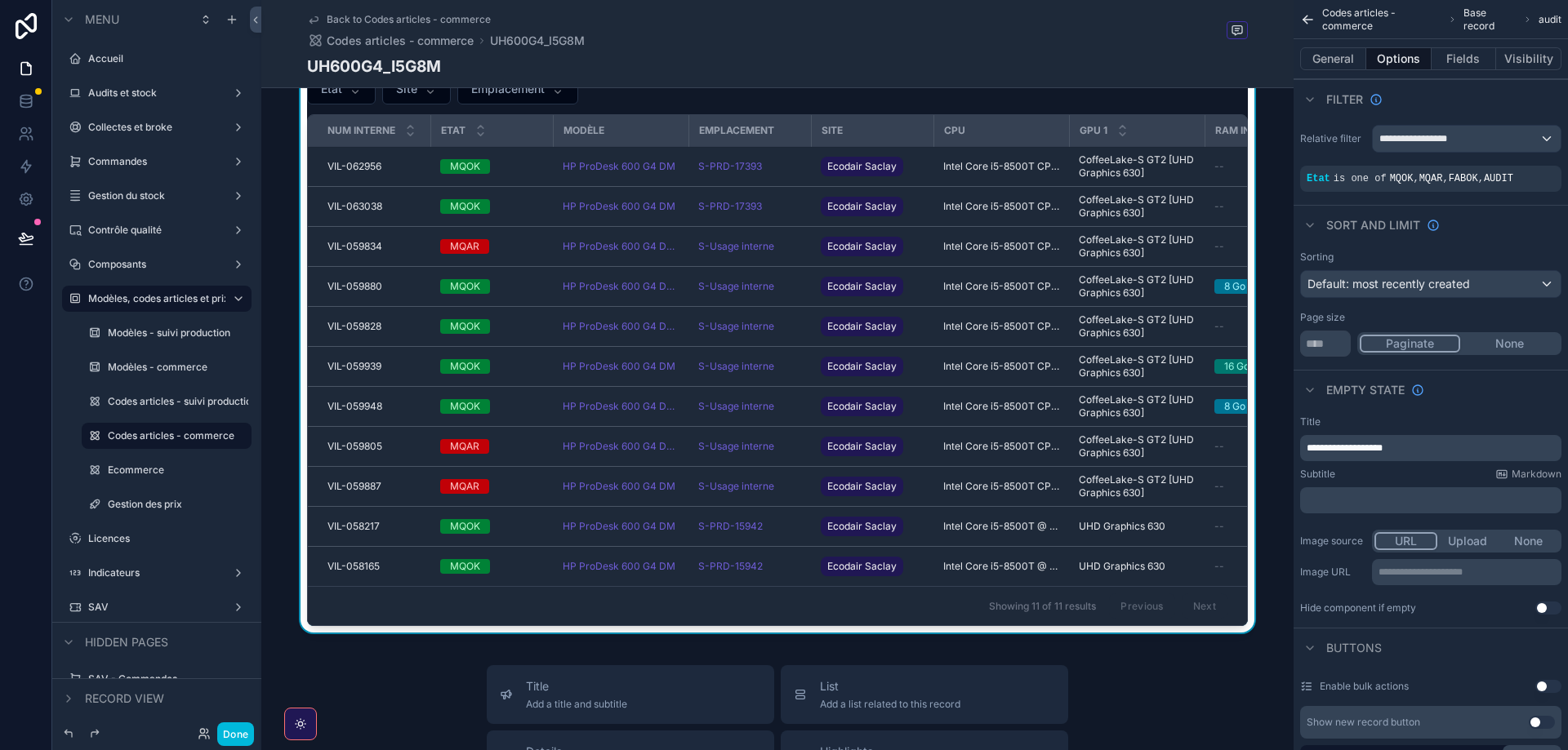
click at [109, 88] on label "Audits et stock" at bounding box center [154, 93] width 131 height 13
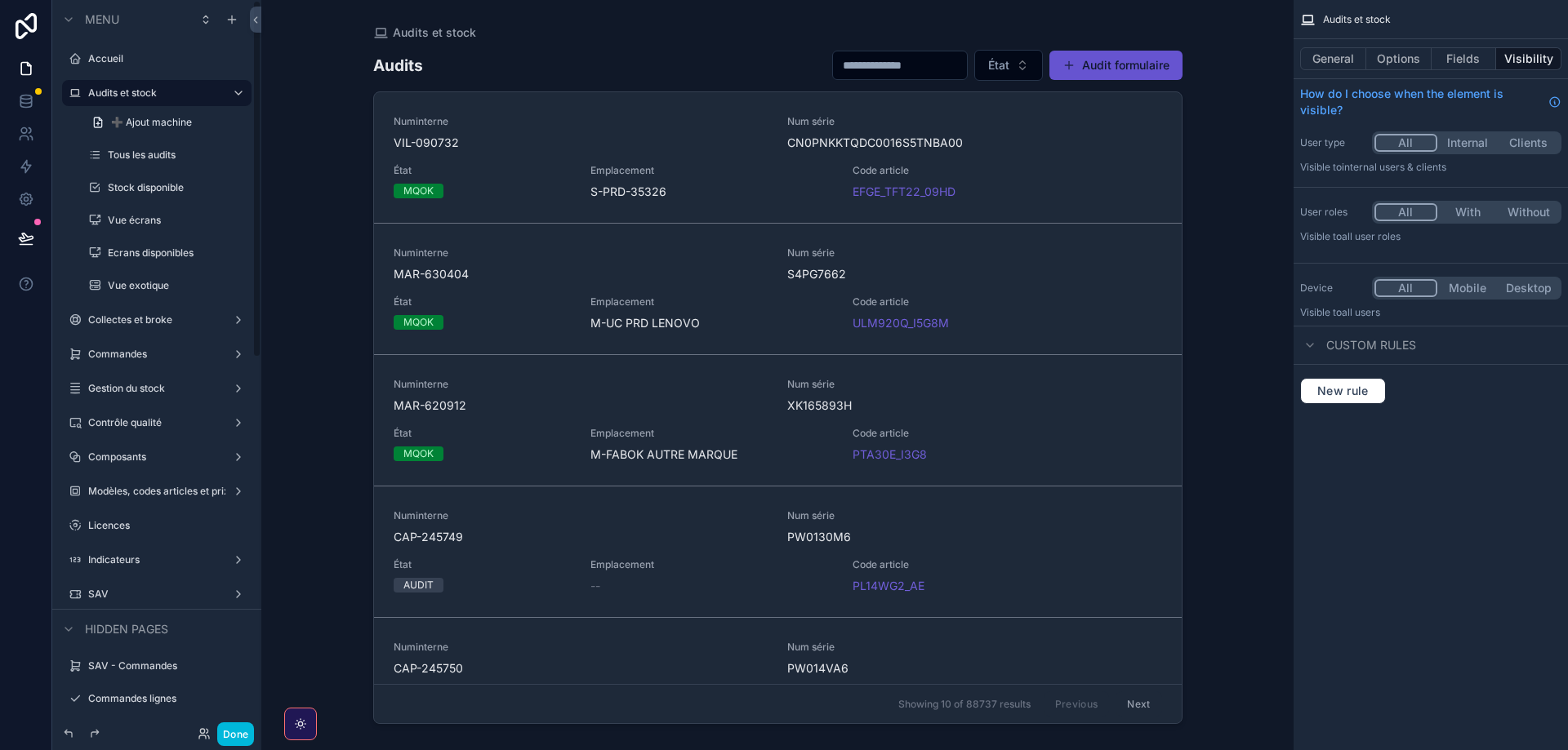
click at [225, 743] on button "Done" at bounding box center [236, 734] width 36 height 24
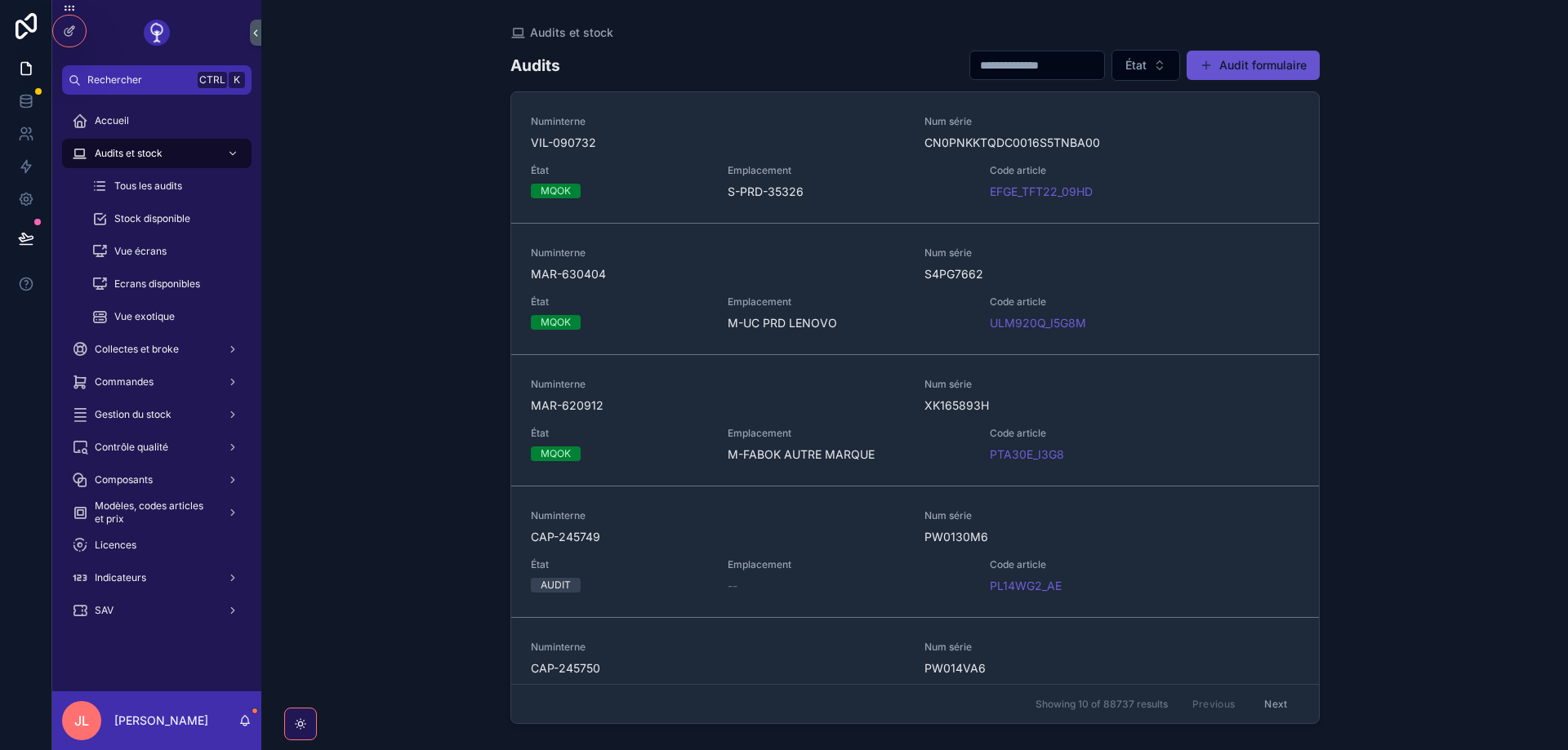
click at [136, 228] on div "Stock disponible" at bounding box center [167, 219] width 151 height 26
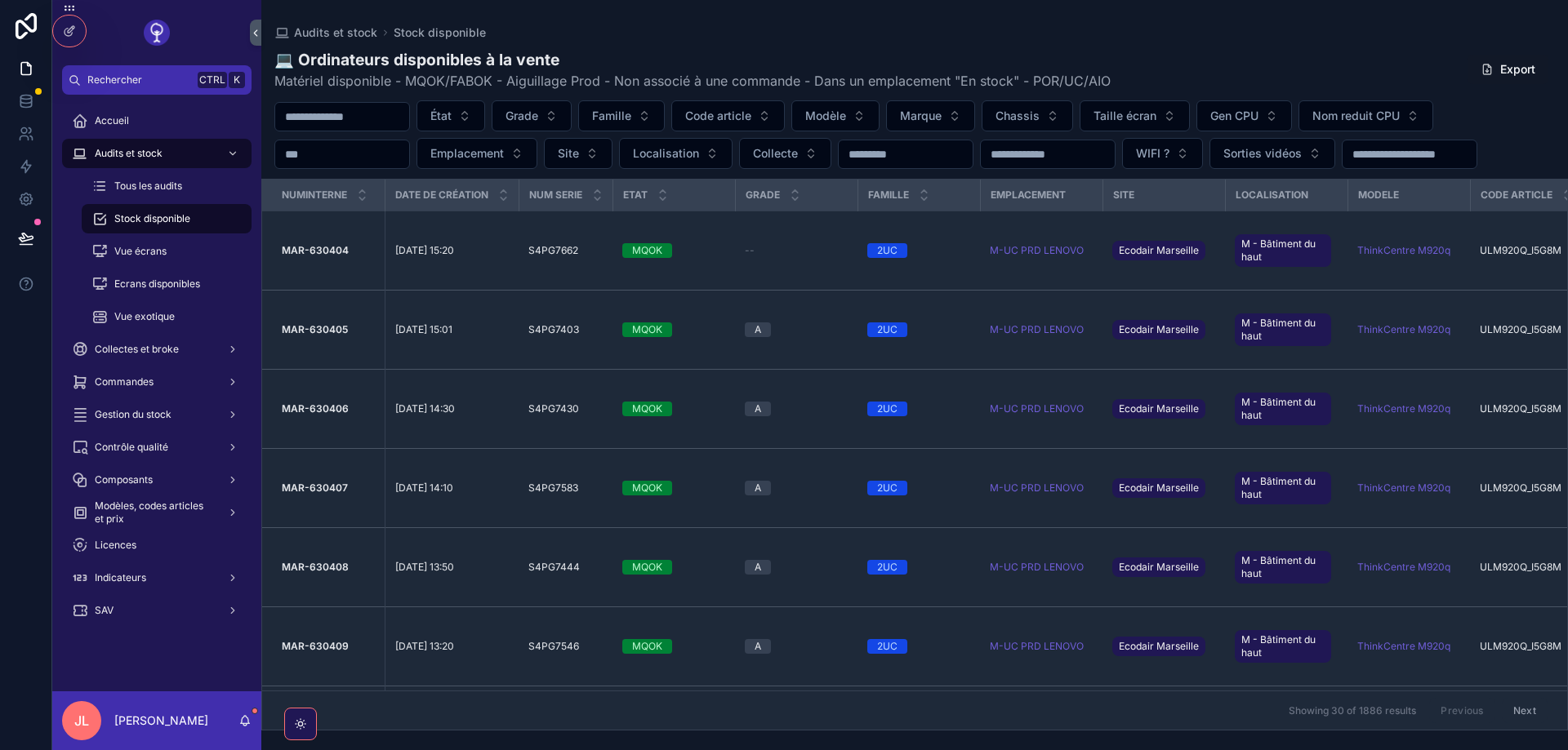
click at [139, 212] on div "Stock disponible" at bounding box center [167, 219] width 151 height 26
click at [144, 185] on span "Tous les audits" at bounding box center [148, 186] width 68 height 13
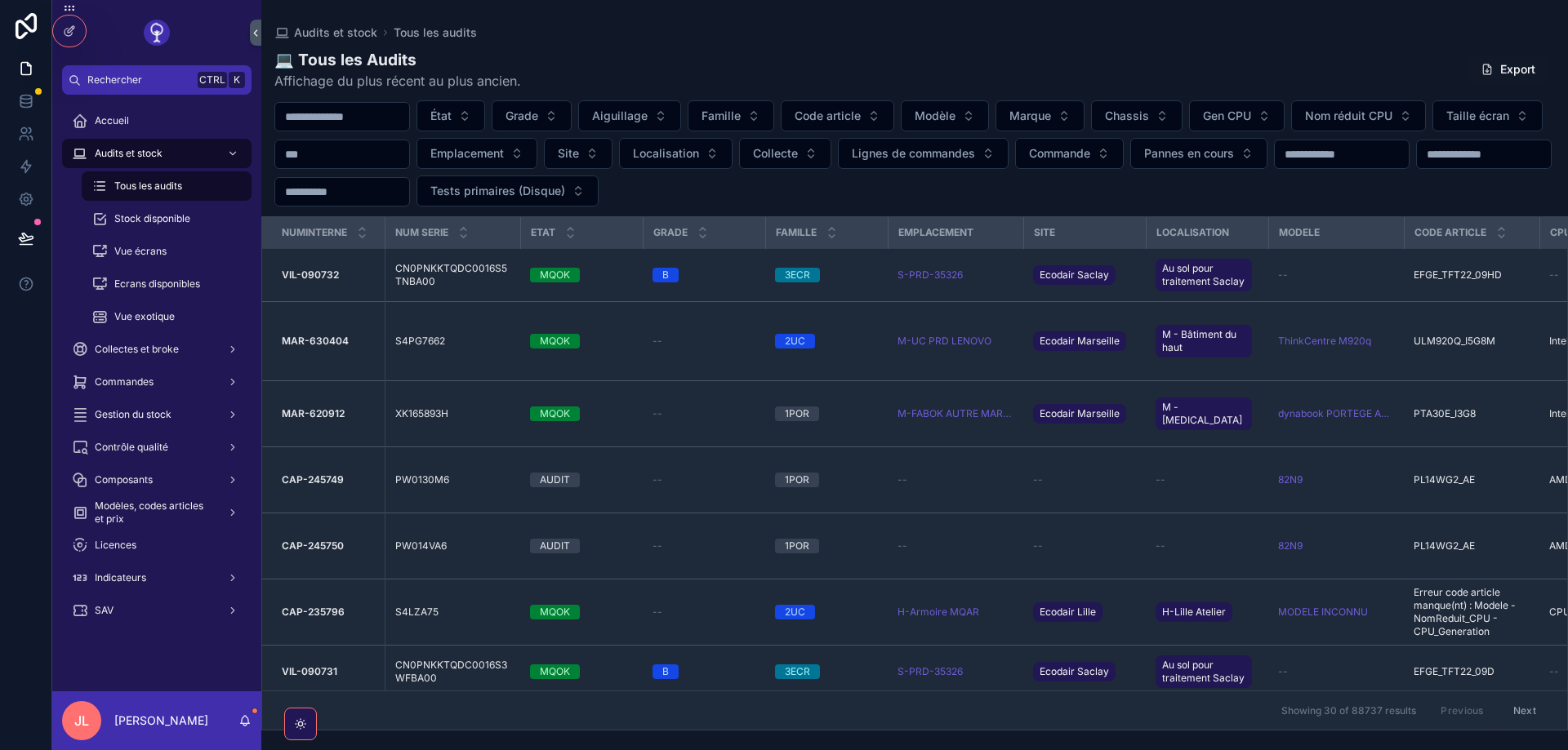
click at [384, 111] on input "scrollable content" at bounding box center [343, 117] width 134 height 23
paste input "**********"
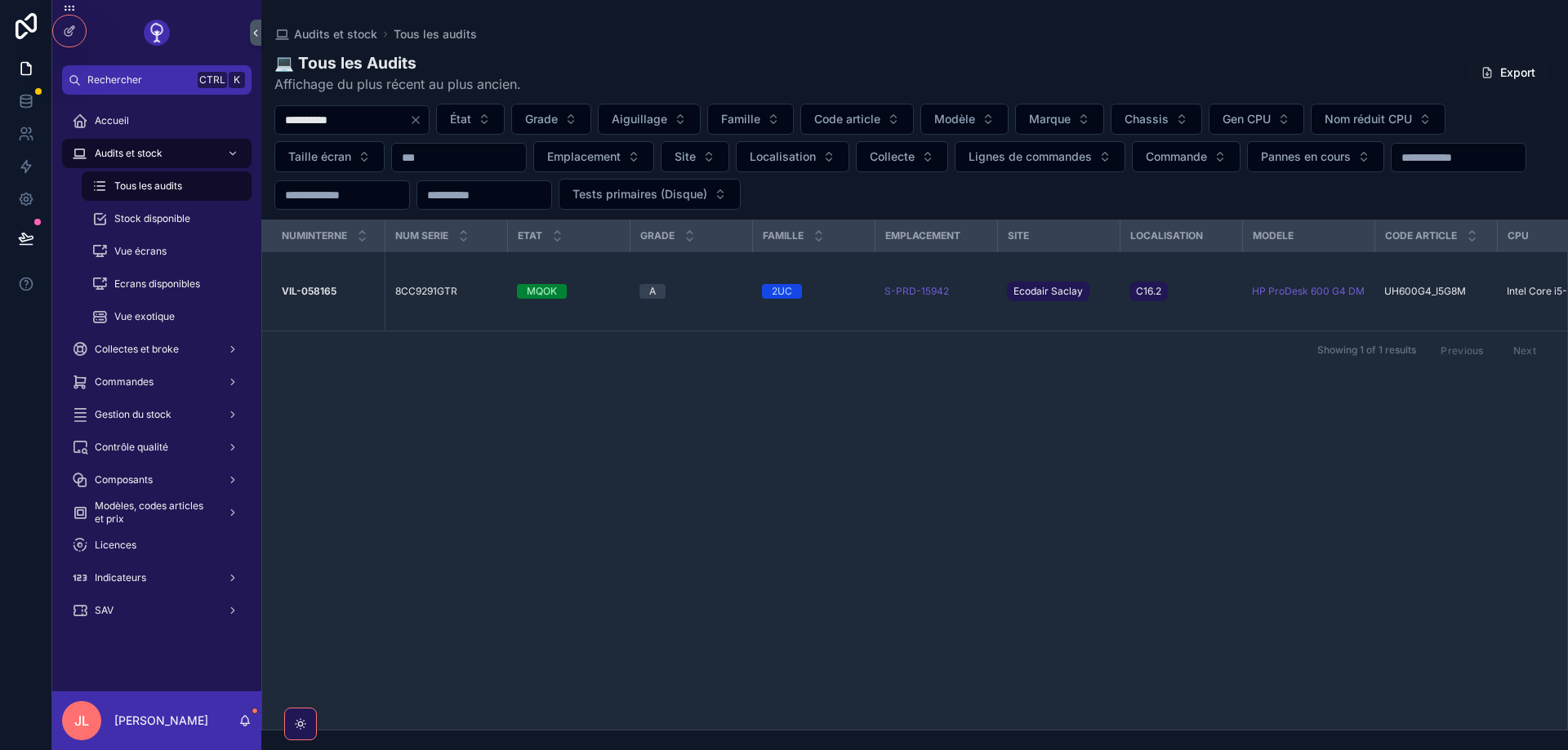
type input "**********"
click at [0, 0] on icon "scrollable content" at bounding box center [0, 0] width 0 height 0
click at [422, 121] on icon "Clear" at bounding box center [415, 120] width 13 height 13
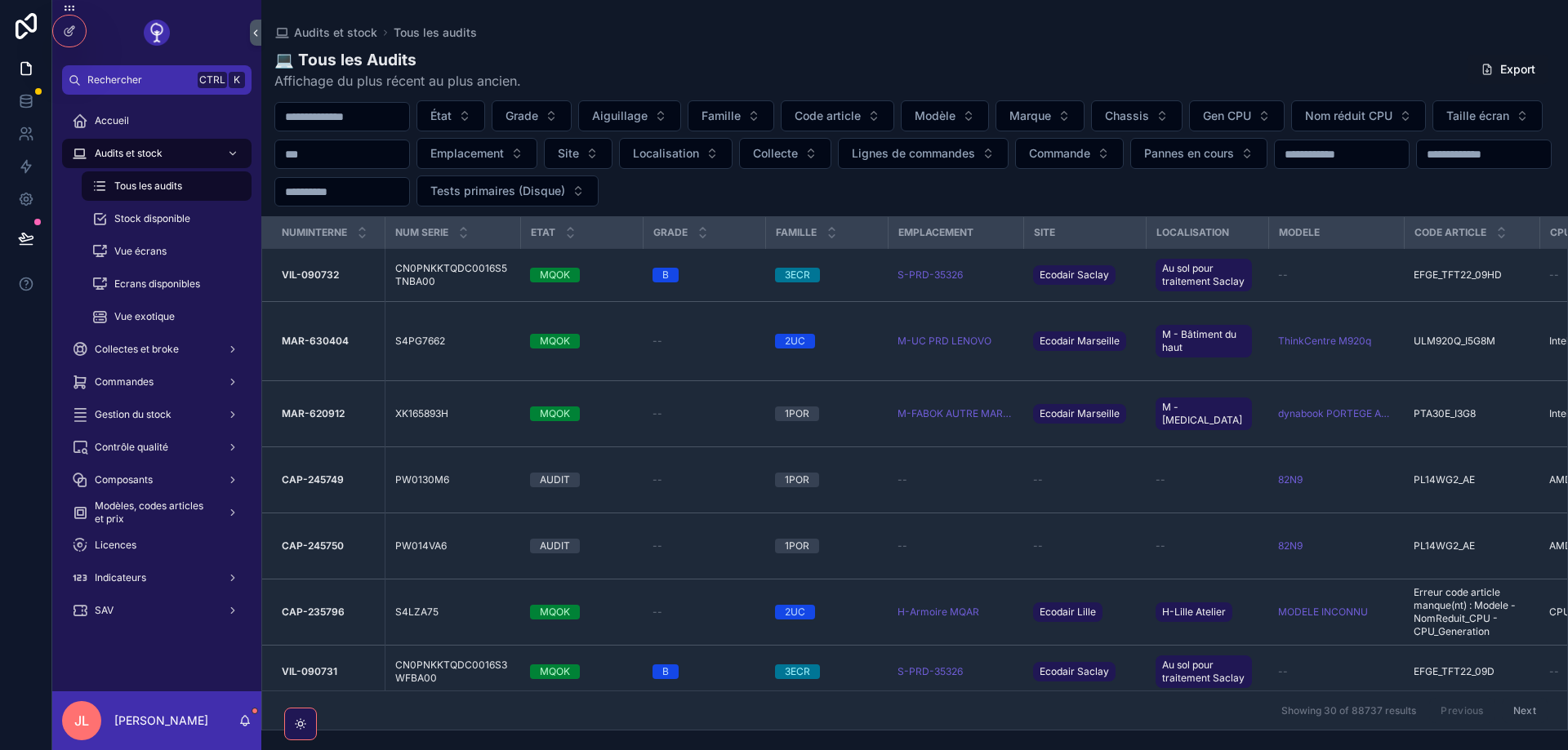
click at [861, 119] on span "Code article" at bounding box center [827, 116] width 66 height 17
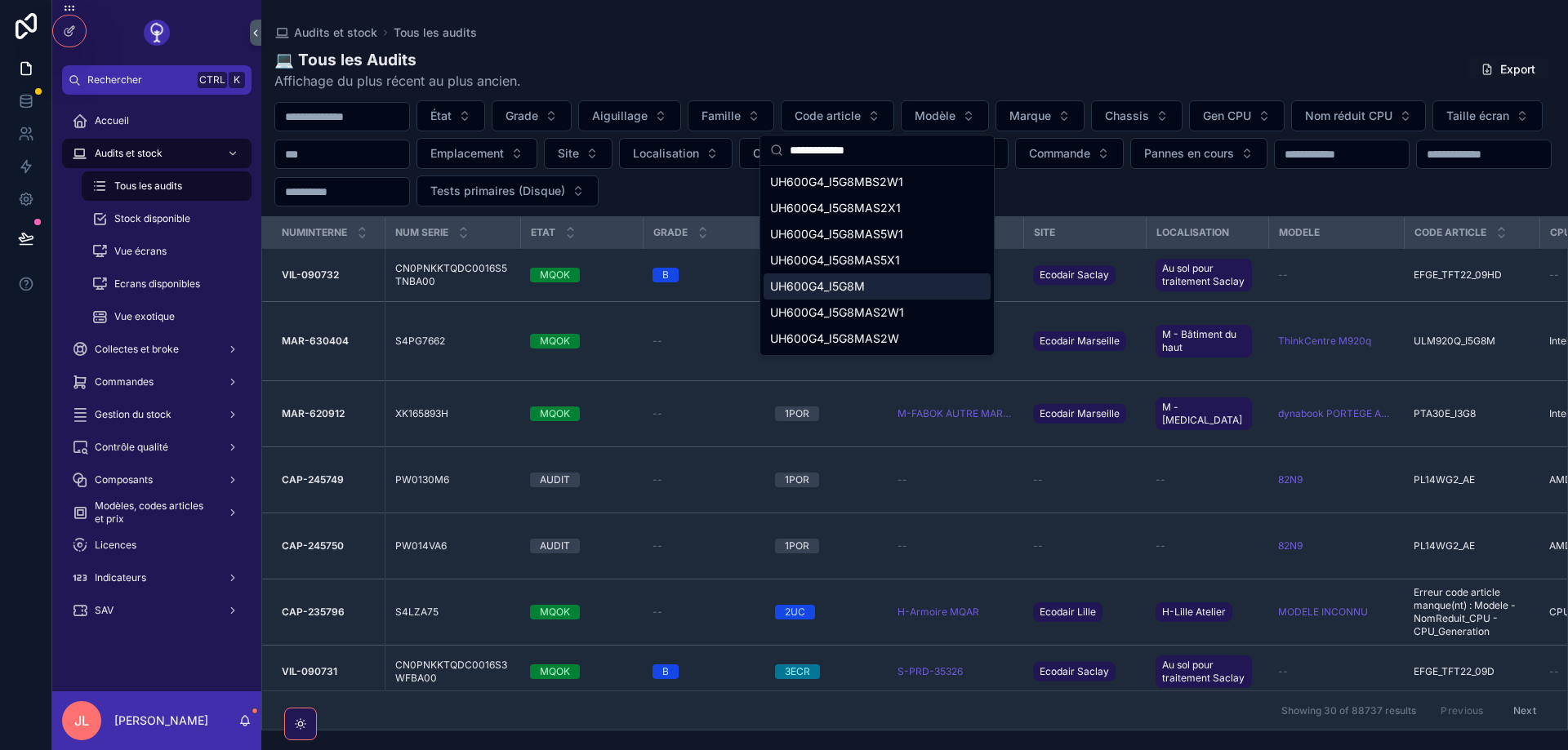
type input "**********"
click at [849, 288] on span "UH600G4_I5G8M" at bounding box center [818, 287] width 94 height 17
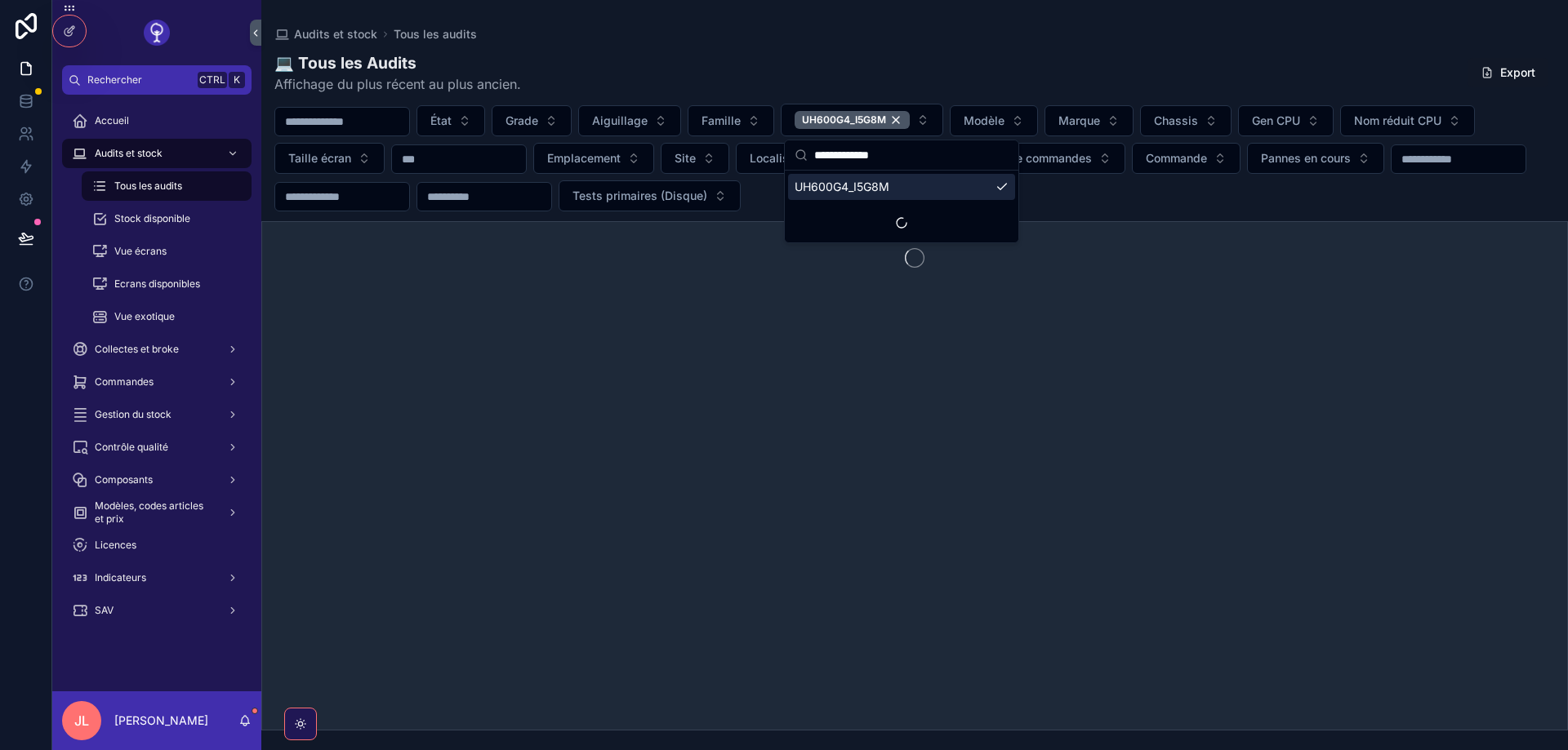
click at [932, 76] on div "💻 Tous les Audits Affichage du plus récent au plus ancien. Export" at bounding box center [915, 73] width 1281 height 41
click at [485, 122] on button "État" at bounding box center [450, 121] width 69 height 31
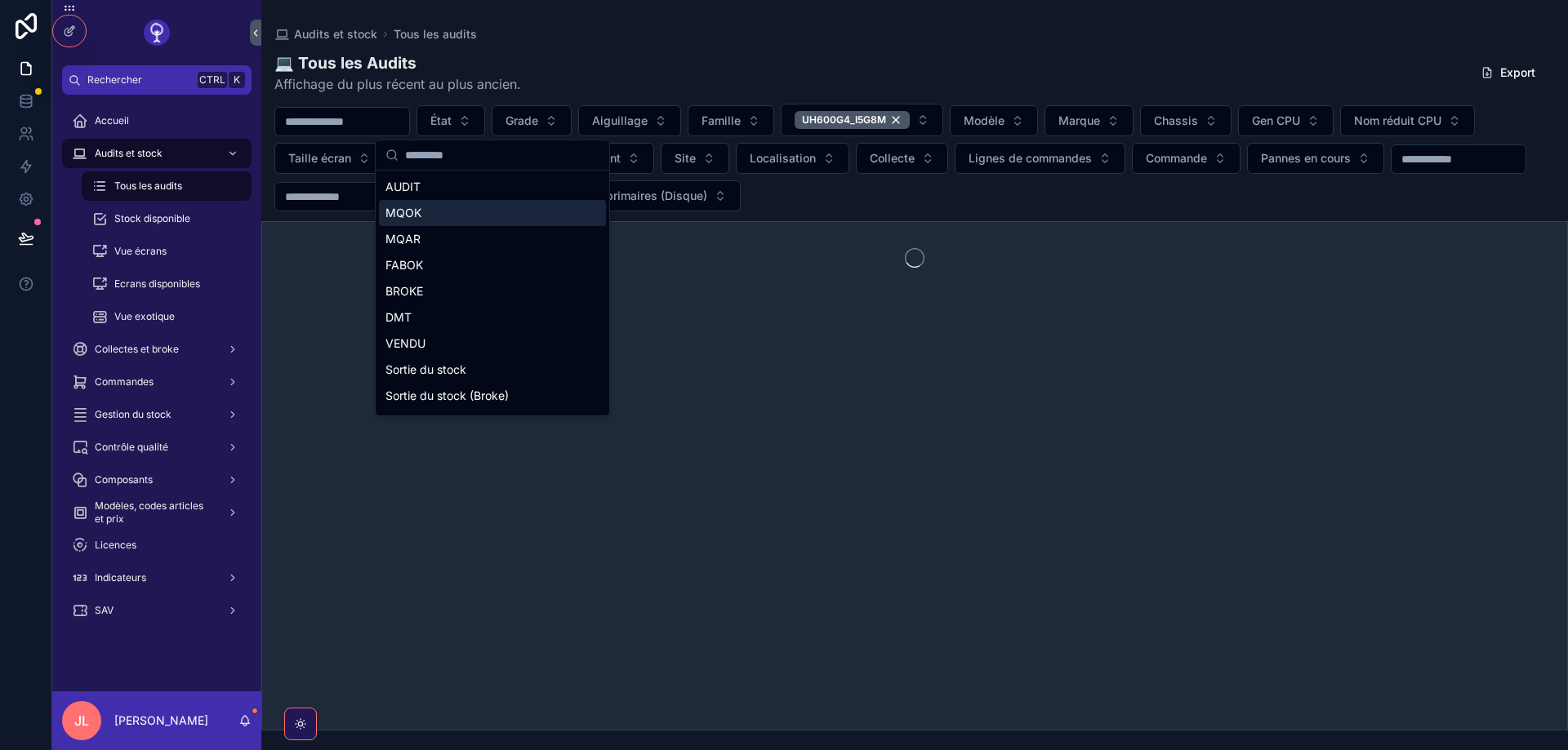
click at [446, 222] on div "MQOK" at bounding box center [492, 213] width 227 height 26
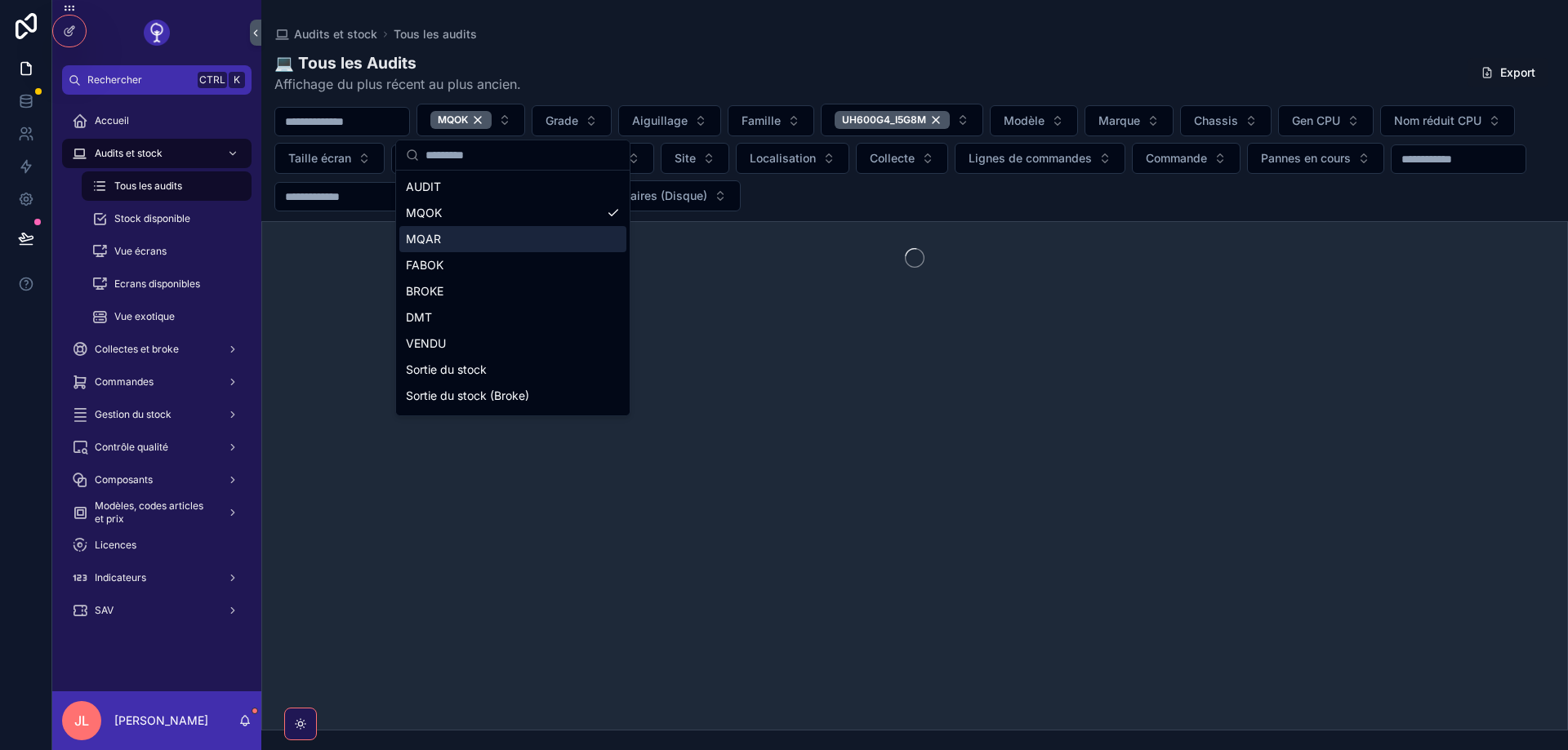
click at [727, 94] on div "💻 Tous les Audits Affichage du plus récent au plus ancien. Export MQOK Grade Ai…" at bounding box center [914, 386] width 1307 height 688
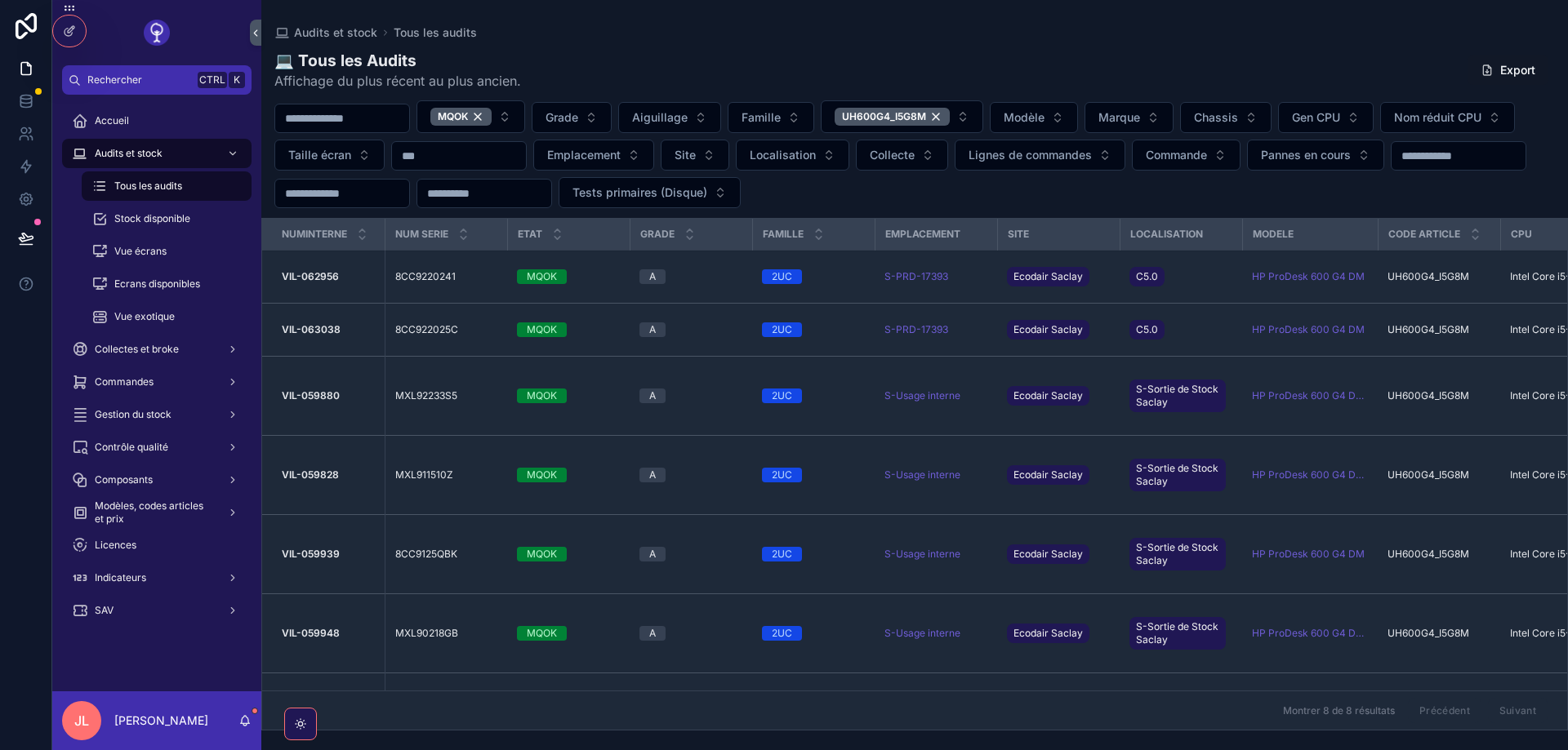
scroll to position [141, 0]
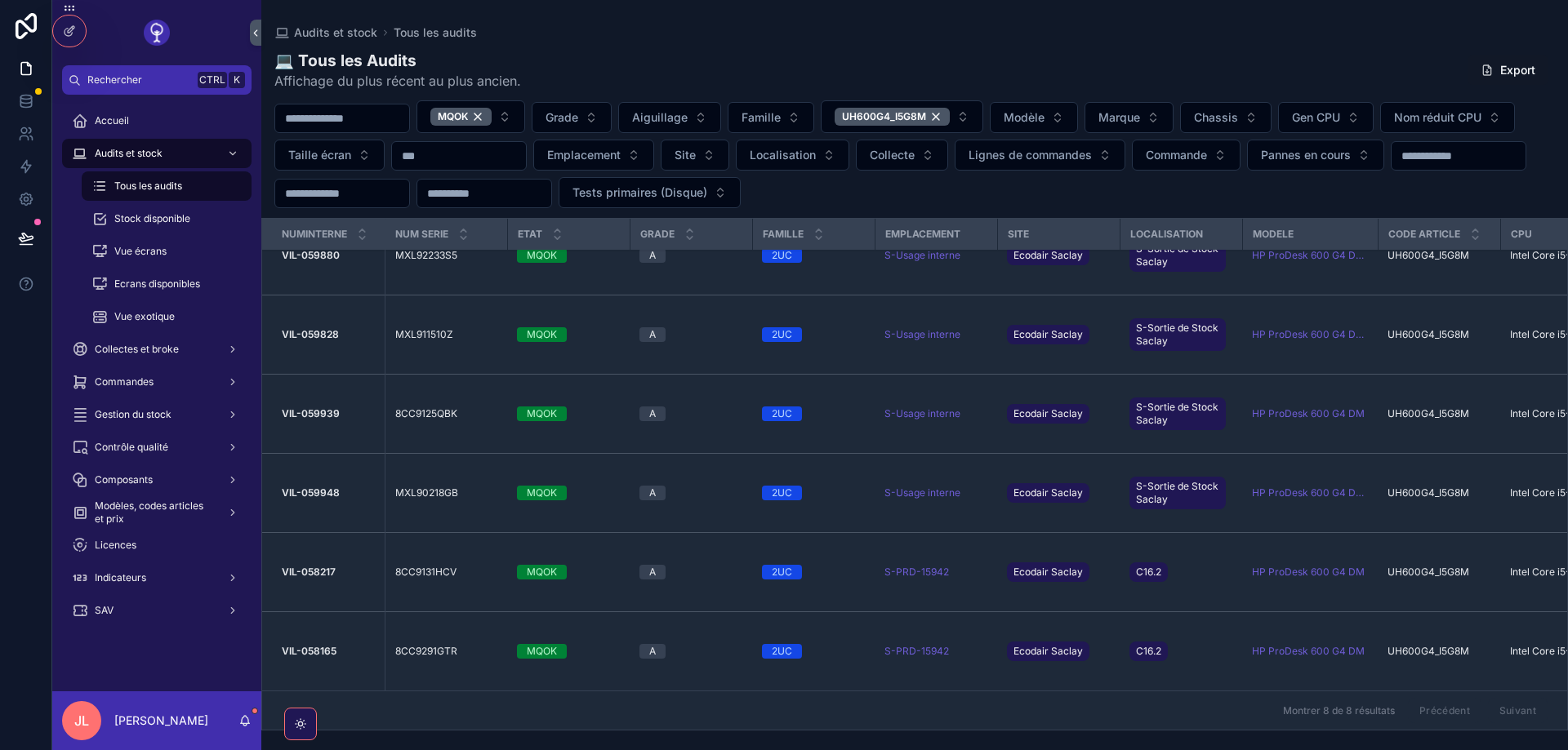
click at [491, 118] on div "MQOK" at bounding box center [461, 117] width 61 height 18
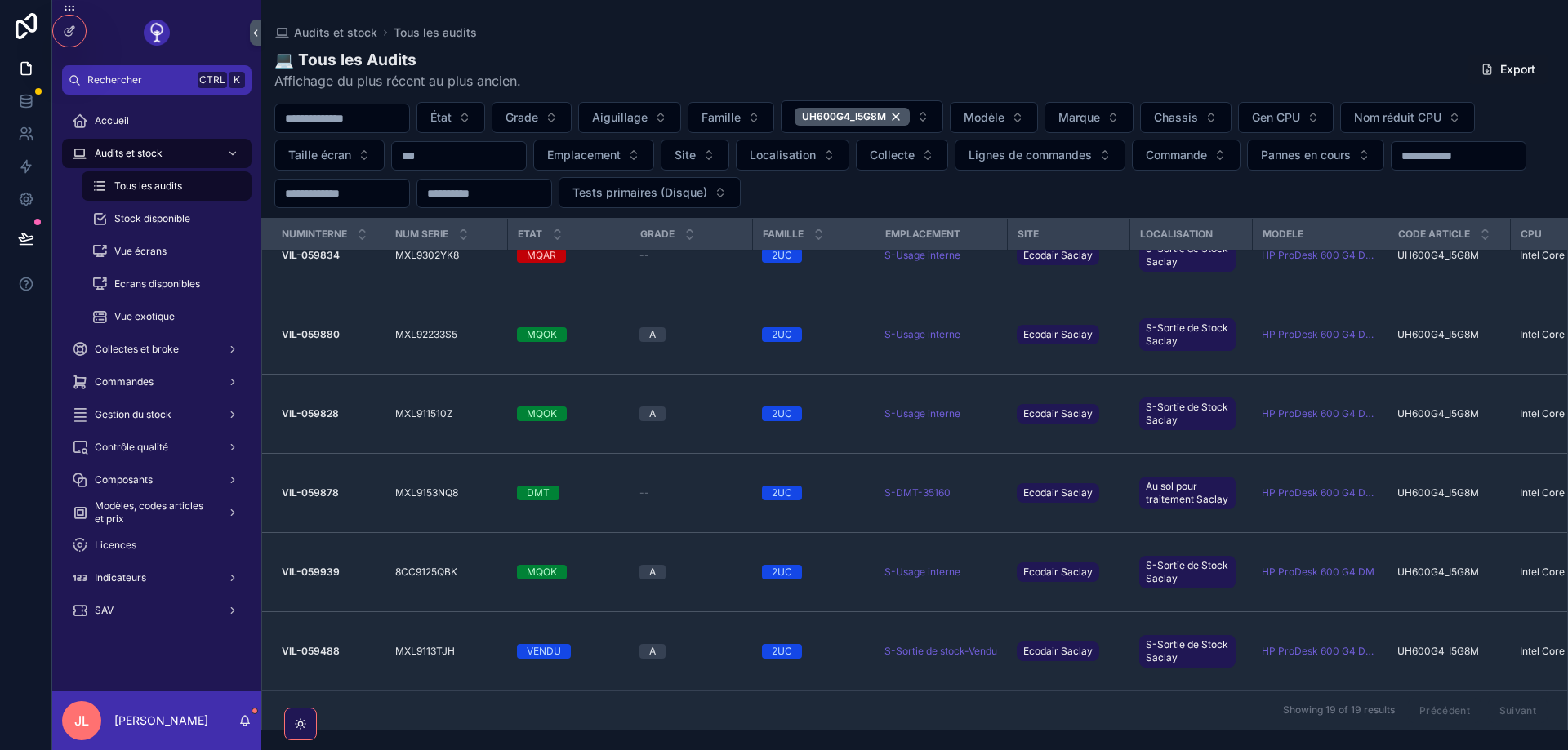
click at [409, 115] on input "scrollable content" at bounding box center [343, 118] width 134 height 23
paste input "**********"
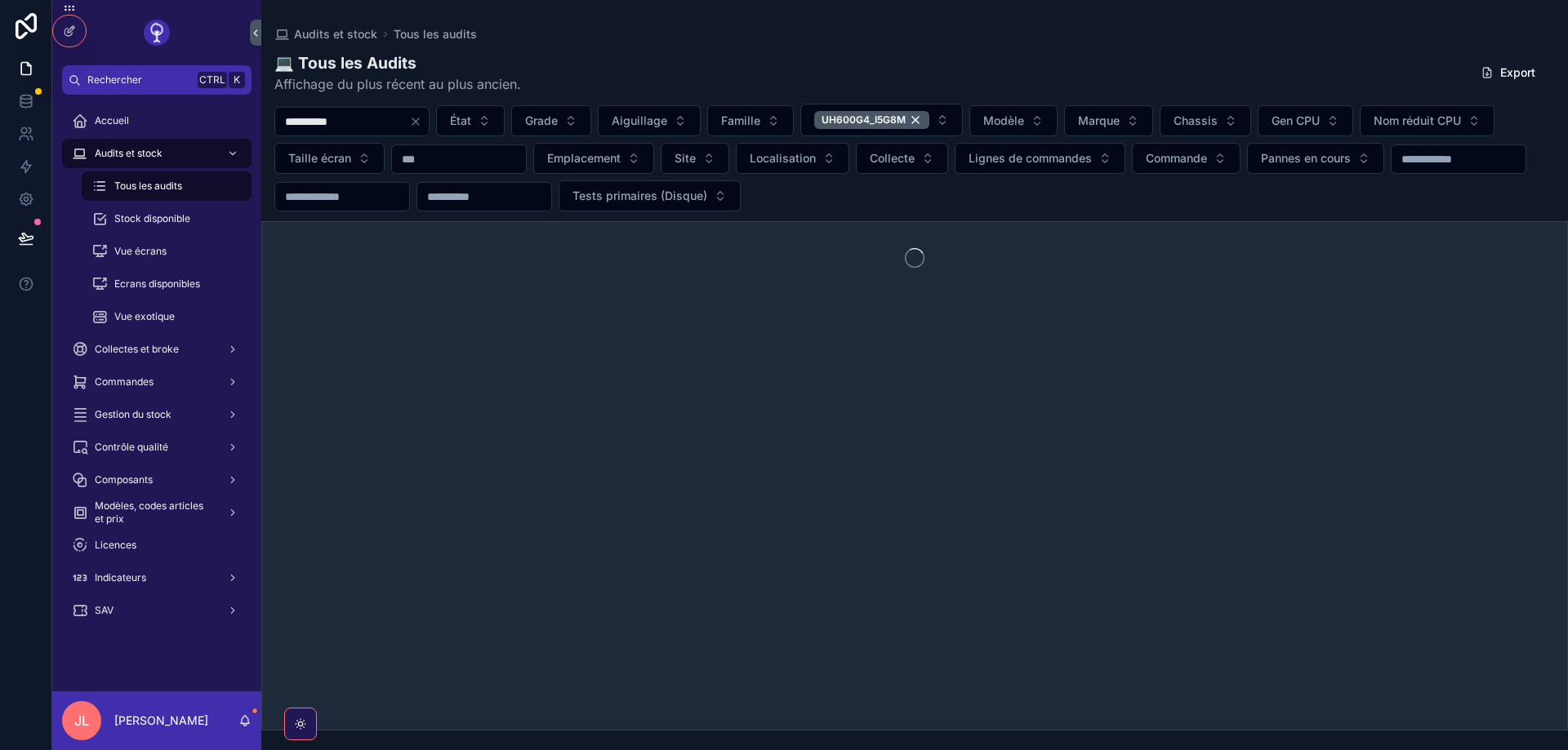
click at [929, 115] on div "UH600G4_I5G8M" at bounding box center [871, 120] width 115 height 18
click at [357, 122] on input "**********" at bounding box center [343, 120] width 134 height 23
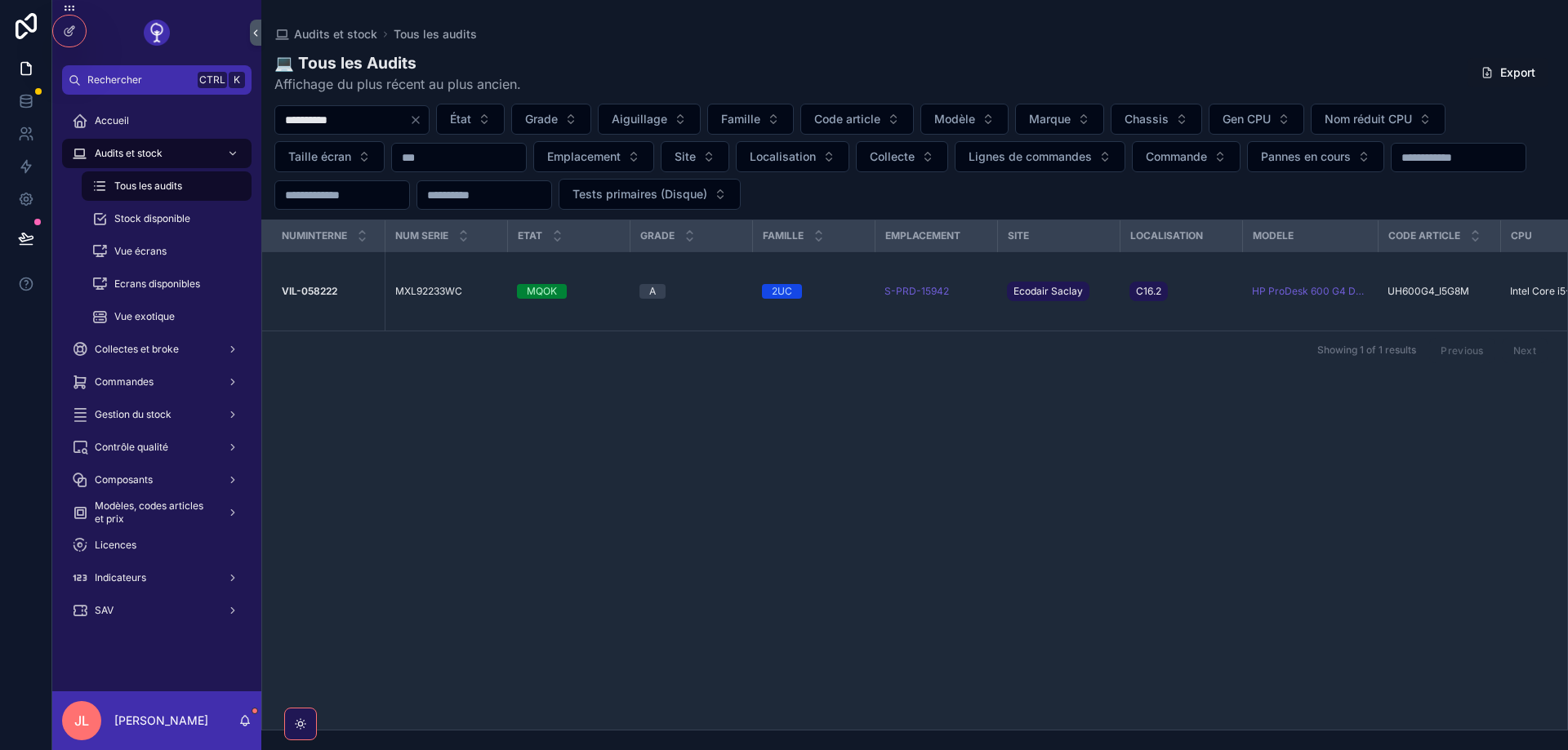
click at [372, 118] on input "**********" at bounding box center [343, 120] width 134 height 23
paste input "scrollable content"
click at [386, 127] on input "**********" at bounding box center [343, 120] width 134 height 23
paste input "scrollable content"
click at [309, 119] on input "**********" at bounding box center [343, 120] width 134 height 23
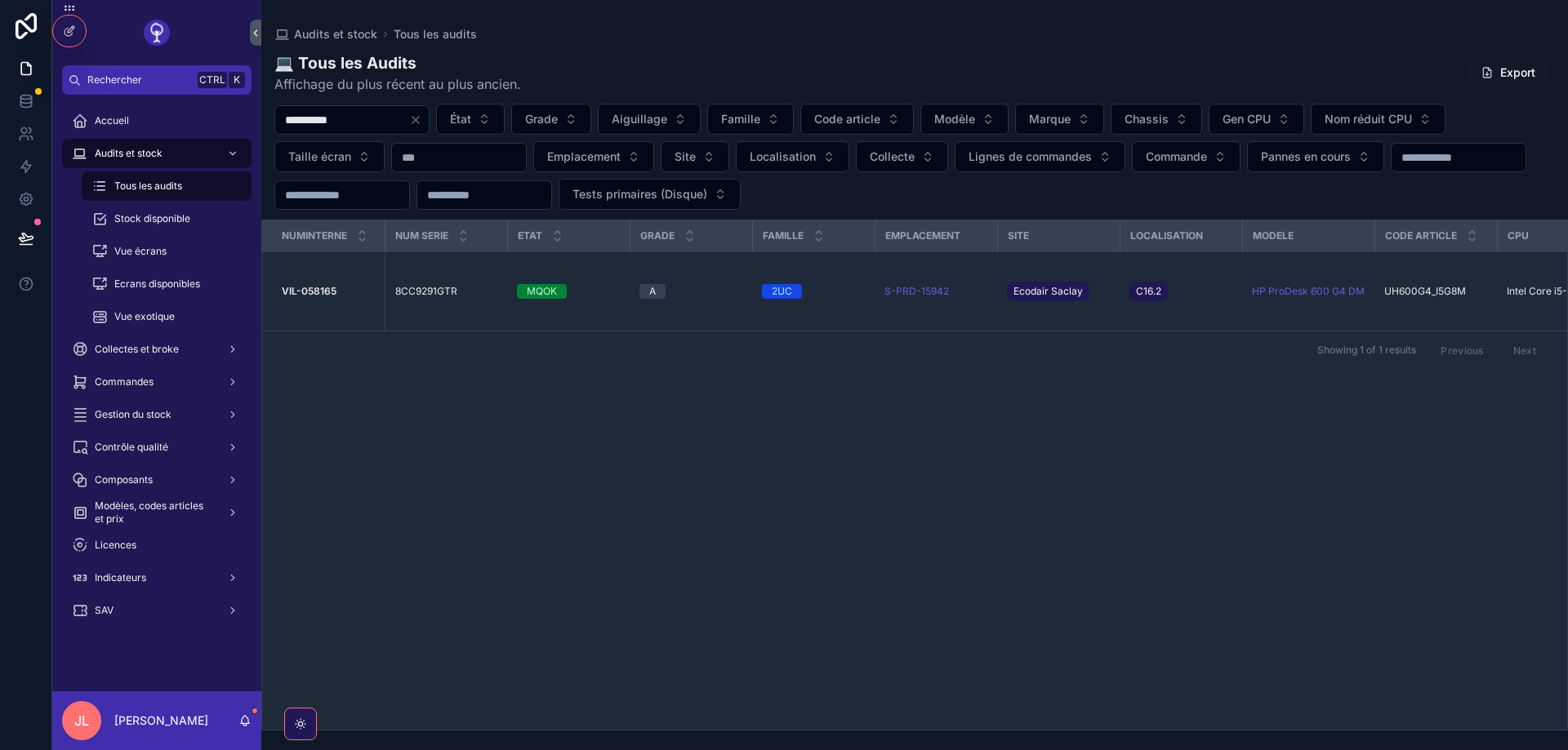
paste input "scrollable content"
type input "**********"
click at [0, 0] on icon "scrollable content" at bounding box center [0, 0] width 0 height 0
click at [975, 114] on span "Modèle" at bounding box center [954, 119] width 41 height 17
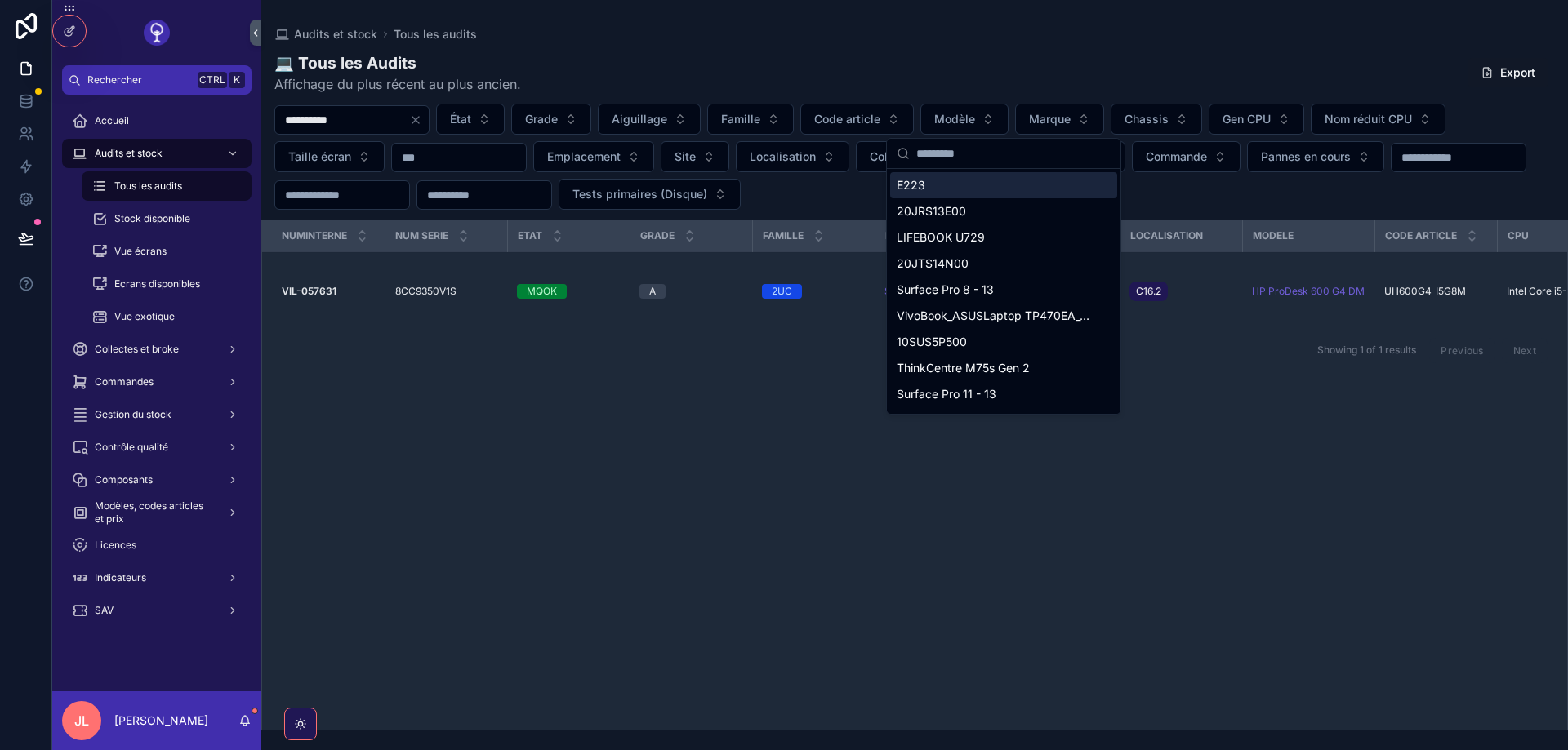
click at [880, 124] on span "Code article" at bounding box center [847, 119] width 66 height 17
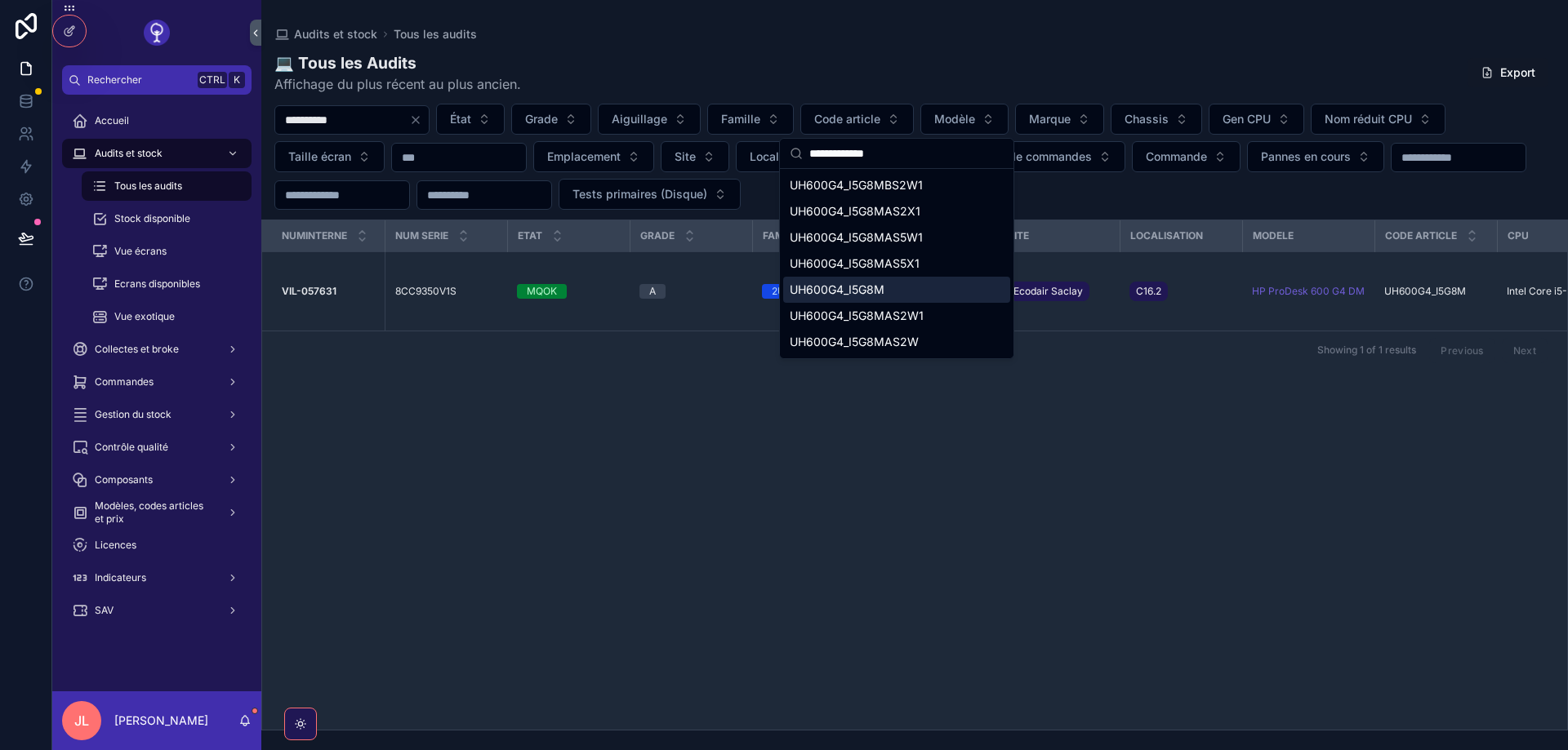
type input "**********"
click at [867, 289] on span "UH600G4_I5G8M" at bounding box center [837, 290] width 94 height 17
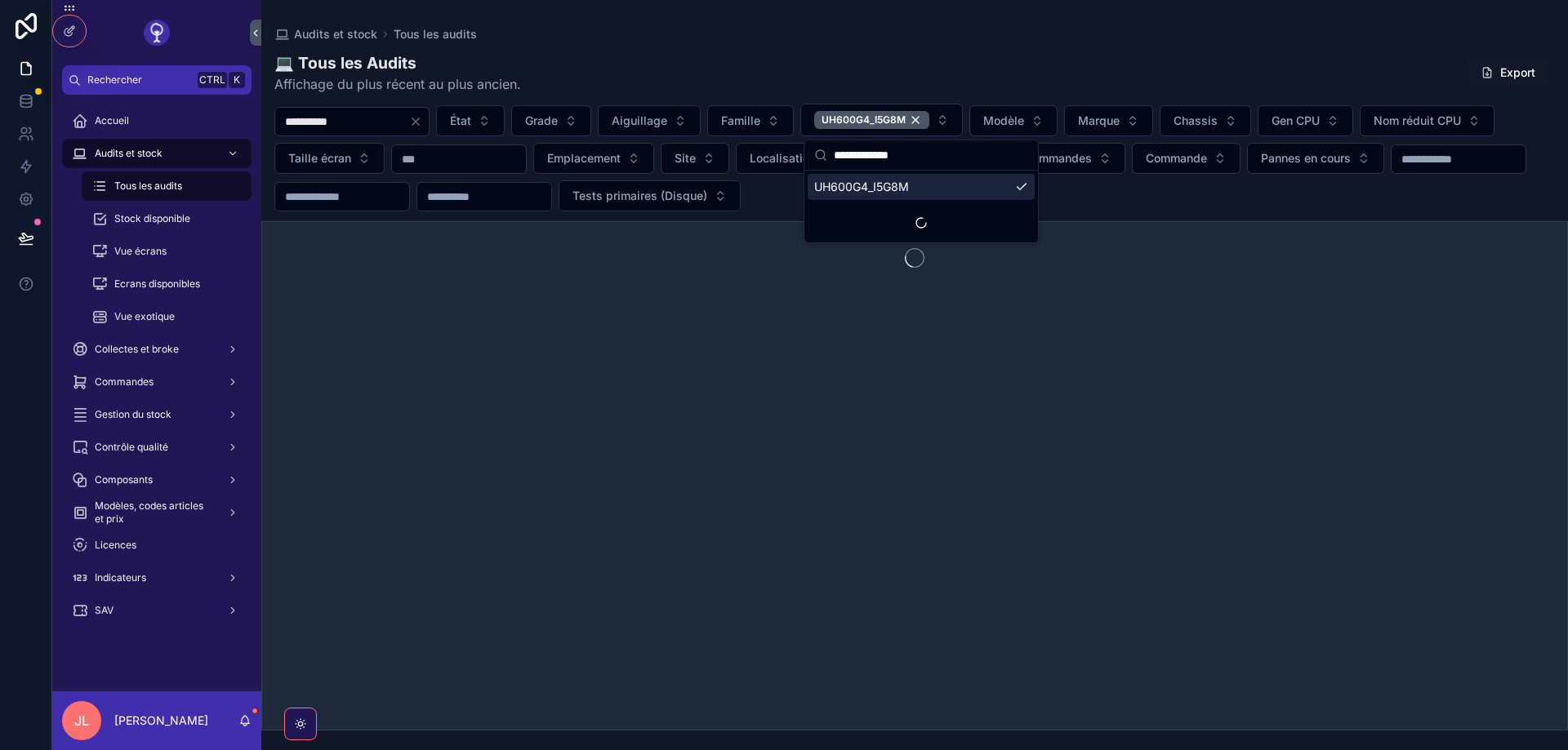
click at [645, 411] on div "scrollable content" at bounding box center [914, 475] width 1307 height 509
click at [422, 121] on icon "Clear" at bounding box center [415, 122] width 13 height 13
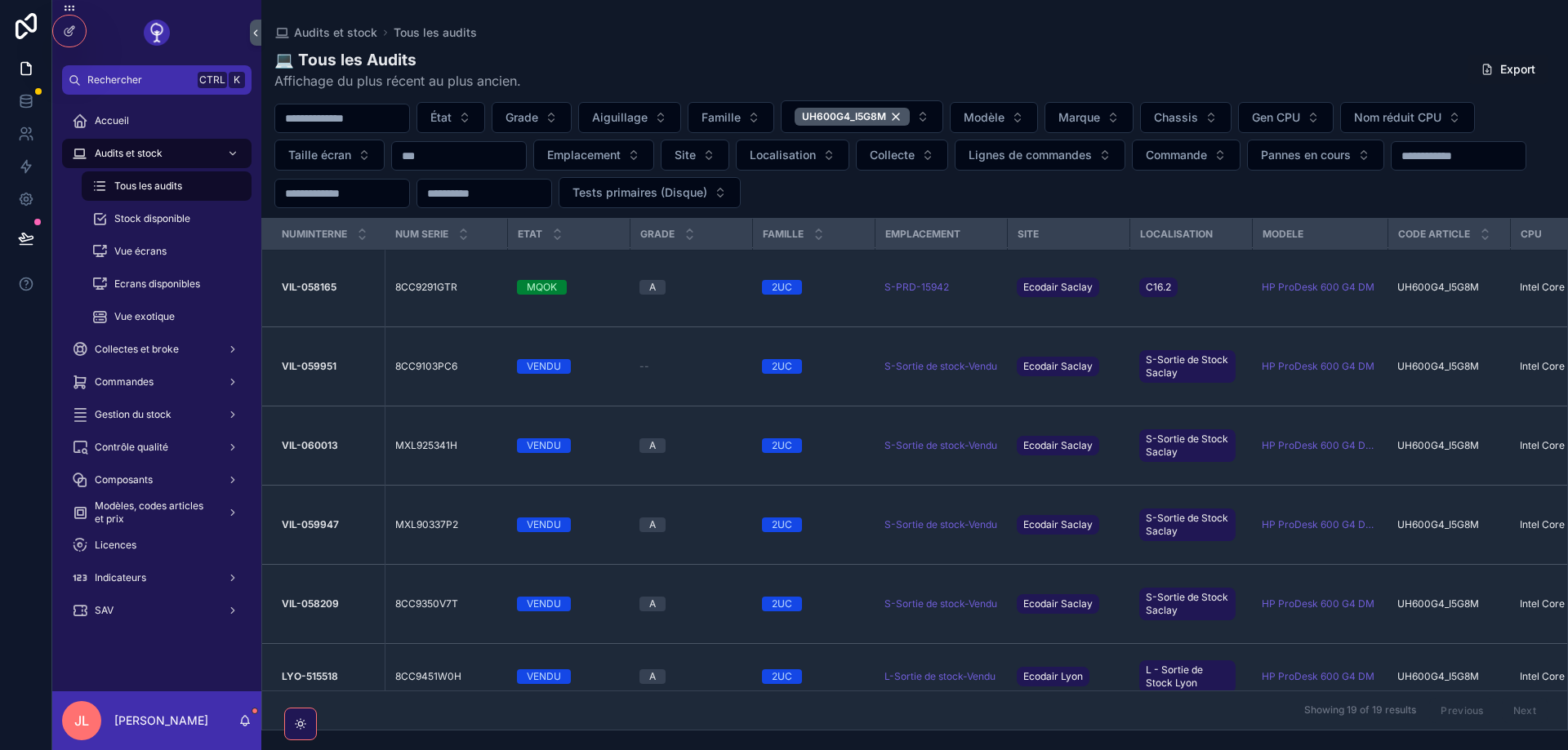
scroll to position [784, 0]
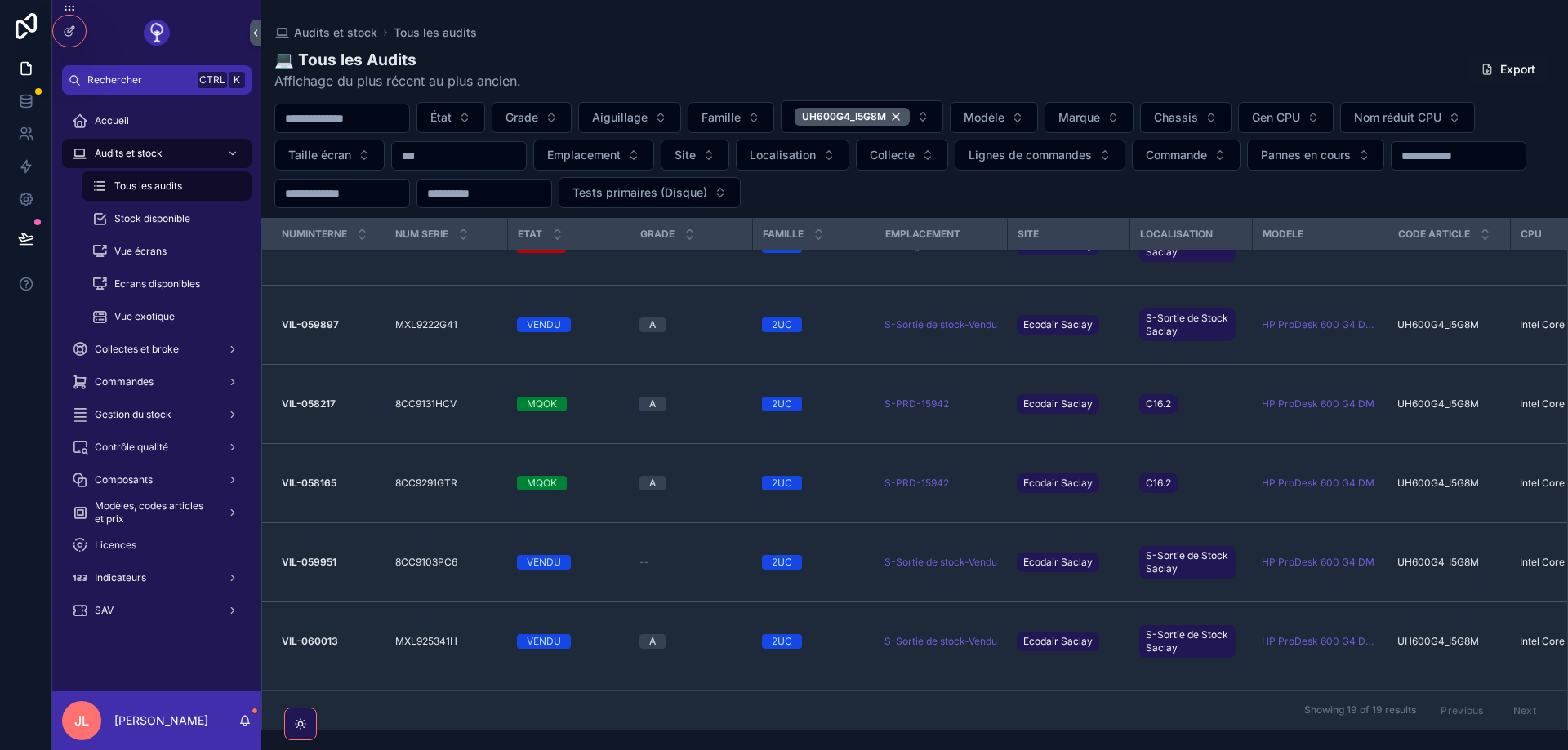
click at [485, 124] on button "État" at bounding box center [450, 117] width 69 height 31
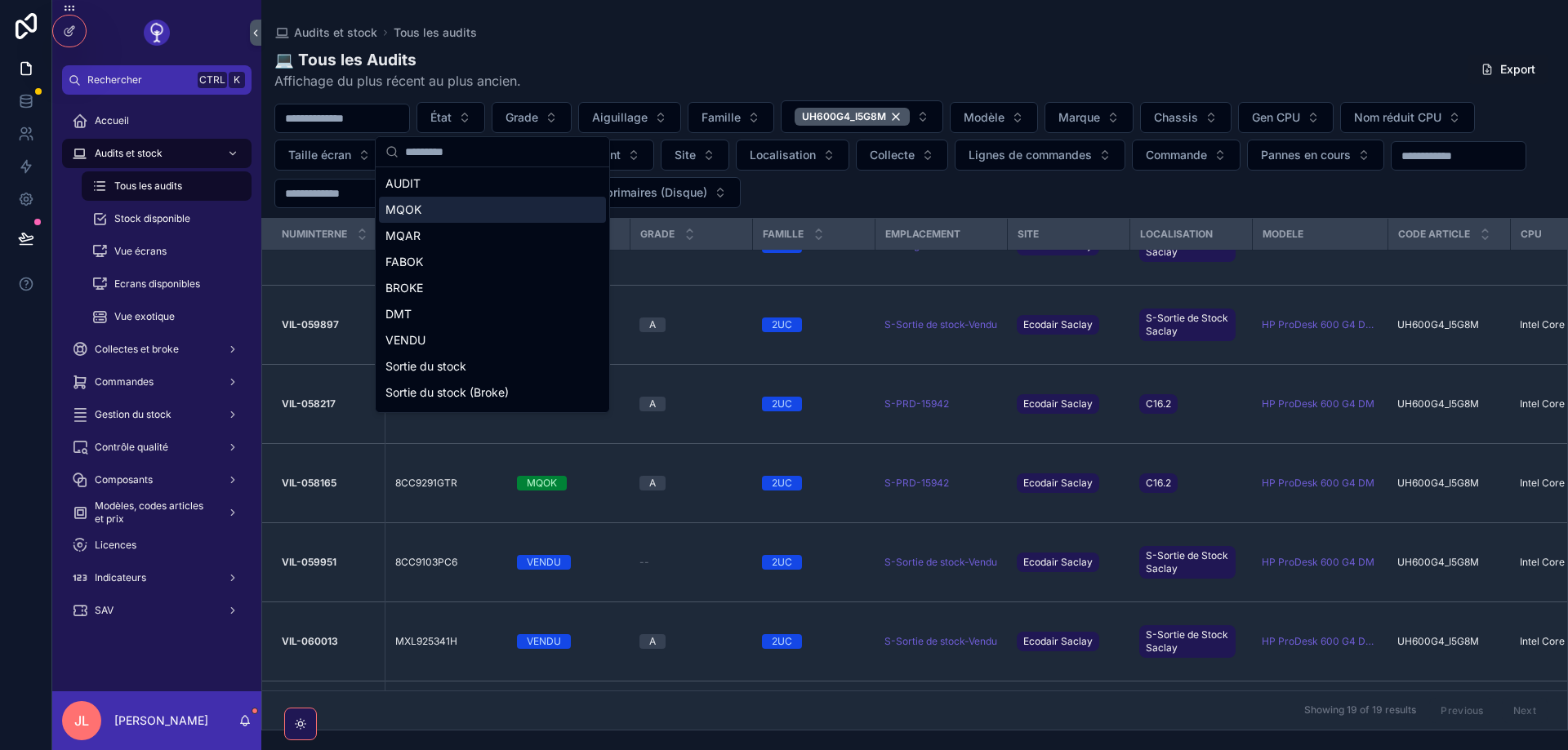
click at [424, 213] on div "MQOK" at bounding box center [492, 210] width 227 height 26
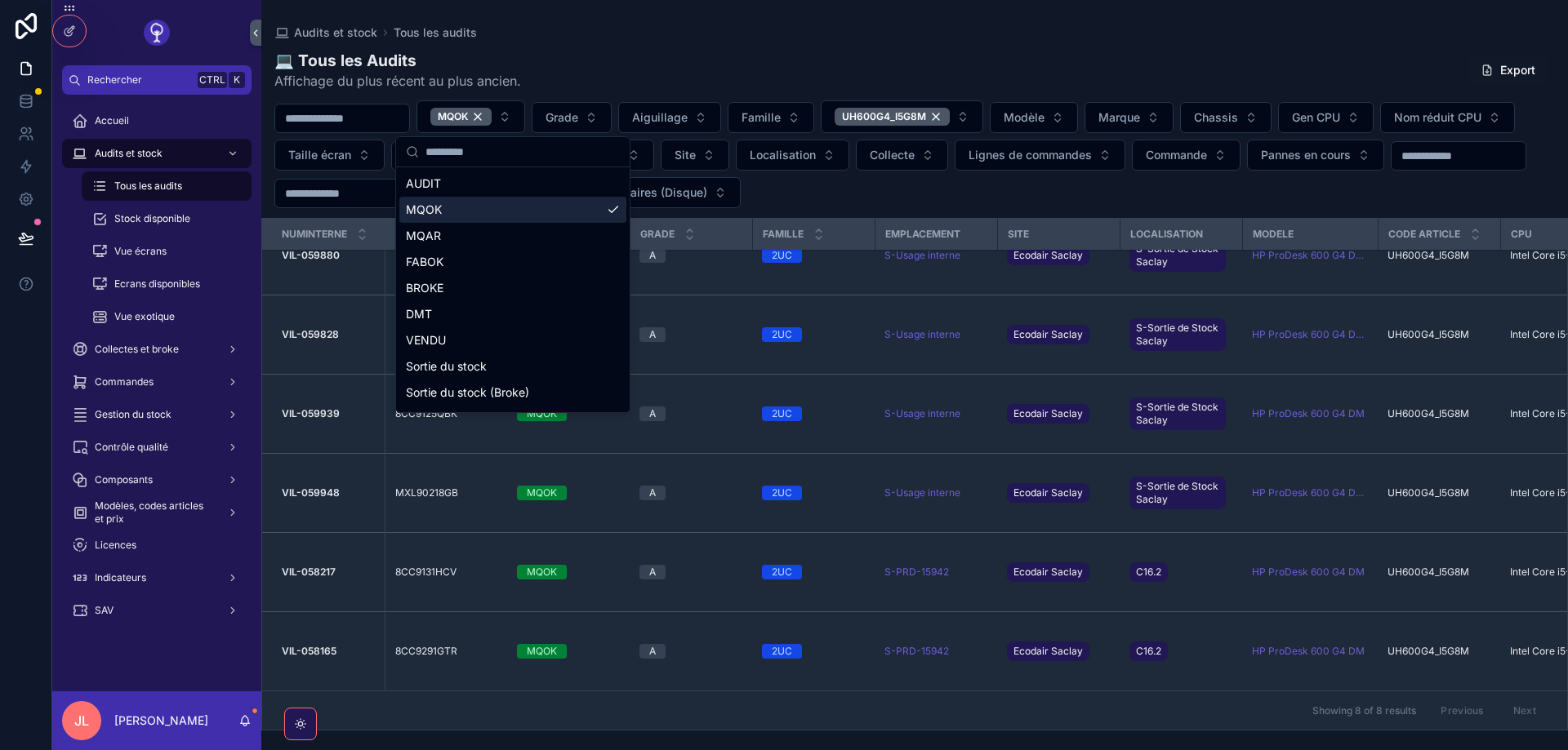
scroll to position [141, 0]
click at [1215, 195] on div "MQOK Grade Aiguillage Famille UH600G4_I5G8M Modèle Marque Chassis Gen CPU Nom r…" at bounding box center [914, 154] width 1307 height 107
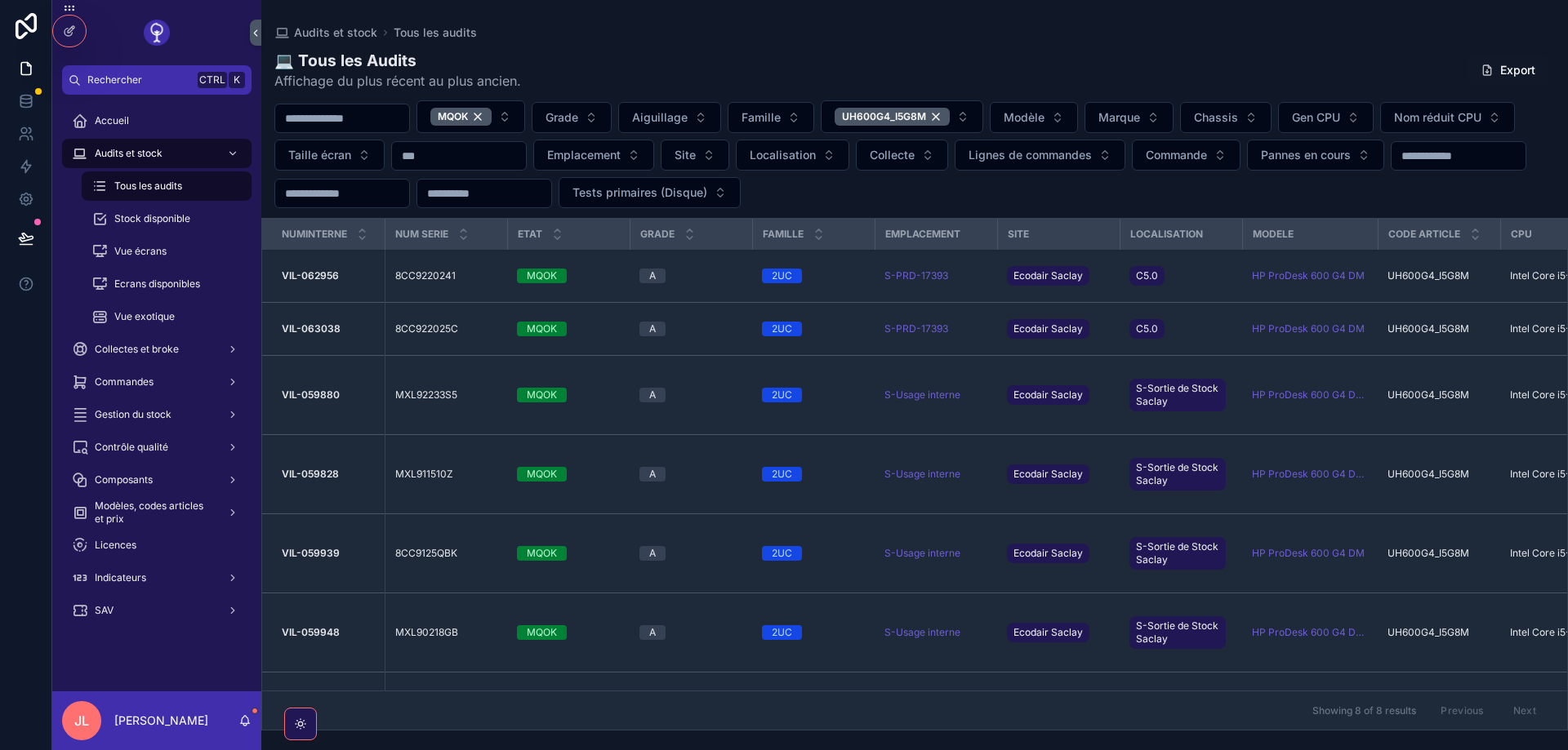
scroll to position [0, 0]
click at [31, 108] on icon at bounding box center [26, 102] width 17 height 17
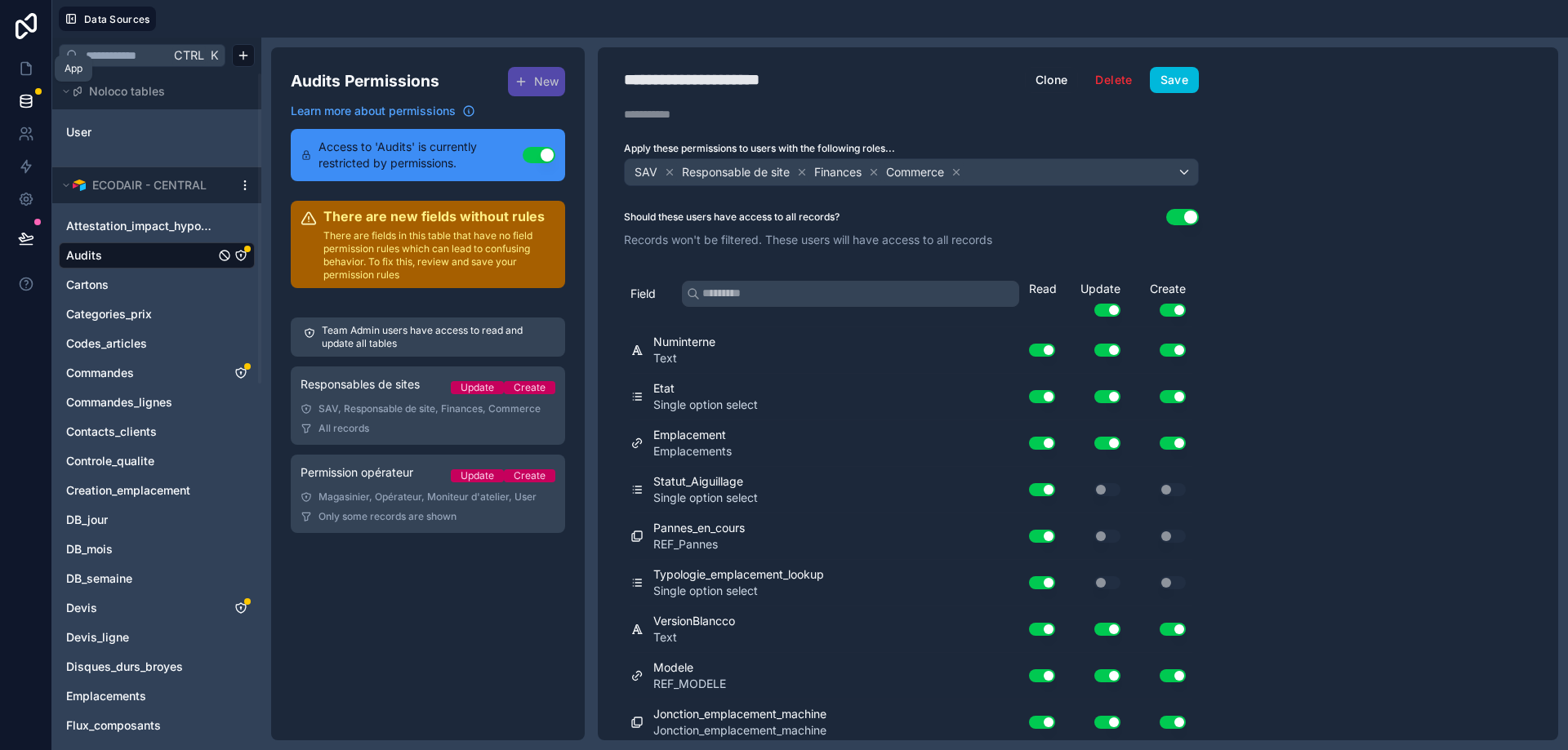
click at [16, 69] on link at bounding box center [26, 68] width 51 height 32
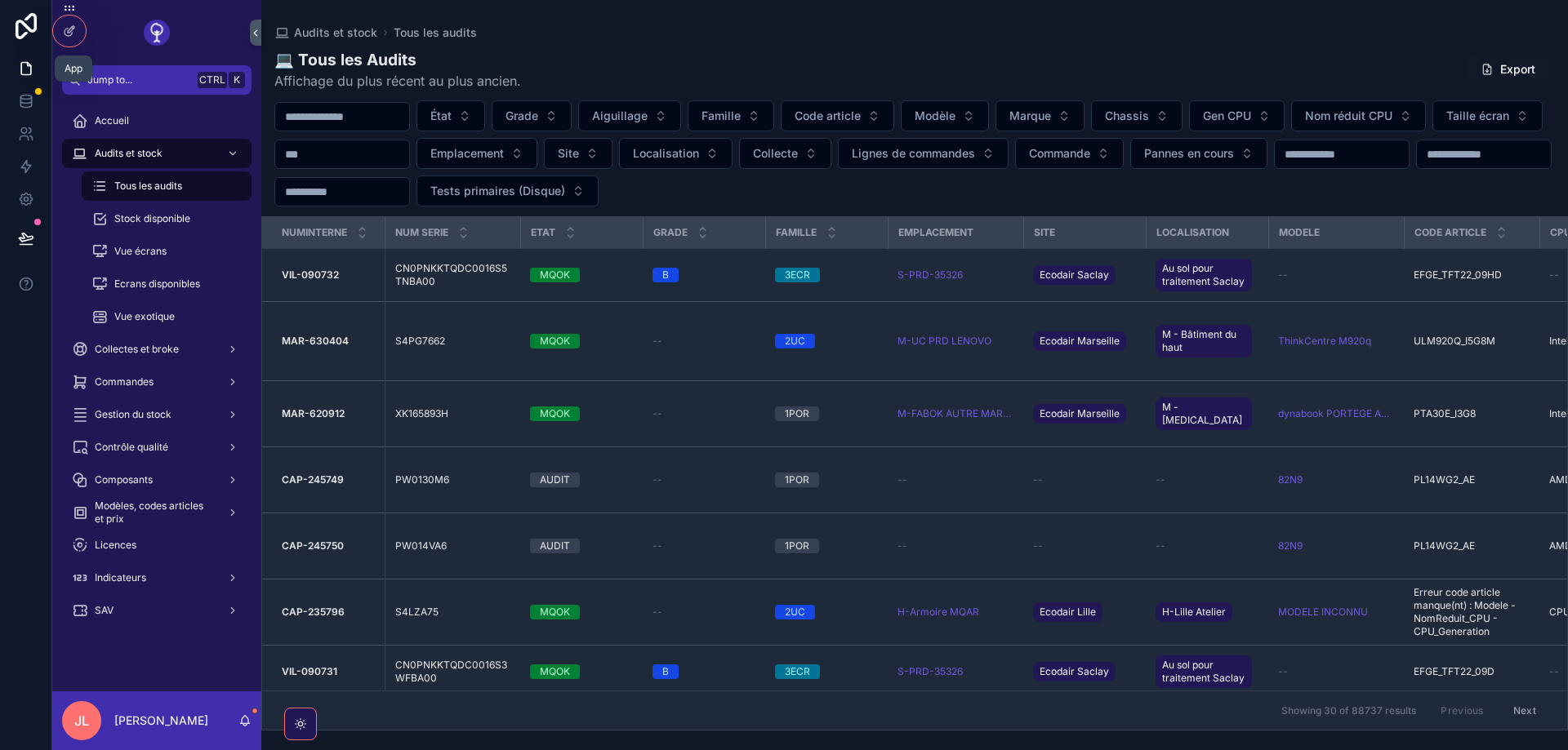
click at [135, 163] on div "Audits et stock" at bounding box center [156, 154] width 170 height 26
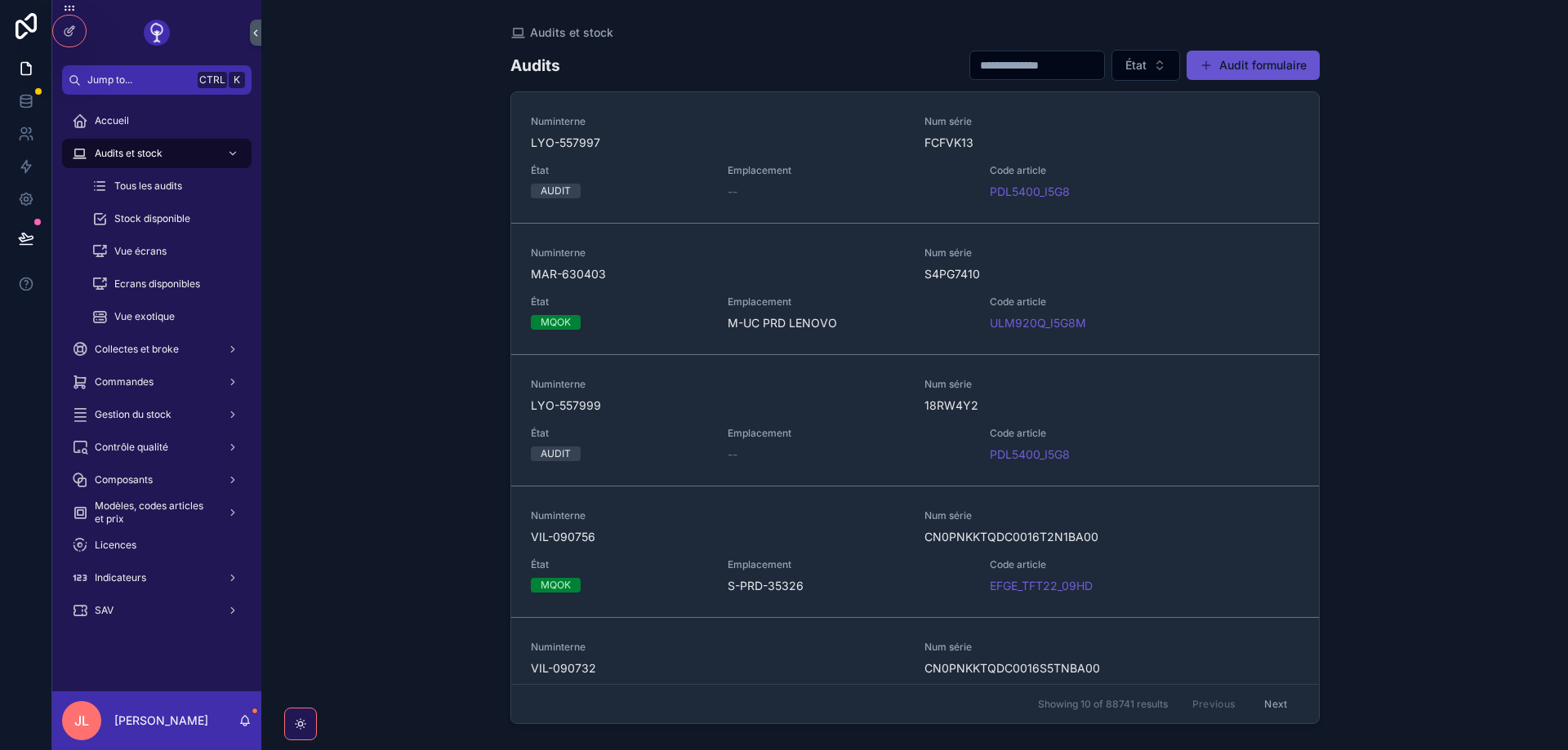
click at [971, 70] on input "scrollable content" at bounding box center [1038, 65] width 134 height 23
paste input "**********"
type input "**********"
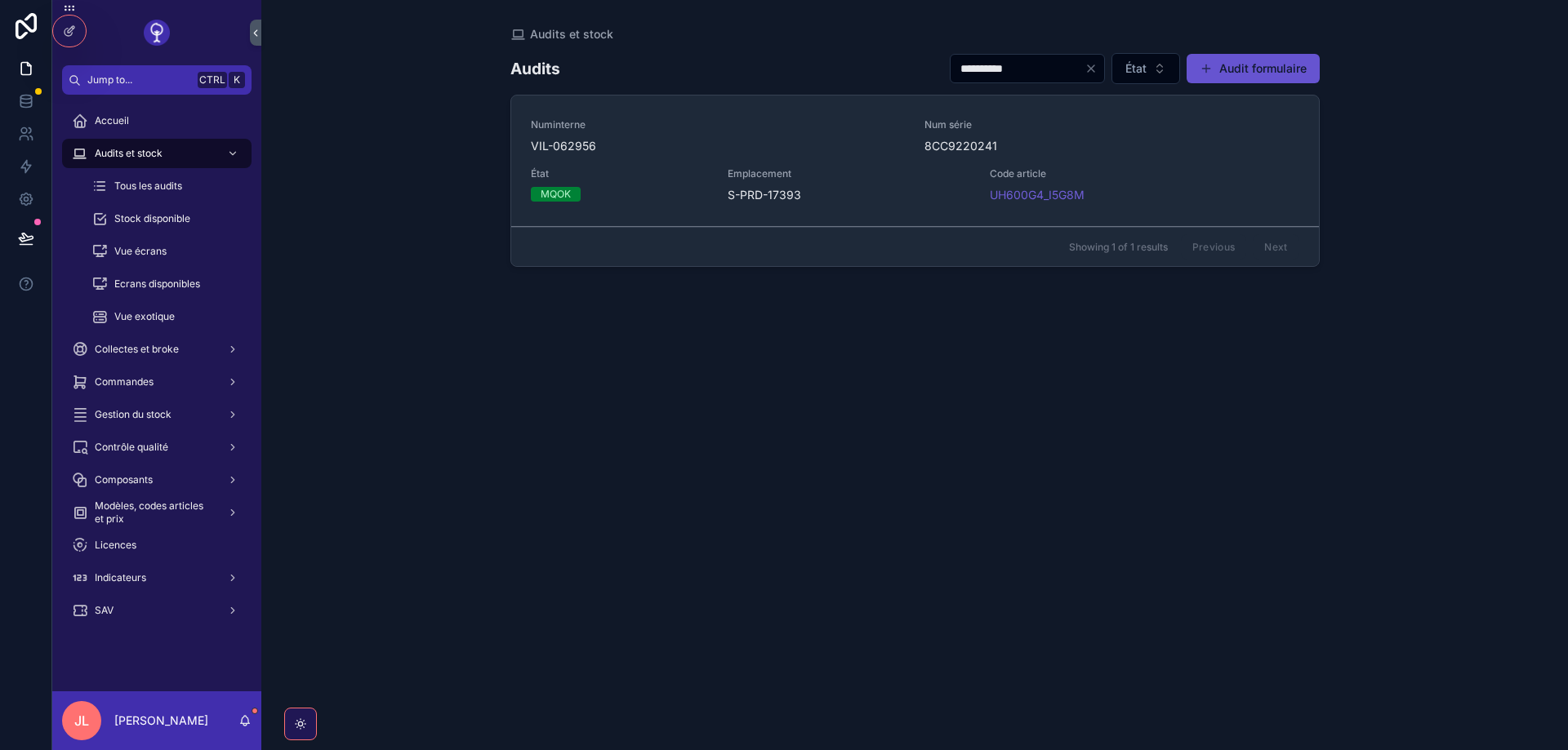
click at [834, 153] on span "VIL-062956" at bounding box center [718, 146] width 375 height 17
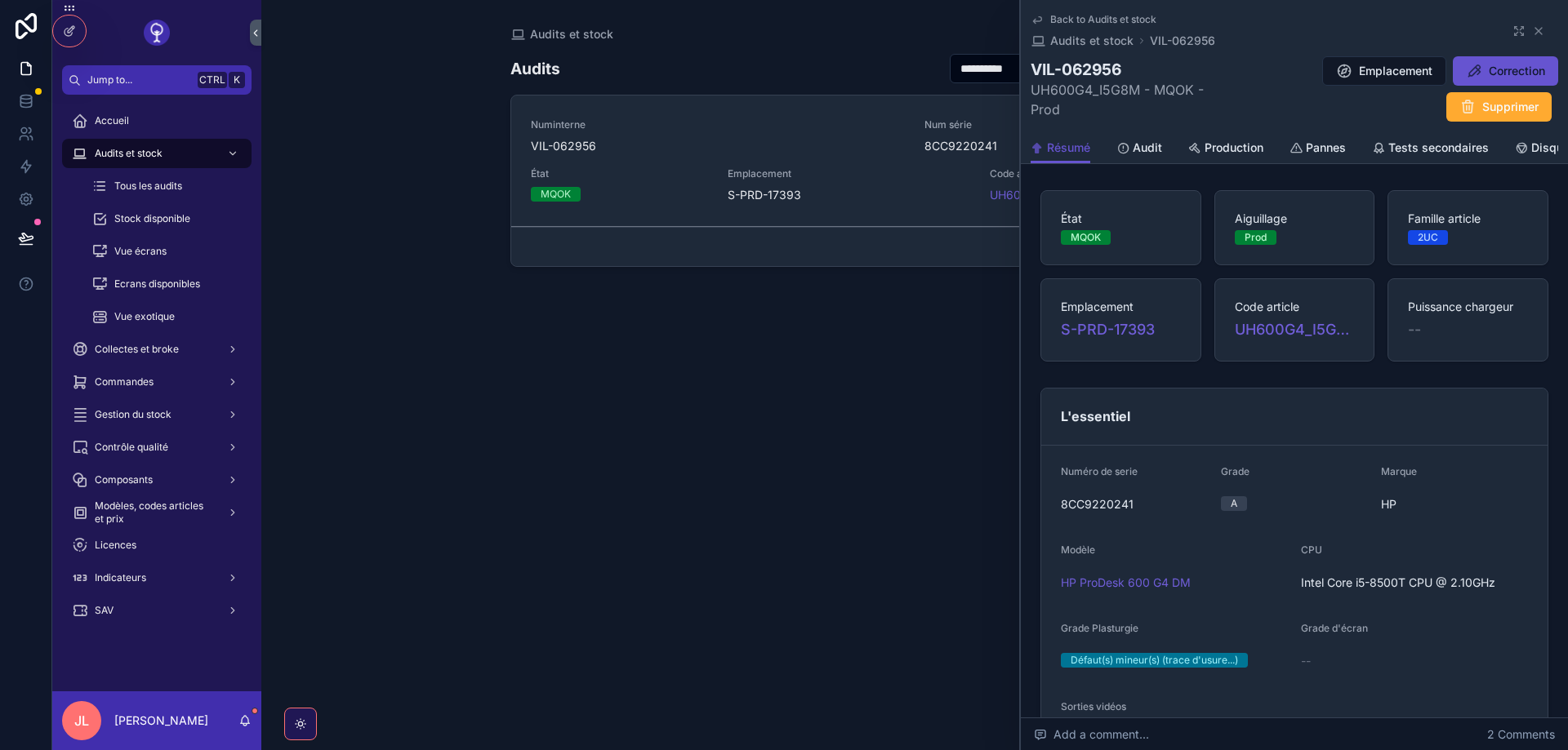
click at [1256, 324] on span "UH600G4_I5G8M" at bounding box center [1294, 330] width 120 height 23
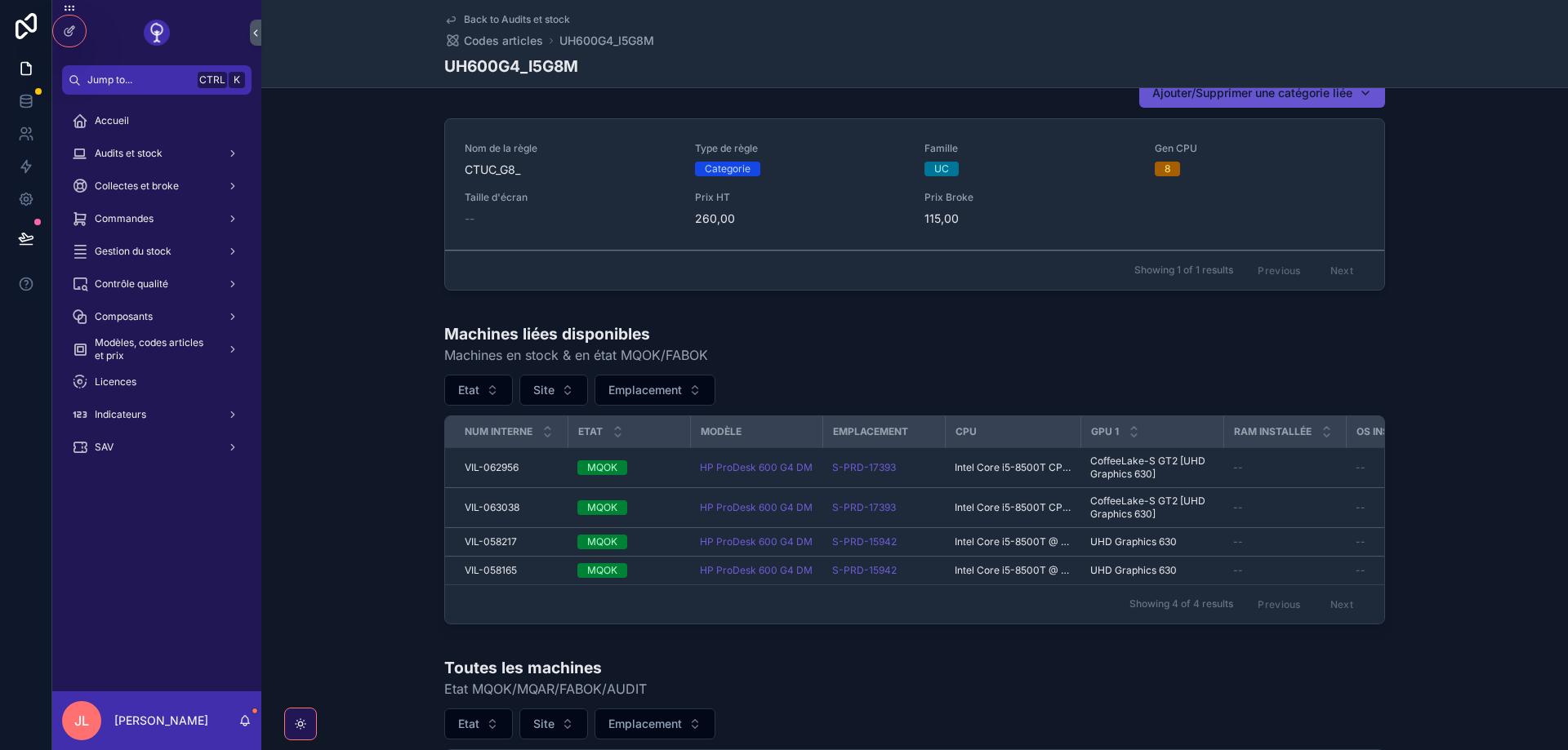
scroll to position [881, 0]
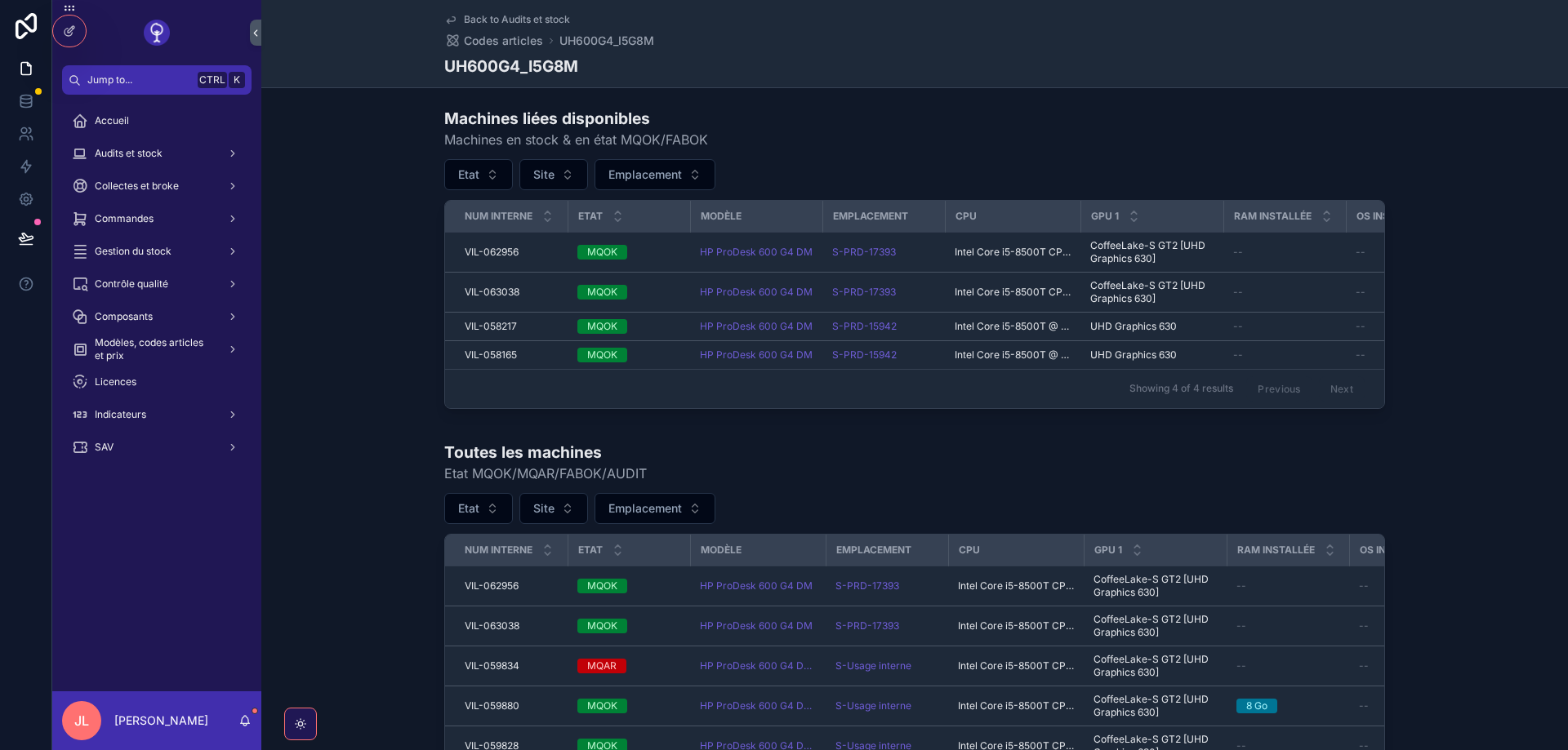
click at [753, 385] on div "Showing 4 of 4 results Previous Next" at bounding box center [914, 388] width 939 height 39
click at [60, 39] on div at bounding box center [69, 31] width 32 height 31
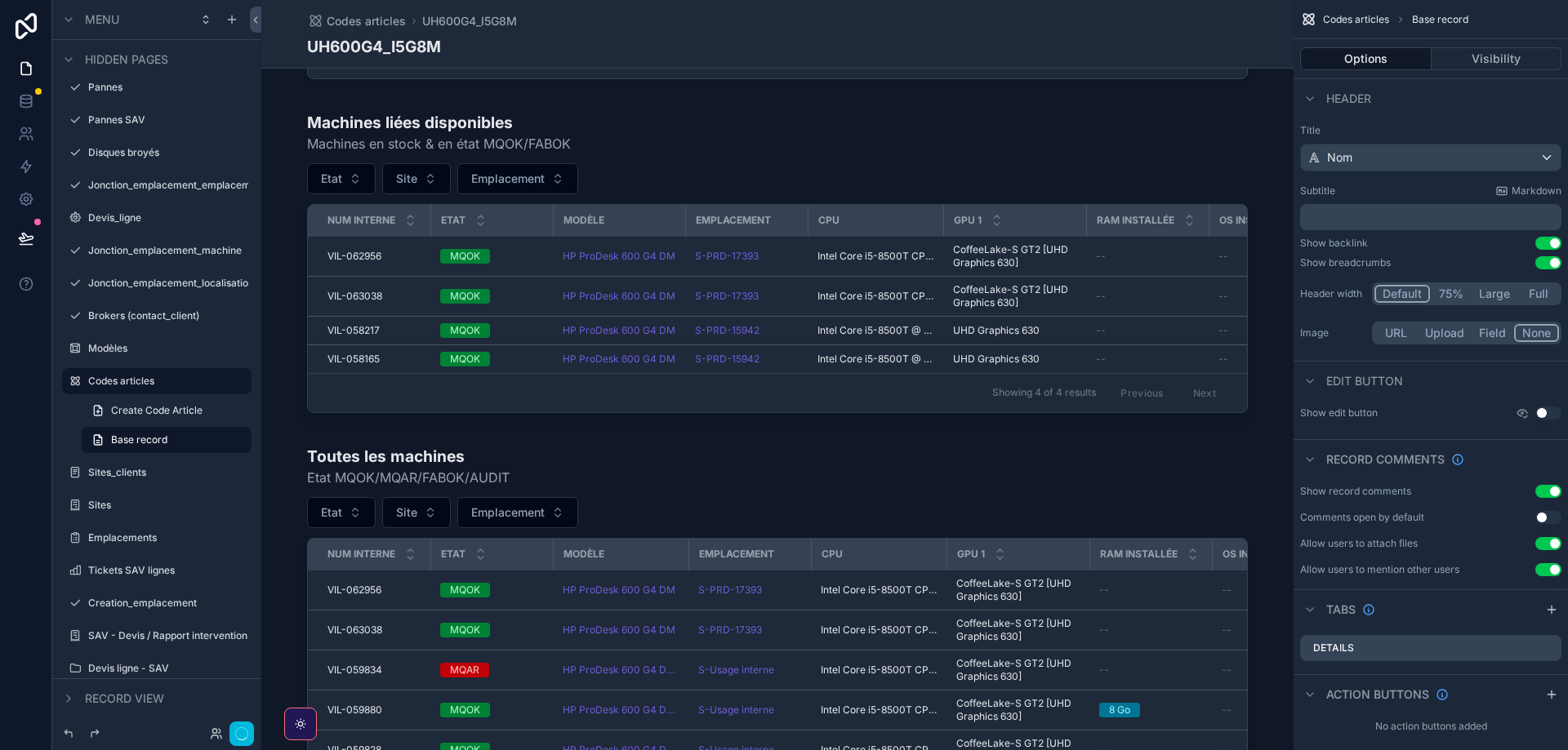
scroll to position [862, 0]
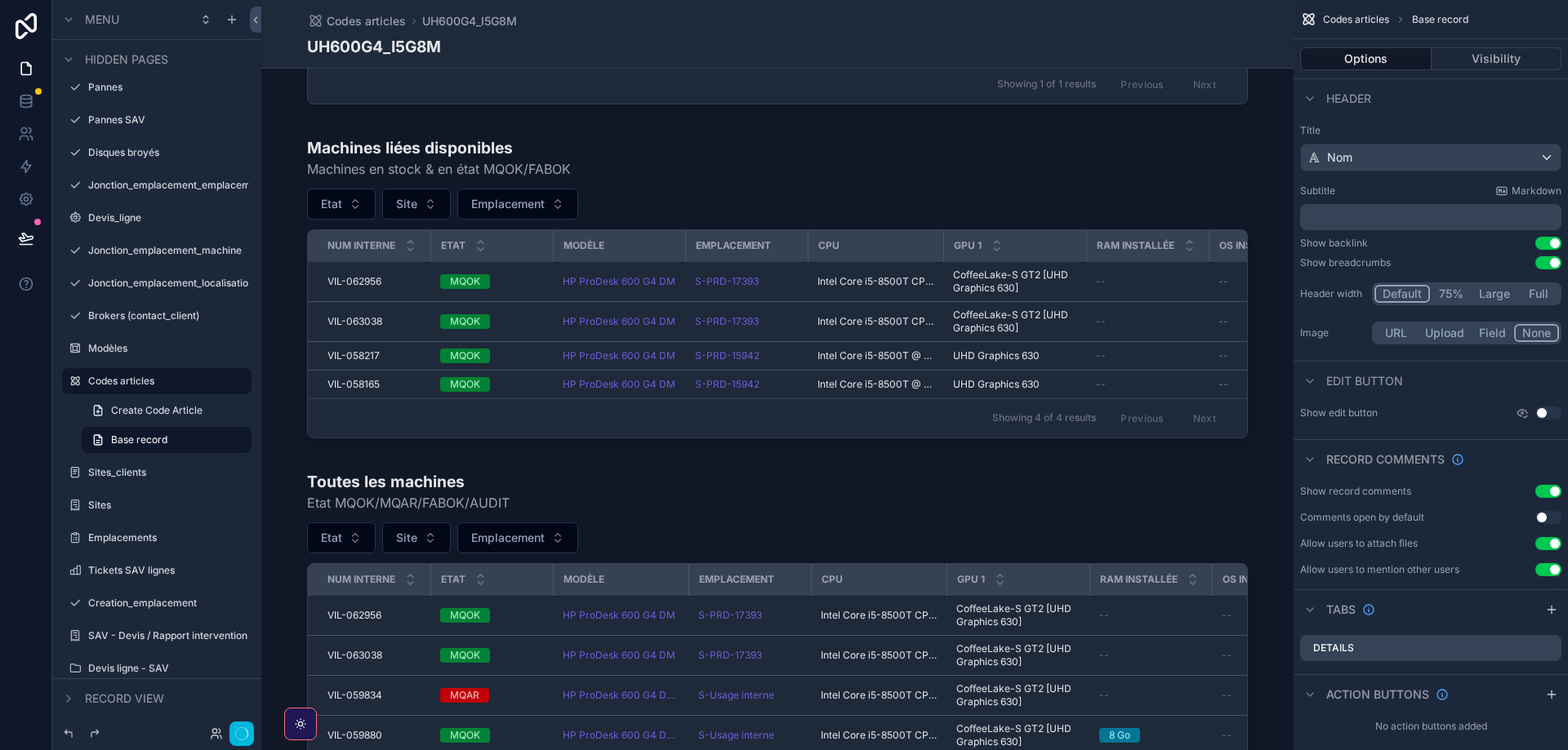
click at [679, 165] on div "scrollable content" at bounding box center [778, 291] width 1033 height 321
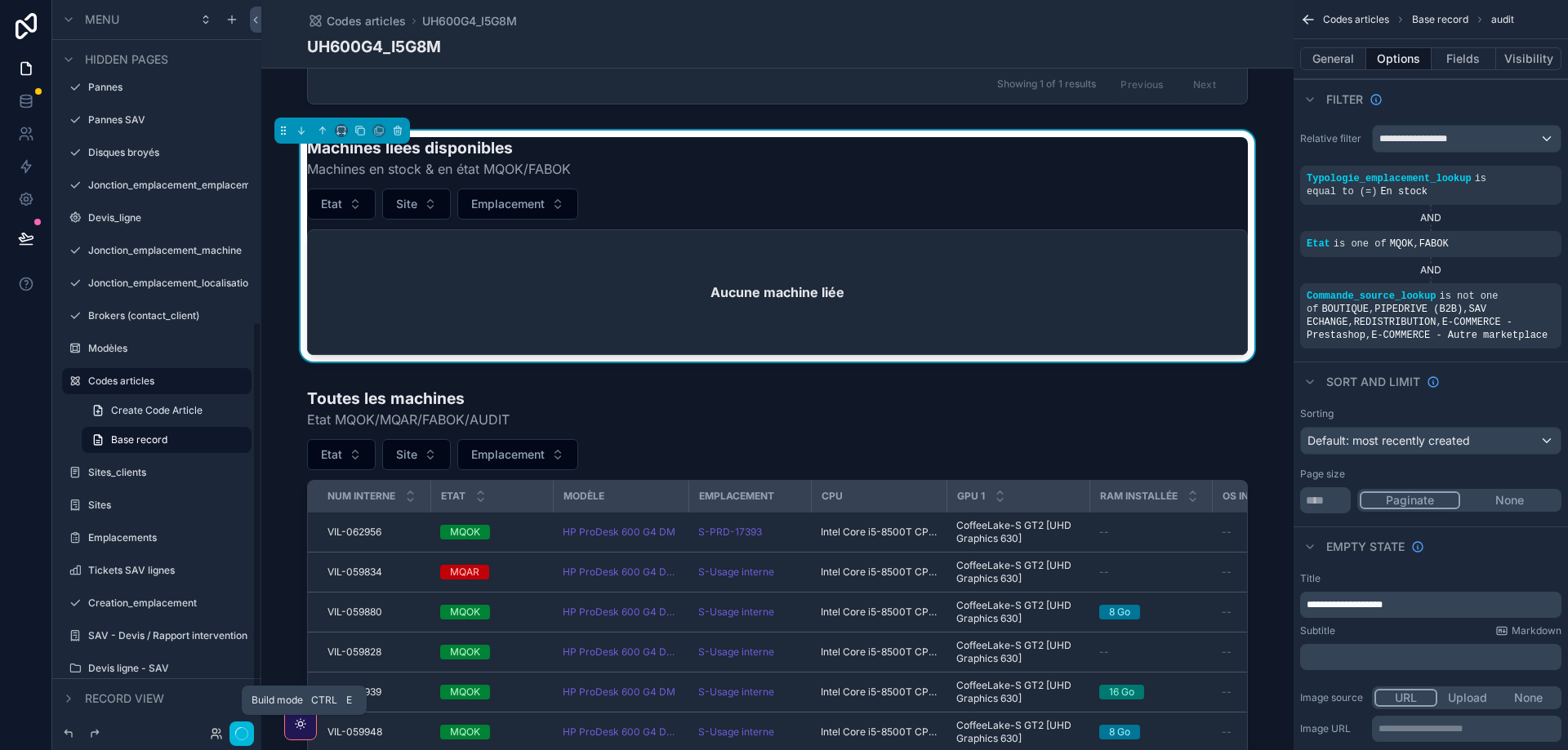
click at [242, 735] on icon "button" at bounding box center [242, 733] width 13 height 13
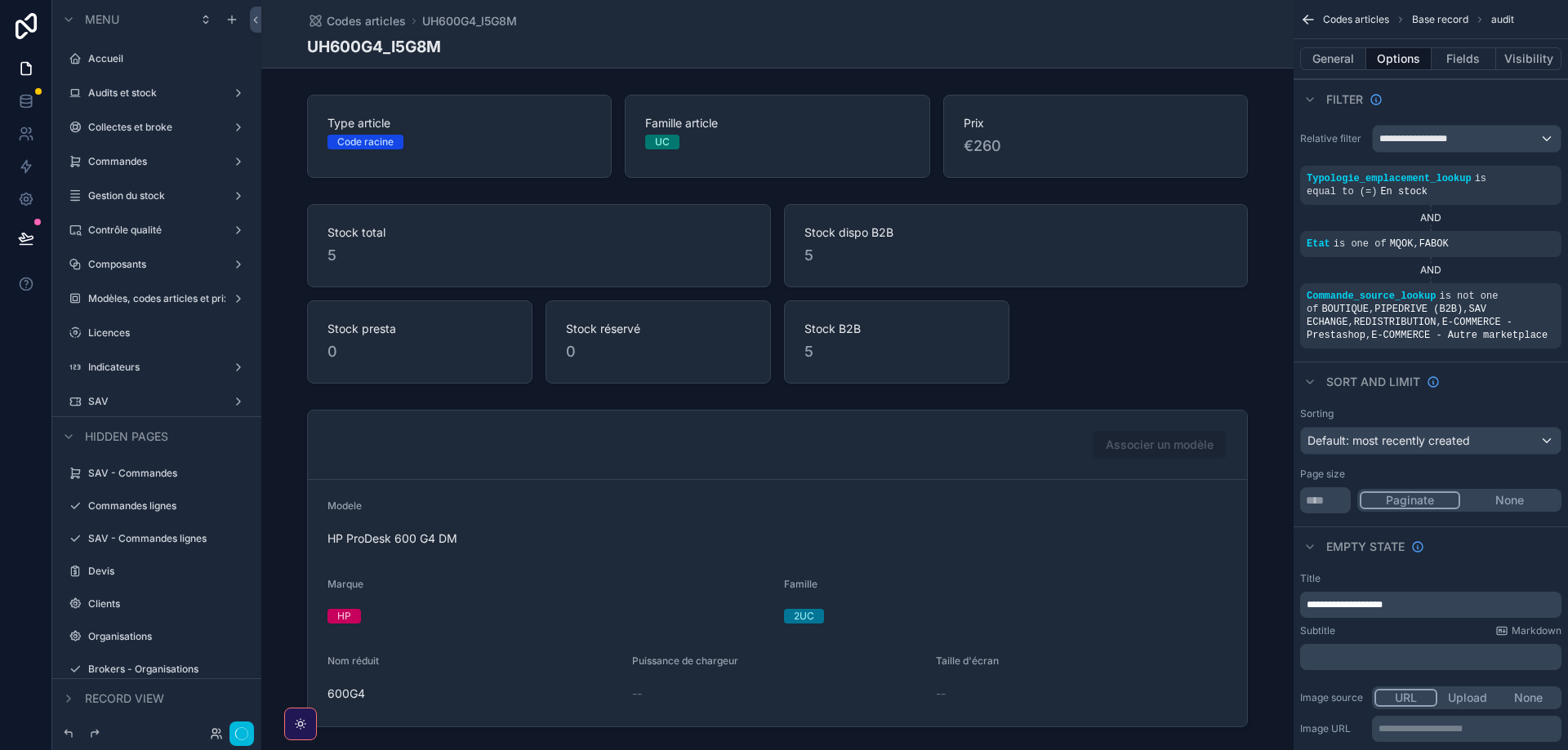
scroll to position [862, 0]
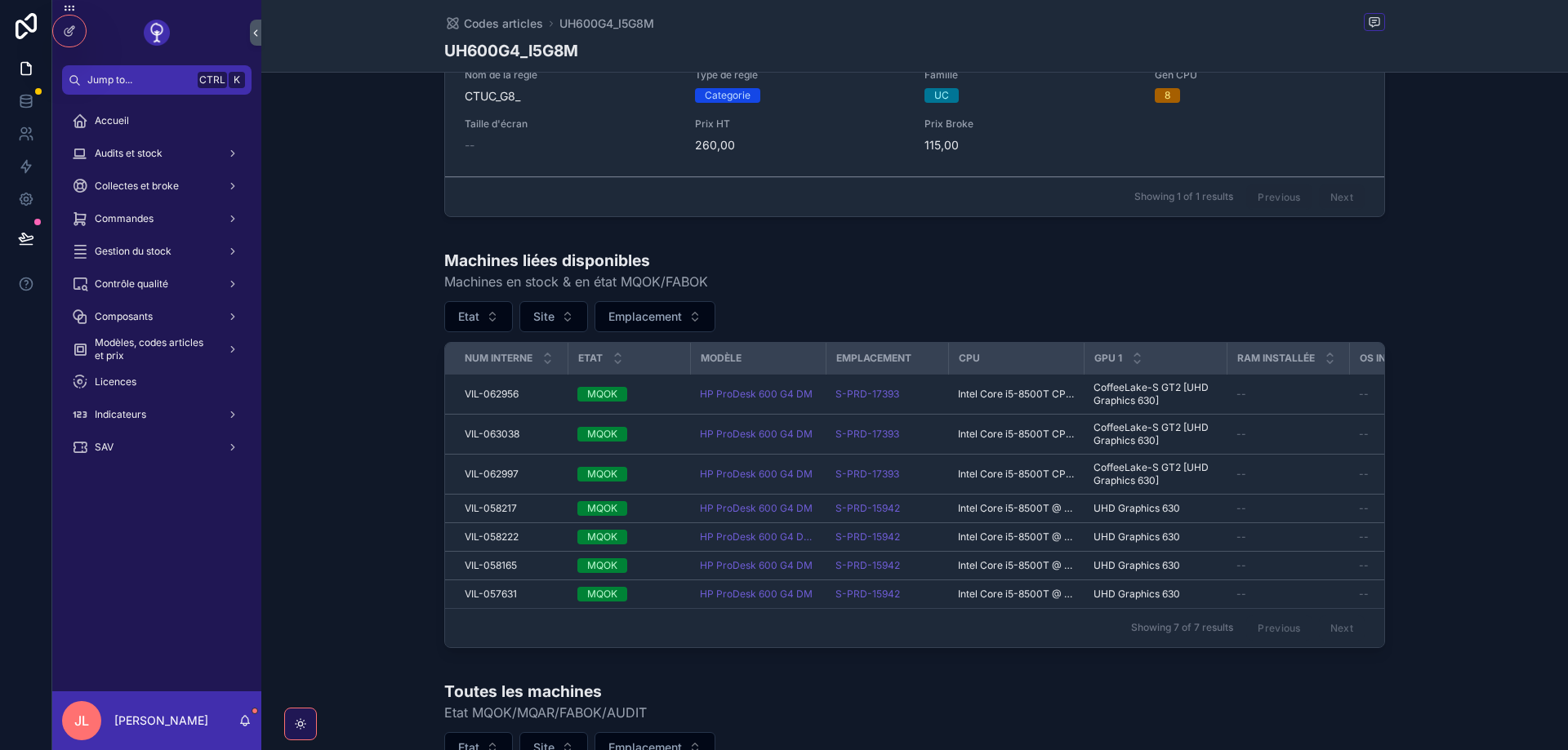
scroll to position [881, 0]
